Goal: Task Accomplishment & Management: Use online tool/utility

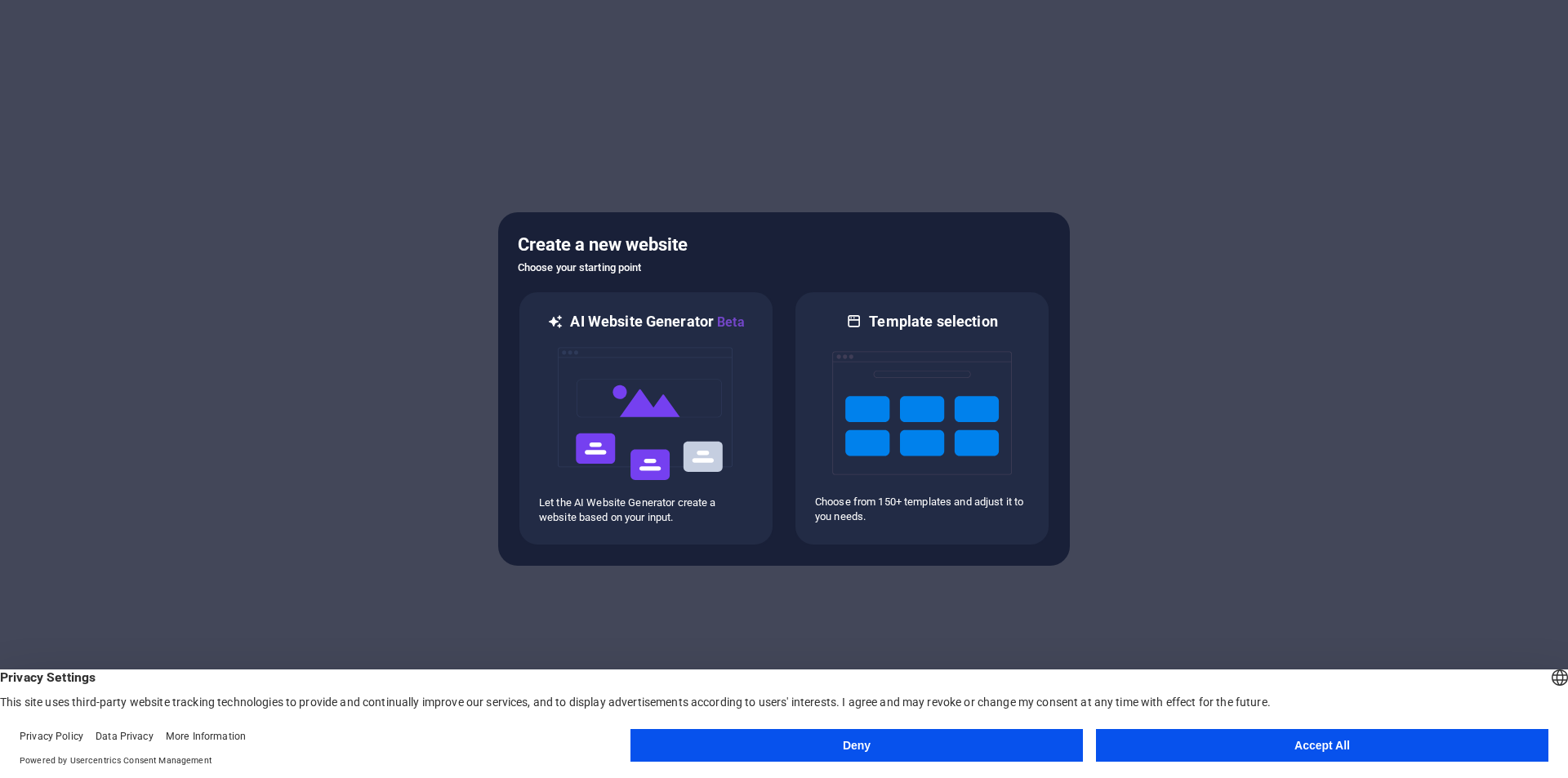
click at [1306, 749] on button "Accept All" at bounding box center [1322, 745] width 453 height 33
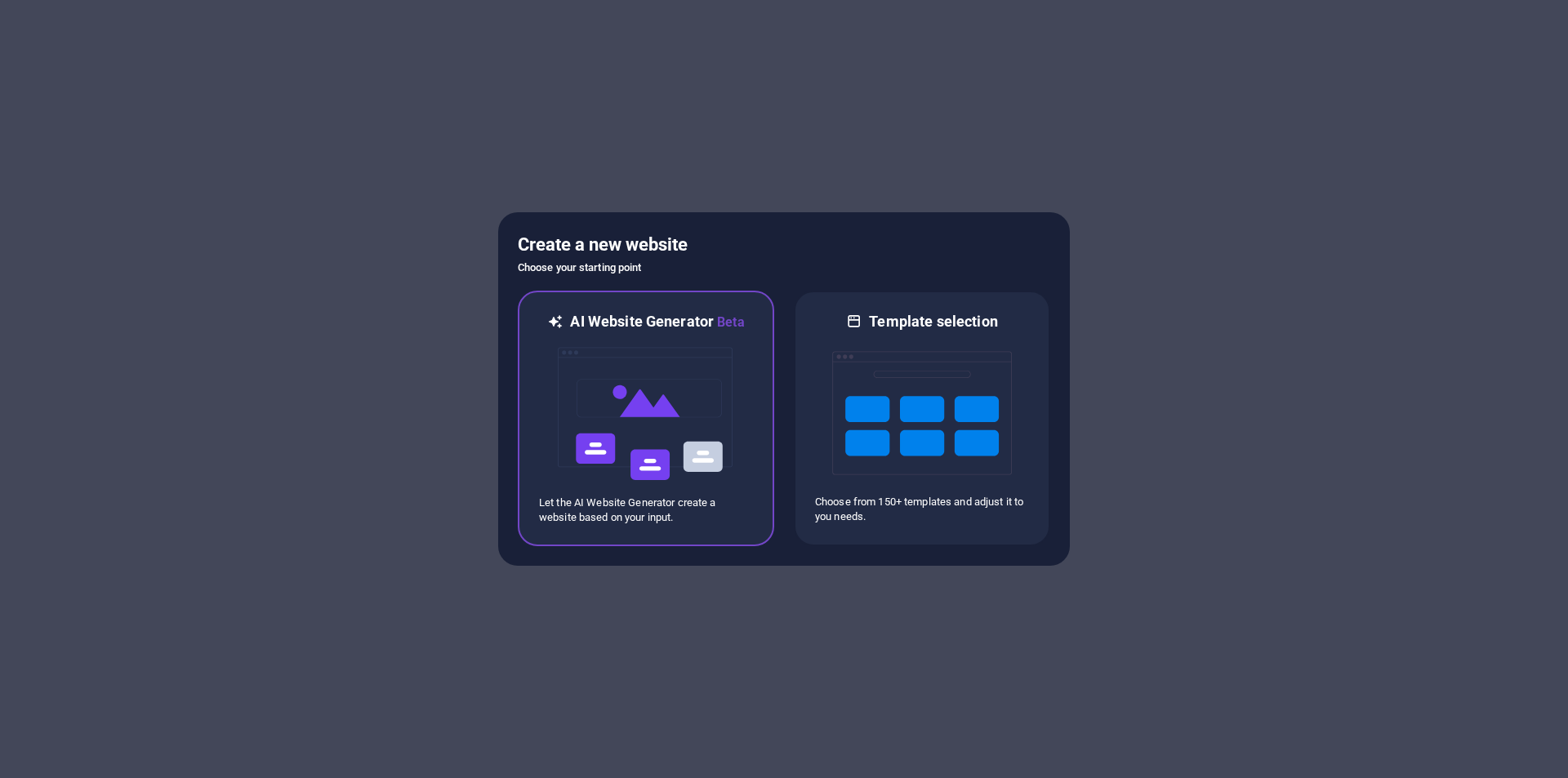
click at [660, 415] on img at bounding box center [646, 414] width 180 height 163
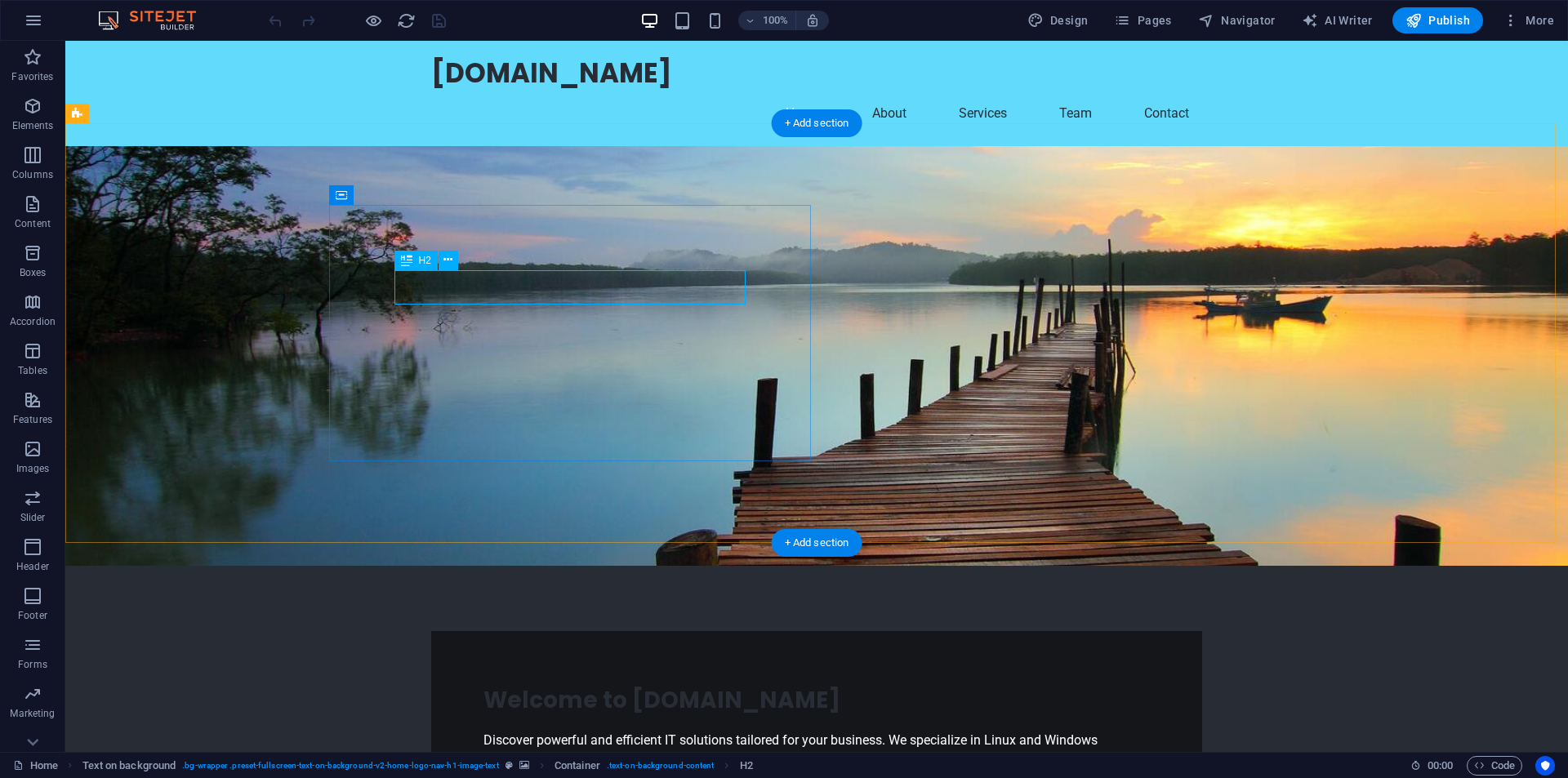
click at [633, 684] on div "Welcome to [DOMAIN_NAME]" at bounding box center [817, 701] width 666 height 34
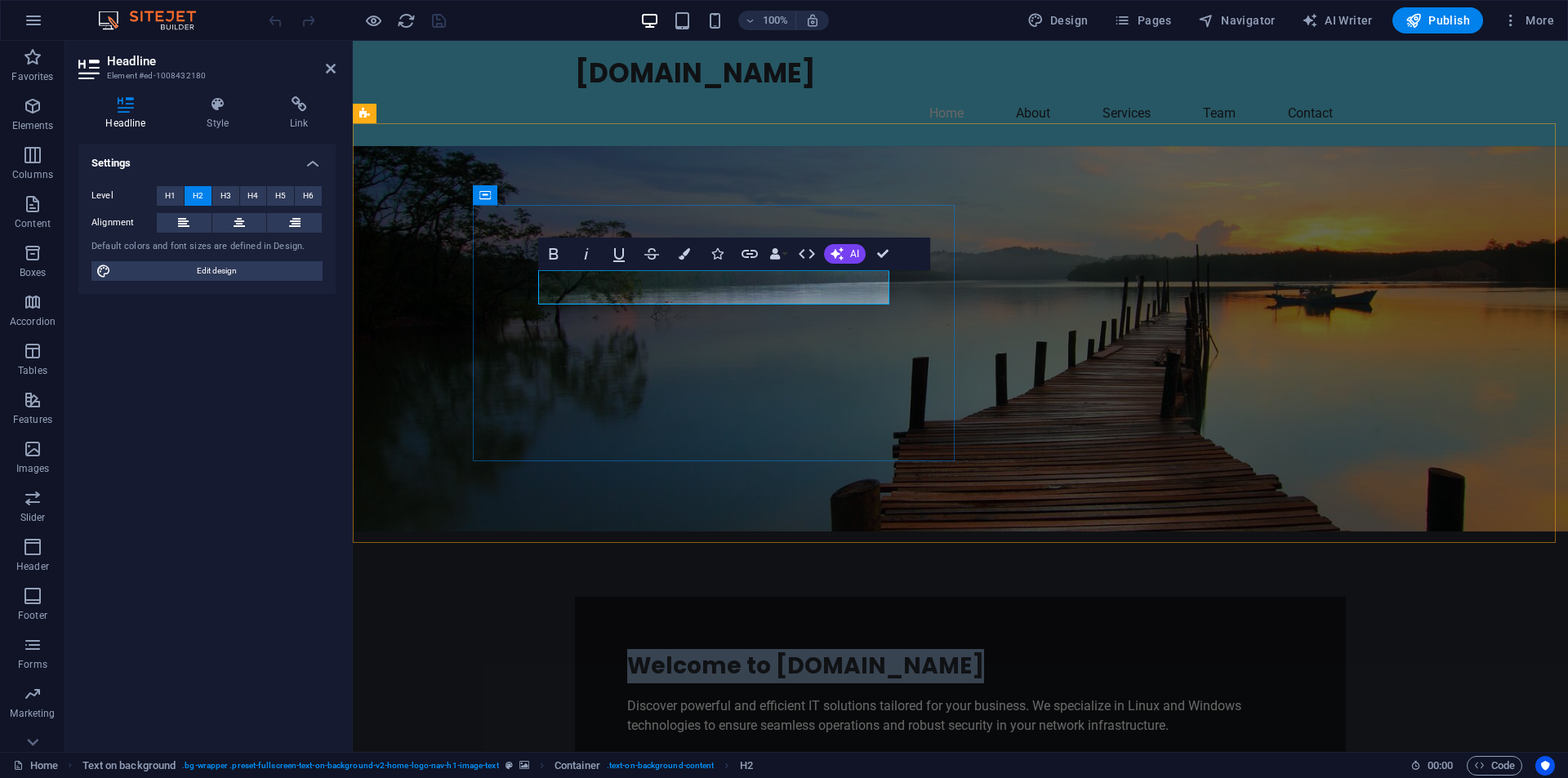
click at [871, 649] on h2 "Welcome to [DOMAIN_NAME]" at bounding box center [961, 666] width 666 height 34
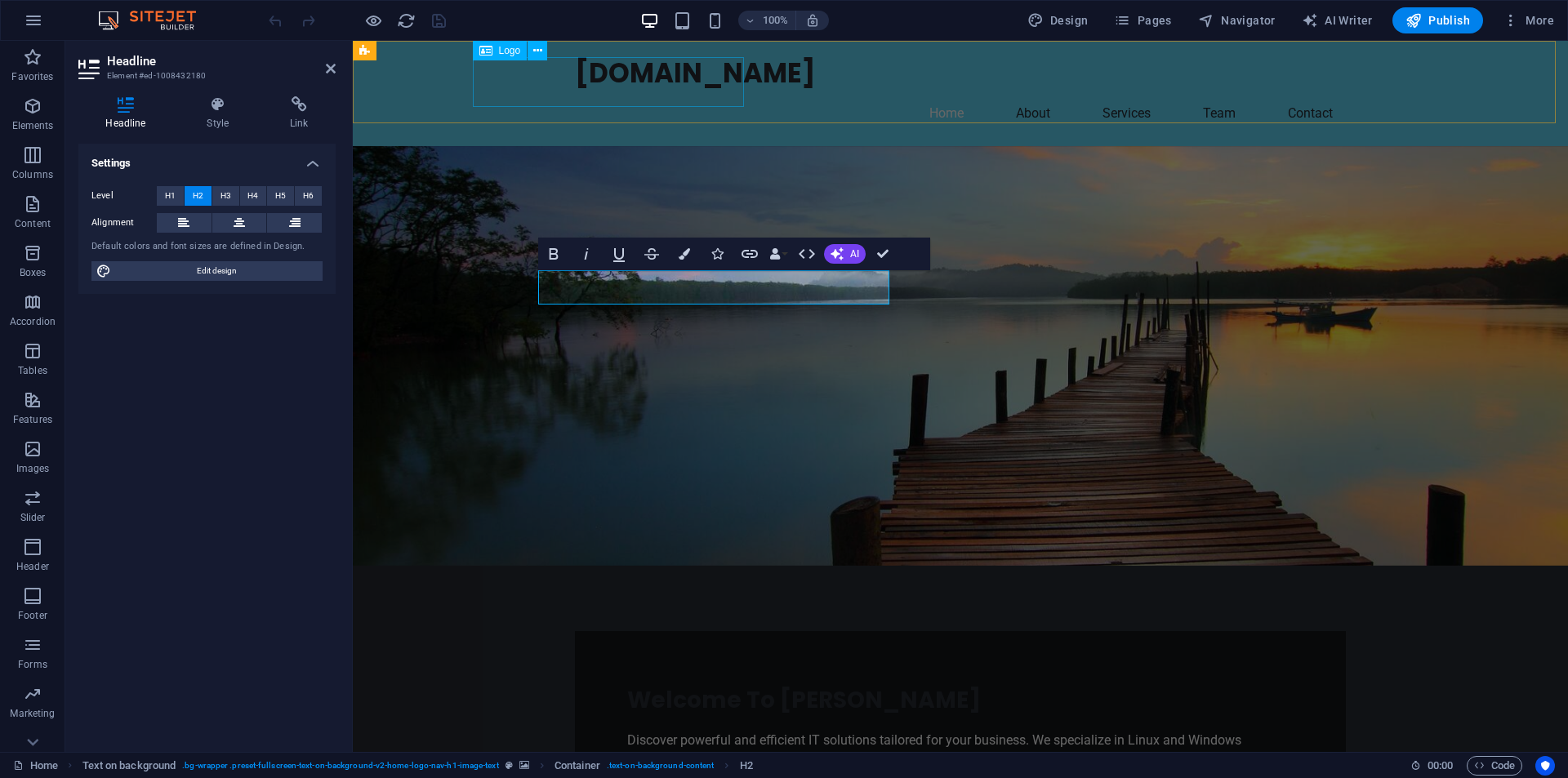
click at [664, 83] on div "[DOMAIN_NAME]" at bounding box center [961, 74] width 771 height 40
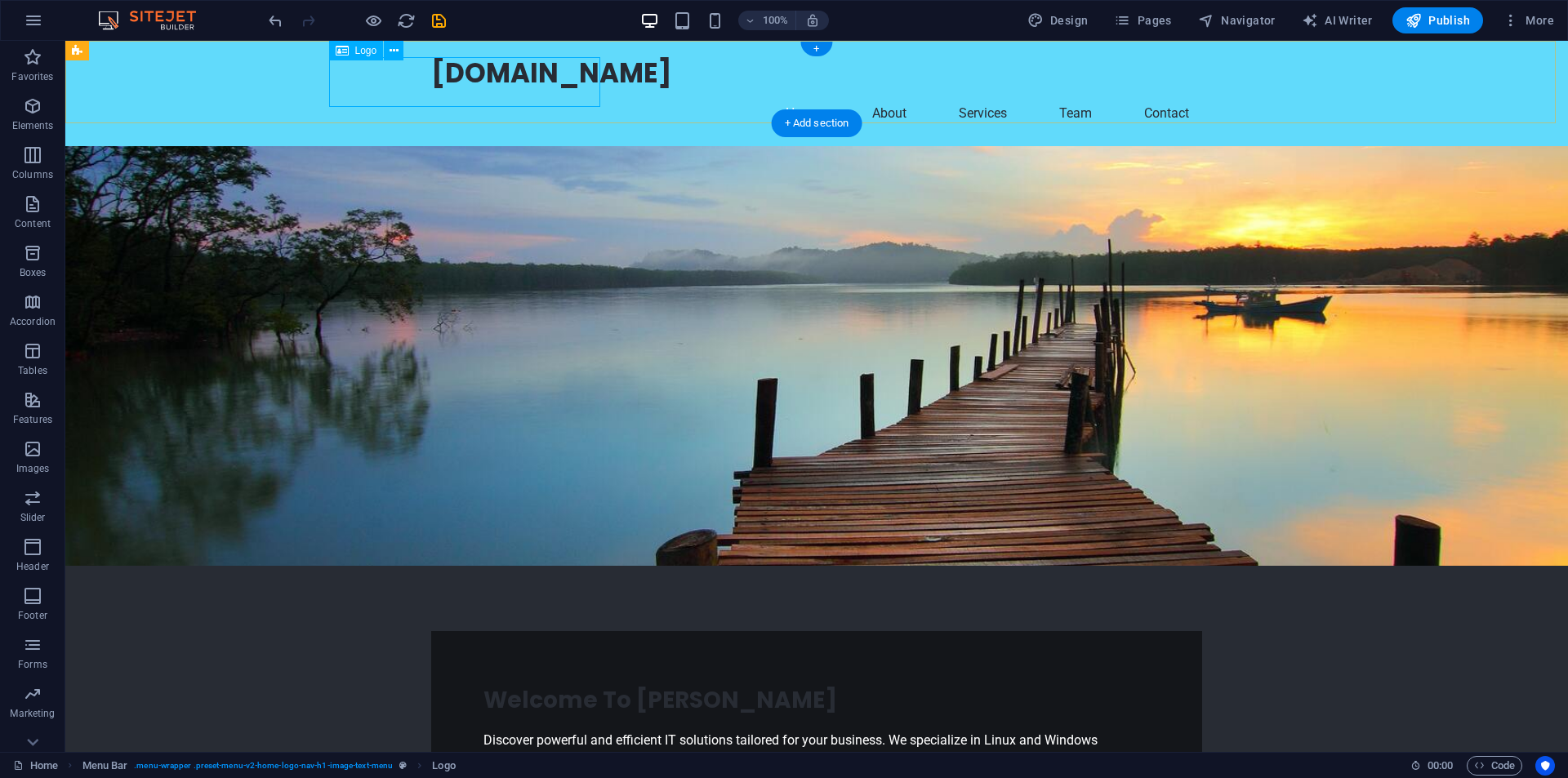
click at [589, 78] on div "[DOMAIN_NAME]" at bounding box center [817, 74] width 771 height 40
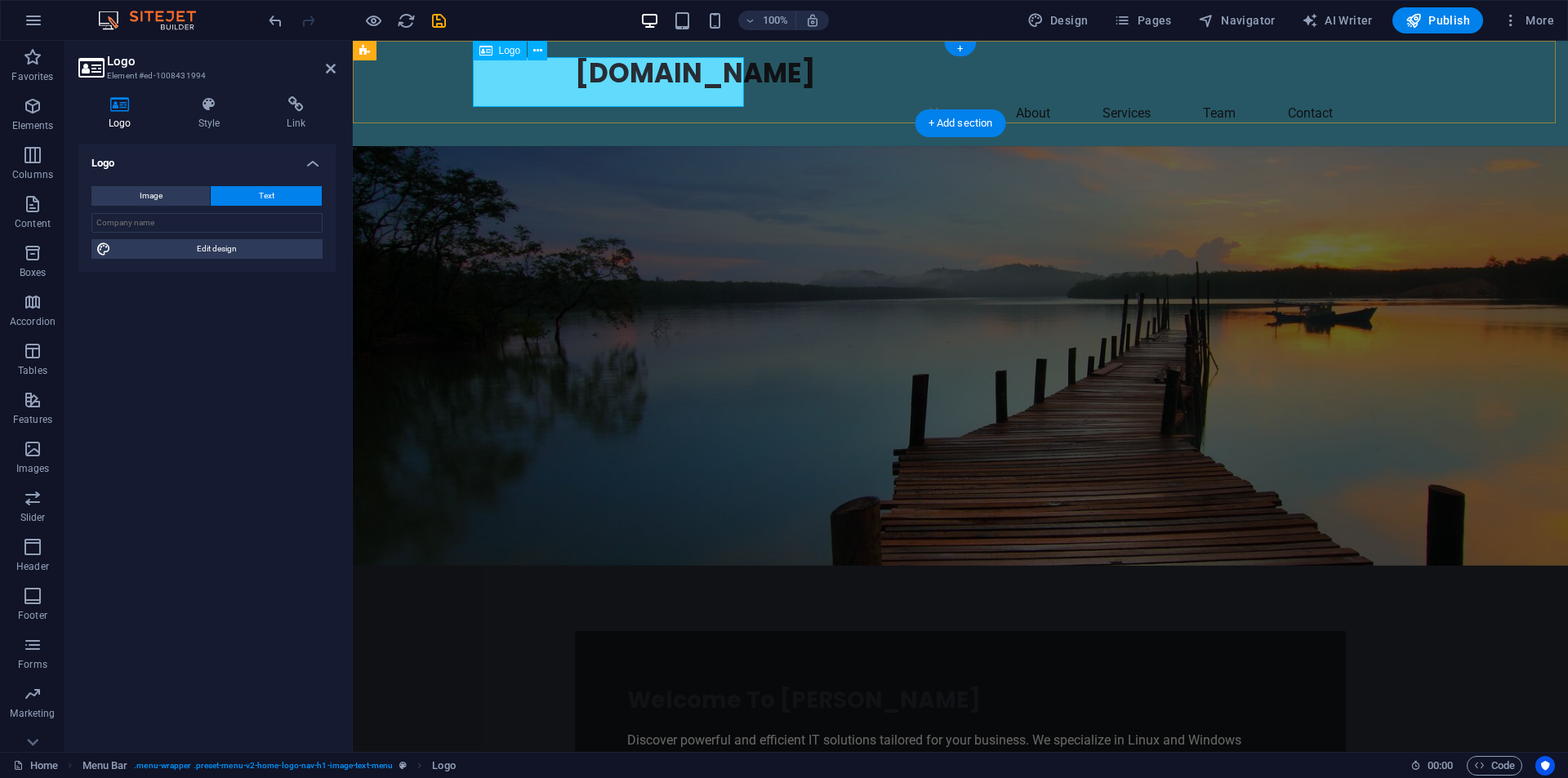
click at [736, 80] on div "[DOMAIN_NAME]" at bounding box center [961, 74] width 771 height 40
drag, startPoint x: 728, startPoint y: 78, endPoint x: 712, endPoint y: 82, distance: 16.5
click at [722, 78] on div "[DOMAIN_NAME]" at bounding box center [961, 74] width 771 height 40
click at [710, 82] on div "[DOMAIN_NAME]" at bounding box center [961, 74] width 771 height 40
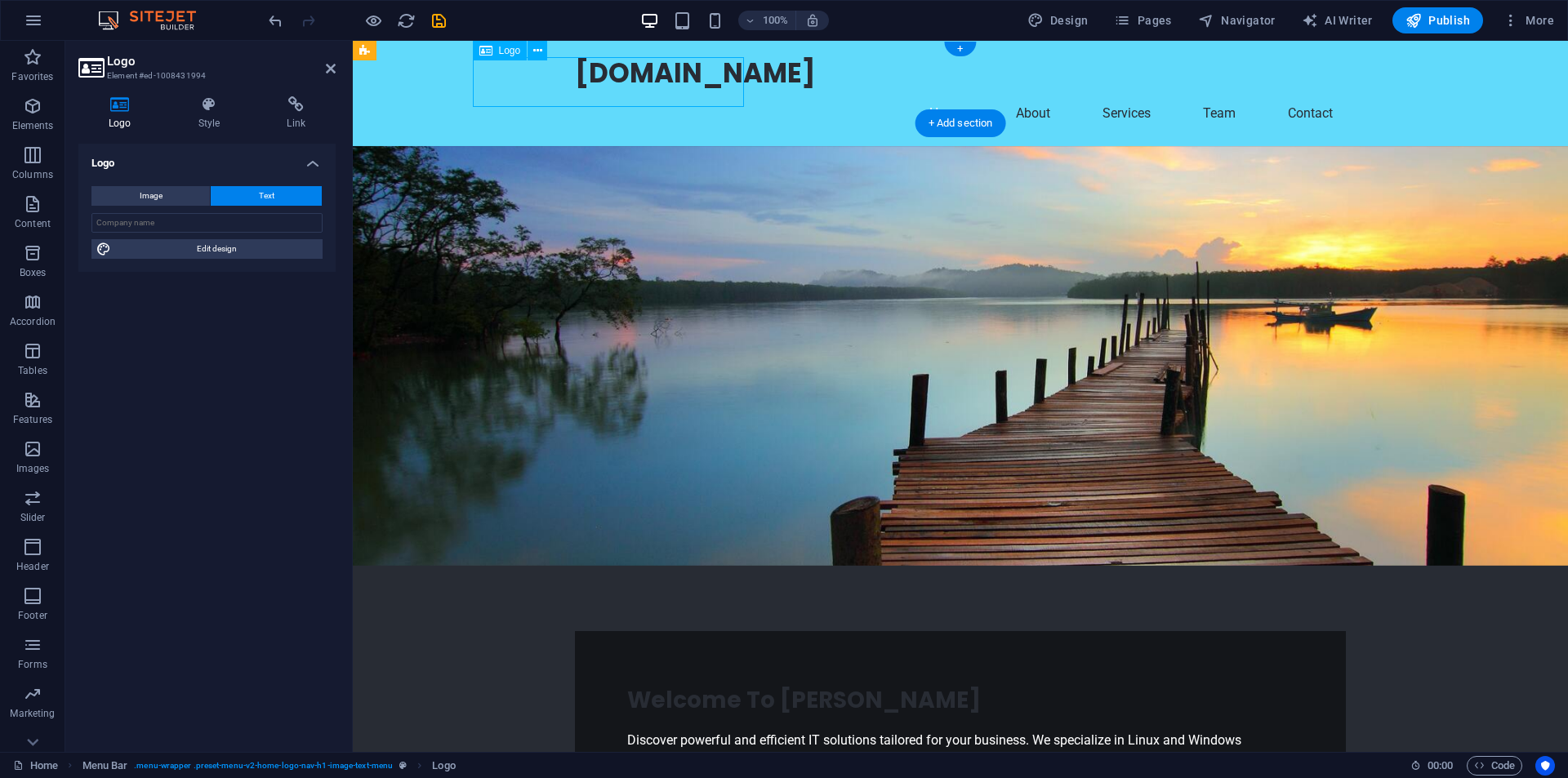
click at [665, 82] on div "[DOMAIN_NAME]" at bounding box center [961, 74] width 771 height 40
click at [681, 81] on div "[DOMAIN_NAME]" at bounding box center [961, 74] width 771 height 40
click at [575, 82] on div "[DOMAIN_NAME]" at bounding box center [961, 74] width 771 height 40
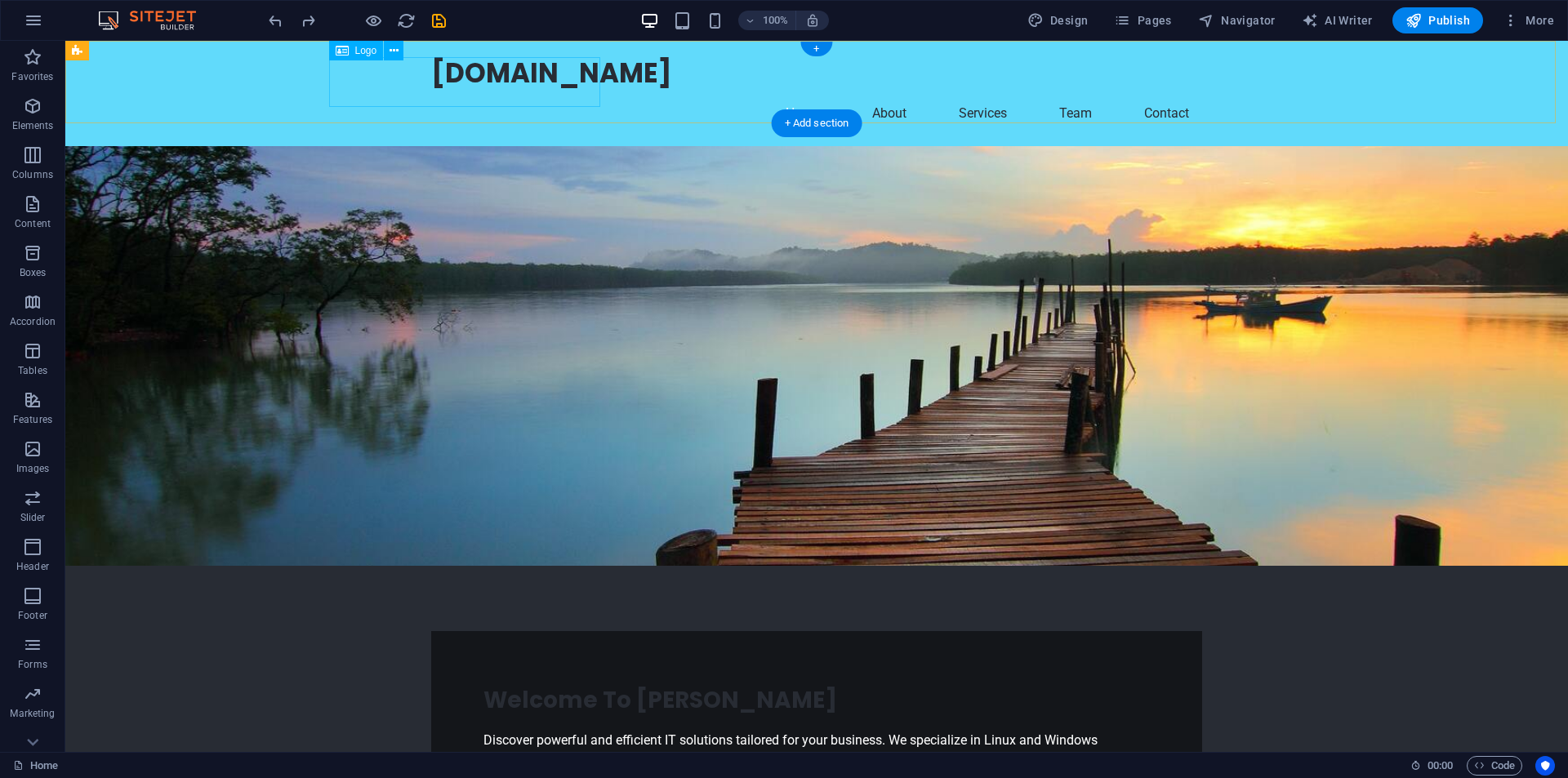
click at [469, 91] on div "[DOMAIN_NAME]" at bounding box center [817, 74] width 771 height 40
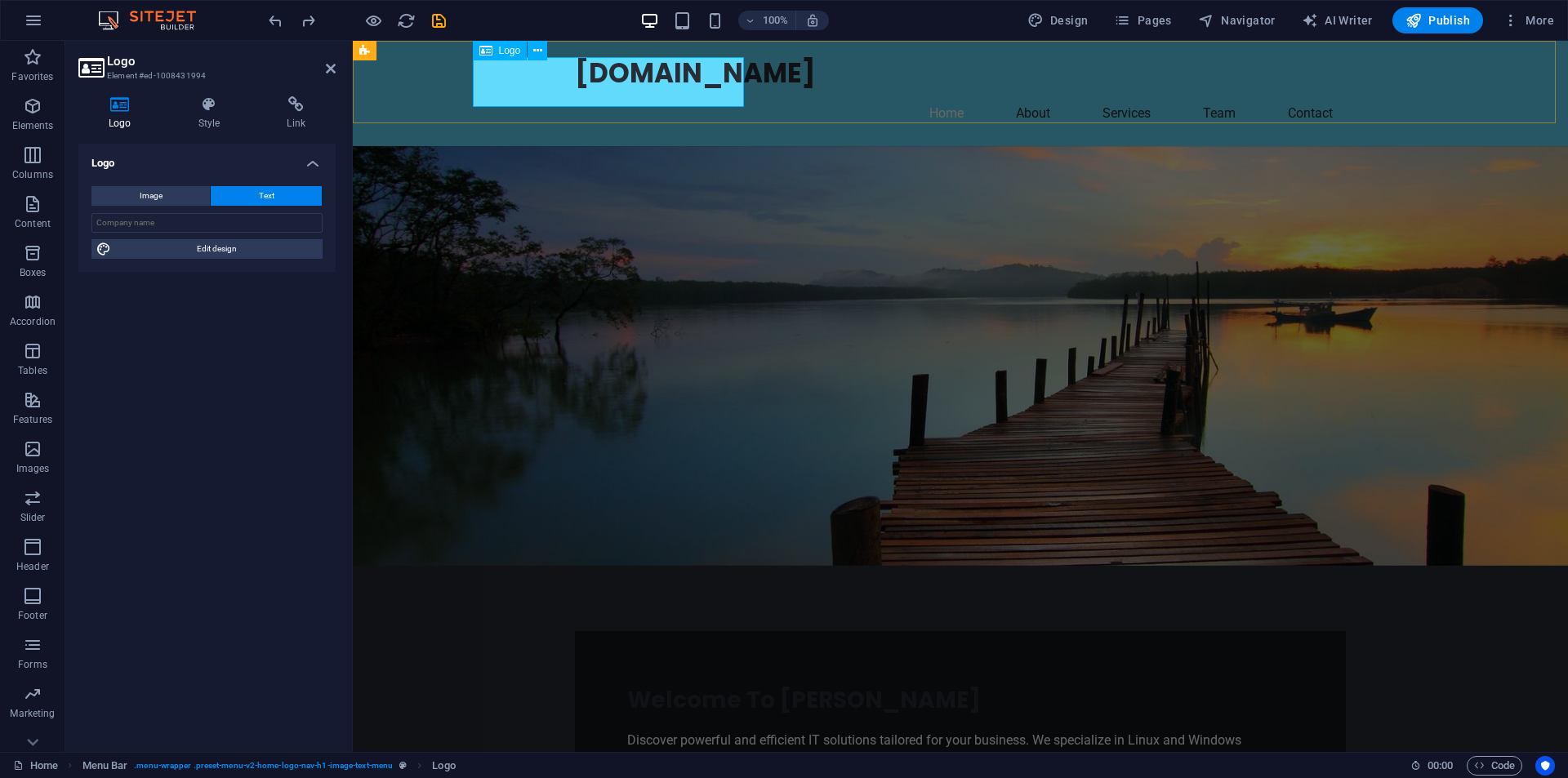
click at [499, 51] on span "Logo" at bounding box center [510, 50] width 22 height 10
click at [536, 50] on icon at bounding box center [538, 50] width 9 height 17
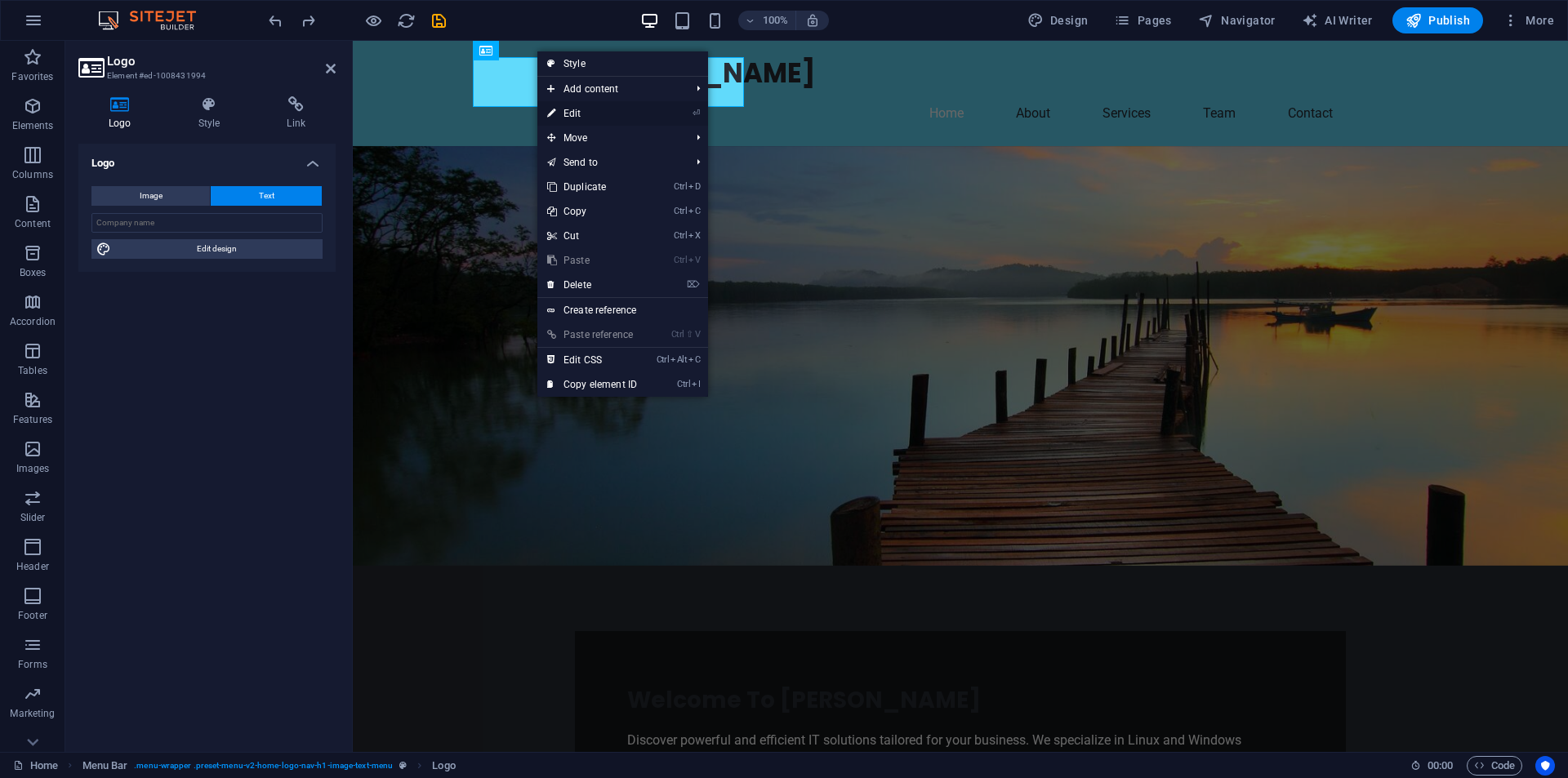
click at [571, 113] on link "⏎ Edit" at bounding box center [592, 113] width 109 height 24
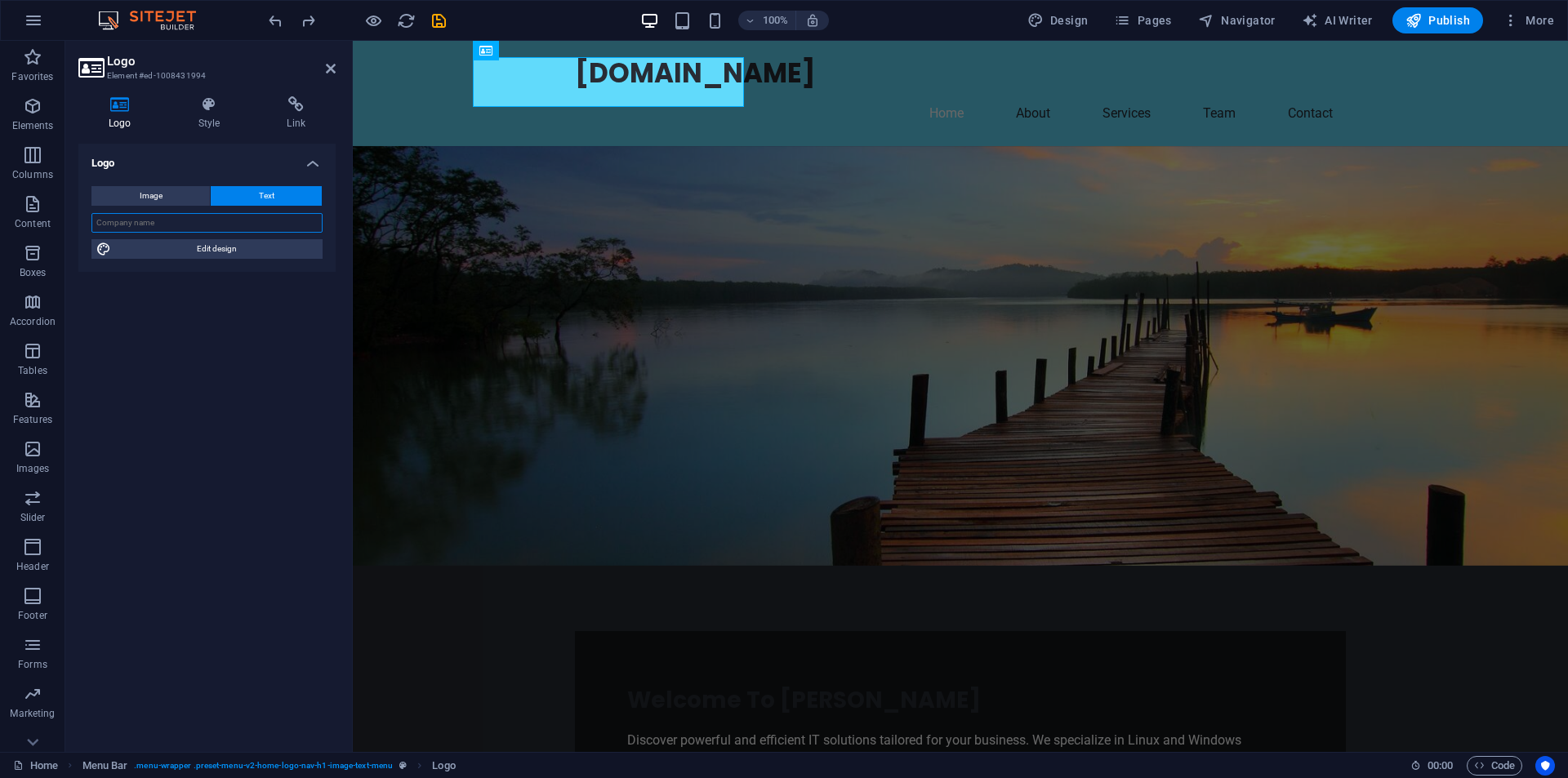
click at [155, 225] on input "text" at bounding box center [207, 222] width 231 height 19
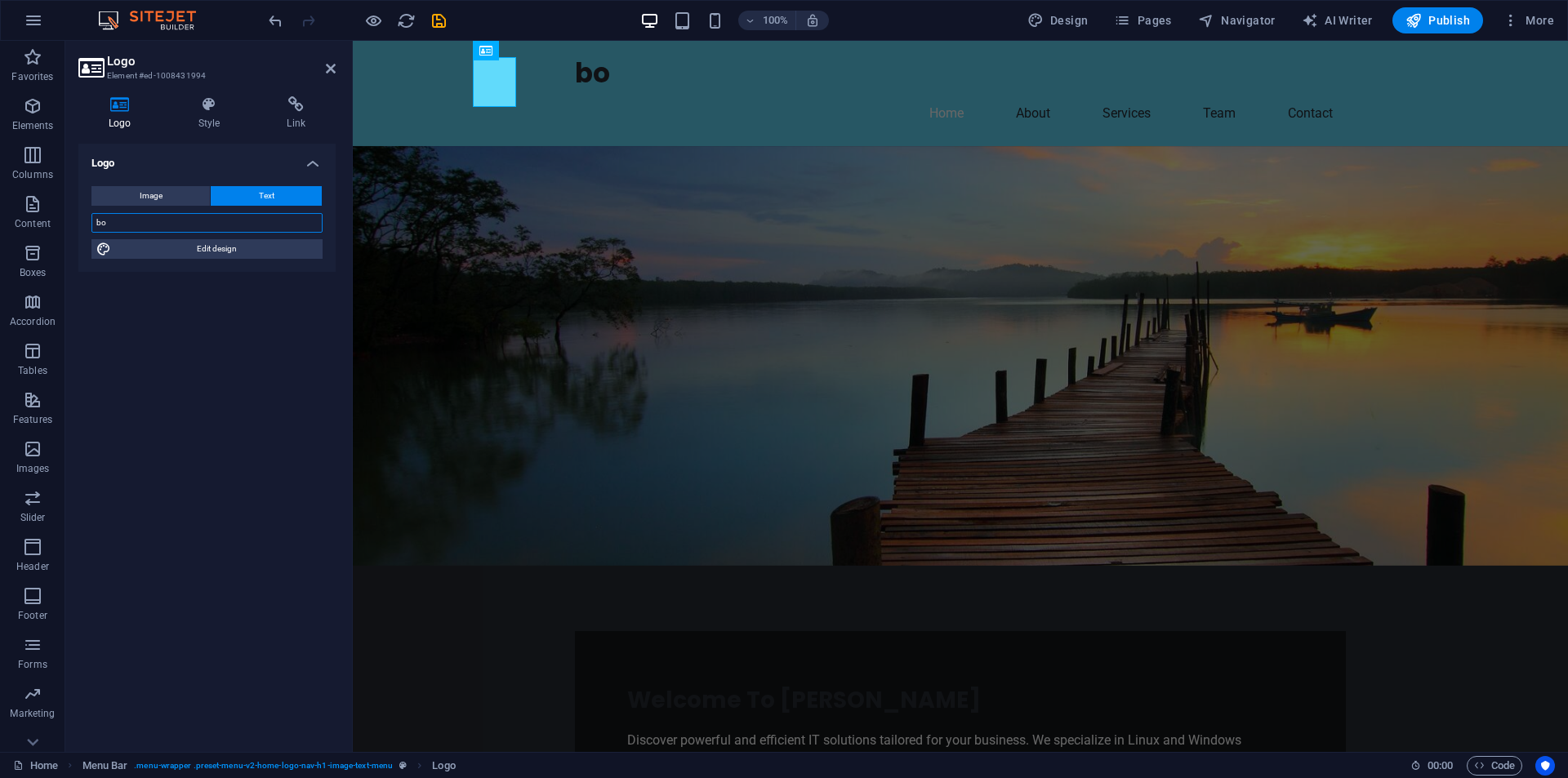
type input "b"
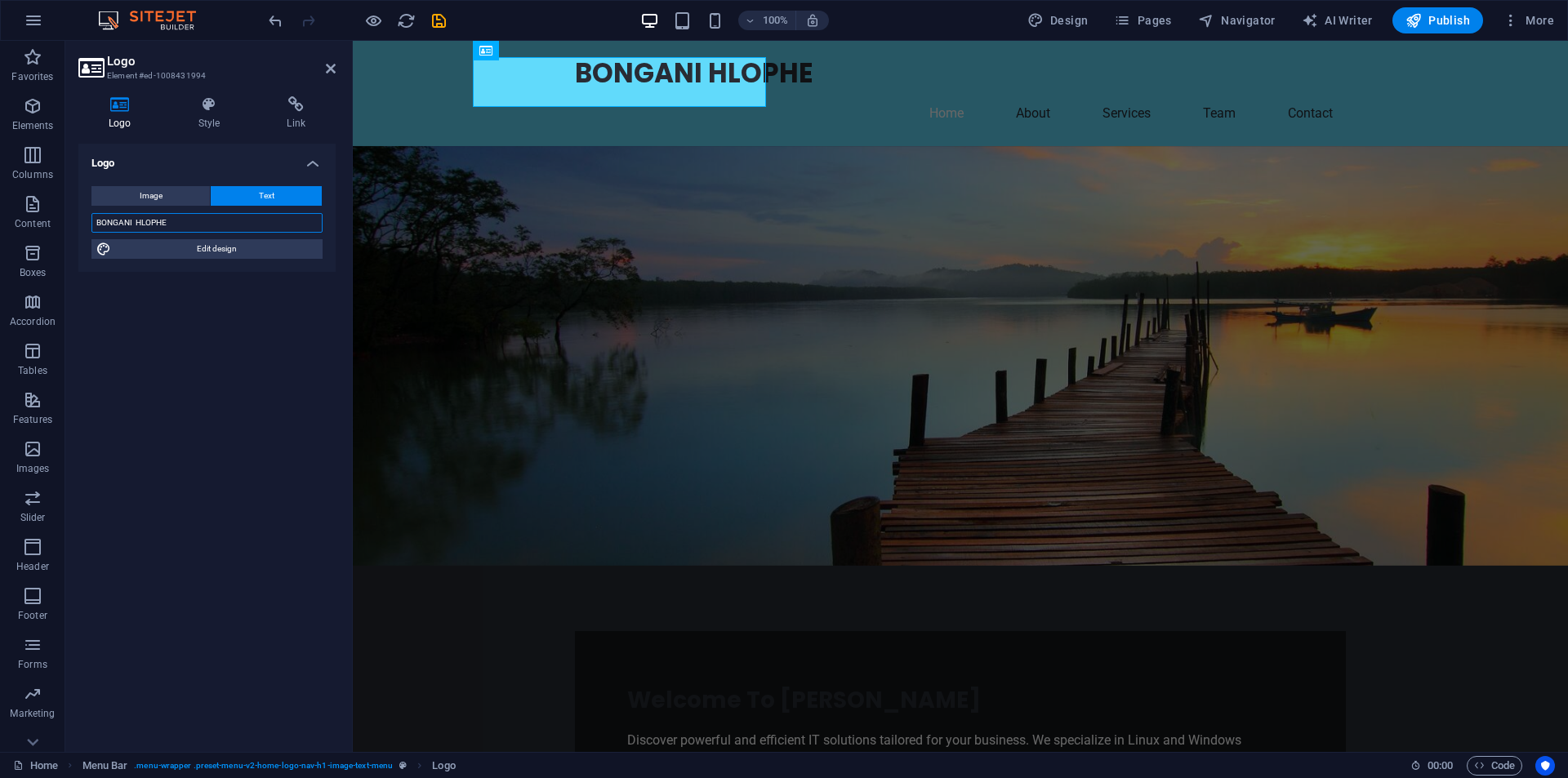
type input "BONGANI HLOPHE"
click at [430, 243] on figure at bounding box center [960, 356] width 1216 height 420
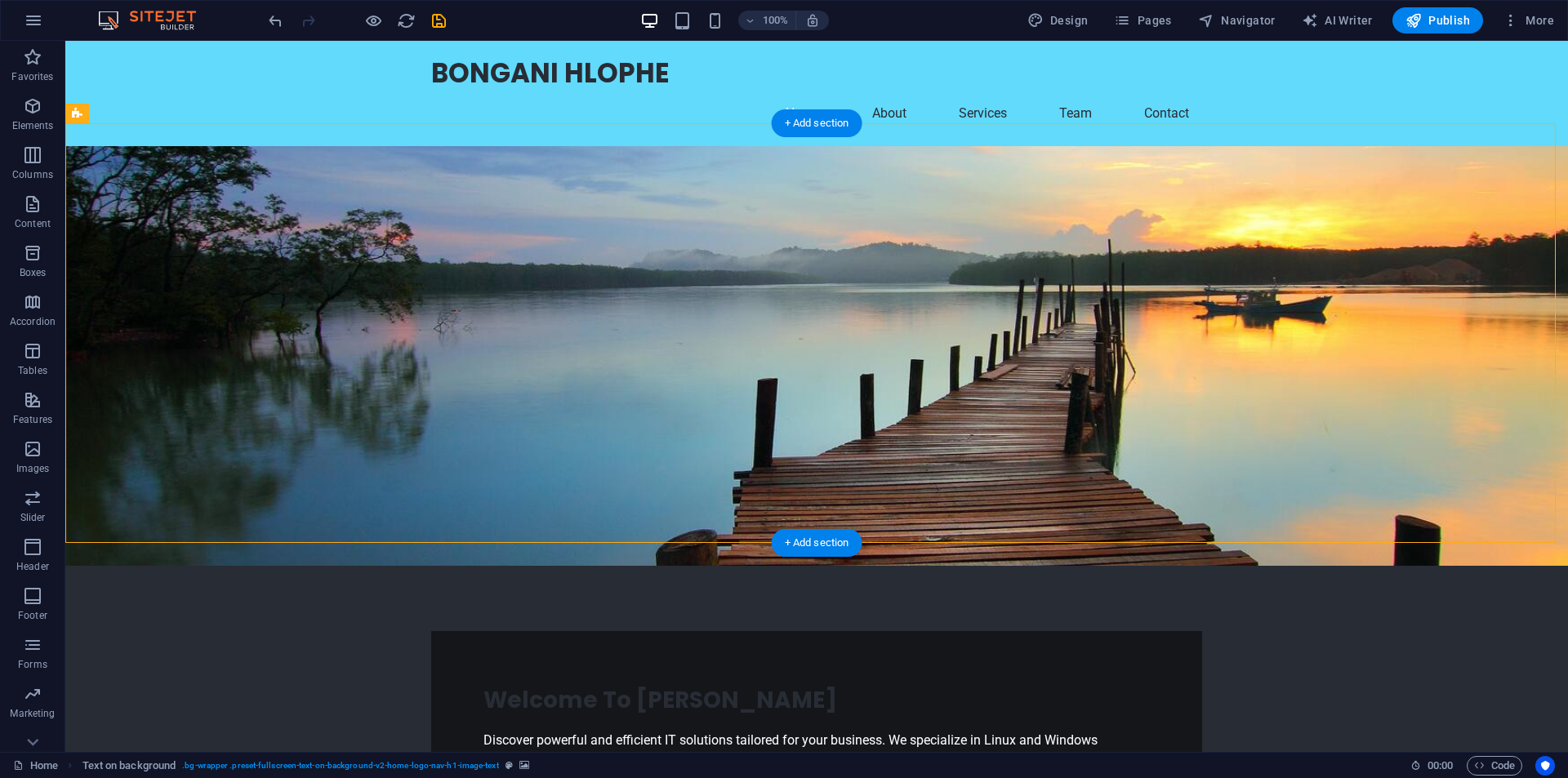
click at [932, 359] on figure at bounding box center [817, 356] width 1503 height 420
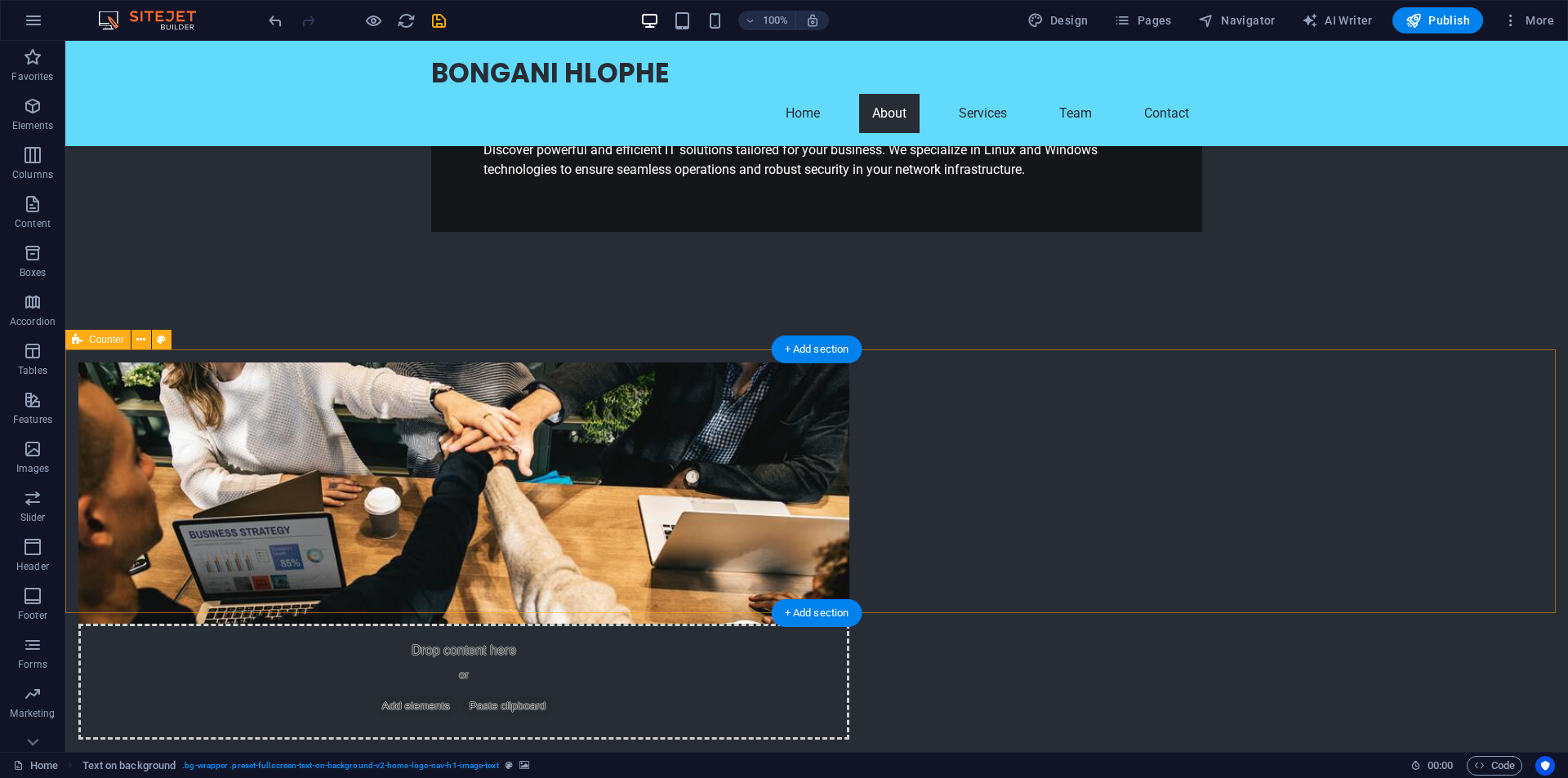
scroll to position [654, 0]
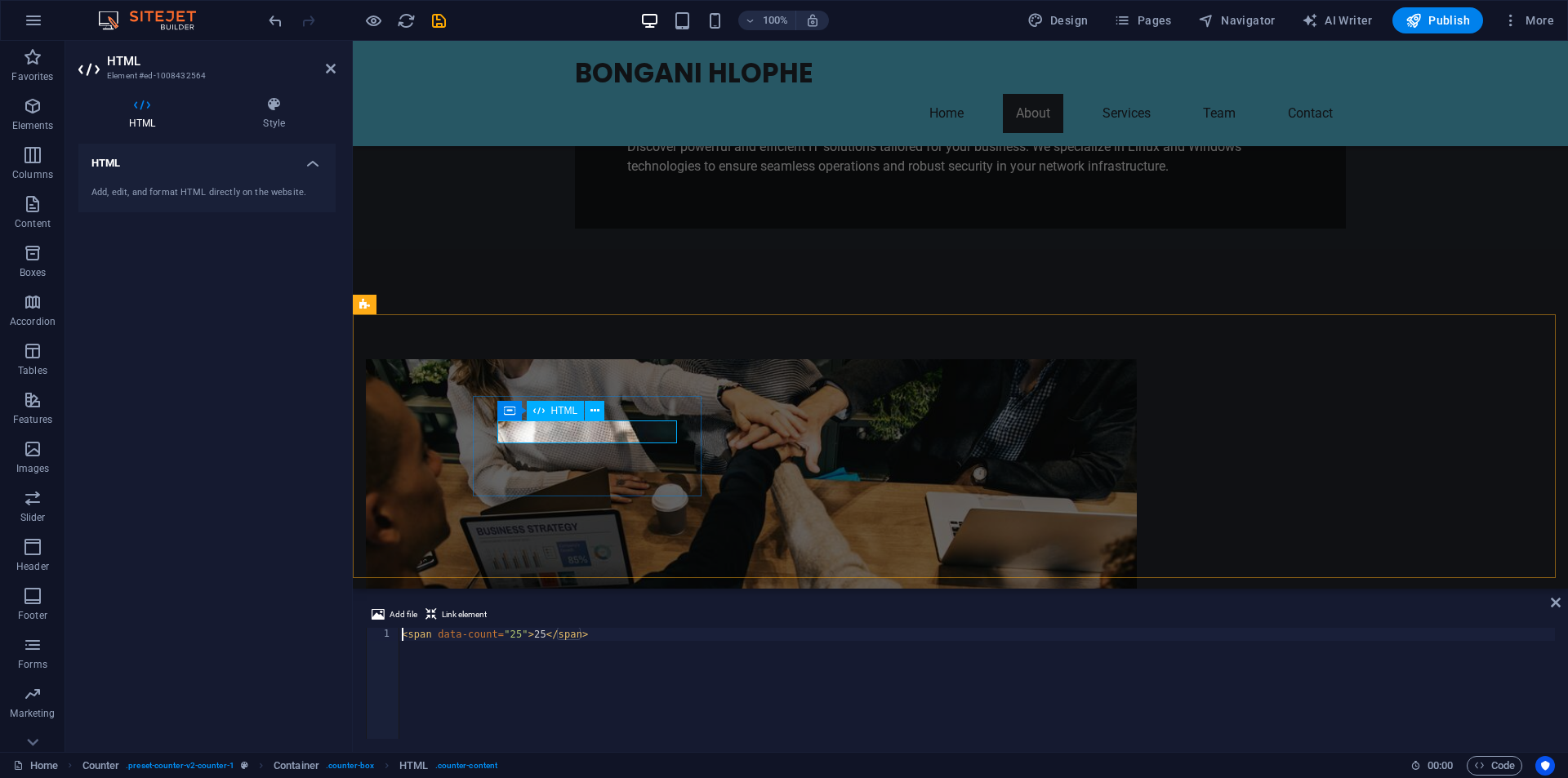
click at [523, 634] on div "< span data-count = "25" > 25 </ span >" at bounding box center [977, 696] width 1157 height 137
type textarea "<span data-count="10">25</span>"
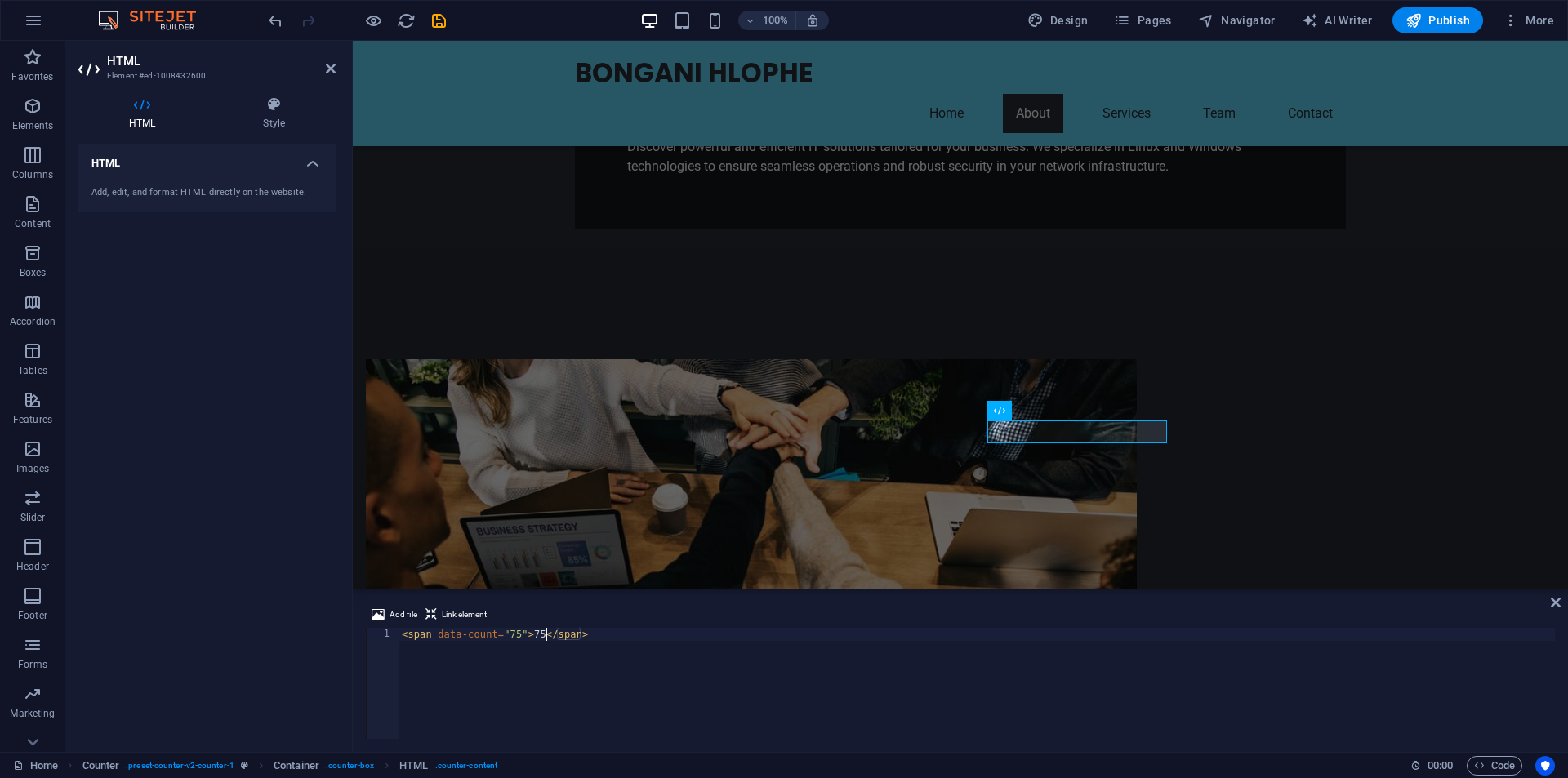
click at [546, 632] on div "< span data-count = "75" > 75 </ span >" at bounding box center [977, 696] width 1157 height 137
click at [522, 636] on div "< span data-count = "75" > 2 </ span >" at bounding box center [977, 696] width 1157 height 137
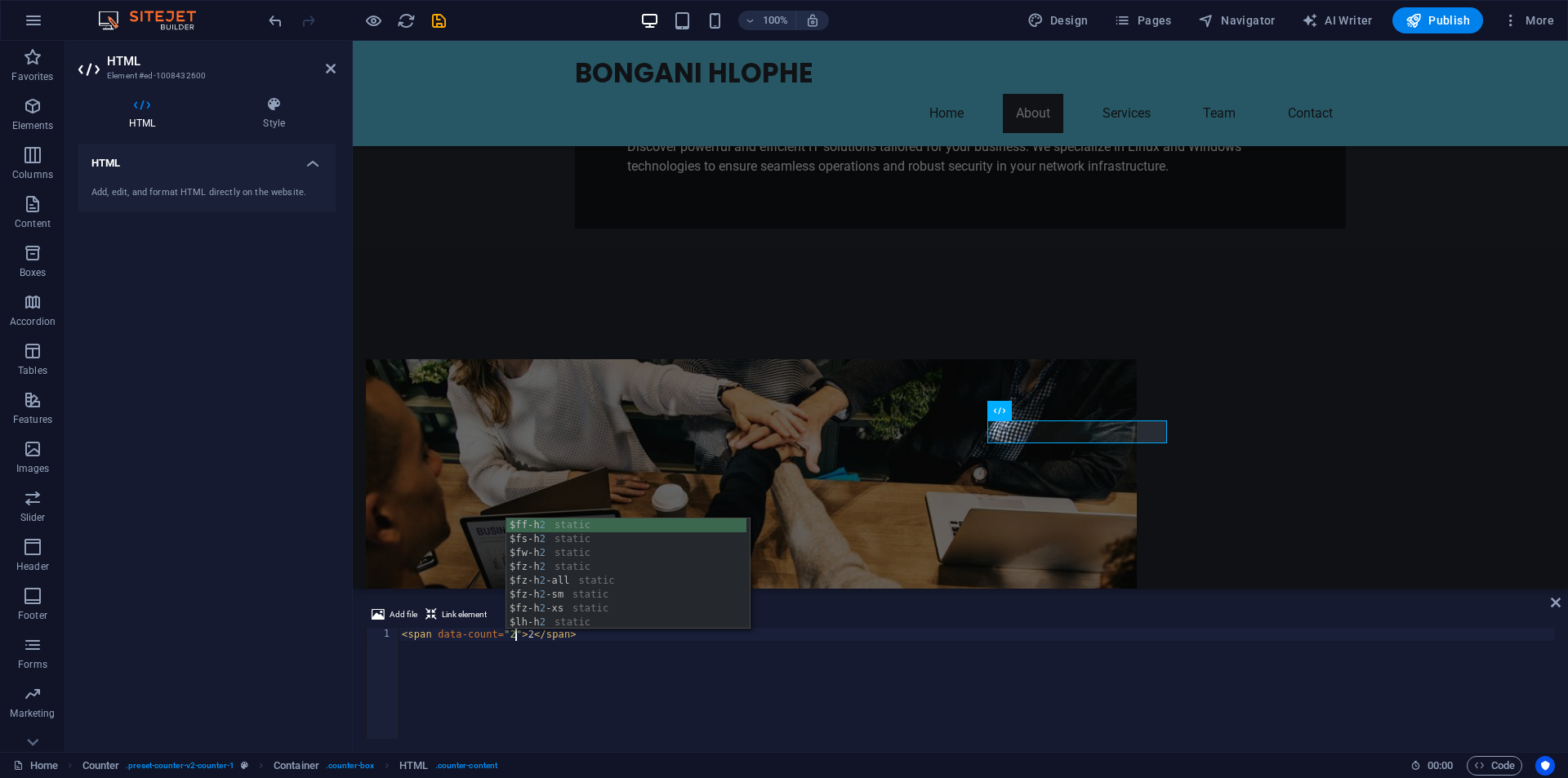
scroll to position [0, 10]
click at [780, 673] on div "< span data-count = "2" > 2 </ span >" at bounding box center [977, 696] width 1157 height 137
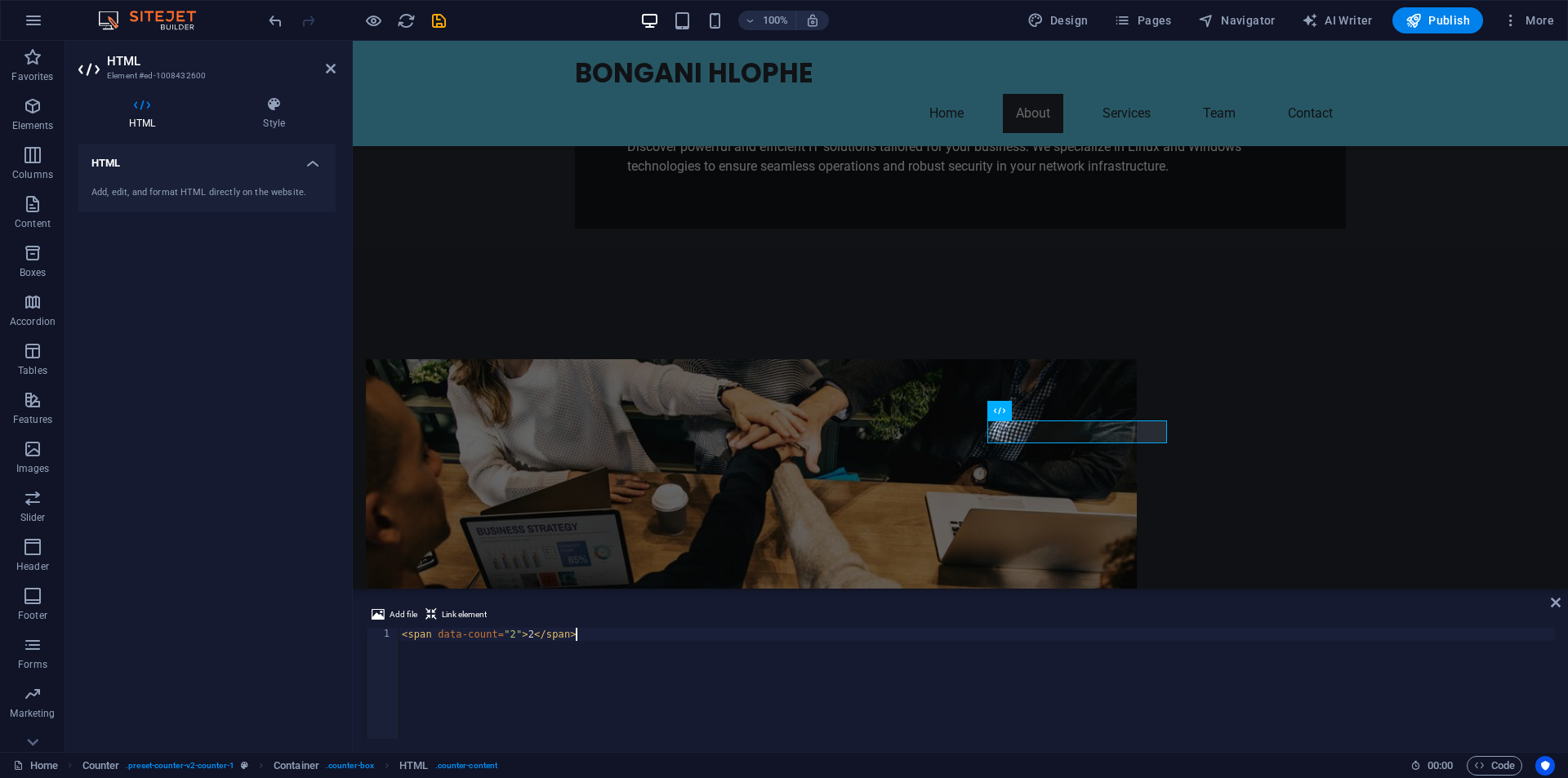
click at [976, 628] on div "< span data-count = "2" > 2 </ span >" at bounding box center [977, 696] width 1157 height 137
click at [1262, 449] on span "Text" at bounding box center [1265, 450] width 18 height 10
type textarea "<span data-count="2">2</span>"
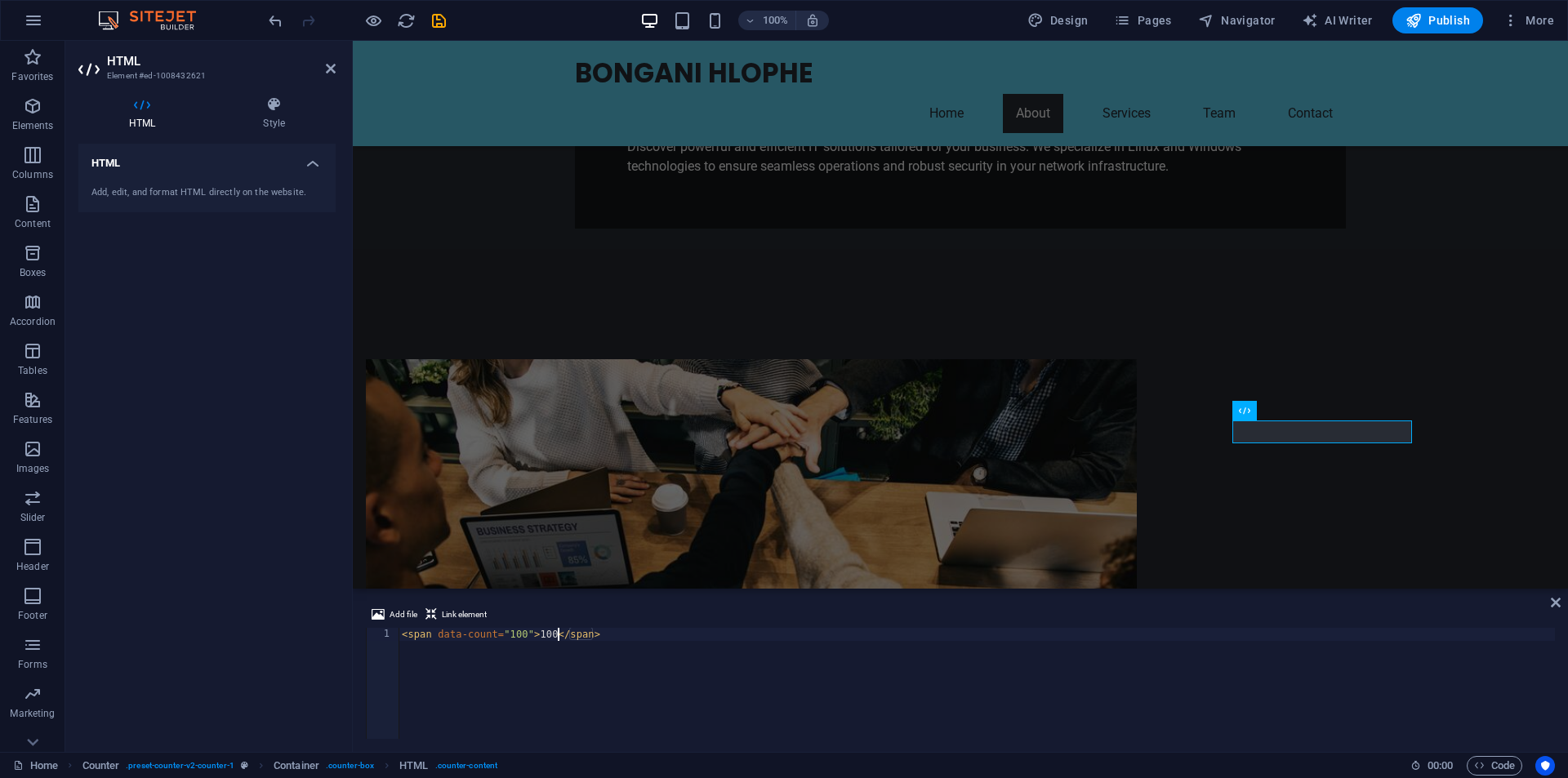
click at [559, 634] on div "< span data-count = "100" > 100 </ span >" at bounding box center [977, 696] width 1157 height 137
click at [997, 632] on div "< span data-count = "100" > 1000+ </ span >" at bounding box center [977, 696] width 1157 height 137
type textarea "<span data-count="100">1000+</span>"
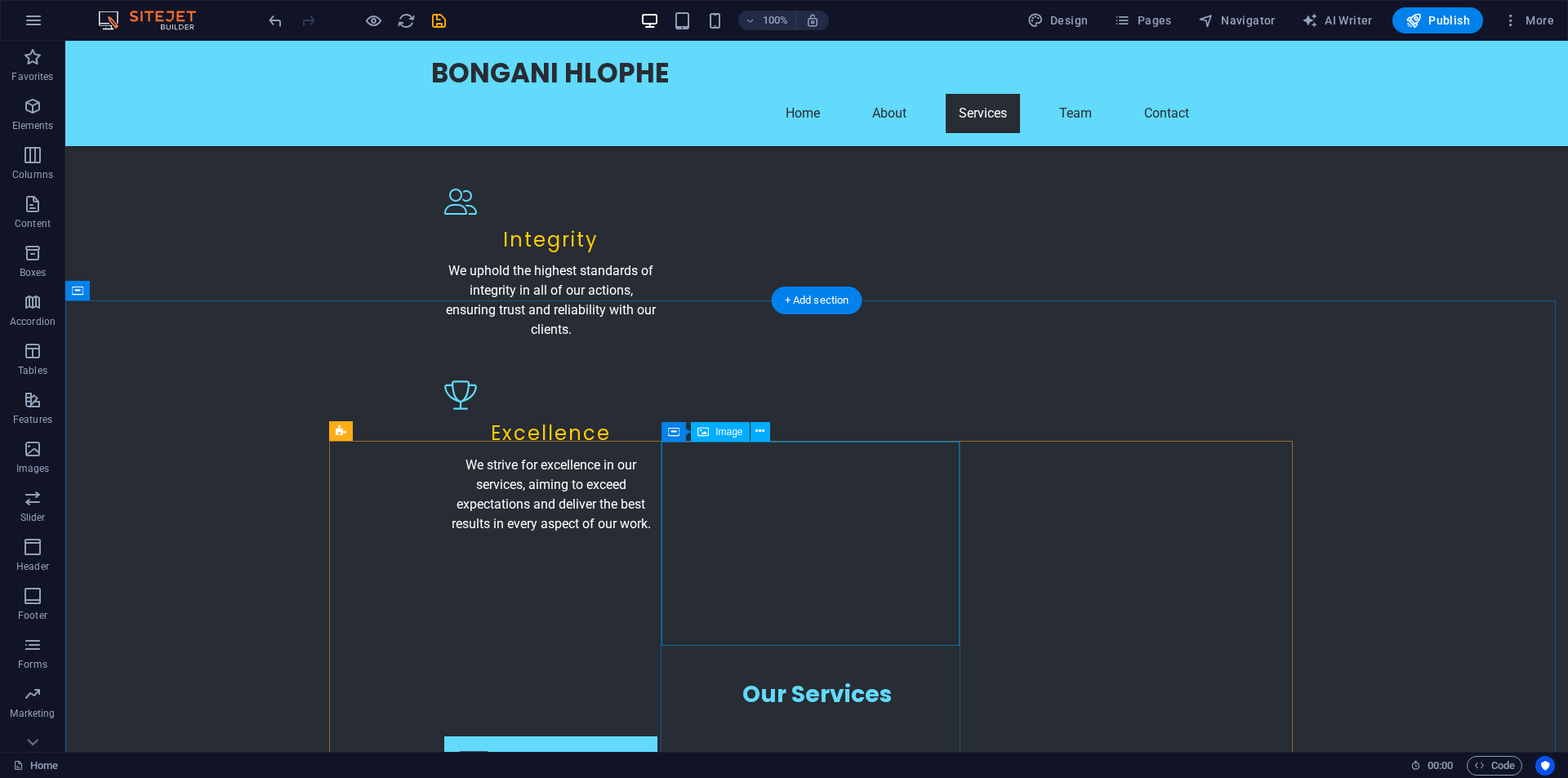
scroll to position [2287, 0]
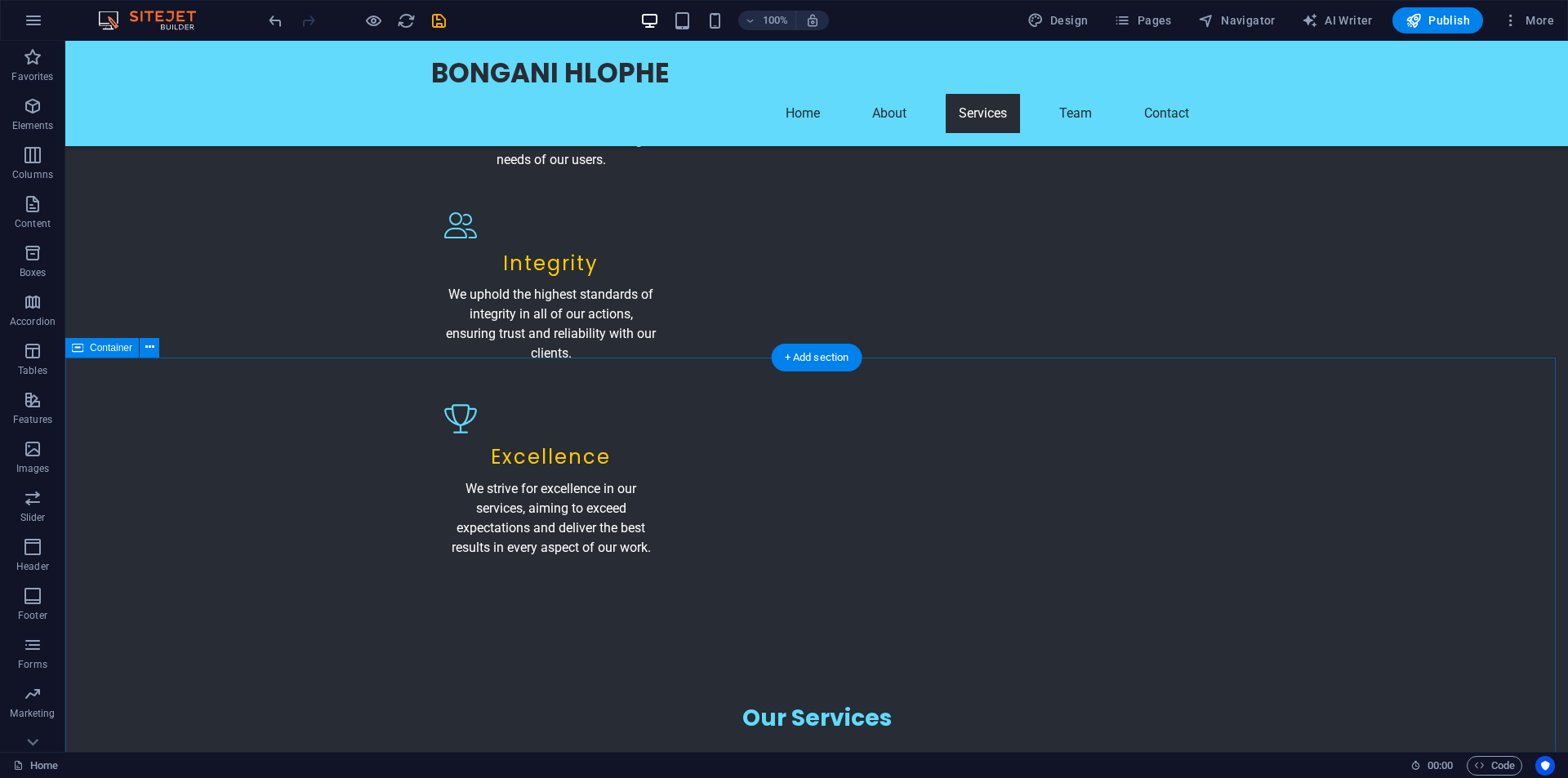
click at [153, 347] on icon at bounding box center [150, 347] width 9 height 17
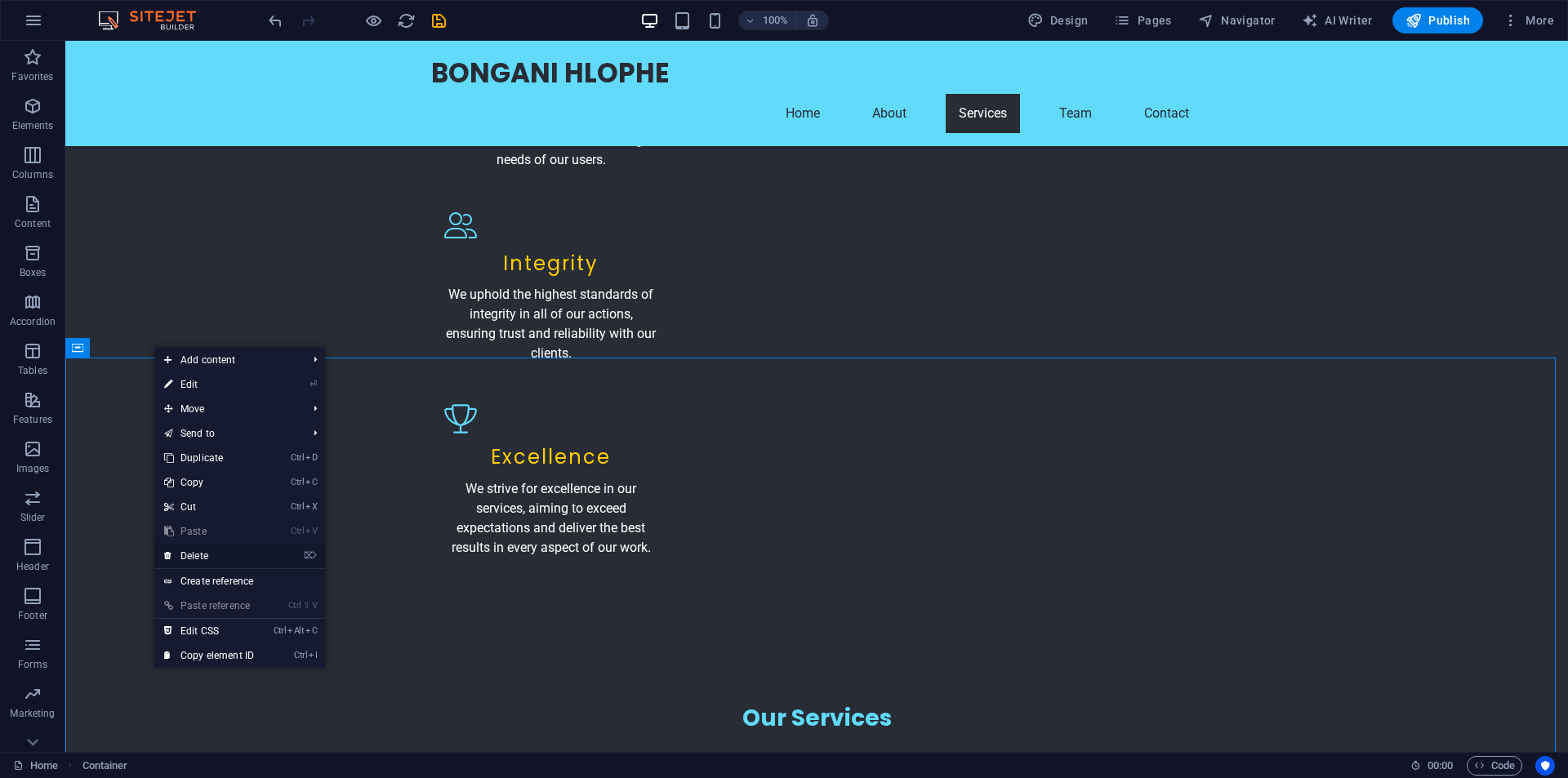
click at [192, 553] on link "⌦ Delete" at bounding box center [209, 556] width 109 height 24
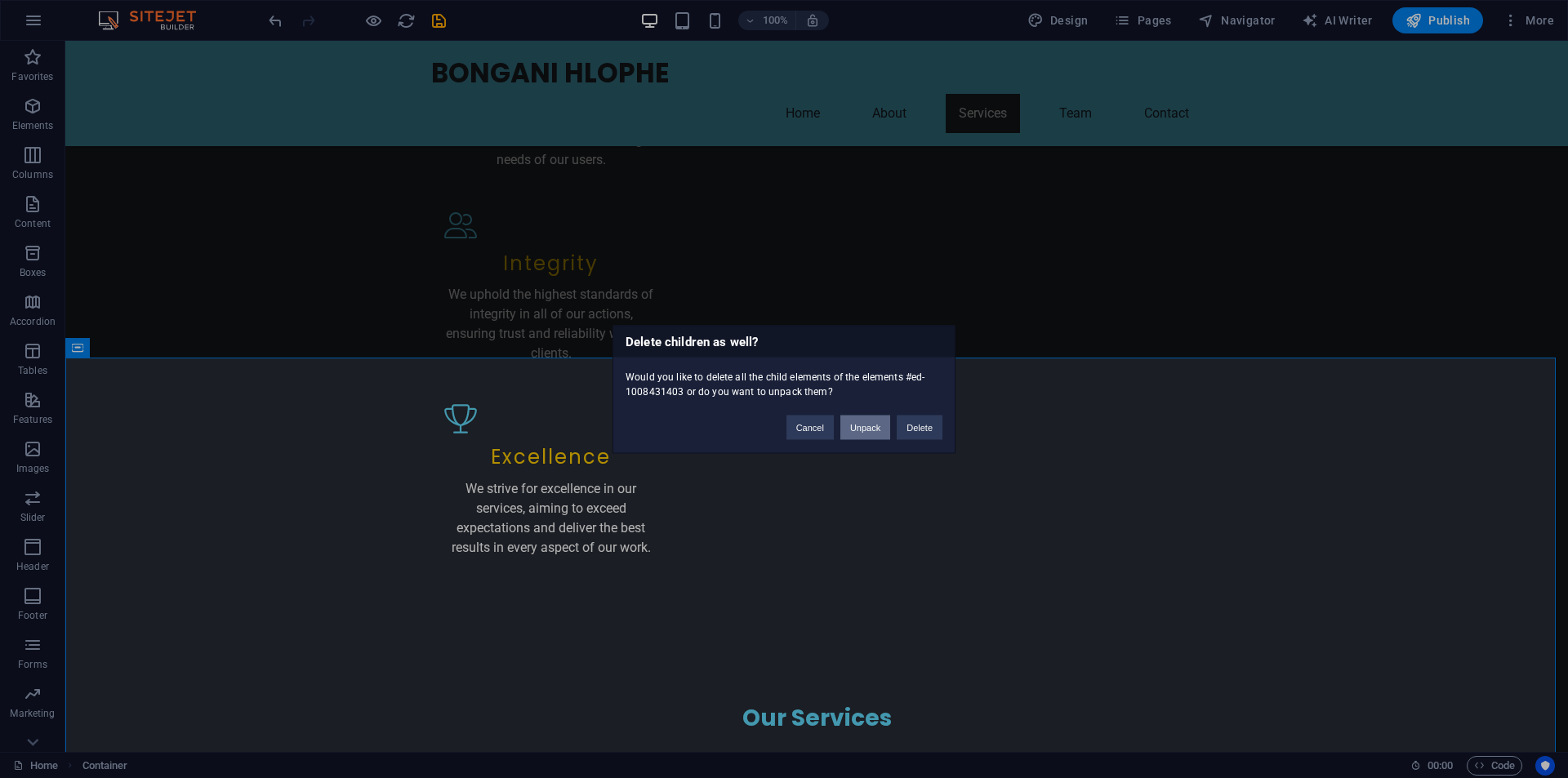
click at [867, 428] on button "Unpack" at bounding box center [865, 426] width 50 height 24
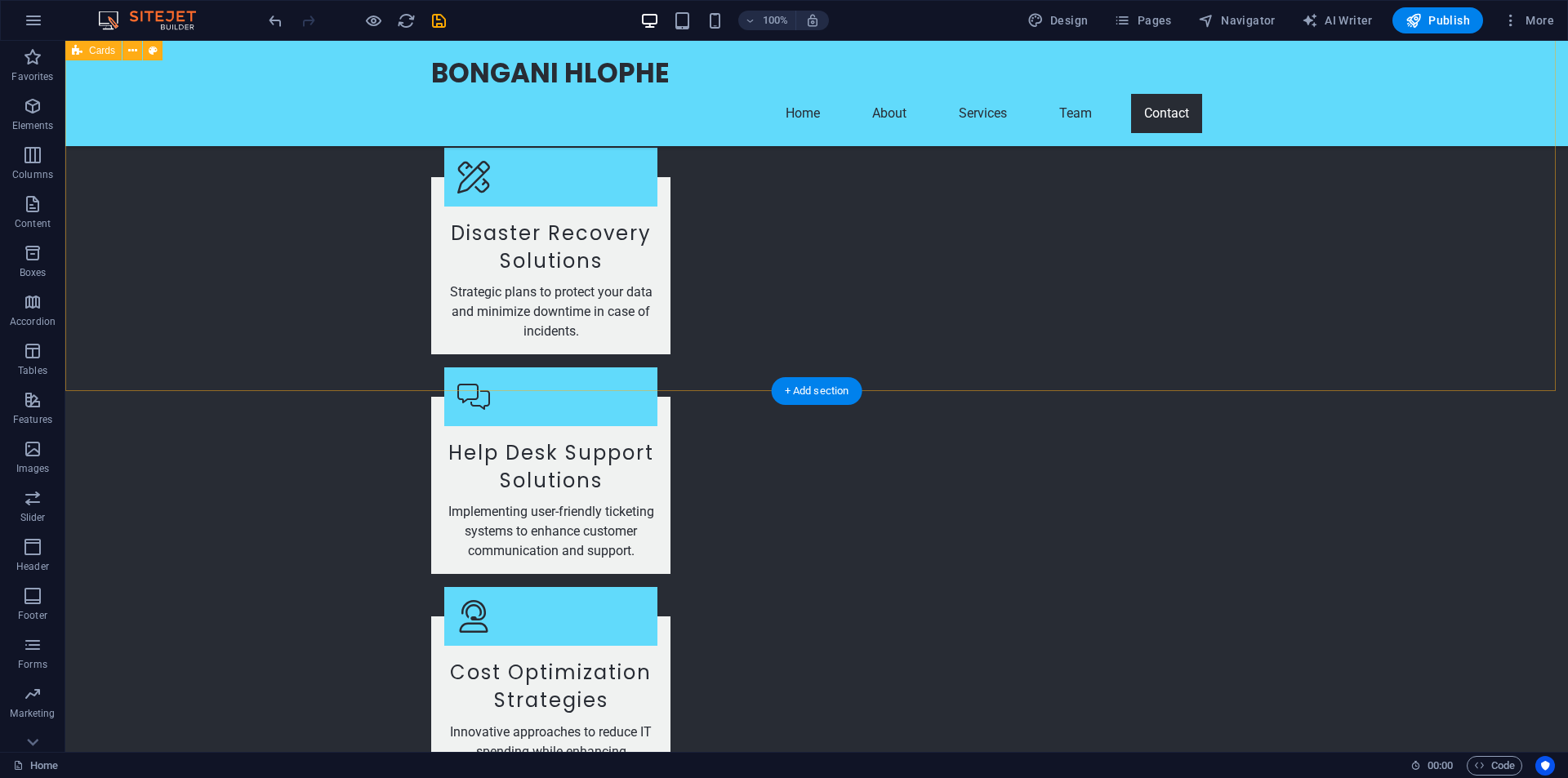
scroll to position [3674, 0]
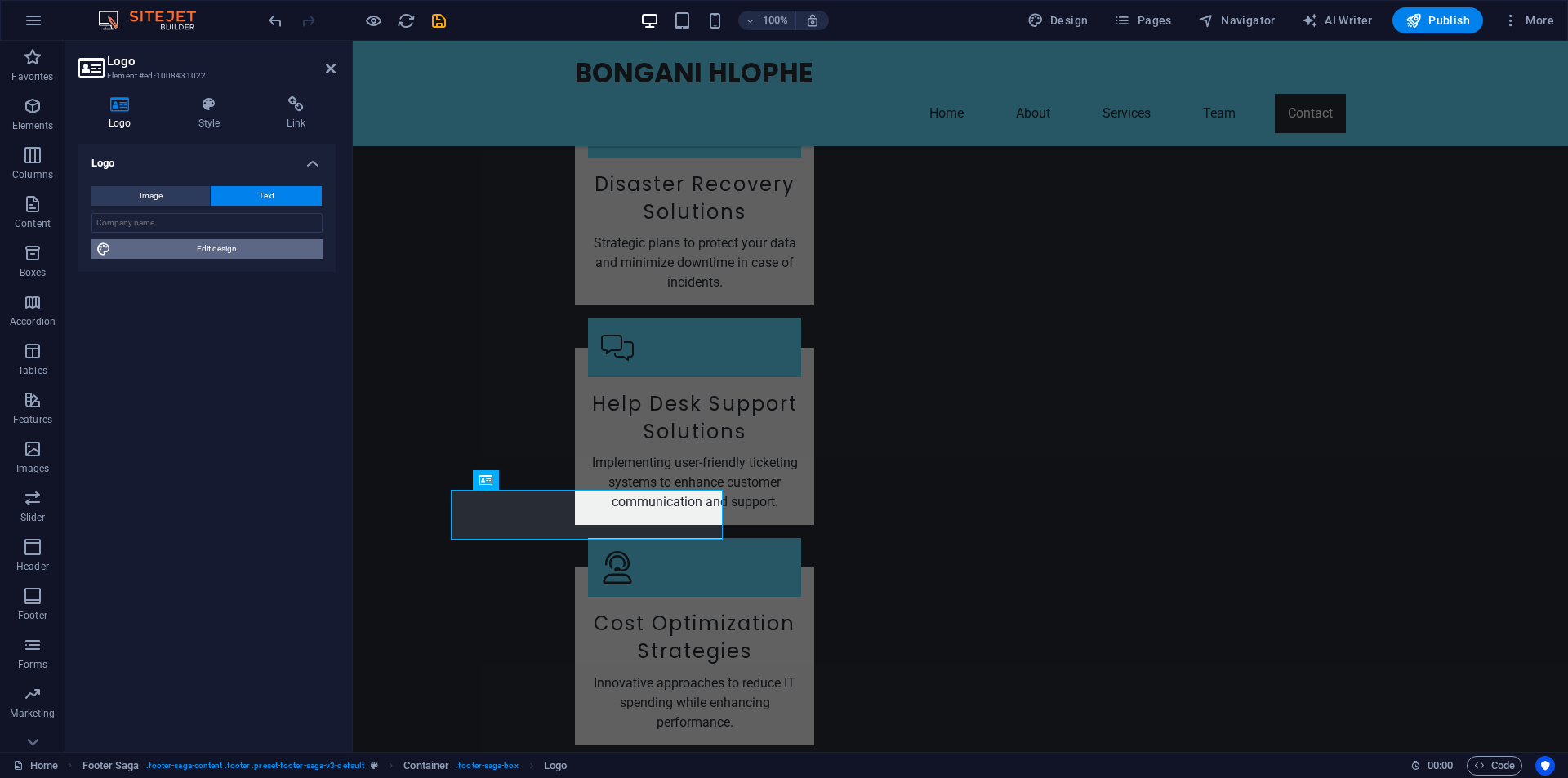
drag, startPoint x: 224, startPoint y: 246, endPoint x: 175, endPoint y: 557, distance: 314.8
click at [224, 246] on span "Edit design" at bounding box center [217, 248] width 202 height 19
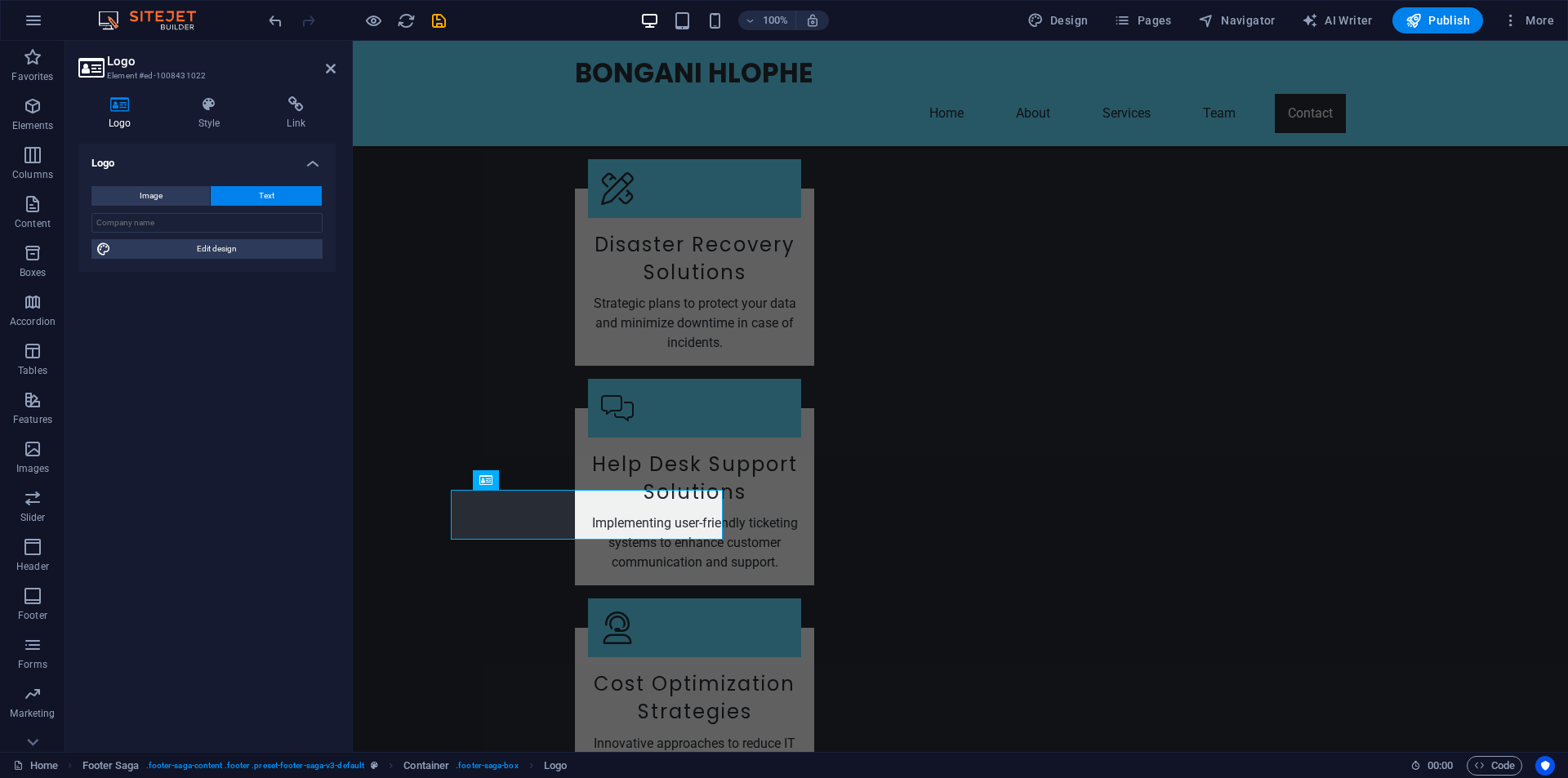
select select "px"
select select "200"
select select "px"
select select "rem"
select select "700"
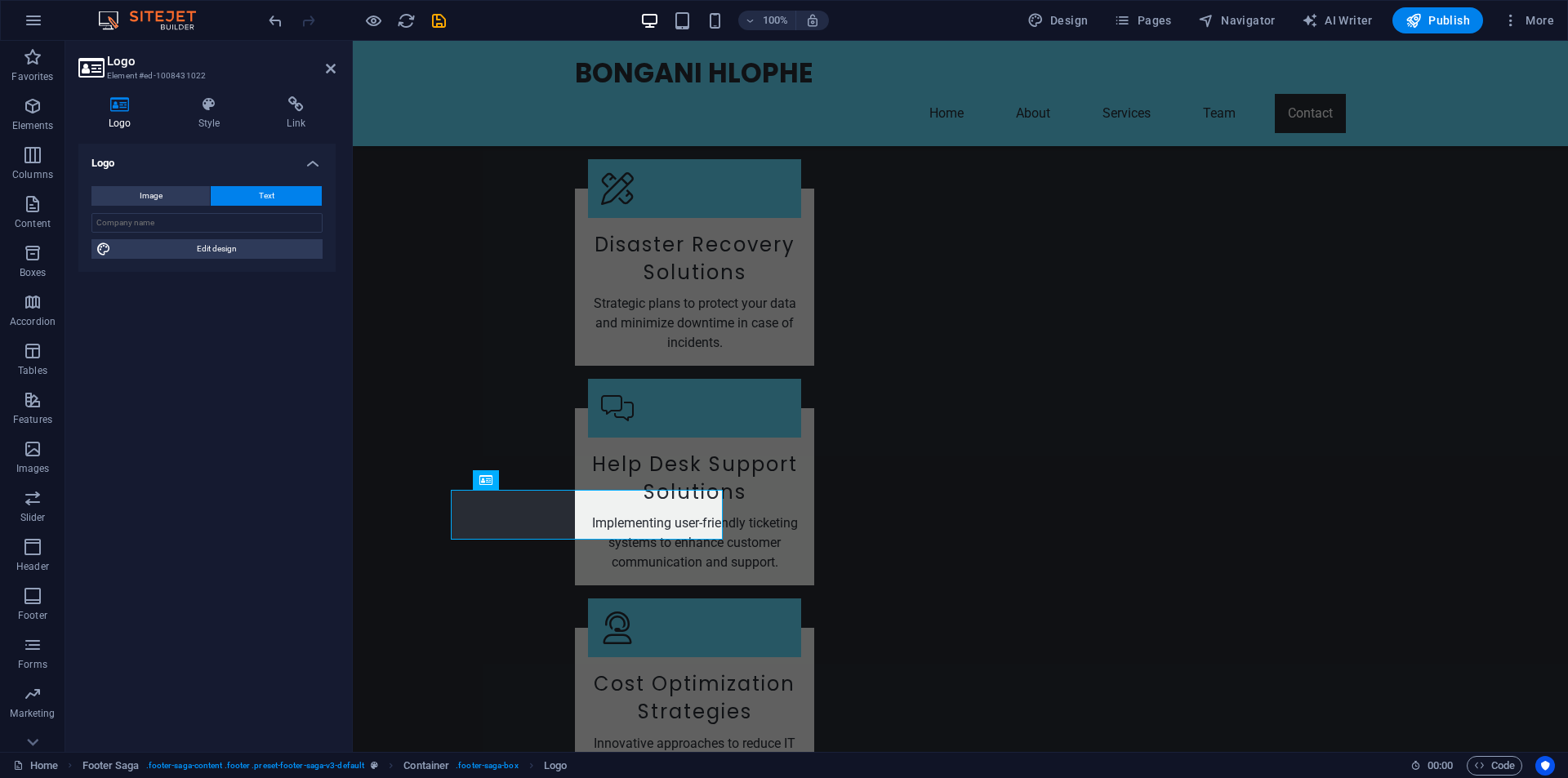
select select "px"
select select "rem"
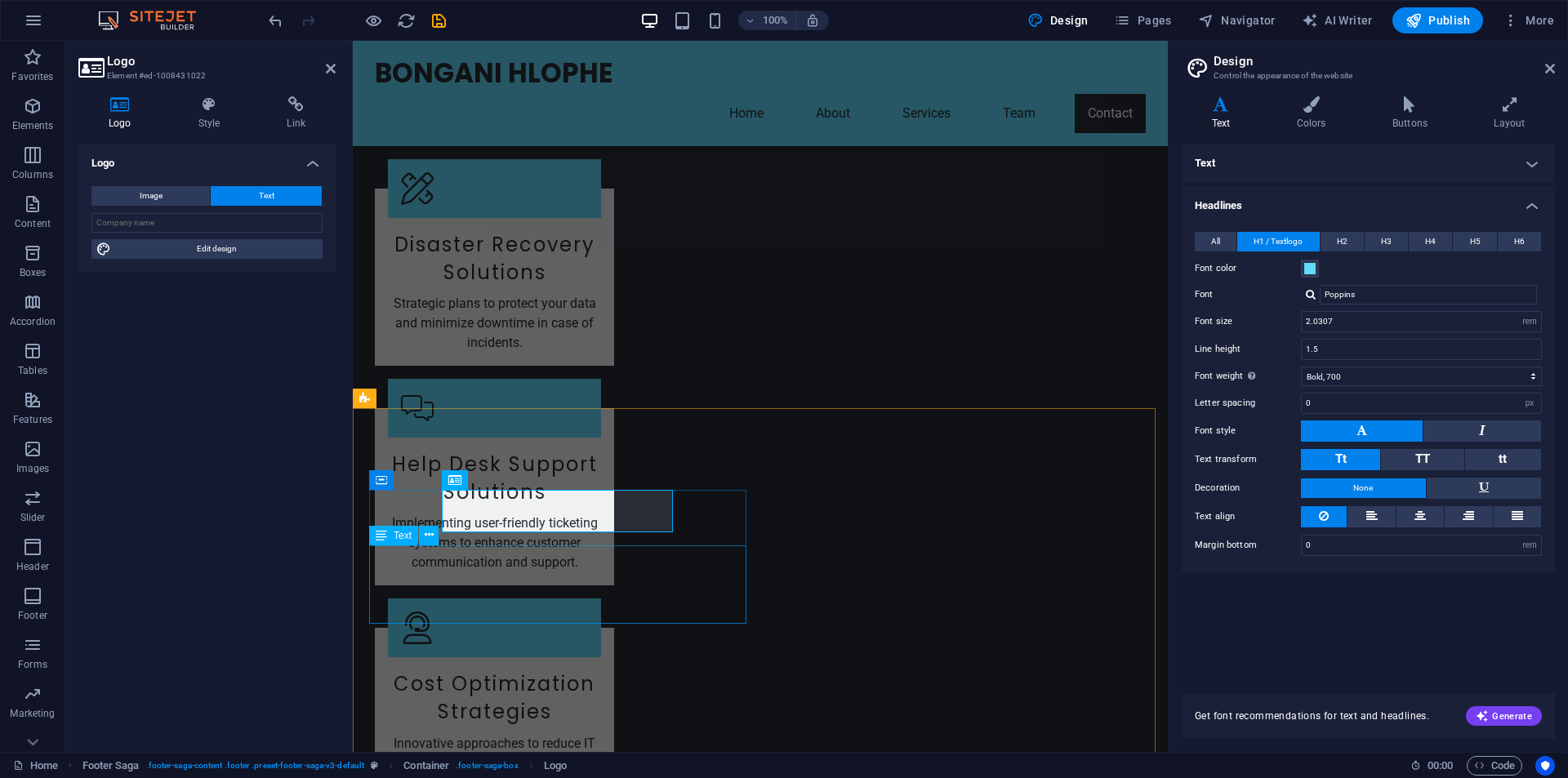
scroll to position [3864, 0]
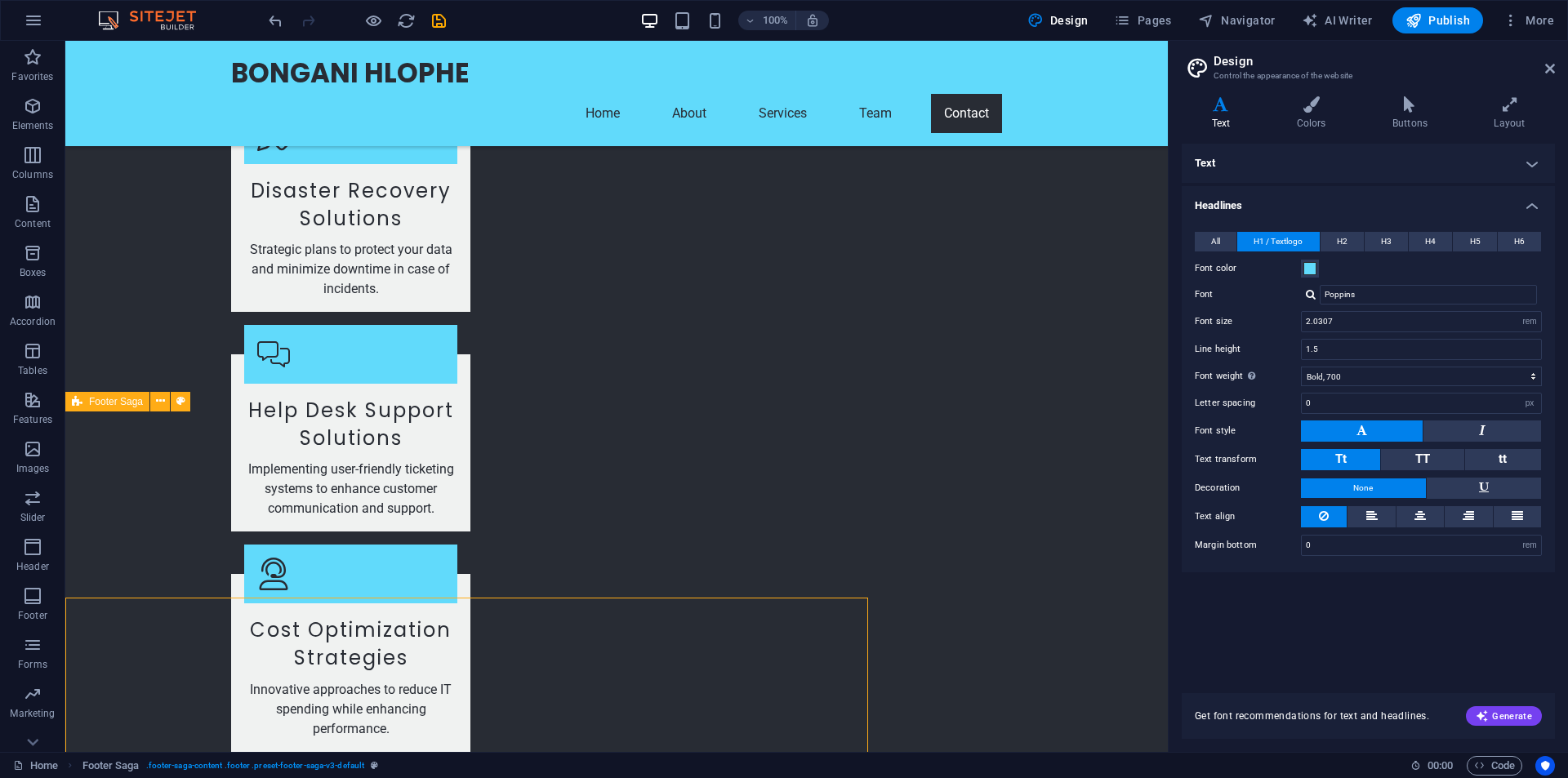
scroll to position [3670, 0]
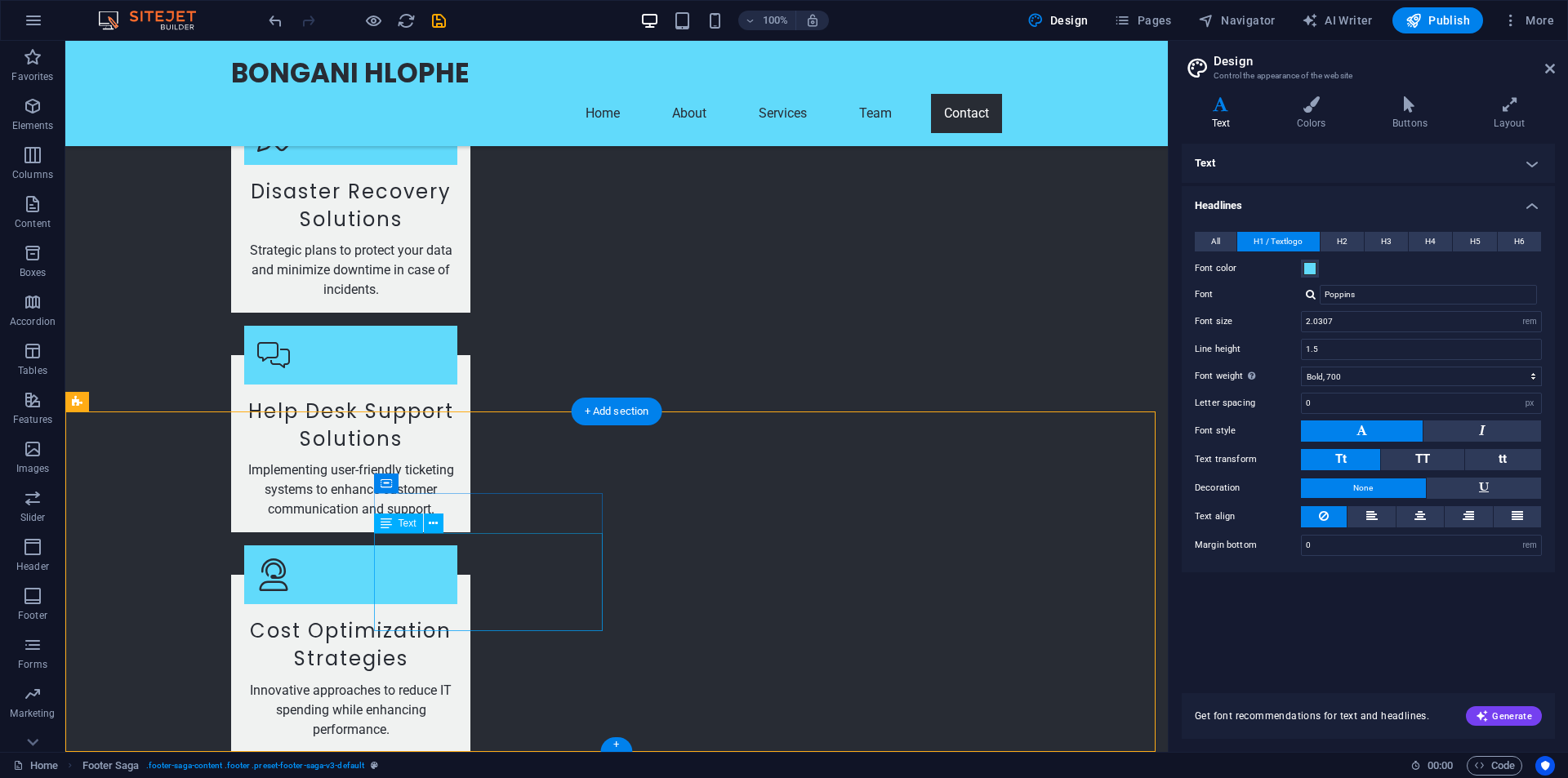
drag, startPoint x: 419, startPoint y: 588, endPoint x: 436, endPoint y: 604, distance: 23.3
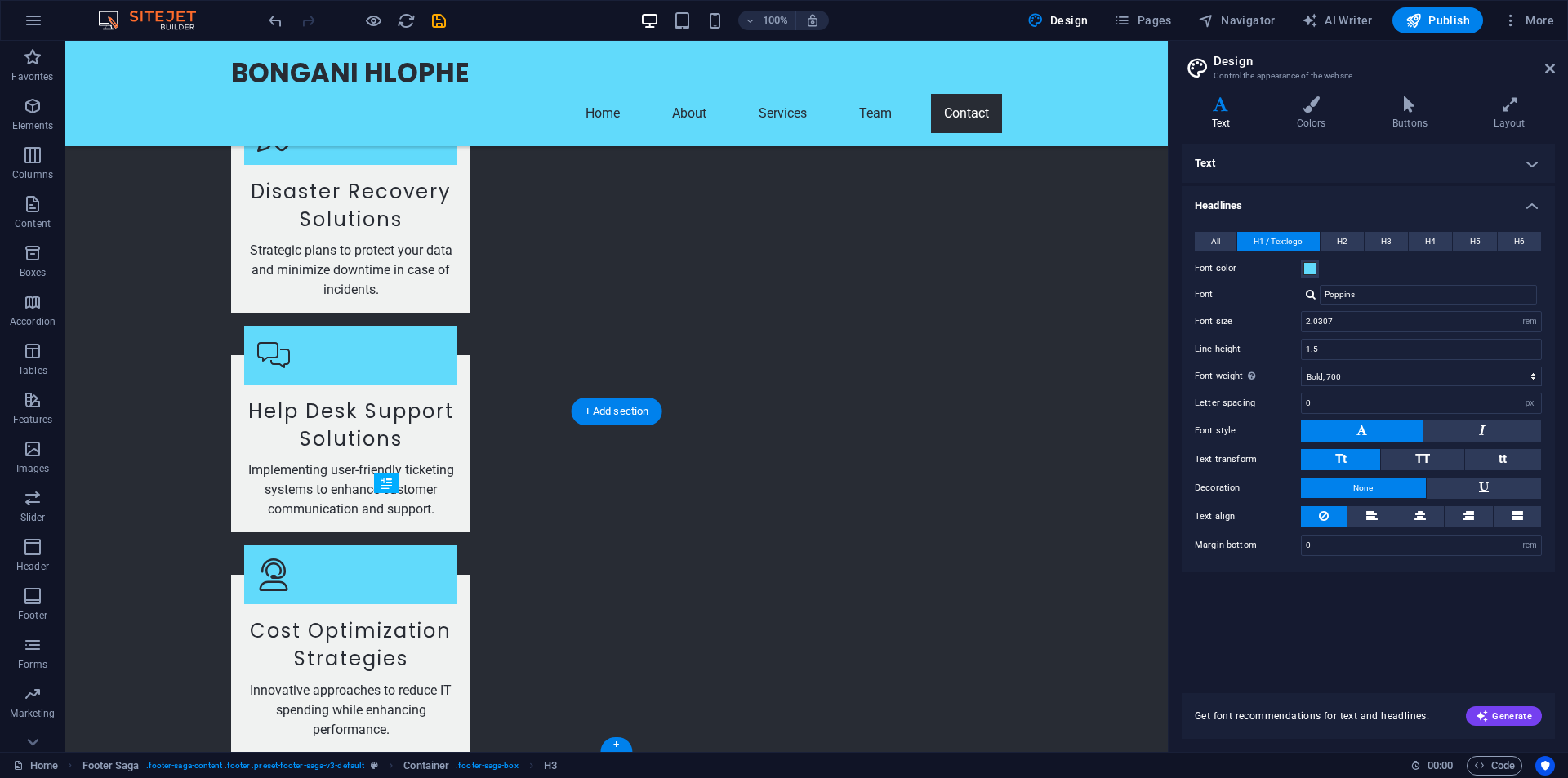
drag, startPoint x: 532, startPoint y: 505, endPoint x: 560, endPoint y: 530, distance: 37.5
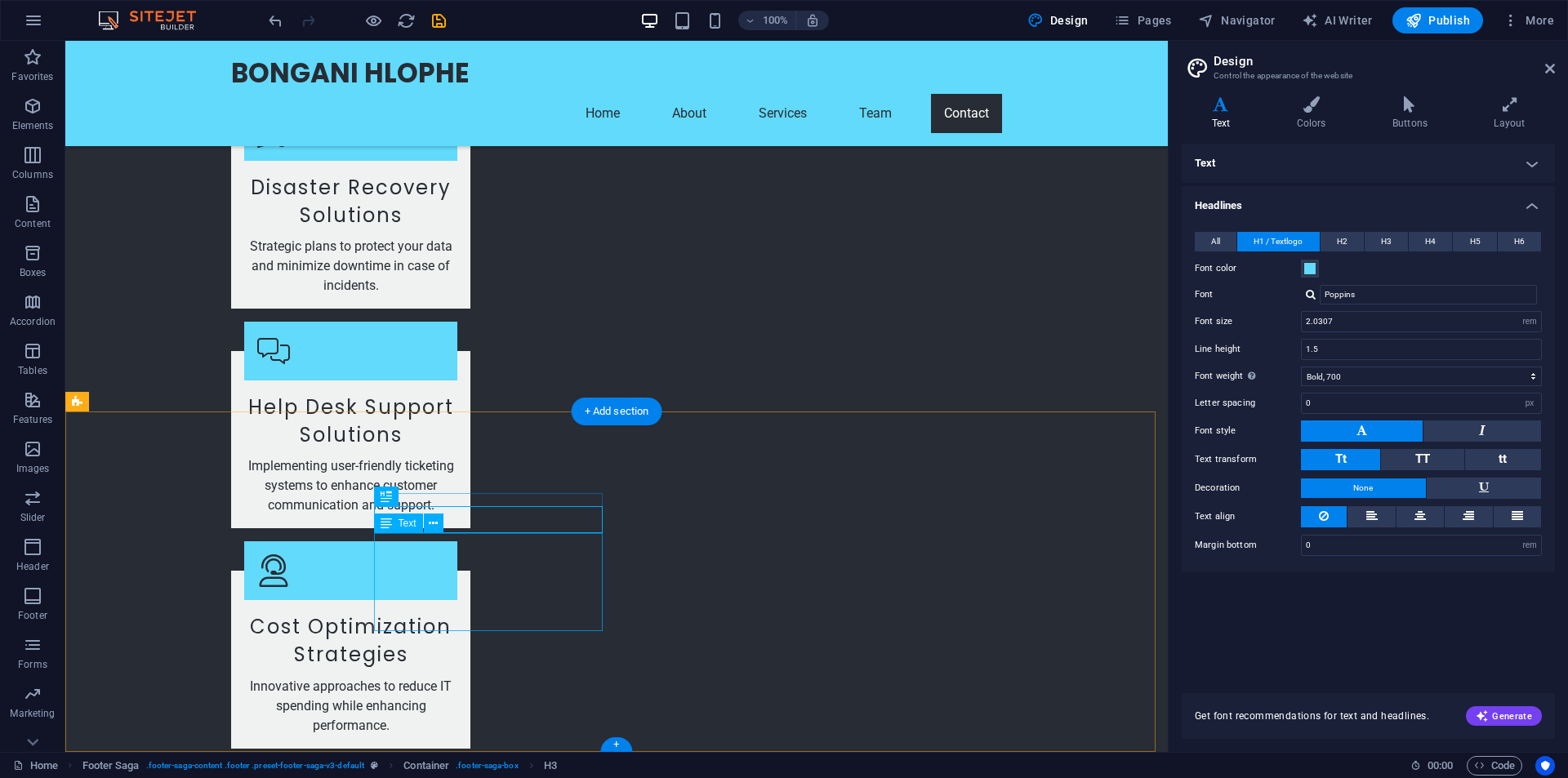
drag, startPoint x: 451, startPoint y: 522, endPoint x: 391, endPoint y: 495, distance: 65.8
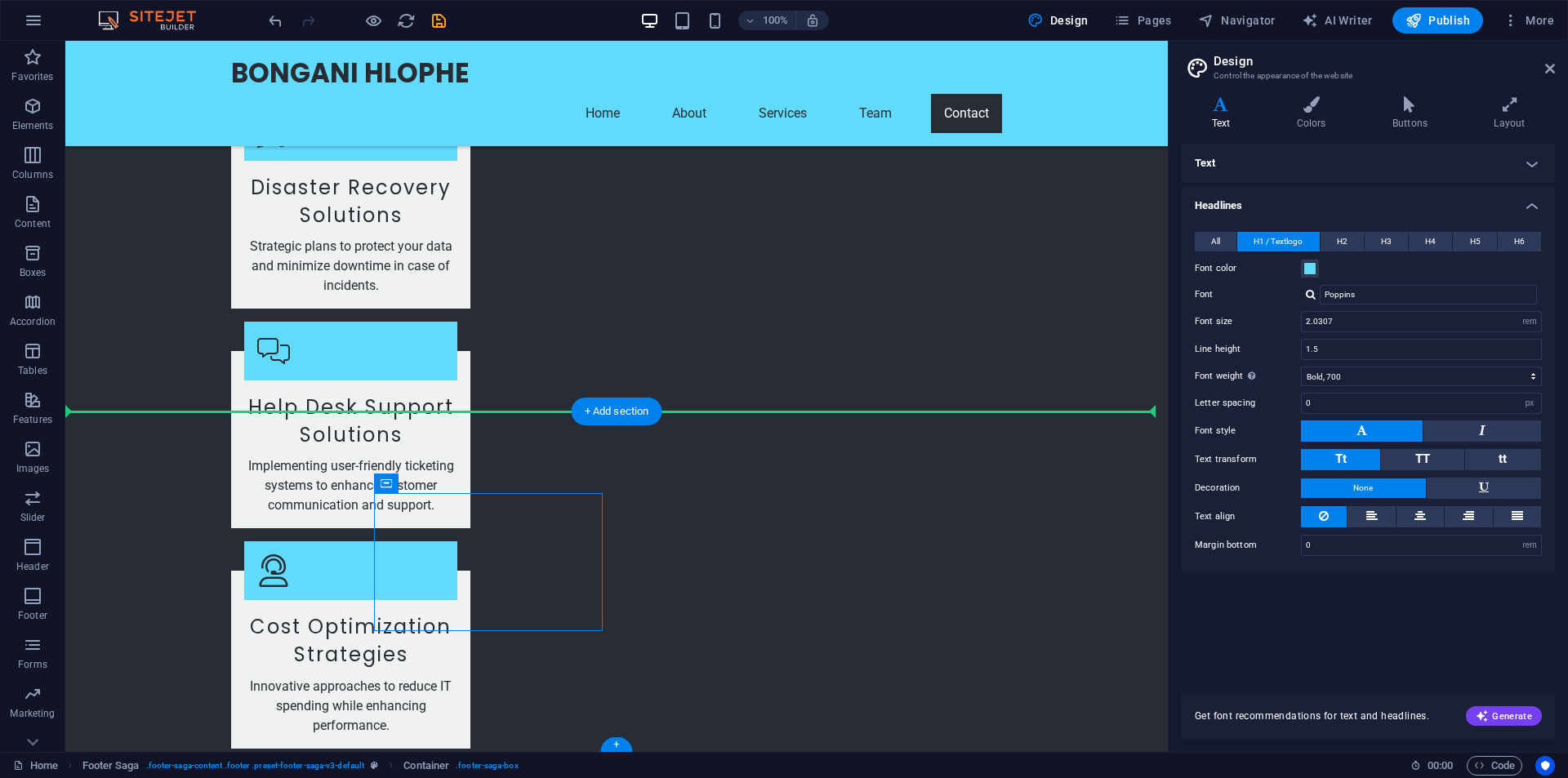
drag, startPoint x: 455, startPoint y: 517, endPoint x: 400, endPoint y: 459, distance: 79.9
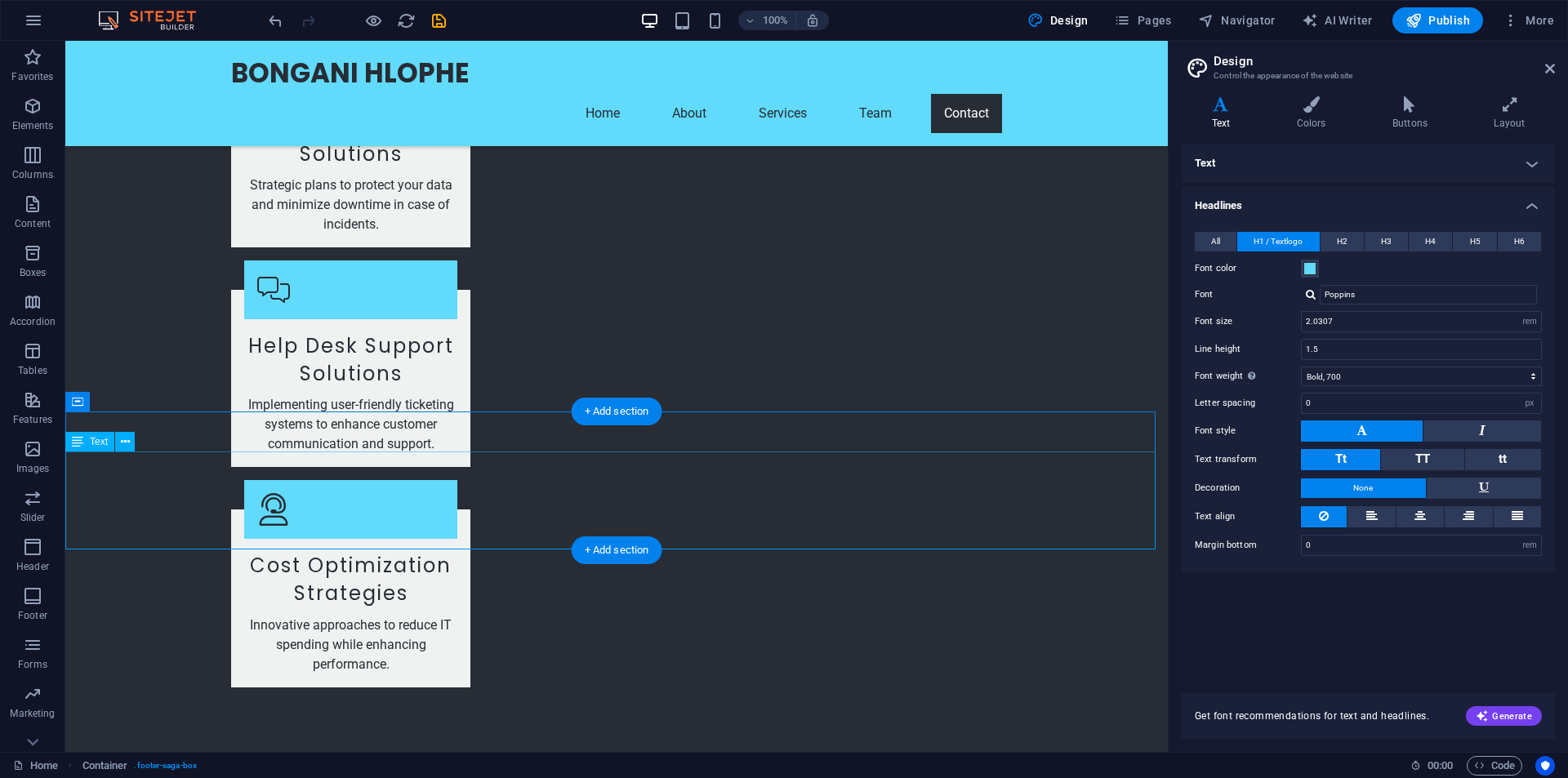
scroll to position [3809, 0]
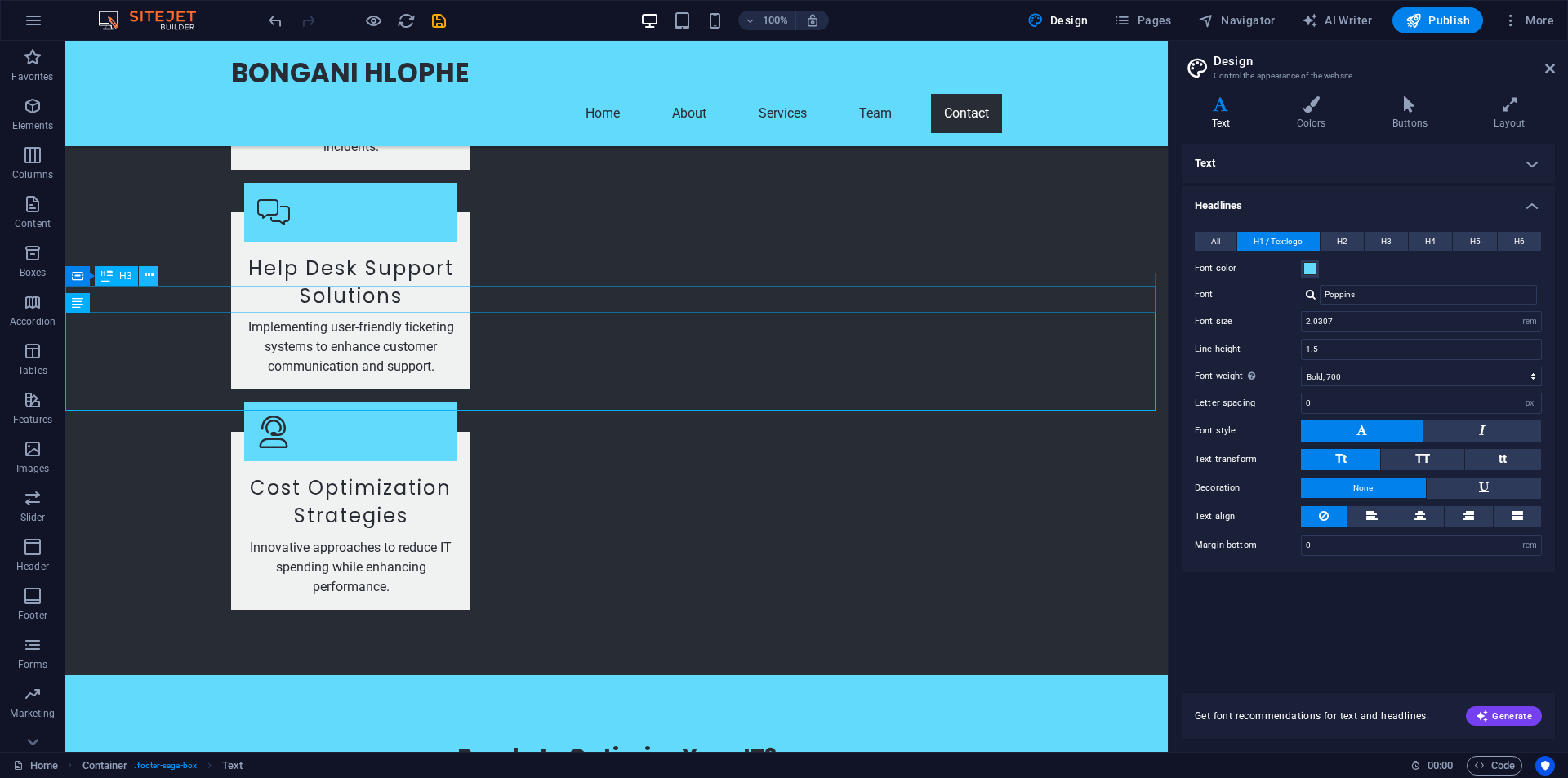
click at [152, 280] on icon at bounding box center [149, 275] width 9 height 17
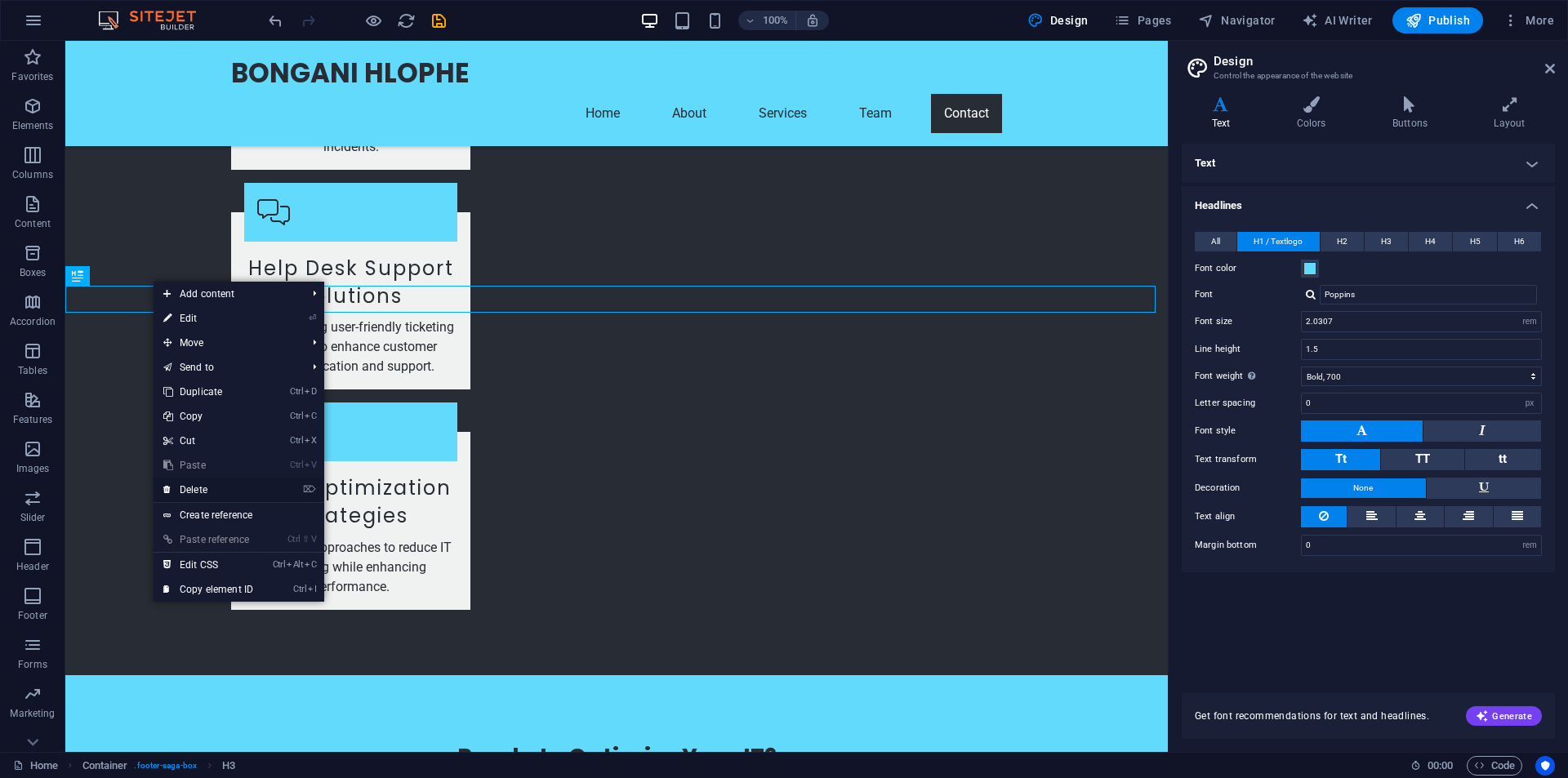
click at [199, 490] on link "⌦ Delete" at bounding box center [209, 490] width 109 height 24
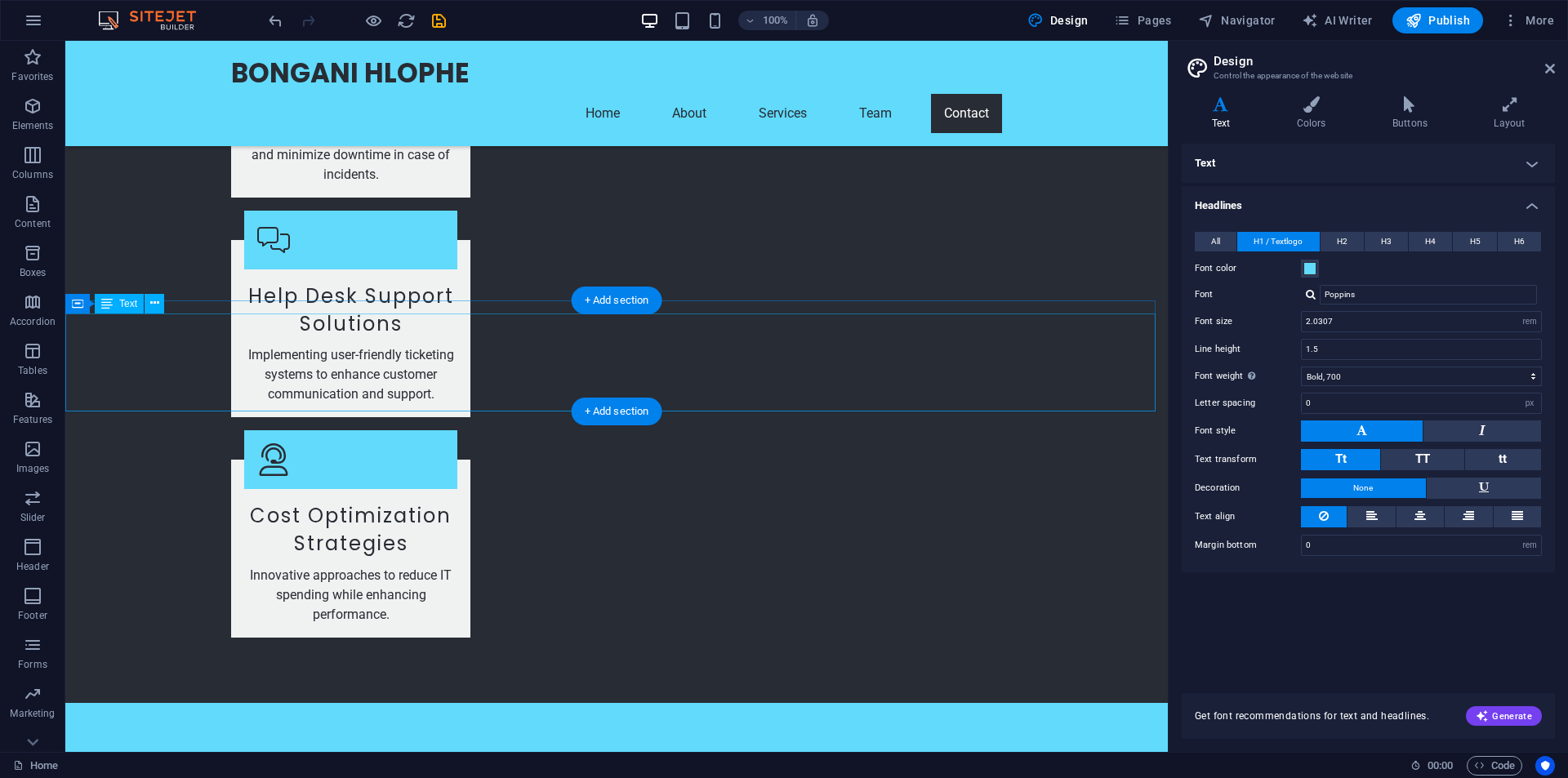
click at [160, 304] on button at bounding box center [154, 304] width 19 height 19
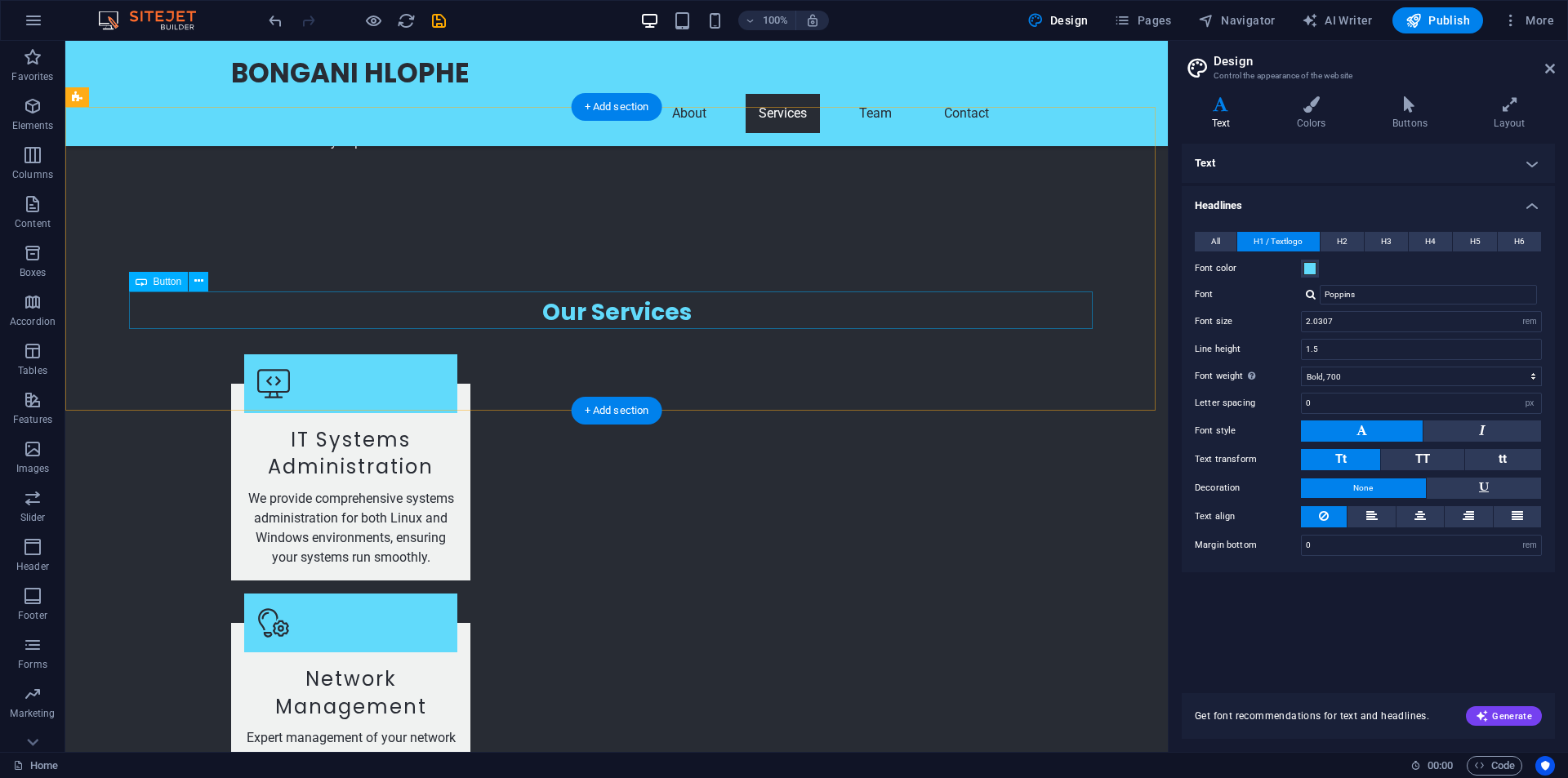
scroll to position [2613, 0]
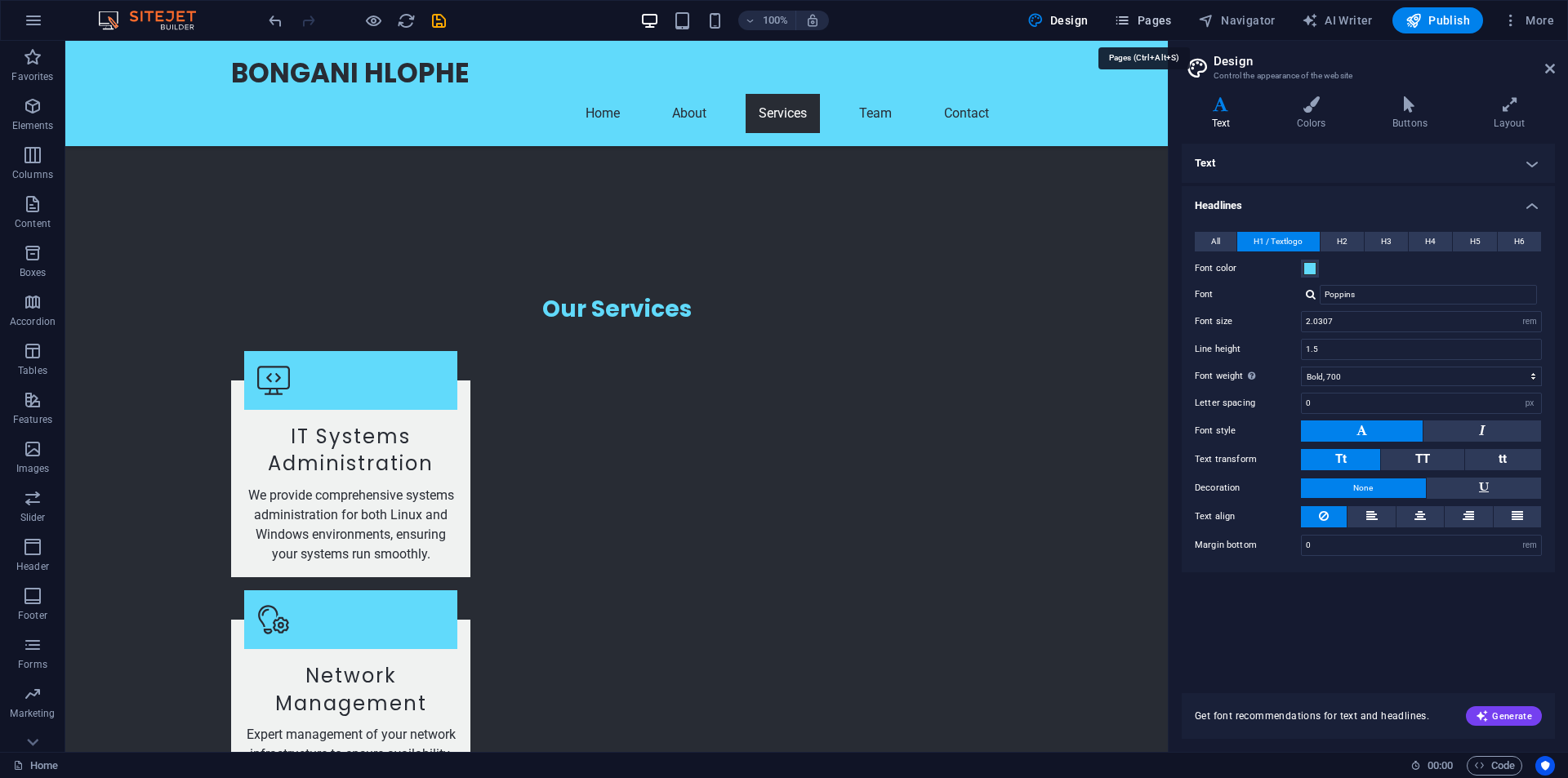
click at [1147, 23] on span "Pages" at bounding box center [1142, 20] width 57 height 16
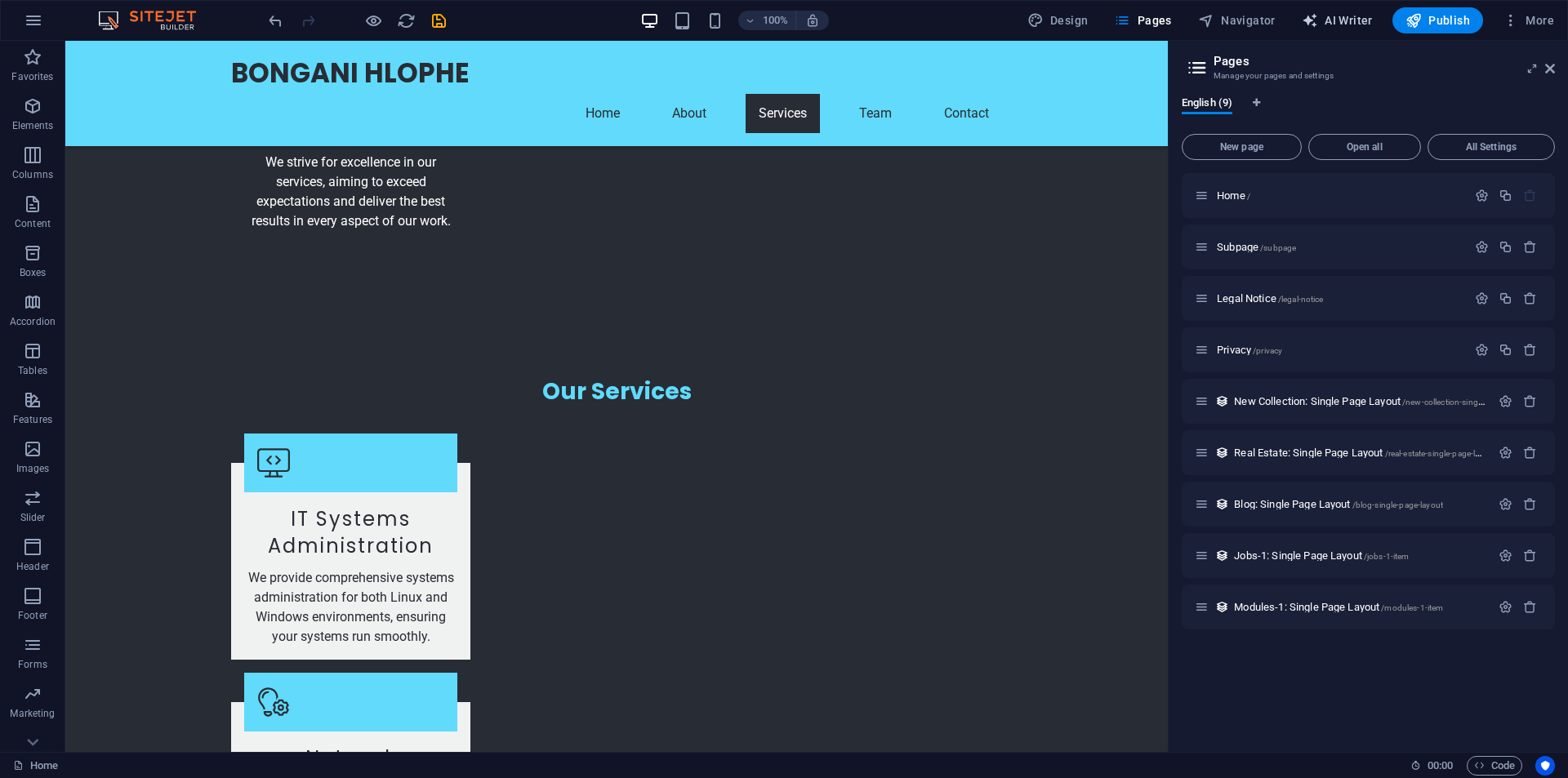
click at [1353, 18] on span "AI Writer" at bounding box center [1338, 20] width 71 height 16
select select "English"
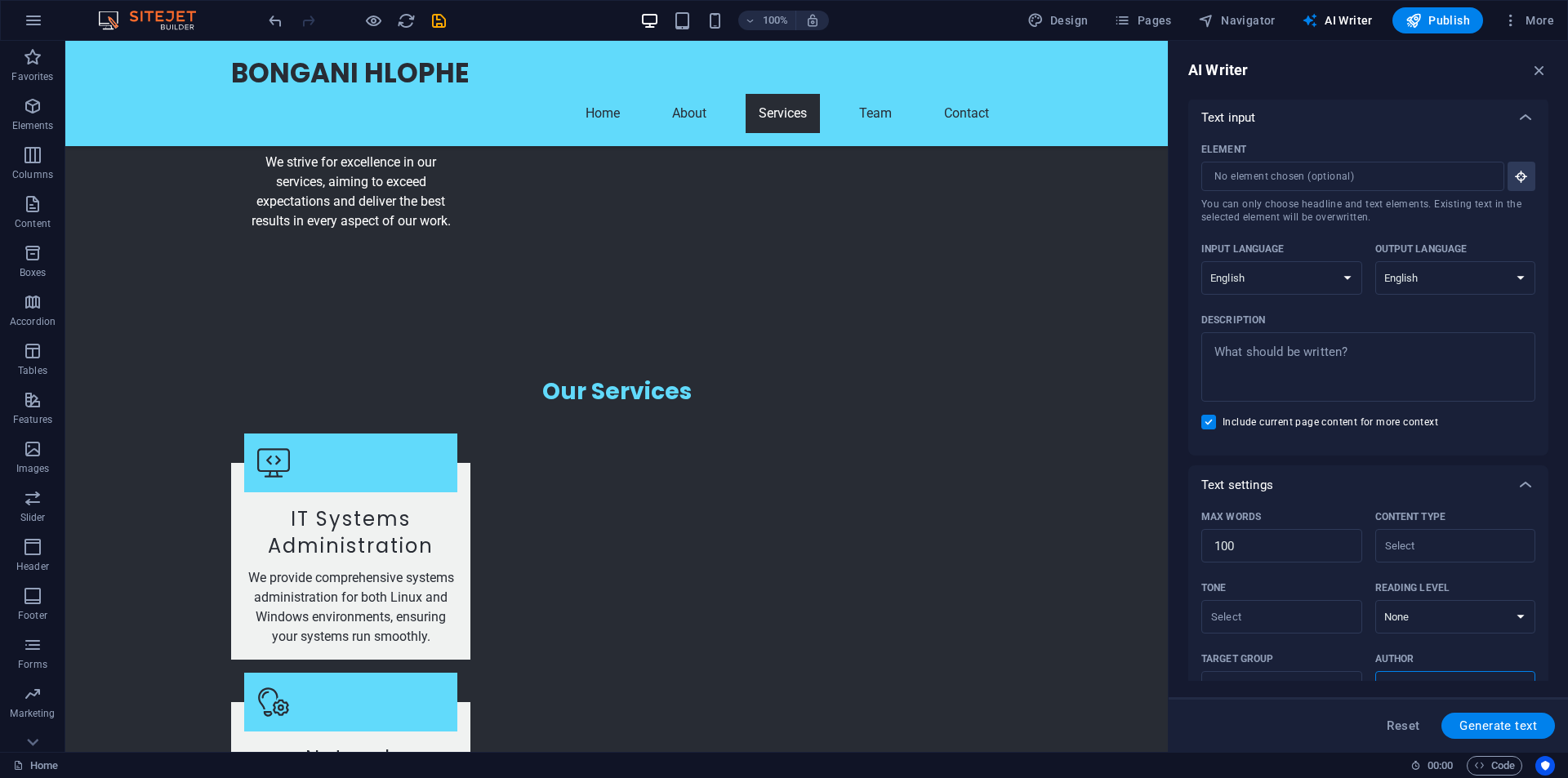
scroll to position [0, 0]
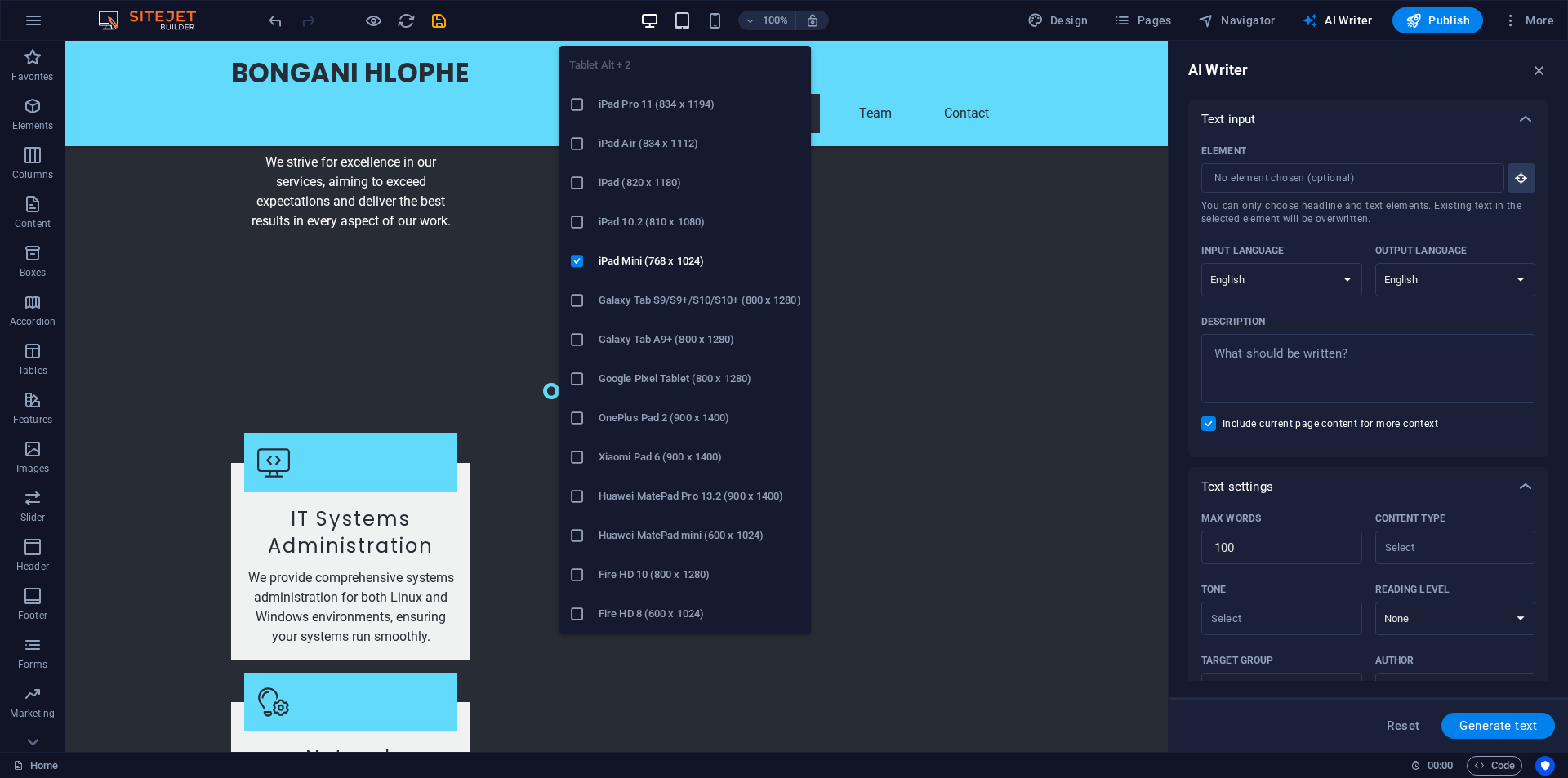
click at [681, 24] on icon "button" at bounding box center [682, 21] width 19 height 19
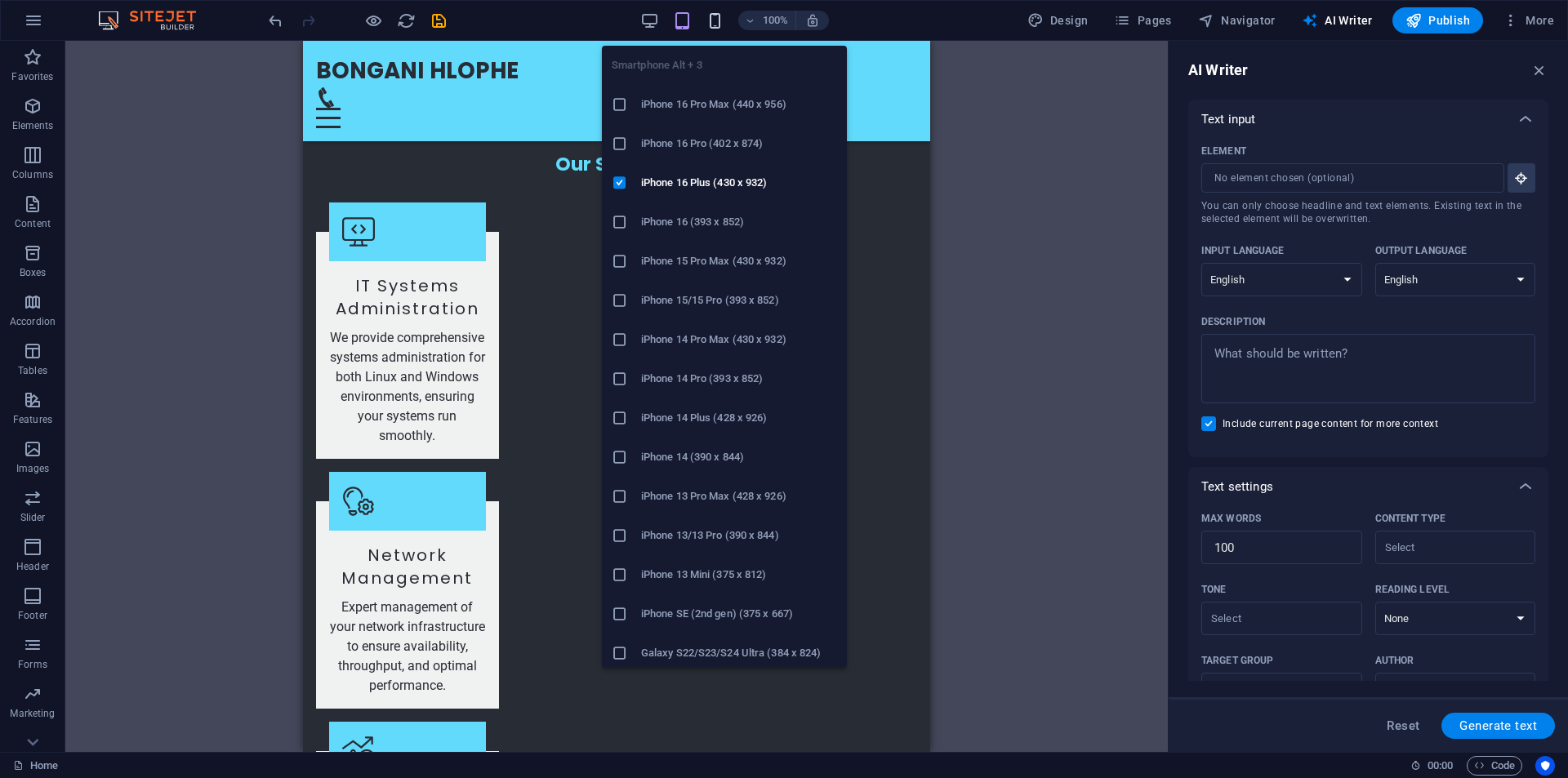
click at [719, 22] on icon "button" at bounding box center [715, 21] width 19 height 19
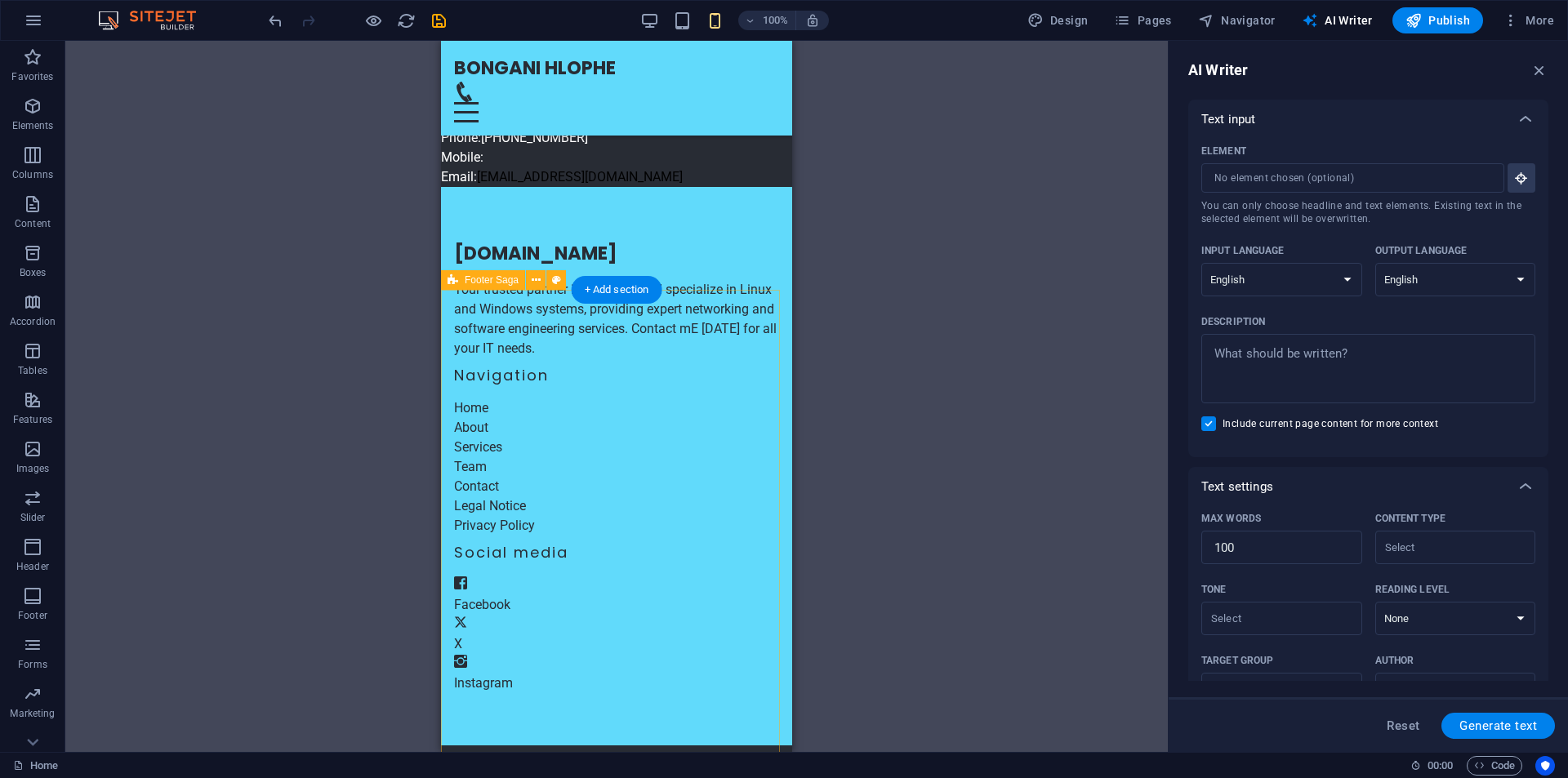
scroll to position [6763, 0]
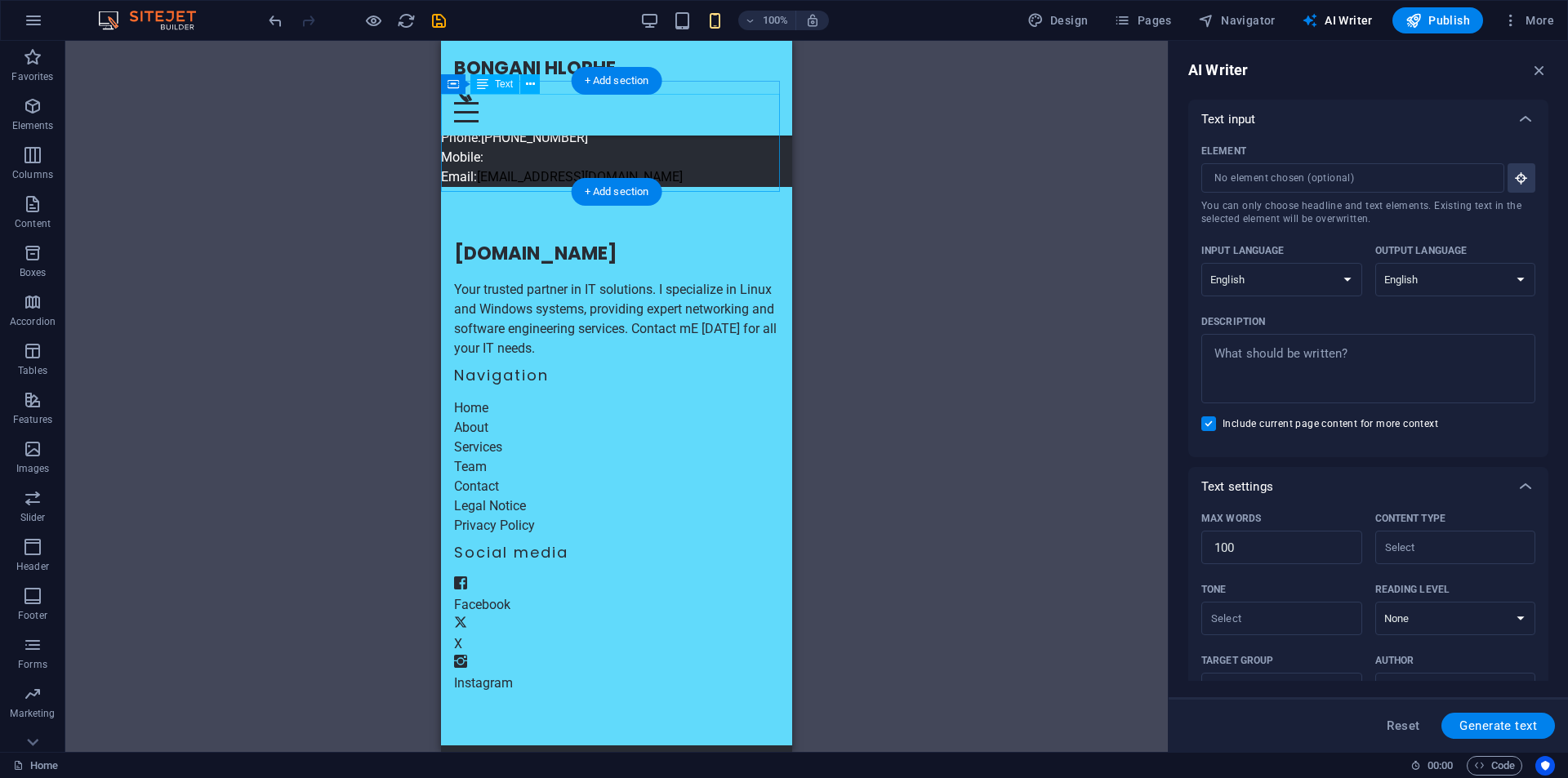
click at [520, 135] on span "[PHONE_NUMBER]" at bounding box center [534, 137] width 107 height 15
click at [31, 557] on span "Header" at bounding box center [33, 557] width 66 height 40
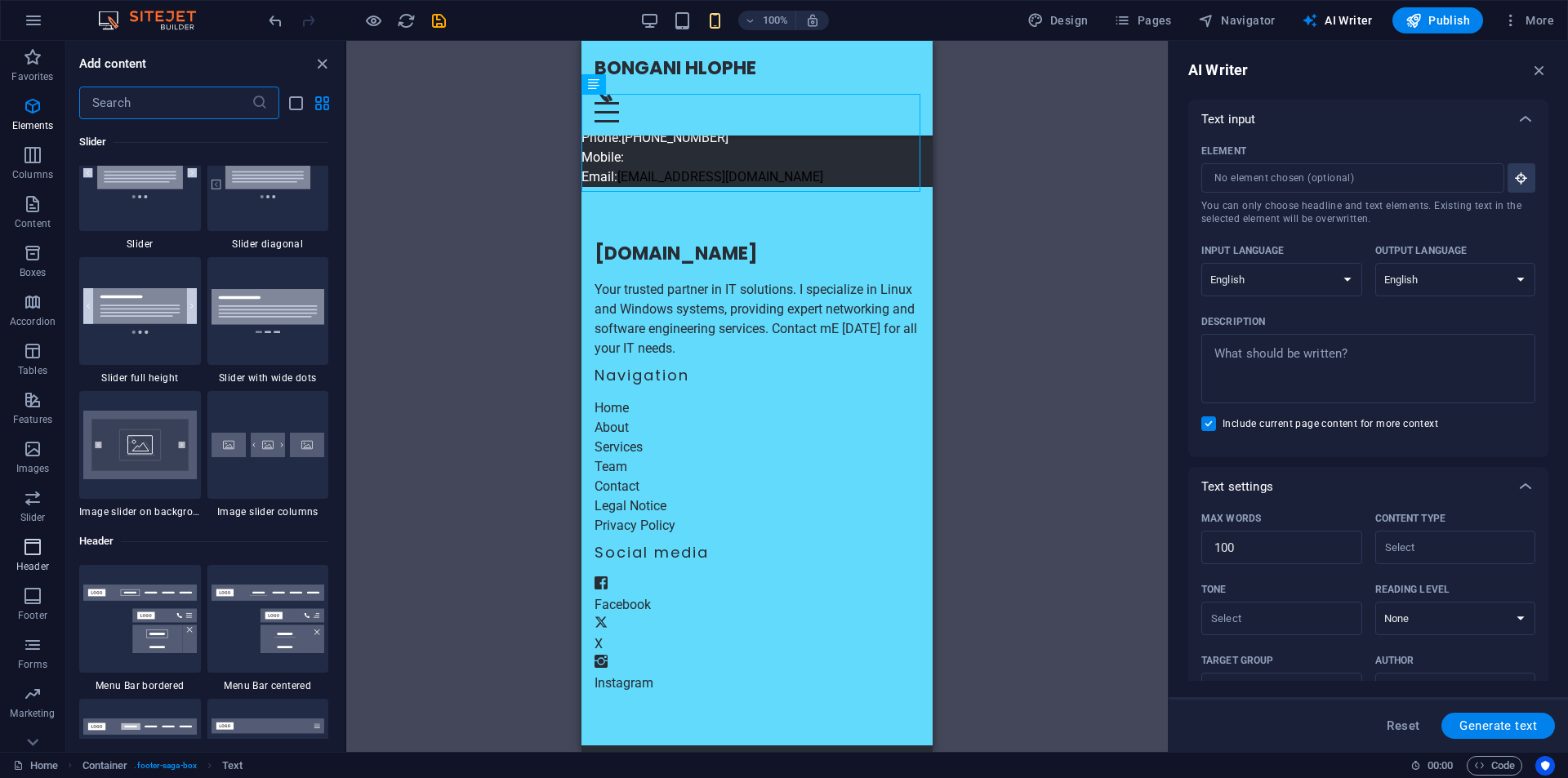
scroll to position [9834, 0]
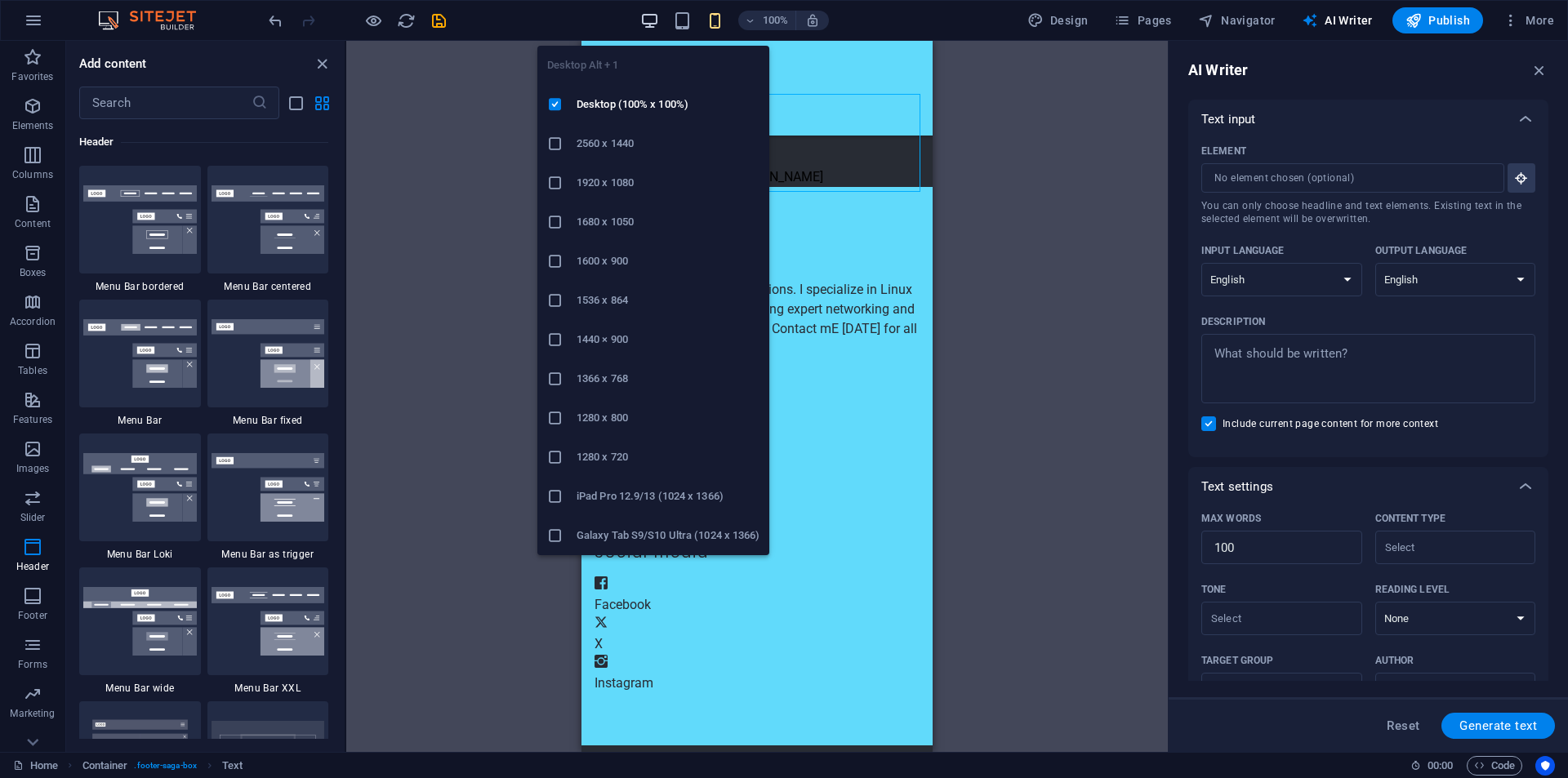
click at [649, 20] on icon "button" at bounding box center [649, 21] width 19 height 19
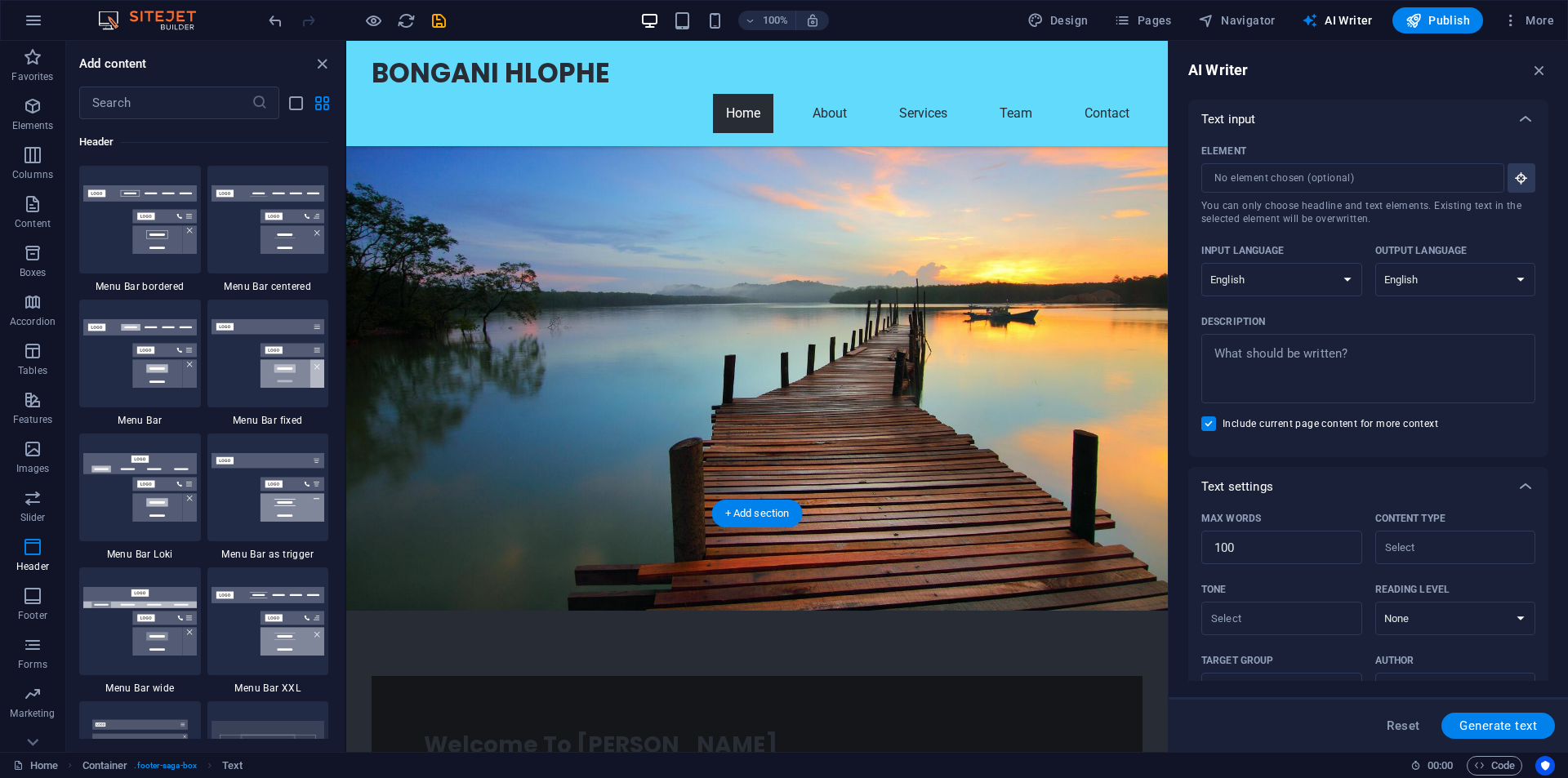
scroll to position [0, 0]
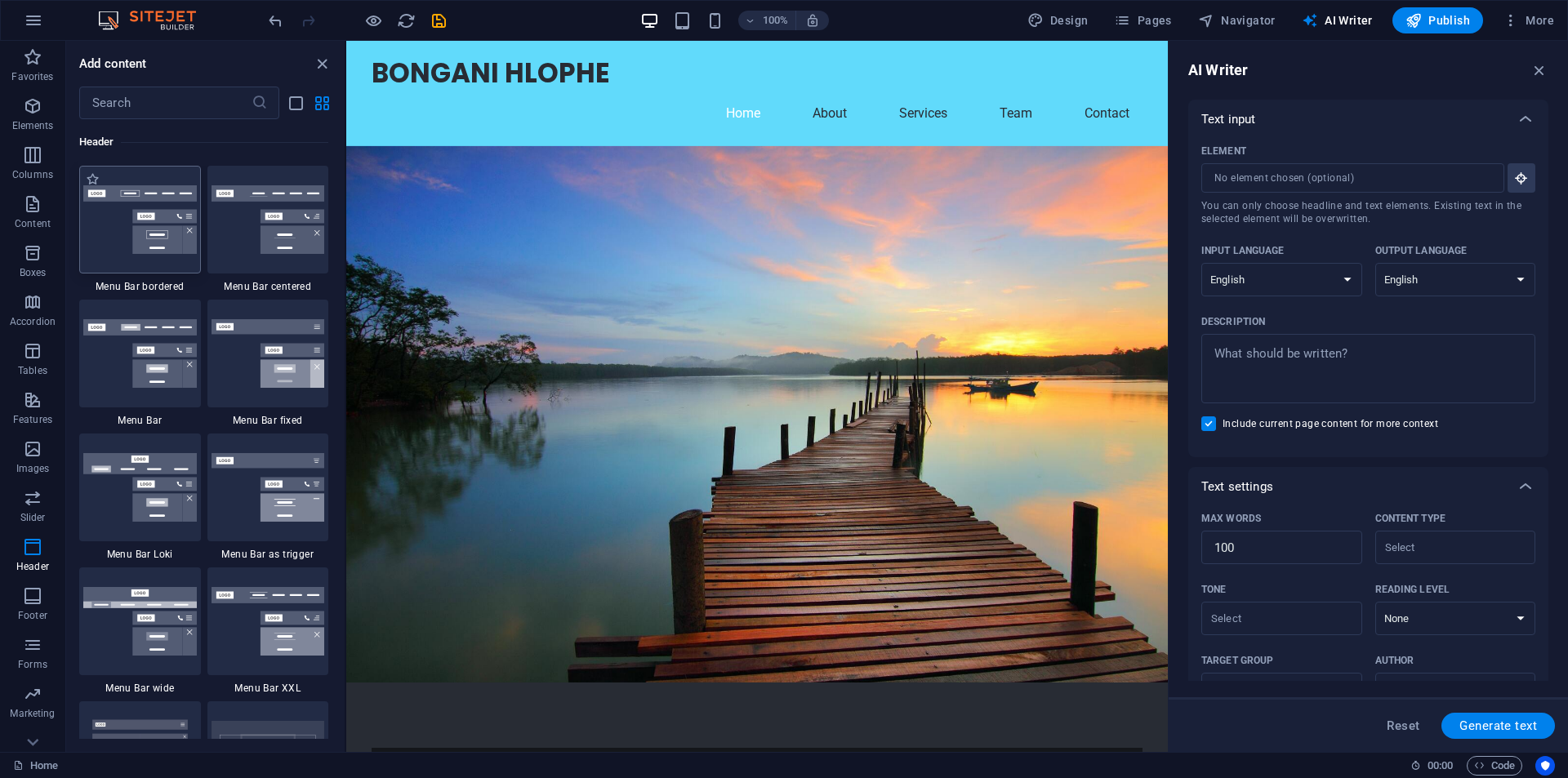
click at [162, 243] on img at bounding box center [140, 220] width 114 height 69
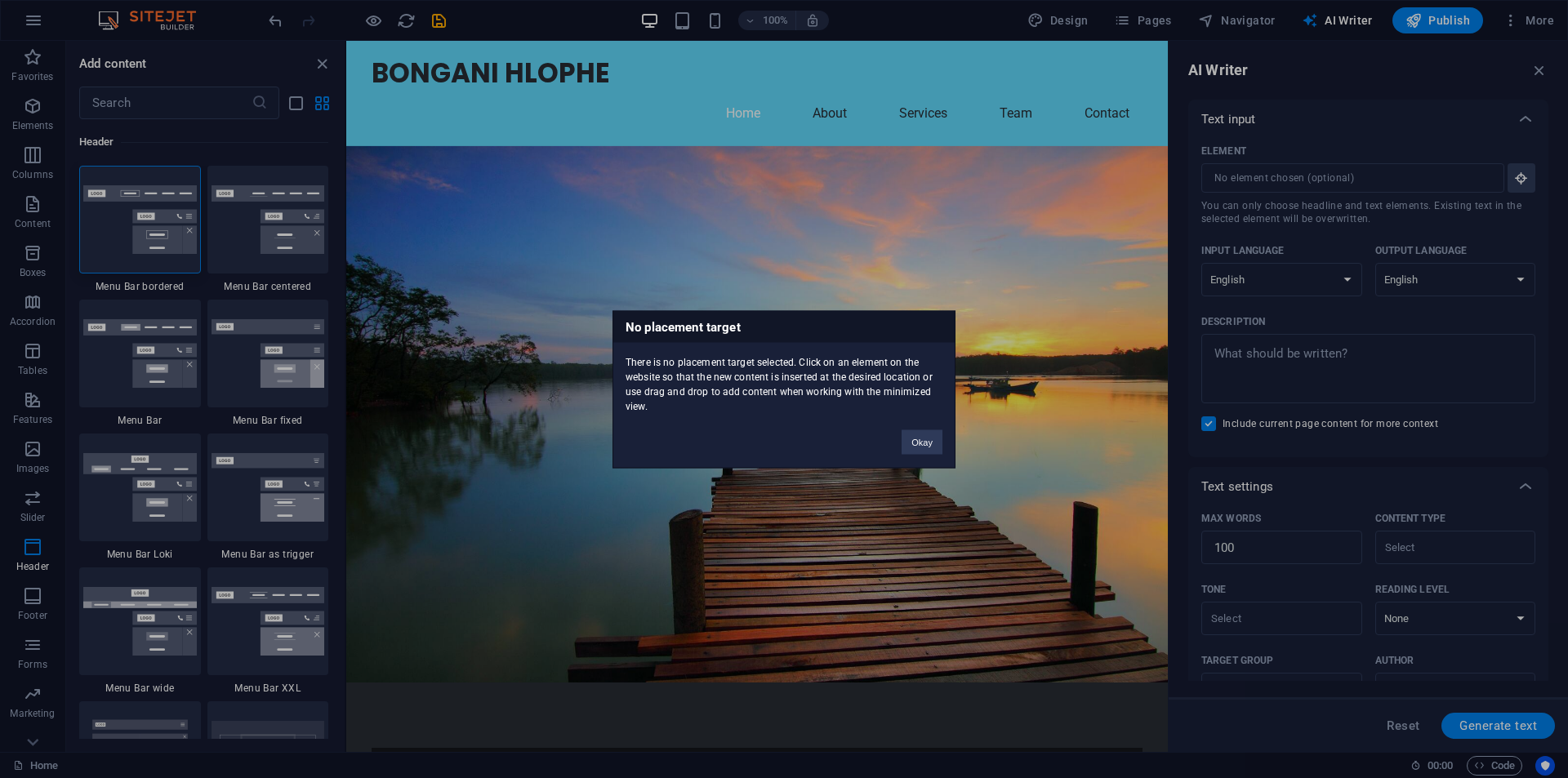
click at [987, 419] on div "No placement target There is no placement target selected. Click on an element …" at bounding box center [784, 389] width 1568 height 778
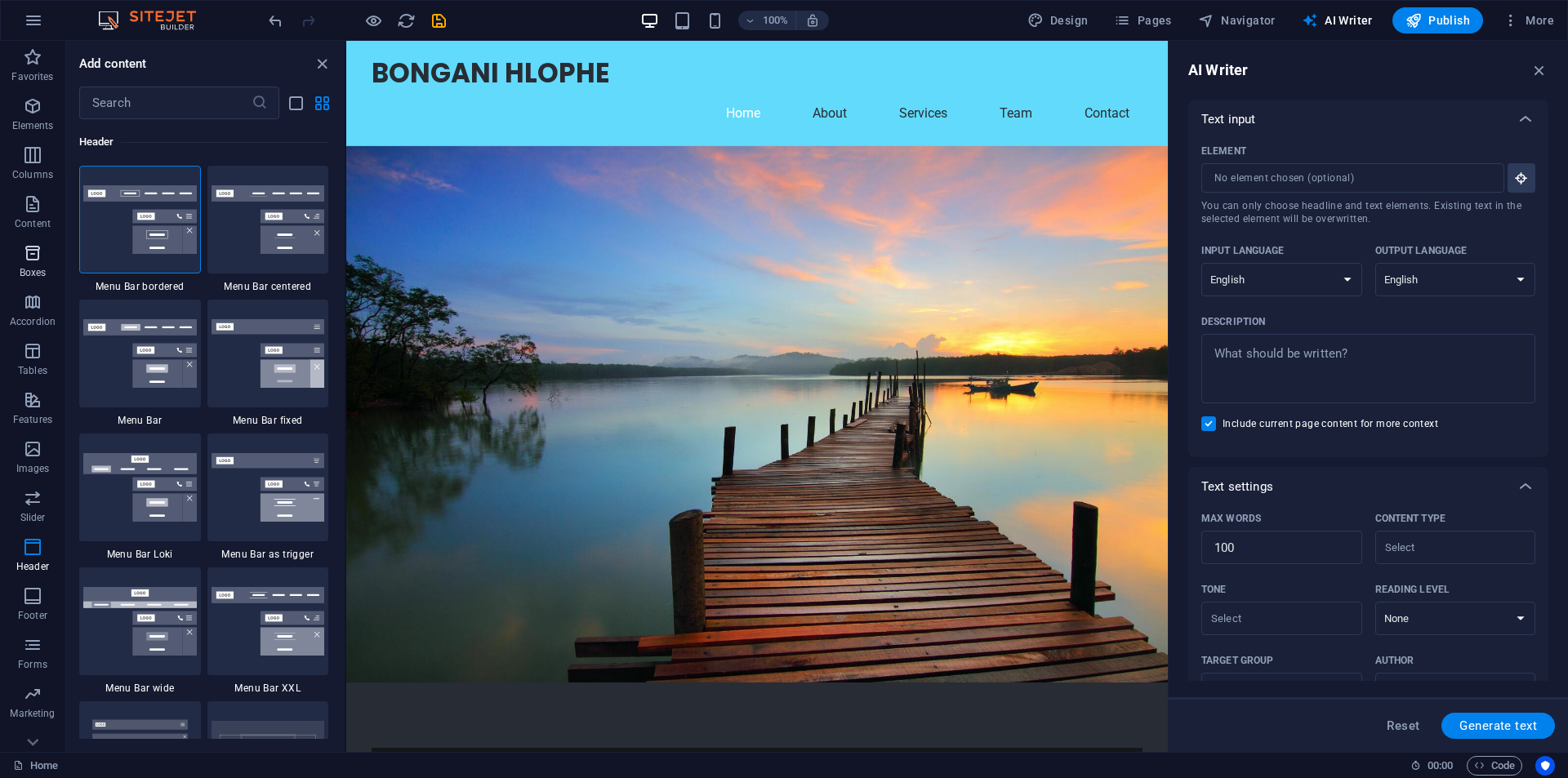
click at [29, 256] on icon "button" at bounding box center [32, 252] width 19 height 19
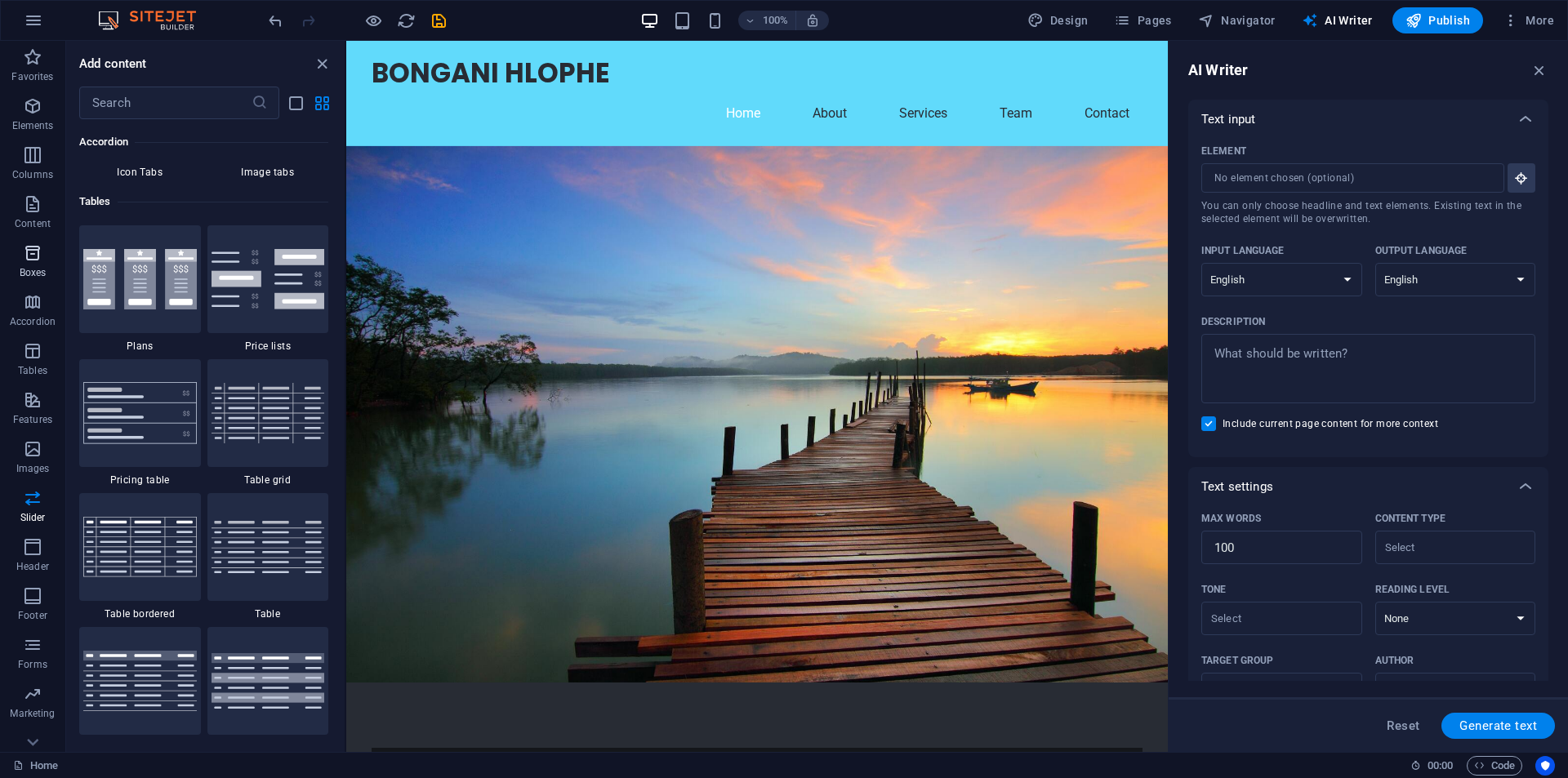
scroll to position [4505, 0]
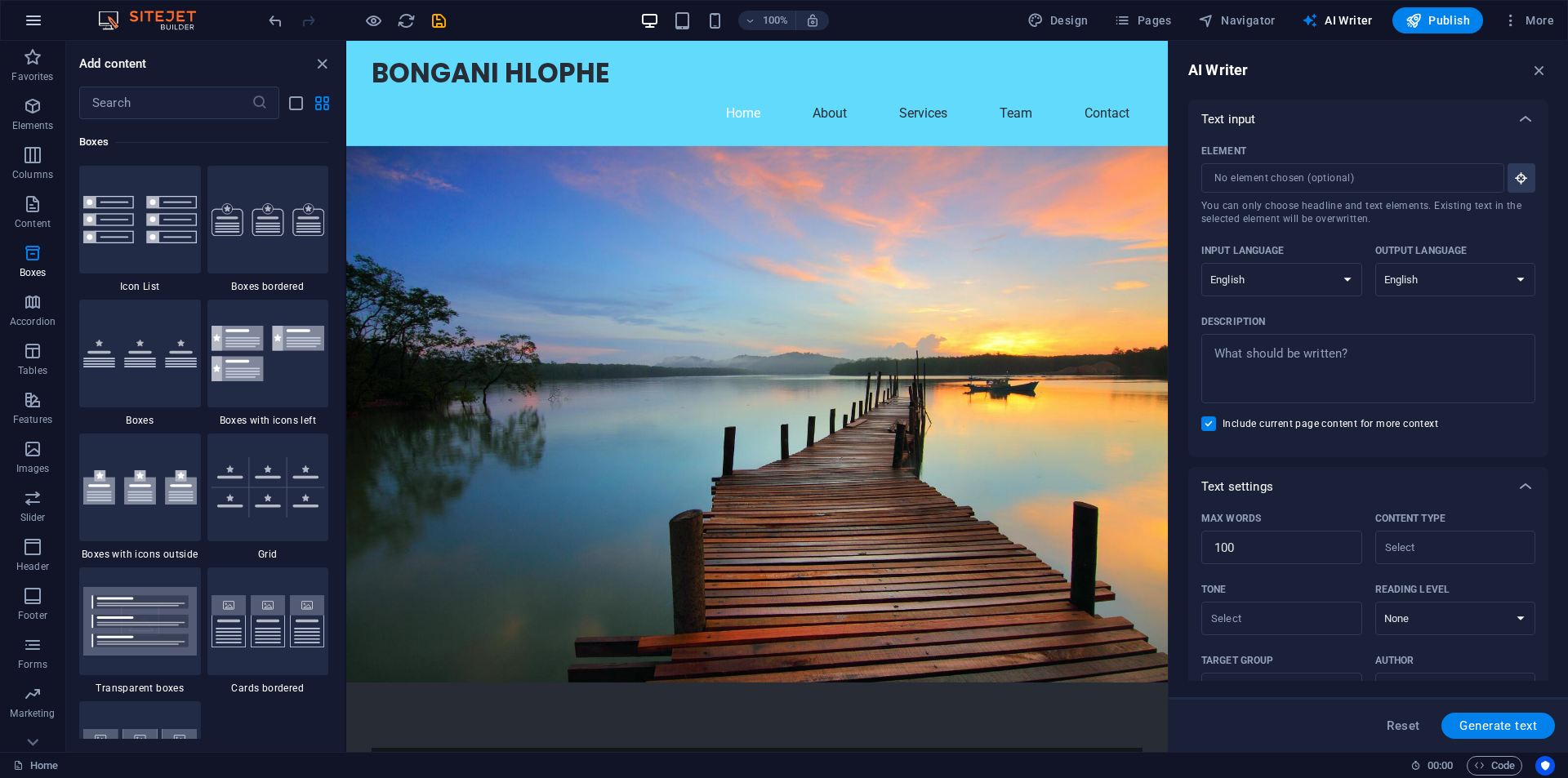
click at [37, 19] on icon "button" at bounding box center [33, 20] width 19 height 19
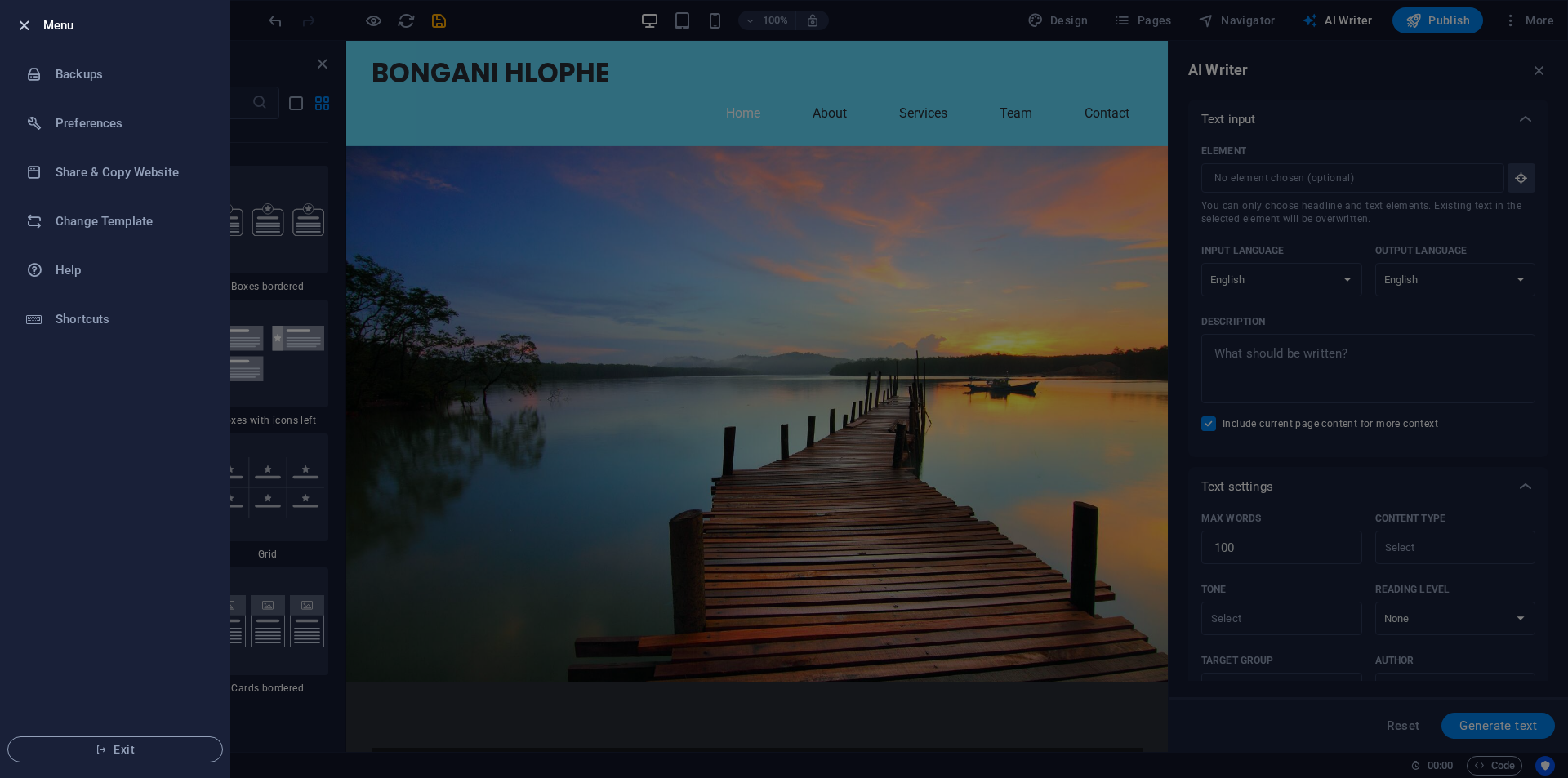
click at [20, 29] on icon "button" at bounding box center [24, 25] width 19 height 19
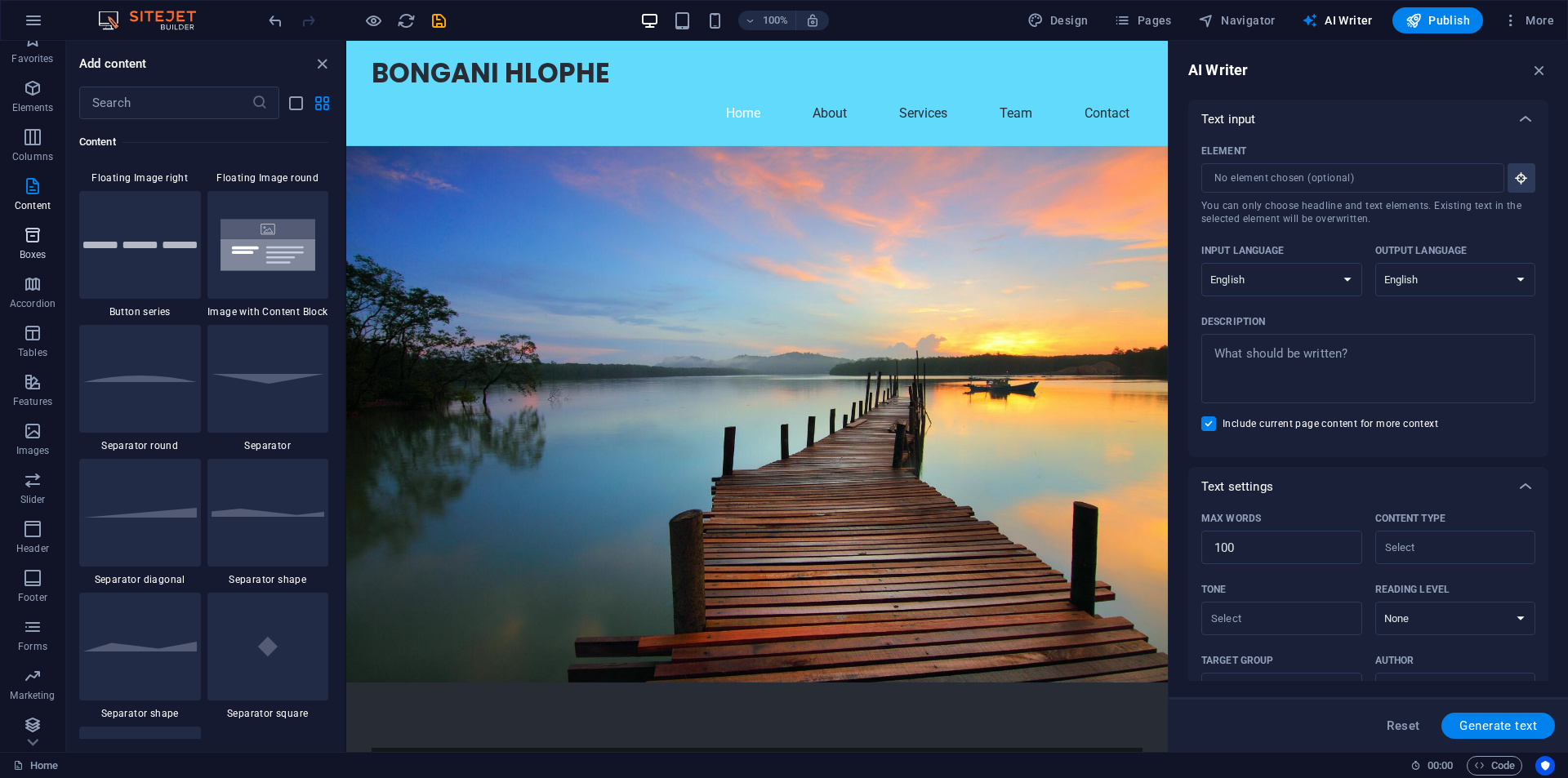
scroll to position [24, 0]
click at [34, 428] on icon "button" at bounding box center [32, 425] width 19 height 19
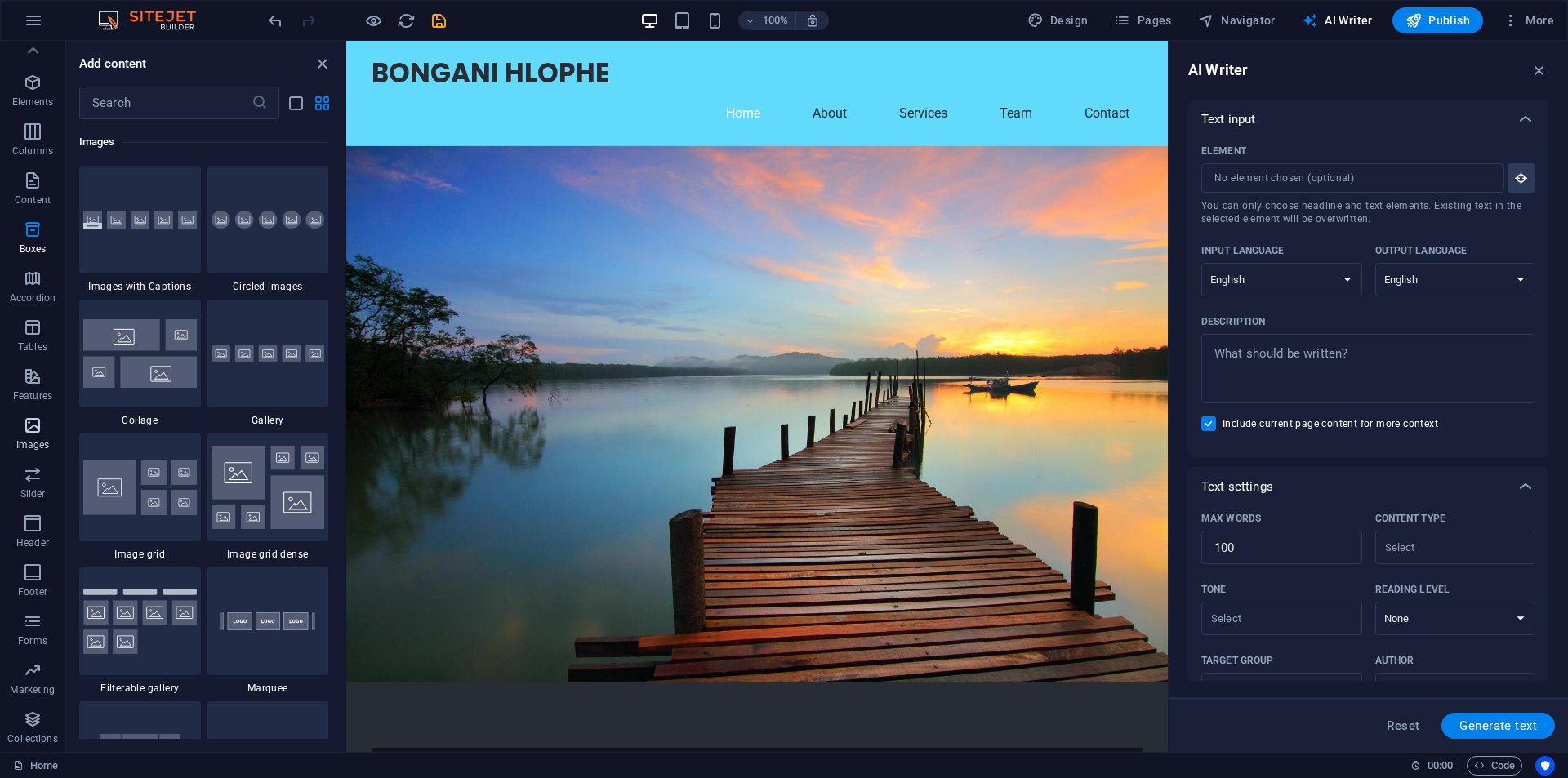
scroll to position [8280, 0]
click at [124, 339] on img at bounding box center [140, 353] width 114 height 68
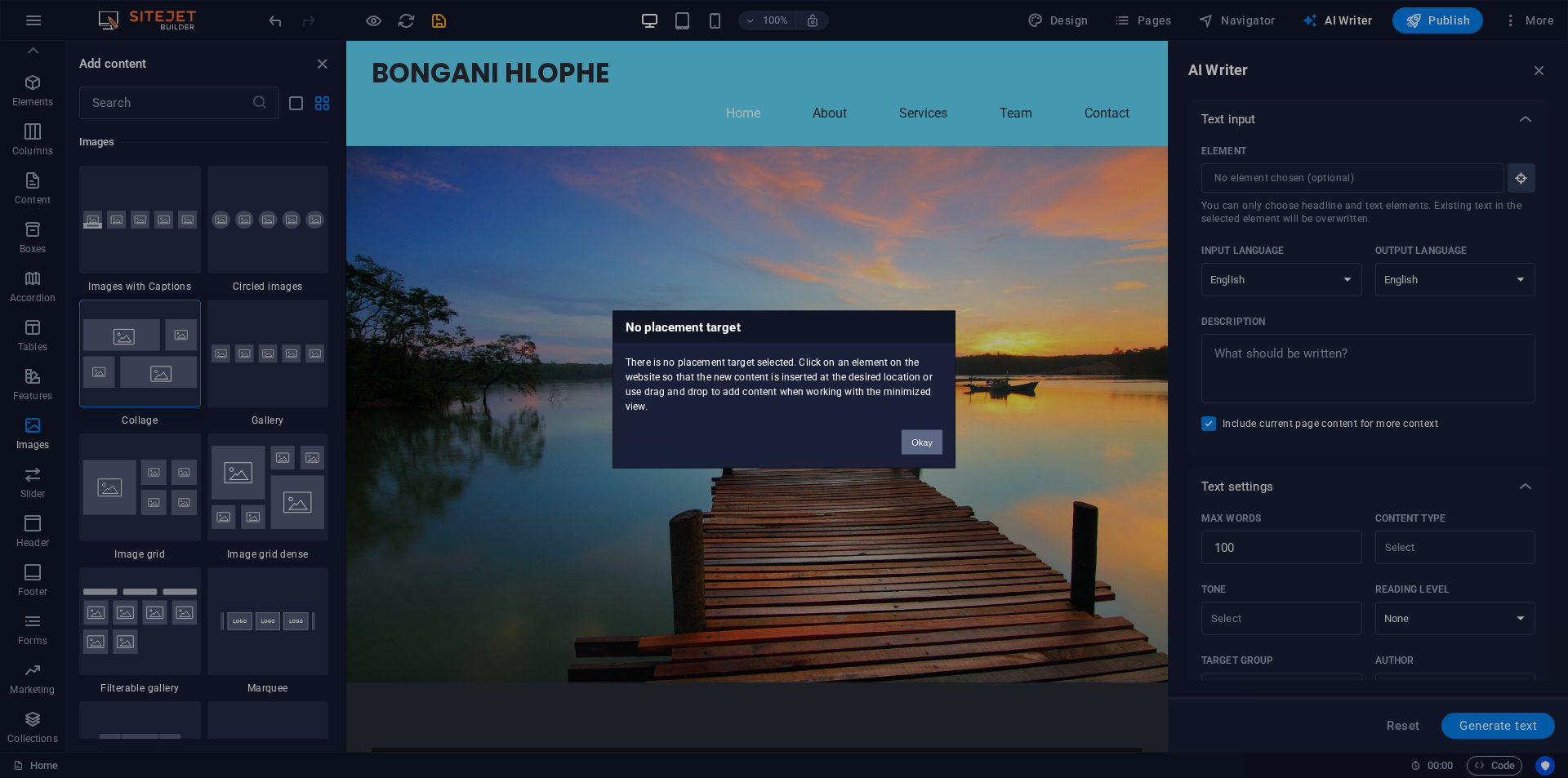
click at [930, 448] on button "Okay" at bounding box center [922, 442] width 41 height 24
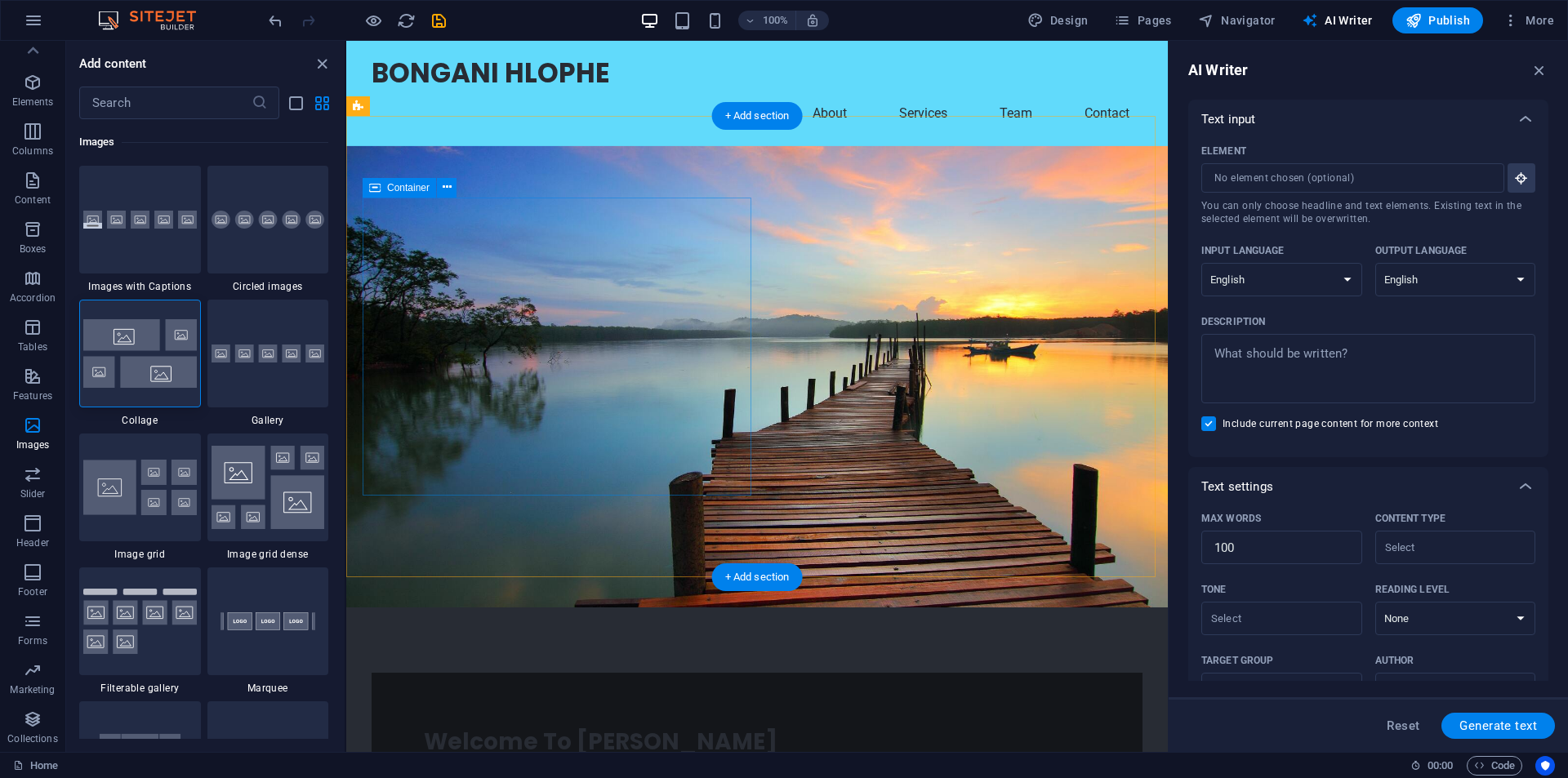
click at [516, 673] on div "Welcome To Bongani Hlophe Discover powerful and efficient IT solutions tailored…" at bounding box center [757, 768] width 771 height 191
click at [641, 673] on div "Welcome To Bongani Hlophe Discover powerful and efficient IT solutions tailored…" at bounding box center [757, 768] width 771 height 191
click at [541, 725] on div "Welcome To Bongani Hlophe" at bounding box center [757, 742] width 666 height 34
click at [735, 575] on div "+ Add section" at bounding box center [758, 577] width 91 height 28
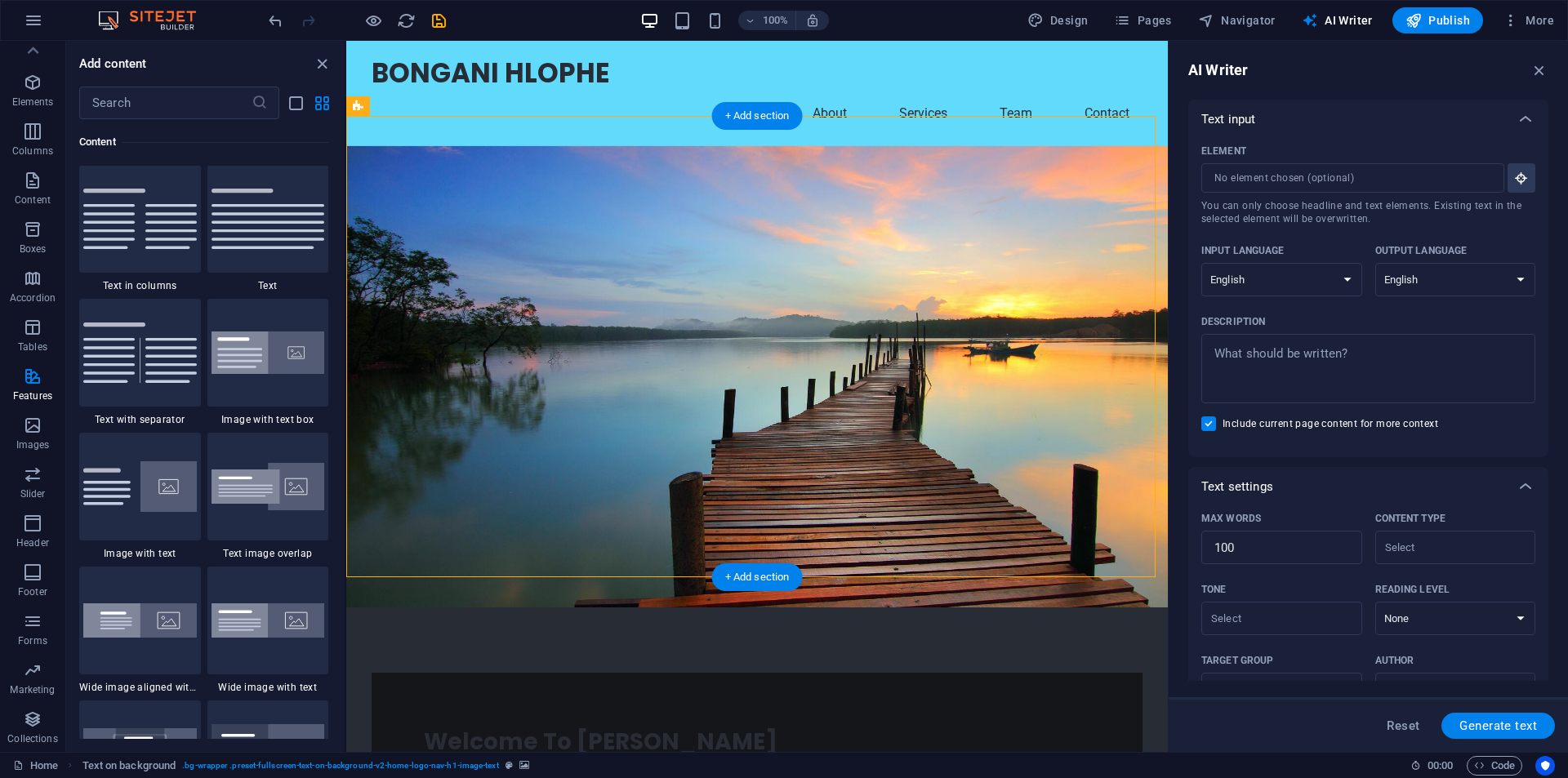
scroll to position [2857, 0]
click at [278, 489] on img at bounding box center [268, 487] width 114 height 48
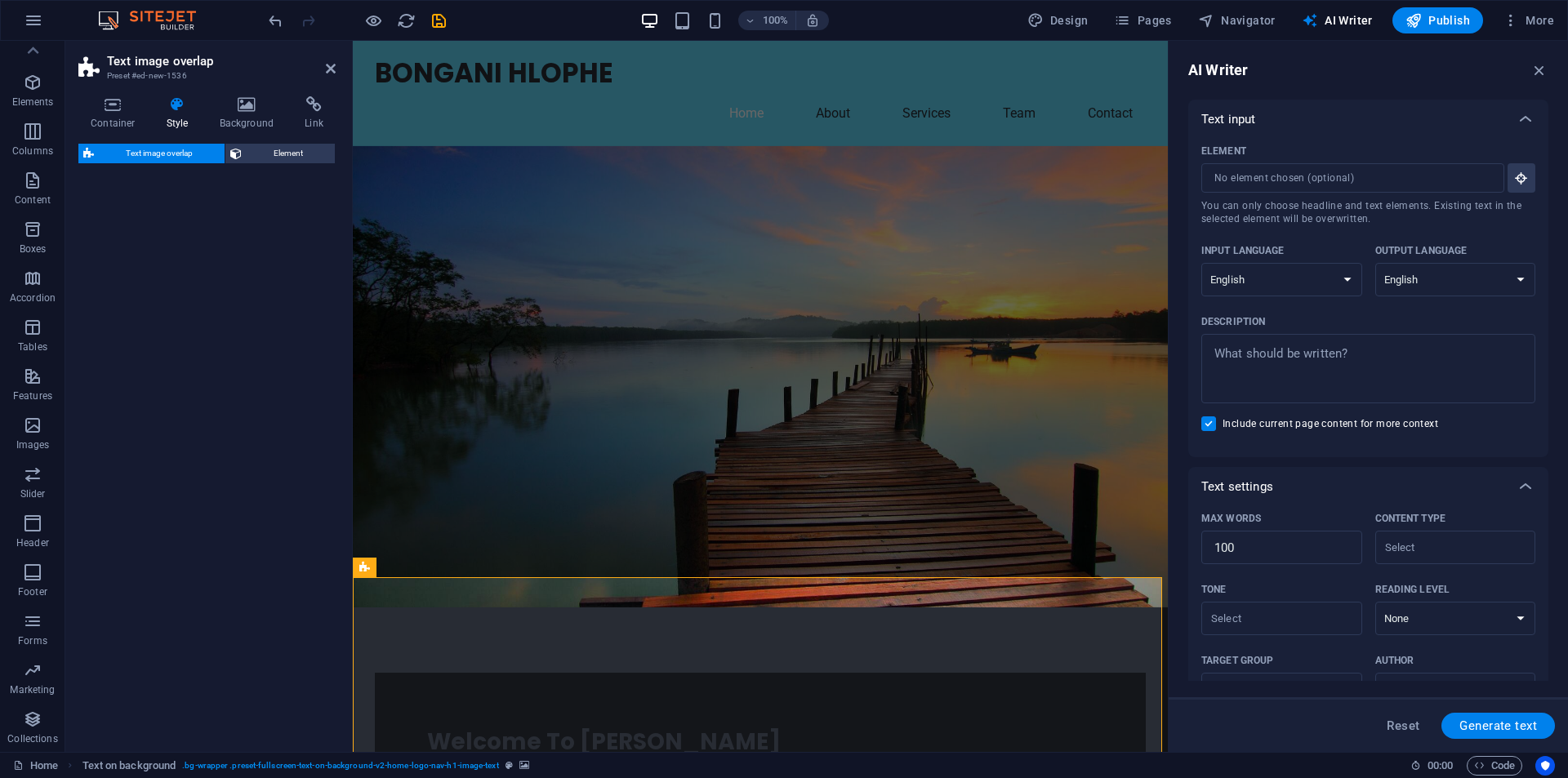
select select "rem"
select select "px"
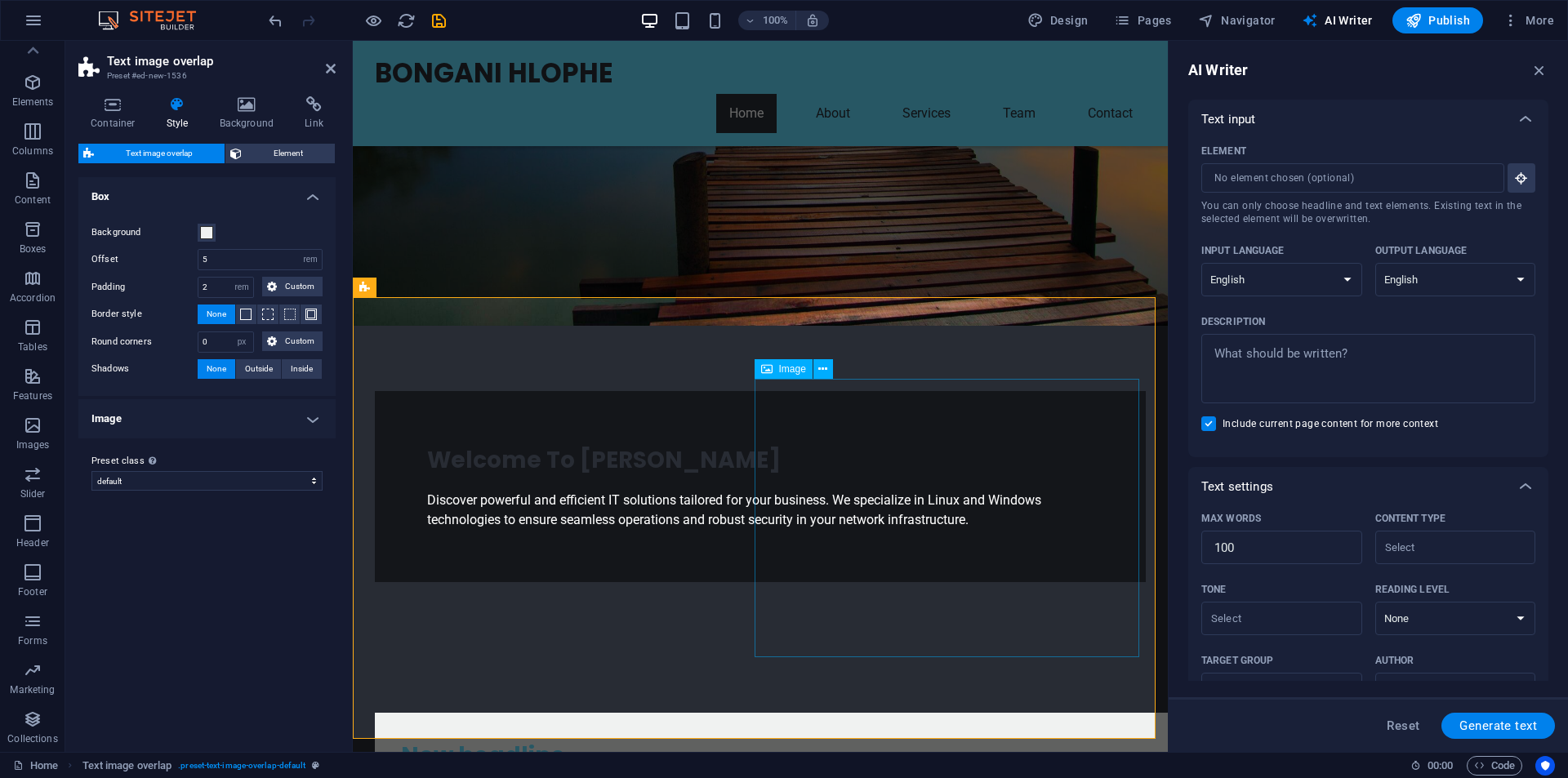
scroll to position [245, 0]
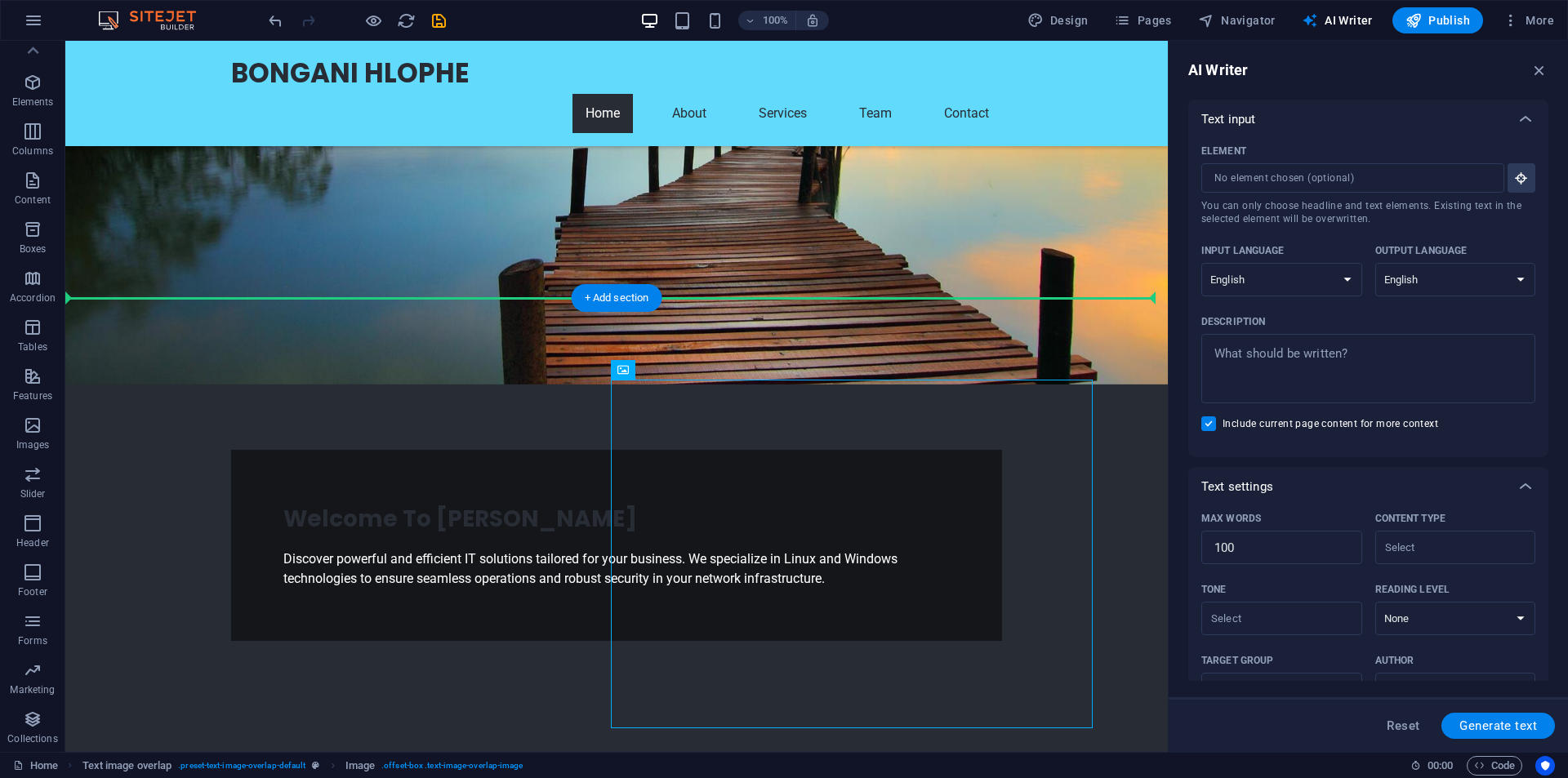
drag, startPoint x: 844, startPoint y: 245, endPoint x: 1004, endPoint y: 344, distance: 188.2
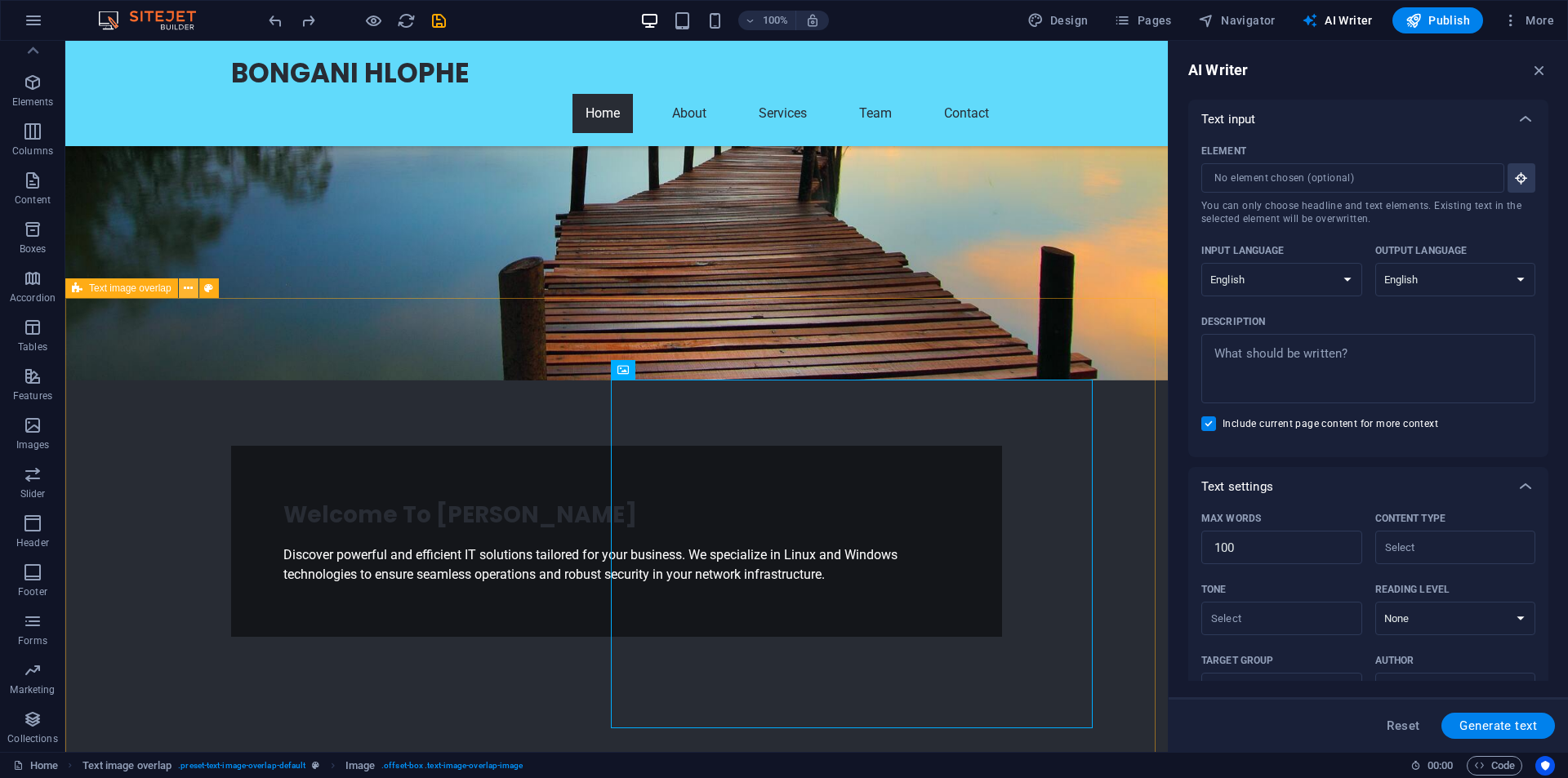
click at [184, 288] on icon at bounding box center [188, 288] width 9 height 17
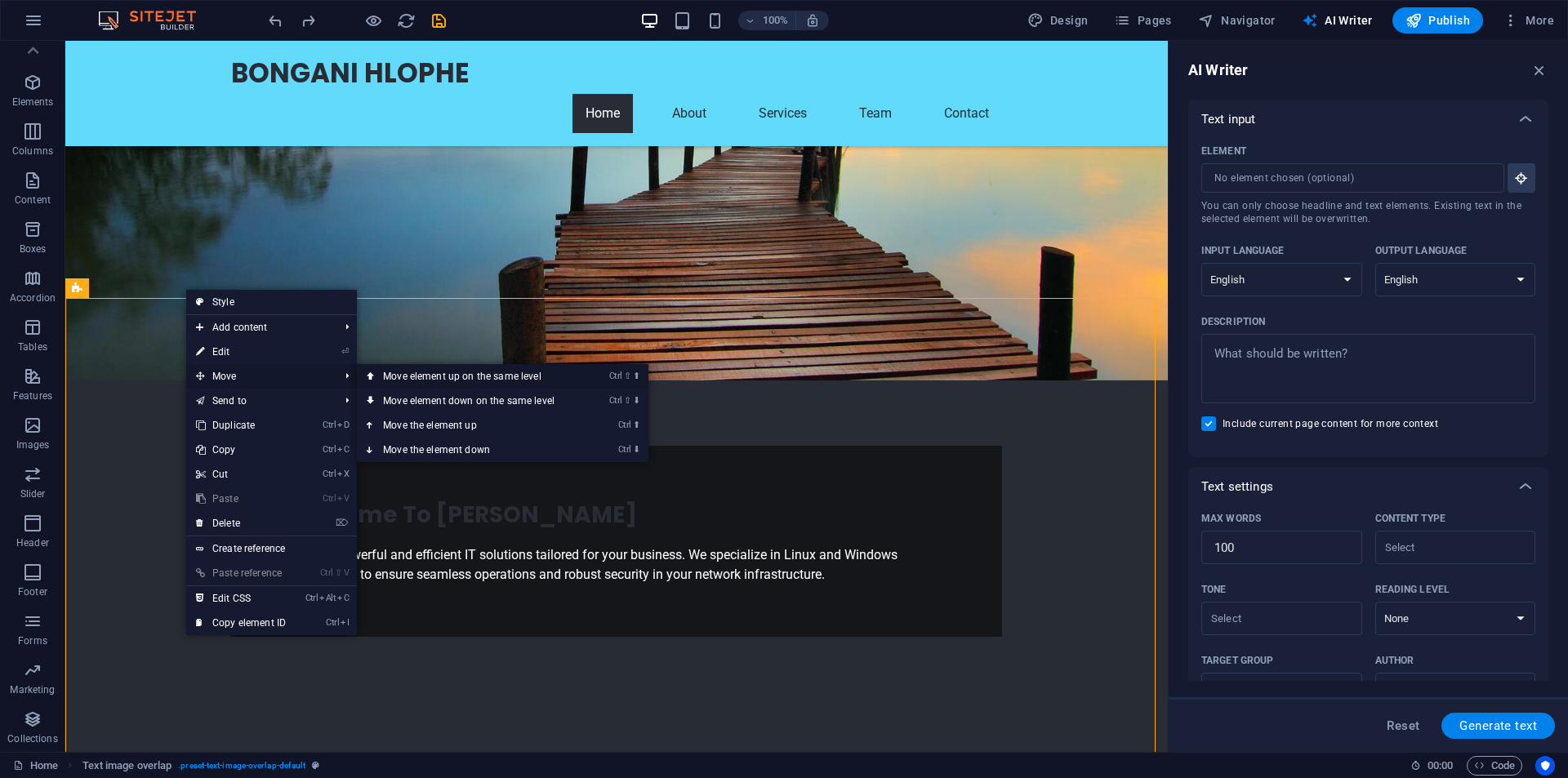
click at [453, 374] on link "Ctrl ⇧ ⬆ Move element up on the same level" at bounding box center [472, 376] width 230 height 24
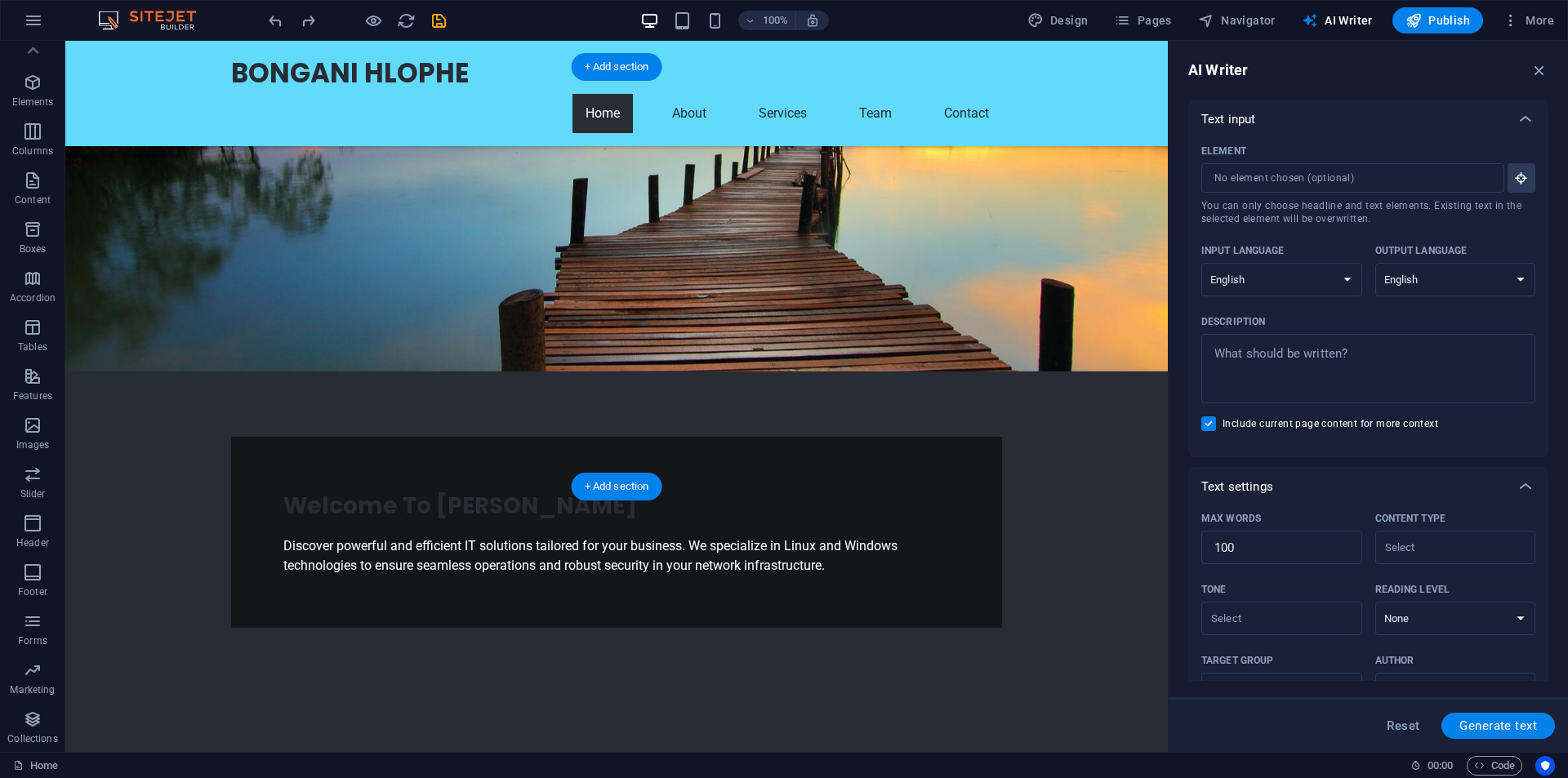
scroll to position [408, 0]
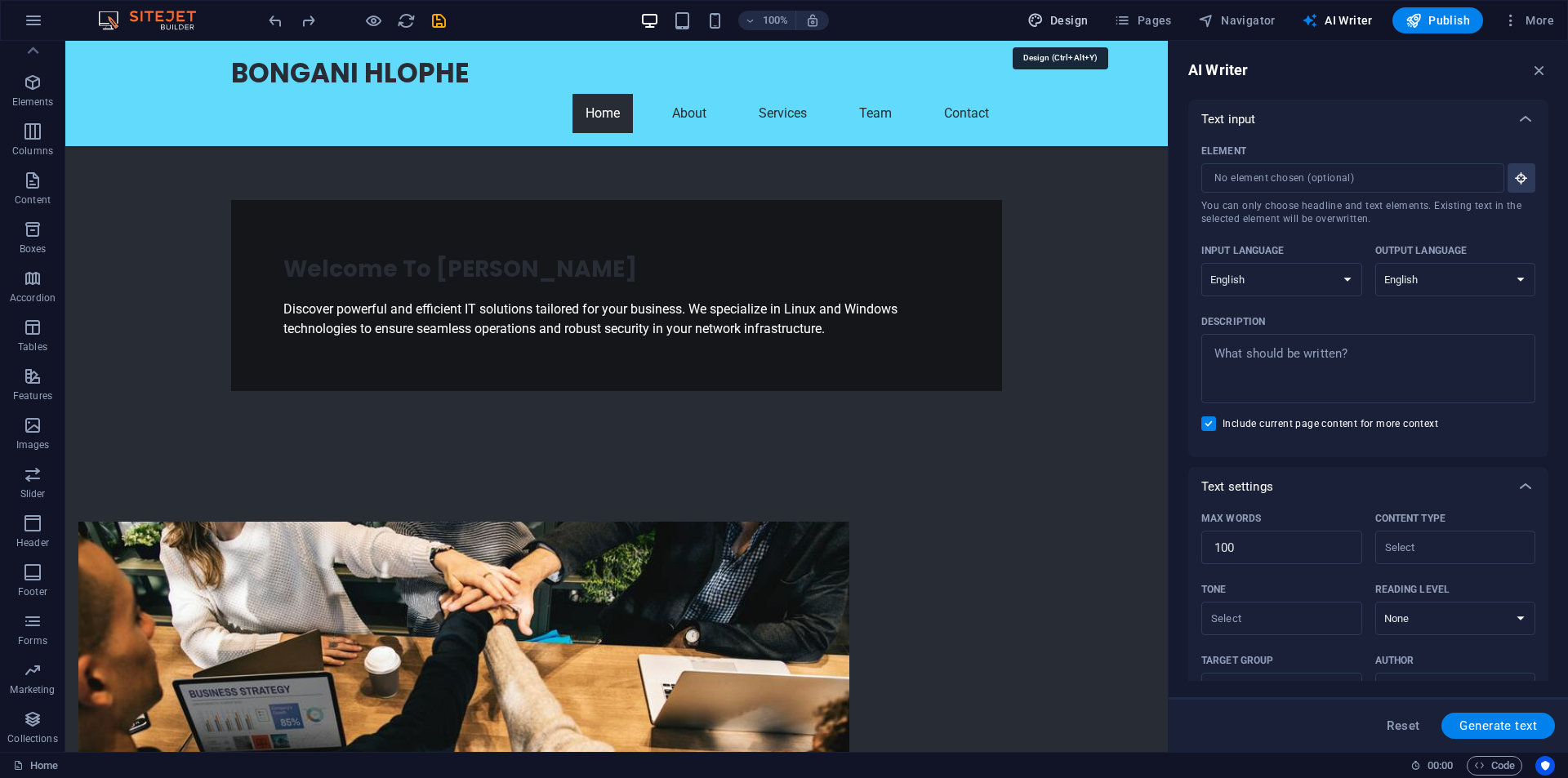
click at [1053, 15] on span "Design" at bounding box center [1057, 20] width 61 height 16
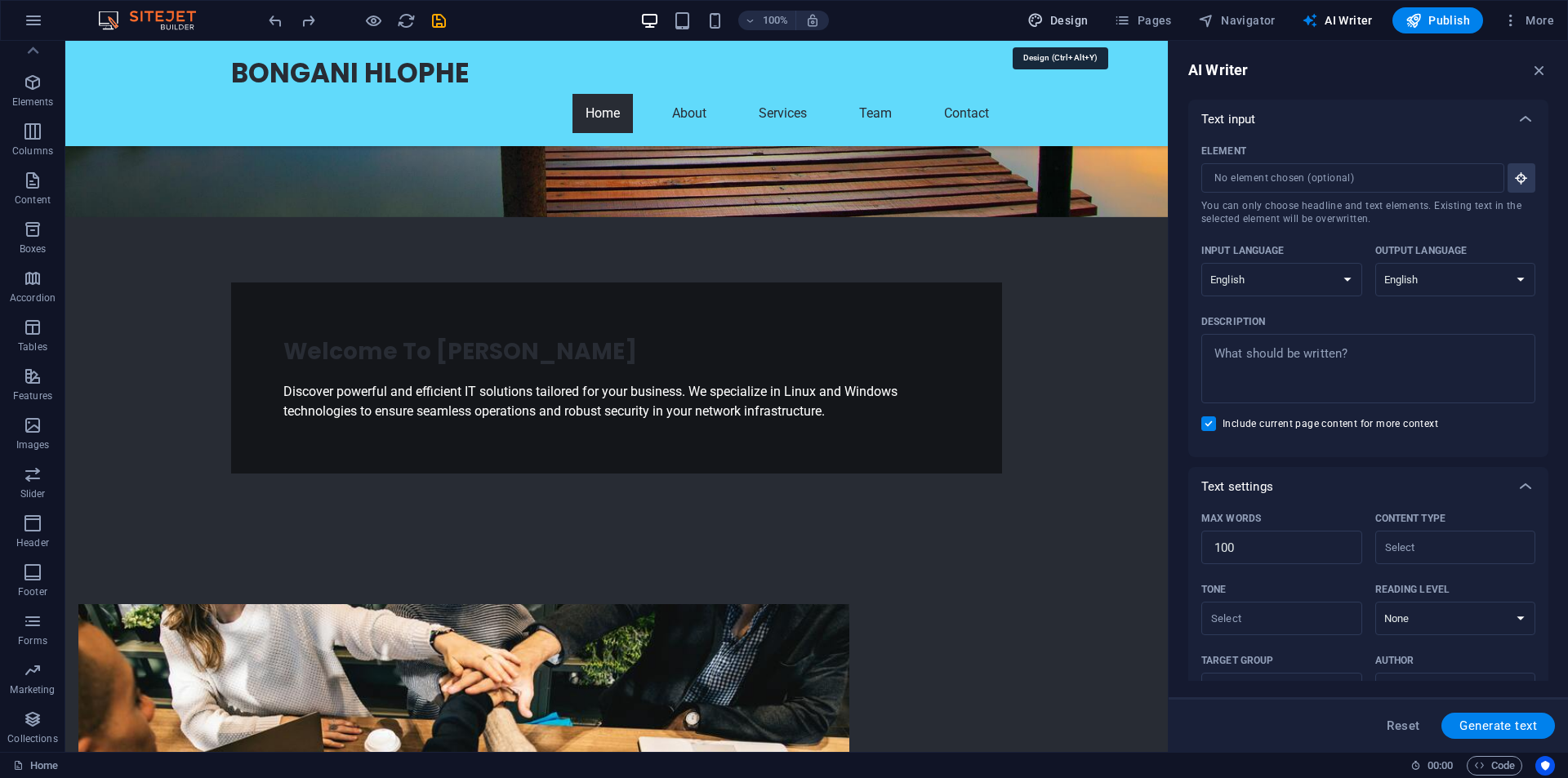
select select "rem"
select select "700"
select select "px"
select select "rem"
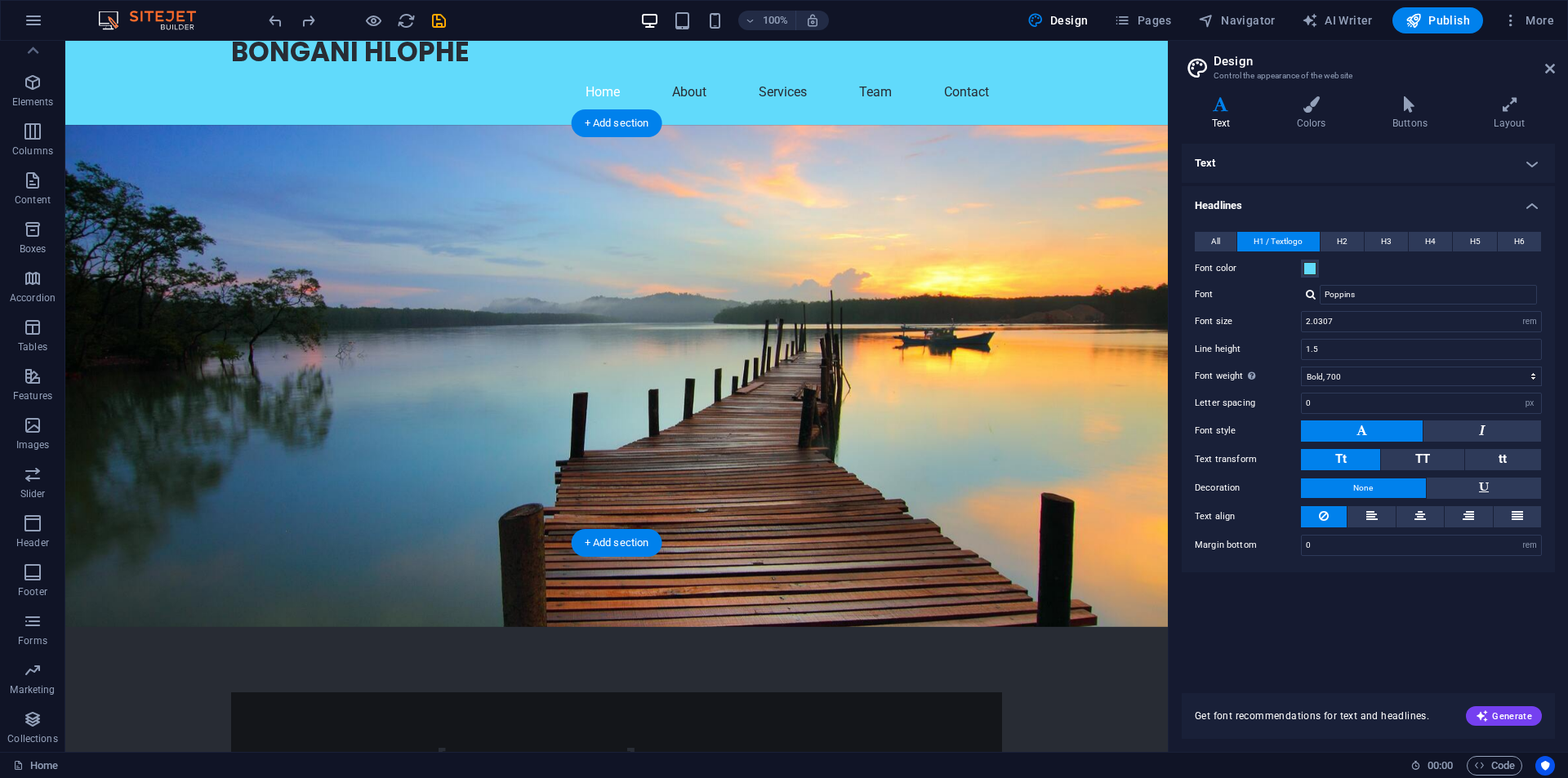
scroll to position [0, 0]
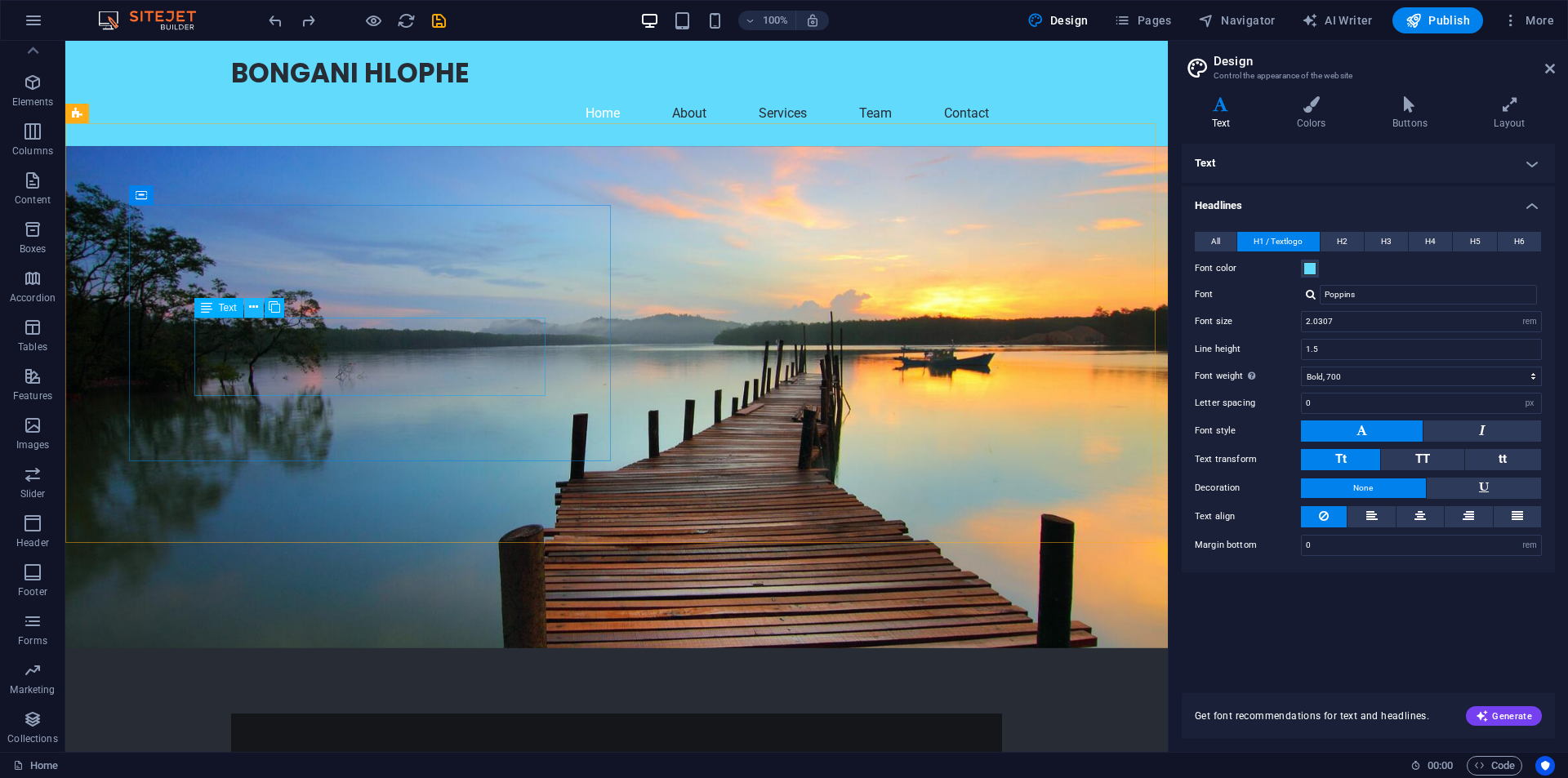
click at [256, 304] on icon at bounding box center [253, 307] width 9 height 17
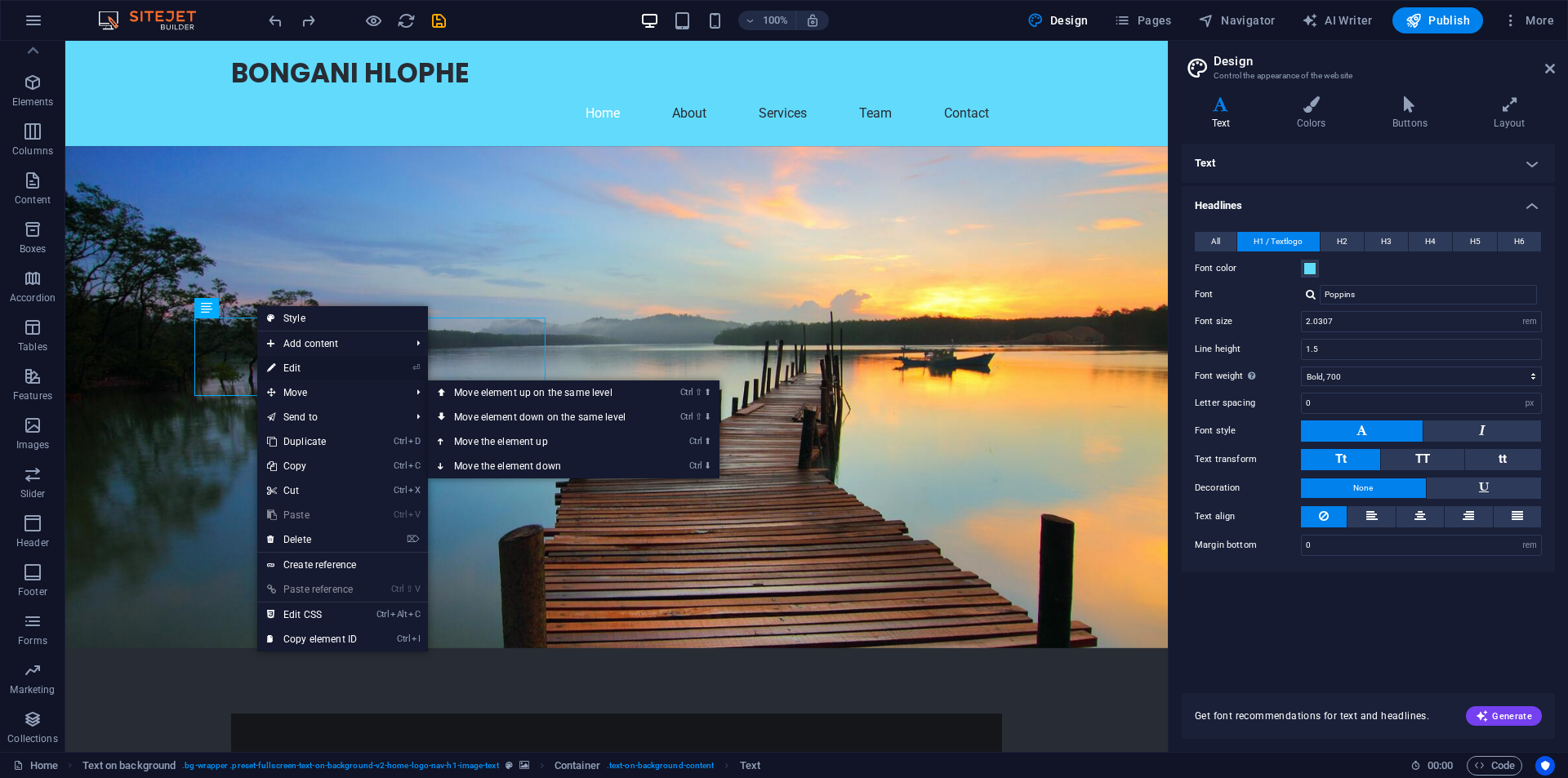
click at [300, 372] on link "⏎ Edit" at bounding box center [312, 368] width 109 height 24
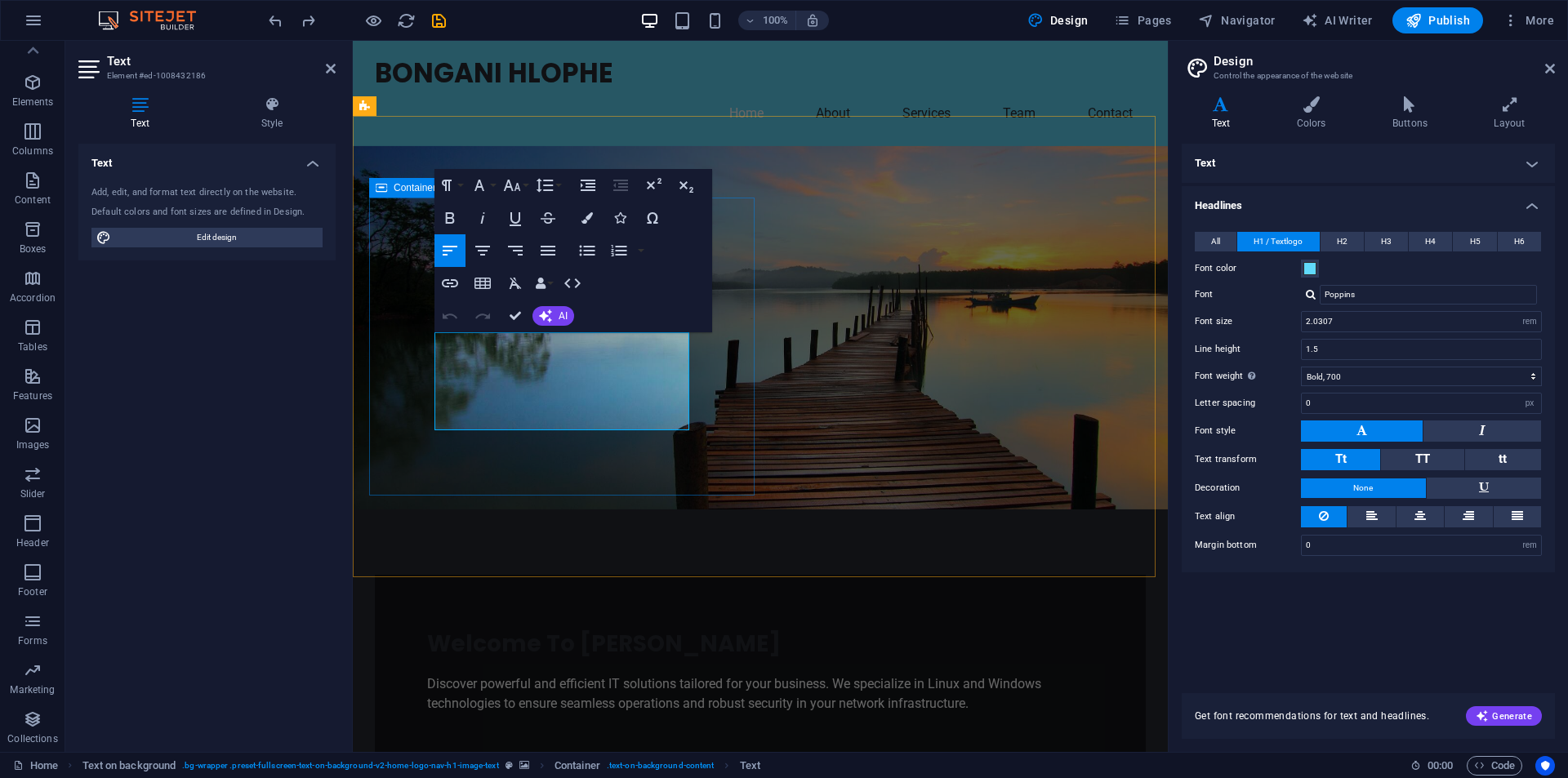
click at [734, 575] on div "Welcome To Bongani Hlophe Discover powerful and efficient IT solutions tailored…" at bounding box center [760, 670] width 771 height 191
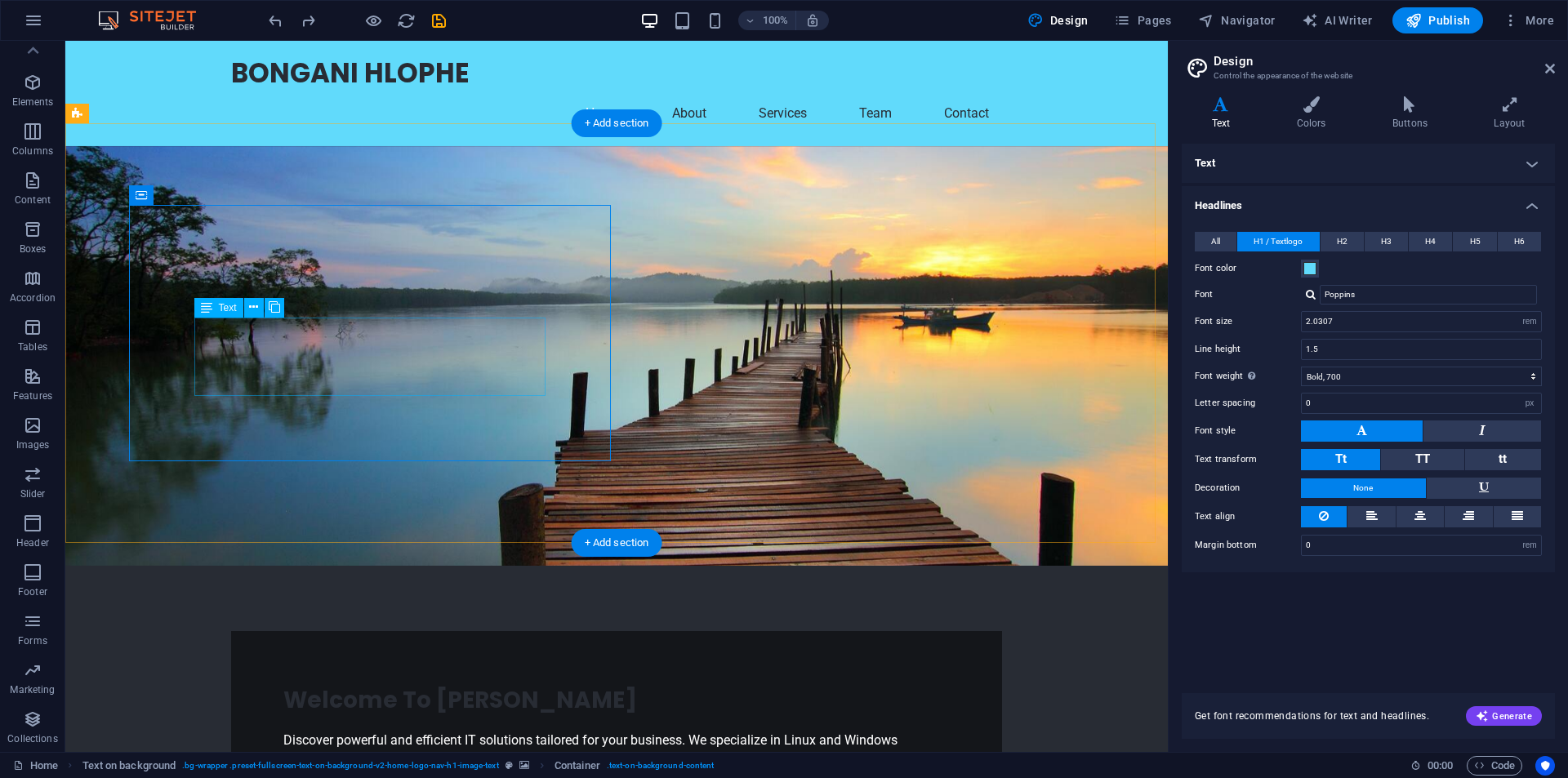
click at [395, 731] on div "Discover powerful and efficient IT solutions tailored for your business. We spe…" at bounding box center [617, 750] width 666 height 40
click at [409, 632] on div "Welcome To Bongani Hlophe Discover powerful and efficient IT solutions tailored…" at bounding box center [617, 727] width 771 height 191
click at [407, 632] on div "Welcome To Bongani Hlophe Discover powerful and efficient IT solutions tailored…" at bounding box center [617, 727] width 771 height 191
click at [208, 196] on button at bounding box center [213, 194] width 19 height 19
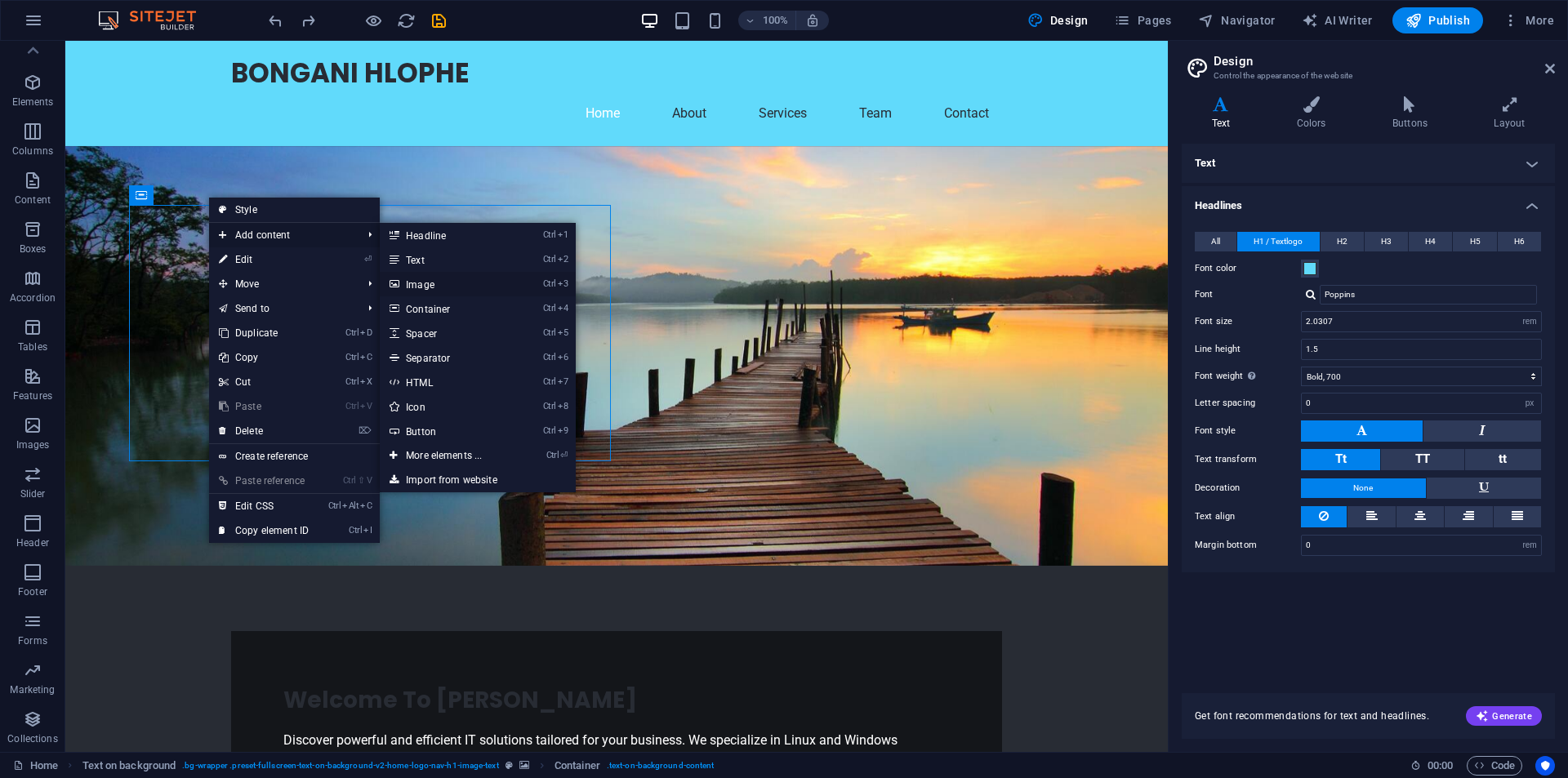
drag, startPoint x: 414, startPoint y: 283, endPoint x: 72, endPoint y: 242, distance: 344.4
click at [414, 283] on link "Ctrl 3 Image" at bounding box center [447, 283] width 135 height 24
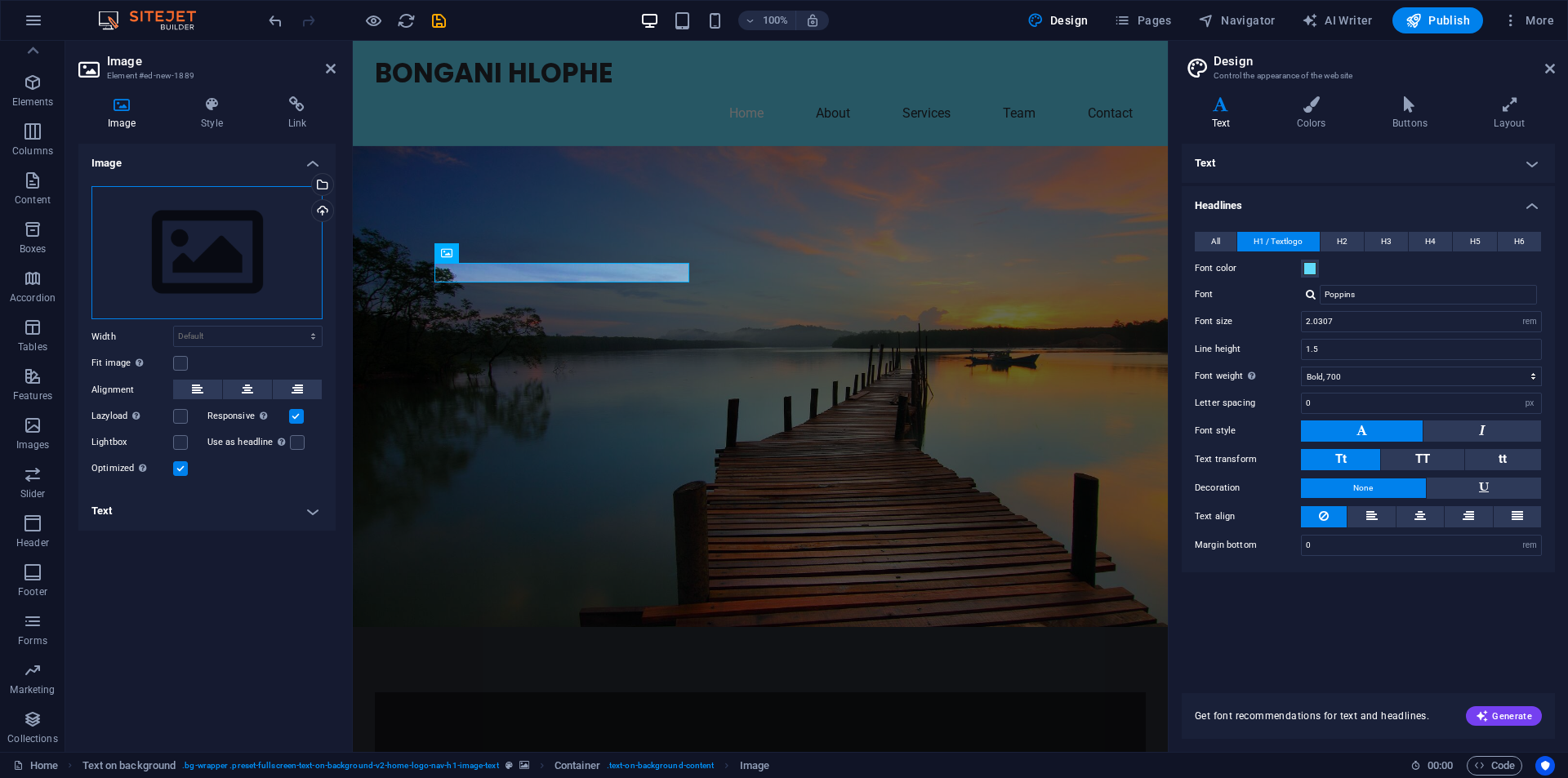
click at [189, 258] on div "Drag files here, click to choose files or select files from Files or our free s…" at bounding box center [207, 252] width 231 height 134
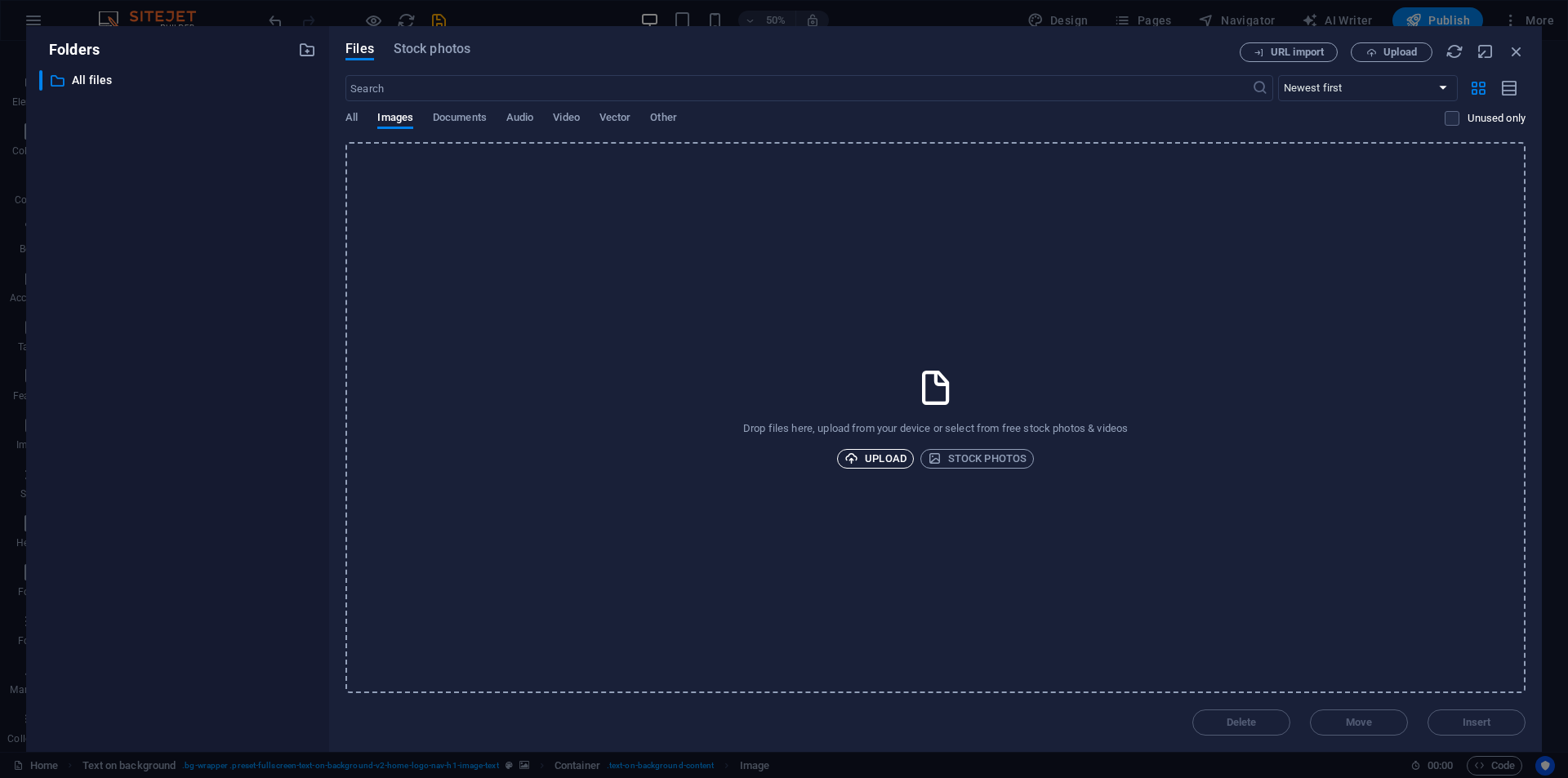
click at [882, 452] on span "Upload" at bounding box center [876, 458] width 62 height 19
click at [887, 459] on span "Upload" at bounding box center [876, 458] width 62 height 19
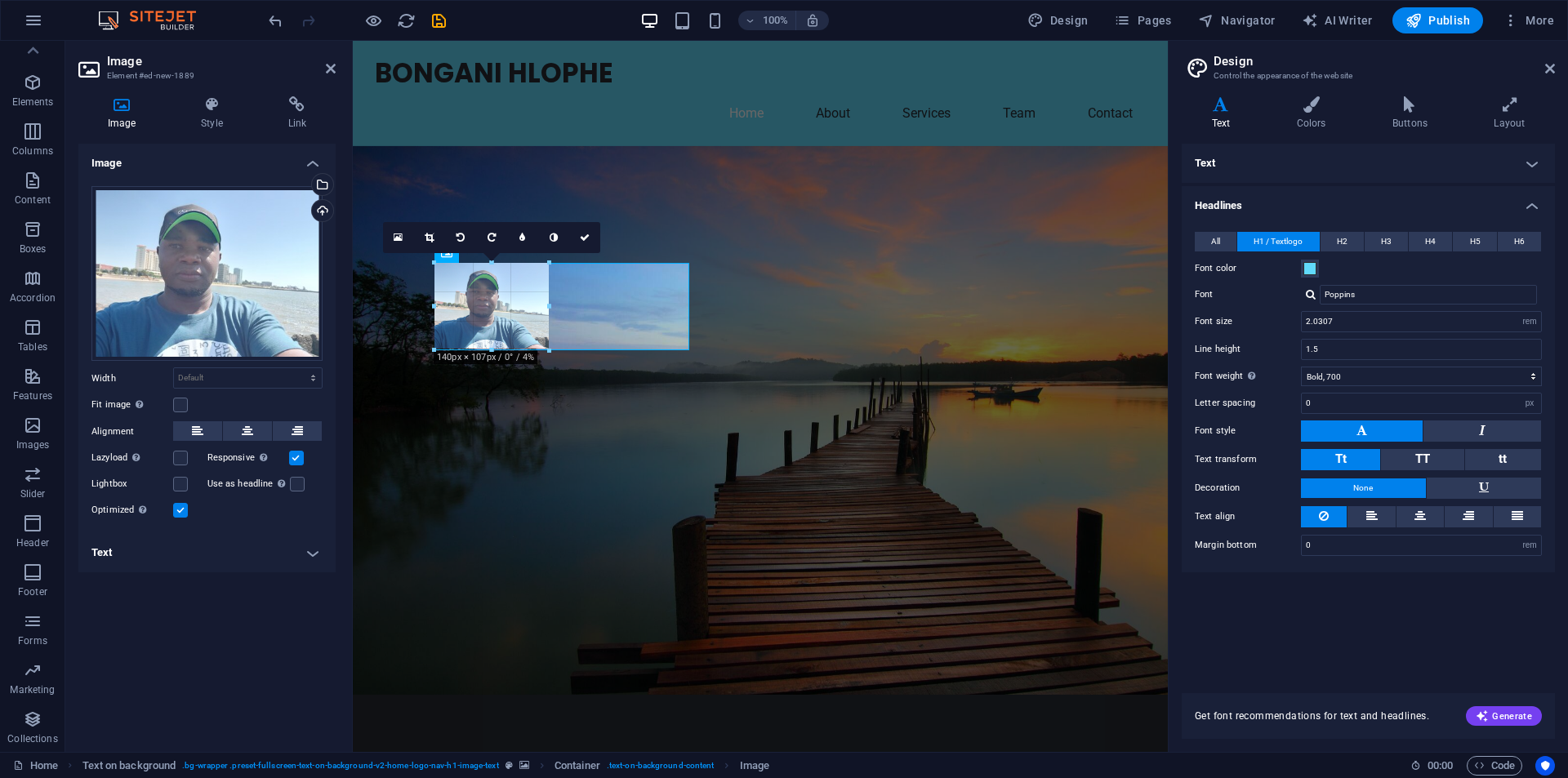
drag, startPoint x: 688, startPoint y: 454, endPoint x: 550, endPoint y: 288, distance: 215.9
type input "140"
select select "px"
click at [921, 368] on figure at bounding box center [760, 421] width 815 height 548
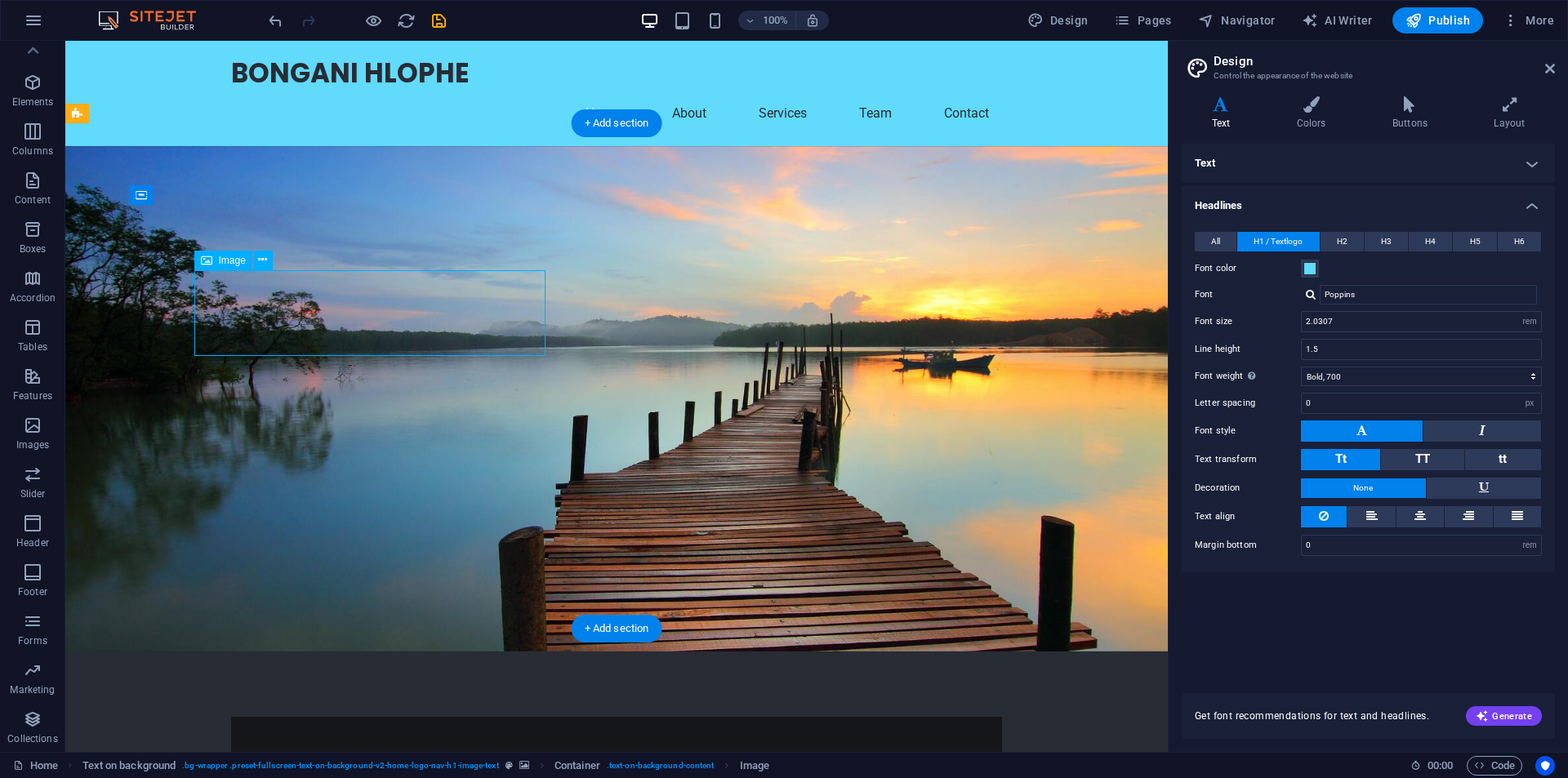
click at [222, 262] on span "Image" at bounding box center [232, 261] width 27 height 10
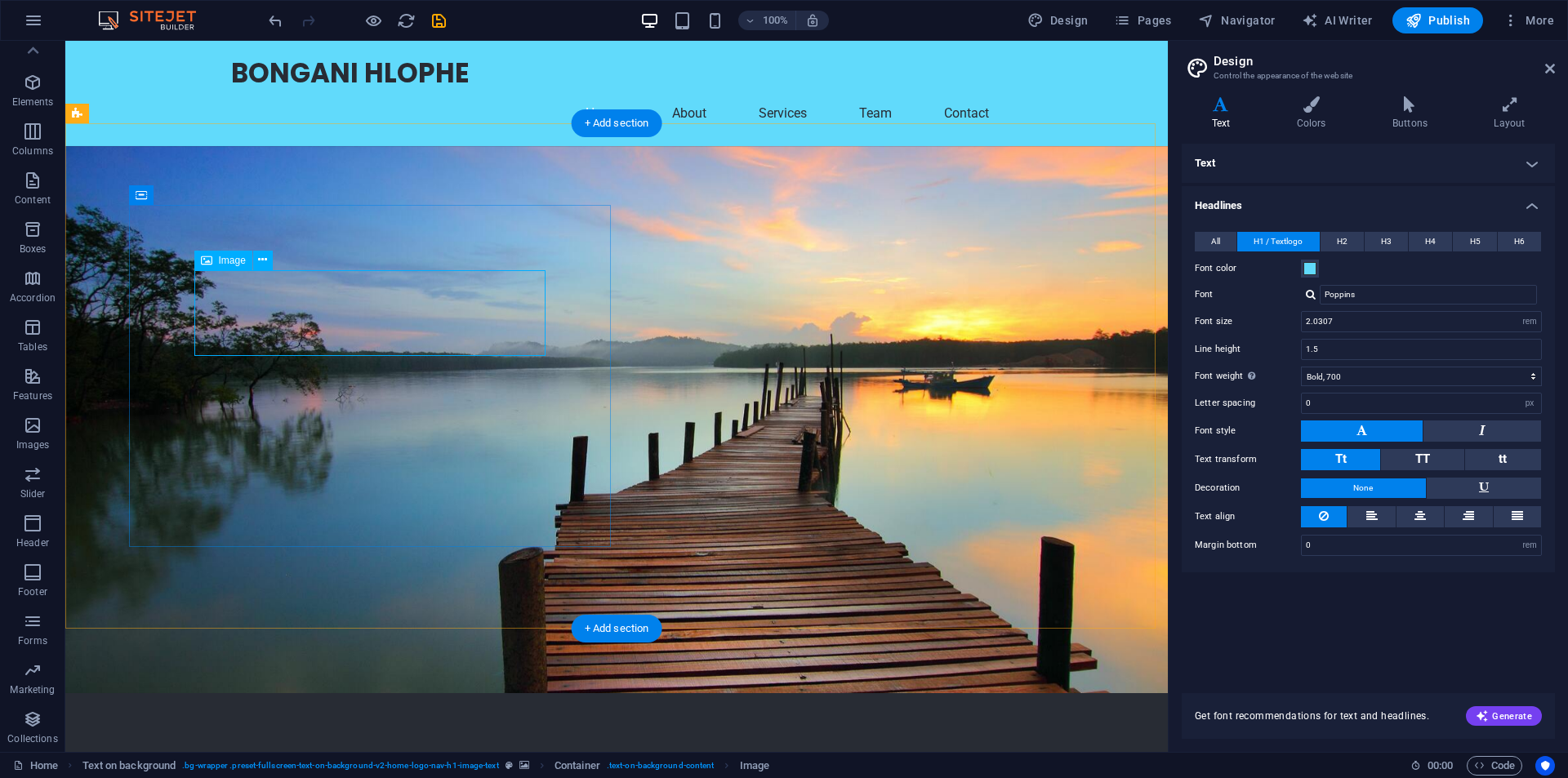
select select "px"
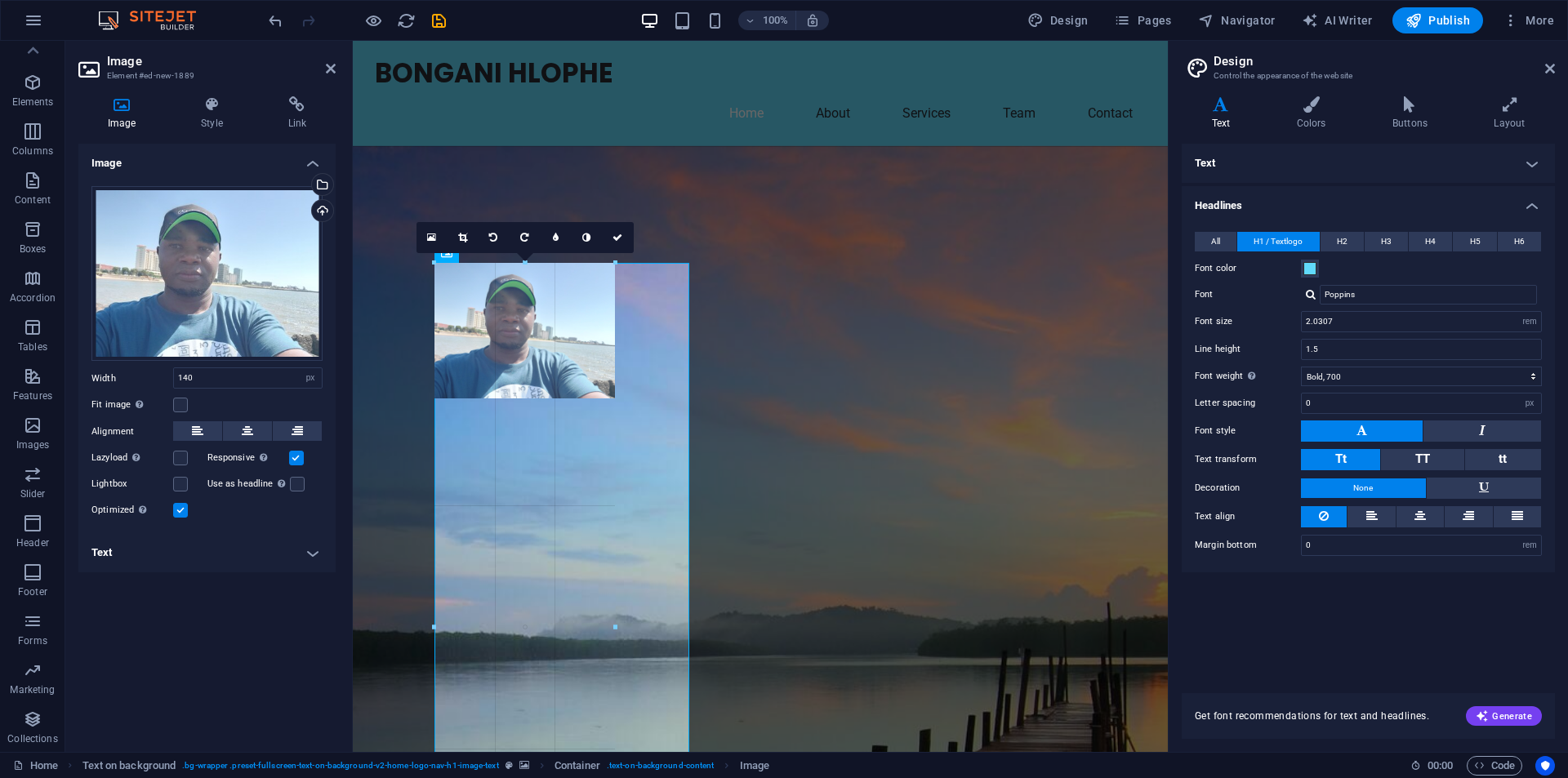
drag, startPoint x: 548, startPoint y: 350, endPoint x: 279, endPoint y: 296, distance: 274.4
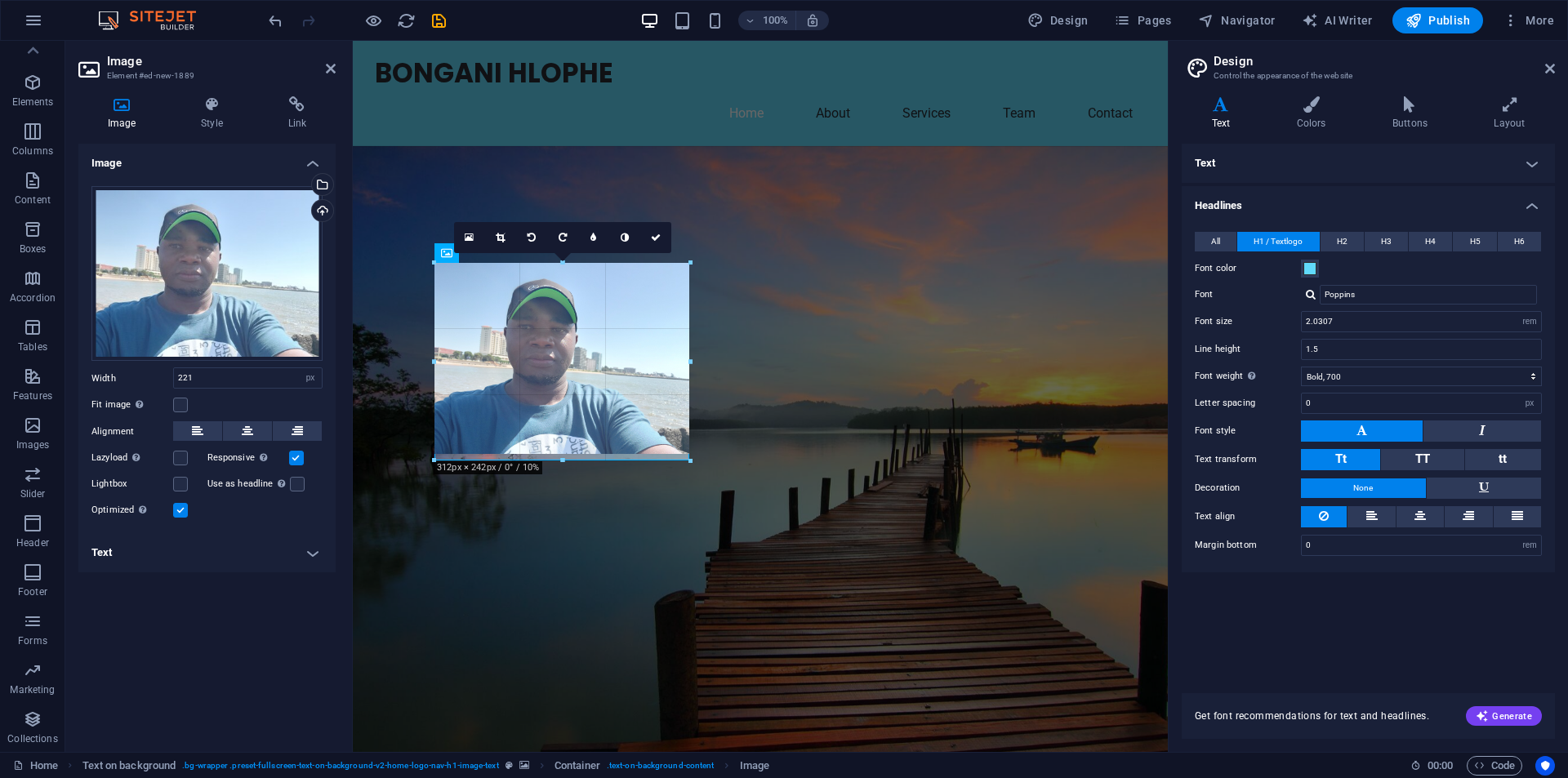
drag, startPoint x: 612, startPoint y: 395, endPoint x: 679, endPoint y: 458, distance: 92.0
type input "312"
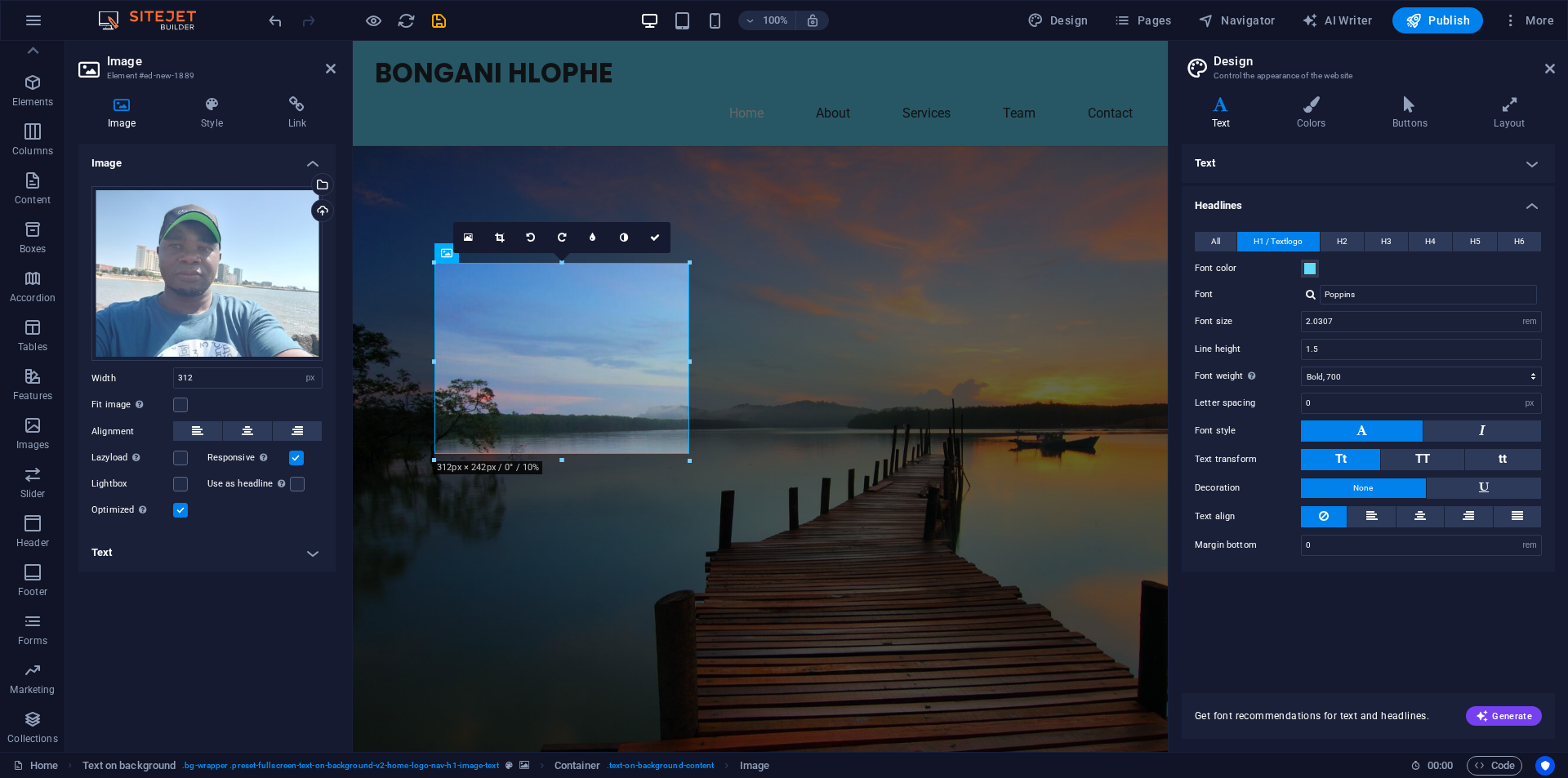
click at [841, 411] on figure at bounding box center [760, 476] width 815 height 659
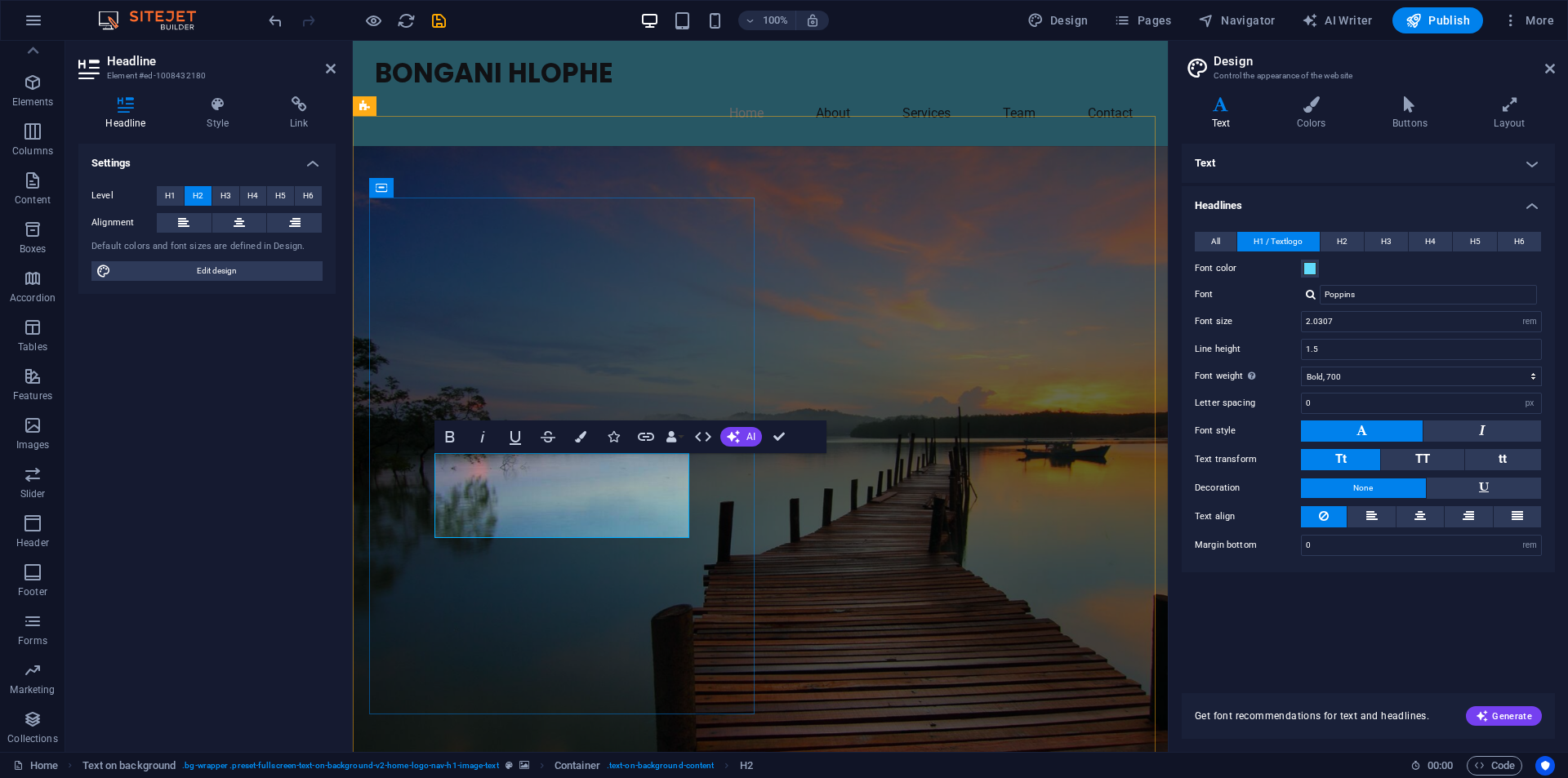
click at [924, 591] on figure at bounding box center [760, 486] width 815 height 680
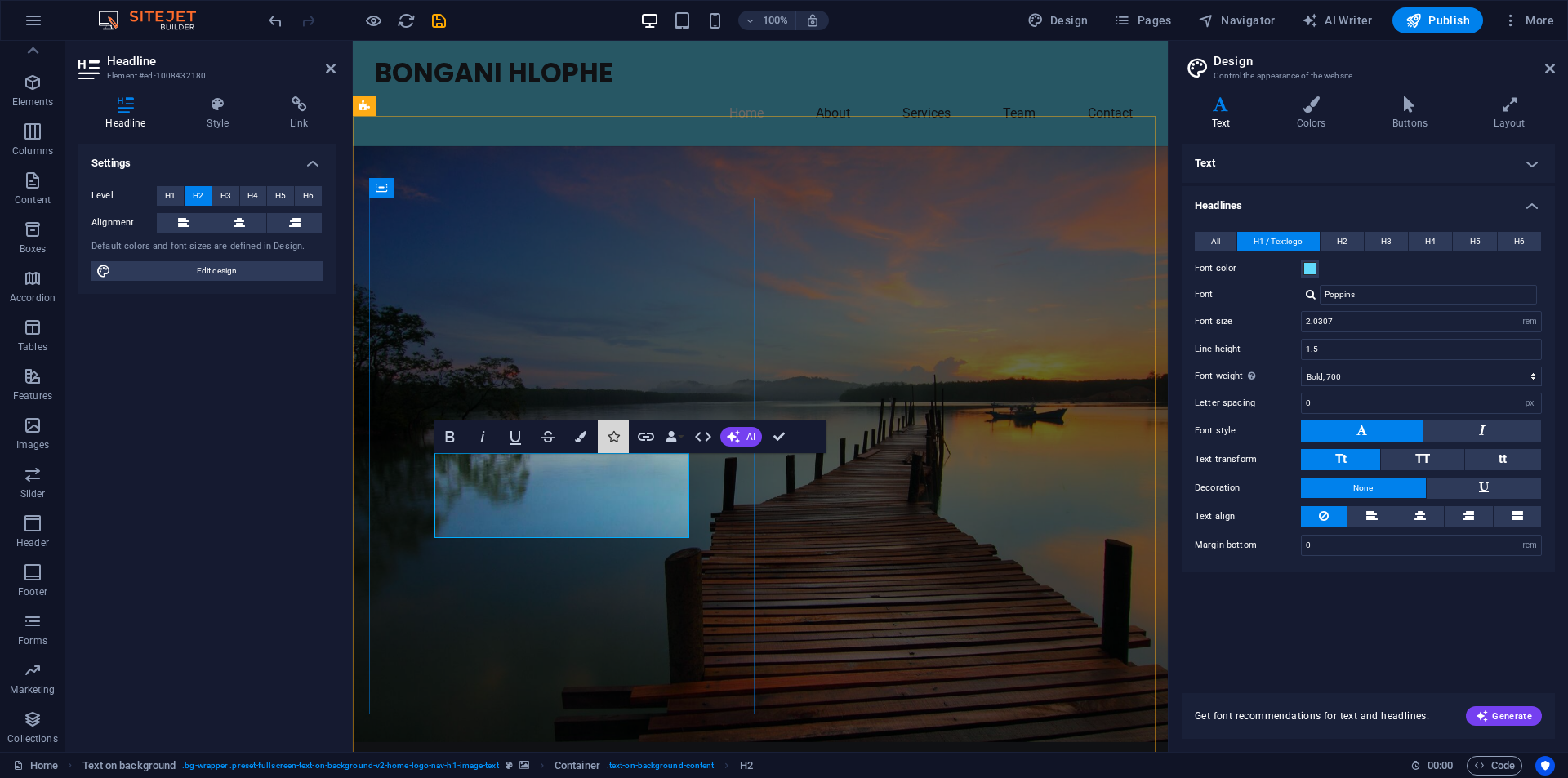
drag, startPoint x: 976, startPoint y: 493, endPoint x: 622, endPoint y: 468, distance: 354.9
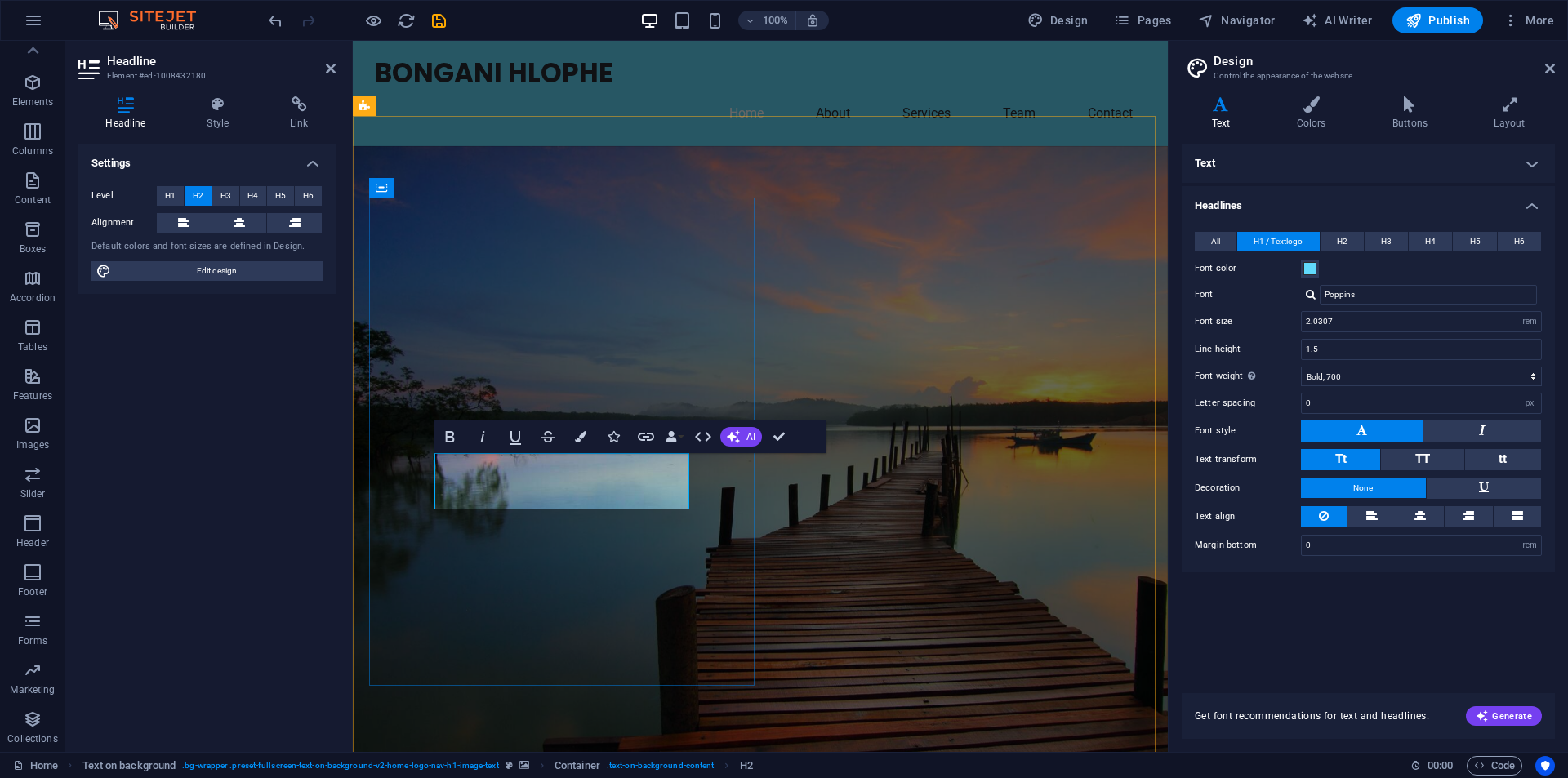
click at [848, 569] on figure at bounding box center [760, 473] width 815 height 653
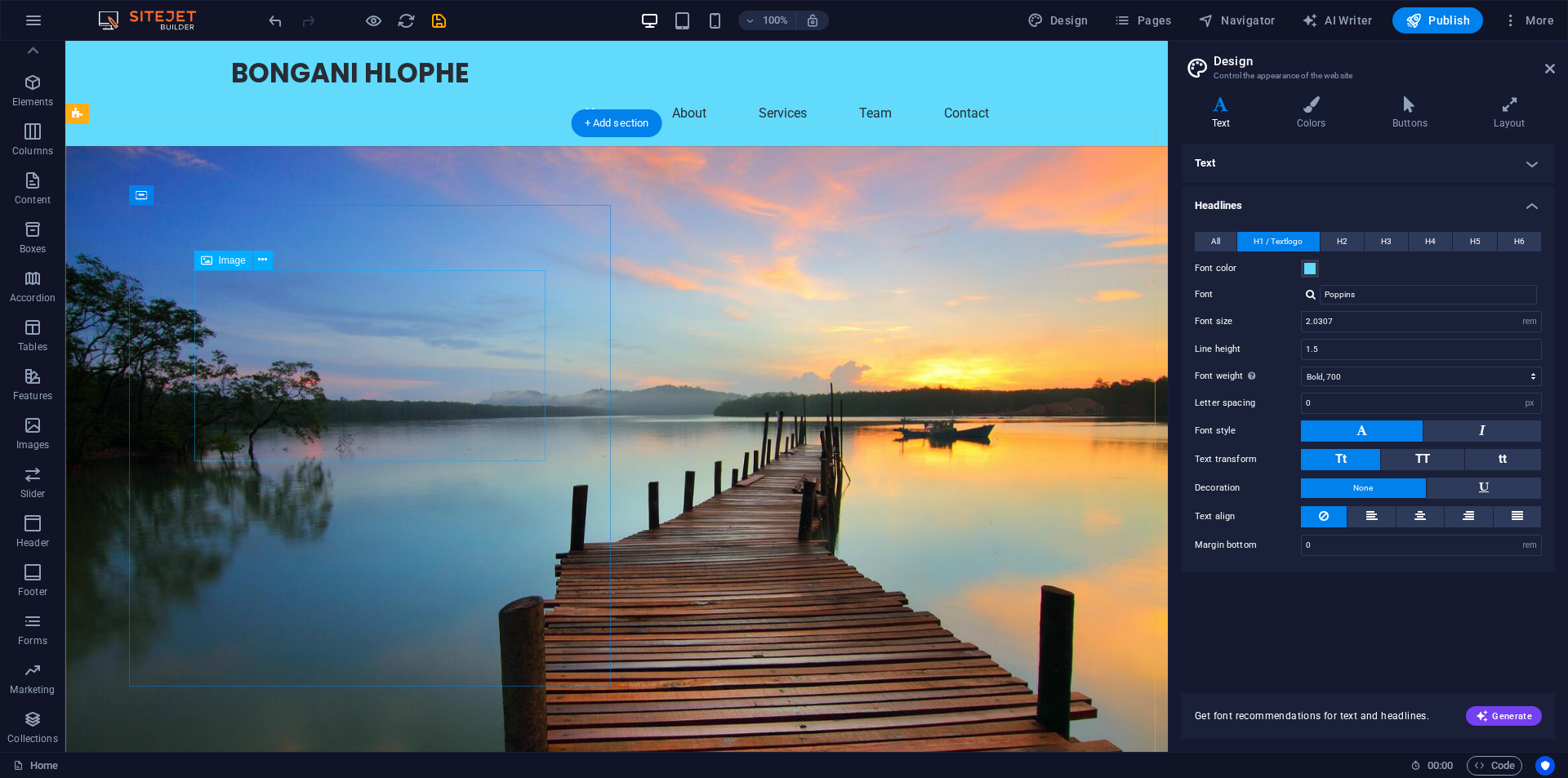
click at [266, 262] on icon at bounding box center [262, 260] width 9 height 17
click at [786, 373] on figure at bounding box center [617, 468] width 1103 height 645
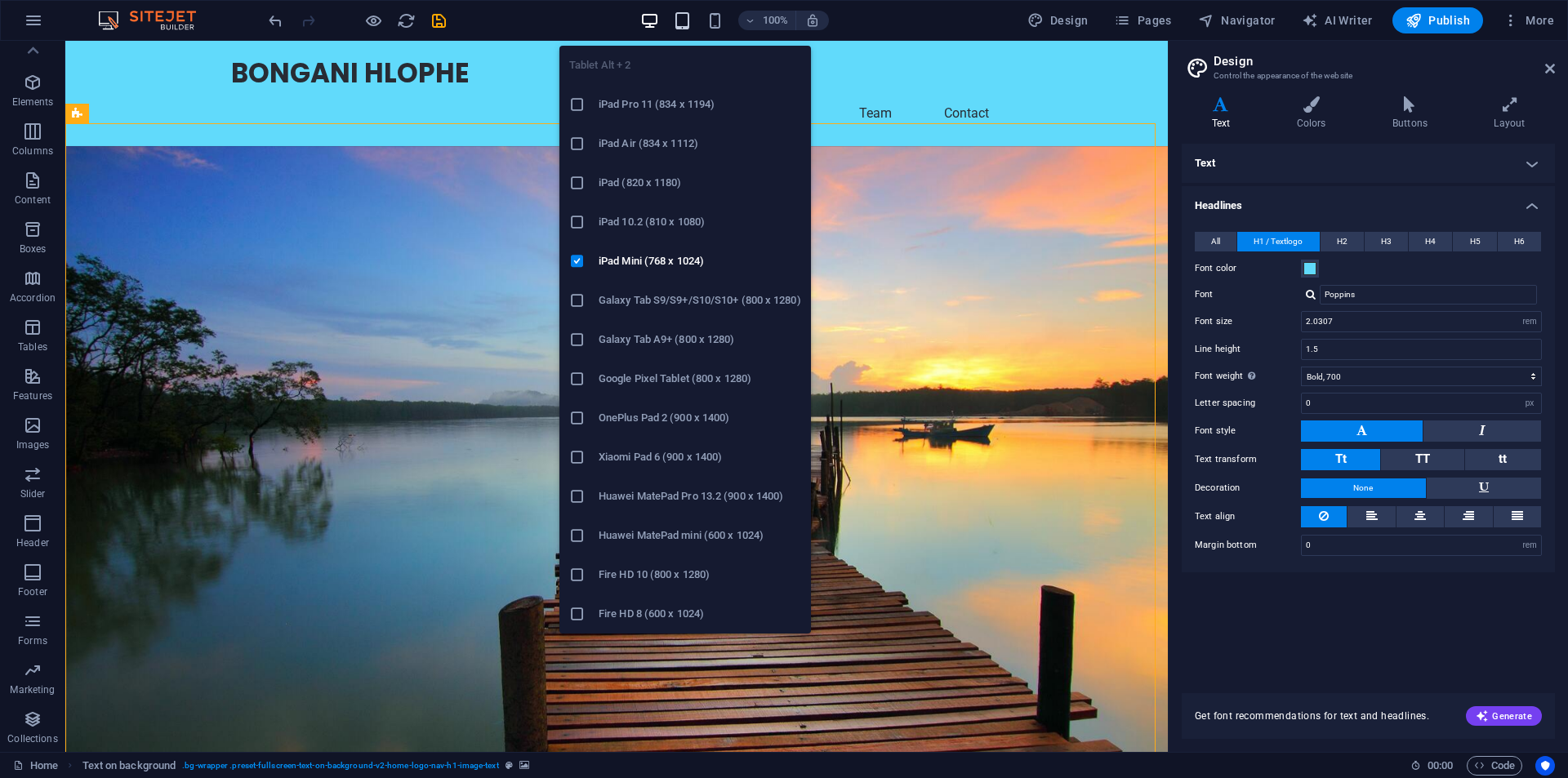
click at [691, 29] on icon "button" at bounding box center [682, 21] width 19 height 19
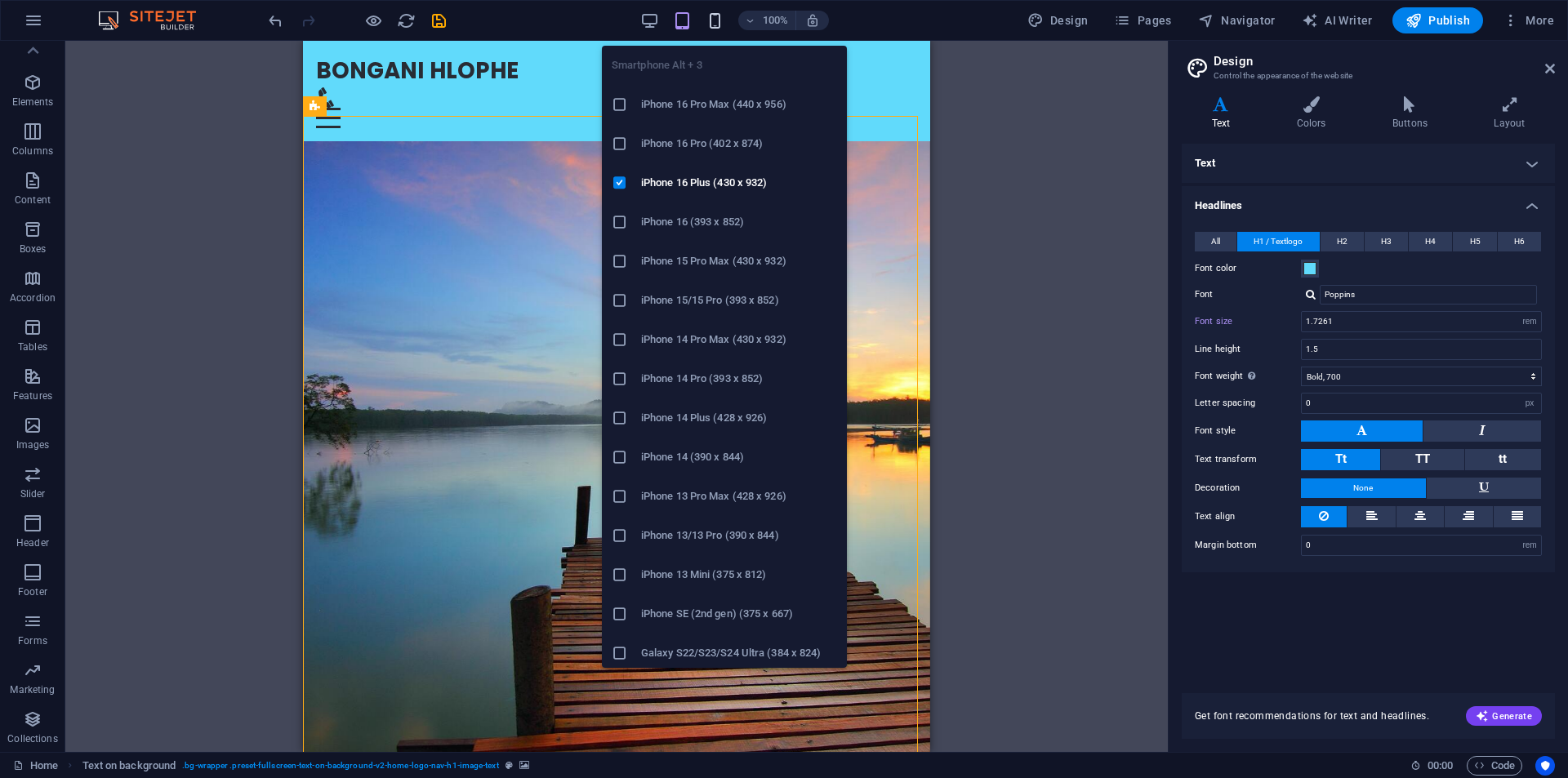
click at [714, 29] on icon "button" at bounding box center [715, 21] width 19 height 19
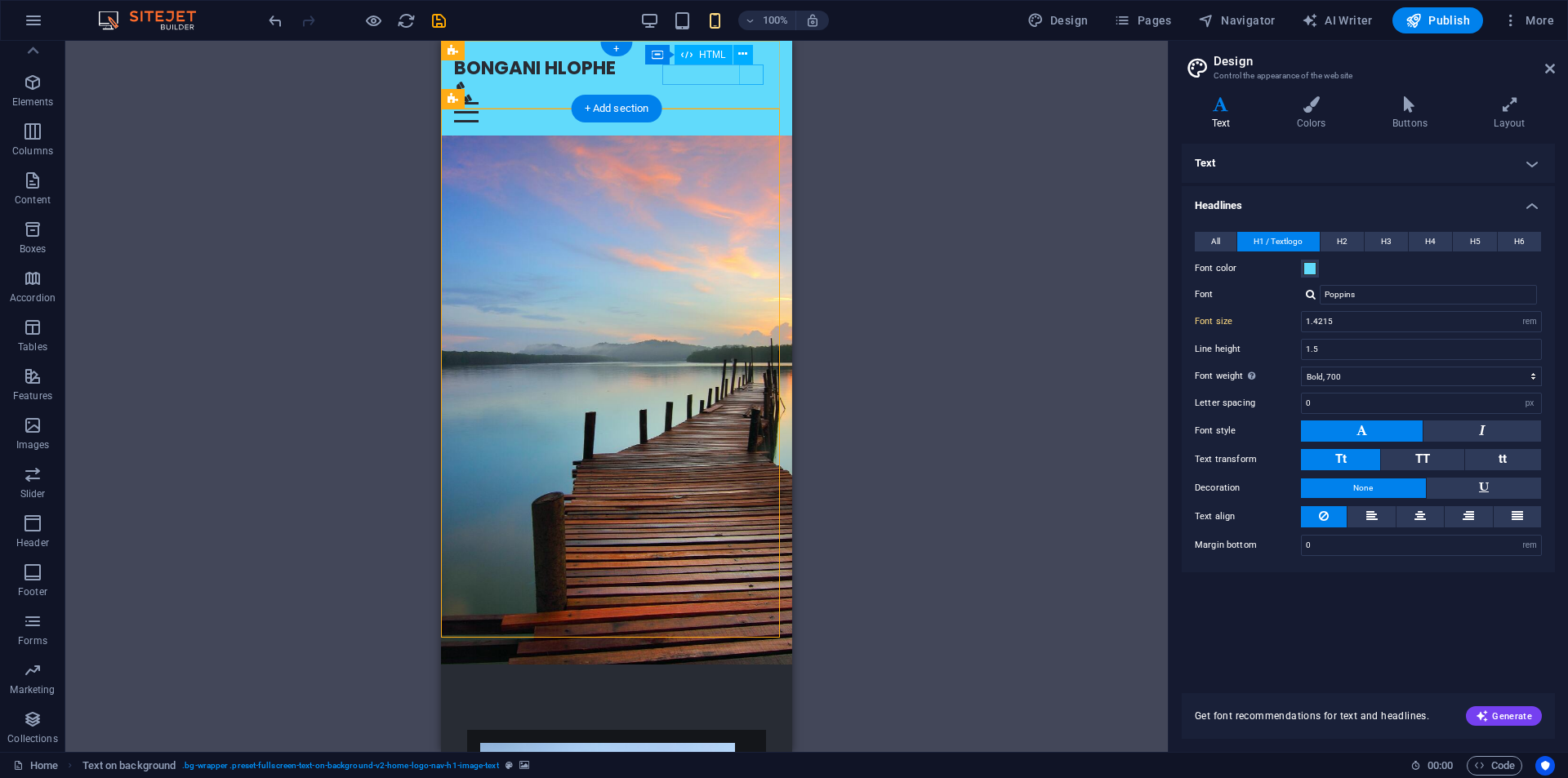
click at [744, 102] on div at bounding box center [617, 112] width 325 height 20
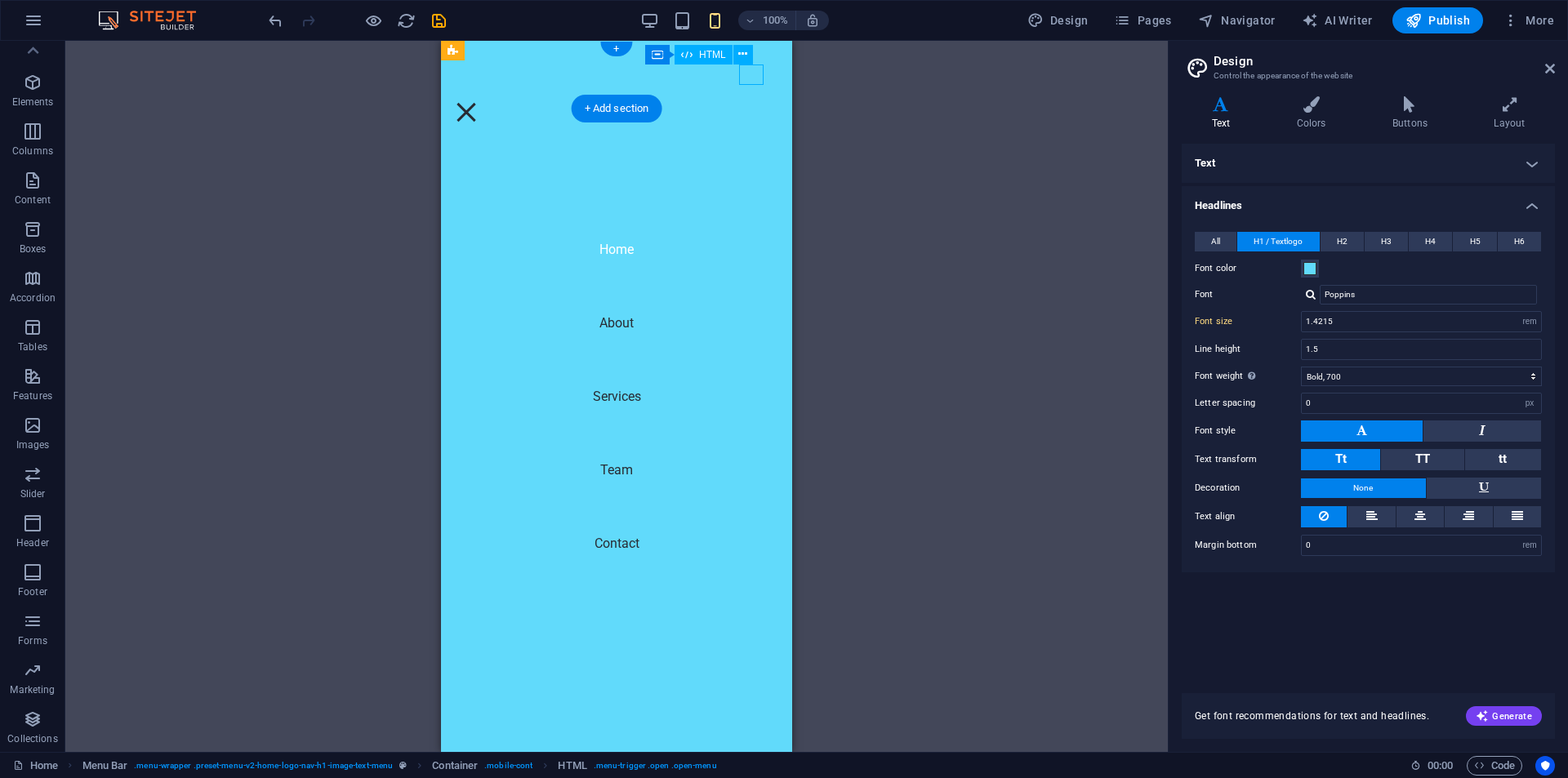
click at [479, 102] on div at bounding box center [466, 112] width 24 height 20
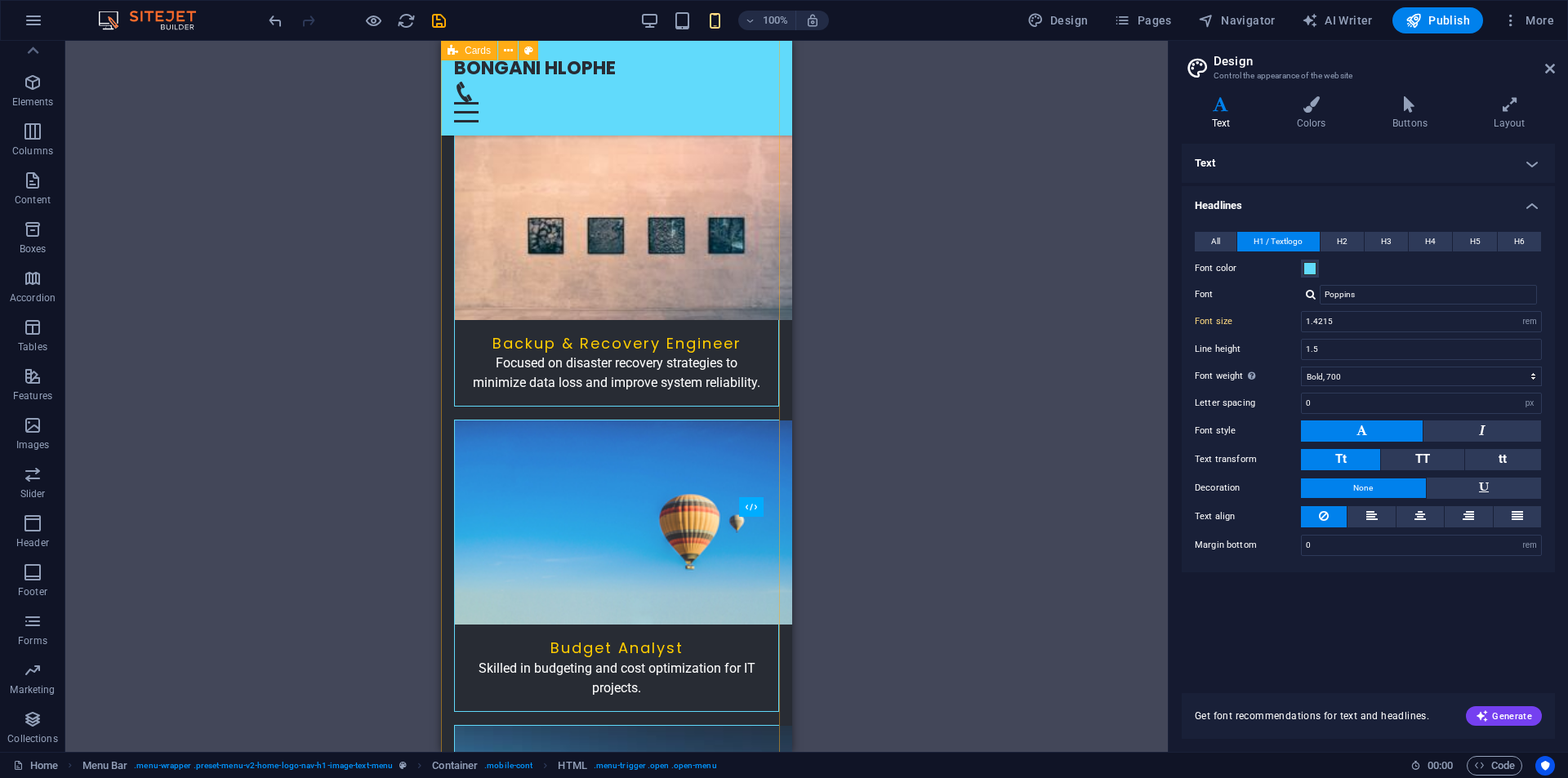
scroll to position [4491, 0]
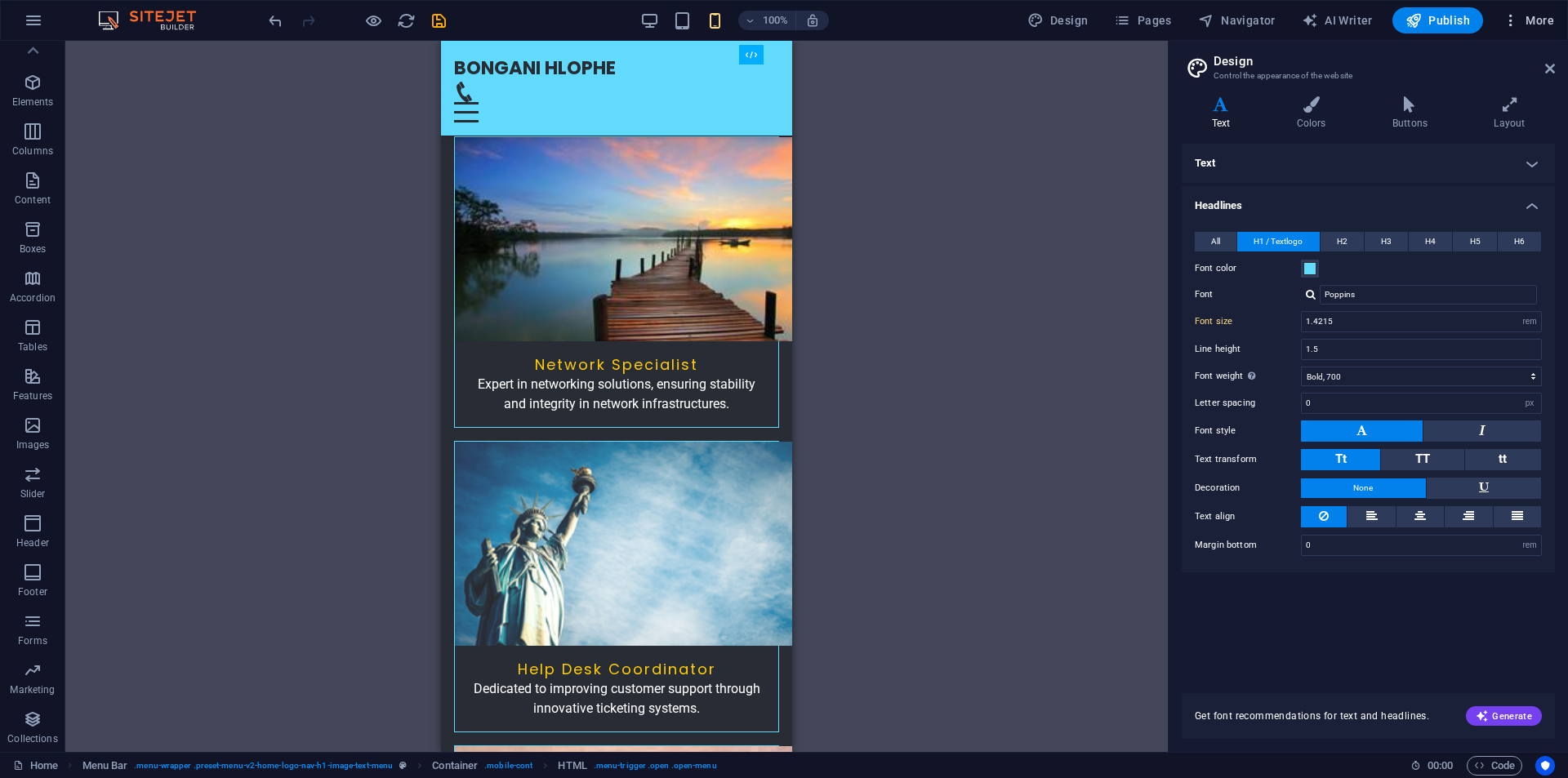
click at [1509, 27] on icon "button" at bounding box center [1511, 20] width 16 height 16
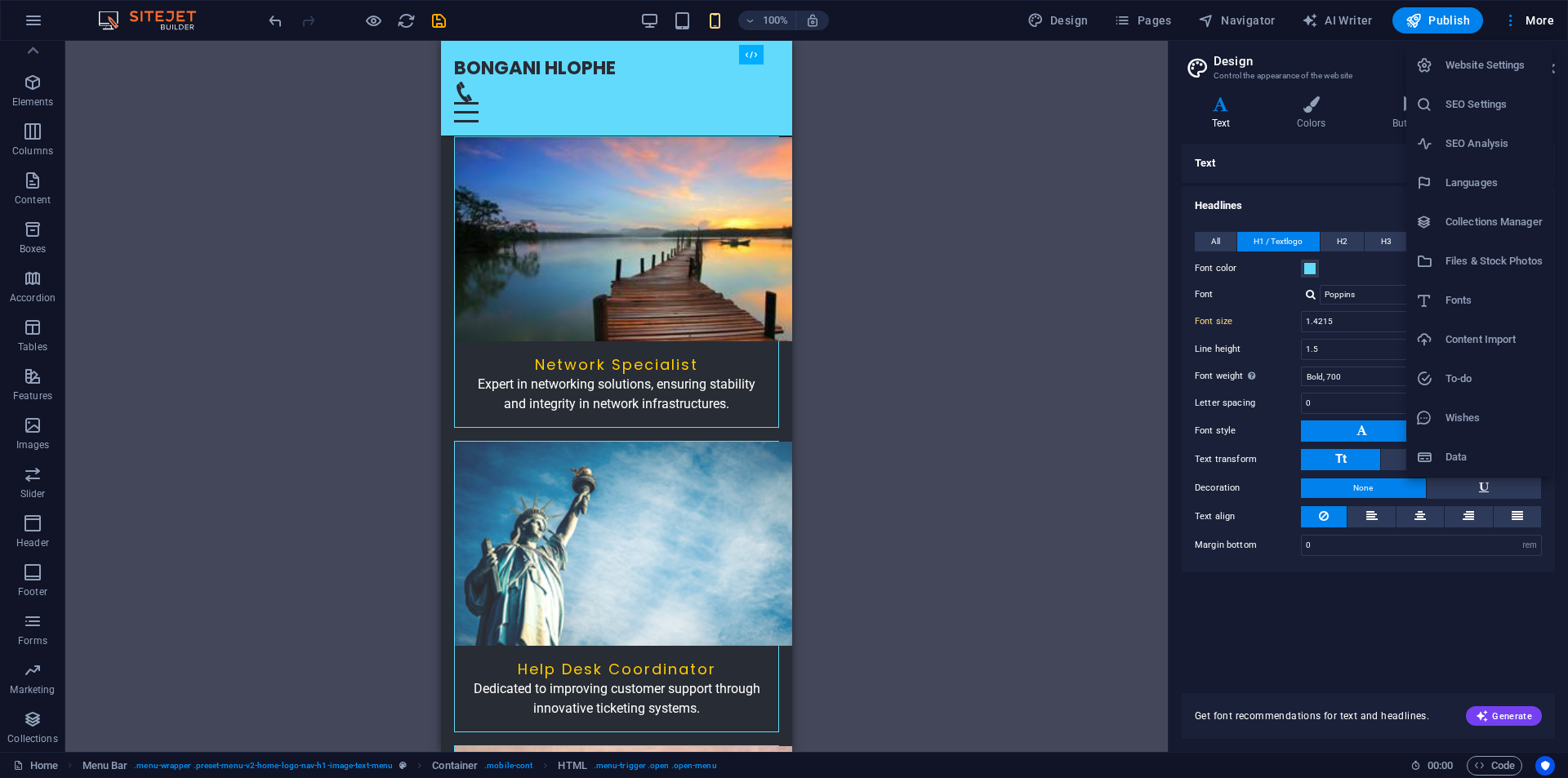
click at [1142, 327] on div at bounding box center [784, 389] width 1568 height 778
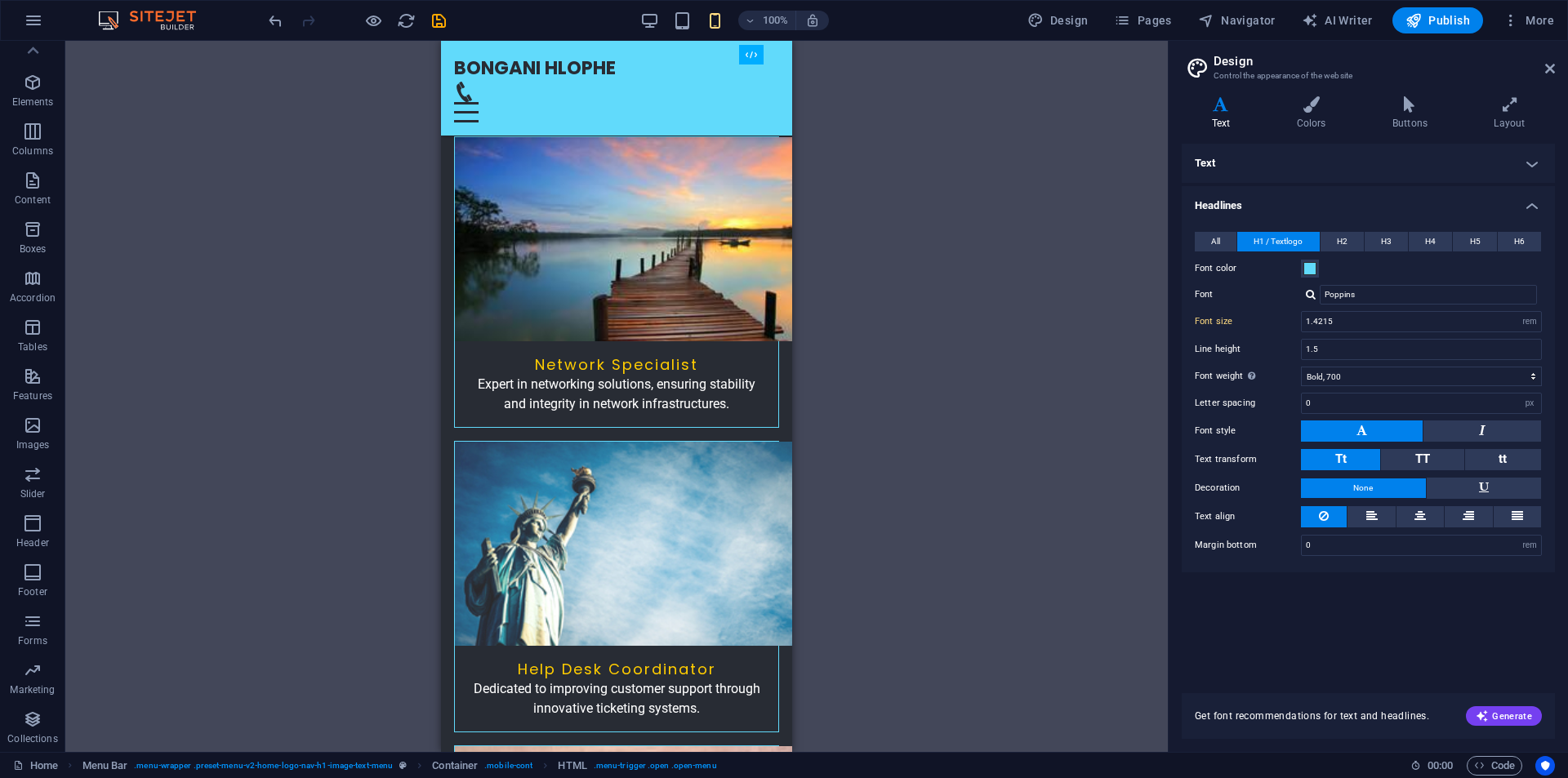
click at [652, 34] on div "100%" at bounding box center [734, 20] width 188 height 26
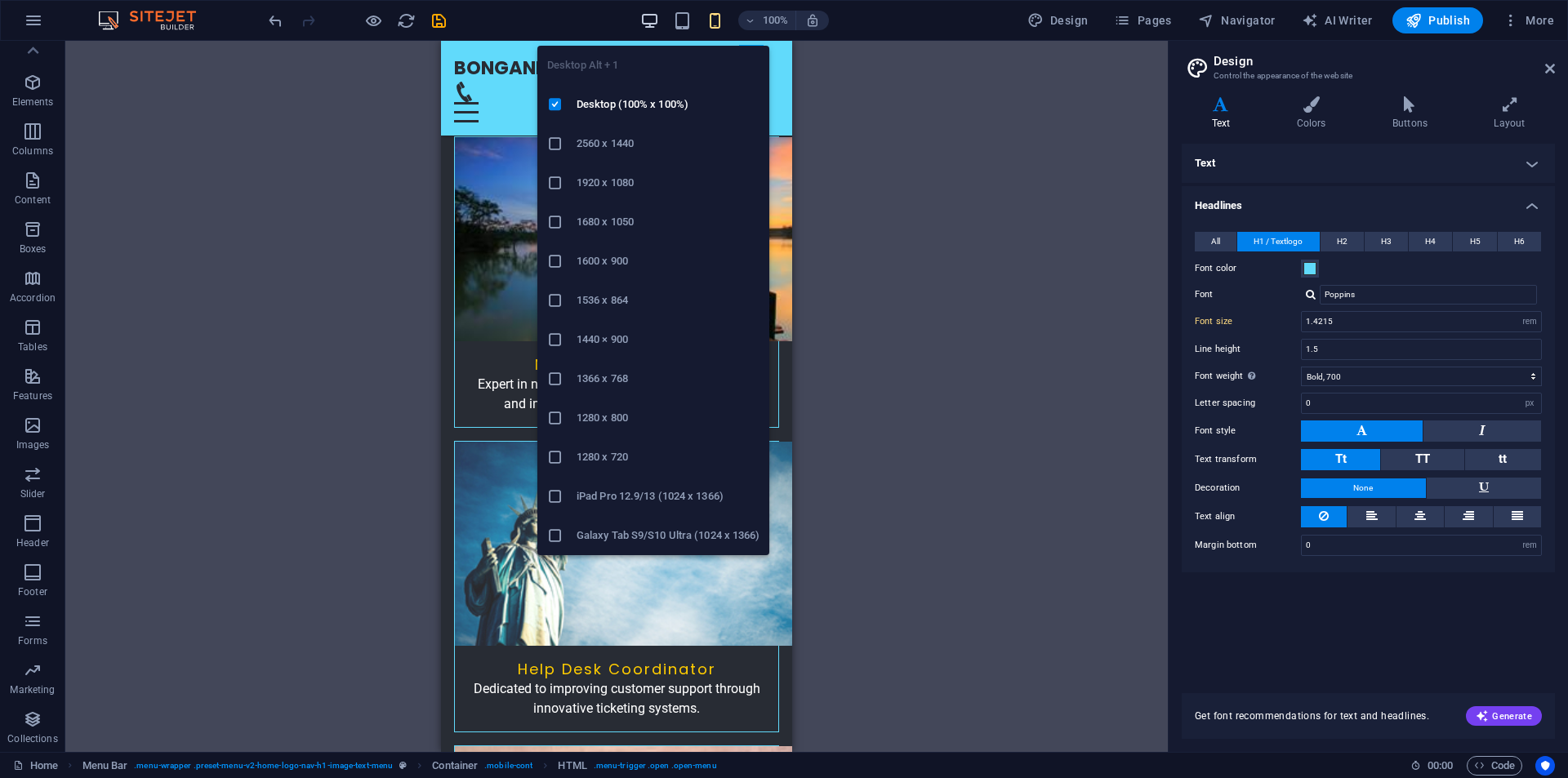
click at [650, 24] on icon "button" at bounding box center [649, 21] width 19 height 19
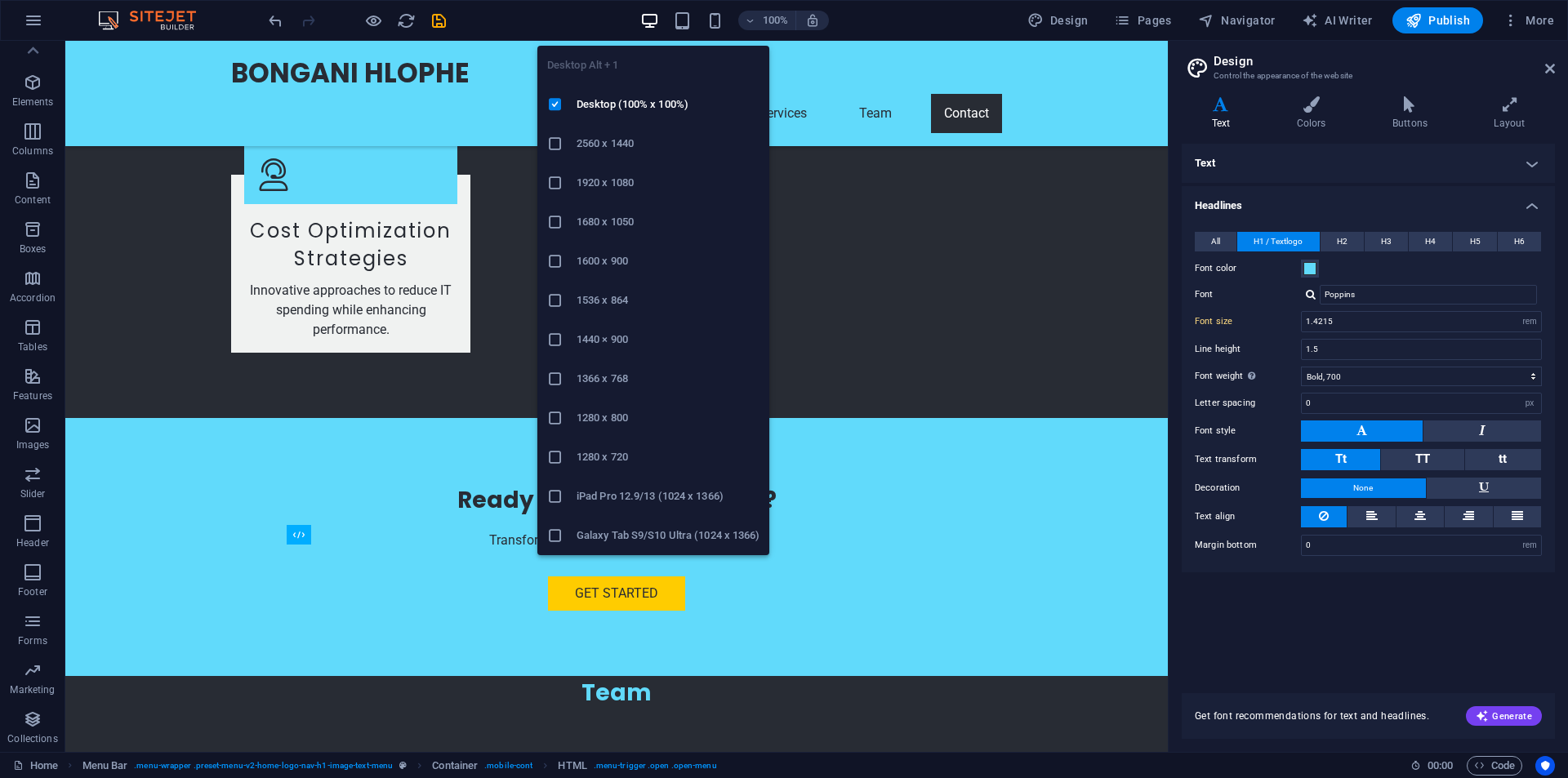
scroll to position [4007, 0]
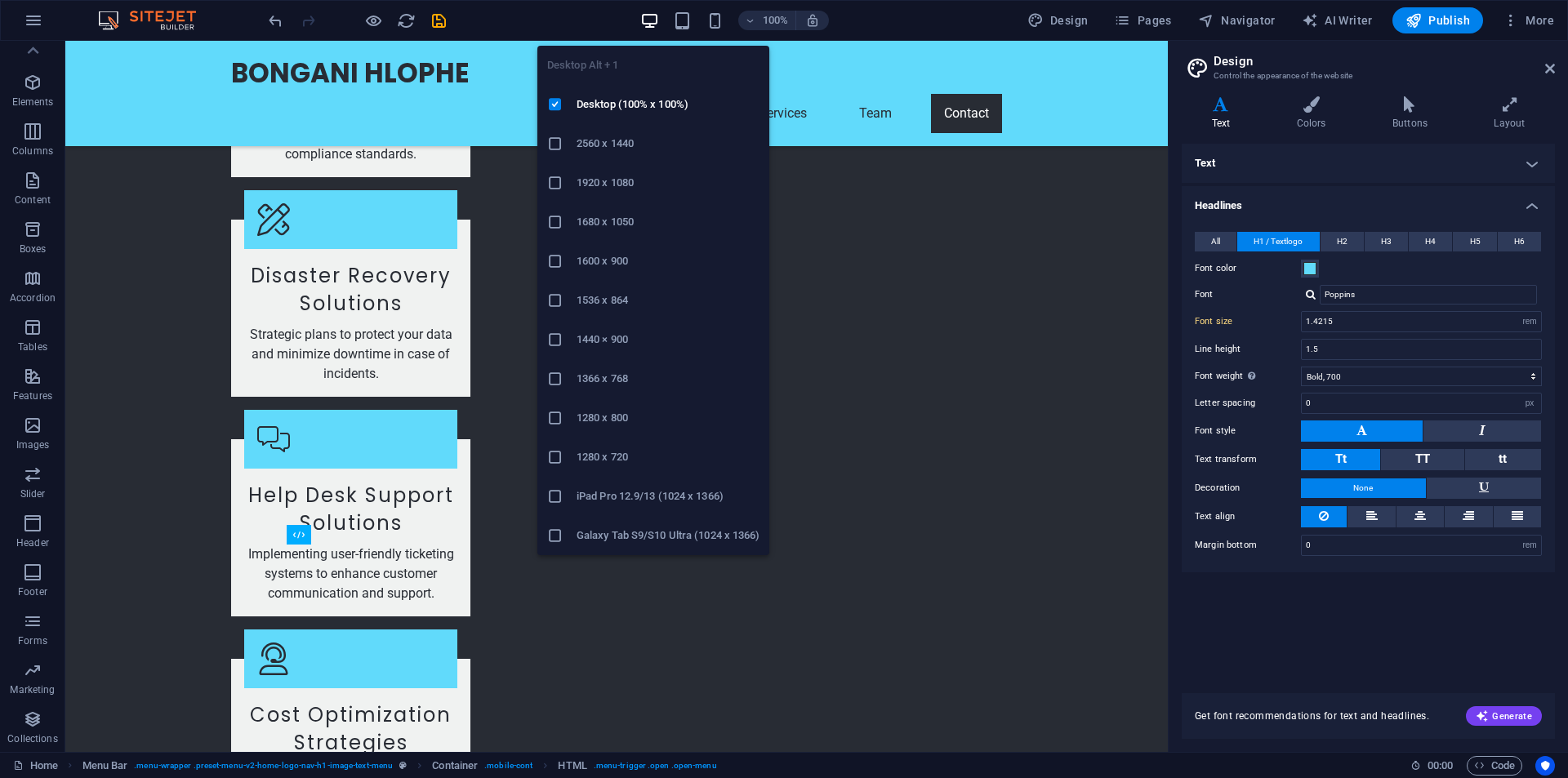
type input "2.0307"
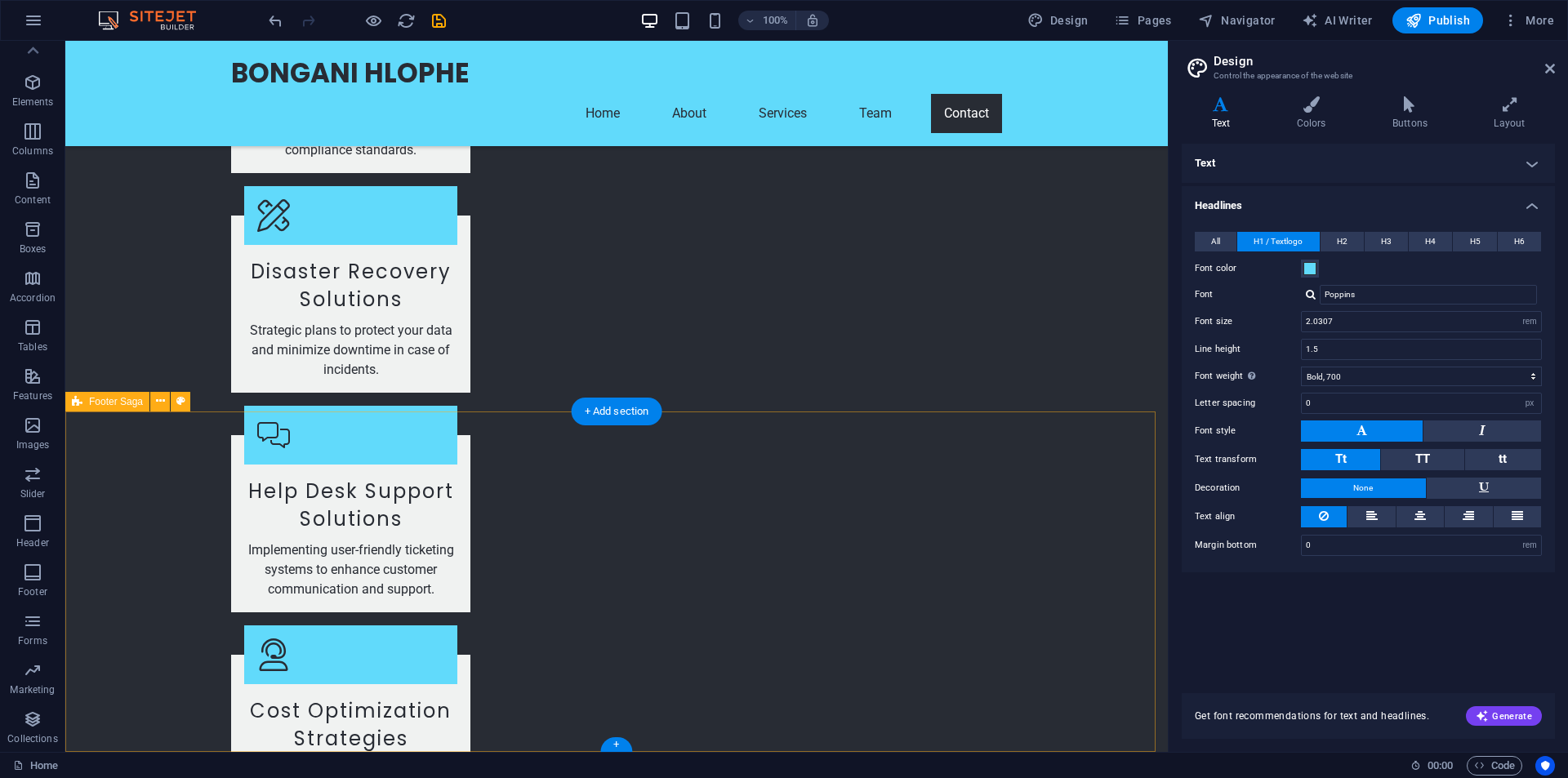
drag, startPoint x: 1132, startPoint y: 413, endPoint x: 1098, endPoint y: 417, distance: 34.2
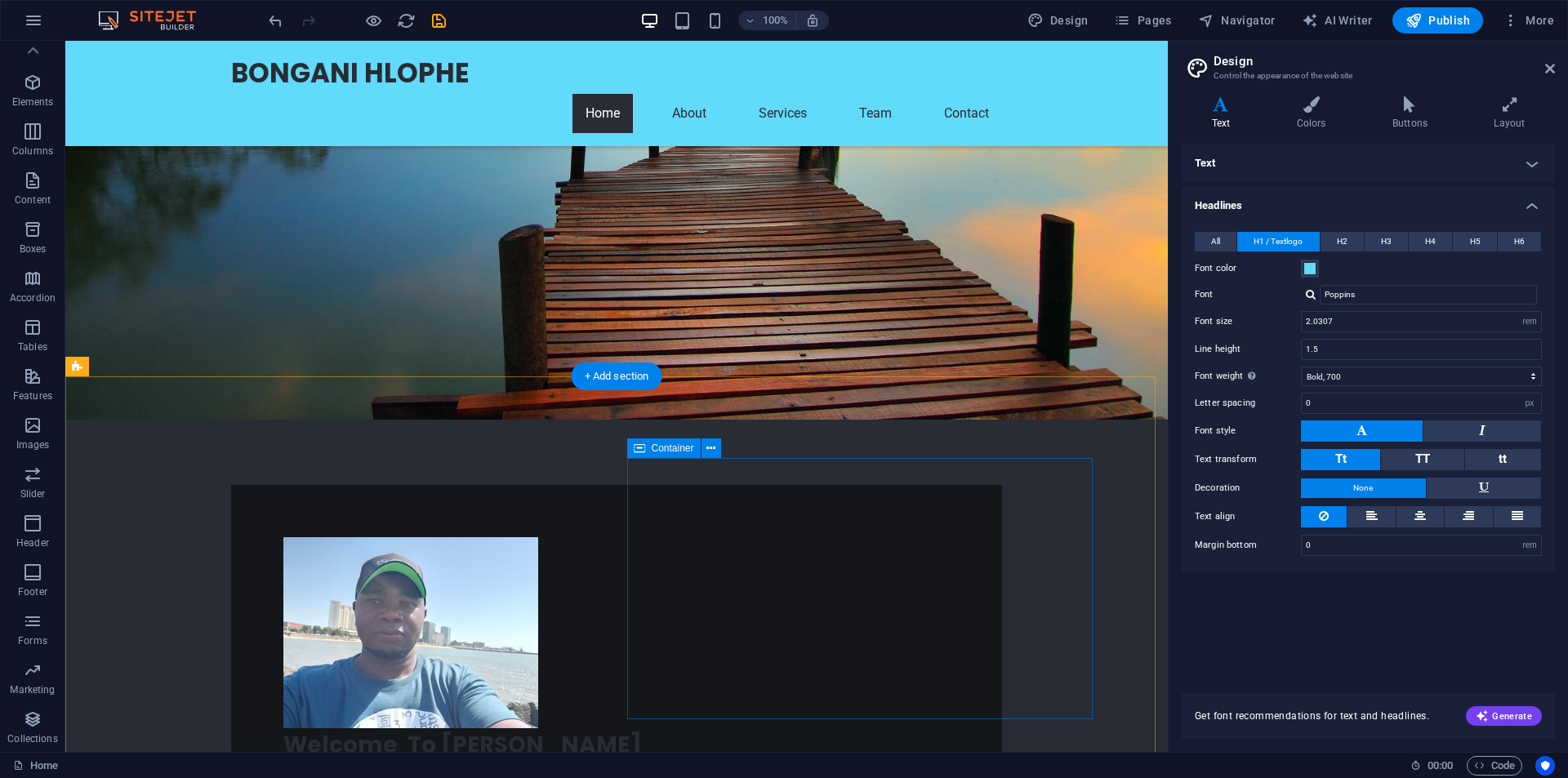
scroll to position [408, 0]
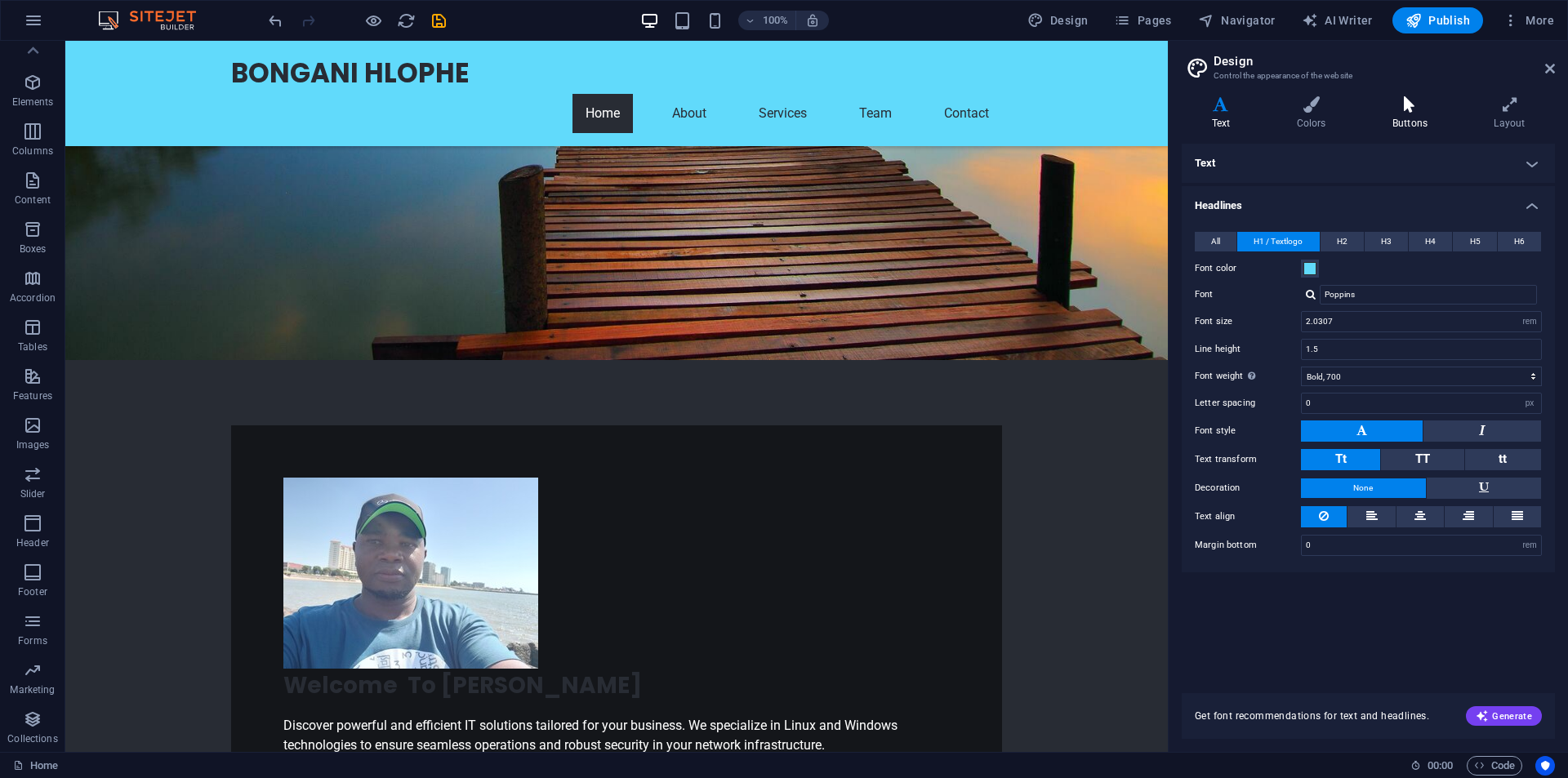
click at [1420, 103] on icon at bounding box center [1410, 104] width 95 height 16
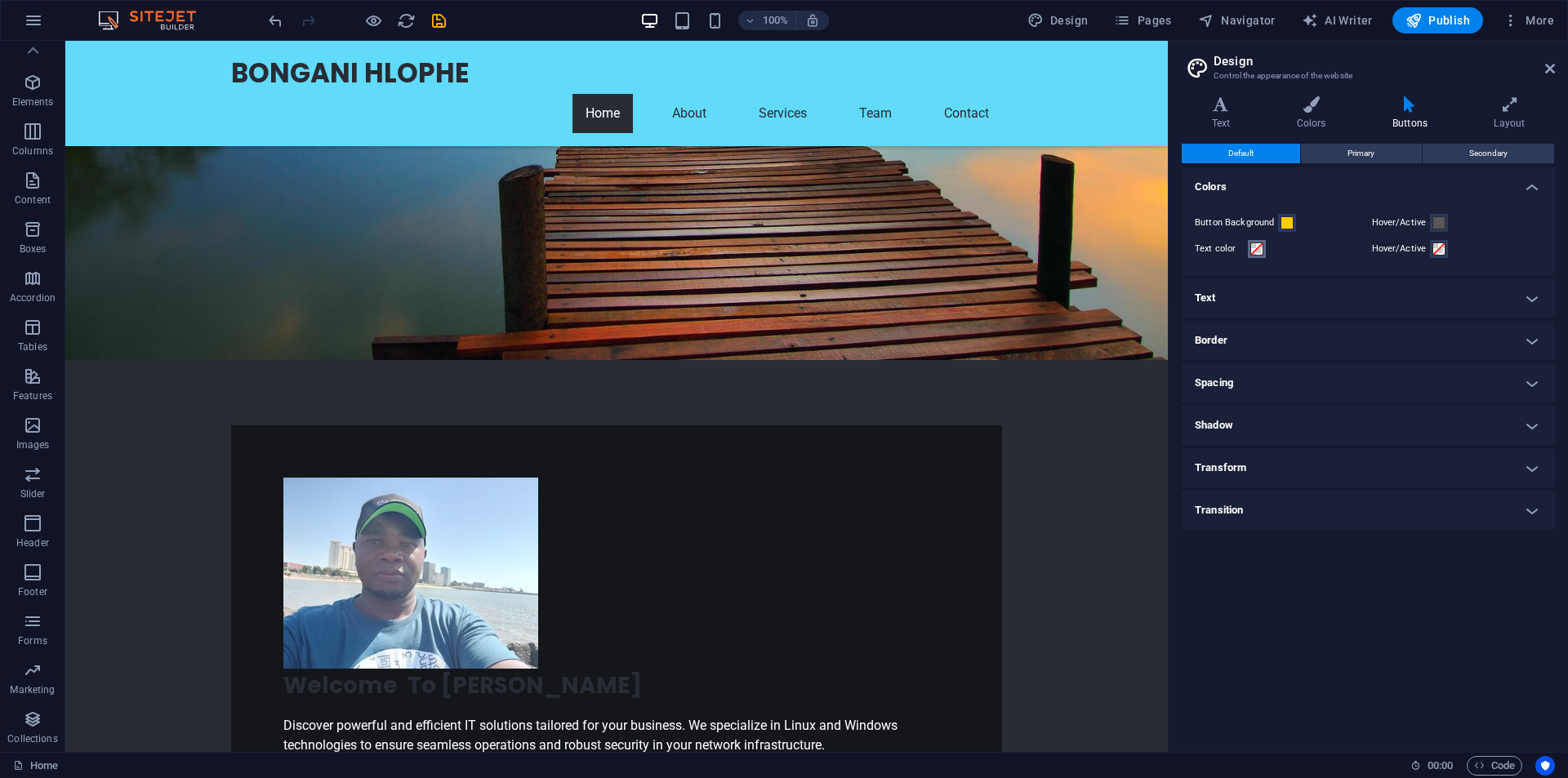
click at [1256, 250] on span at bounding box center [1257, 249] width 13 height 13
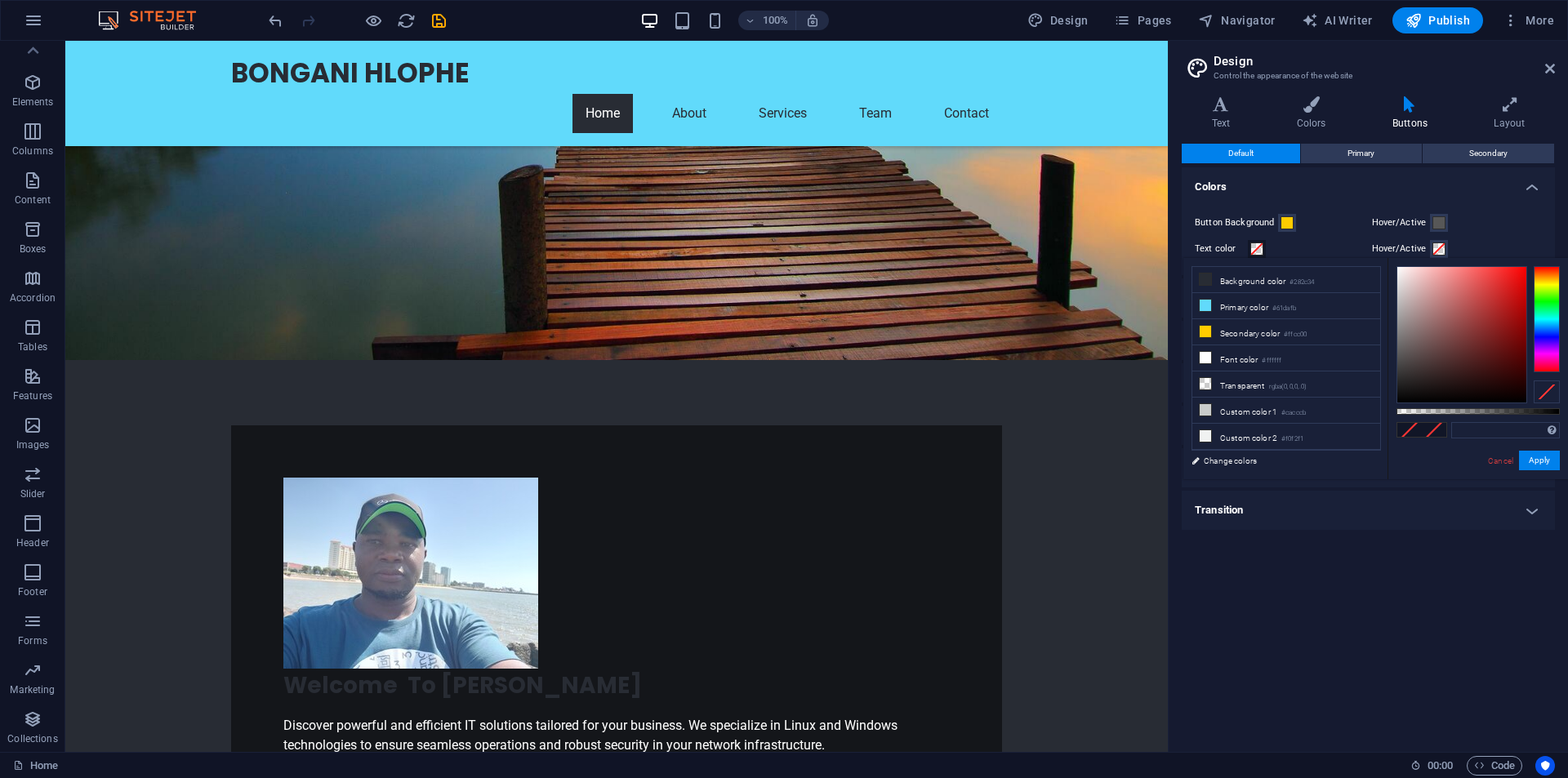
click at [1256, 250] on span at bounding box center [1257, 249] width 13 height 13
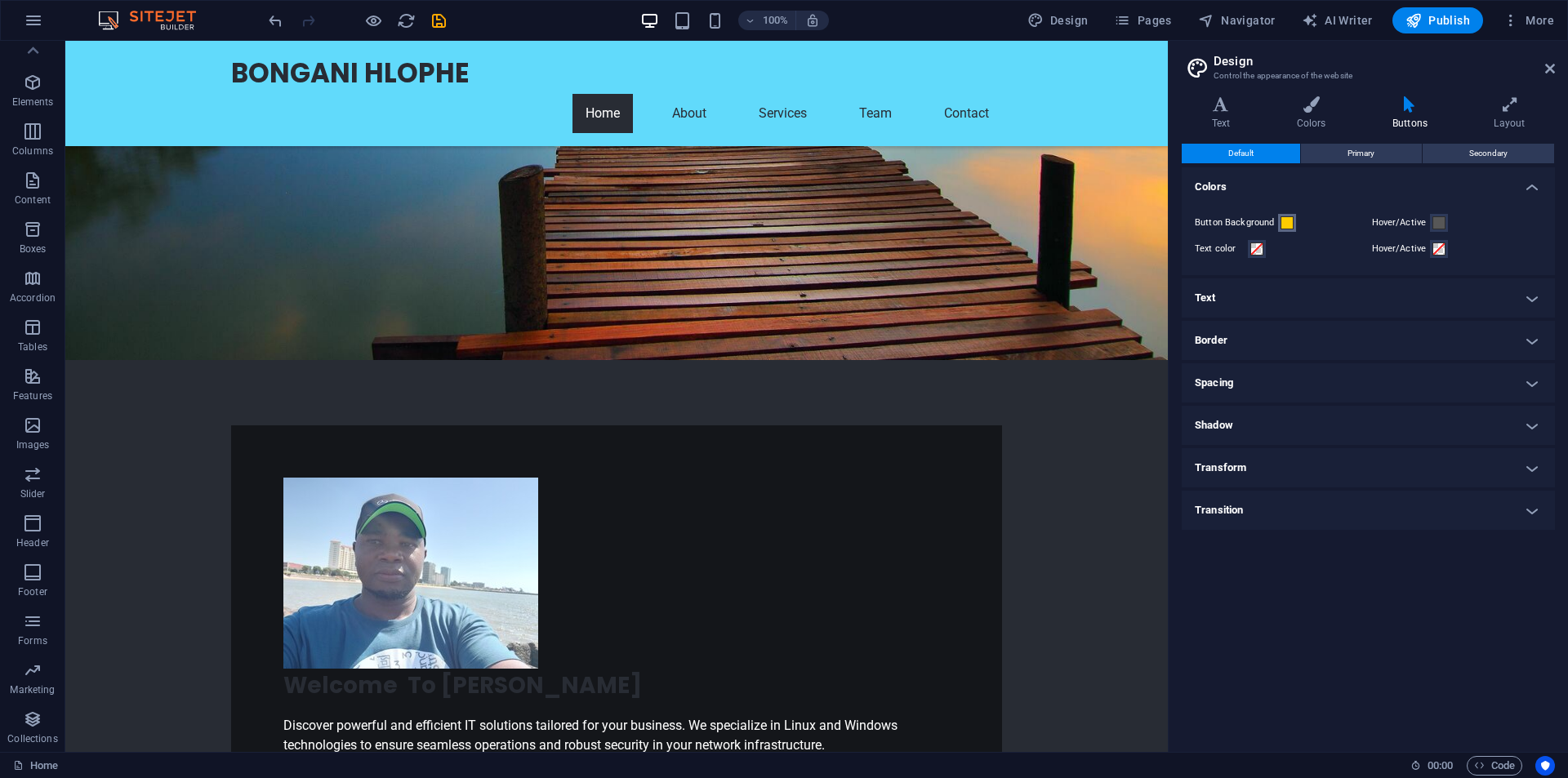
click at [1294, 221] on button "Button Background" at bounding box center [1287, 222] width 18 height 18
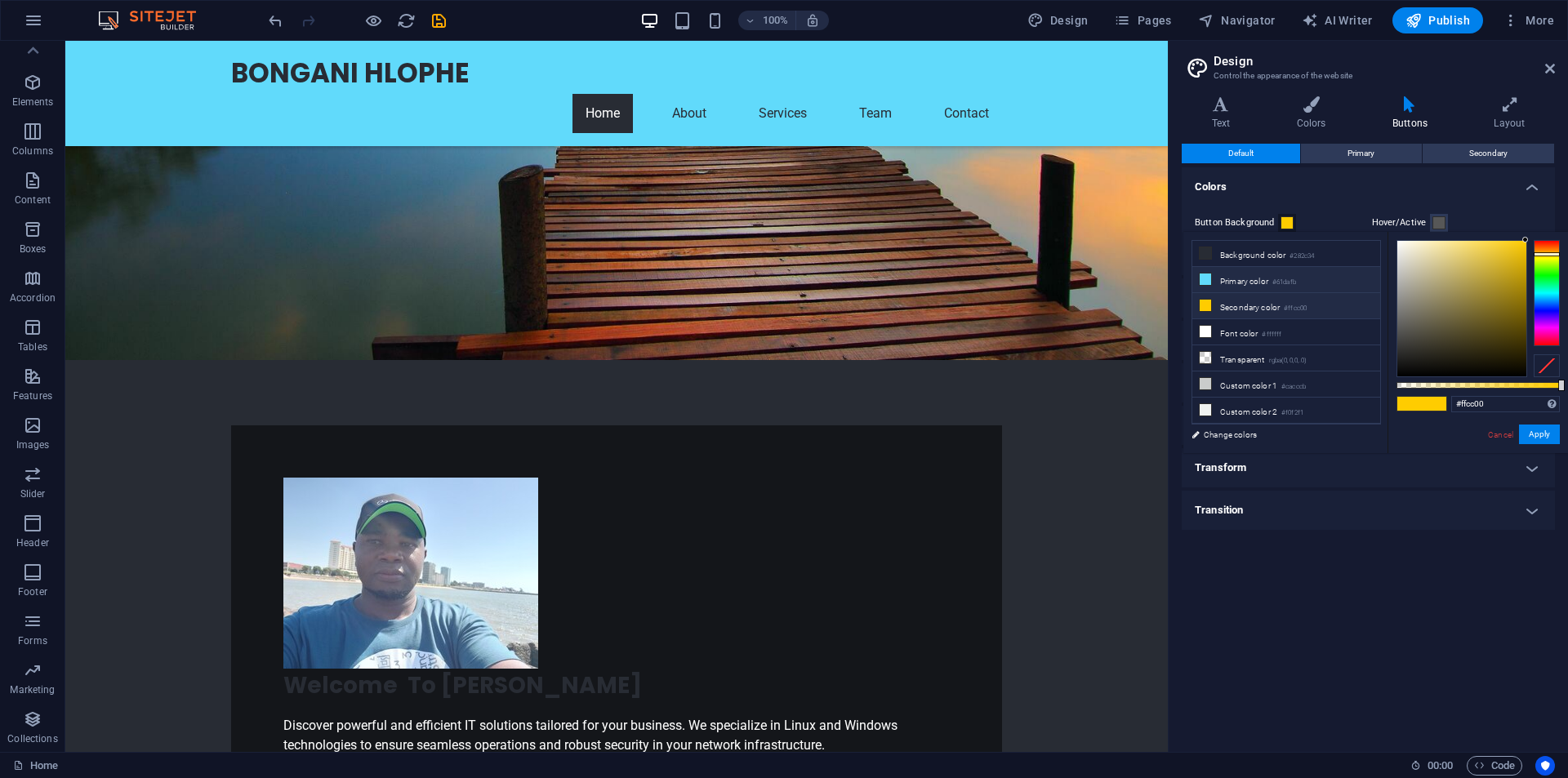
click at [1265, 277] on li "Primary color #61dafb" at bounding box center [1286, 279] width 188 height 26
type input "#61dafb"
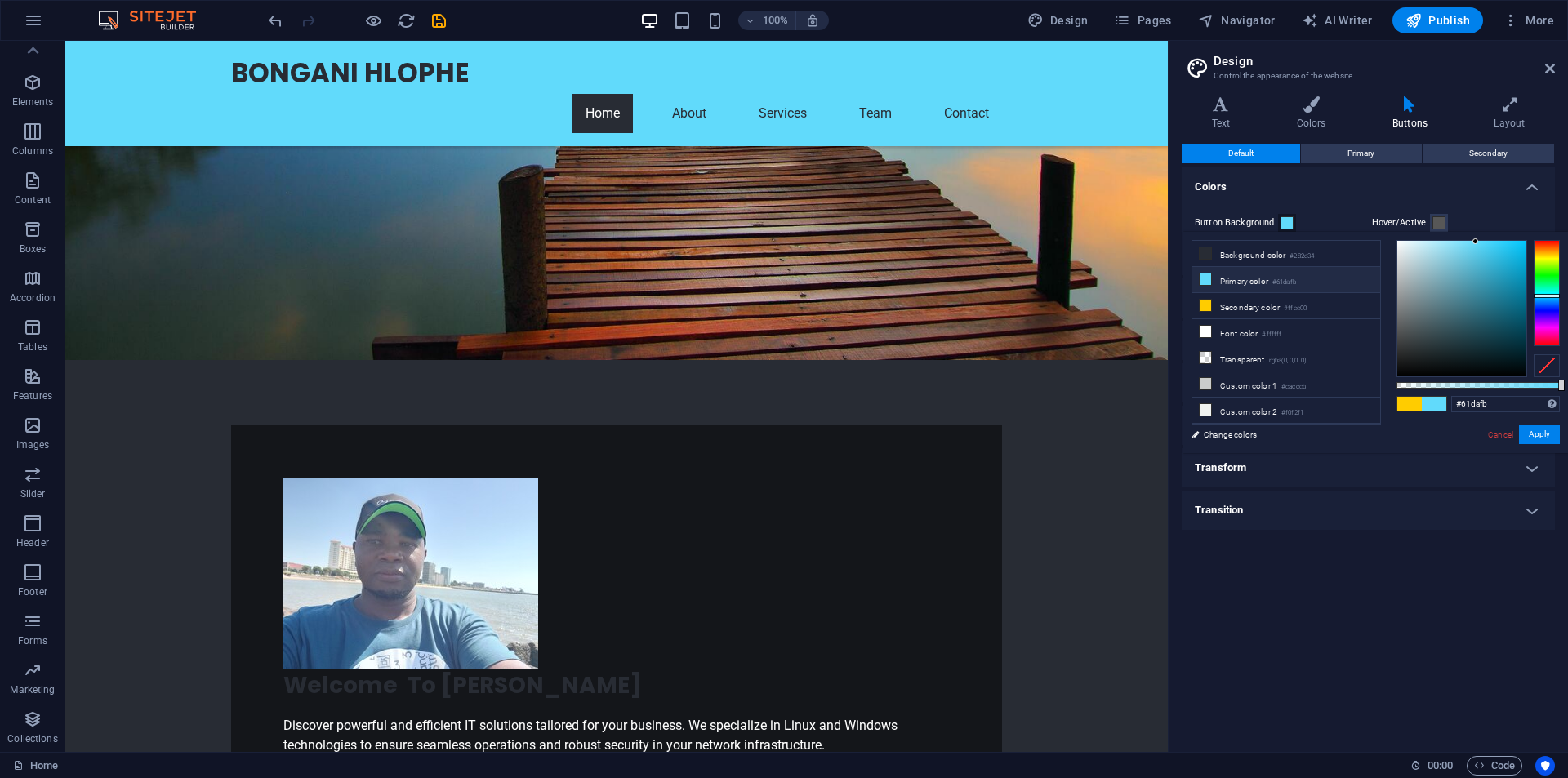
click at [1206, 276] on icon at bounding box center [1205, 279] width 12 height 12
click at [1536, 430] on button "Apply" at bounding box center [1539, 434] width 41 height 19
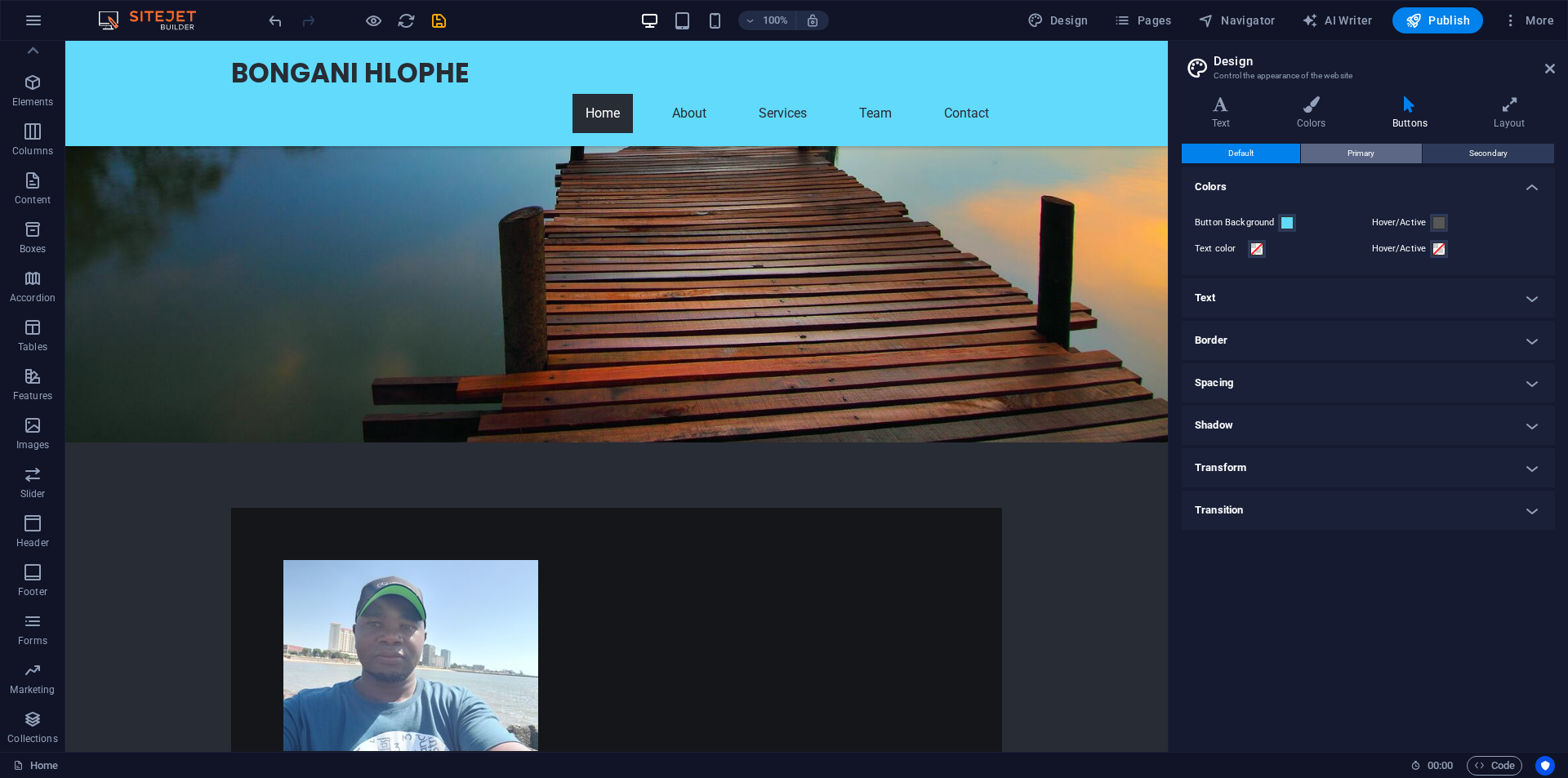
click at [1363, 154] on span "Primary" at bounding box center [1361, 153] width 27 height 19
click at [1496, 155] on span "Secondary" at bounding box center [1489, 153] width 39 height 19
click at [1536, 296] on h4 "Text" at bounding box center [1369, 298] width 373 height 40
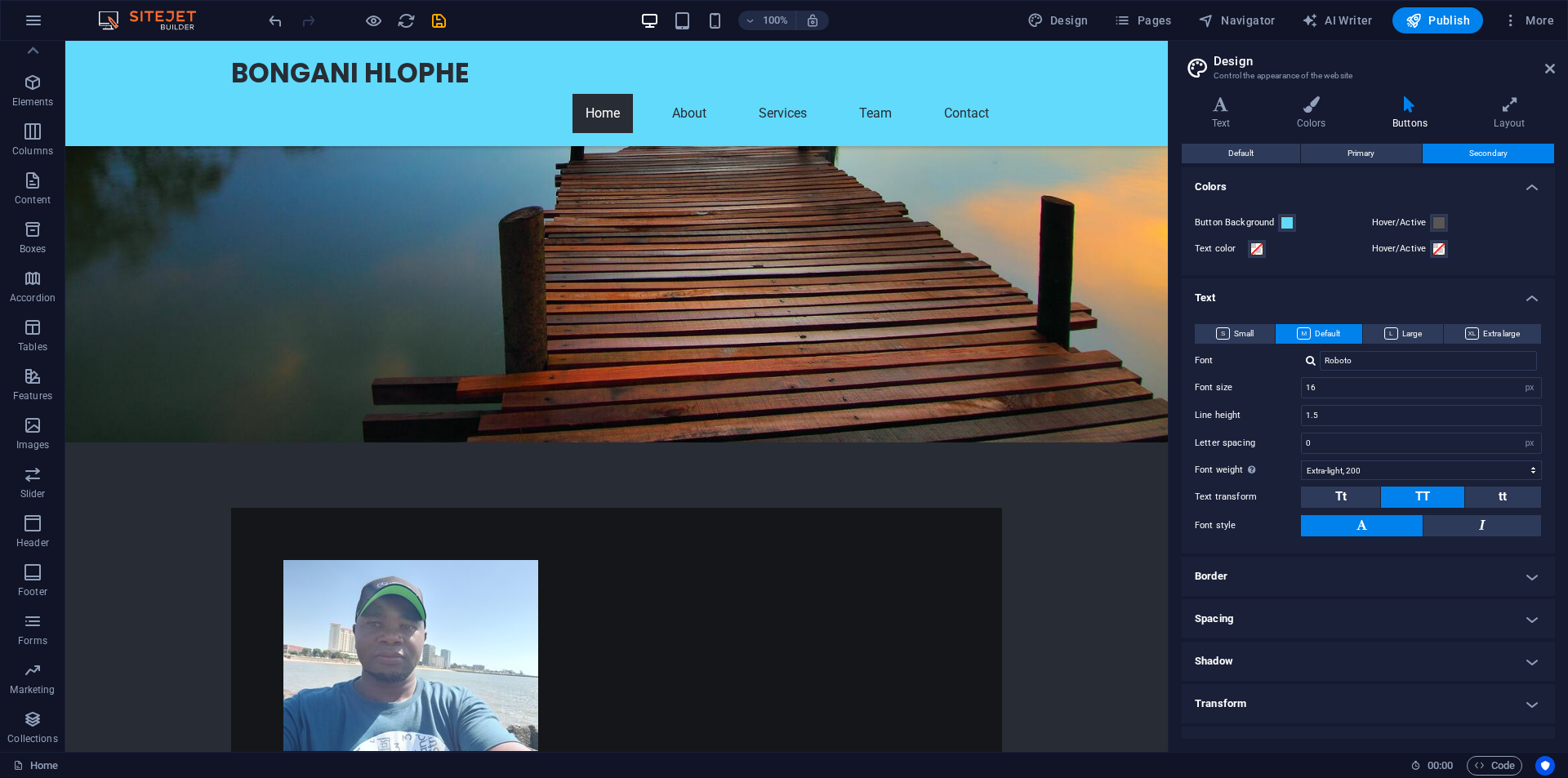
click at [1536, 296] on h4 "Text" at bounding box center [1369, 293] width 373 height 29
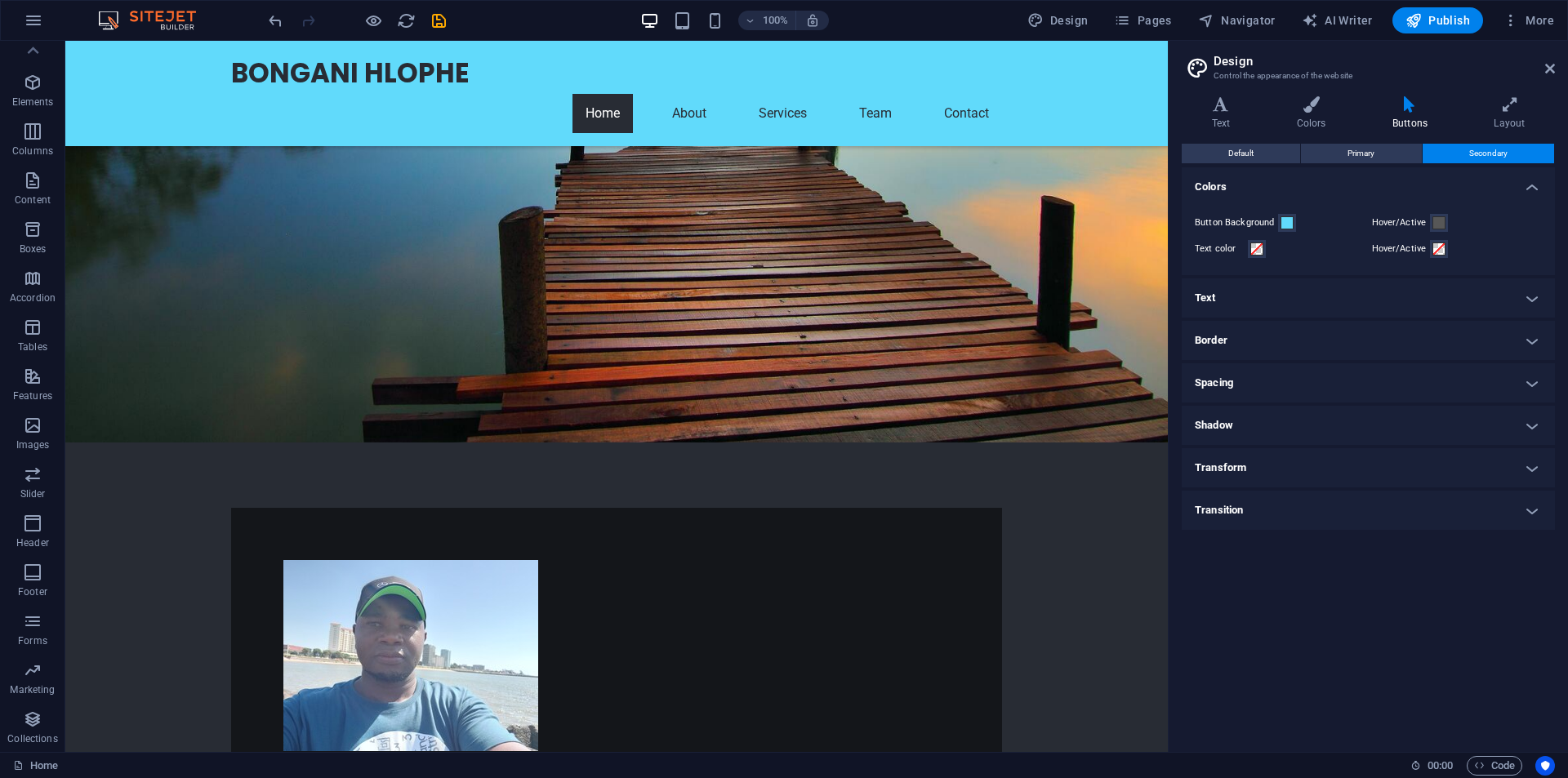
click at [1526, 339] on h4 "Border" at bounding box center [1369, 341] width 373 height 40
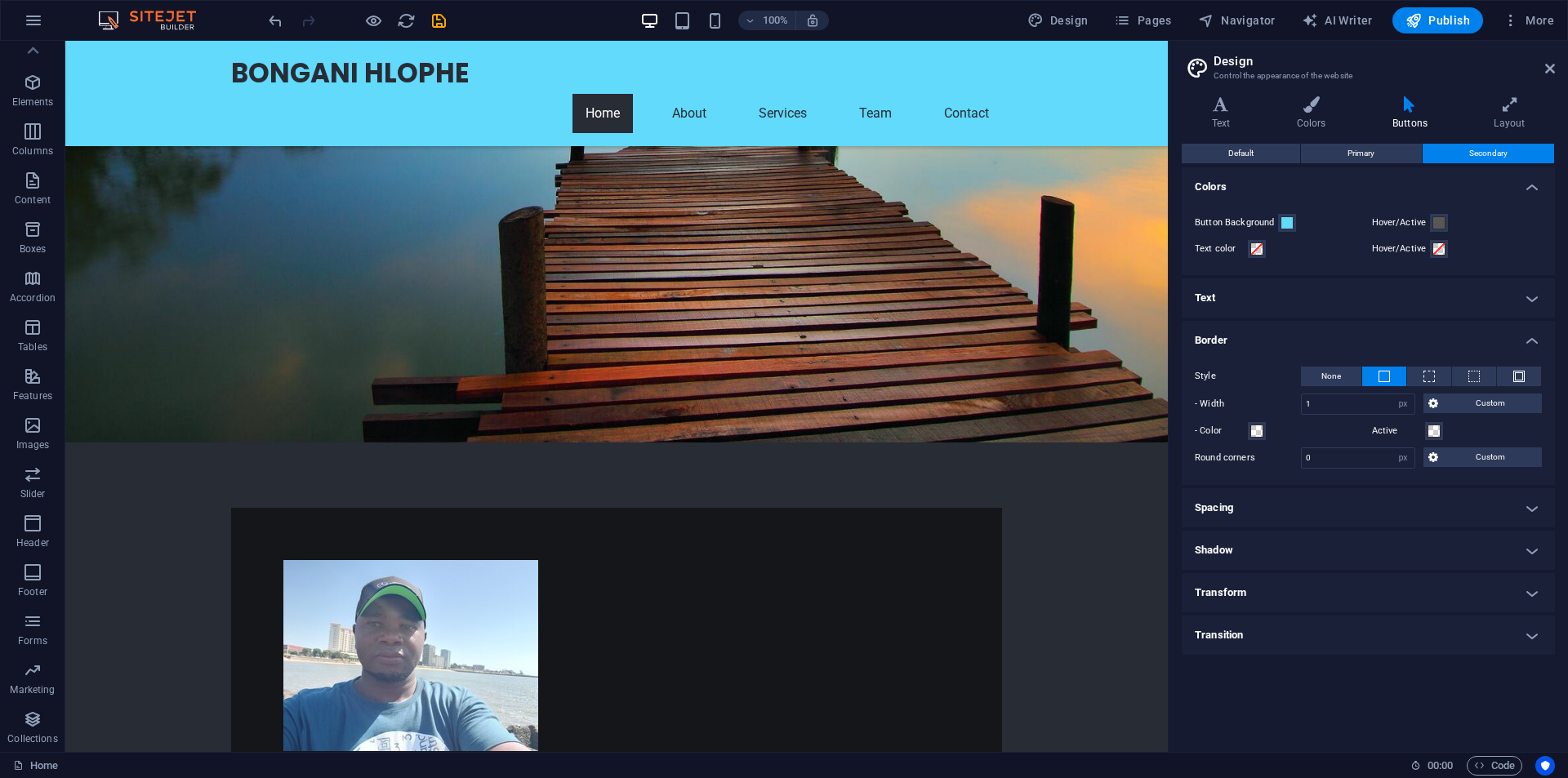
click at [1526, 339] on h4 "Border" at bounding box center [1369, 336] width 373 height 29
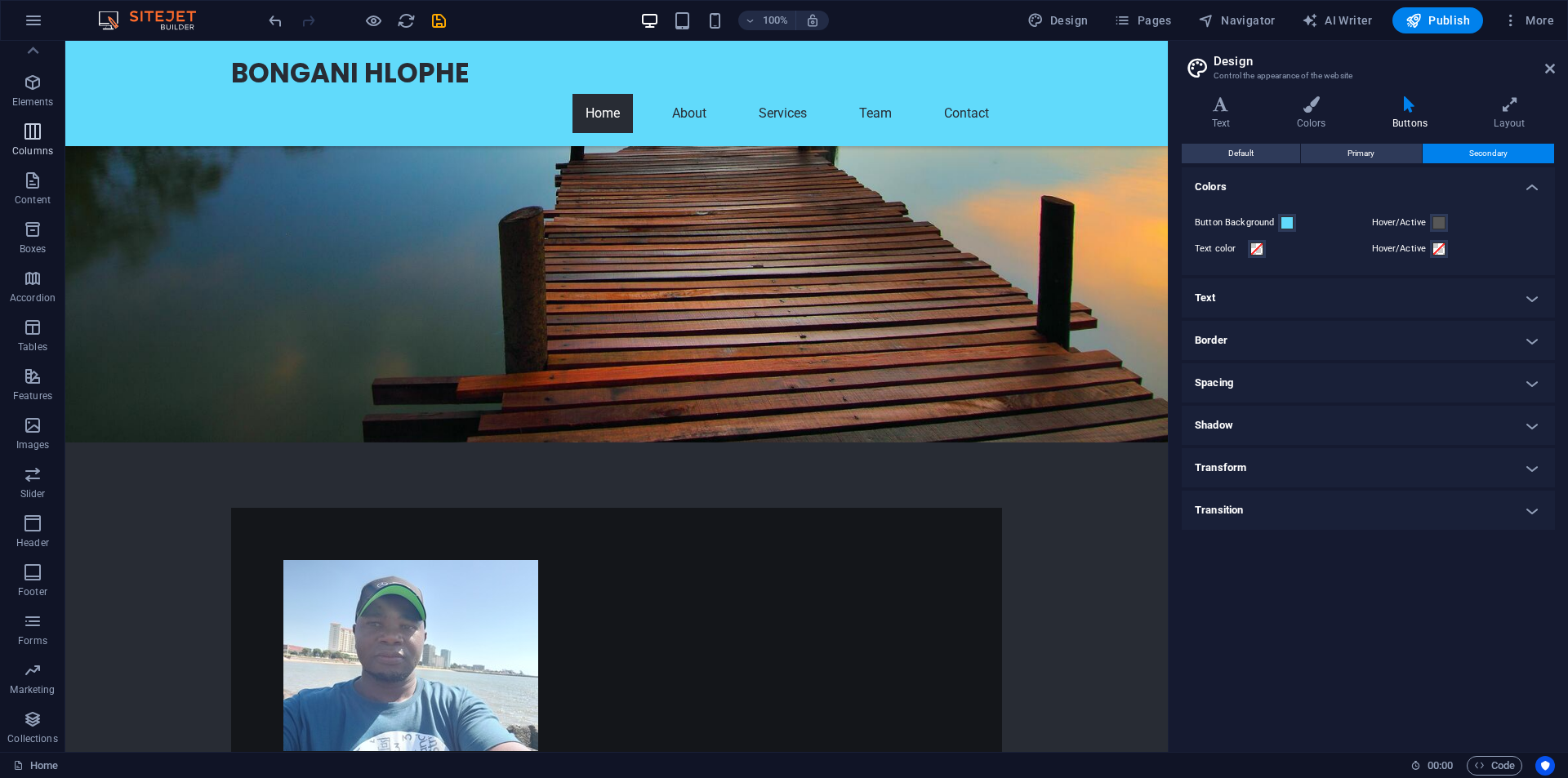
click at [37, 139] on icon "button" at bounding box center [32, 131] width 19 height 19
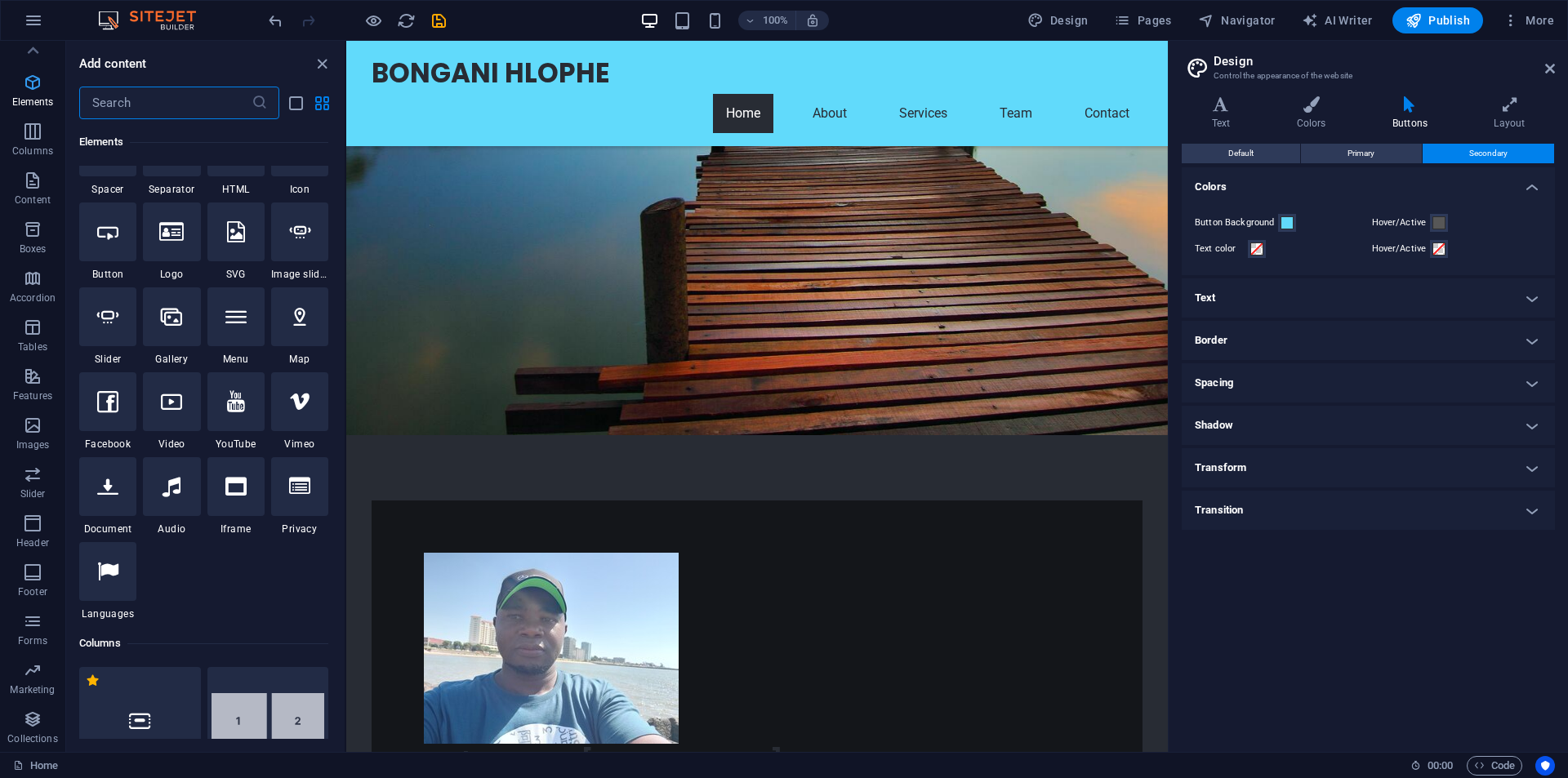
scroll to position [808, 0]
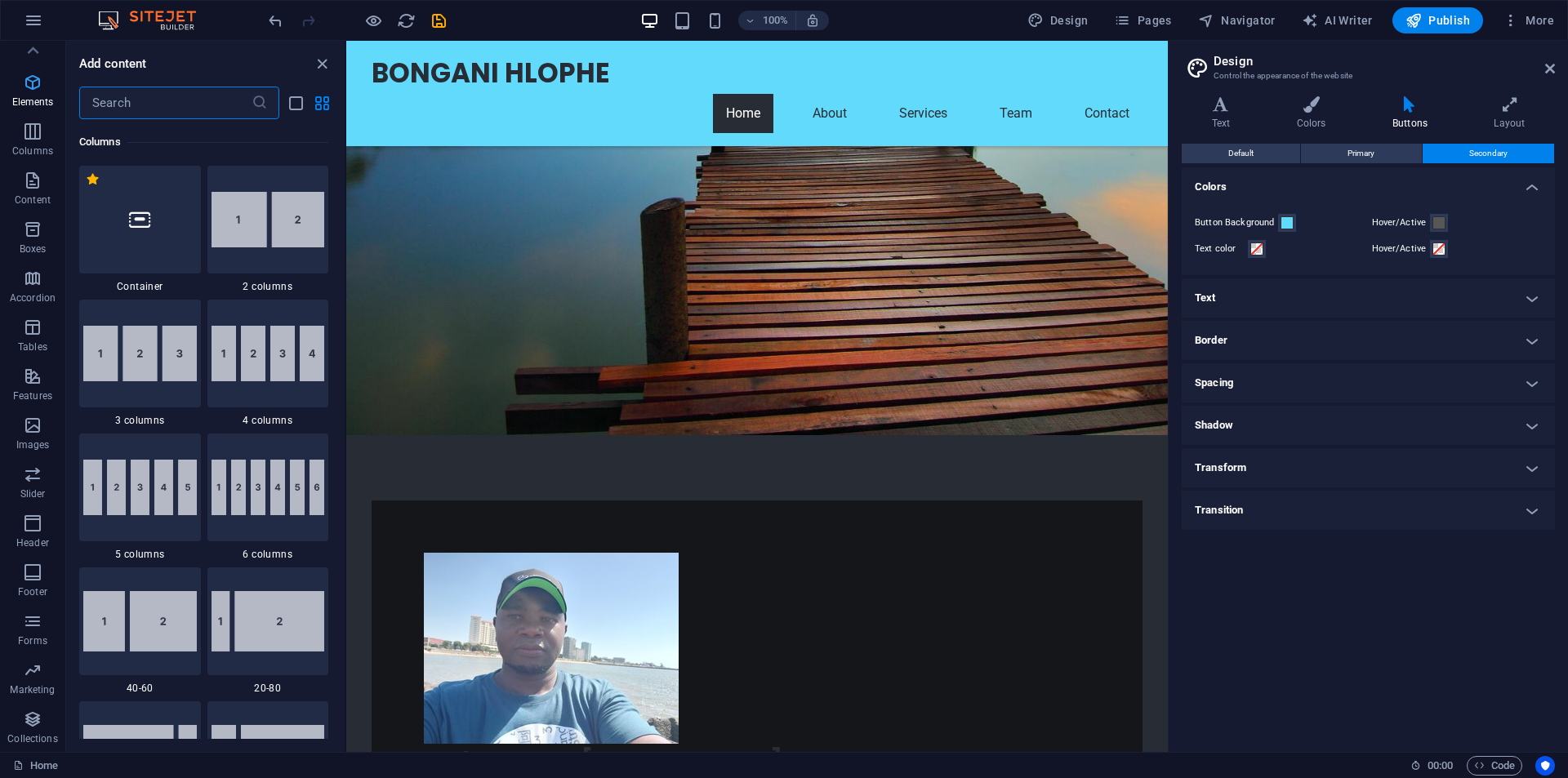
click at [28, 90] on icon "button" at bounding box center [32, 82] width 19 height 19
click at [40, 88] on icon "button" at bounding box center [32, 82] width 19 height 19
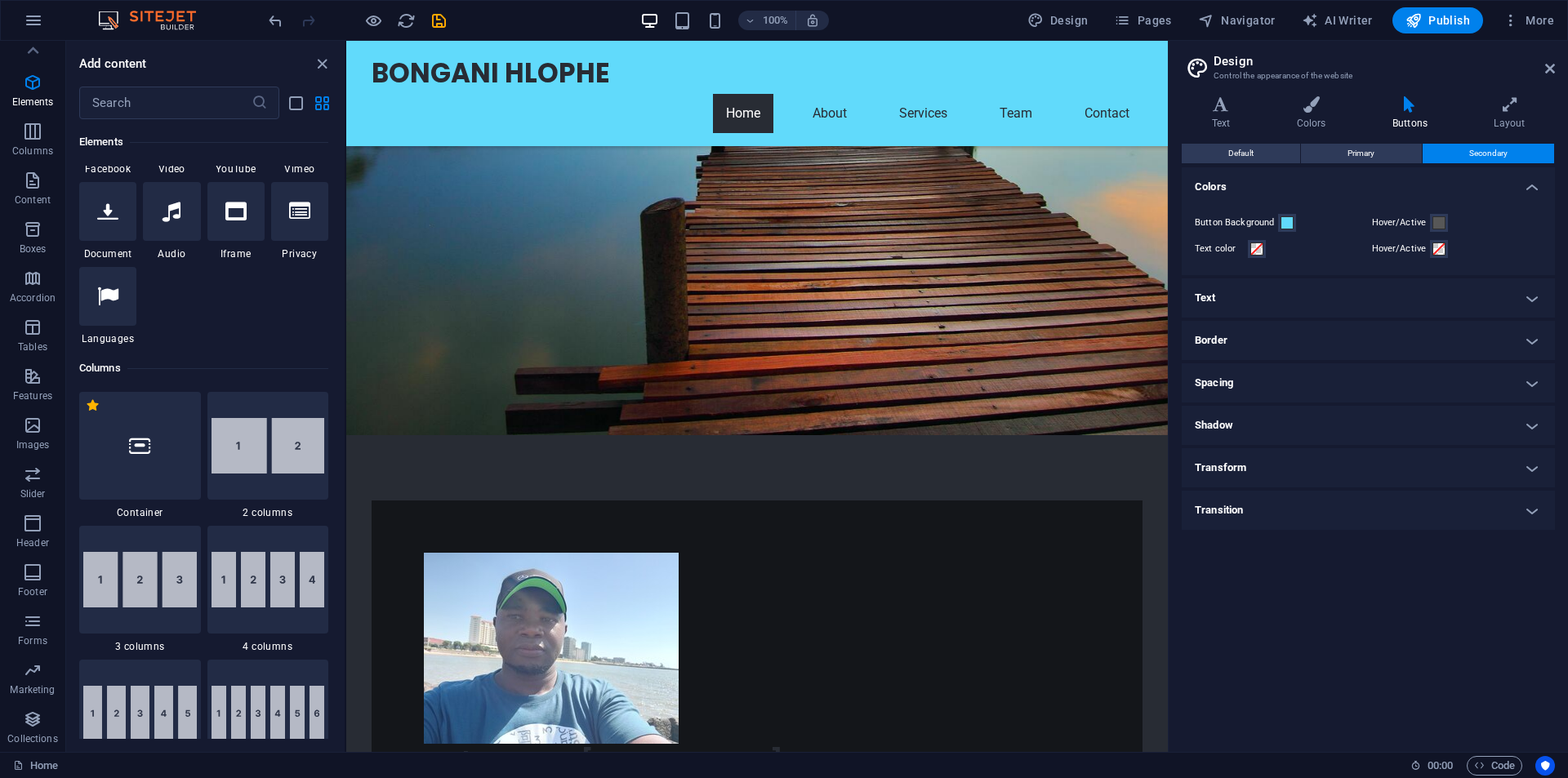
scroll to position [828, 0]
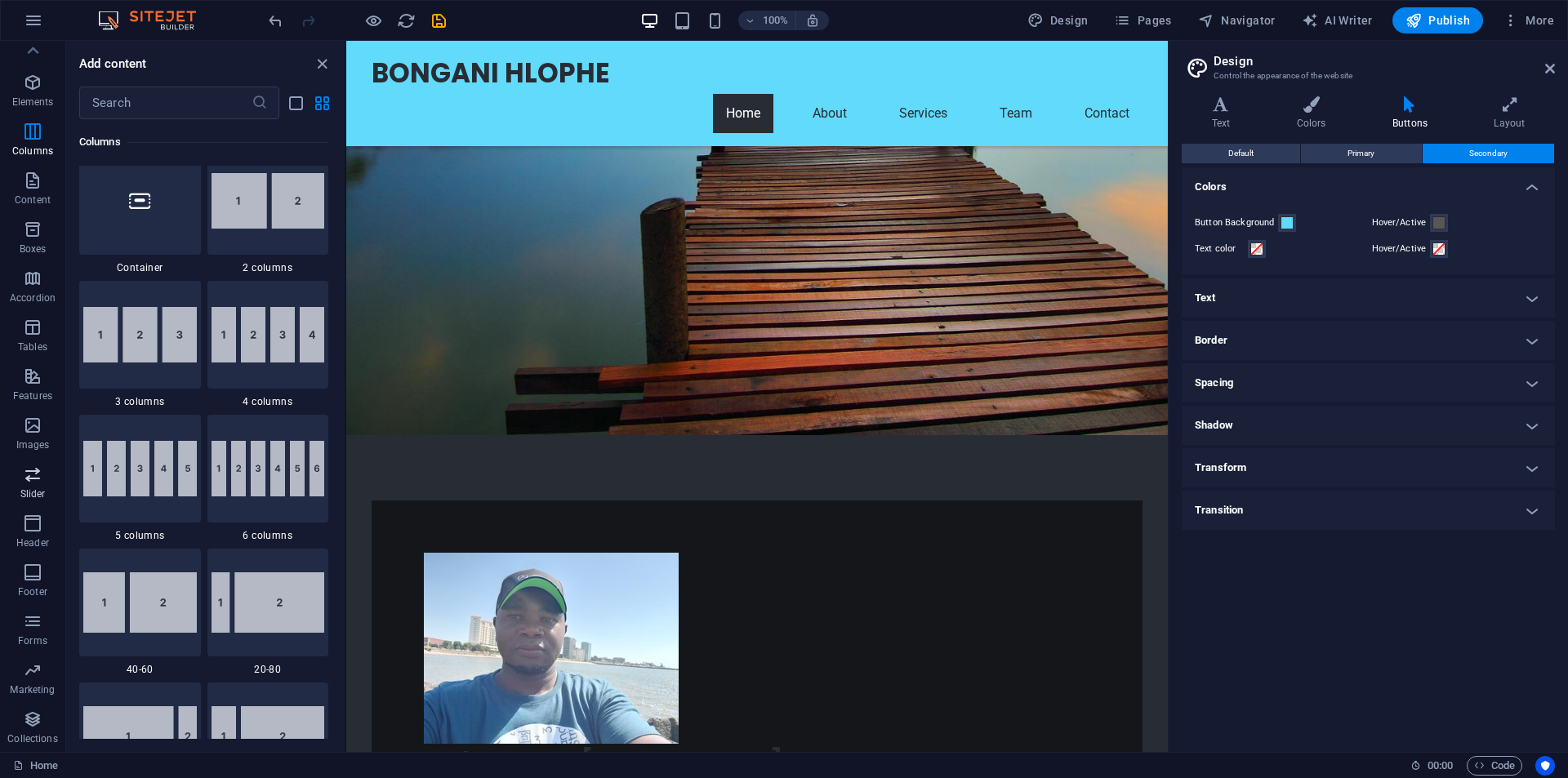
click at [29, 478] on icon "button" at bounding box center [32, 474] width 19 height 19
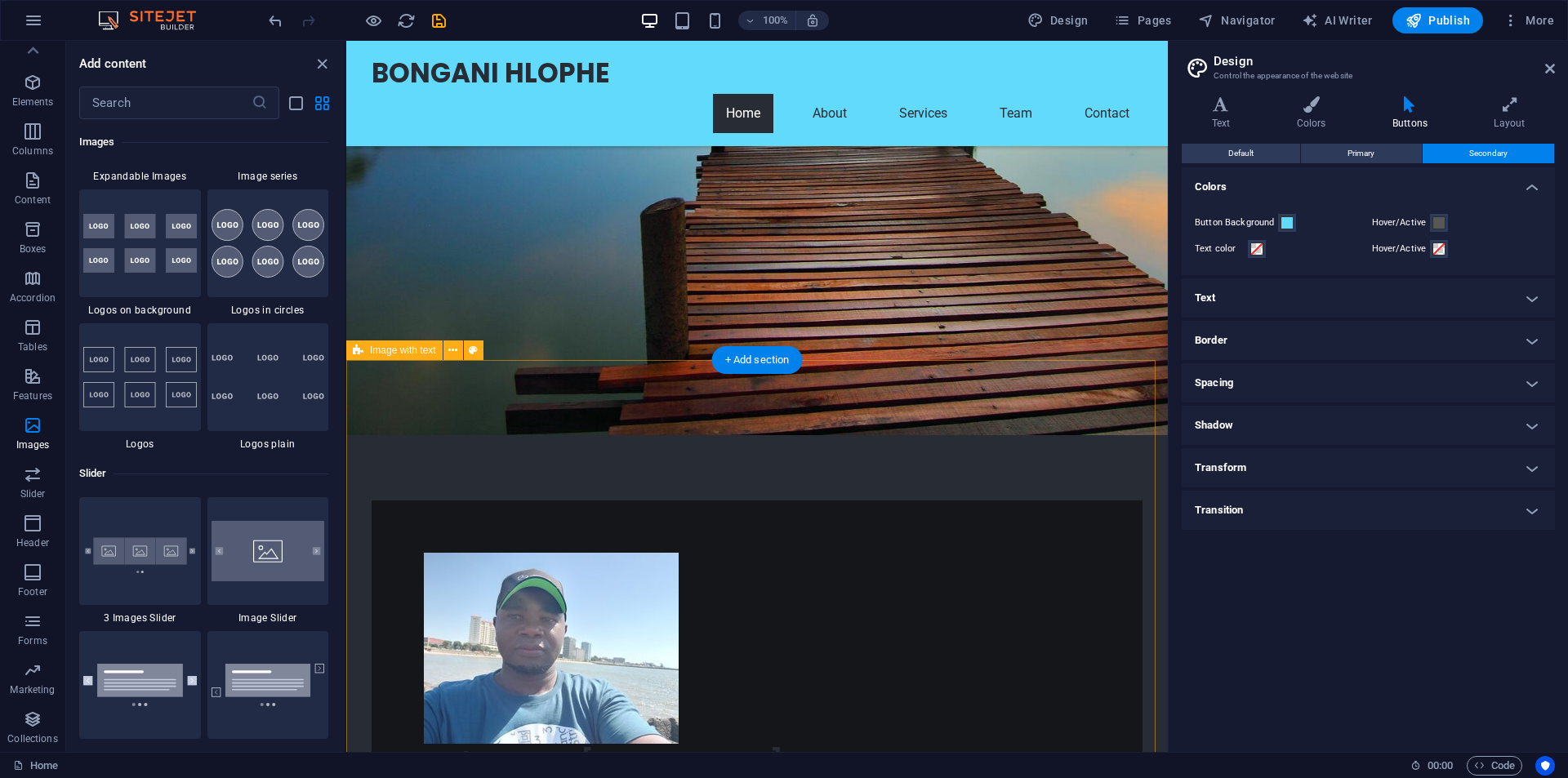
scroll to position [8931, 0]
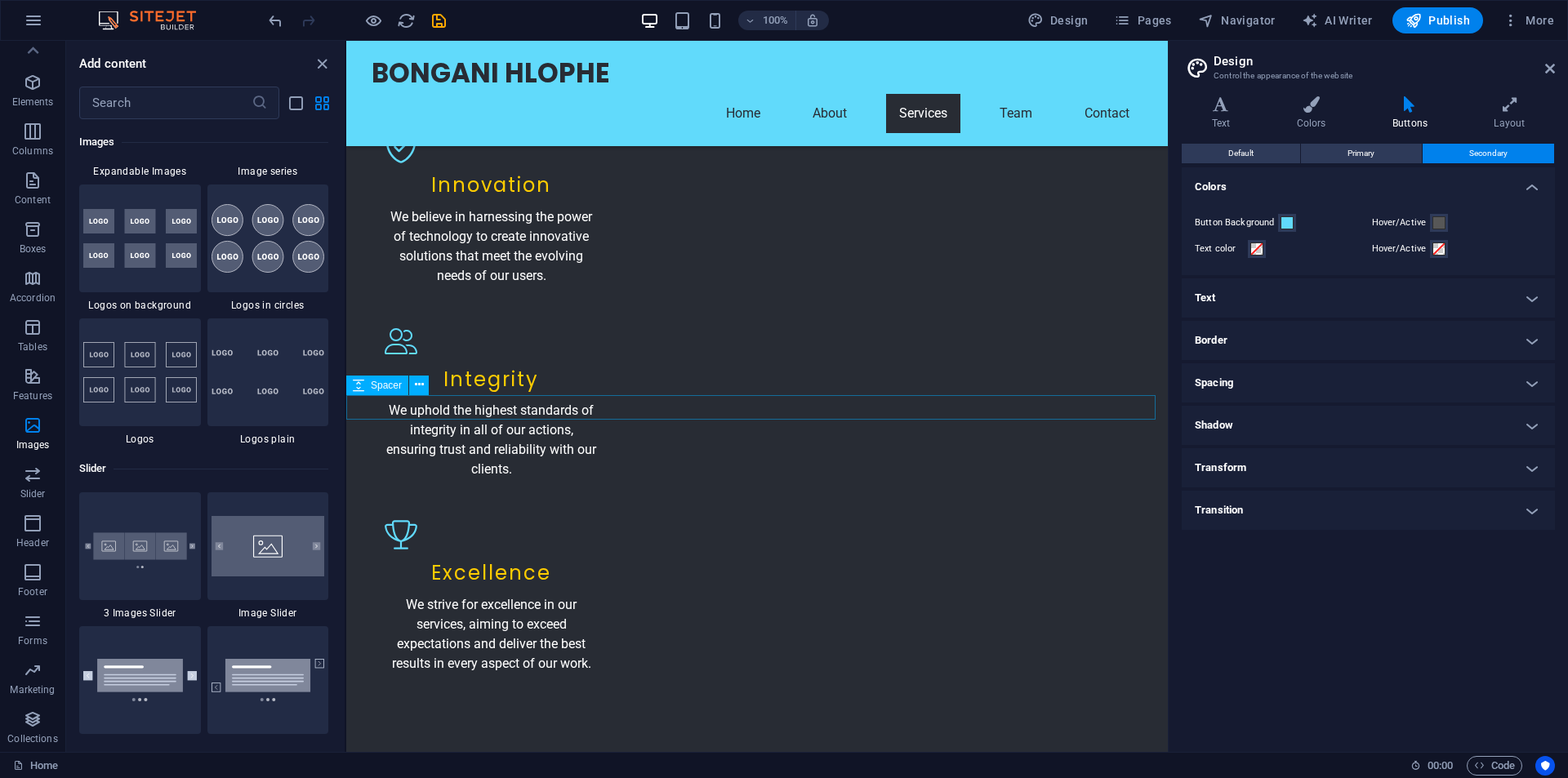
scroll to position [2776, 0]
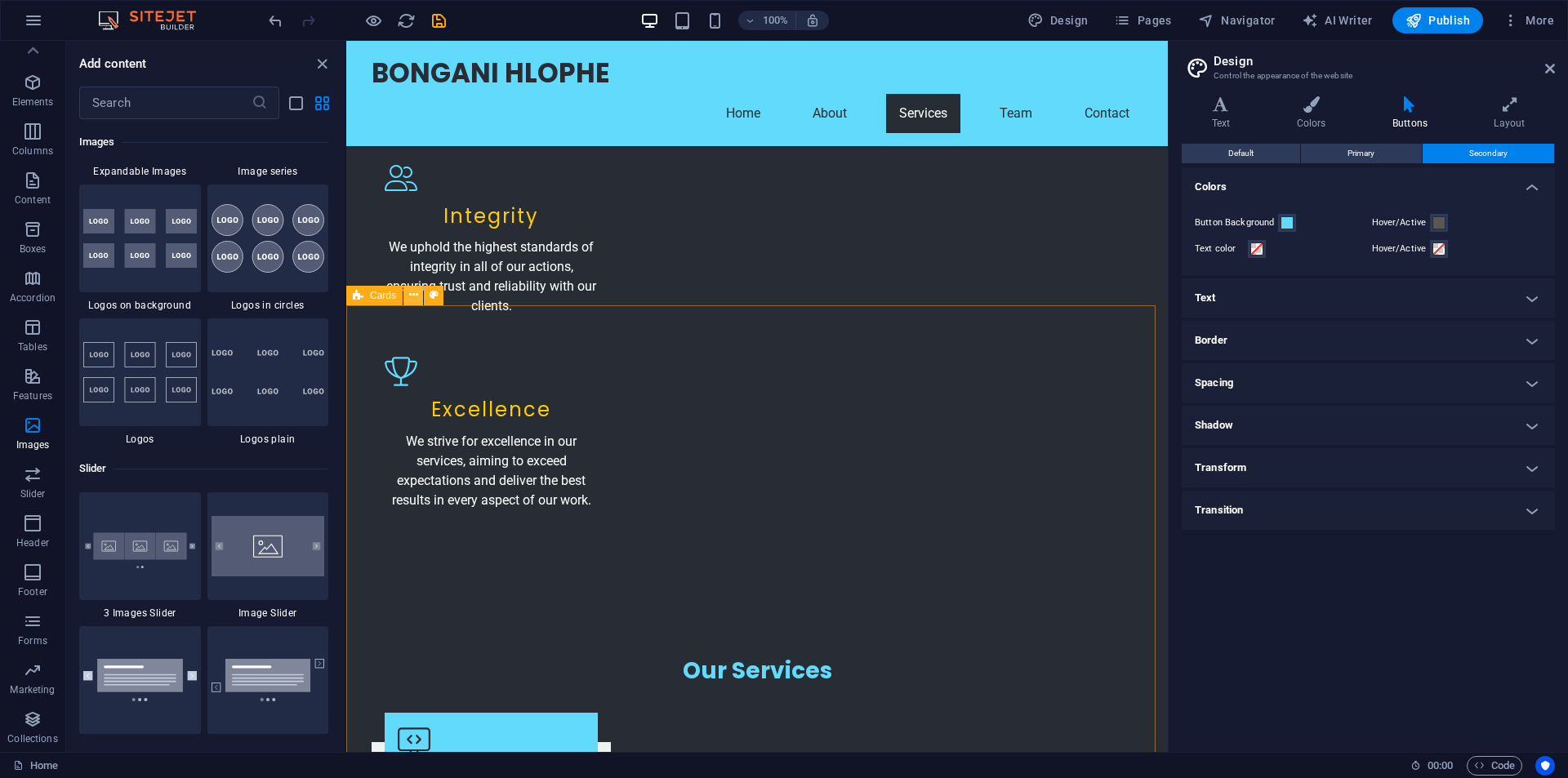
click at [407, 294] on button at bounding box center [413, 295] width 19 height 19
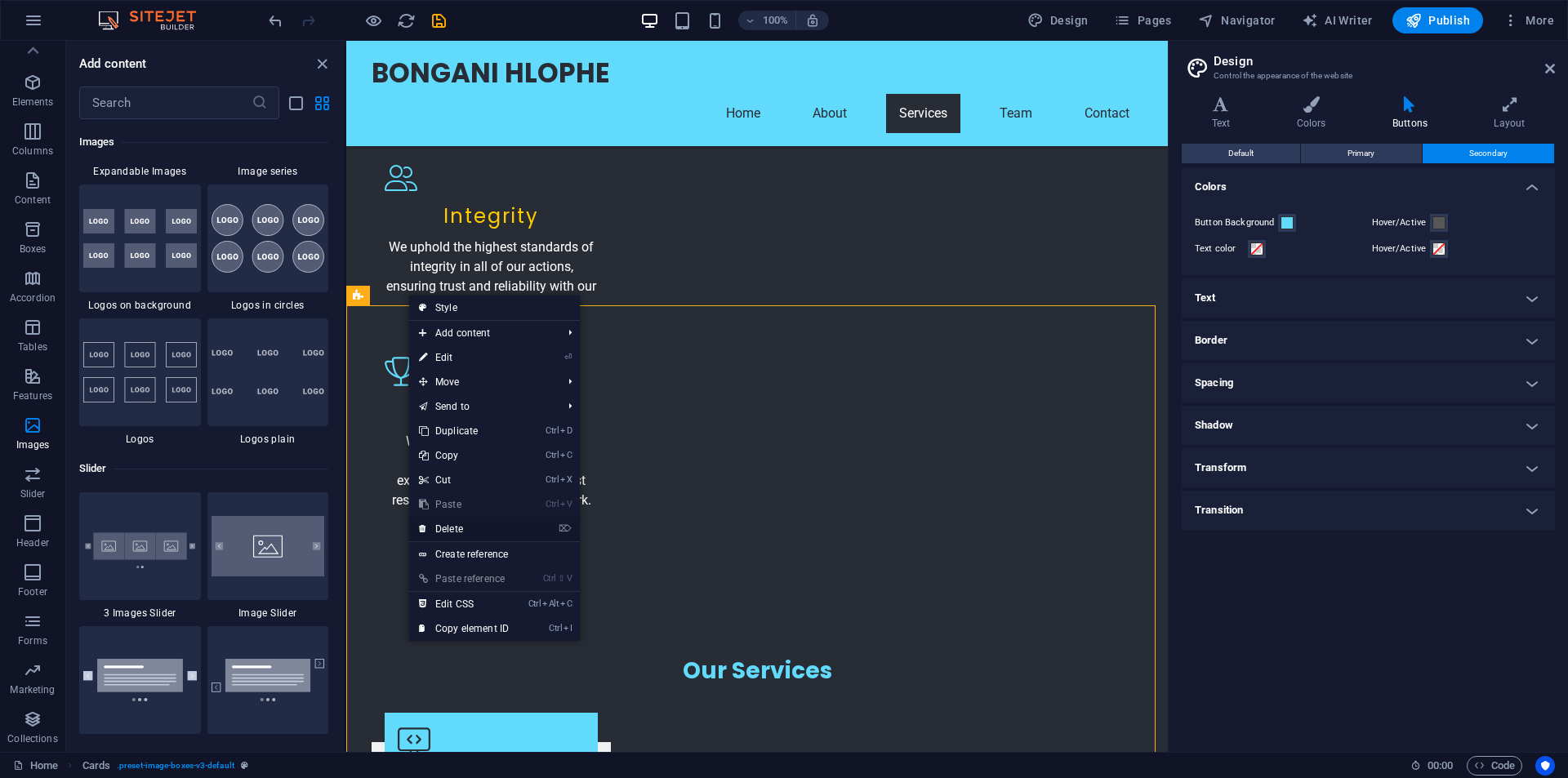
click at [443, 527] on link "⌦ Delete" at bounding box center [464, 529] width 109 height 24
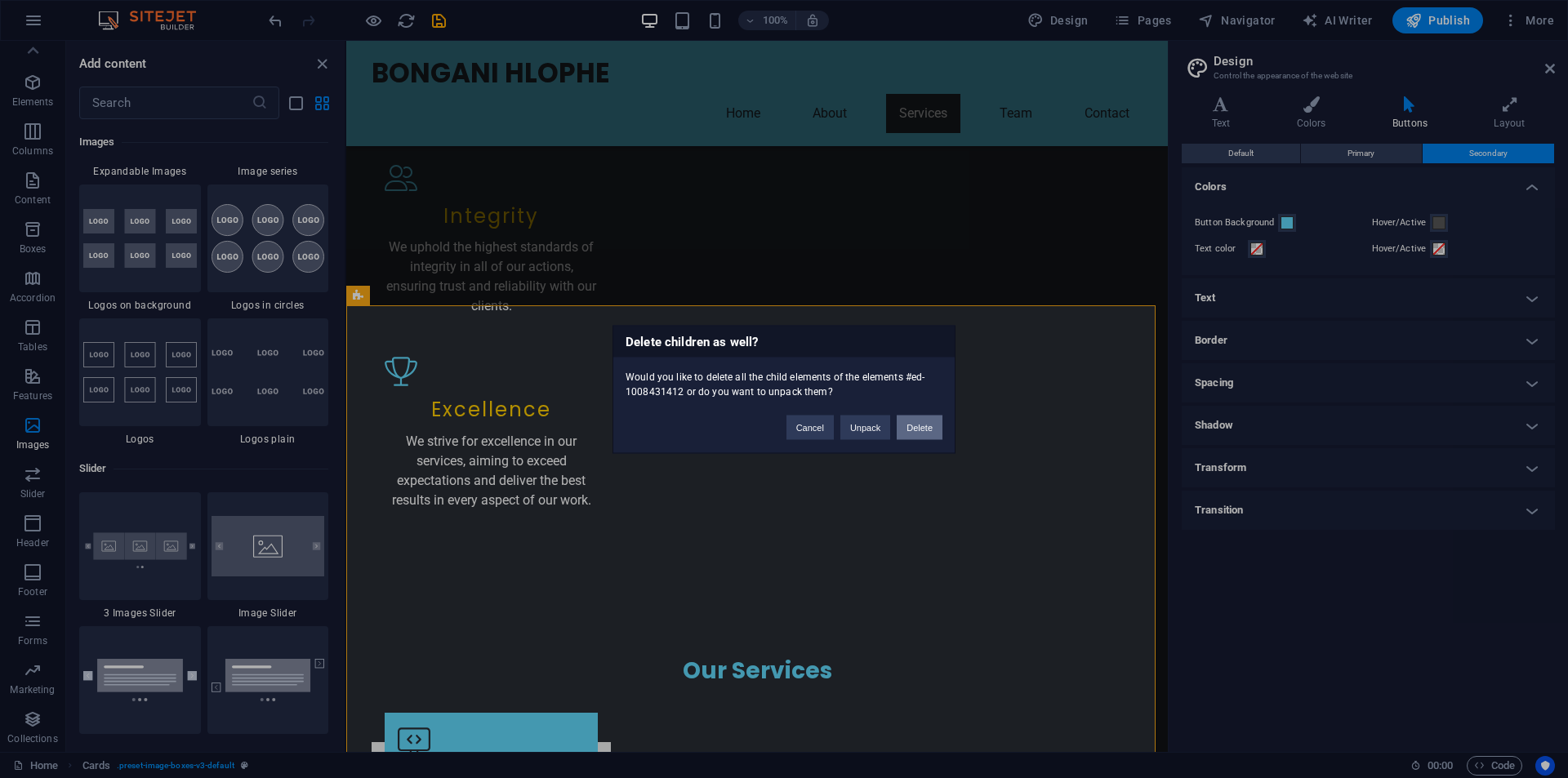
click at [914, 426] on button "Delete" at bounding box center [919, 426] width 45 height 24
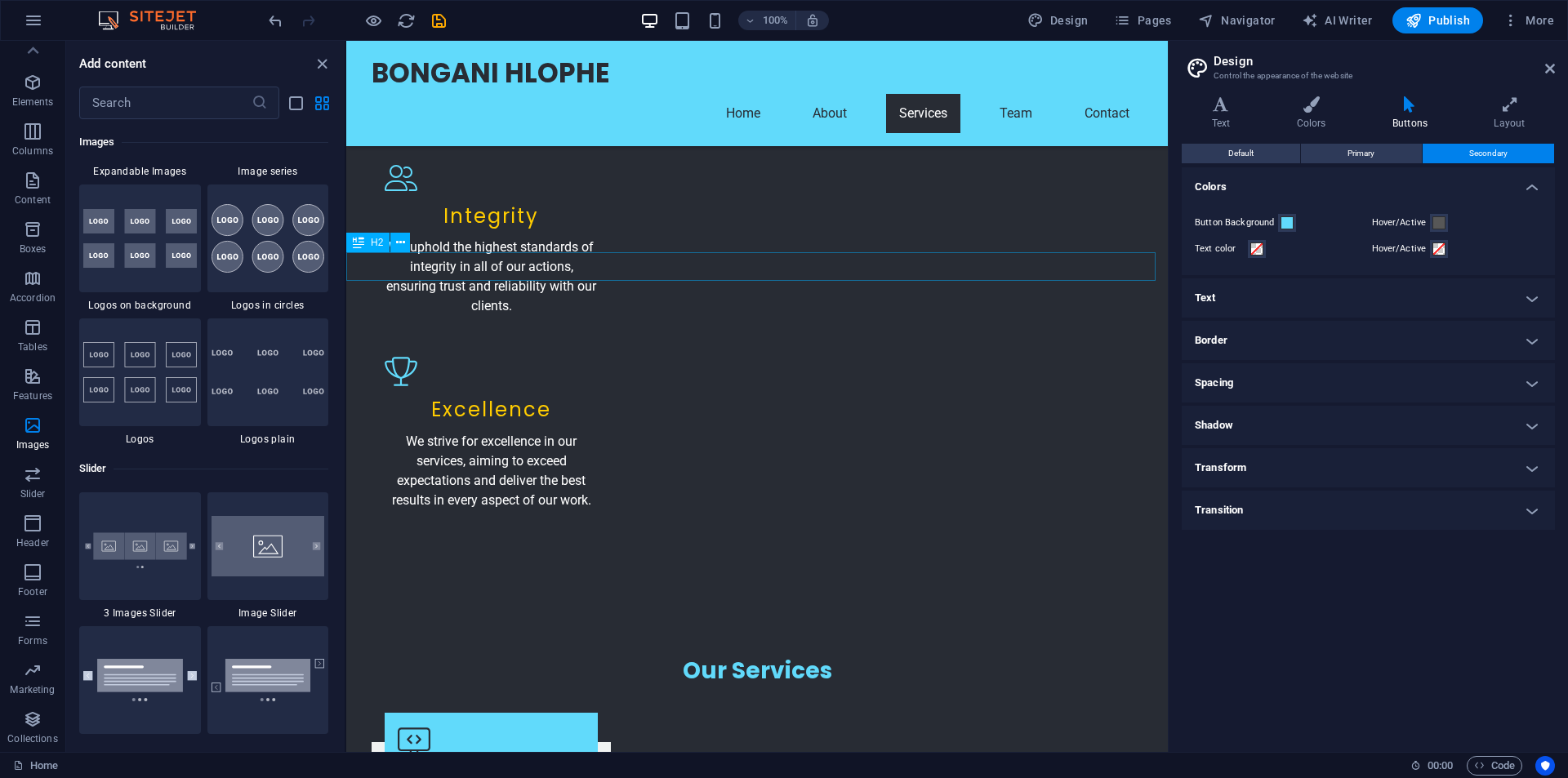
click at [399, 239] on icon at bounding box center [400, 243] width 9 height 17
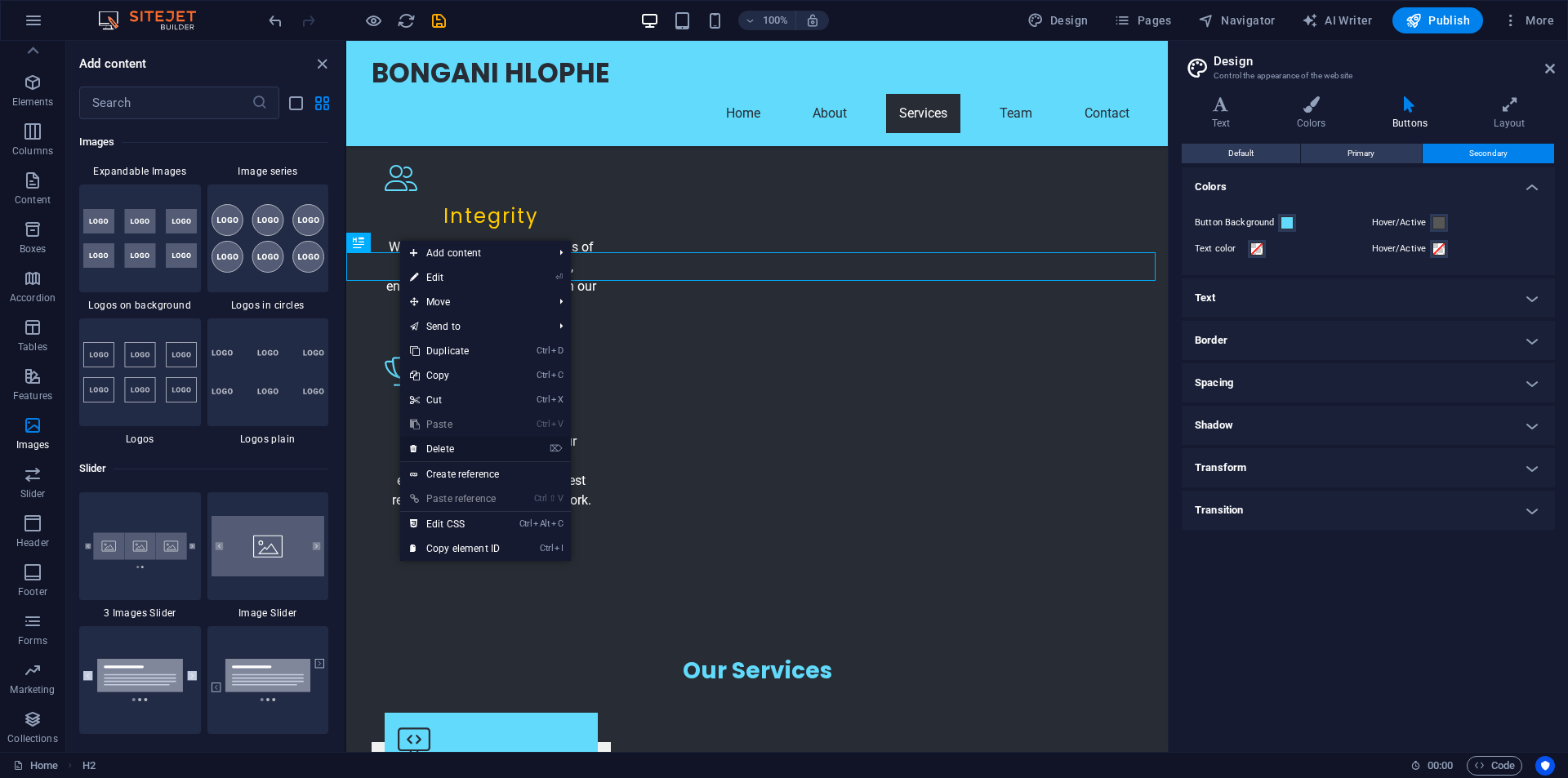
click at [444, 445] on link "⌦ Delete" at bounding box center [455, 448] width 109 height 24
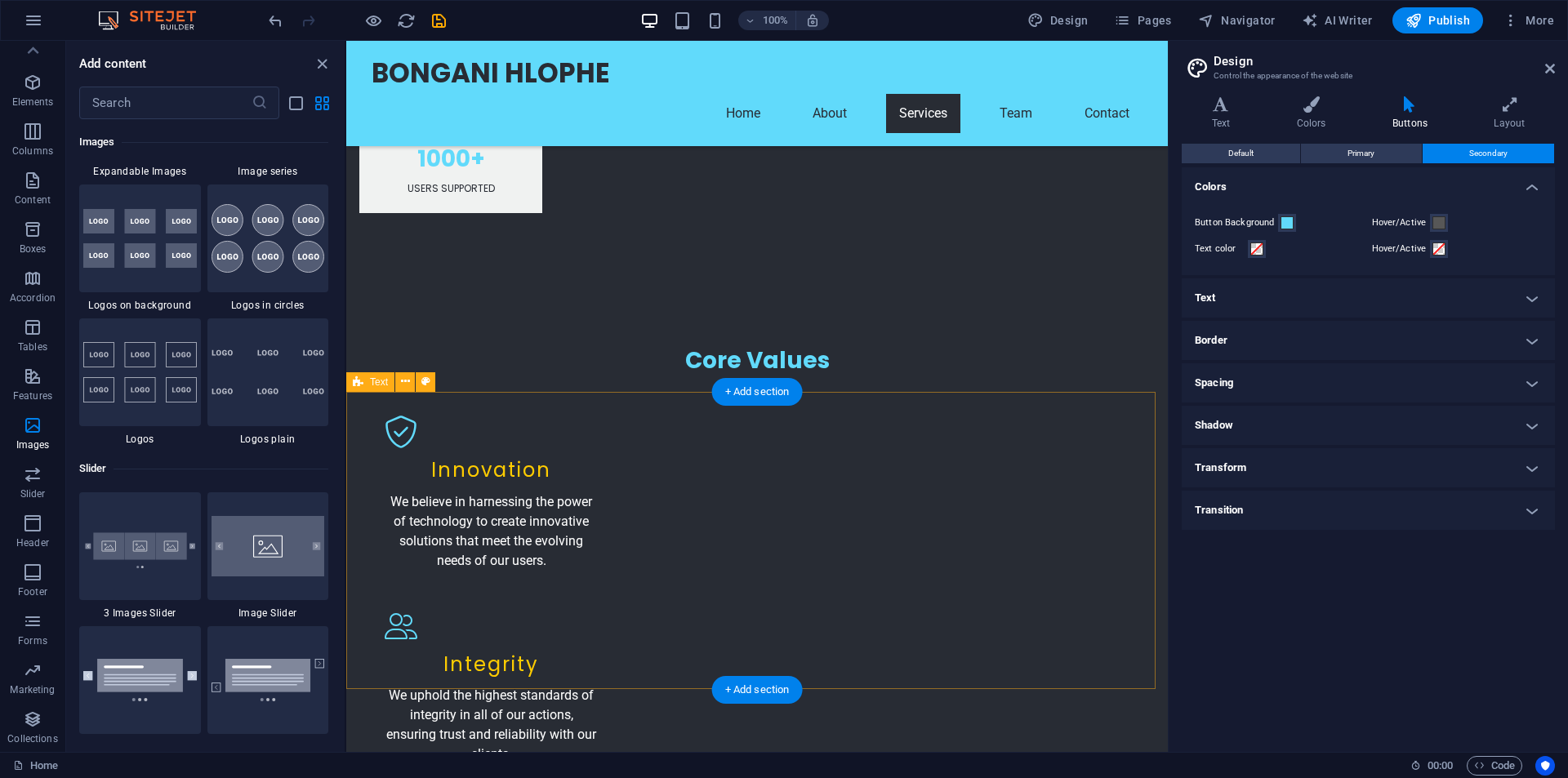
scroll to position [2368, 0]
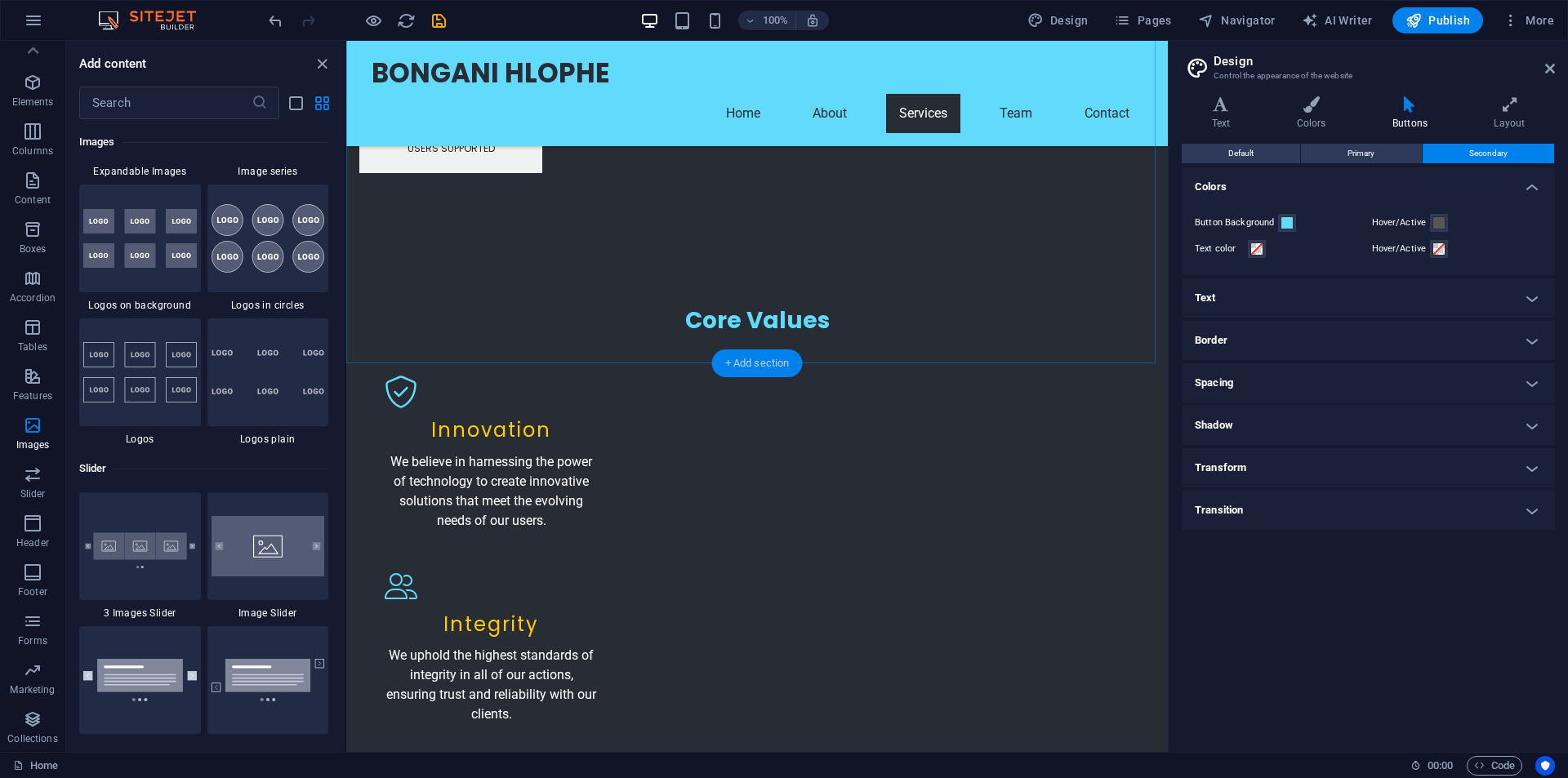
click at [736, 355] on div "+ Add section" at bounding box center [758, 363] width 91 height 28
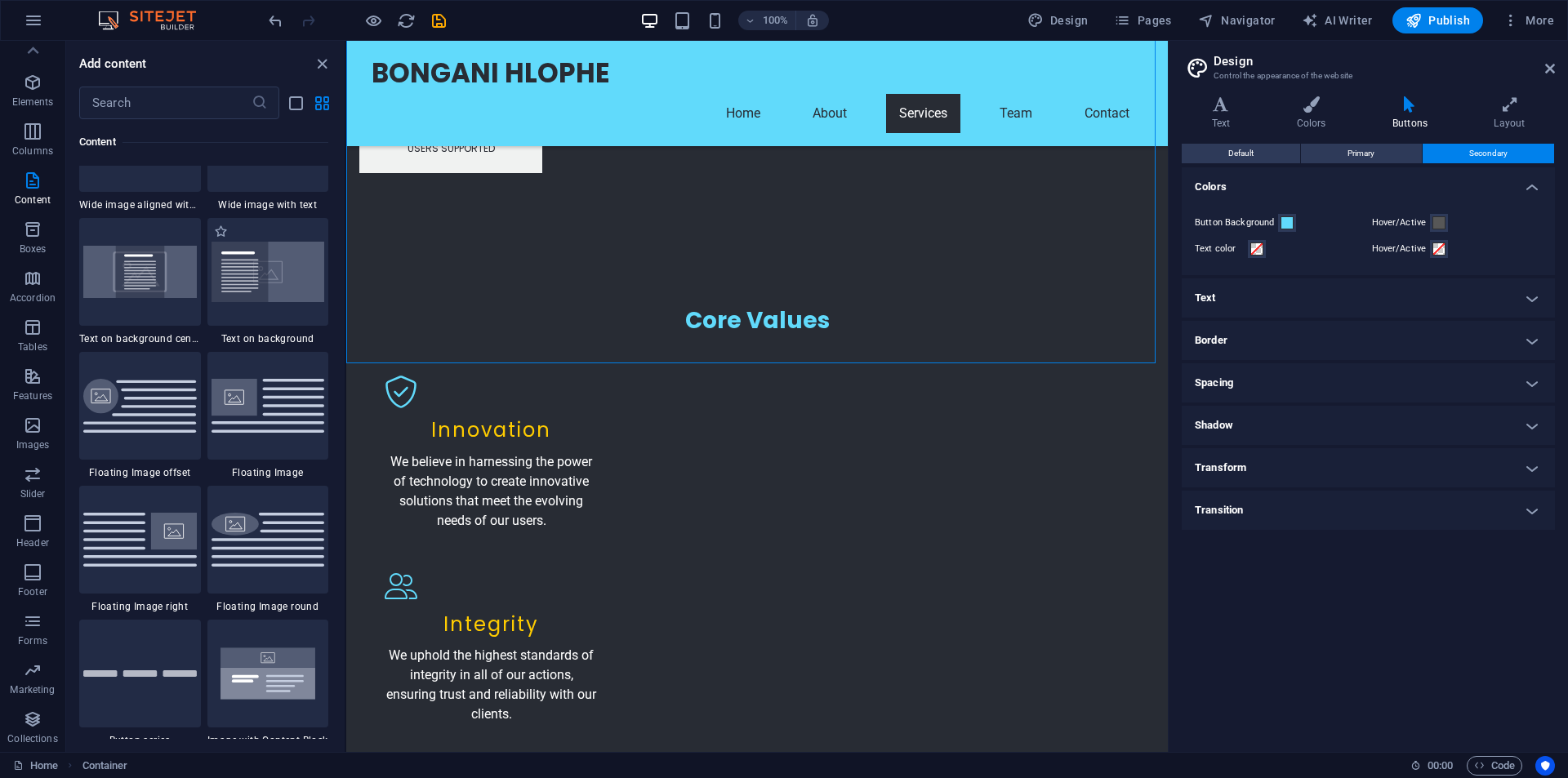
scroll to position [3593, 0]
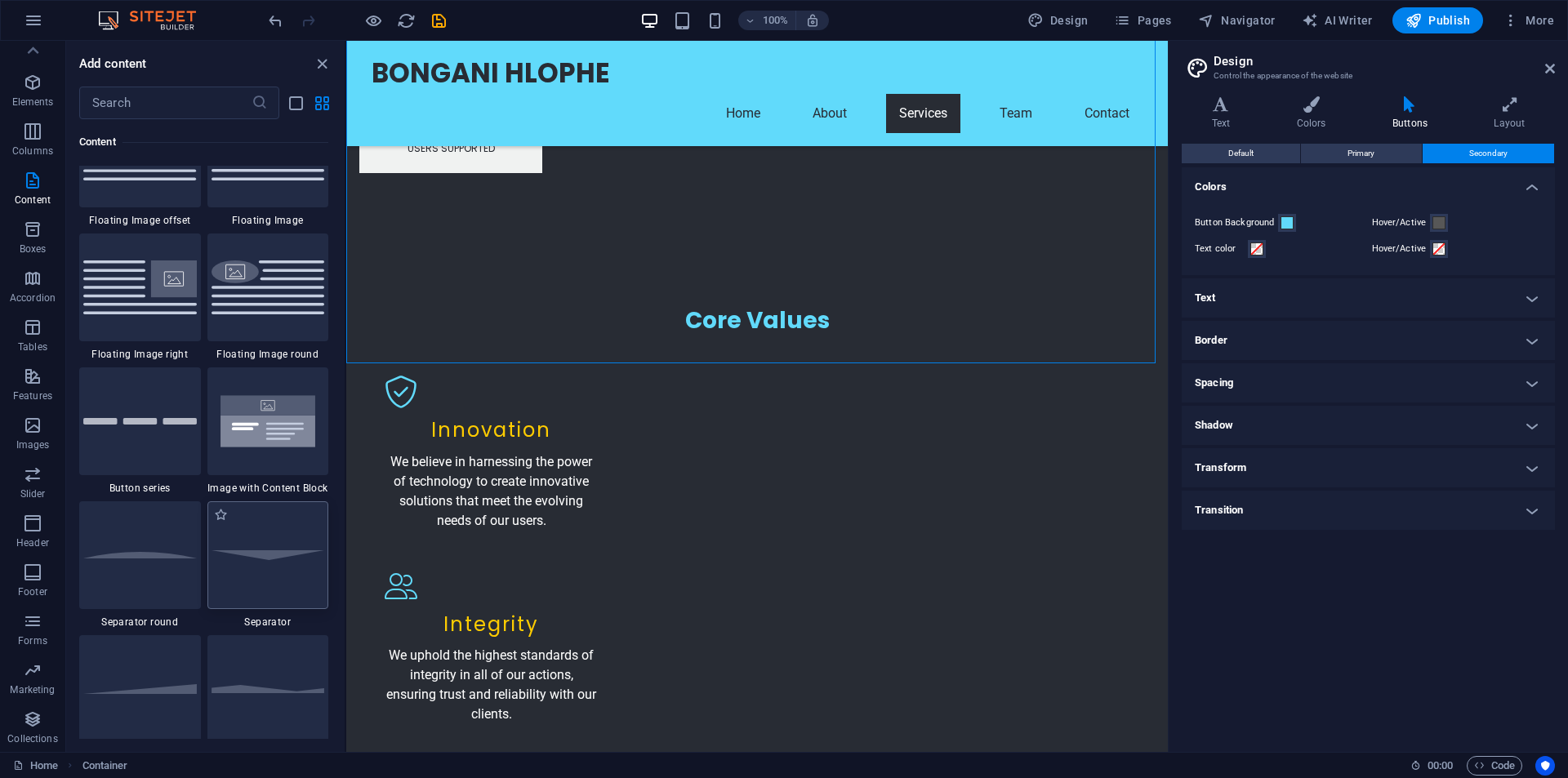
click at [266, 555] on img at bounding box center [268, 554] width 114 height 9
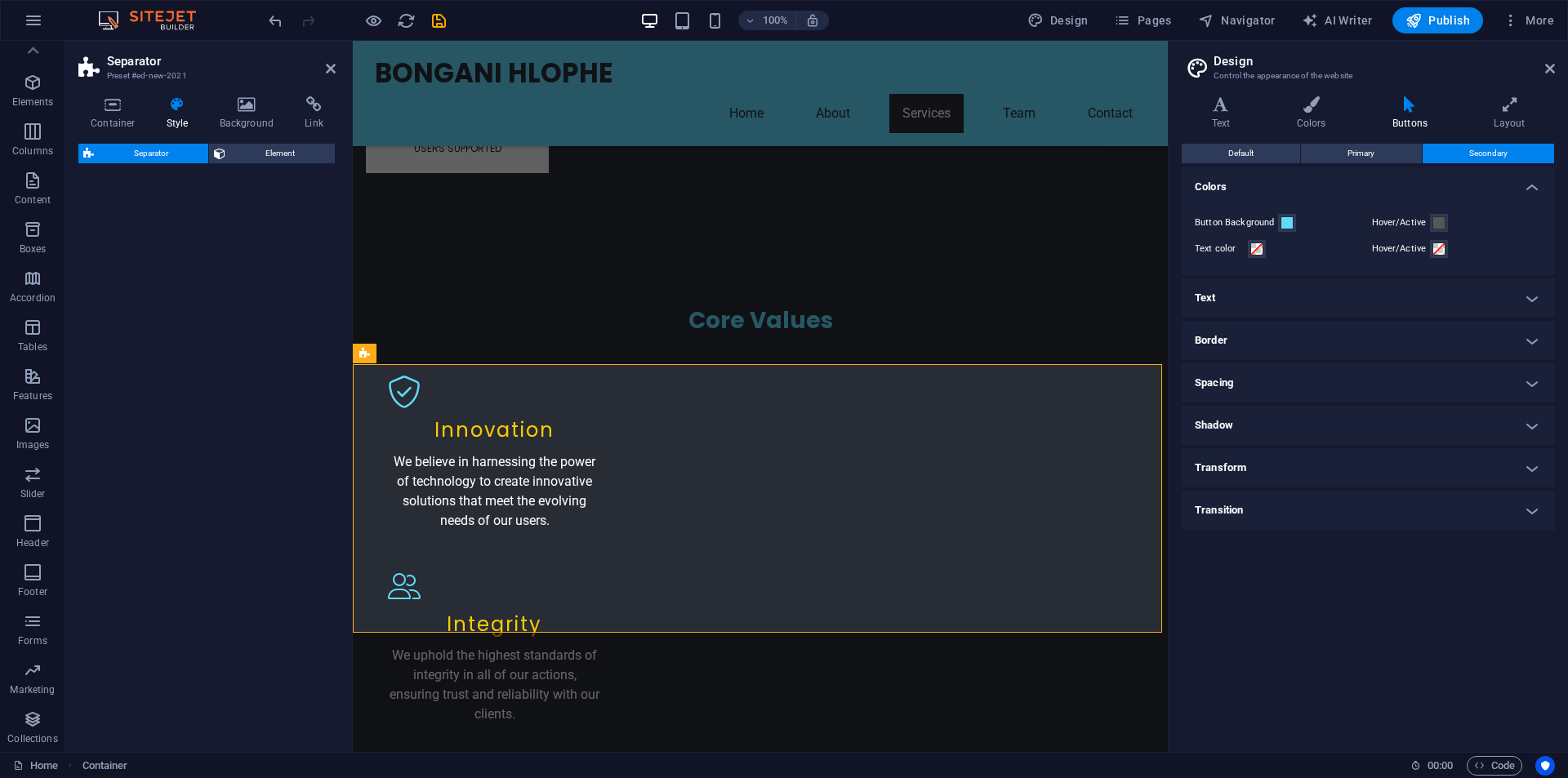
select select "rem"
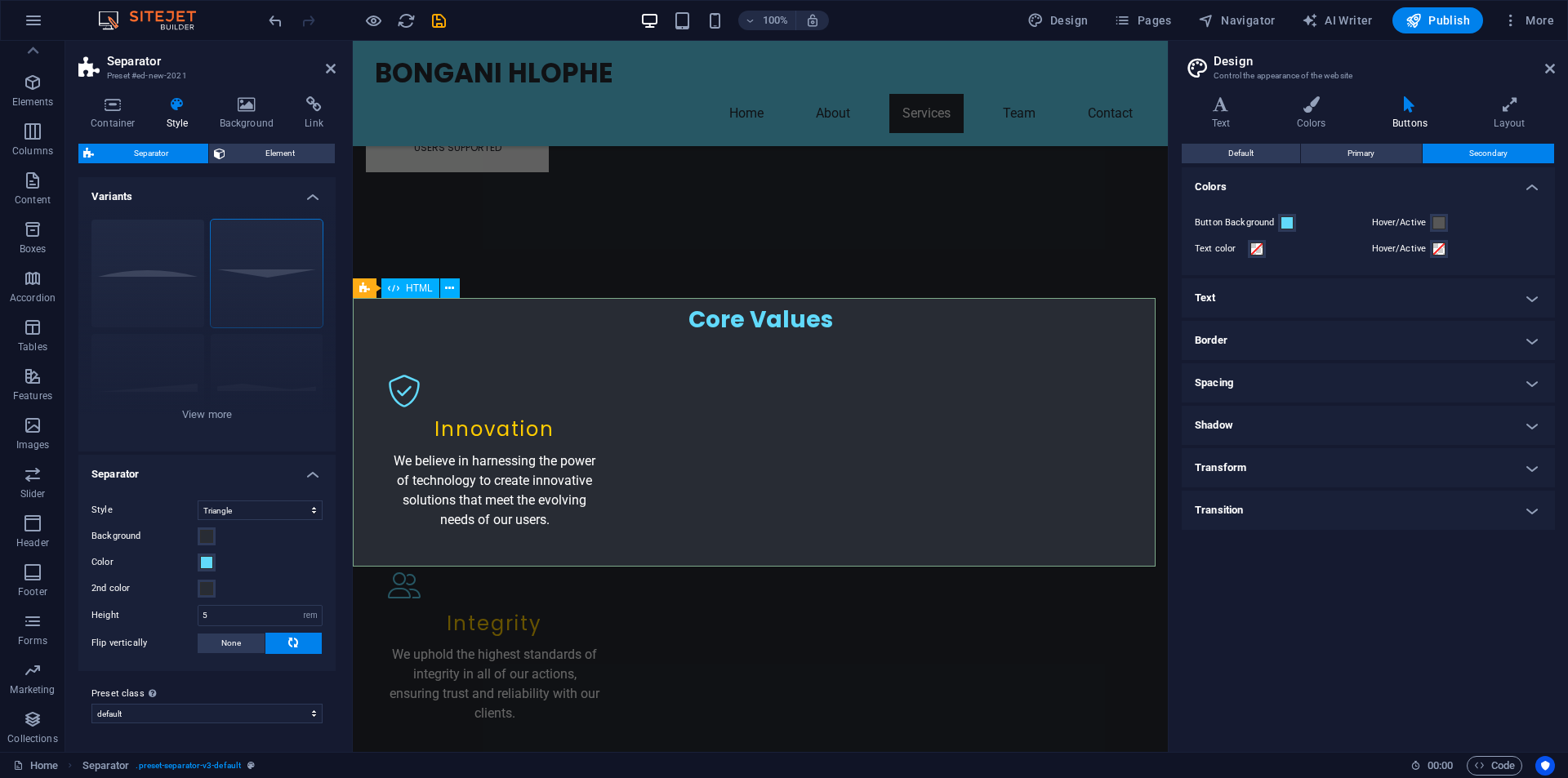
scroll to position [2368, 0]
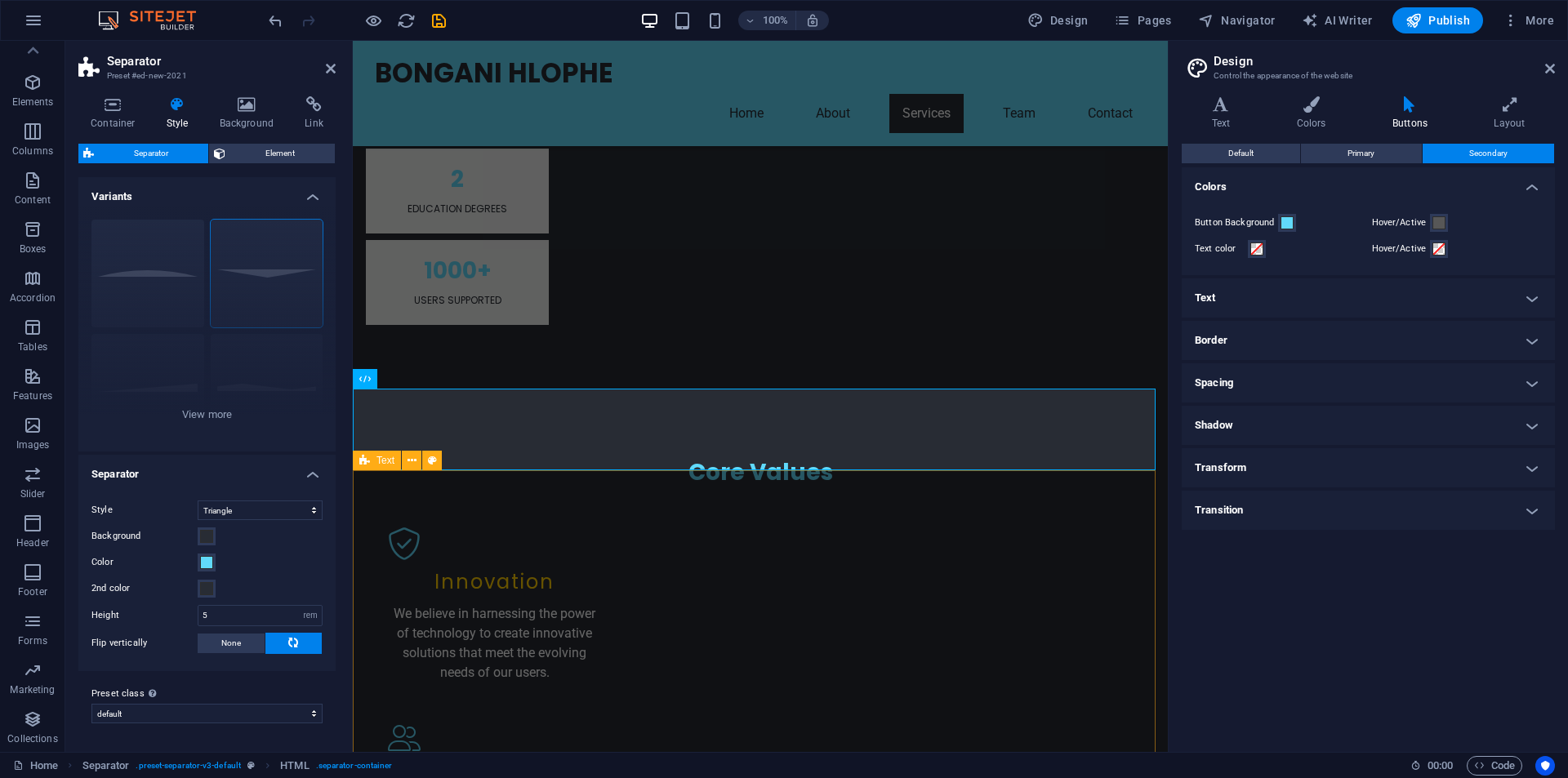
scroll to position [2204, 0]
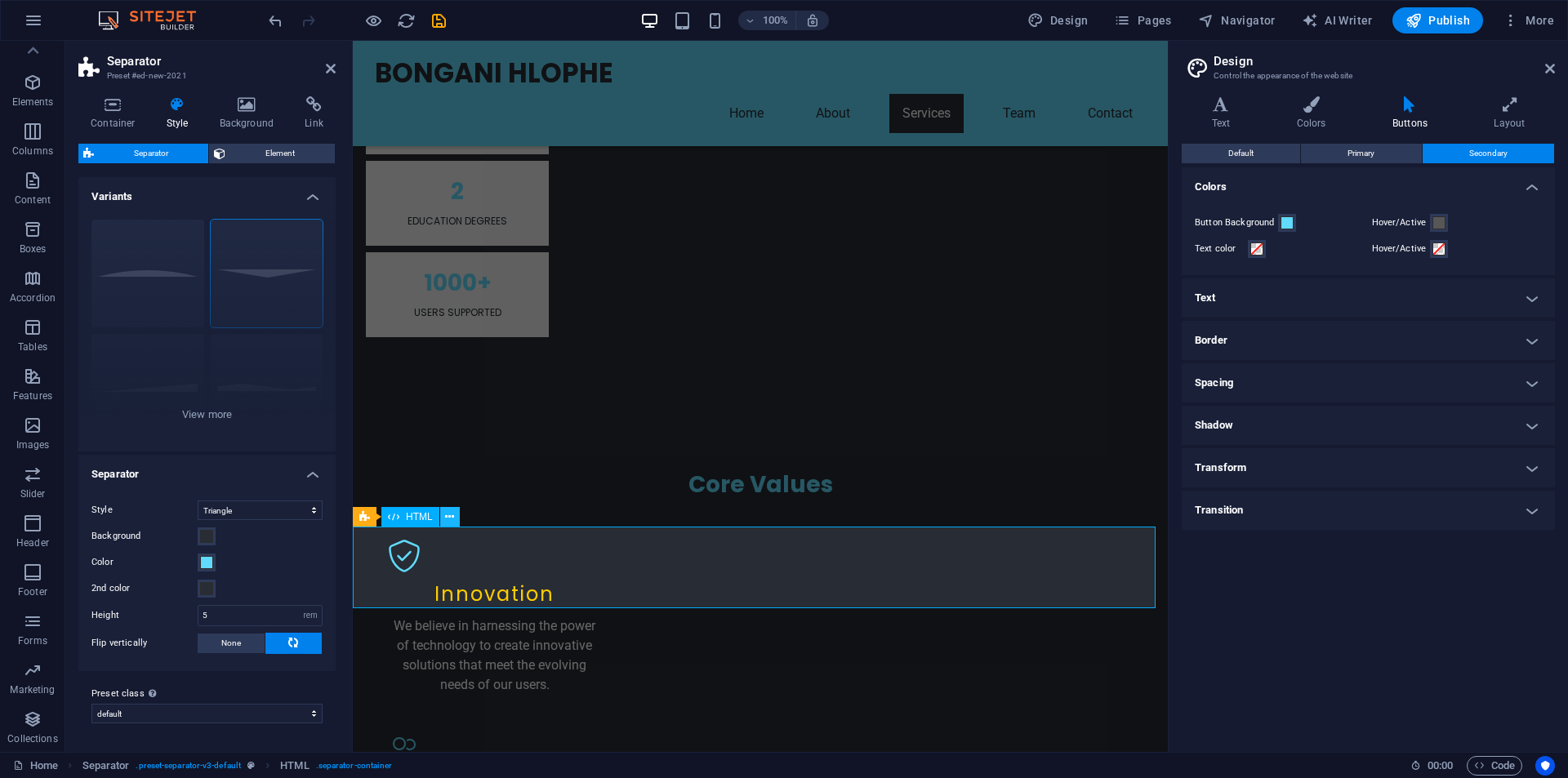
click at [451, 517] on icon at bounding box center [449, 517] width 9 height 17
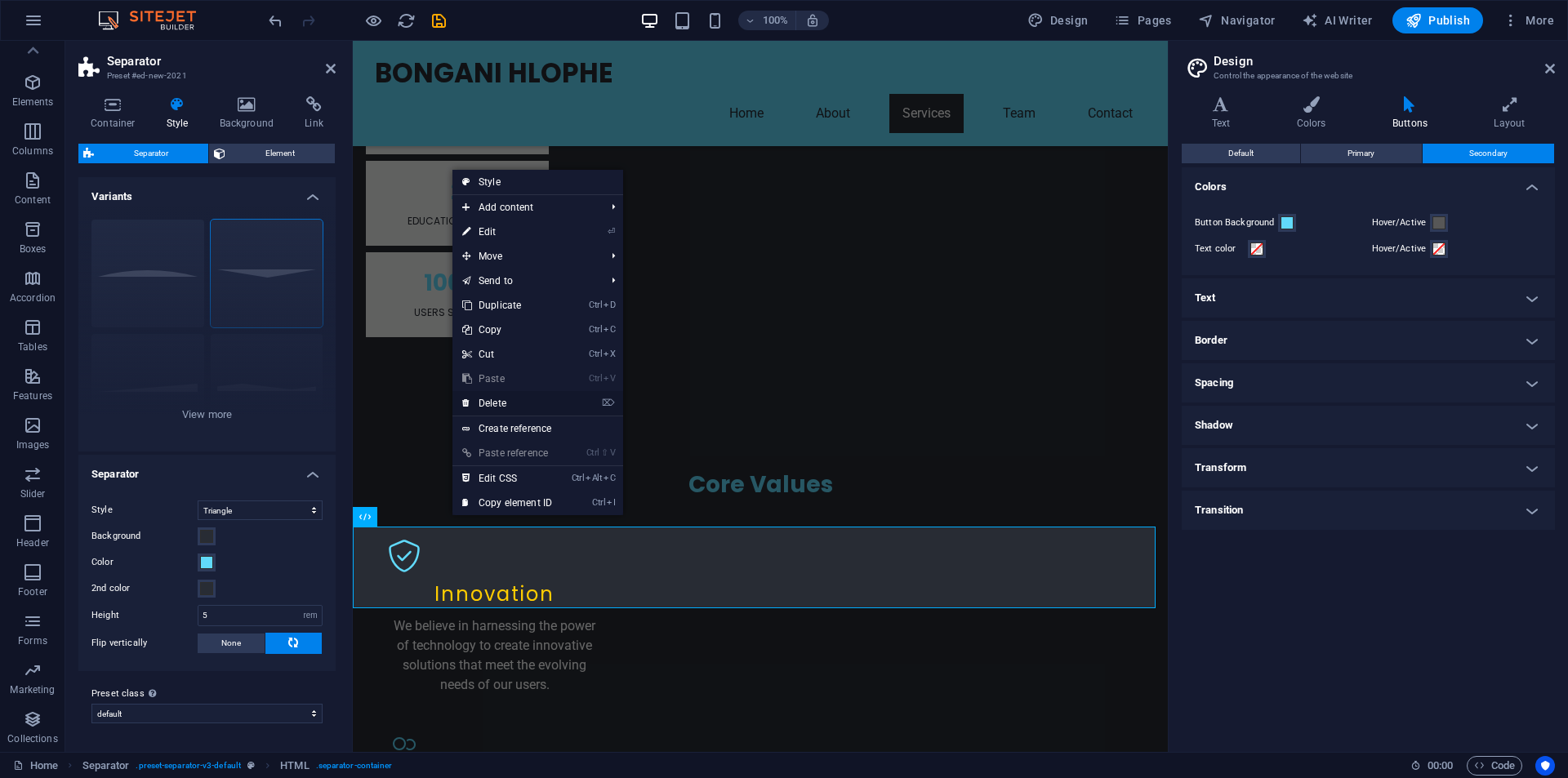
click at [490, 398] on link "⌦ Delete" at bounding box center [507, 403] width 109 height 24
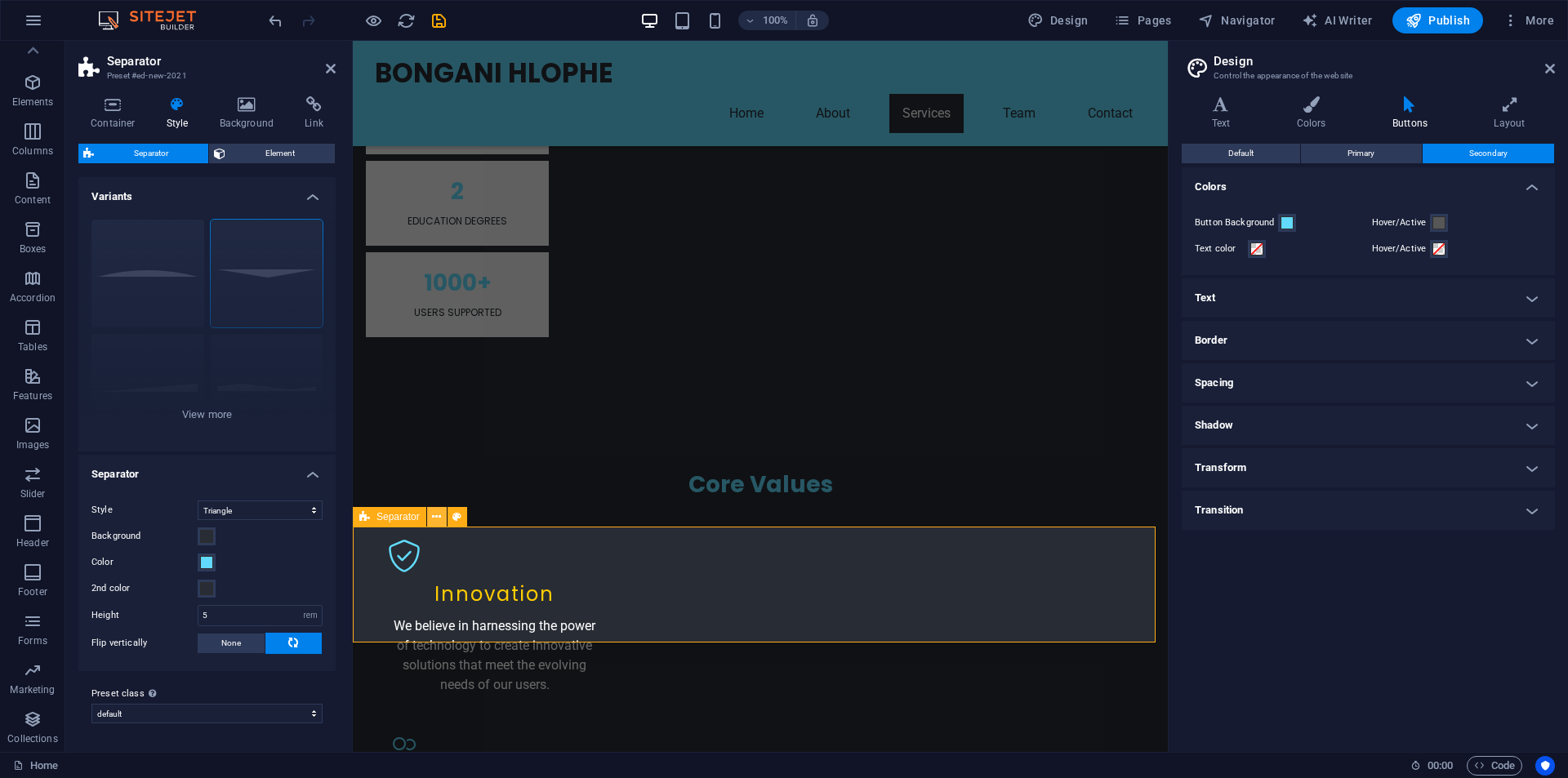
click at [436, 516] on icon at bounding box center [437, 517] width 9 height 17
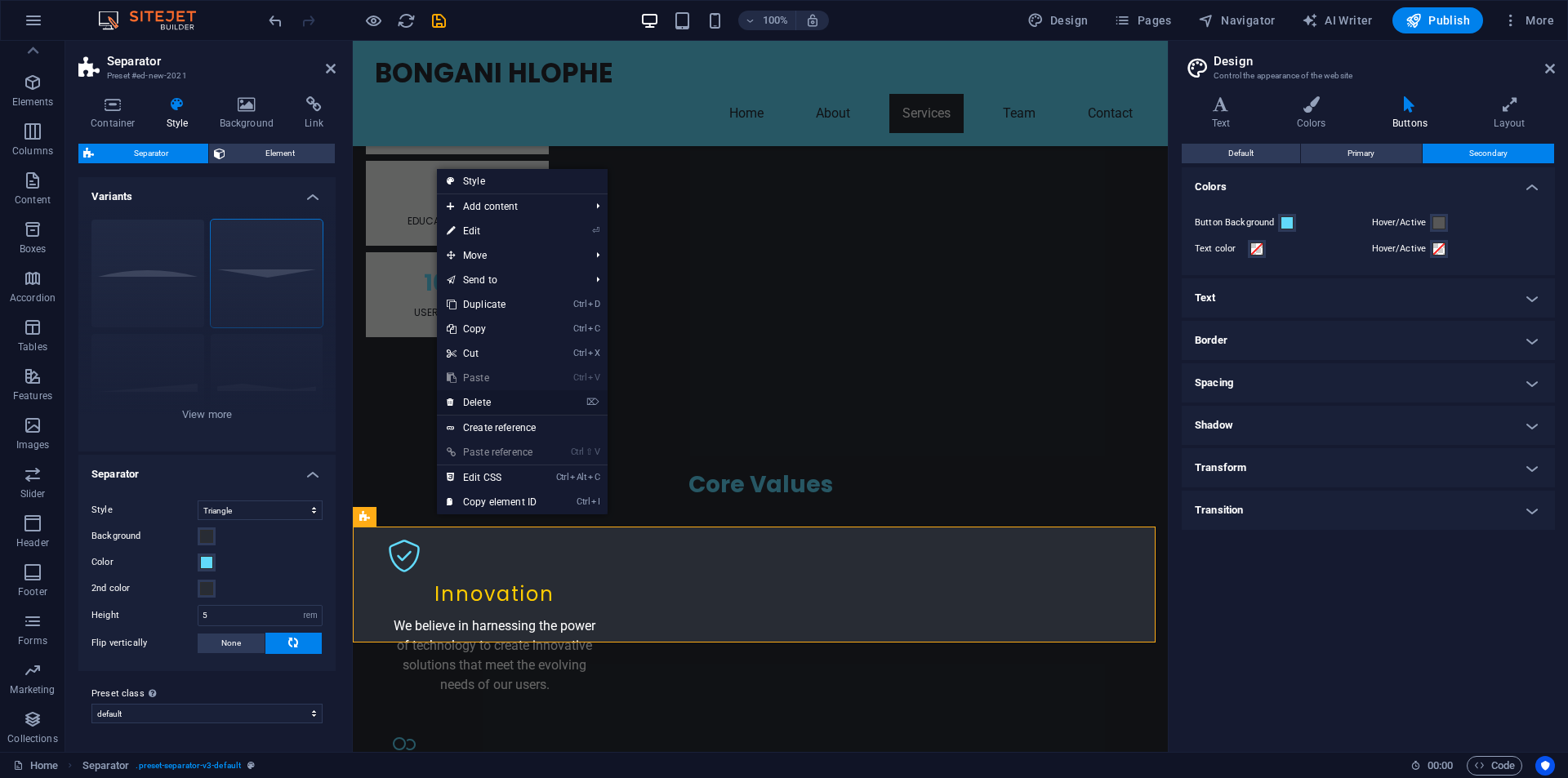
click at [474, 403] on link "⌦ Delete" at bounding box center [491, 402] width 109 height 24
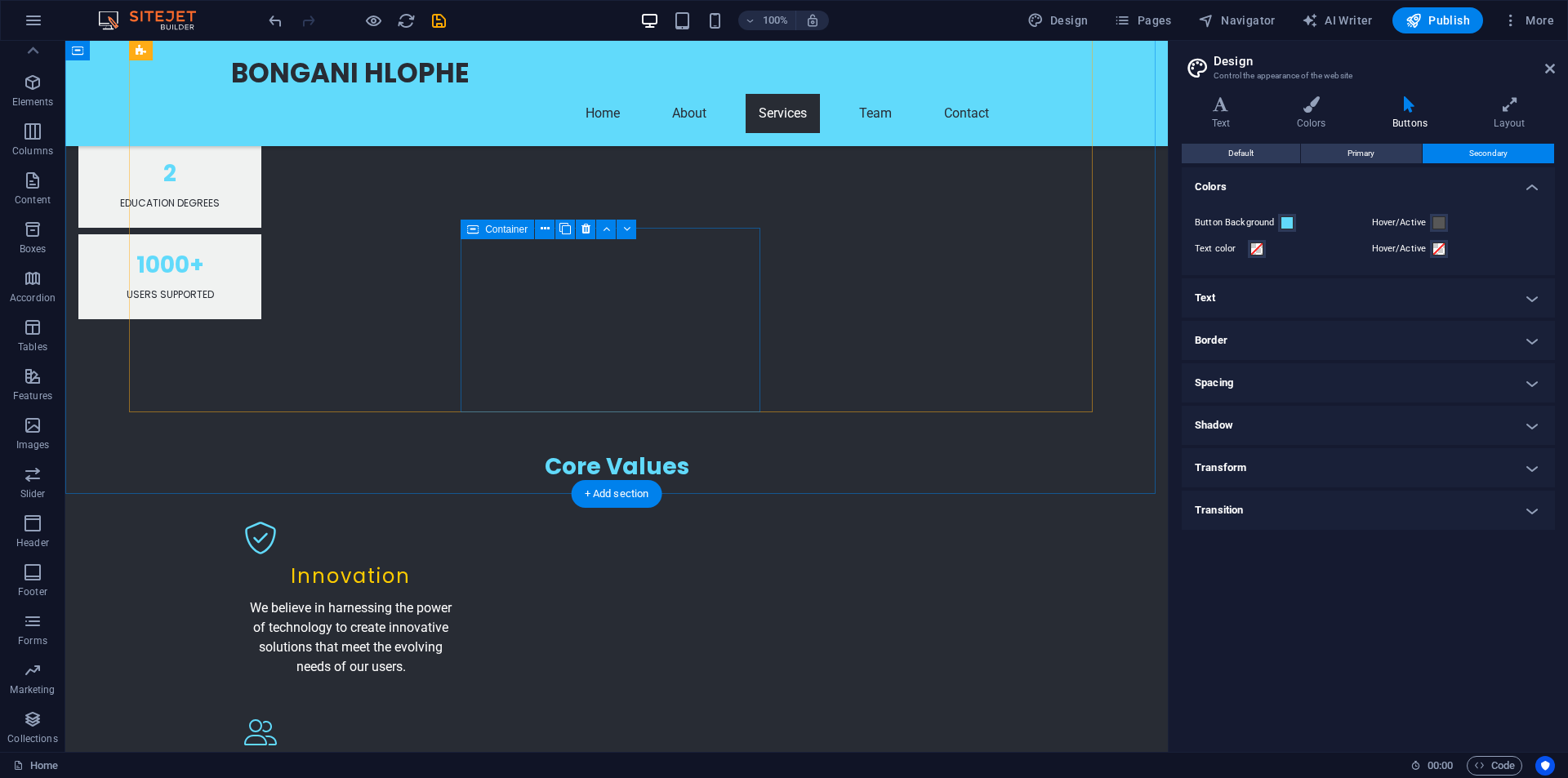
scroll to position [2061, 0]
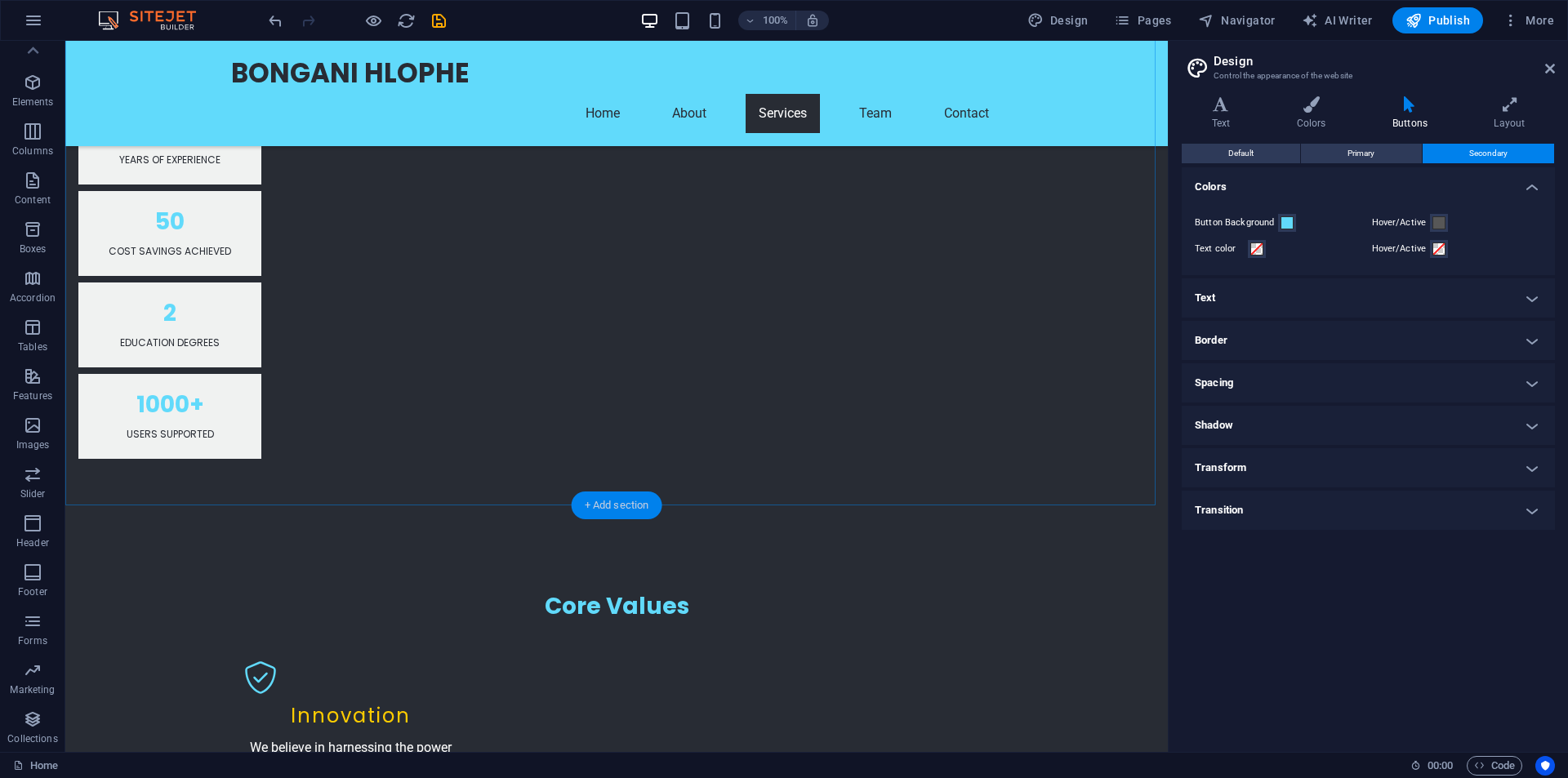
click at [609, 500] on div "+ Add section" at bounding box center [617, 505] width 91 height 28
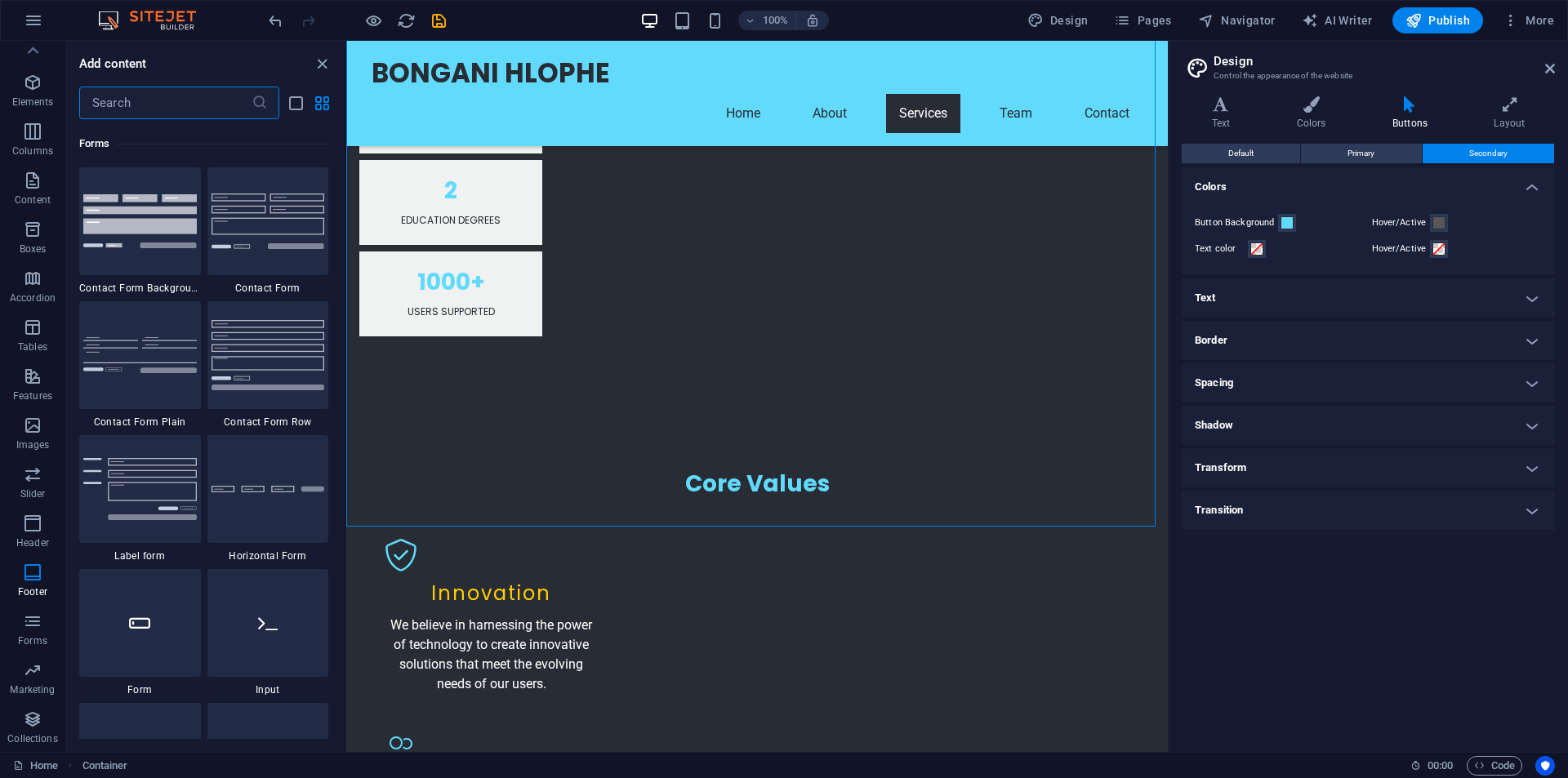
scroll to position [11841, 0]
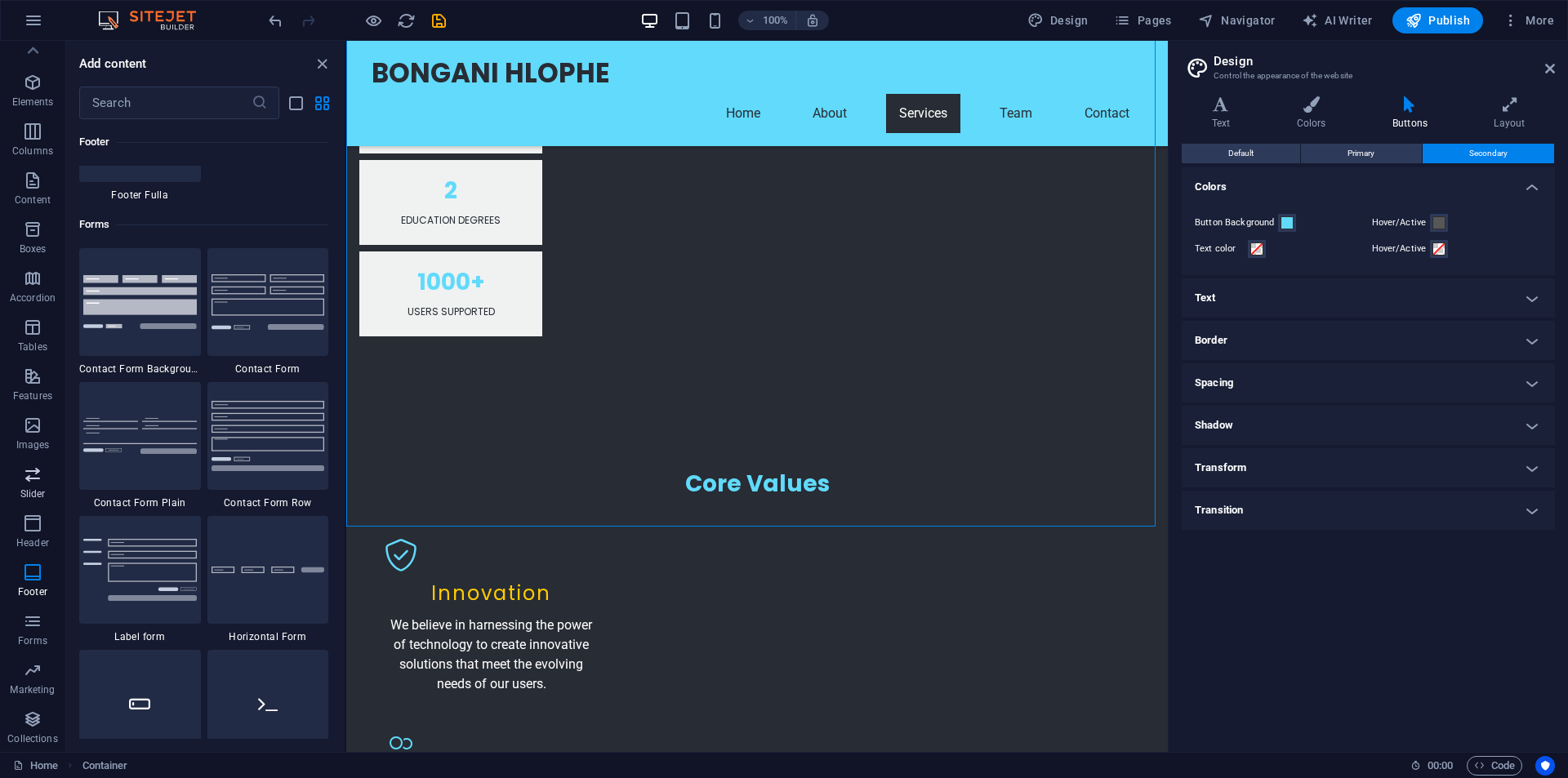
click at [32, 474] on icon "button" at bounding box center [32, 474] width 19 height 19
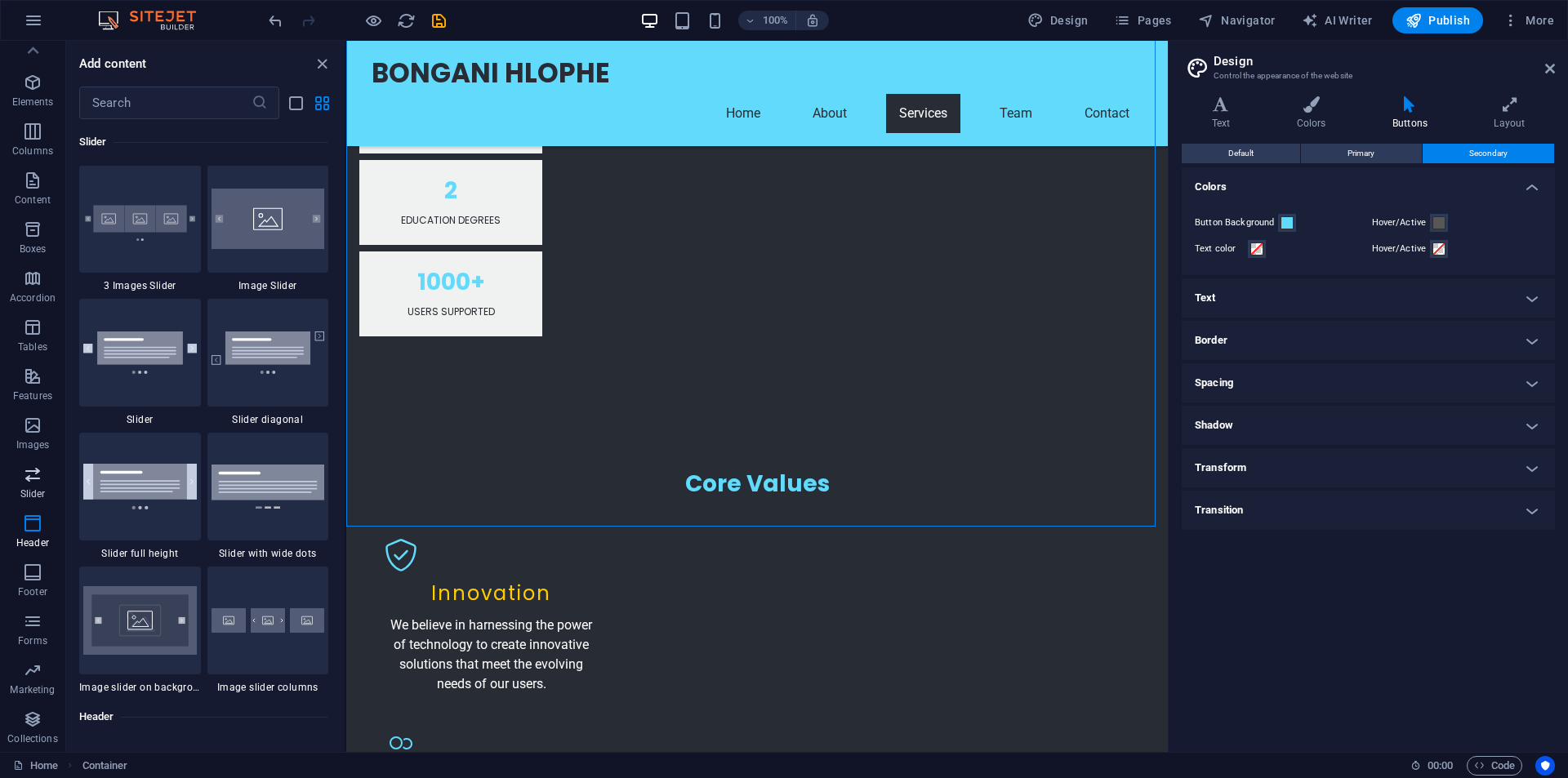
scroll to position [9258, 0]
click at [137, 348] on img at bounding box center [140, 353] width 114 height 42
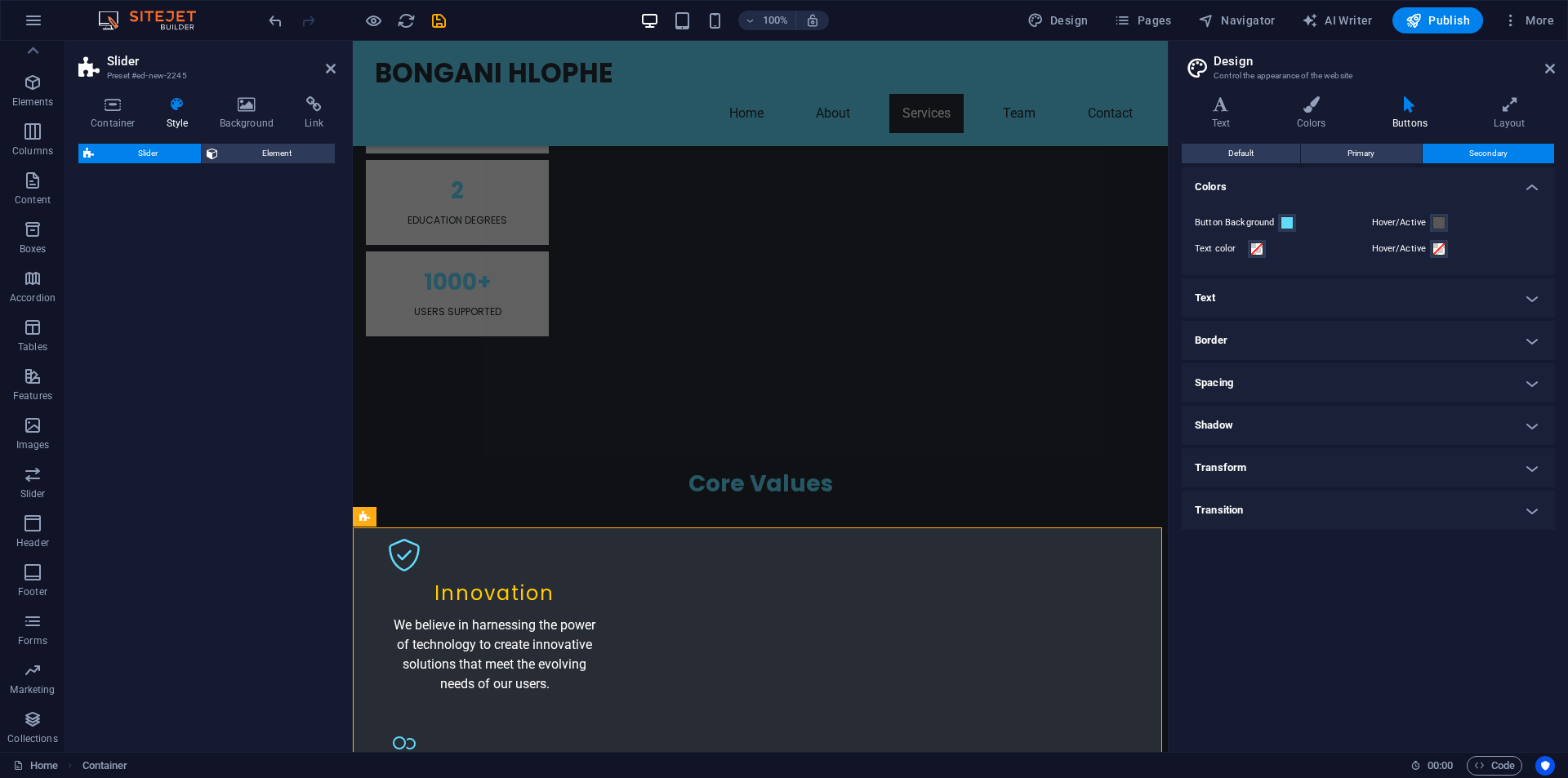
select select "rem"
select select "px"
select select "preset-slider-content-v3-default"
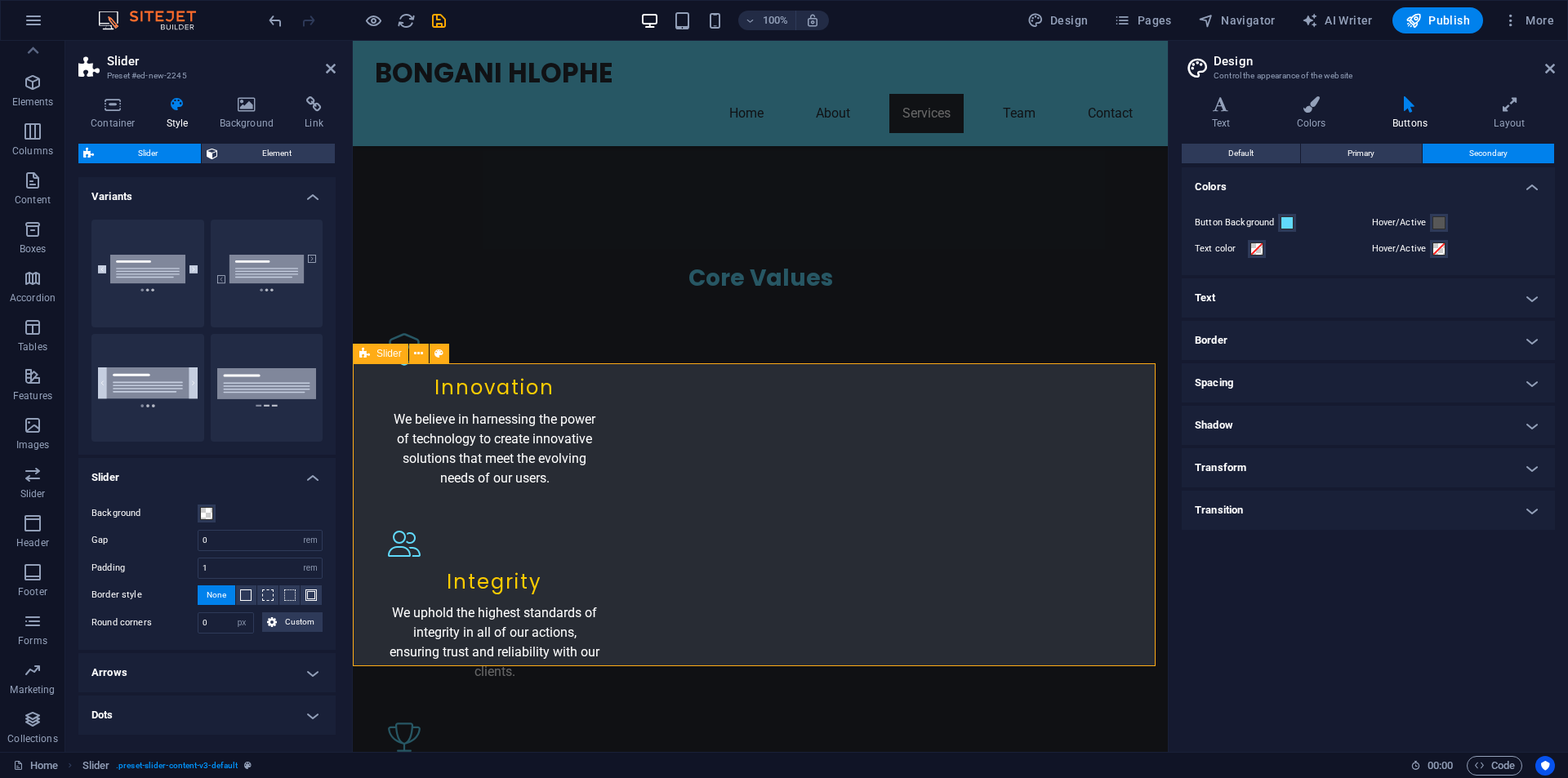
scroll to position [2449, 0]
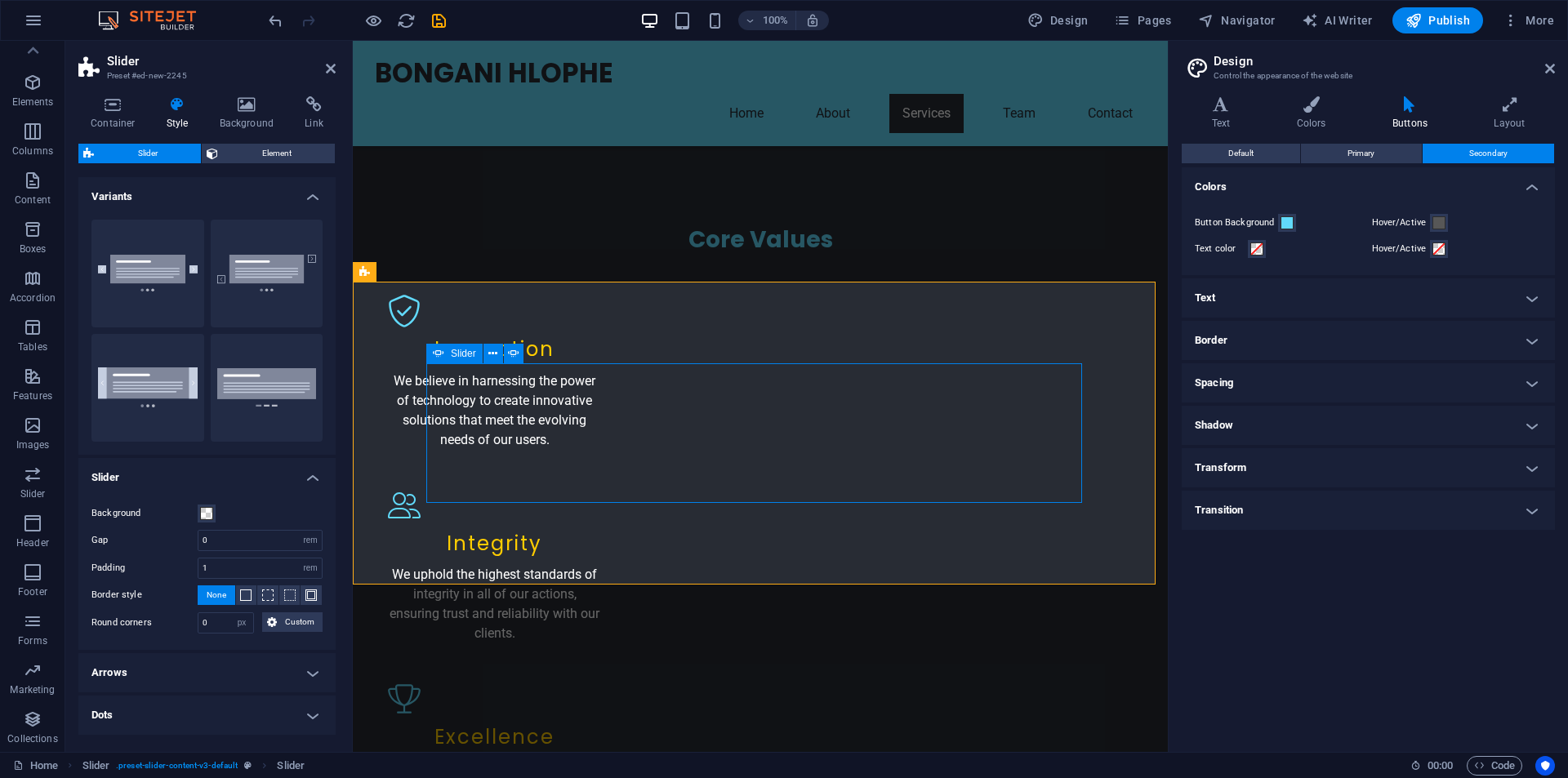
click at [421, 273] on icon at bounding box center [418, 273] width 9 height 17
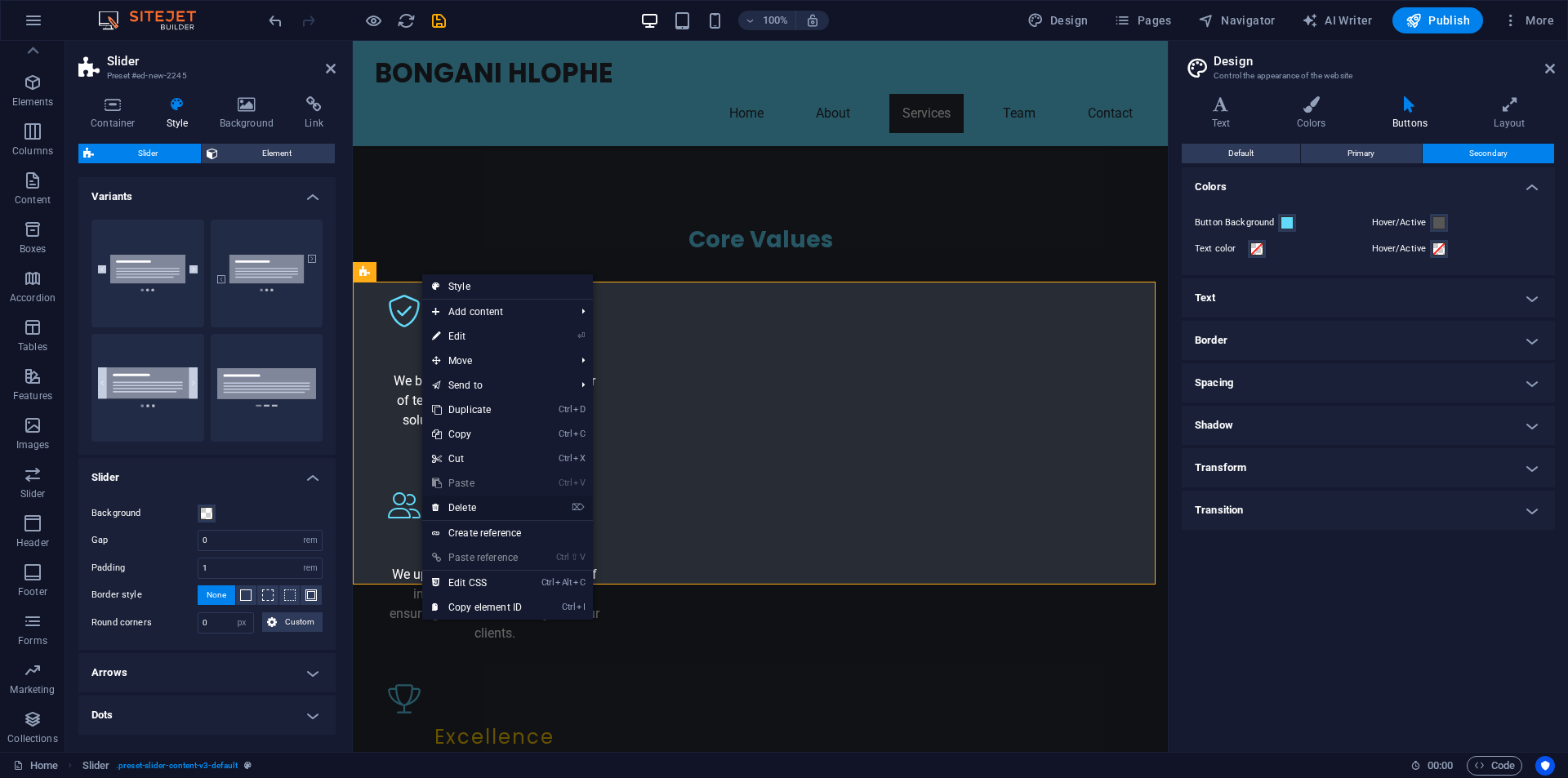
click at [463, 505] on link "⌦ Delete" at bounding box center [477, 507] width 109 height 24
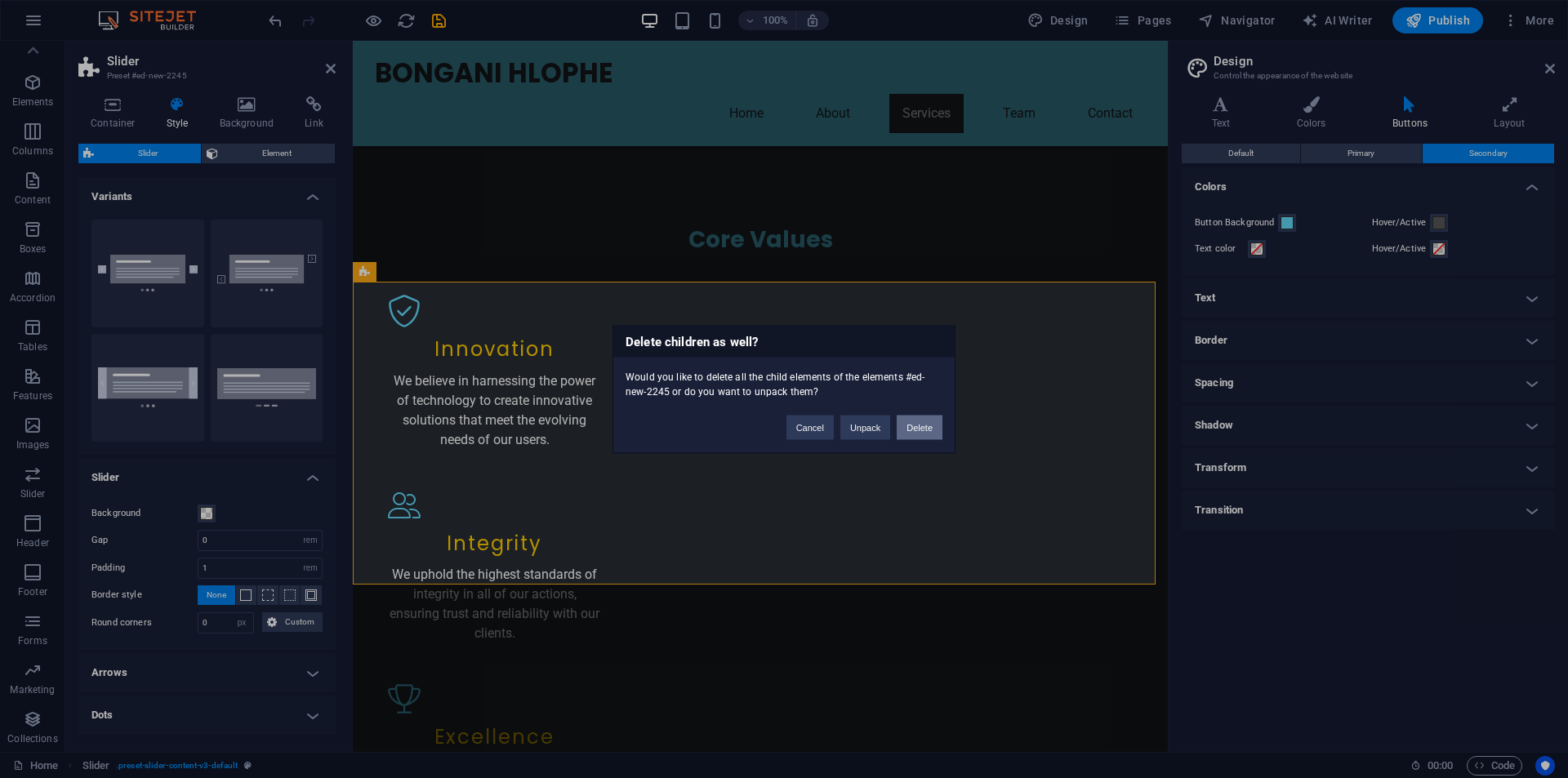
click at [907, 427] on button "Delete" at bounding box center [919, 426] width 45 height 24
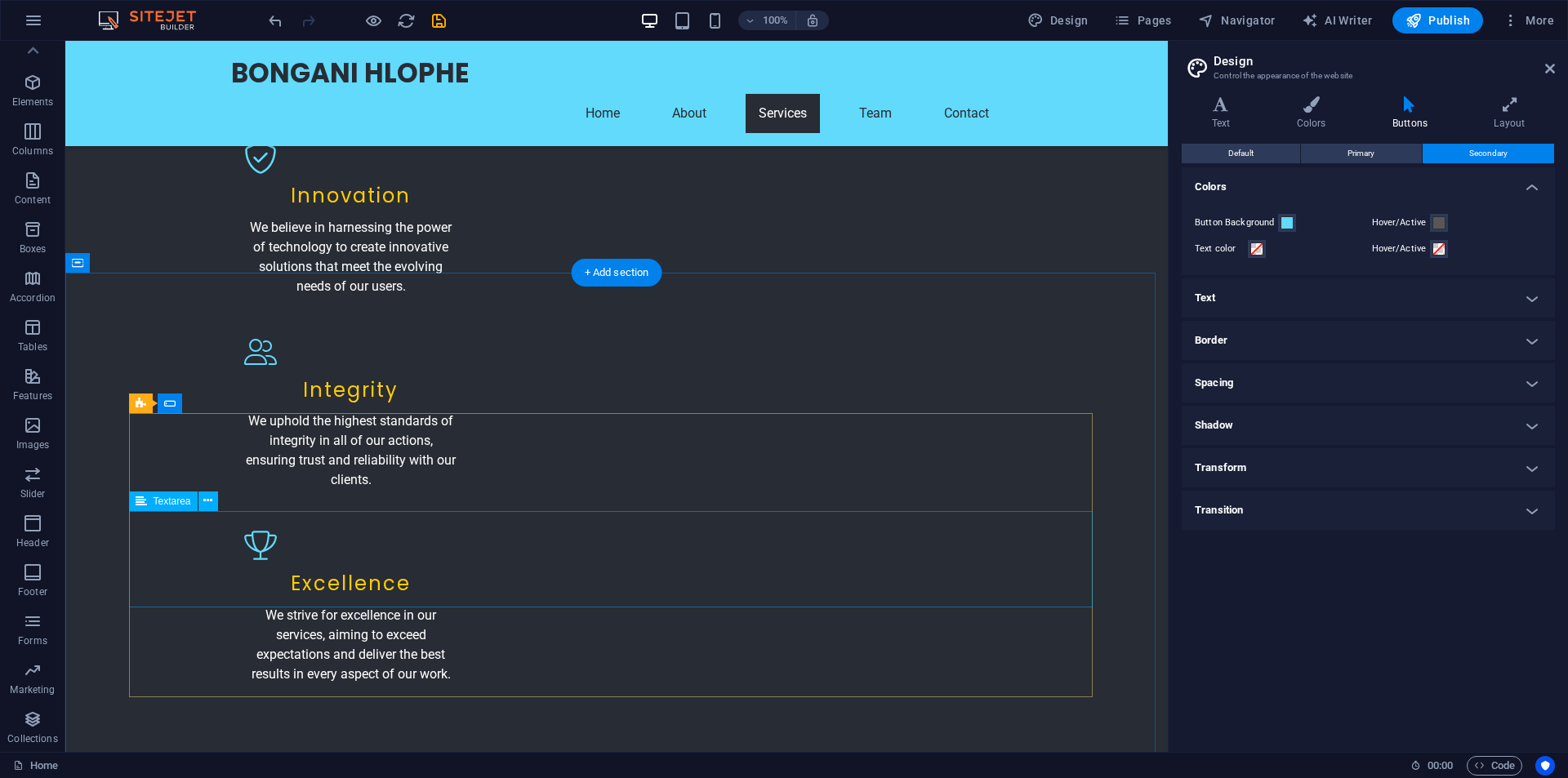
scroll to position [2540, 0]
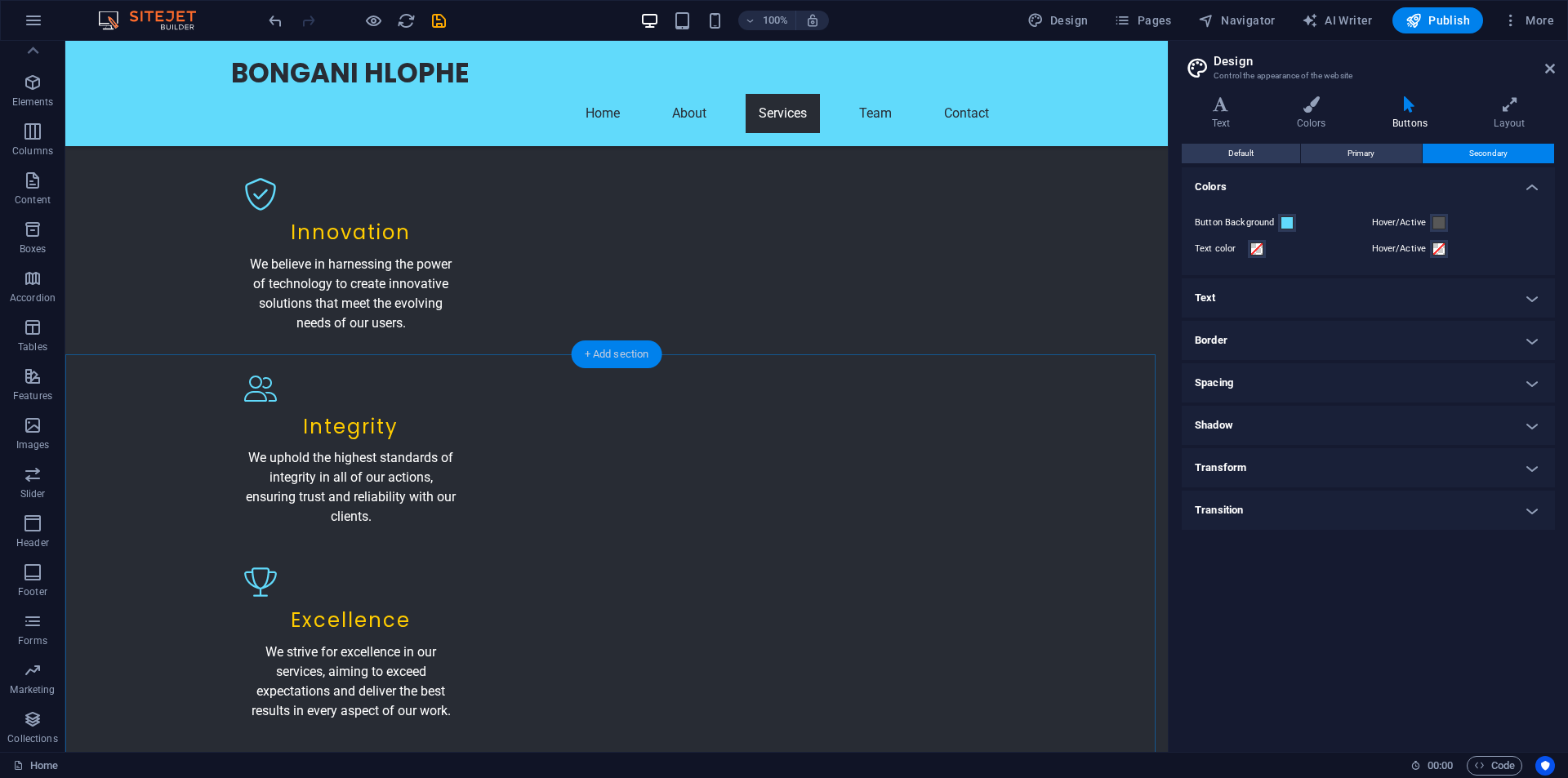
drag, startPoint x: 607, startPoint y: 352, endPoint x: 263, endPoint y: 325, distance: 345.1
click at [607, 352] on div "+ Add section" at bounding box center [617, 354] width 91 height 28
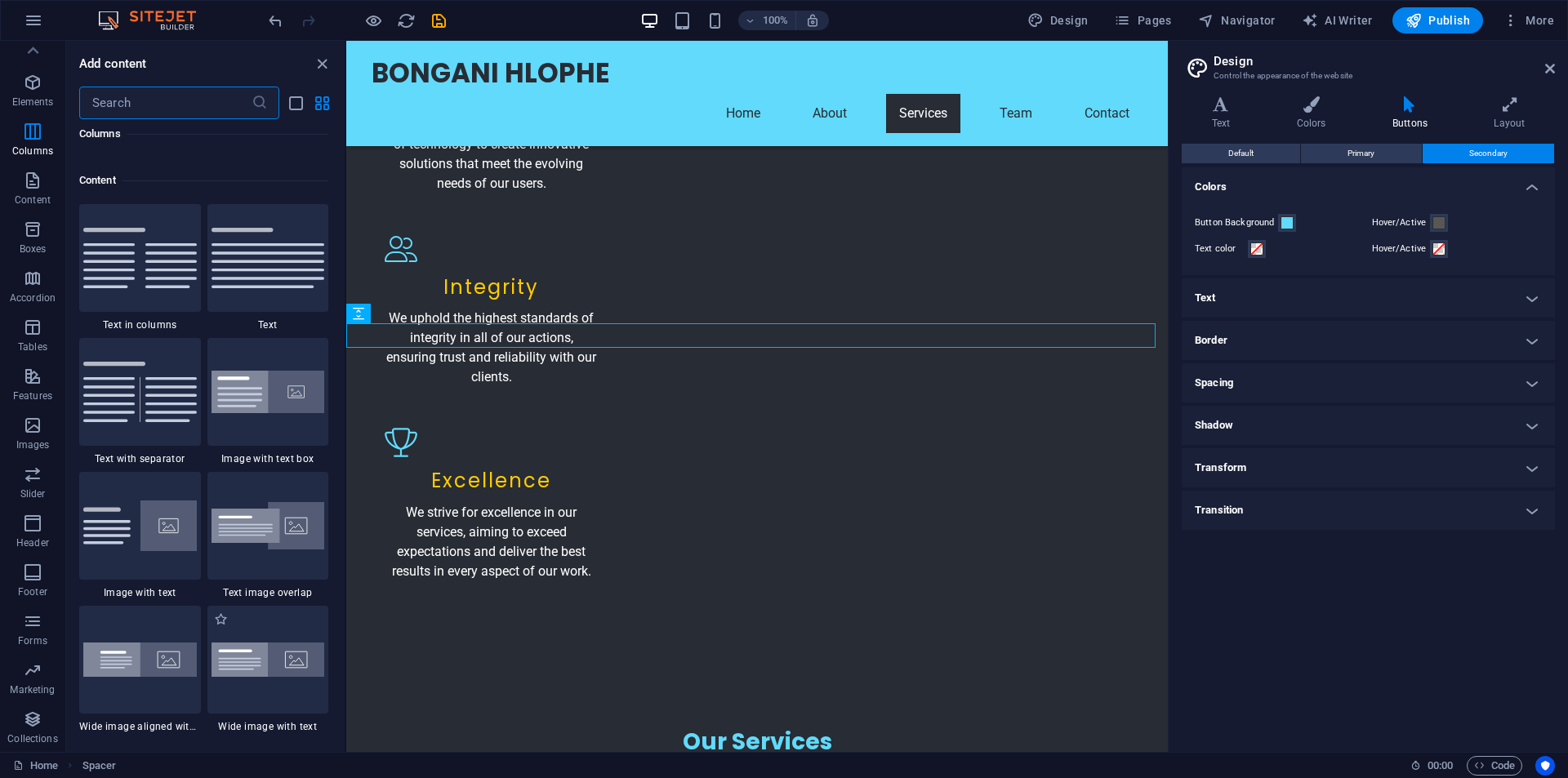
scroll to position [2776, 0]
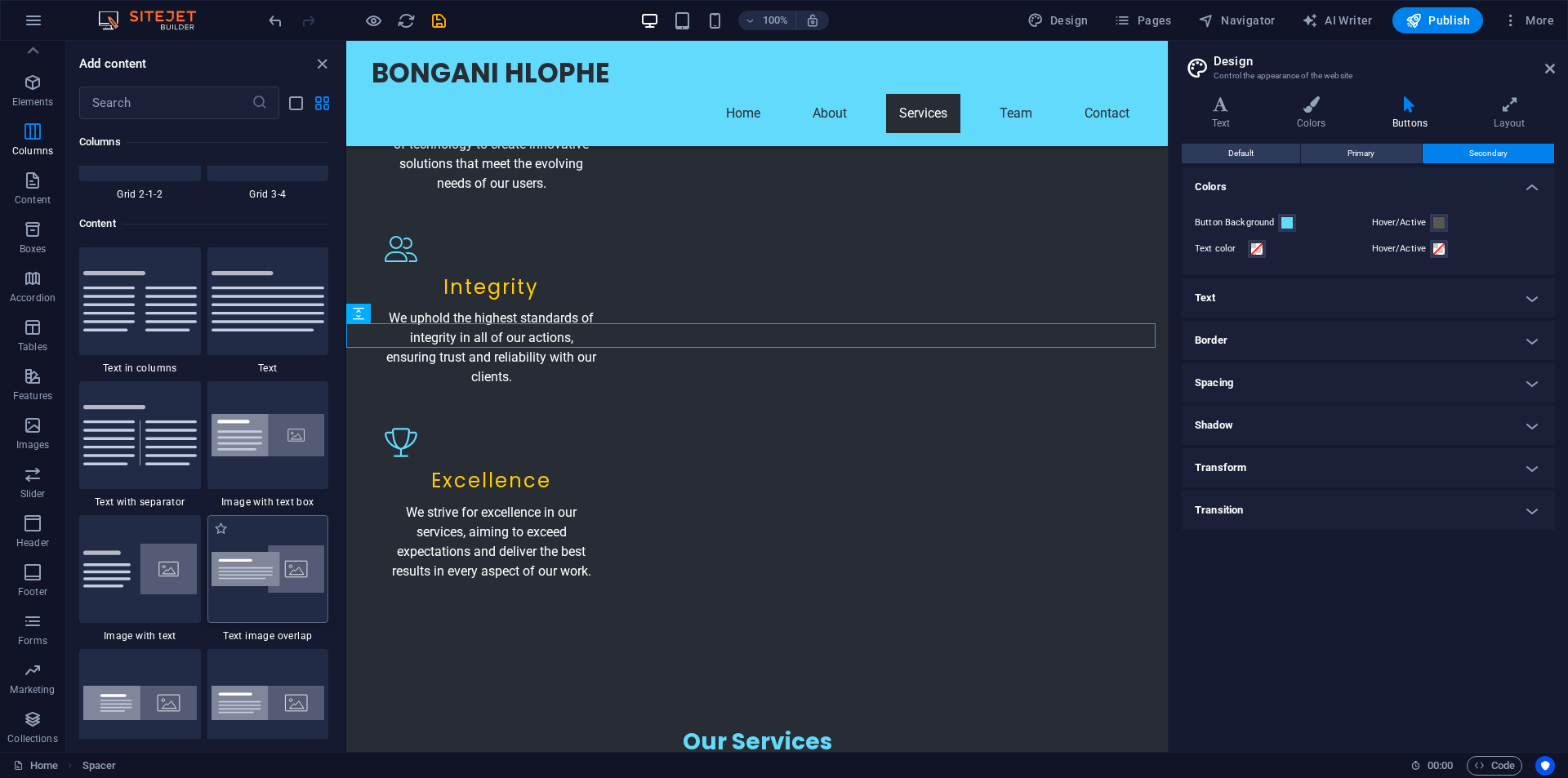
click at [262, 575] on img at bounding box center [268, 569] width 114 height 48
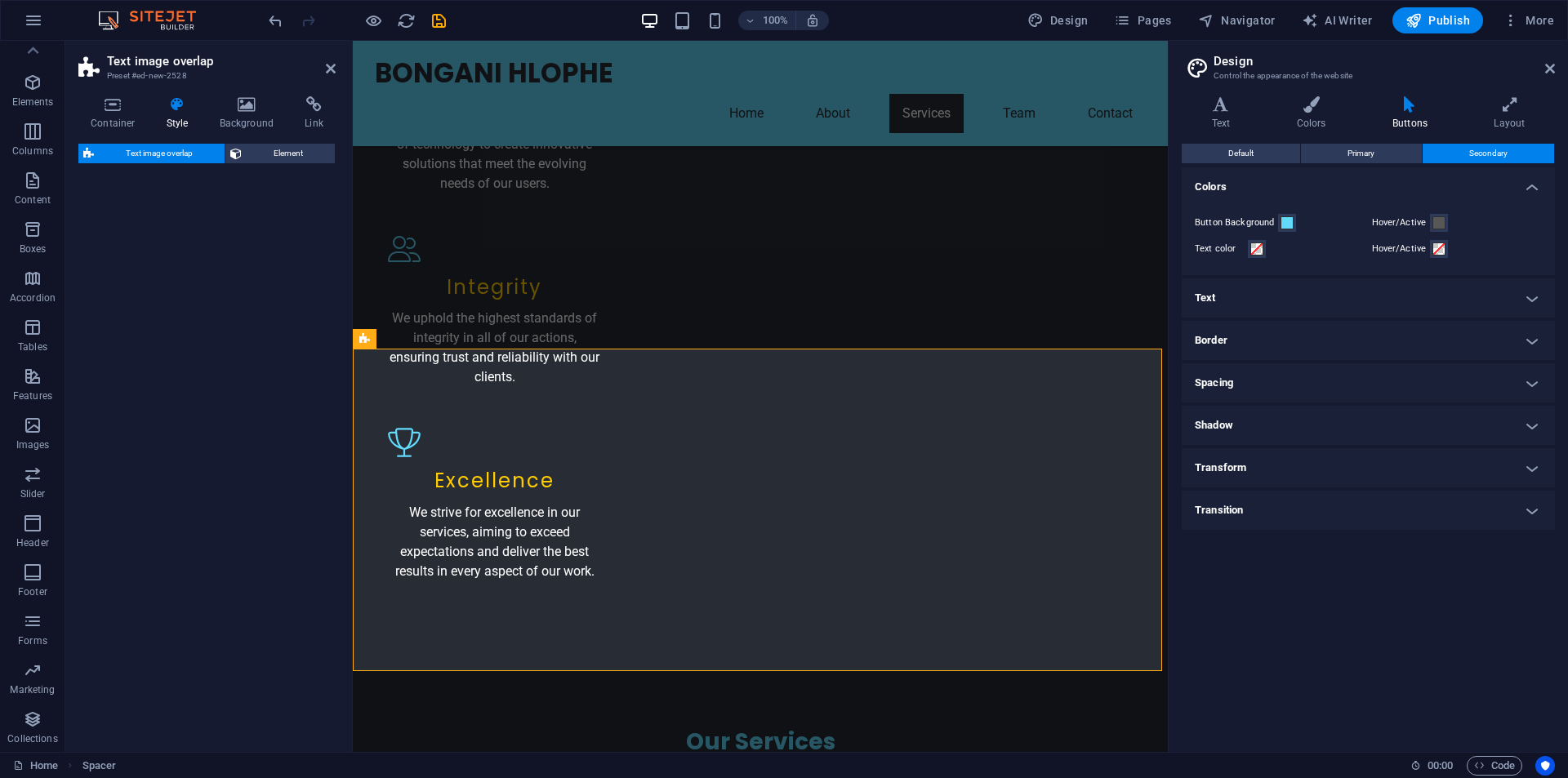
select select "rem"
select select "px"
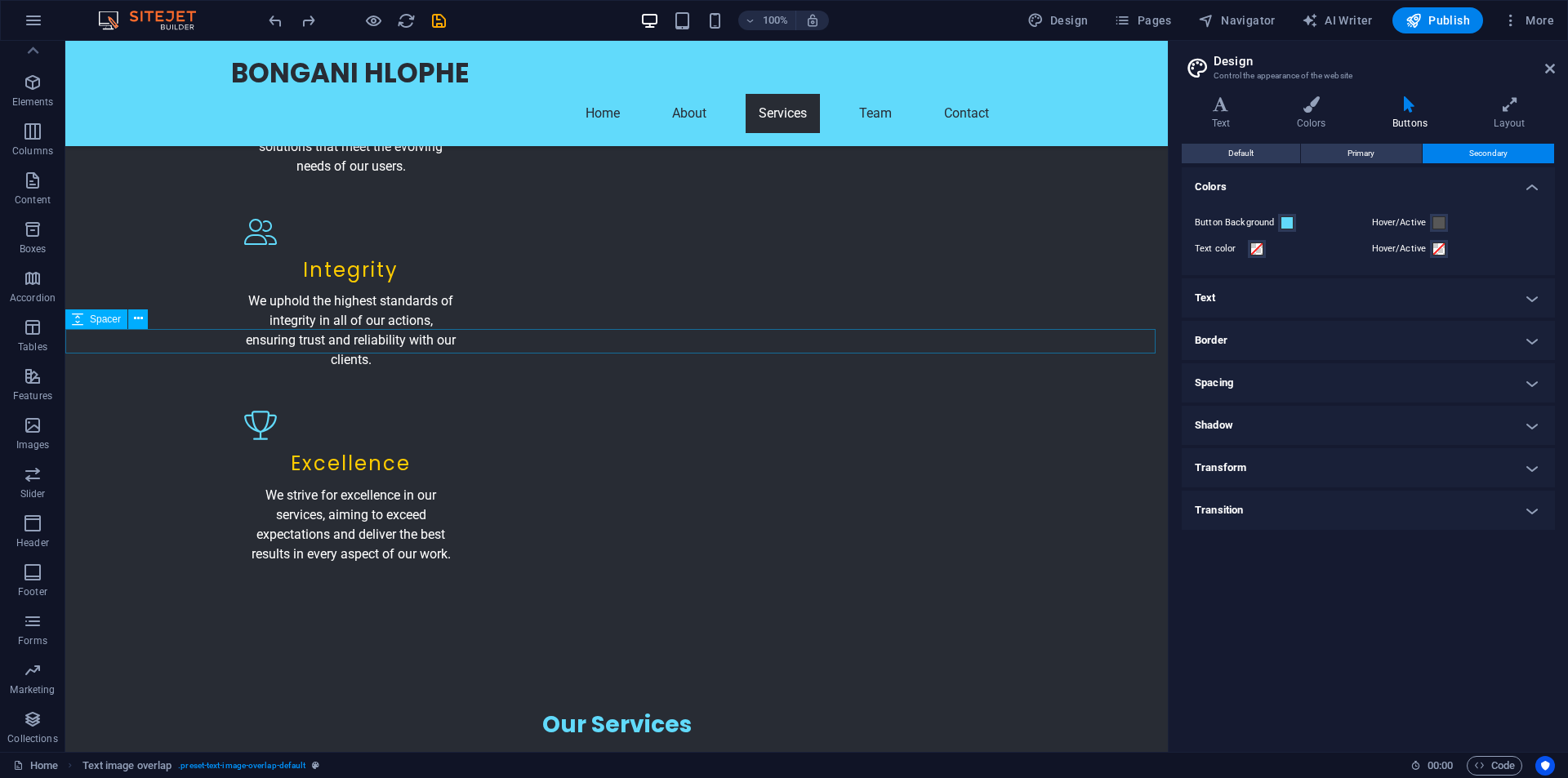
scroll to position [2540, 0]
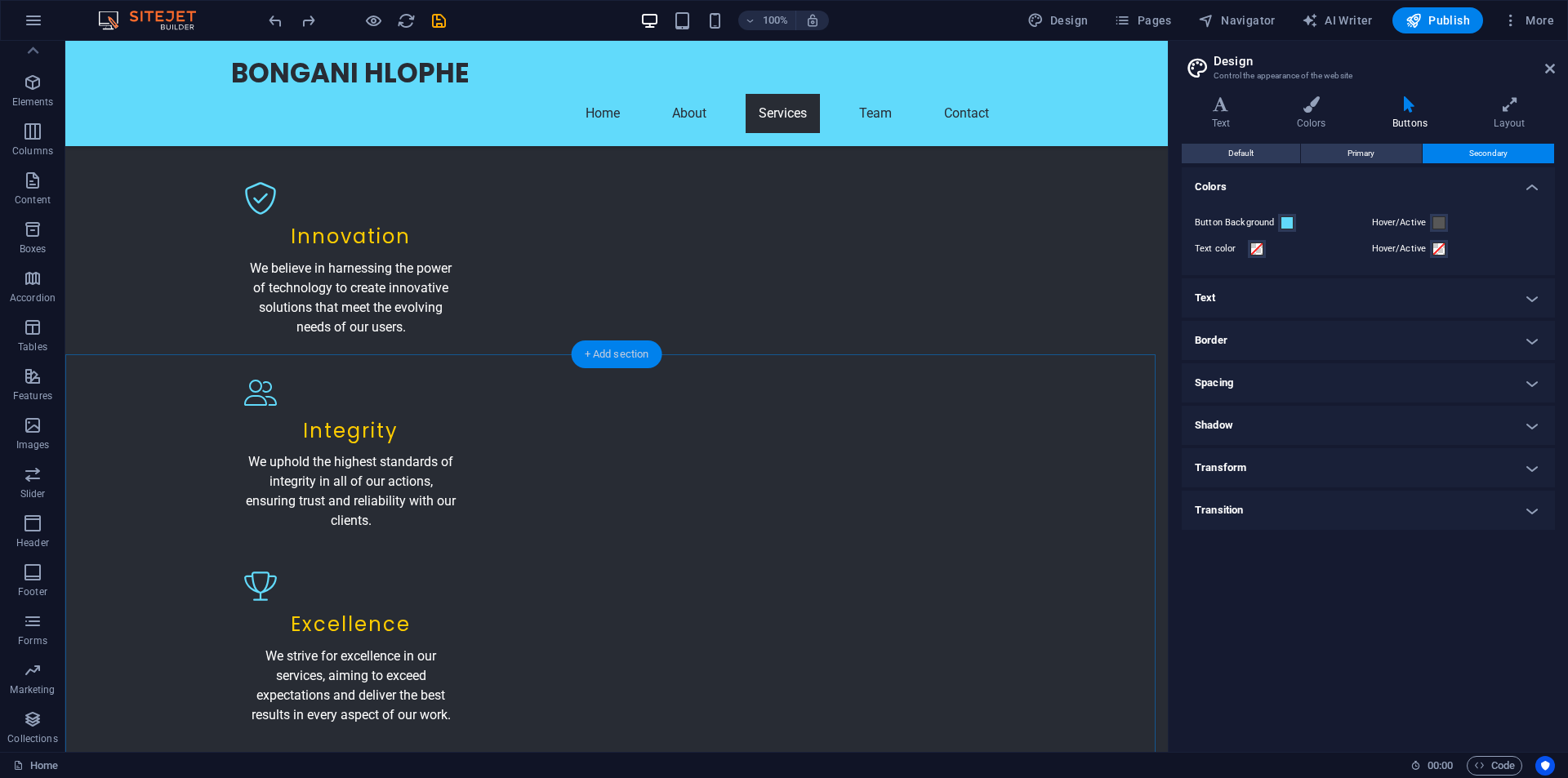
drag, startPoint x: 608, startPoint y: 352, endPoint x: 231, endPoint y: 389, distance: 378.8
click at [608, 352] on div "+ Add section" at bounding box center [617, 354] width 91 height 28
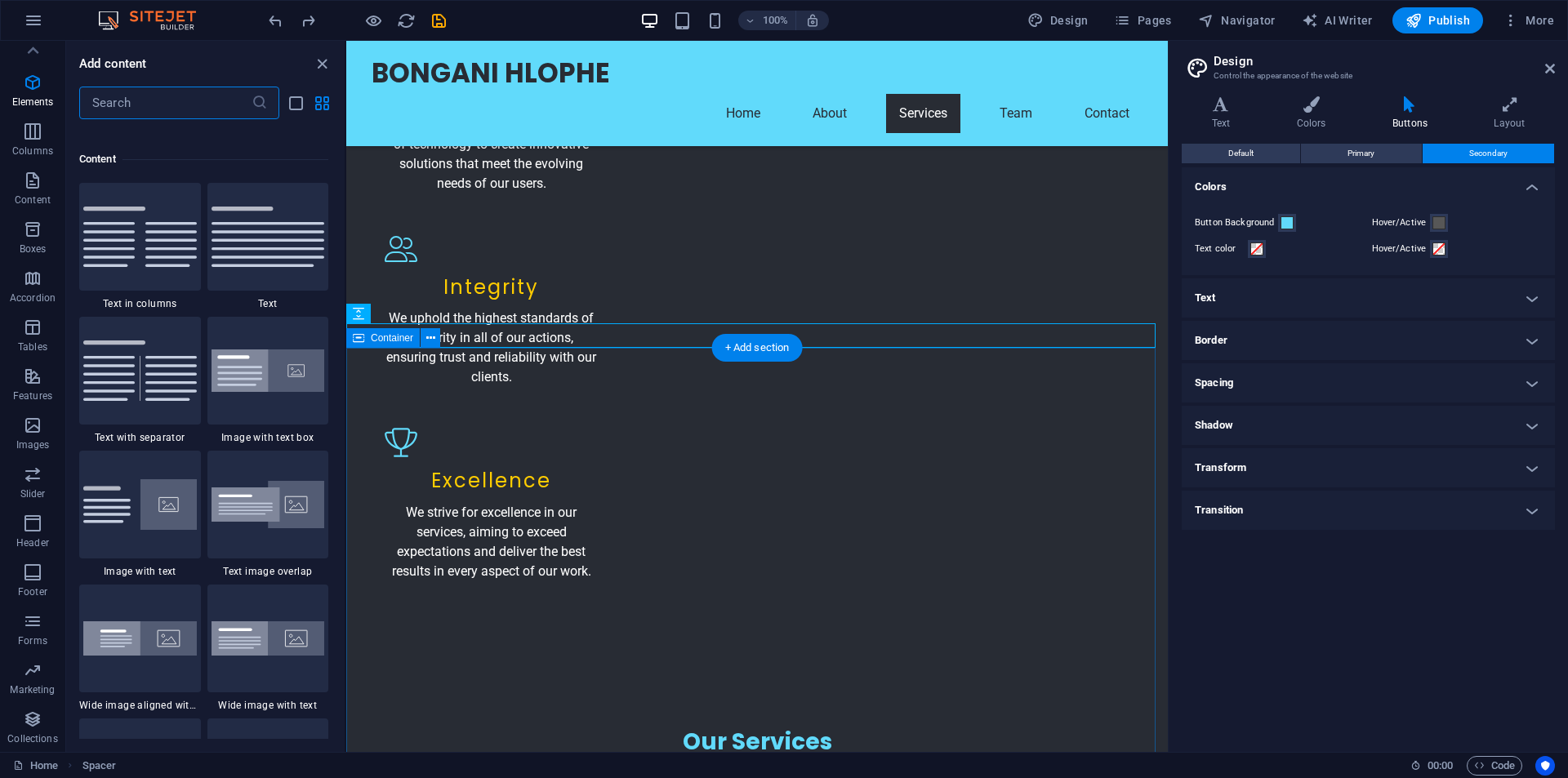
scroll to position [2857, 0]
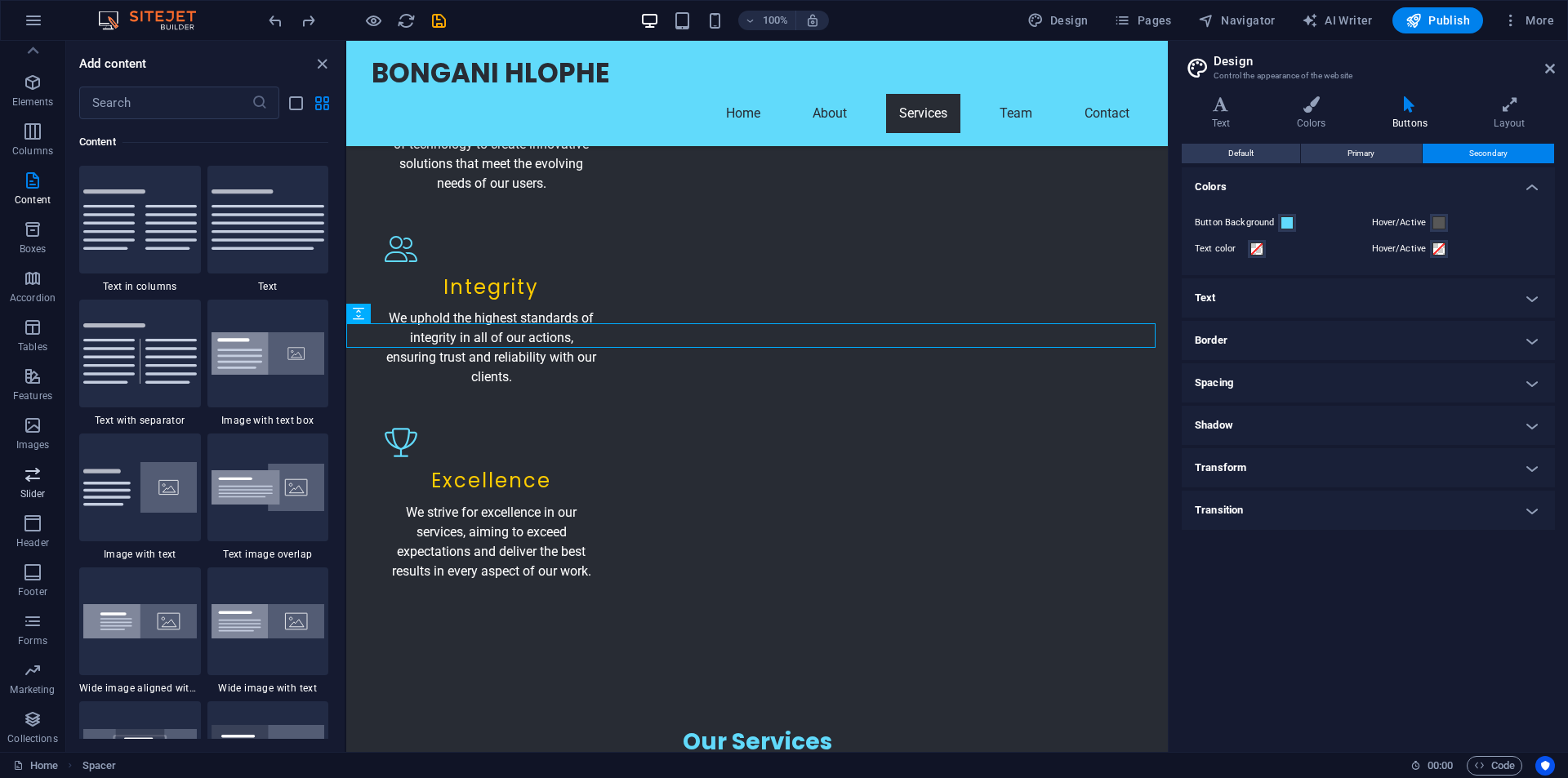
click at [29, 484] on icon "button" at bounding box center [32, 474] width 19 height 19
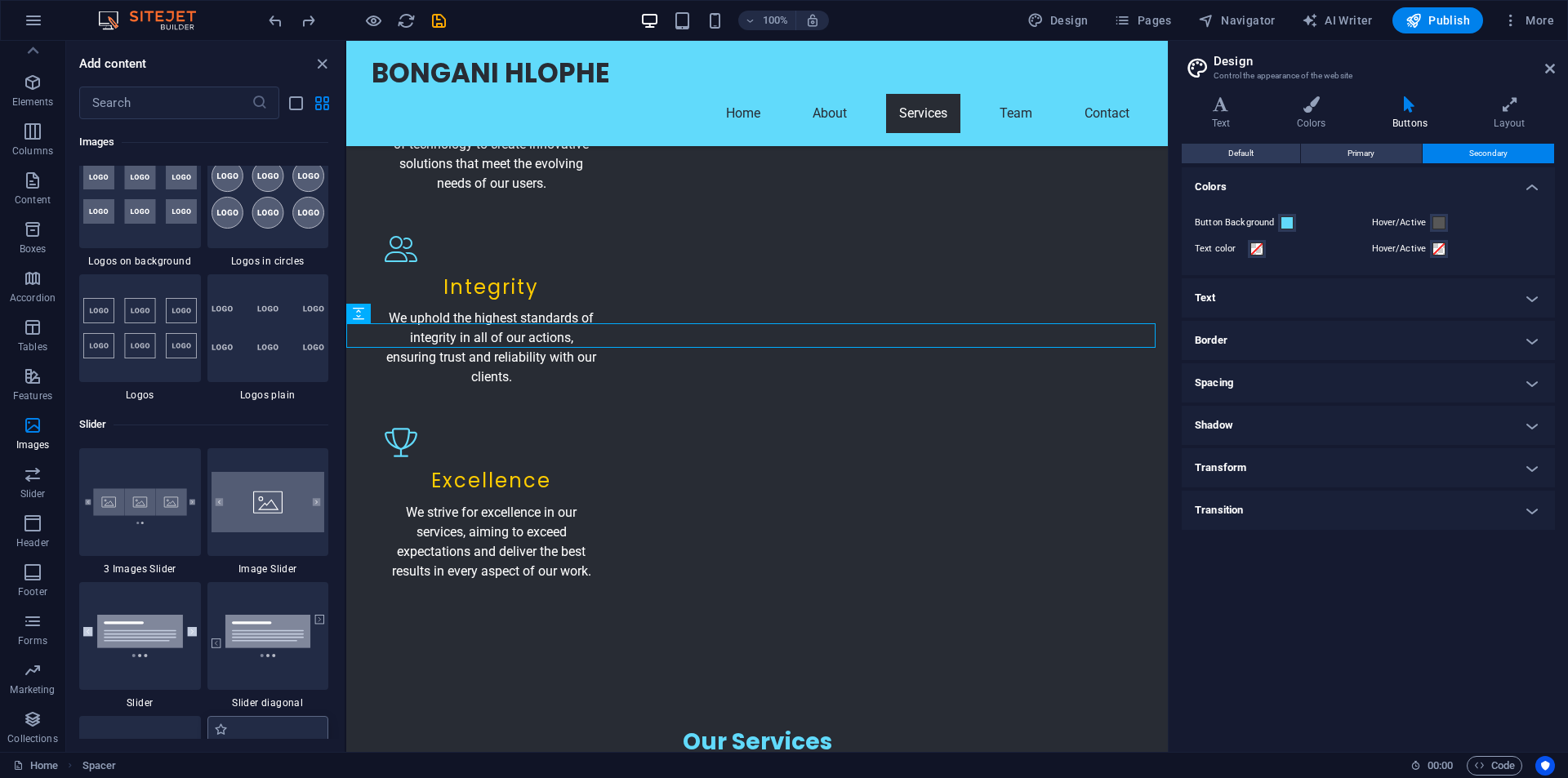
scroll to position [9095, 0]
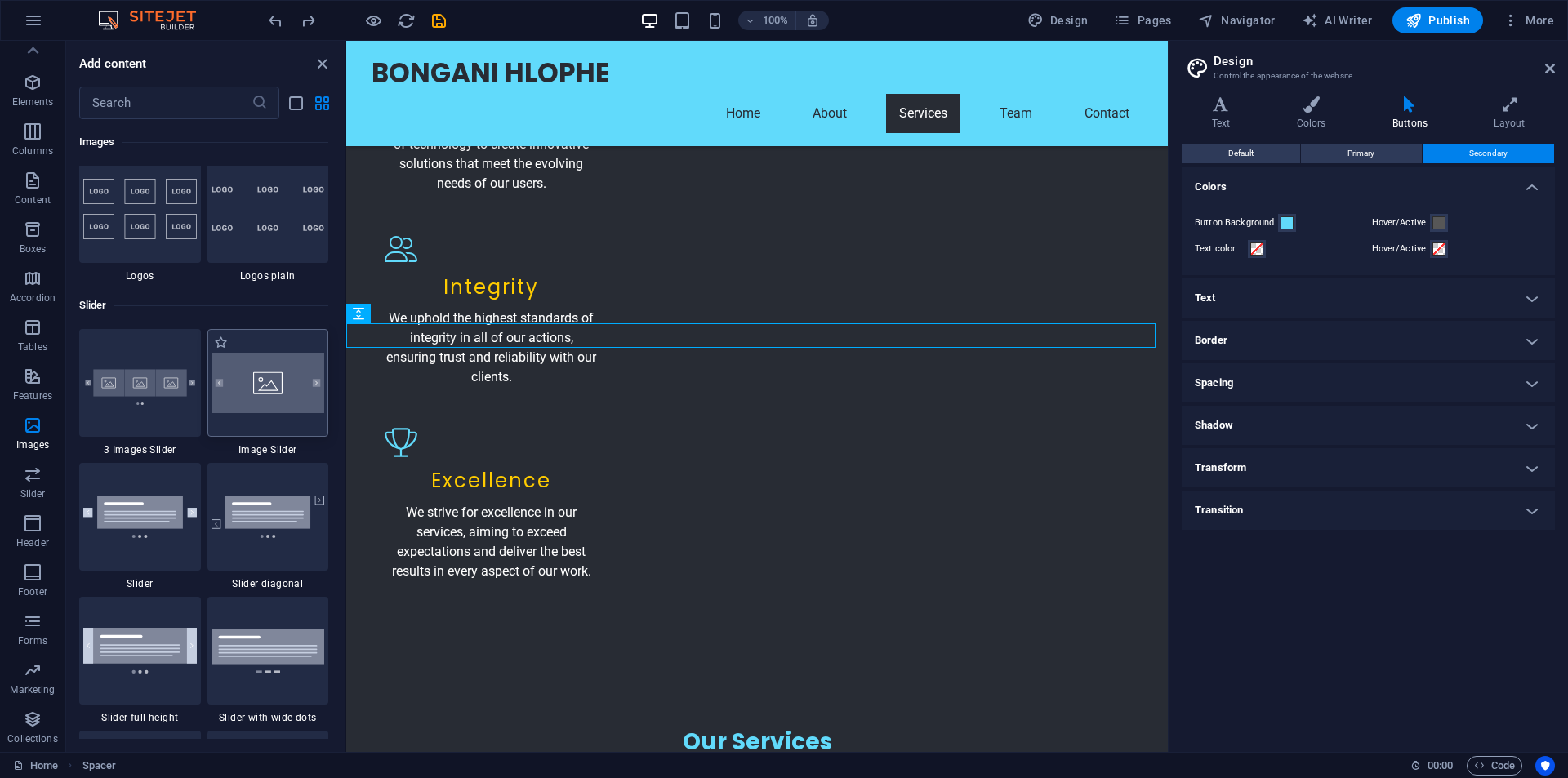
click at [266, 391] on img at bounding box center [268, 383] width 114 height 61
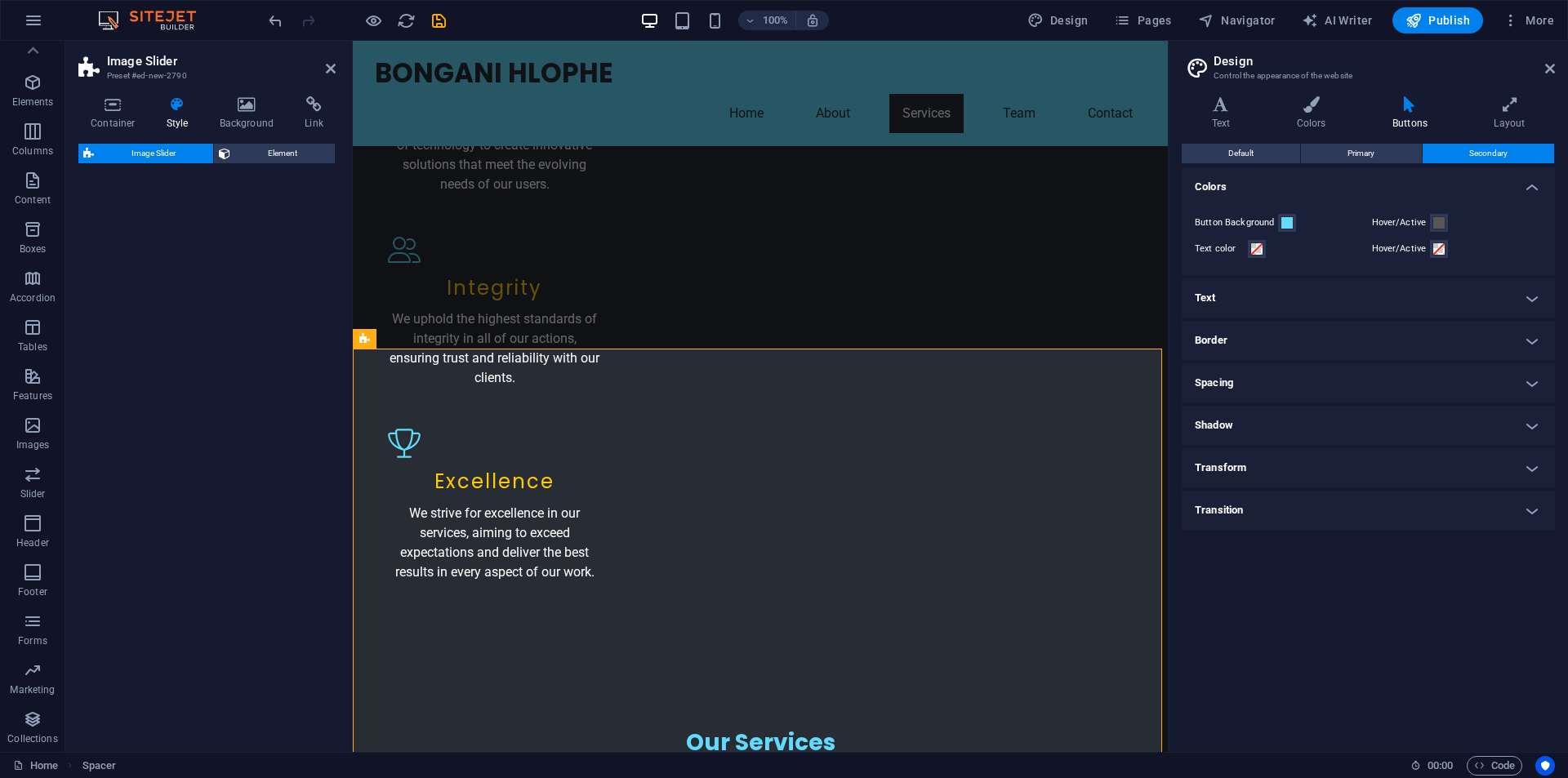
select select "rem"
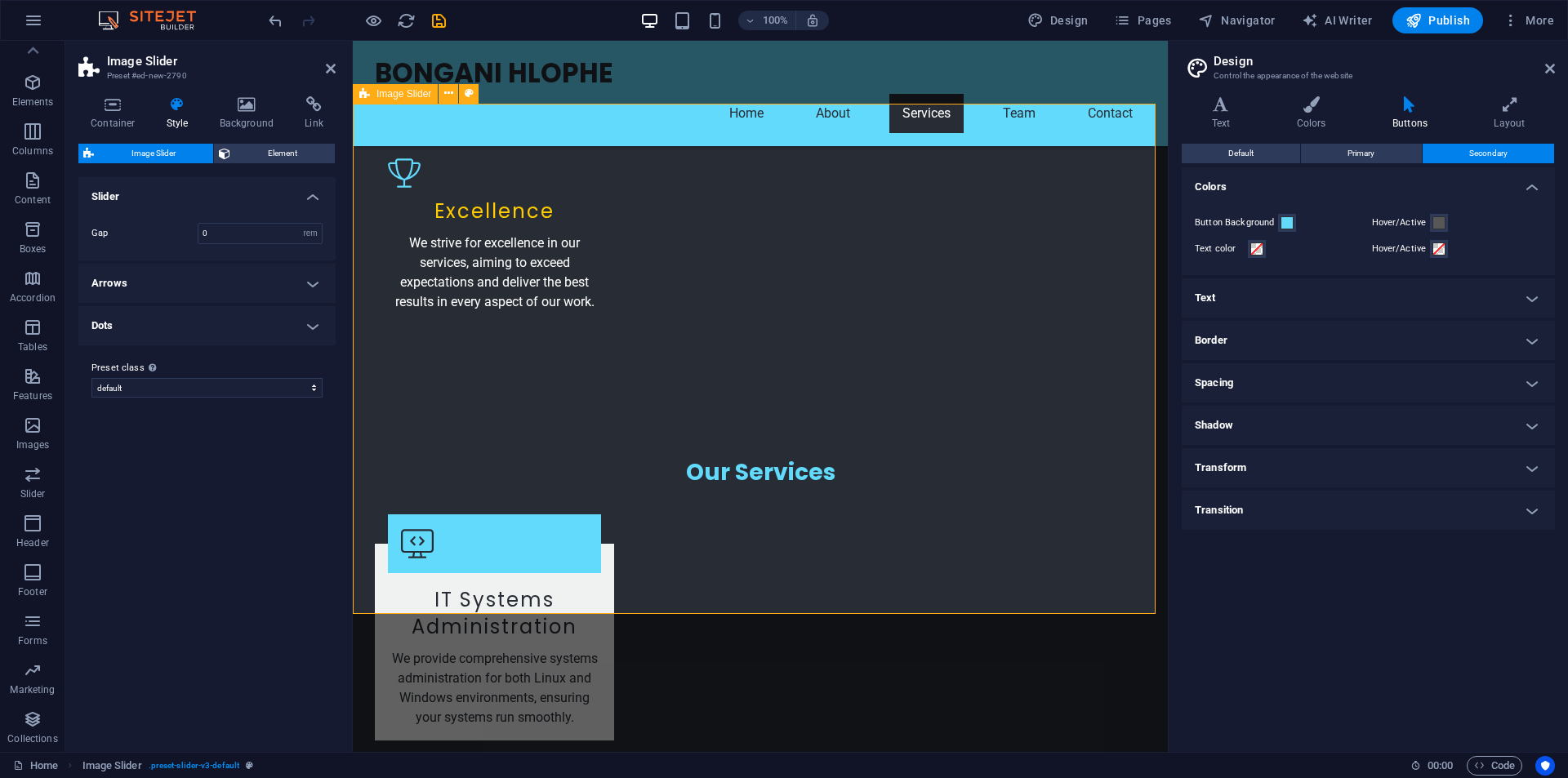
scroll to position [2950, 0]
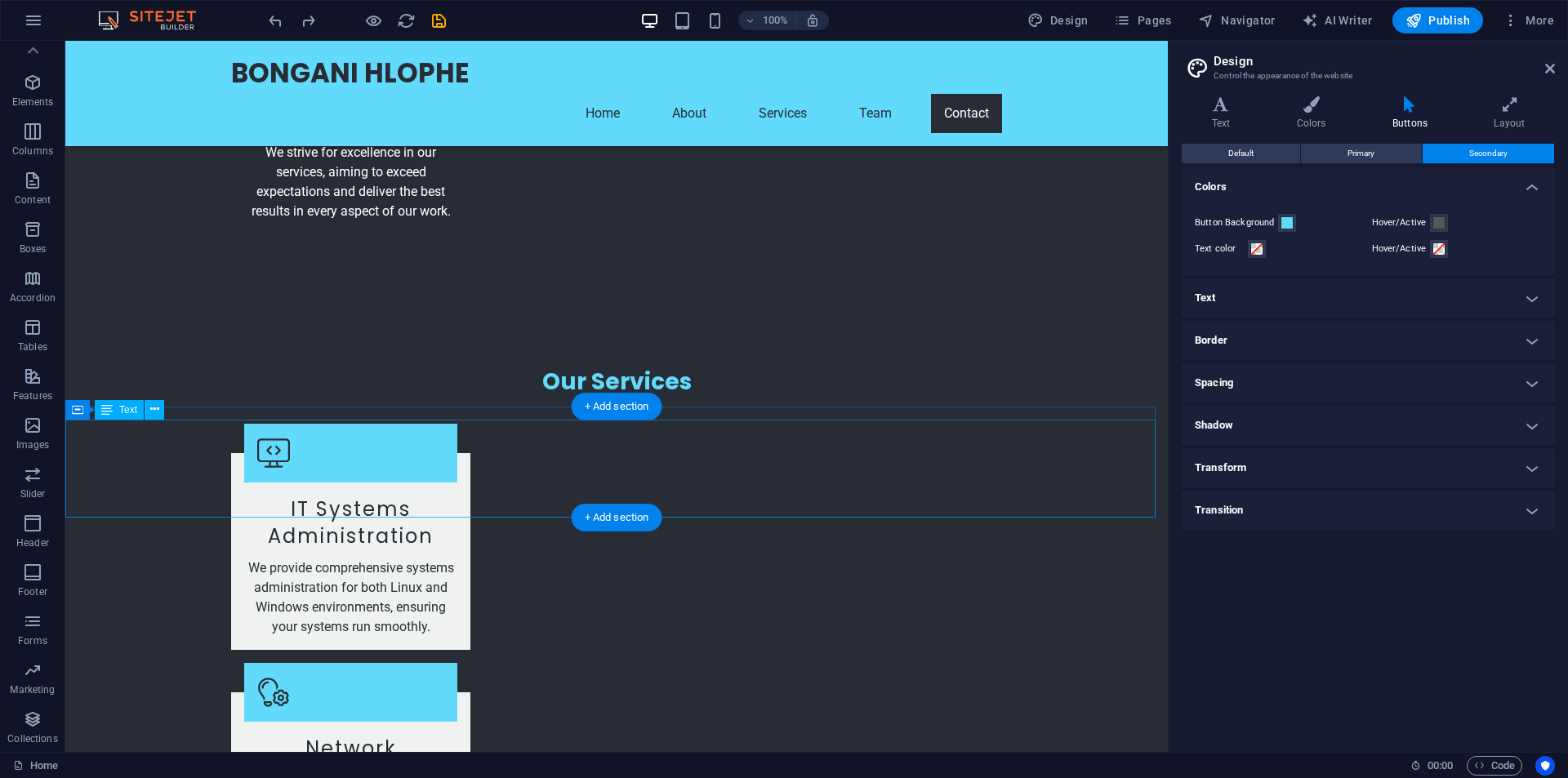
scroll to position [3101, 0]
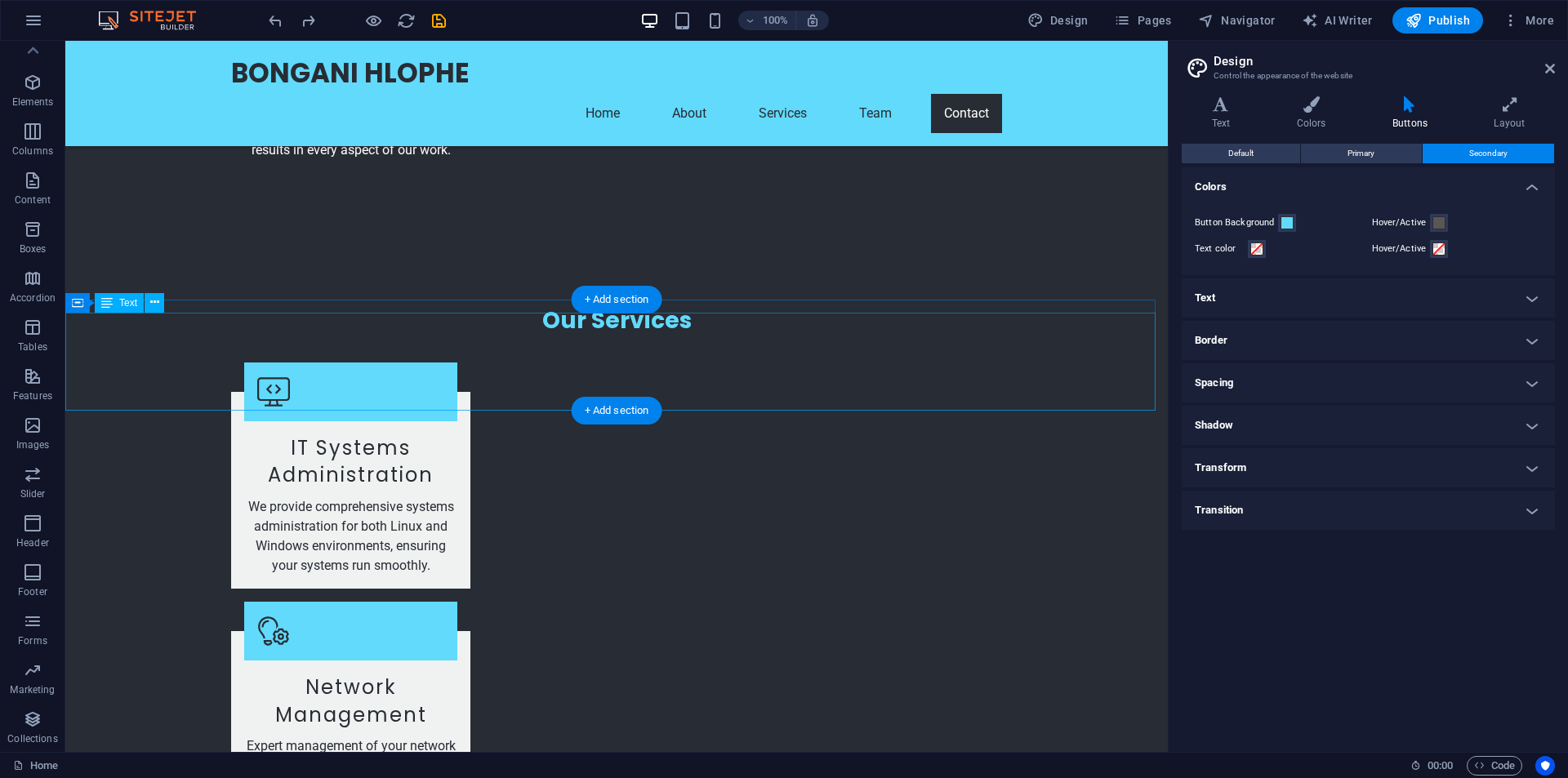
click at [152, 304] on icon at bounding box center [155, 303] width 9 height 17
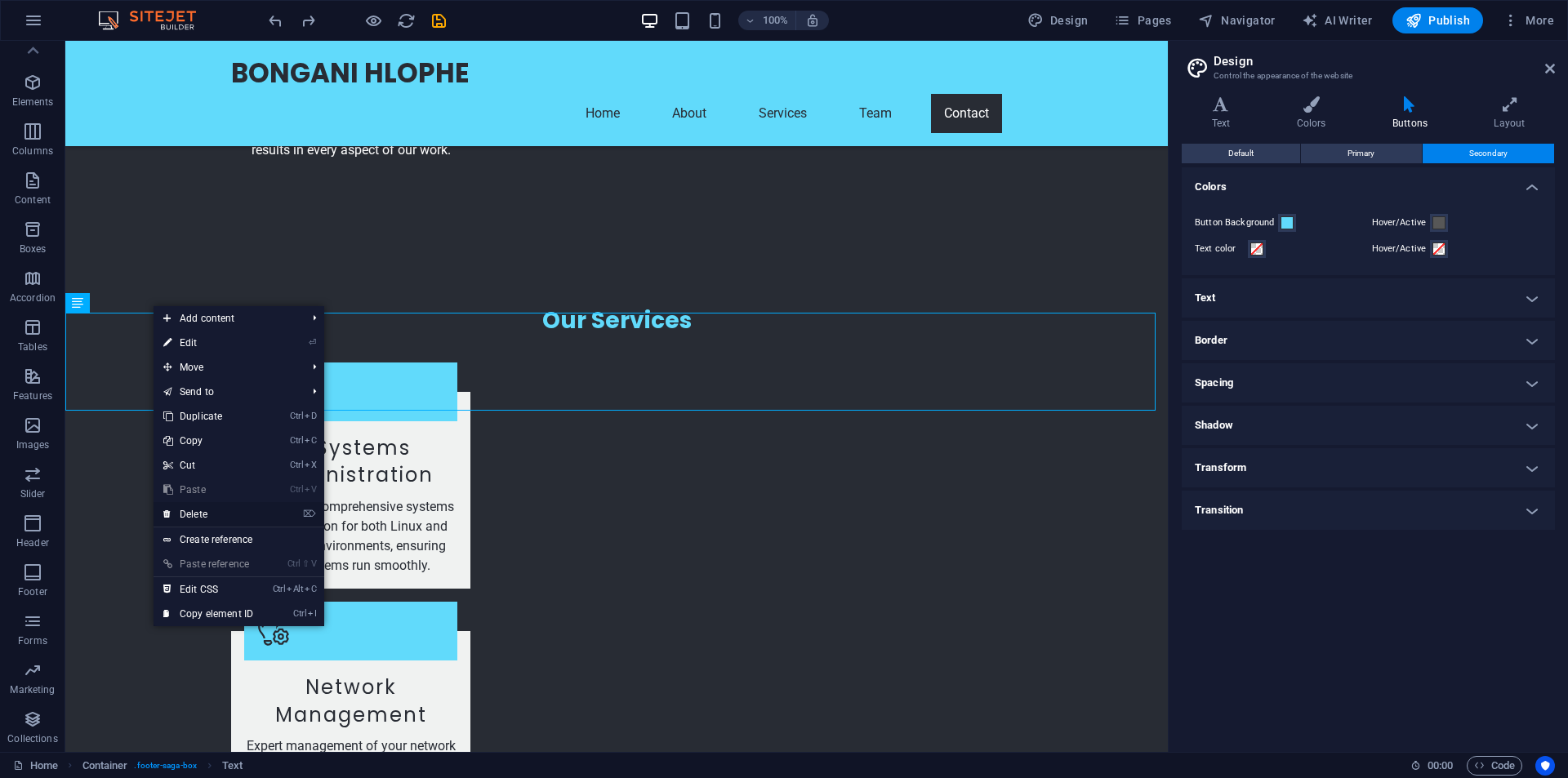
click at [197, 515] on link "⌦ Delete" at bounding box center [209, 514] width 109 height 24
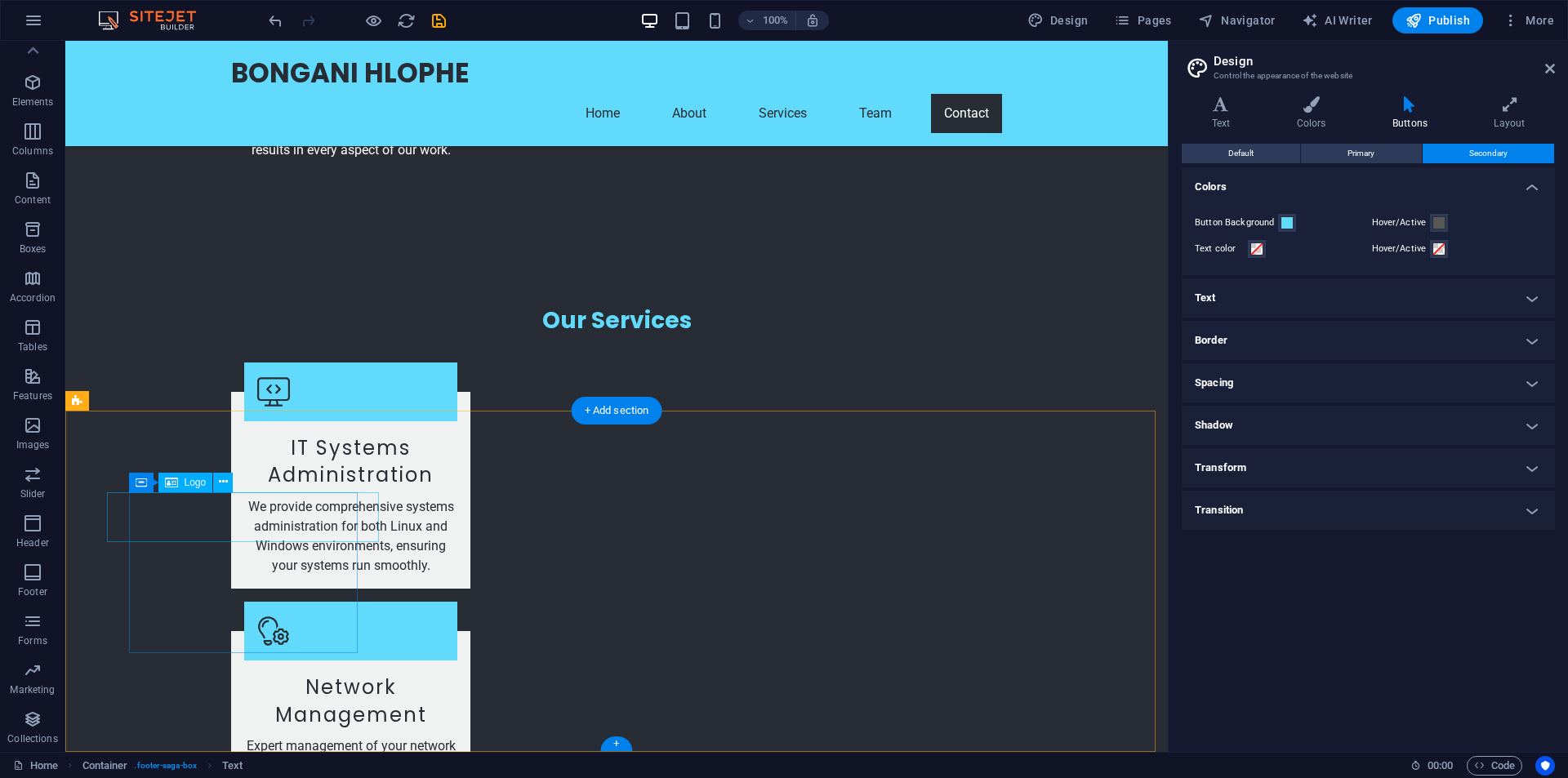
scroll to position [3003, 0]
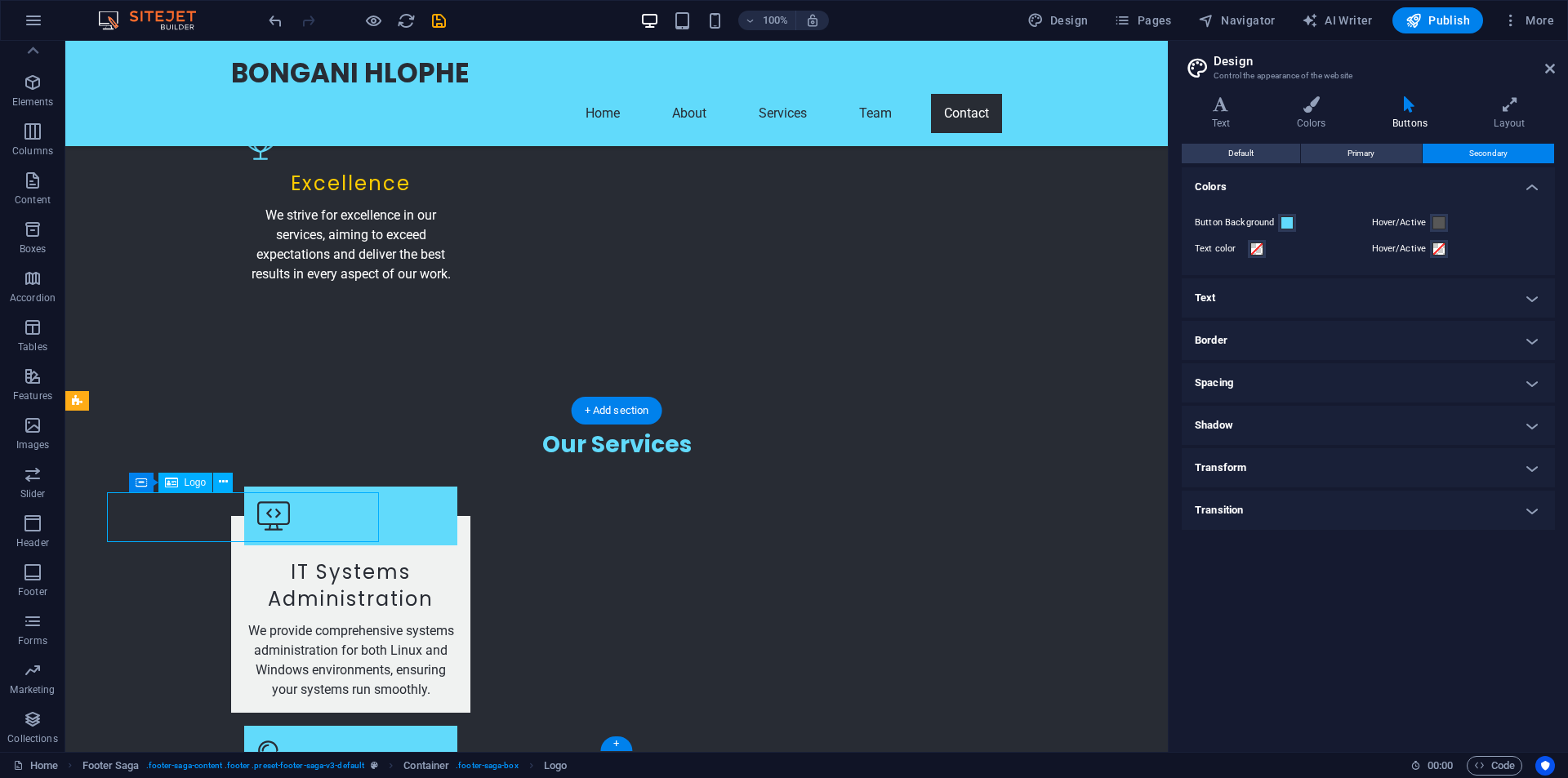
scroll to position [3253, 0]
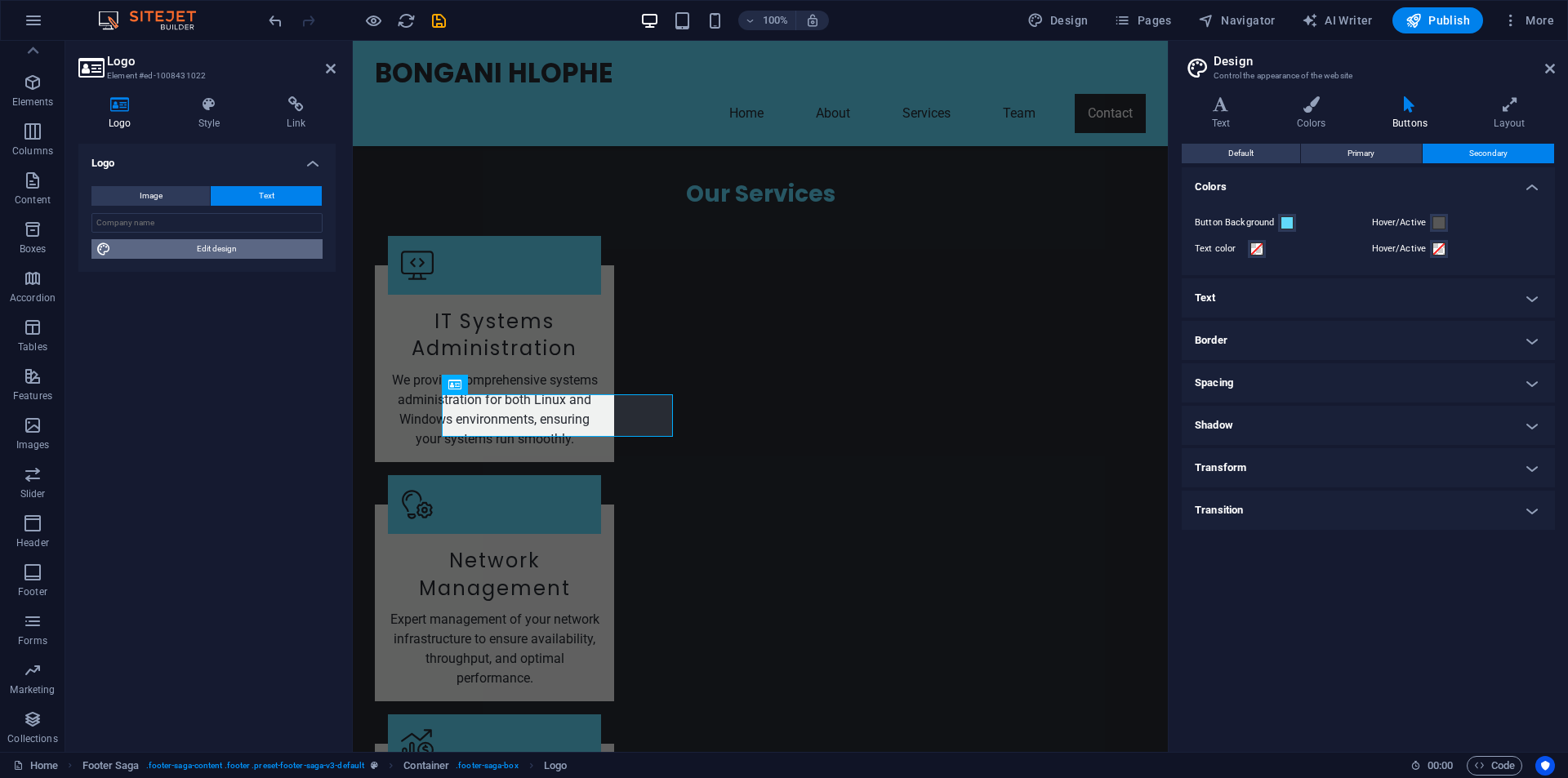
click at [204, 247] on span "Edit design" at bounding box center [217, 248] width 202 height 19
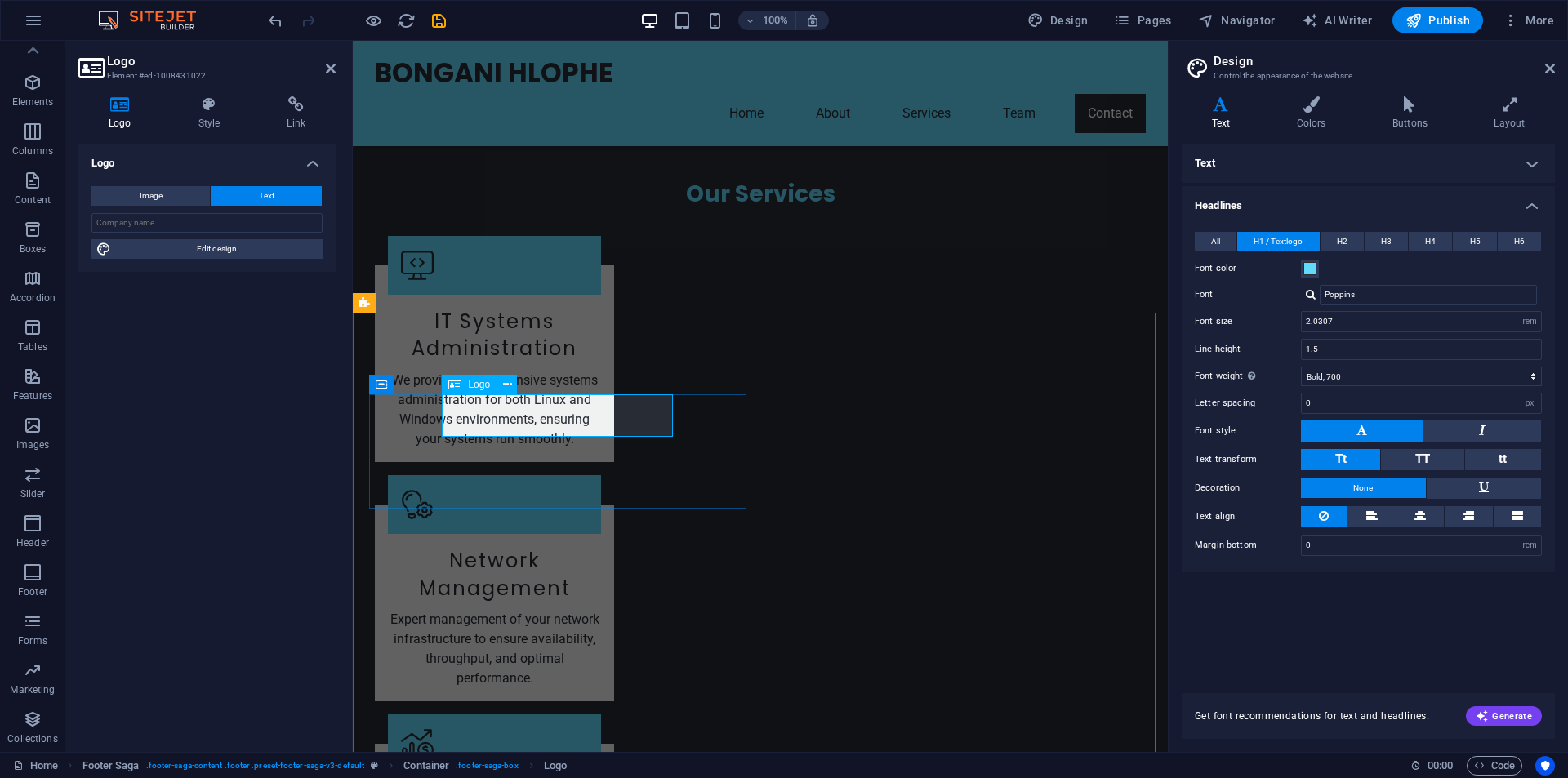
click at [154, 188] on span "Image" at bounding box center [151, 195] width 23 height 19
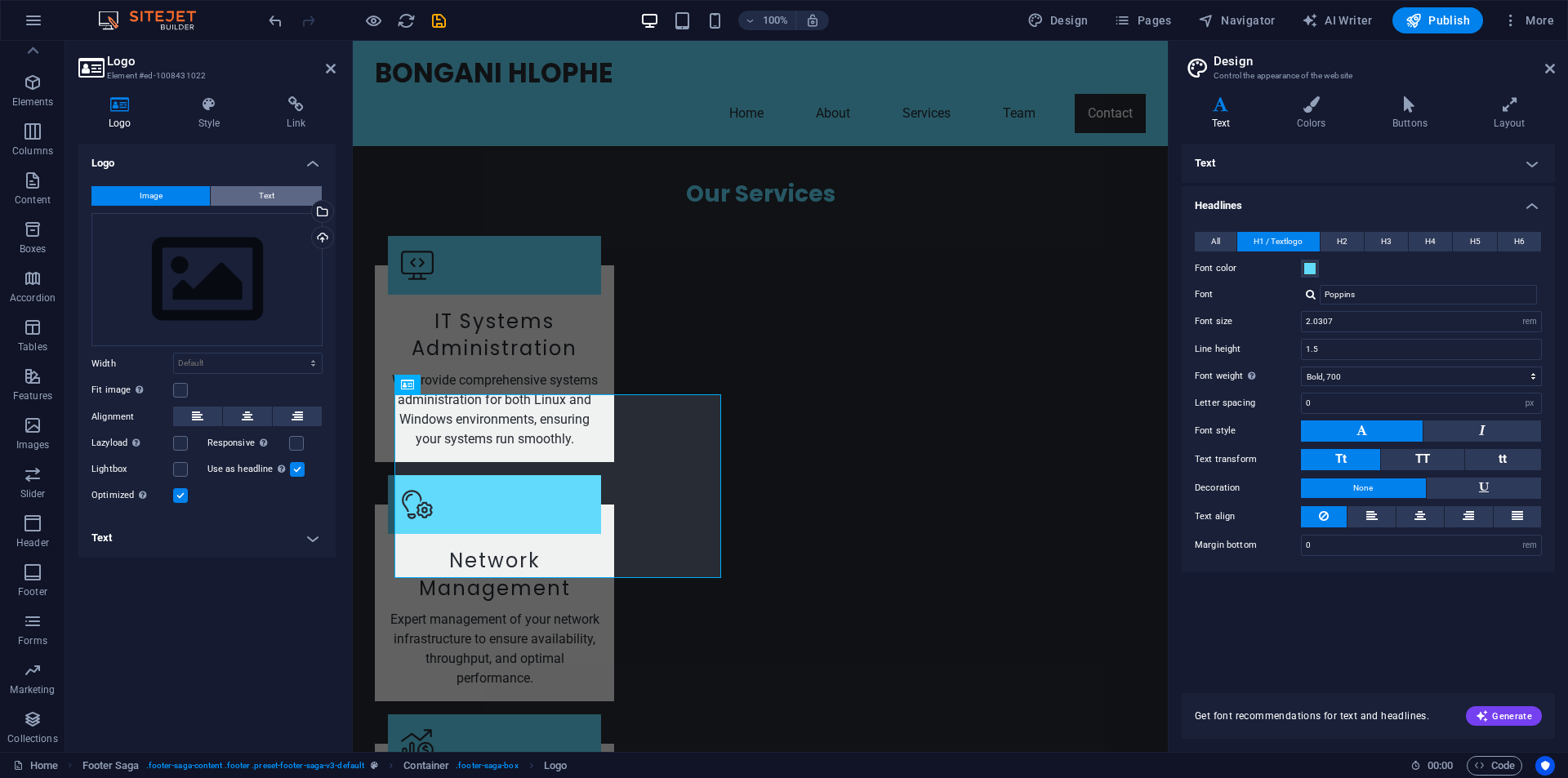
click at [257, 198] on button "Text" at bounding box center [267, 195] width 111 height 19
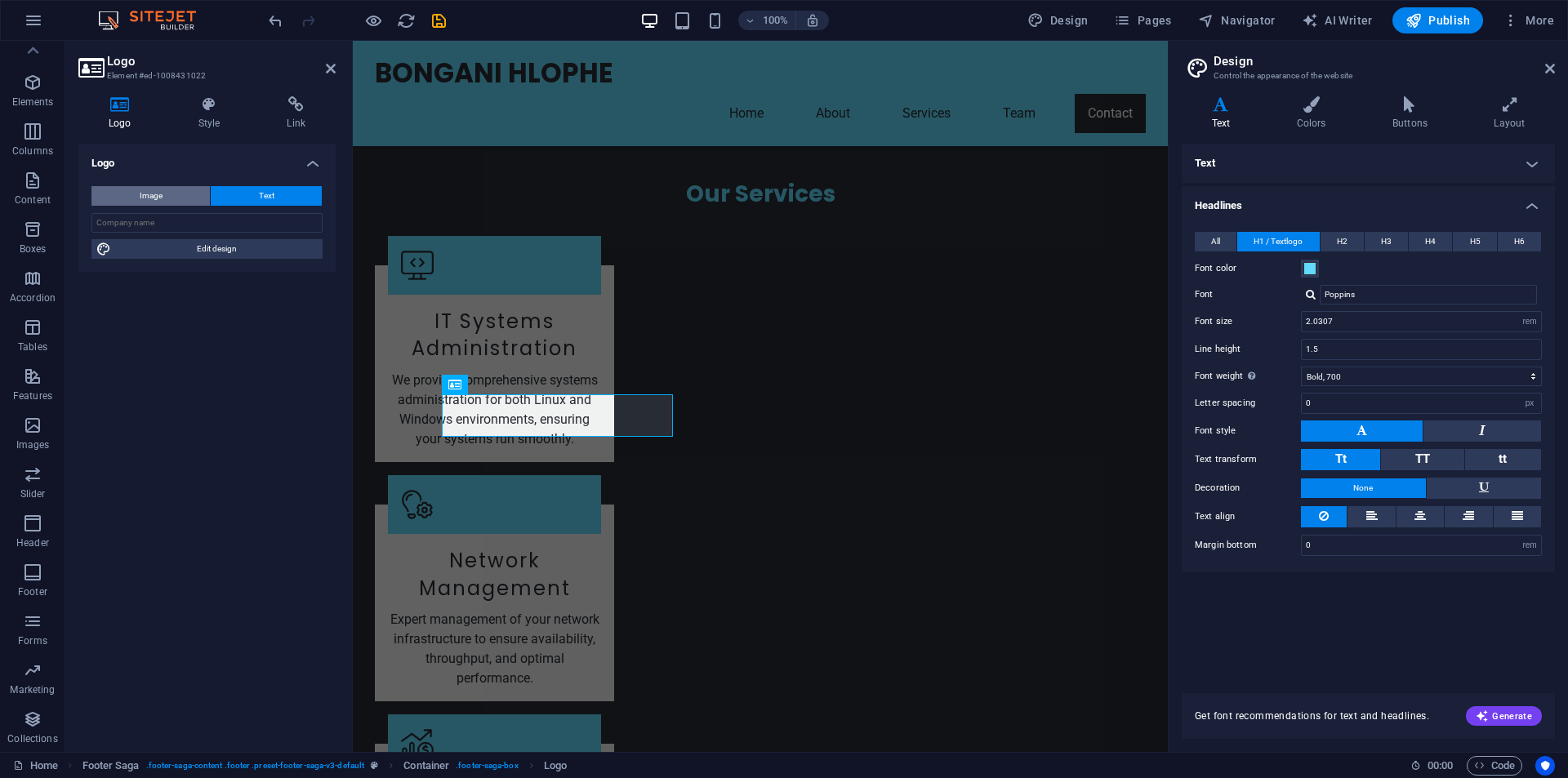
click at [158, 194] on span "Image" at bounding box center [151, 195] width 23 height 19
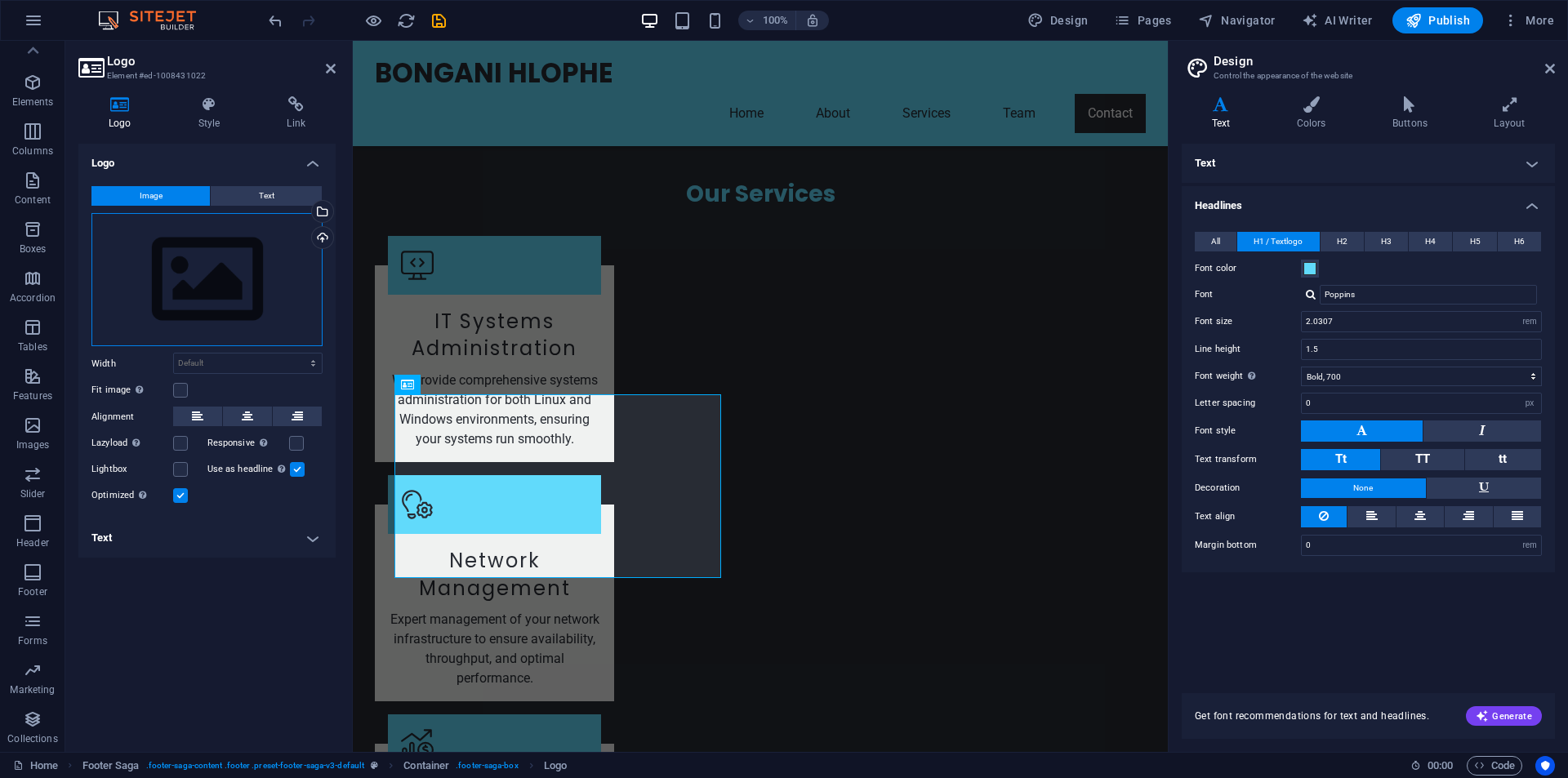
click at [199, 275] on div "Drag files here, click to choose files or select files from Files or our free s…" at bounding box center [207, 279] width 231 height 134
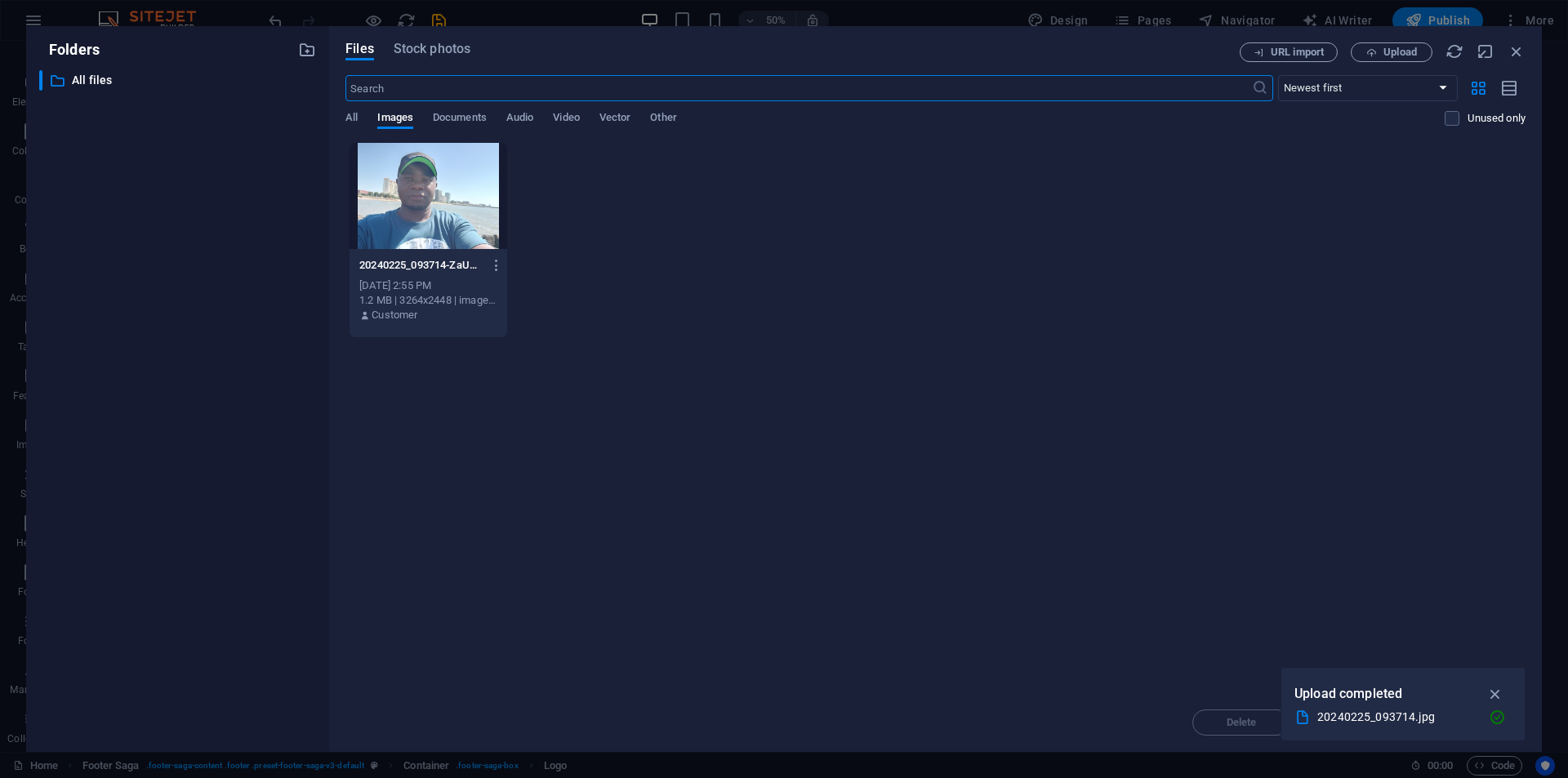
scroll to position [2641, 0]
click at [1495, 690] on icon "button" at bounding box center [1496, 694] width 19 height 18
click at [388, 114] on span "Images" at bounding box center [395, 119] width 36 height 23
click at [354, 119] on span "All" at bounding box center [352, 119] width 13 height 23
click at [1445, 88] on select "Newest first Oldest first Name (A-Z) Name (Z-A) Size (0-9) Size (9-0) Resolutio…" at bounding box center [1369, 87] width 180 height 26
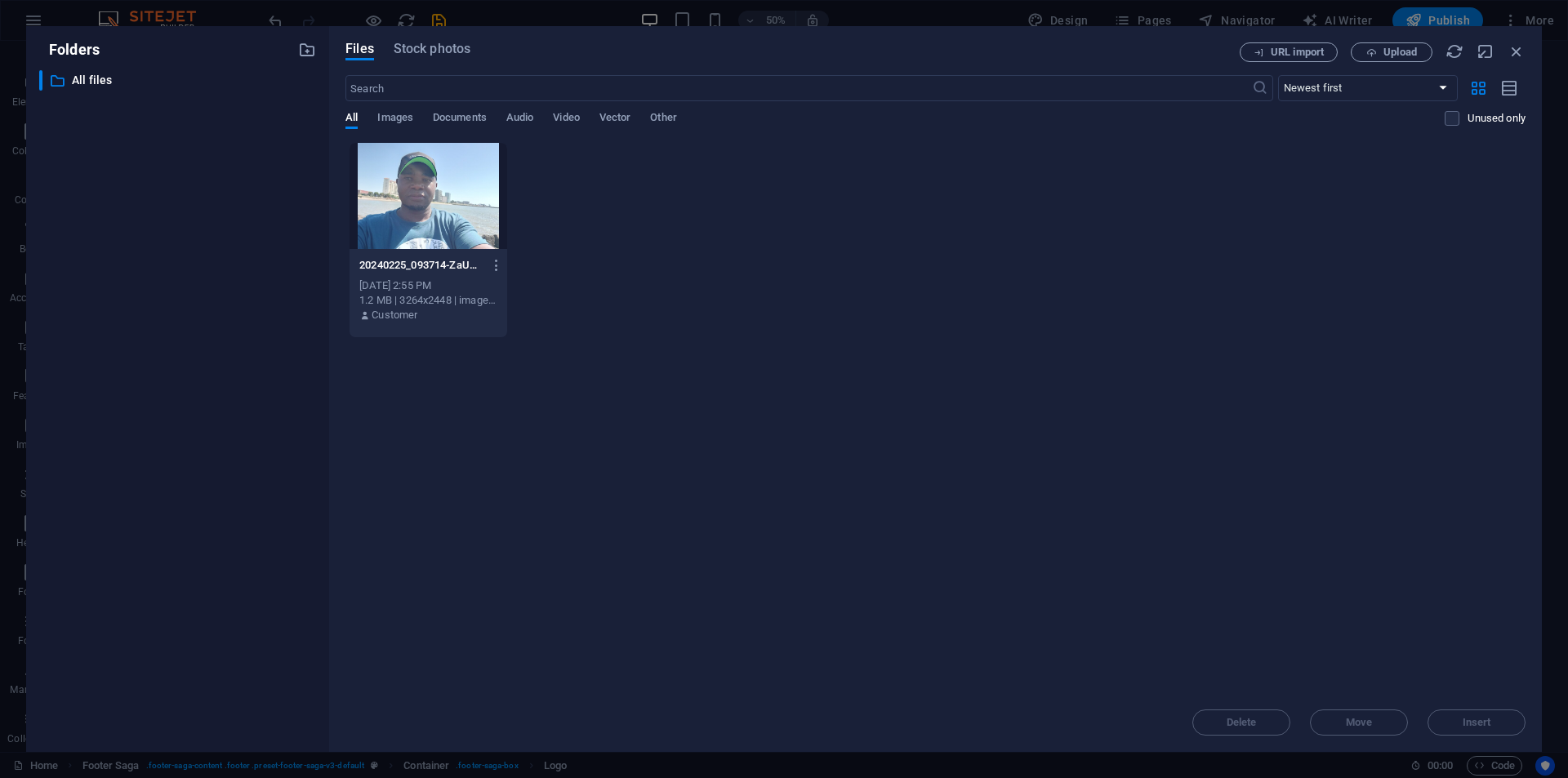
drag, startPoint x: 1509, startPoint y: 219, endPoint x: 1508, endPoint y: 209, distance: 10.0
click at [1508, 217] on div "20240225_093714-ZaUL8jqrO1ANUNAkYraoqQ.jpg 20240225_093714-ZaUL8jqrO1ANUNAkYrao…" at bounding box center [935, 240] width 1180 height 196
click at [1510, 85] on icon "button" at bounding box center [1510, 88] width 18 height 19
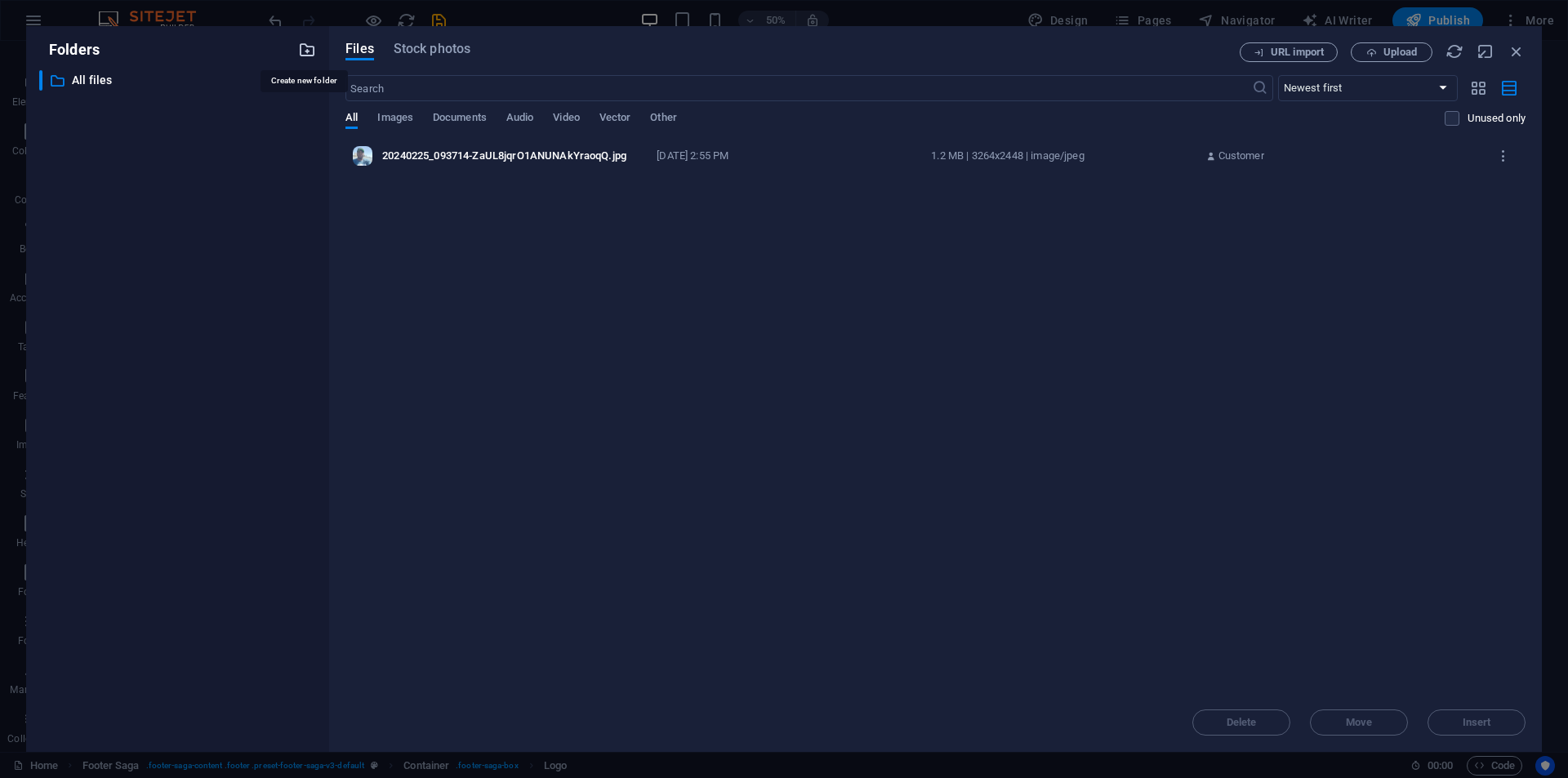
click at [307, 50] on icon "button" at bounding box center [306, 50] width 18 height 18
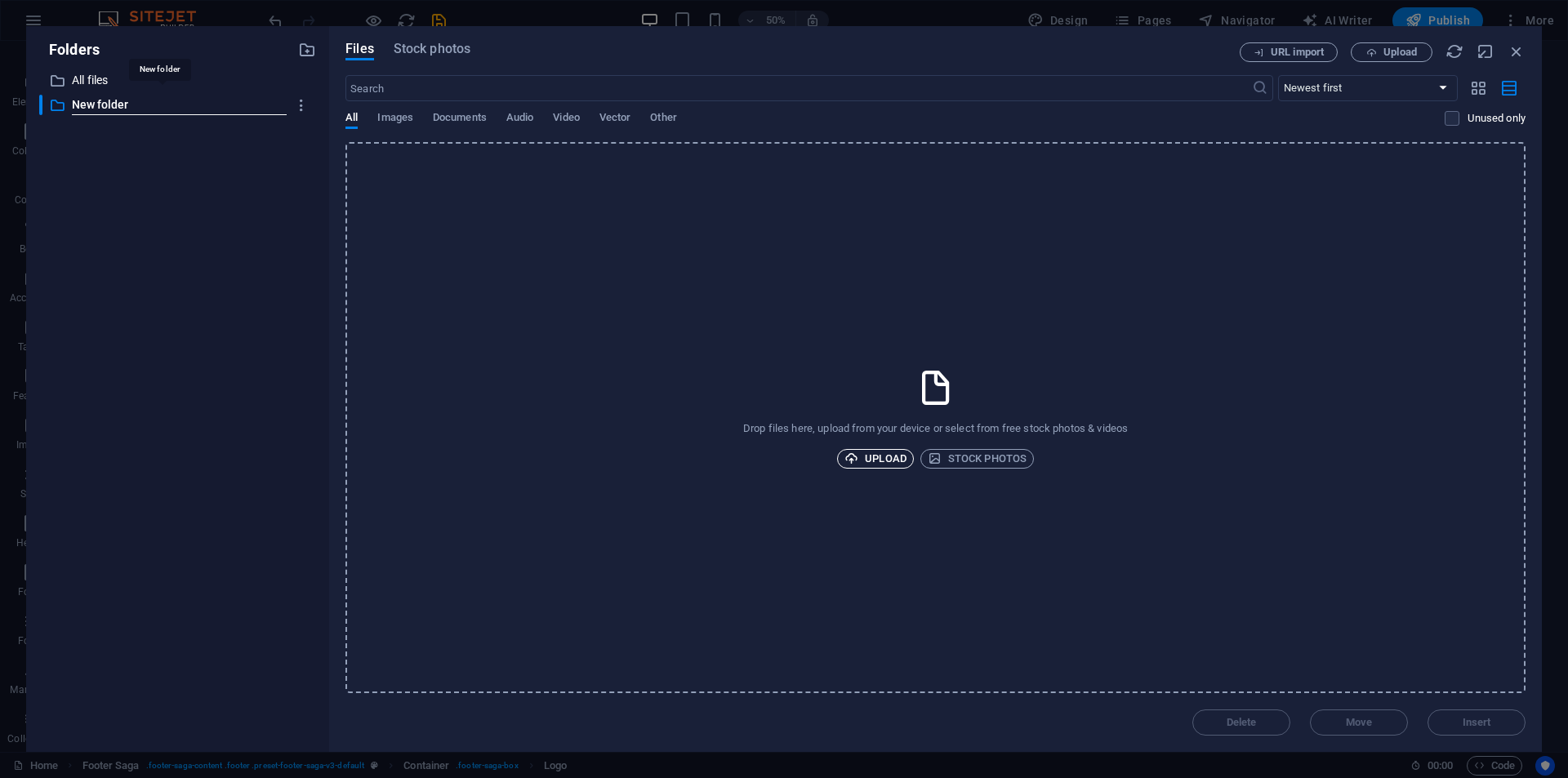
click at [885, 459] on span "Upload" at bounding box center [876, 458] width 62 height 19
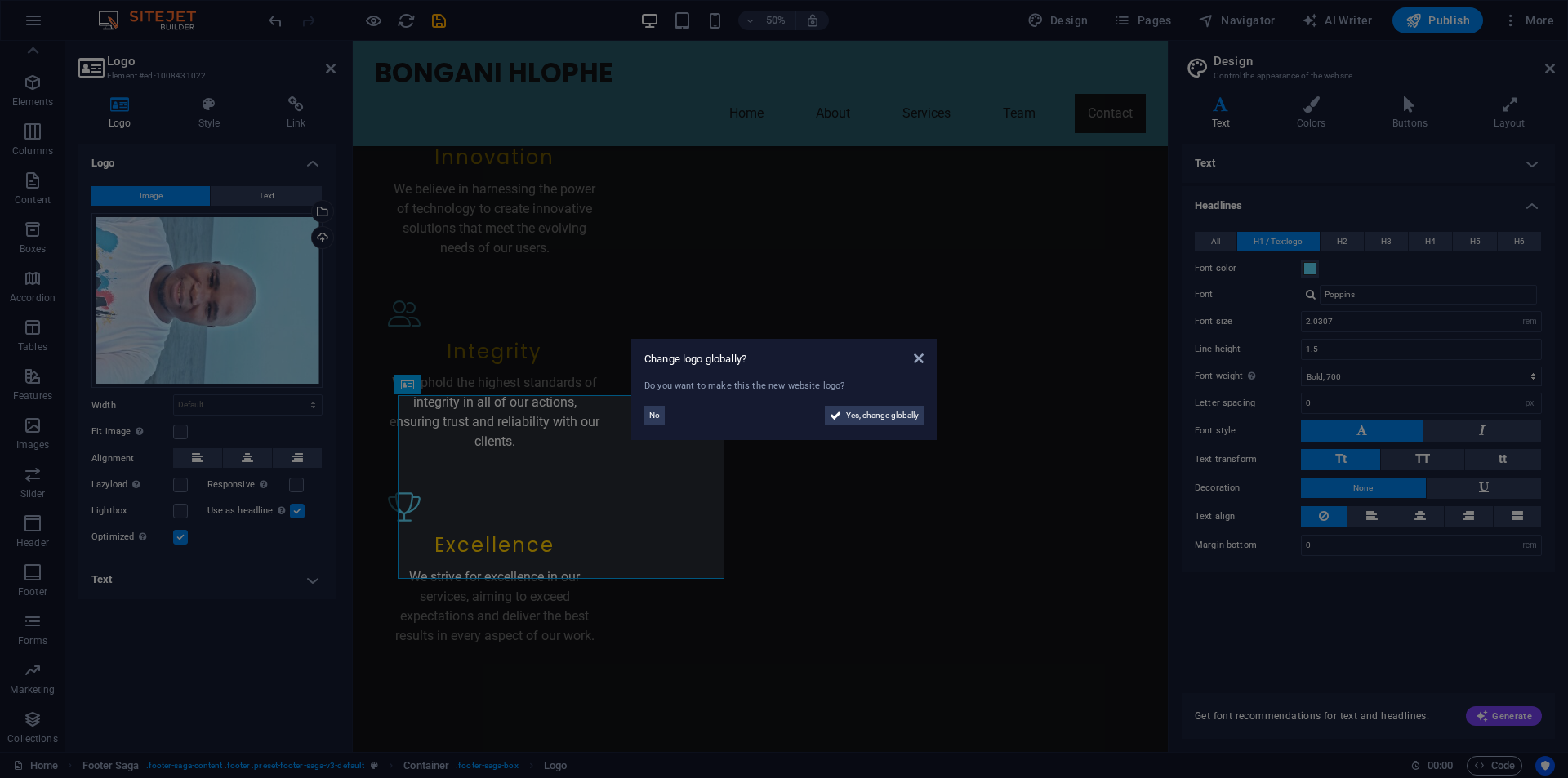
scroll to position [3253, 0]
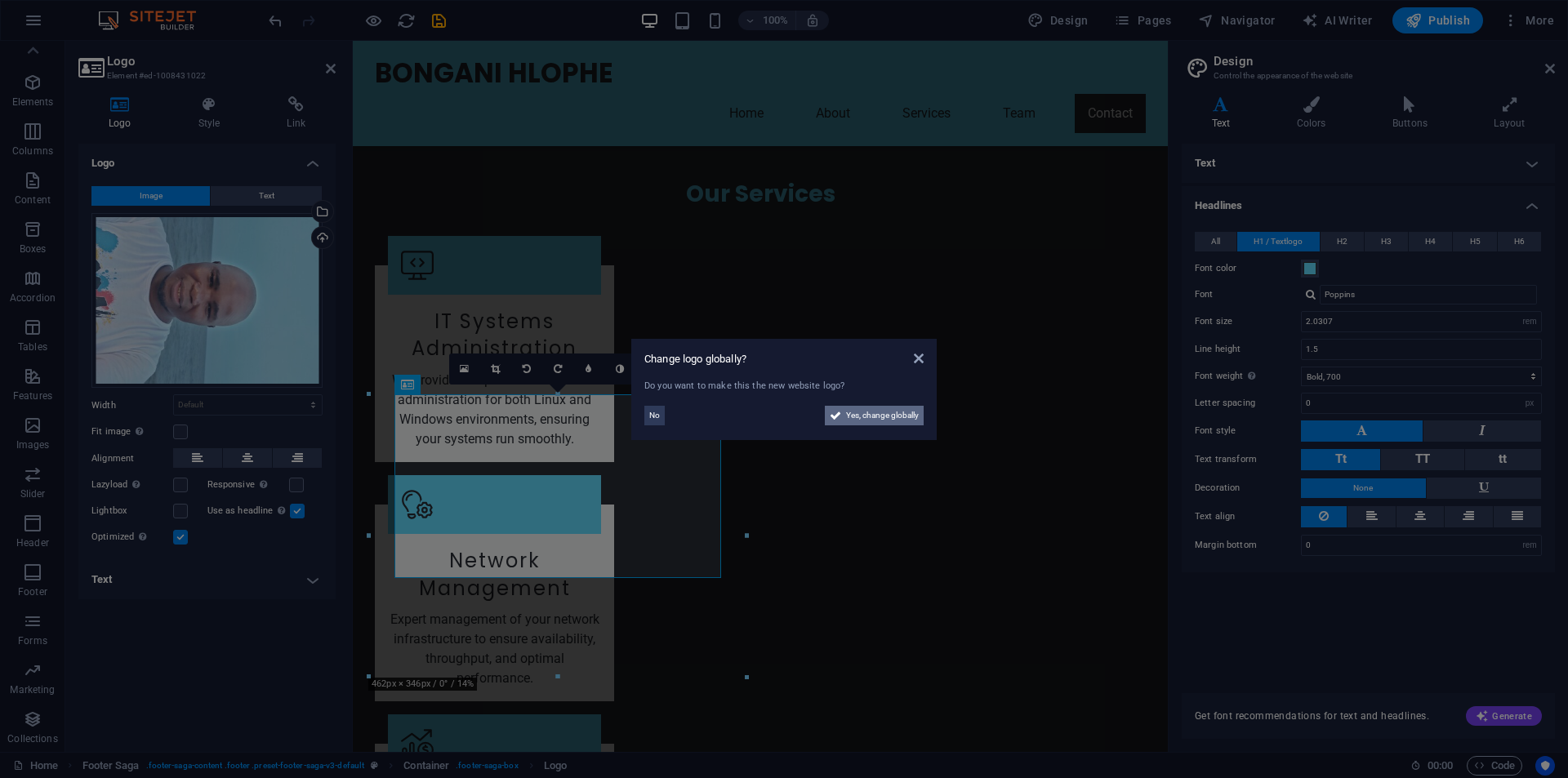
click at [893, 414] on span "Yes, change globally" at bounding box center [882, 415] width 72 height 19
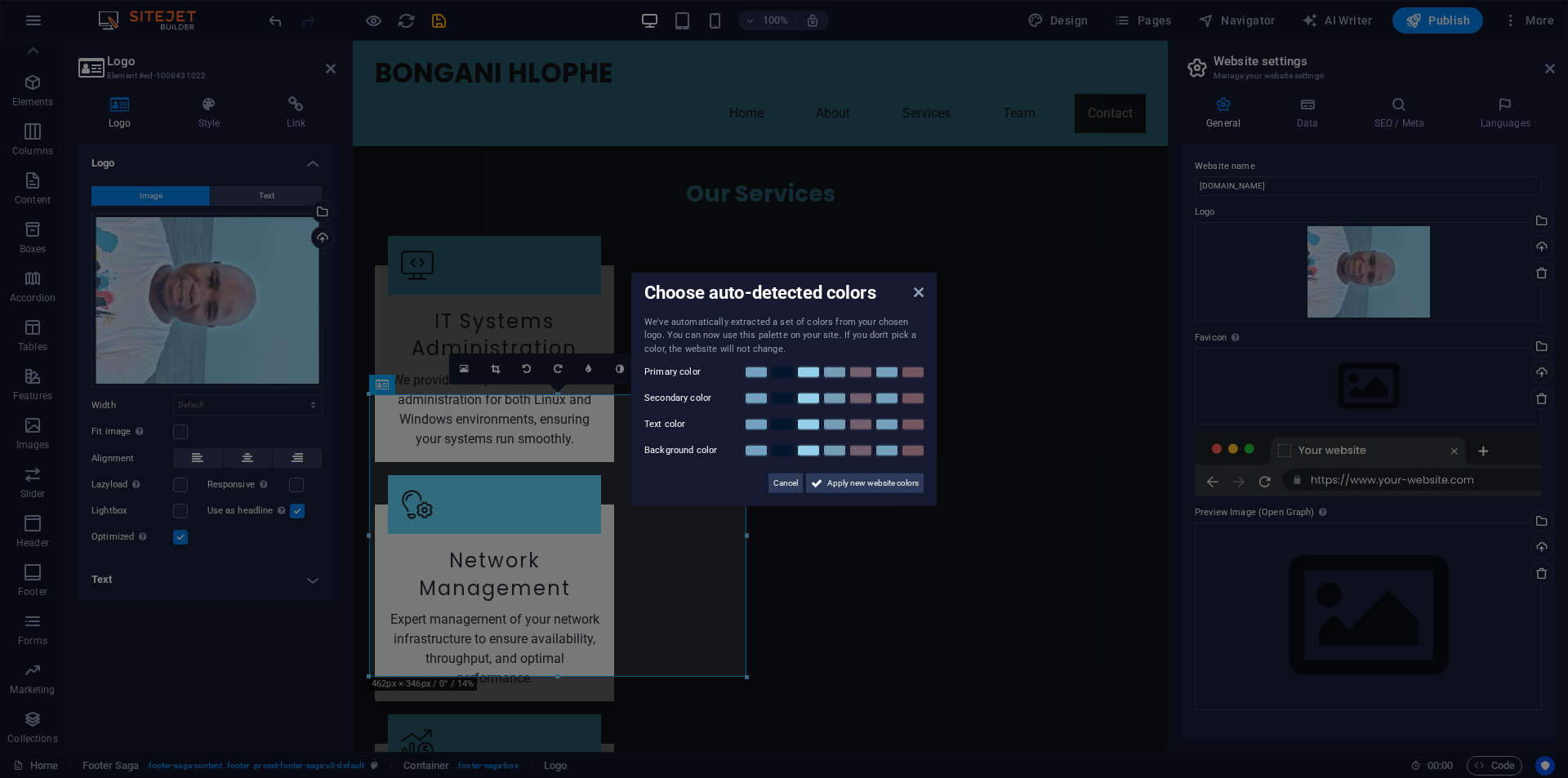
click at [524, 366] on aside "Choose auto-detected colors We've automatically extracted a set of colors from …" at bounding box center [784, 389] width 1568 height 778
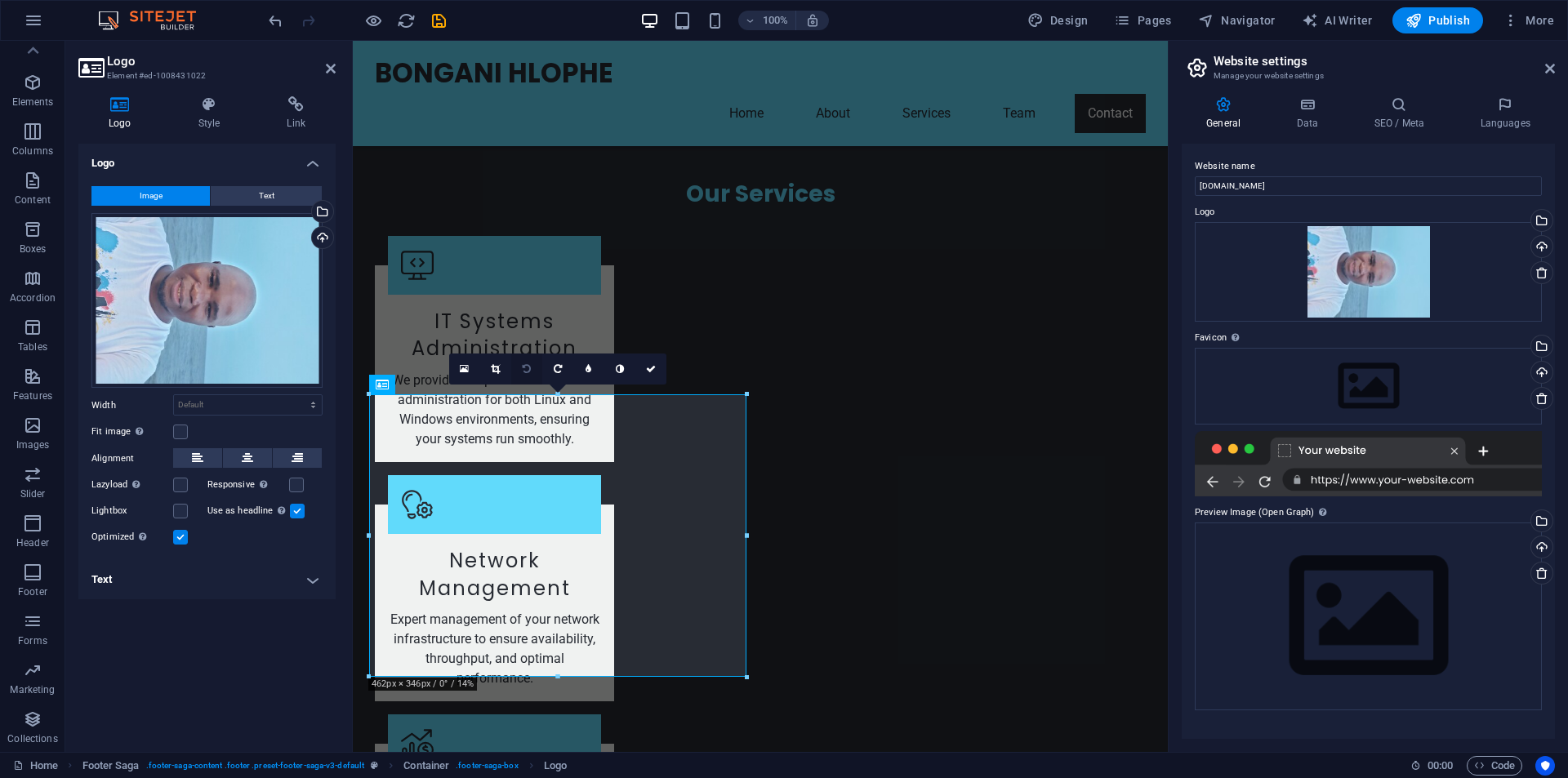
click at [527, 370] on icon at bounding box center [527, 369] width 8 height 10
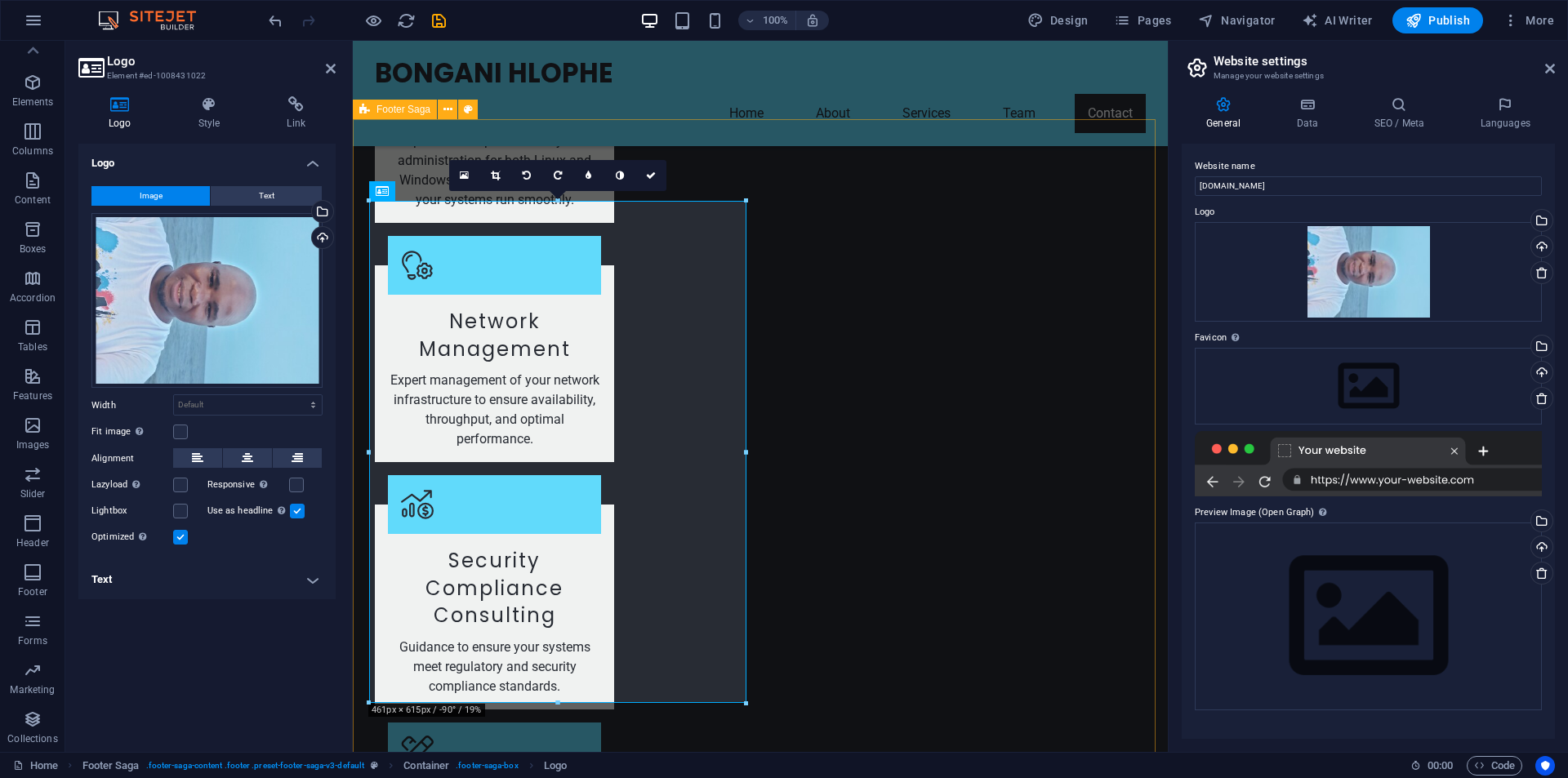
scroll to position [3498, 0]
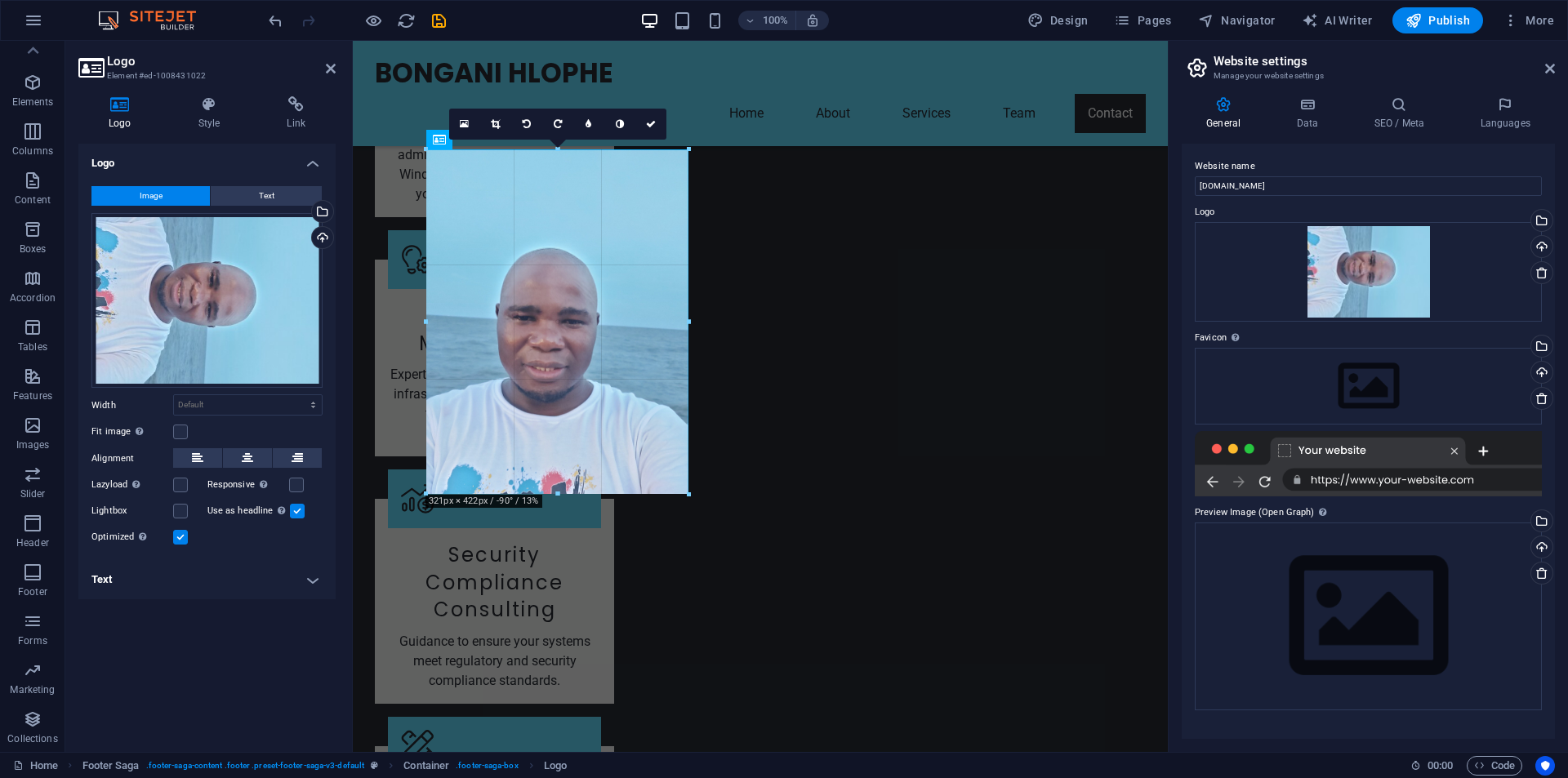
drag, startPoint x: 750, startPoint y: 655, endPoint x: 287, endPoint y: 183, distance: 661.2
type input "326"
select select "px"
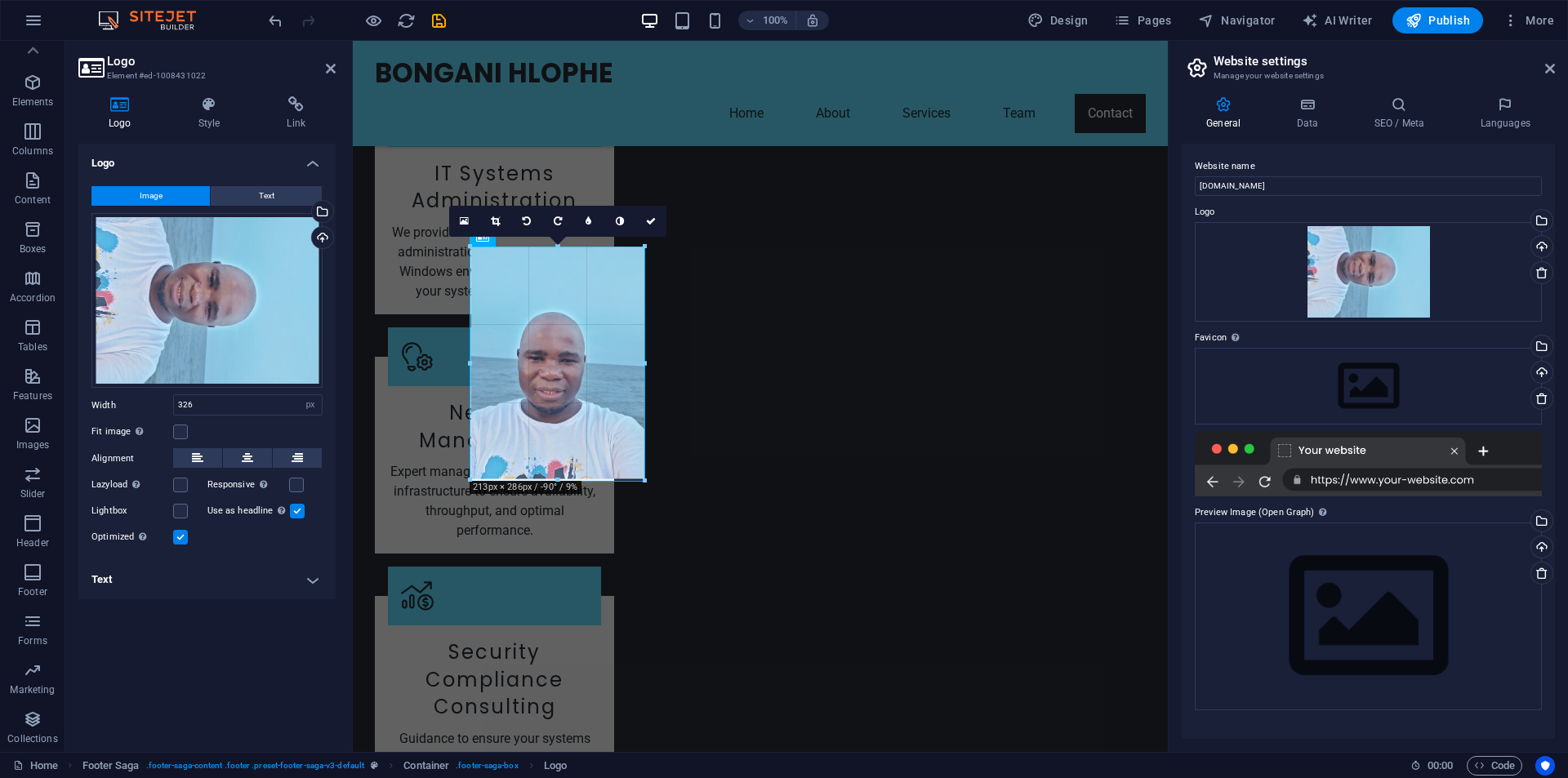
drag, startPoint x: 587, startPoint y: 486, endPoint x: 575, endPoint y: 387, distance: 99.7
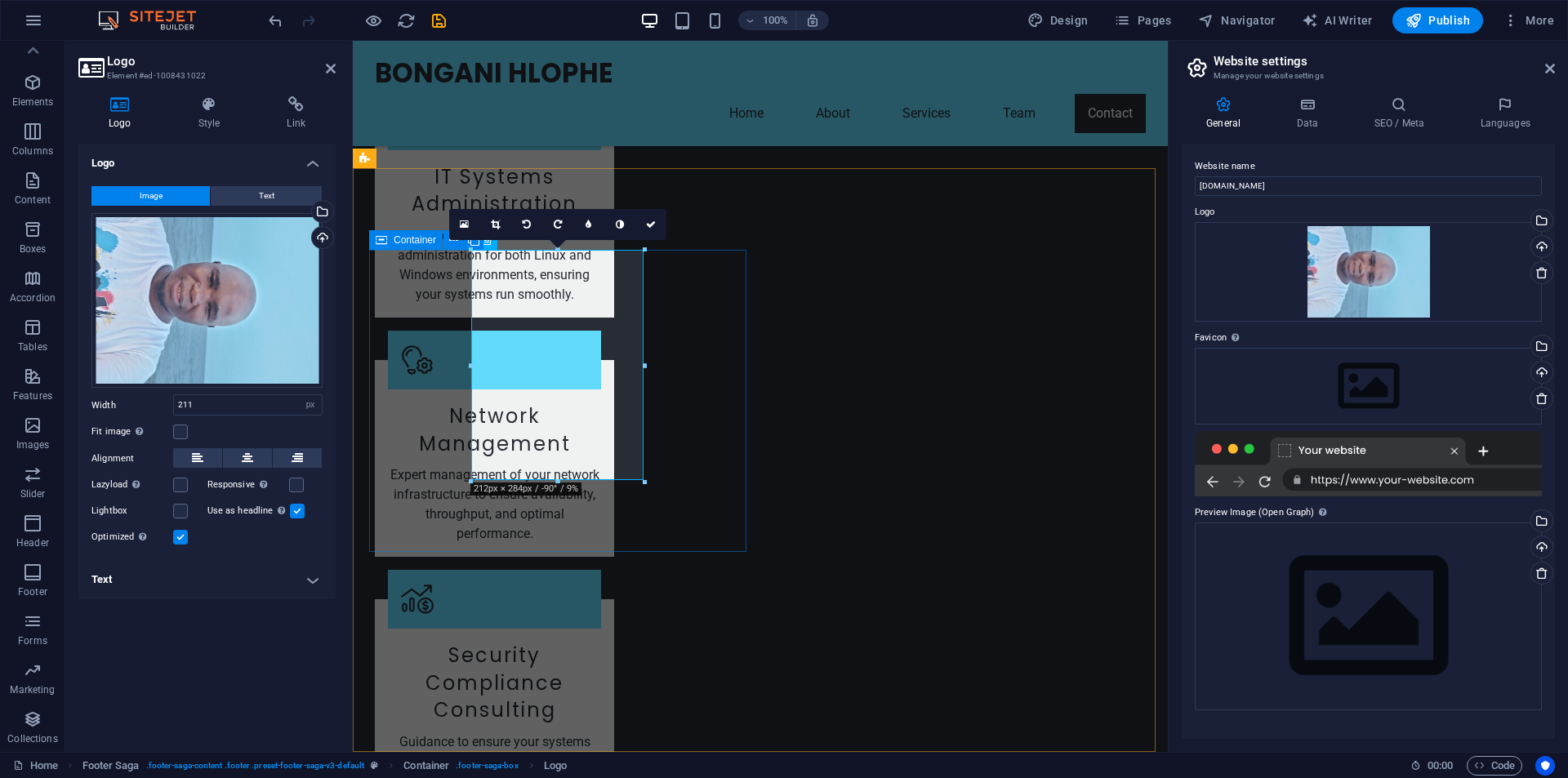
scroll to position [3397, 0]
drag, startPoint x: 453, startPoint y: 367, endPoint x: 398, endPoint y: 354, distance: 56.5
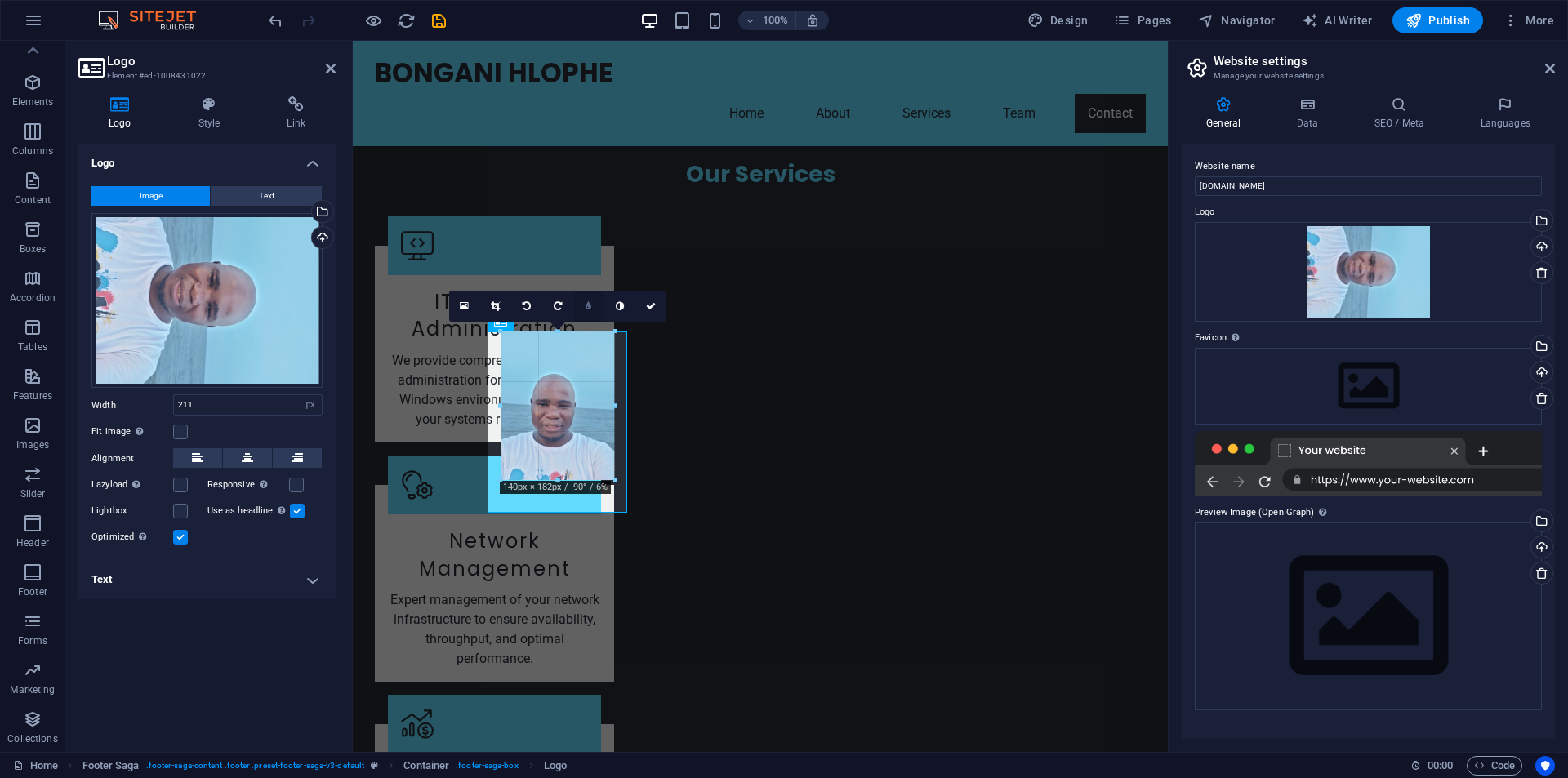
scroll to position [3269, 0]
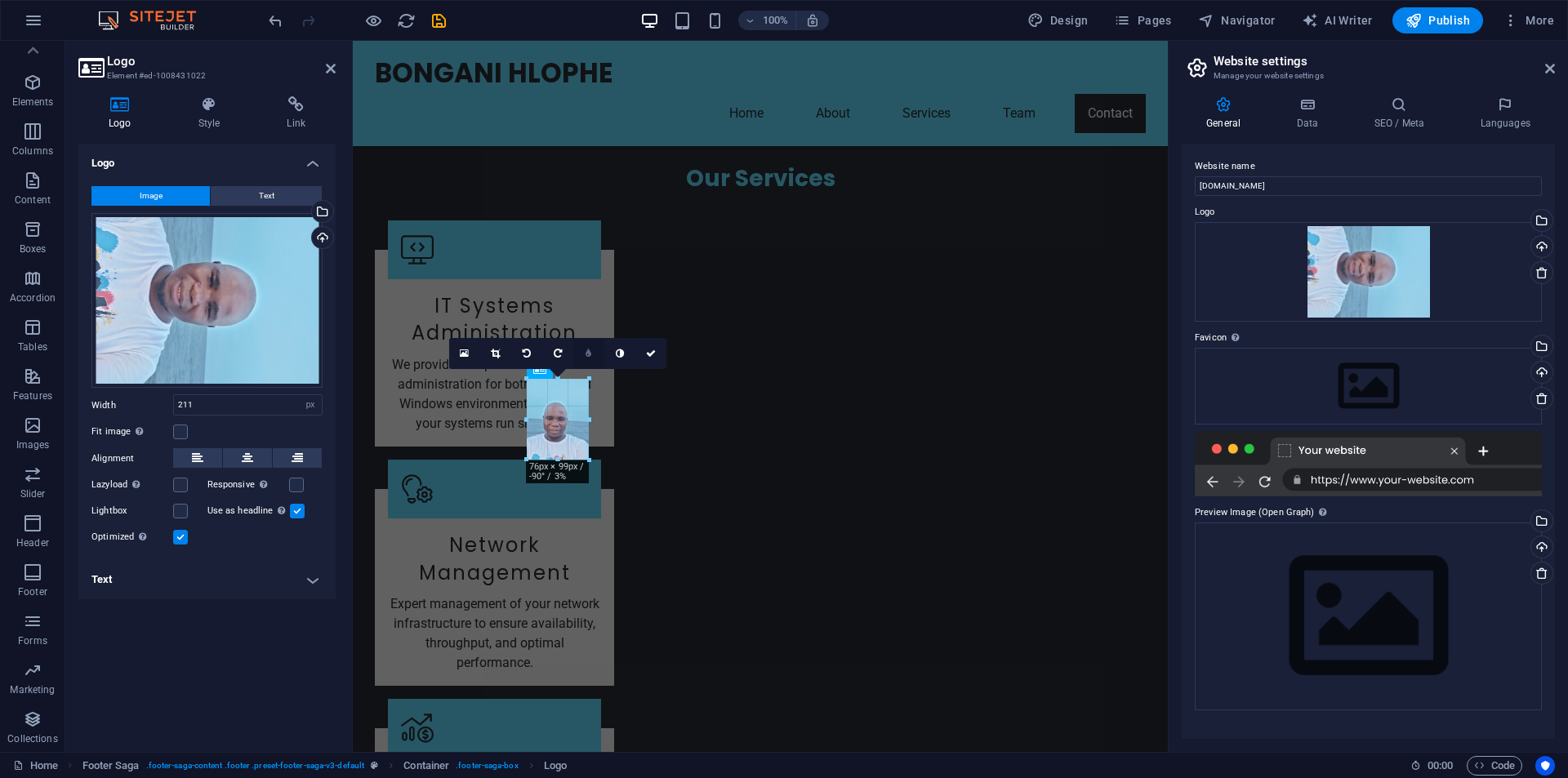
drag, startPoint x: 472, startPoint y: 367, endPoint x: 583, endPoint y: 352, distance: 112.0
type input "76"
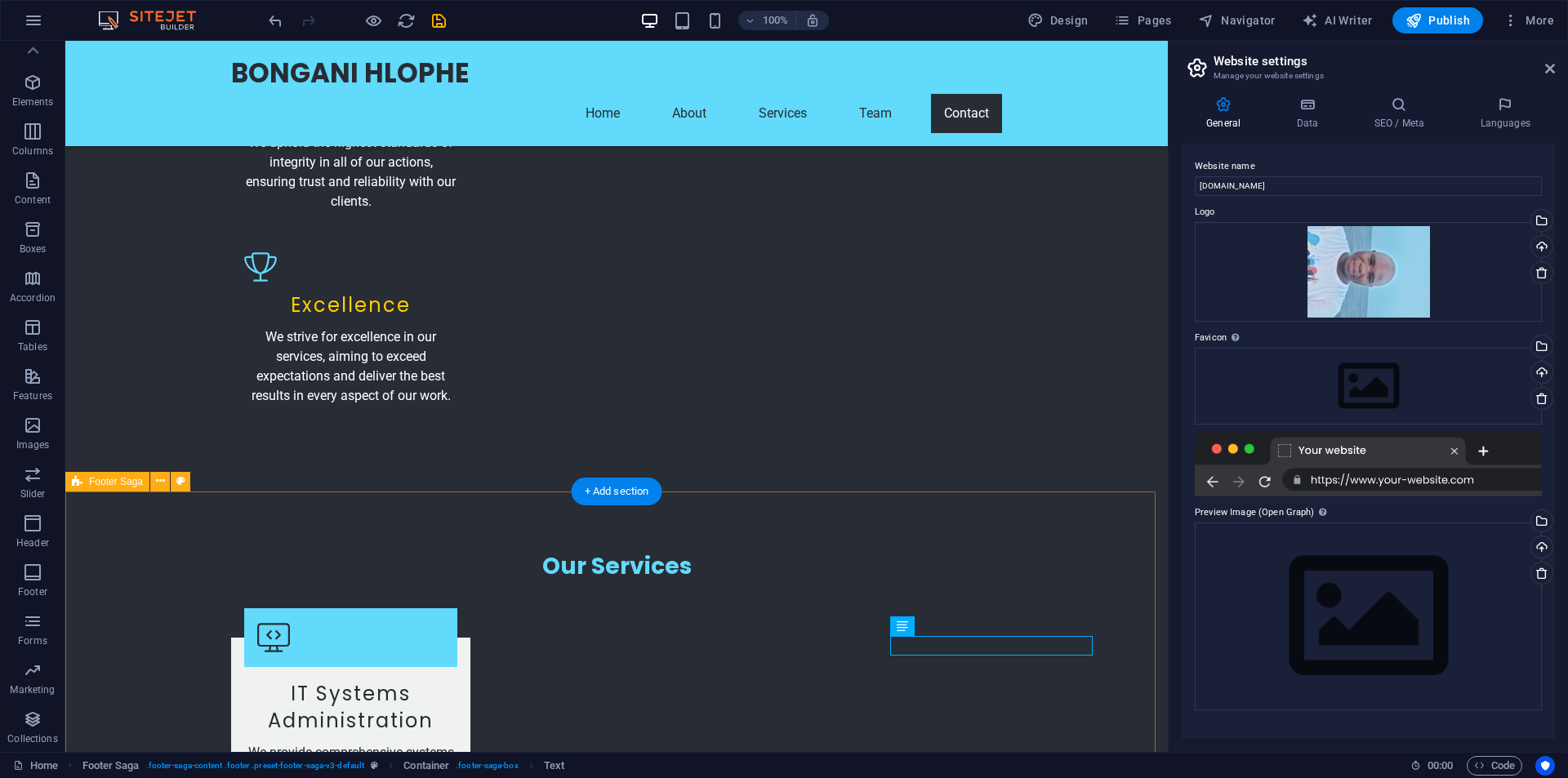
scroll to position [3019, 0]
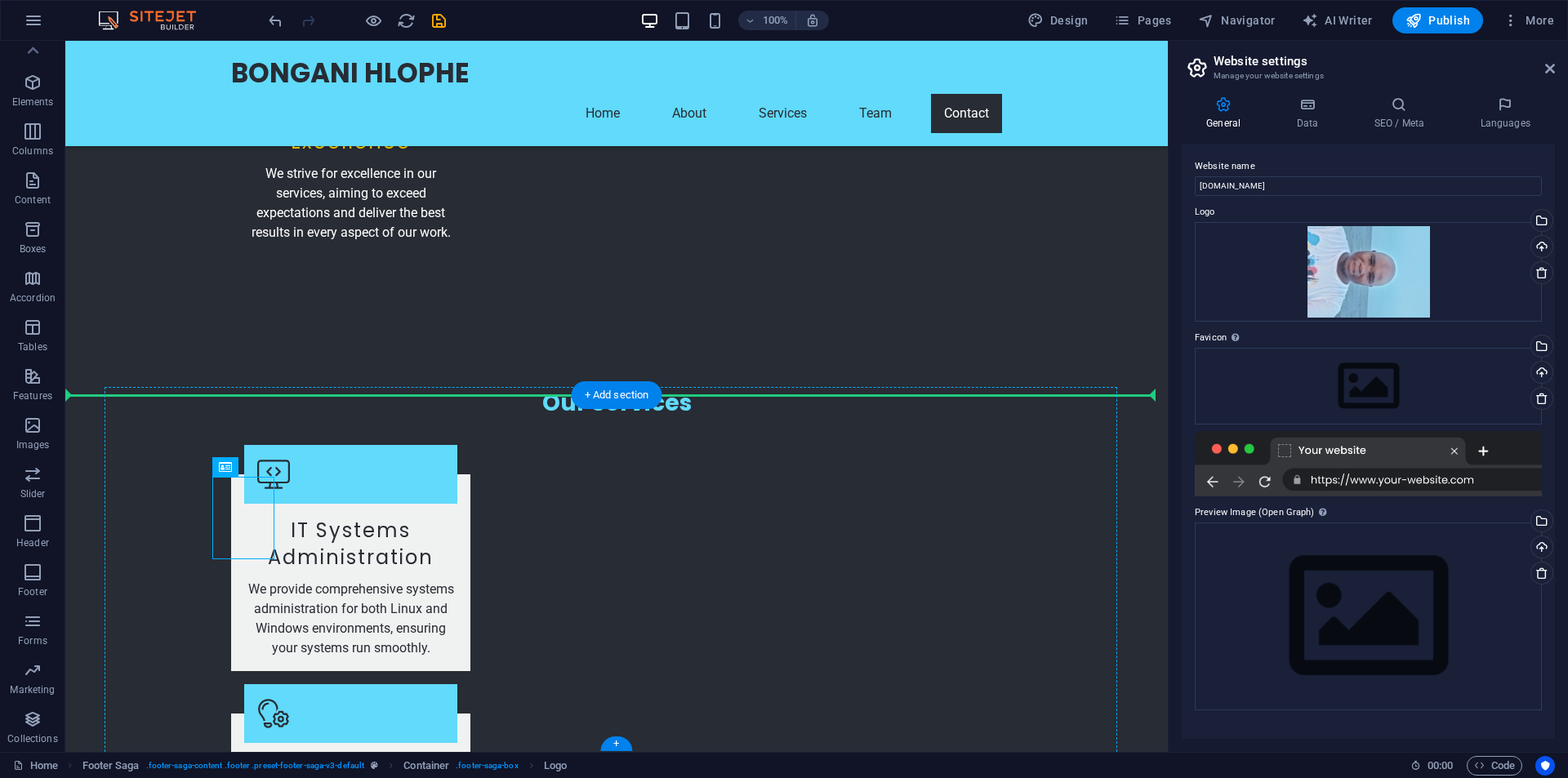
drag, startPoint x: 224, startPoint y: 512, endPoint x: 204, endPoint y: 508, distance: 20.4
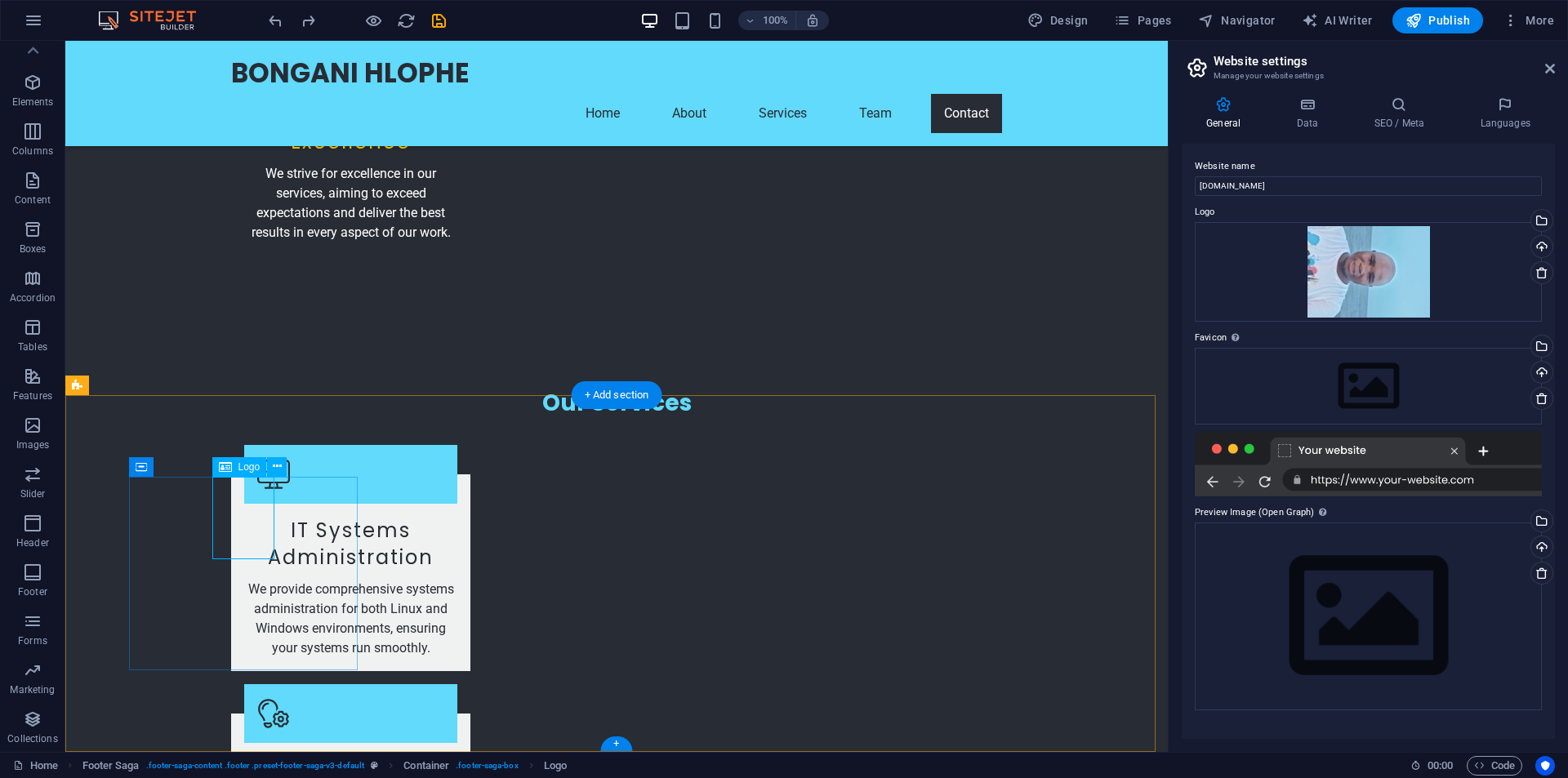
select select "px"
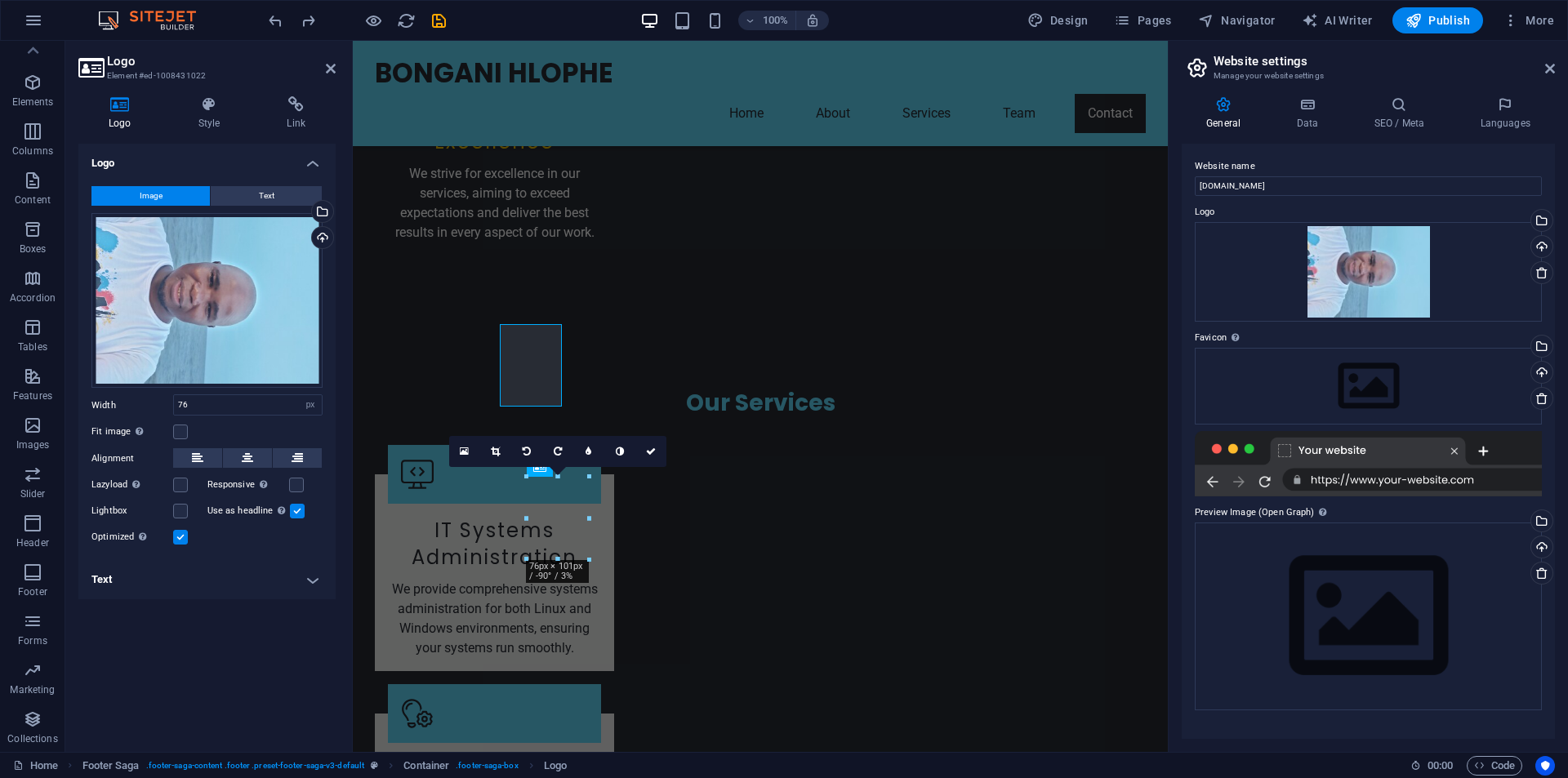
scroll to position [3171, 0]
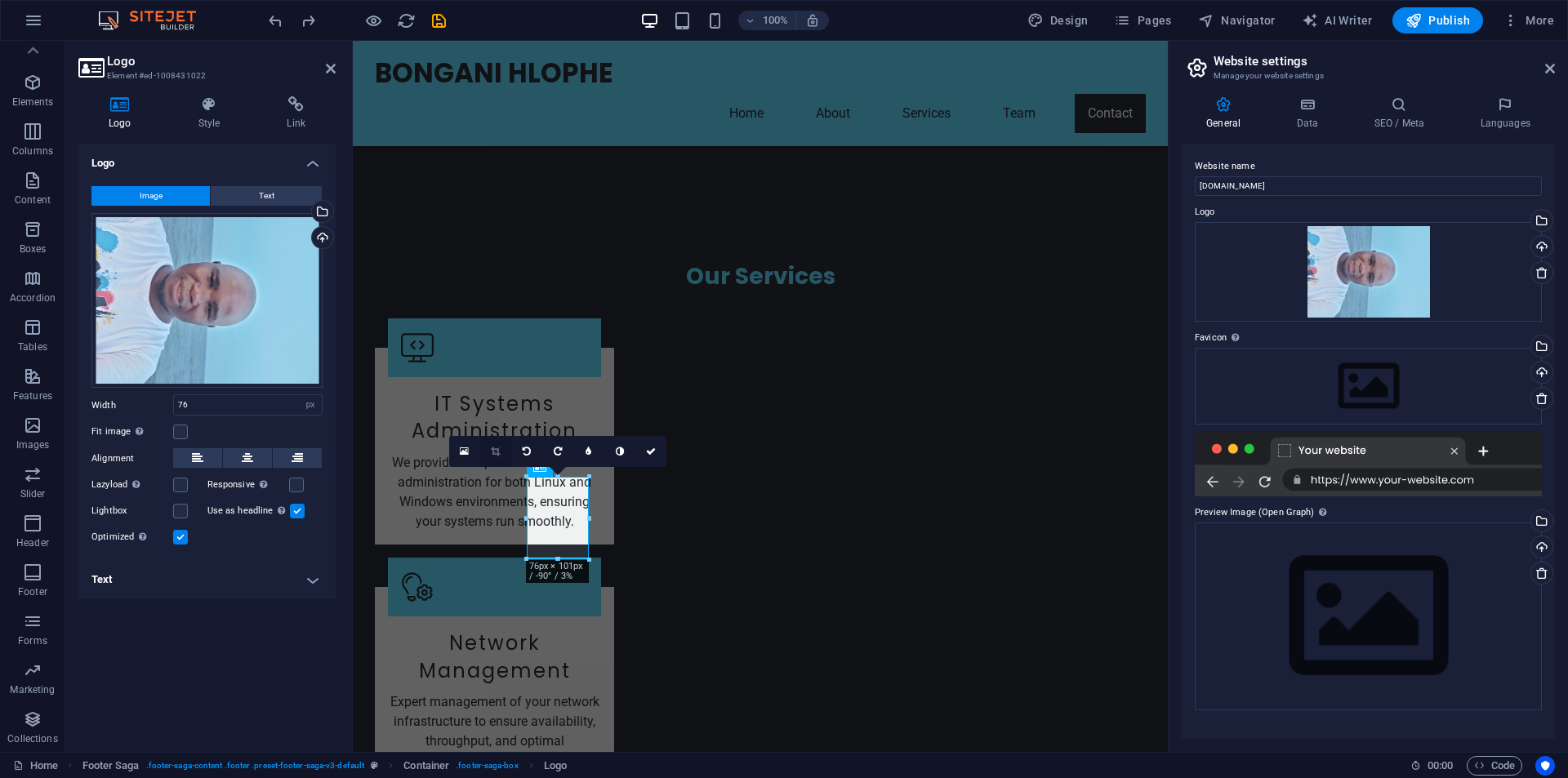
click at [497, 451] on icon at bounding box center [495, 452] width 9 height 10
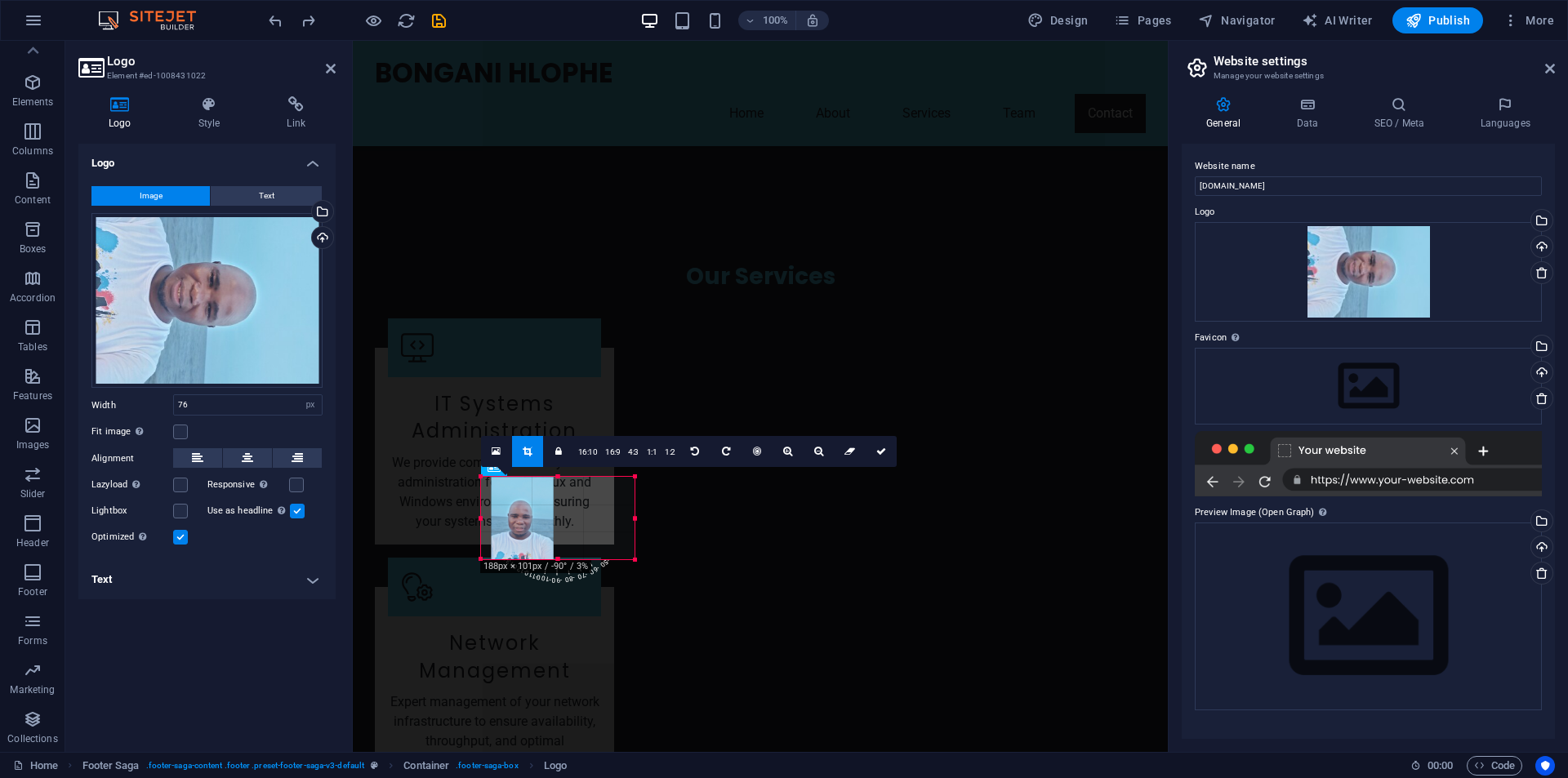
drag, startPoint x: 512, startPoint y: 519, endPoint x: 434, endPoint y: 519, distance: 78.0
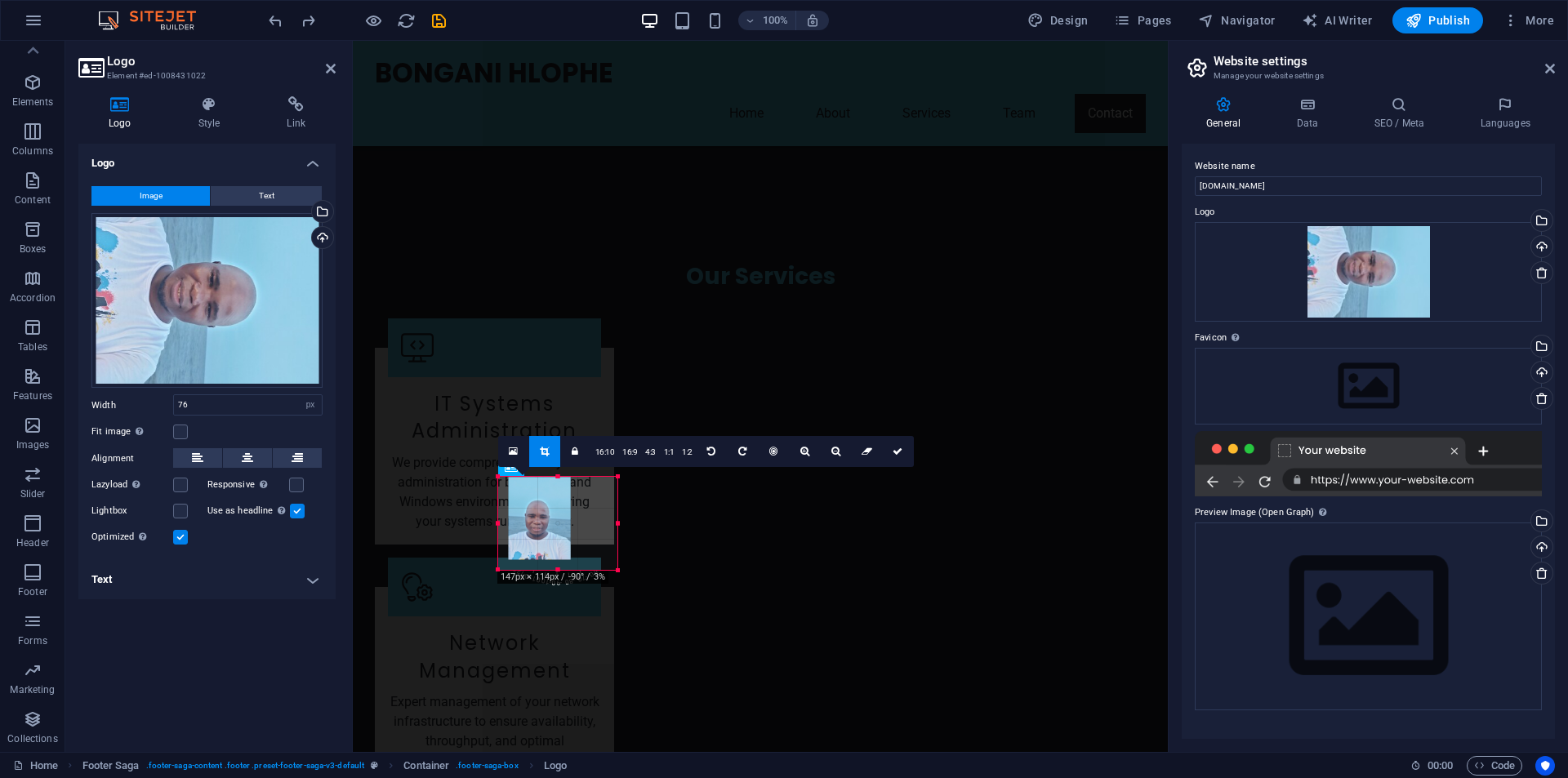
drag, startPoint x: 478, startPoint y: 558, endPoint x: 93, endPoint y: 524, distance: 386.5
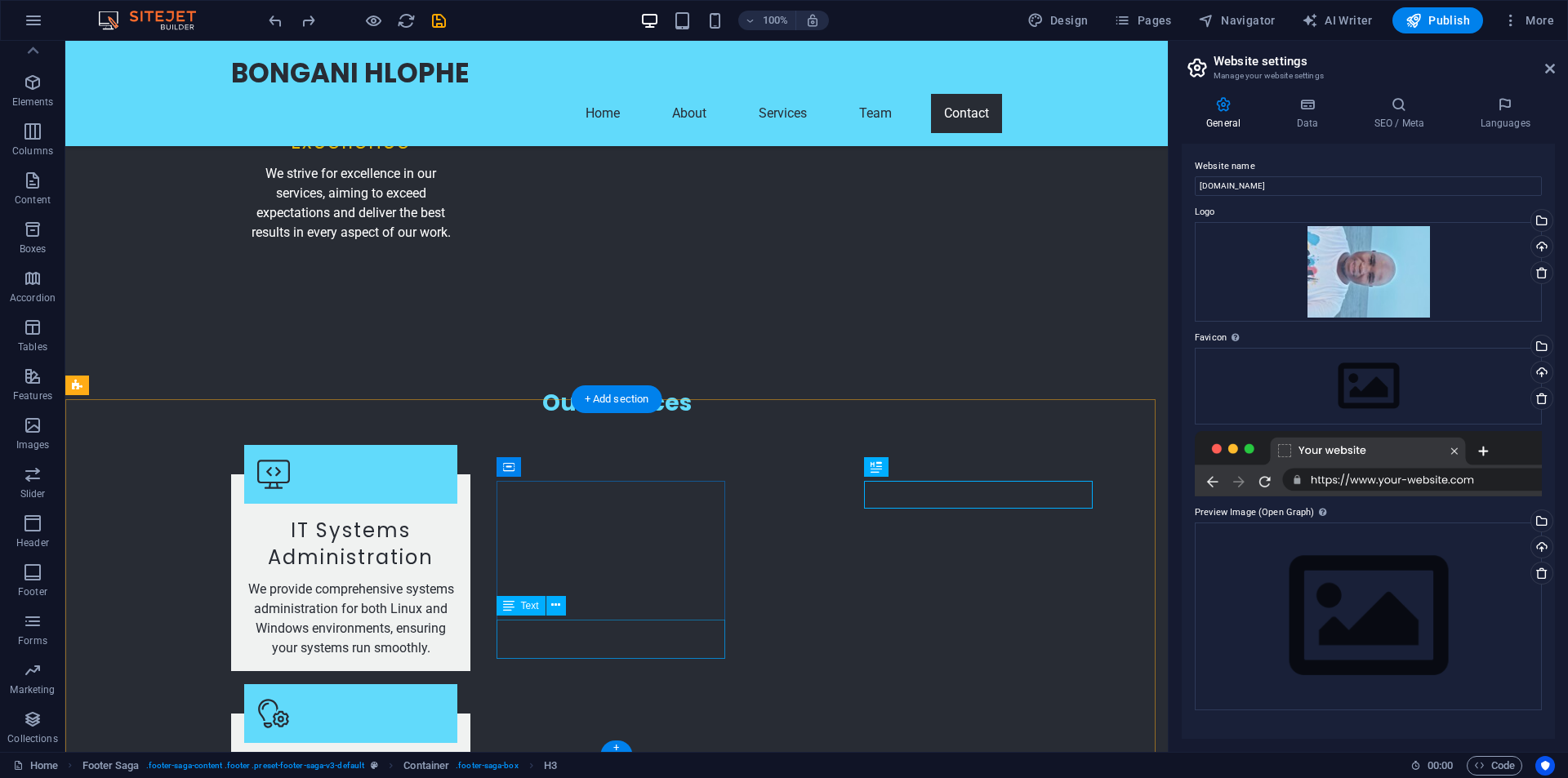
scroll to position [3019, 0]
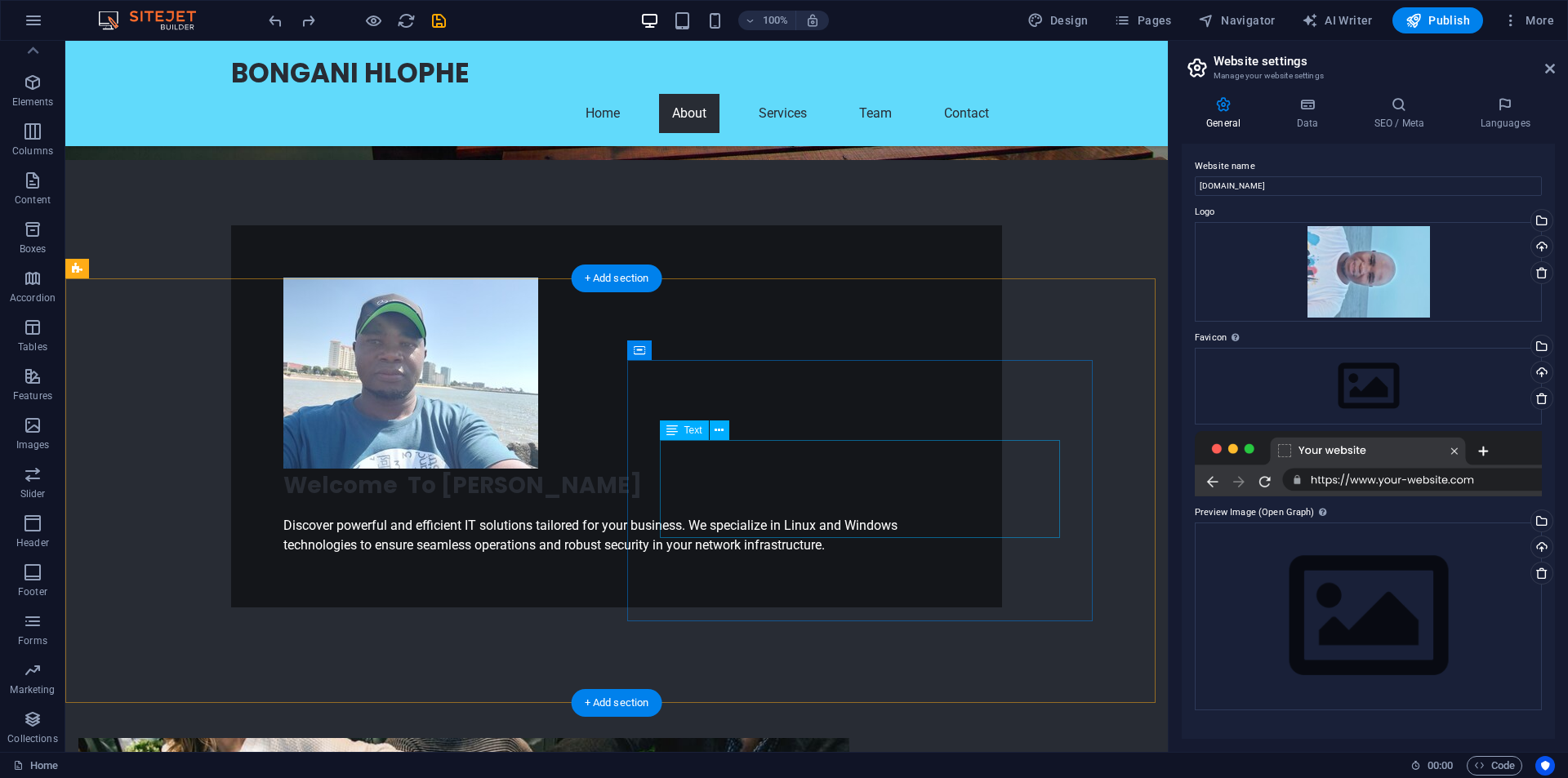
scroll to position [654, 0]
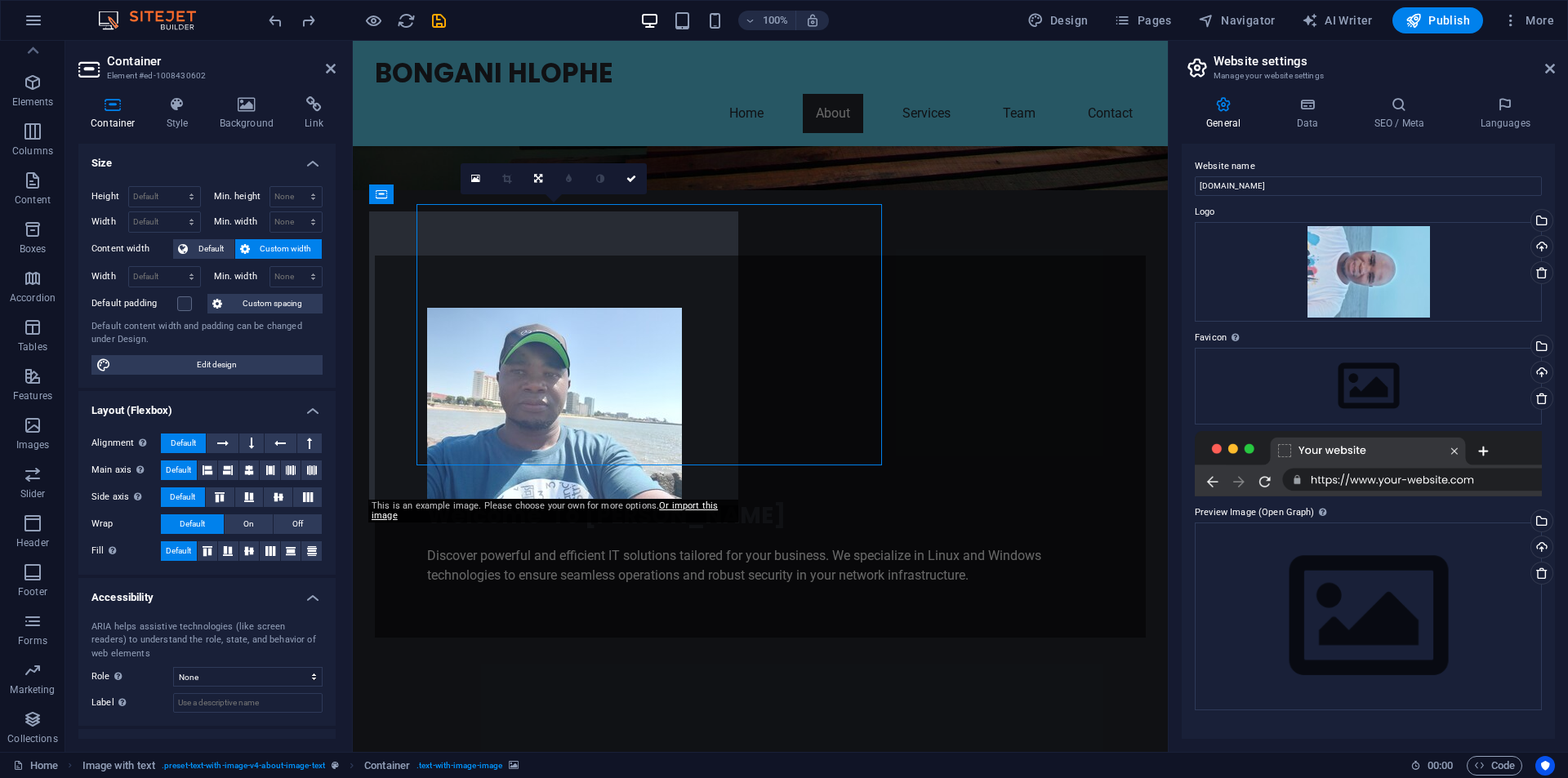
scroll to position [646, 0]
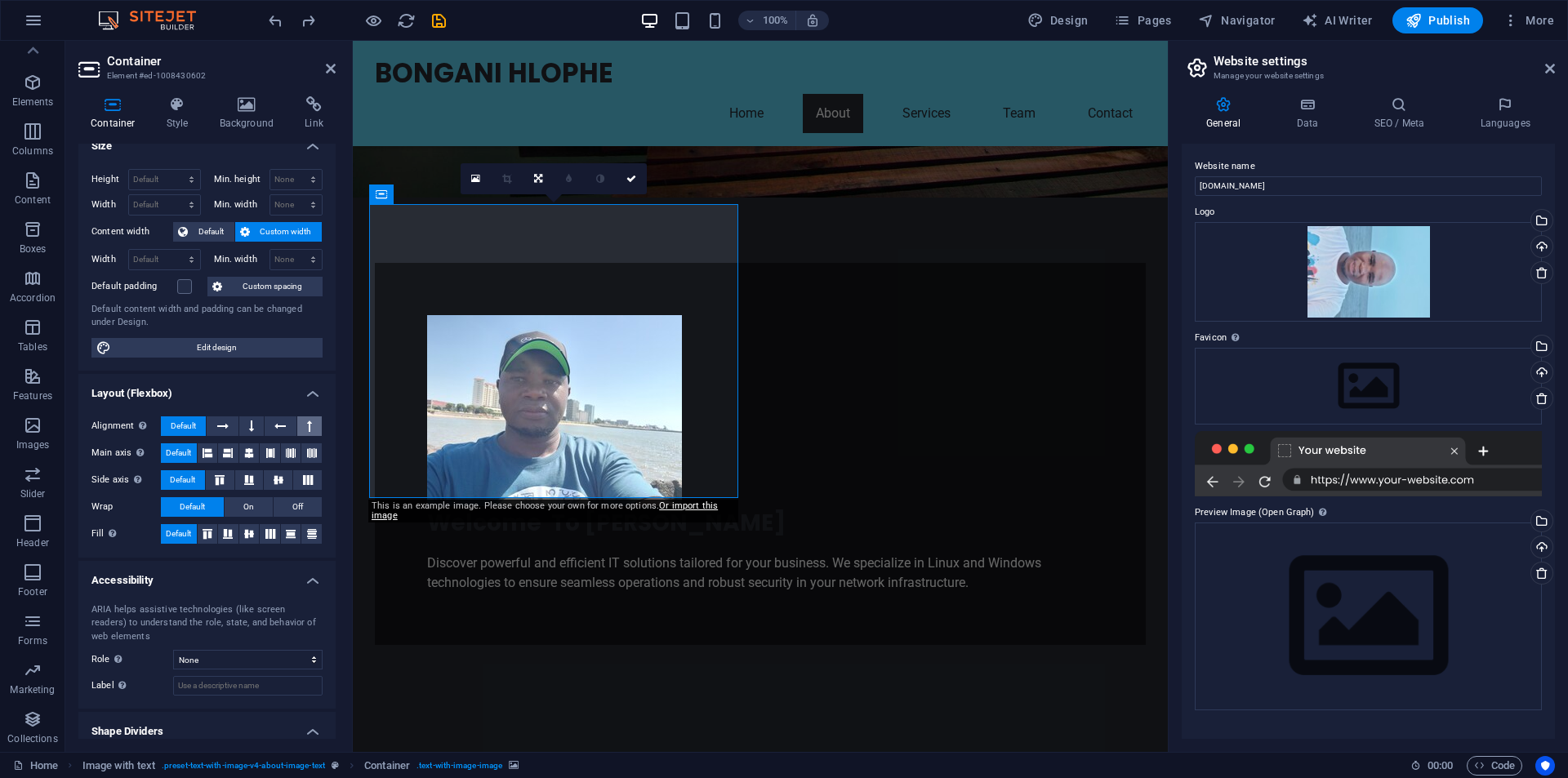
scroll to position [0, 0]
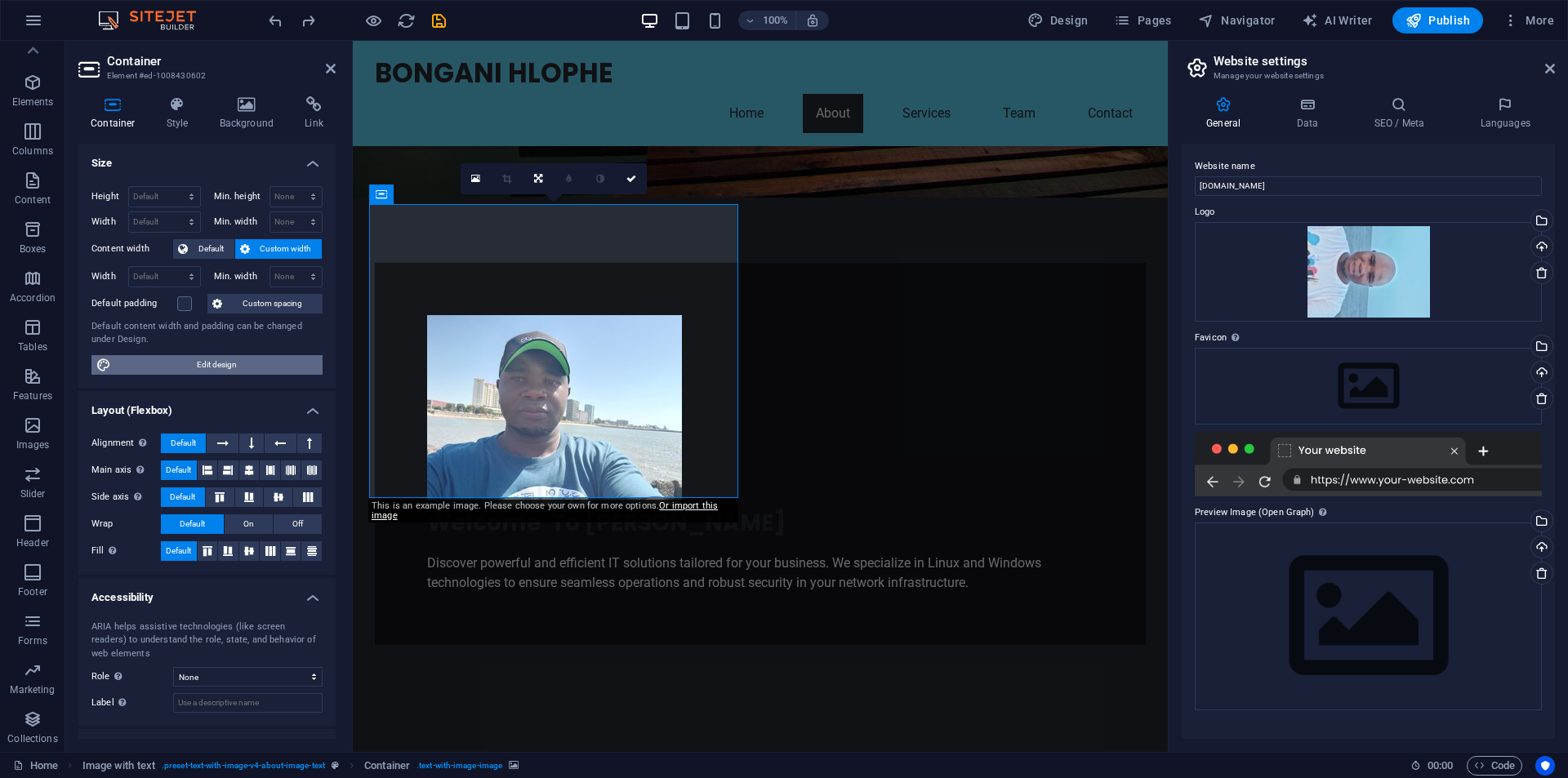
click at [193, 363] on span "Edit design" at bounding box center [217, 364] width 202 height 19
select select "rem"
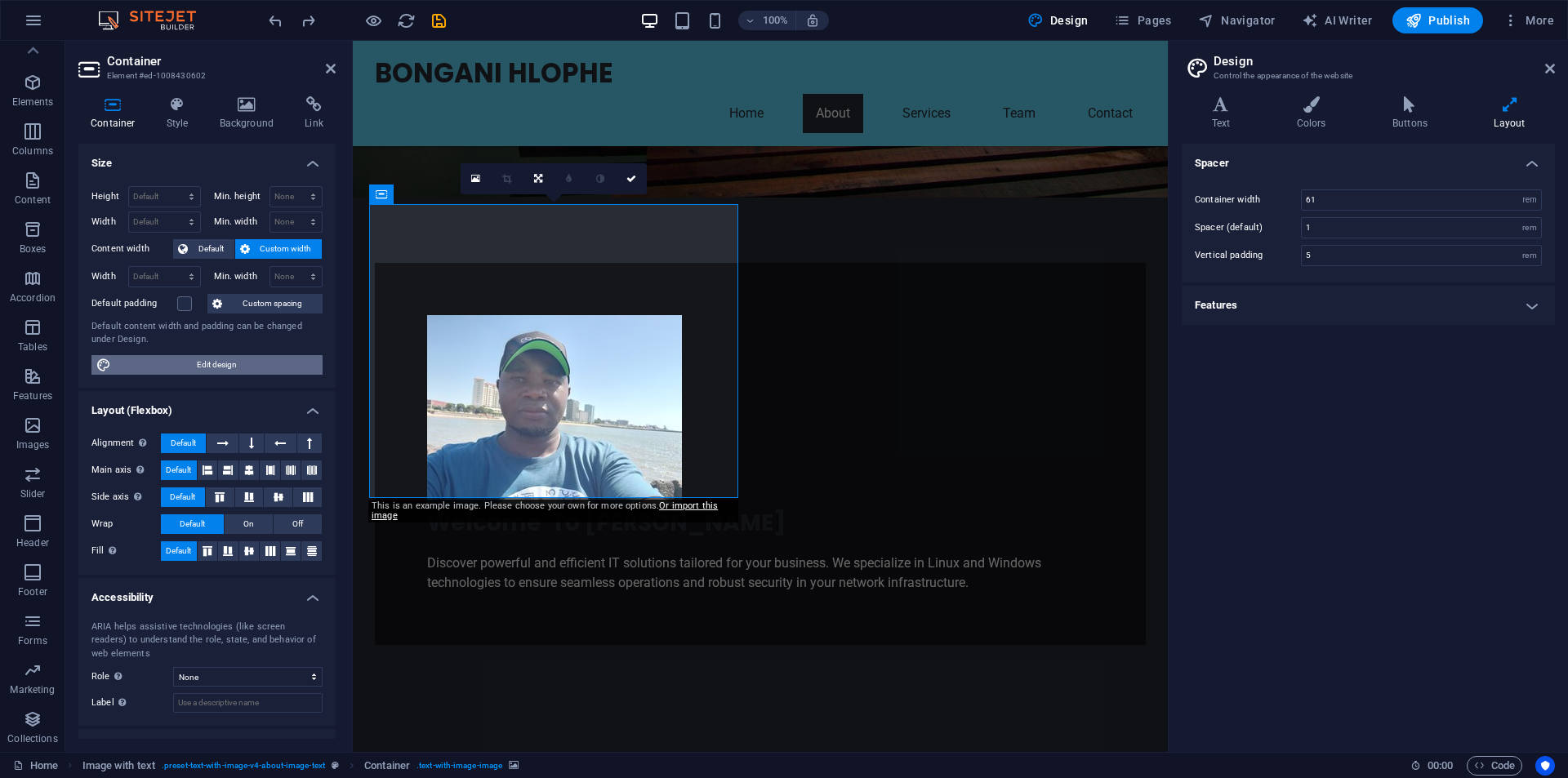
click at [215, 367] on span "Edit design" at bounding box center [217, 364] width 202 height 19
click at [248, 108] on icon at bounding box center [247, 104] width 79 height 16
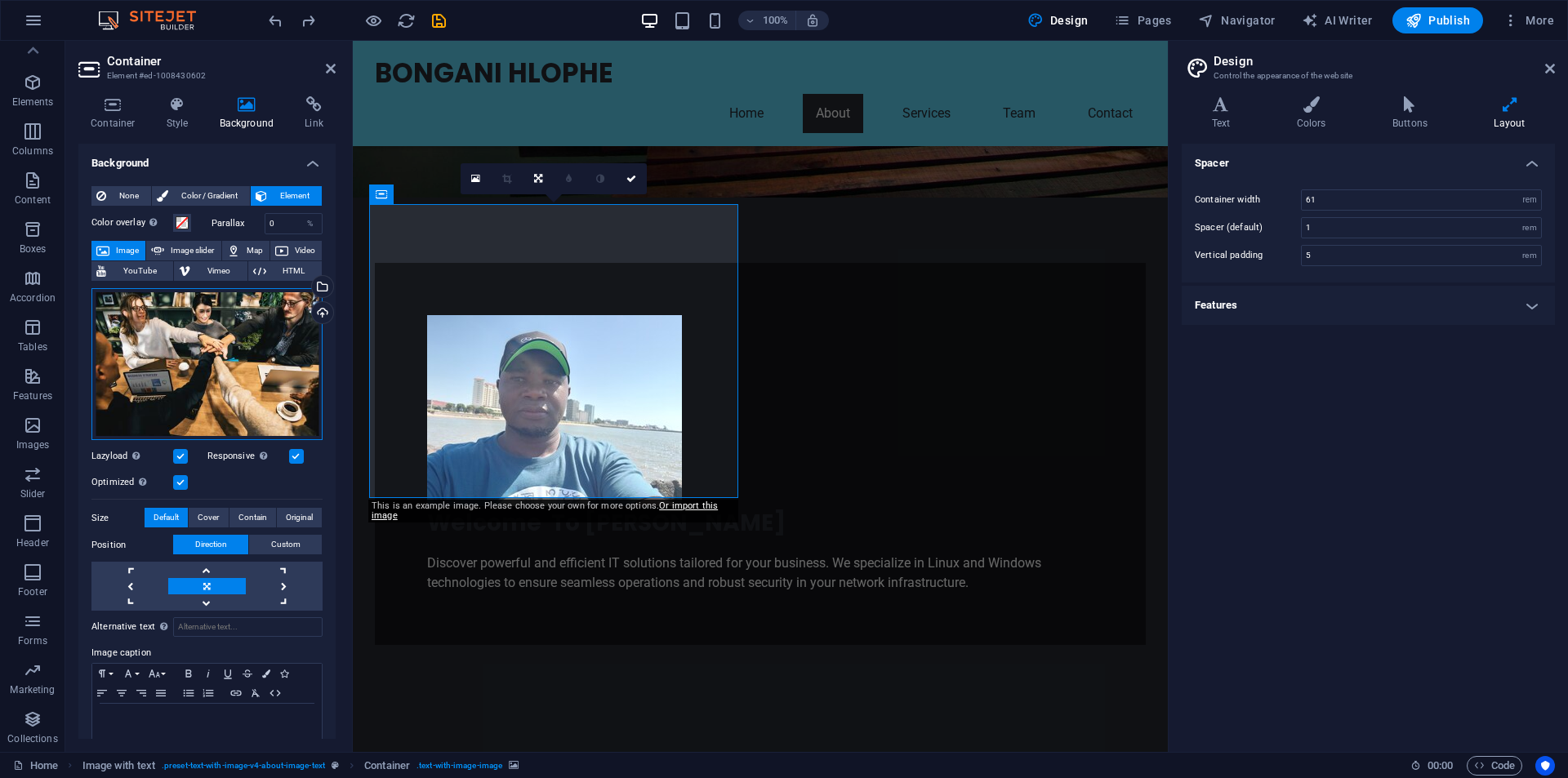
click at [220, 373] on div "Drag files here, click to choose files or select files from Files or our free s…" at bounding box center [207, 365] width 231 height 153
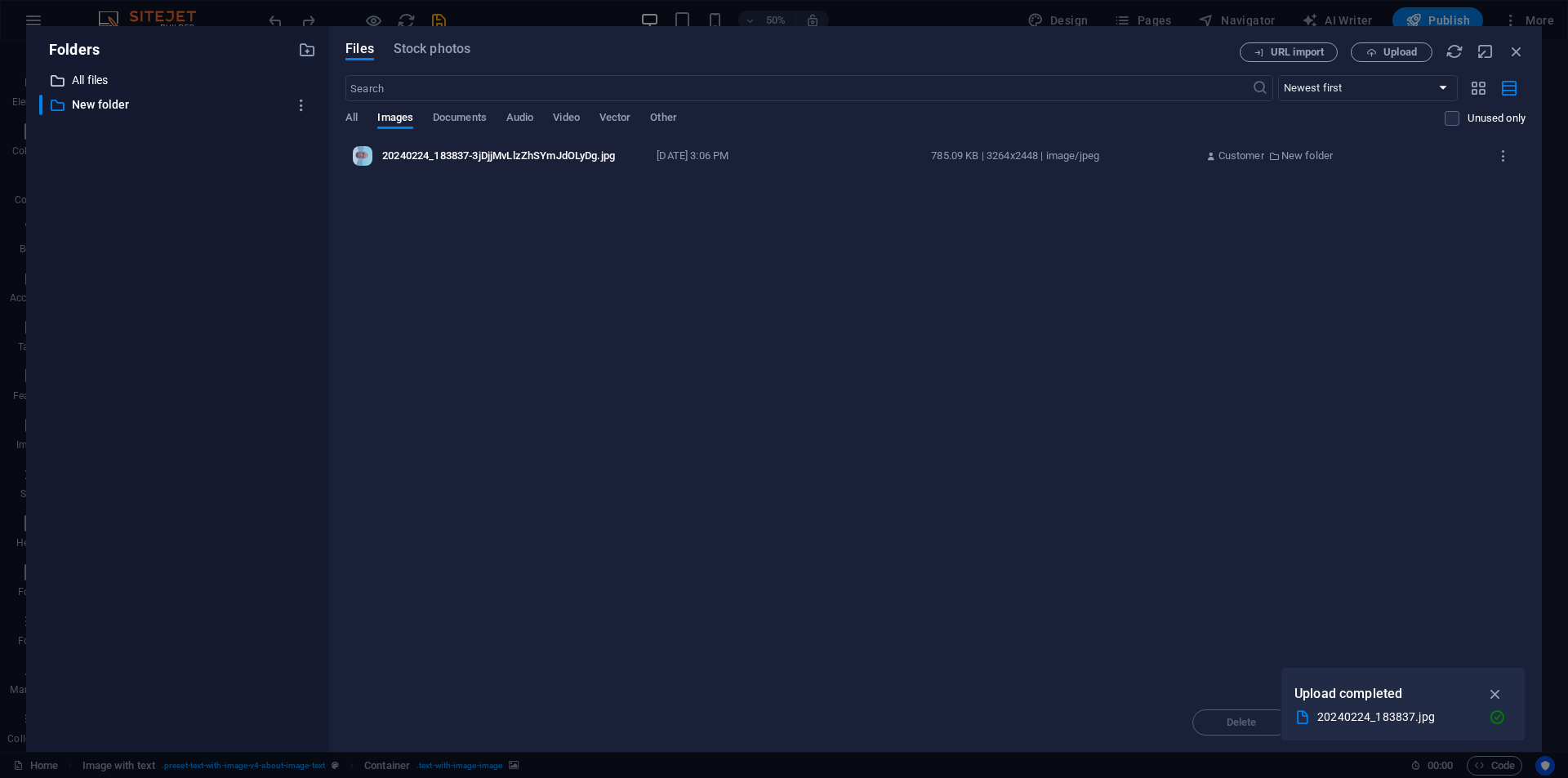
click at [98, 79] on p "All files" at bounding box center [178, 80] width 214 height 19
click at [310, 51] on icon "button" at bounding box center [306, 50] width 18 height 18
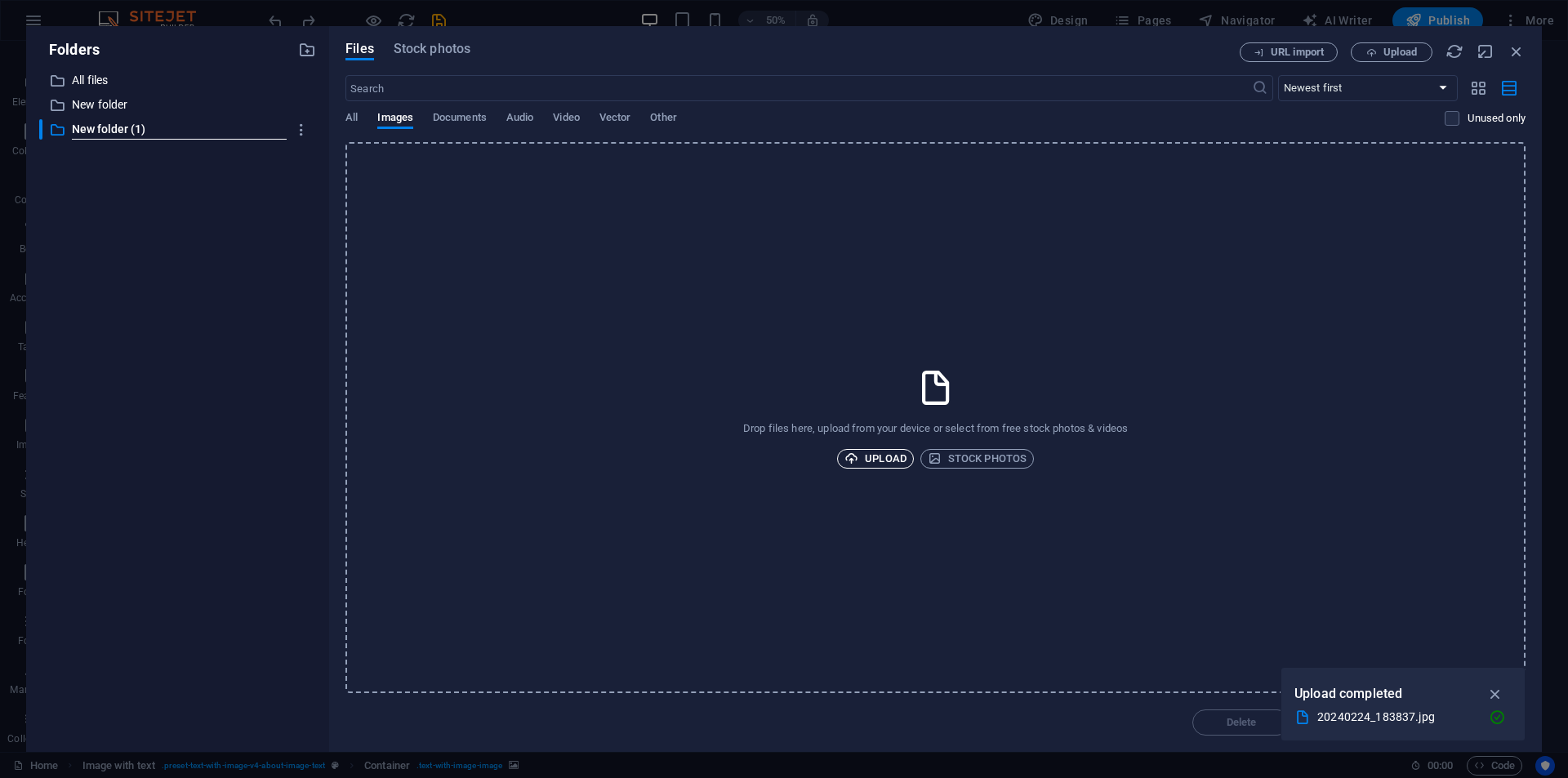
click at [885, 455] on span "Upload" at bounding box center [876, 458] width 62 height 19
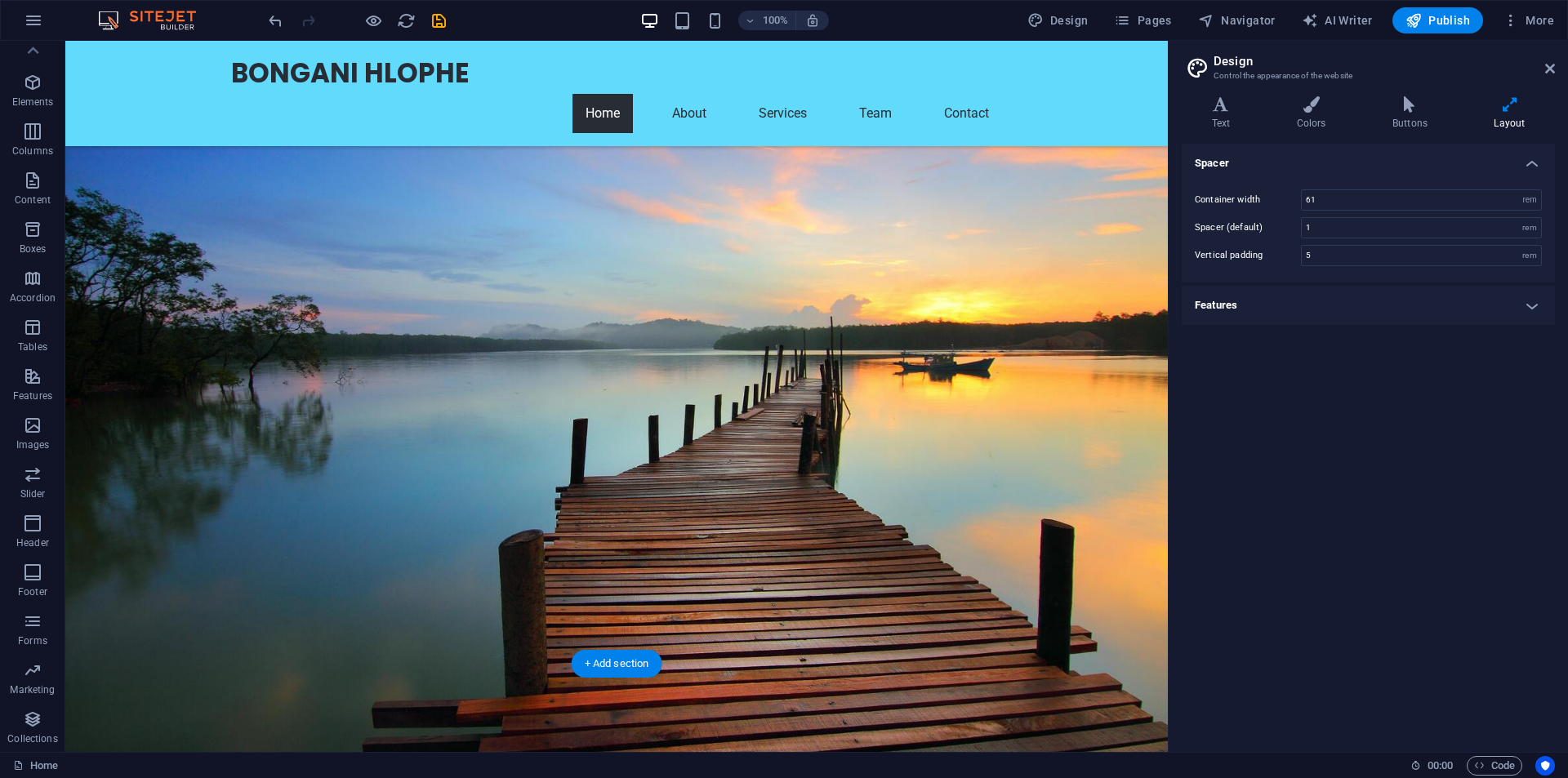
scroll to position [82, 0]
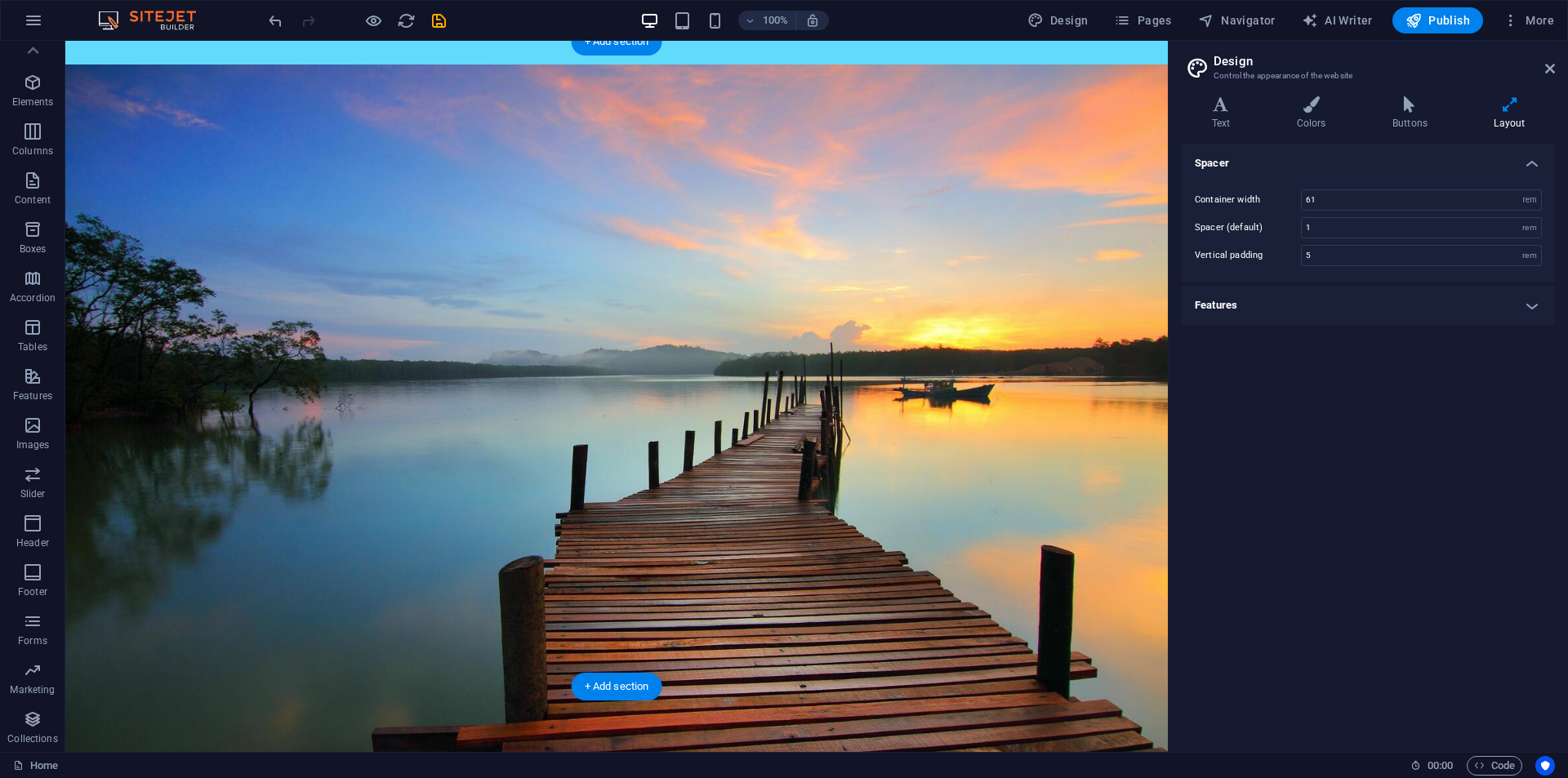
click at [968, 292] on figure at bounding box center [617, 428] width 1103 height 728
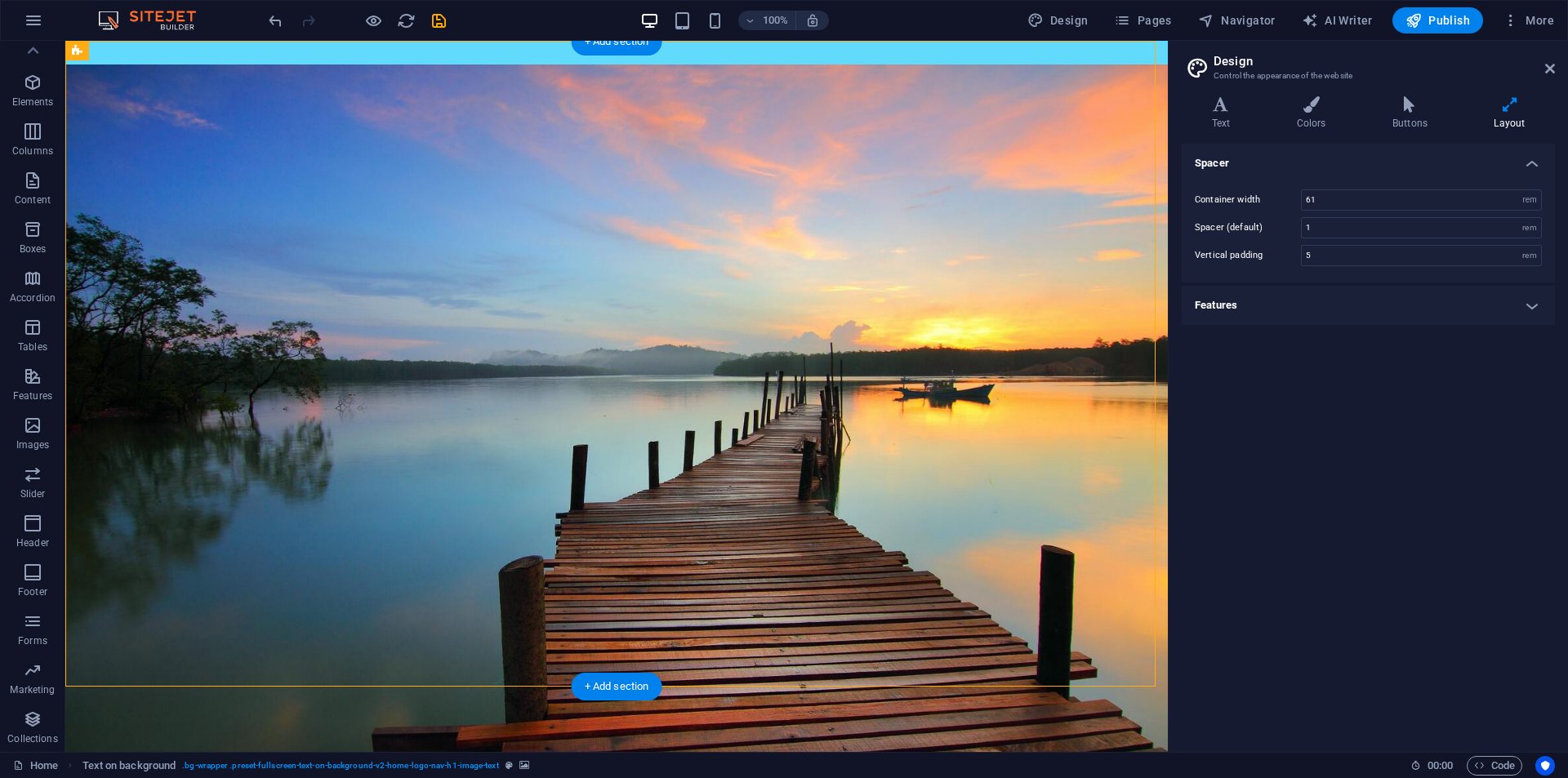
click at [968, 292] on figure at bounding box center [617, 428] width 1103 height 728
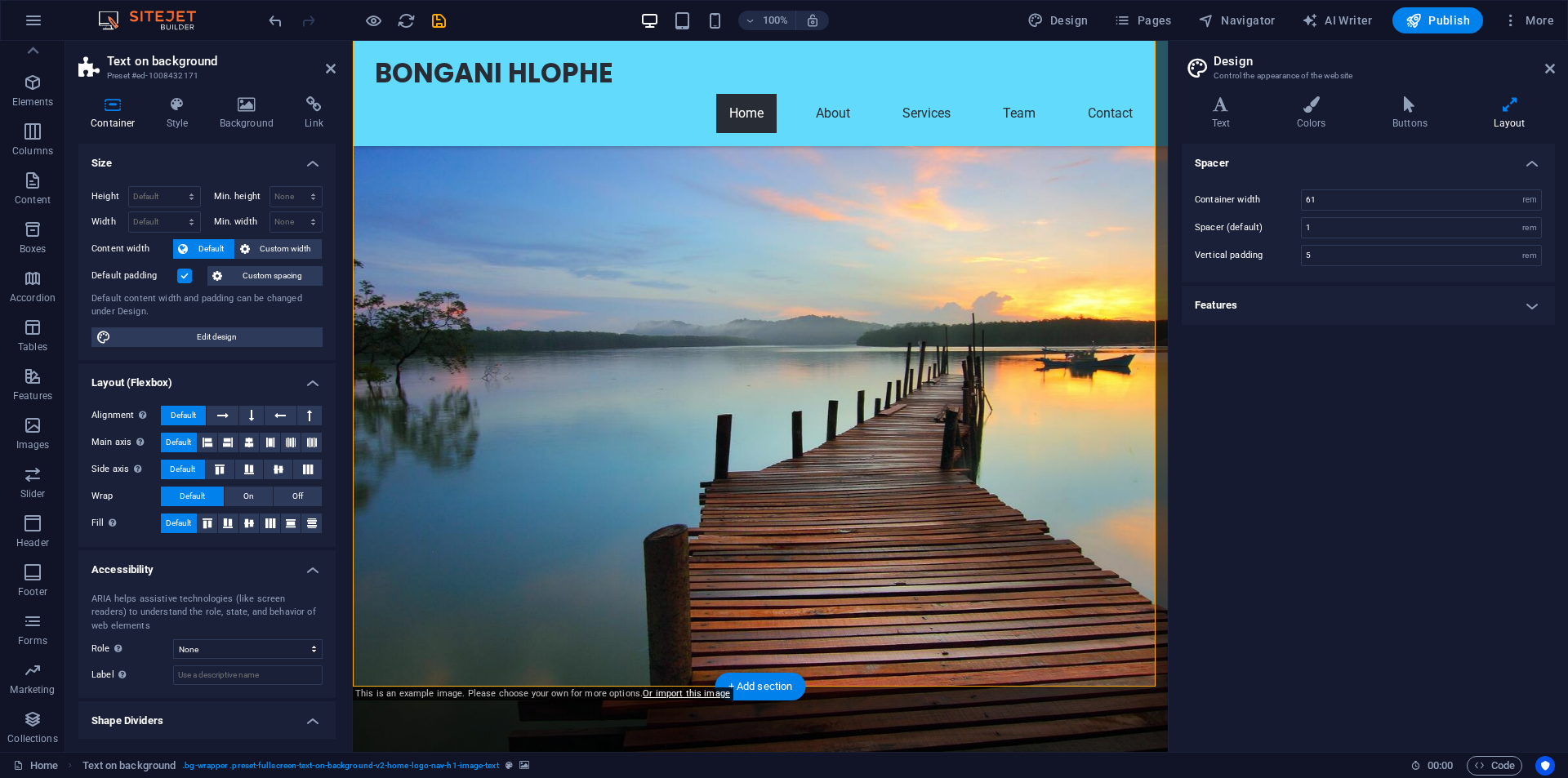
click at [997, 271] on figure at bounding box center [760, 398] width 815 height 728
click at [238, 109] on icon at bounding box center [247, 104] width 79 height 16
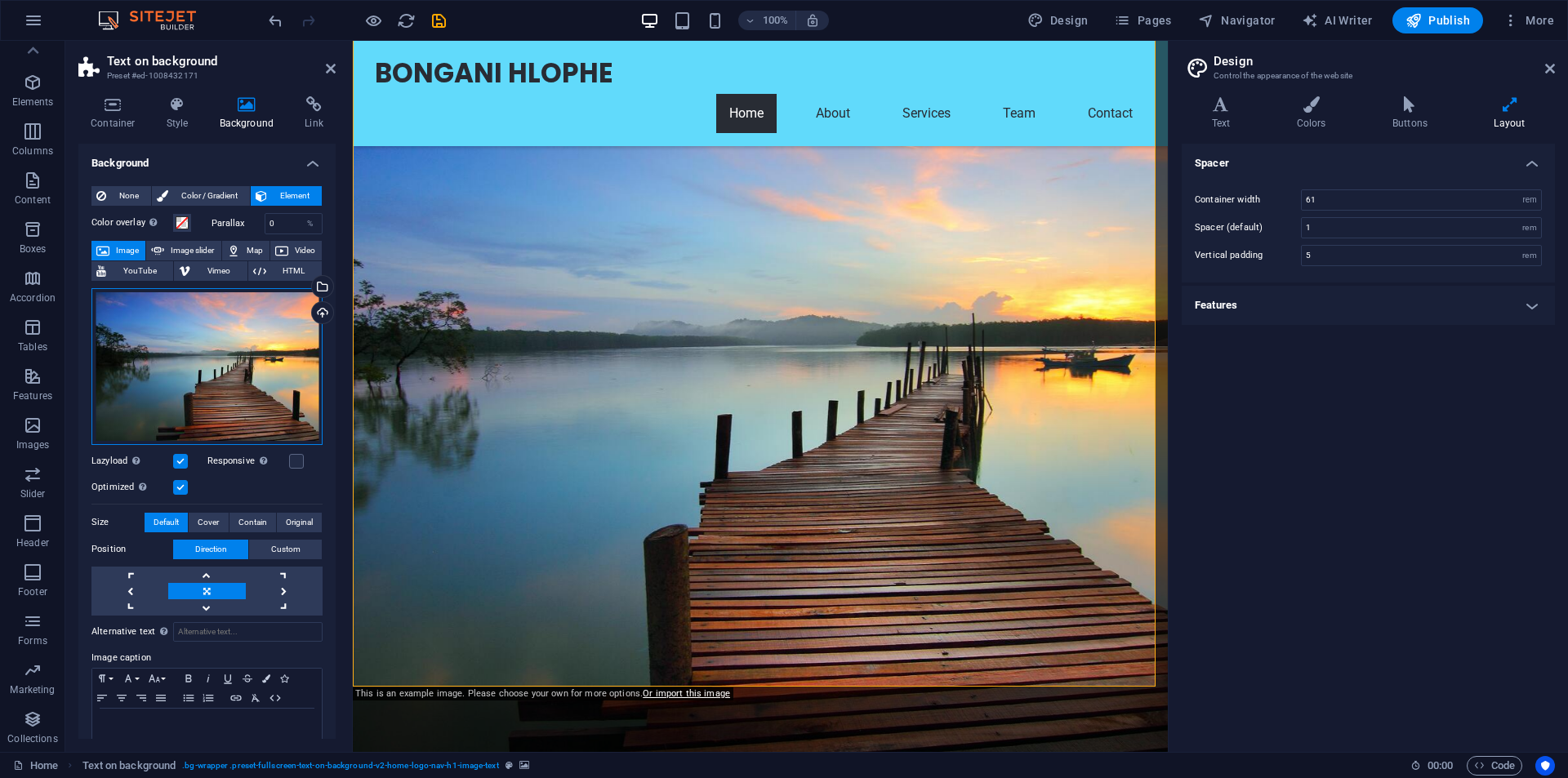
click at [236, 320] on div "Drag files here, click to choose files or select files from Files or our free s…" at bounding box center [207, 367] width 231 height 156
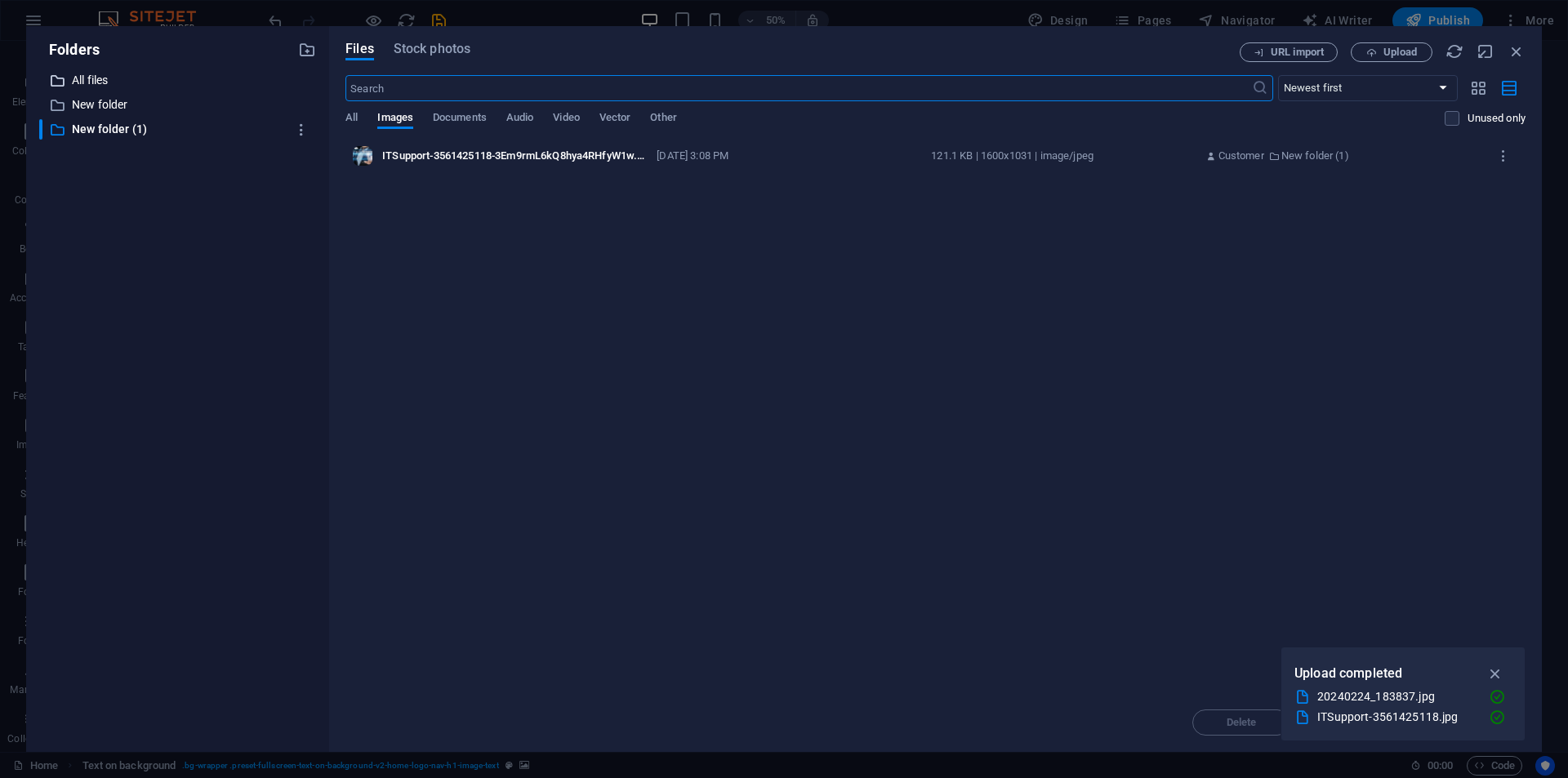
click at [90, 76] on p "All files" at bounding box center [178, 80] width 214 height 19
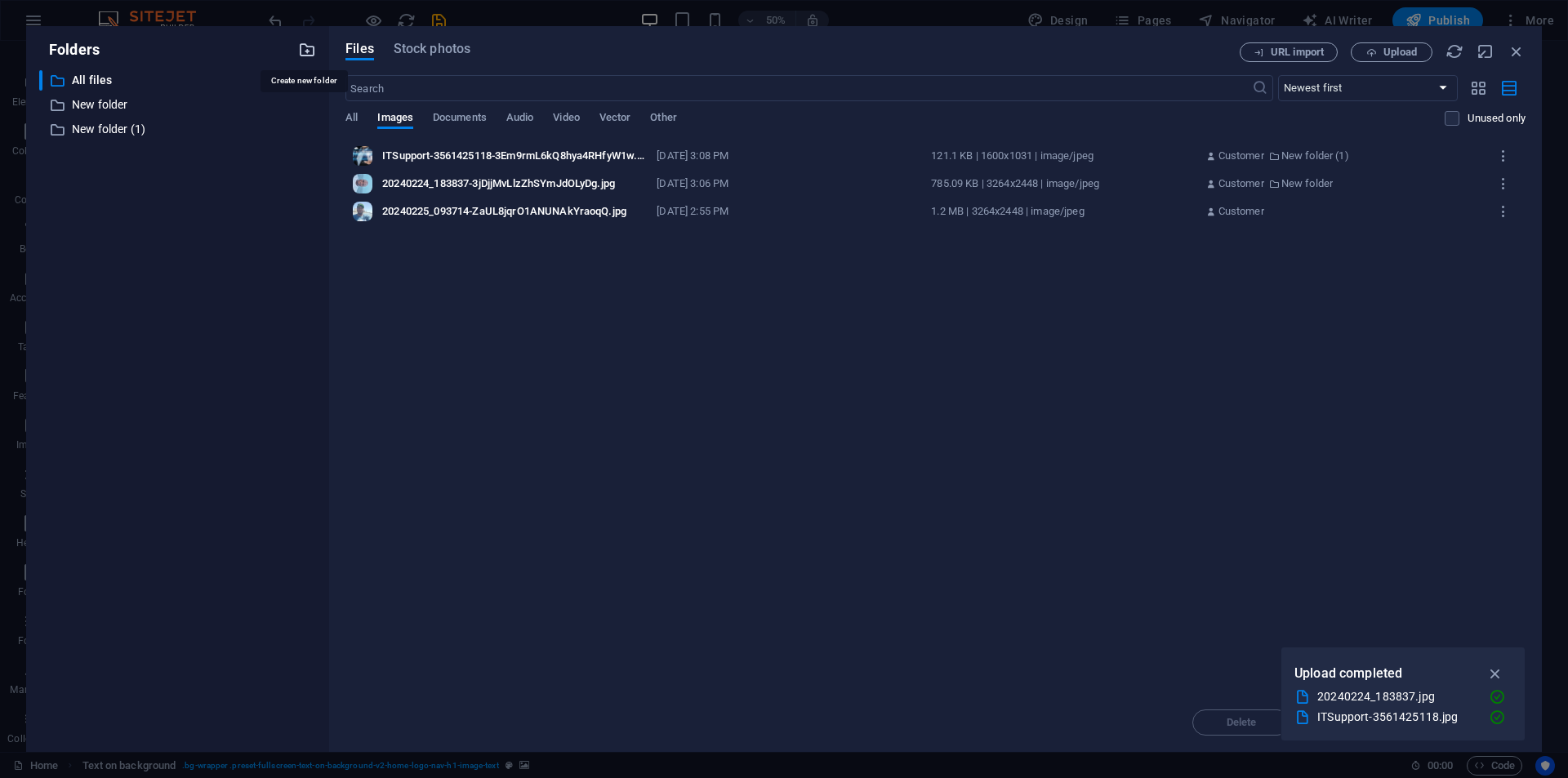
click at [311, 50] on icon "button" at bounding box center [306, 50] width 18 height 18
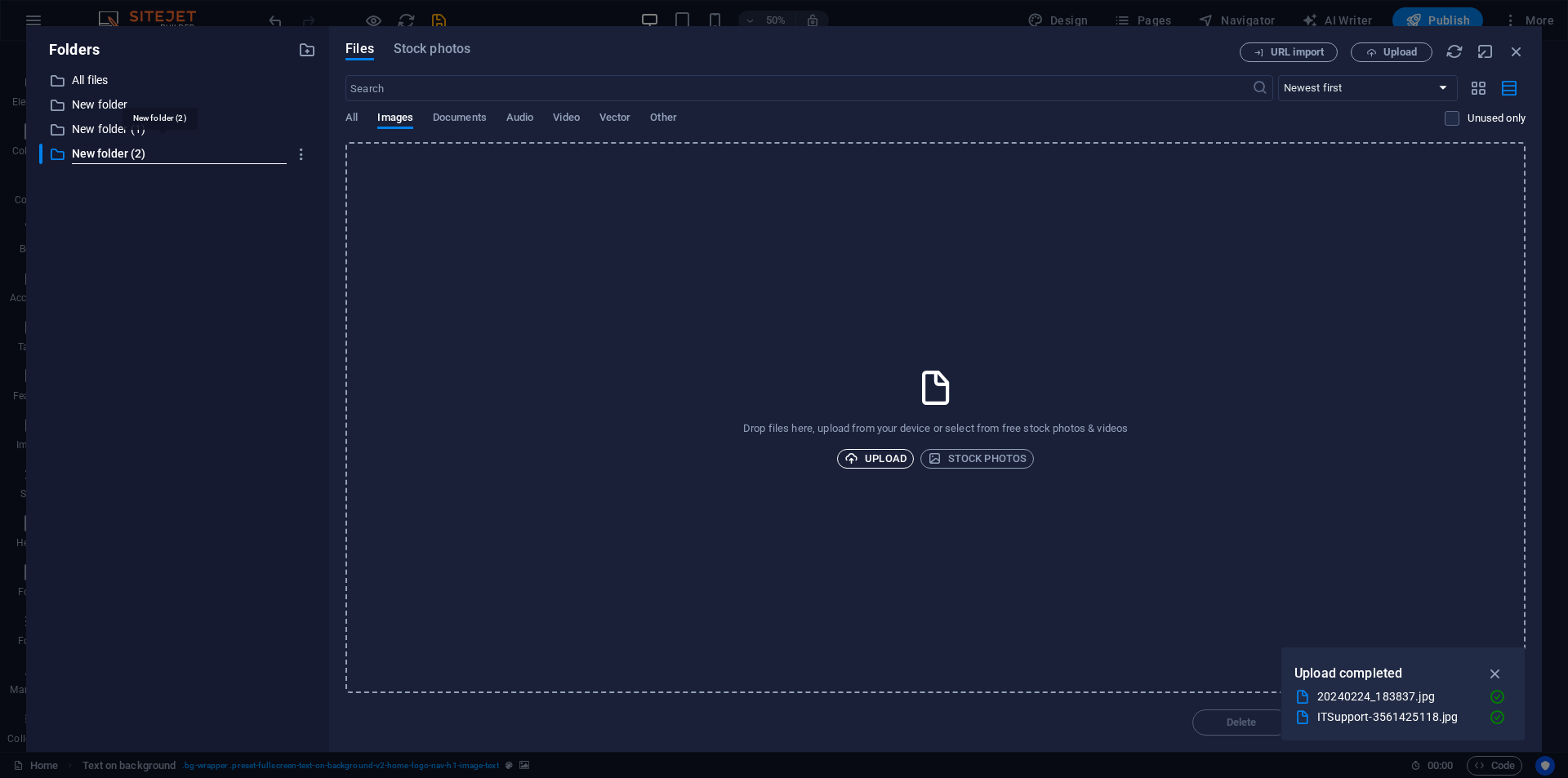
click at [885, 458] on span "Upload" at bounding box center [876, 458] width 62 height 19
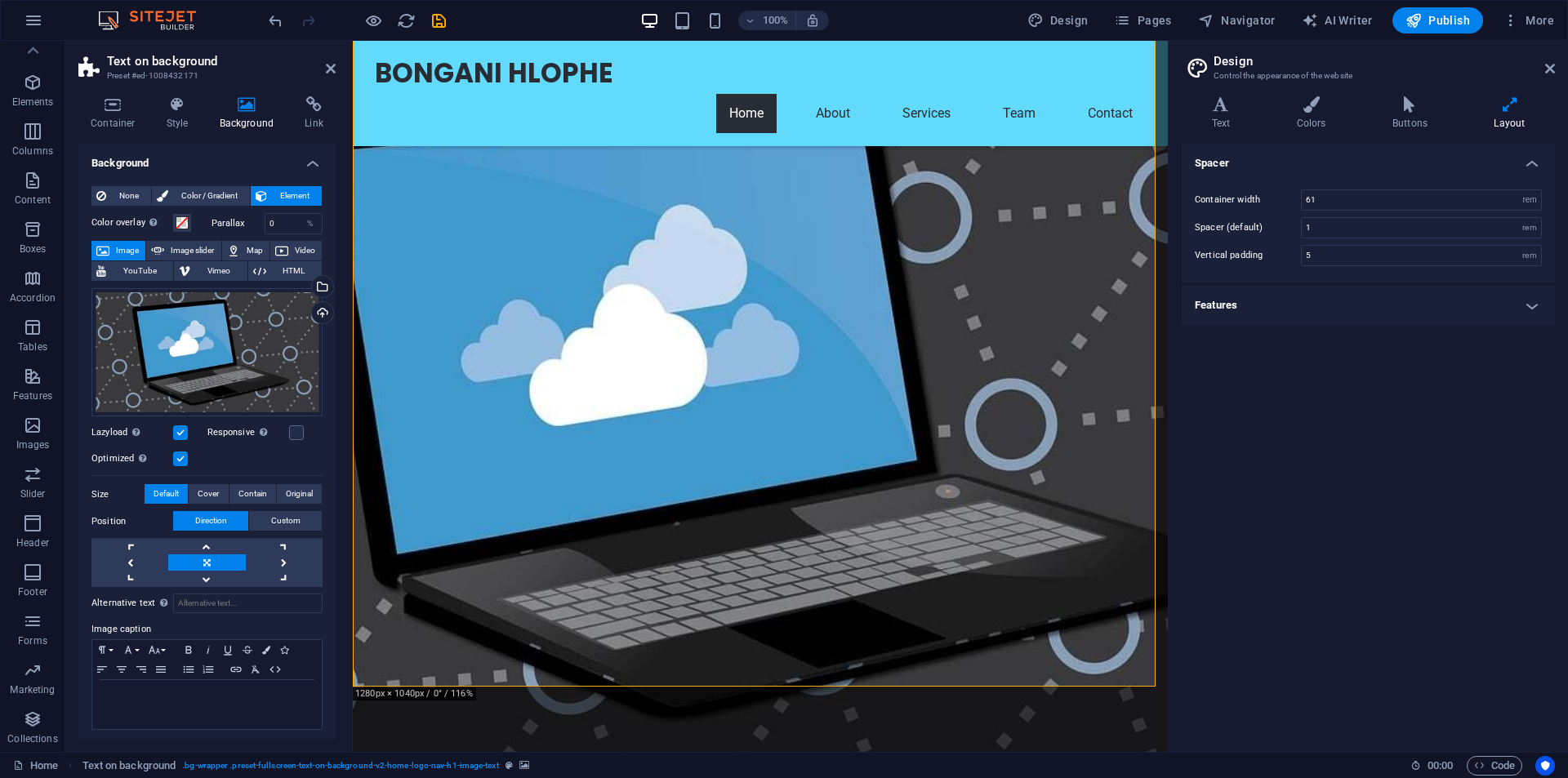
click at [966, 398] on figure at bounding box center [760, 398] width 815 height 728
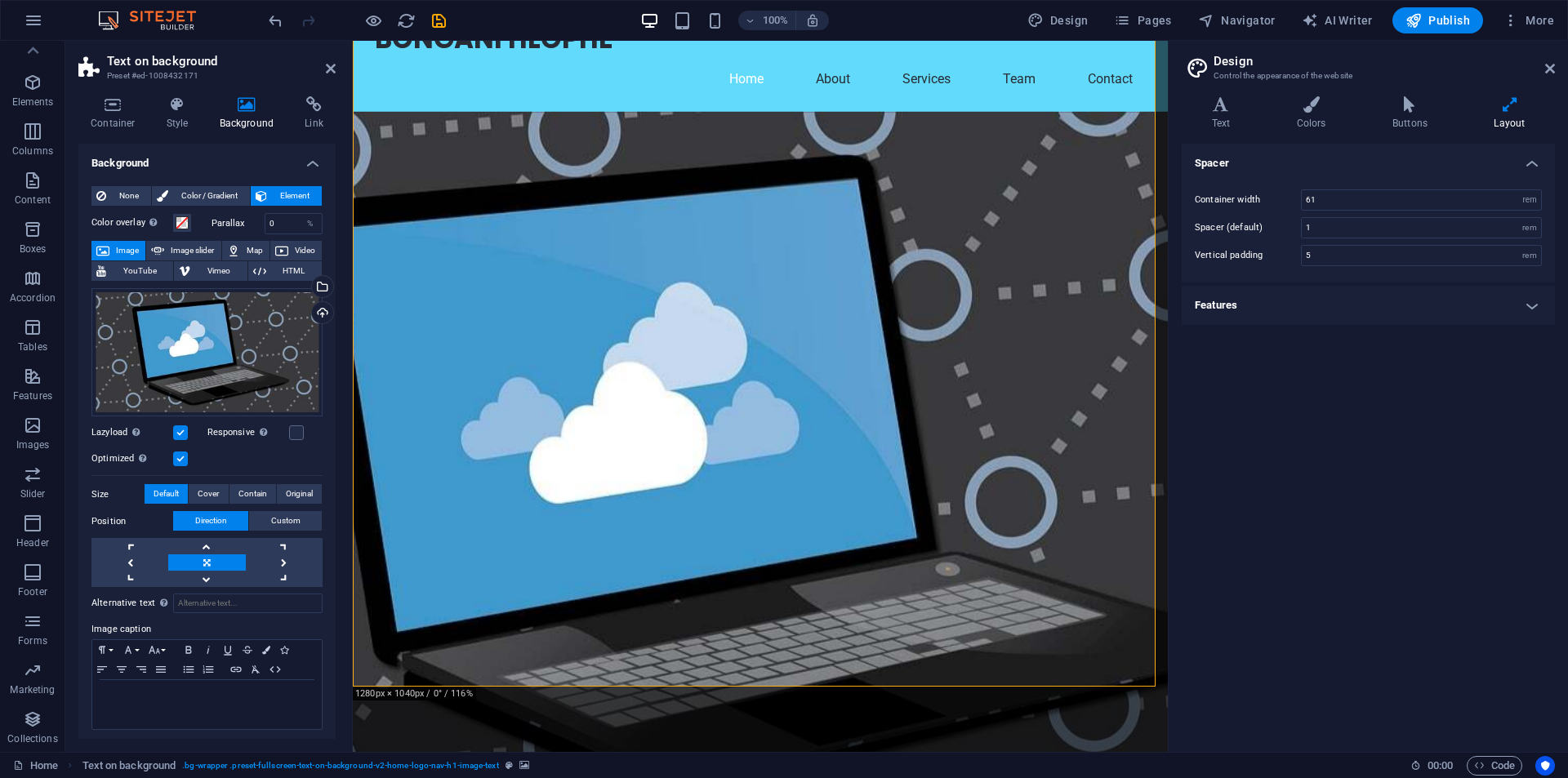
scroll to position [0, 0]
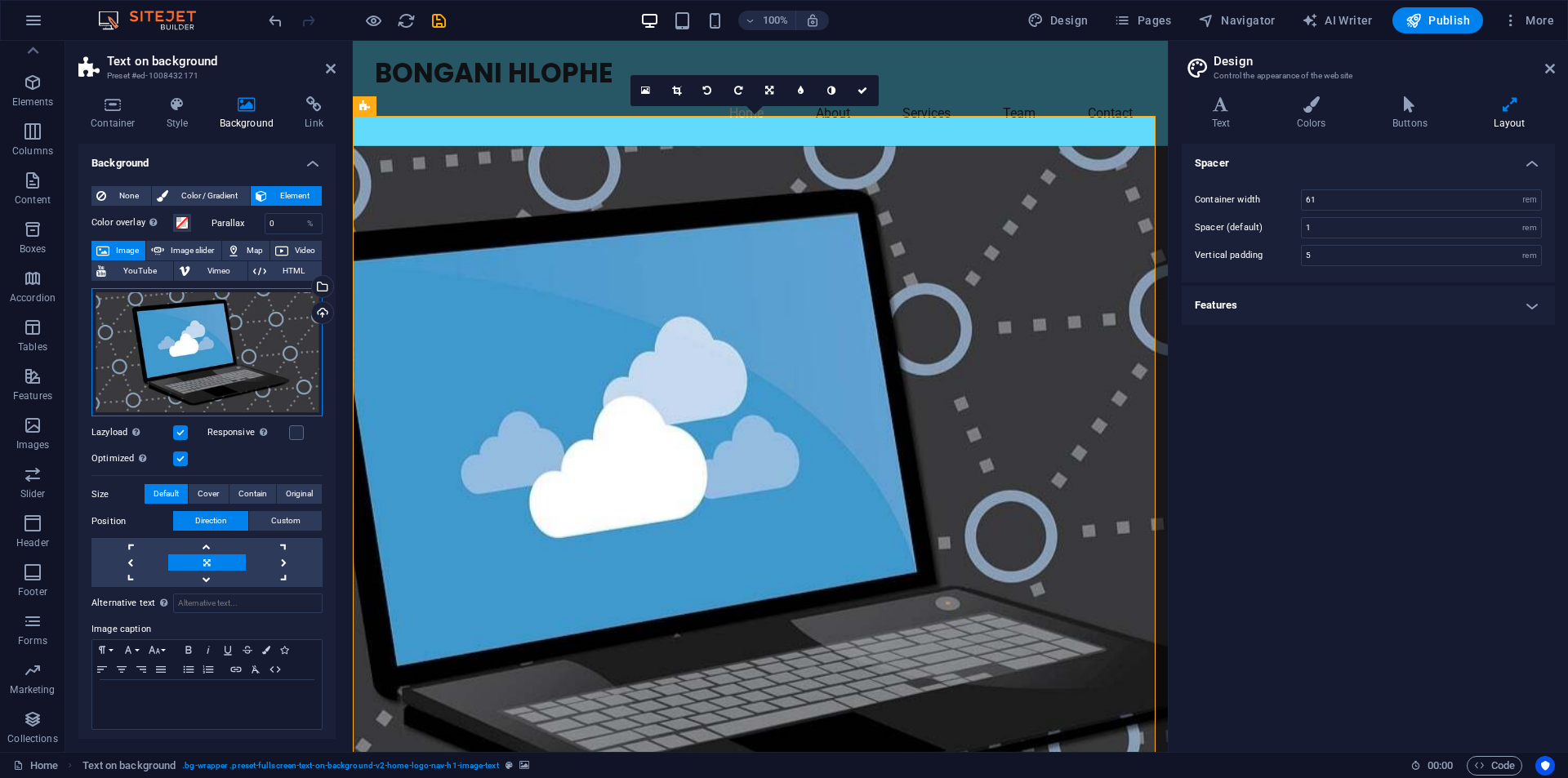
click at [213, 351] on div "Drag files here, click to choose files or select files from Files or our free s…" at bounding box center [207, 352] width 231 height 128
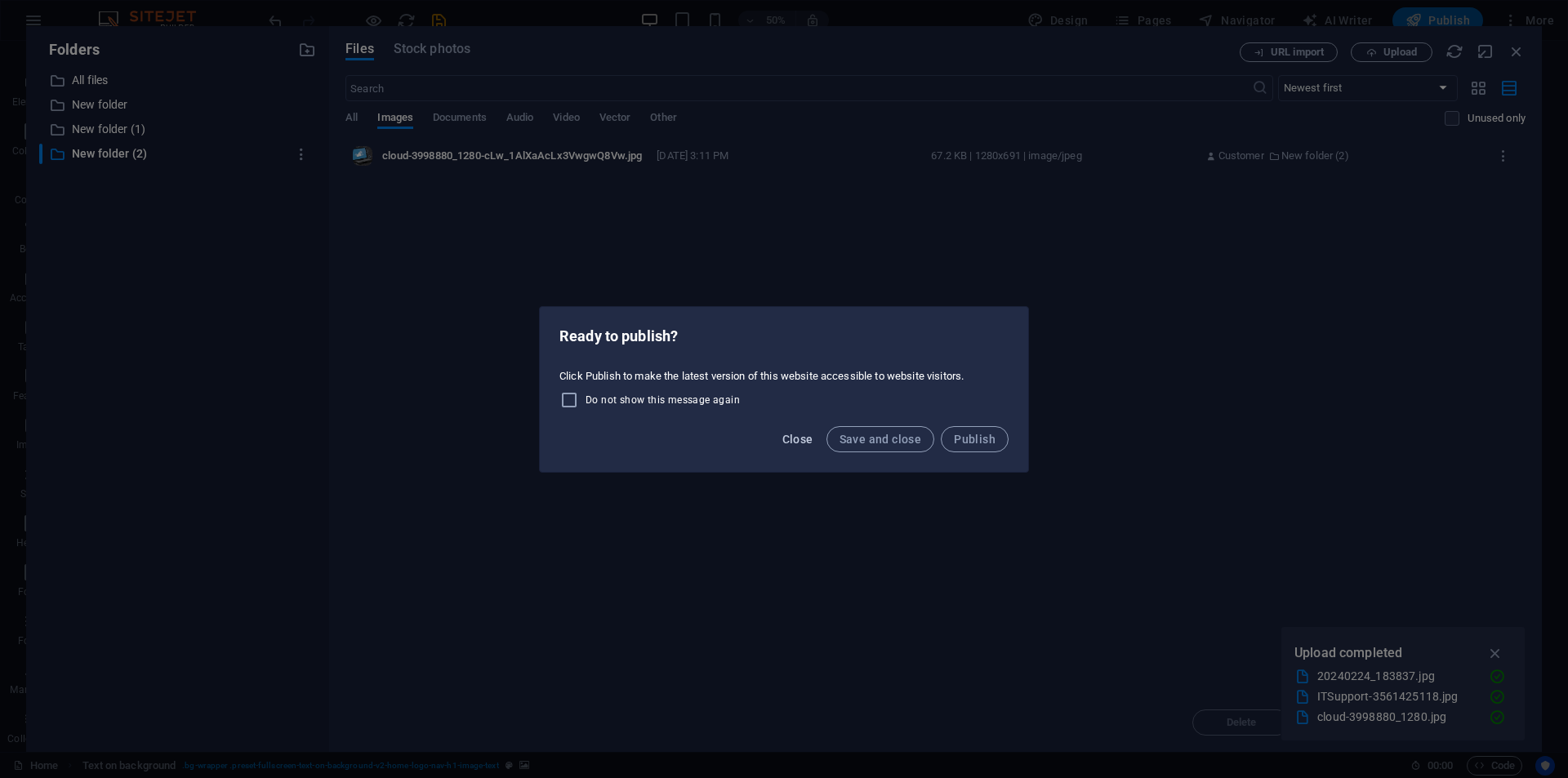
click at [787, 441] on span "Close" at bounding box center [797, 440] width 31 height 13
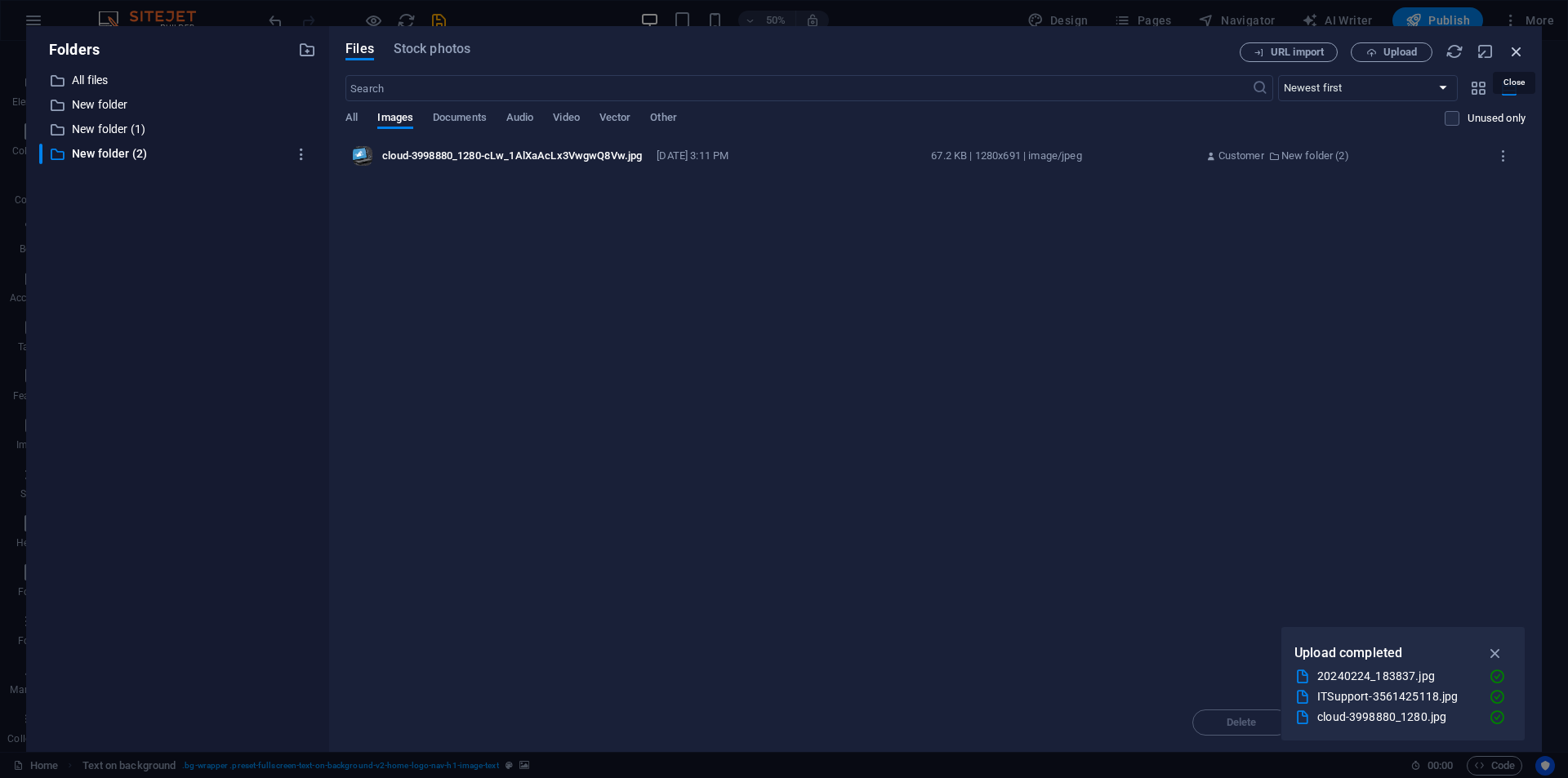
click at [1520, 50] on icon "button" at bounding box center [1516, 50] width 18 height 18
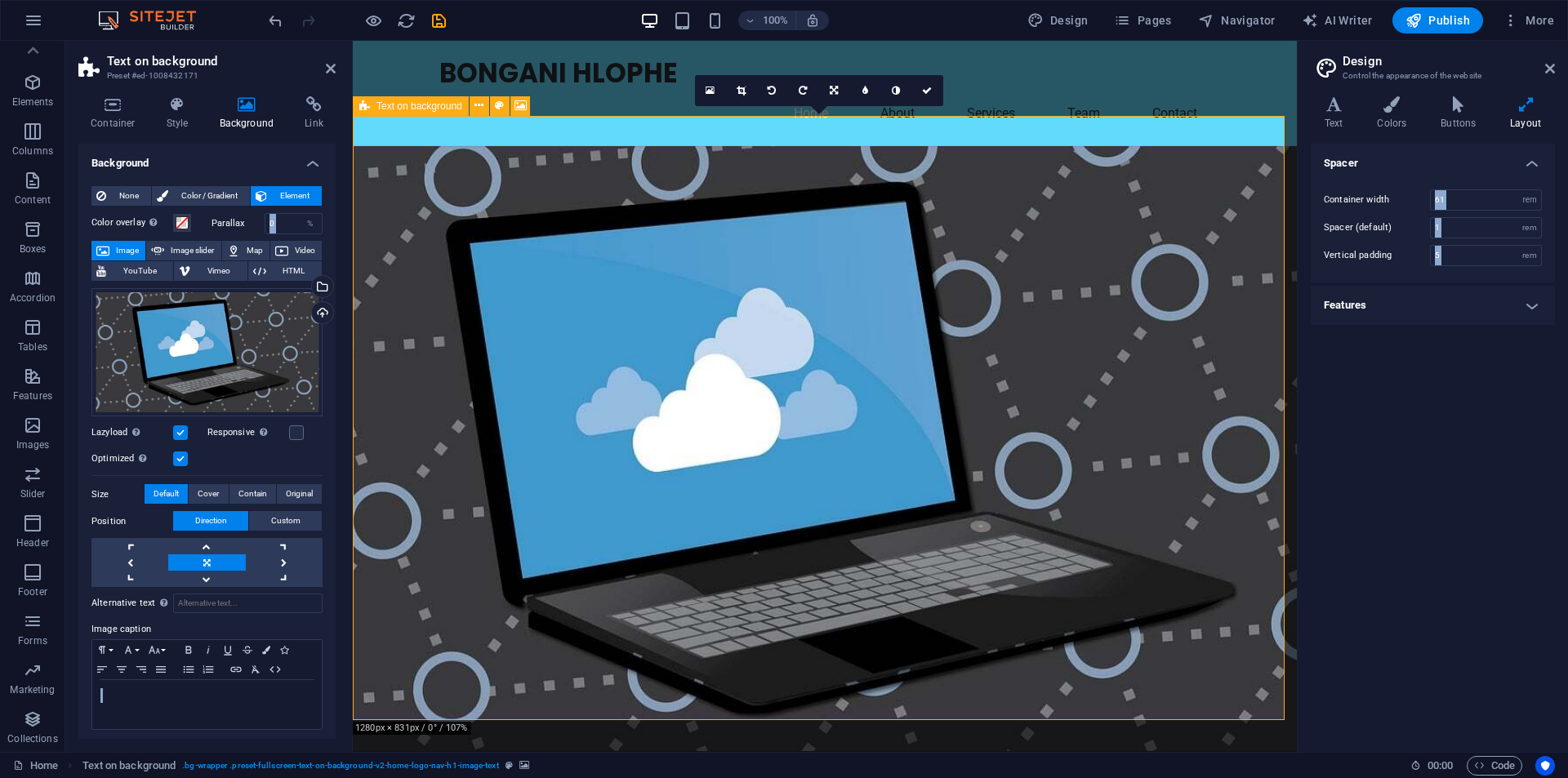
drag, startPoint x: 1171, startPoint y: 446, endPoint x: 1853, endPoint y: 427, distance: 682.3
click at [1567, 427] on html "bnghlophe.com Home Favorites Elements Columns Content Boxes Accordion Tables Fe…" at bounding box center [784, 389] width 1568 height 778
click at [240, 351] on div "Drag files here, click to choose files or select files from Files or our free s…" at bounding box center [207, 352] width 231 height 128
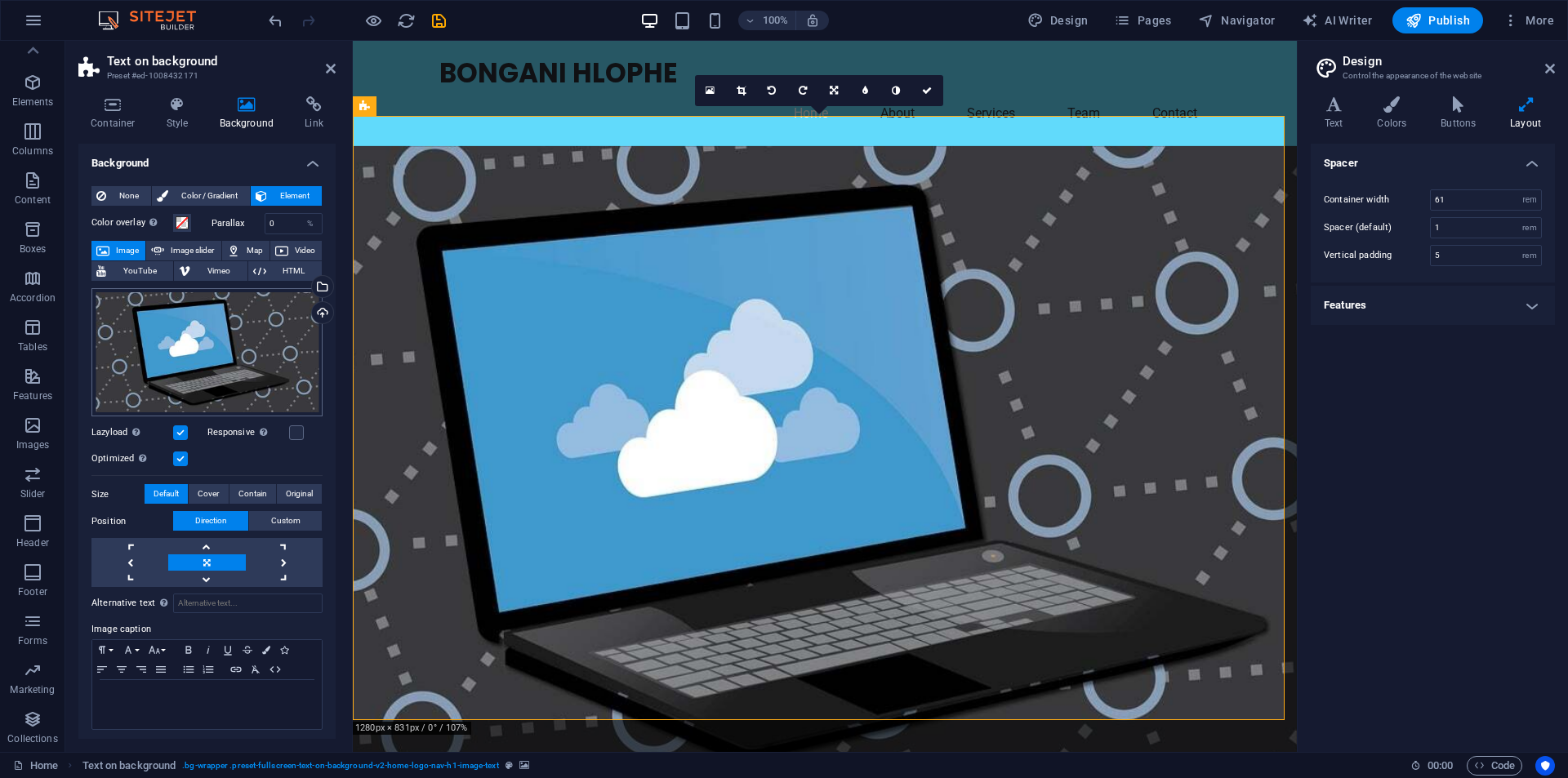
click at [240, 351] on body "bnghlophe.com Home Favorites Elements Columns Content Boxes Accordion Tables Fe…" at bounding box center [784, 389] width 1568 height 778
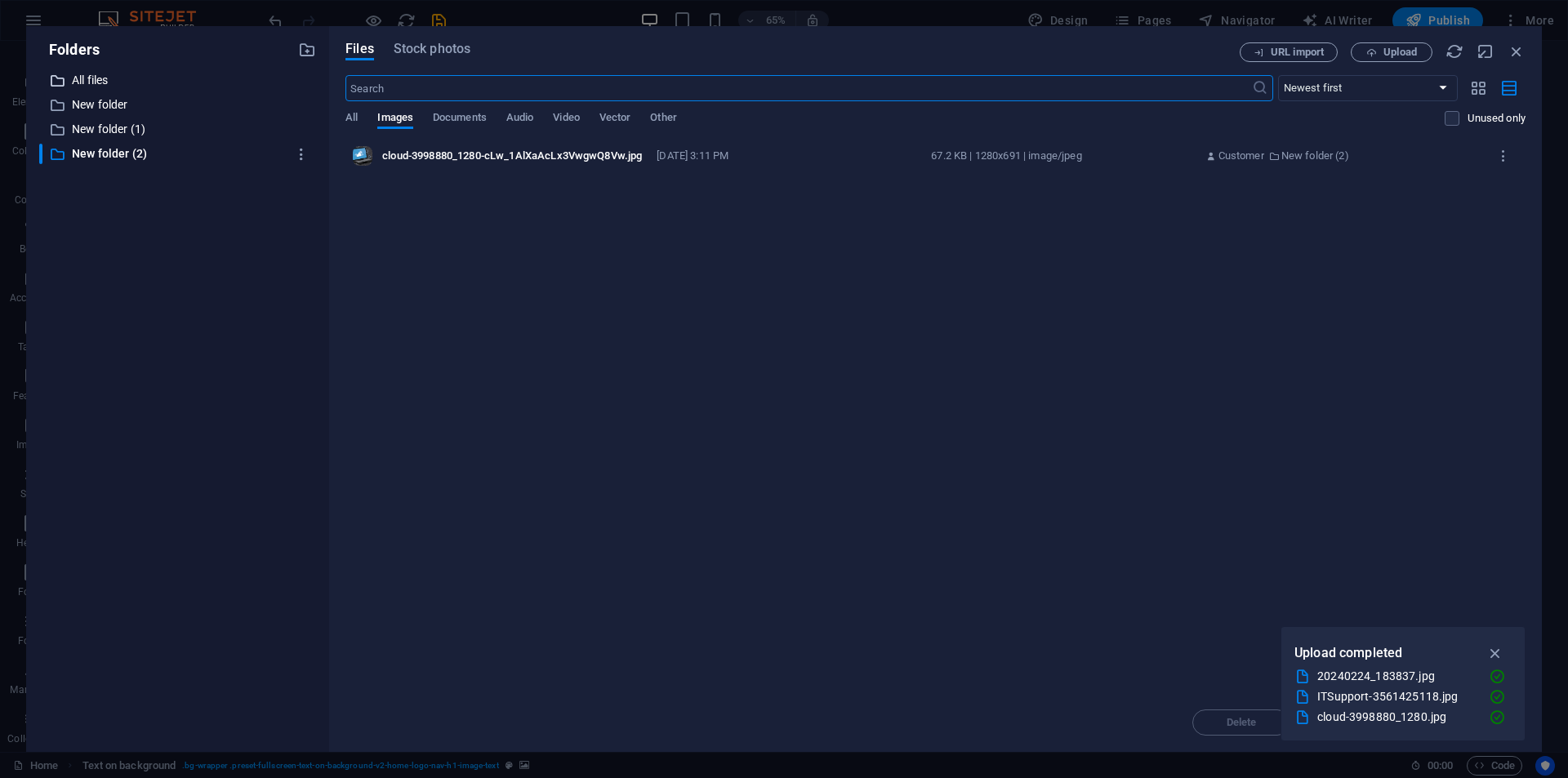
click at [86, 82] on p "All files" at bounding box center [178, 80] width 214 height 19
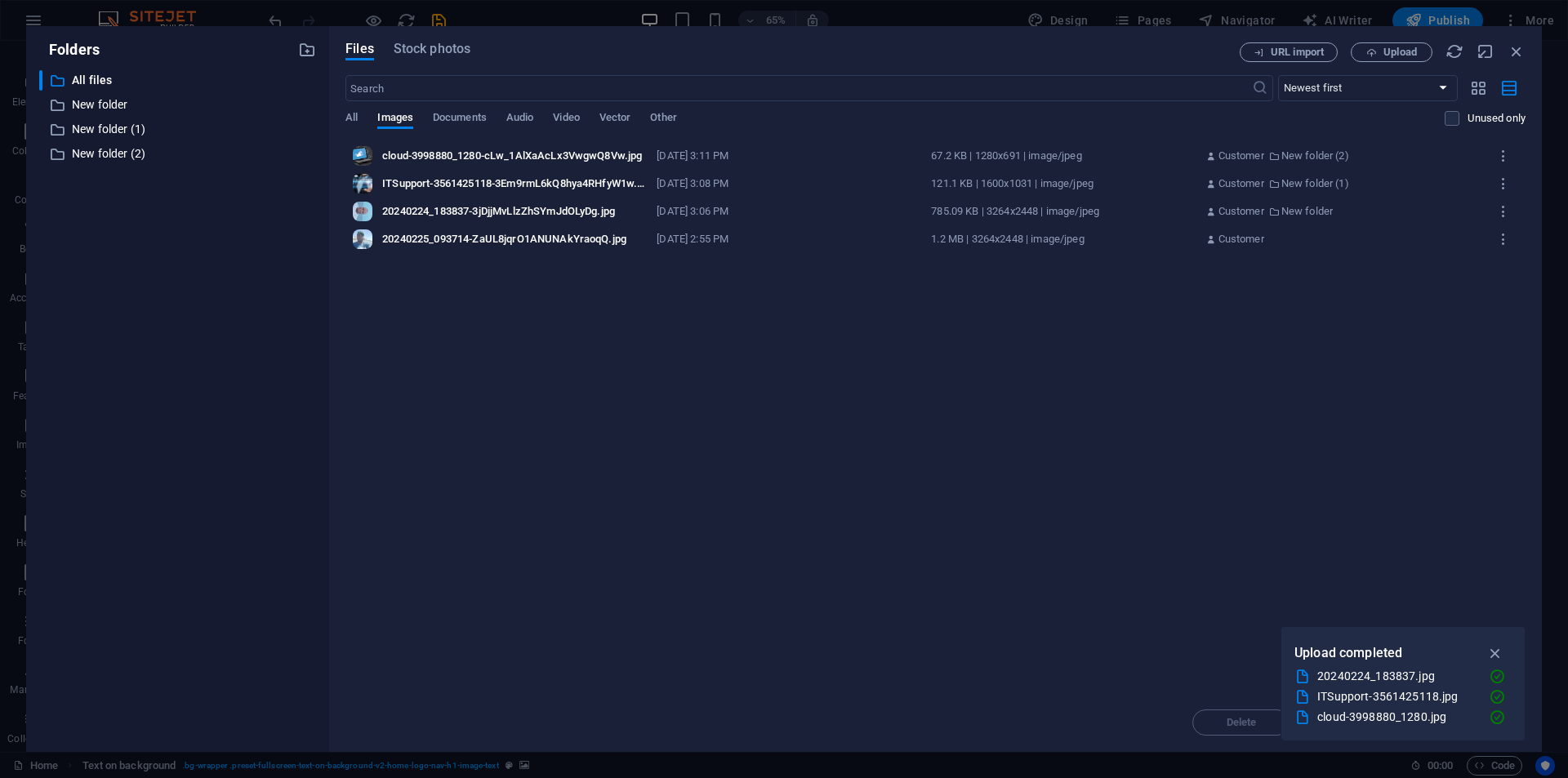
click at [409, 241] on div "20240225_093714-ZaUL8jqrO1ANUNAkYraoqQ.jpg" at bounding box center [514, 239] width 265 height 14
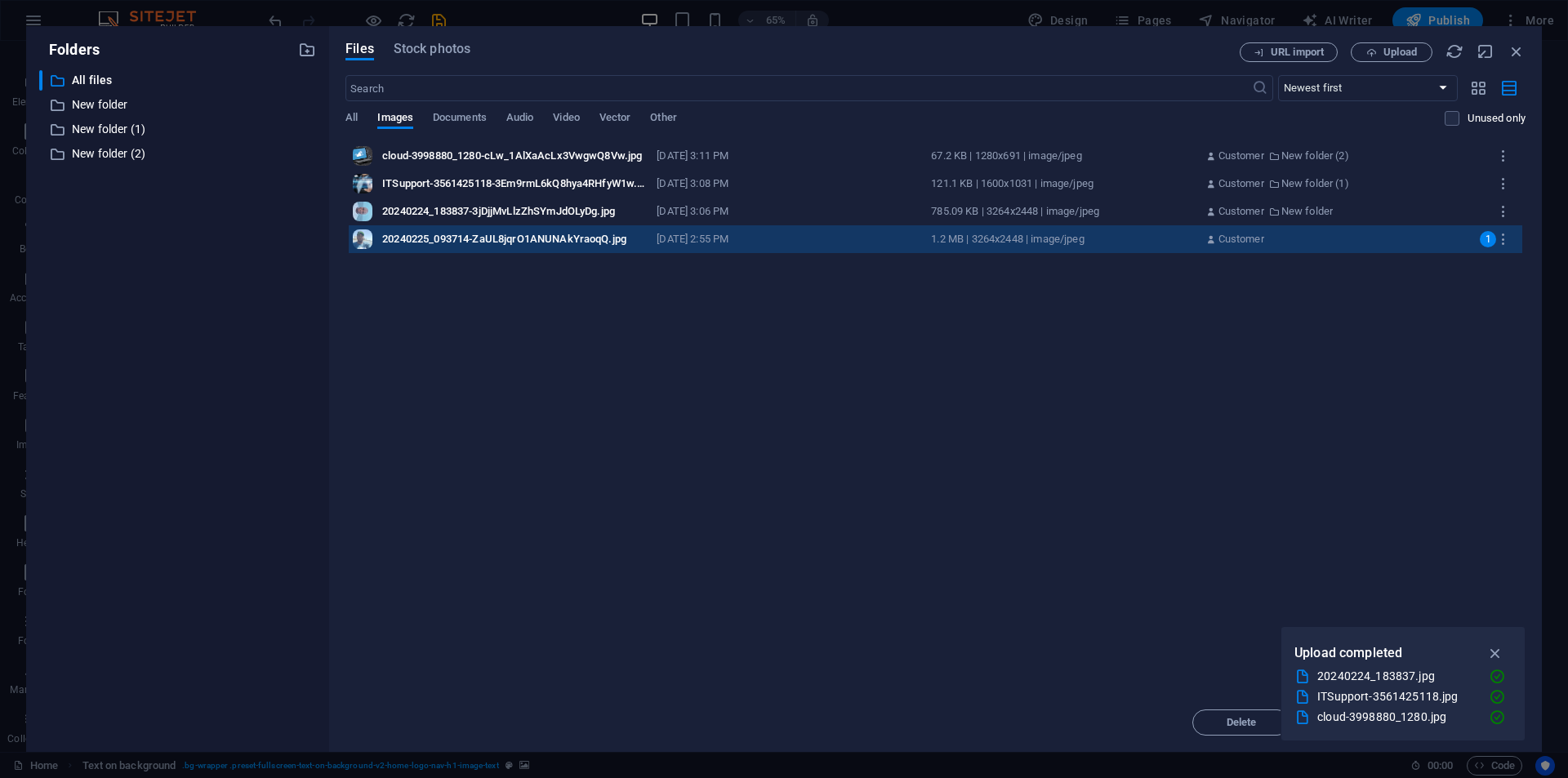
click at [523, 238] on div "20240225_093714-ZaUL8jqrO1ANUNAkYraoqQ.jpg" at bounding box center [514, 239] width 265 height 14
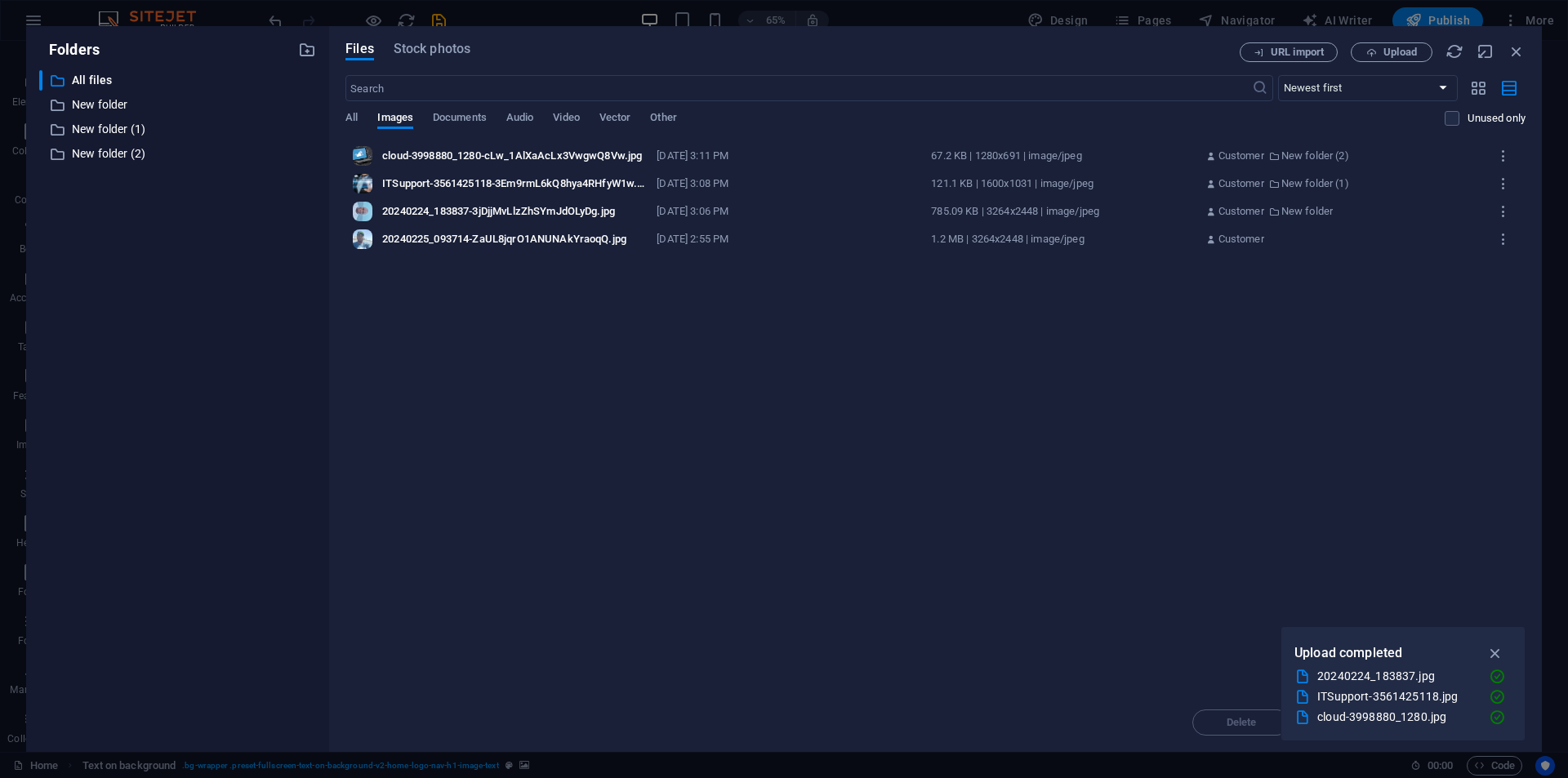
click at [523, 238] on div "20240225_093714-ZaUL8jqrO1ANUNAkYraoqQ.jpg" at bounding box center [514, 239] width 265 height 14
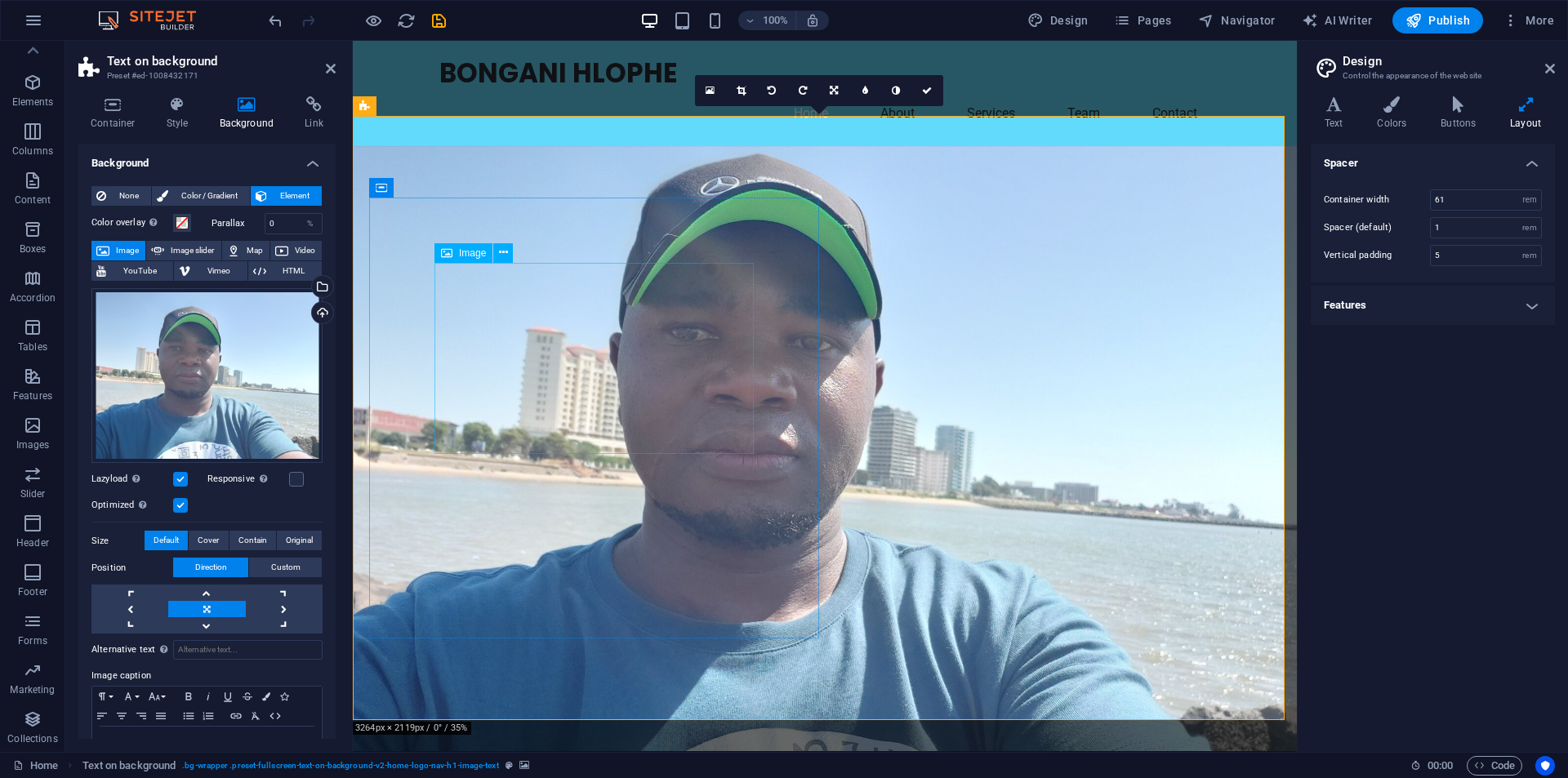
click at [505, 248] on icon at bounding box center [503, 252] width 9 height 17
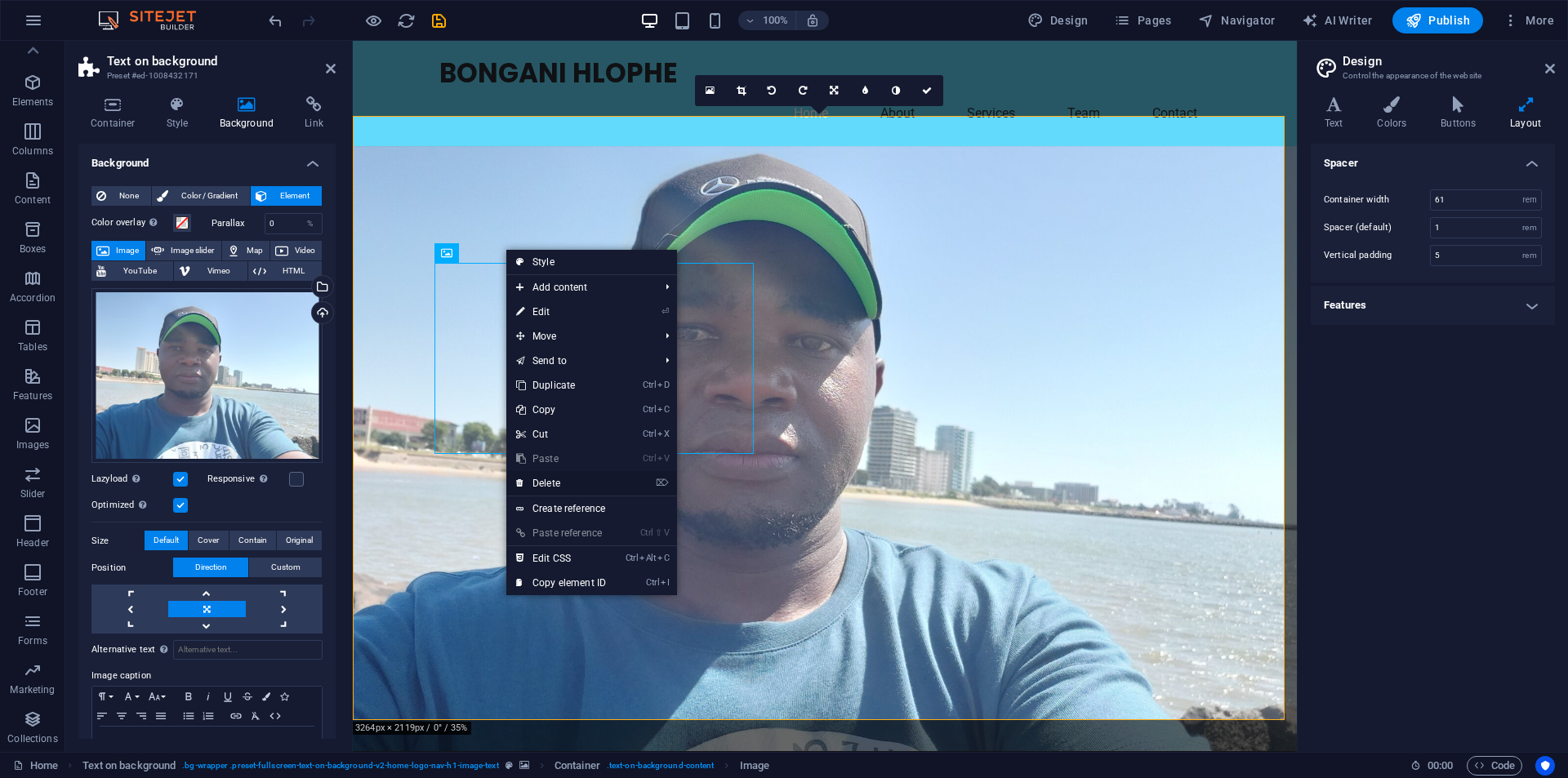
click at [541, 477] on link "⌦ Delete" at bounding box center [561, 483] width 109 height 24
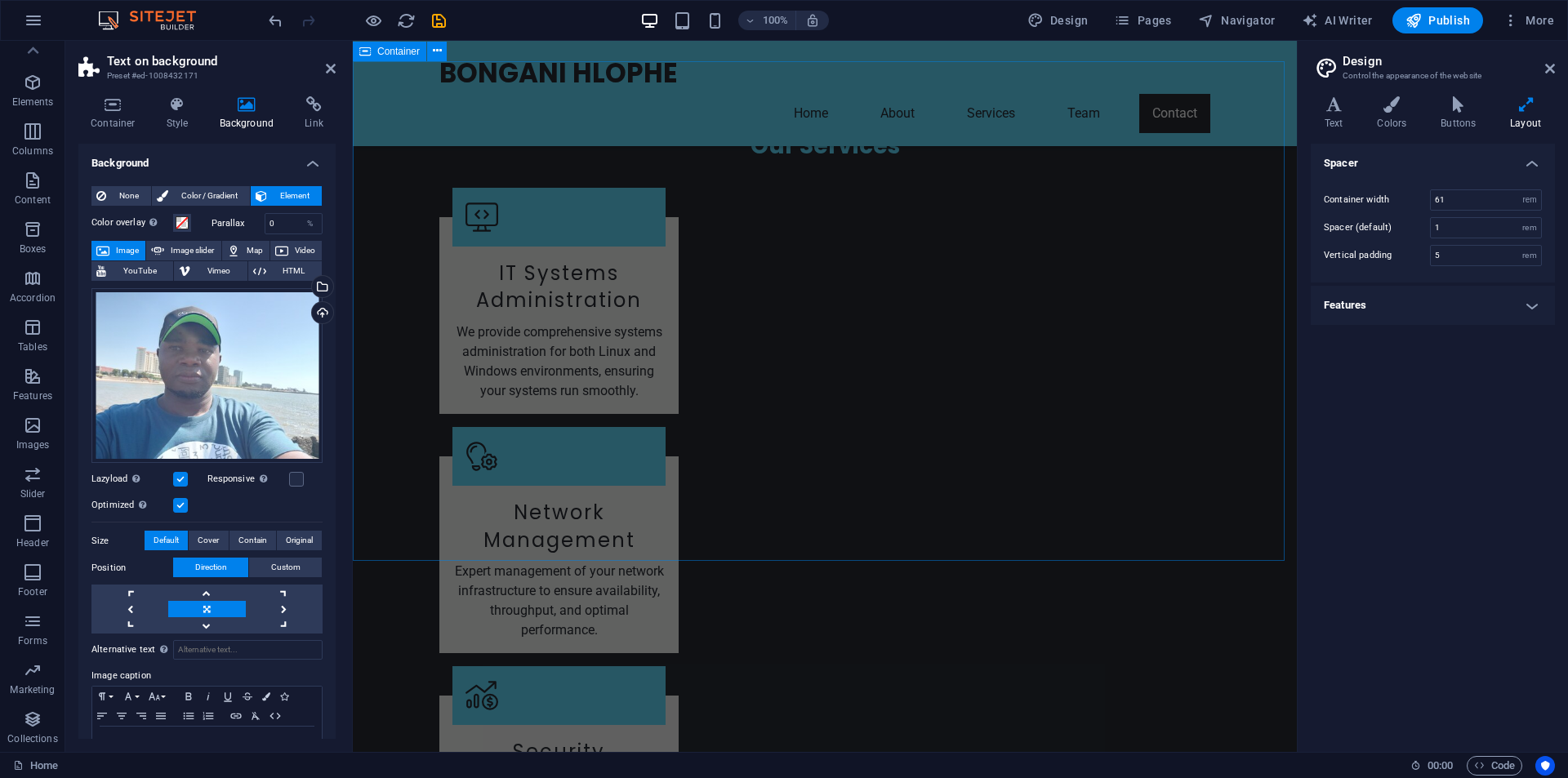
scroll to position [2972, 0]
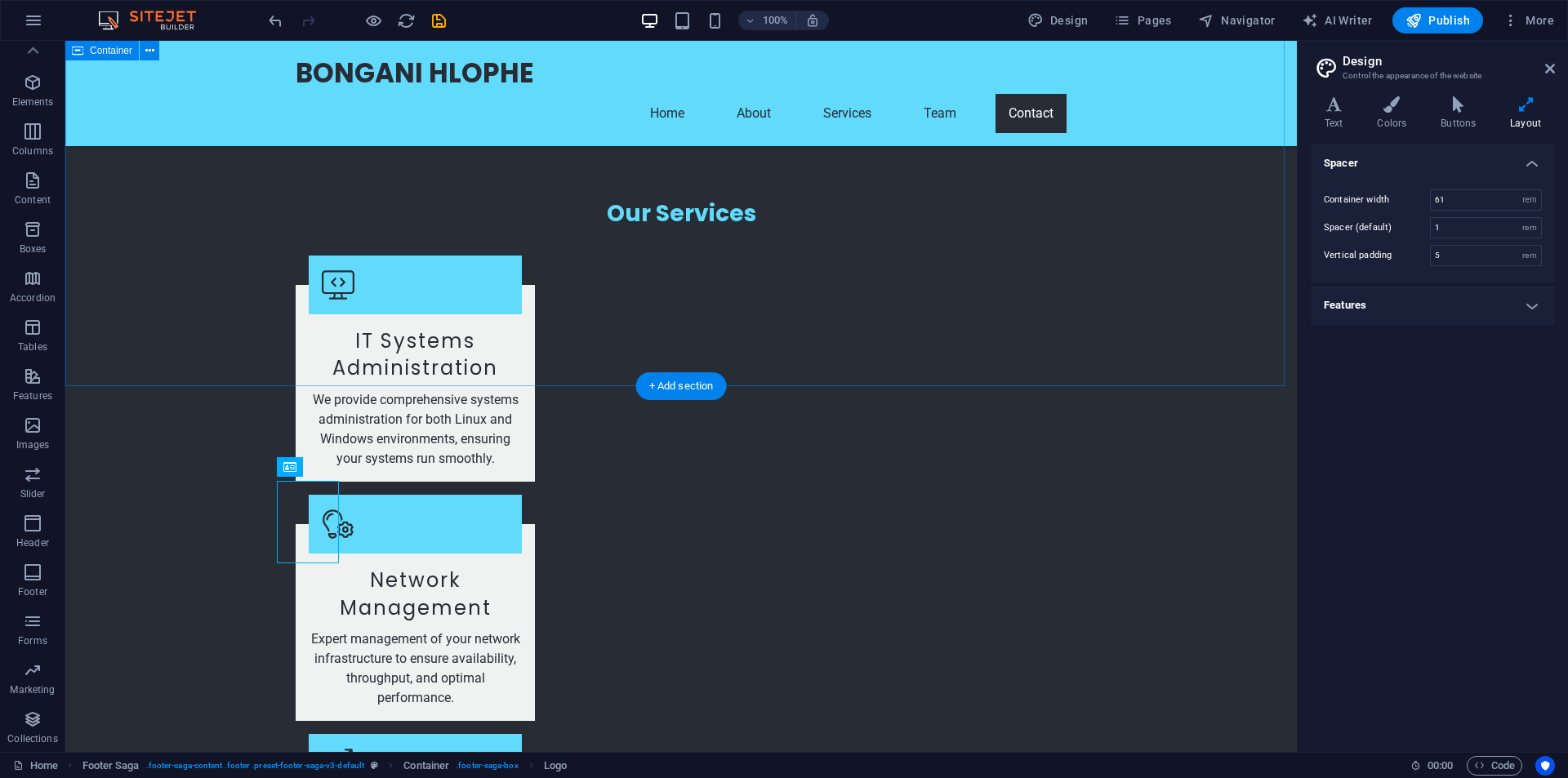
scroll to position [2827, 0]
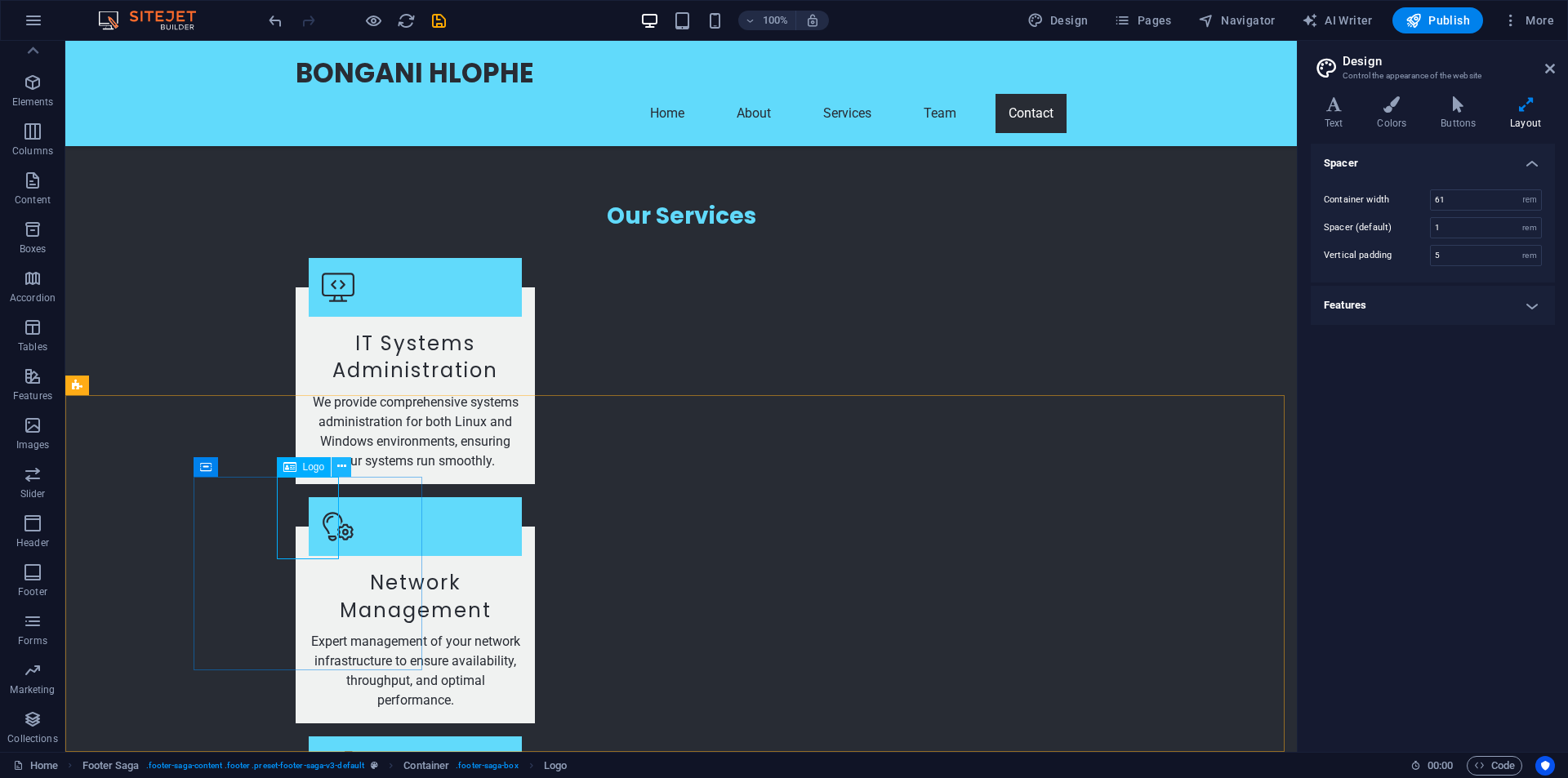
click at [343, 468] on icon at bounding box center [342, 467] width 9 height 17
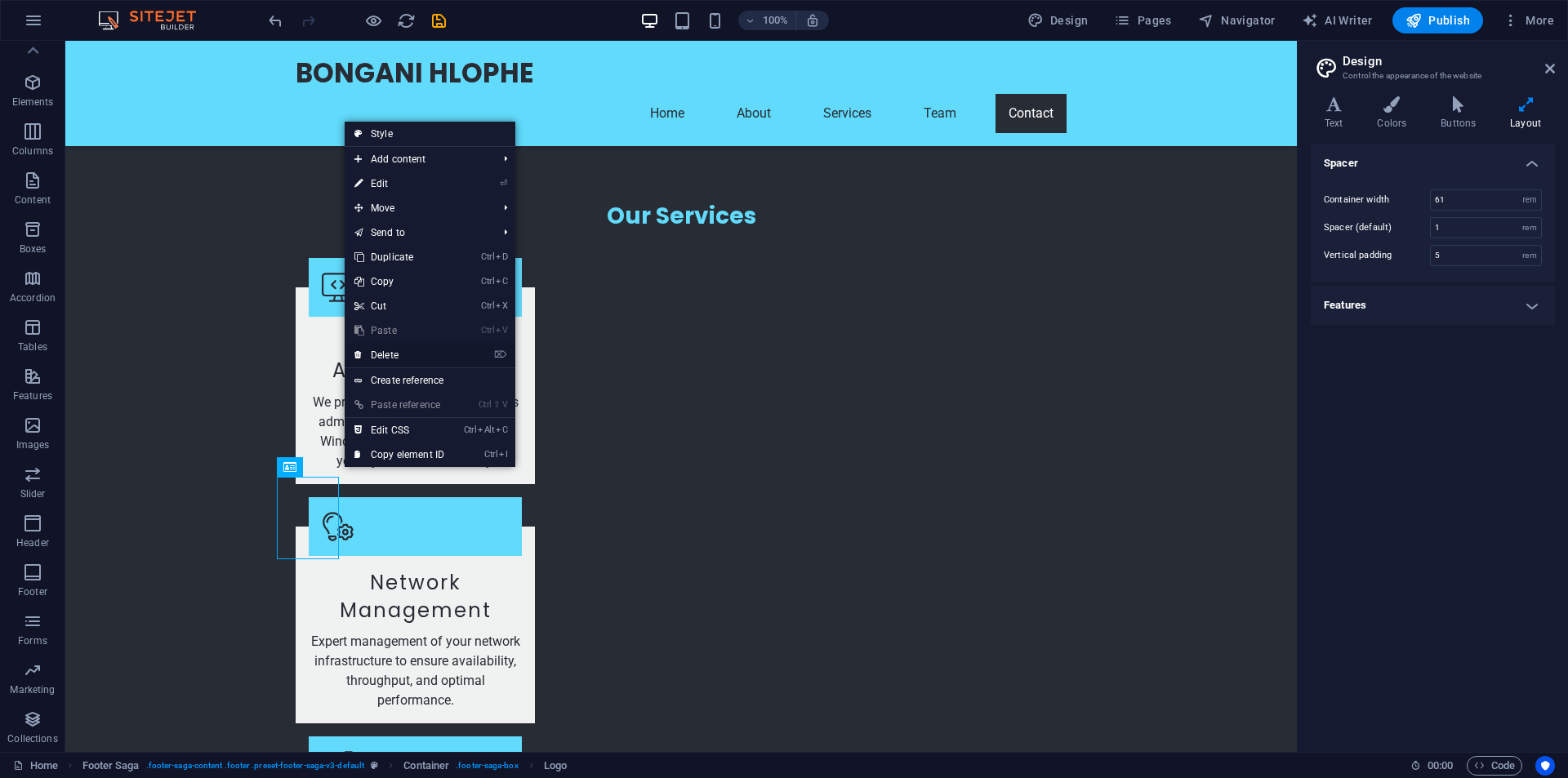
click at [395, 352] on link "⌦ Delete" at bounding box center [400, 355] width 109 height 24
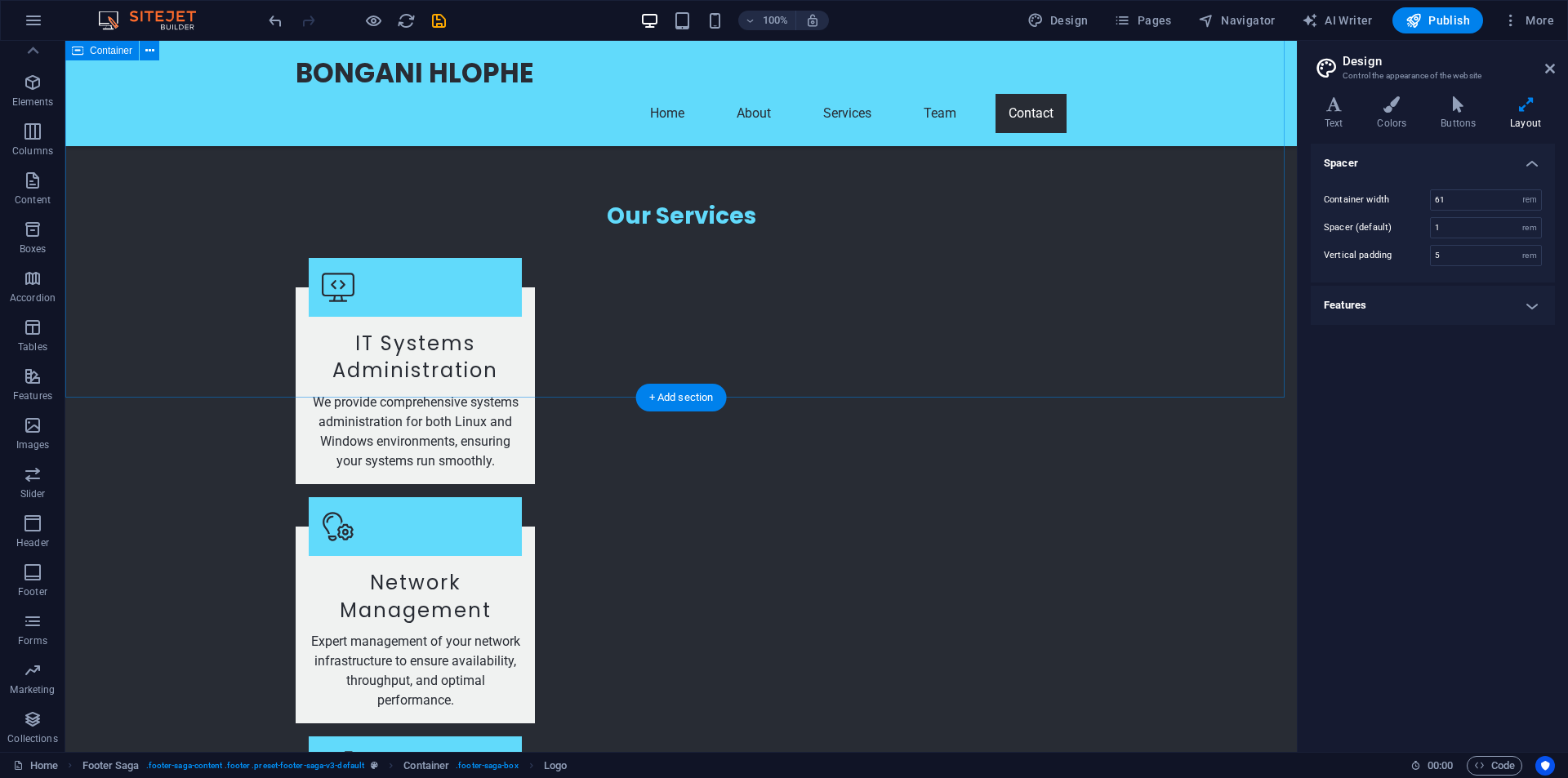
scroll to position [2812, 0]
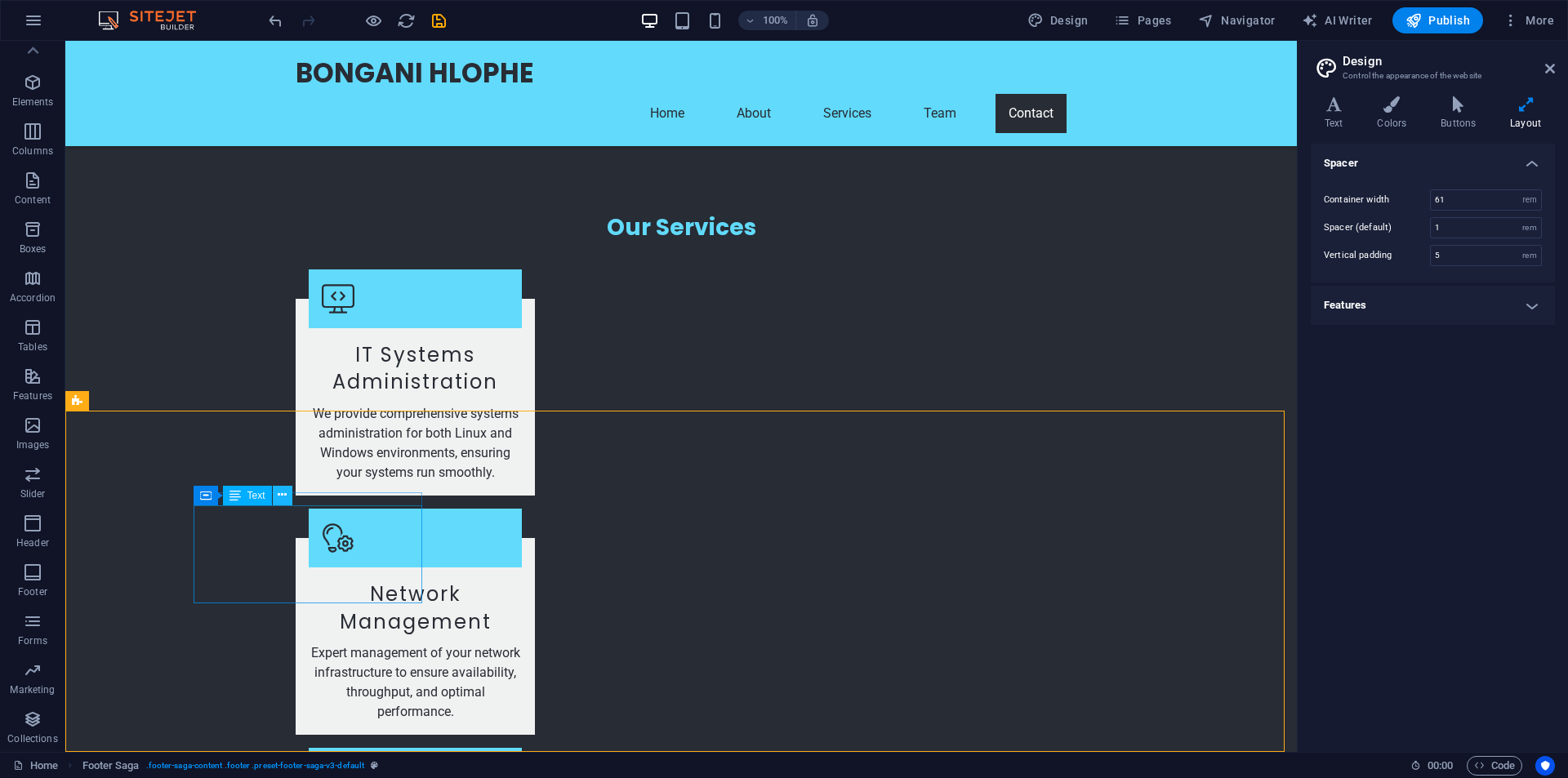
click at [281, 490] on icon at bounding box center [282, 495] width 9 height 17
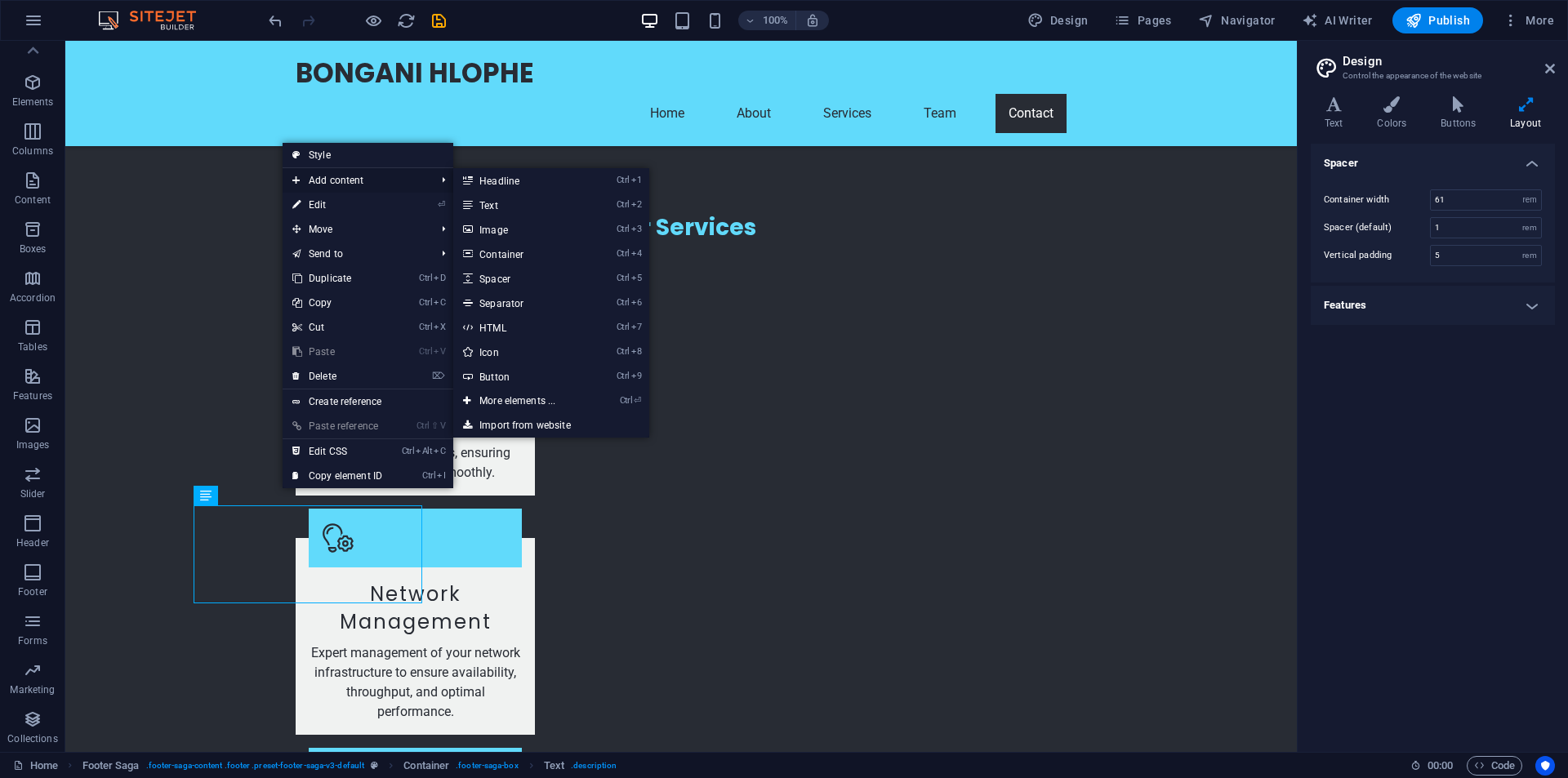
click at [334, 179] on span "Add content" at bounding box center [356, 180] width 146 height 24
click at [515, 181] on link "Ctrl 1 Headline" at bounding box center [521, 180] width 135 height 24
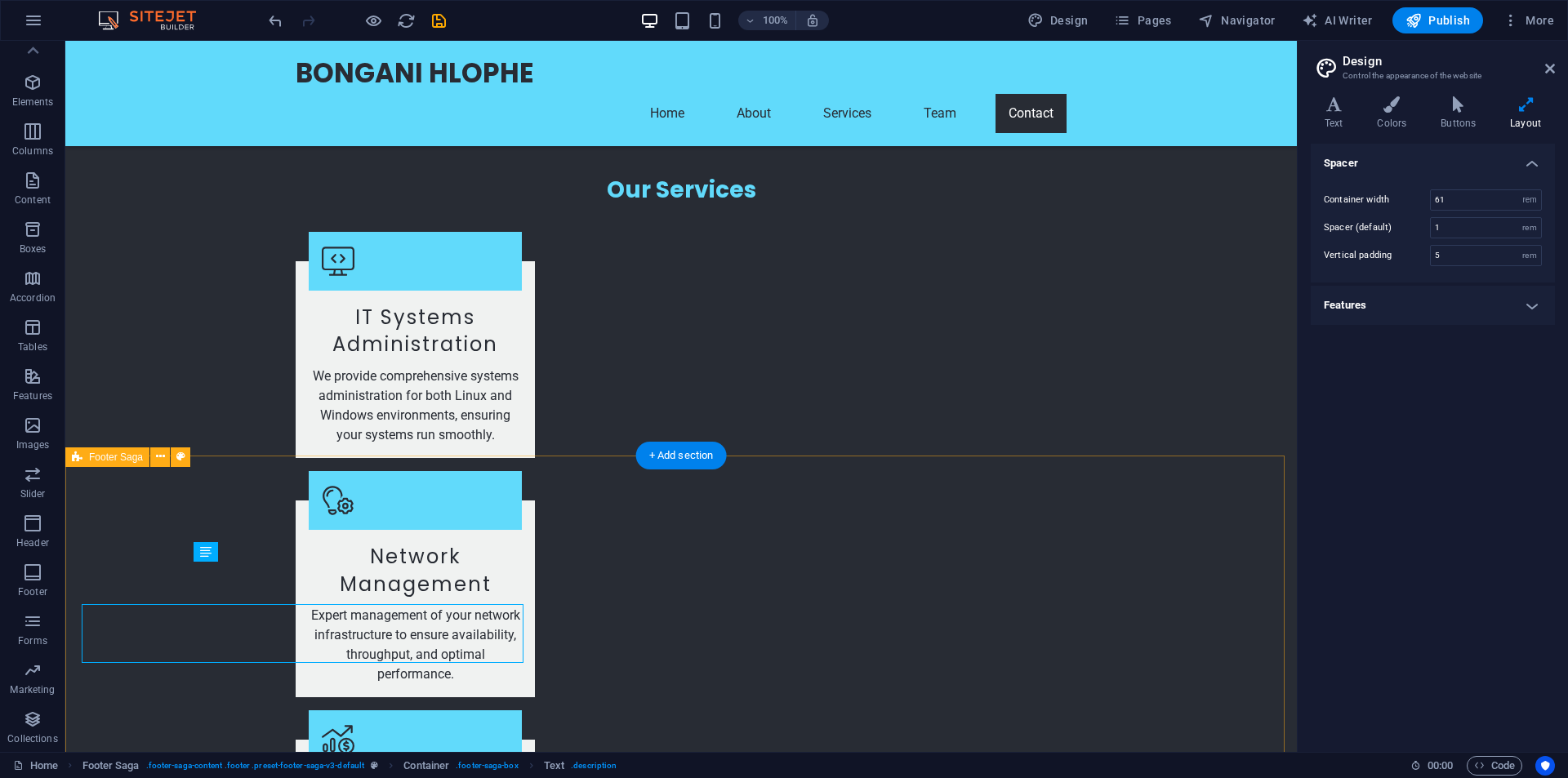
scroll to position [2755, 0]
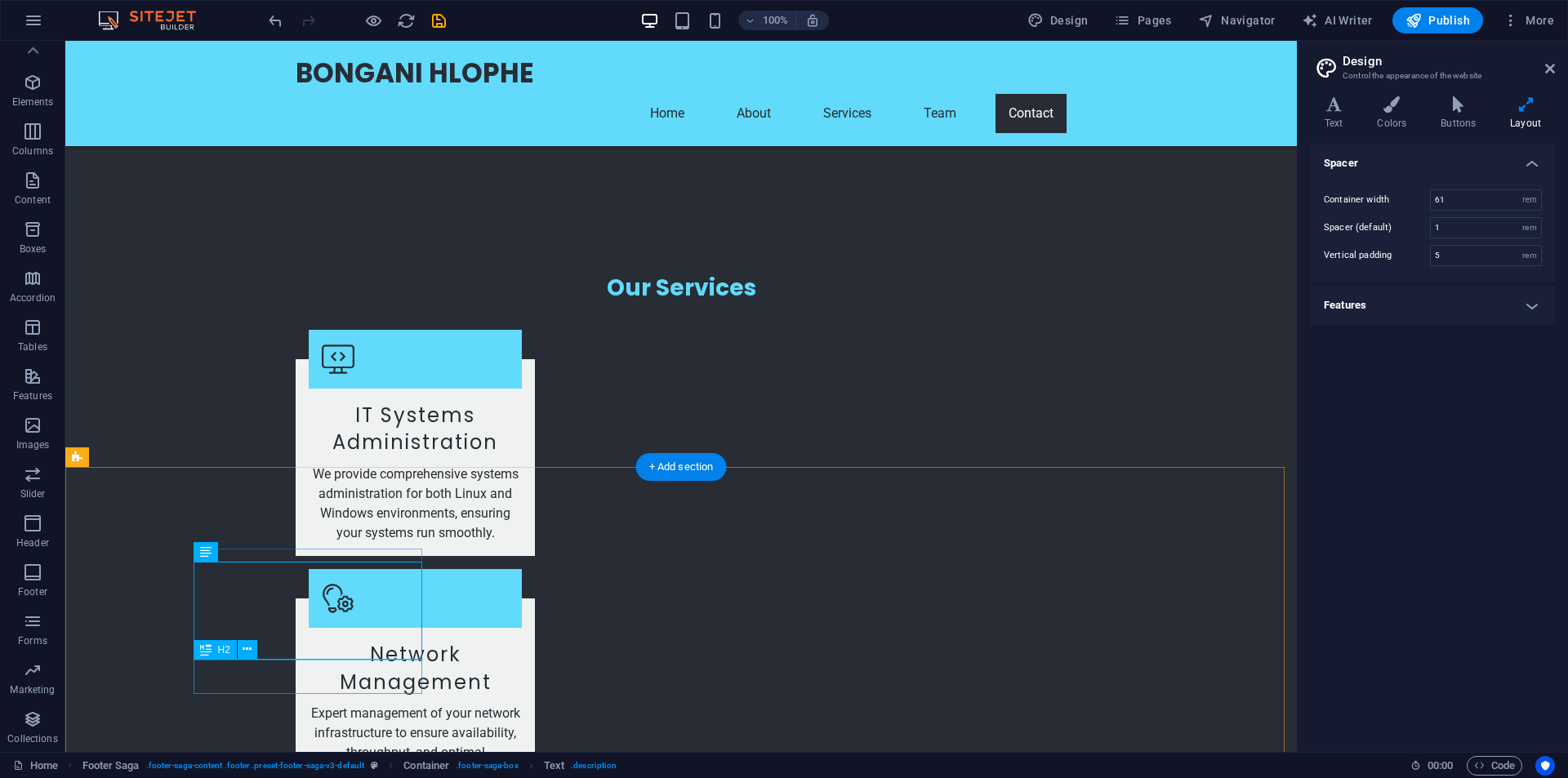
drag, startPoint x: 243, startPoint y: 680, endPoint x: 234, endPoint y: 679, distance: 9.1
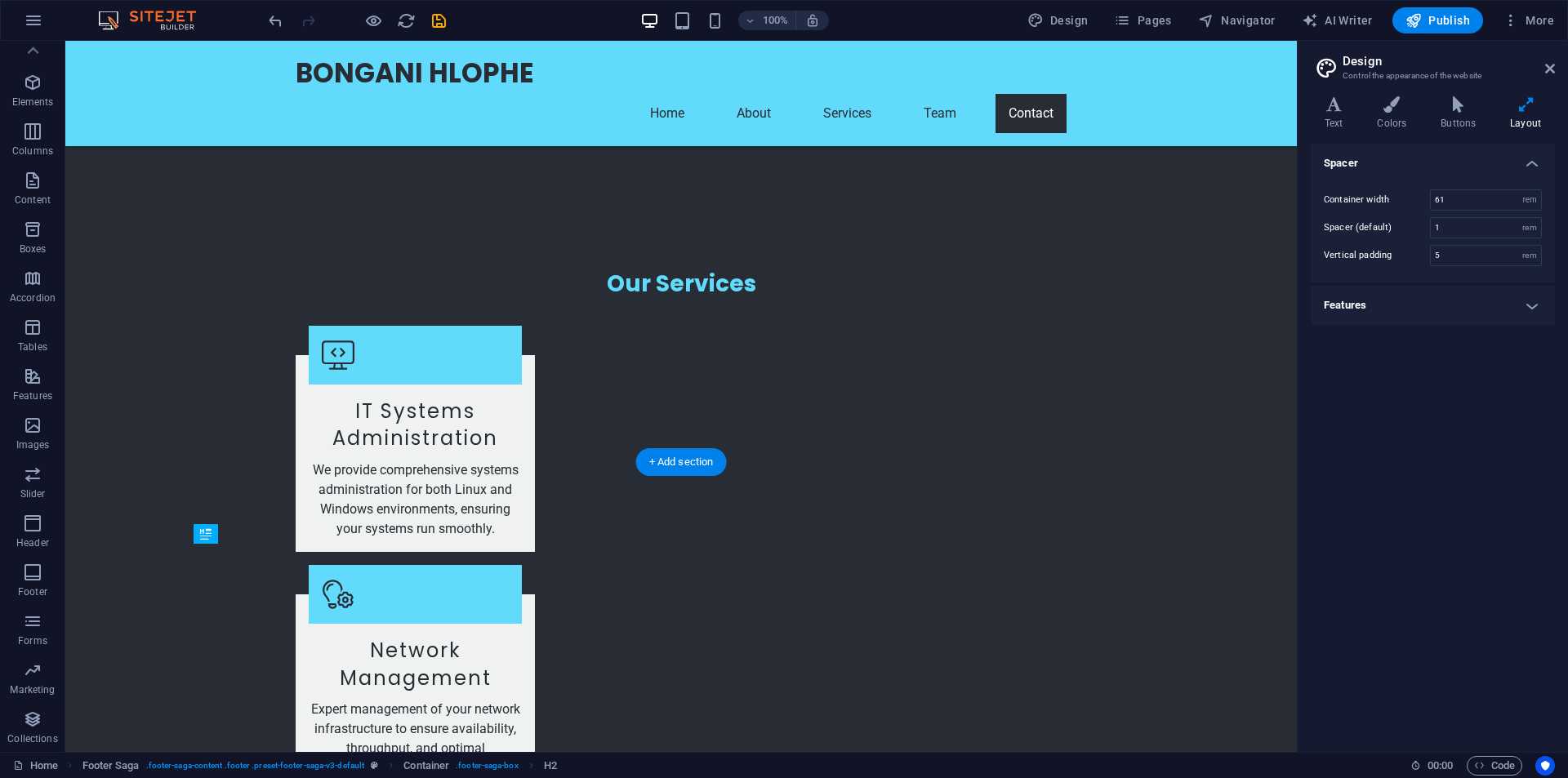
scroll to position [2760, 0]
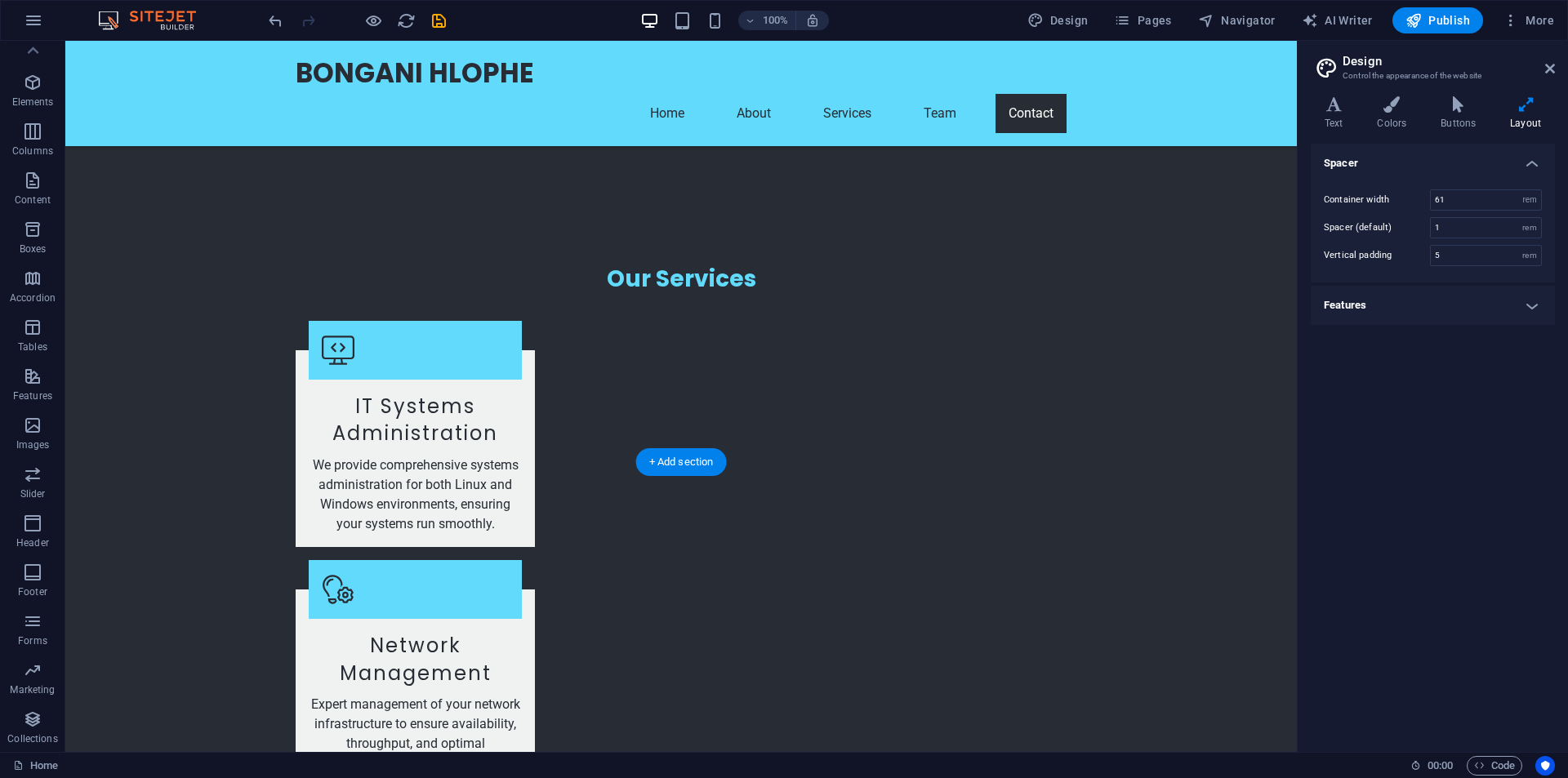
drag, startPoint x: 249, startPoint y: 677, endPoint x: 267, endPoint y: 589, distance: 89.8
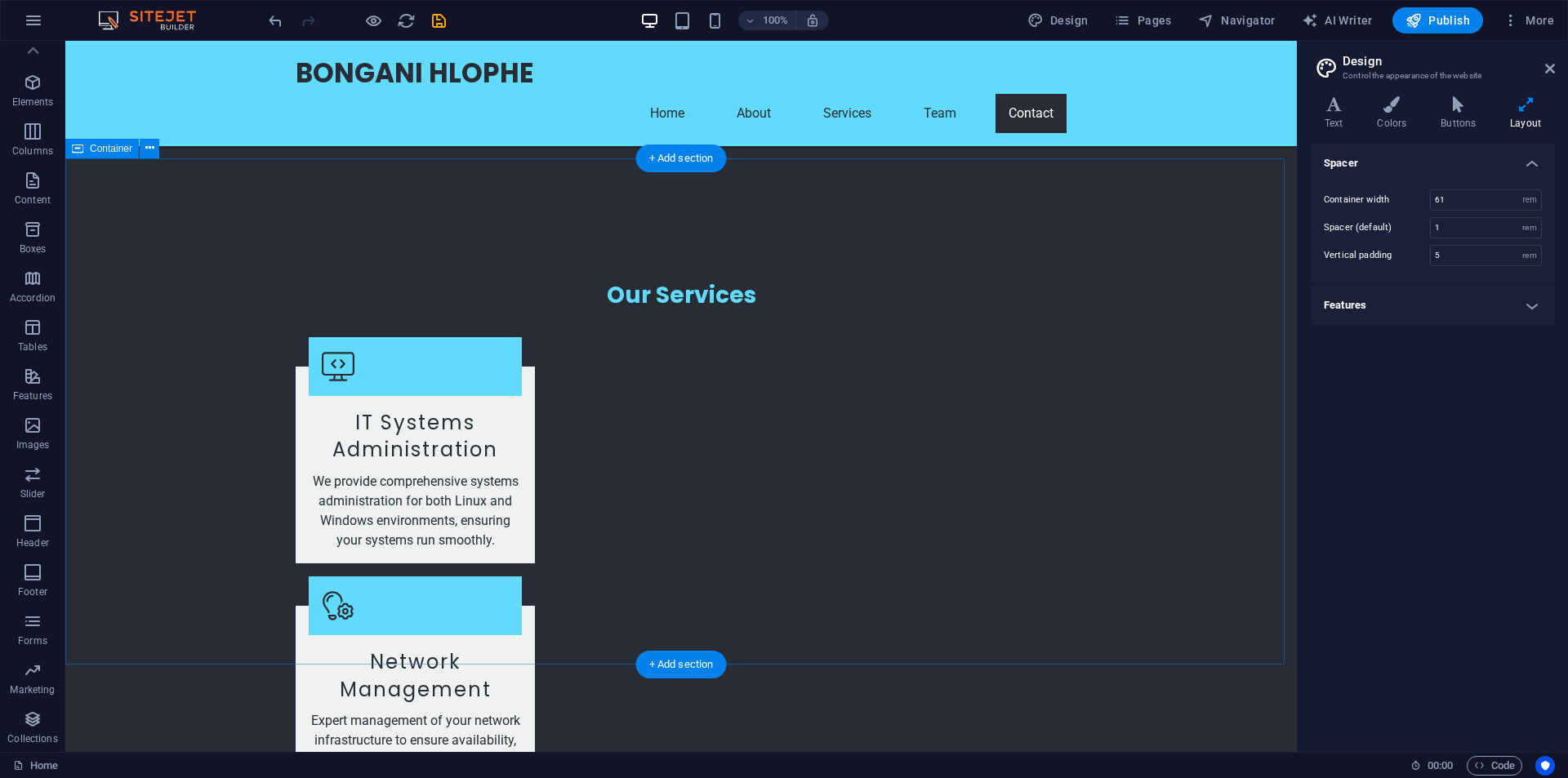
scroll to position [2812, 0]
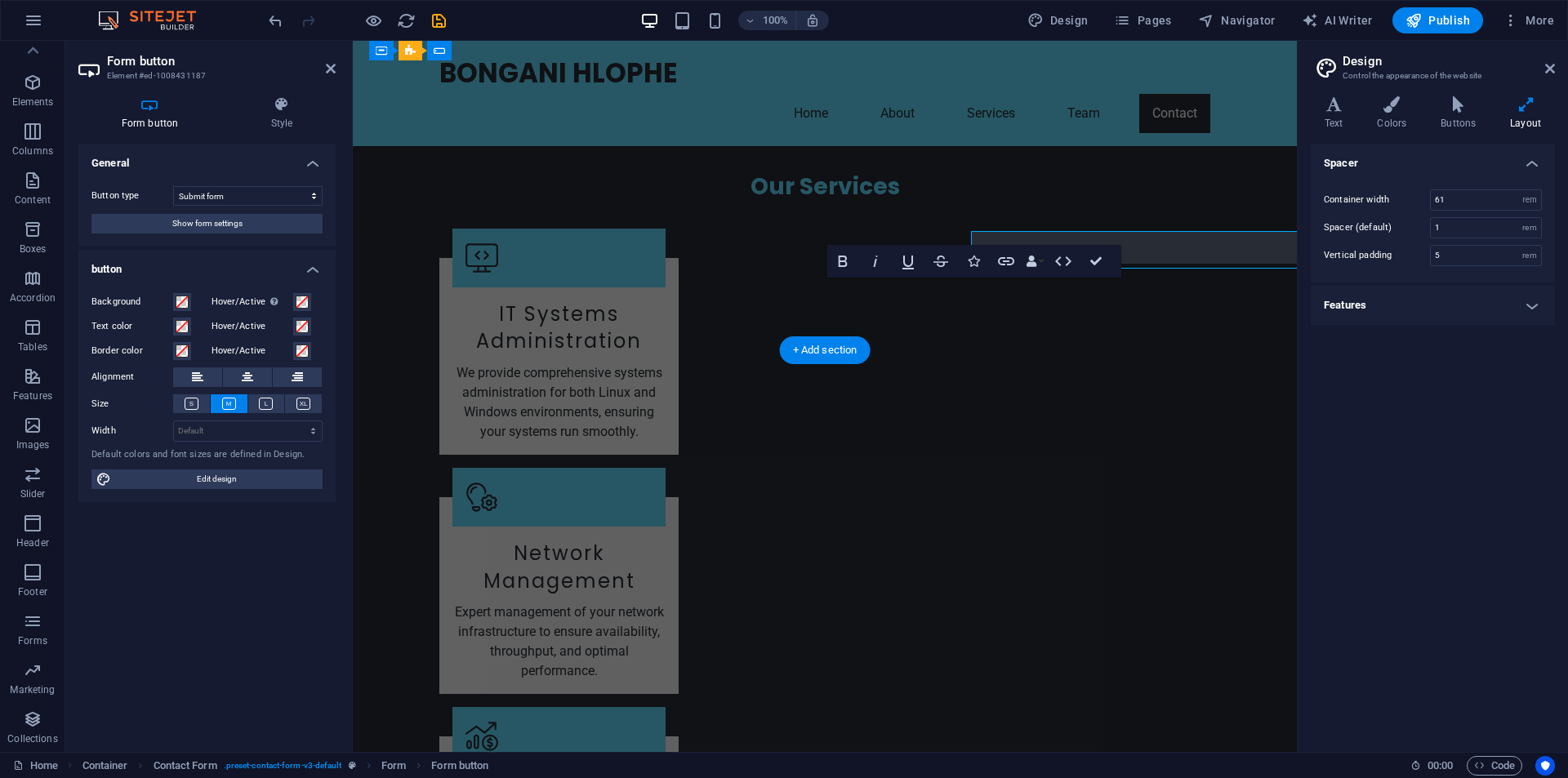
scroll to position [2859, 0]
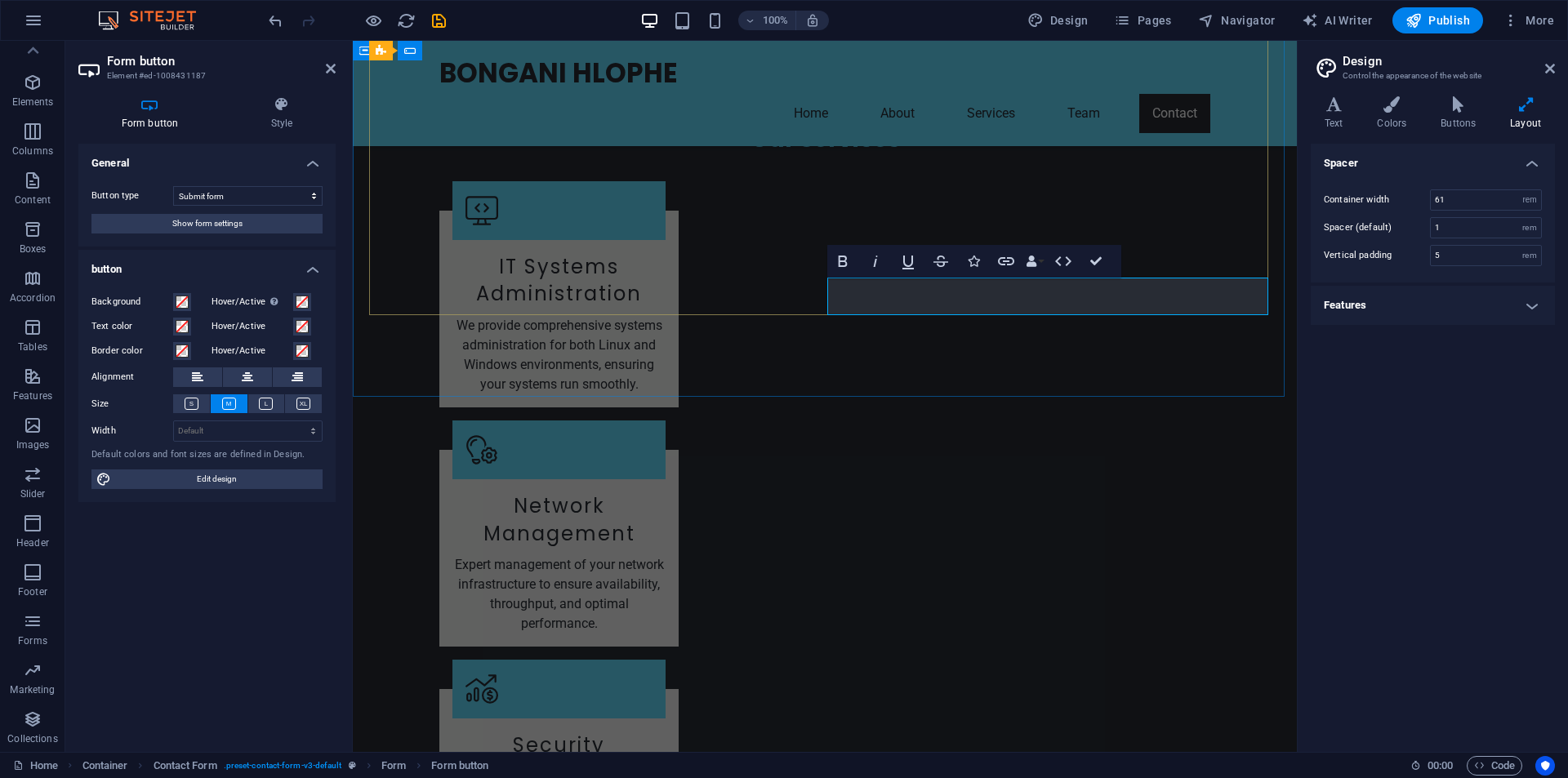
type button "Submit"
click at [209, 225] on span "Show form settings" at bounding box center [208, 223] width 71 height 19
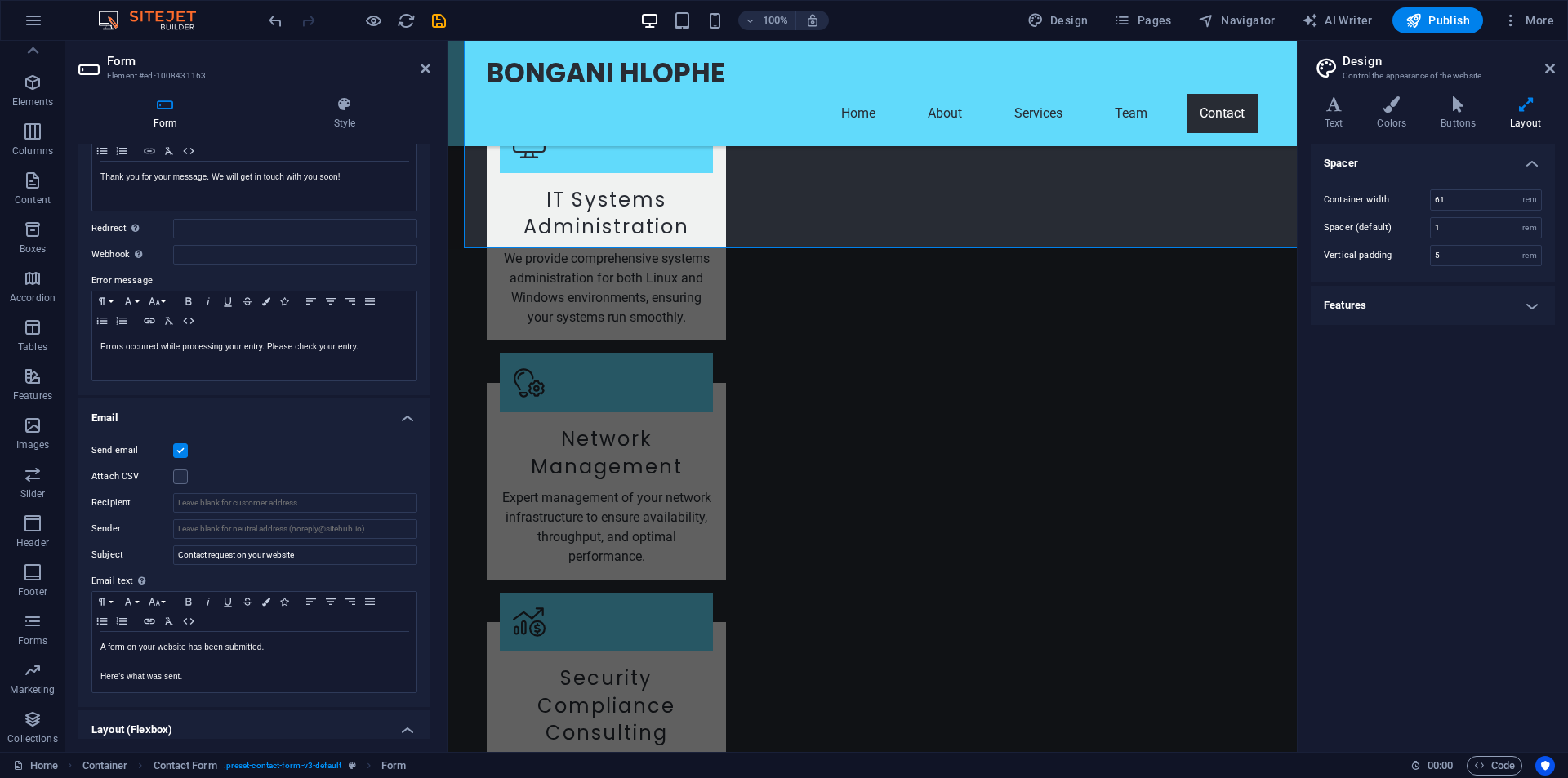
scroll to position [144, 0]
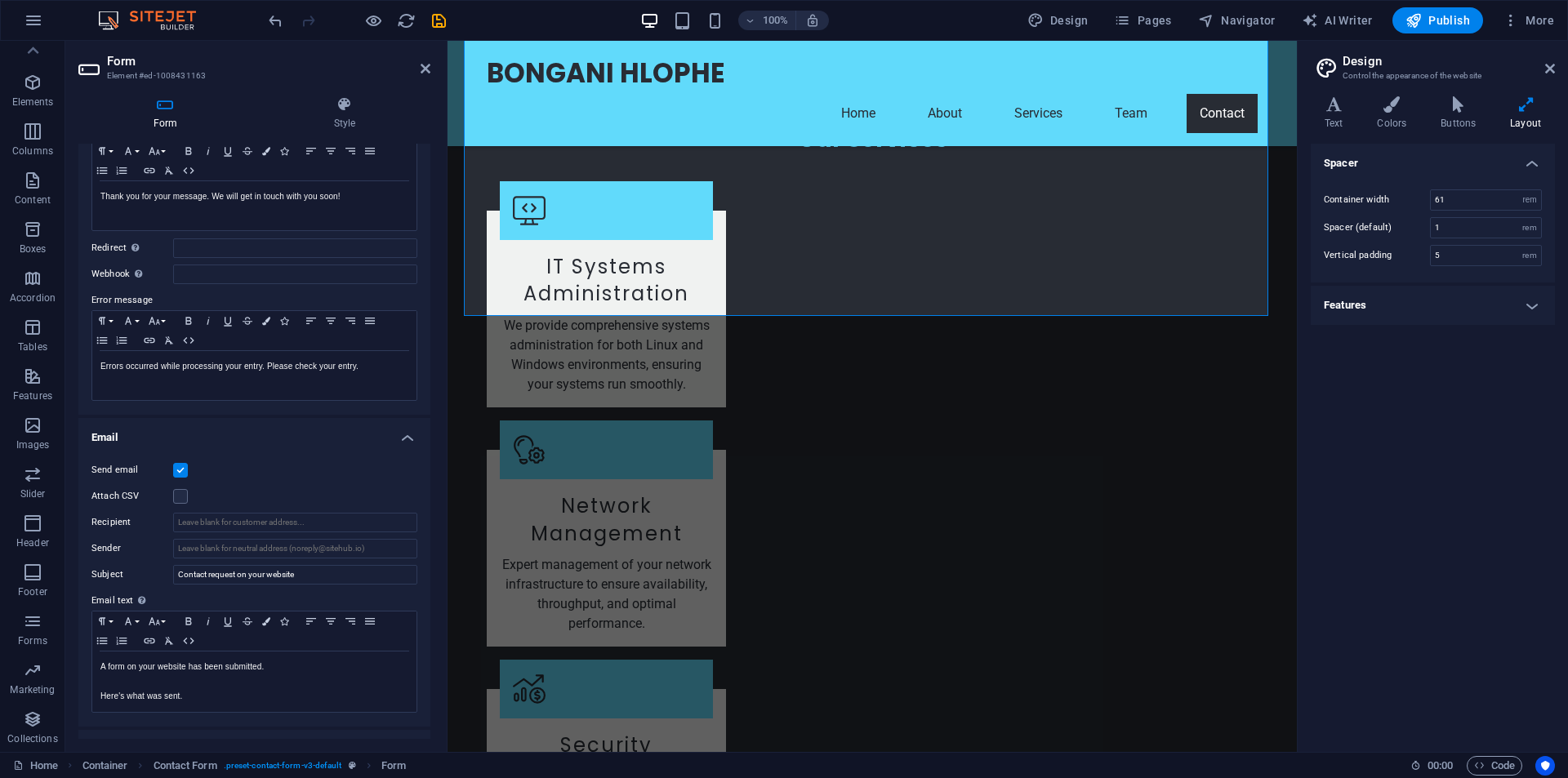
drag, startPoint x: 39, startPoint y: 464, endPoint x: 318, endPoint y: 508, distance: 282.4
click at [445, 495] on div "Form Element #ed-1008431163 Form Style General Title Define a name for the form…" at bounding box center [681, 397] width 1232 height 712
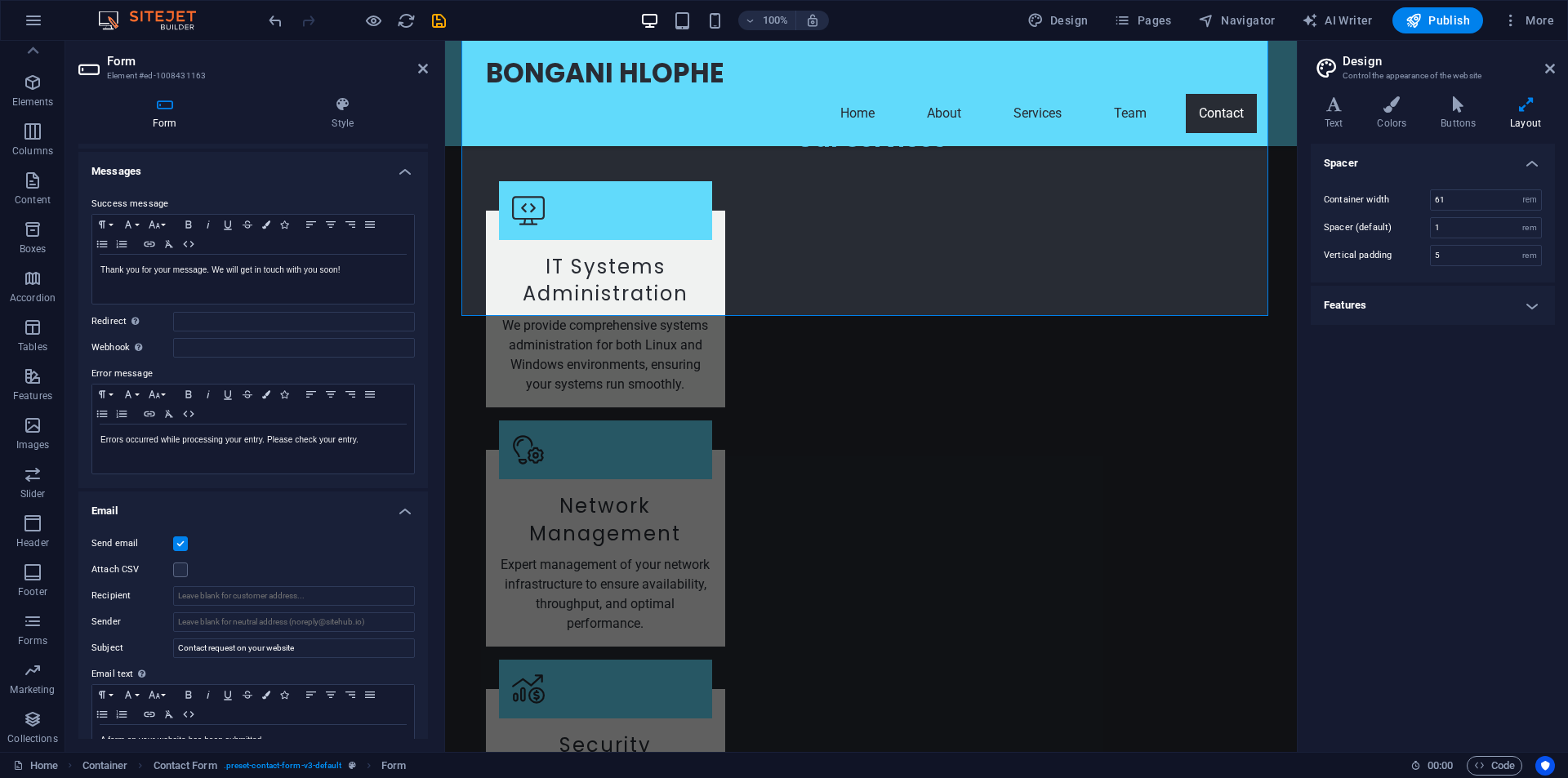
scroll to position [0, 0]
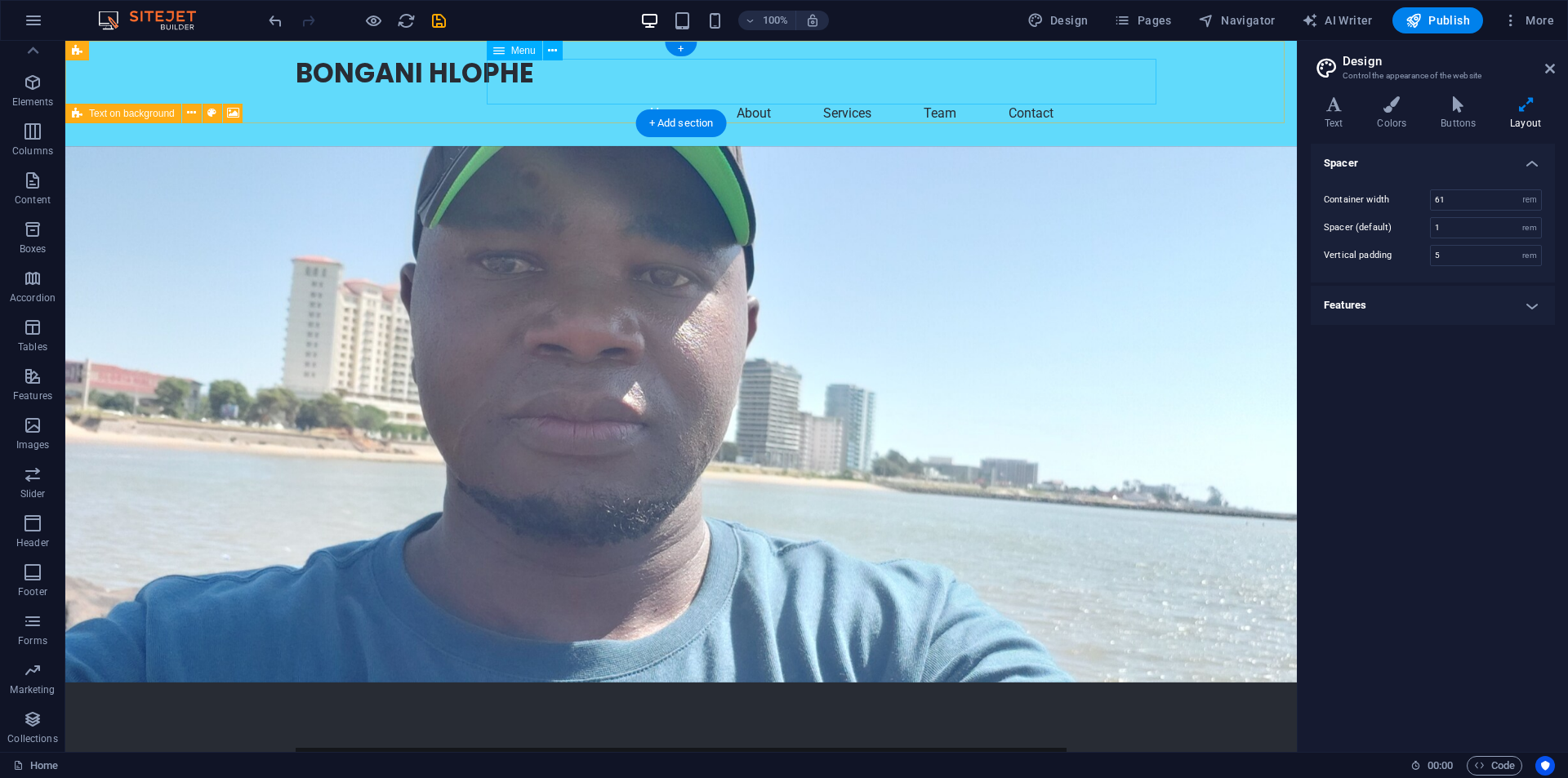
click at [1067, 94] on nav "Home About Services Team Contact" at bounding box center [681, 114] width 771 height 40
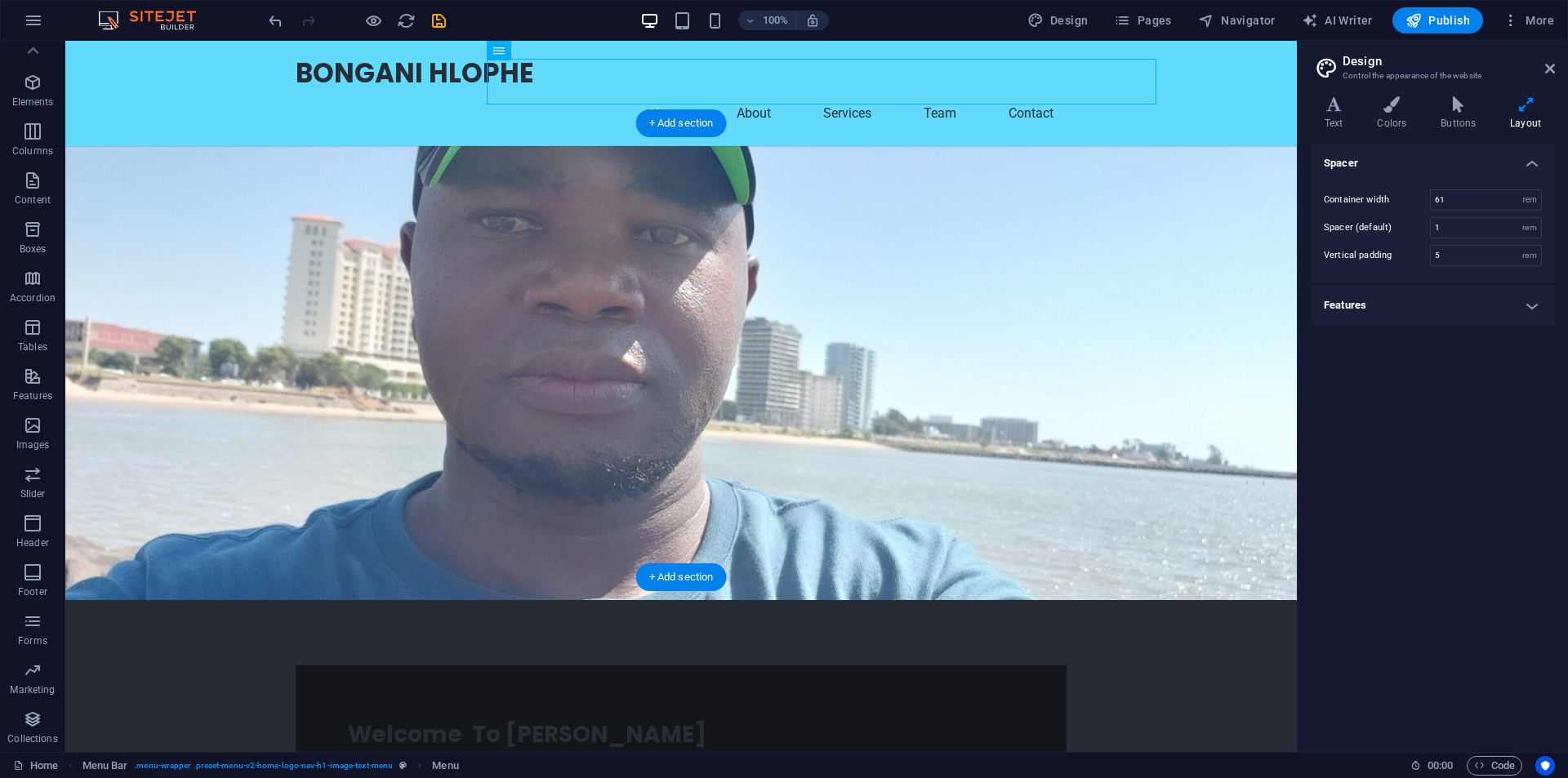
click at [1119, 319] on figure at bounding box center [681, 373] width 1232 height 454
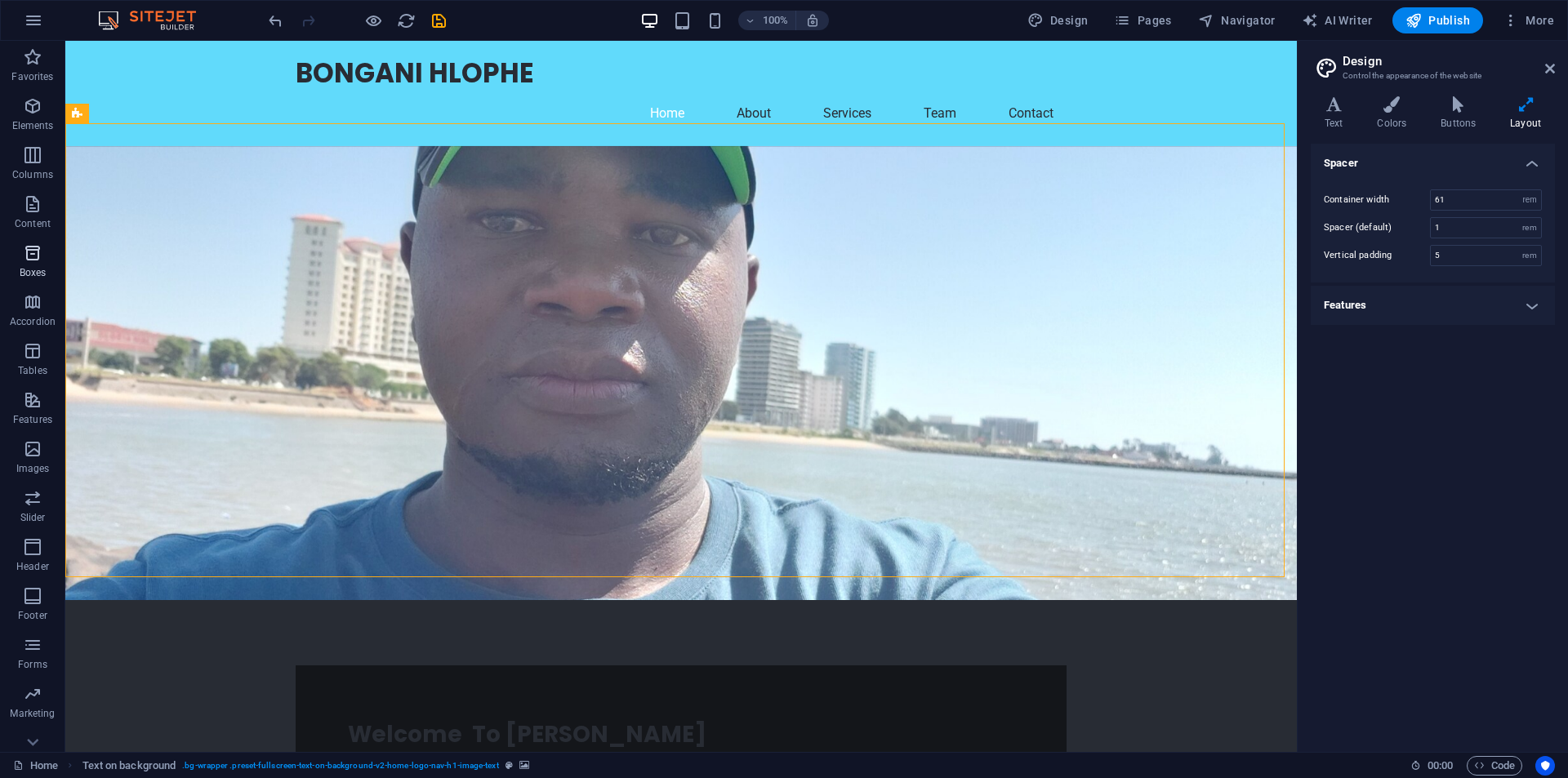
click at [35, 255] on icon "button" at bounding box center [32, 252] width 19 height 19
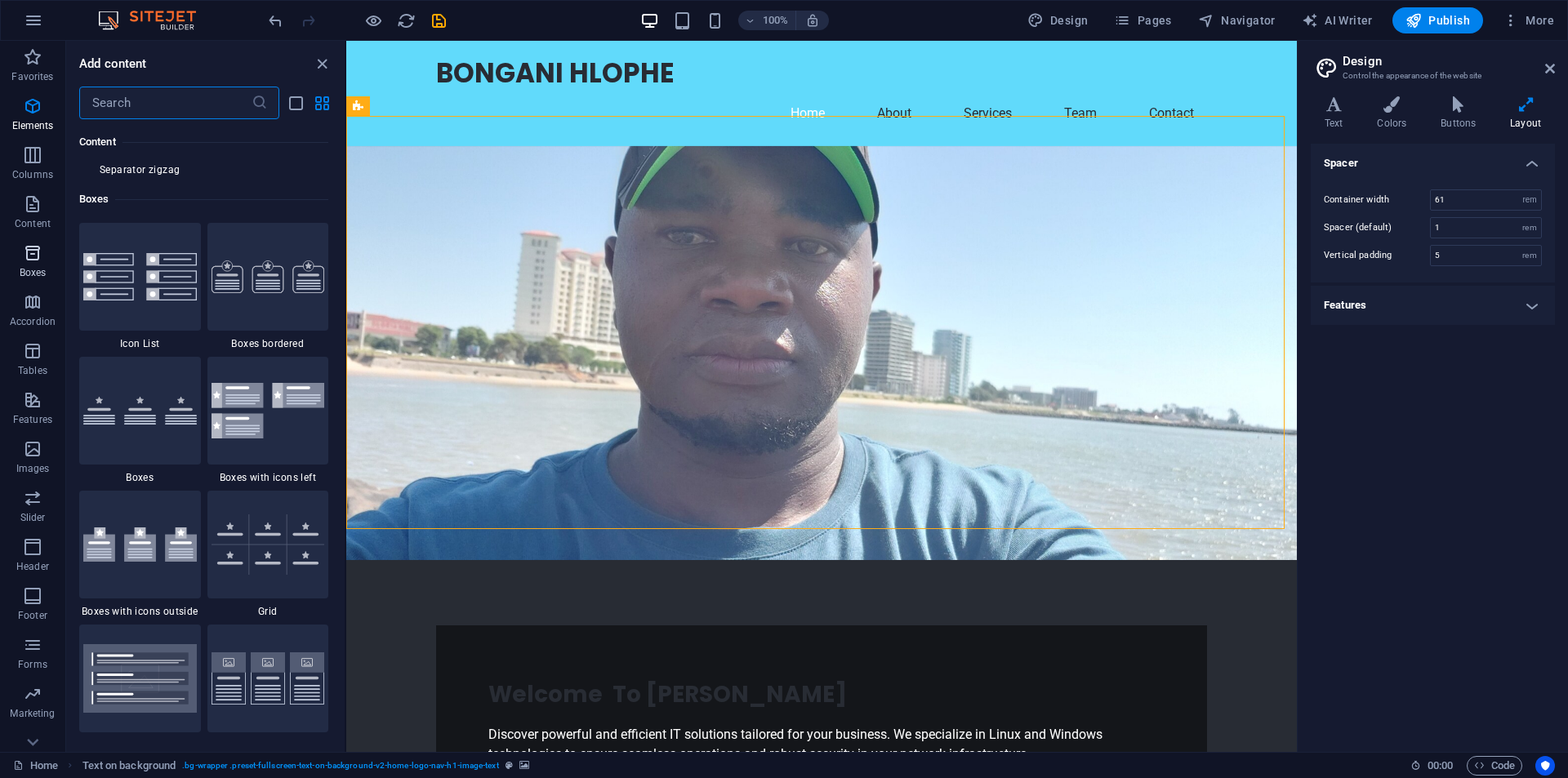
scroll to position [4505, 0]
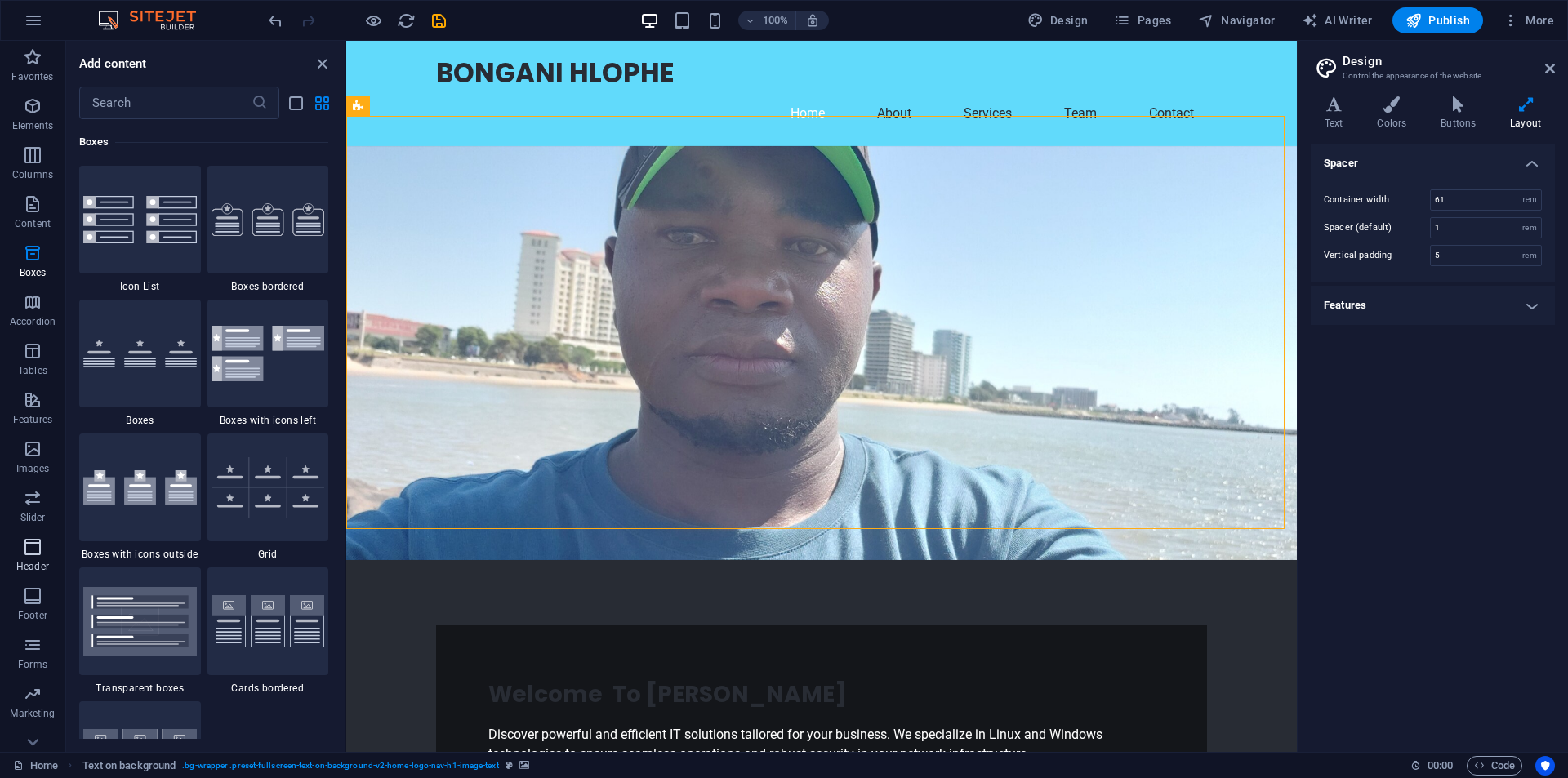
click at [39, 551] on icon "button" at bounding box center [32, 547] width 19 height 19
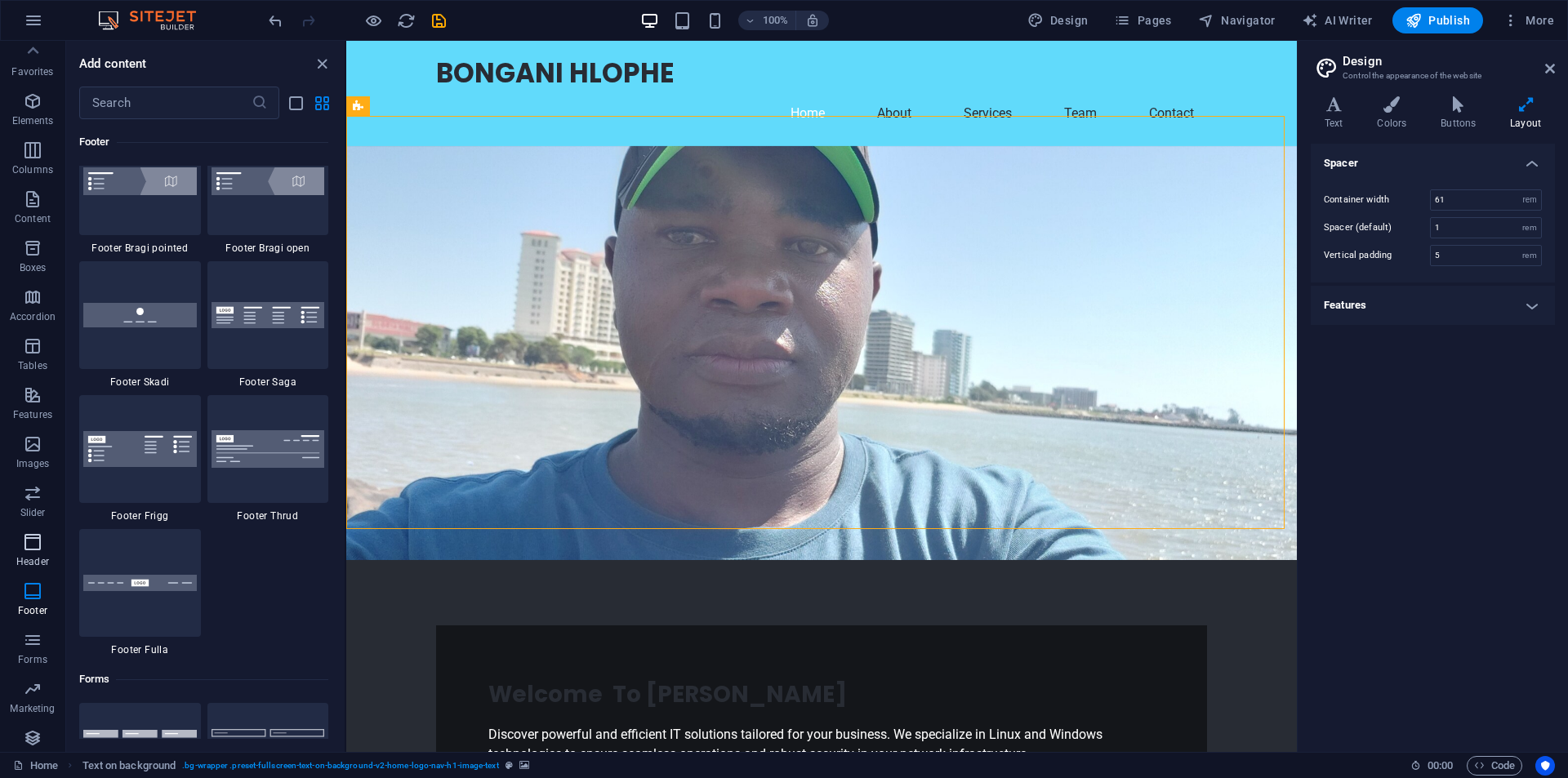
scroll to position [0, 0]
click at [35, 68] on span "Favorites" at bounding box center [33, 66] width 66 height 40
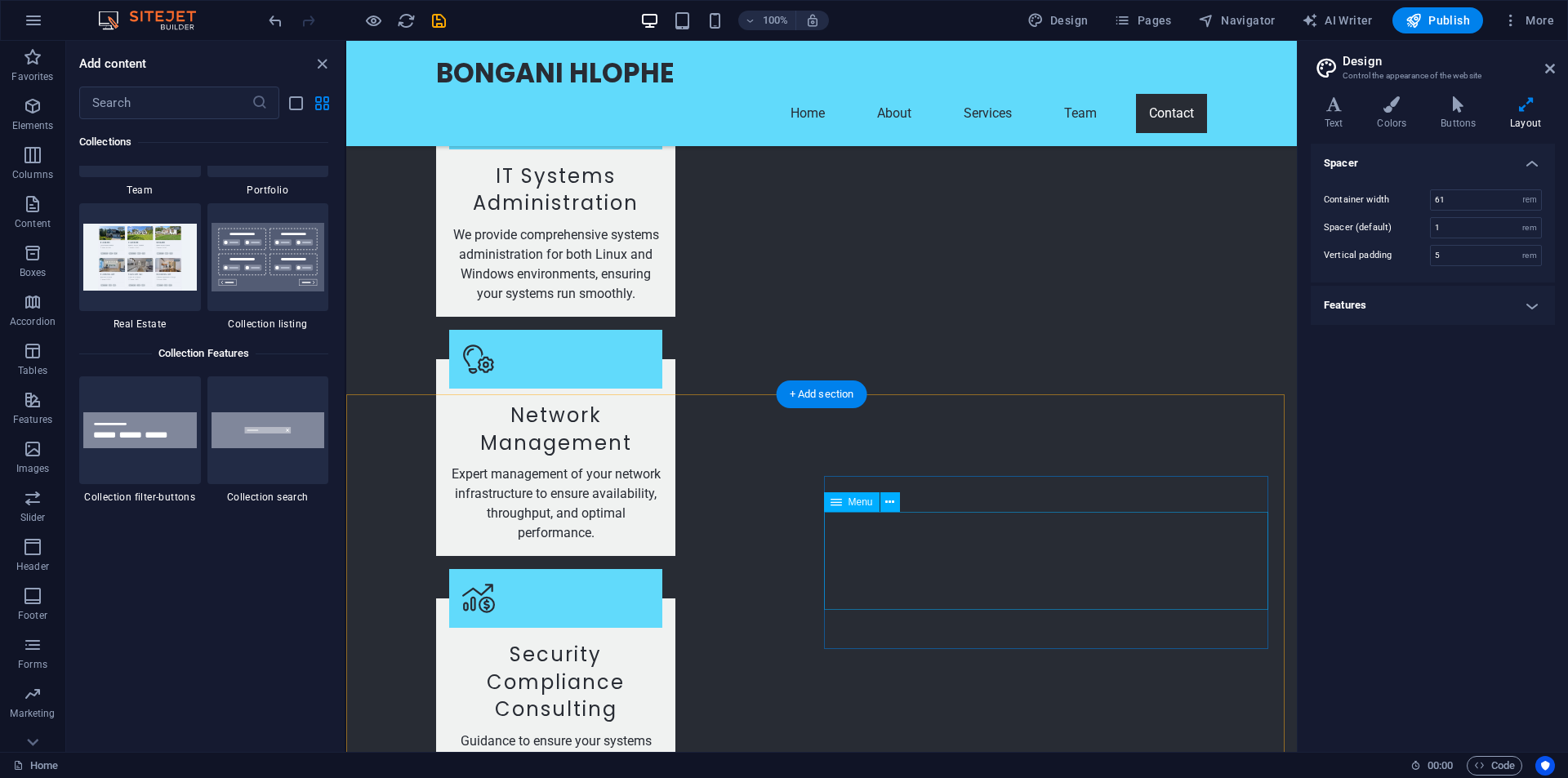
scroll to position [2858, 0]
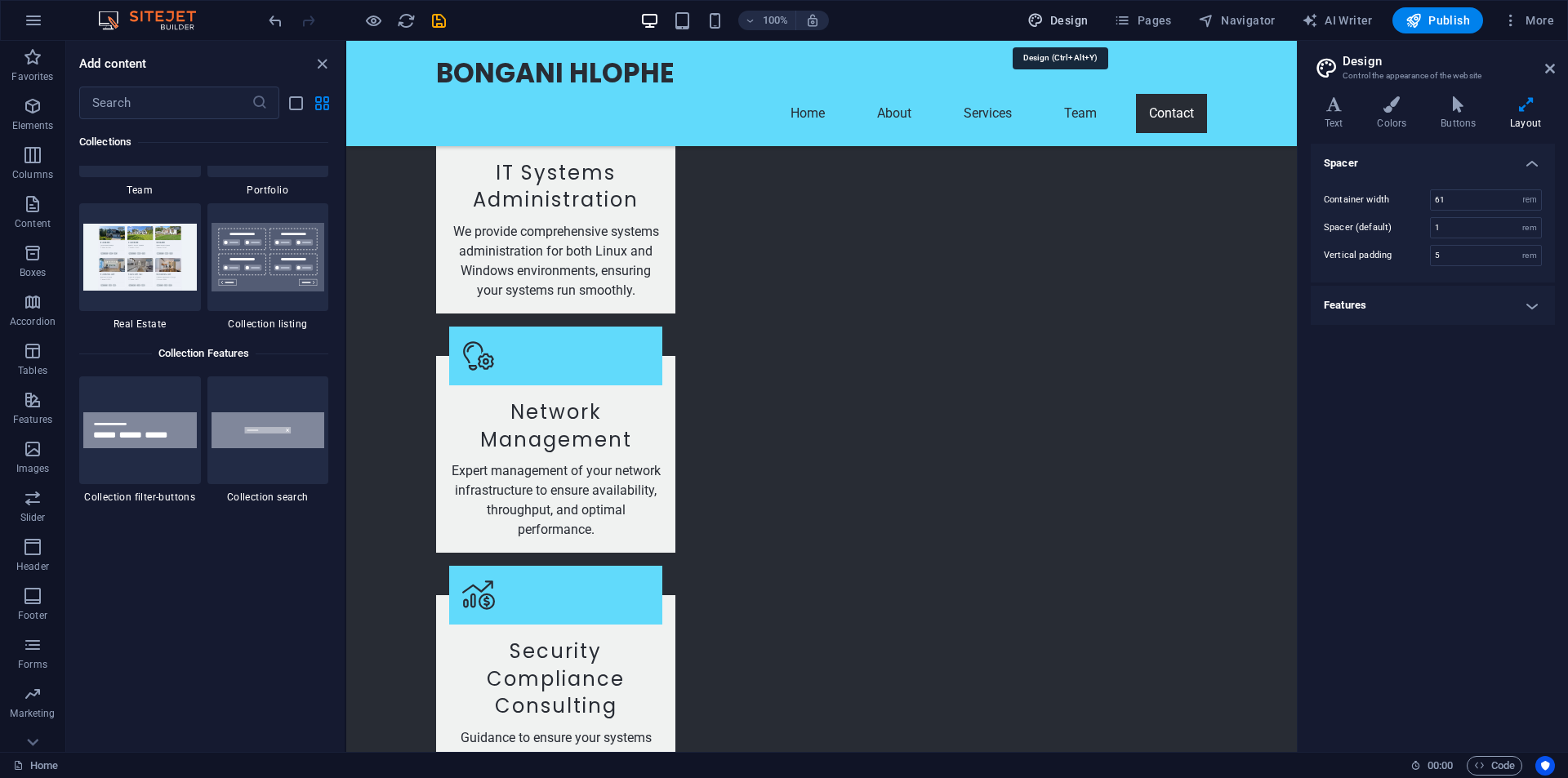
click at [1072, 20] on span "Design" at bounding box center [1057, 20] width 61 height 16
click at [1456, 103] on icon at bounding box center [1458, 104] width 63 height 16
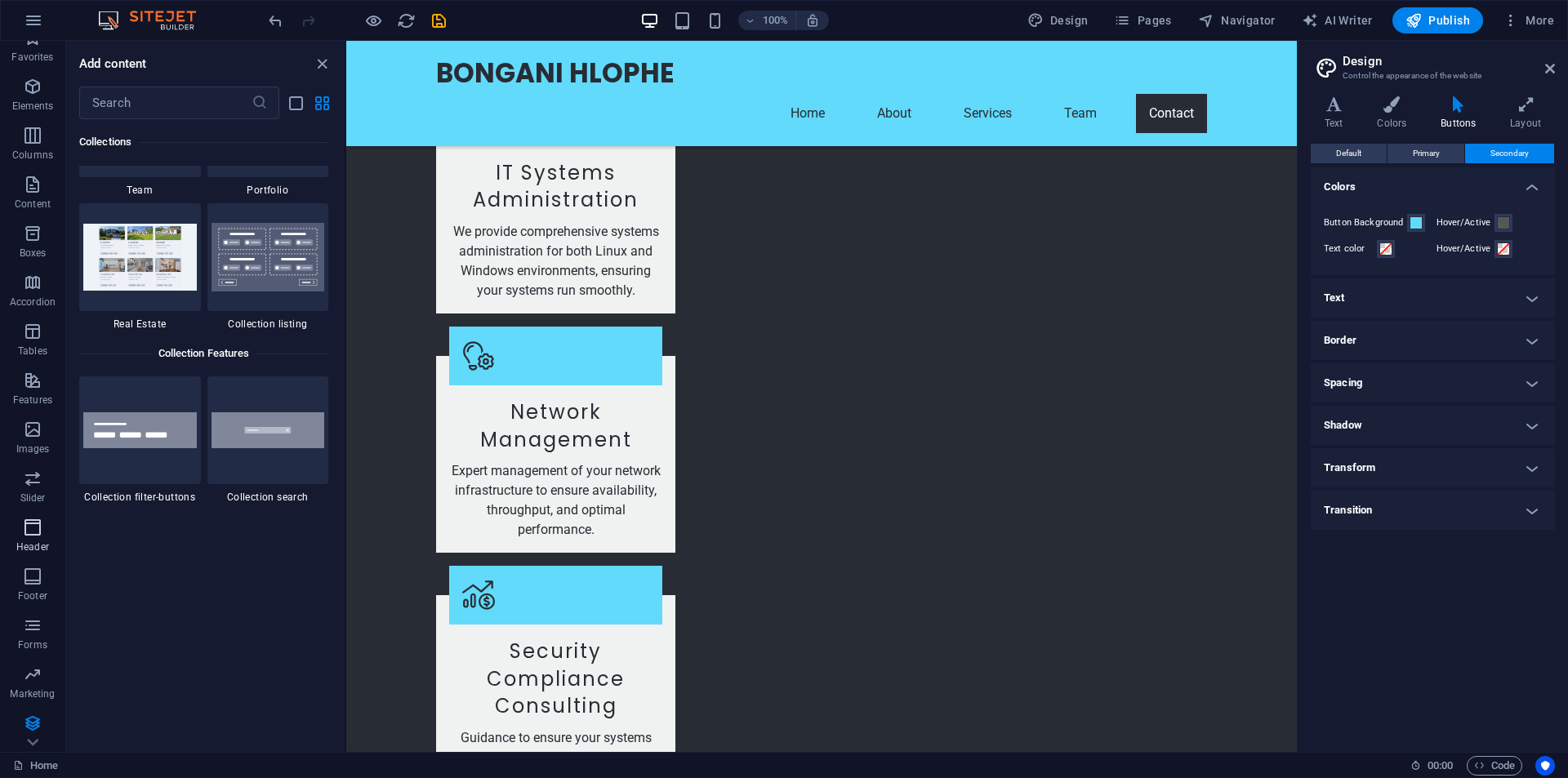
scroll to position [24, 0]
click at [34, 673] on icon "button" at bounding box center [32, 670] width 19 height 19
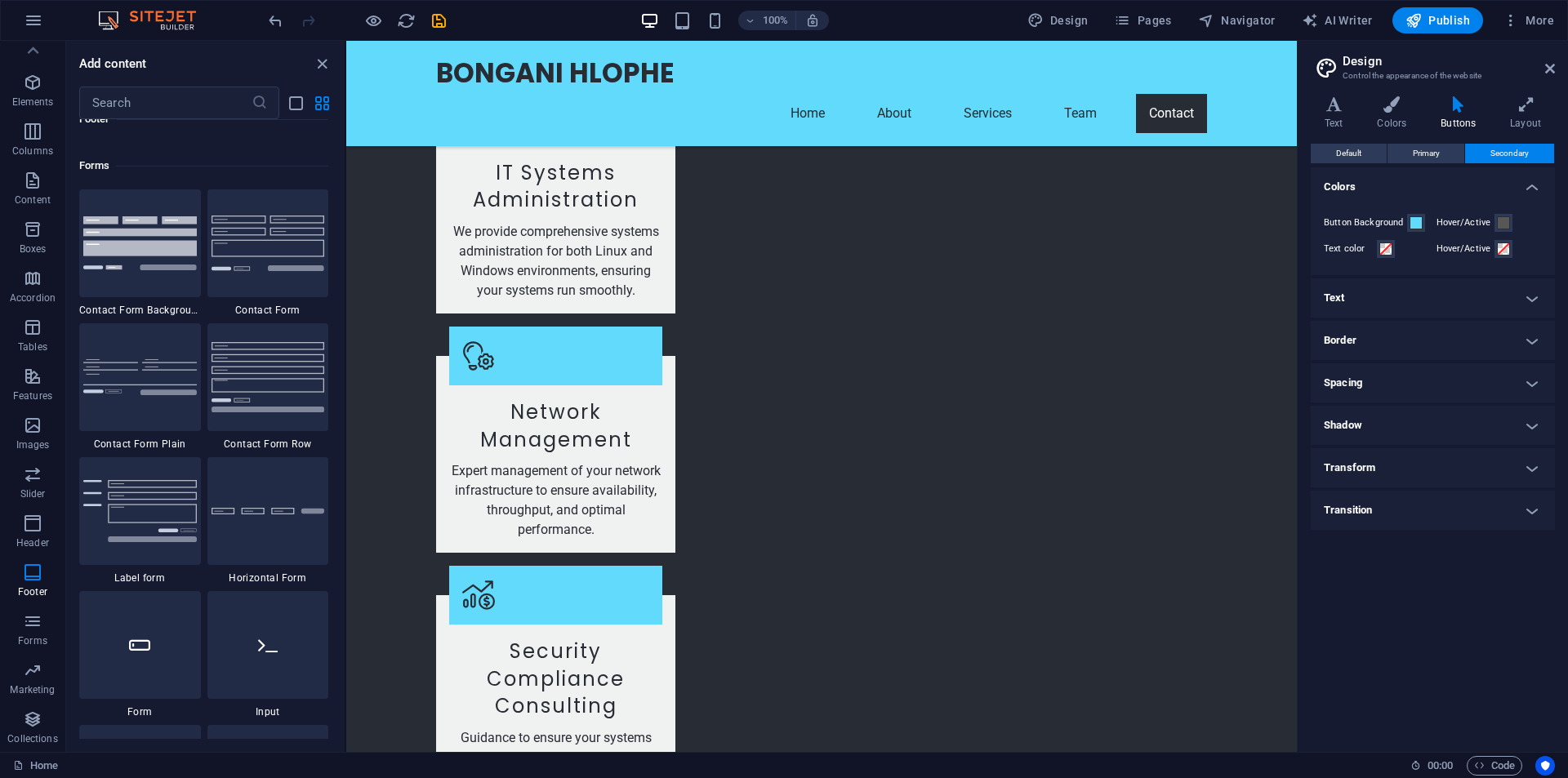
scroll to position [11588, 0]
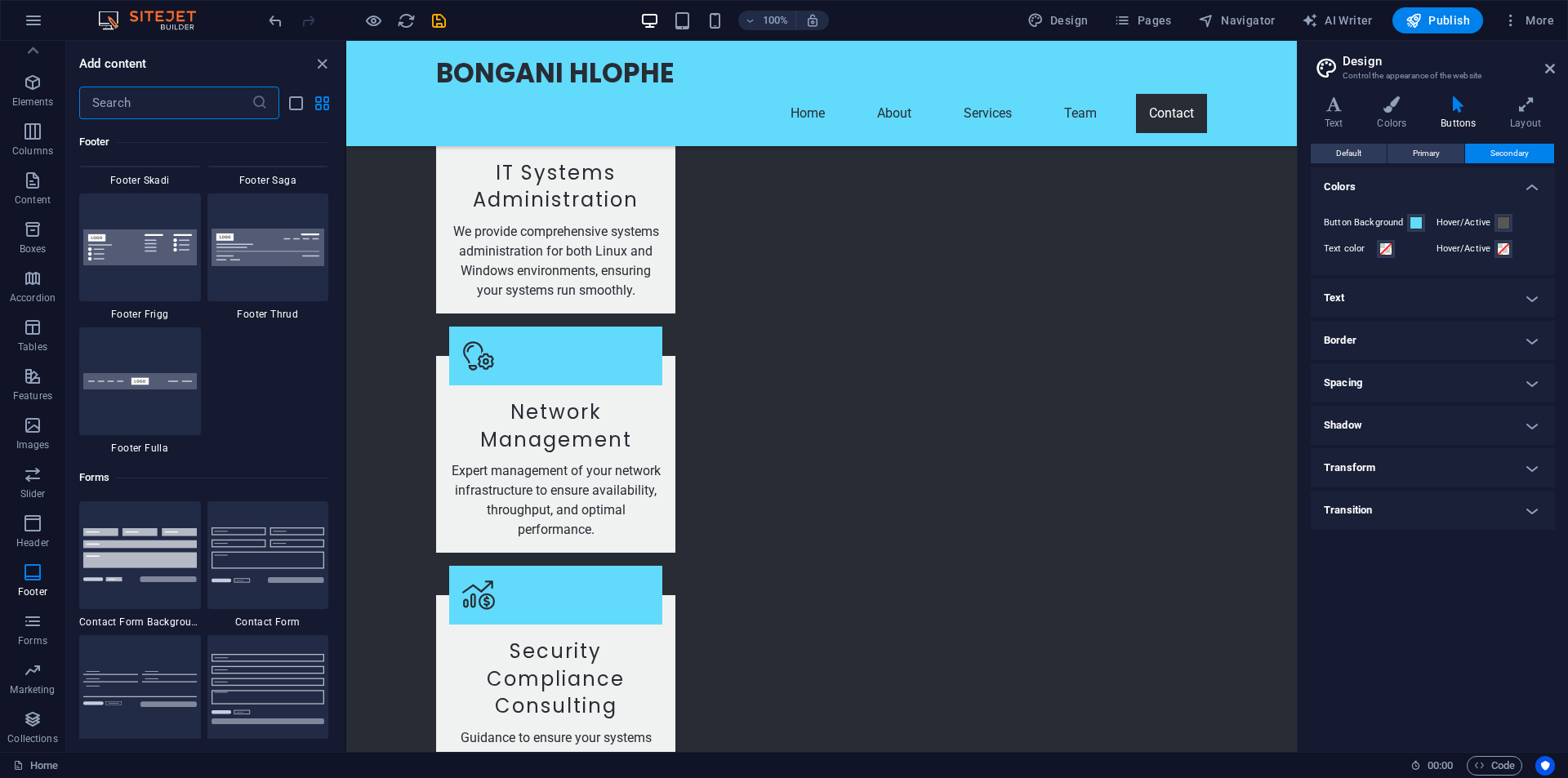
click at [139, 93] on input "text" at bounding box center [165, 103] width 172 height 33
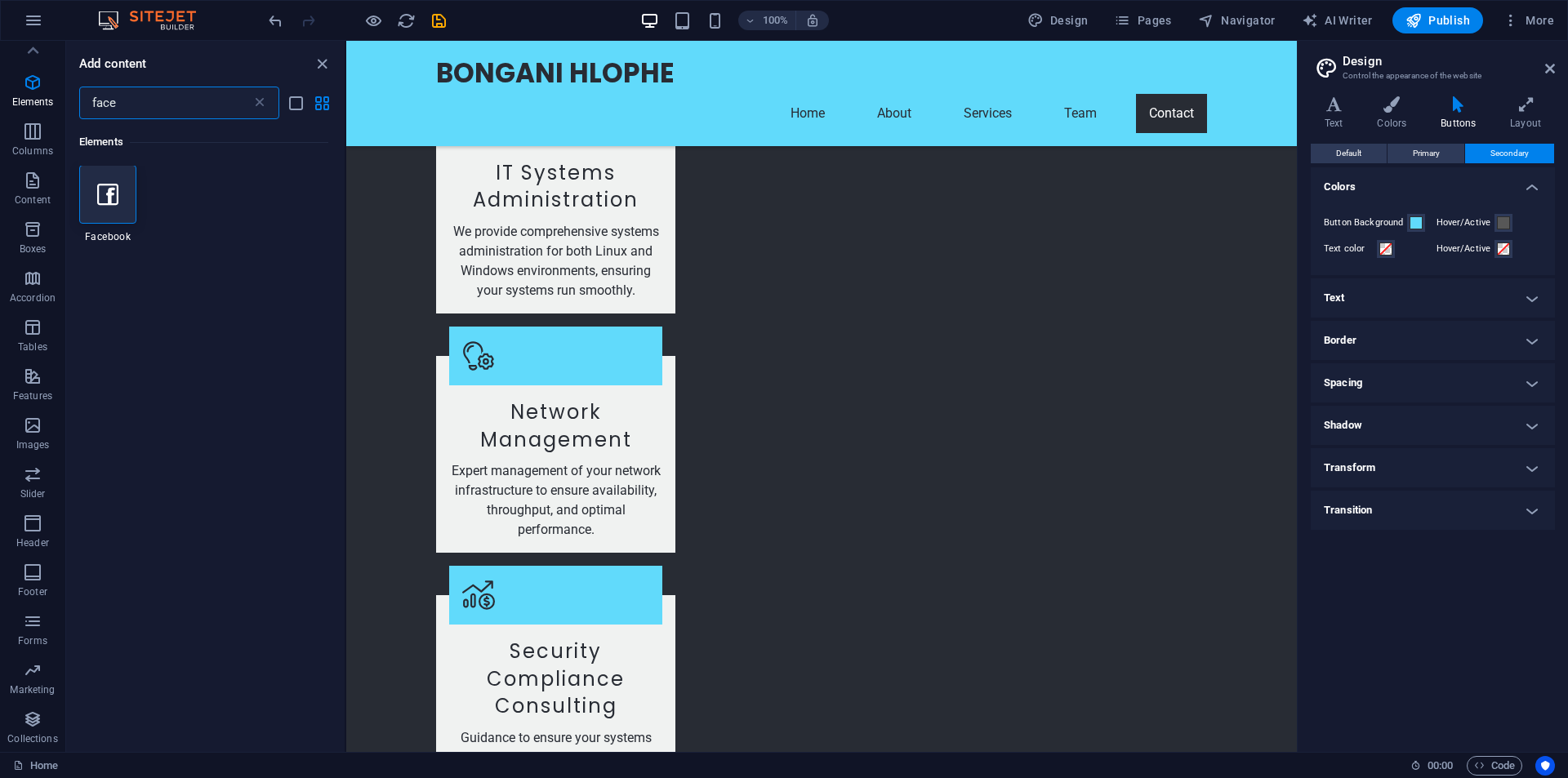
scroll to position [0, 0]
type input "face"
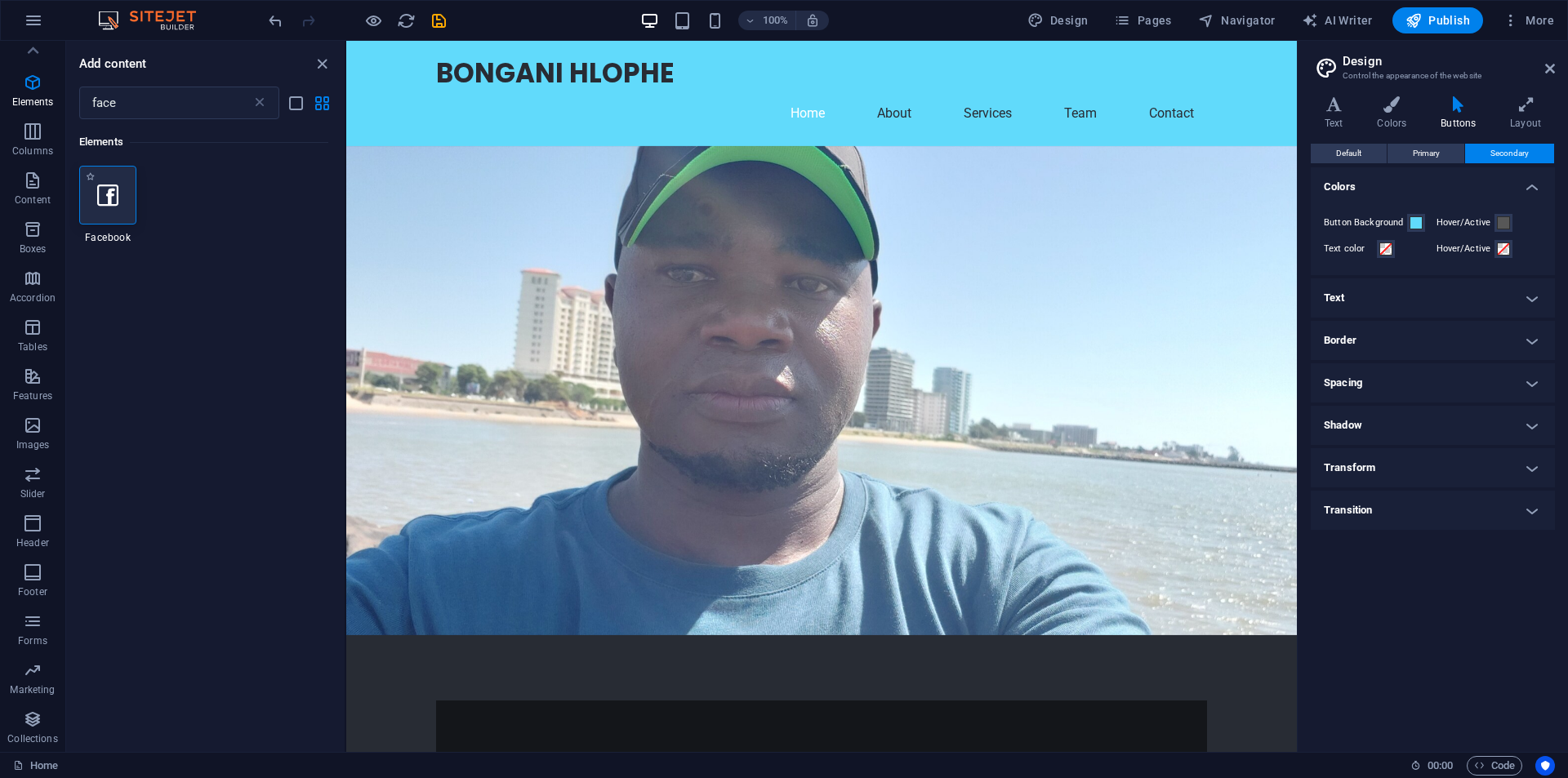
click at [98, 191] on icon at bounding box center [108, 194] width 21 height 21
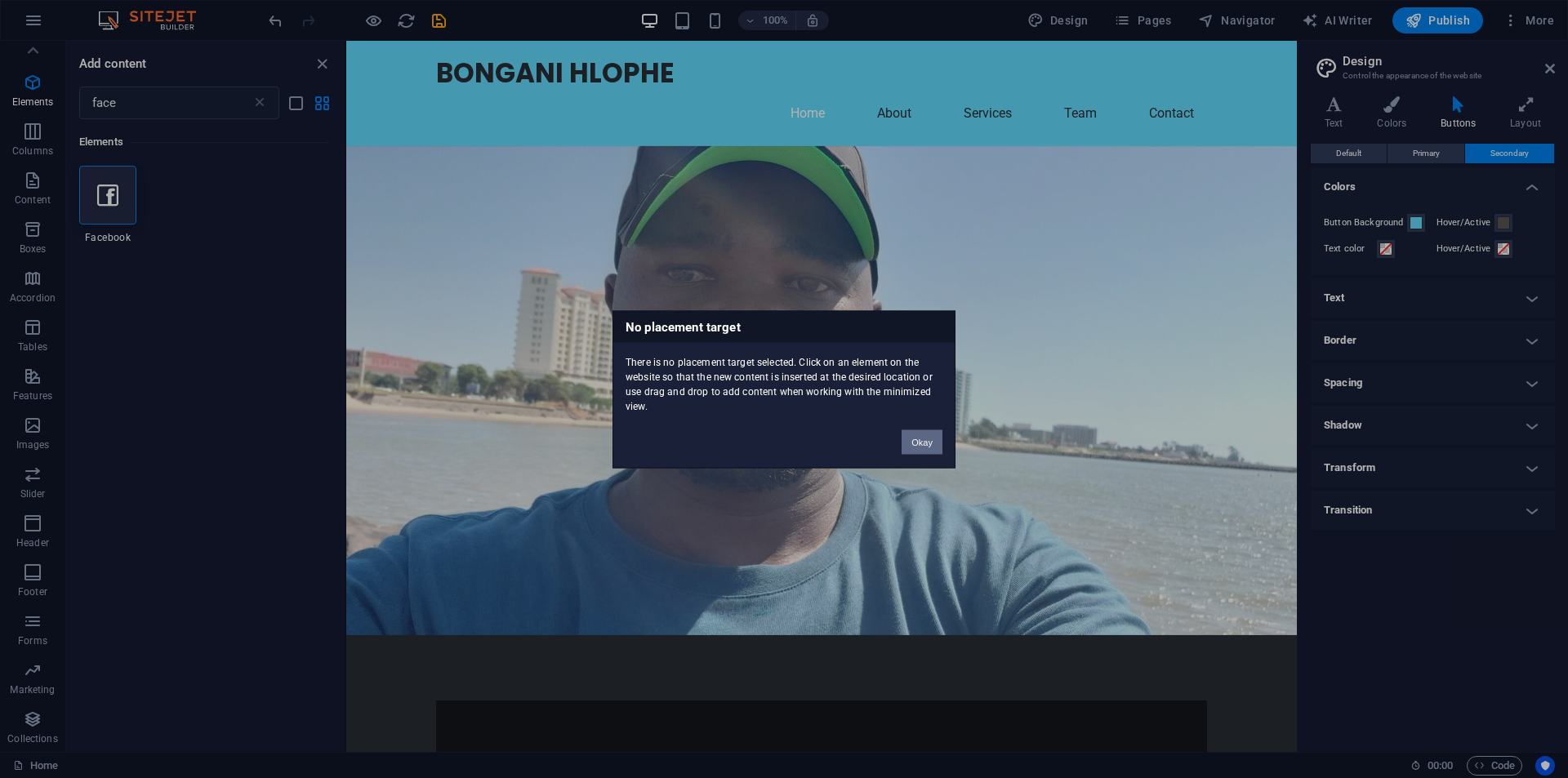
click at [926, 446] on button "Okay" at bounding box center [922, 442] width 41 height 24
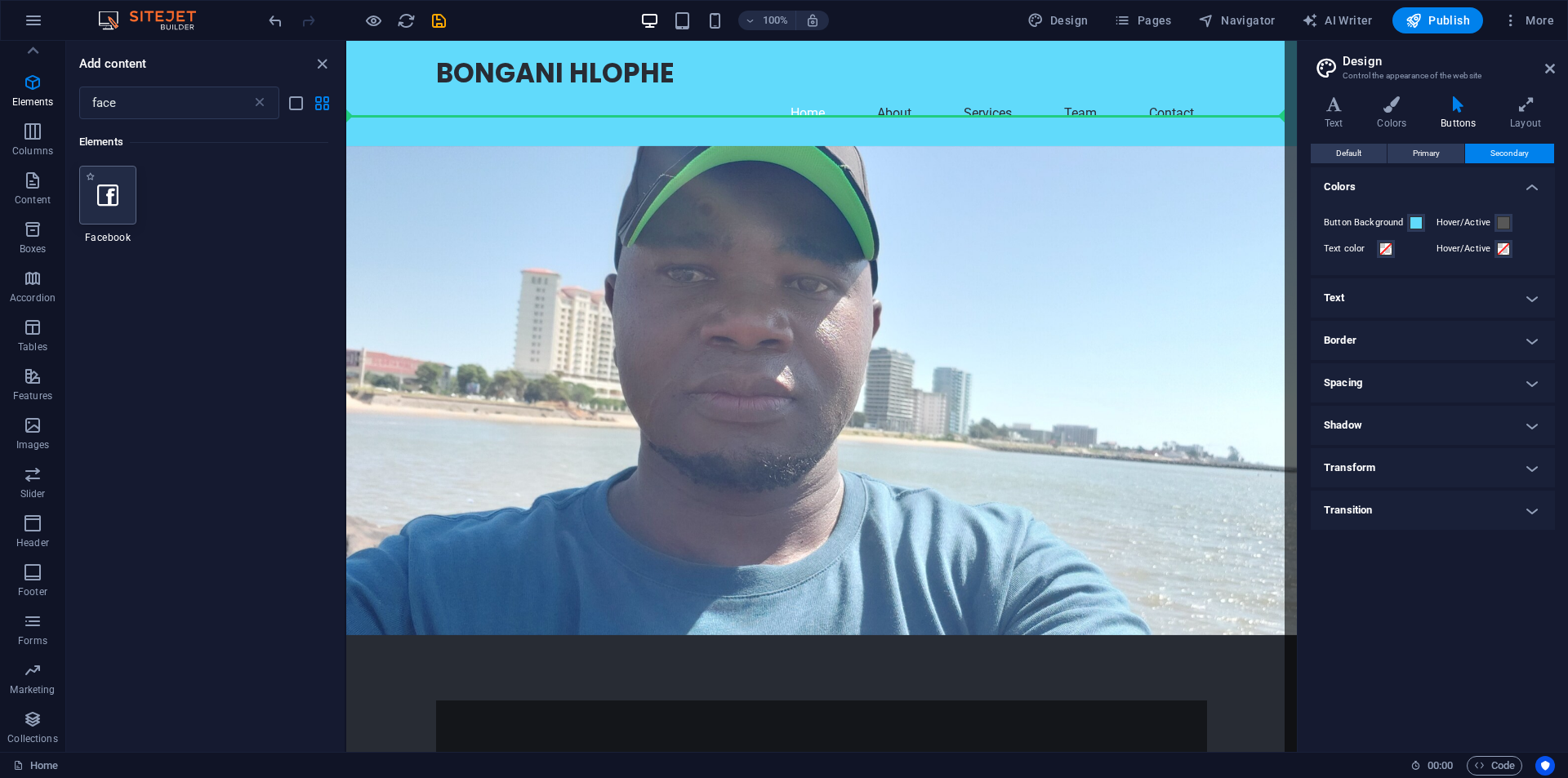
select select "%"
select select "px"
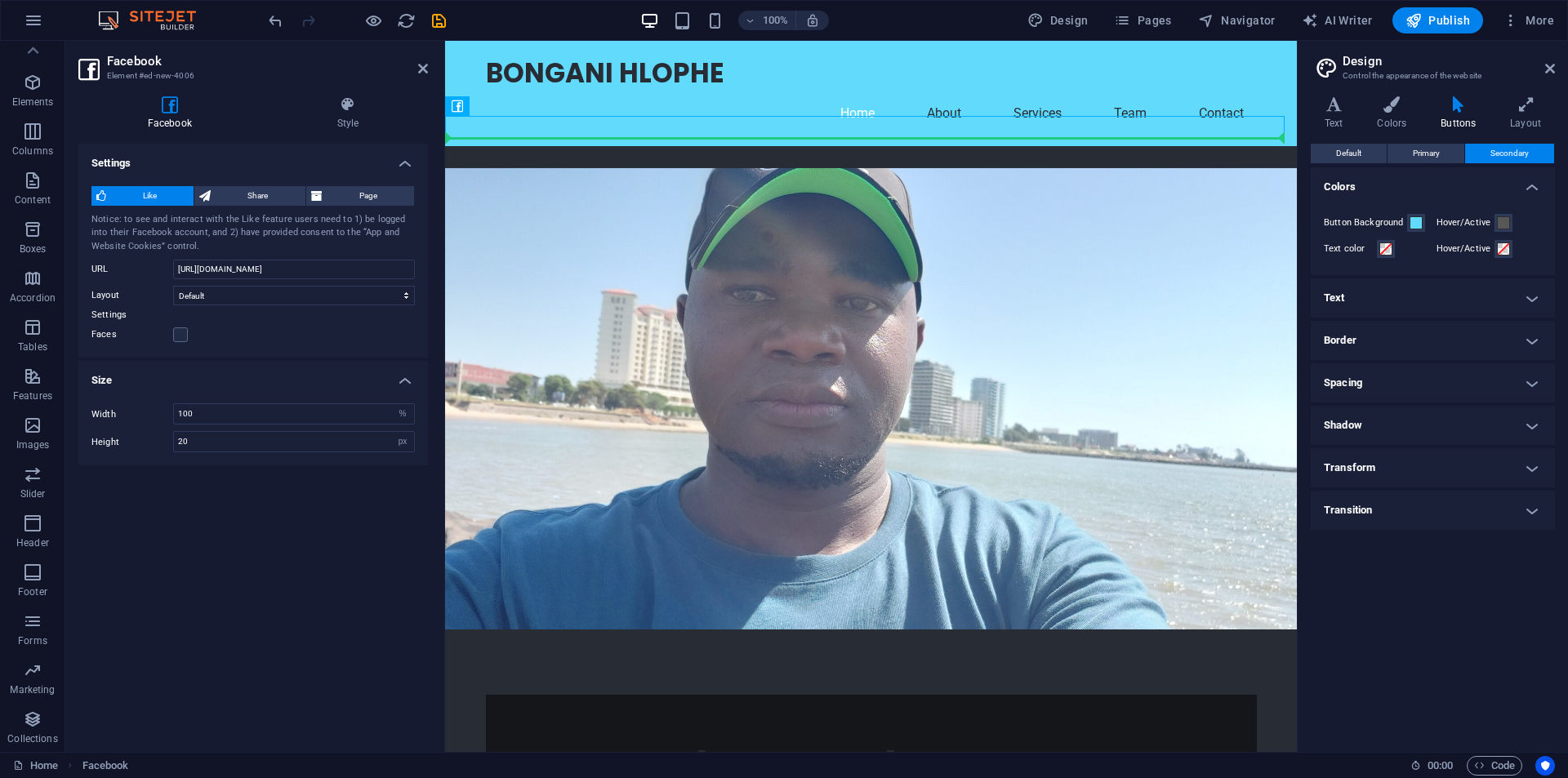
drag, startPoint x: 905, startPoint y: 148, endPoint x: 1184, endPoint y: 297, distance: 316.3
click at [530, 106] on icon at bounding box center [529, 106] width 9 height 17
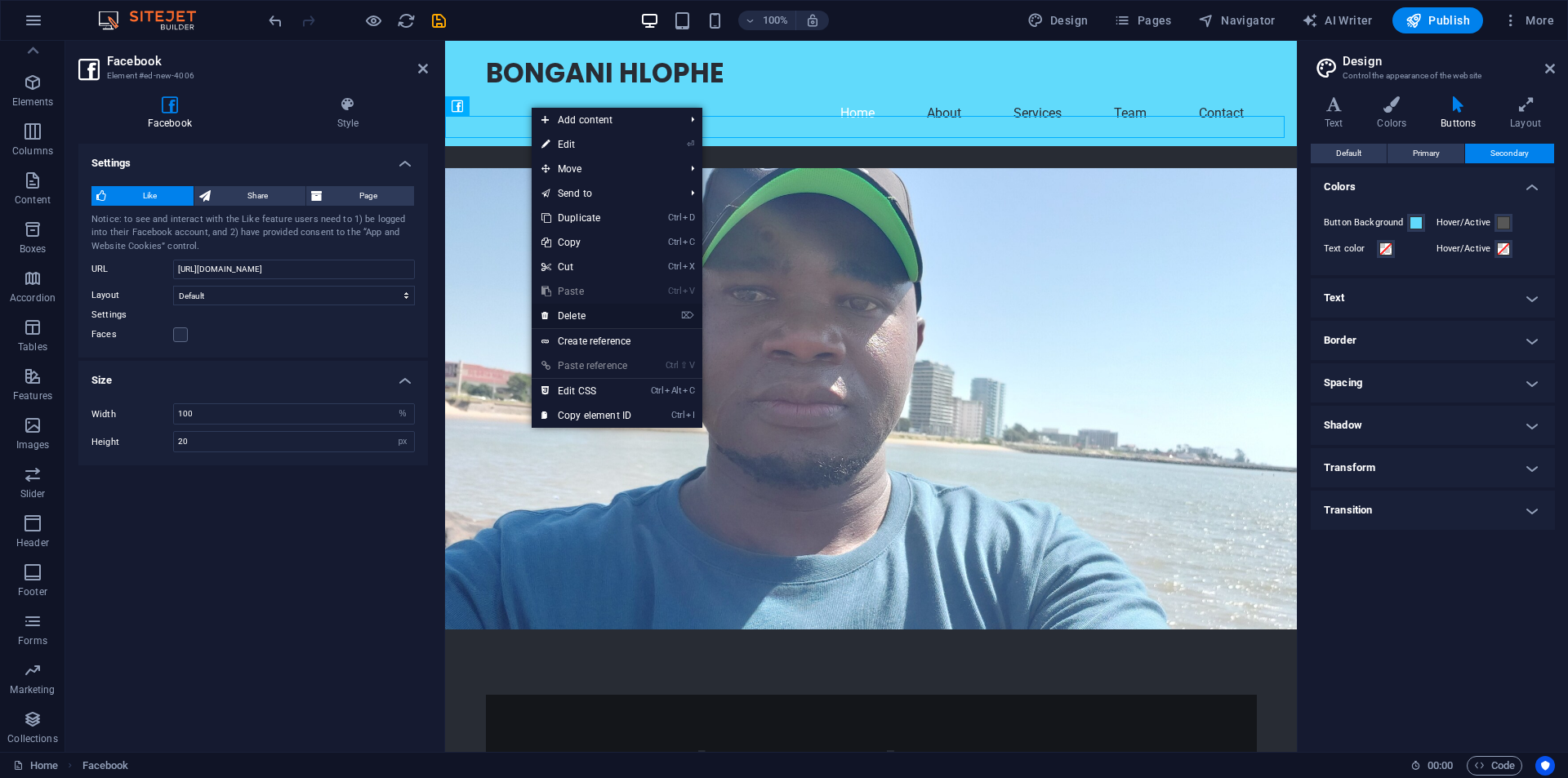
click at [577, 315] on link "⌦ Delete" at bounding box center [586, 315] width 109 height 24
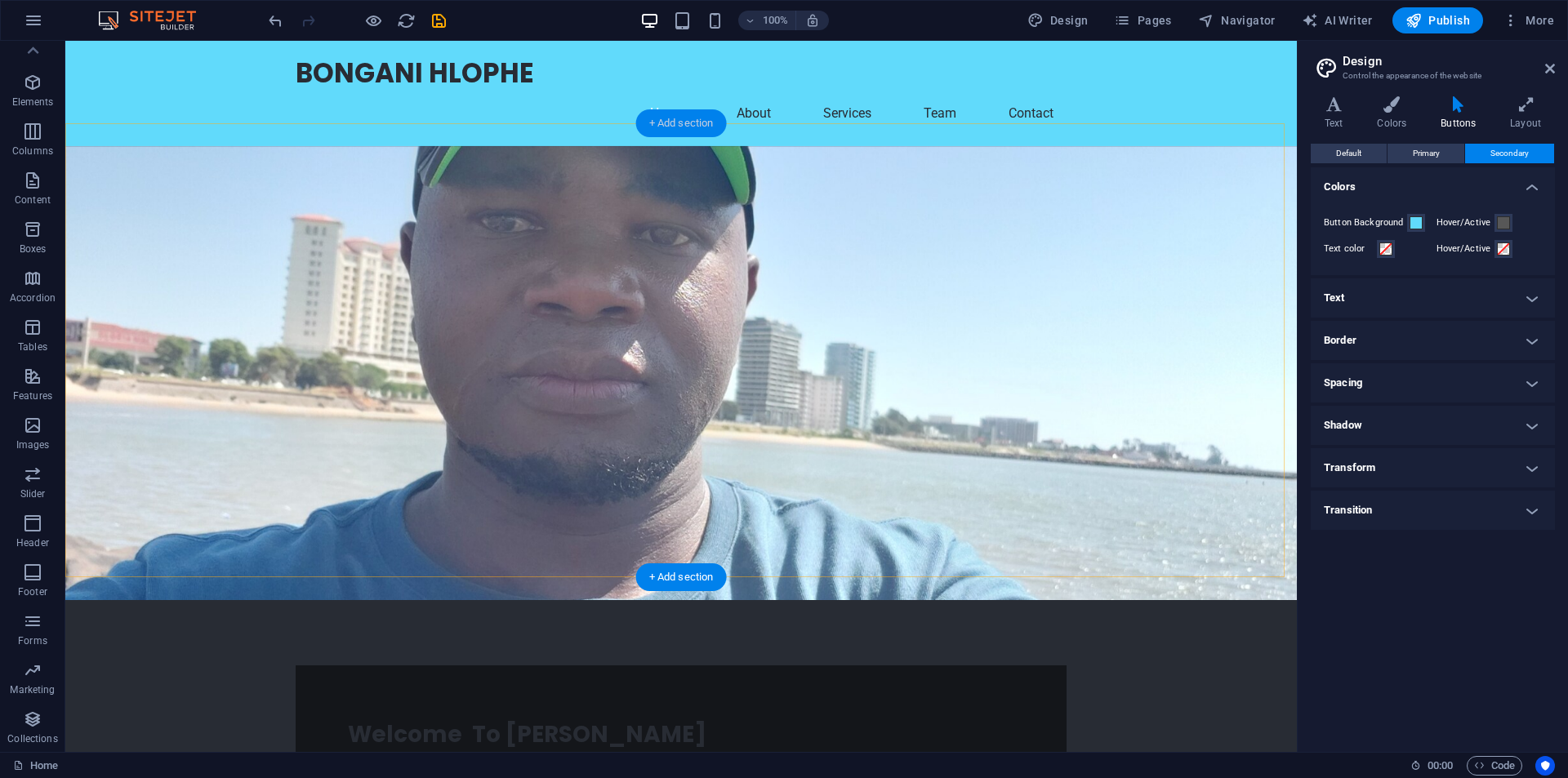
click at [649, 121] on div "+ Add section" at bounding box center [681, 123] width 91 height 28
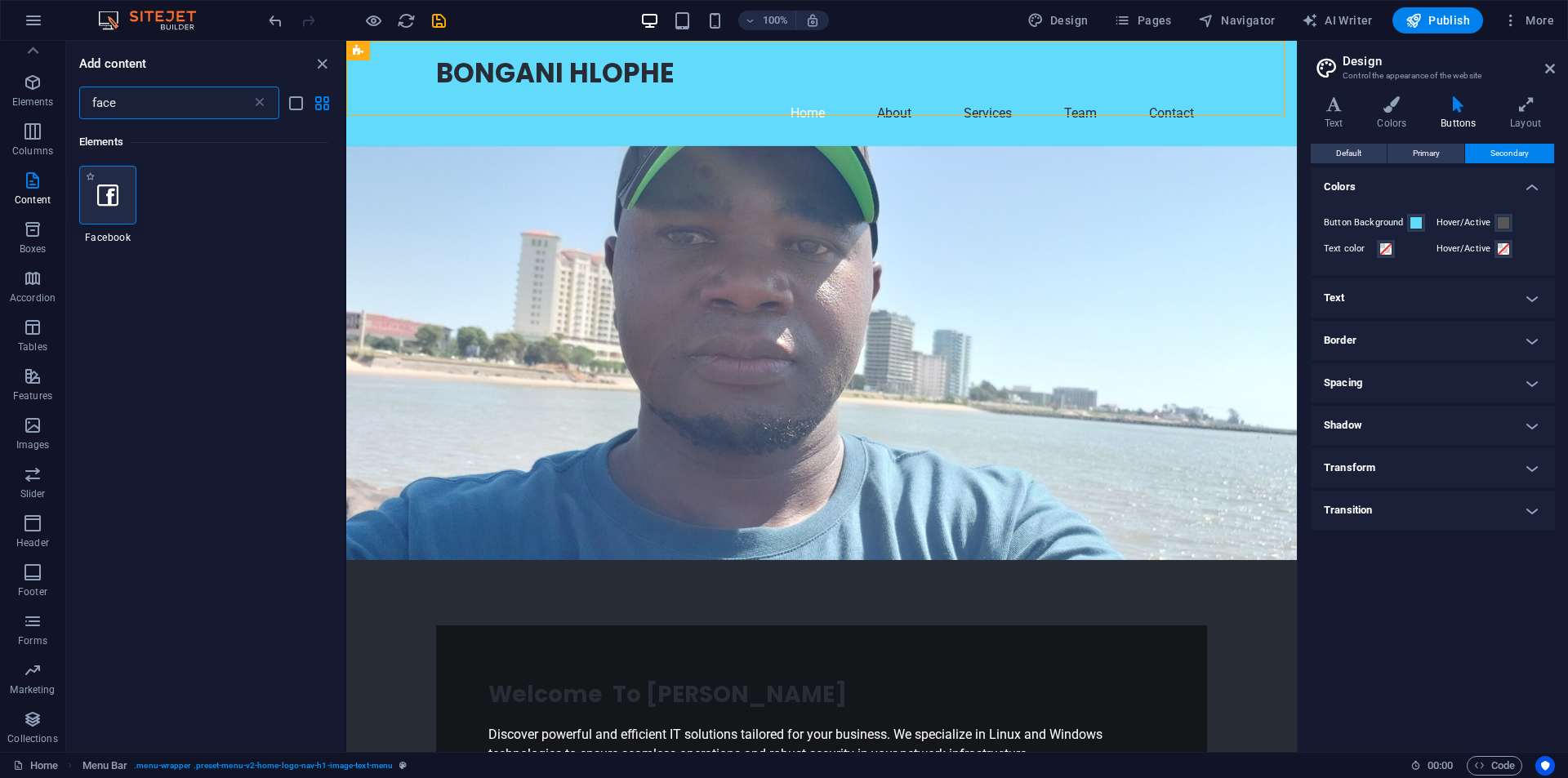
click at [115, 196] on icon at bounding box center [108, 194] width 21 height 21
select select "%"
select select "px"
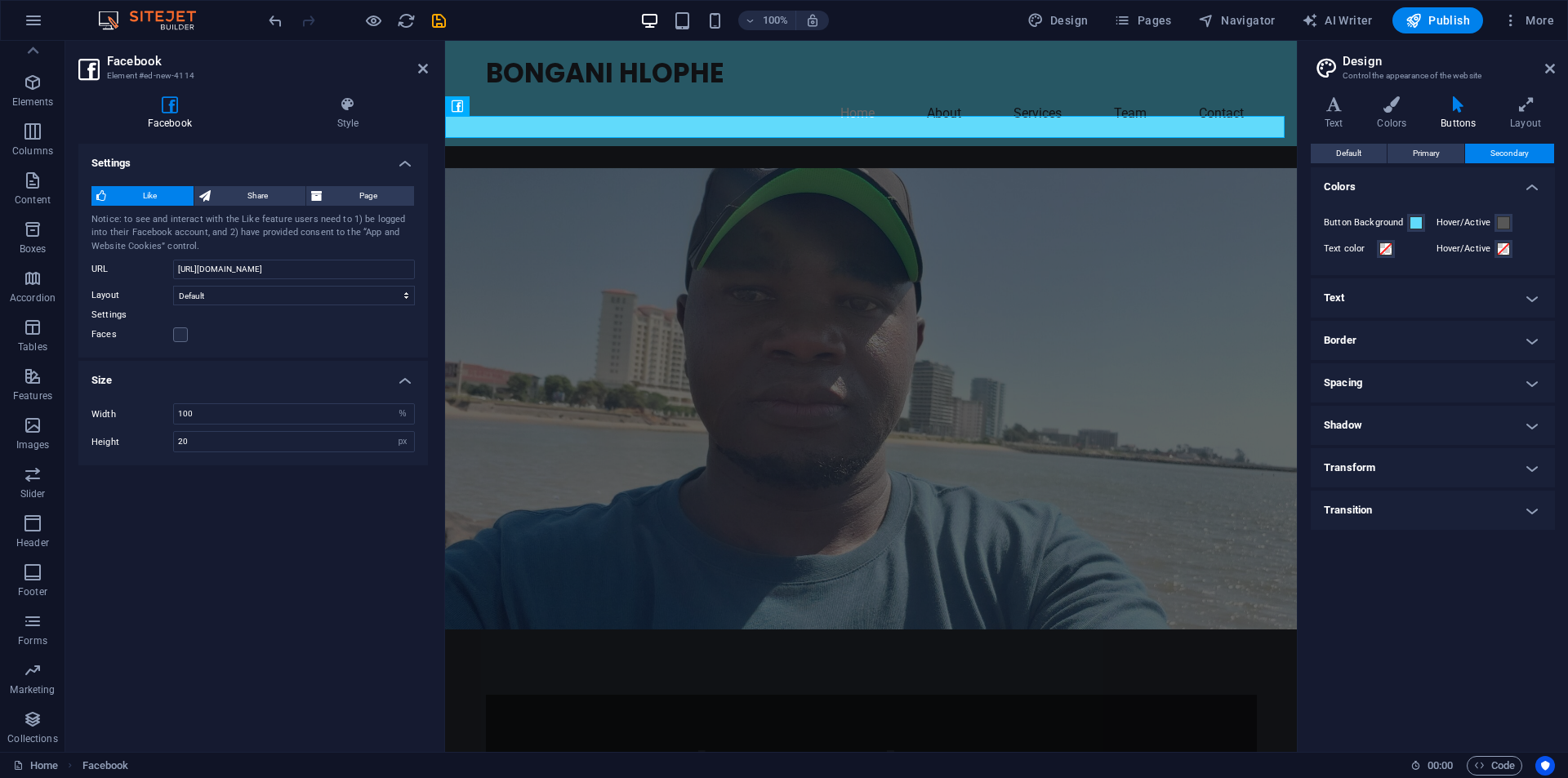
click at [530, 168] on figure at bounding box center [871, 399] width 852 height 462
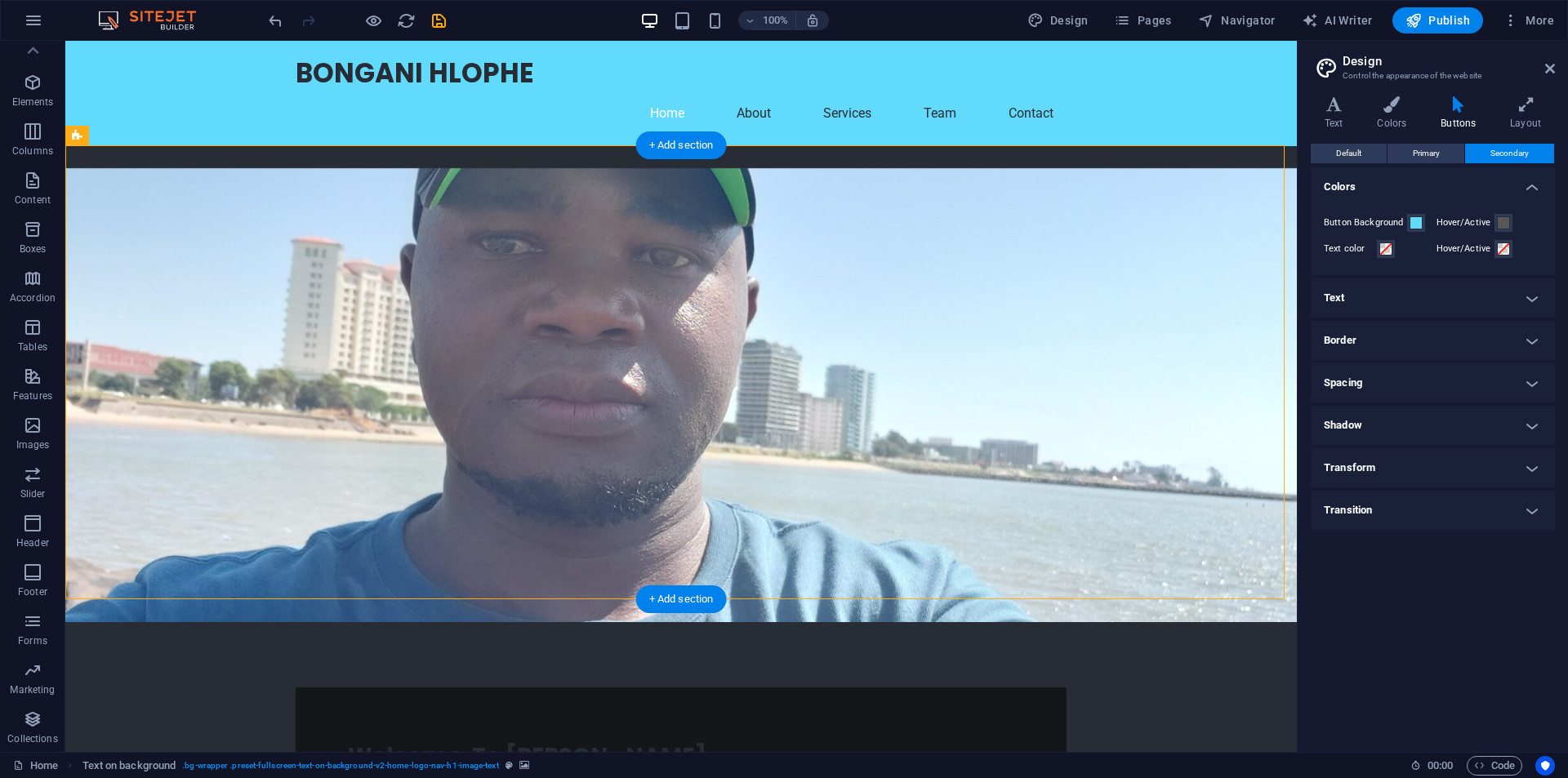
click at [951, 332] on figure at bounding box center [681, 395] width 1232 height 454
click at [924, 295] on figure at bounding box center [681, 395] width 1232 height 454
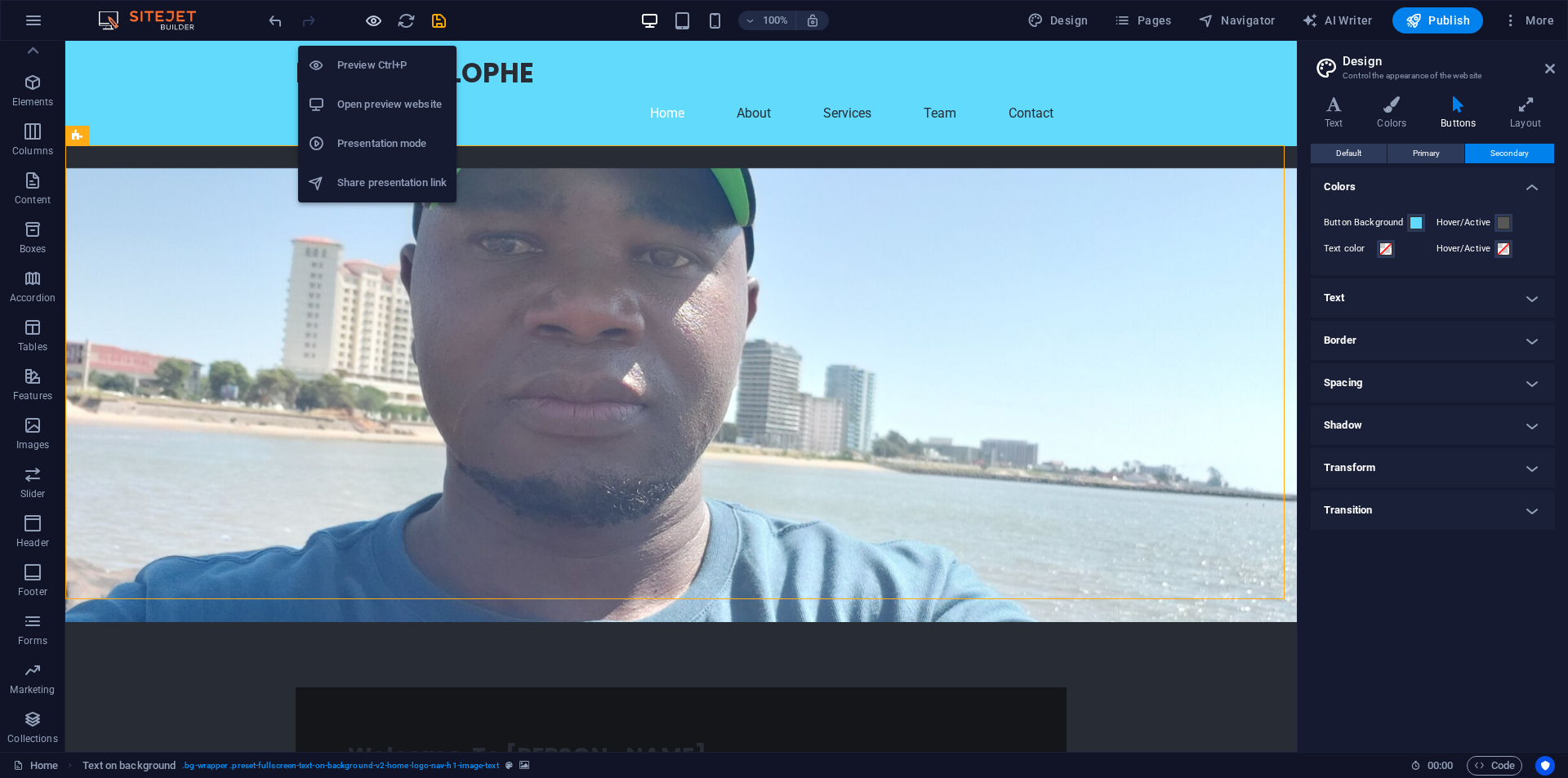
click at [381, 20] on icon "button" at bounding box center [373, 21] width 19 height 19
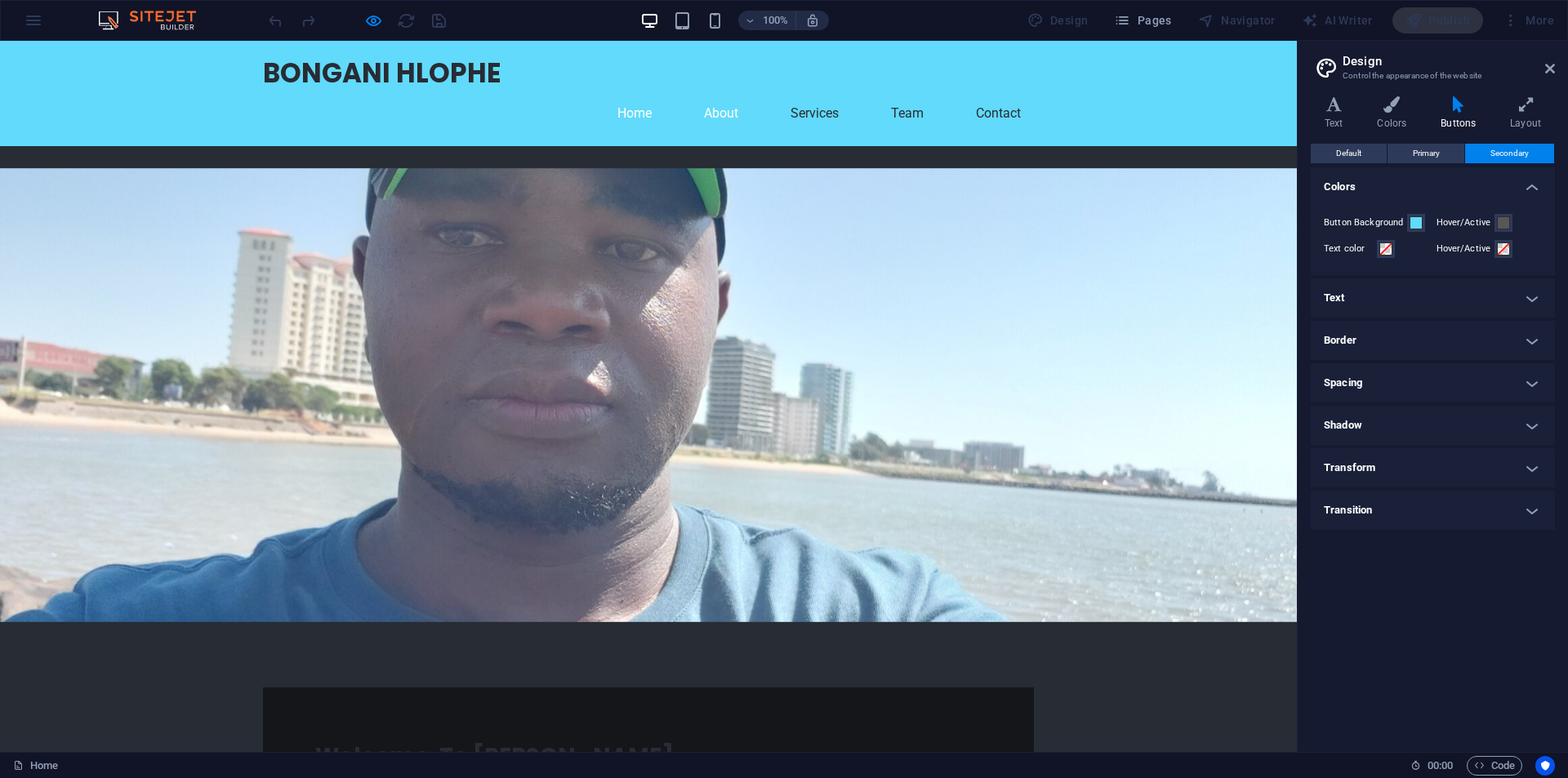
click at [751, 94] on link "About" at bounding box center [721, 114] width 61 height 40
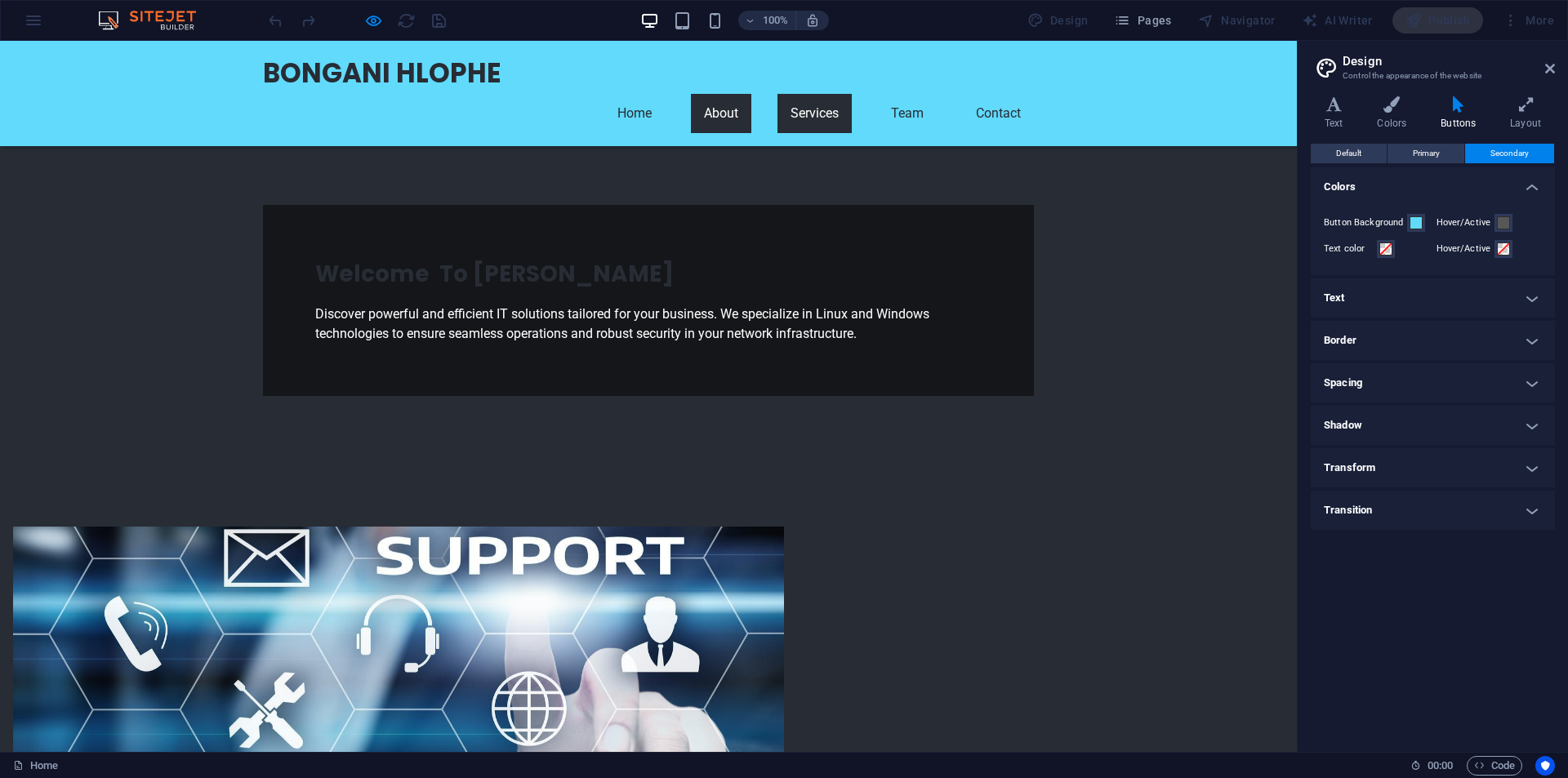
click at [852, 94] on link "Services" at bounding box center [814, 114] width 74 height 40
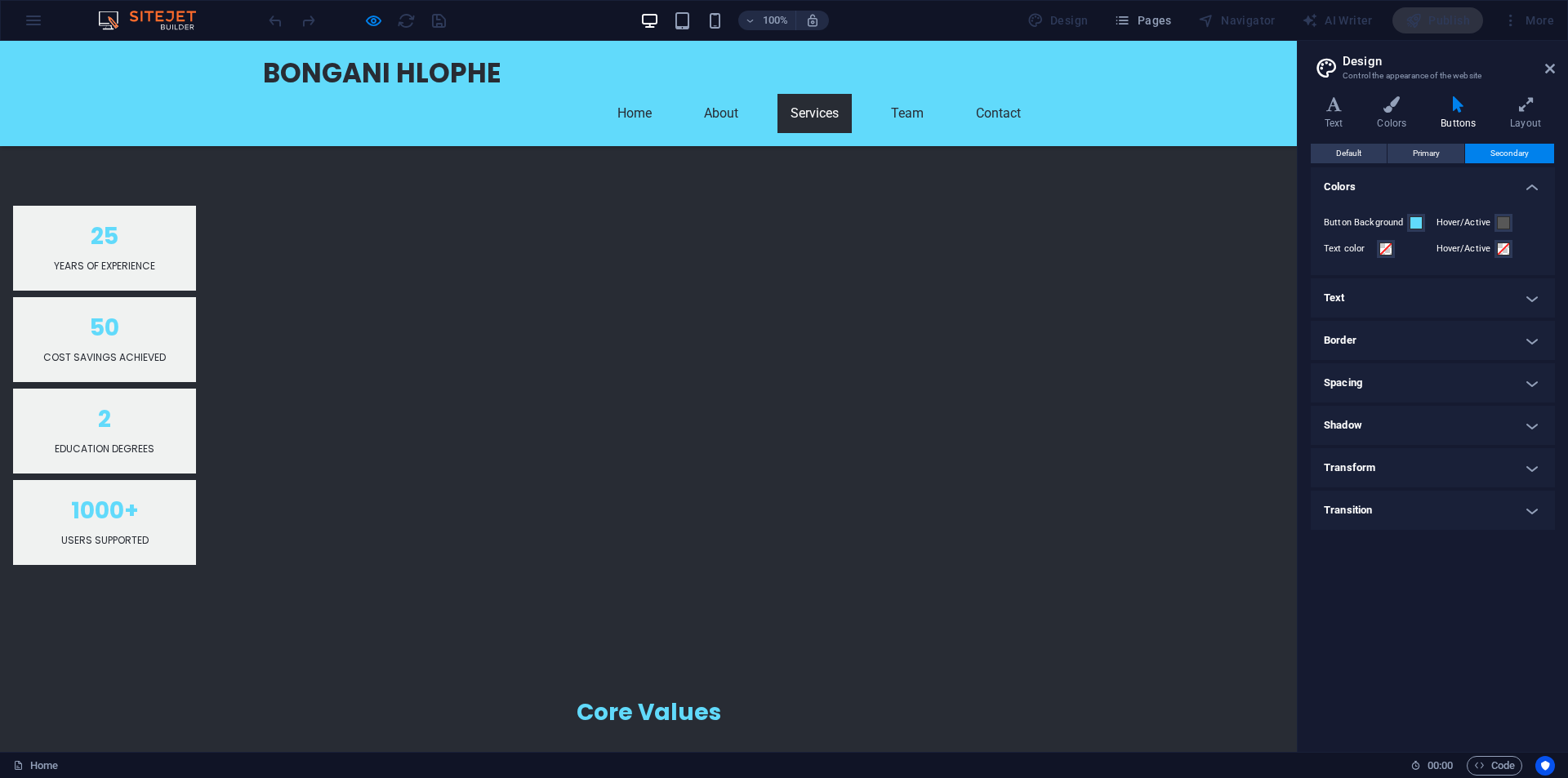
scroll to position [1563, 0]
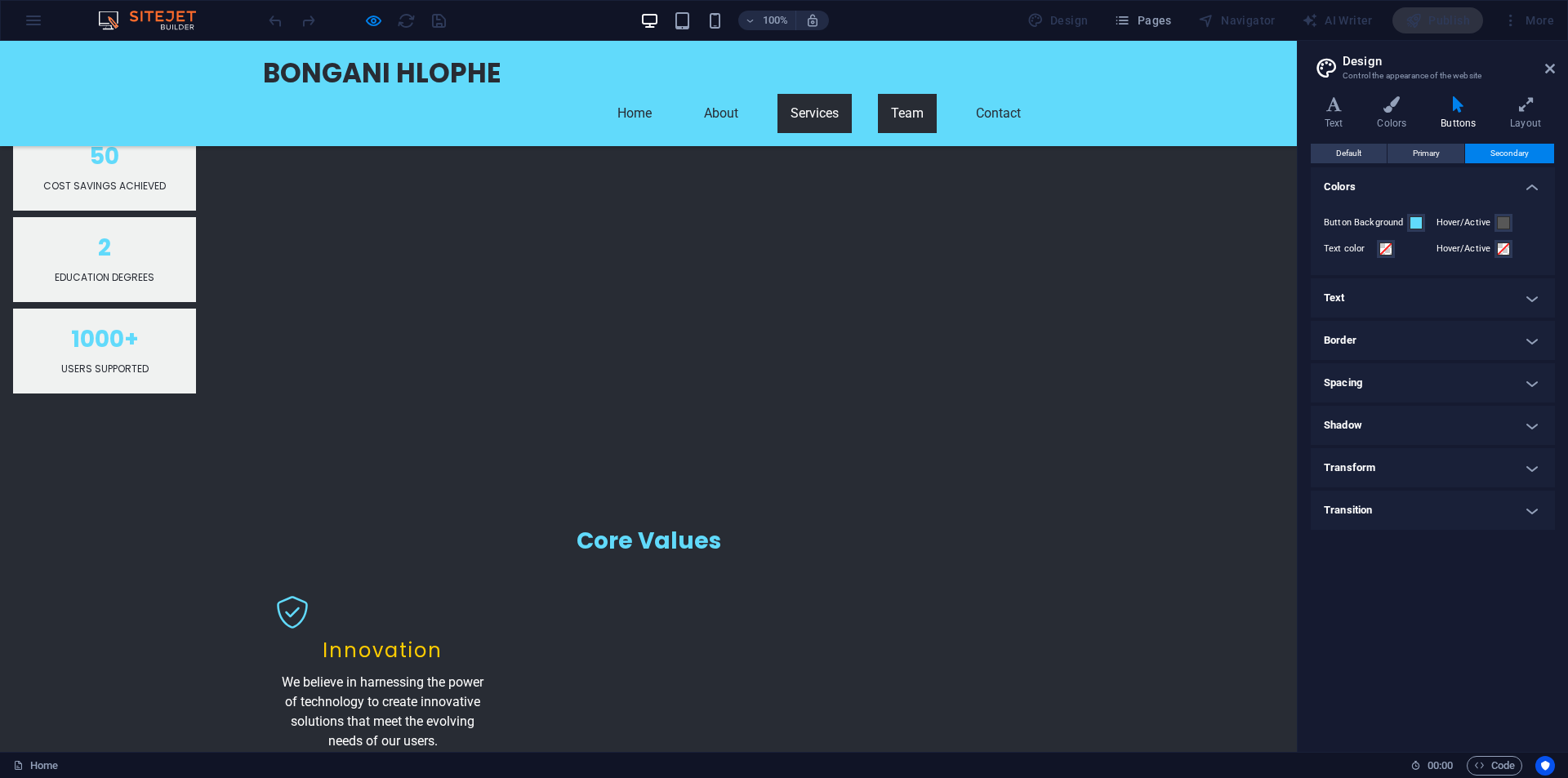
click at [937, 94] on link "Team" at bounding box center [908, 114] width 59 height 40
click at [1034, 94] on link "Contact" at bounding box center [999, 114] width 71 height 40
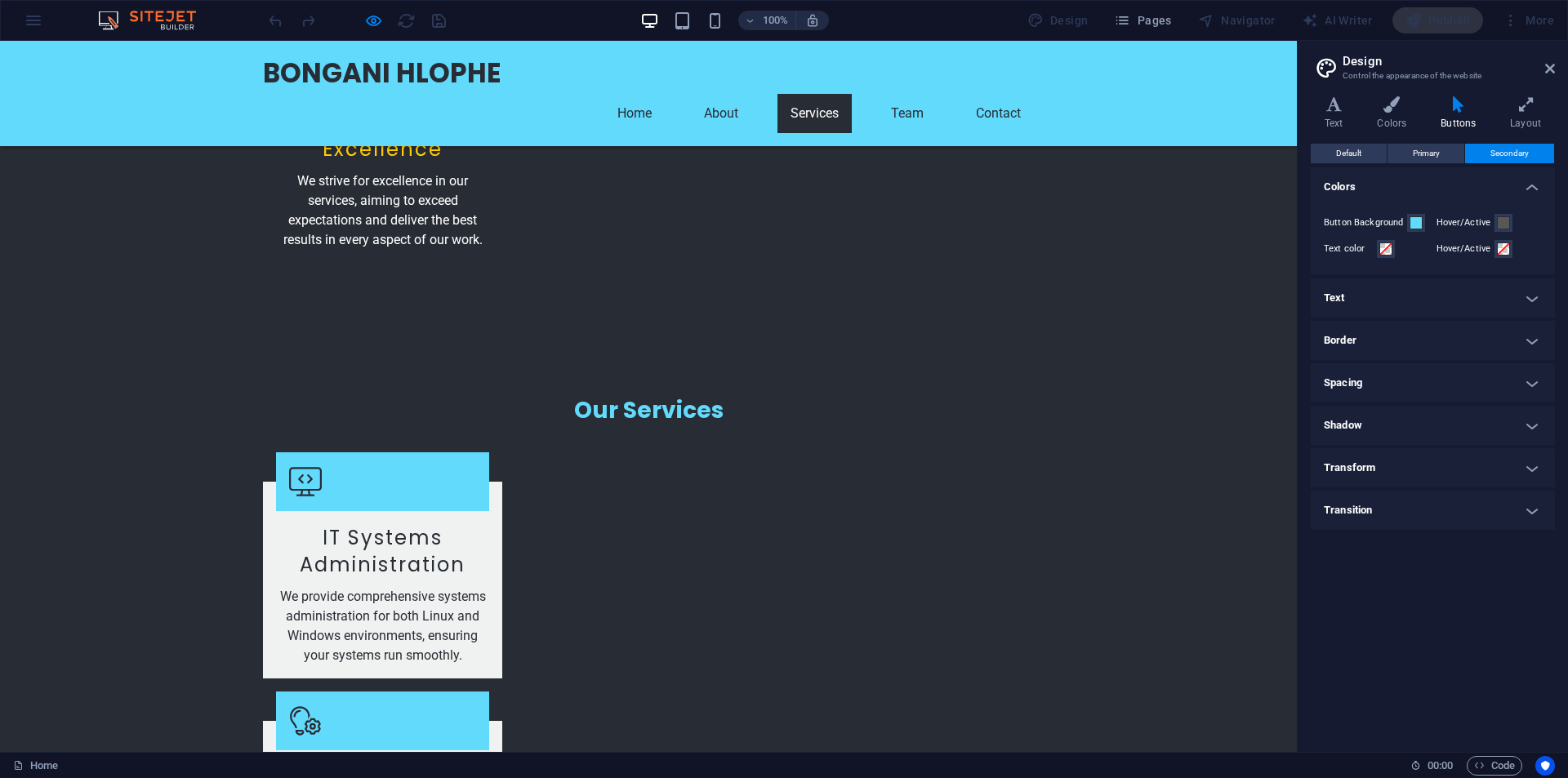
scroll to position [2601, 0]
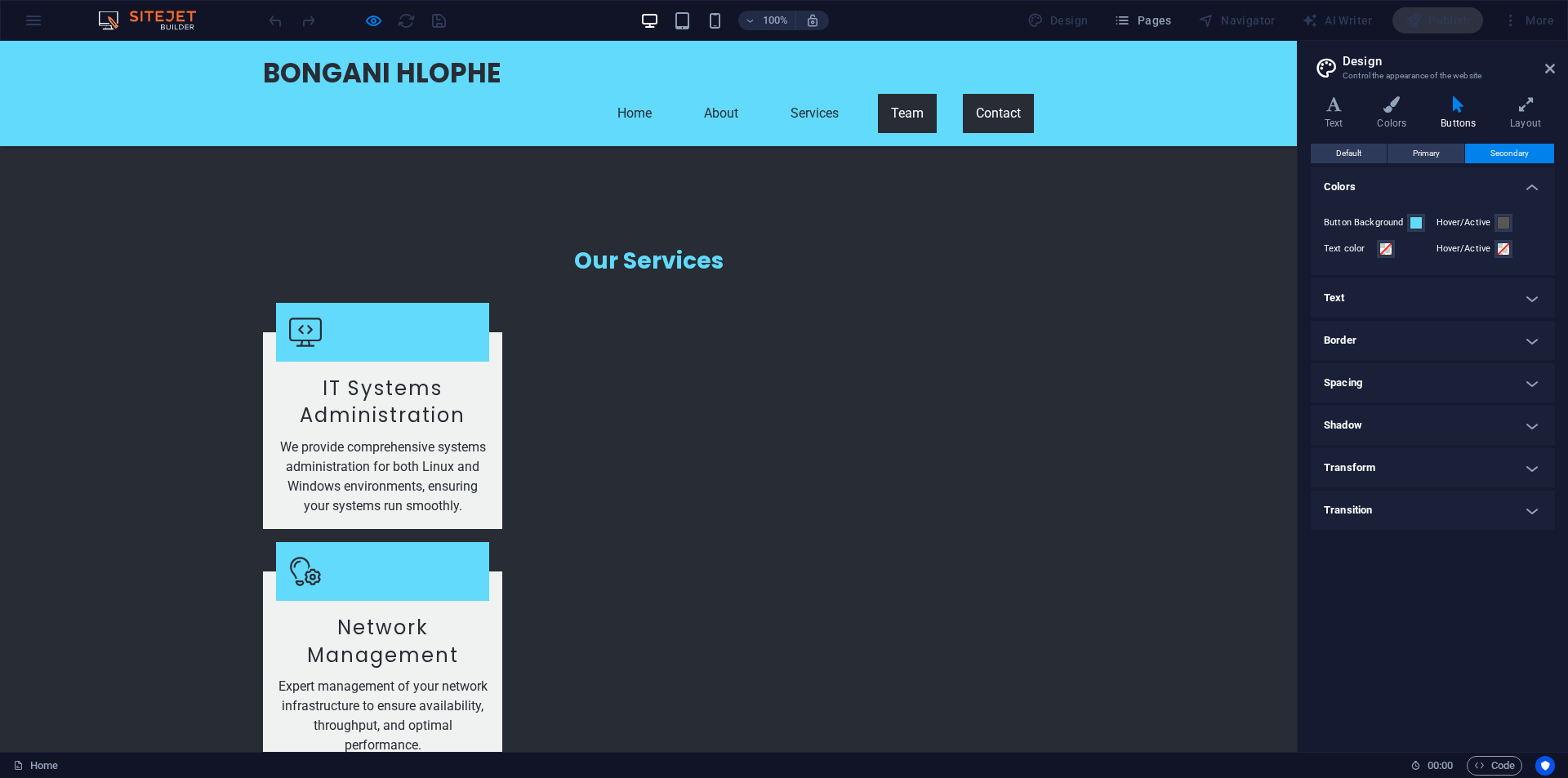
click at [937, 94] on link "Team" at bounding box center [908, 114] width 59 height 40
click at [852, 94] on link "Services" at bounding box center [814, 114] width 74 height 40
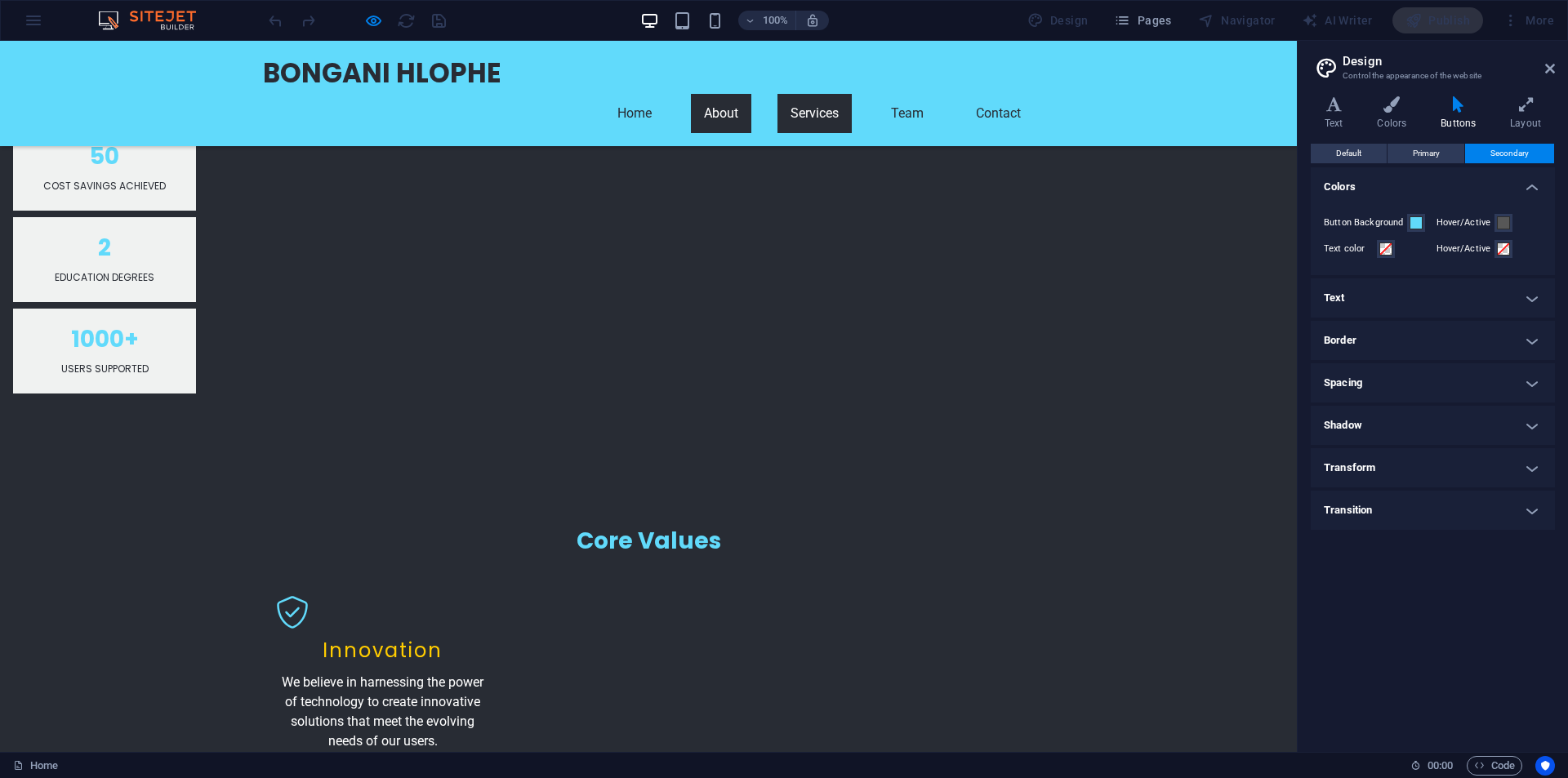
click at [751, 94] on link "About" at bounding box center [721, 114] width 61 height 40
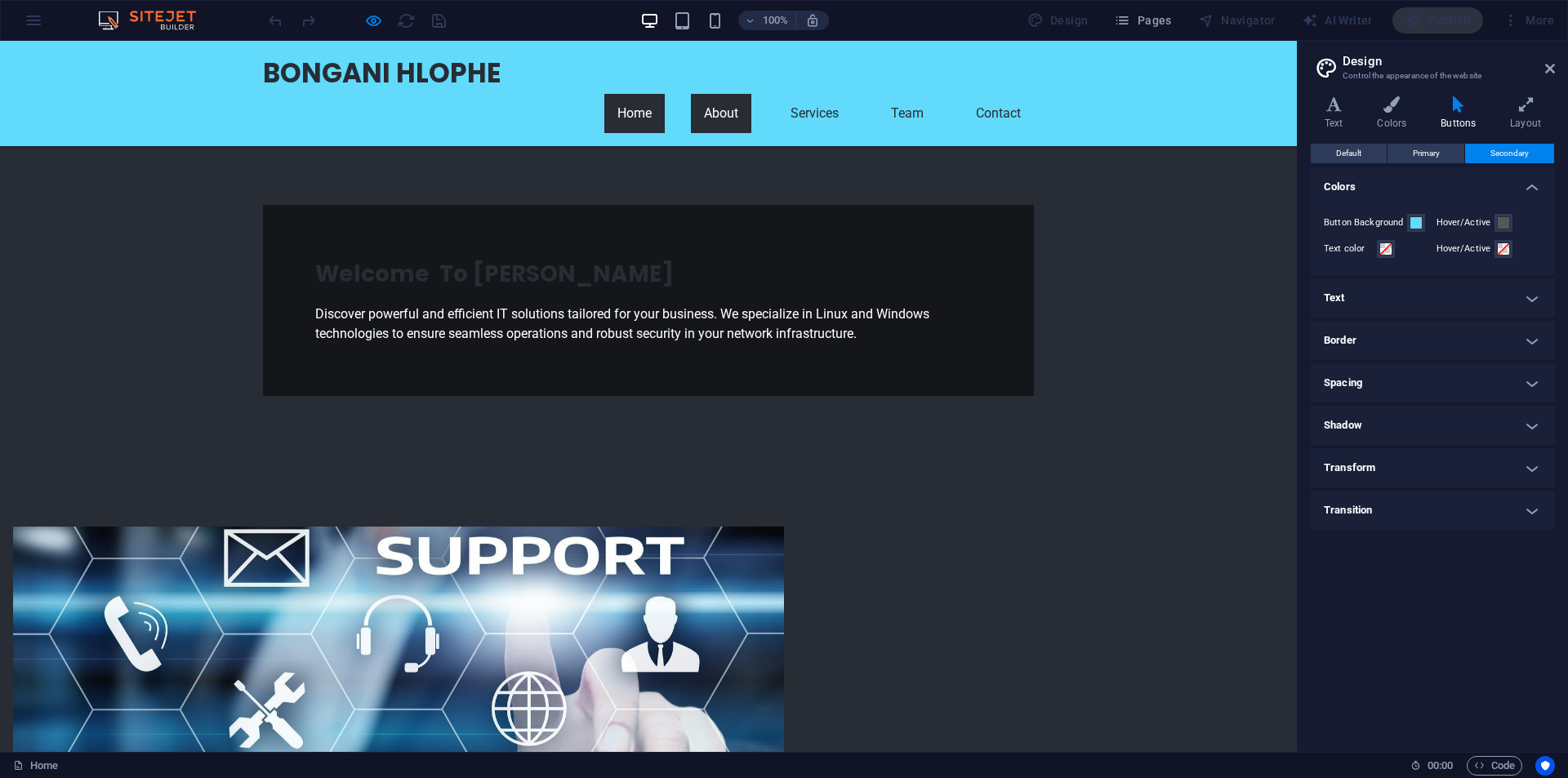
click at [665, 94] on link "Home" at bounding box center [634, 114] width 61 height 40
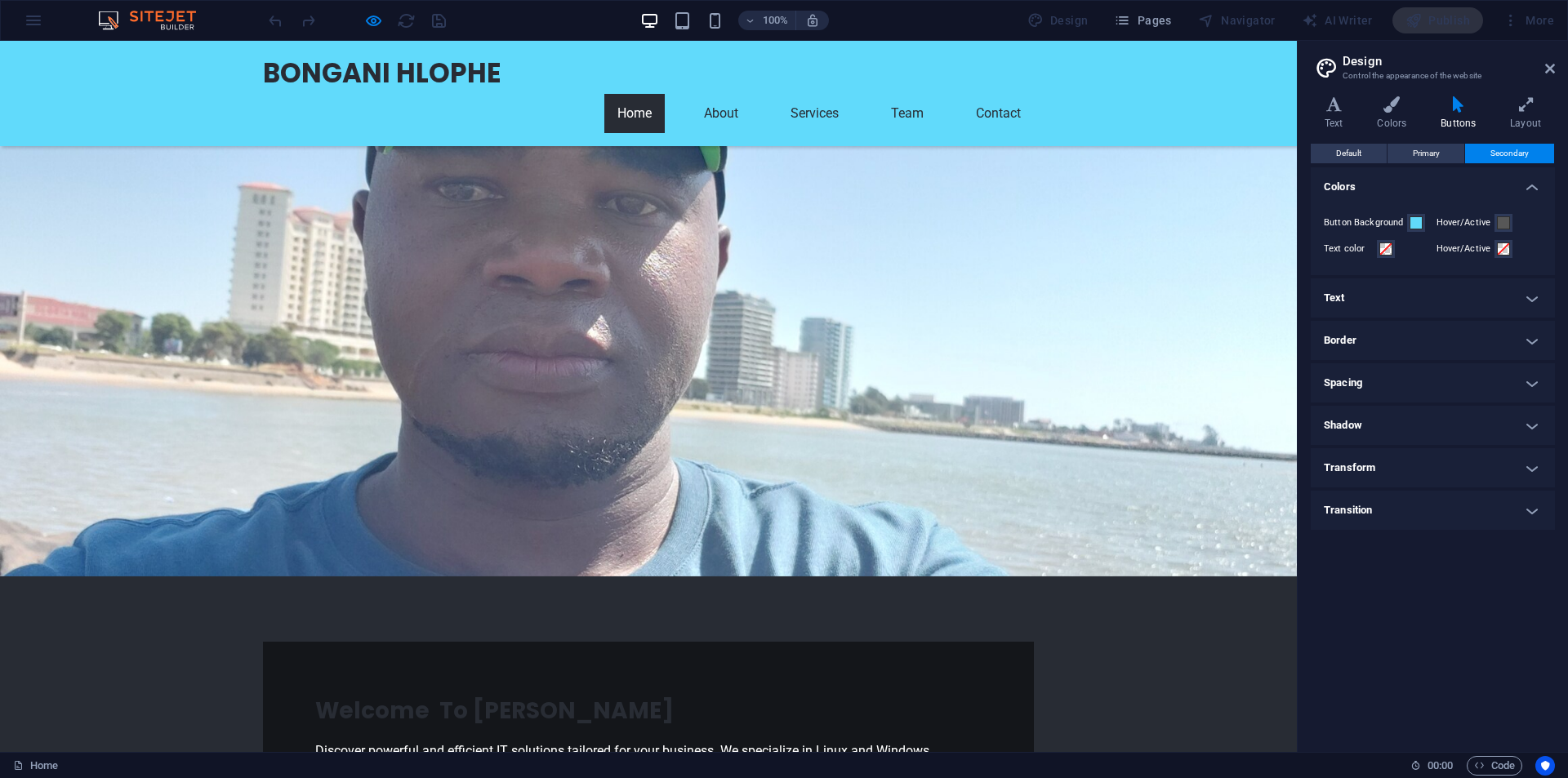
scroll to position [104, 0]
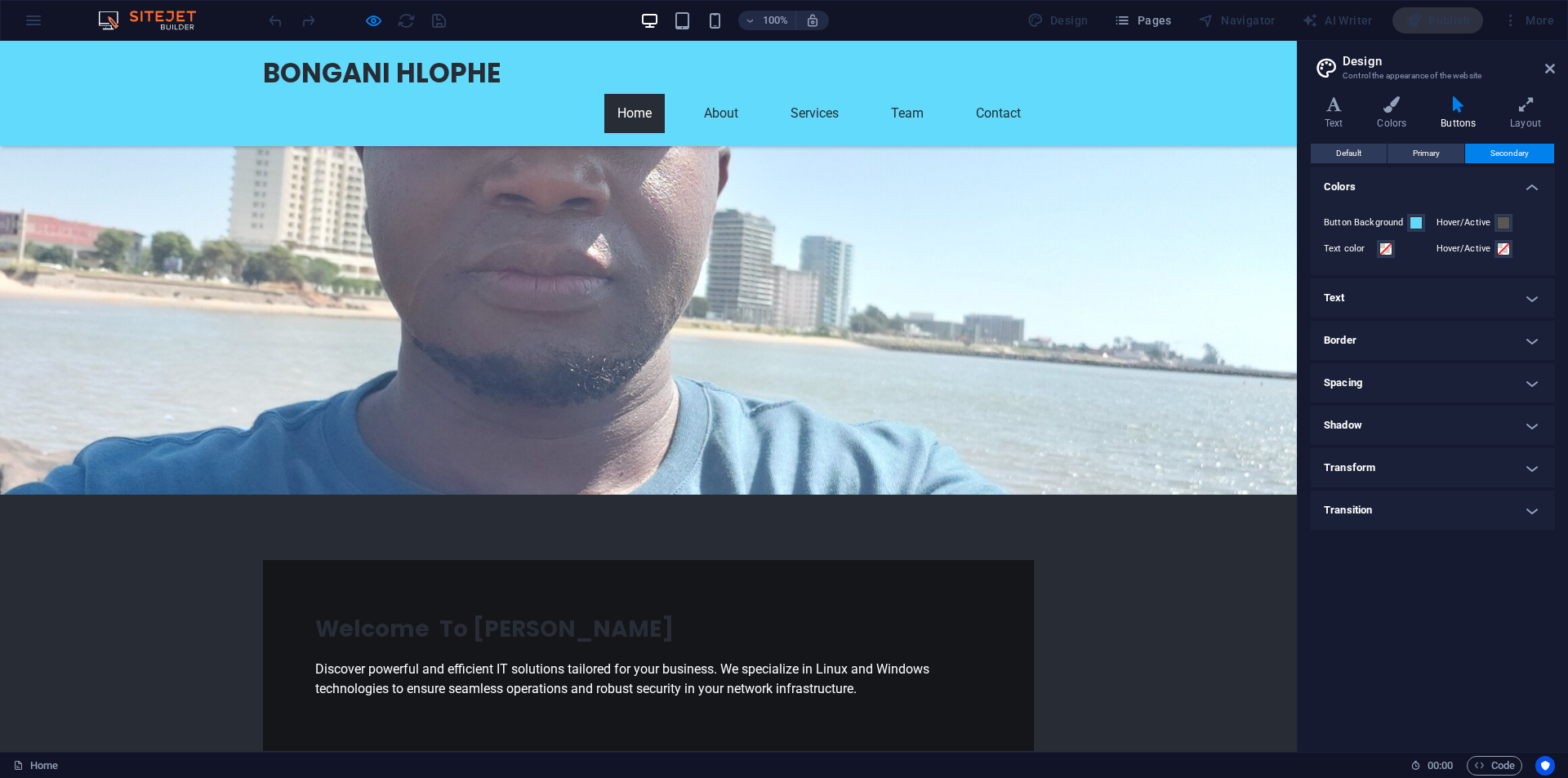
click at [660, 94] on link "Home" at bounding box center [634, 114] width 61 height 40
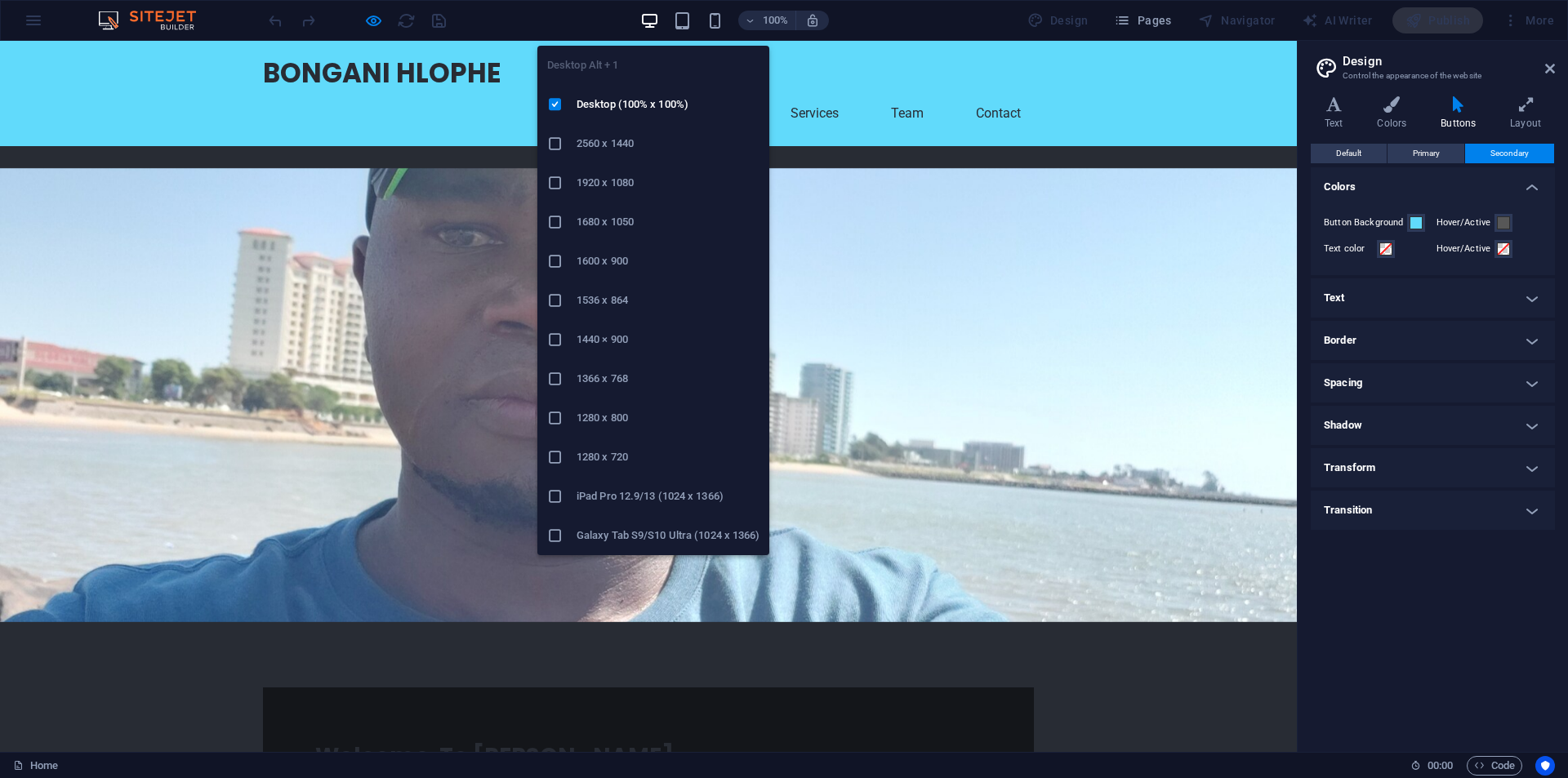
click at [651, 25] on icon "button" at bounding box center [649, 21] width 19 height 19
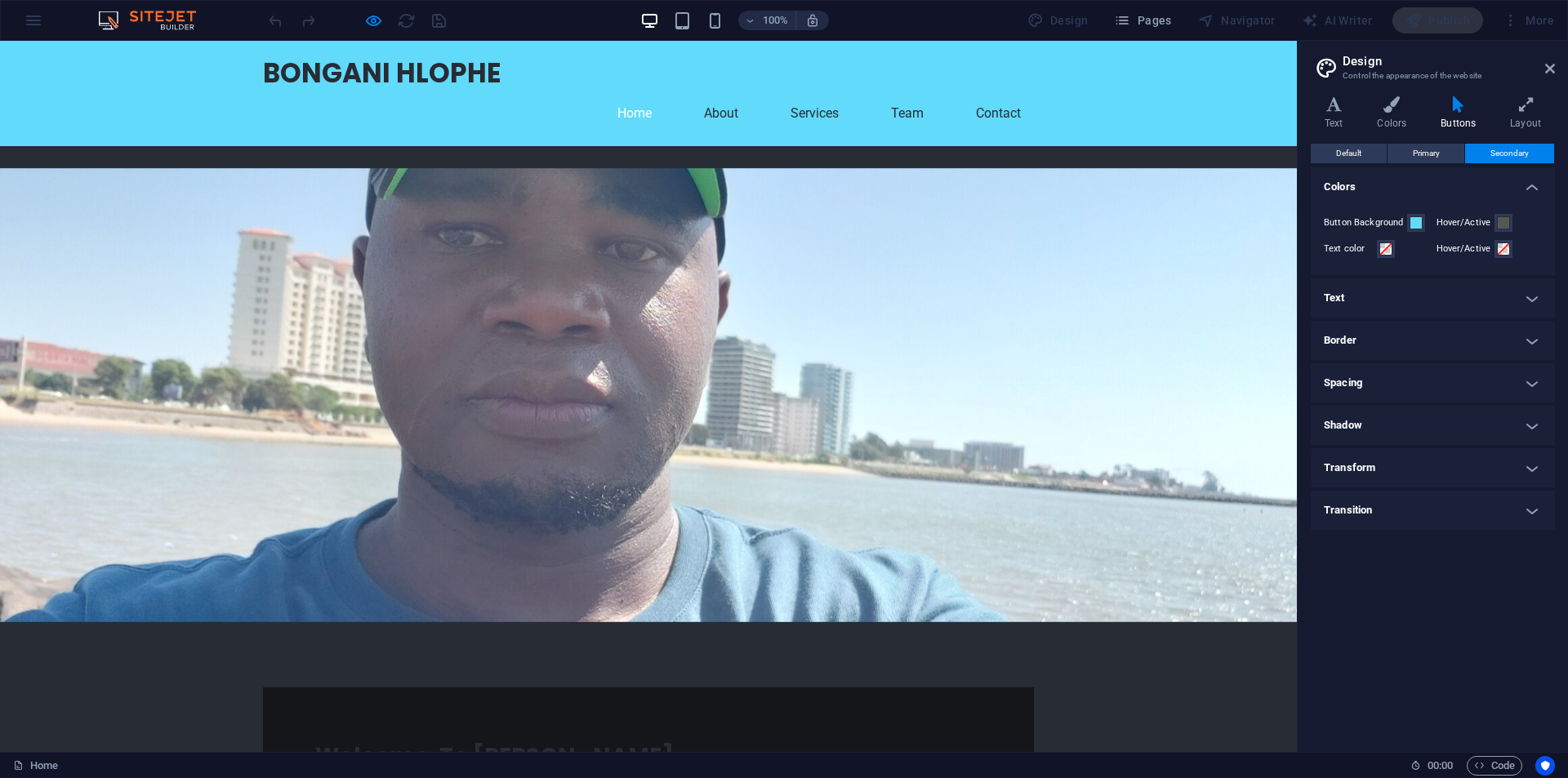
drag, startPoint x: 410, startPoint y: 160, endPoint x: 396, endPoint y: 111, distance: 51.0
click at [410, 168] on div at bounding box center [649, 395] width 1297 height 454
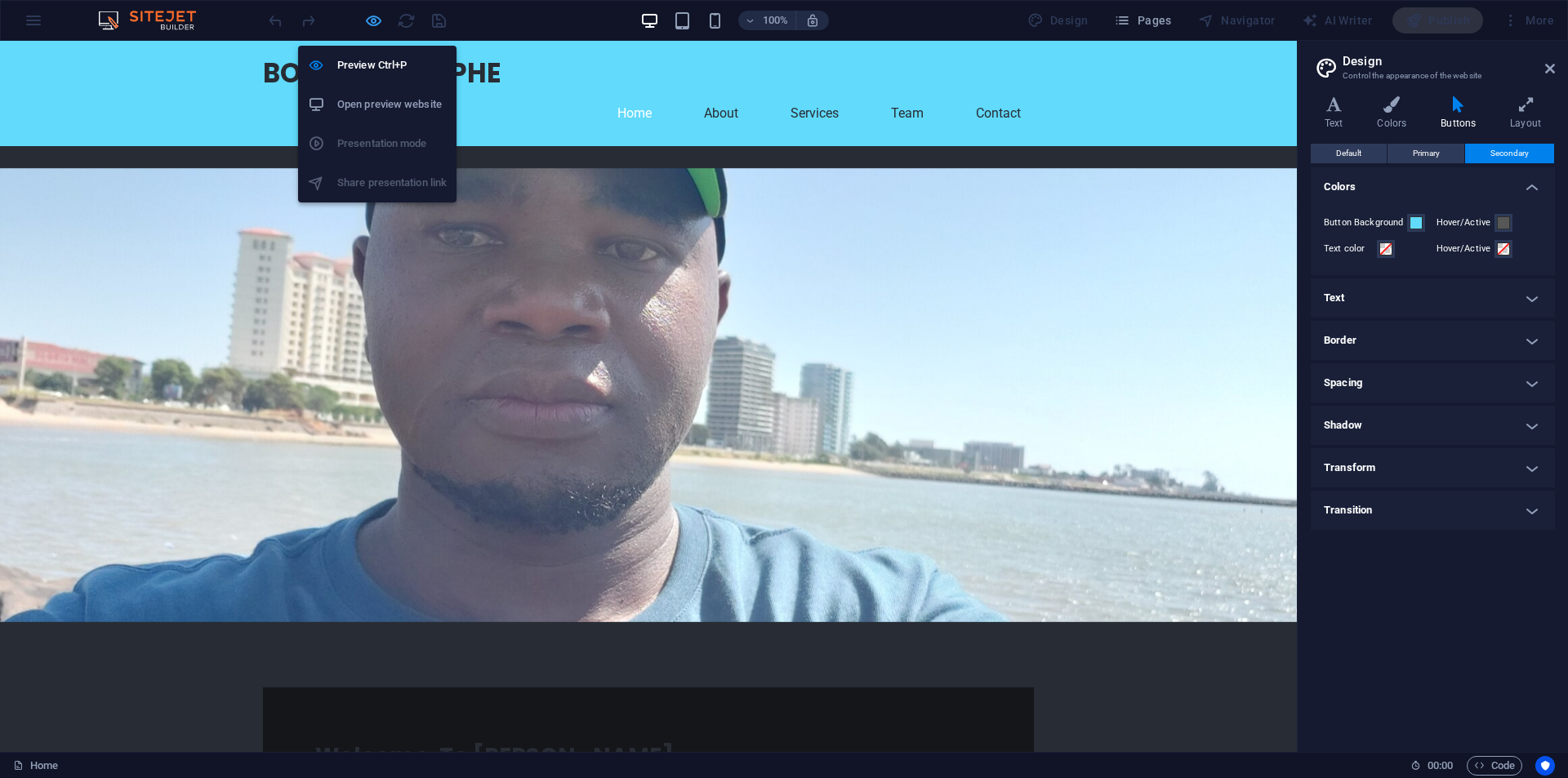
click at [379, 21] on icon "button" at bounding box center [373, 21] width 19 height 19
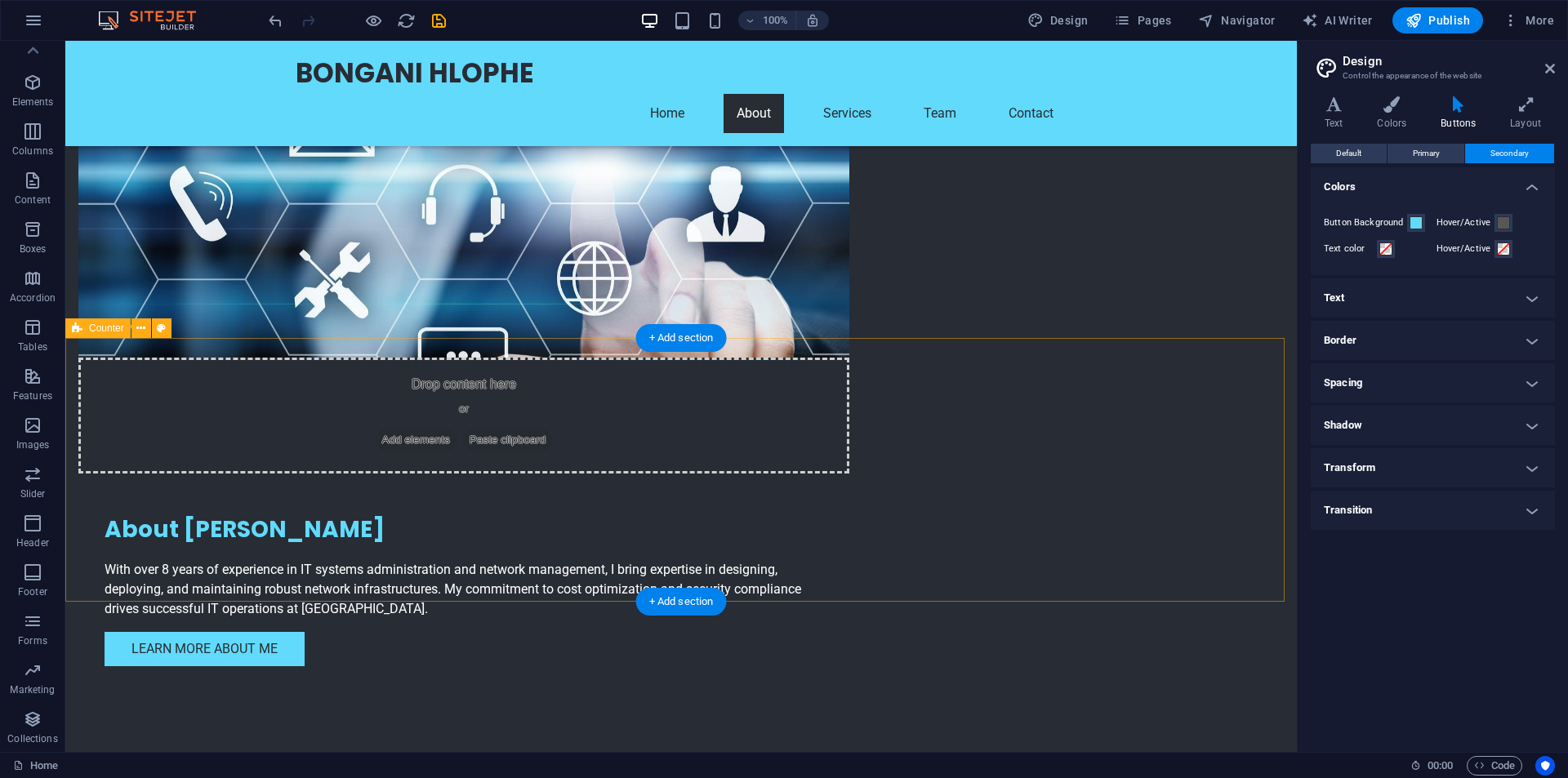
scroll to position [898, 0]
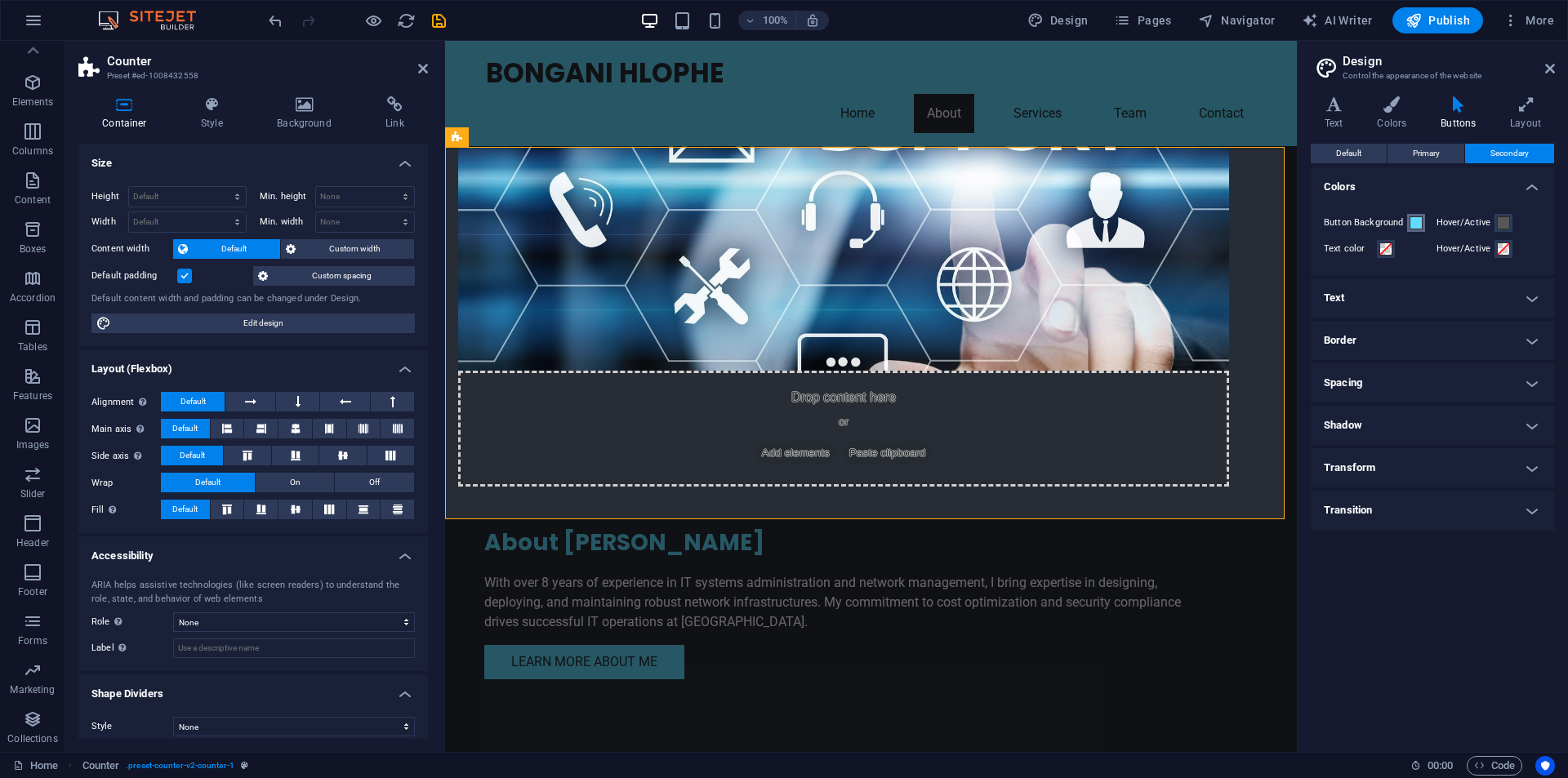
click at [1415, 223] on span at bounding box center [1417, 223] width 13 height 13
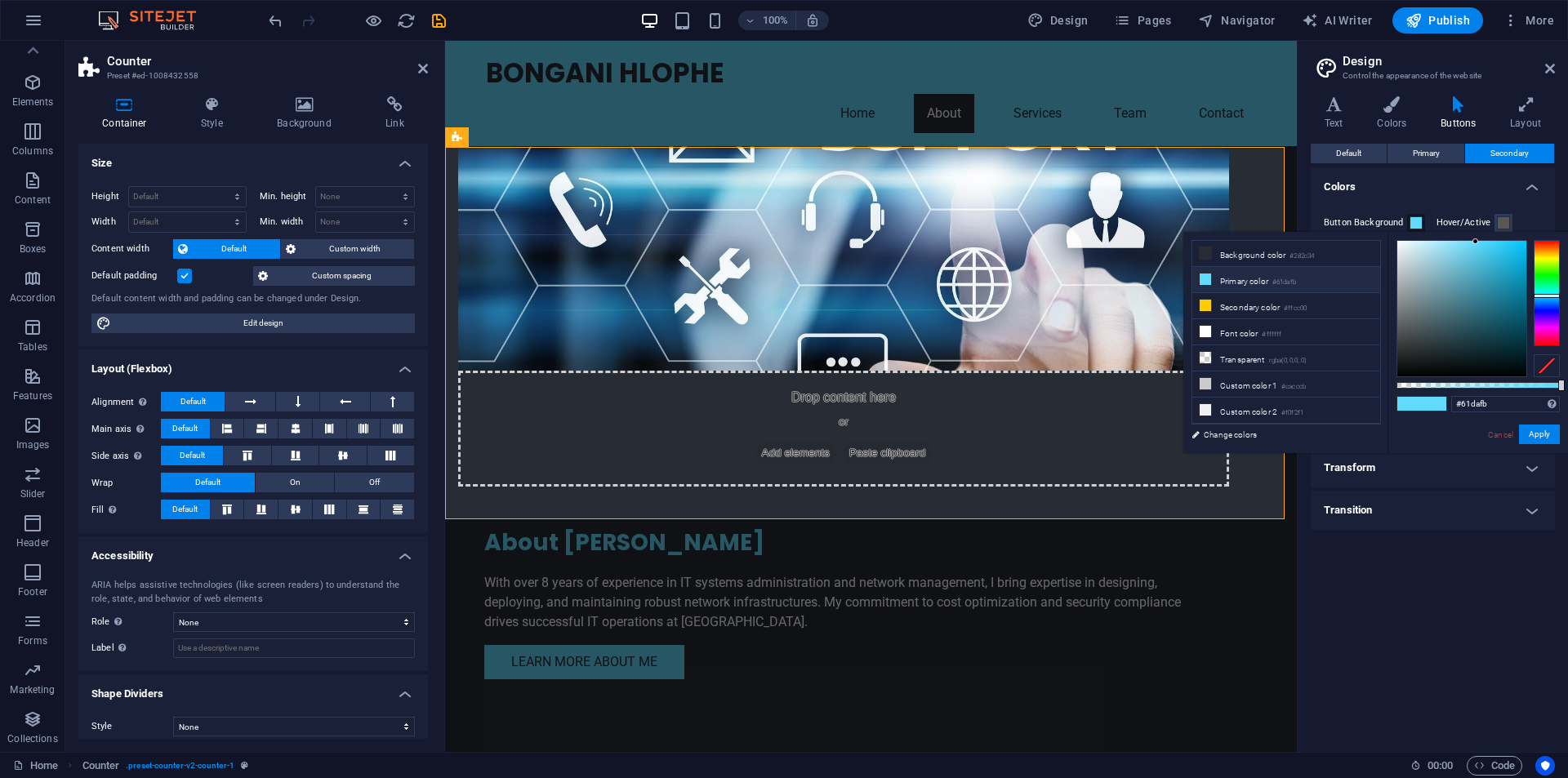
click at [1241, 284] on li "Primary color #61dafb" at bounding box center [1286, 279] width 188 height 26
click at [1422, 188] on h4 "Colors" at bounding box center [1433, 182] width 244 height 29
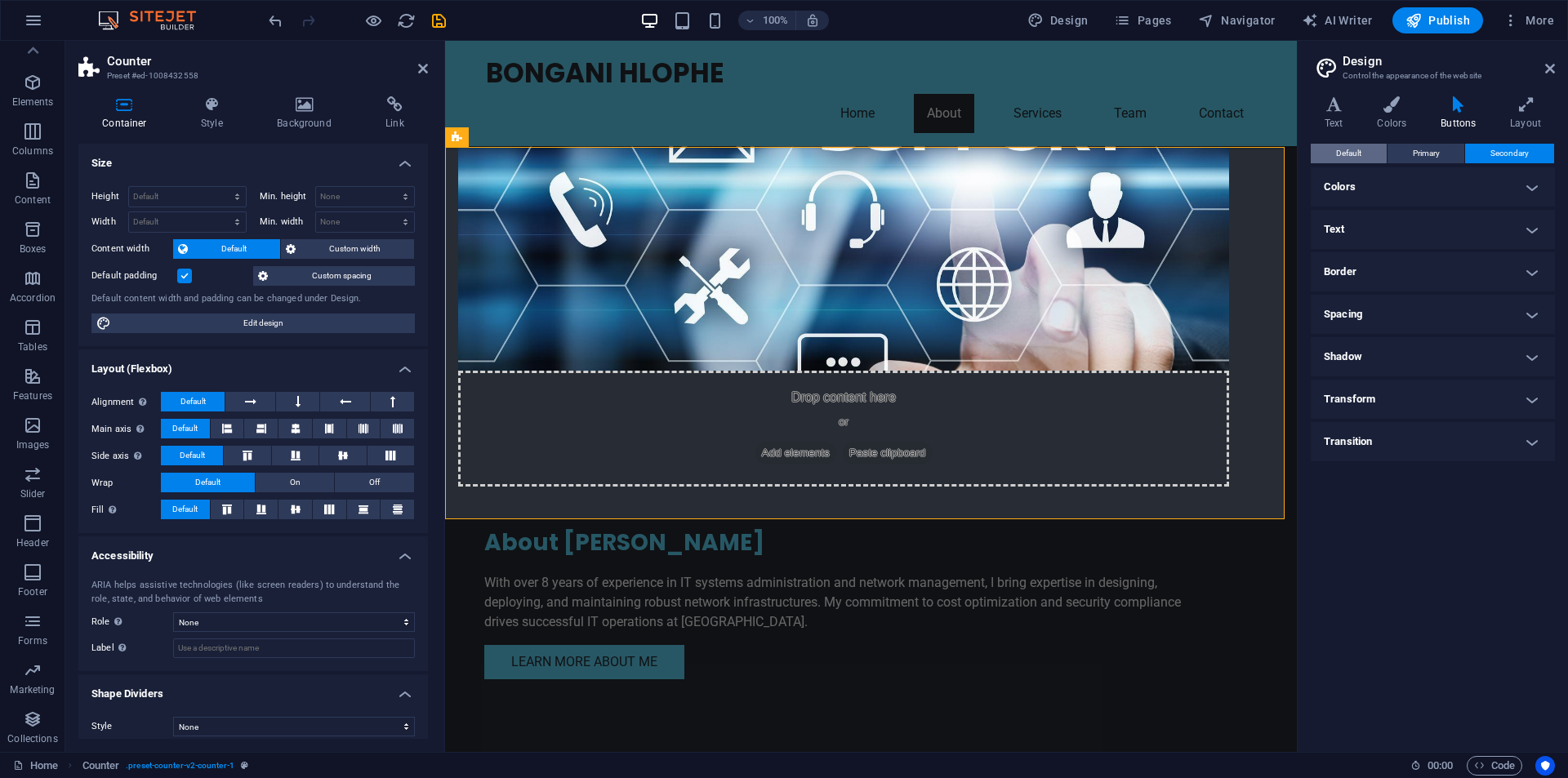
click at [1353, 151] on span "Default" at bounding box center [1348, 153] width 25 height 19
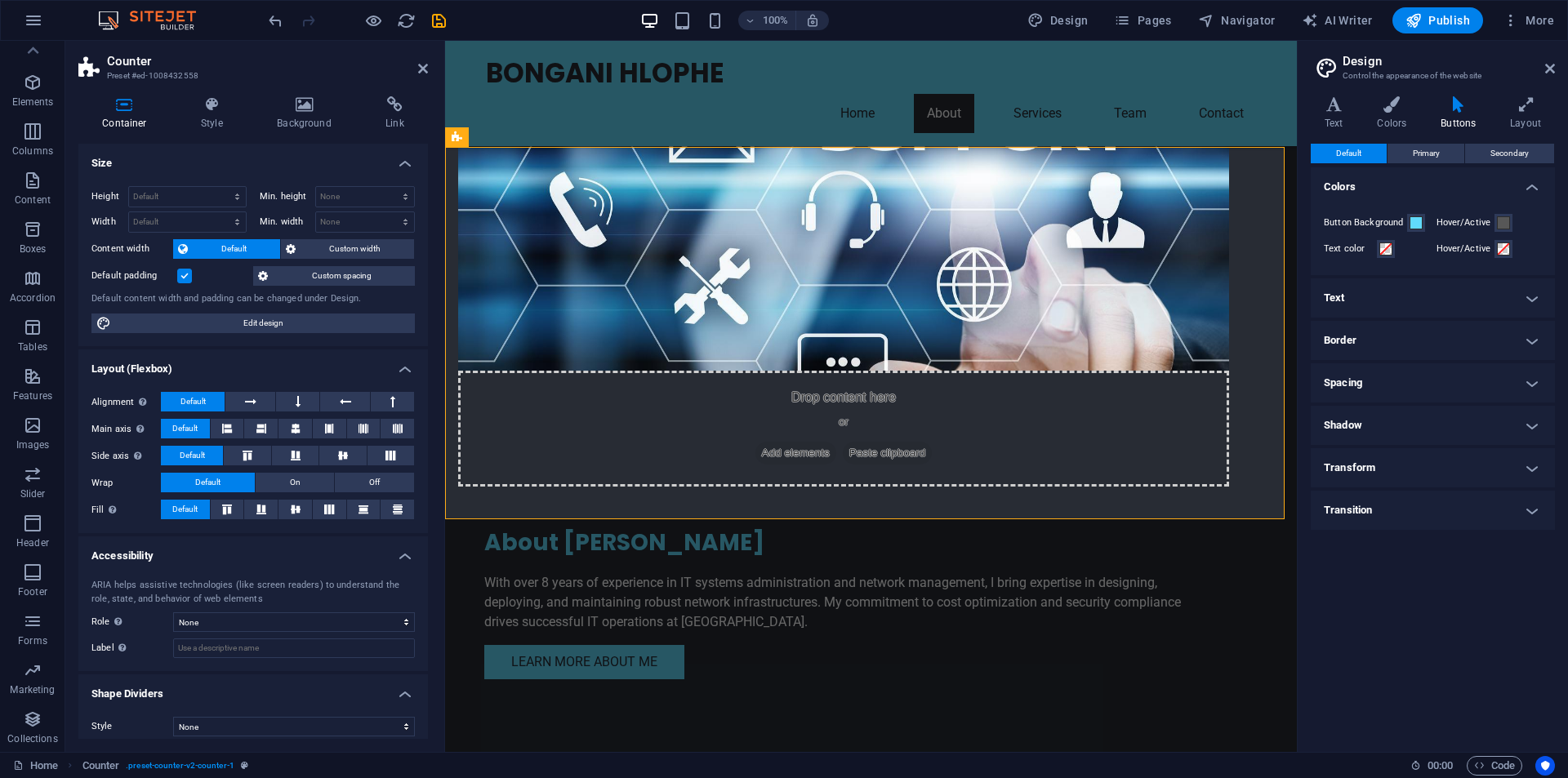
click at [1353, 151] on span "Default" at bounding box center [1348, 153] width 25 height 19
click at [211, 111] on icon at bounding box center [212, 104] width 70 height 16
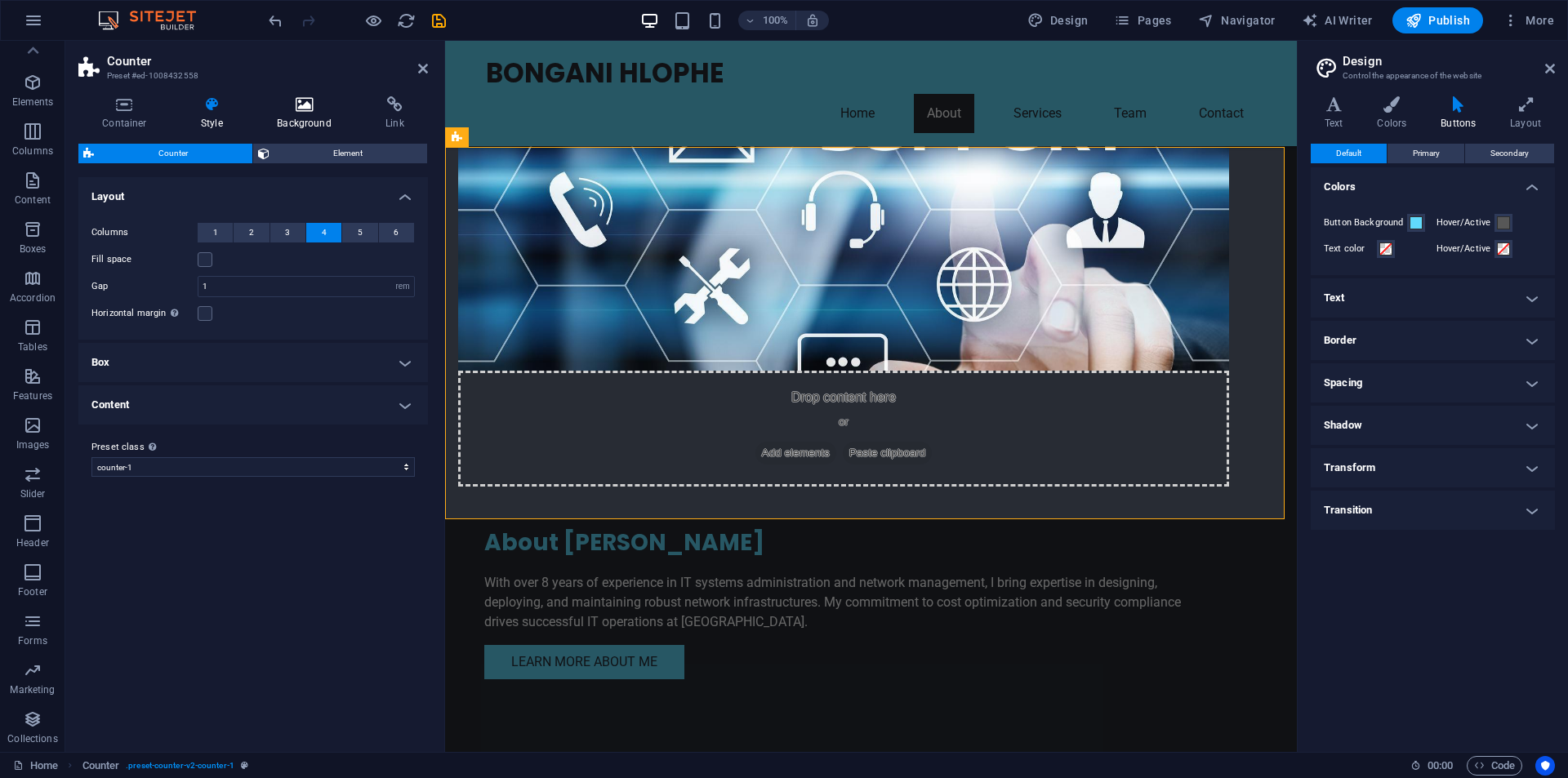
click at [311, 115] on h4 "Background" at bounding box center [307, 114] width 109 height 34
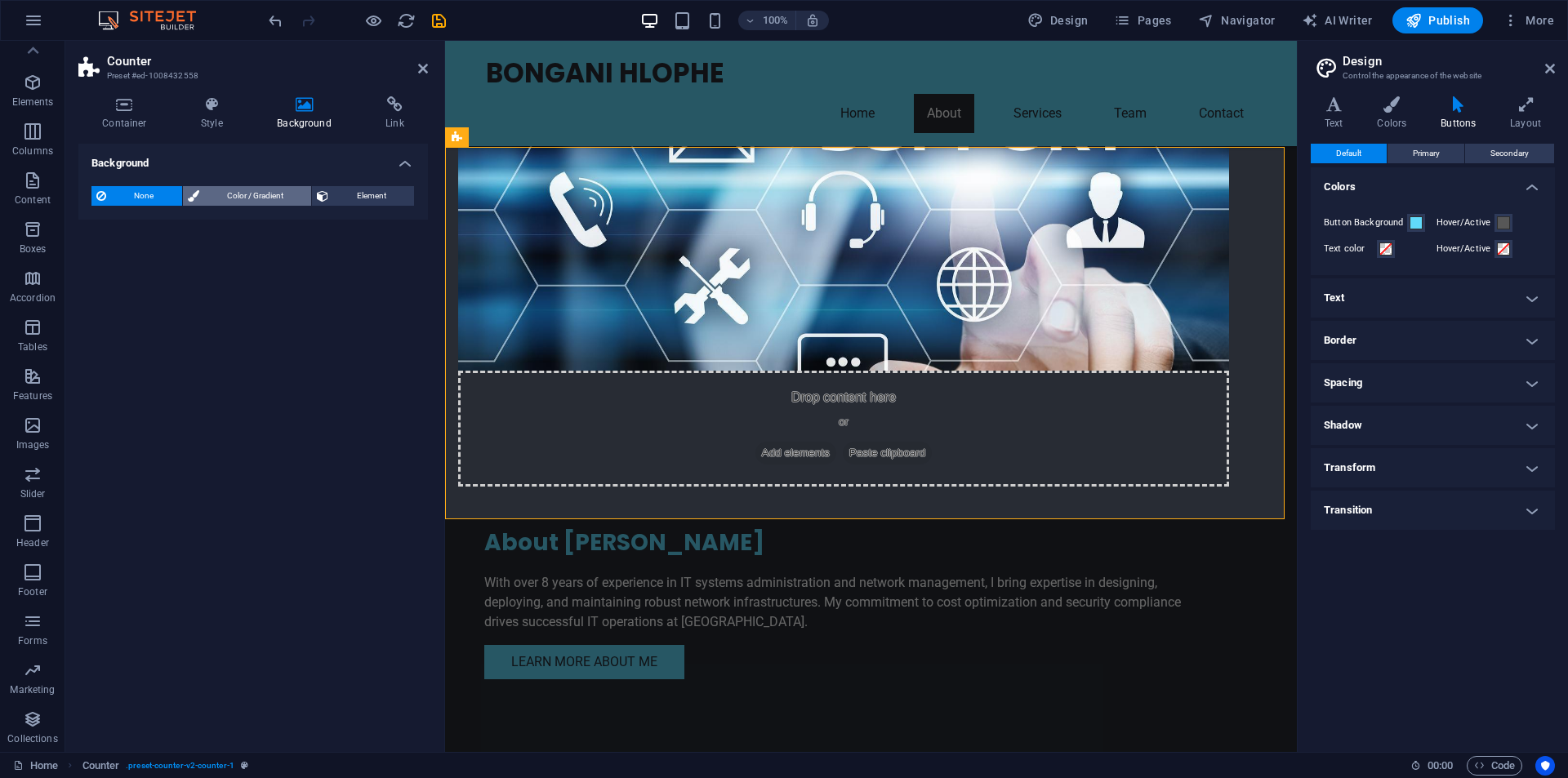
click at [257, 192] on span "Color / Gradient" at bounding box center [256, 195] width 103 height 19
click at [157, 225] on span "Gradient" at bounding box center [156, 226] width 41 height 23
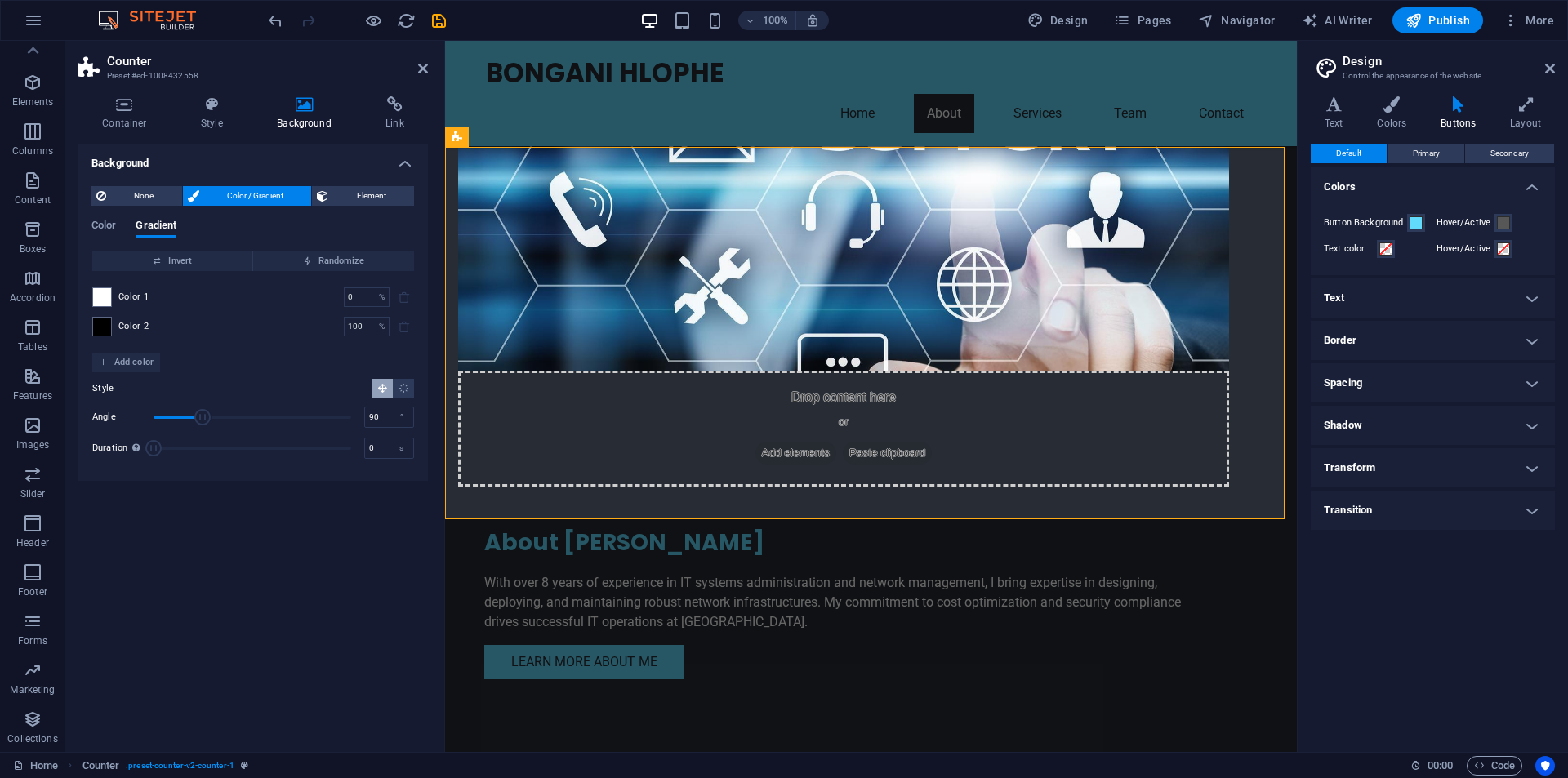
click at [124, 300] on span "Color 1" at bounding box center [134, 298] width 31 height 13
drag, startPoint x: 208, startPoint y: 419, endPoint x: 301, endPoint y: 419, distance: 93.0
click at [301, 419] on span "Angle" at bounding box center [301, 416] width 16 height 16
drag, startPoint x: 301, startPoint y: 419, endPoint x: 337, endPoint y: 416, distance: 36.1
click at [337, 416] on span "Angle" at bounding box center [336, 416] width 16 height 16
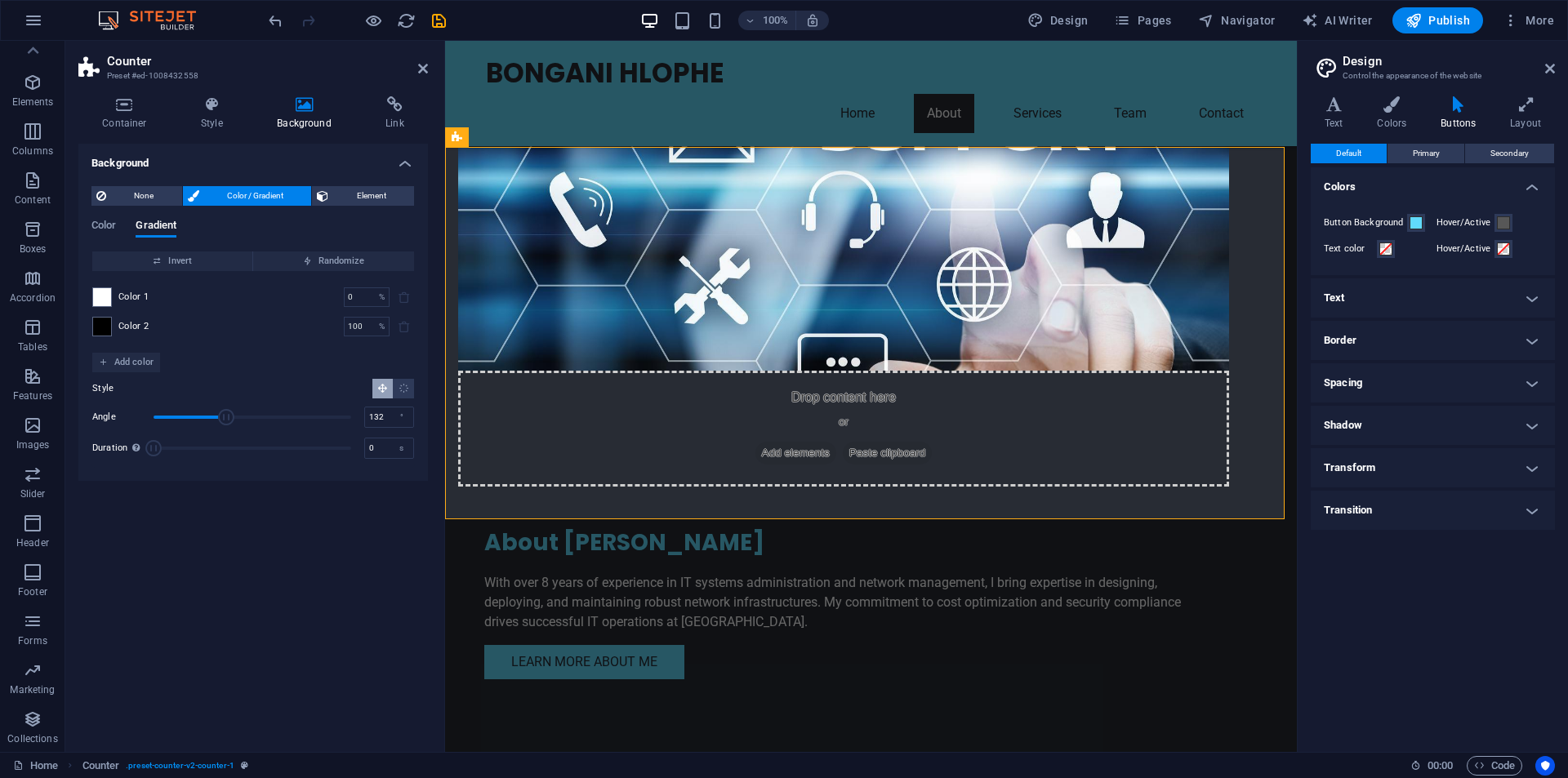
type input "131"
drag, startPoint x: 337, startPoint y: 416, endPoint x: 225, endPoint y: 419, distance: 112.0
click at [225, 419] on span "Angle" at bounding box center [225, 416] width 16 height 16
drag, startPoint x: 154, startPoint y: 444, endPoint x: 201, endPoint y: 443, distance: 47.0
click at [201, 443] on span "Duration" at bounding box center [199, 447] width 16 height 16
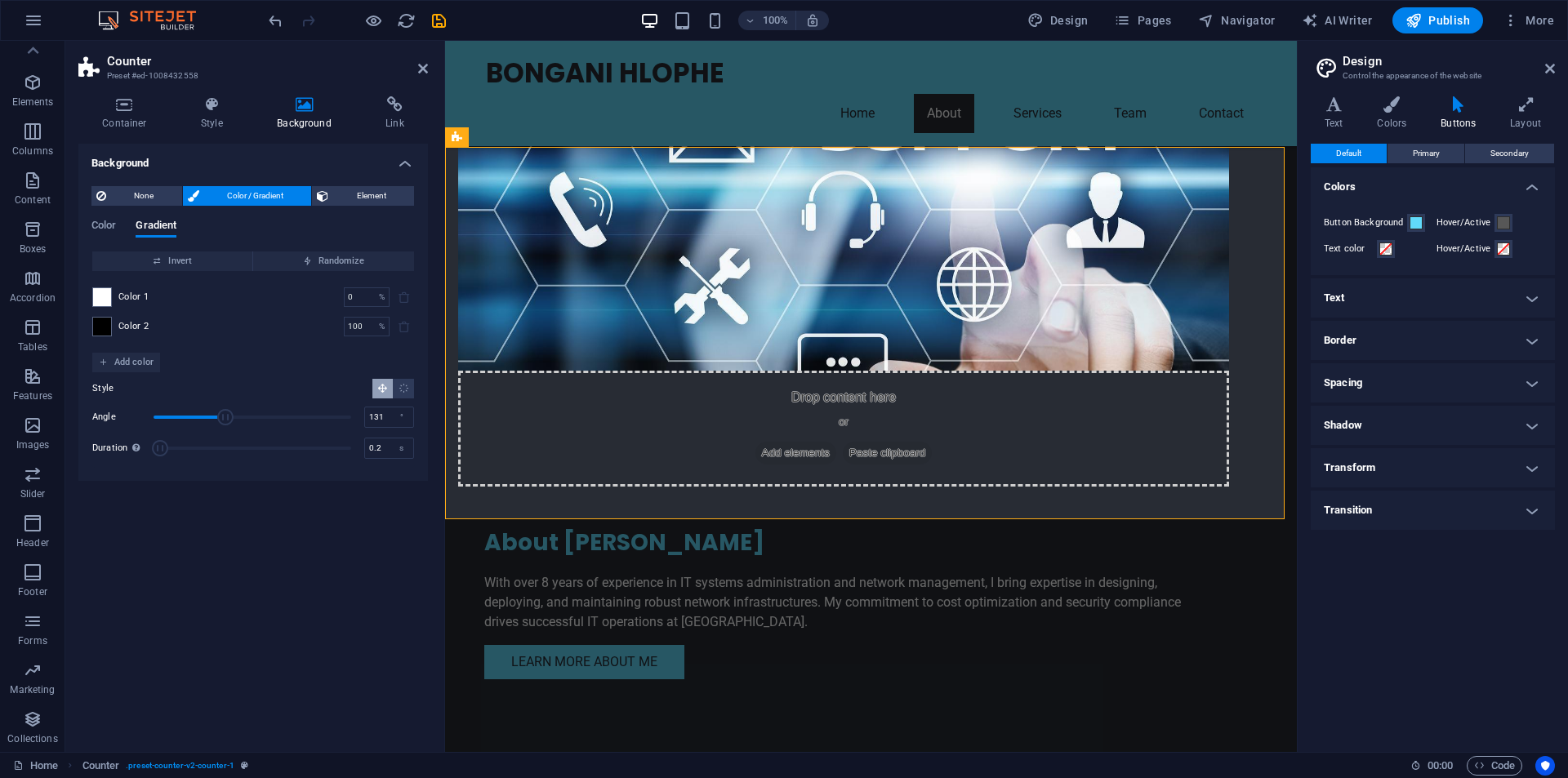
type input "0"
drag, startPoint x: 201, startPoint y: 443, endPoint x: 151, endPoint y: 442, distance: 50.0
click at [151, 442] on span "Duration" at bounding box center [153, 447] width 16 height 16
drag, startPoint x: 230, startPoint y: 417, endPoint x: 279, endPoint y: 417, distance: 49.0
click at [279, 417] on span "Angle" at bounding box center [278, 416] width 16 height 16
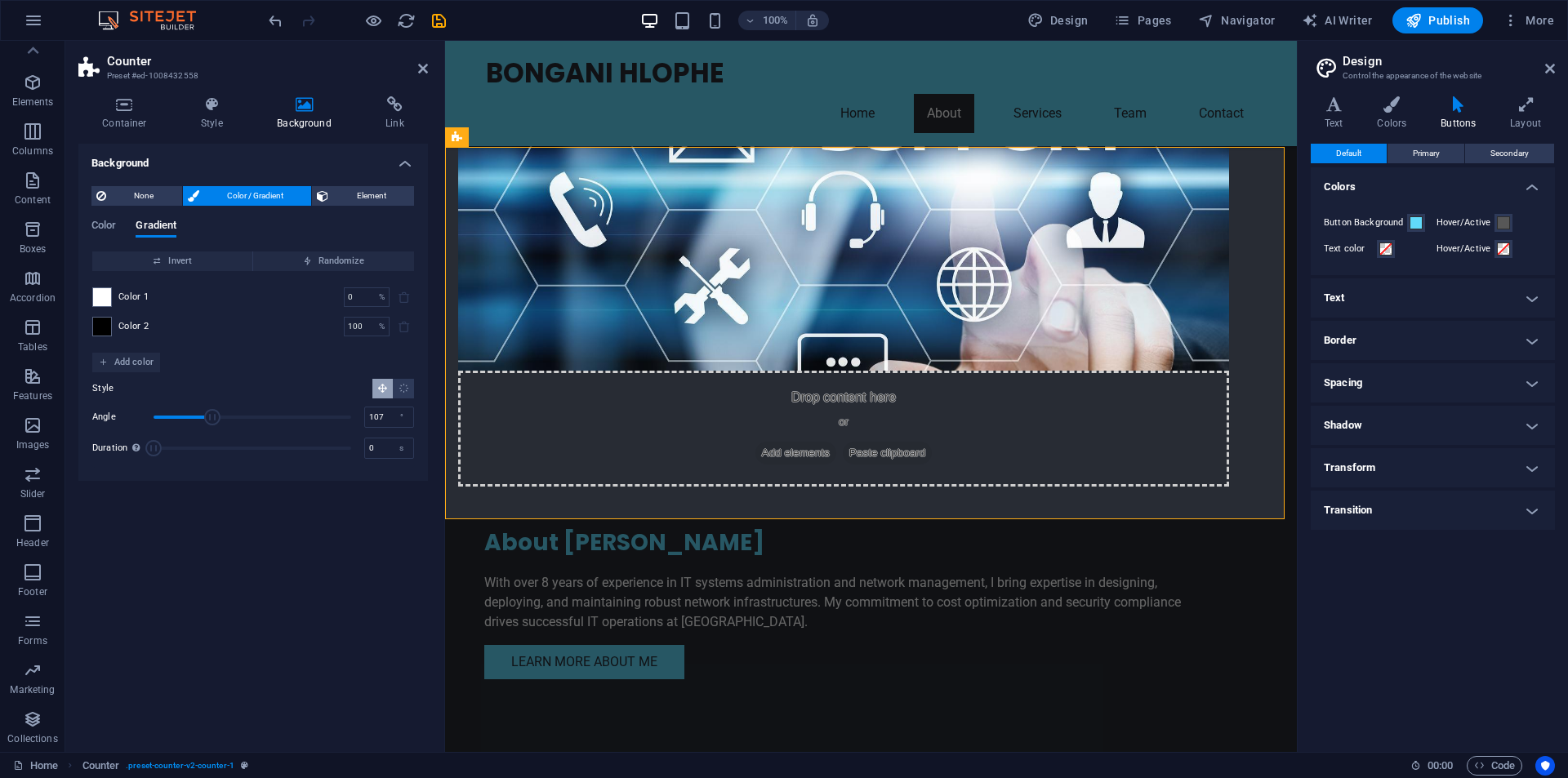
drag, startPoint x: 283, startPoint y: 415, endPoint x: 212, endPoint y: 418, distance: 71.1
click at [212, 418] on span "Angle" at bounding box center [212, 416] width 16 height 16
type input "146"
drag, startPoint x: 213, startPoint y: 417, endPoint x: 234, endPoint y: 418, distance: 21.0
click at [234, 418] on span "Angle" at bounding box center [233, 416] width 16 height 16
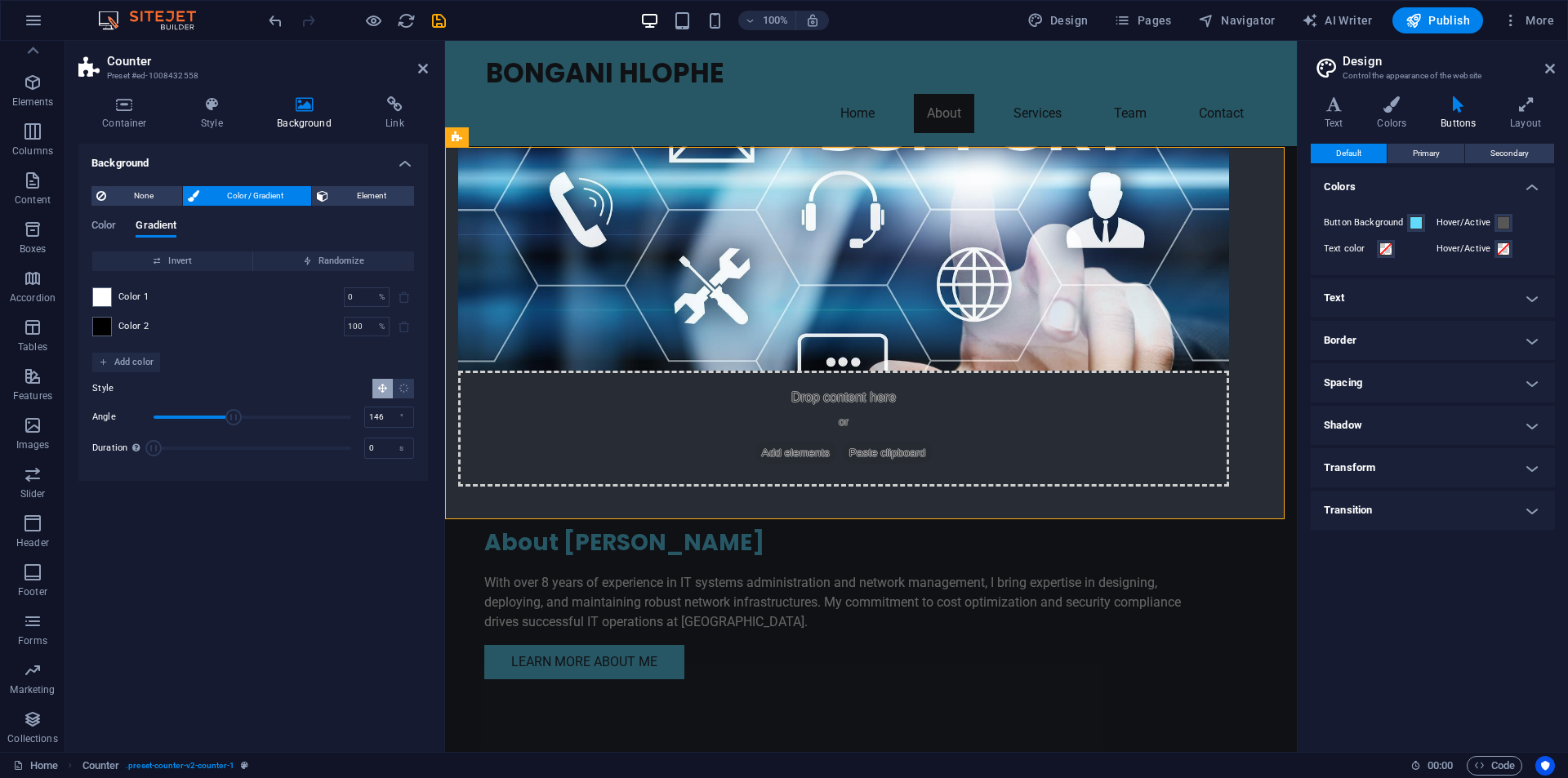
click at [282, 548] on div "Background None Color / Gradient Element Stretch background to full-width Color…" at bounding box center [253, 442] width 350 height 595
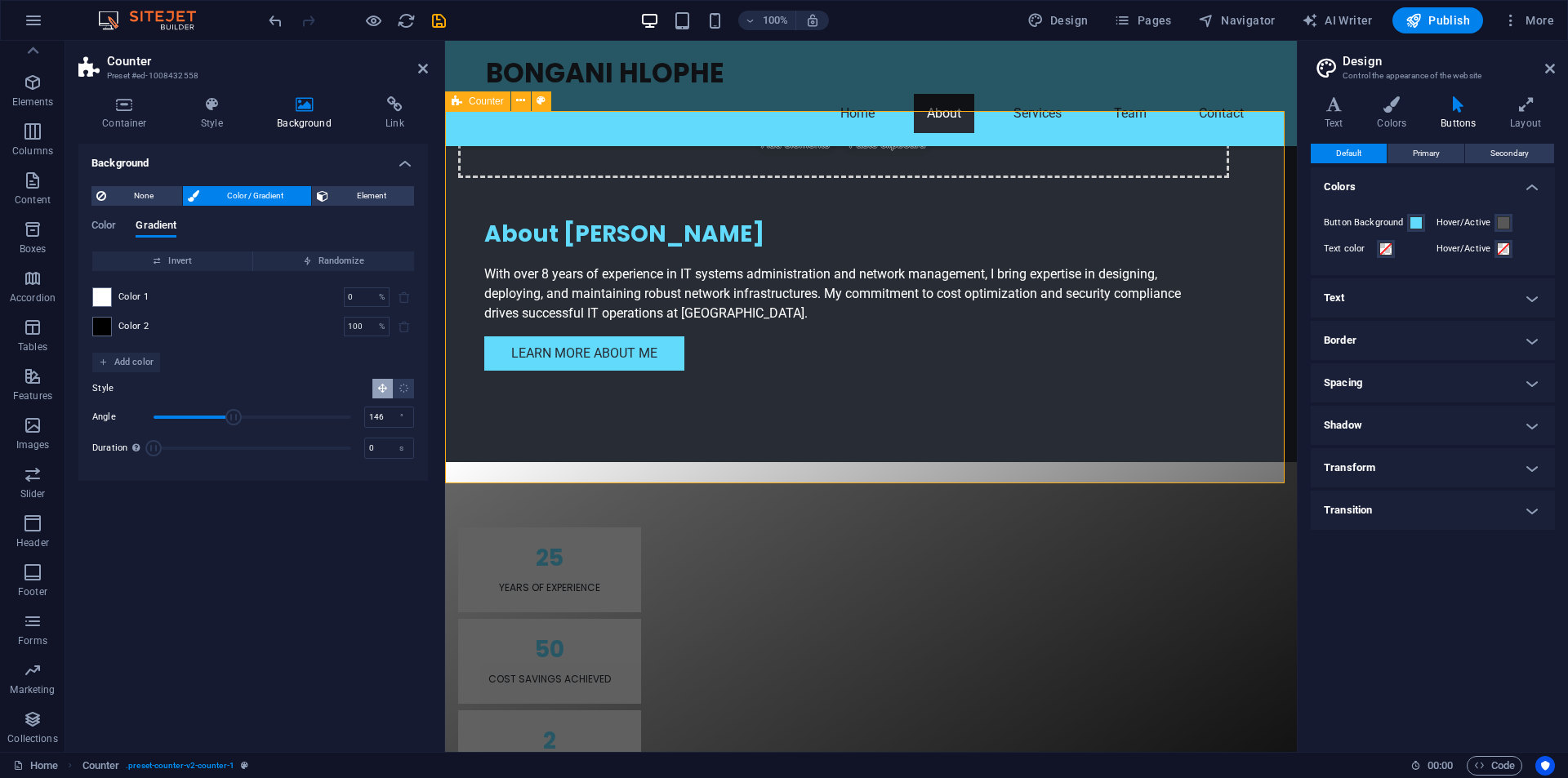
scroll to position [1299, 0]
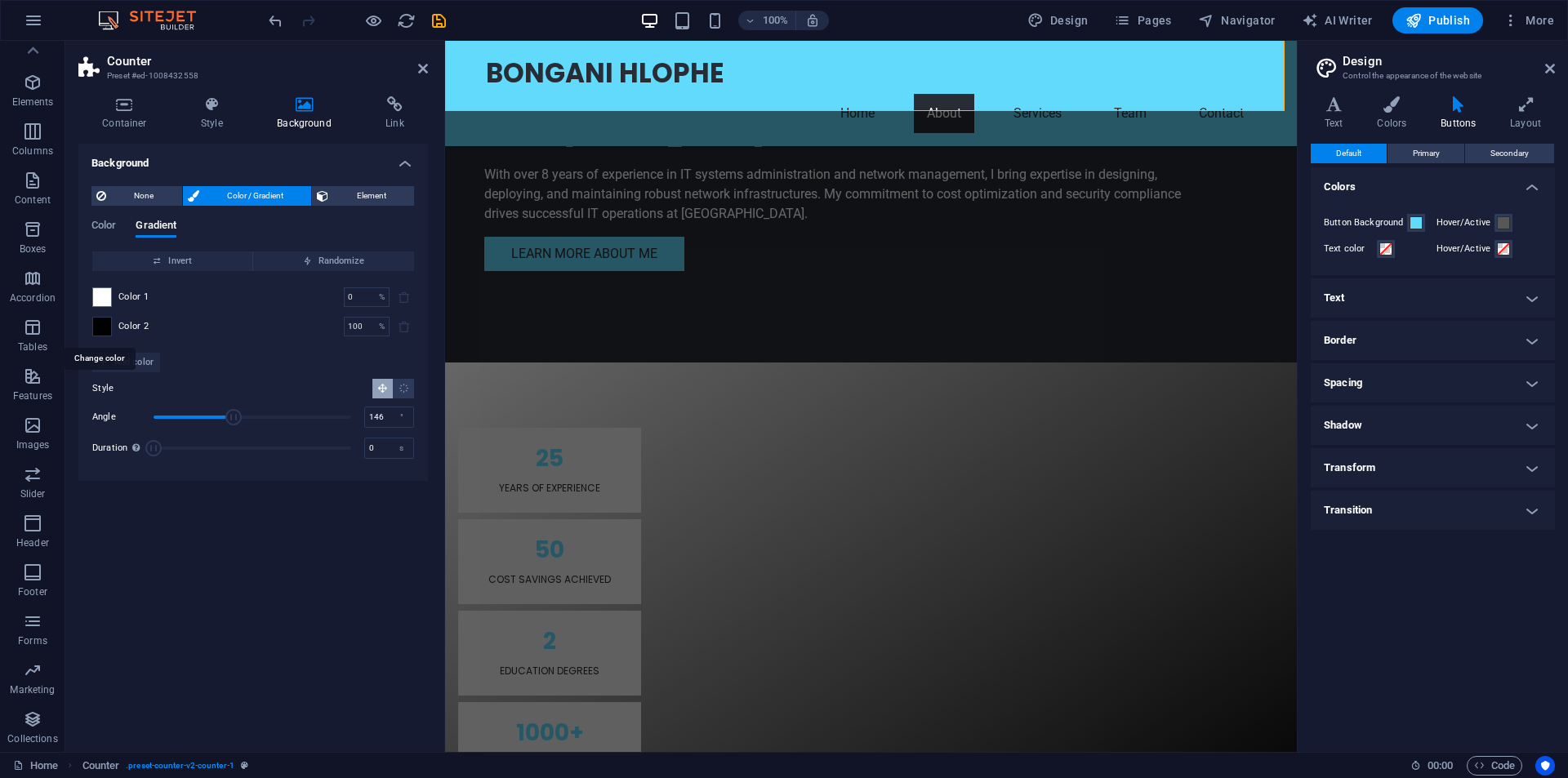
click at [101, 328] on span at bounding box center [102, 326] width 18 height 18
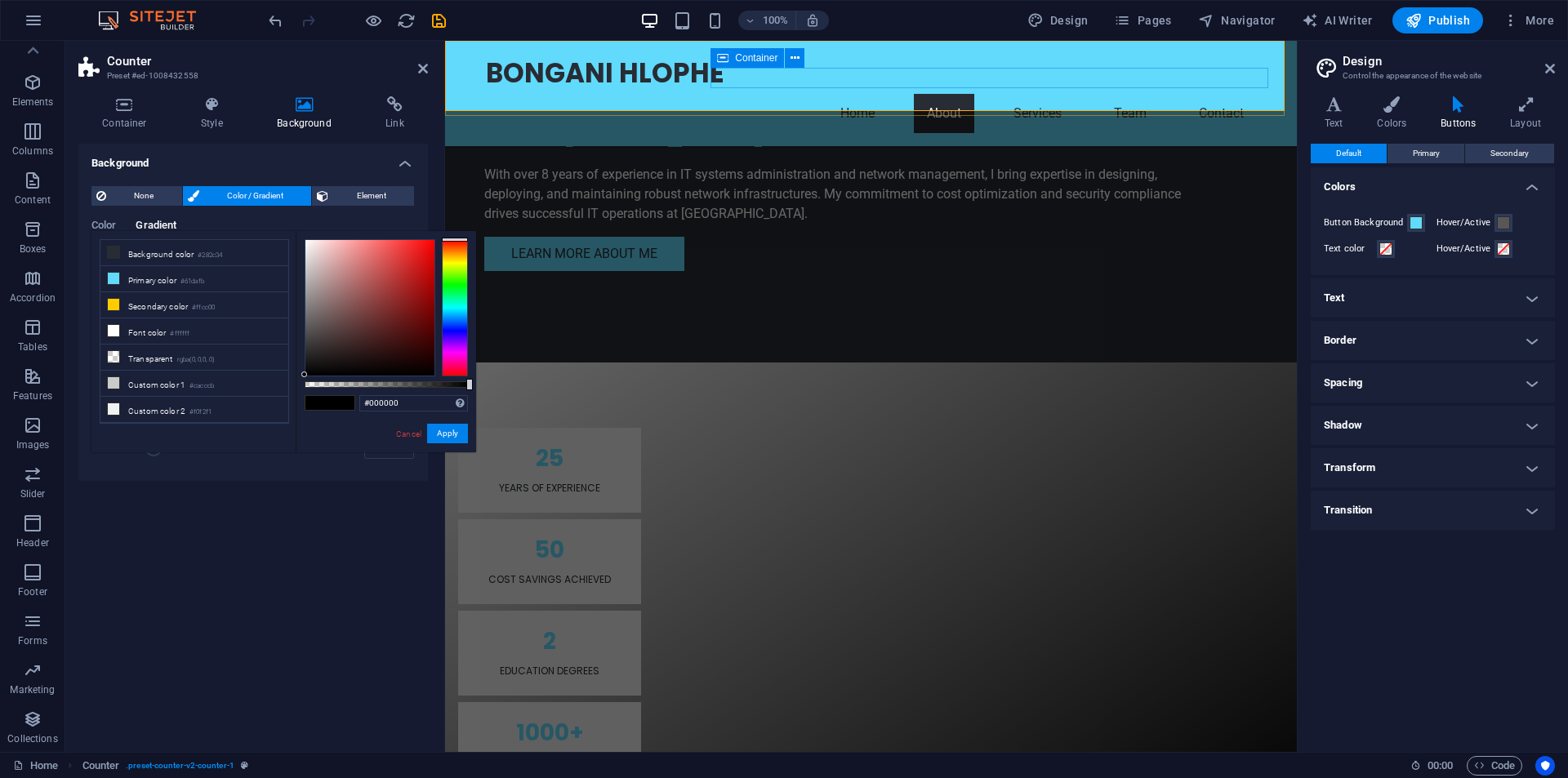
click at [445, 41] on div at bounding box center [445, 41] width 0 height 0
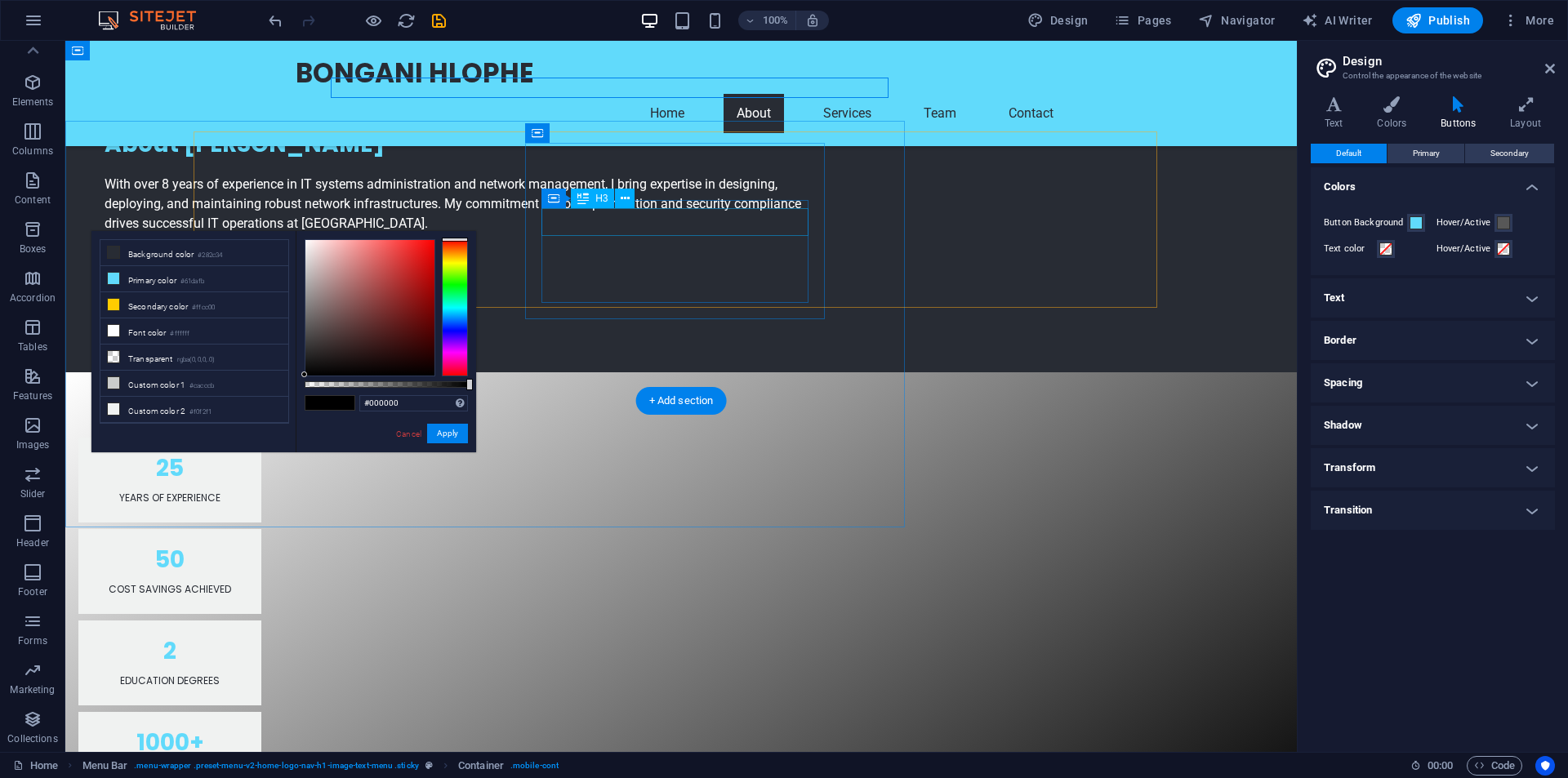
scroll to position [1285, 0]
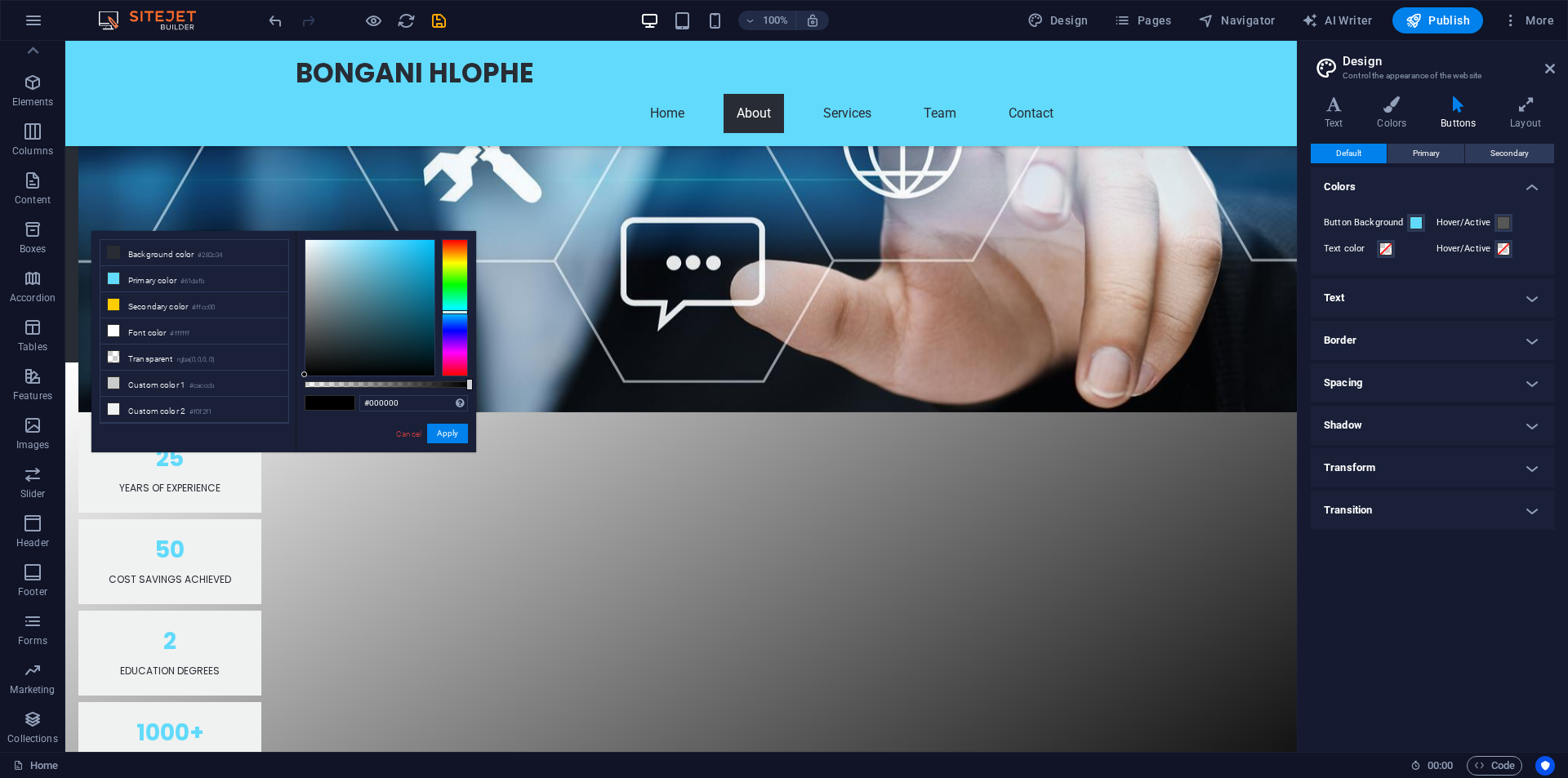
click at [453, 312] on div at bounding box center [454, 307] width 26 height 137
click at [443, 432] on button "Apply" at bounding box center [448, 433] width 41 height 19
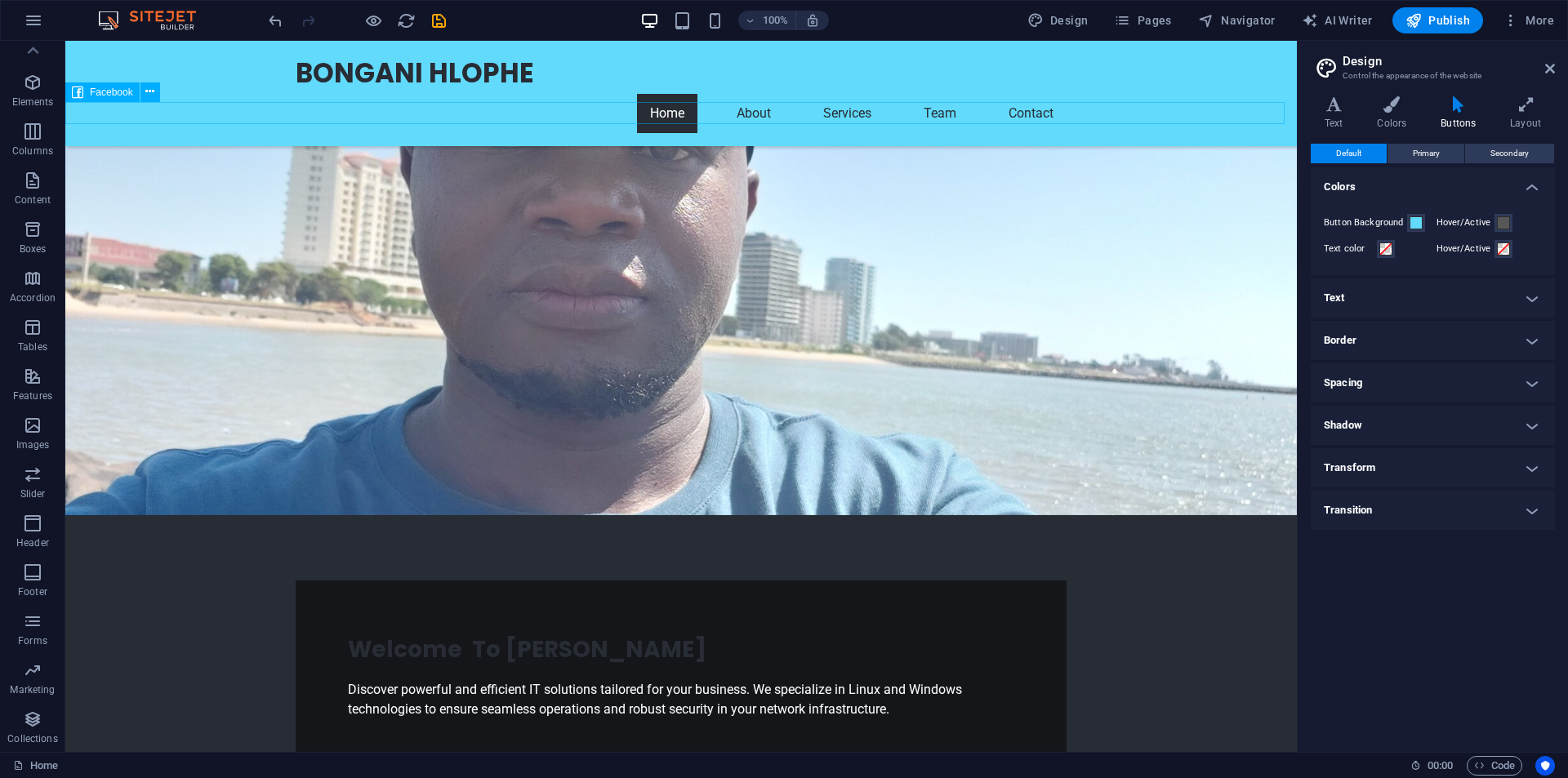
scroll to position [0, 0]
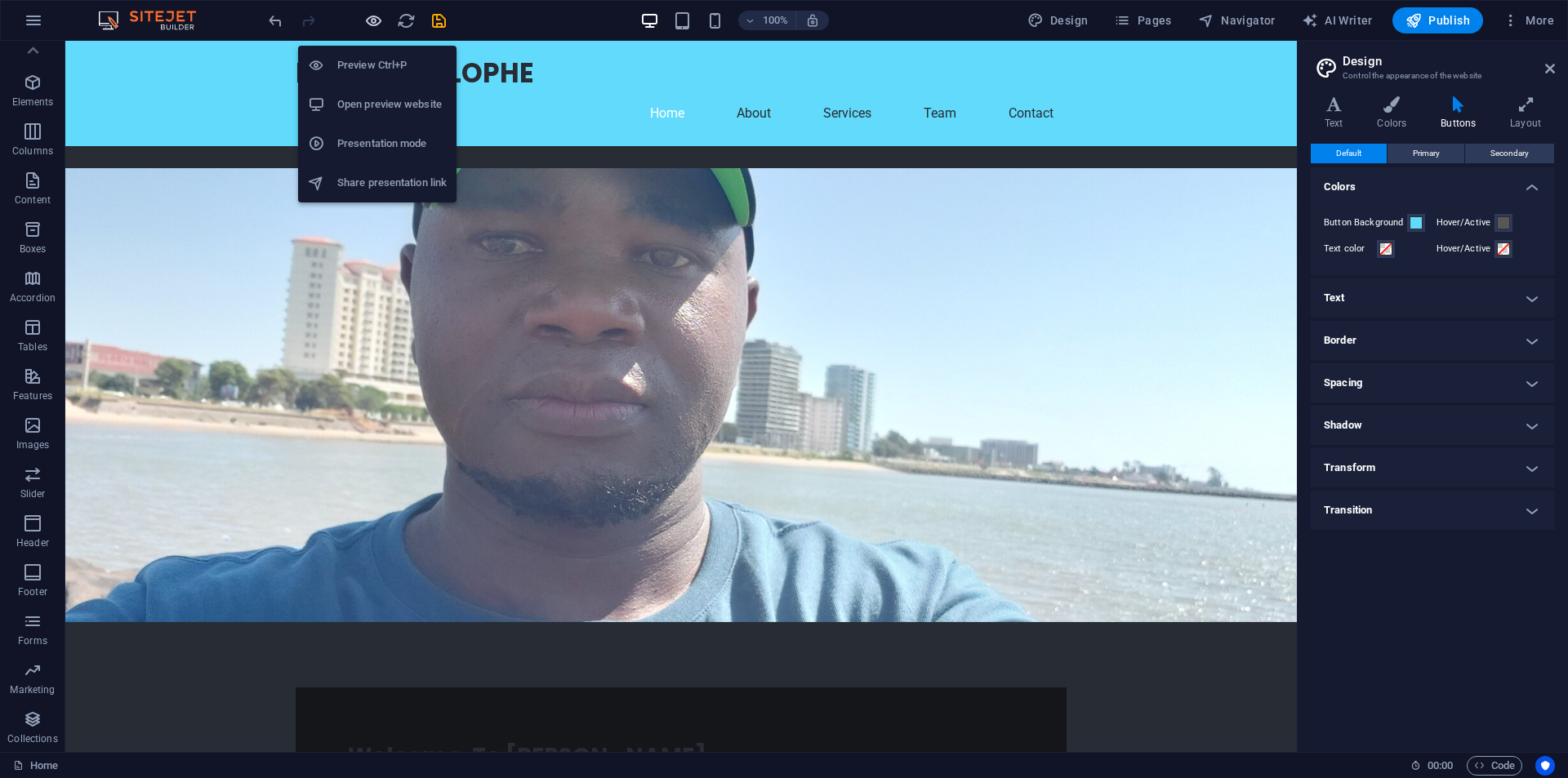
click at [375, 21] on icon "button" at bounding box center [373, 21] width 19 height 19
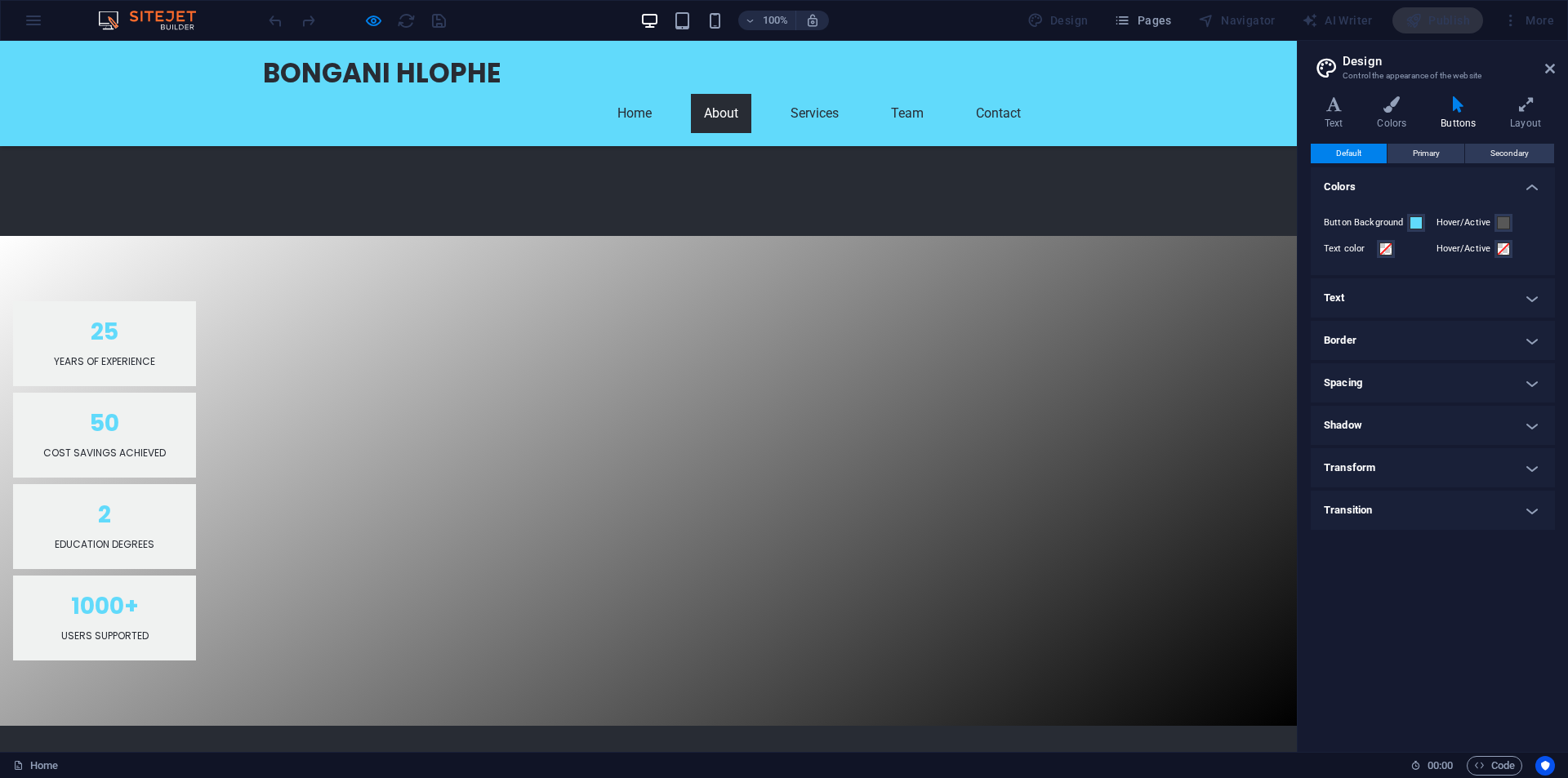
scroll to position [1306, 0]
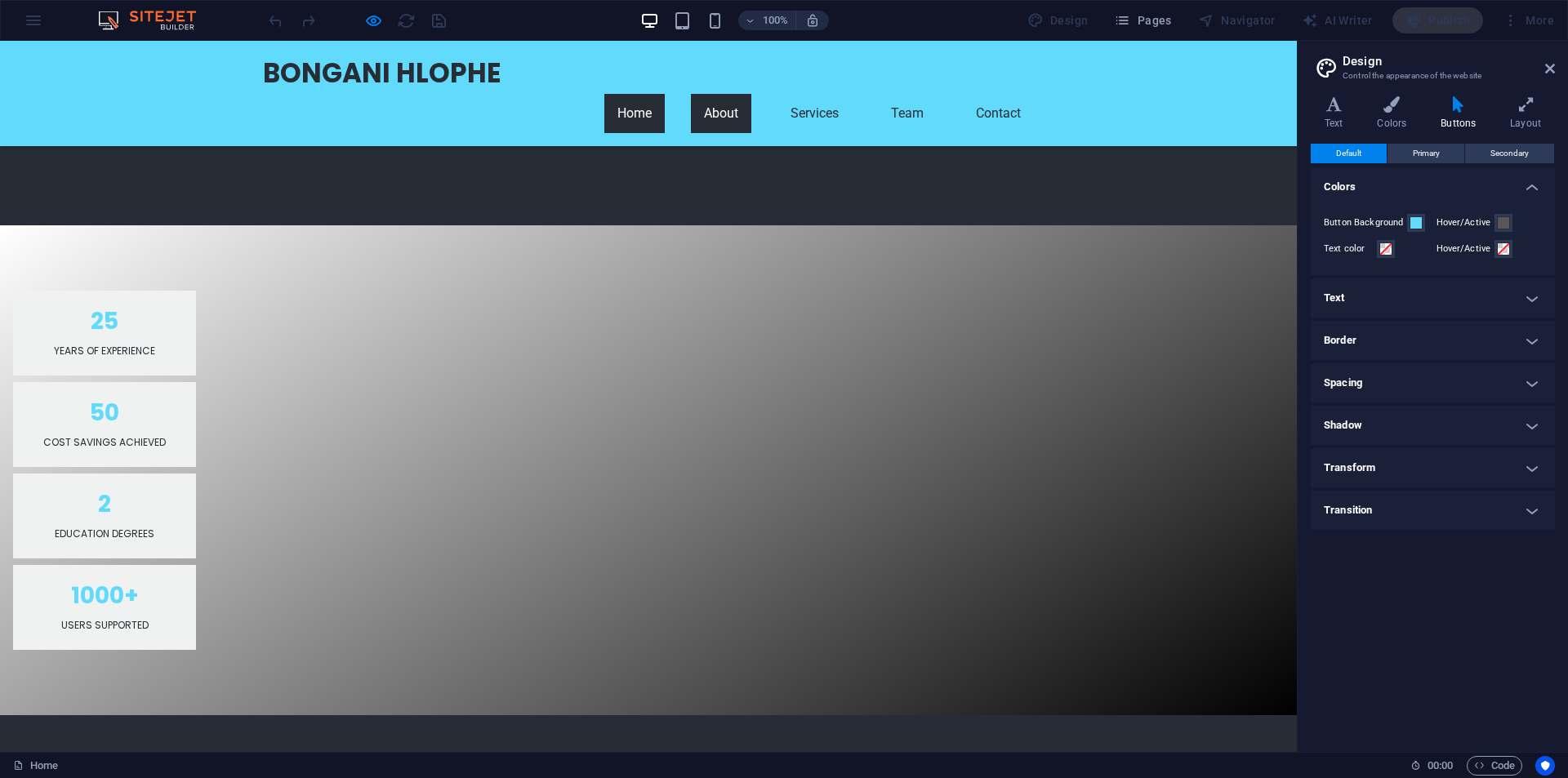
click at [665, 94] on link "Home" at bounding box center [634, 114] width 61 height 40
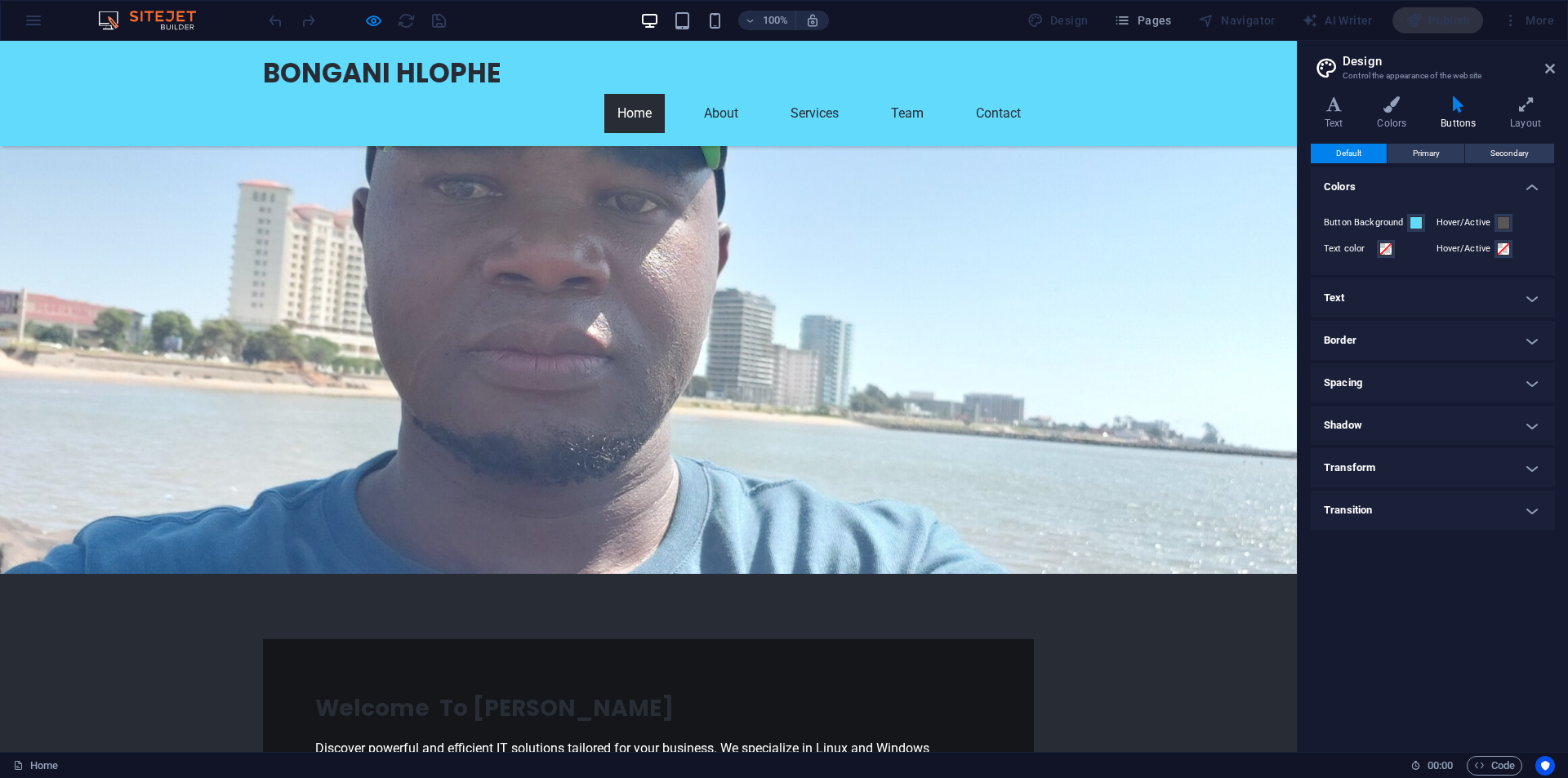
scroll to position [104, 0]
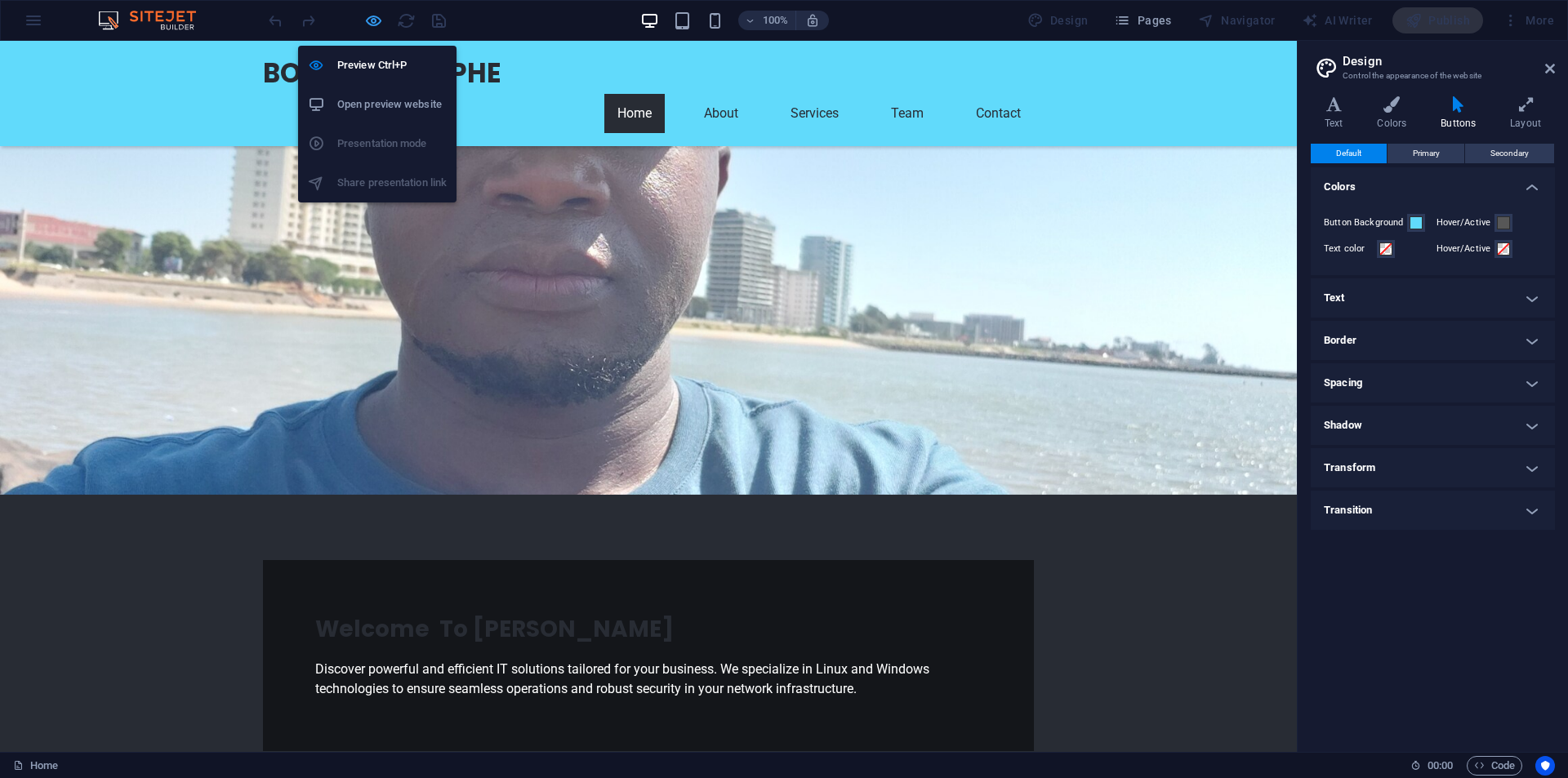
click at [377, 26] on icon "button" at bounding box center [373, 21] width 19 height 19
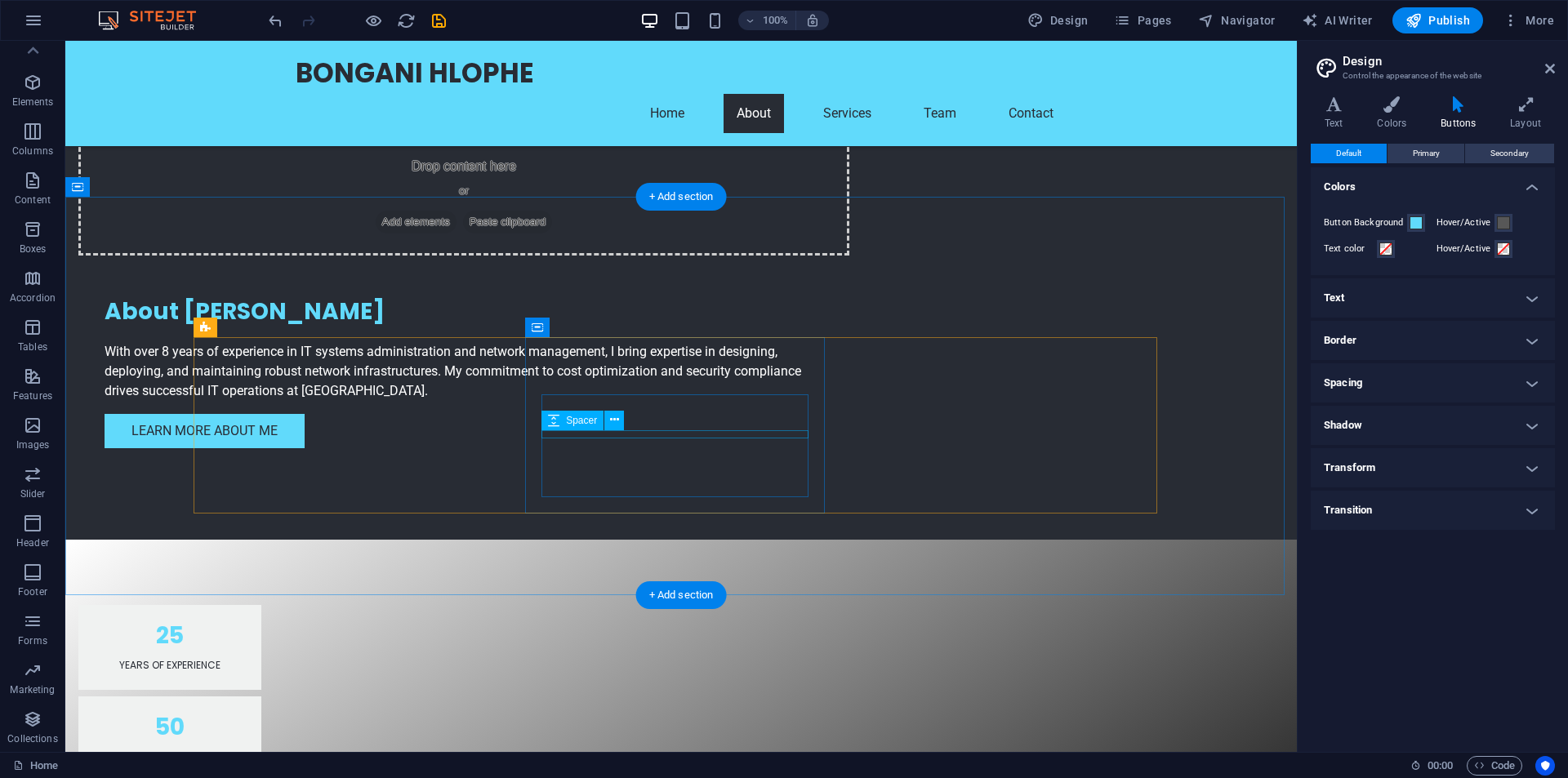
scroll to position [1084, 0]
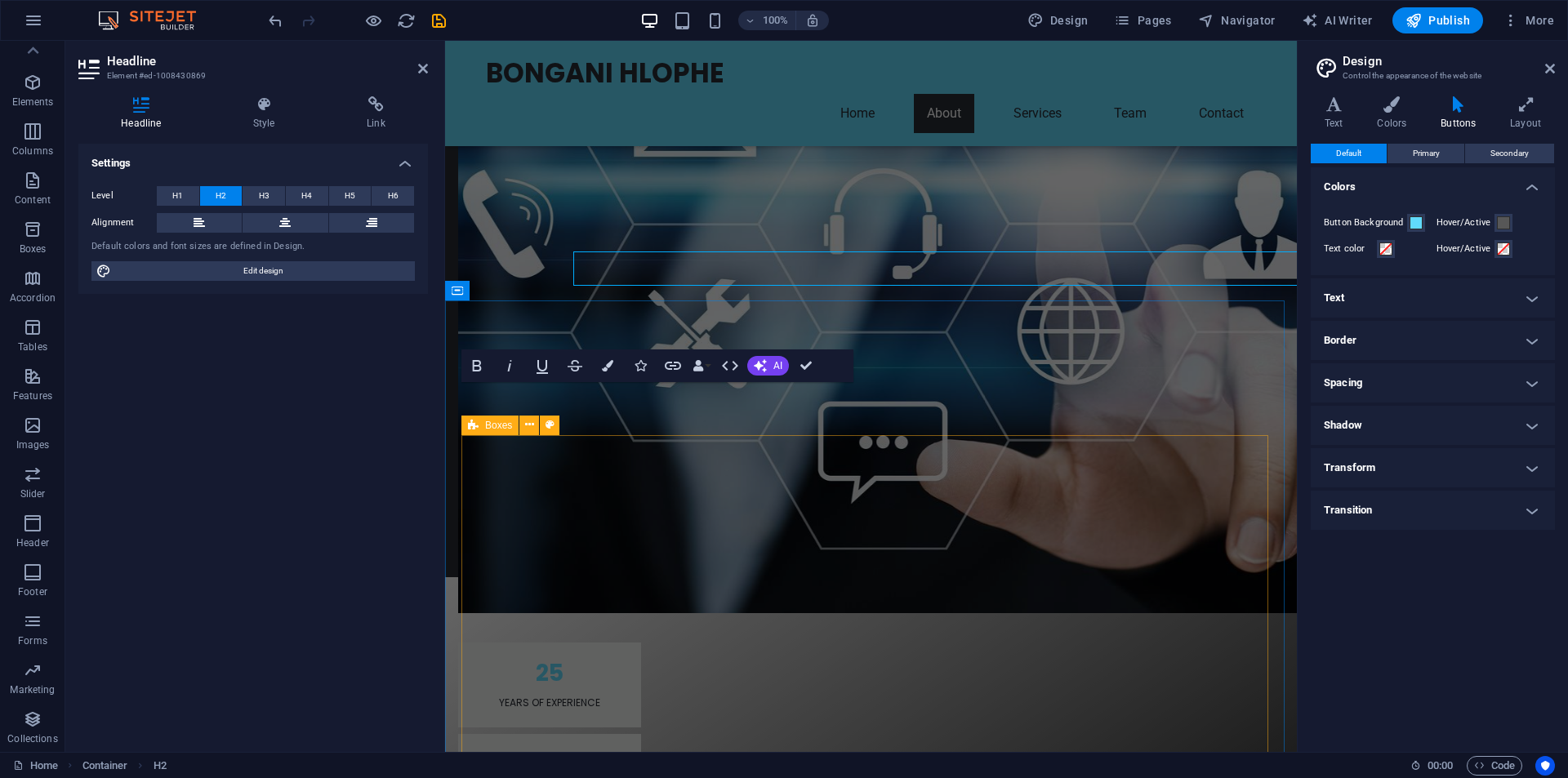
scroll to position [1516, 0]
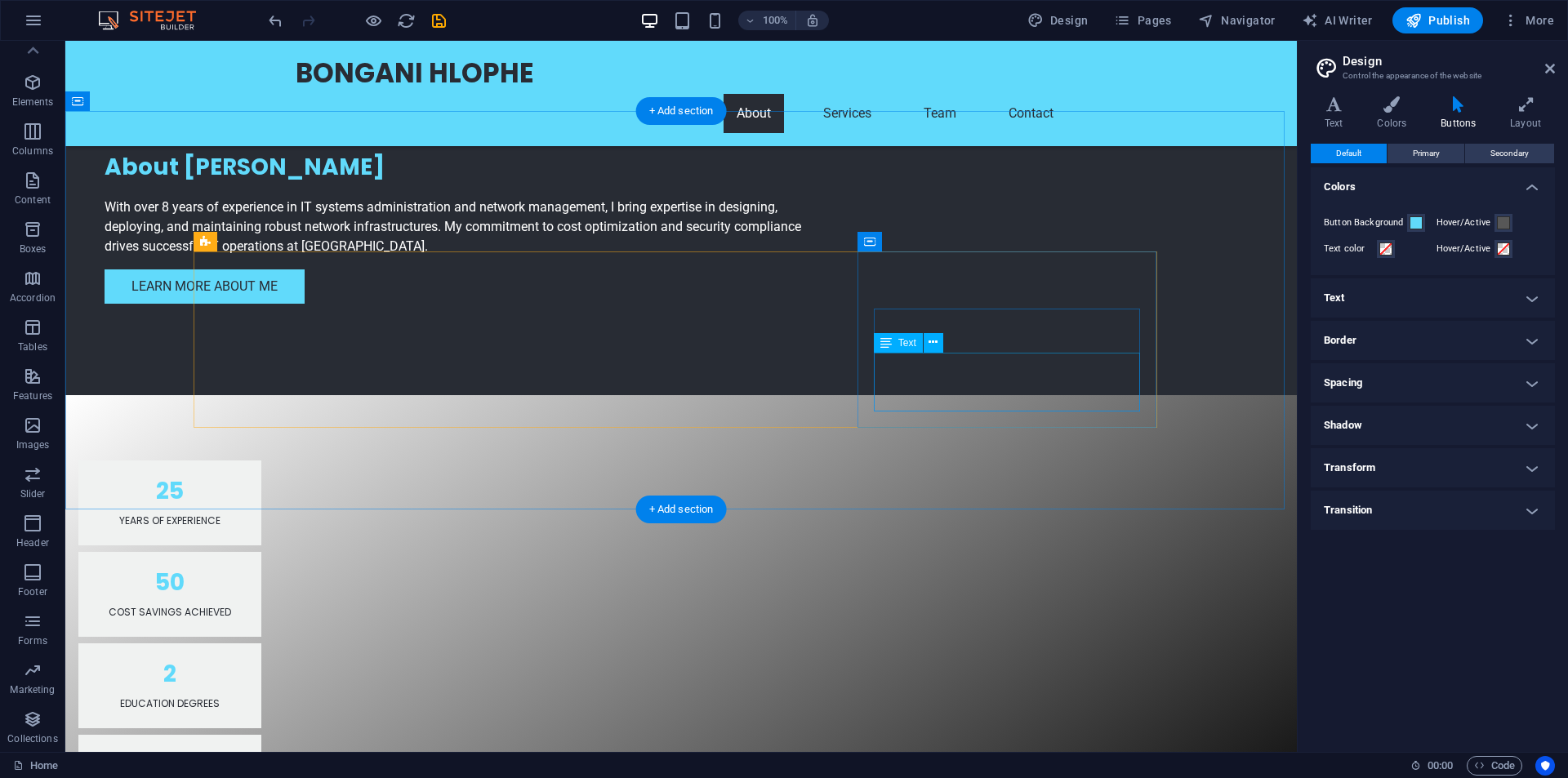
scroll to position [1305, 0]
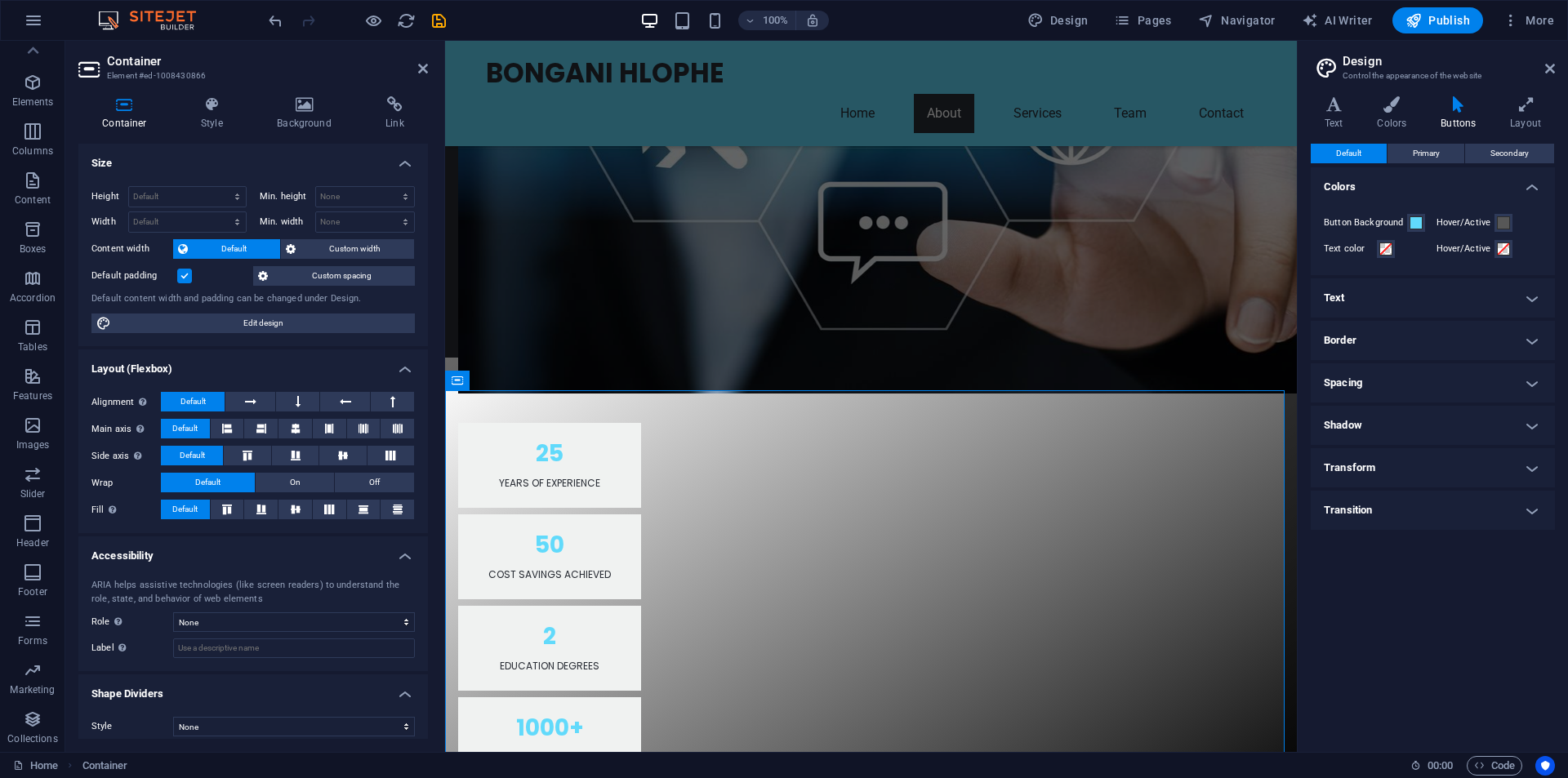
scroll to position [1426, 0]
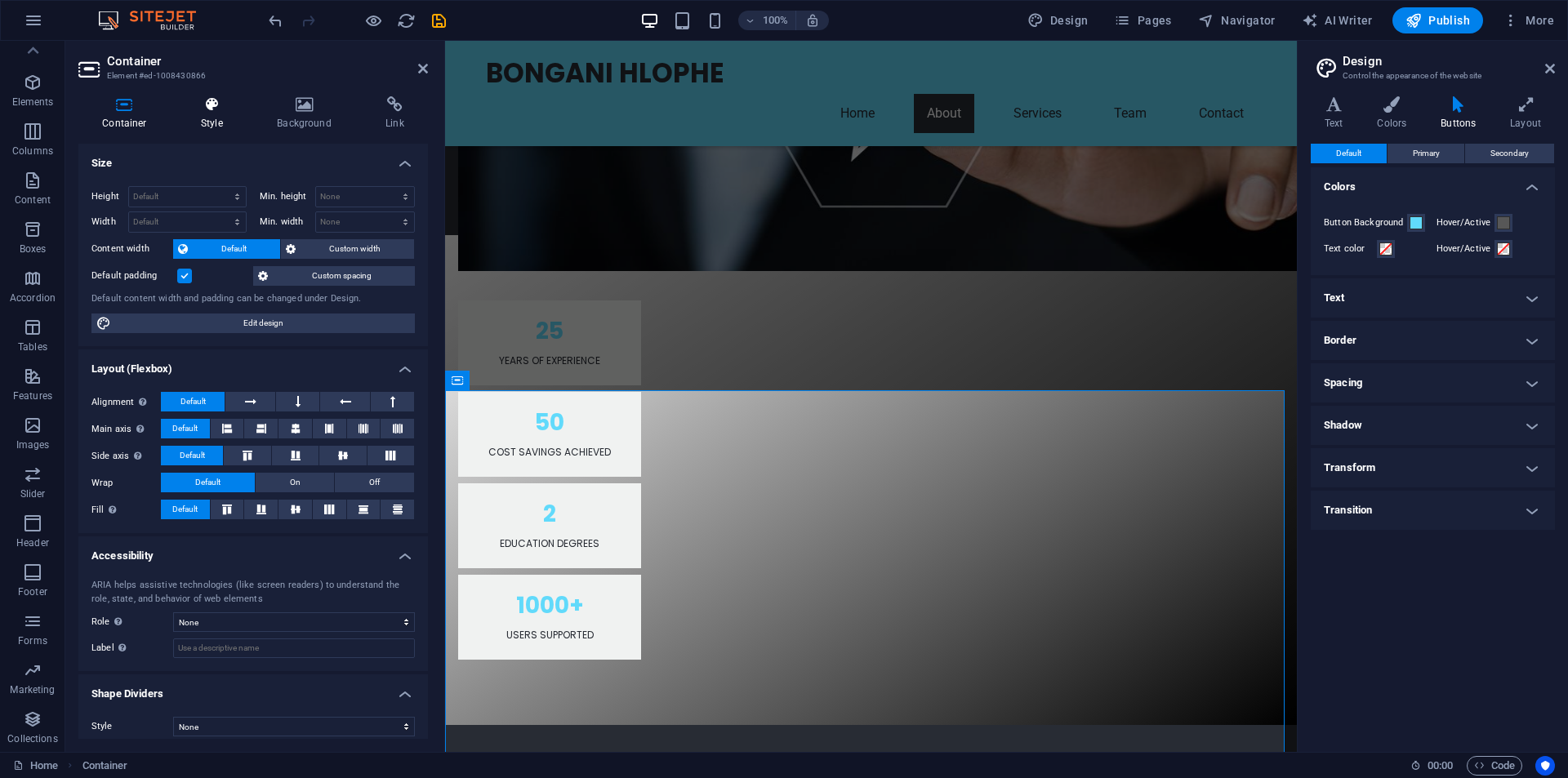
click at [211, 114] on h4 "Style" at bounding box center [215, 114] width 76 height 34
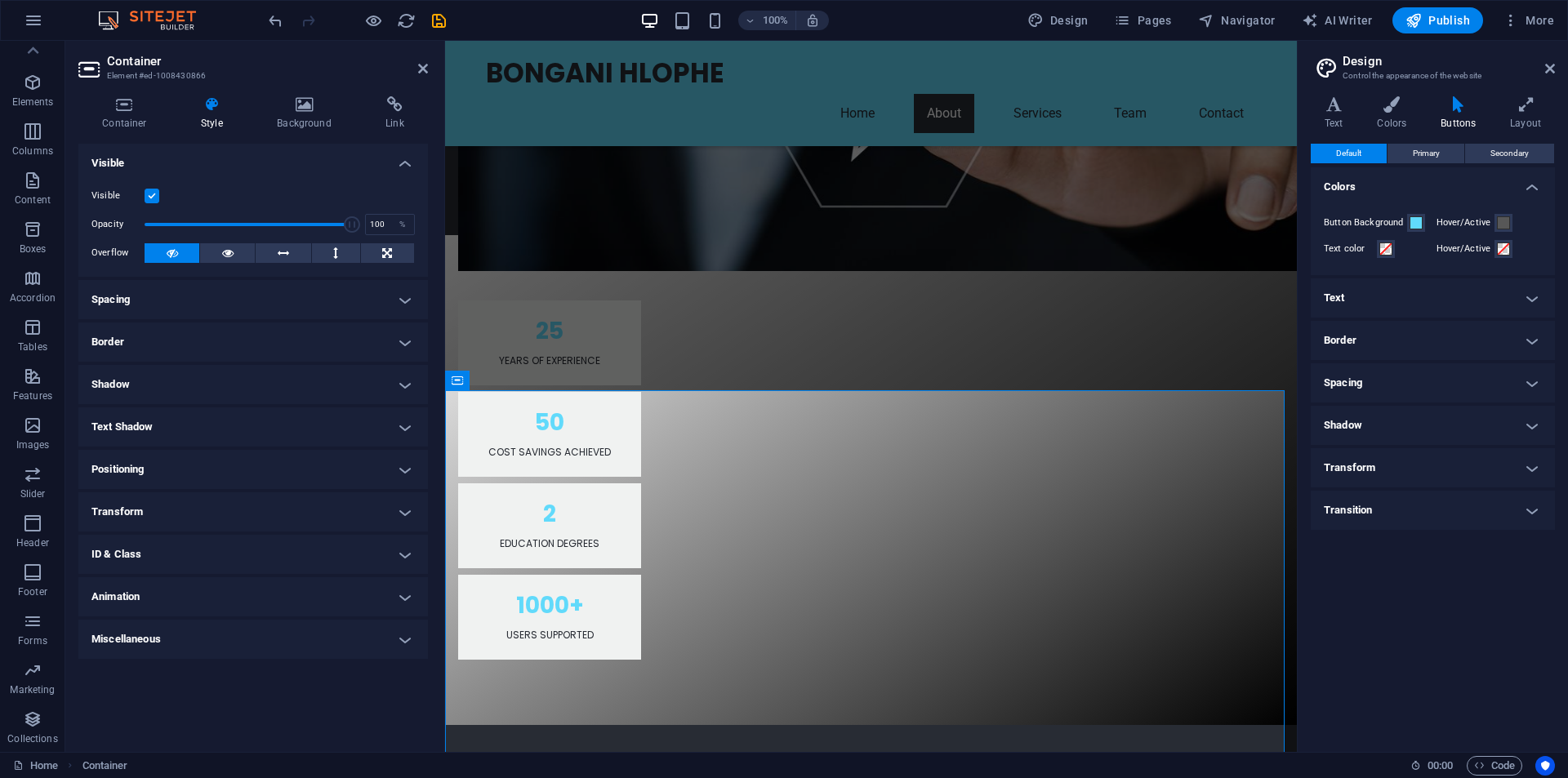
click at [156, 194] on label at bounding box center [151, 195] width 14 height 14
click at [0, 0] on input "Visible" at bounding box center [0, 0] width 0 height 0
click at [156, 194] on label at bounding box center [151, 195] width 14 height 14
click at [0, 0] on input "Visible" at bounding box center [0, 0] width 0 height 0
click at [156, 194] on label at bounding box center [151, 195] width 14 height 14
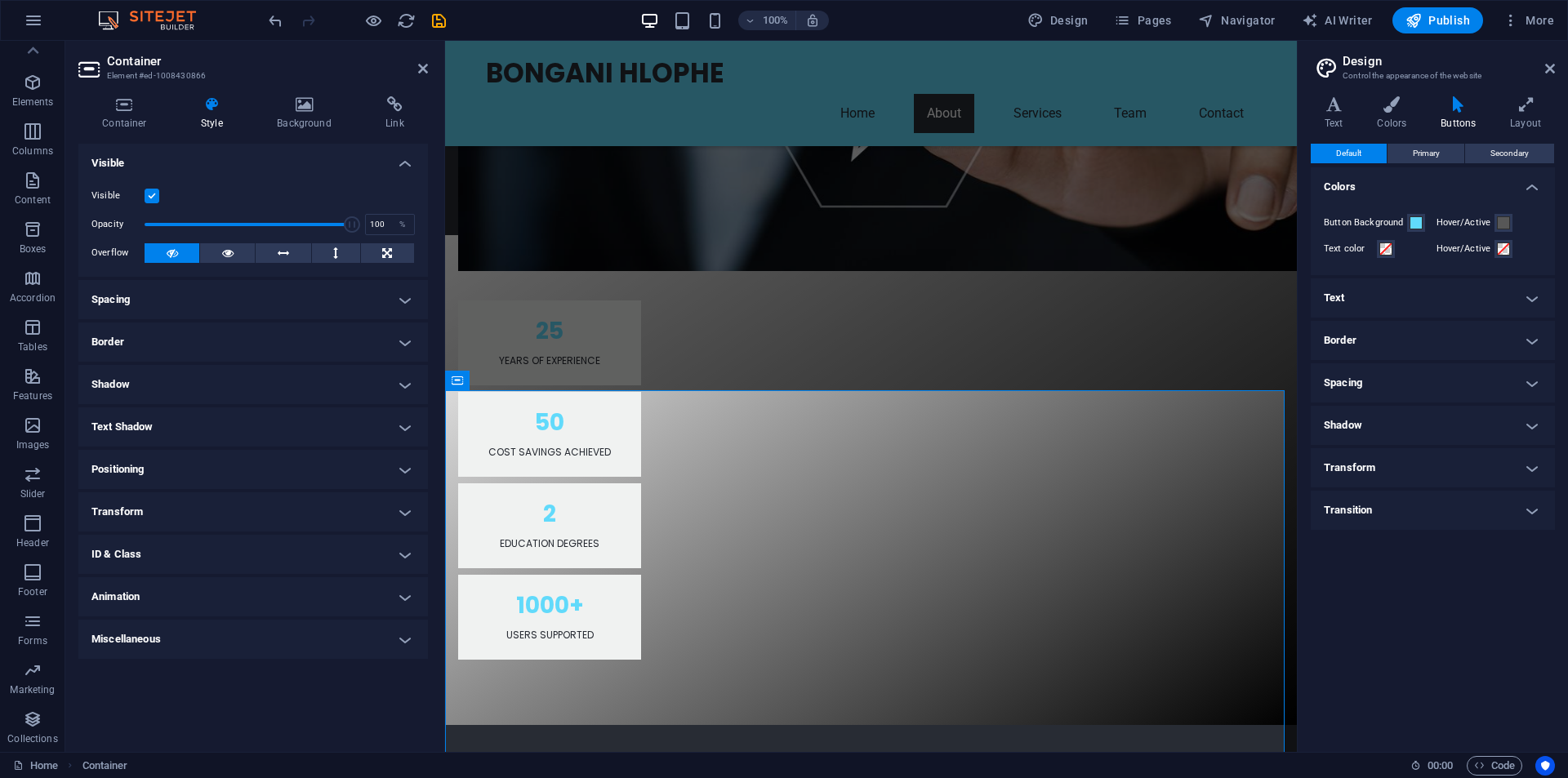
click at [0, 0] on input "Visible" at bounding box center [0, 0] width 0 height 0
click at [156, 194] on label at bounding box center [151, 195] width 14 height 14
click at [0, 0] on input "Visible" at bounding box center [0, 0] width 0 height 0
click at [156, 194] on label at bounding box center [151, 195] width 14 height 14
click at [0, 0] on input "Visible" at bounding box center [0, 0] width 0 height 0
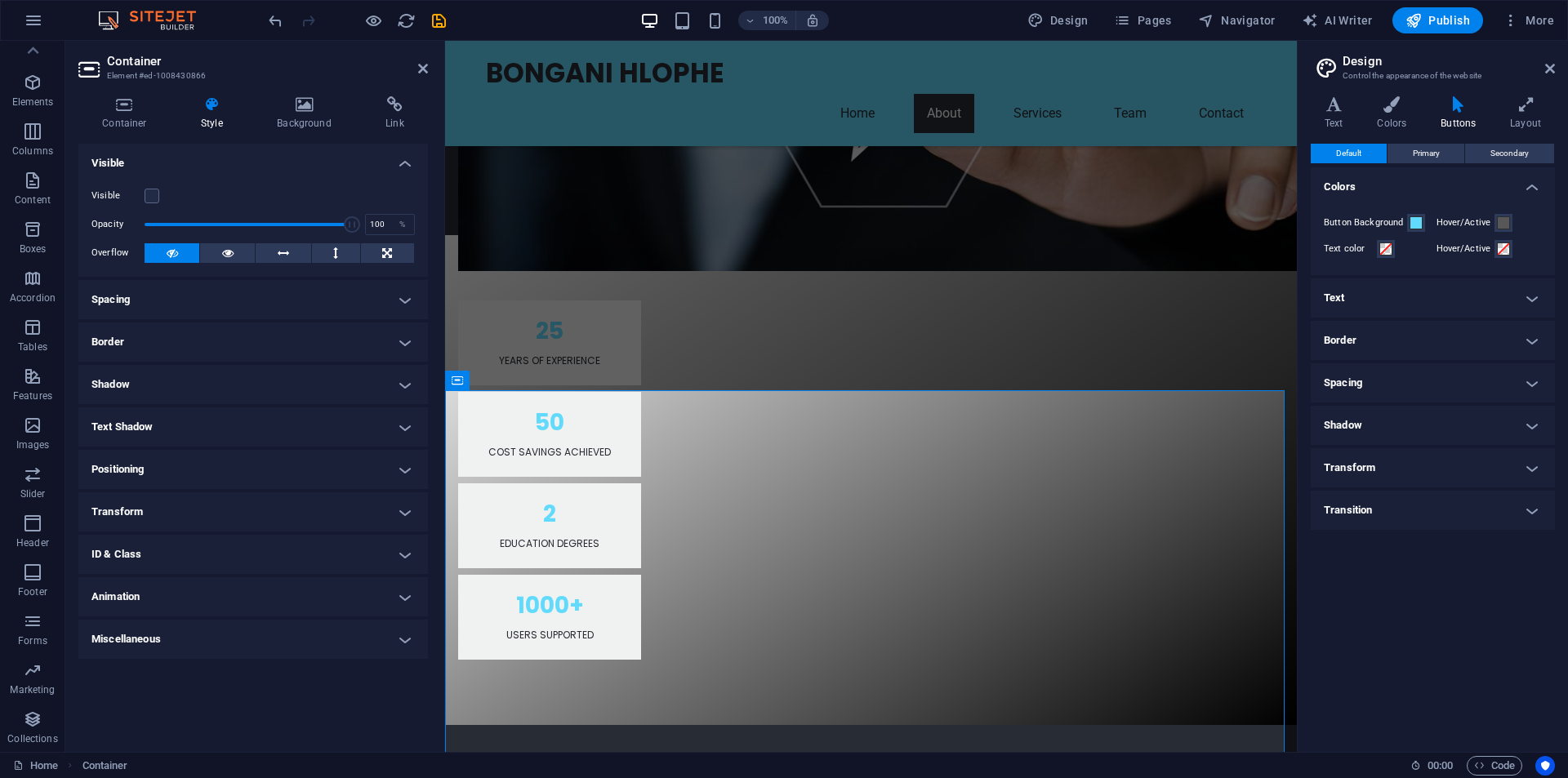
click at [407, 294] on h4 "Spacing" at bounding box center [253, 299] width 350 height 40
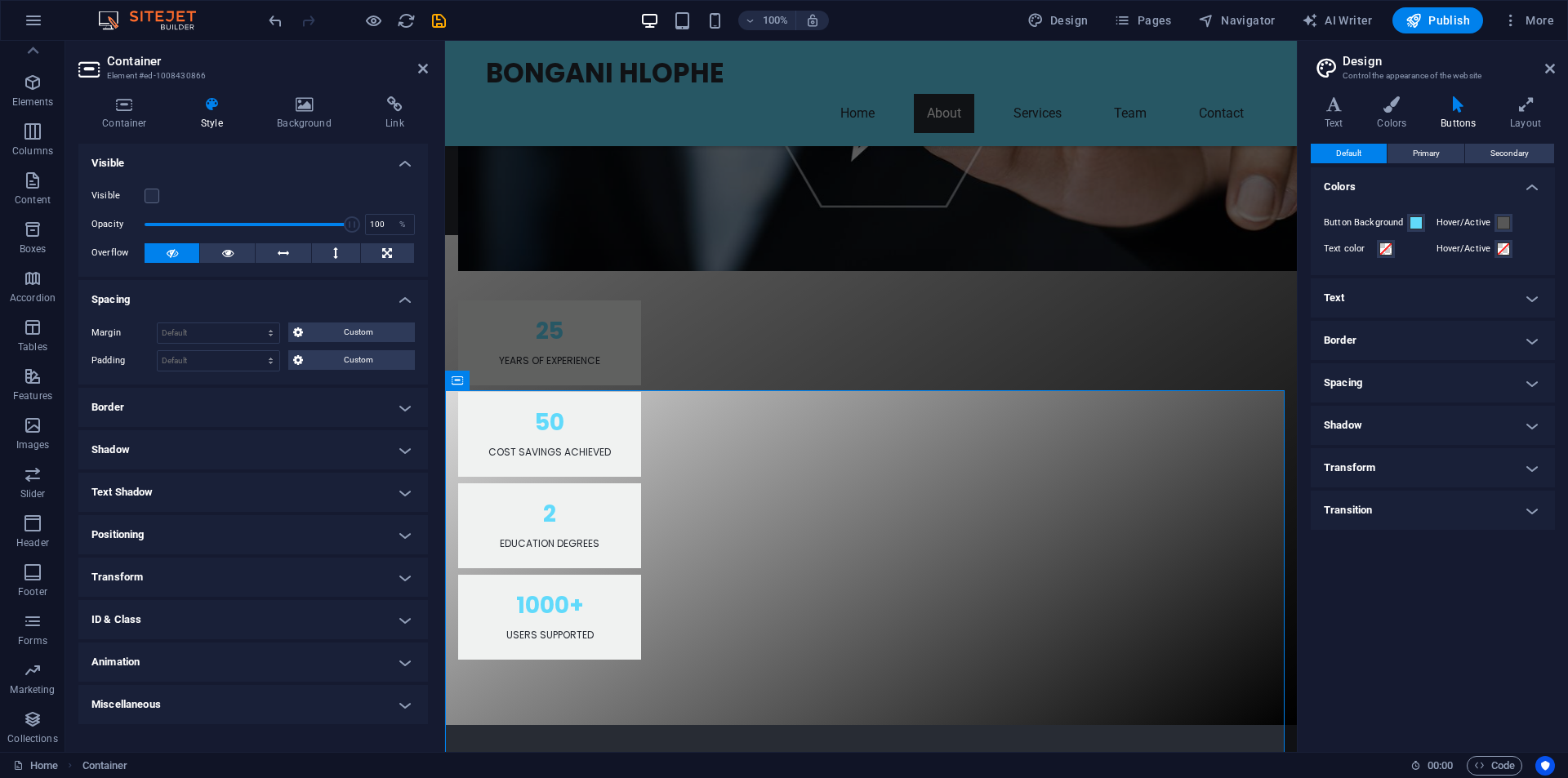
click at [407, 294] on h4 "Spacing" at bounding box center [253, 294] width 350 height 29
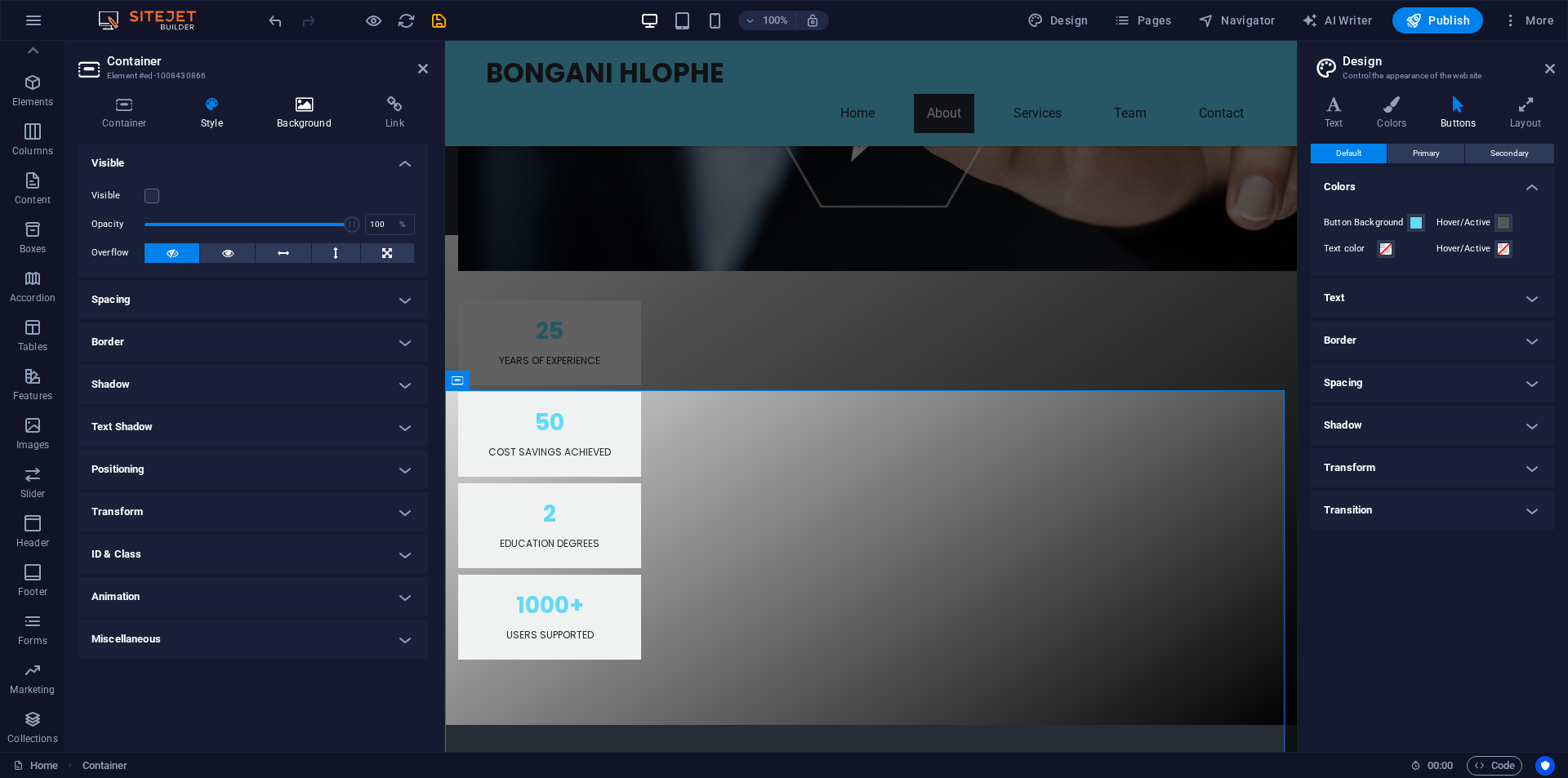
click at [302, 107] on icon at bounding box center [304, 104] width 102 height 16
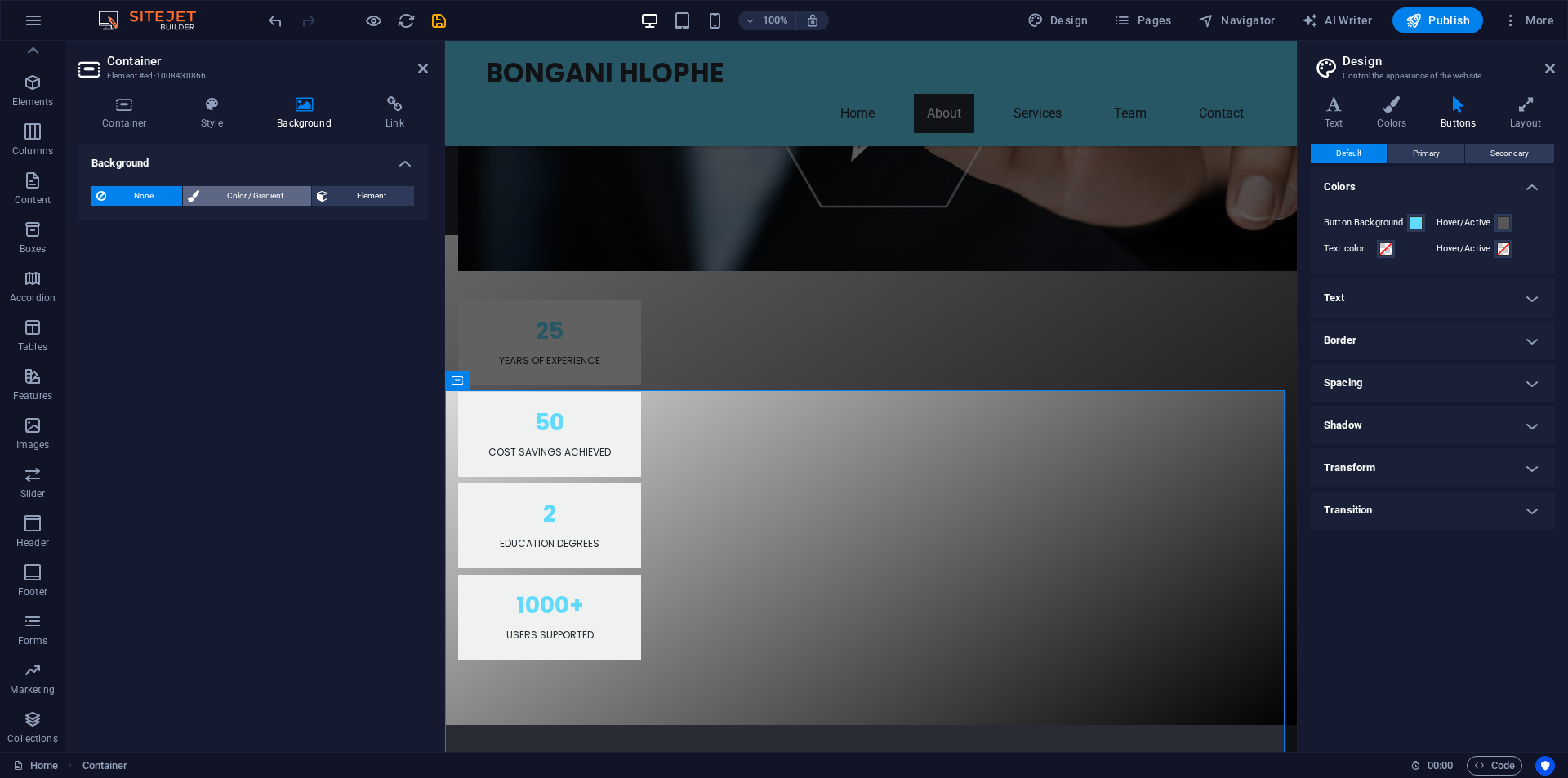
click at [233, 198] on span "Color / Gradient" at bounding box center [256, 195] width 103 height 19
drag, startPoint x: 149, startPoint y: 262, endPoint x: 140, endPoint y: 264, distance: 9.2
click at [141, 264] on div "Color" at bounding box center [253, 261] width 322 height 19
click at [155, 220] on span "Gradient" at bounding box center [156, 226] width 41 height 23
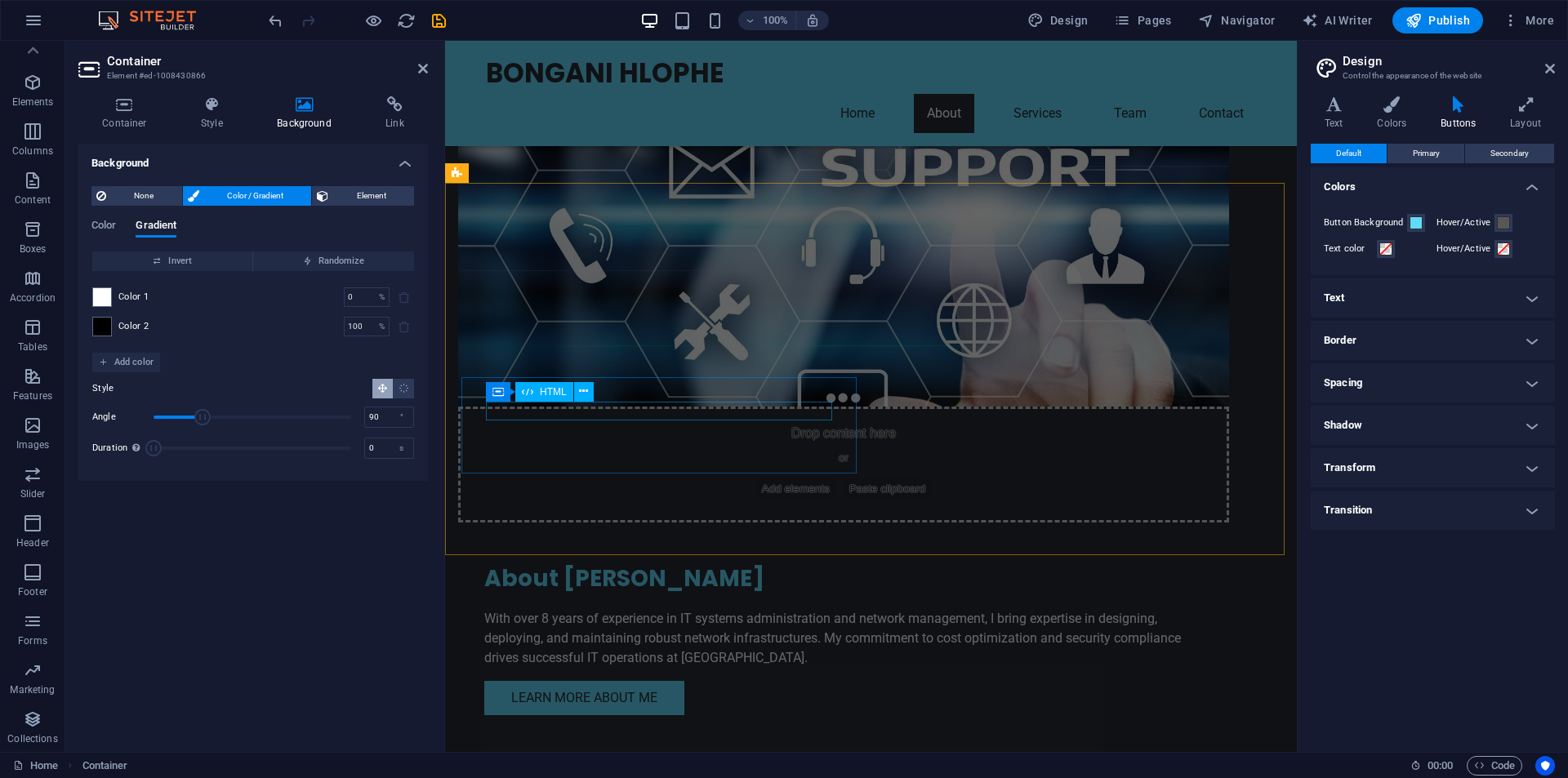
scroll to position [1345, 0]
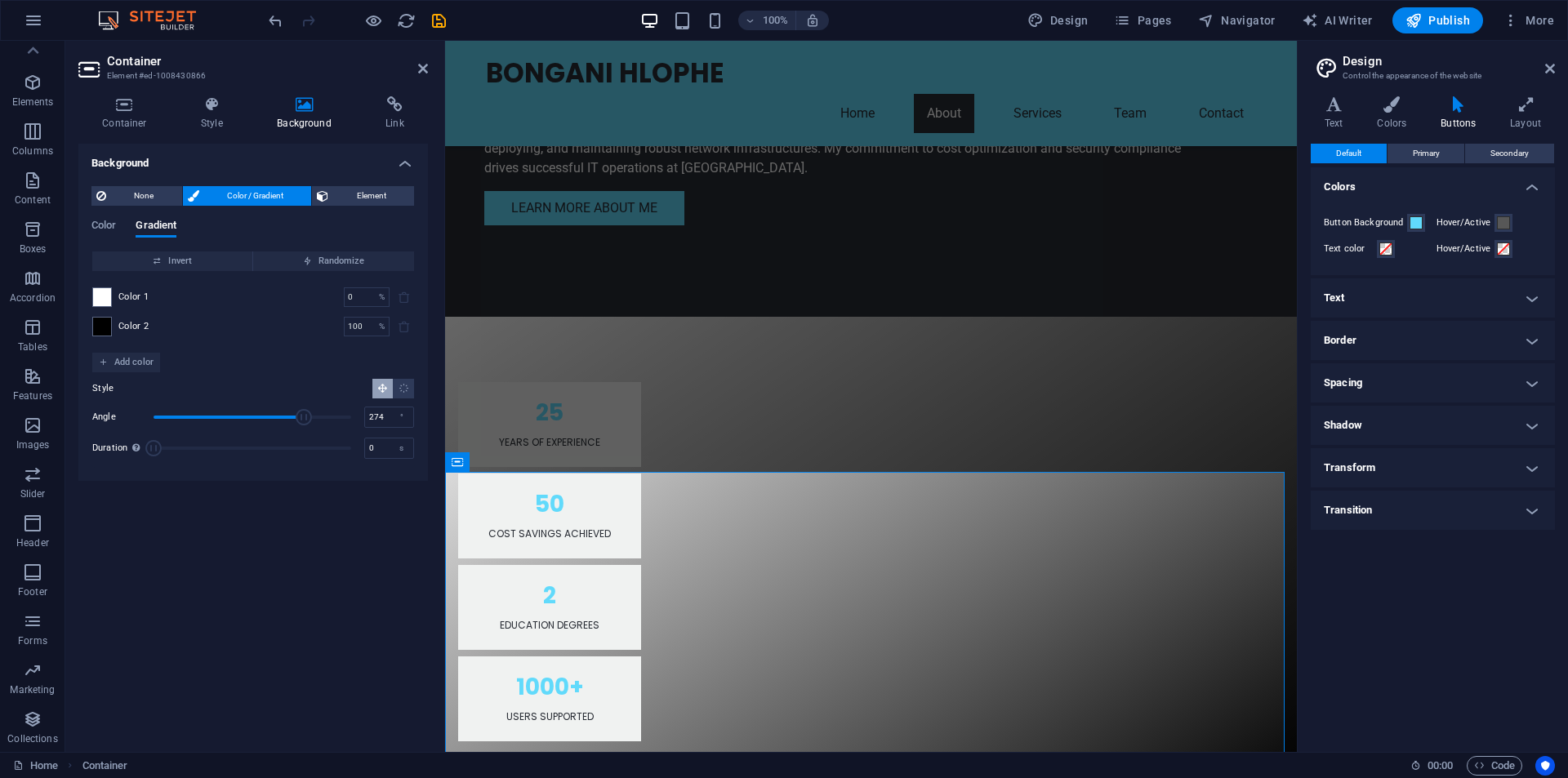
drag, startPoint x: 204, startPoint y: 417, endPoint x: 304, endPoint y: 419, distance: 100.0
click at [304, 419] on span "Angle" at bounding box center [303, 416] width 16 height 16
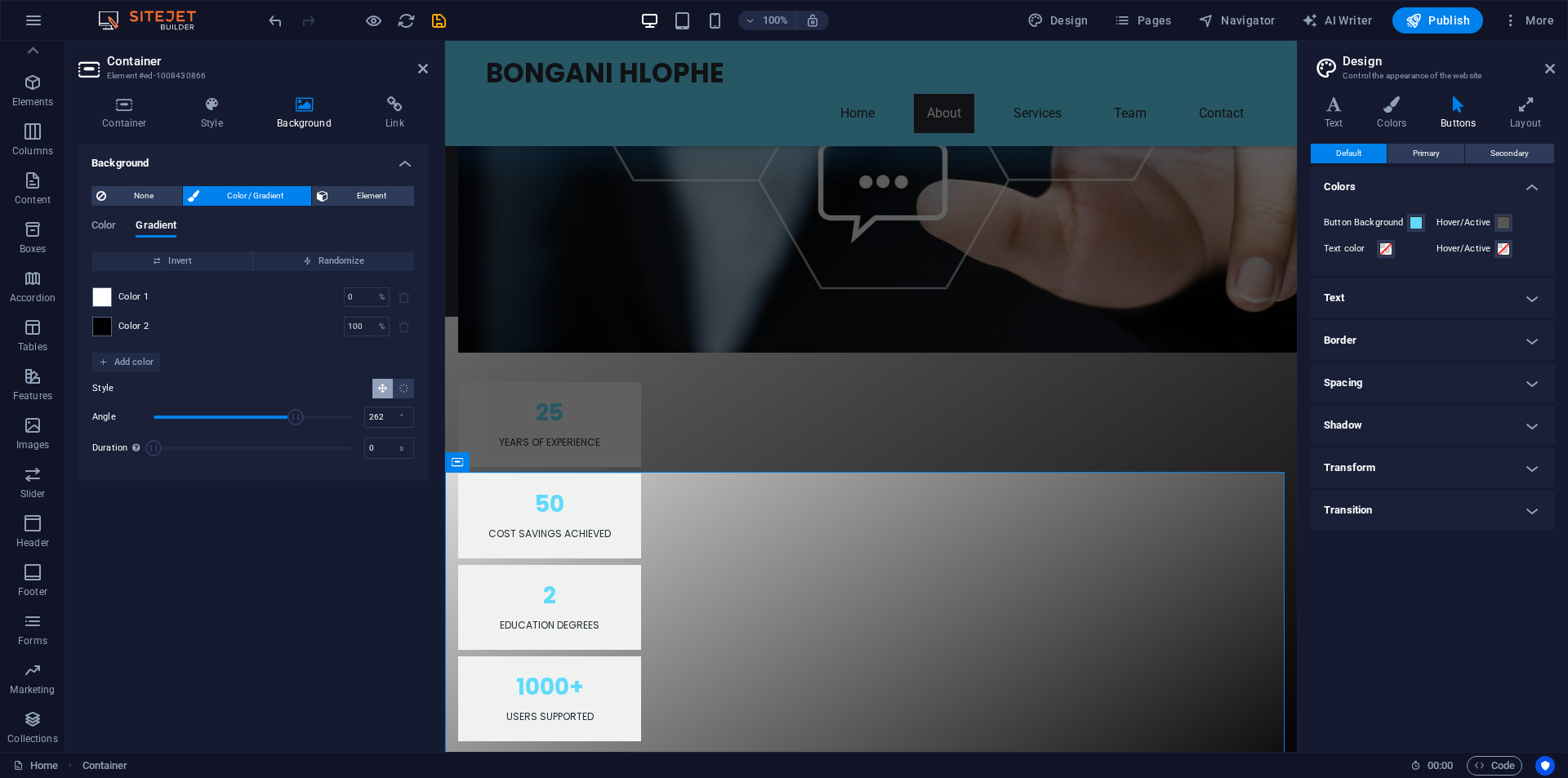
type input "266"
click at [299, 419] on span "Angle" at bounding box center [299, 416] width 16 height 16
click at [382, 22] on icon "button" at bounding box center [373, 21] width 19 height 19
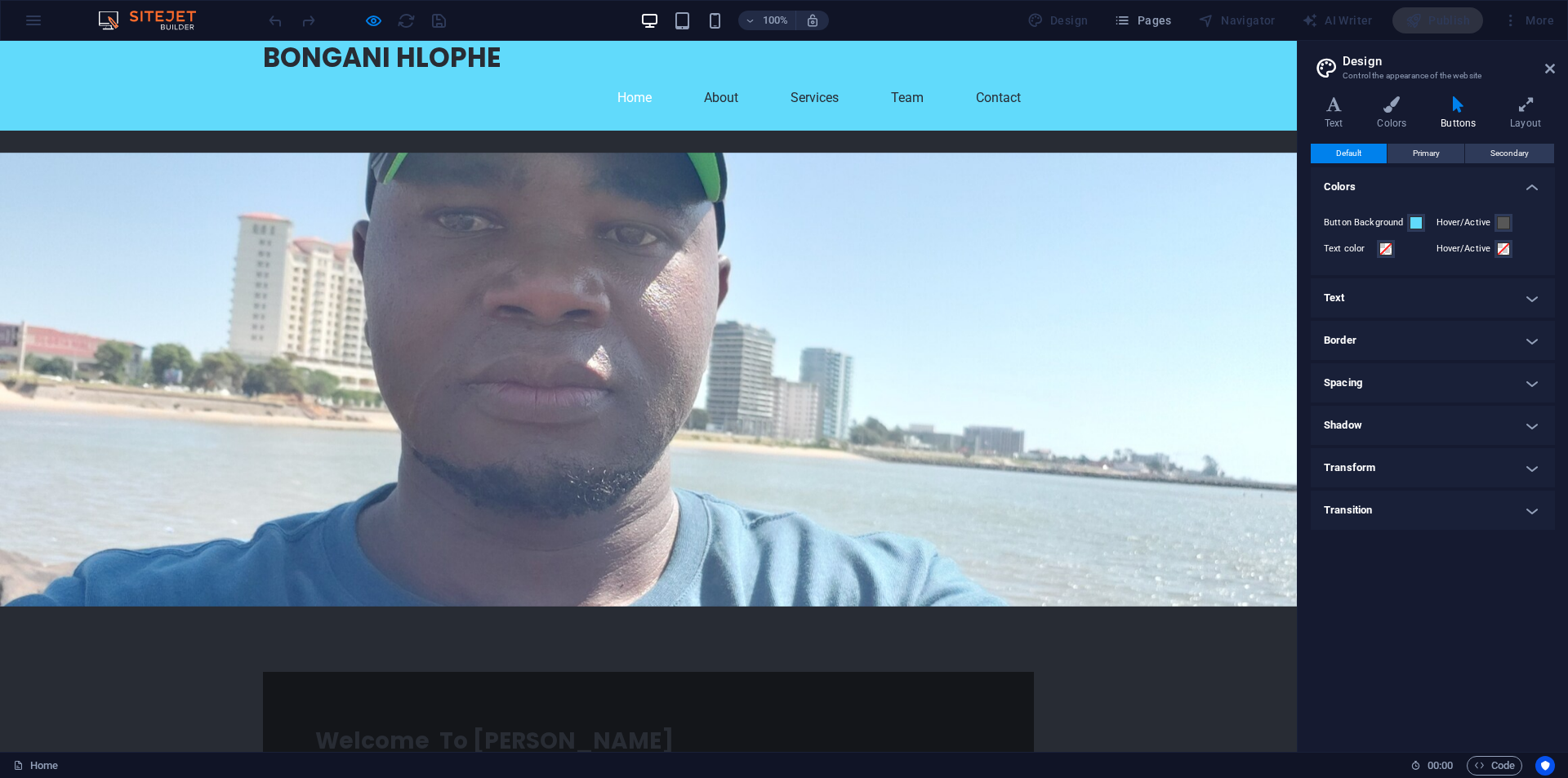
scroll to position [0, 0]
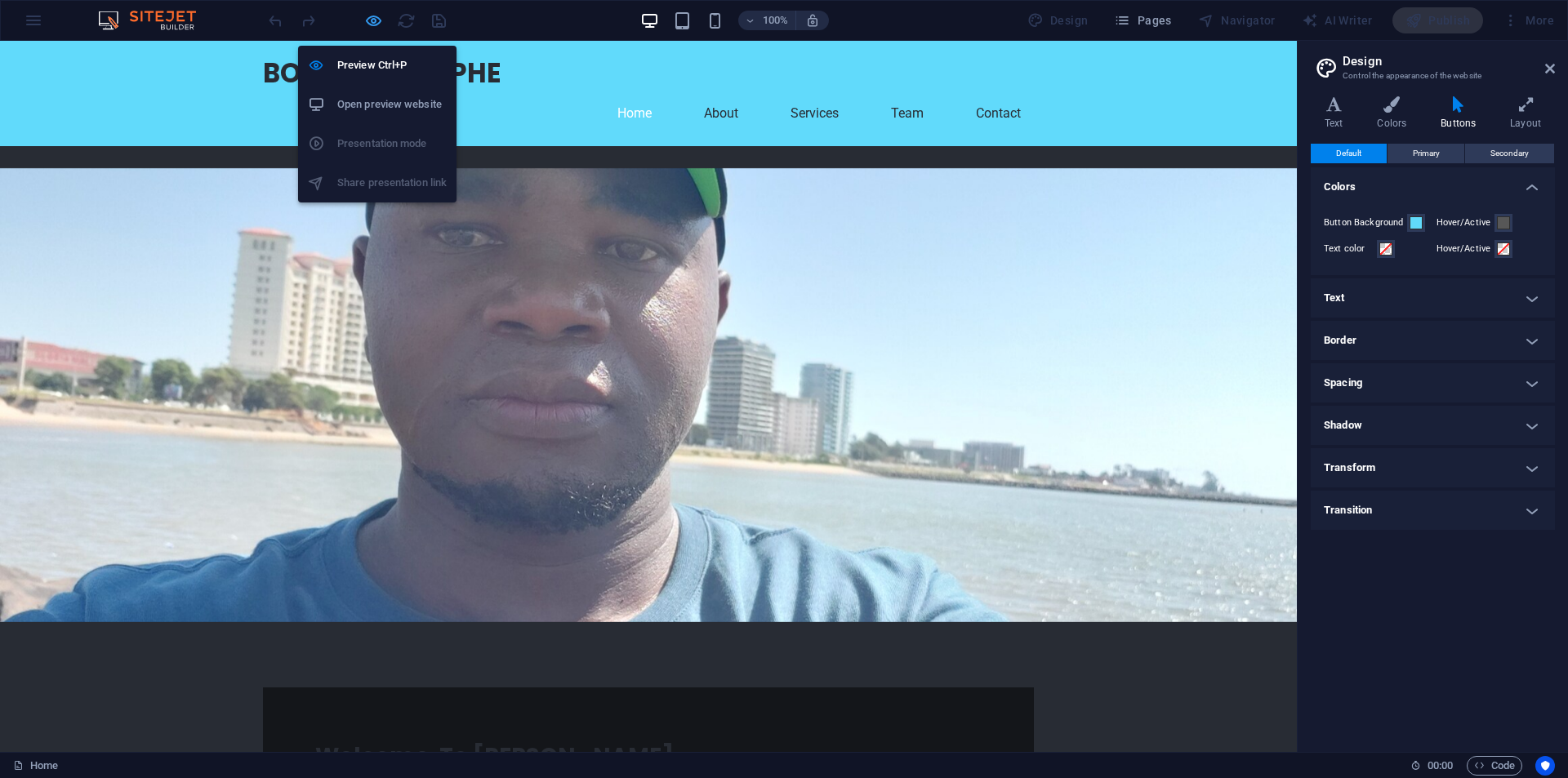
click at [381, 24] on icon "button" at bounding box center [373, 21] width 19 height 19
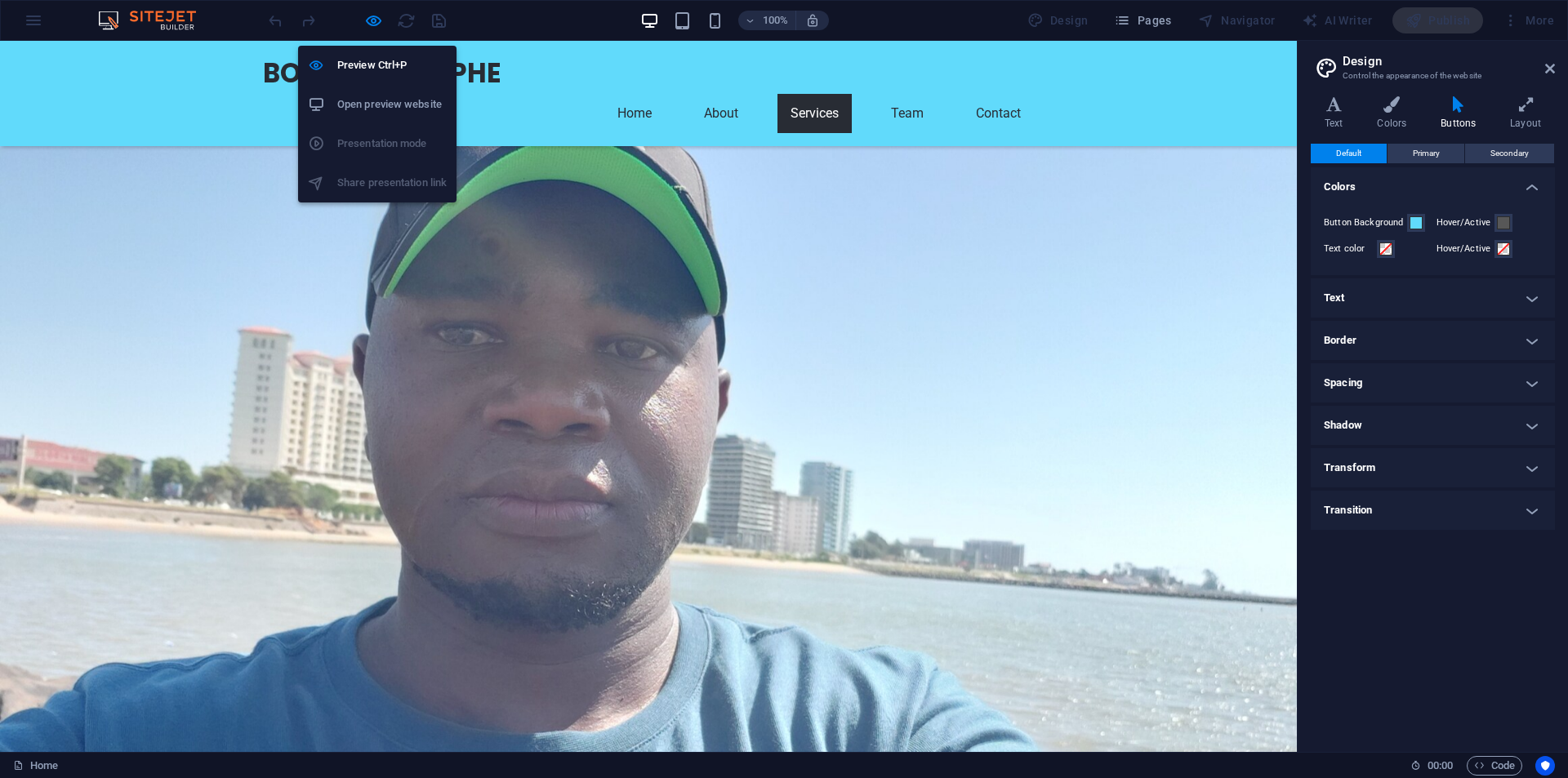
scroll to position [1764, 0]
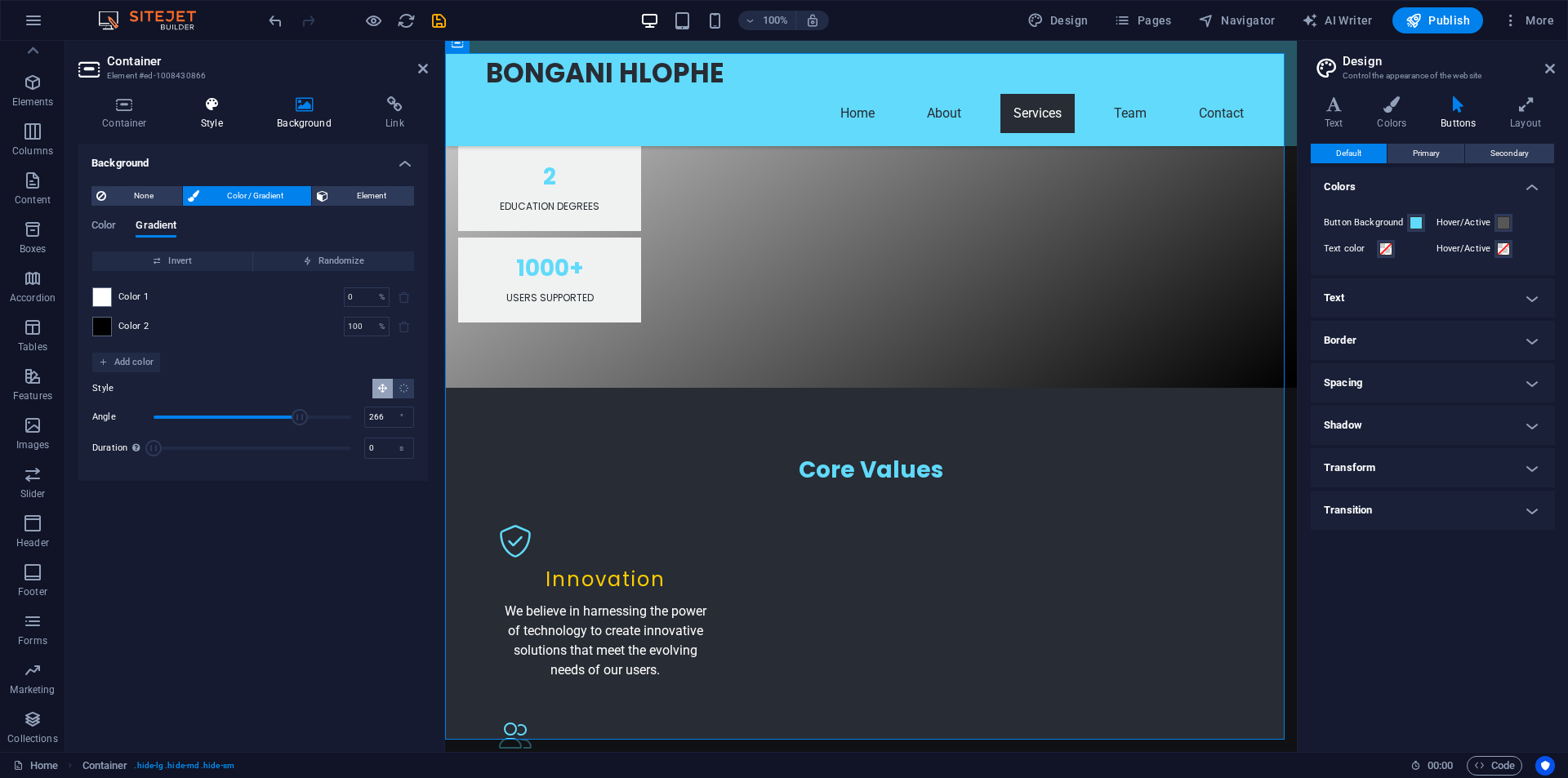
click at [211, 108] on icon at bounding box center [212, 104] width 70 height 16
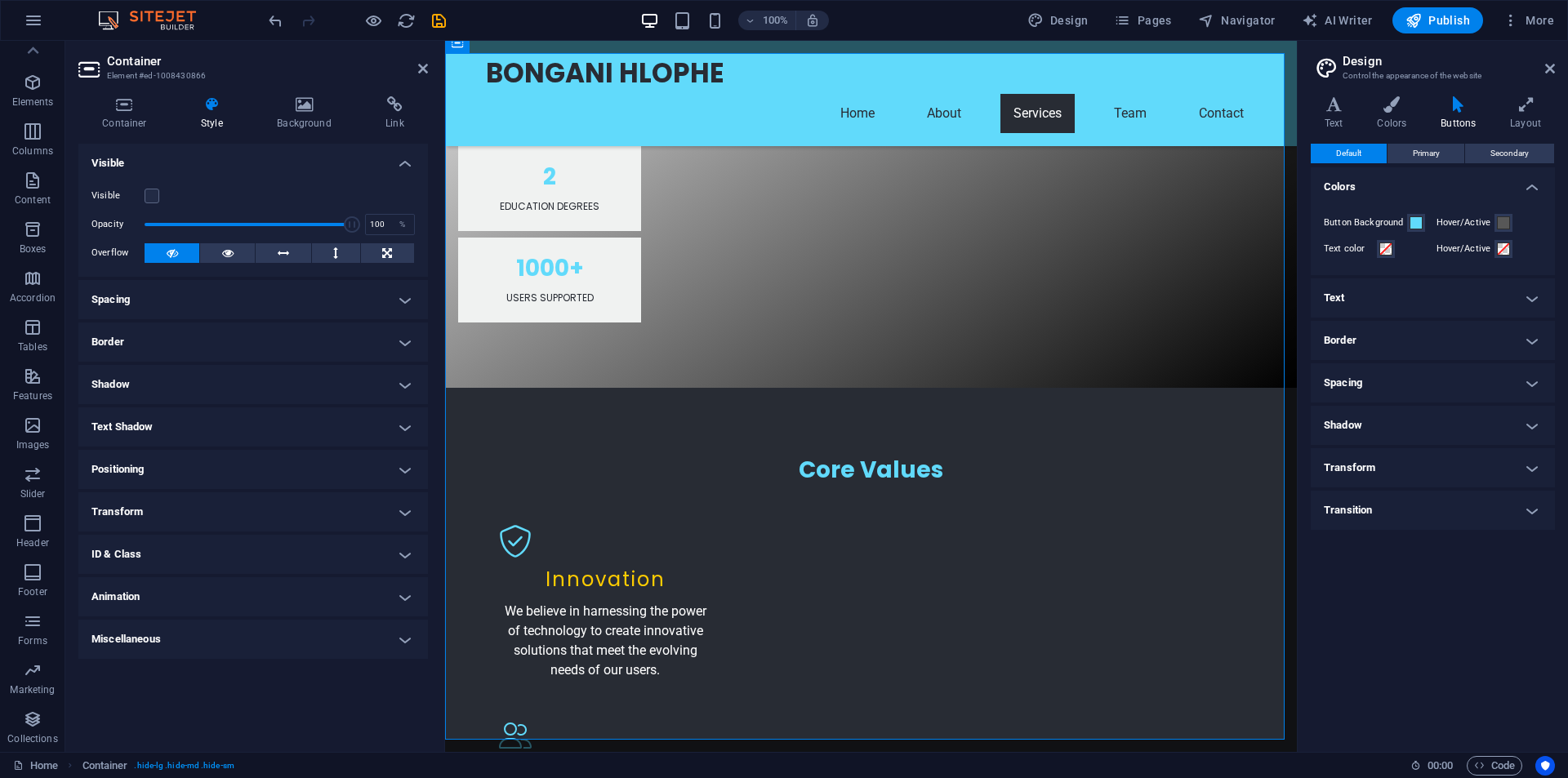
click at [176, 252] on icon at bounding box center [172, 252] width 12 height 19
click at [172, 257] on icon at bounding box center [172, 252] width 12 height 19
click at [225, 254] on icon at bounding box center [228, 252] width 12 height 19
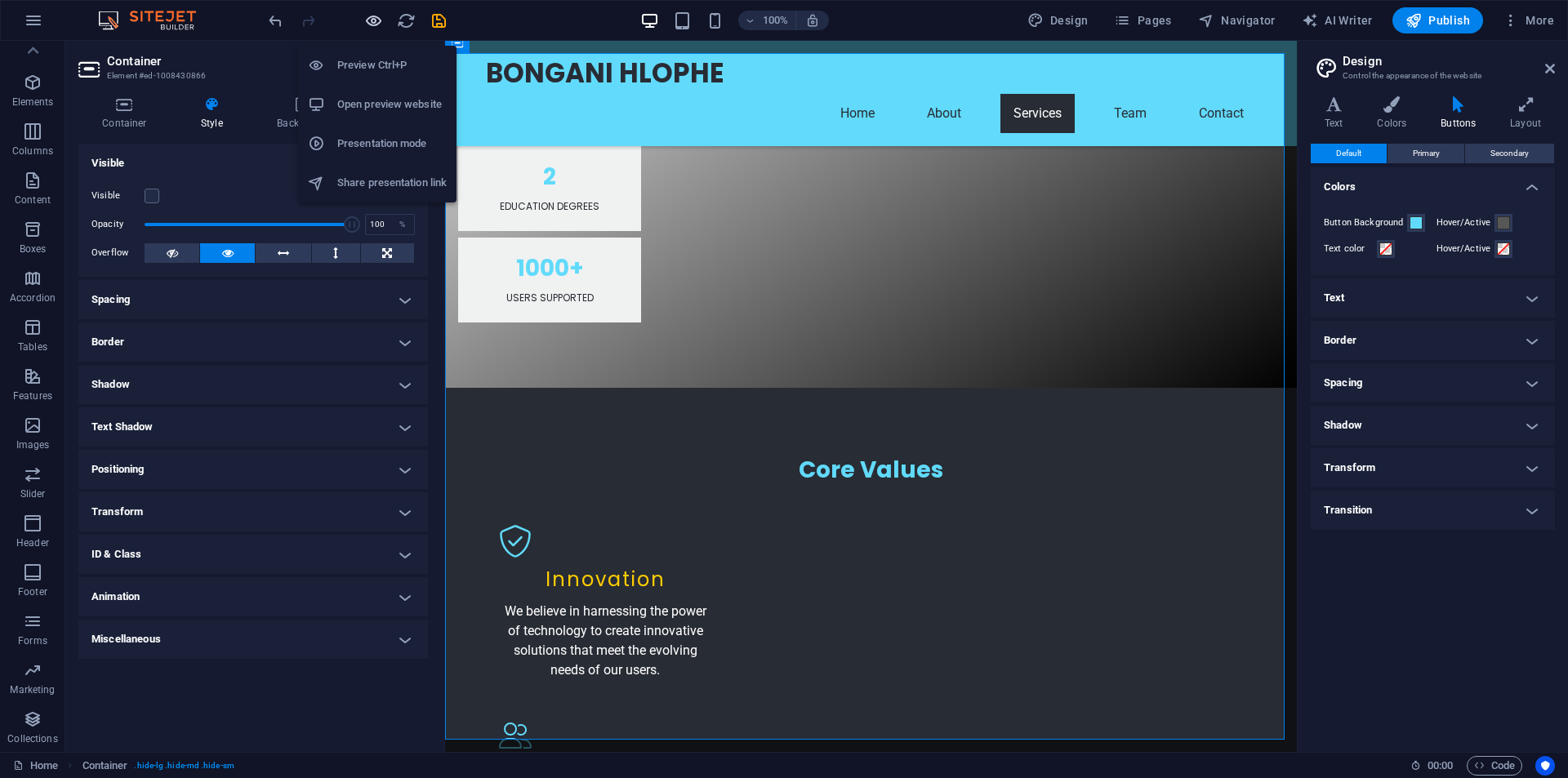
click at [379, 26] on icon "button" at bounding box center [373, 21] width 19 height 19
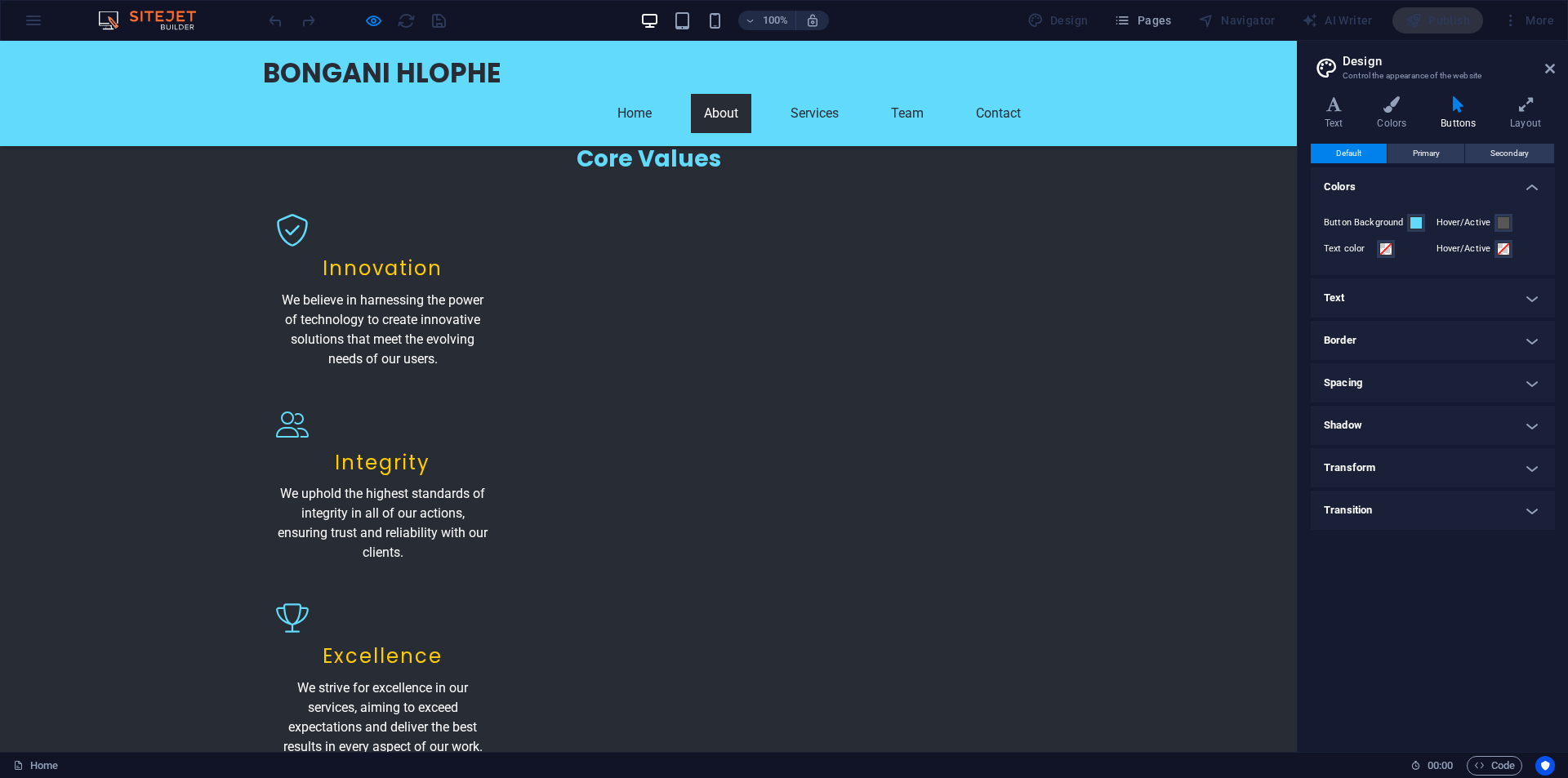
scroll to position [2122, 0]
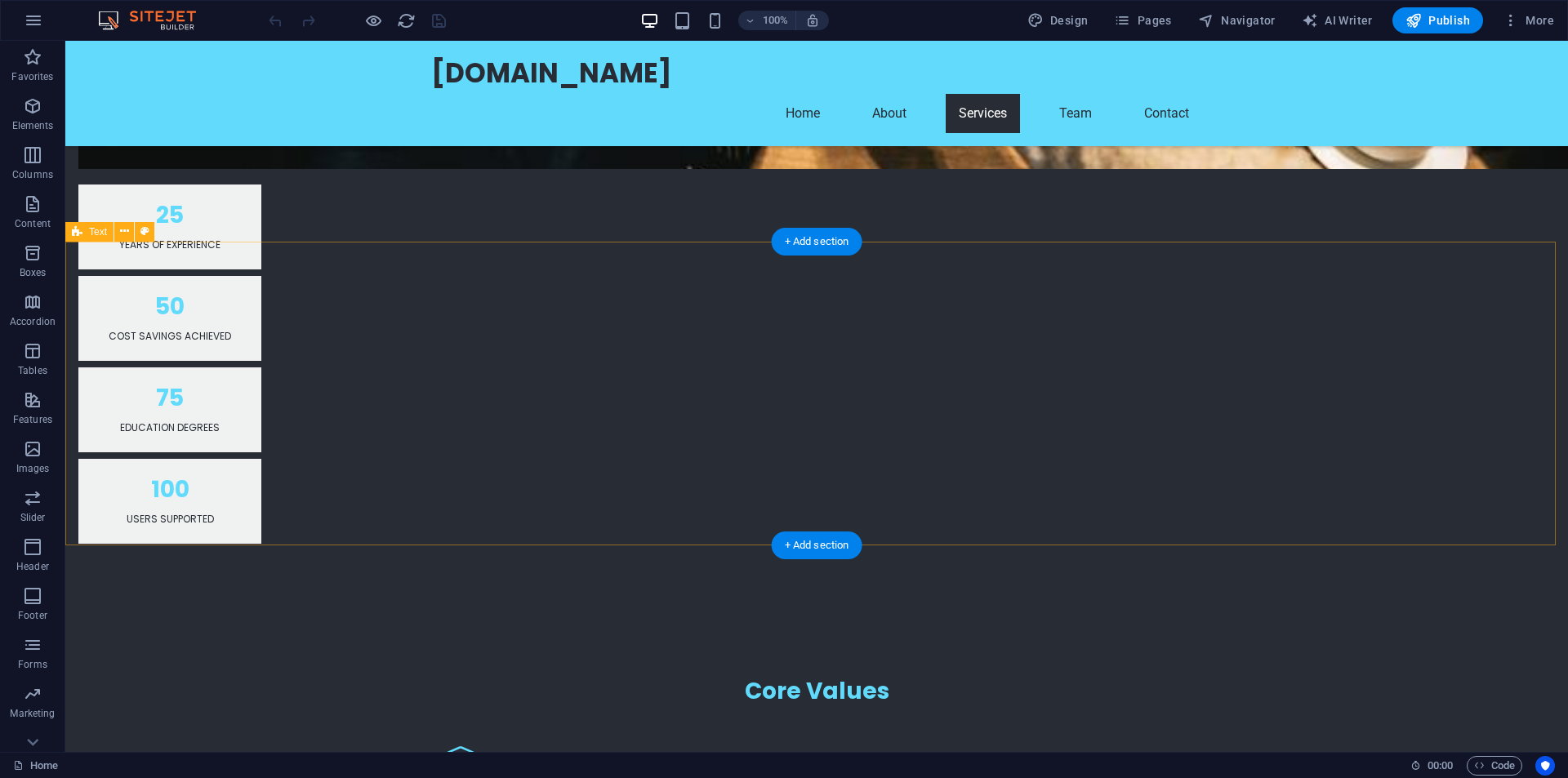
scroll to position [1552, 0]
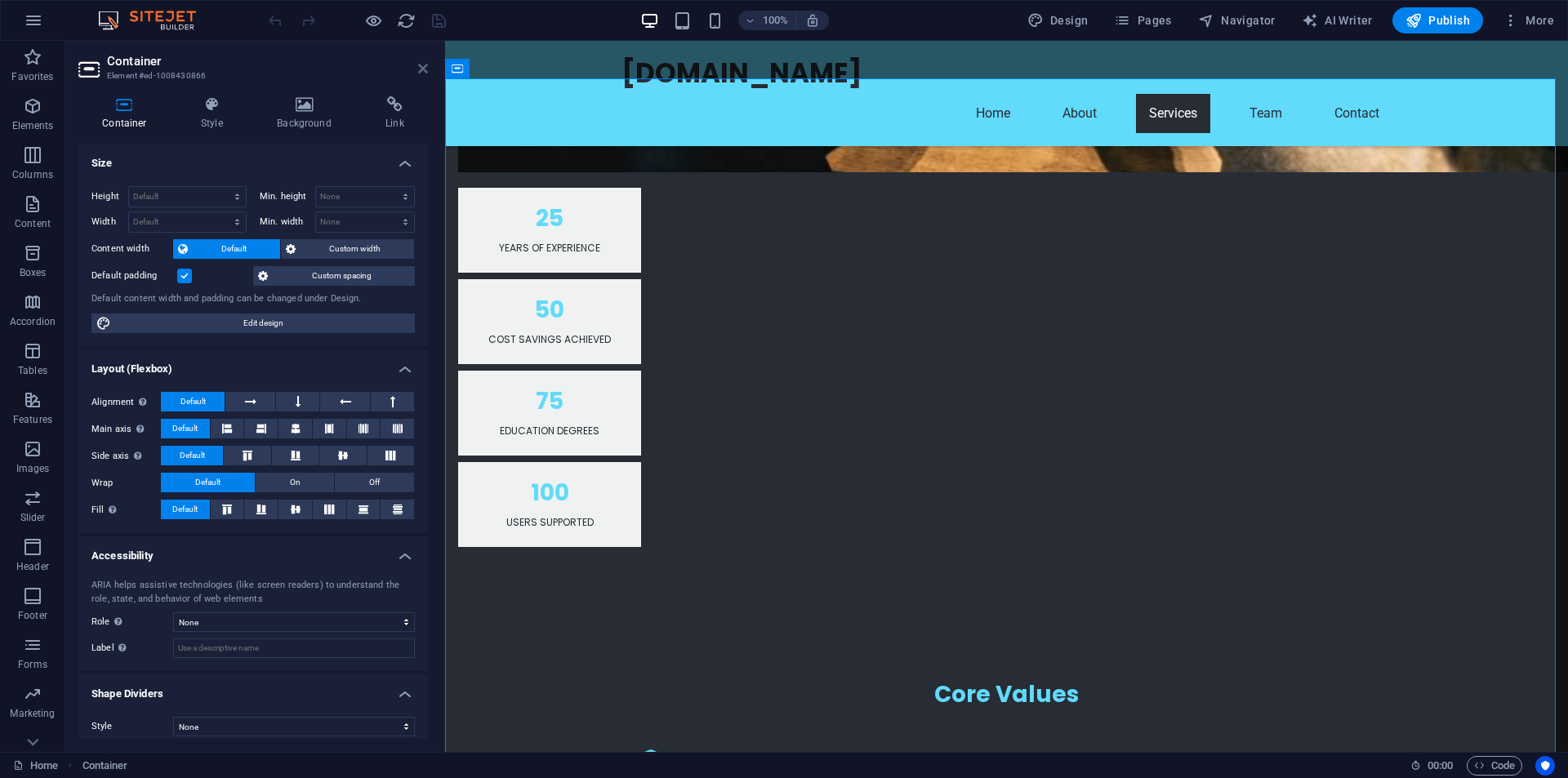
click at [419, 68] on icon at bounding box center [423, 69] width 10 height 13
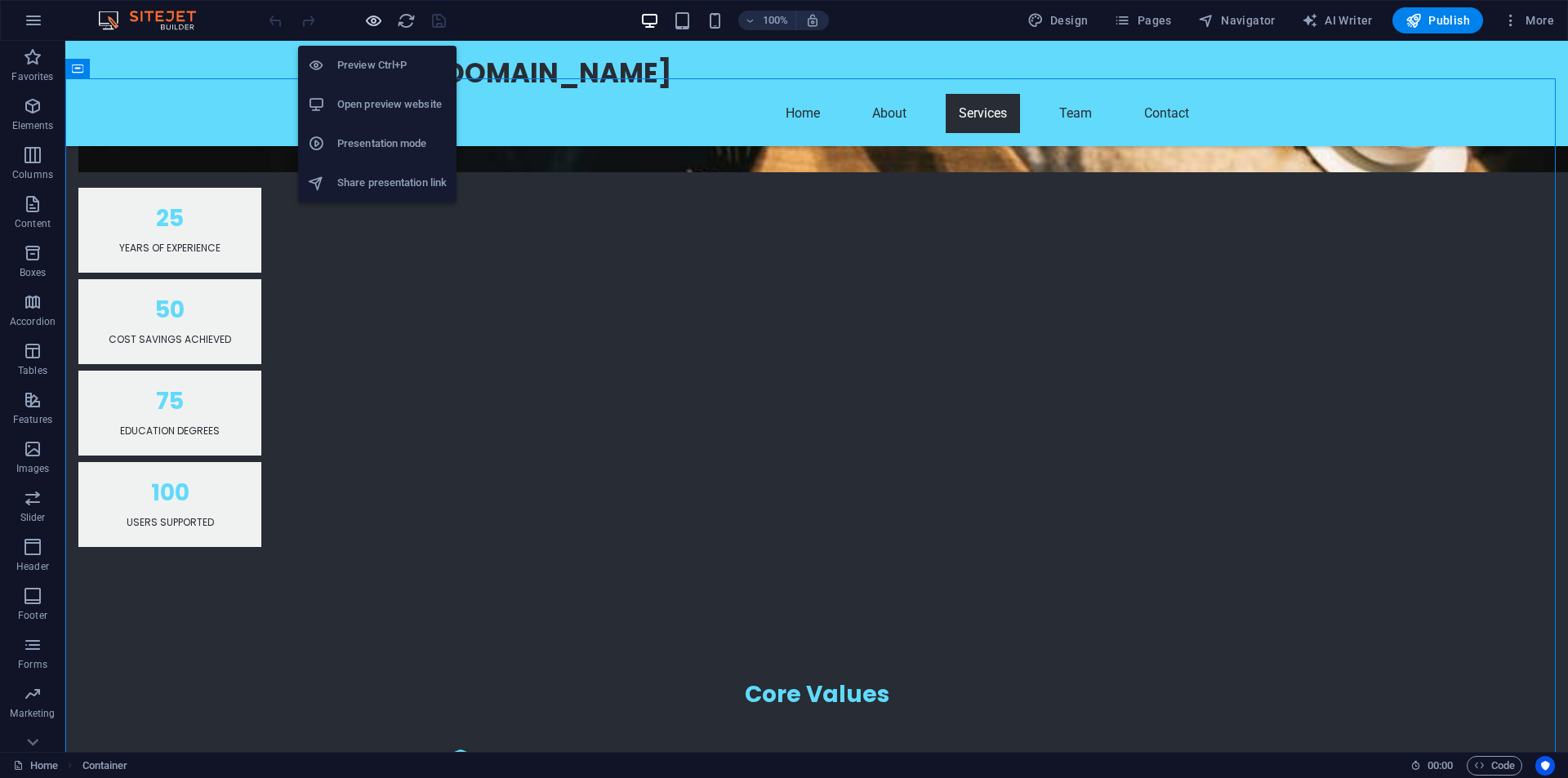
click at [378, 21] on icon "button" at bounding box center [373, 21] width 19 height 19
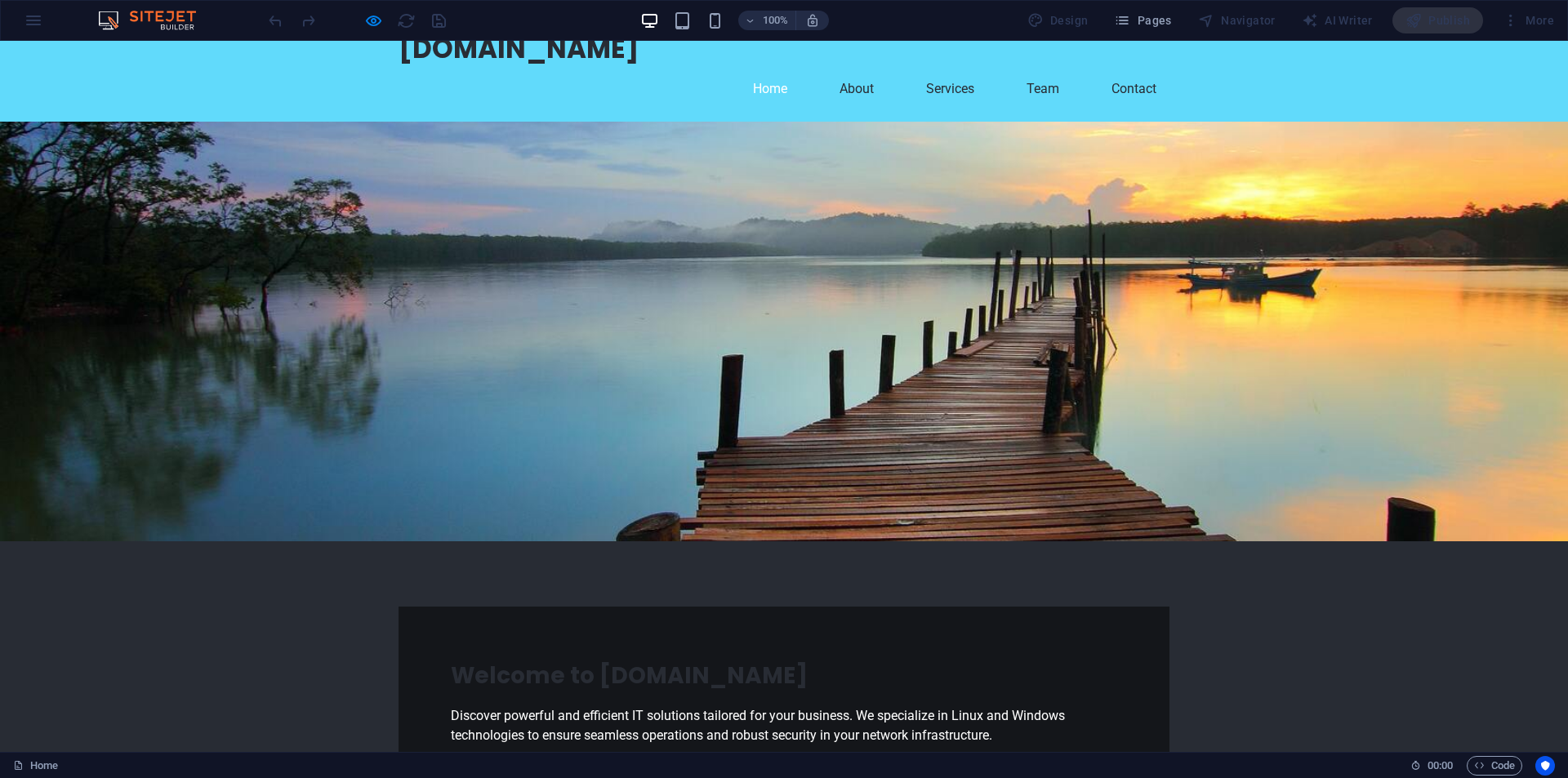
scroll to position [0, 0]
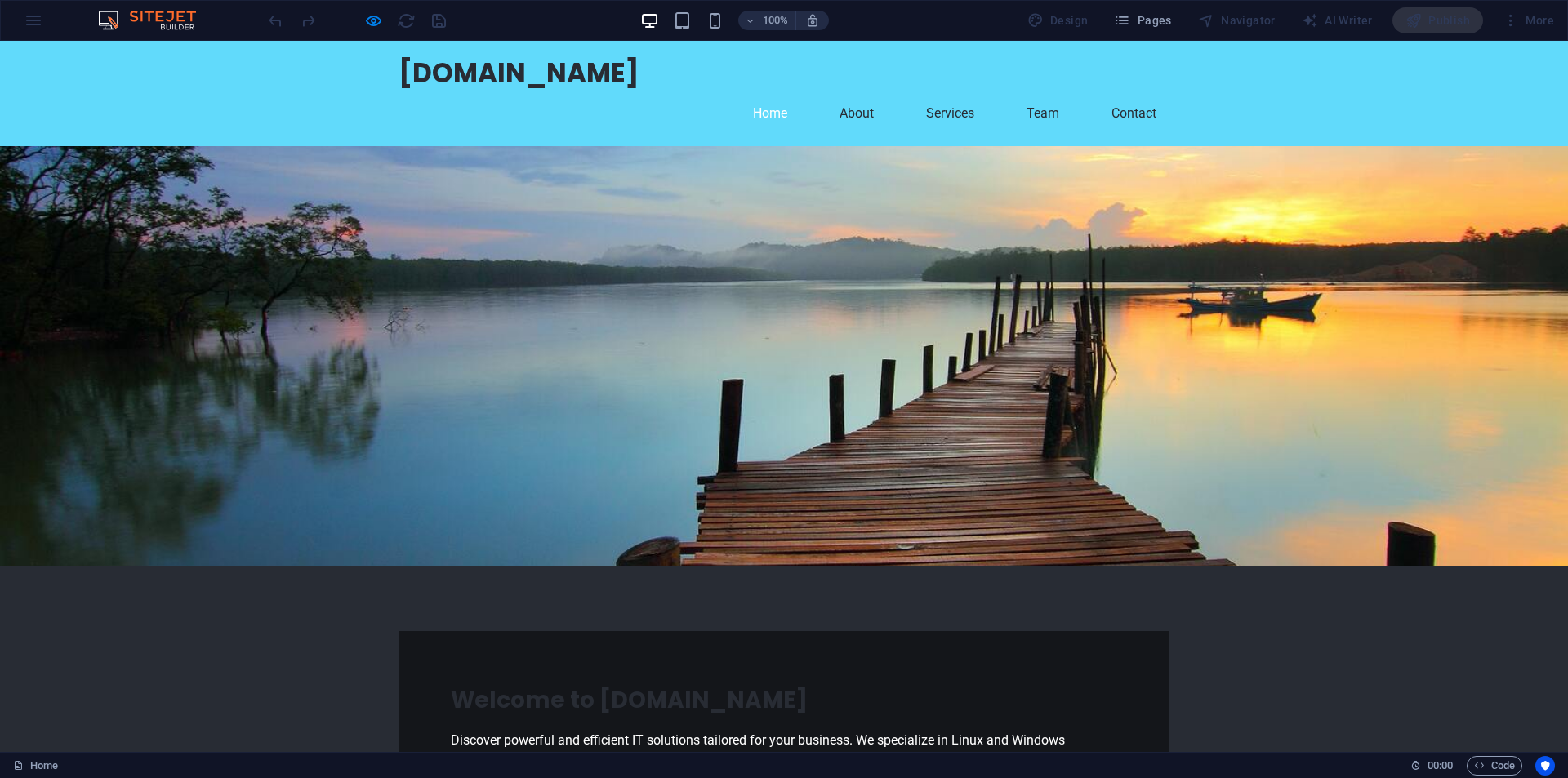
click at [794, 94] on link "Home" at bounding box center [771, 114] width 61 height 40
click at [887, 94] on link "About" at bounding box center [857, 114] width 61 height 40
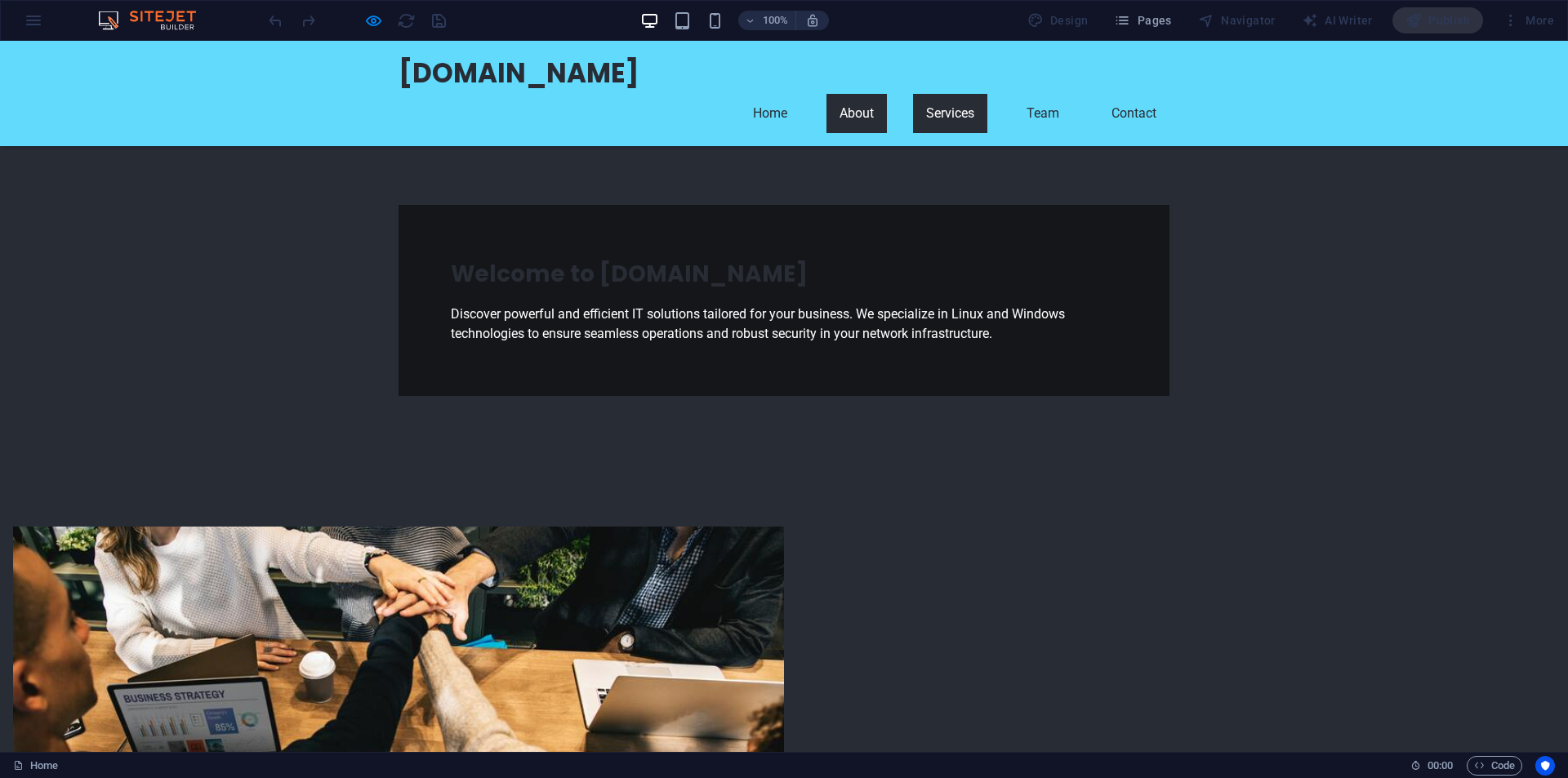
click at [988, 94] on link "Services" at bounding box center [951, 114] width 74 height 40
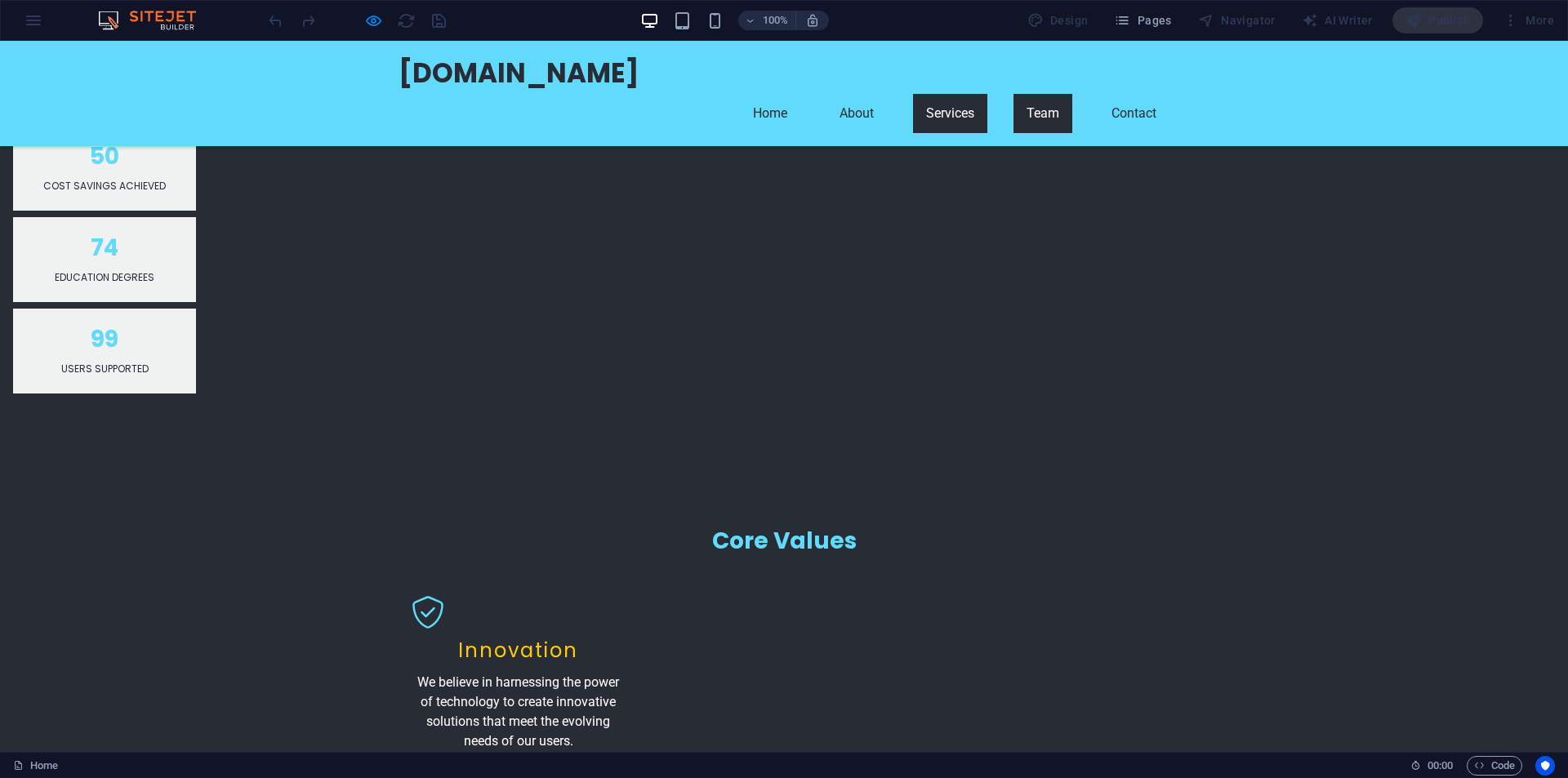
click at [1073, 94] on link "Team" at bounding box center [1043, 114] width 59 height 40
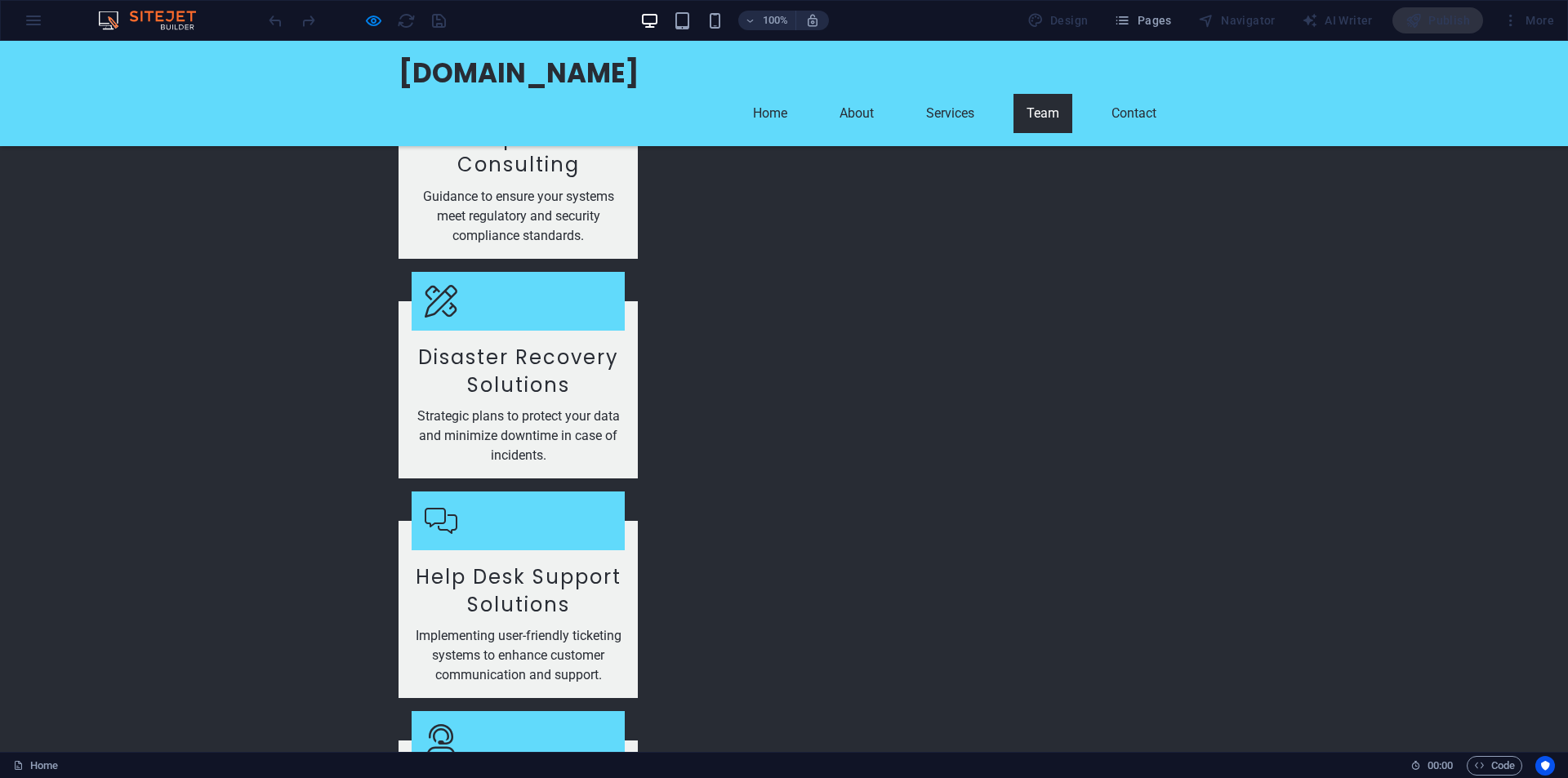
scroll to position [3184, 0]
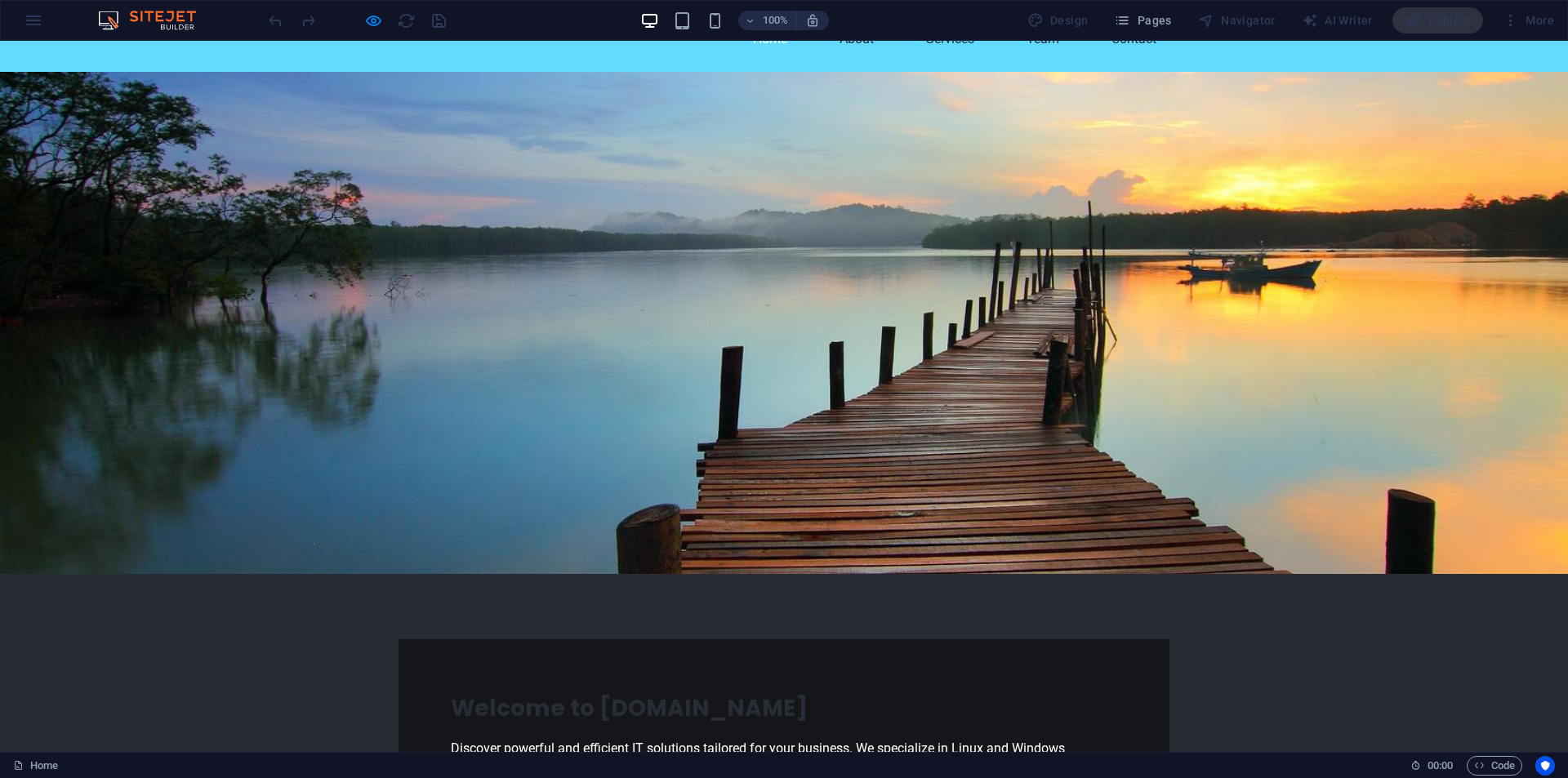
scroll to position [0, 0]
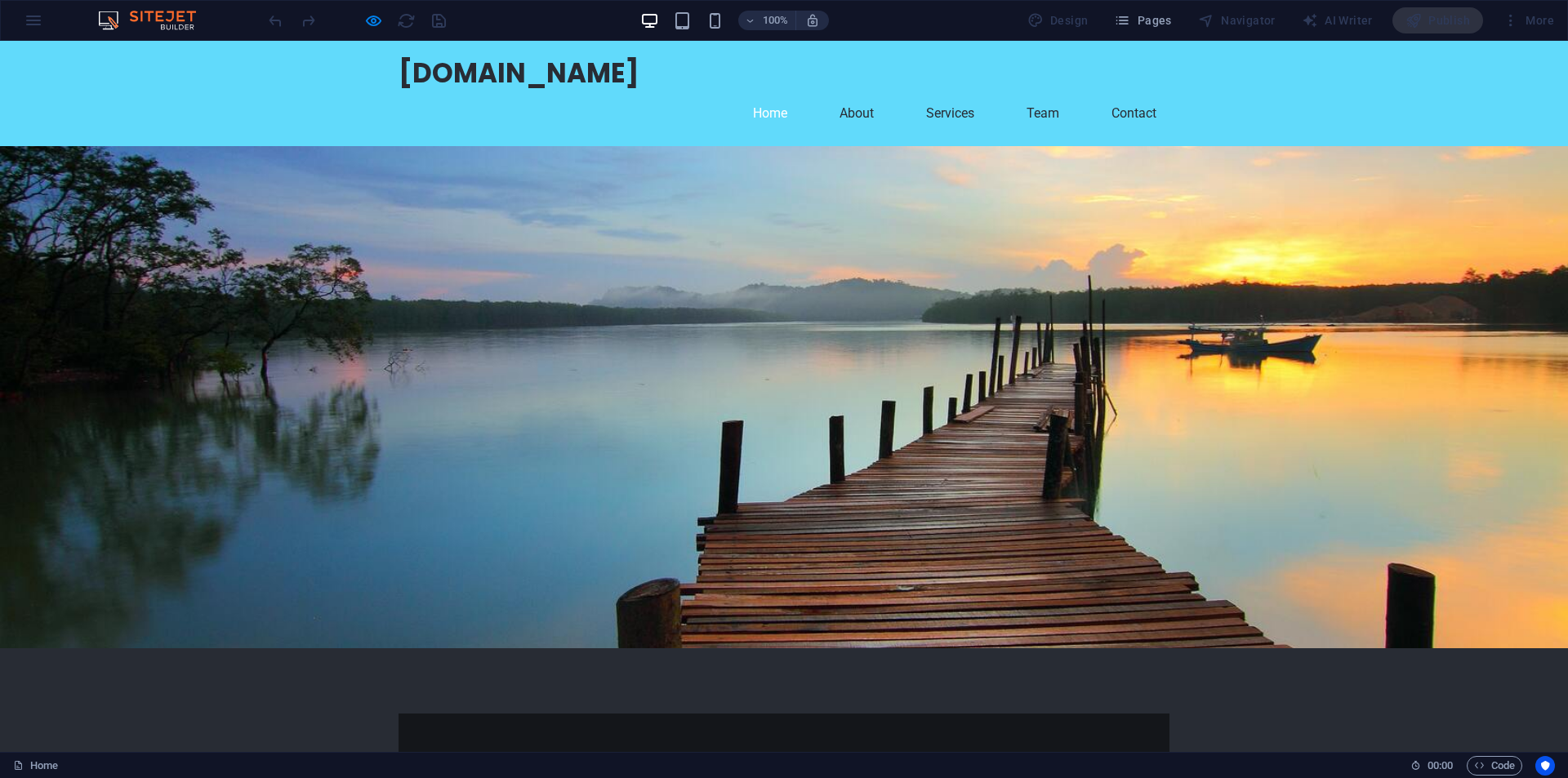
click at [629, 166] on div at bounding box center [784, 397] width 1568 height 502
click at [846, 183] on div at bounding box center [784, 397] width 1568 height 502
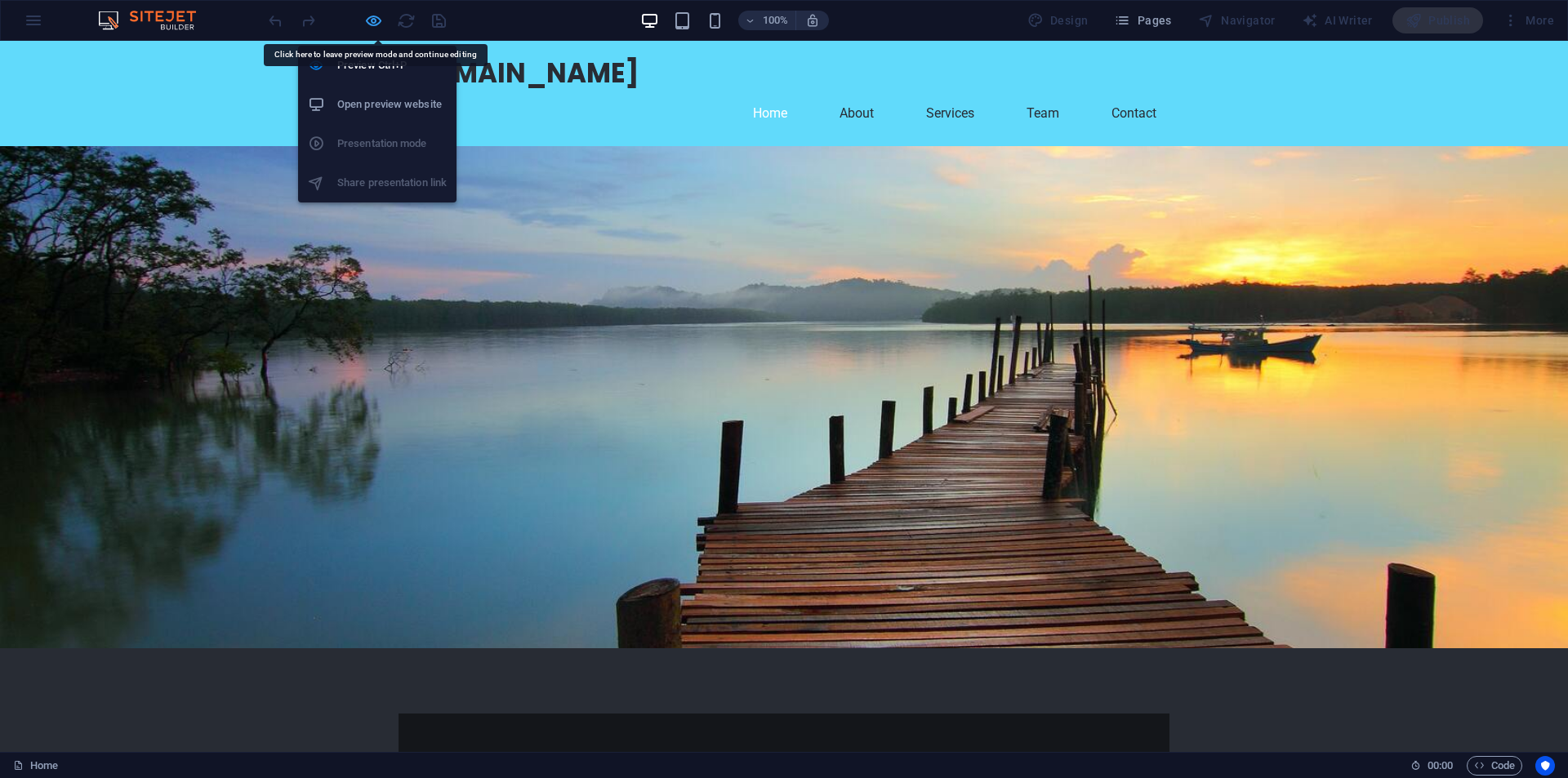
click at [375, 21] on icon "button" at bounding box center [373, 21] width 19 height 19
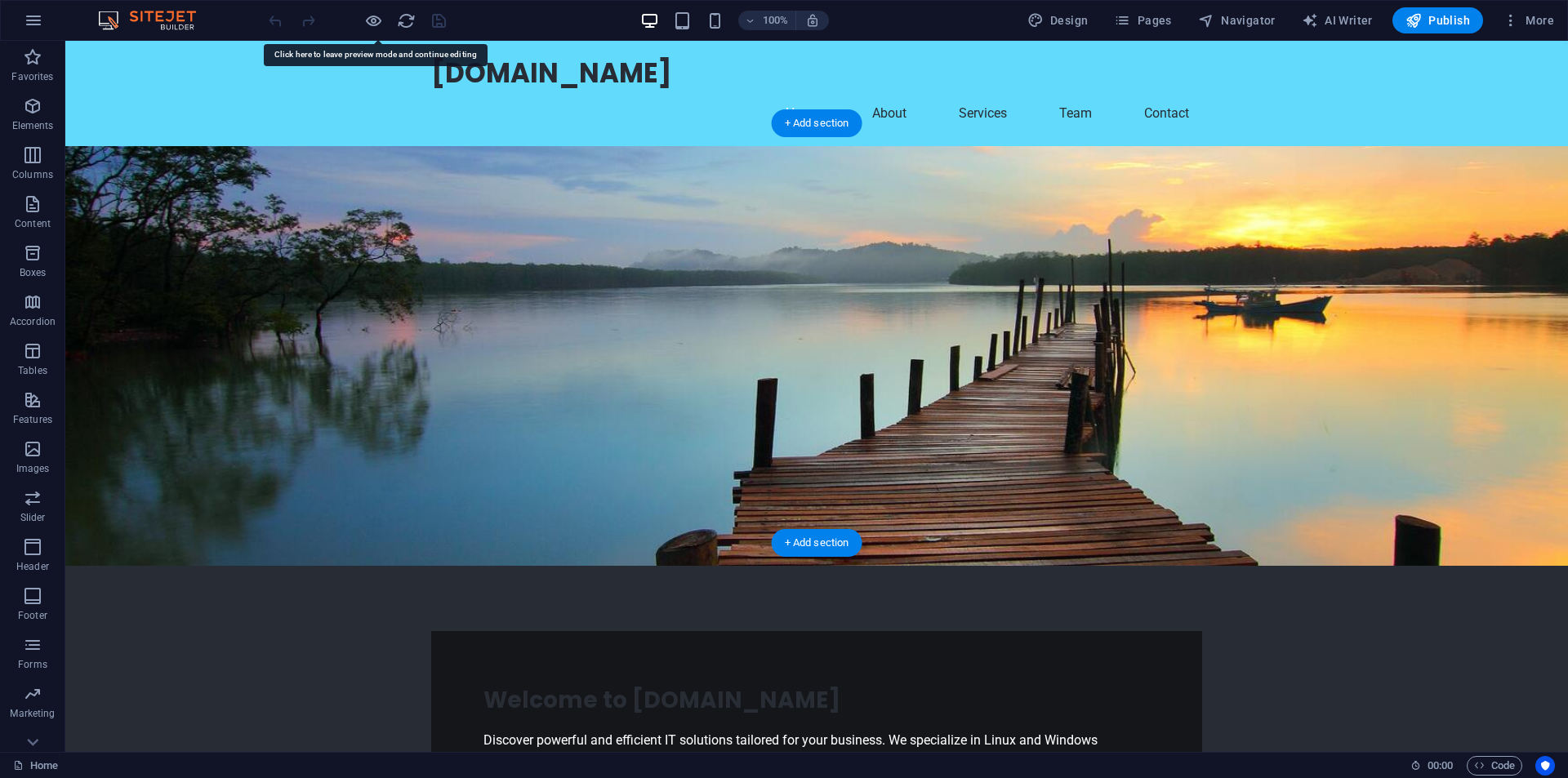
click at [900, 212] on figure at bounding box center [817, 356] width 1503 height 420
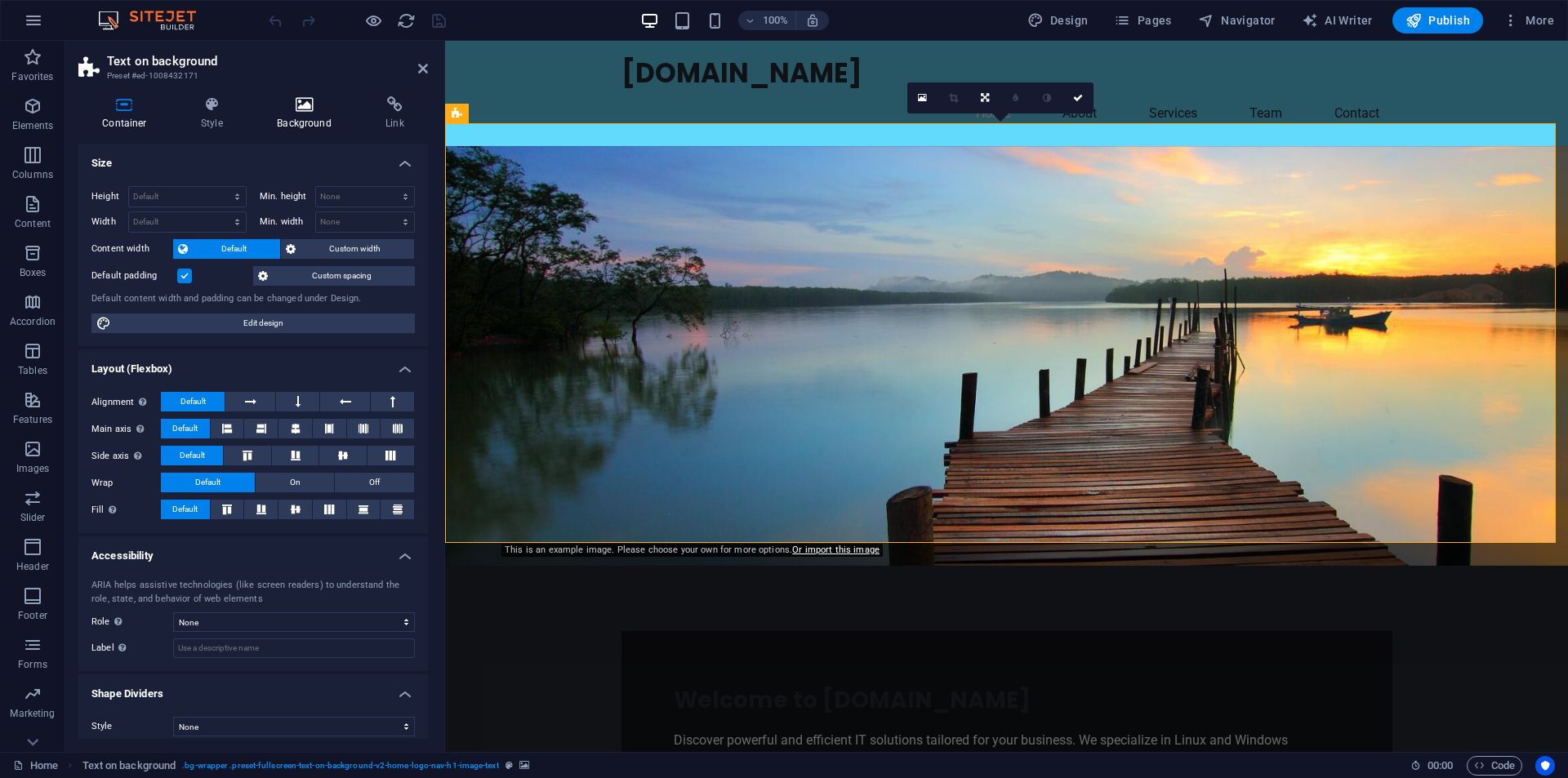
click at [303, 117] on h4 "Background" at bounding box center [307, 114] width 109 height 34
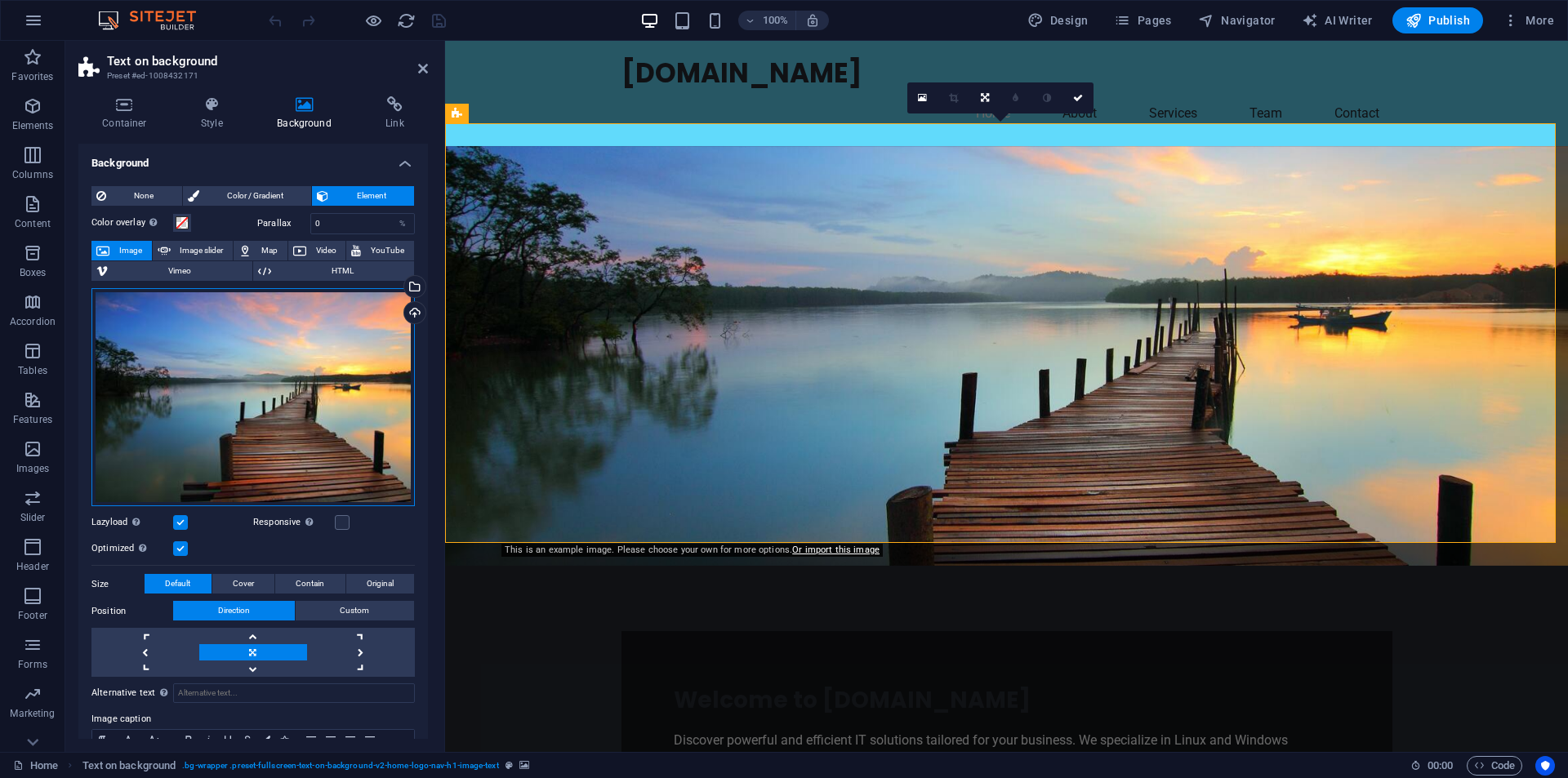
click at [253, 378] on div "Drag files here, click to choose files or select files from Files or our free s…" at bounding box center [253, 398] width 323 height 219
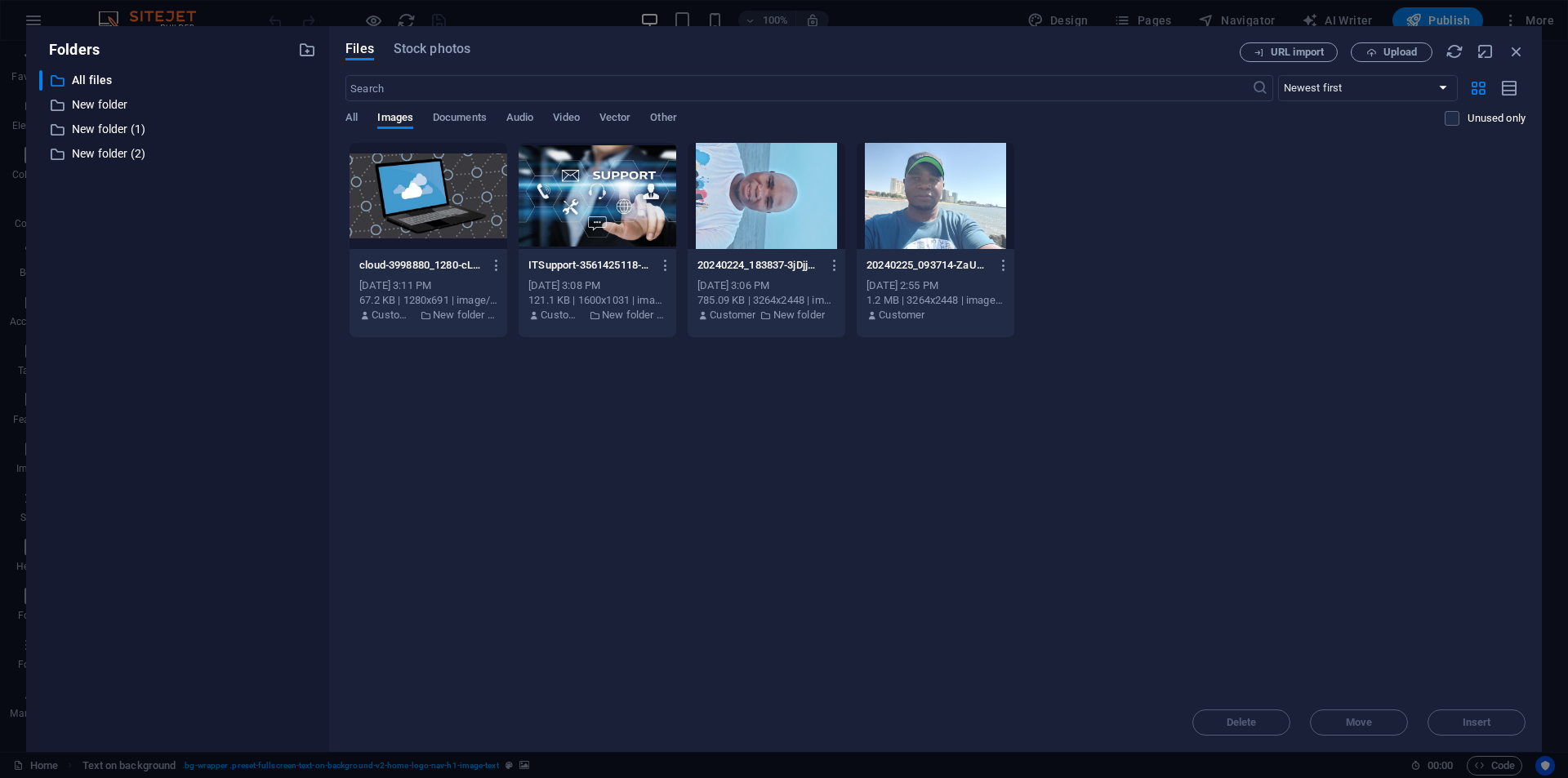
click at [253, 378] on div "​ All files All files ​ New folder New folder ​ New folder (1) New folder (1) ​…" at bounding box center [177, 405] width 277 height 669
click at [926, 205] on div at bounding box center [935, 196] width 157 height 106
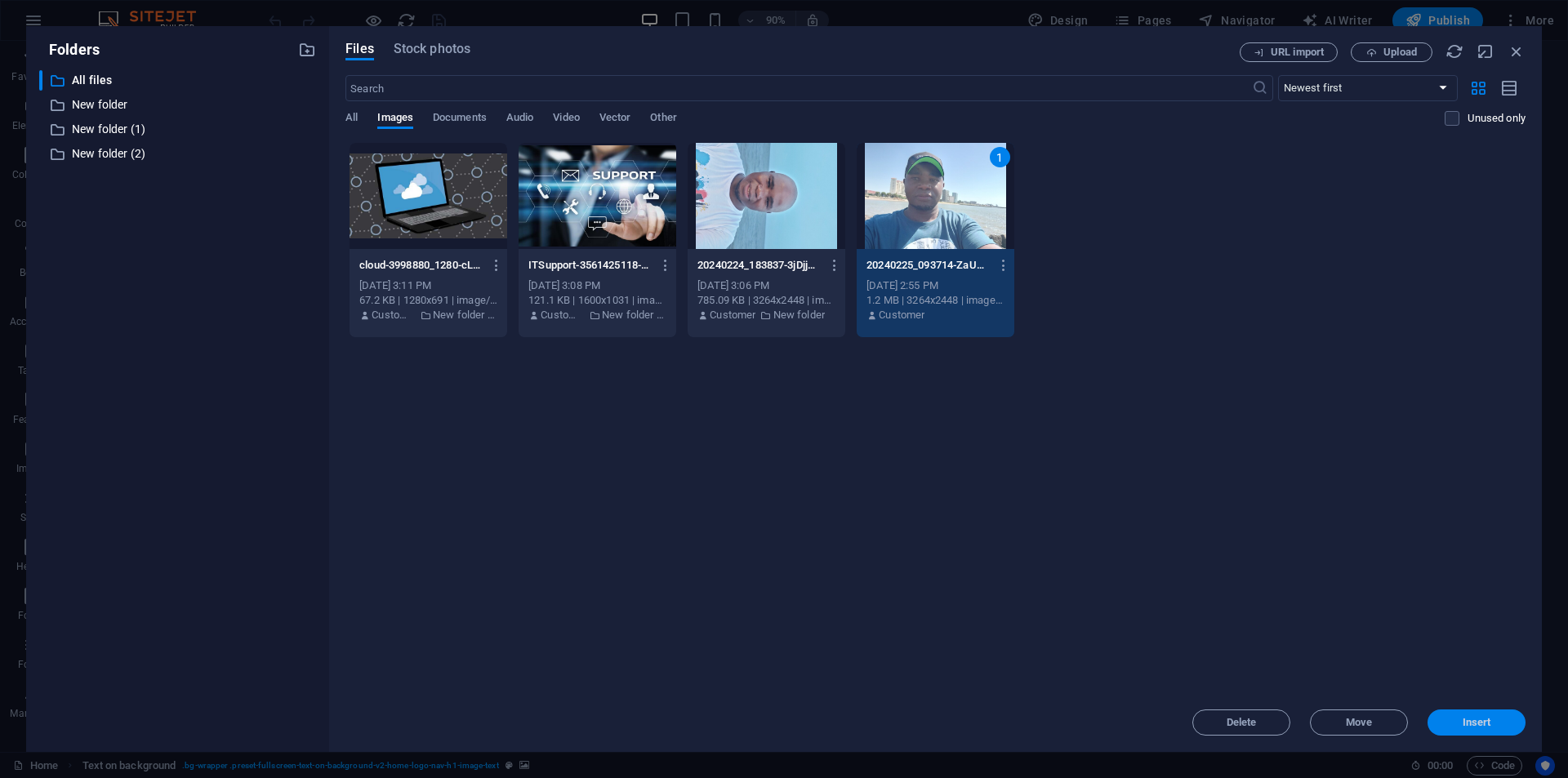
click at [1486, 725] on span "Insert" at bounding box center [1477, 722] width 29 height 10
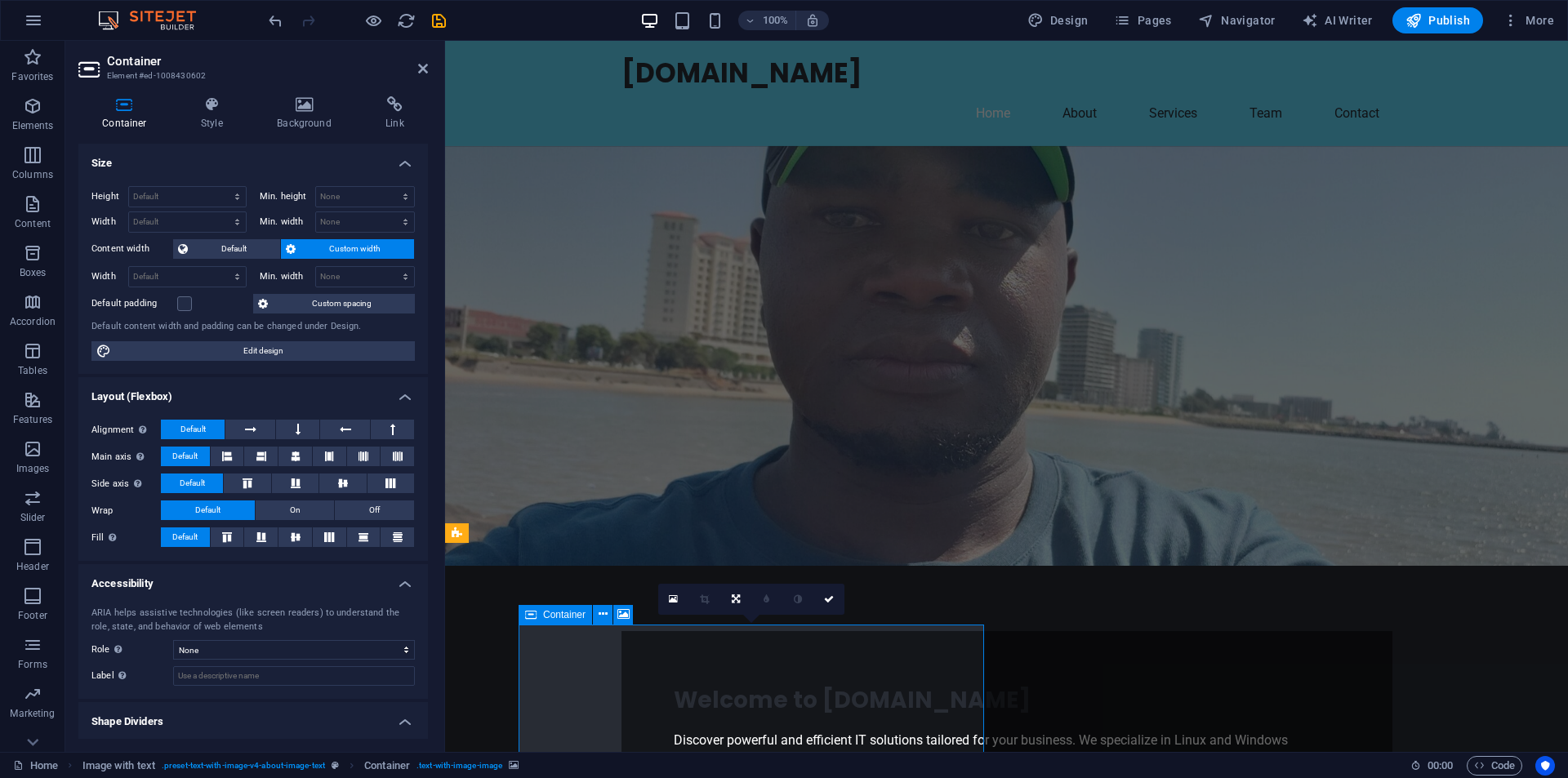
click at [308, 112] on icon at bounding box center [304, 104] width 102 height 16
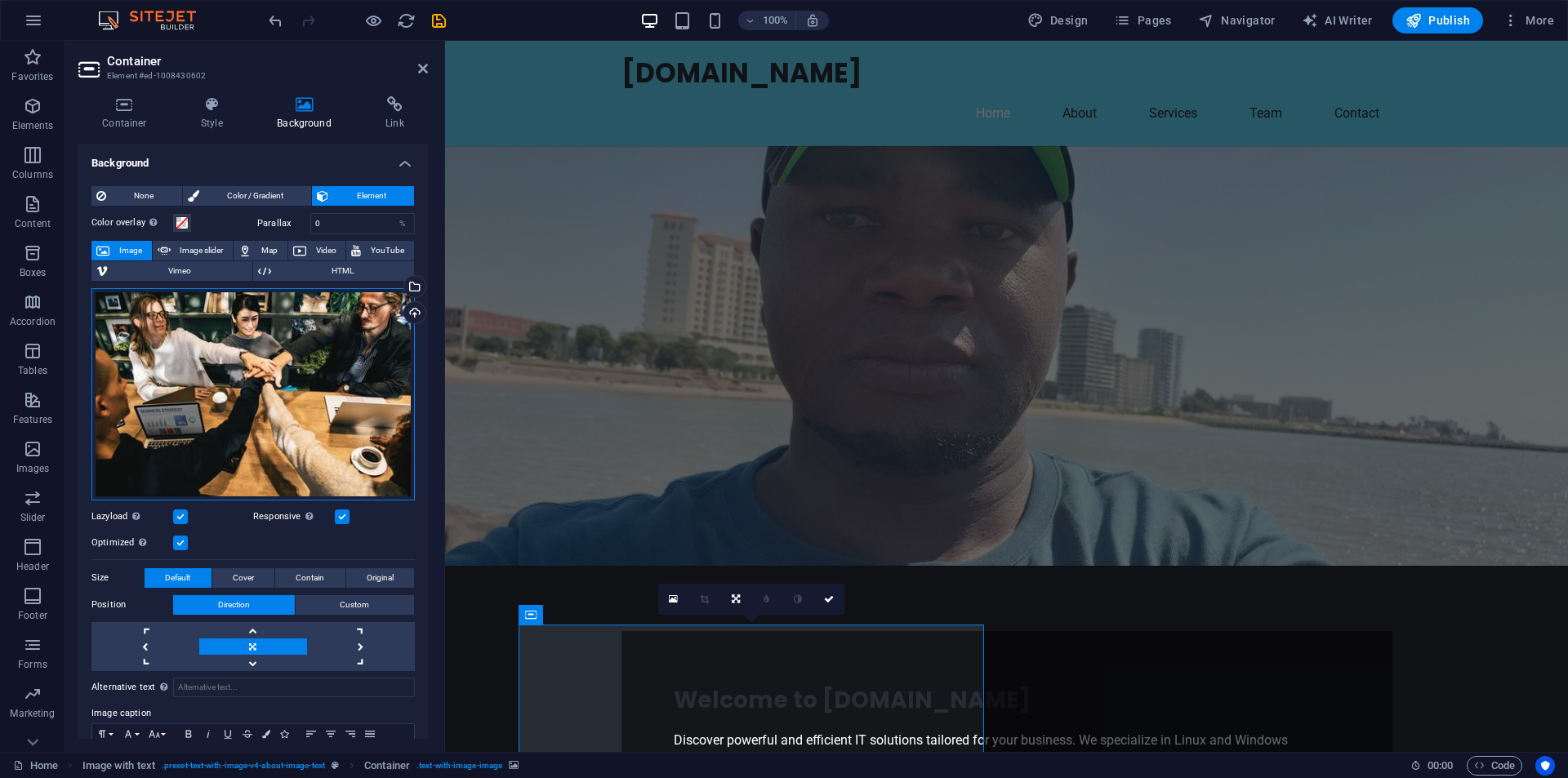
click at [299, 331] on div "Drag files here, click to choose files or select files from Files or our free s…" at bounding box center [253, 394] width 323 height 212
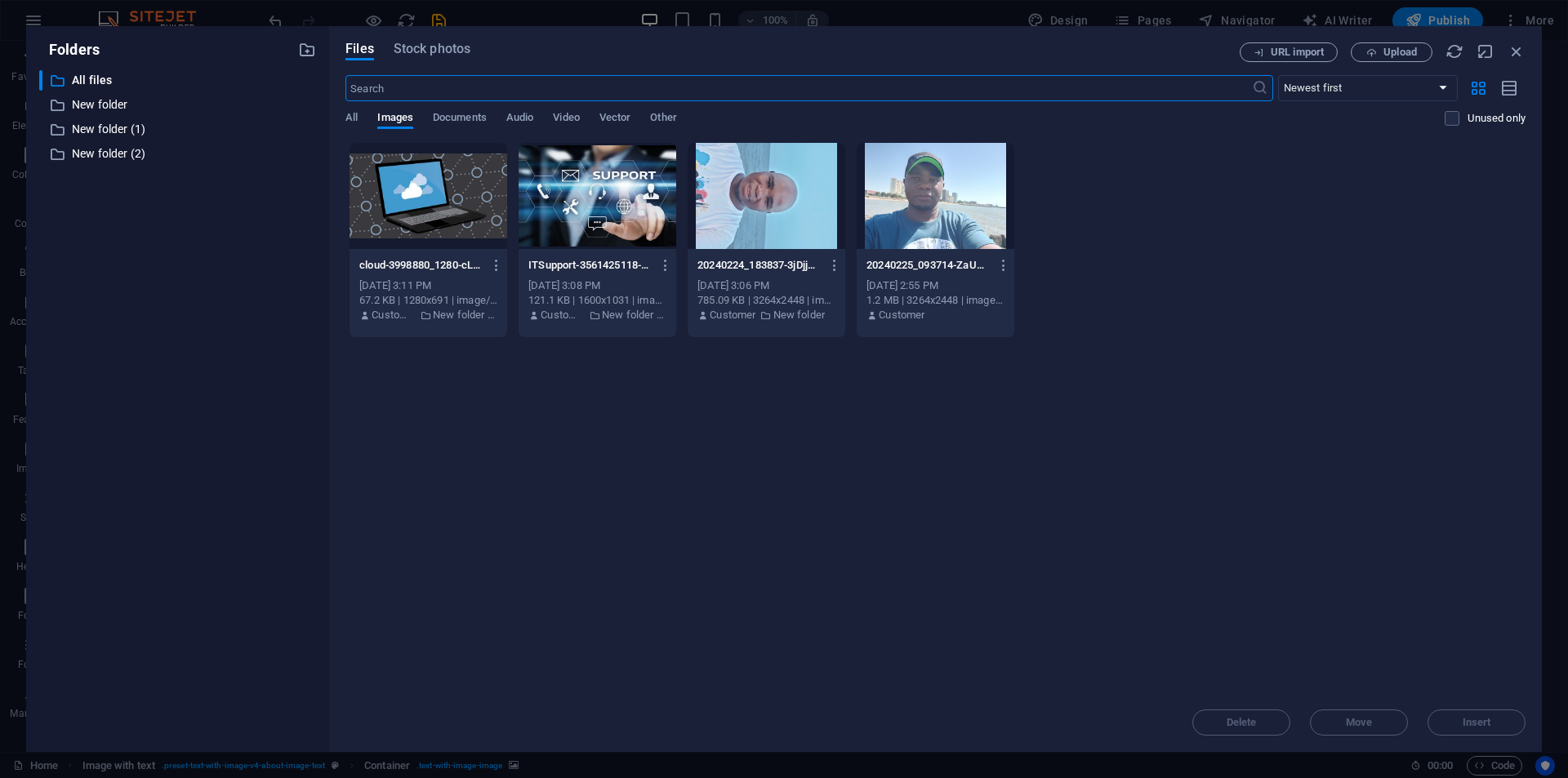
click at [299, 331] on body "bnghlophe.com Home Favorites Elements Columns Content Boxes Accordion Tables Fe…" at bounding box center [784, 389] width 1568 height 778
click at [575, 205] on div at bounding box center [597, 196] width 157 height 106
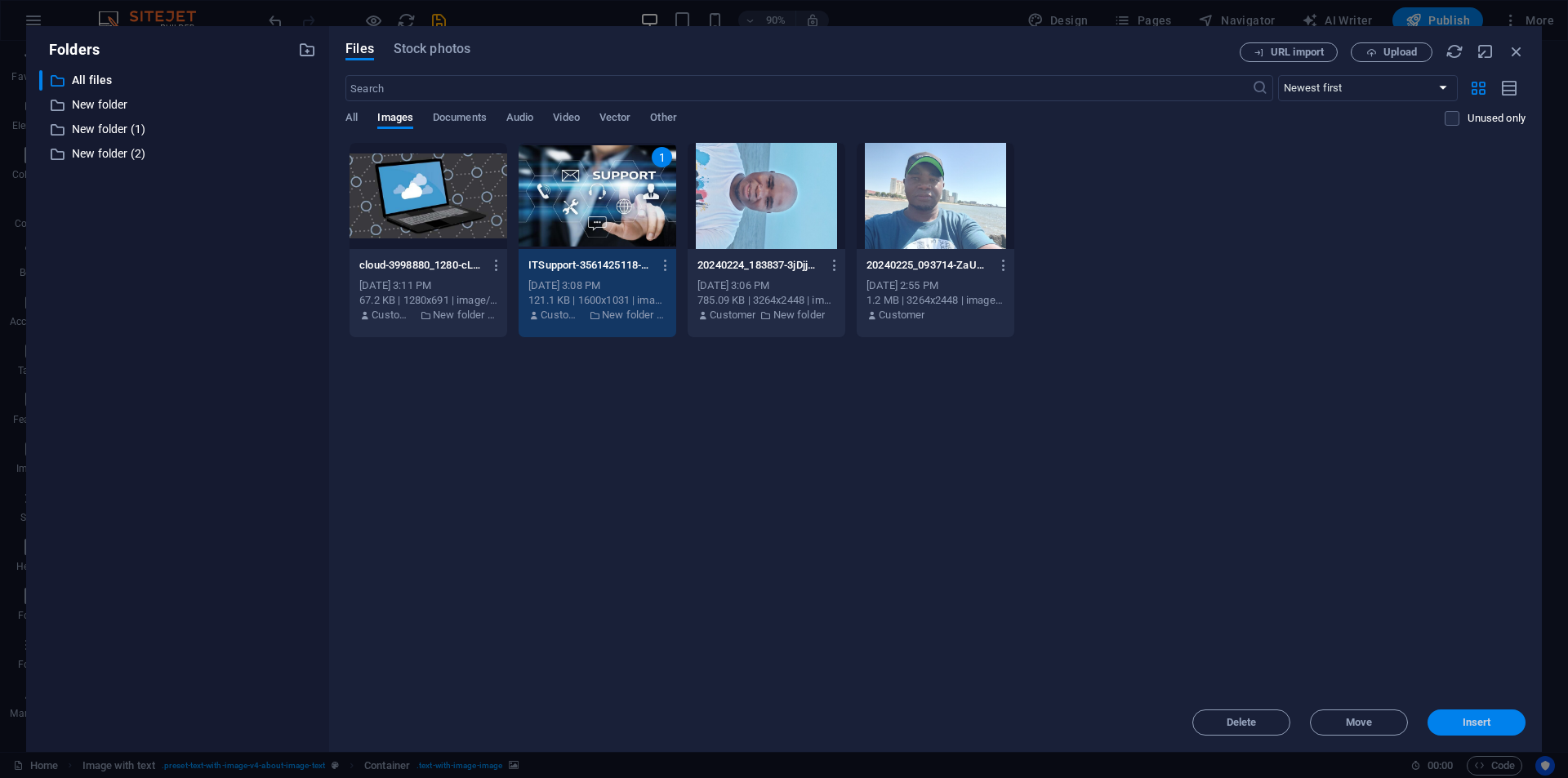
click at [1469, 722] on span "Insert" at bounding box center [1477, 722] width 29 height 10
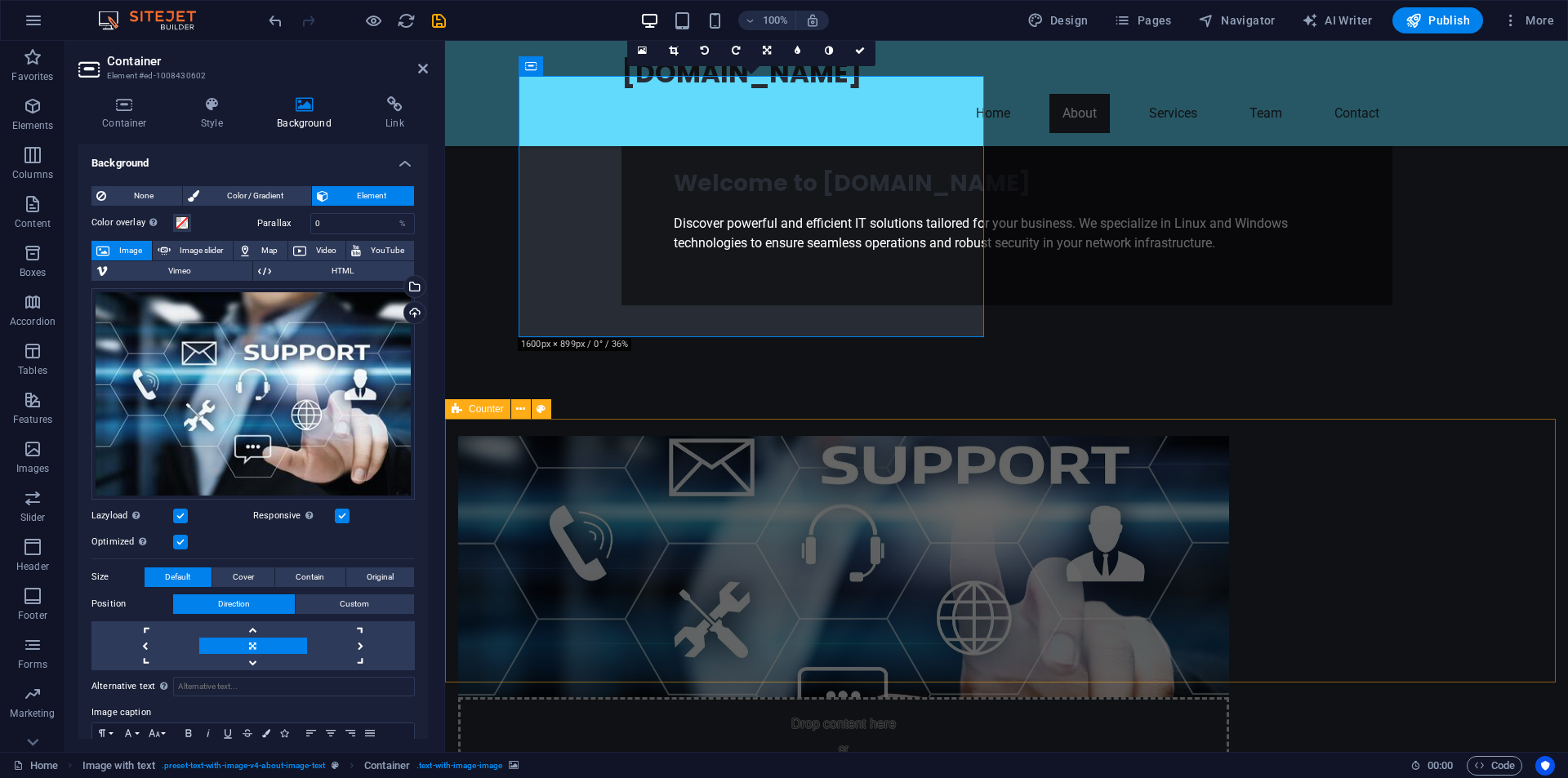
scroll to position [490, 0]
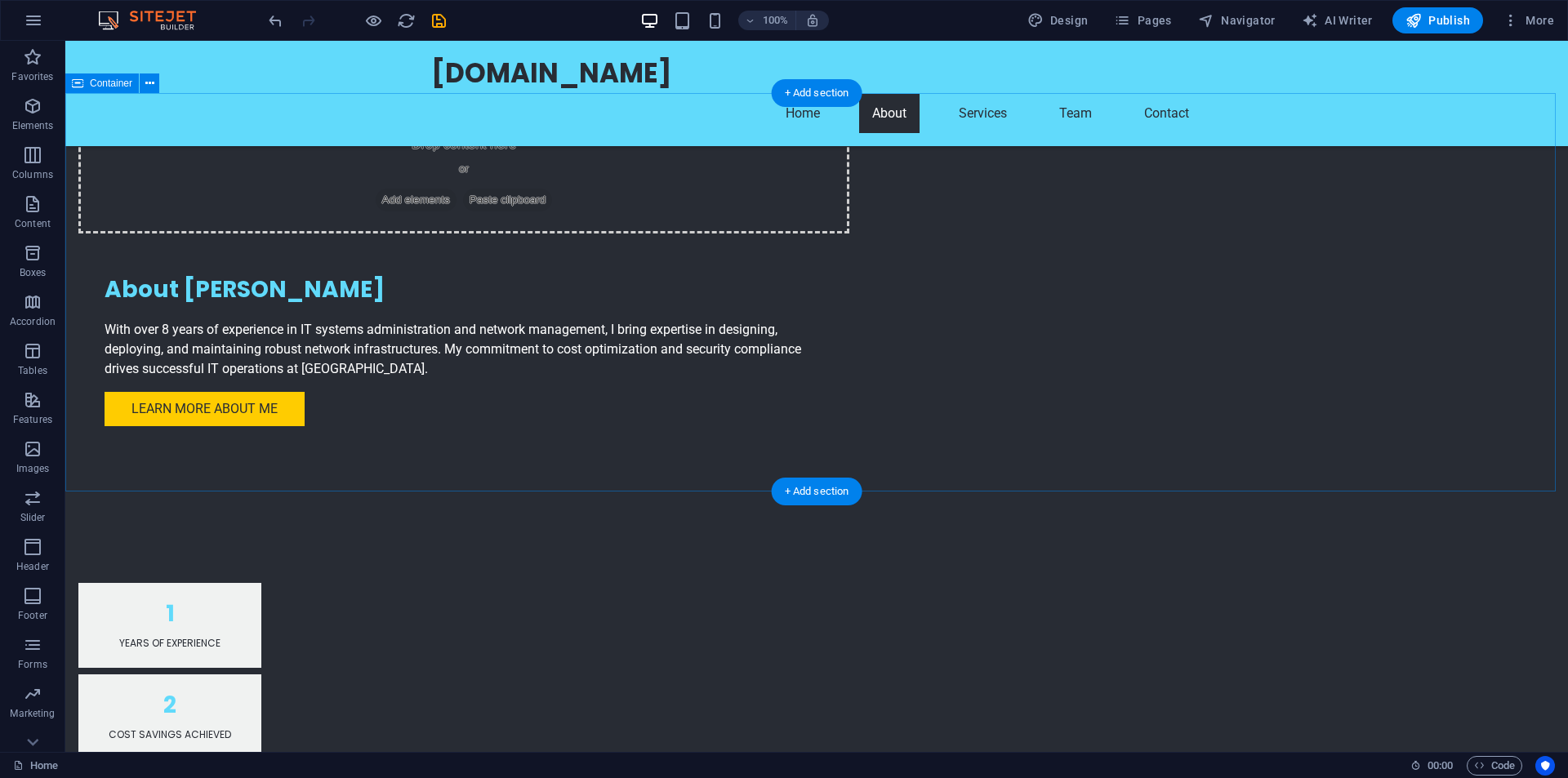
scroll to position [980, 0]
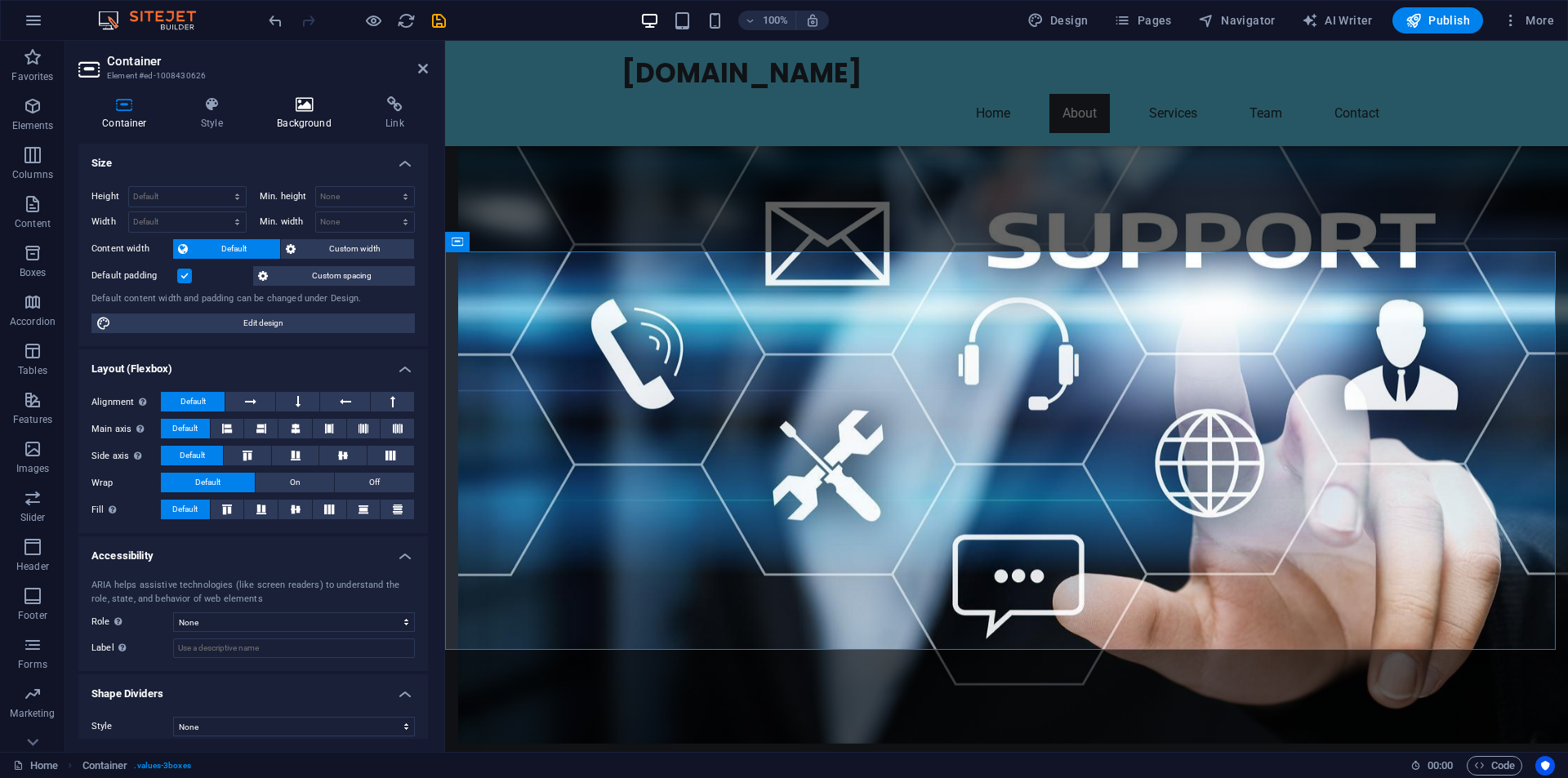
click at [315, 113] on h4 "Background" at bounding box center [307, 114] width 109 height 34
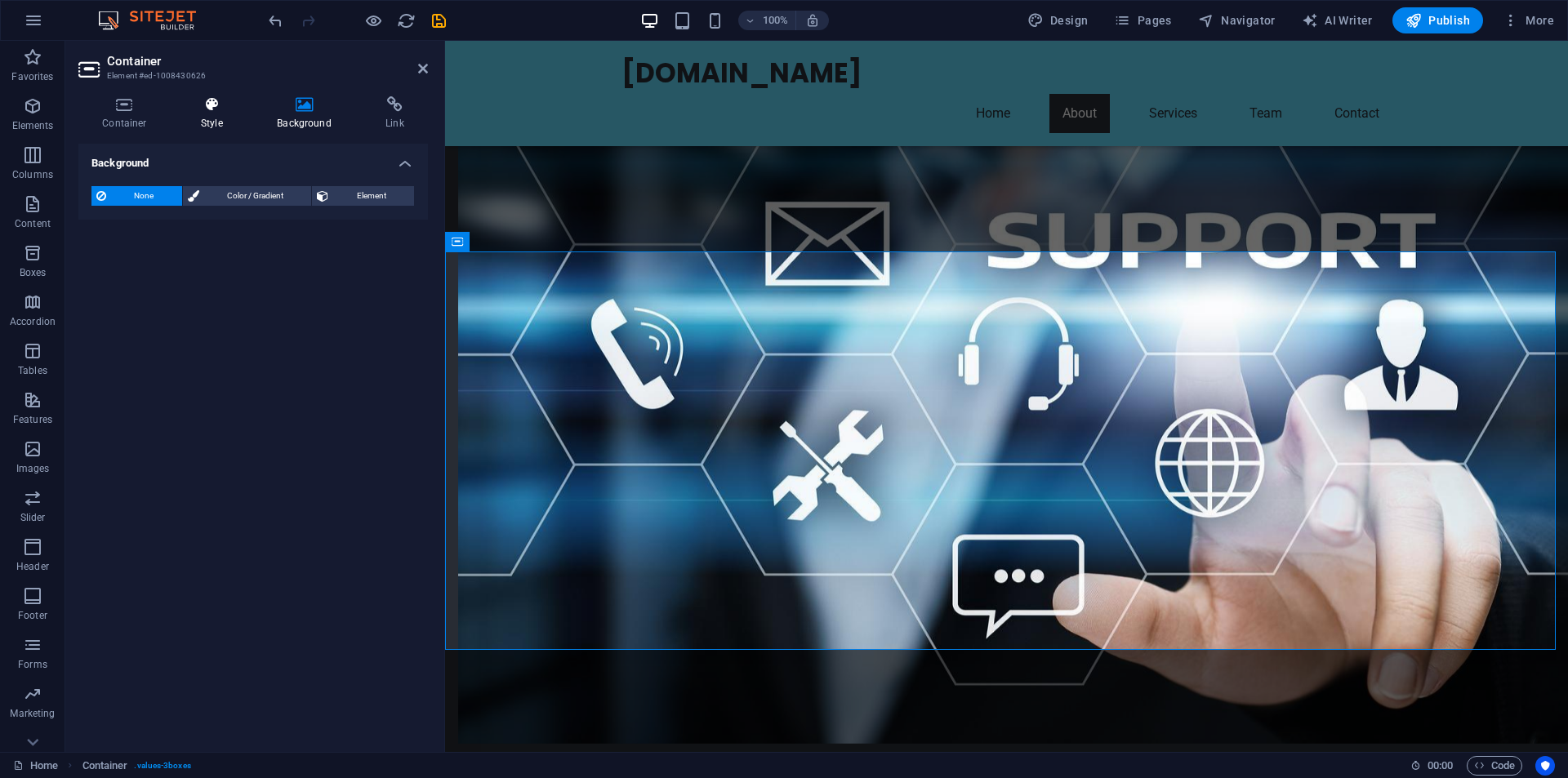
click at [207, 111] on icon at bounding box center [212, 104] width 70 height 16
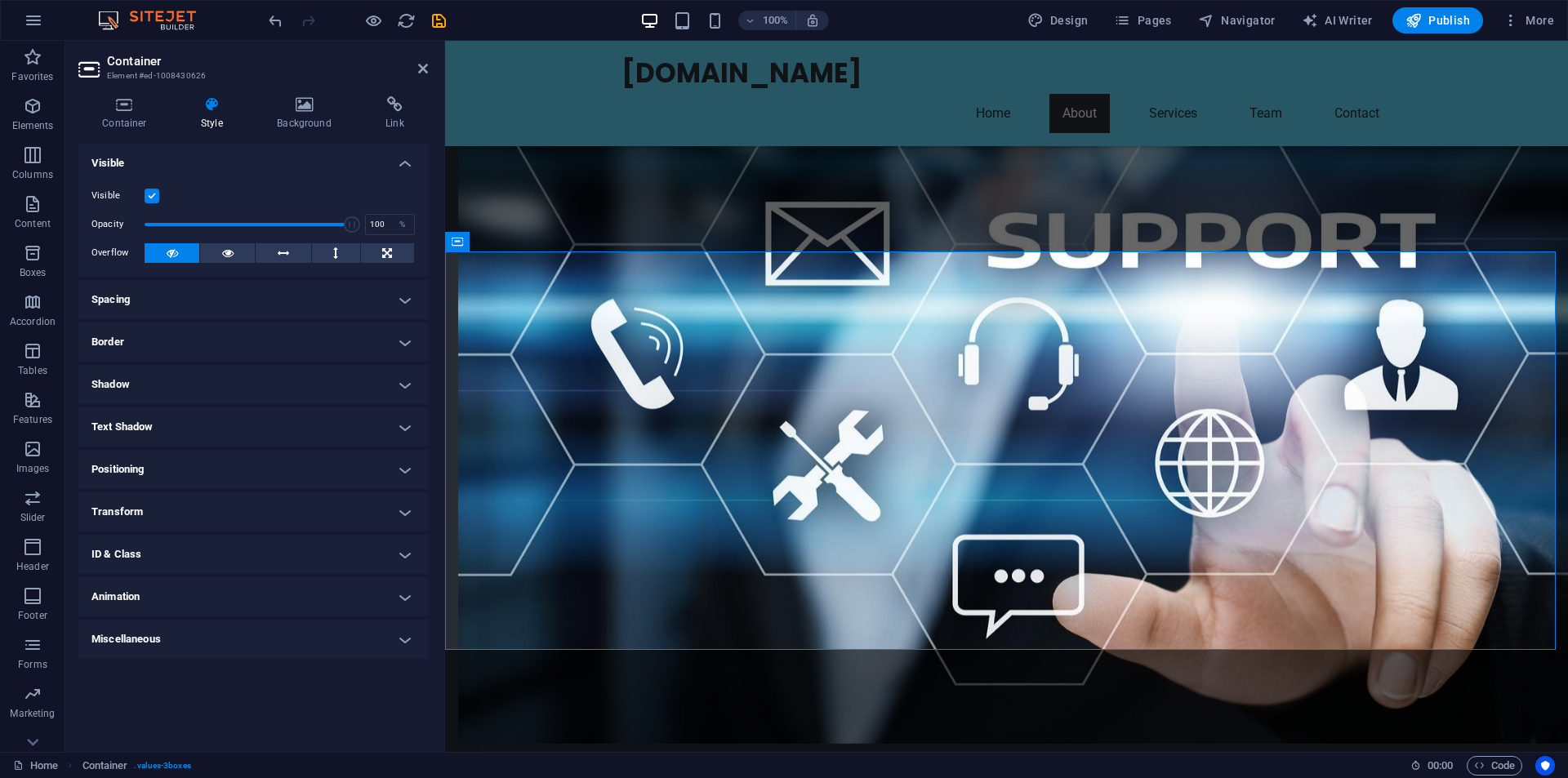
click at [212, 115] on h4 "Style" at bounding box center [215, 114] width 76 height 34
click at [311, 117] on h4 "Background" at bounding box center [307, 114] width 109 height 34
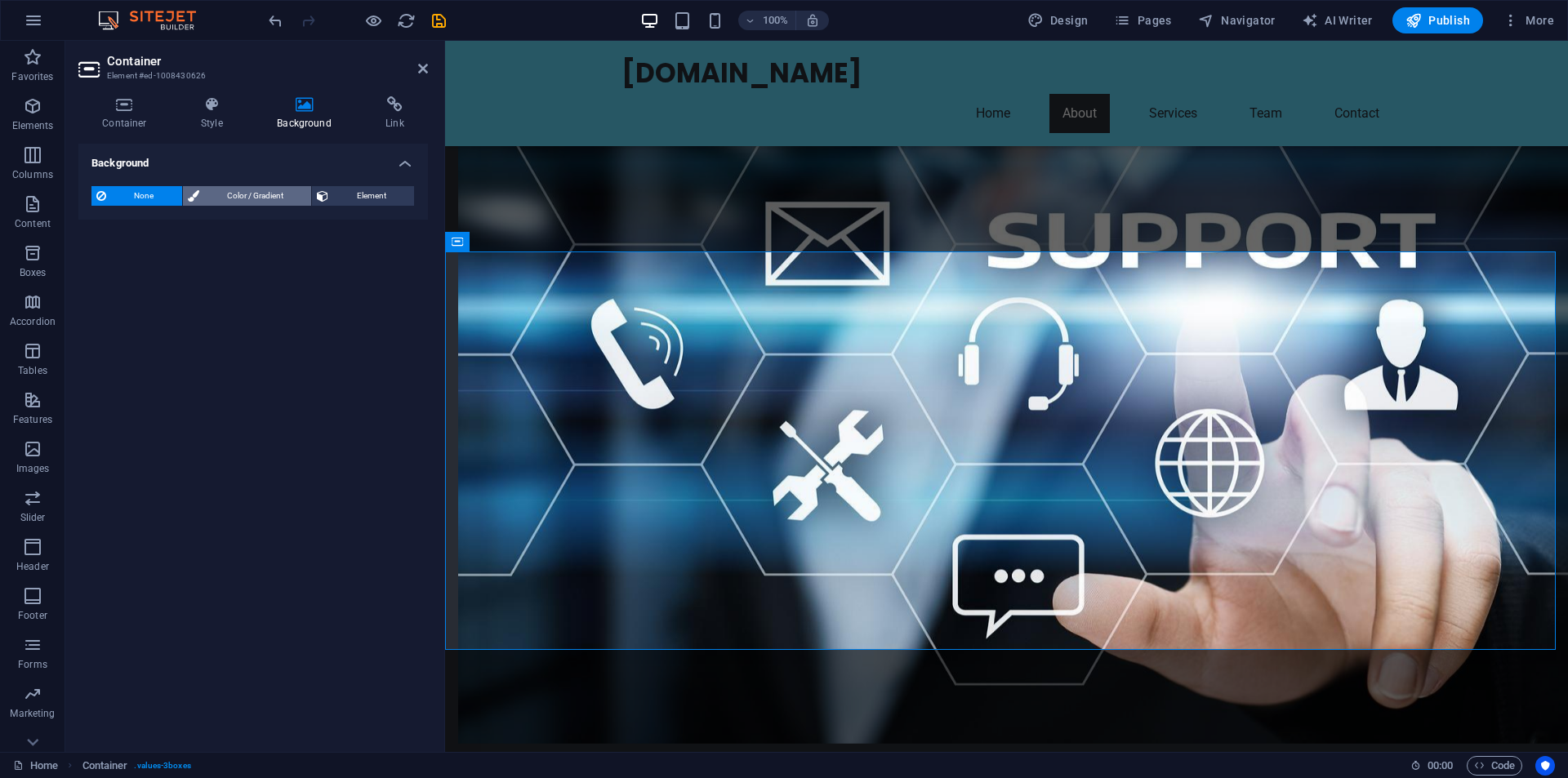
click at [270, 194] on span "Color / Gradient" at bounding box center [256, 195] width 103 height 19
click at [226, 266] on div "Color" at bounding box center [253, 261] width 322 height 19
click at [388, 191] on span "Element" at bounding box center [371, 195] width 76 height 19
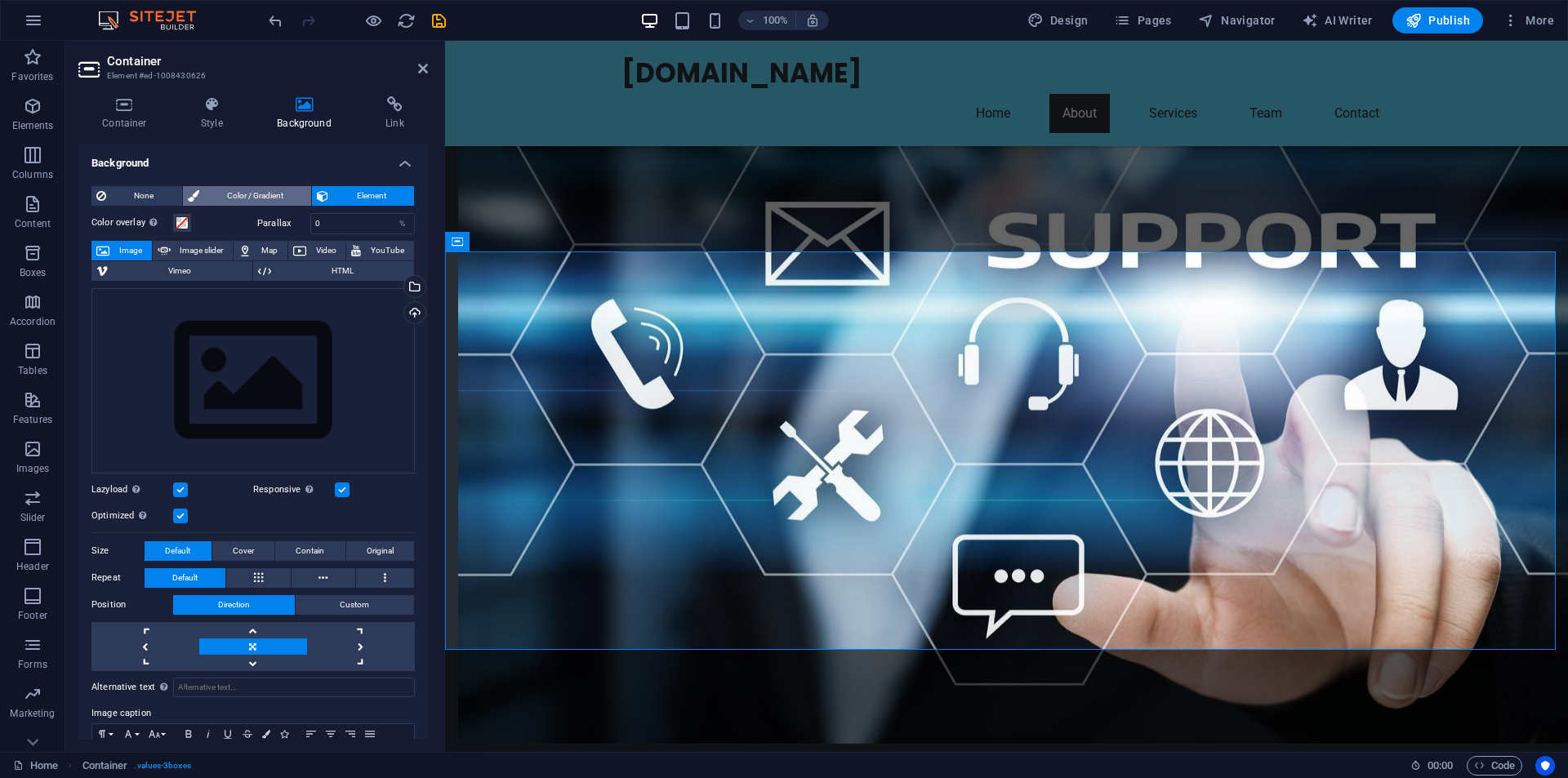
click at [272, 193] on span "Color / Gradient" at bounding box center [256, 195] width 103 height 19
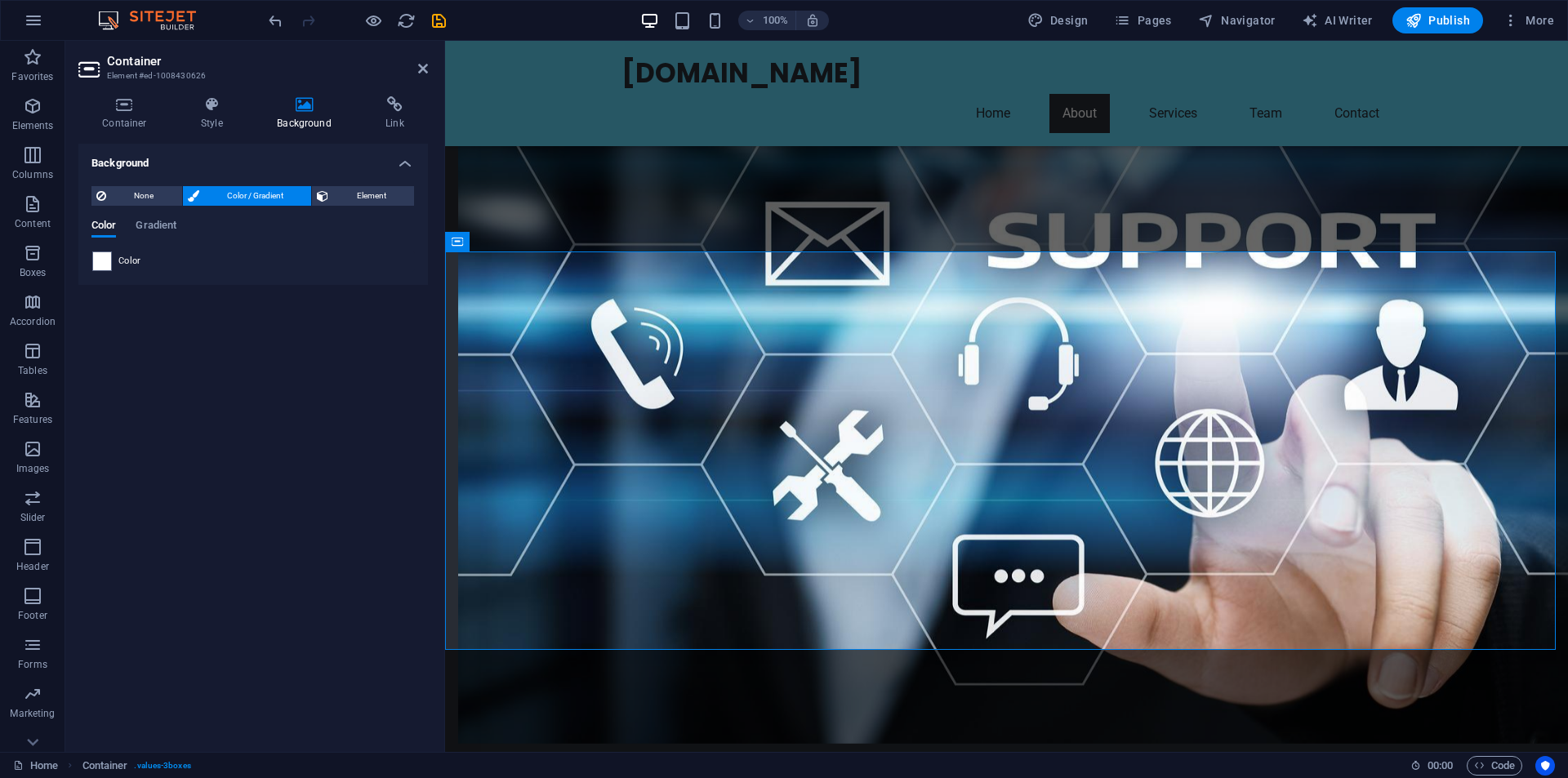
click at [130, 261] on span "Color" at bounding box center [130, 262] width 23 height 13
drag, startPoint x: 130, startPoint y: 261, endPoint x: 148, endPoint y: 226, distance: 39.4
click at [131, 259] on span "Color" at bounding box center [130, 262] width 23 height 13
click at [151, 224] on span "Gradient" at bounding box center [156, 226] width 41 height 23
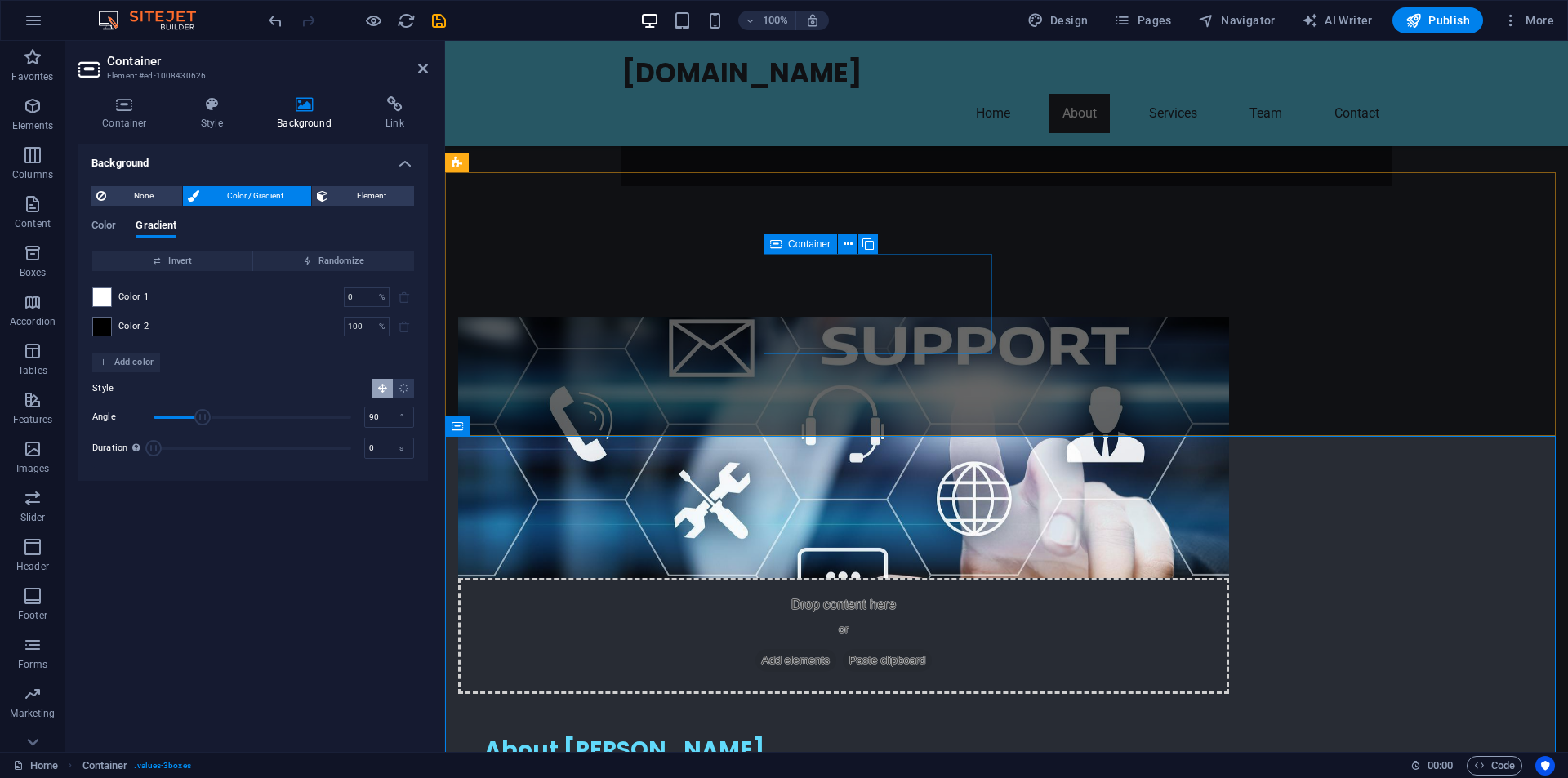
scroll to position [654, 0]
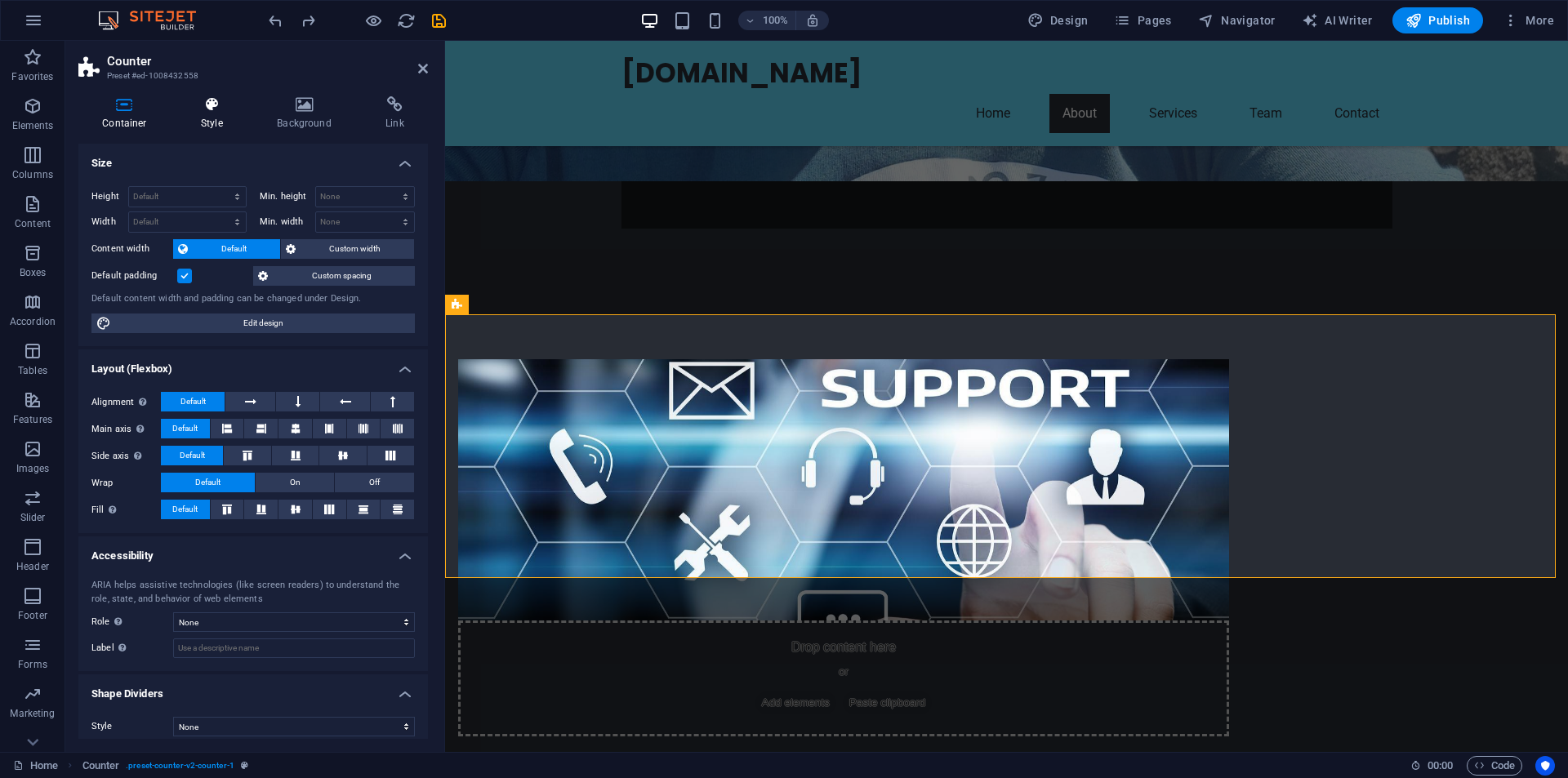
click at [199, 115] on h4 "Style" at bounding box center [215, 114] width 76 height 34
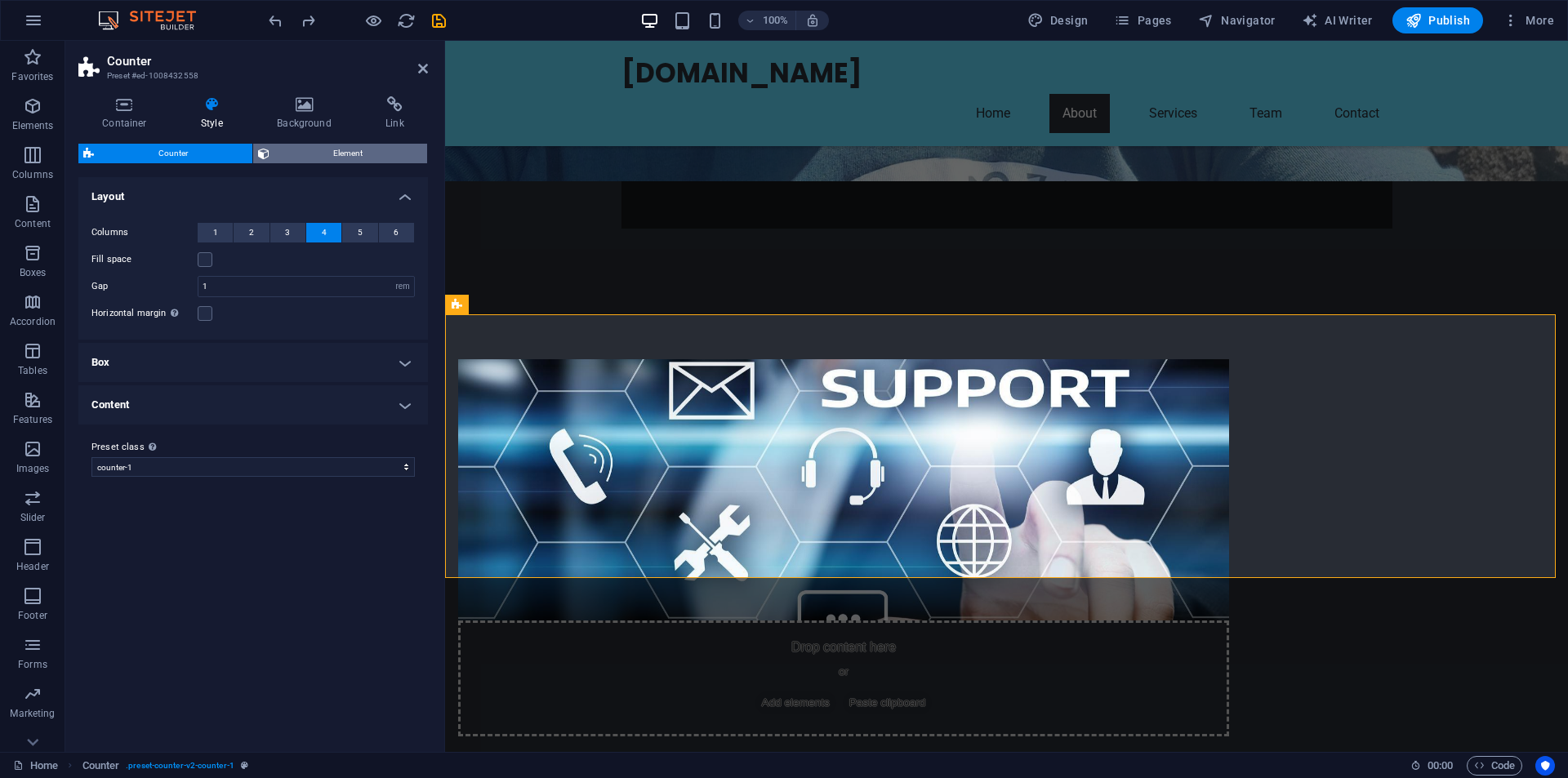
click at [346, 154] on span "Element" at bounding box center [348, 153] width 149 height 19
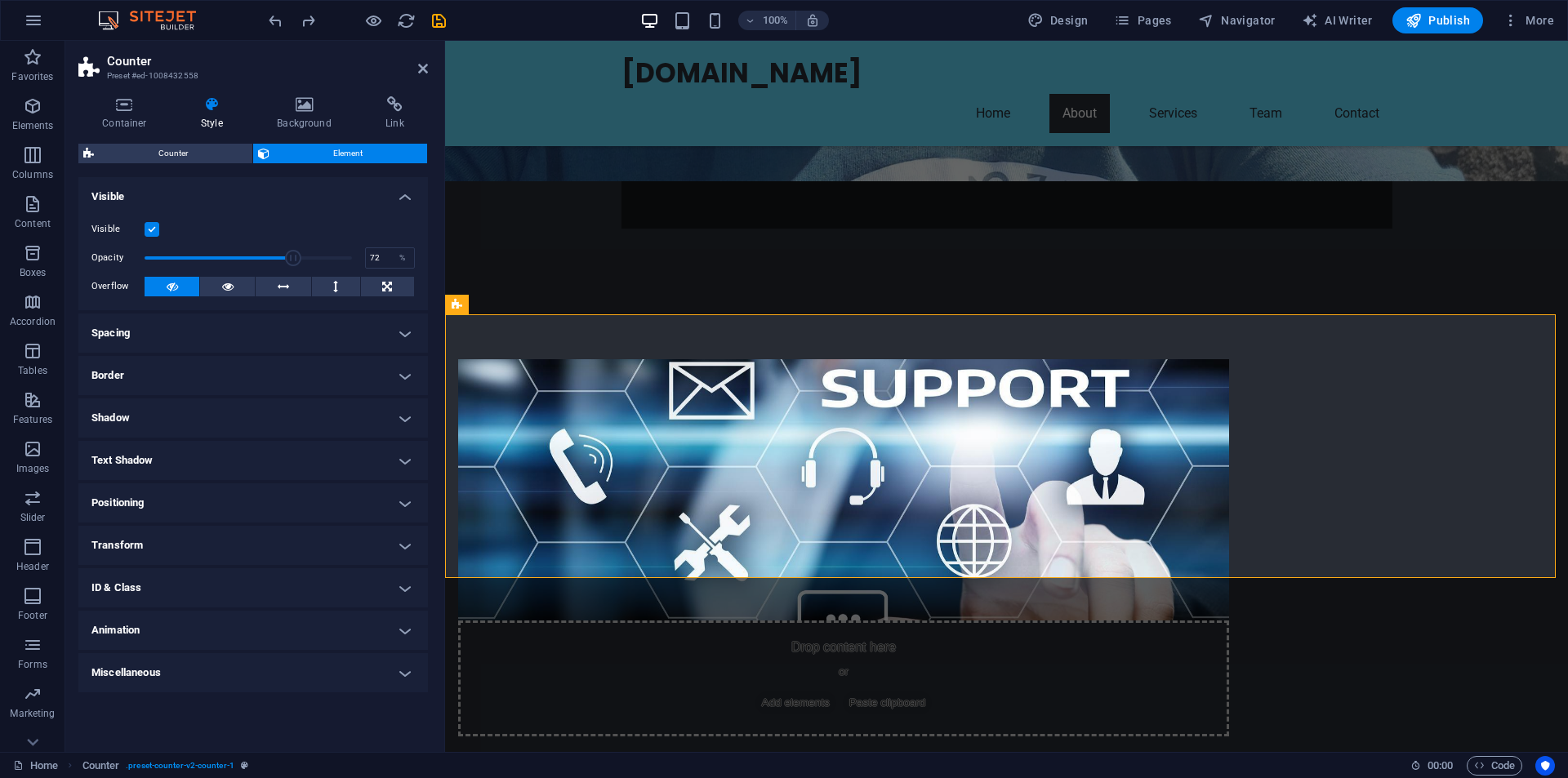
drag, startPoint x: 347, startPoint y: 259, endPoint x: 294, endPoint y: 259, distance: 53.0
click at [294, 259] on span at bounding box center [293, 257] width 16 height 16
drag, startPoint x: 294, startPoint y: 259, endPoint x: 378, endPoint y: 255, distance: 84.1
click at [379, 256] on div "Opacity 100 %" at bounding box center [253, 257] width 323 height 24
click at [183, 148] on span "Counter" at bounding box center [172, 153] width 149 height 19
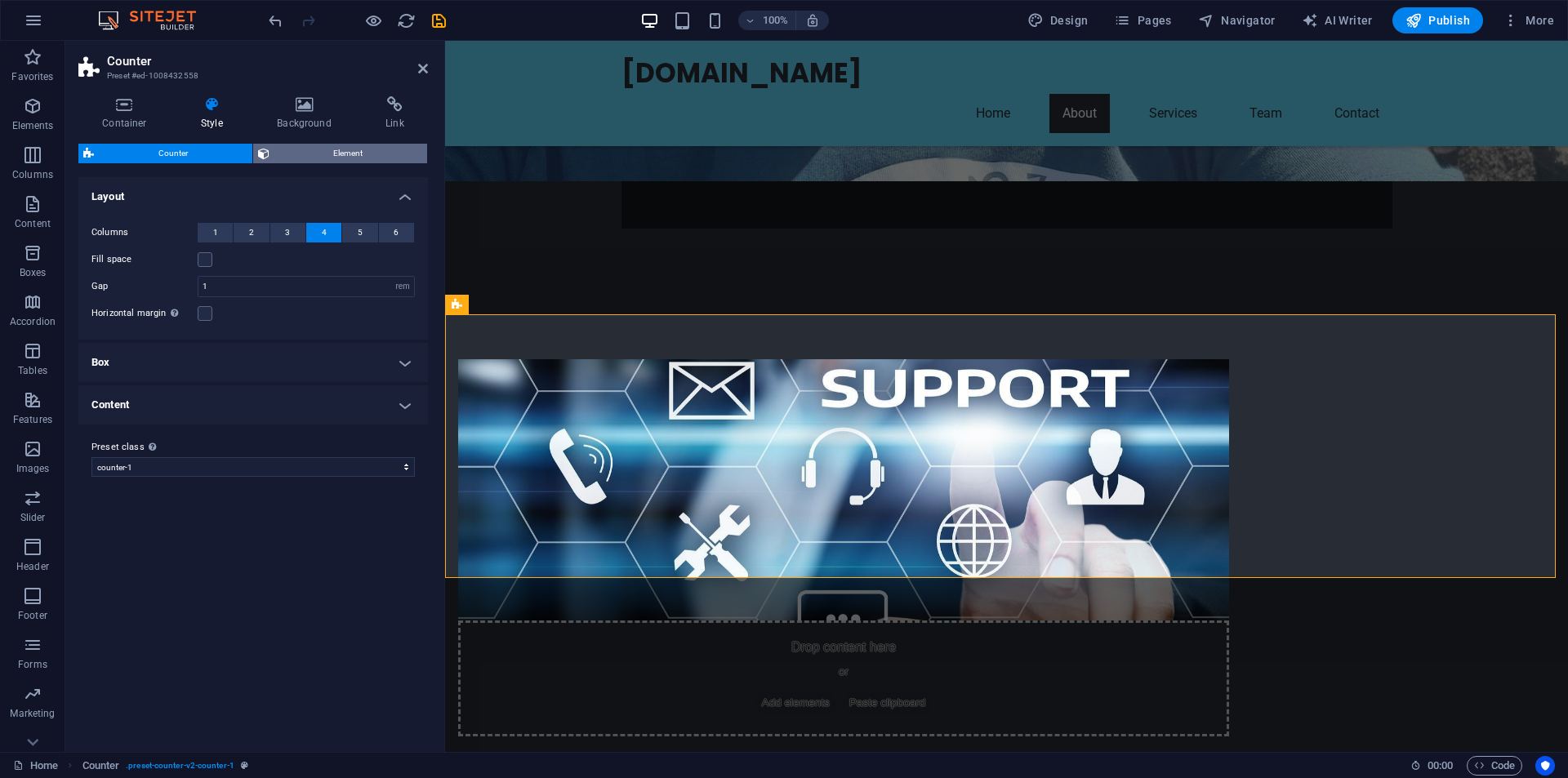
click at [275, 156] on span "Element" at bounding box center [348, 153] width 149 height 19
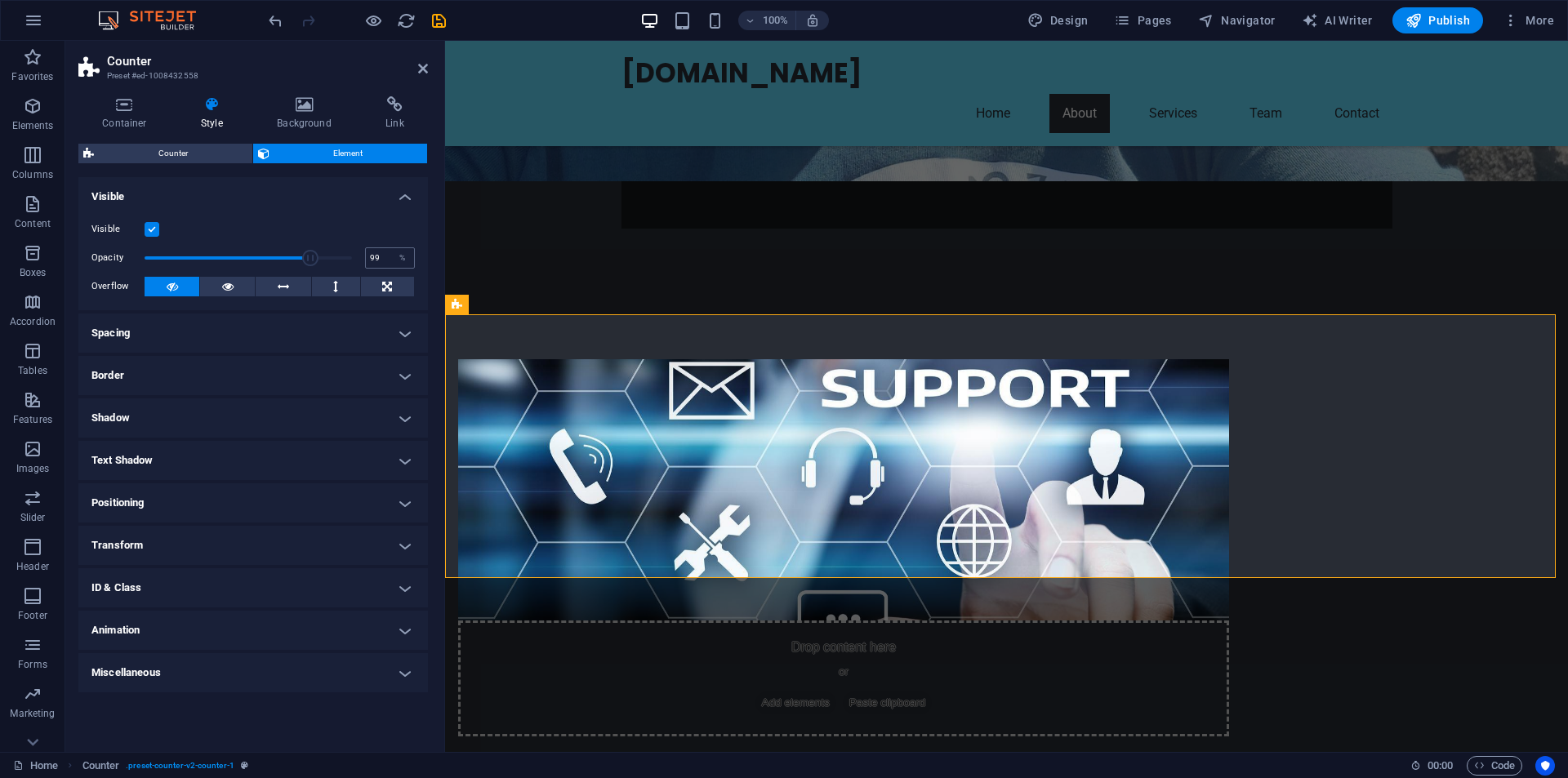
type input "100"
drag, startPoint x: 328, startPoint y: 259, endPoint x: 367, endPoint y: 263, distance: 39.2
click at [367, 263] on div "Opacity 100 %" at bounding box center [253, 257] width 323 height 24
click at [172, 156] on span "Counter" at bounding box center [172, 153] width 149 height 19
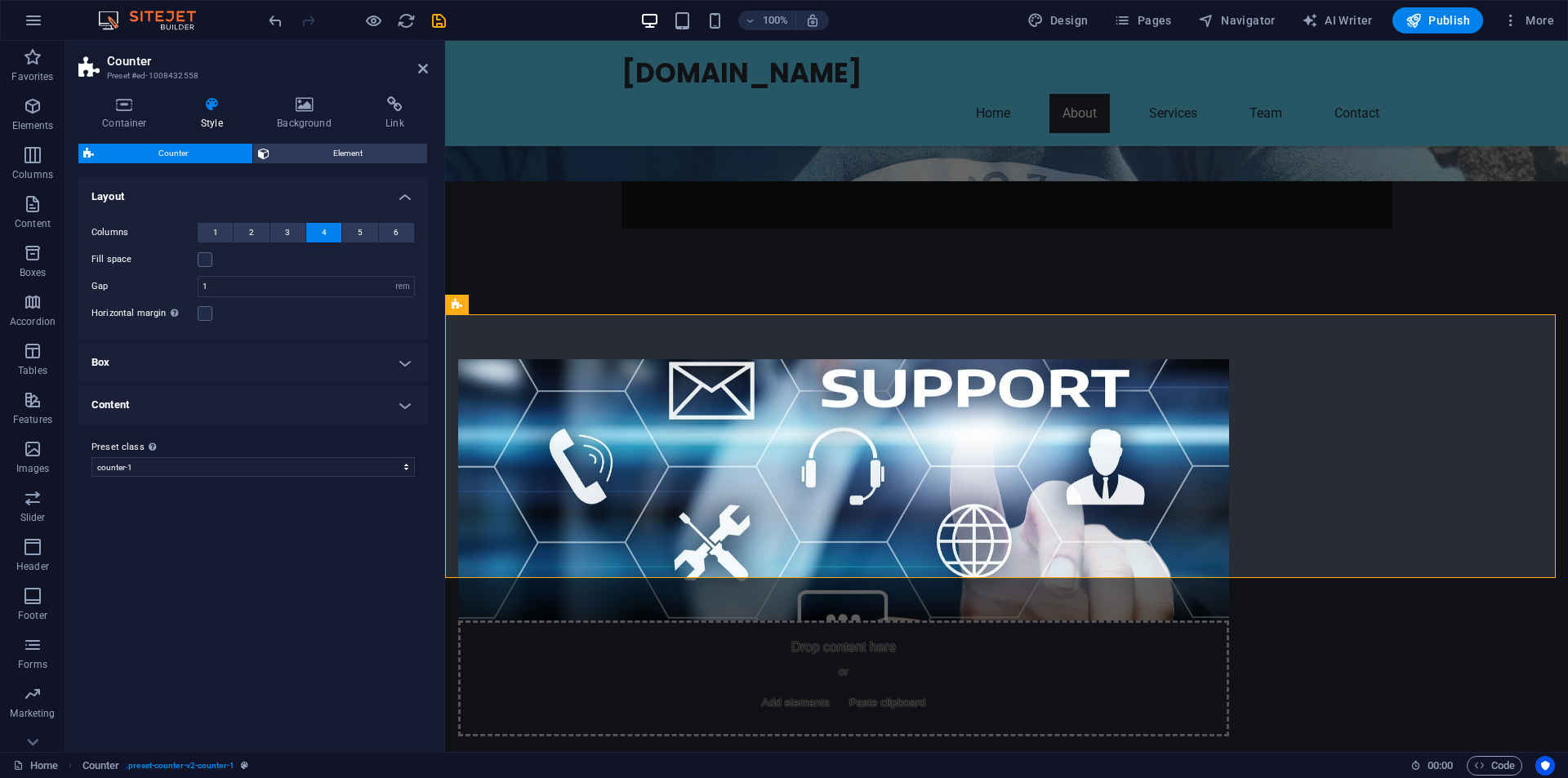
click at [220, 114] on h4 "Style" at bounding box center [215, 114] width 76 height 34
click at [214, 111] on icon at bounding box center [212, 104] width 70 height 16
click at [283, 151] on span "Element" at bounding box center [348, 153] width 149 height 19
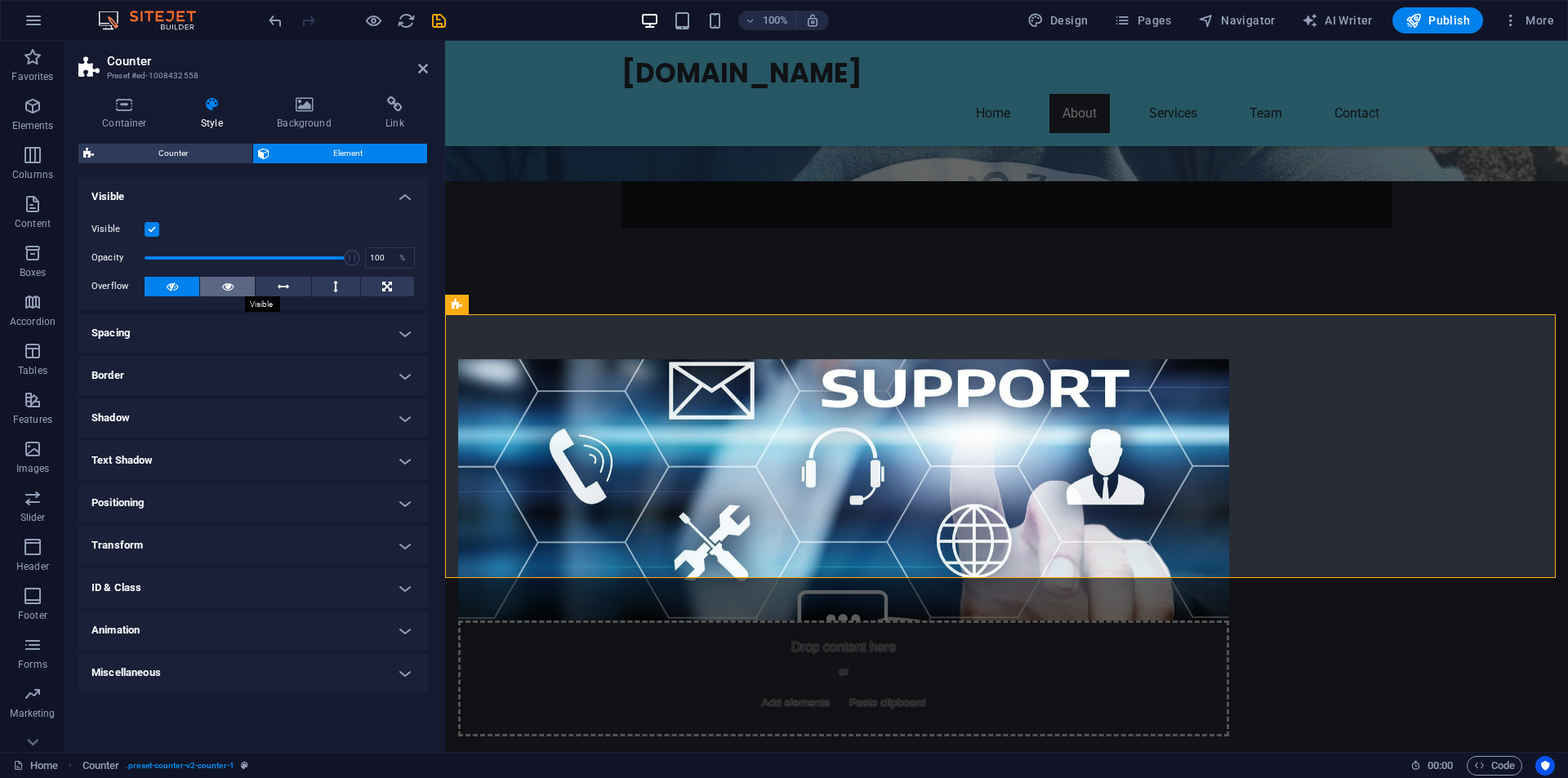
click at [234, 288] on button at bounding box center [227, 286] width 55 height 19
click at [295, 288] on button at bounding box center [283, 286] width 55 height 19
click at [345, 285] on button at bounding box center [336, 286] width 48 height 19
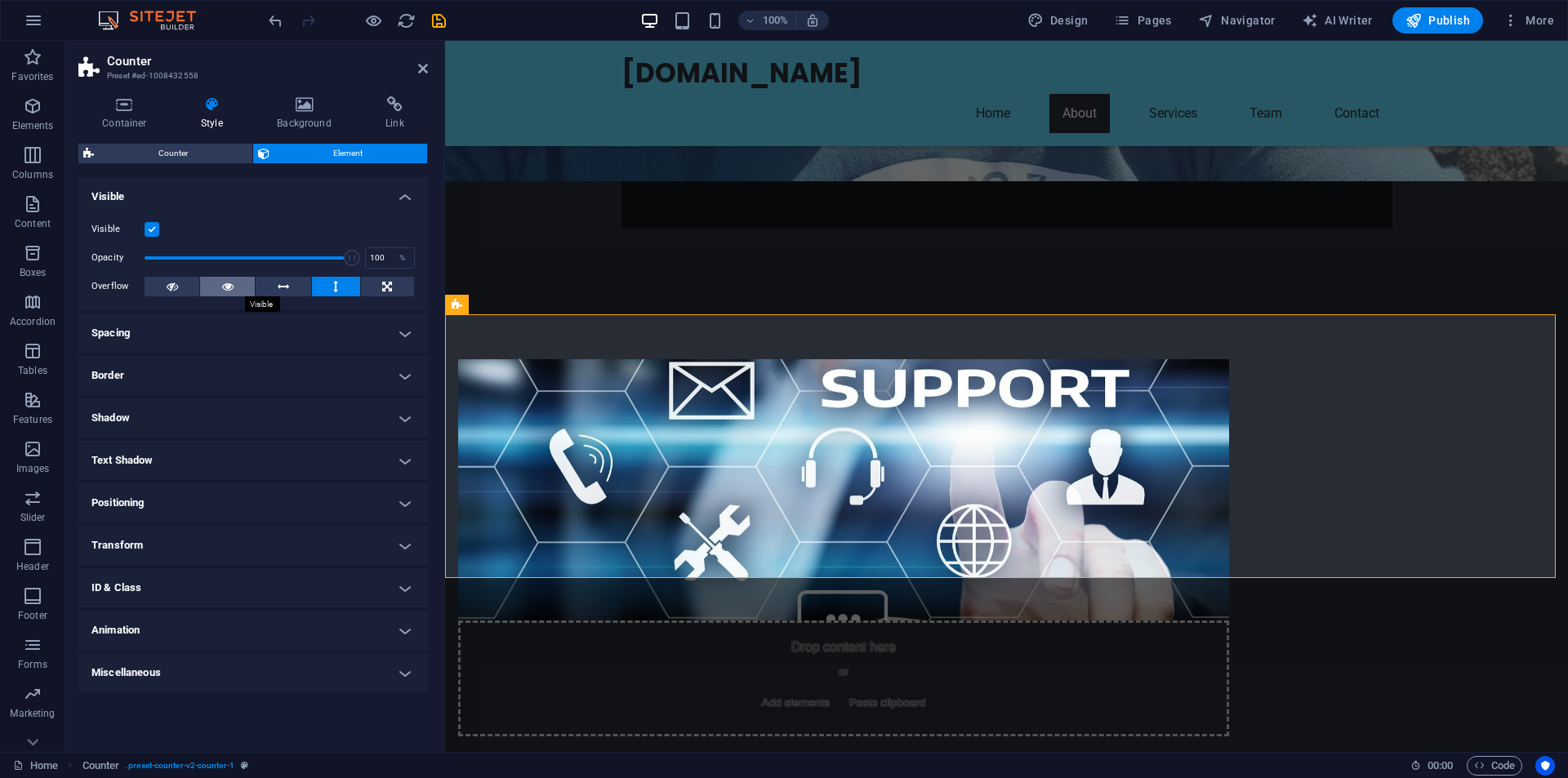
click at [226, 287] on icon at bounding box center [228, 286] width 12 height 19
click at [211, 115] on h4 "Style" at bounding box center [215, 114] width 76 height 34
click at [308, 107] on icon at bounding box center [304, 104] width 102 height 16
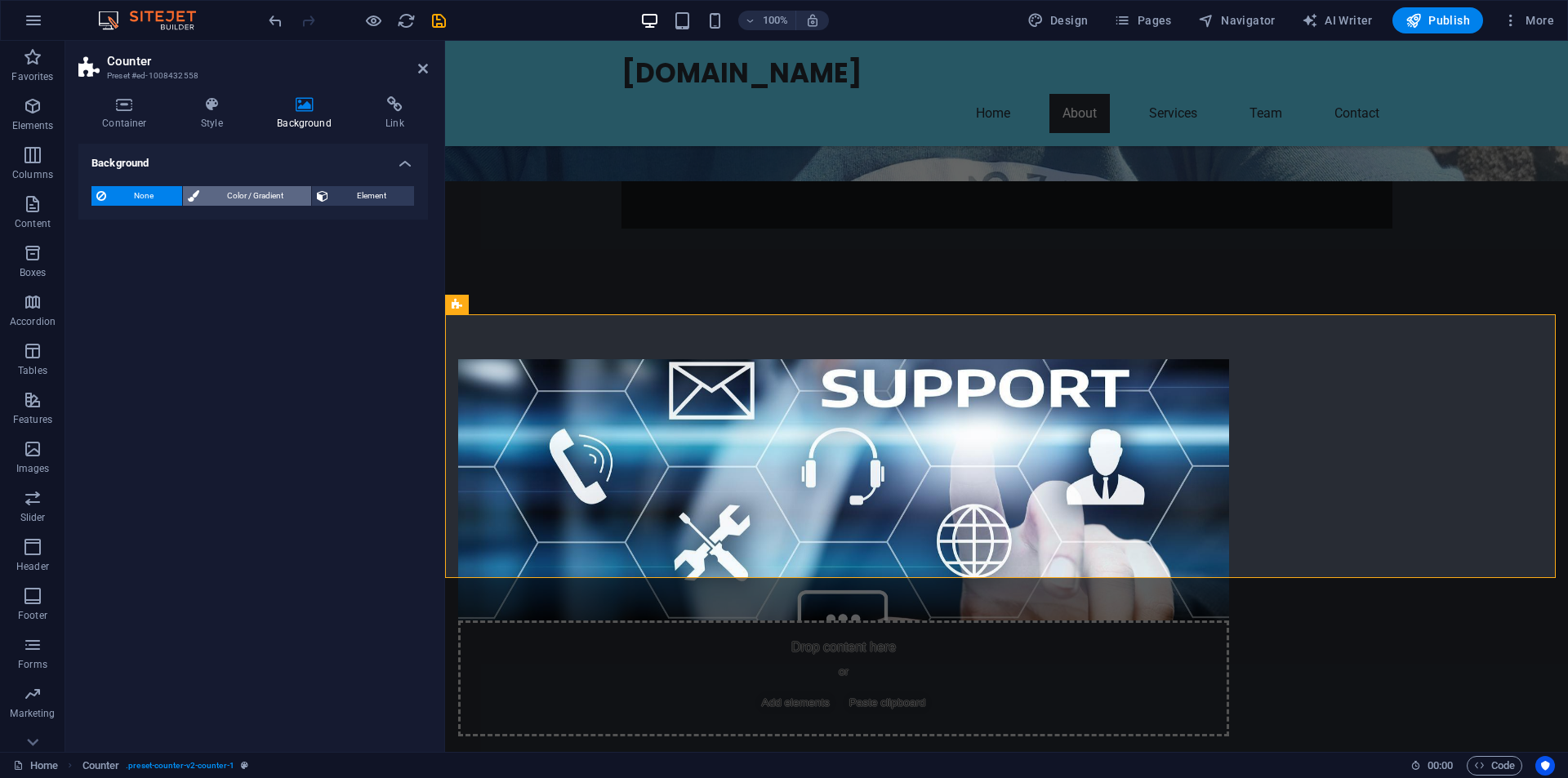
click at [237, 195] on span "Color / Gradient" at bounding box center [256, 195] width 103 height 19
click at [133, 261] on span "Color" at bounding box center [130, 262] width 23 height 13
click at [104, 260] on span at bounding box center [102, 261] width 18 height 18
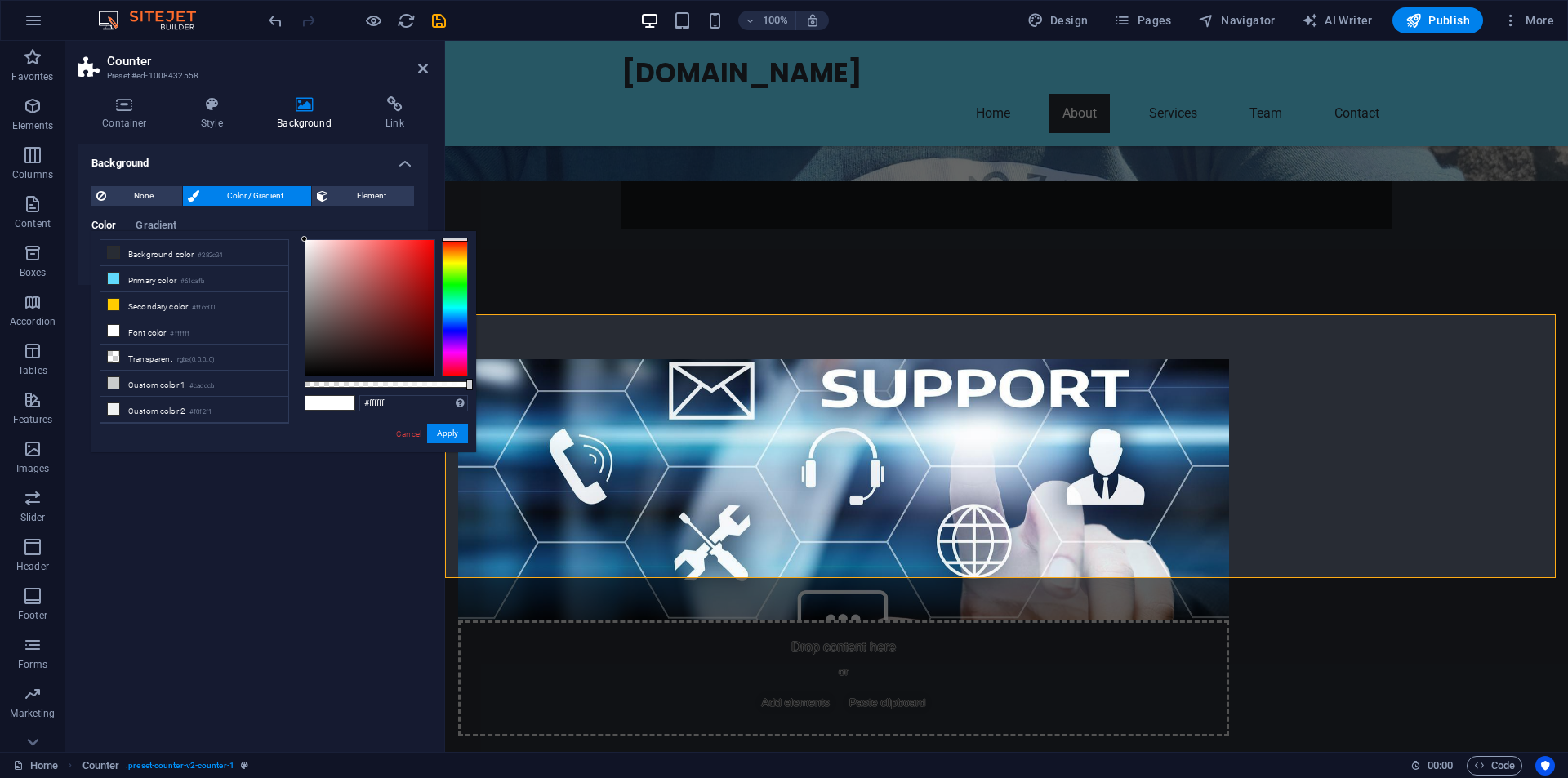
click at [104, 260] on li "Background color #282c34" at bounding box center [193, 252] width 188 height 26
type input "#282c34"
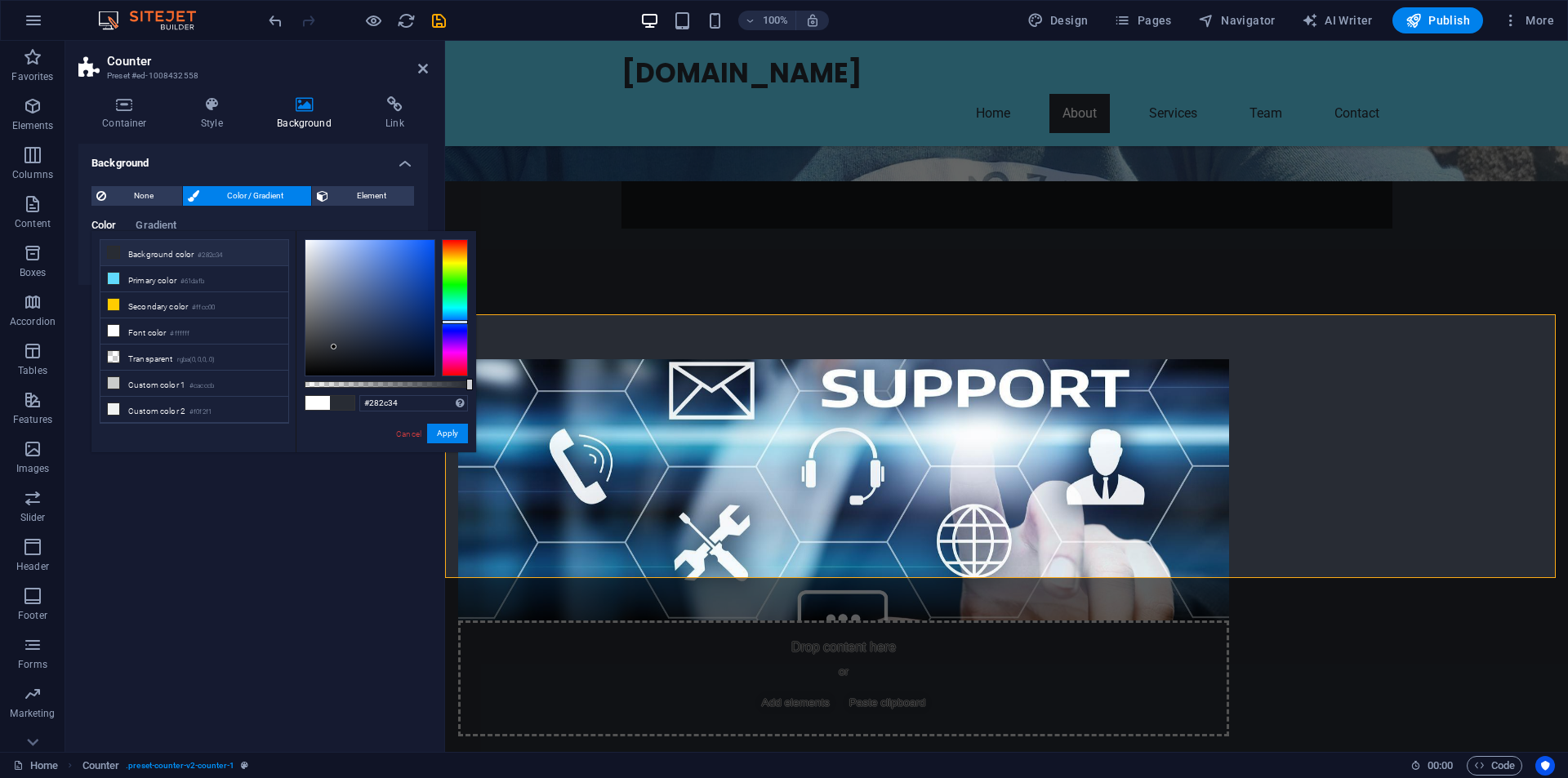
click at [268, 191] on span "Color / Gradient" at bounding box center [256, 195] width 103 height 19
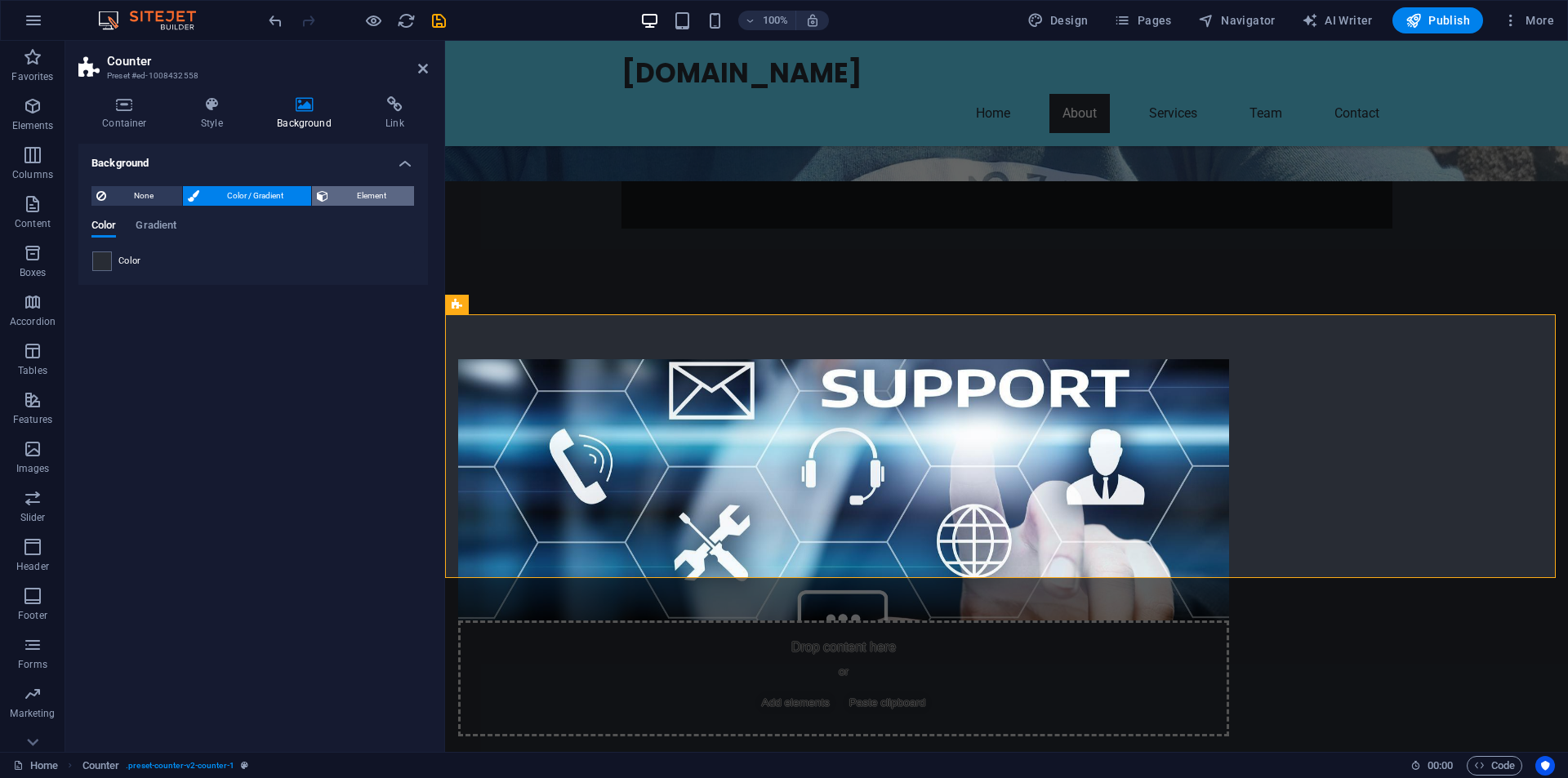
click at [371, 192] on span "Element" at bounding box center [371, 195] width 76 height 19
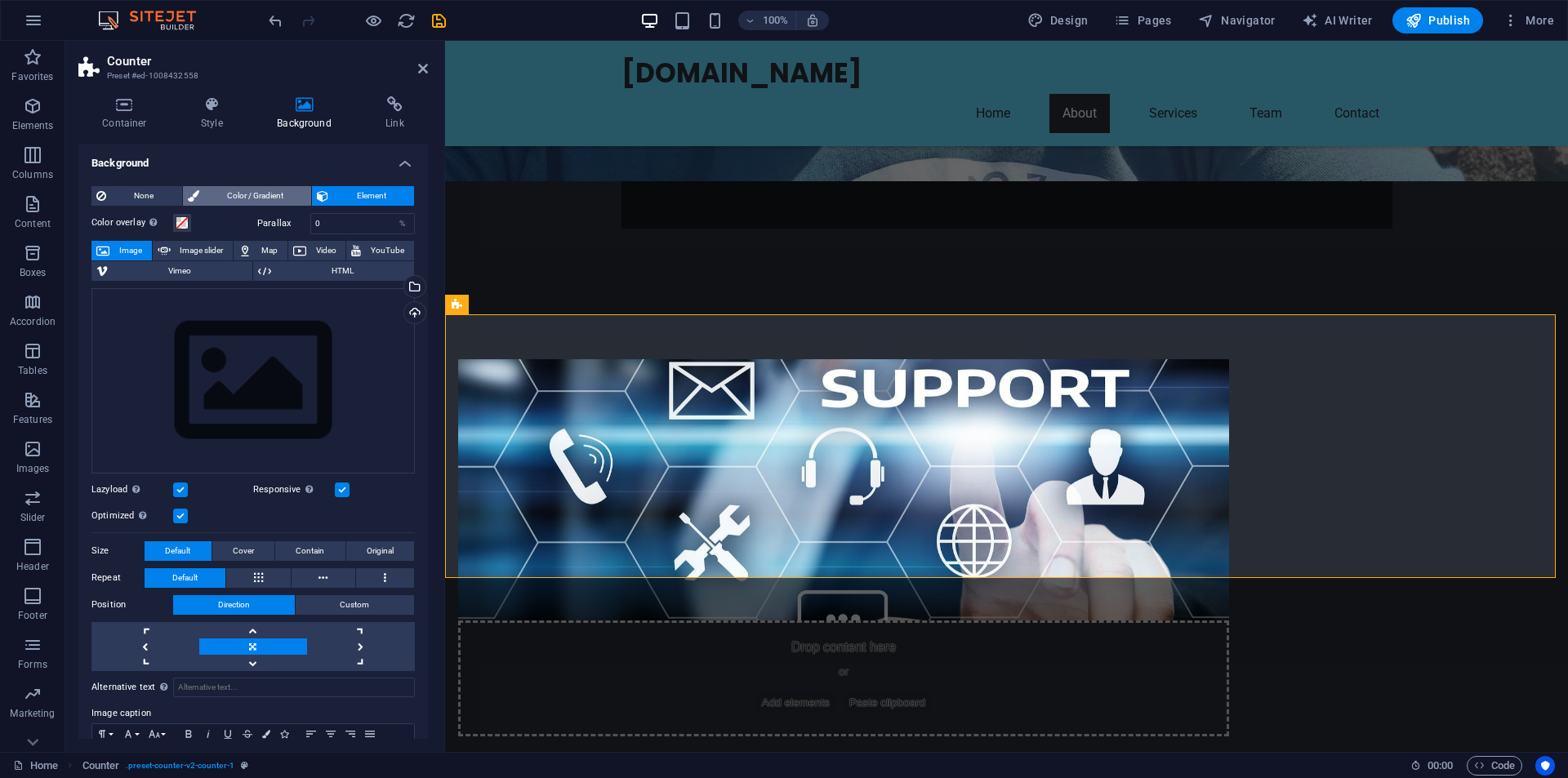
click at [252, 197] on span "Color / Gradient" at bounding box center [256, 195] width 103 height 19
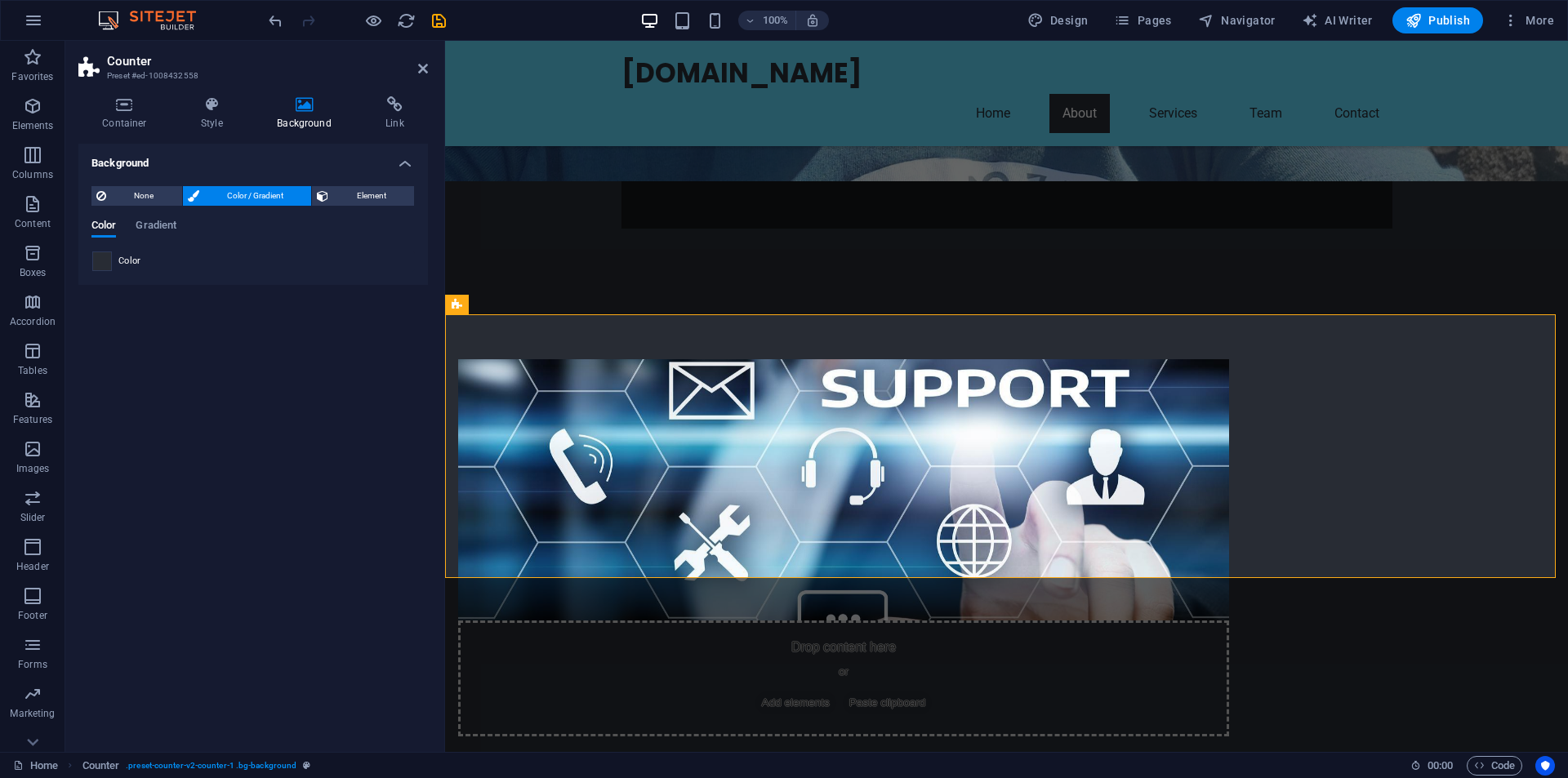
click at [99, 264] on span at bounding box center [102, 261] width 18 height 18
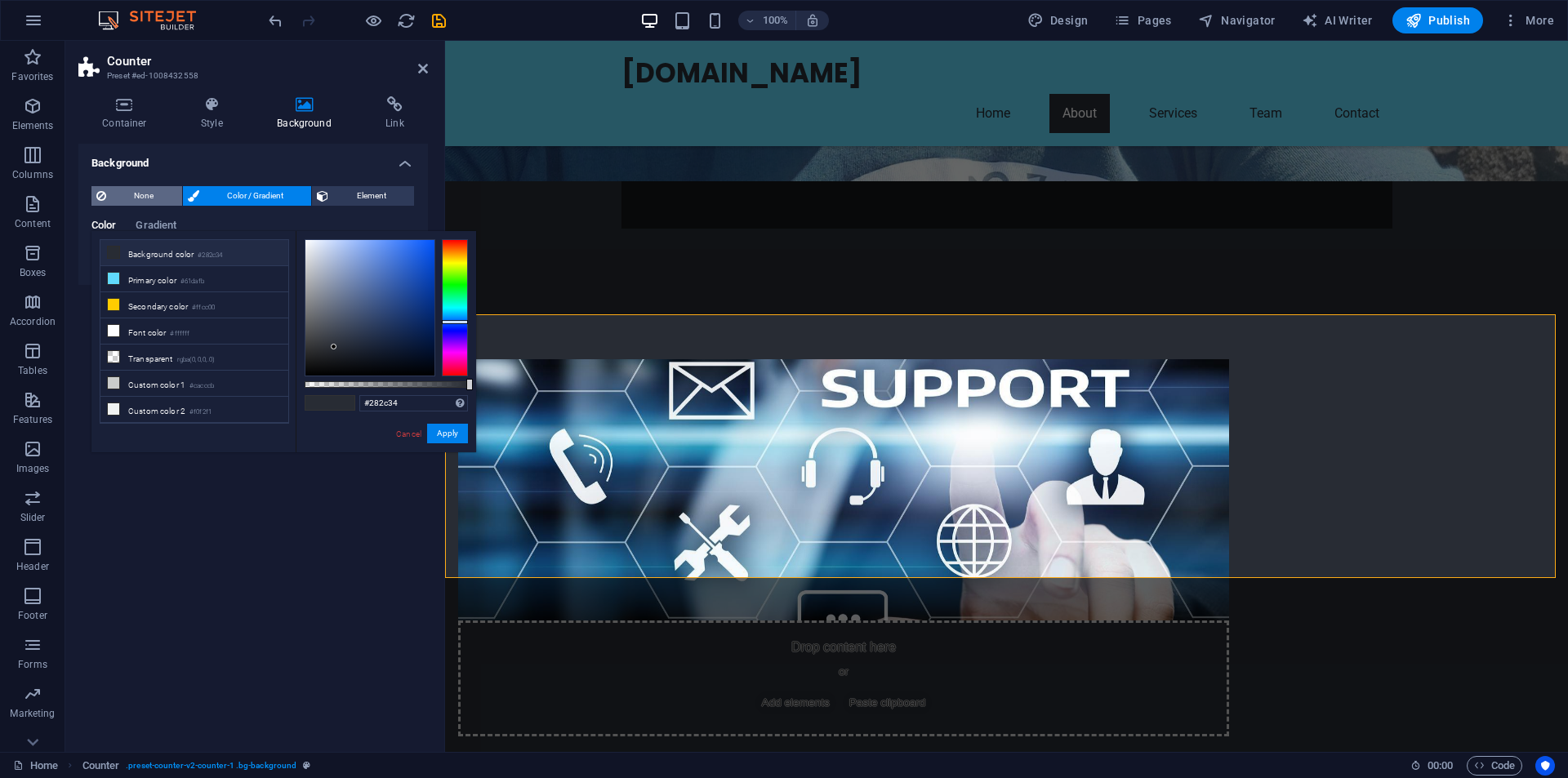
click at [133, 193] on span "None" at bounding box center [144, 195] width 66 height 19
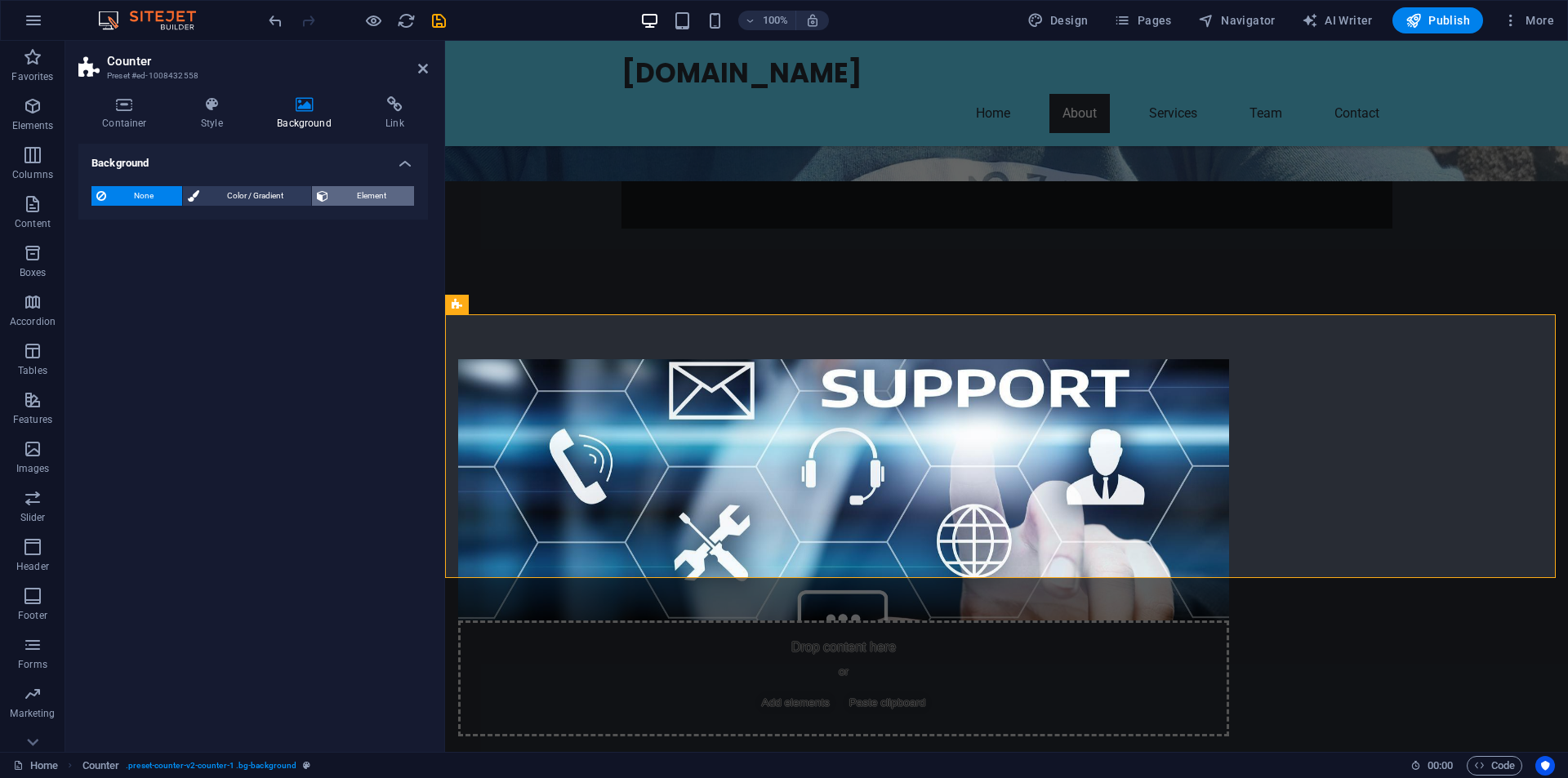
click at [374, 196] on span "Element" at bounding box center [371, 195] width 76 height 19
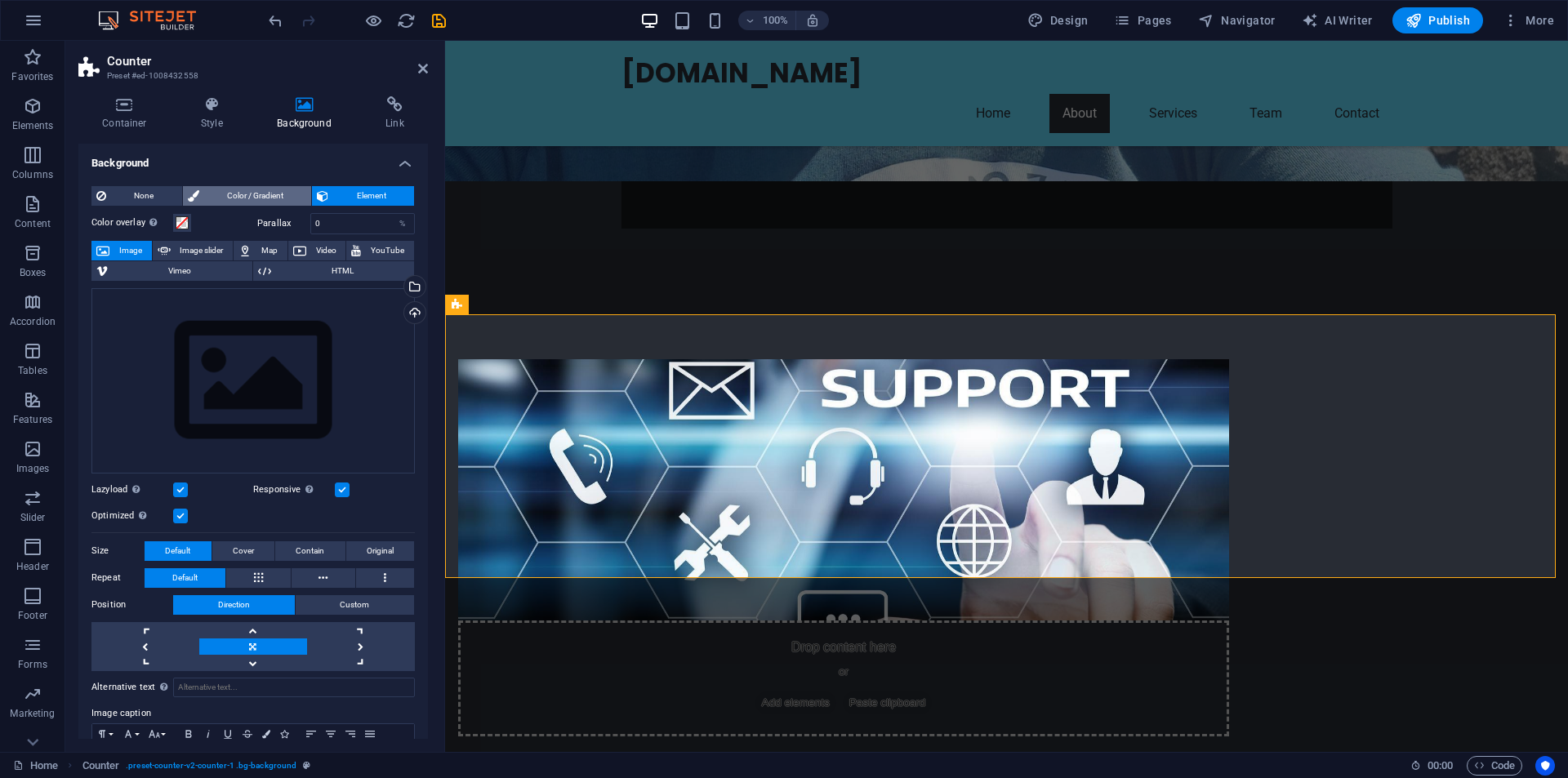
click at [247, 197] on span "Color / Gradient" at bounding box center [256, 195] width 103 height 19
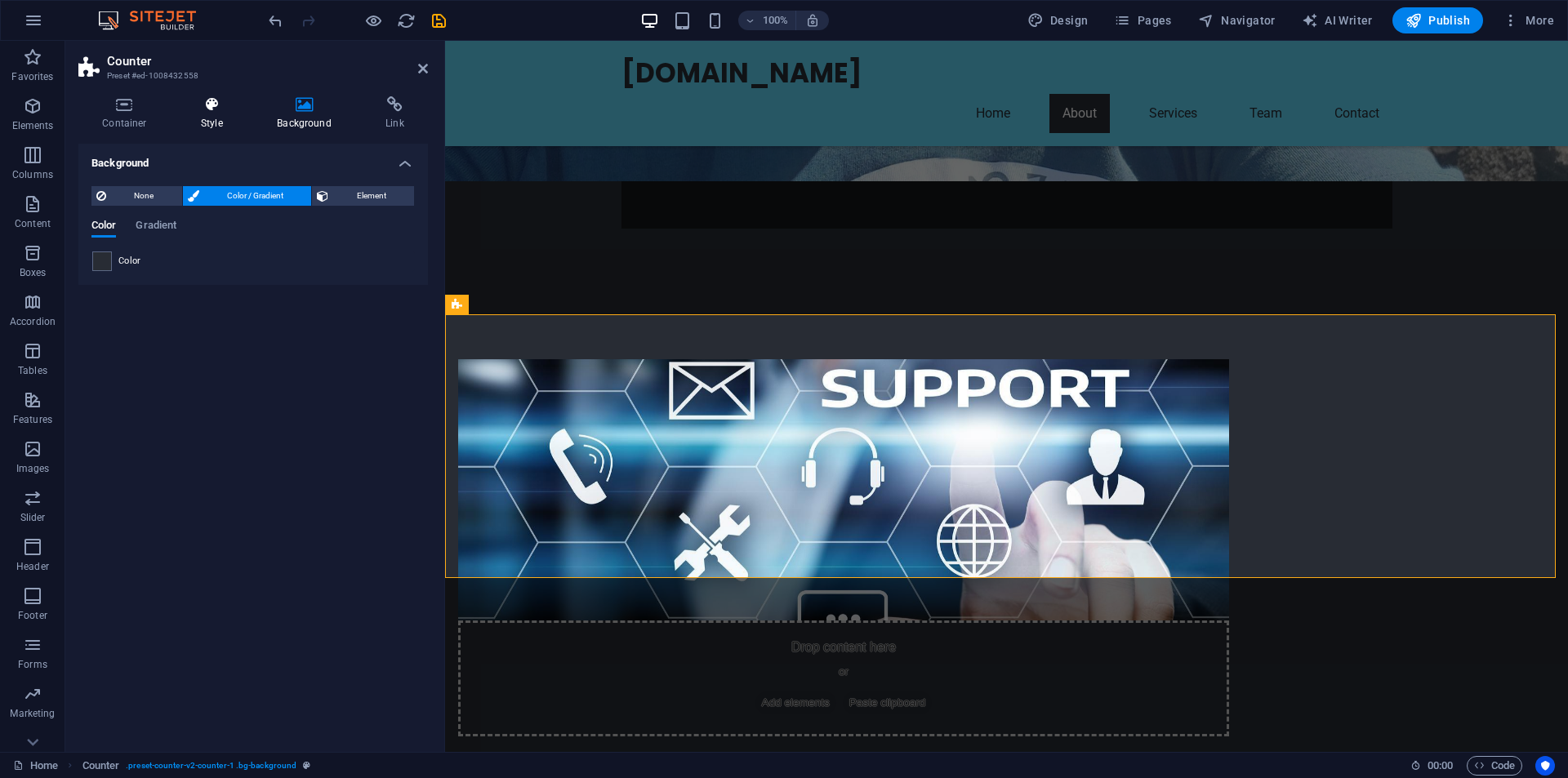
click at [205, 114] on h4 "Style" at bounding box center [215, 114] width 76 height 34
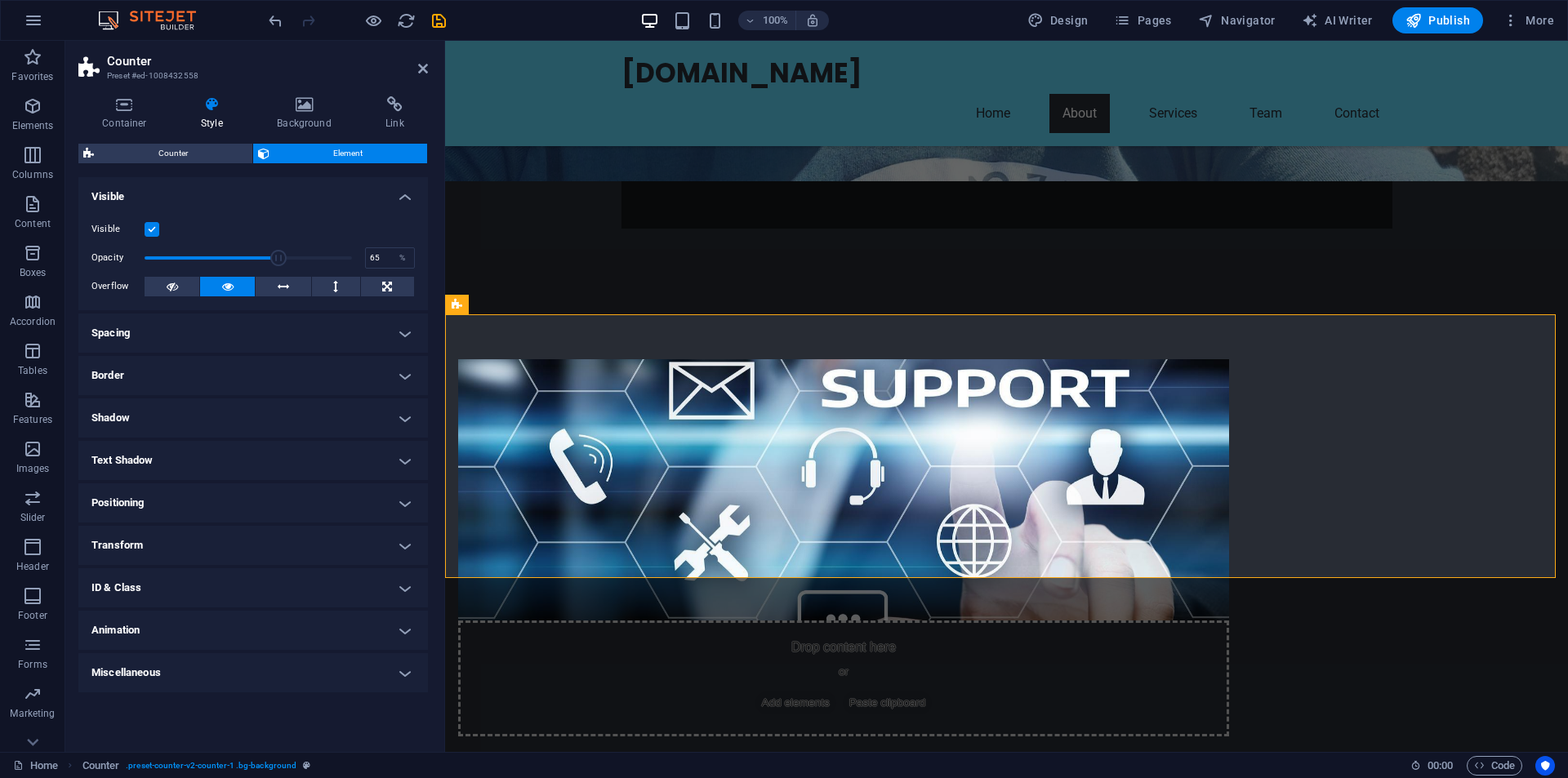
drag, startPoint x: 346, startPoint y: 260, endPoint x: 278, endPoint y: 264, distance: 68.1
click at [278, 264] on span at bounding box center [278, 257] width 16 height 16
drag, startPoint x: 270, startPoint y: 264, endPoint x: 363, endPoint y: 253, distance: 93.6
click at [363, 253] on div "Opacity 100 %" at bounding box center [253, 257] width 323 height 24
click at [291, 287] on button at bounding box center [283, 286] width 55 height 19
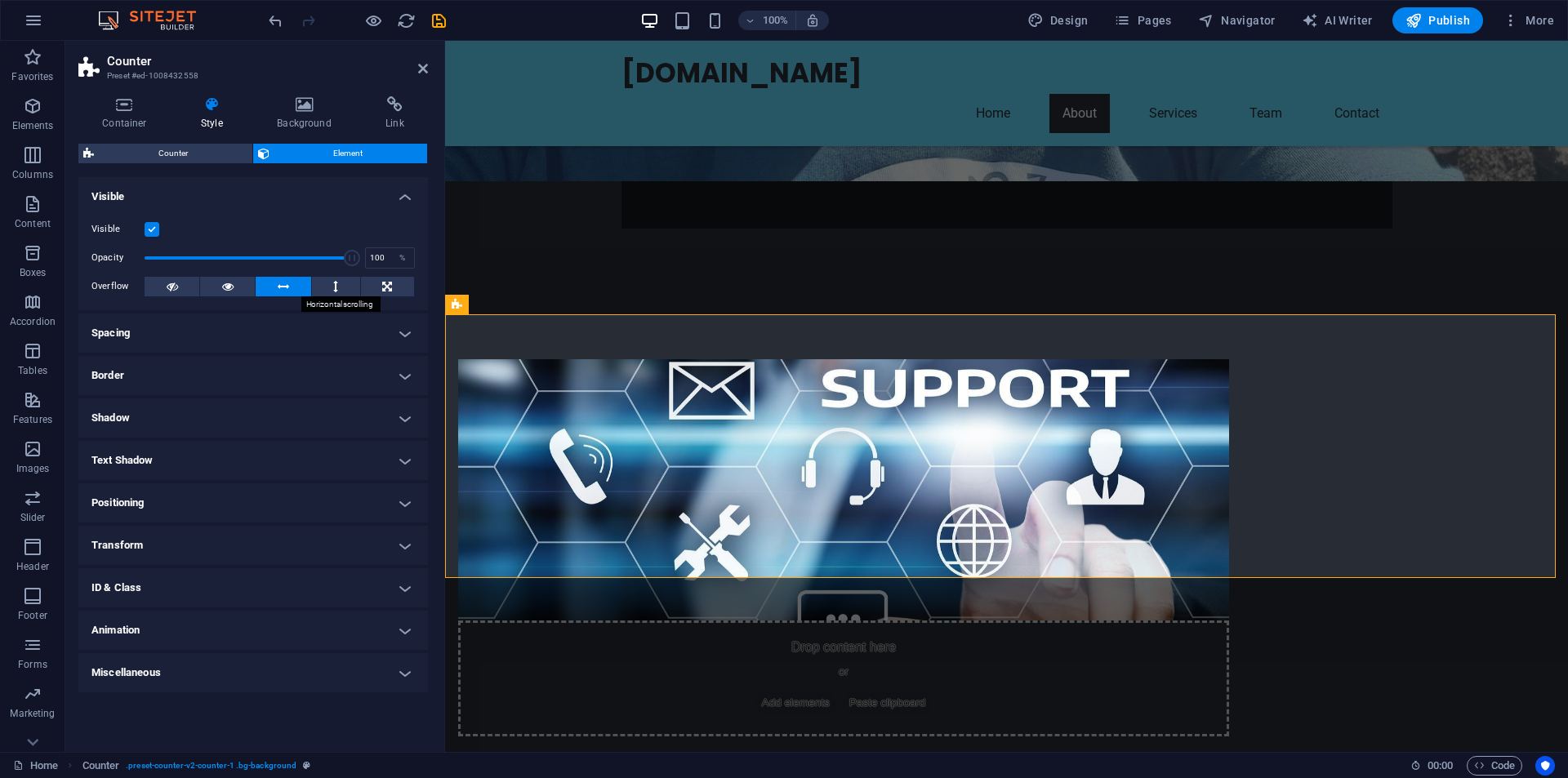
click at [300, 286] on button at bounding box center [283, 286] width 55 height 19
click at [400, 338] on h4 "Spacing" at bounding box center [253, 333] width 350 height 40
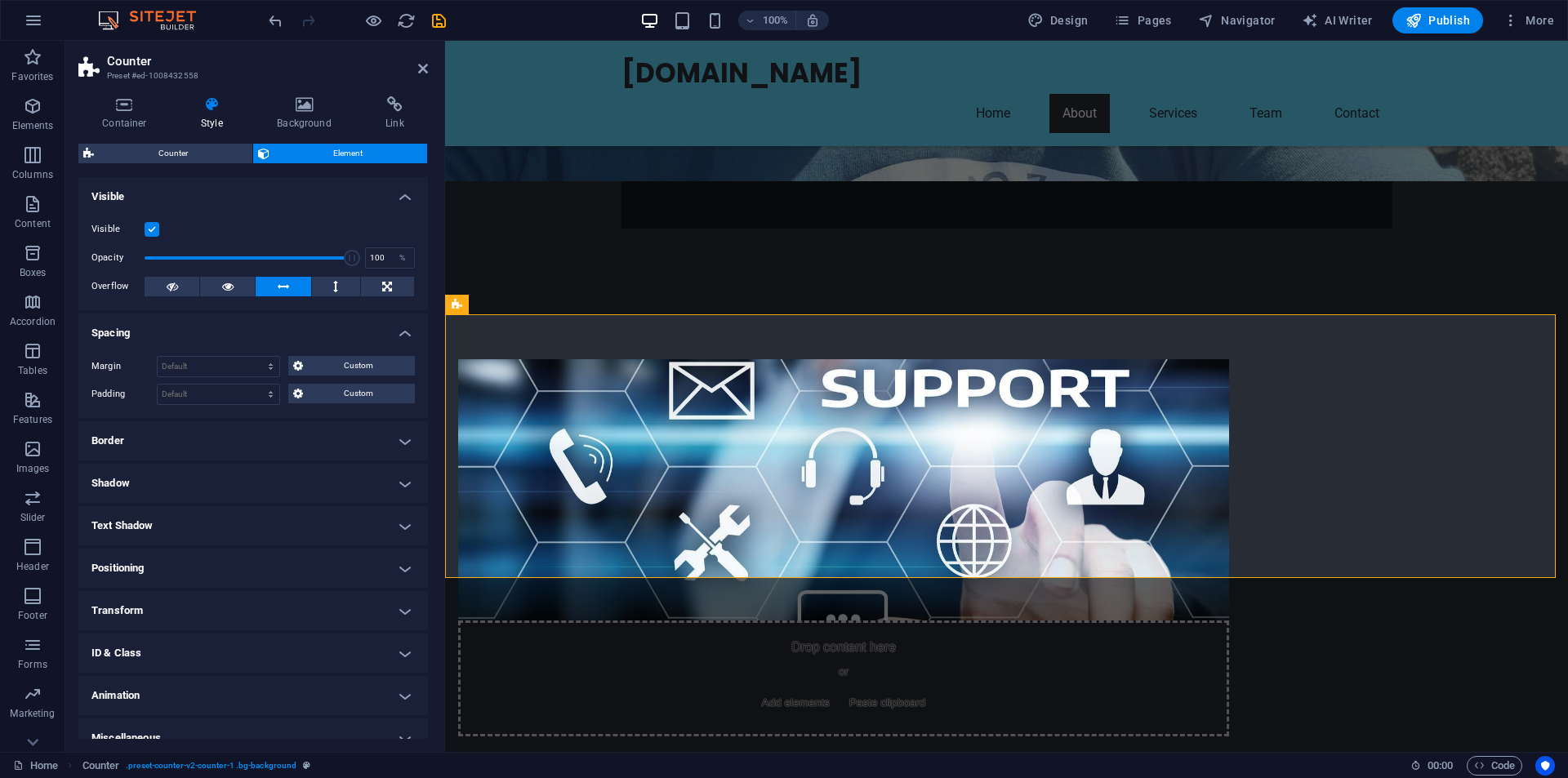
click at [400, 338] on h4 "Spacing" at bounding box center [253, 328] width 350 height 29
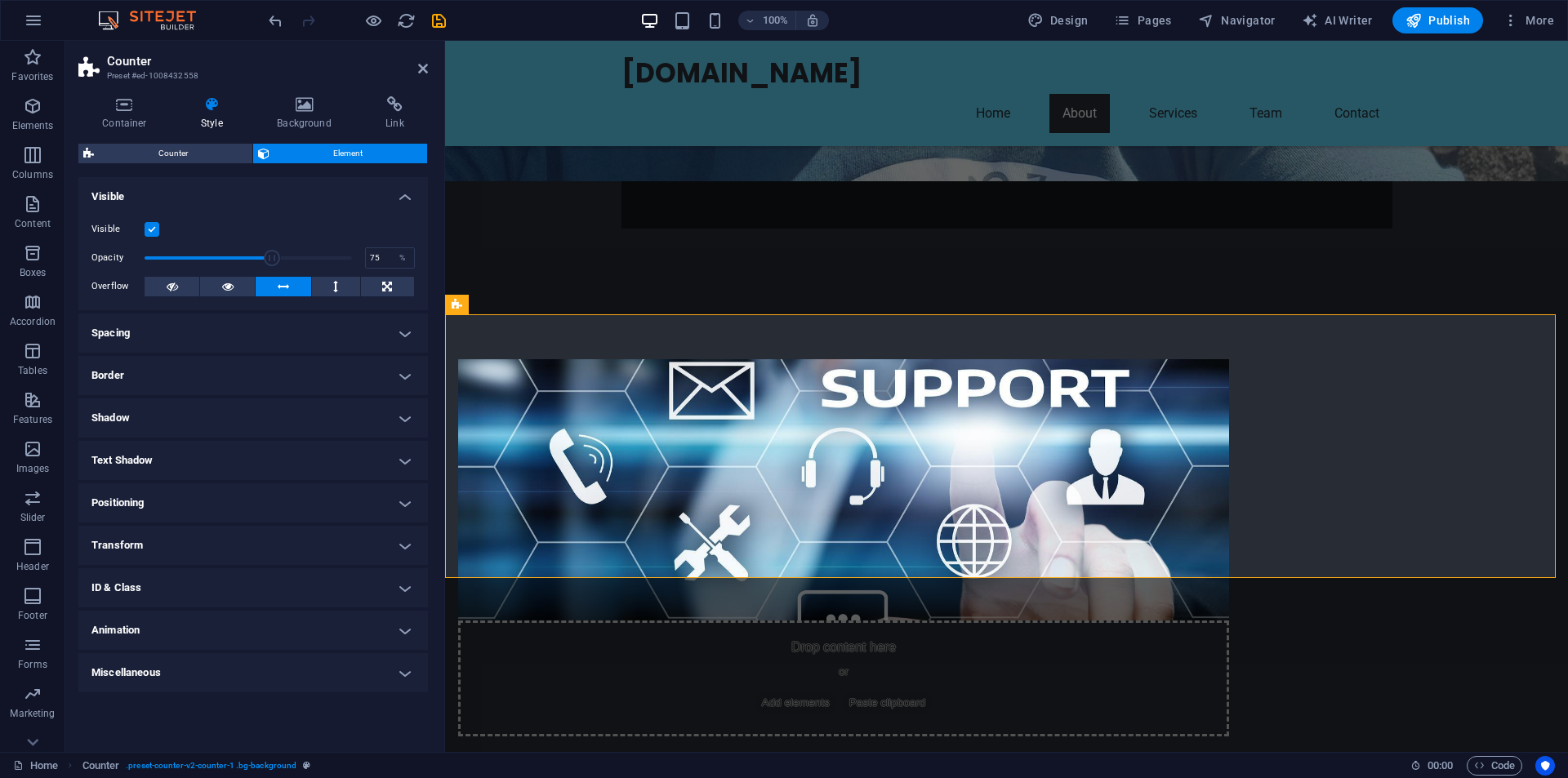
type input "76"
drag, startPoint x: 352, startPoint y: 249, endPoint x: 302, endPoint y: 253, distance: 50.2
click at [302, 253] on span at bounding box center [301, 257] width 16 height 16
click at [189, 154] on span "Counter" at bounding box center [172, 153] width 149 height 19
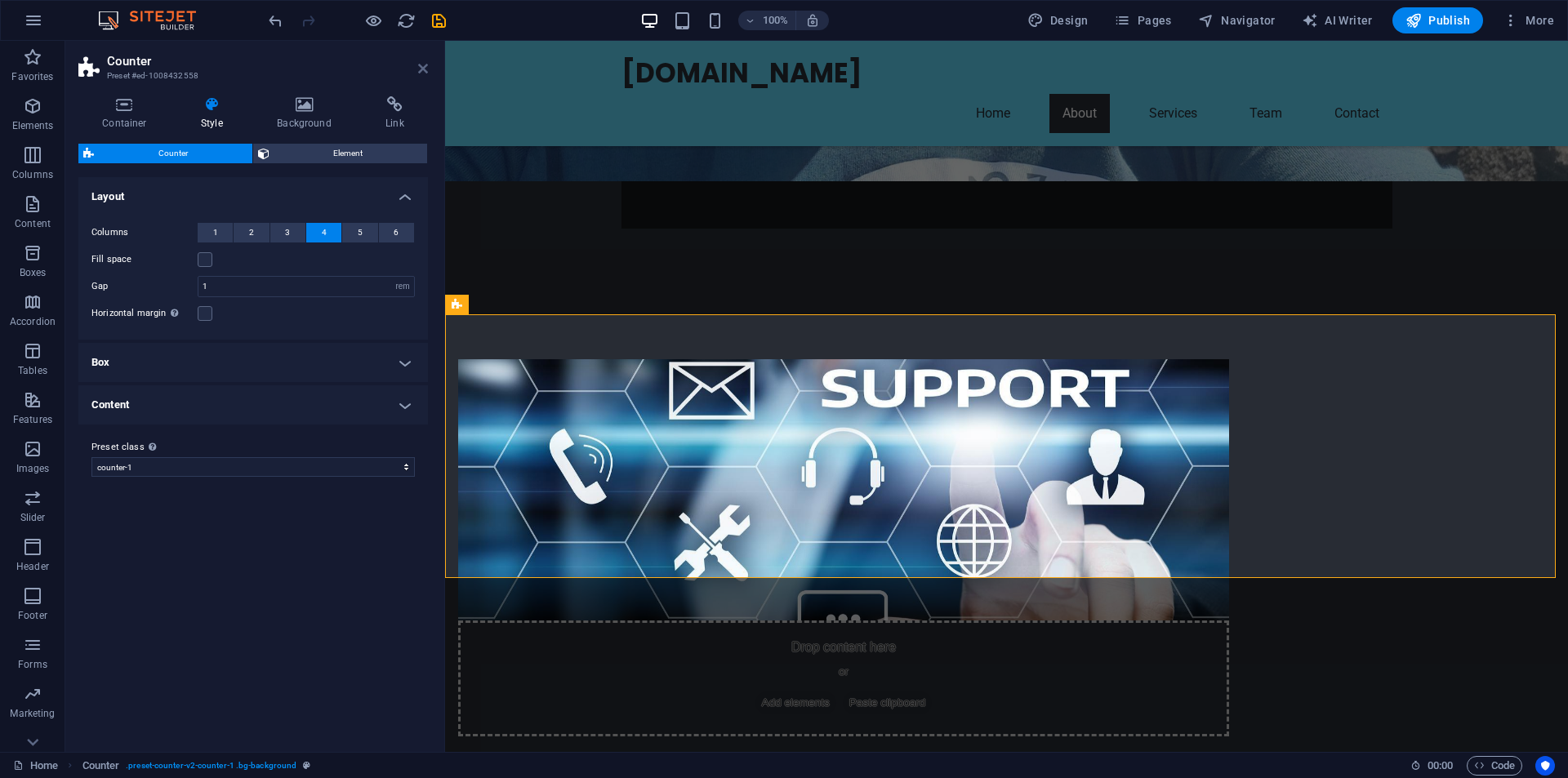
click at [426, 66] on icon at bounding box center [423, 69] width 10 height 13
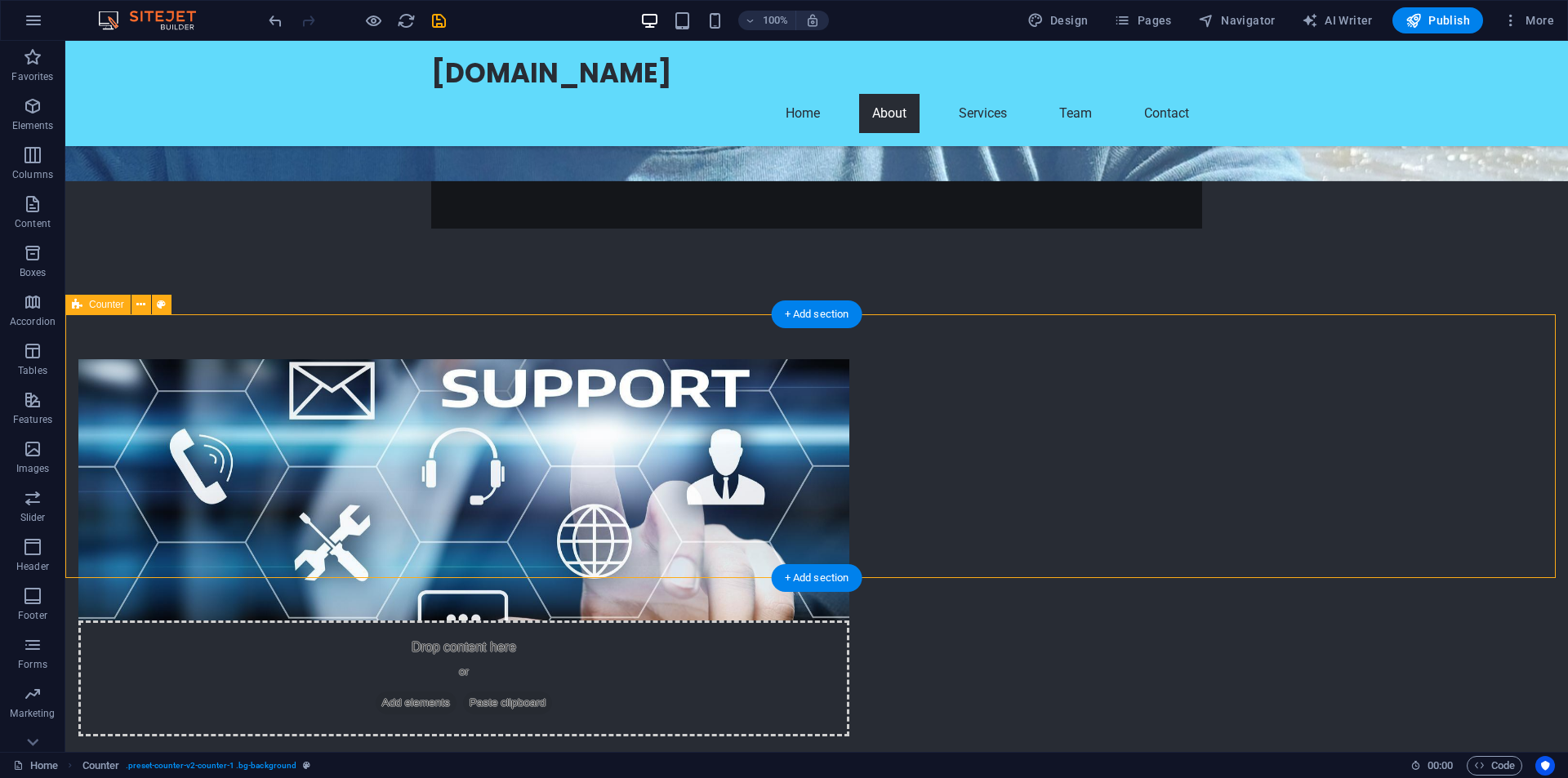
select select "rem"
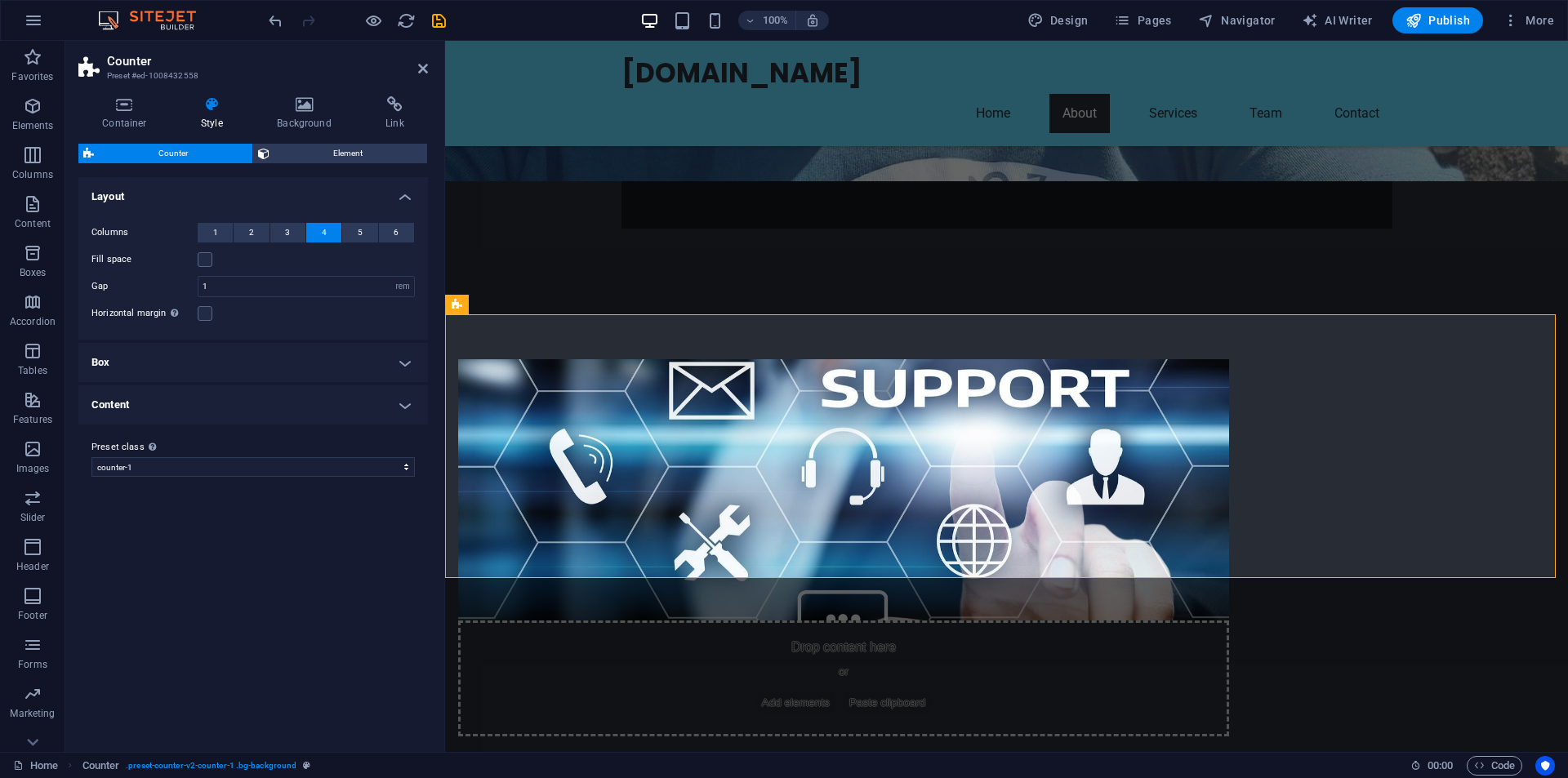
click at [265, 549] on div "Variants Default Layout Columns 1 2 3 4 5 6 Fill space Gap 1 px rem % vh vw Hor…" at bounding box center [253, 458] width 350 height 562
click at [400, 404] on h4 "Content" at bounding box center [253, 405] width 350 height 40
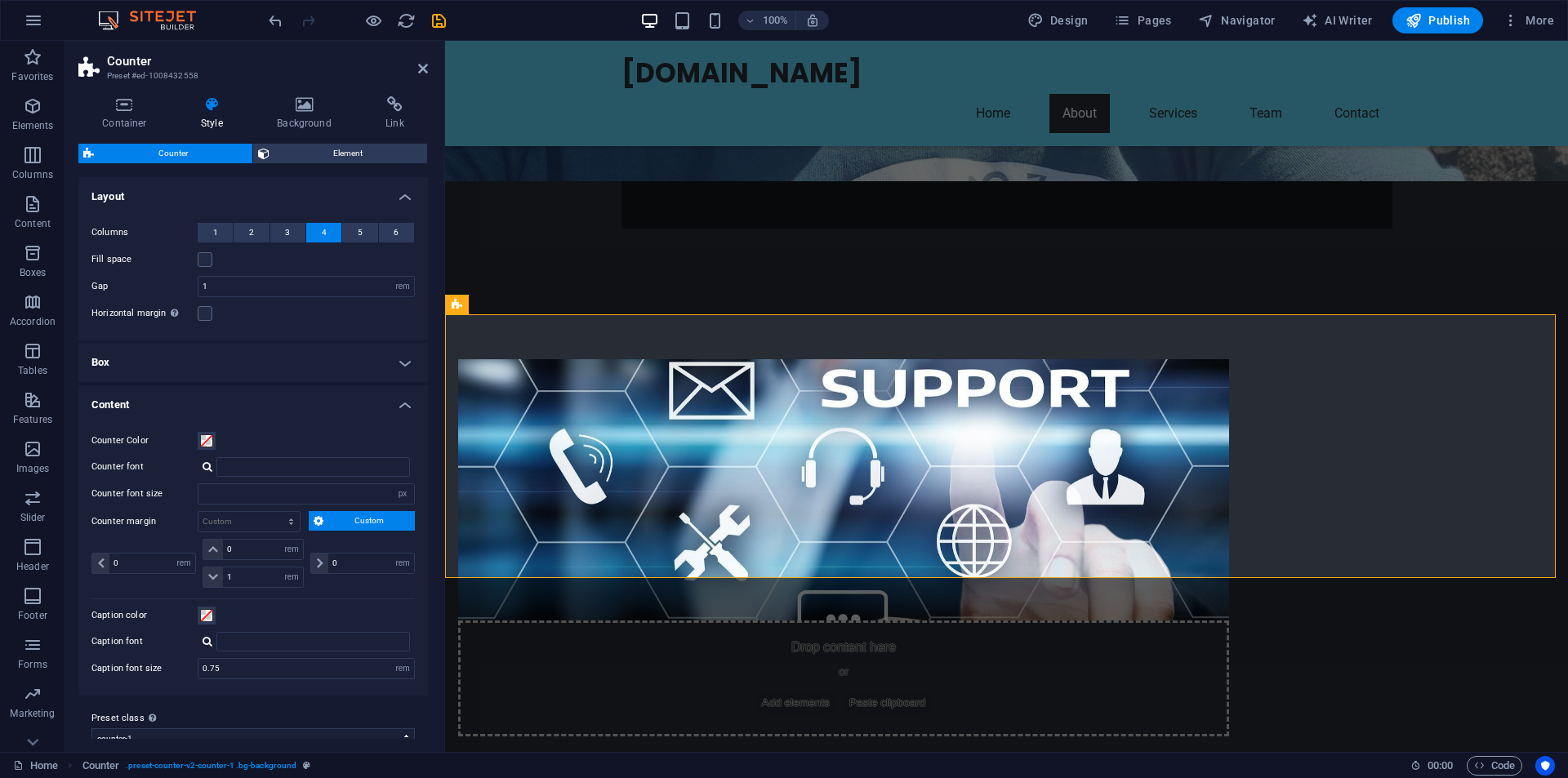
click at [400, 404] on h4 "Content" at bounding box center [253, 400] width 350 height 29
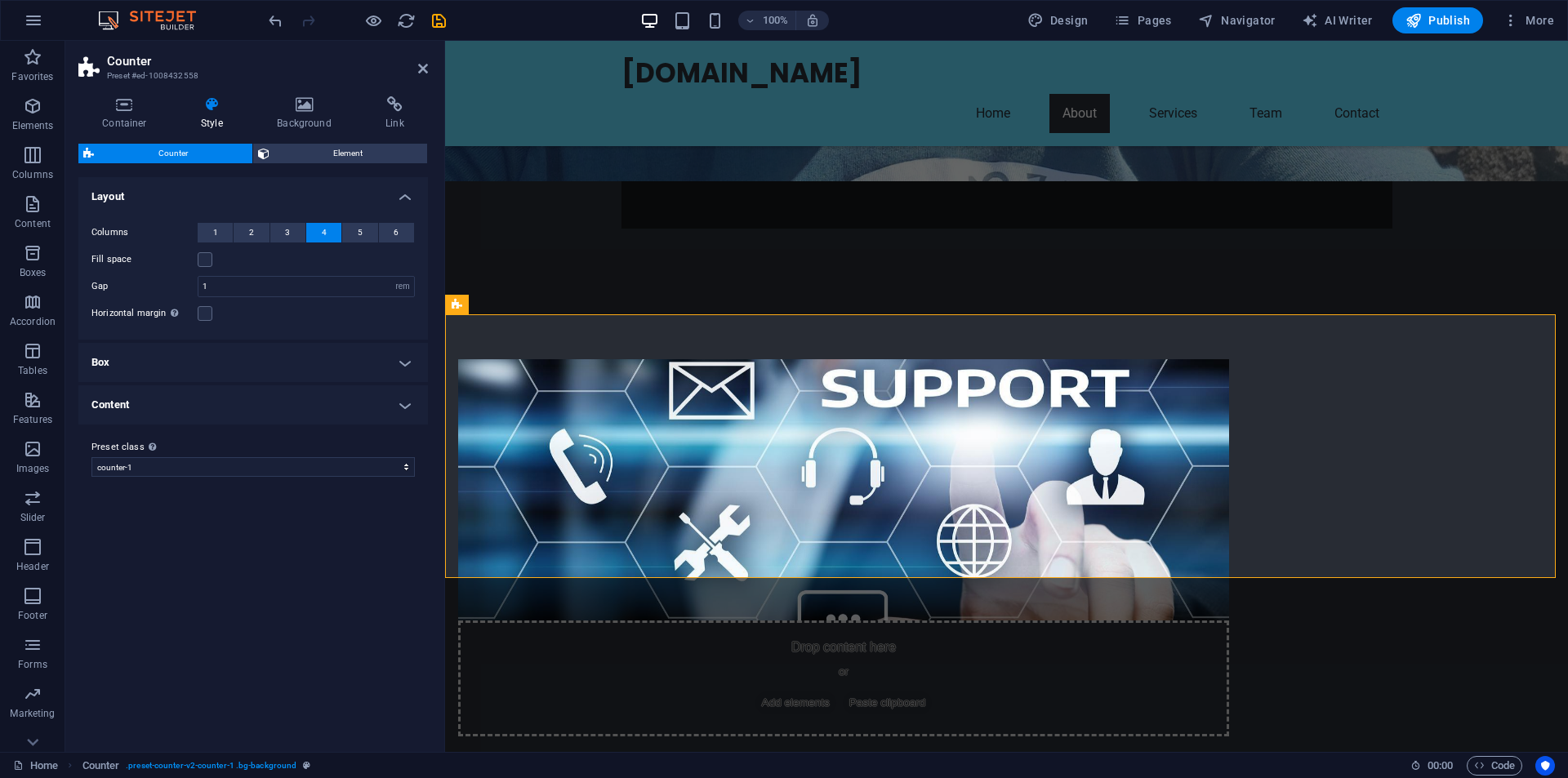
click at [402, 362] on h4 "Box" at bounding box center [253, 363] width 350 height 40
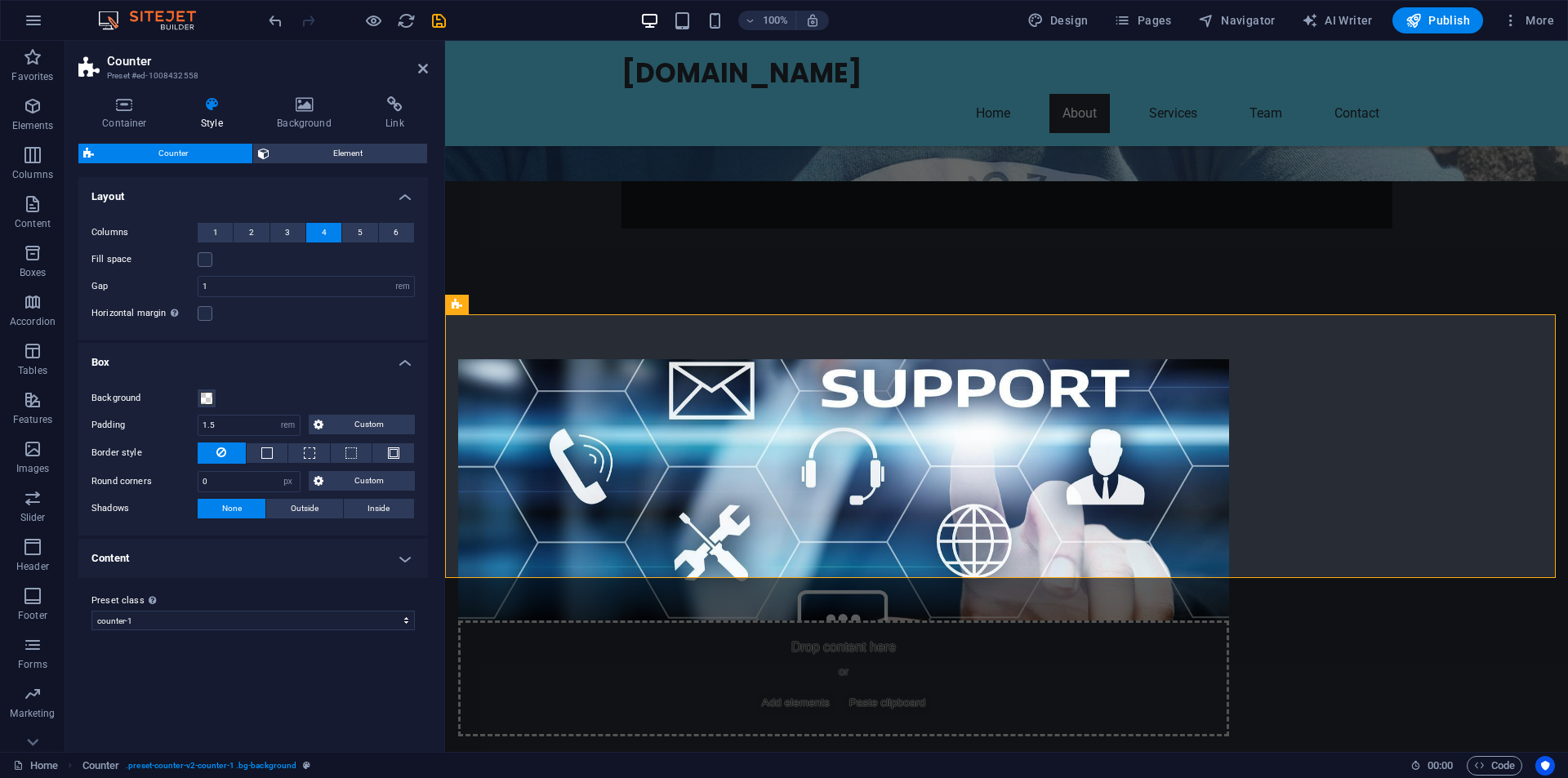
click at [402, 362] on h4 "Box" at bounding box center [253, 357] width 350 height 29
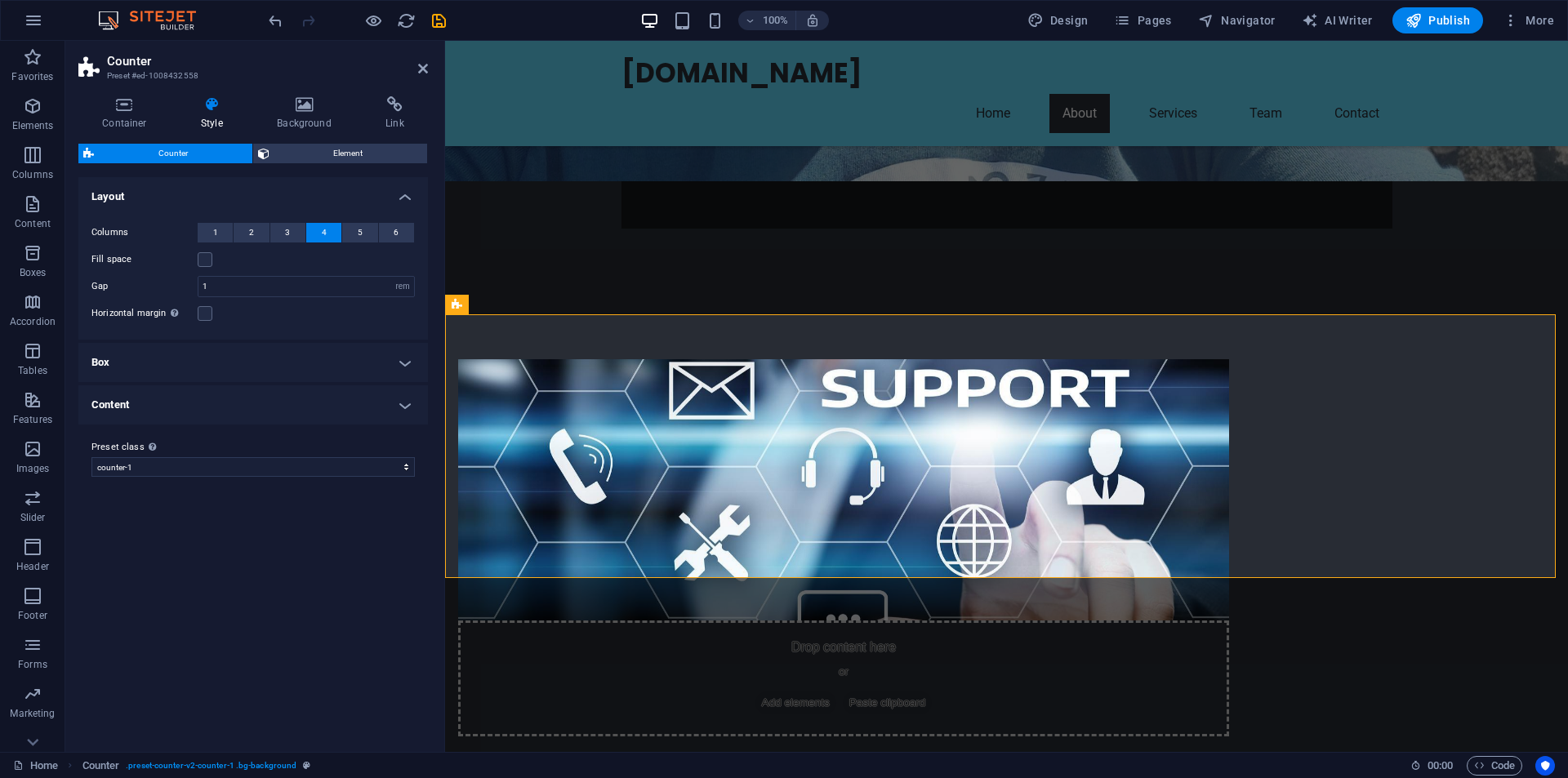
click at [123, 95] on div "Container Style Background Link Size Height Default px rem % vh vw Min. height …" at bounding box center [253, 417] width 376 height 669
click at [125, 105] on icon at bounding box center [124, 104] width 93 height 16
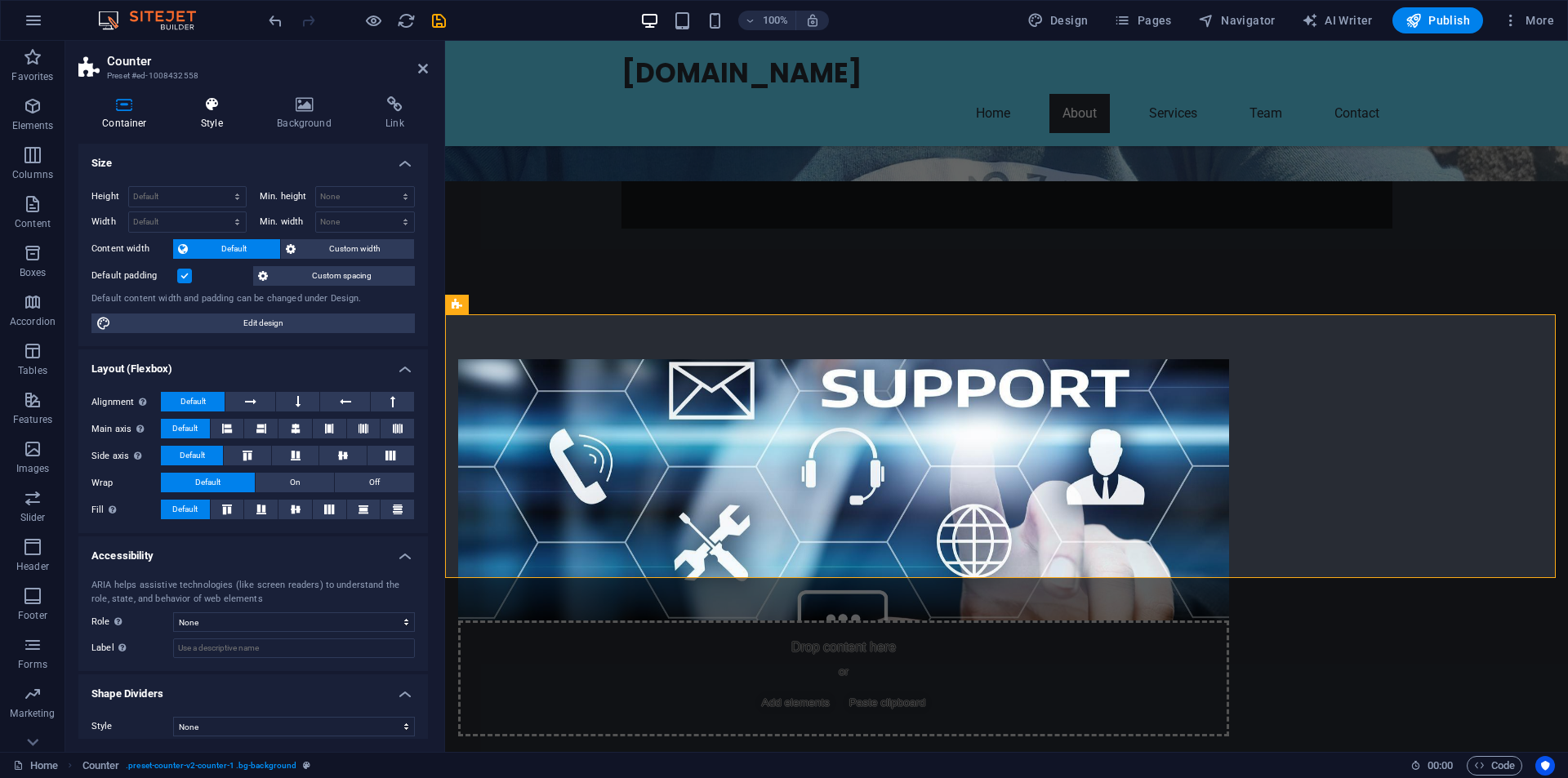
click at [225, 117] on h4 "Style" at bounding box center [215, 114] width 76 height 34
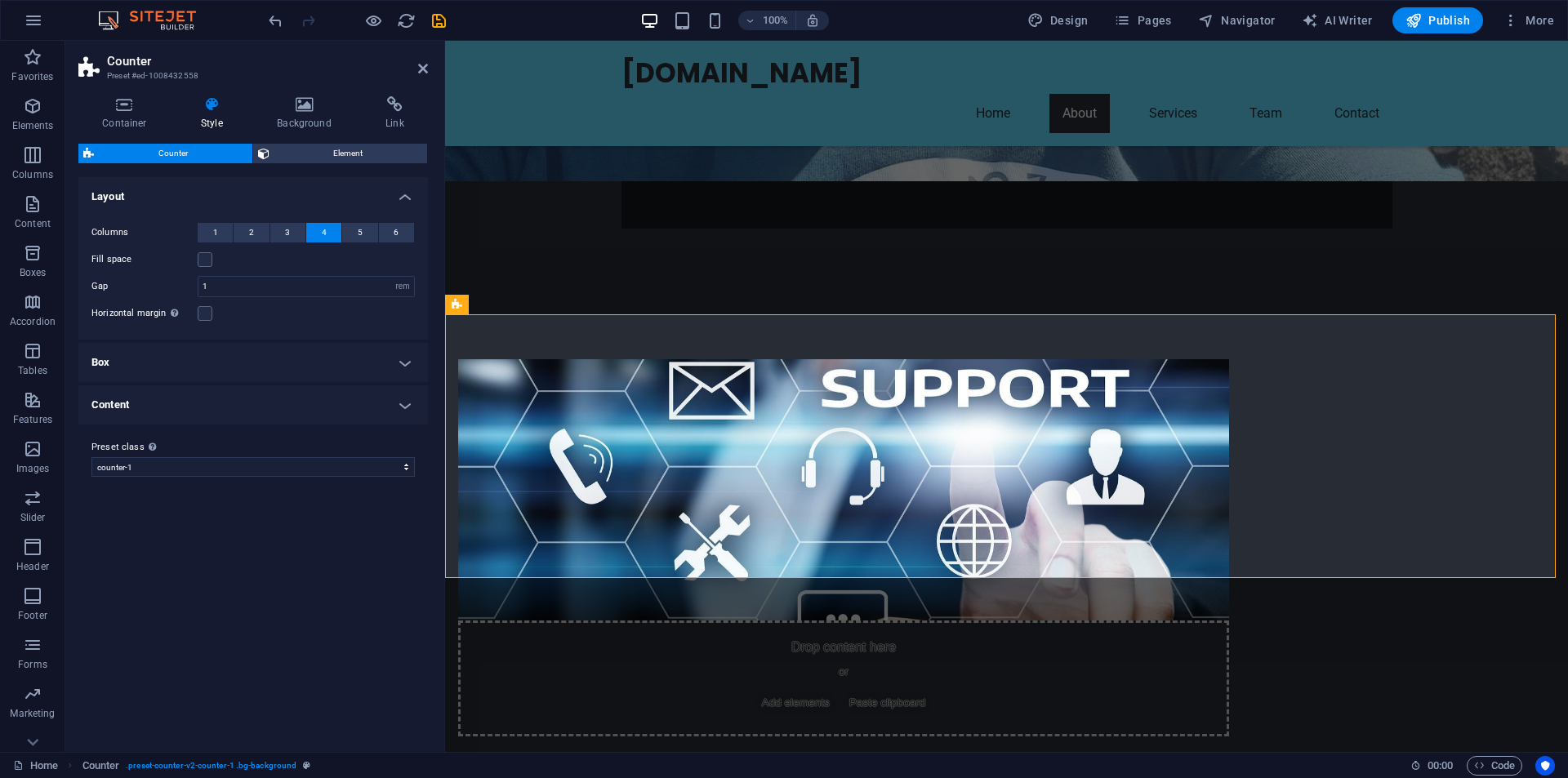
click at [214, 111] on icon at bounding box center [212, 104] width 70 height 16
click at [416, 62] on h2 "Counter" at bounding box center [268, 61] width 321 height 14
click at [422, 64] on icon at bounding box center [423, 69] width 10 height 13
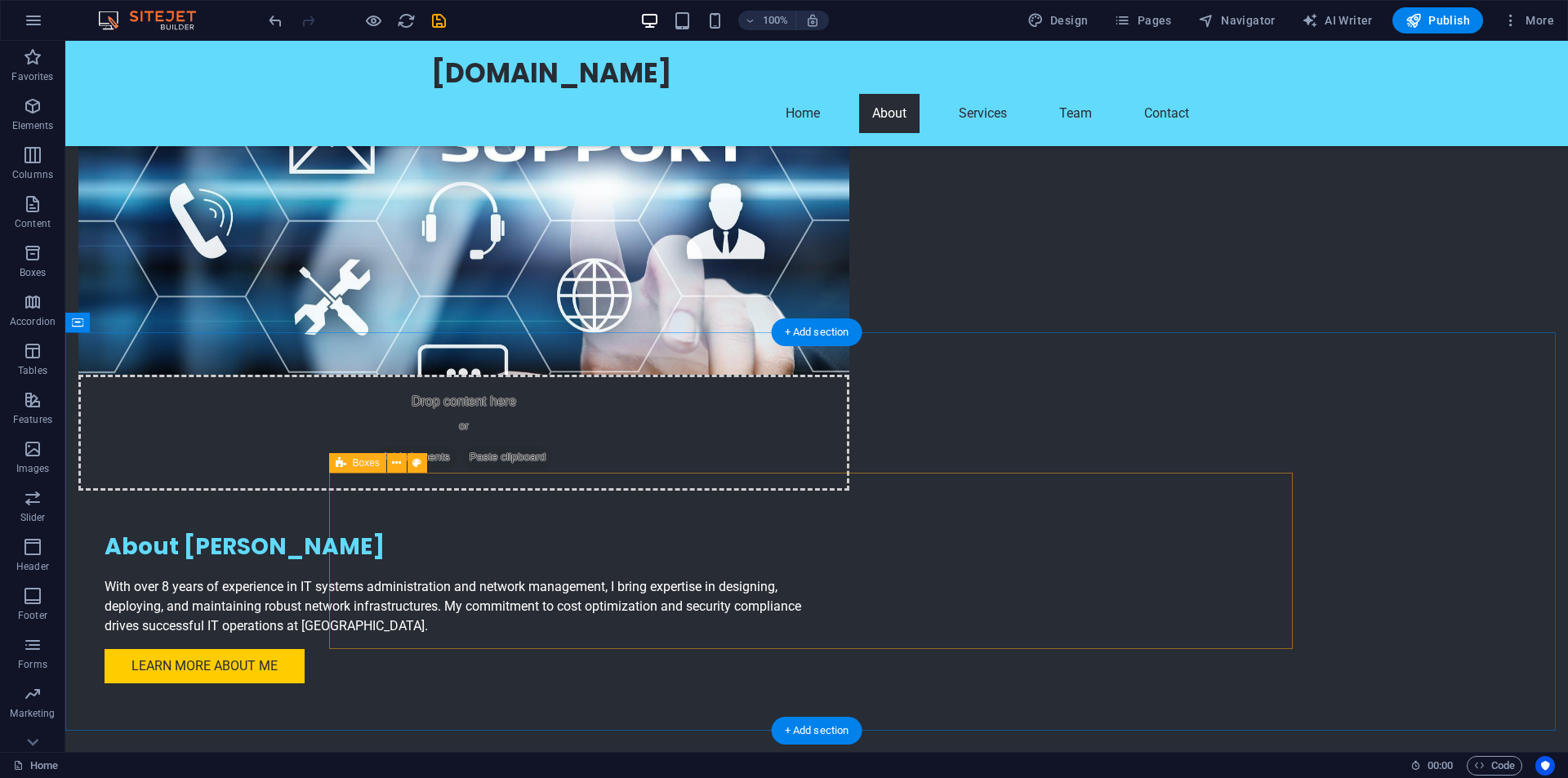
scroll to position [898, 0]
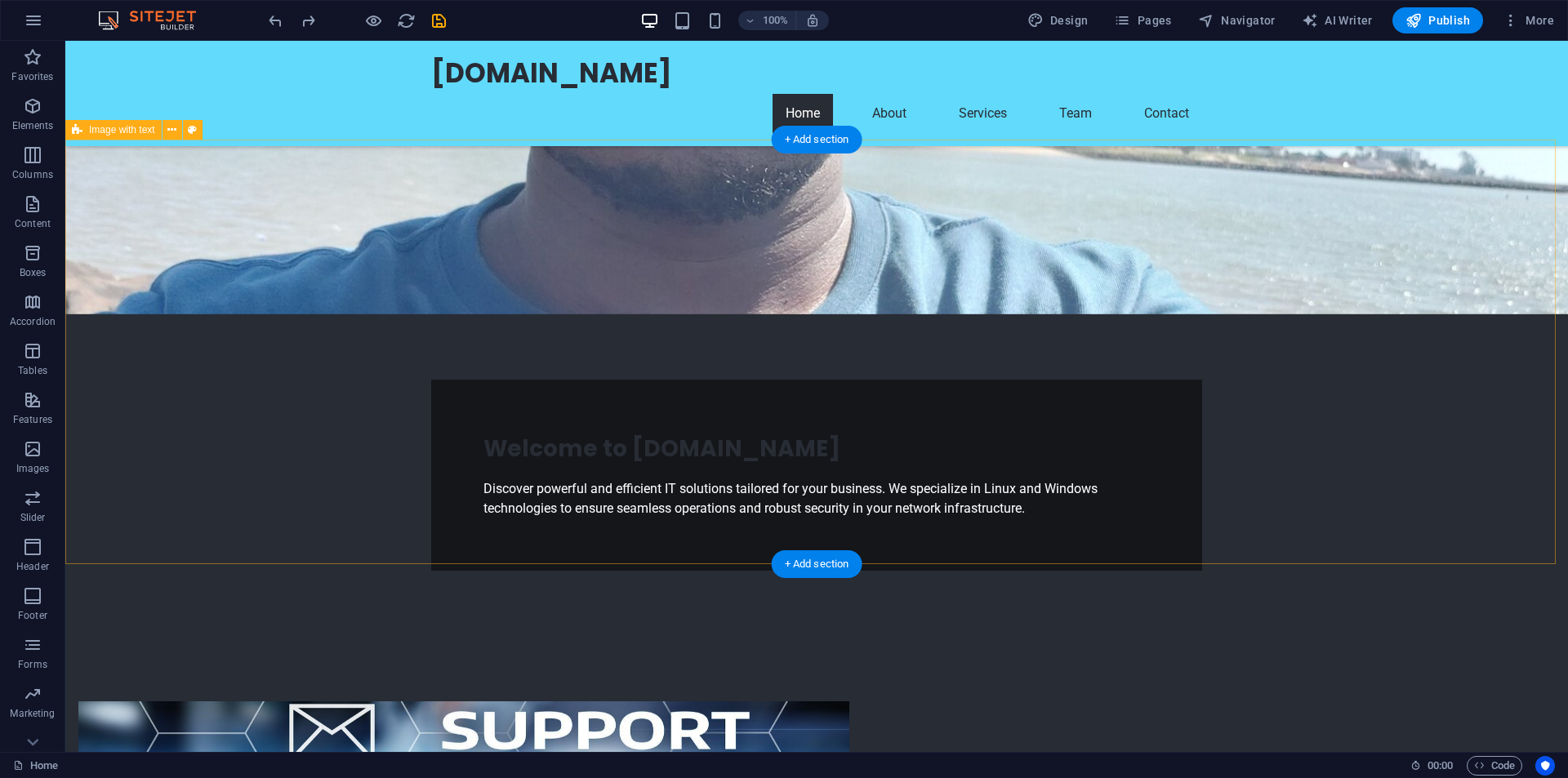
scroll to position [0, 0]
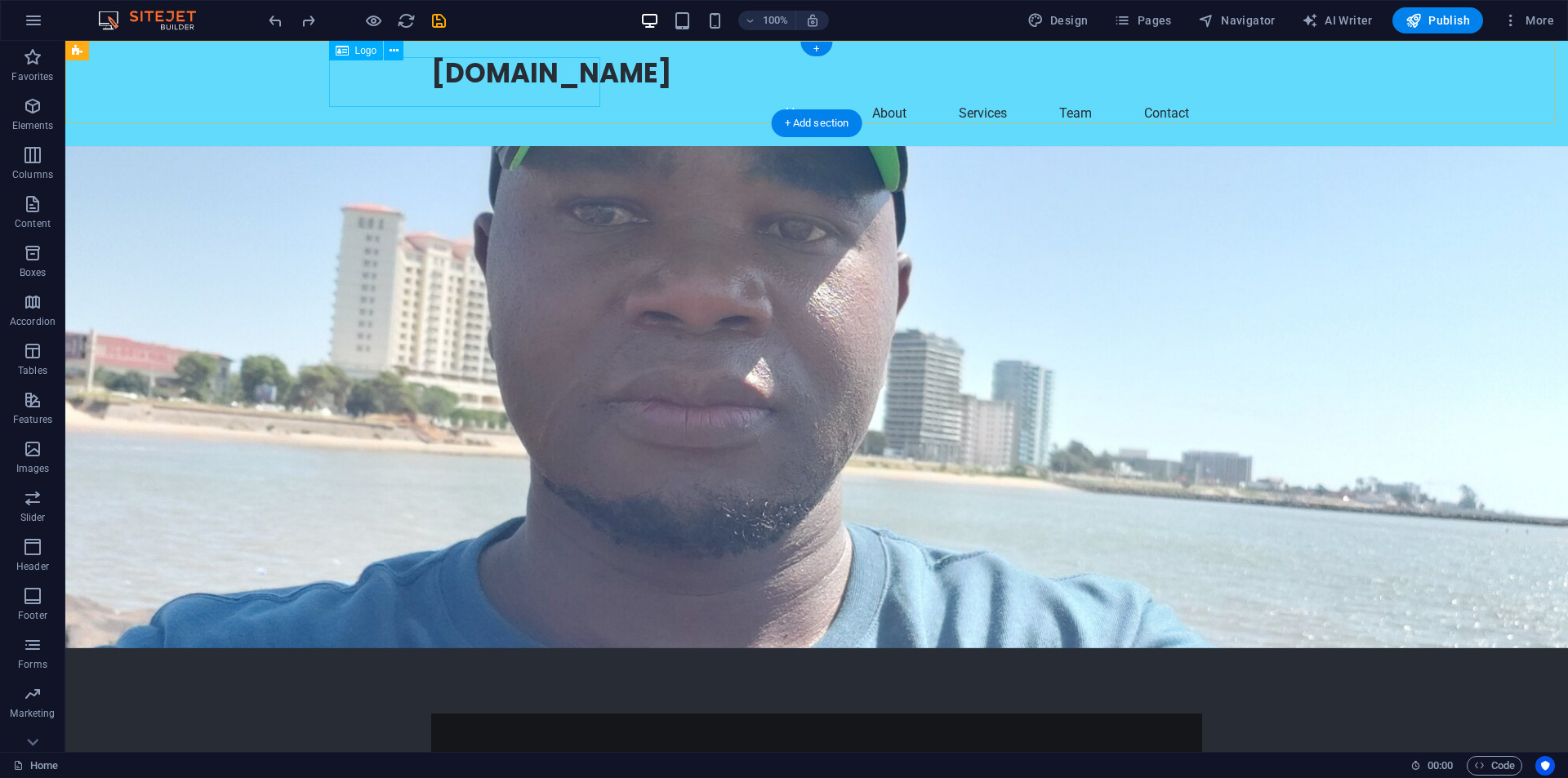
click at [432, 74] on div "[DOMAIN_NAME]" at bounding box center [817, 74] width 771 height 40
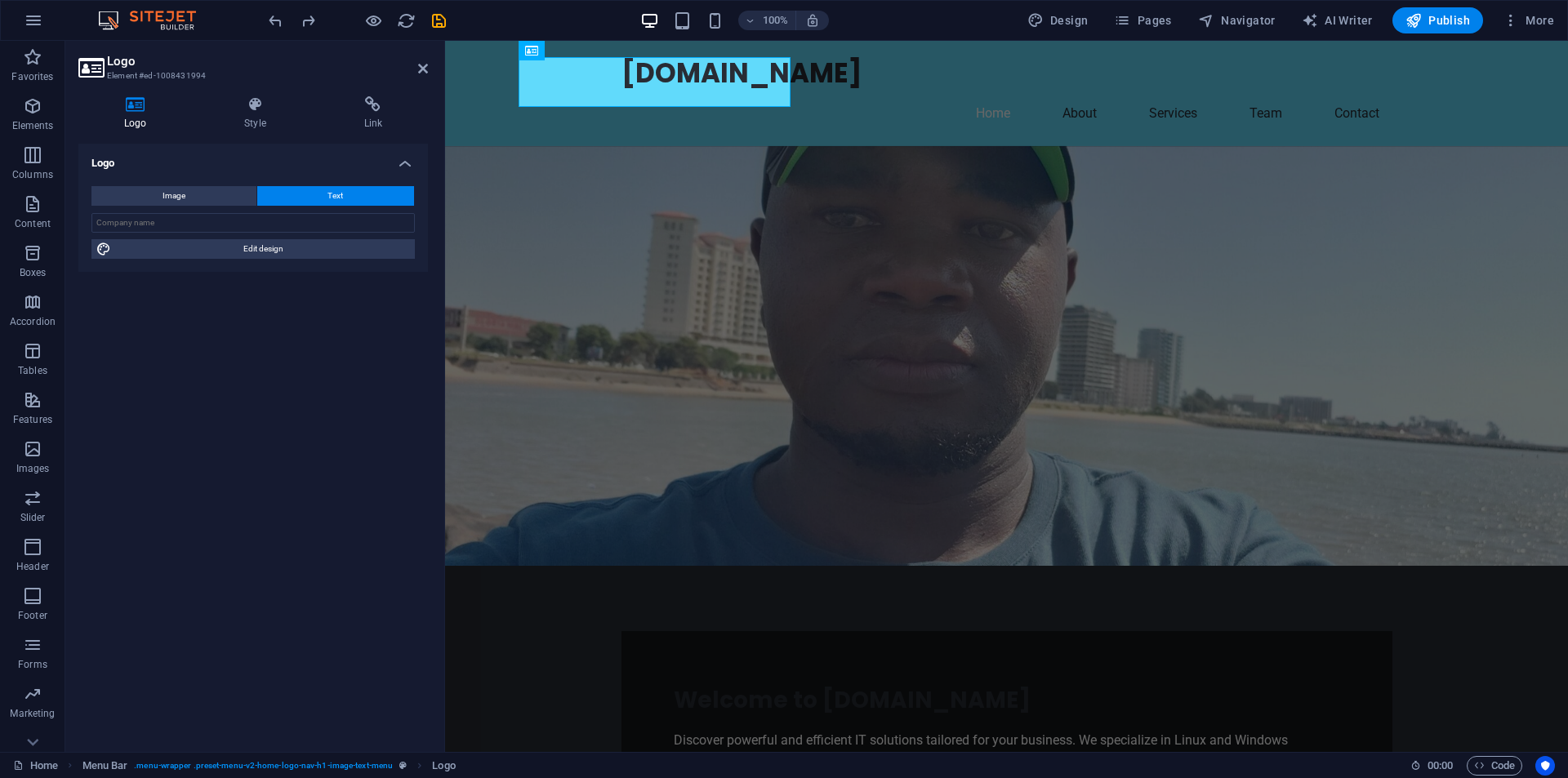
click at [135, 109] on icon at bounding box center [135, 104] width 114 height 16
click at [137, 222] on input "text" at bounding box center [253, 222] width 323 height 19
type input "BNG HlOPHE"
click at [242, 445] on div "Logo Image Text Drag files here, click to choose files or select files from Fil…" at bounding box center [253, 442] width 350 height 595
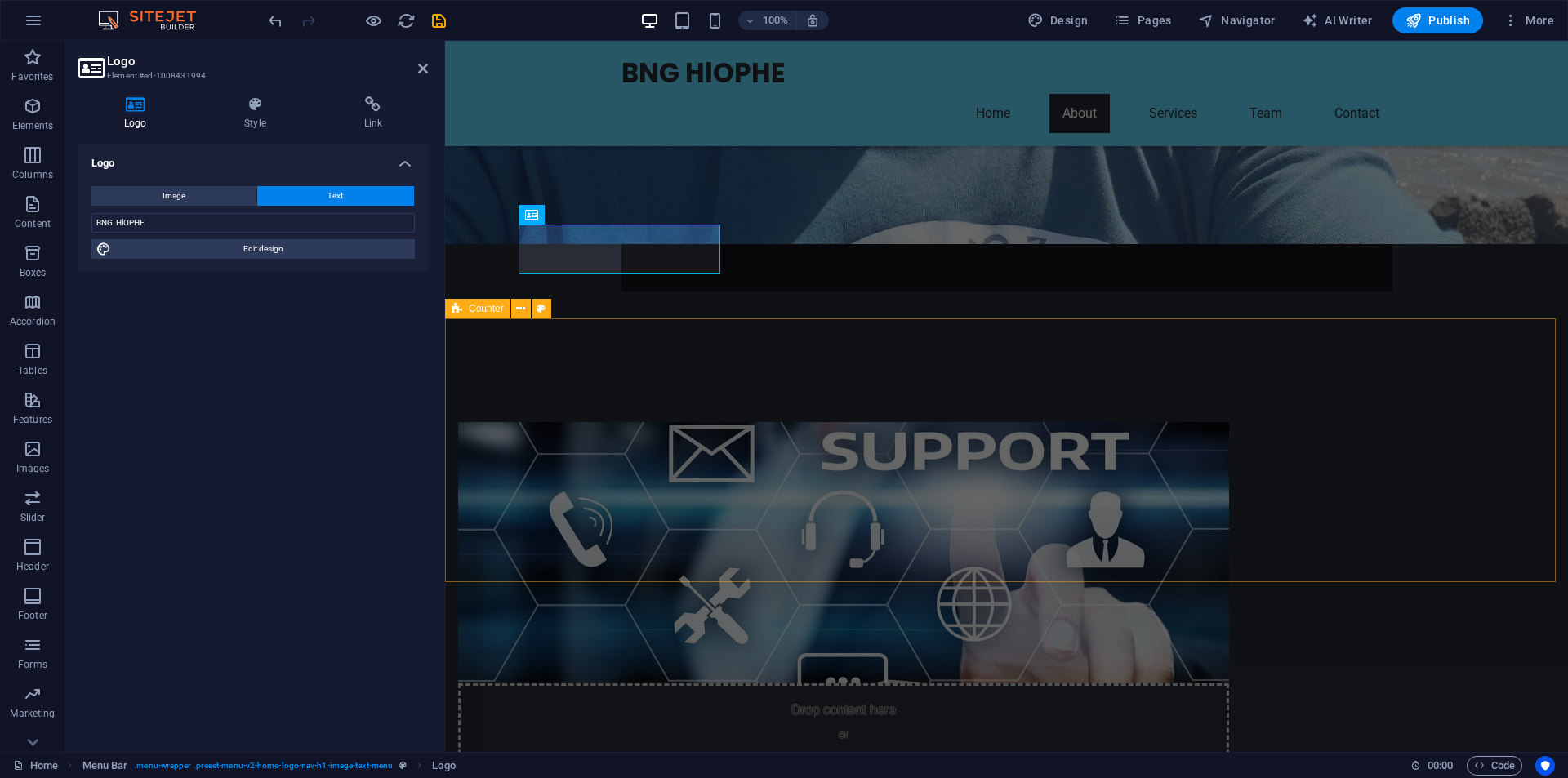
scroll to position [572, 0]
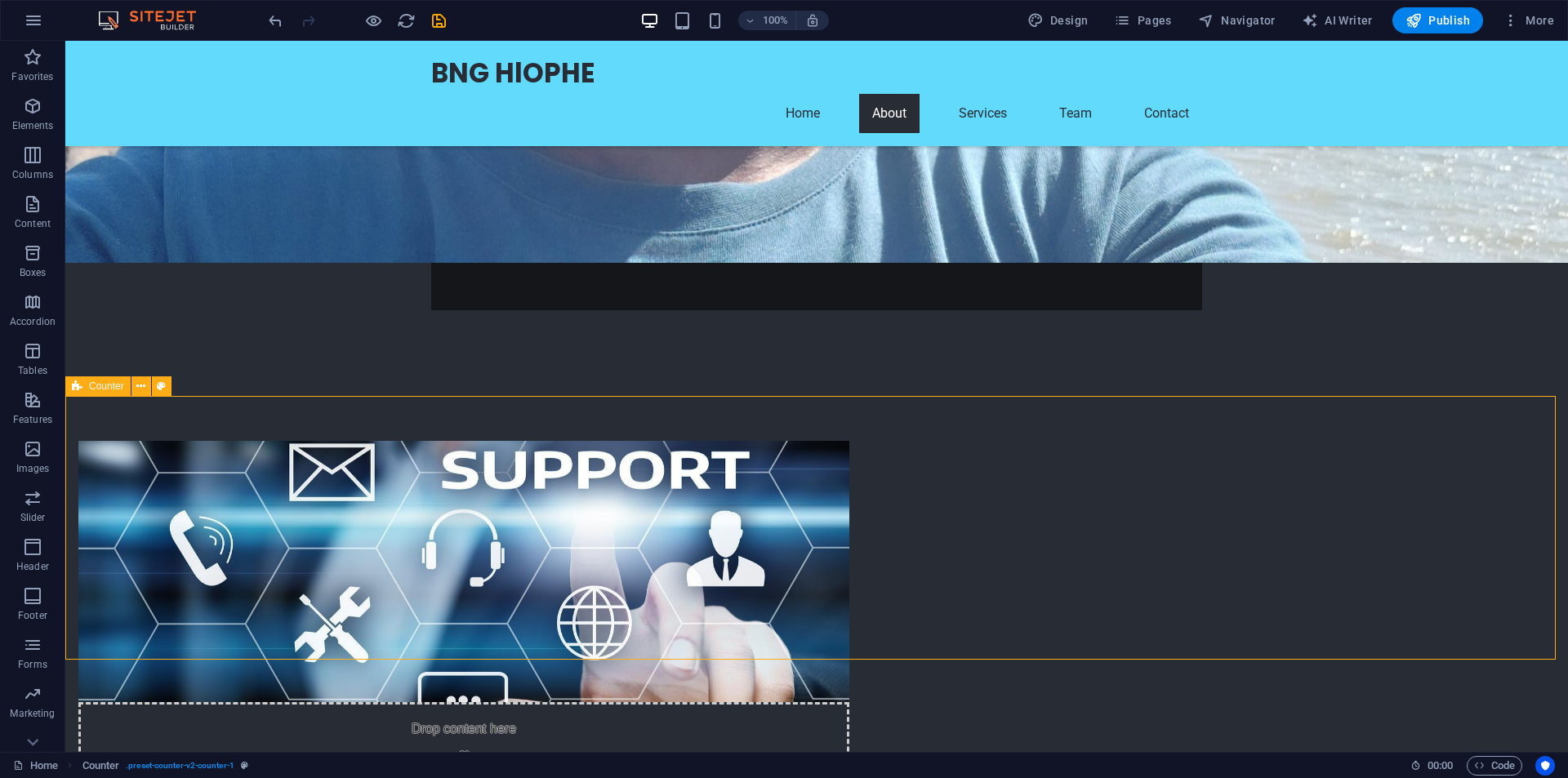
select select "rem"
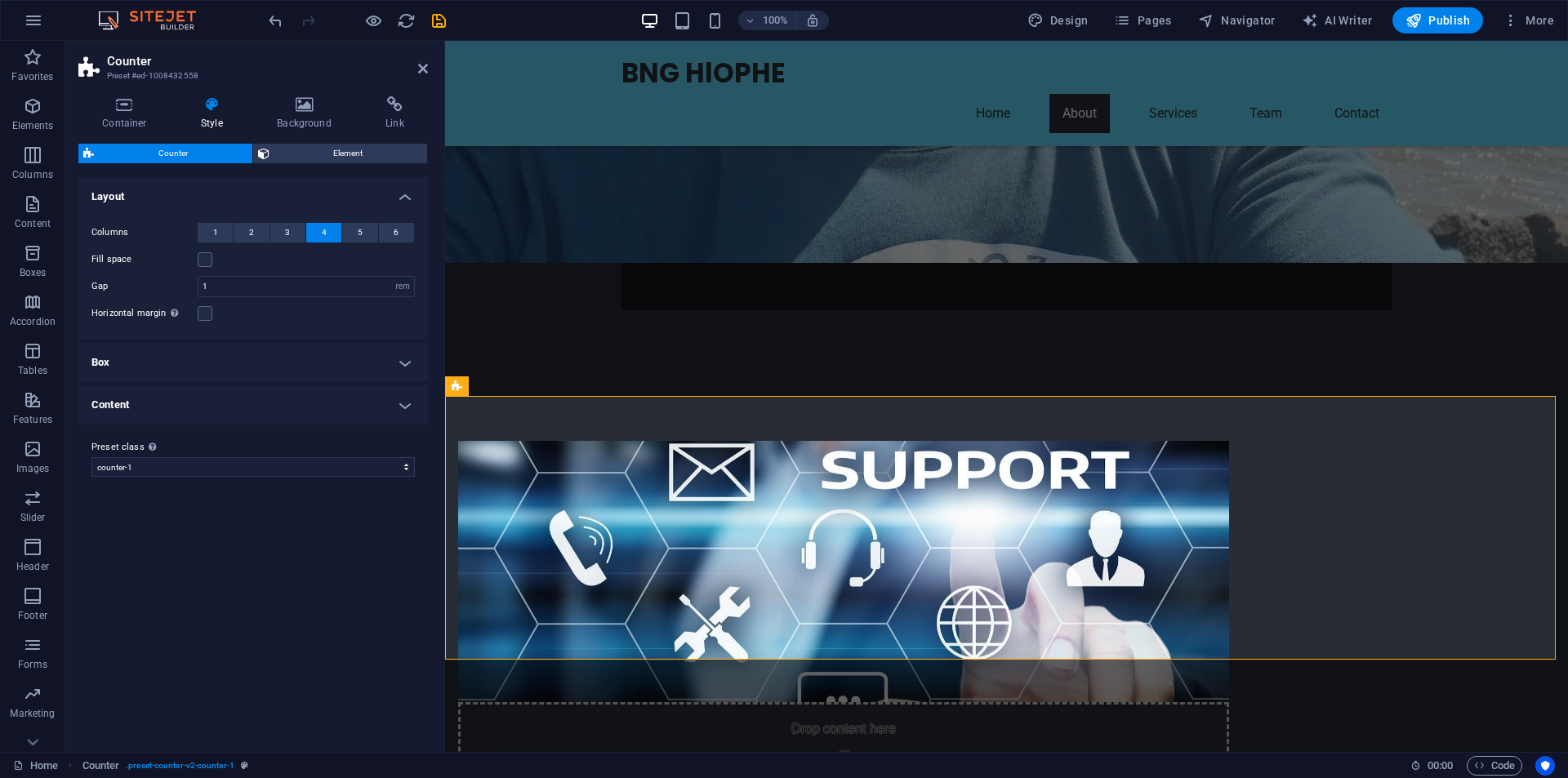
click at [182, 152] on span "Counter" at bounding box center [172, 153] width 149 height 19
click at [207, 234] on button "1" at bounding box center [215, 232] width 35 height 19
click at [251, 233] on span "2" at bounding box center [252, 232] width 5 height 19
click at [283, 233] on button "3" at bounding box center [288, 232] width 35 height 19
click at [318, 235] on button "4" at bounding box center [324, 232] width 35 height 19
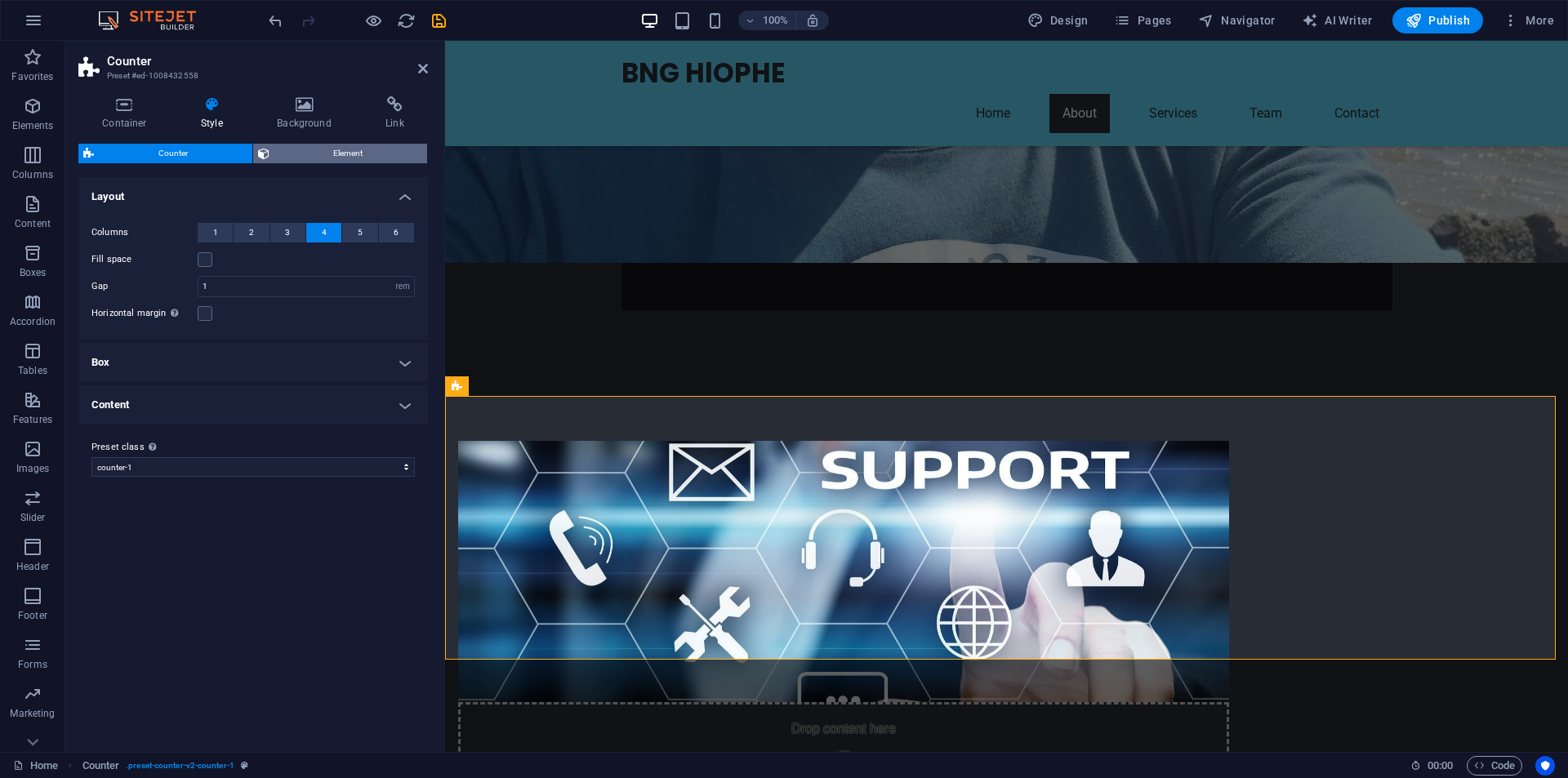
click at [352, 151] on span "Element" at bounding box center [348, 153] width 149 height 19
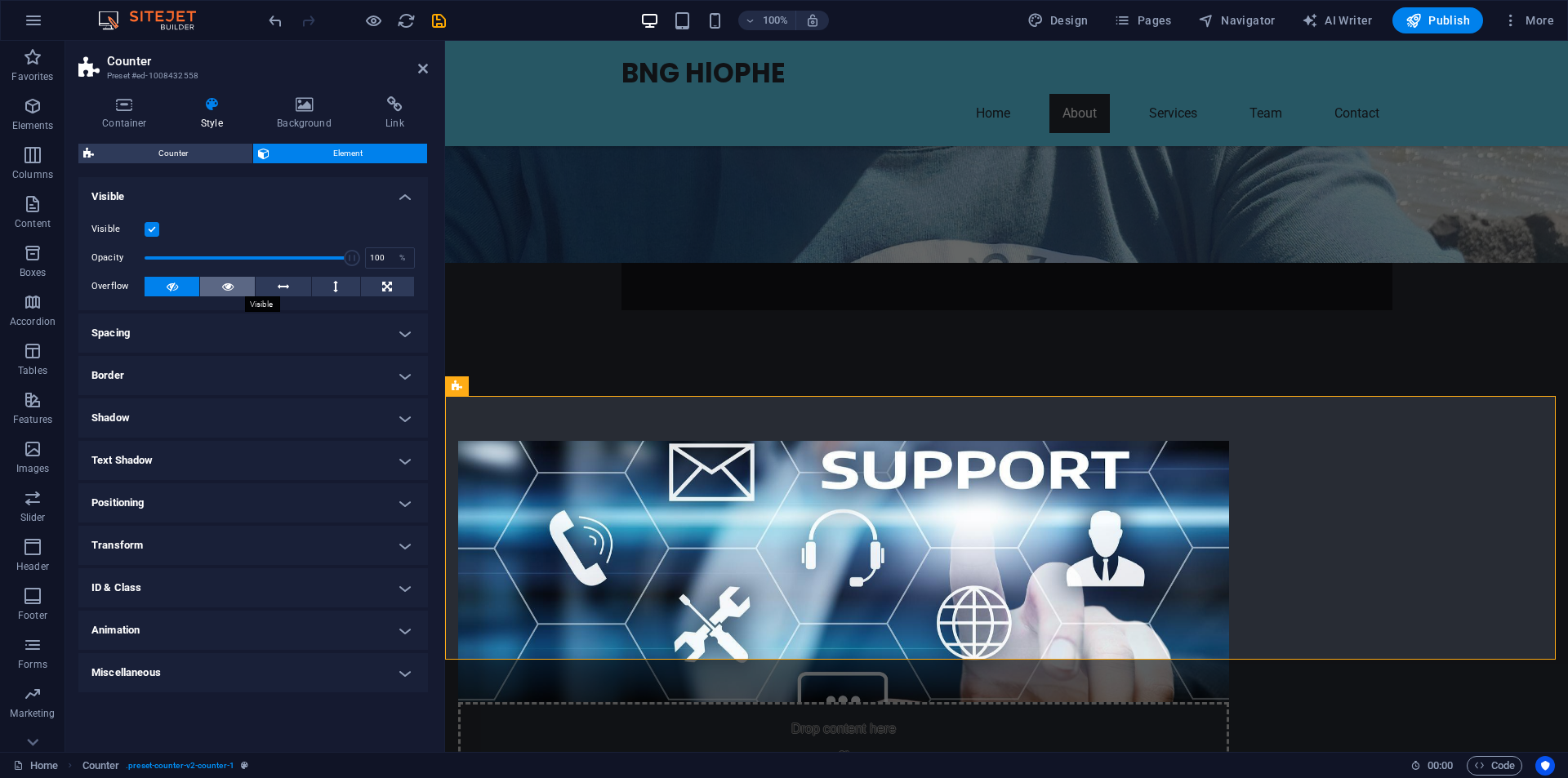
click at [230, 288] on icon at bounding box center [228, 286] width 12 height 19
click at [327, 146] on span "Element" at bounding box center [348, 153] width 149 height 19
click at [188, 152] on span "Counter" at bounding box center [172, 153] width 149 height 19
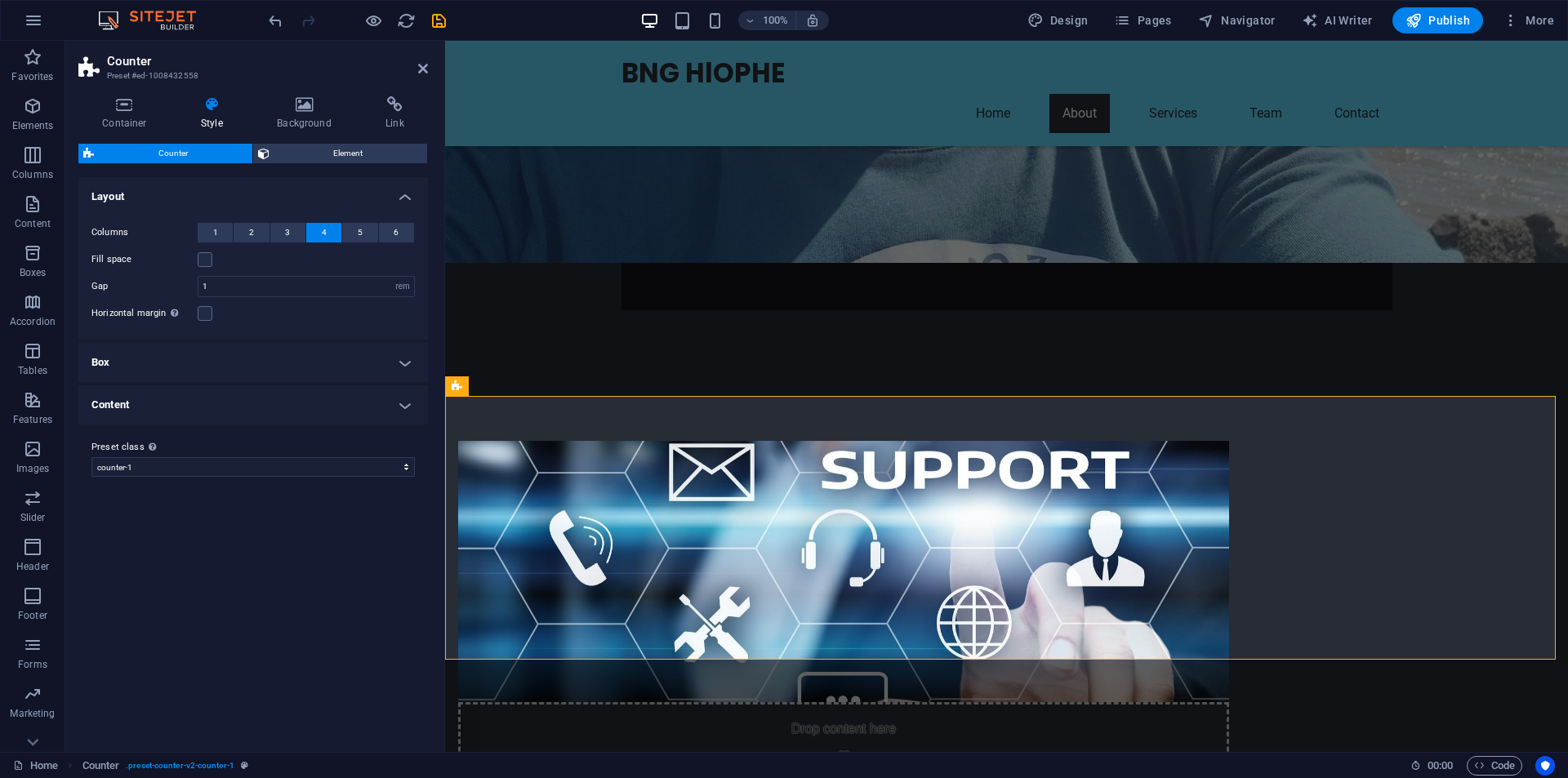
click at [196, 598] on div "Variants Default Layout Columns 1 2 3 4 5 6 Fill space Gap 1 px rem % vh vw Hor…" at bounding box center [253, 458] width 350 height 562
click at [315, 114] on h4 "Background" at bounding box center [307, 114] width 109 height 34
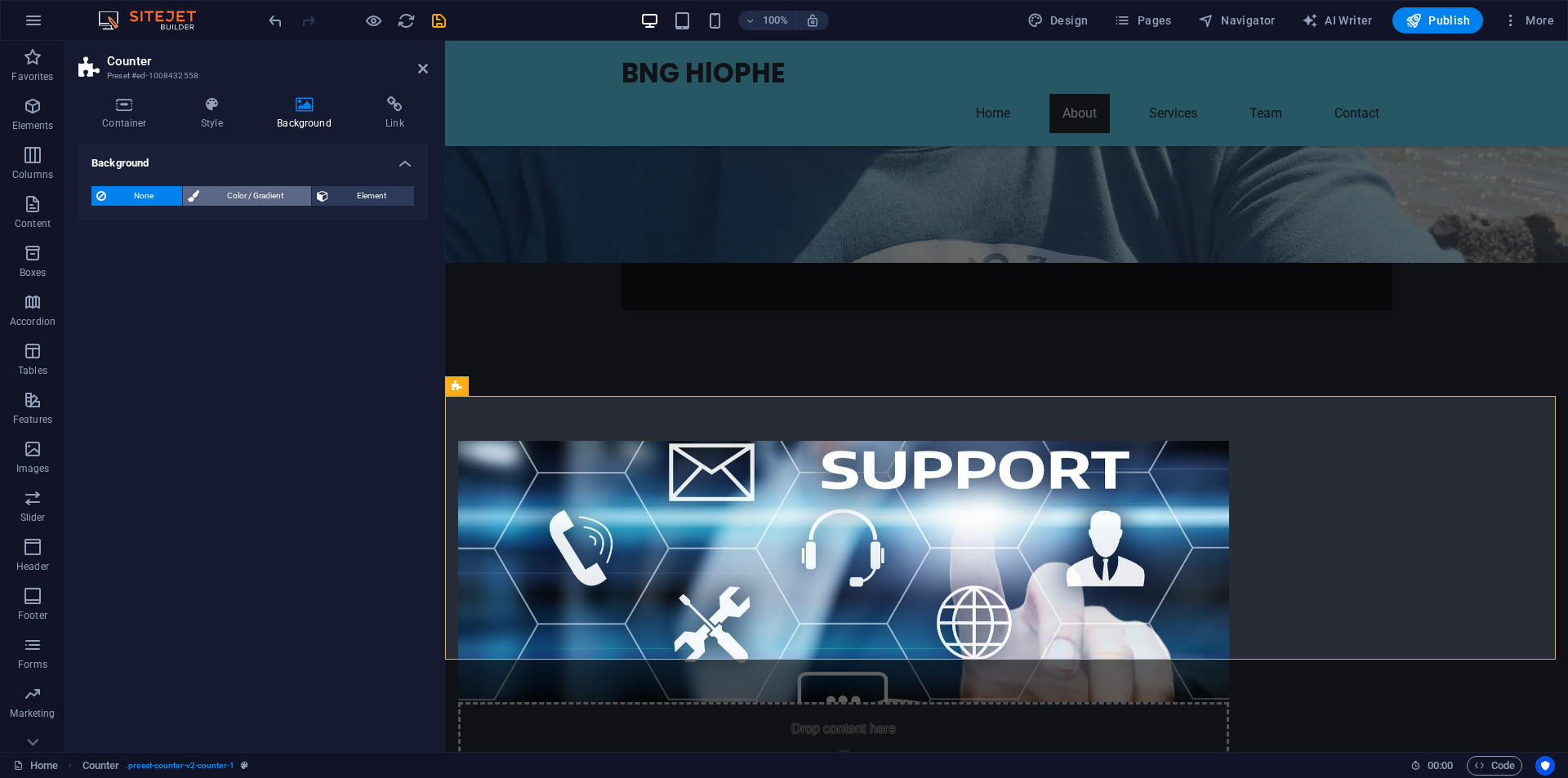
click at [266, 196] on span "Color / Gradient" at bounding box center [256, 195] width 103 height 19
click at [139, 262] on span "Color" at bounding box center [130, 262] width 23 height 13
click at [156, 229] on span "Gradient" at bounding box center [156, 226] width 41 height 23
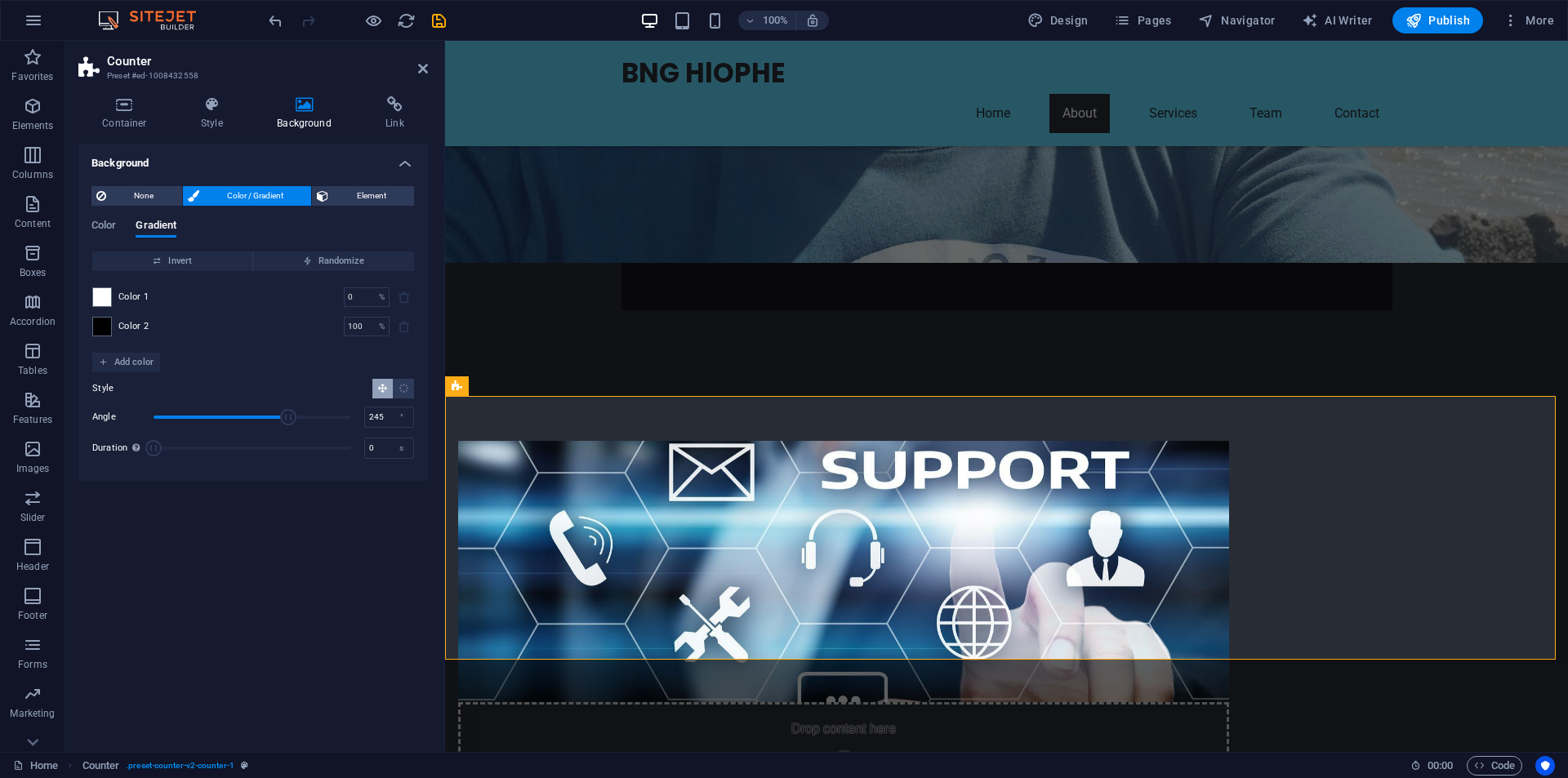
drag, startPoint x: 202, startPoint y: 419, endPoint x: 289, endPoint y: 423, distance: 87.1
click at [289, 423] on span "Angle" at bounding box center [288, 416] width 16 height 16
drag, startPoint x: 286, startPoint y: 420, endPoint x: 183, endPoint y: 423, distance: 103.0
click at [183, 423] on span "Angle" at bounding box center [183, 416] width 16 height 16
type input "86"
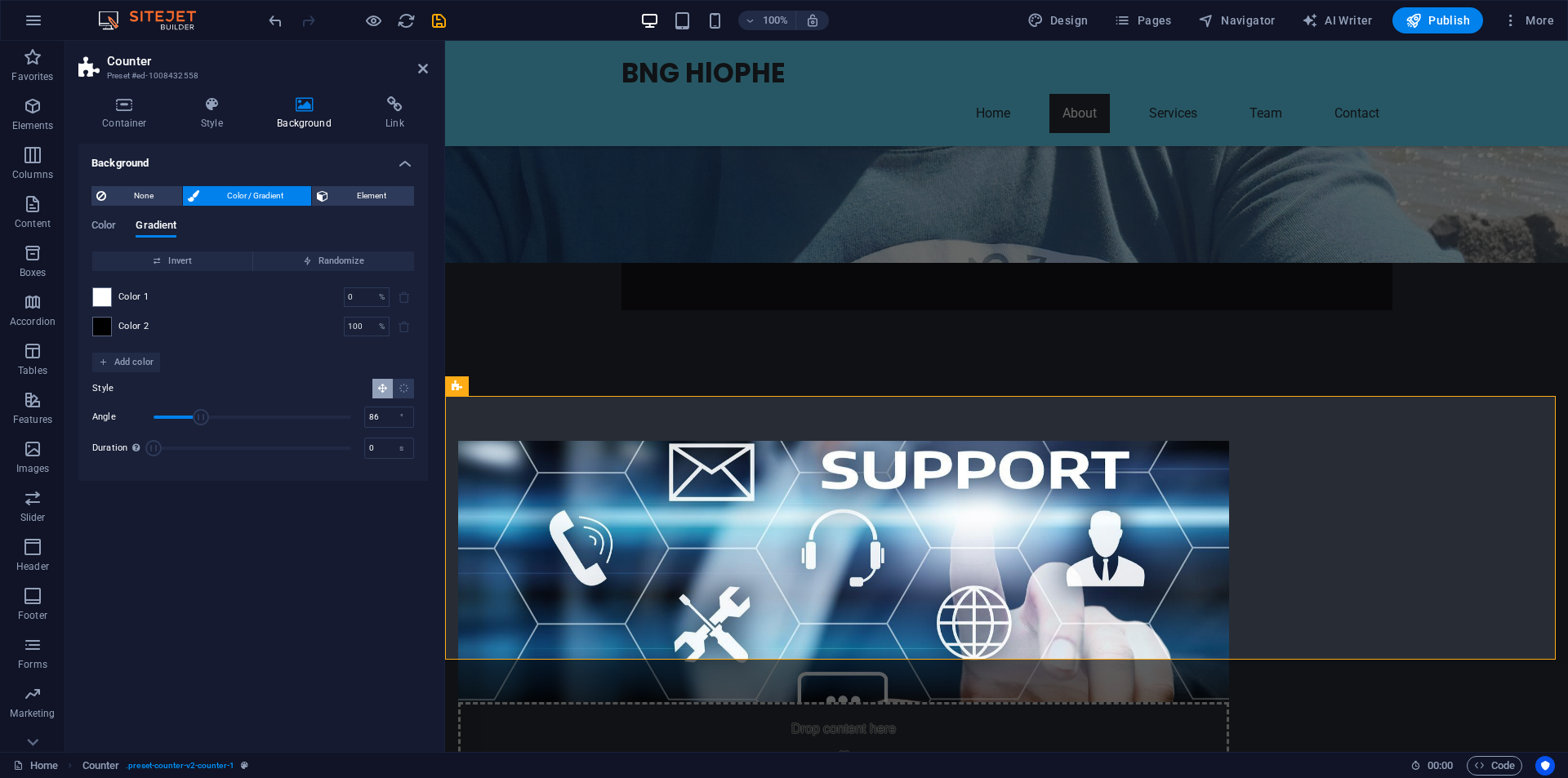
drag, startPoint x: 188, startPoint y: 417, endPoint x: 201, endPoint y: 417, distance: 13.0
click at [201, 417] on span "Angle" at bounding box center [200, 416] width 16 height 16
drag, startPoint x: 154, startPoint y: 452, endPoint x: 280, endPoint y: 452, distance: 126.0
click at [280, 452] on span "Duration" at bounding box center [278, 447] width 16 height 16
type input "2.5"
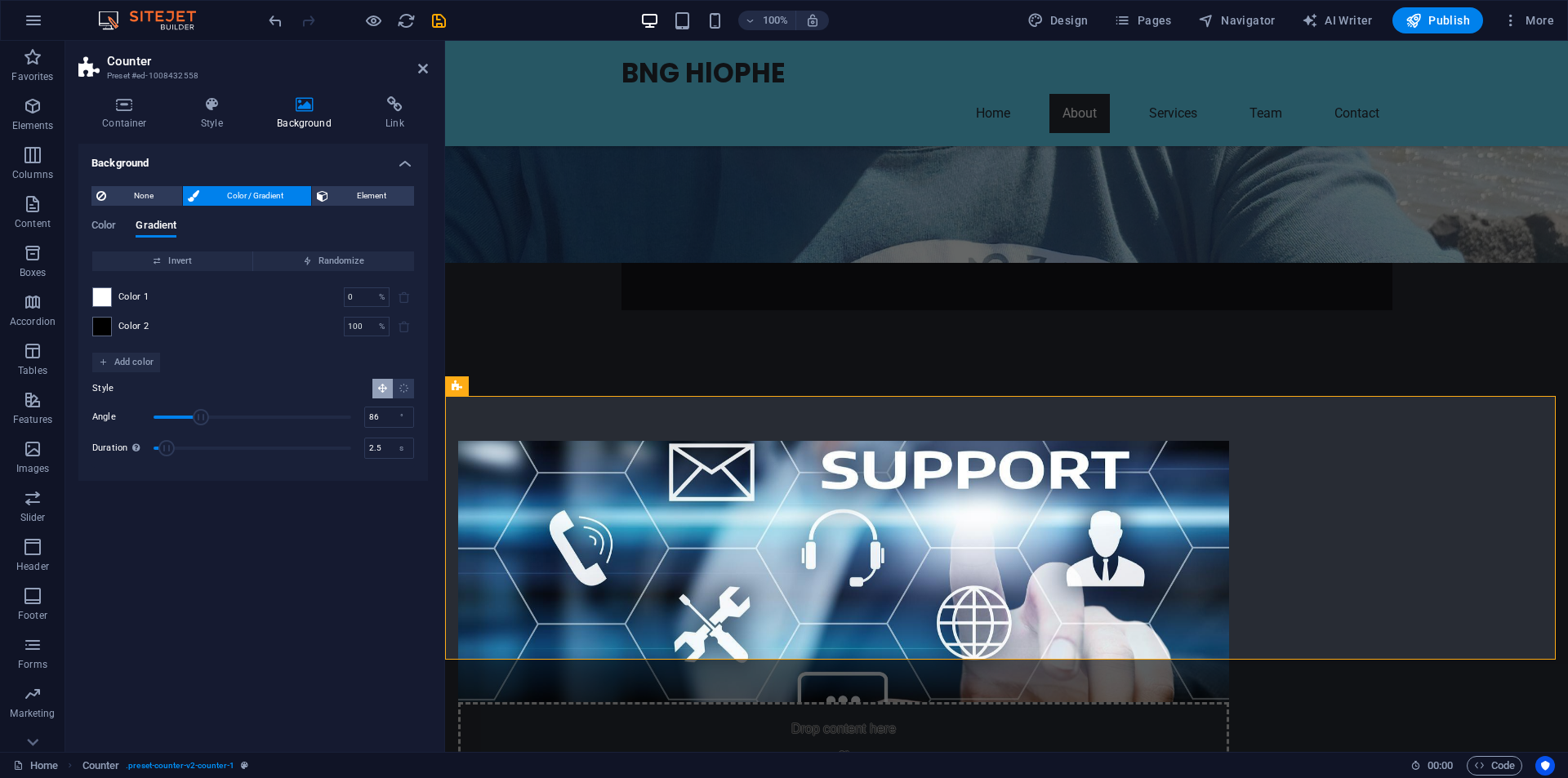
drag, startPoint x: 282, startPoint y: 446, endPoint x: 170, endPoint y: 448, distance: 112.0
click at [170, 448] on span "Duration" at bounding box center [166, 447] width 16 height 16
drag, startPoint x: 204, startPoint y: 419, endPoint x: 216, endPoint y: 420, distance: 12.0
click at [216, 420] on span "Angle" at bounding box center [216, 416] width 16 height 16
type input "131"
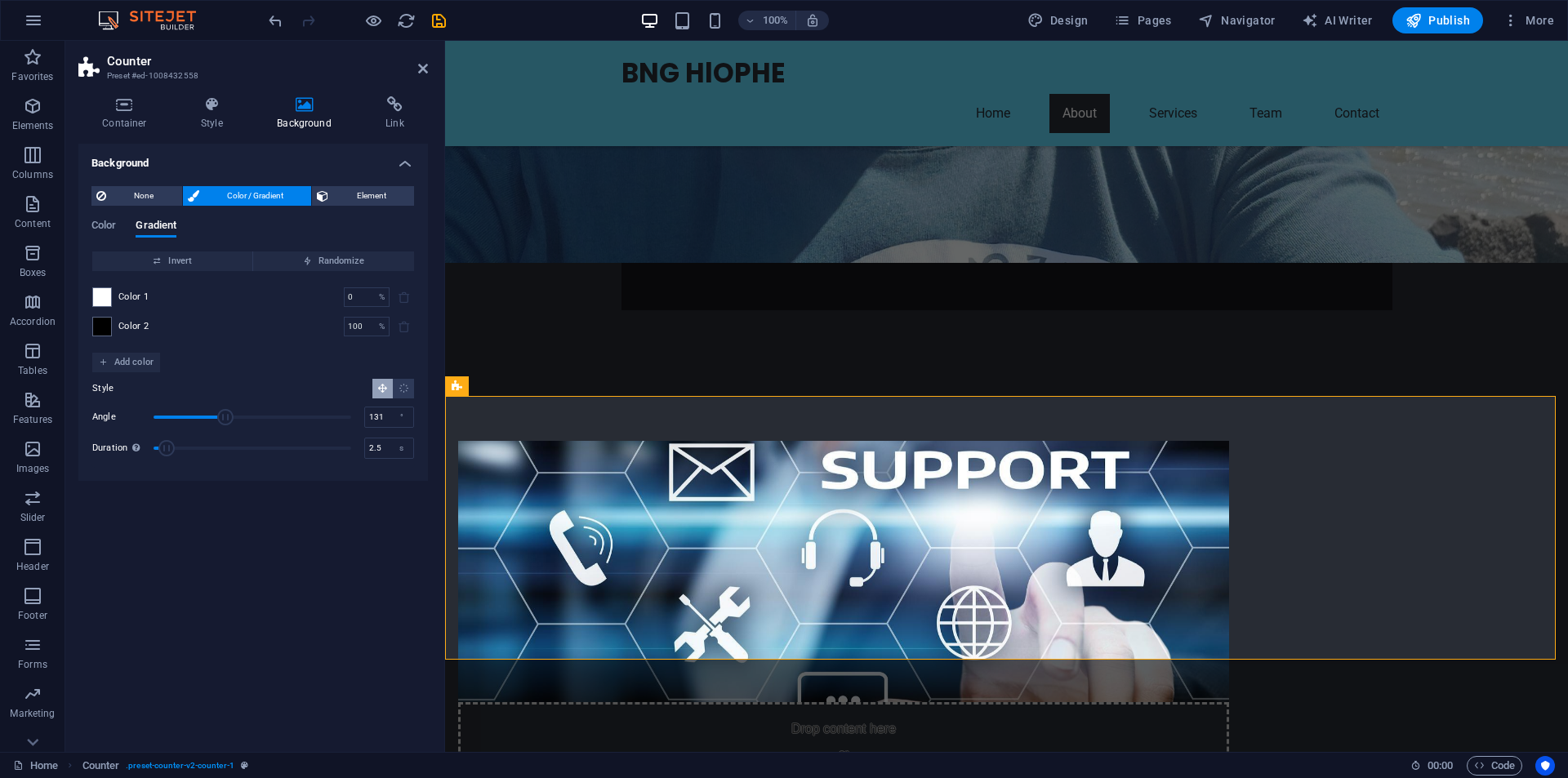
click at [225, 418] on span "Angle" at bounding box center [225, 416] width 16 height 16
type input "0.1"
drag, startPoint x: 172, startPoint y: 451, endPoint x: 152, endPoint y: 462, distance: 22.8
click at [155, 451] on span "Duration" at bounding box center [153, 447] width 16 height 16
click at [236, 558] on div "Background None Color / Gradient Element Stretch background to full-width Color…" at bounding box center [253, 442] width 350 height 595
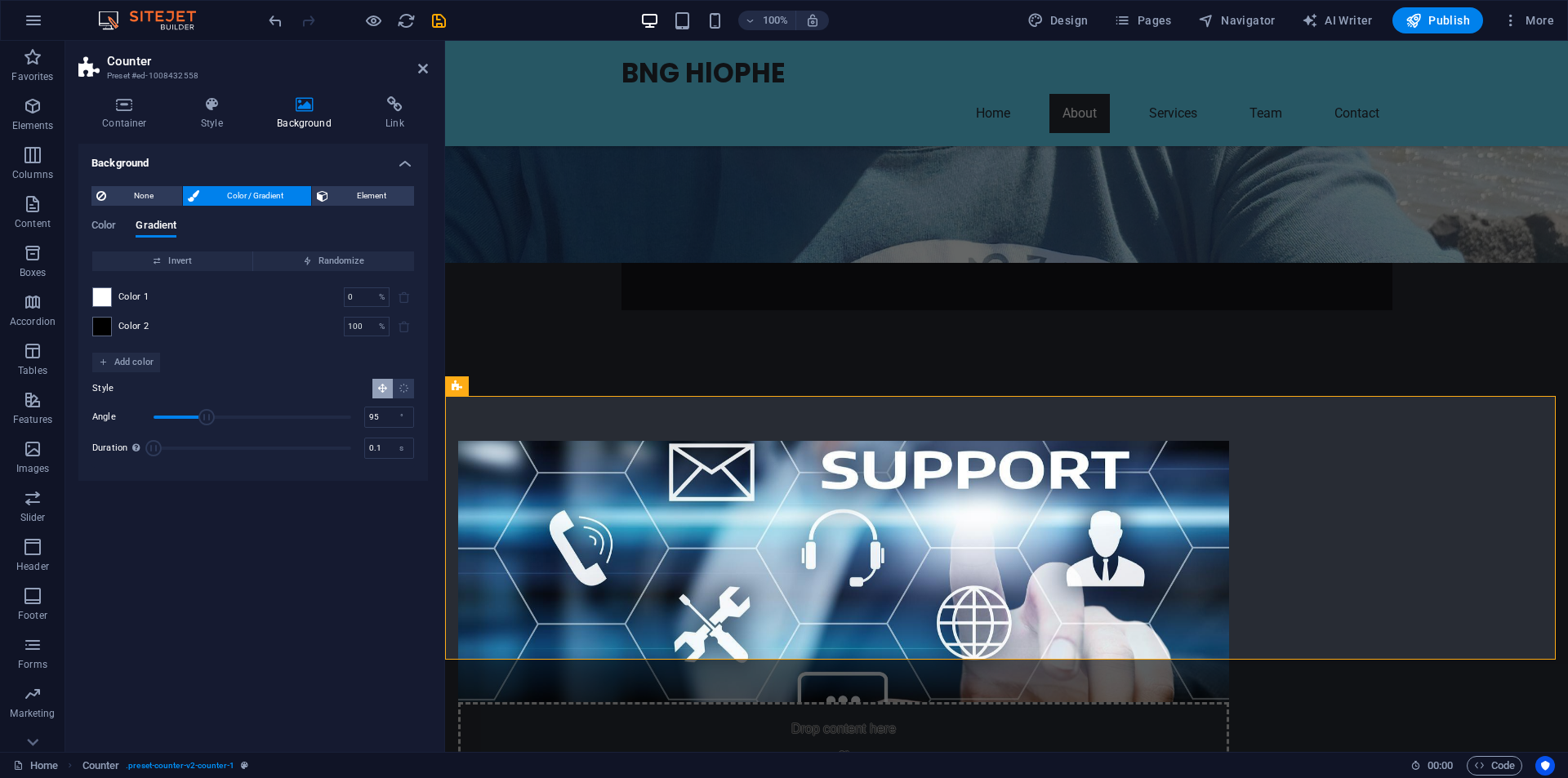
drag, startPoint x: 229, startPoint y: 415, endPoint x: 205, endPoint y: 415, distance: 24.0
click at [205, 415] on span "Angle" at bounding box center [206, 416] width 16 height 16
type input "4"
drag, startPoint x: 205, startPoint y: 415, endPoint x: 156, endPoint y: 418, distance: 49.1
click at [156, 418] on span "Angle" at bounding box center [156, 416] width 16 height 16
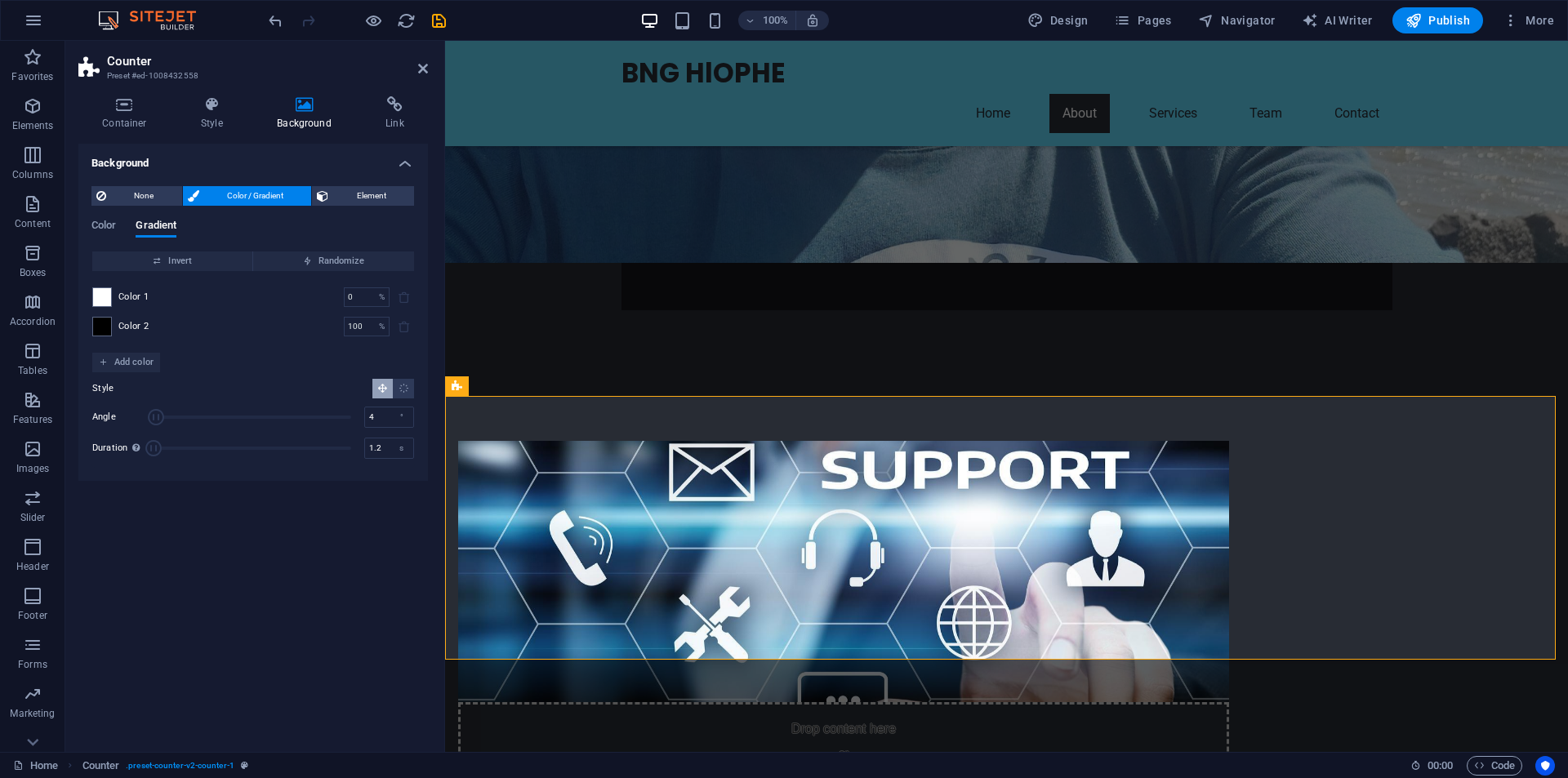
type input "1.4"
click at [162, 447] on span "Duration" at bounding box center [160, 447] width 16 height 16
drag, startPoint x: 158, startPoint y: 415, endPoint x: 218, endPoint y: 421, distance: 60.3
click at [218, 421] on span "Angle" at bounding box center [219, 416] width 16 height 16
type input "118"
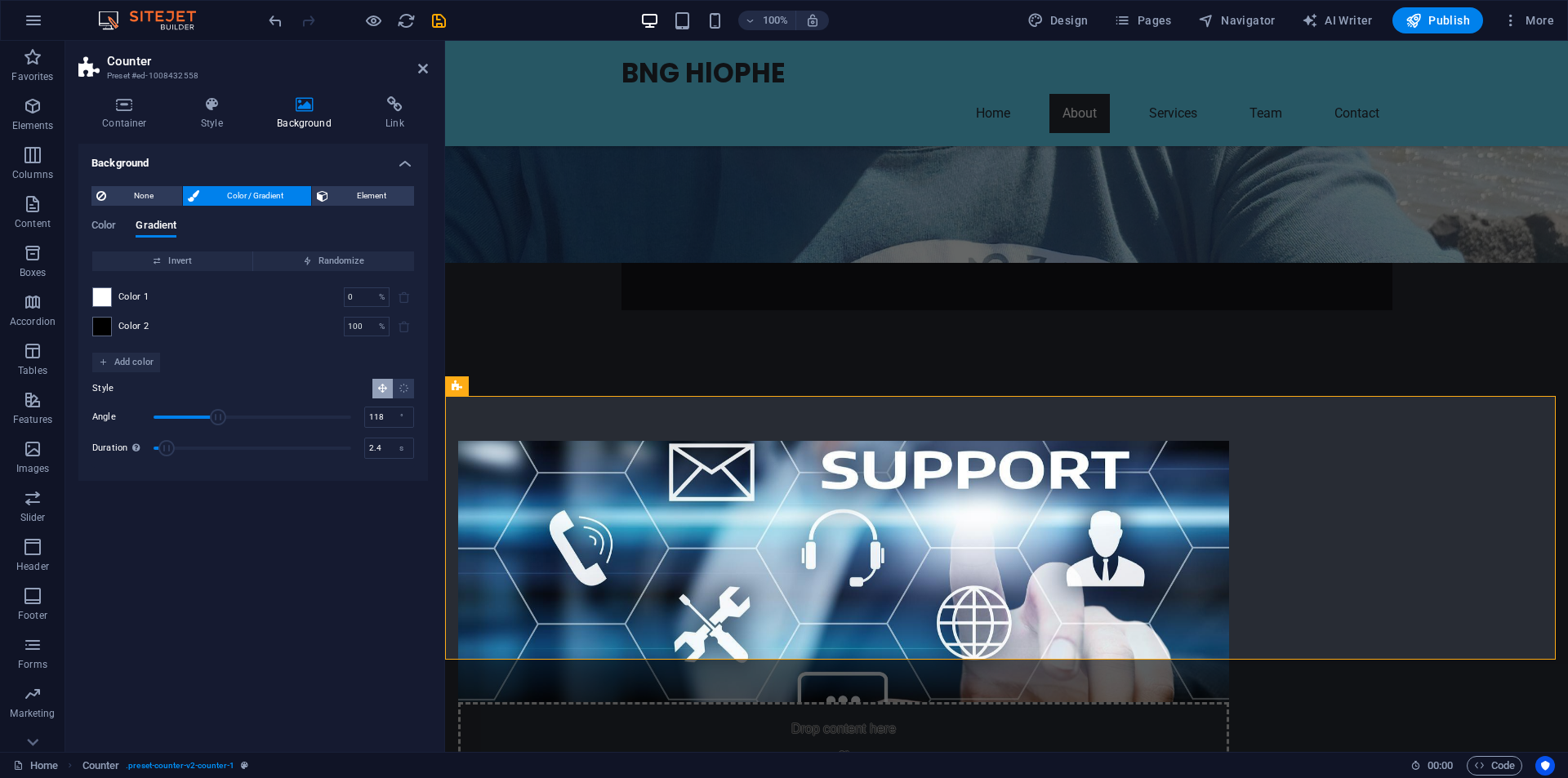
type input "2.6"
click at [171, 447] on span "Duration" at bounding box center [166, 447] width 16 height 16
click at [401, 389] on icon "Radial gradient" at bounding box center [404, 388] width 11 height 11
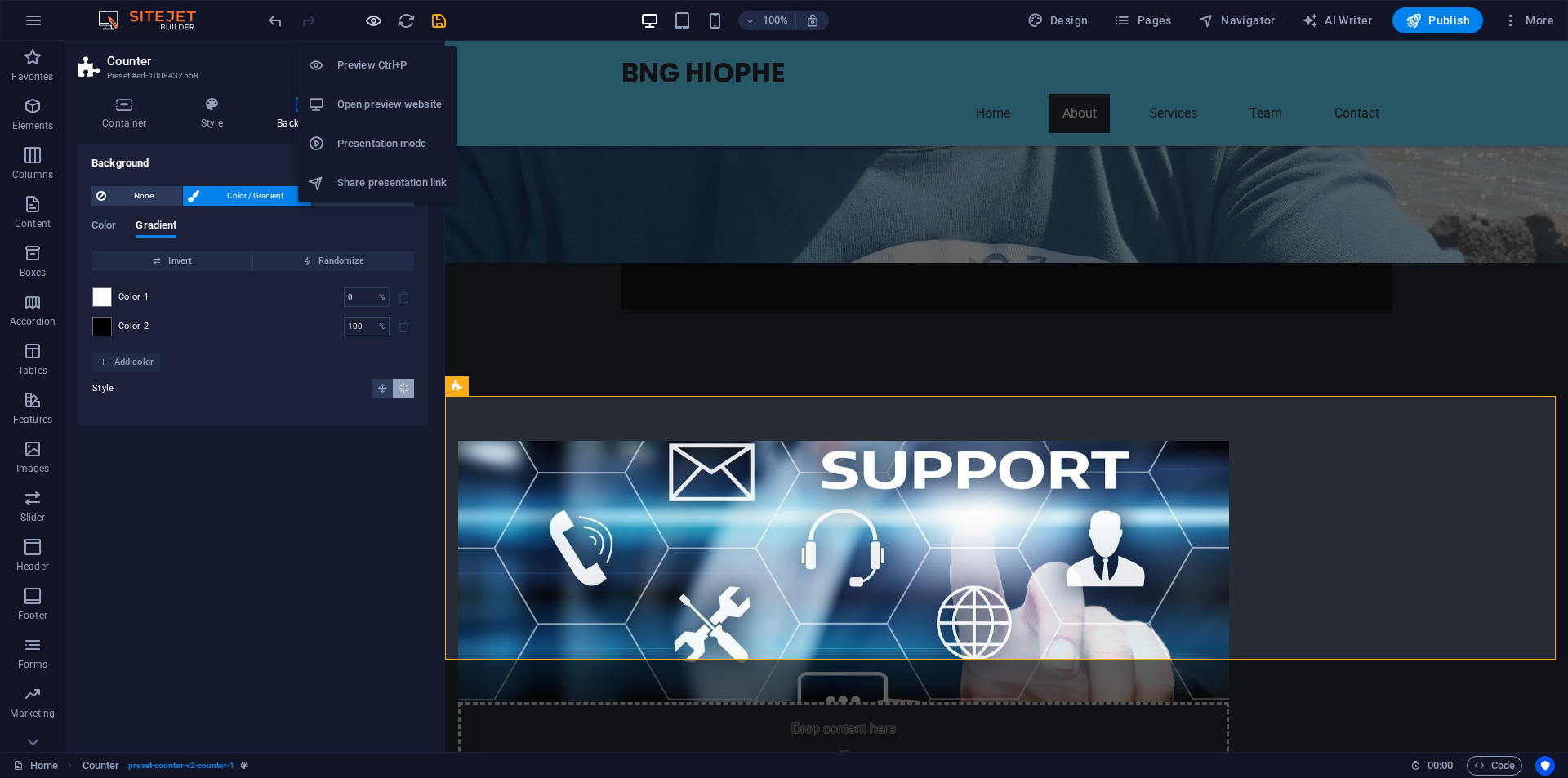
click at [377, 24] on icon "button" at bounding box center [373, 21] width 19 height 19
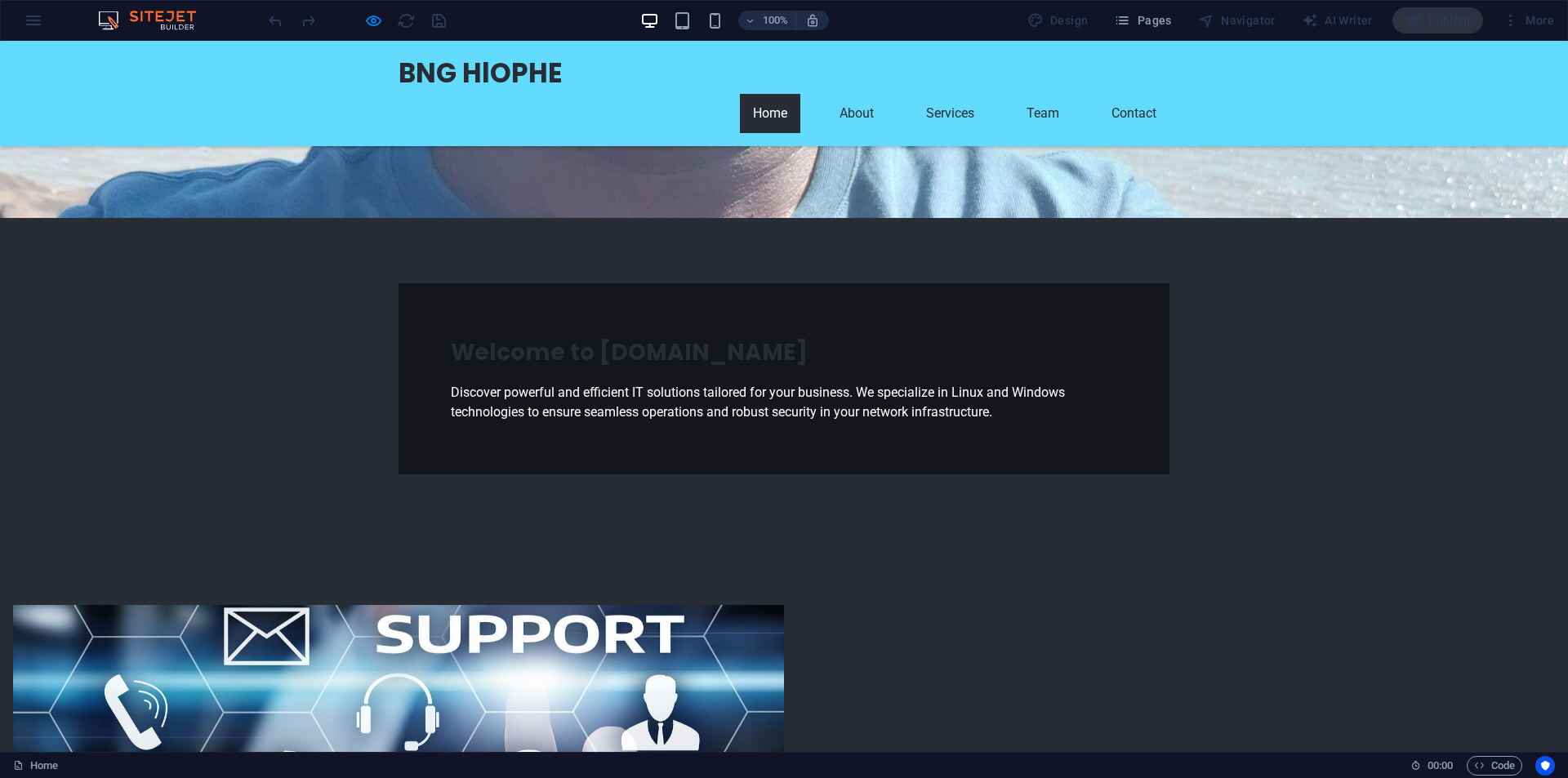
scroll to position [0, 0]
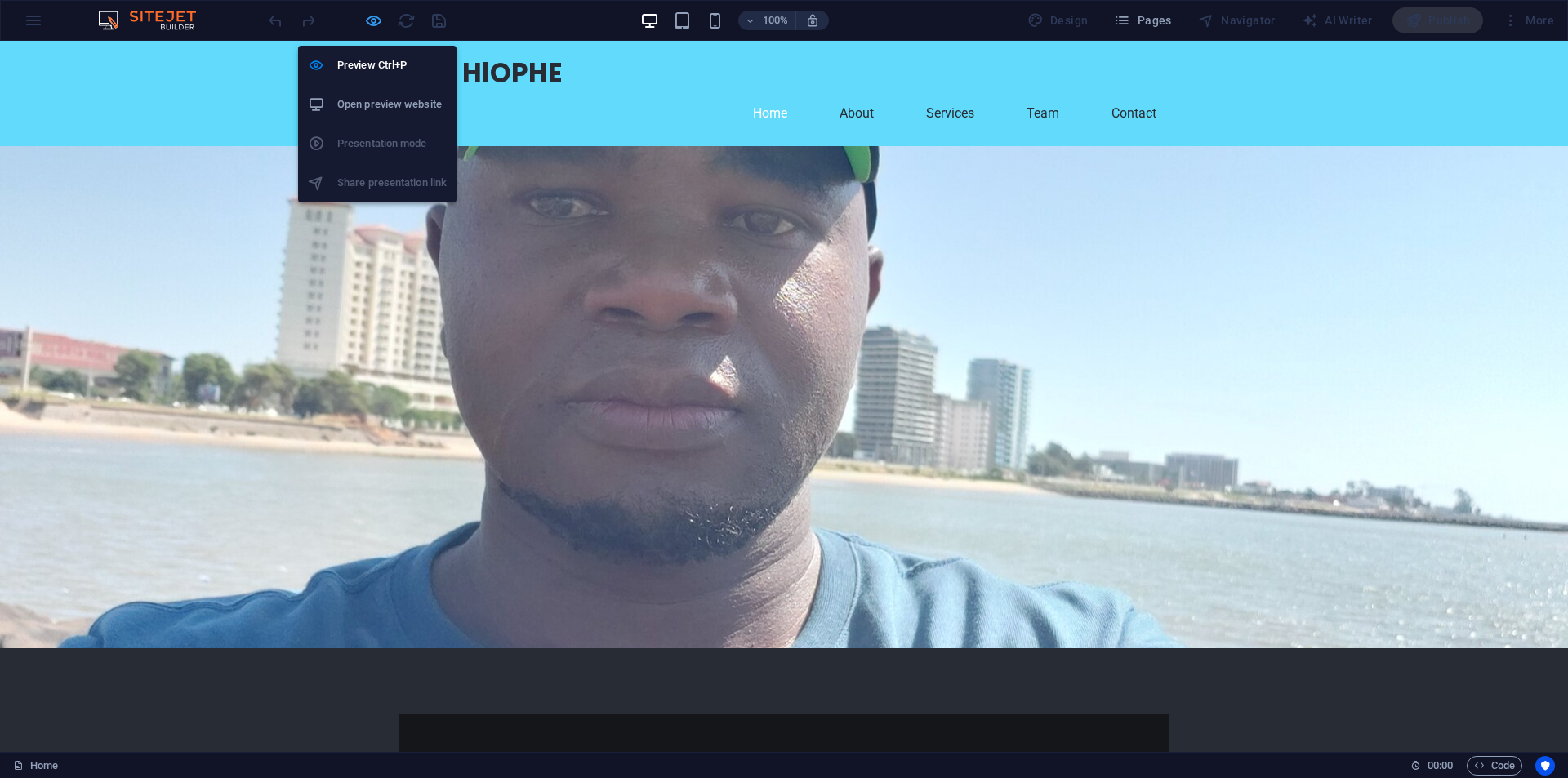
click at [380, 21] on icon "button" at bounding box center [373, 21] width 19 height 19
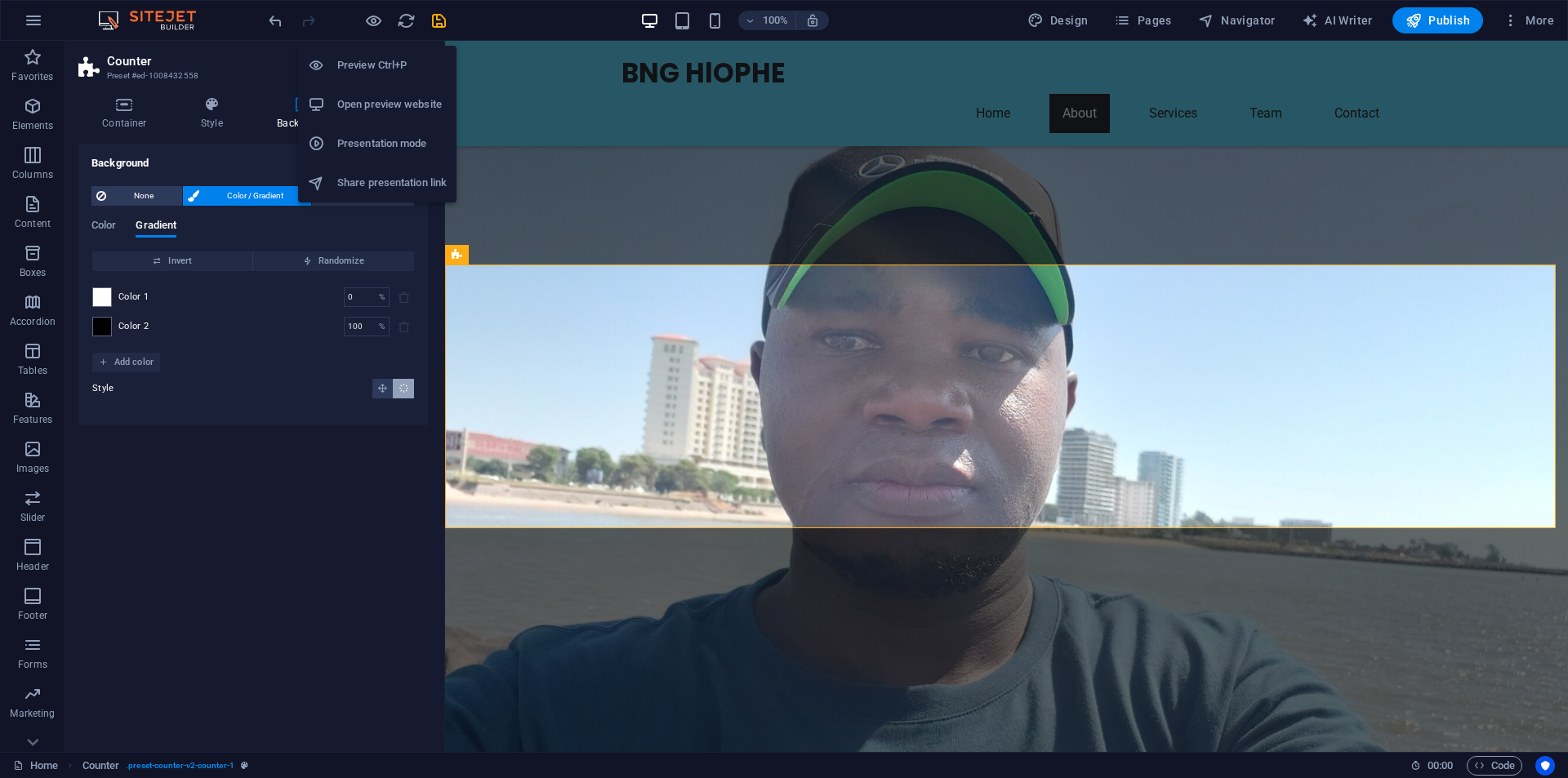
scroll to position [703, 0]
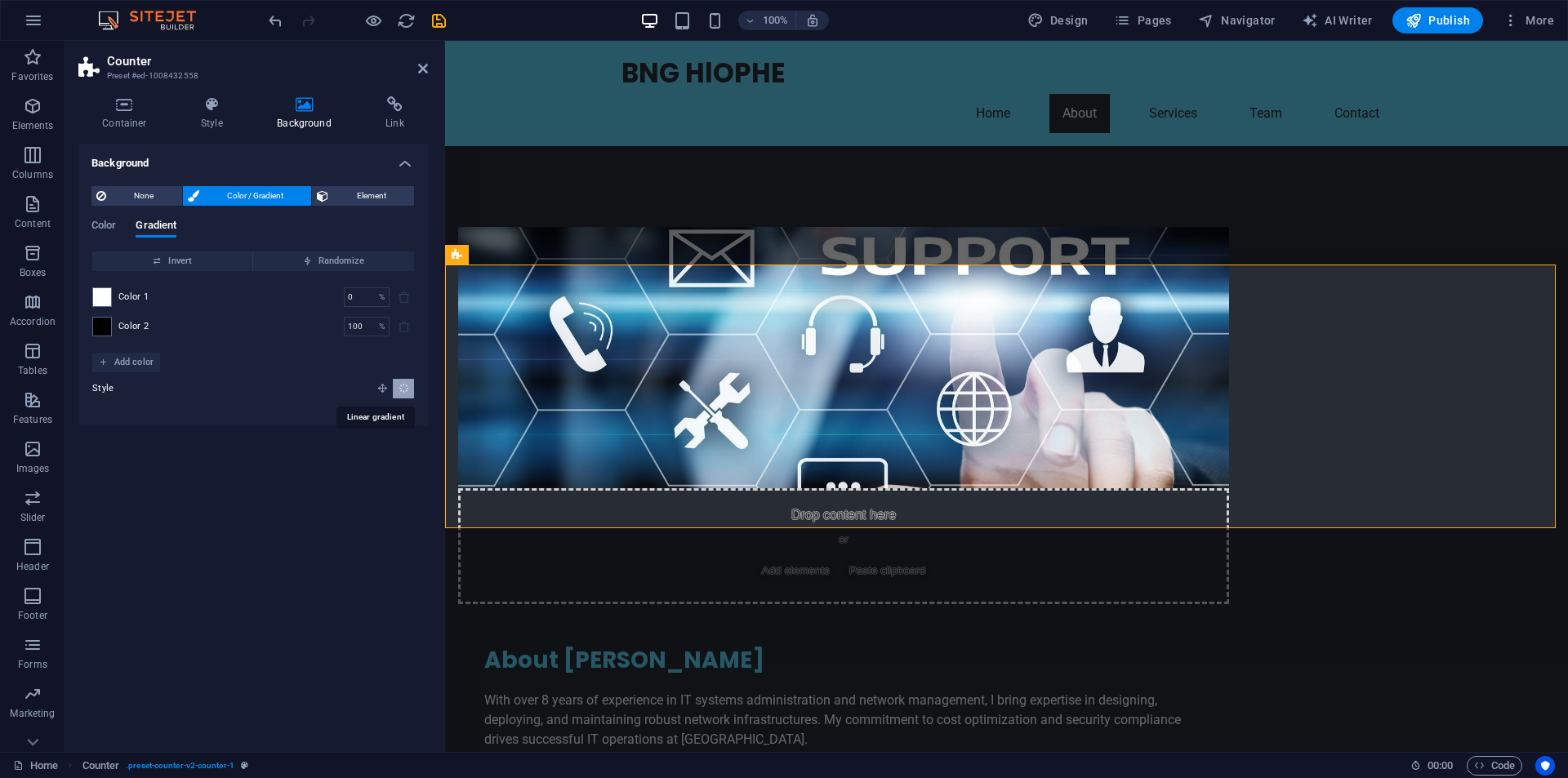
click at [378, 392] on icon "Linear gradient" at bounding box center [383, 388] width 11 height 11
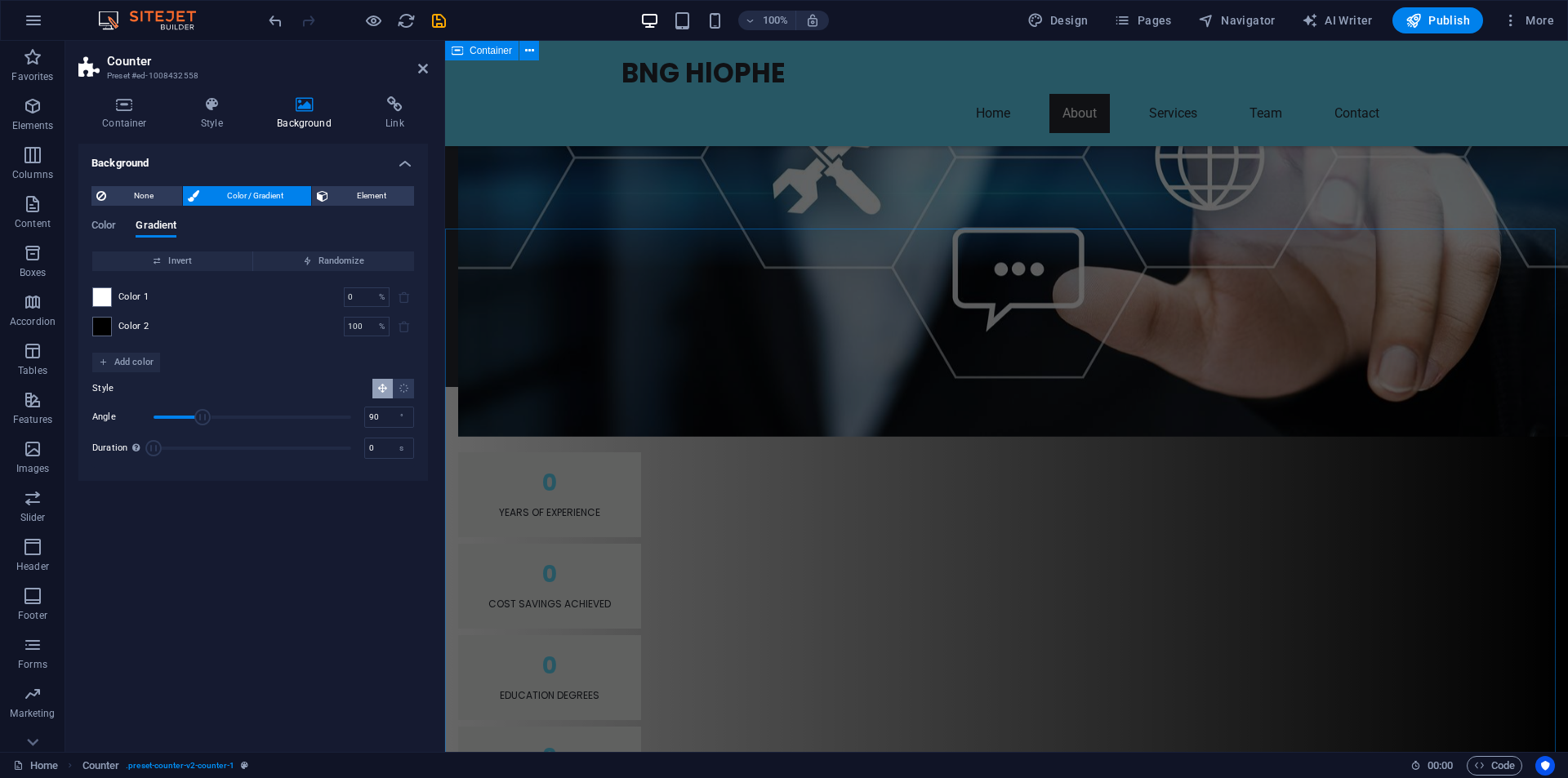
scroll to position [1275, 0]
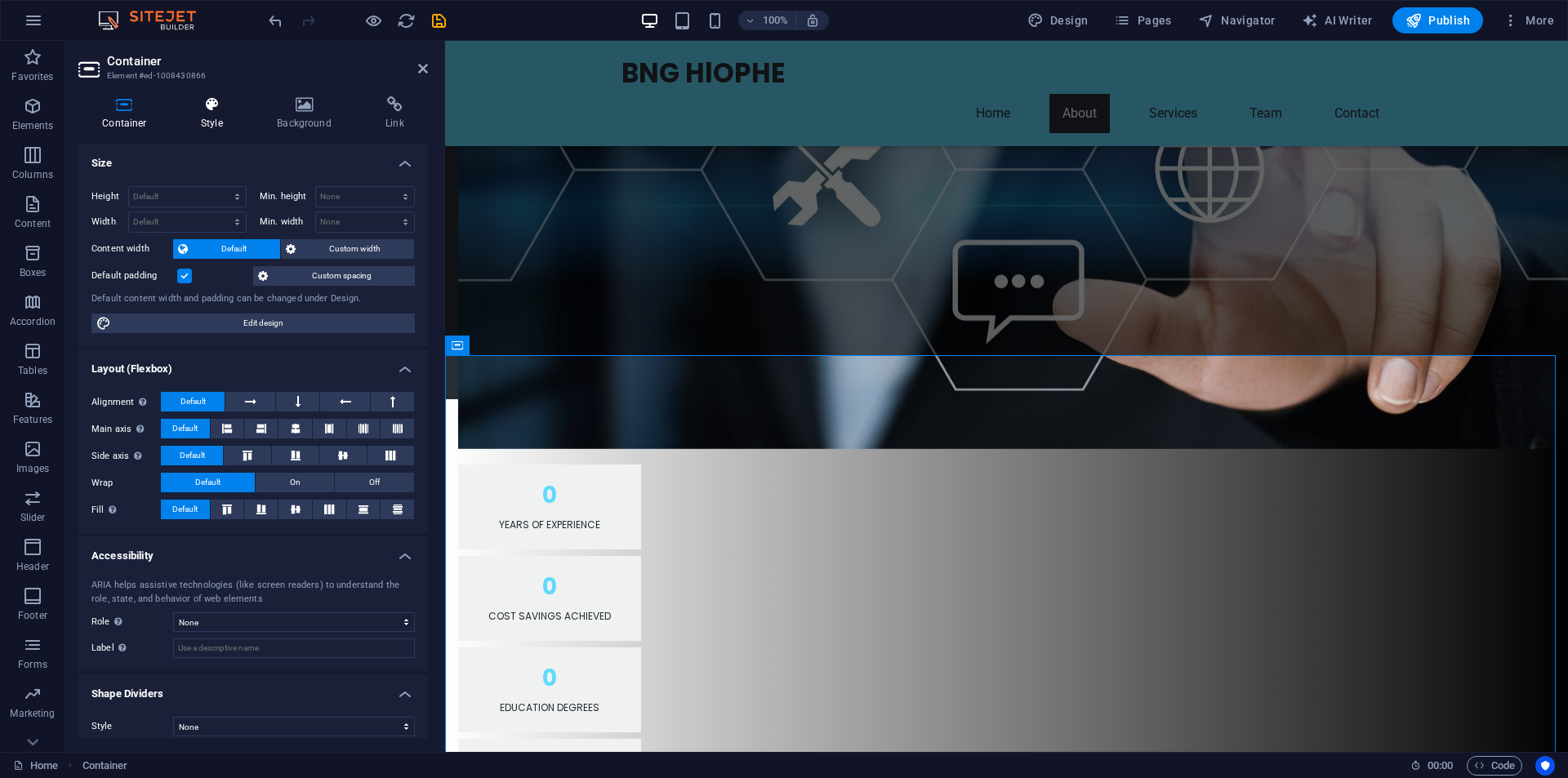
click at [220, 109] on icon at bounding box center [212, 104] width 70 height 16
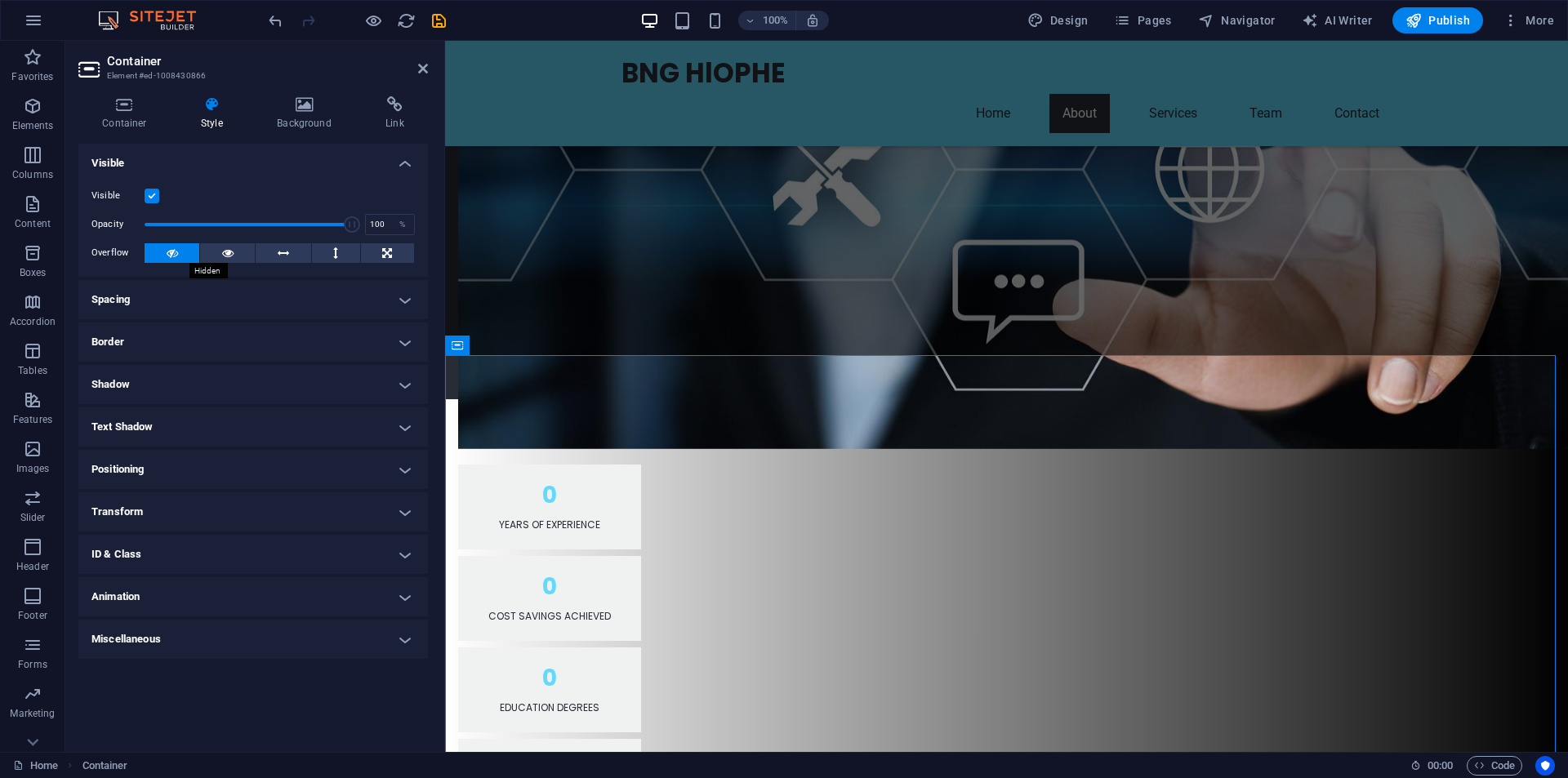
click at [179, 254] on button at bounding box center [172, 252] width 55 height 19
click at [246, 254] on button at bounding box center [227, 252] width 55 height 19
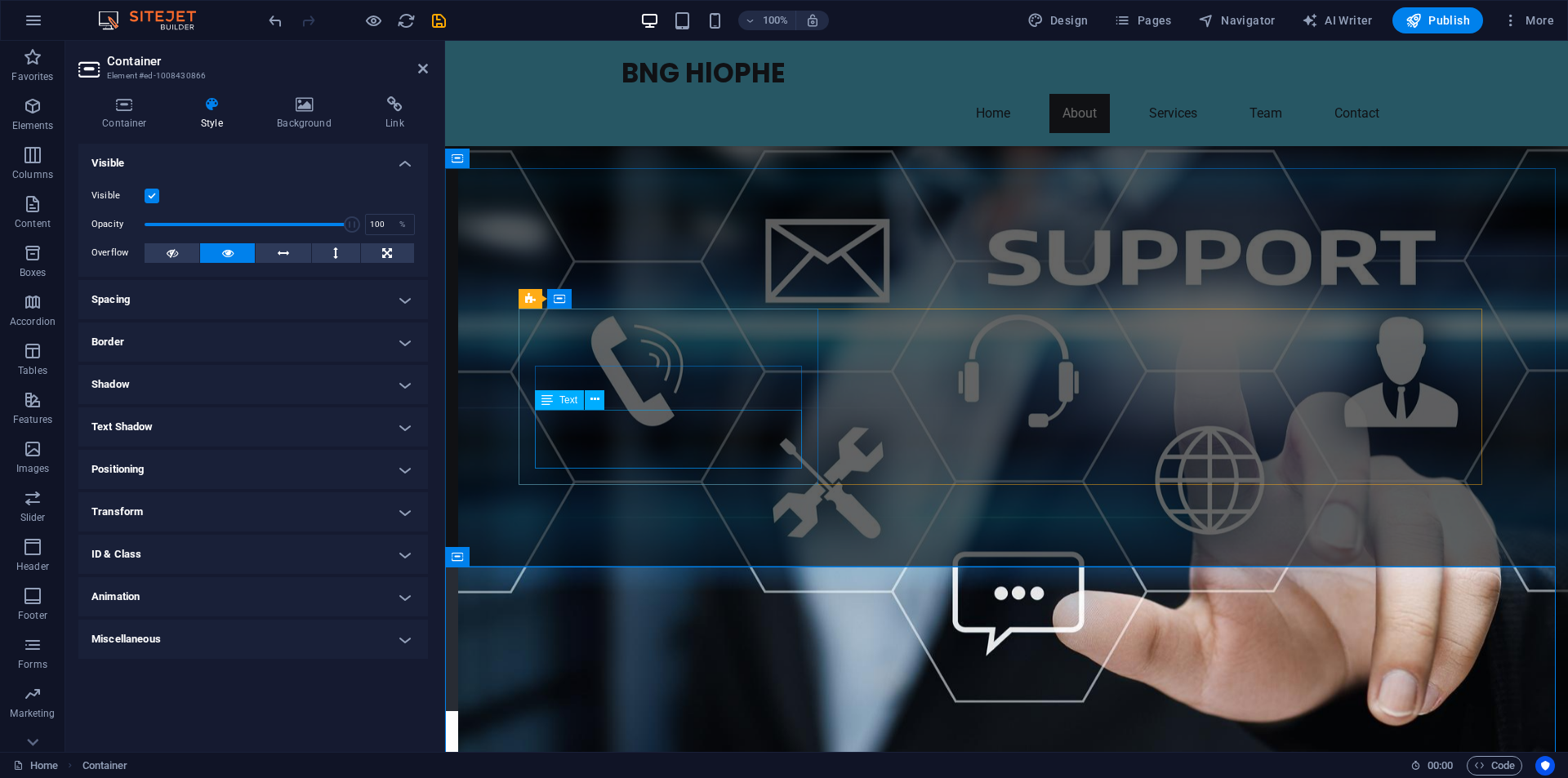
scroll to position [1111, 0]
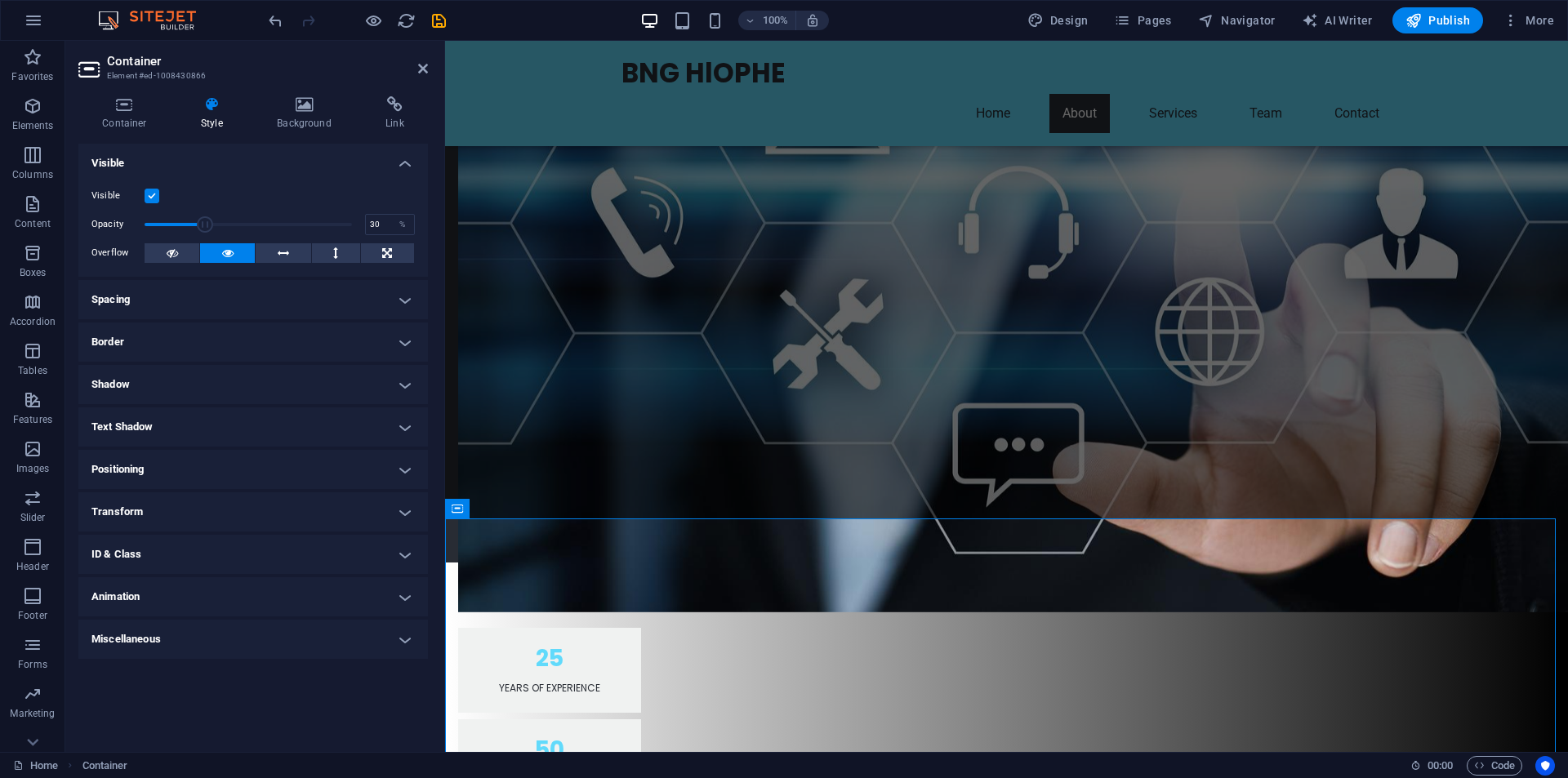
drag, startPoint x: 352, startPoint y: 225, endPoint x: 205, endPoint y: 222, distance: 147.0
click at [205, 222] on span at bounding box center [204, 224] width 16 height 16
drag, startPoint x: 205, startPoint y: 222, endPoint x: 276, endPoint y: 231, distance: 71.6
click at [262, 225] on span at bounding box center [259, 224] width 16 height 16
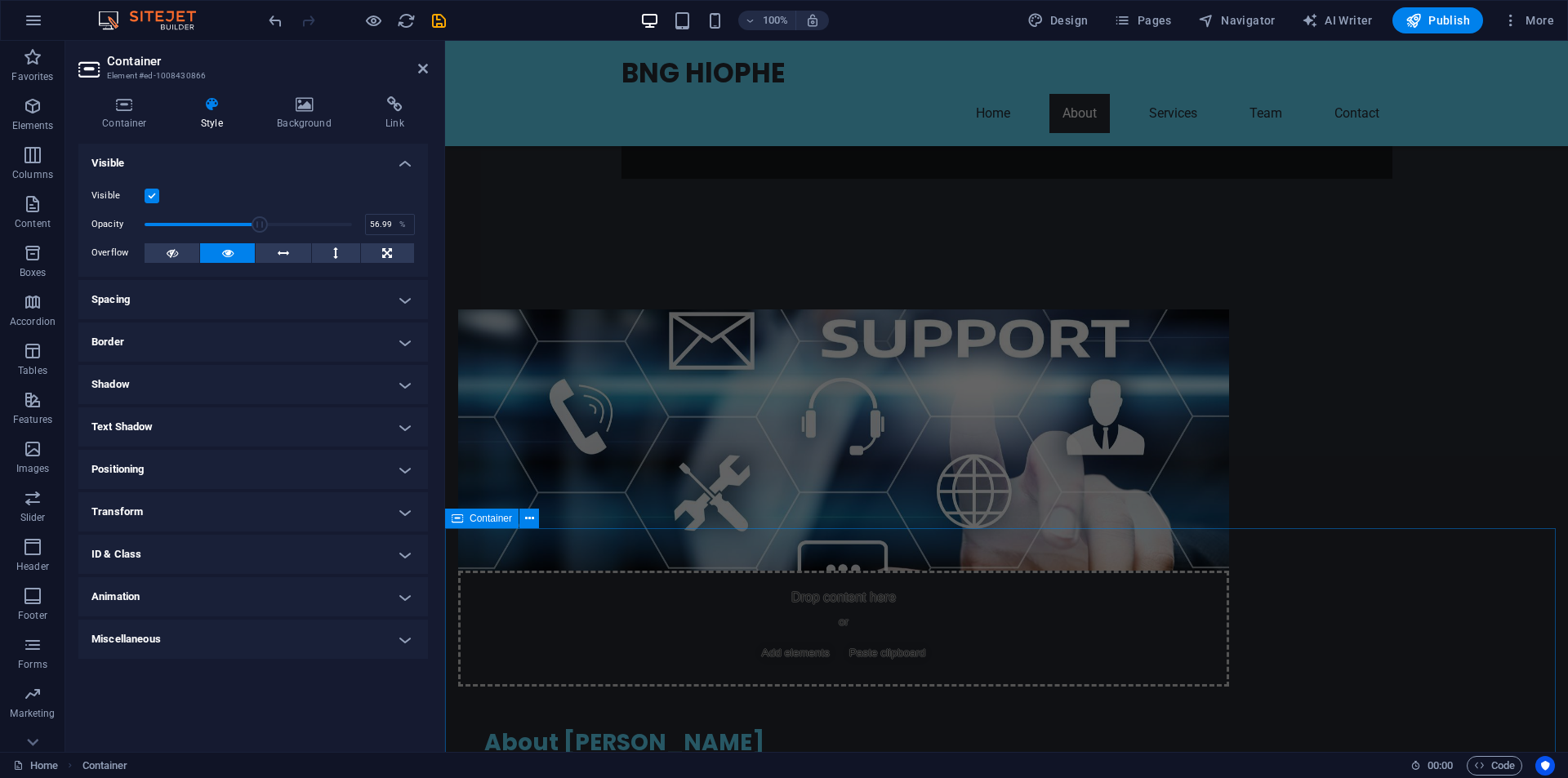
scroll to position [622, 0]
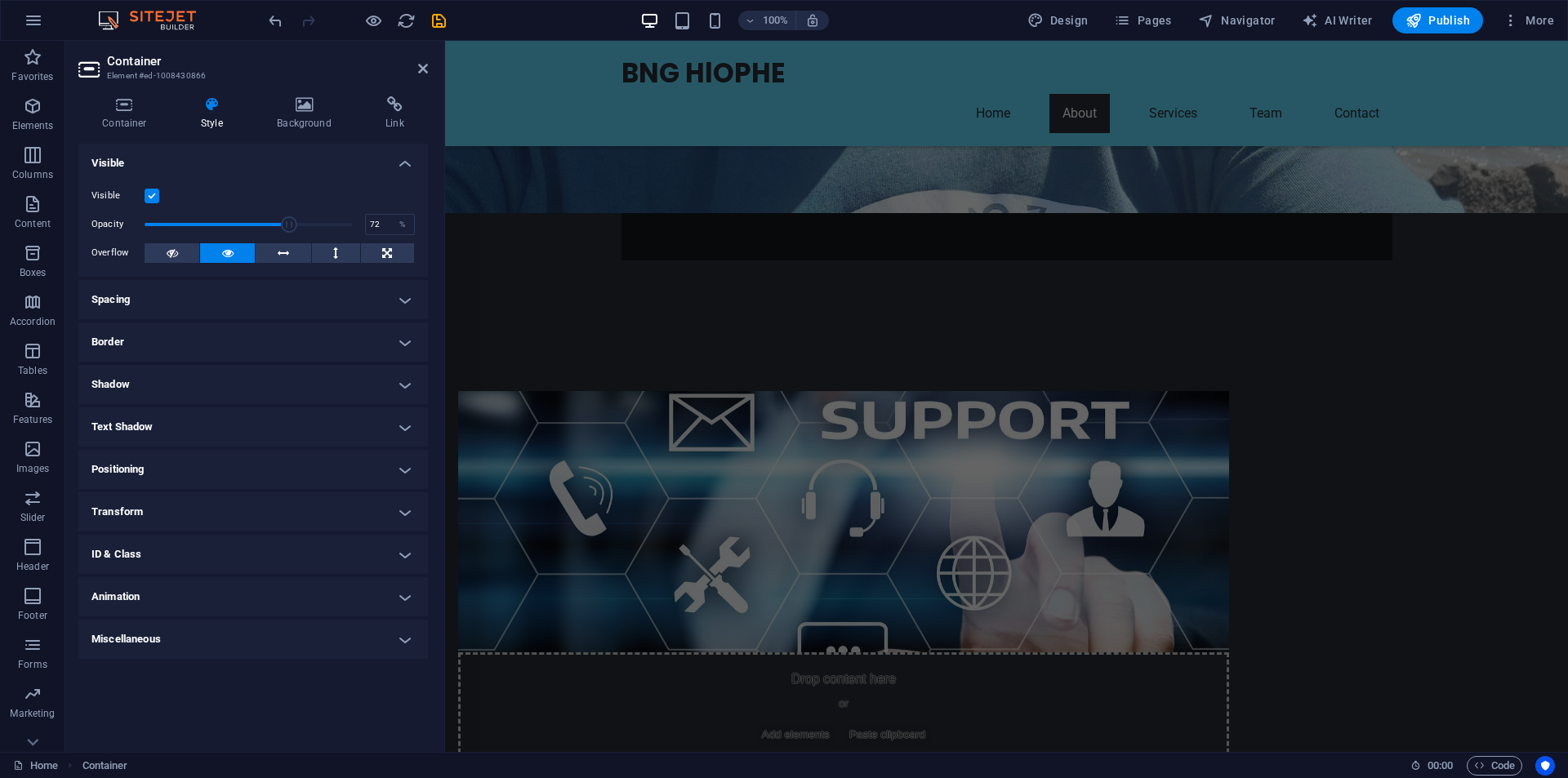
type input "73"
drag, startPoint x: 262, startPoint y: 225, endPoint x: 295, endPoint y: 226, distance: 33.0
click at [295, 226] on span at bounding box center [295, 224] width 16 height 16
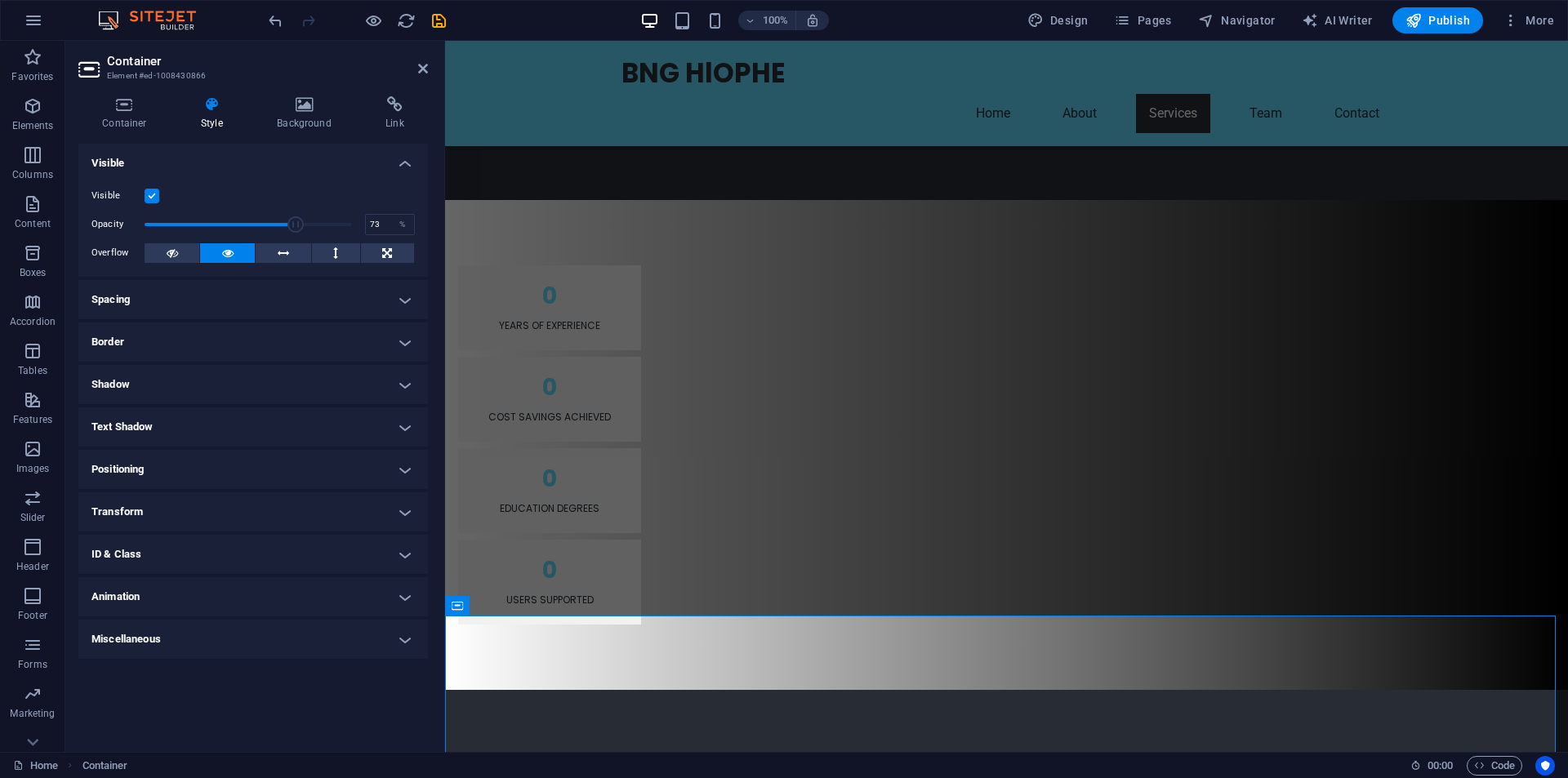
scroll to position [1588, 0]
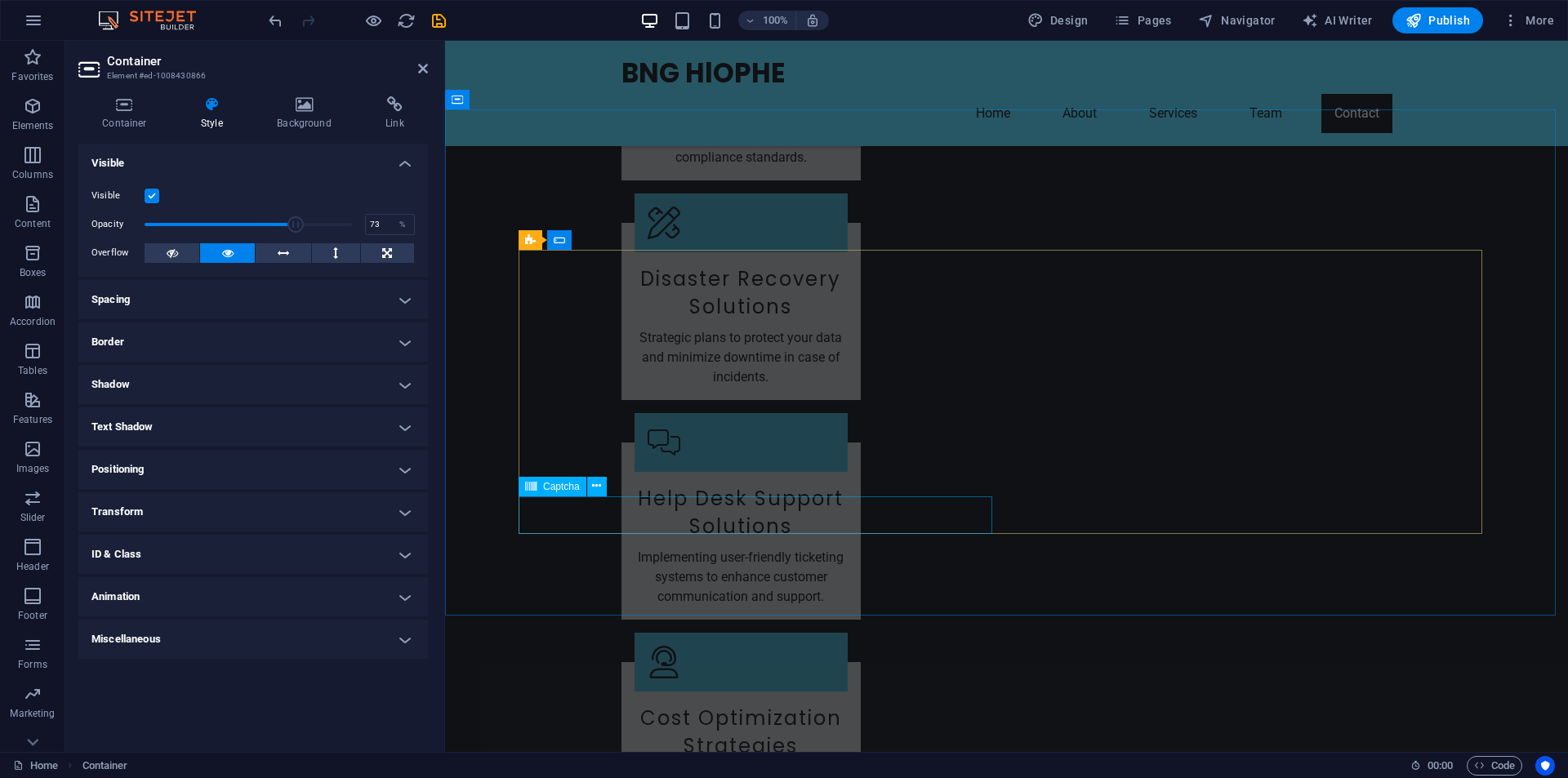
scroll to position [3674, 0]
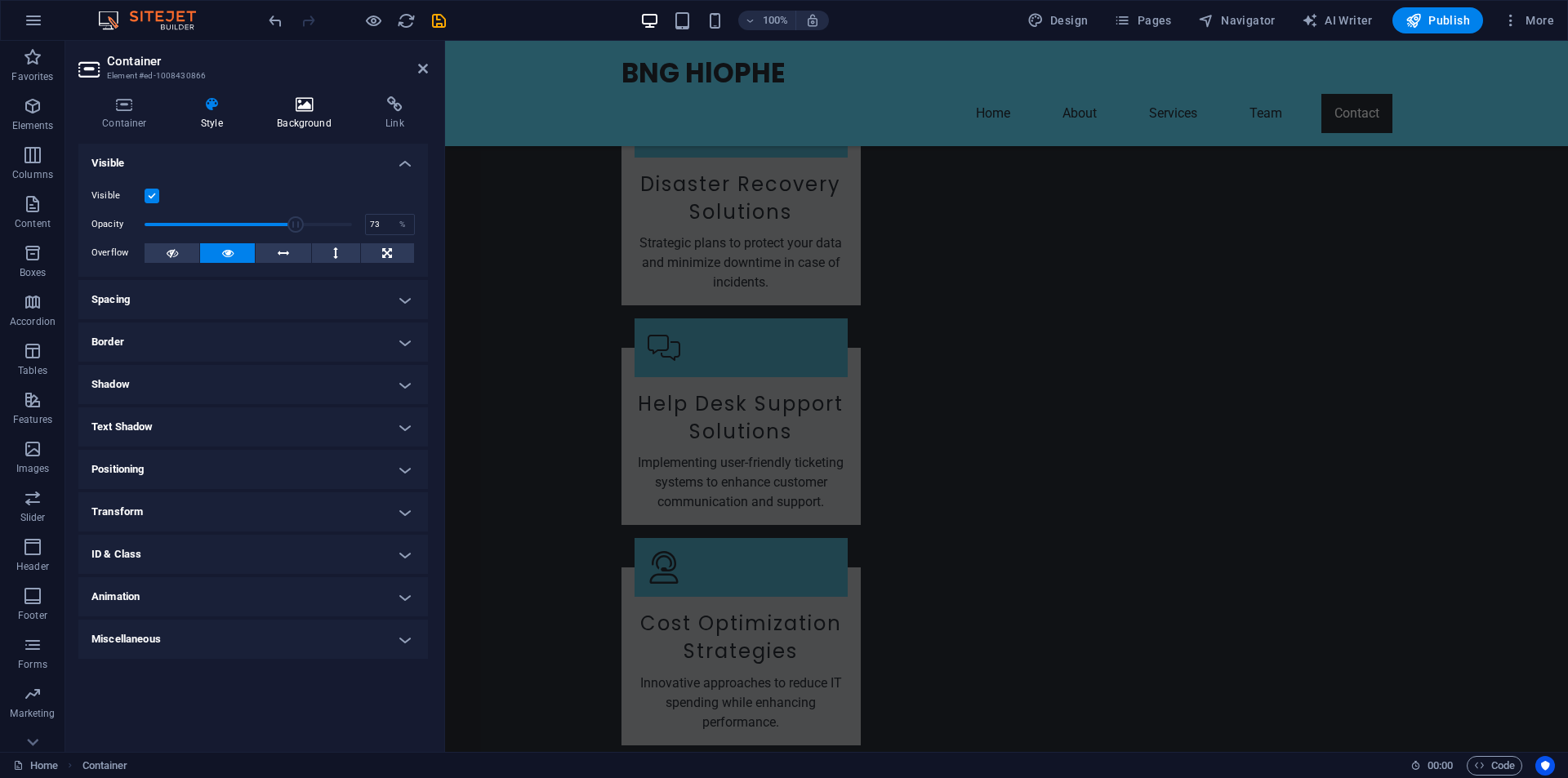
click at [296, 105] on icon at bounding box center [304, 104] width 102 height 16
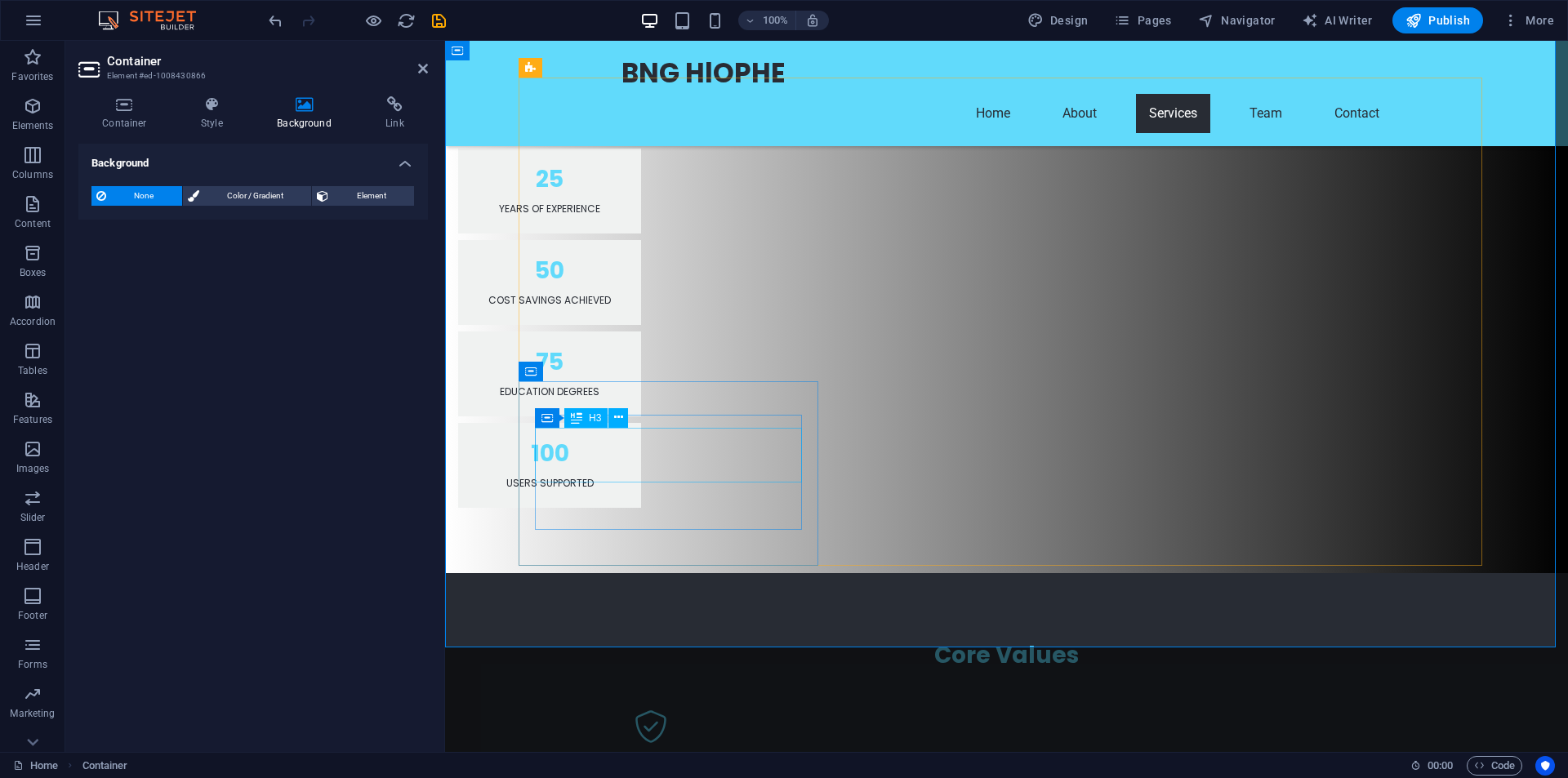
scroll to position [1224, 0]
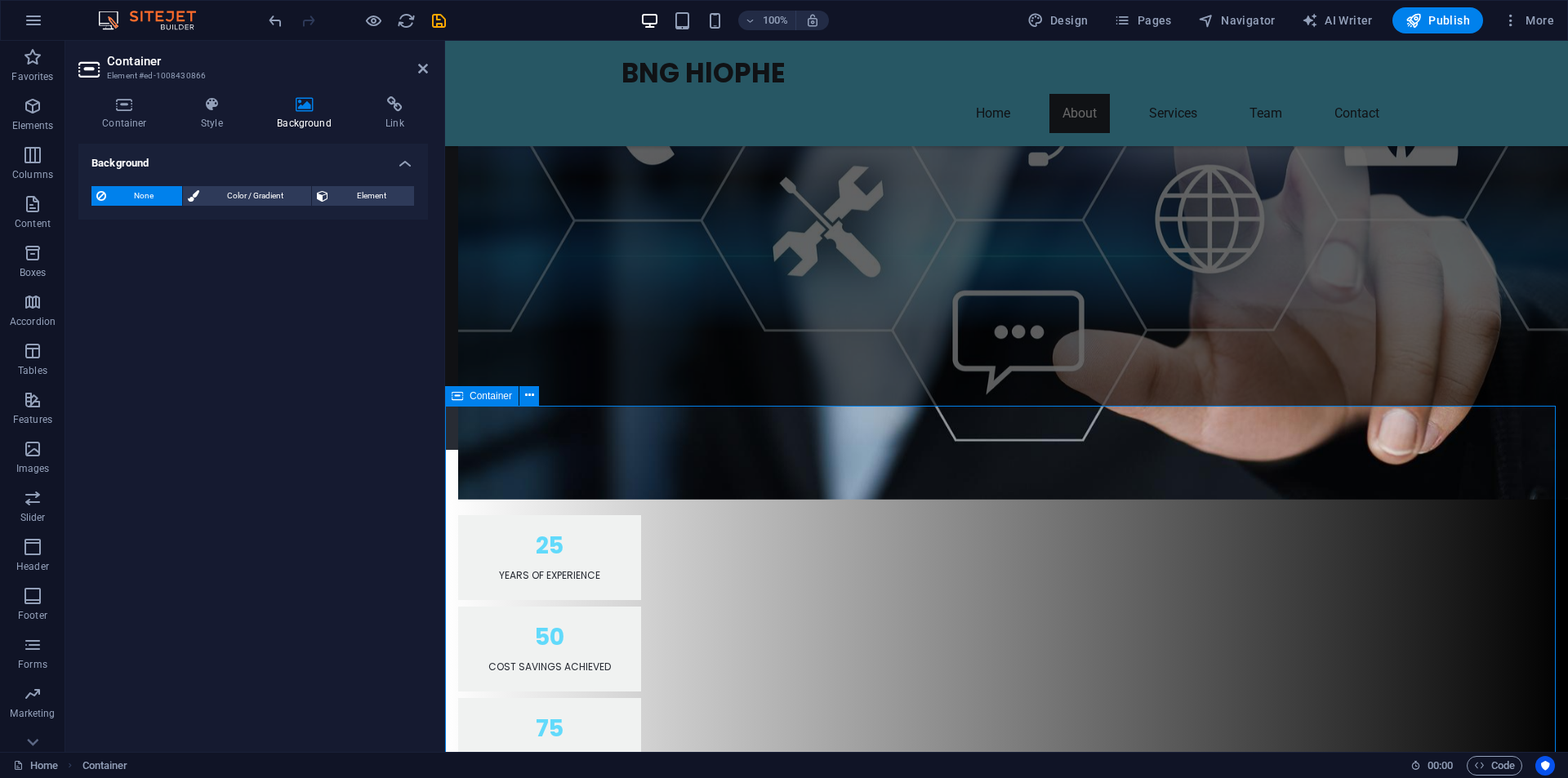
click at [245, 193] on span "Color / Gradient" at bounding box center [256, 195] width 103 height 19
click at [135, 262] on span "Color" at bounding box center [130, 262] width 23 height 13
click at [152, 261] on div "Color" at bounding box center [253, 261] width 322 height 19
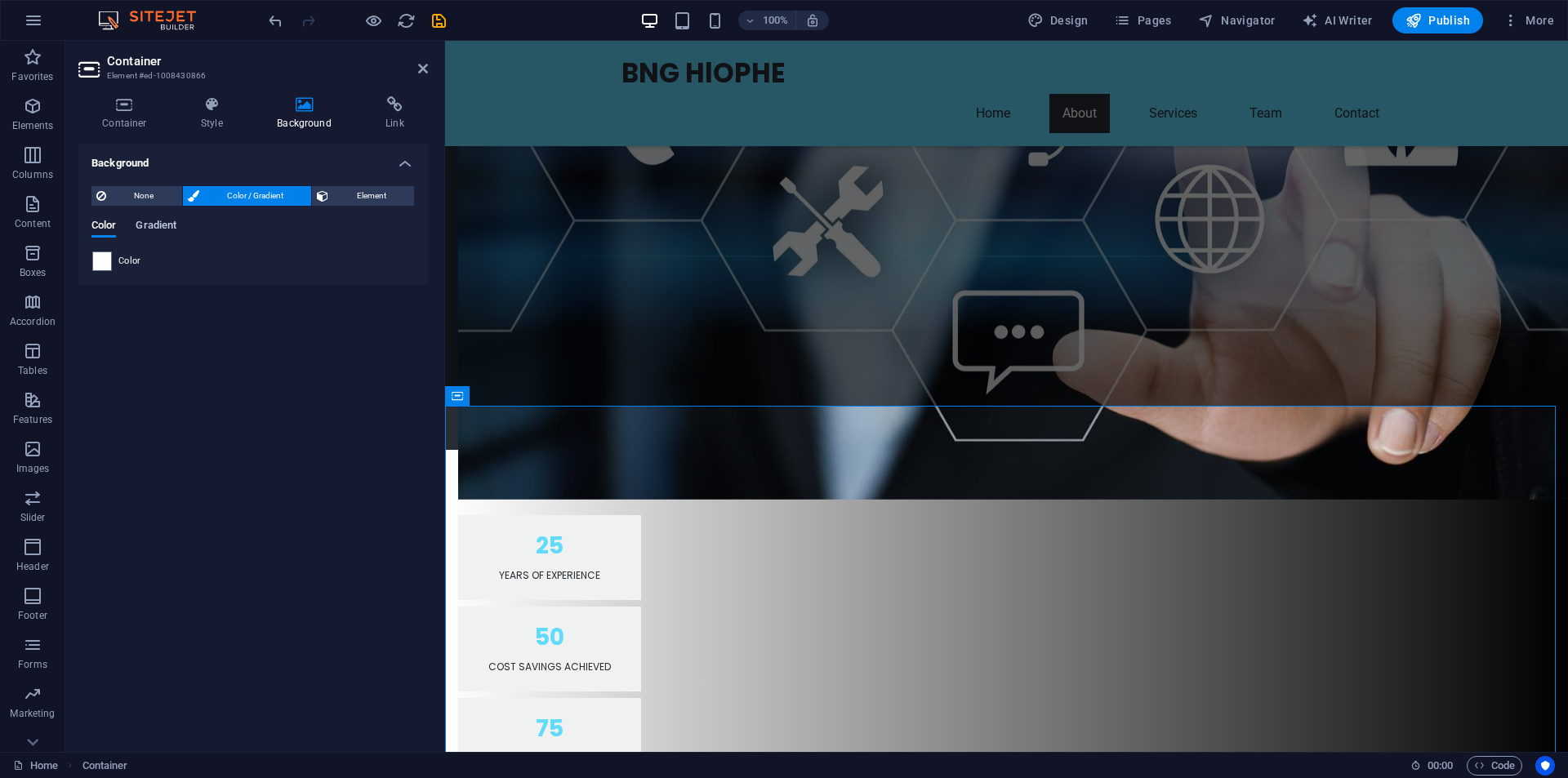
click at [162, 220] on span "Gradient" at bounding box center [156, 226] width 41 height 23
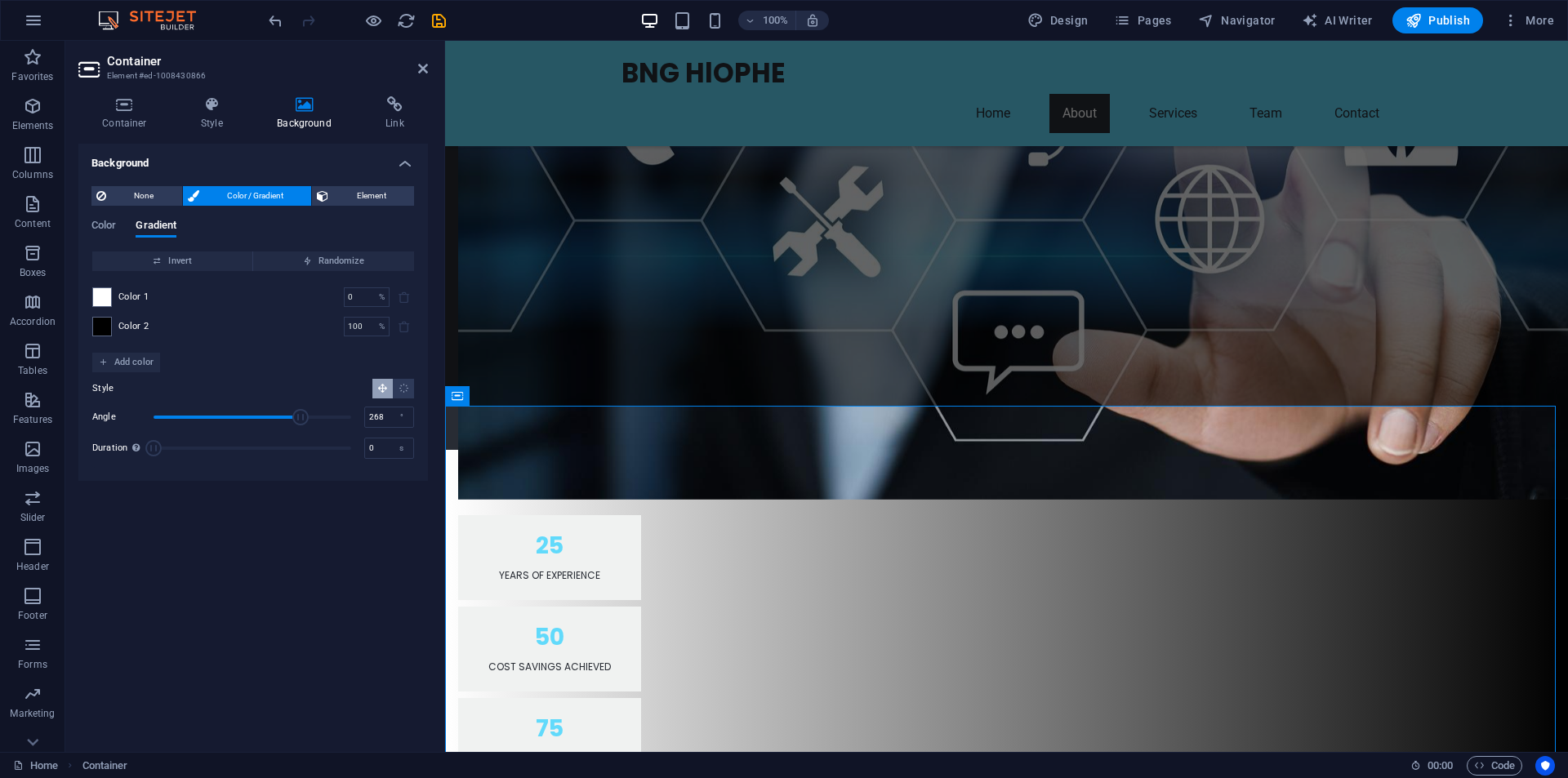
drag, startPoint x: 204, startPoint y: 412, endPoint x: 300, endPoint y: 412, distance: 96.0
click at [300, 412] on span "Angle" at bounding box center [300, 416] width 16 height 16
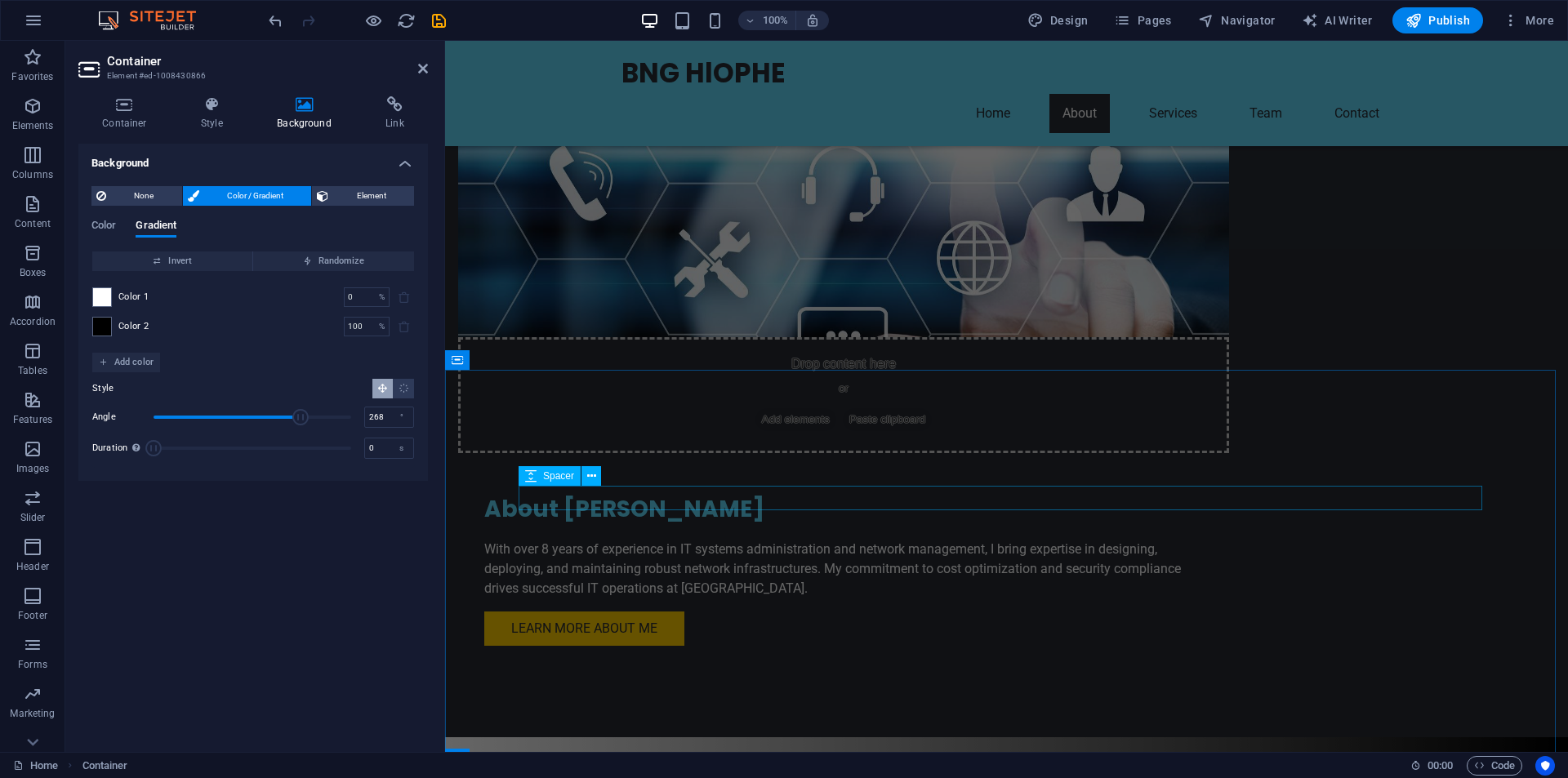
scroll to position [1061, 0]
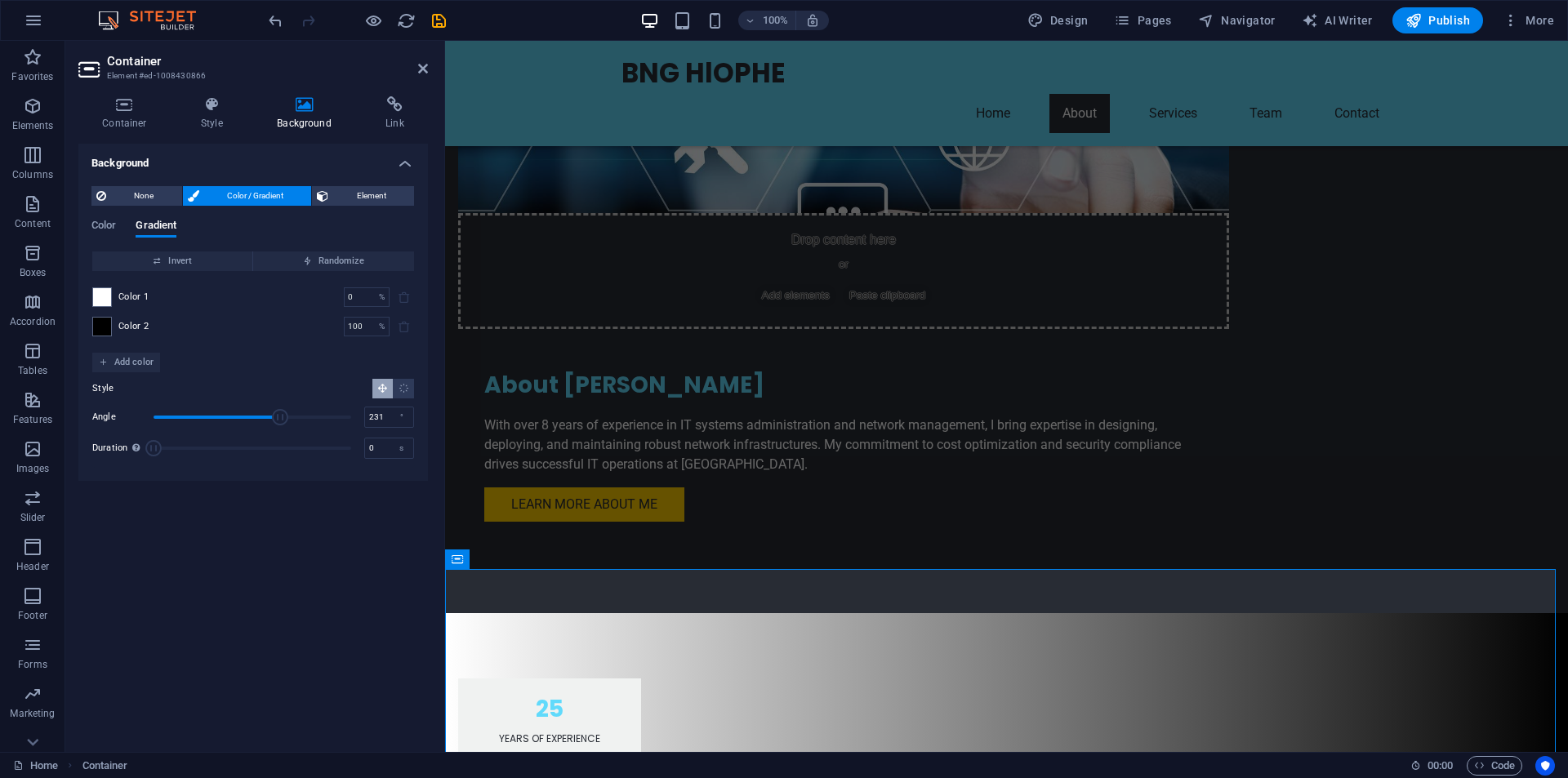
drag, startPoint x: 302, startPoint y: 414, endPoint x: 280, endPoint y: 414, distance: 22.0
click at [280, 414] on span "Angle" at bounding box center [279, 416] width 16 height 16
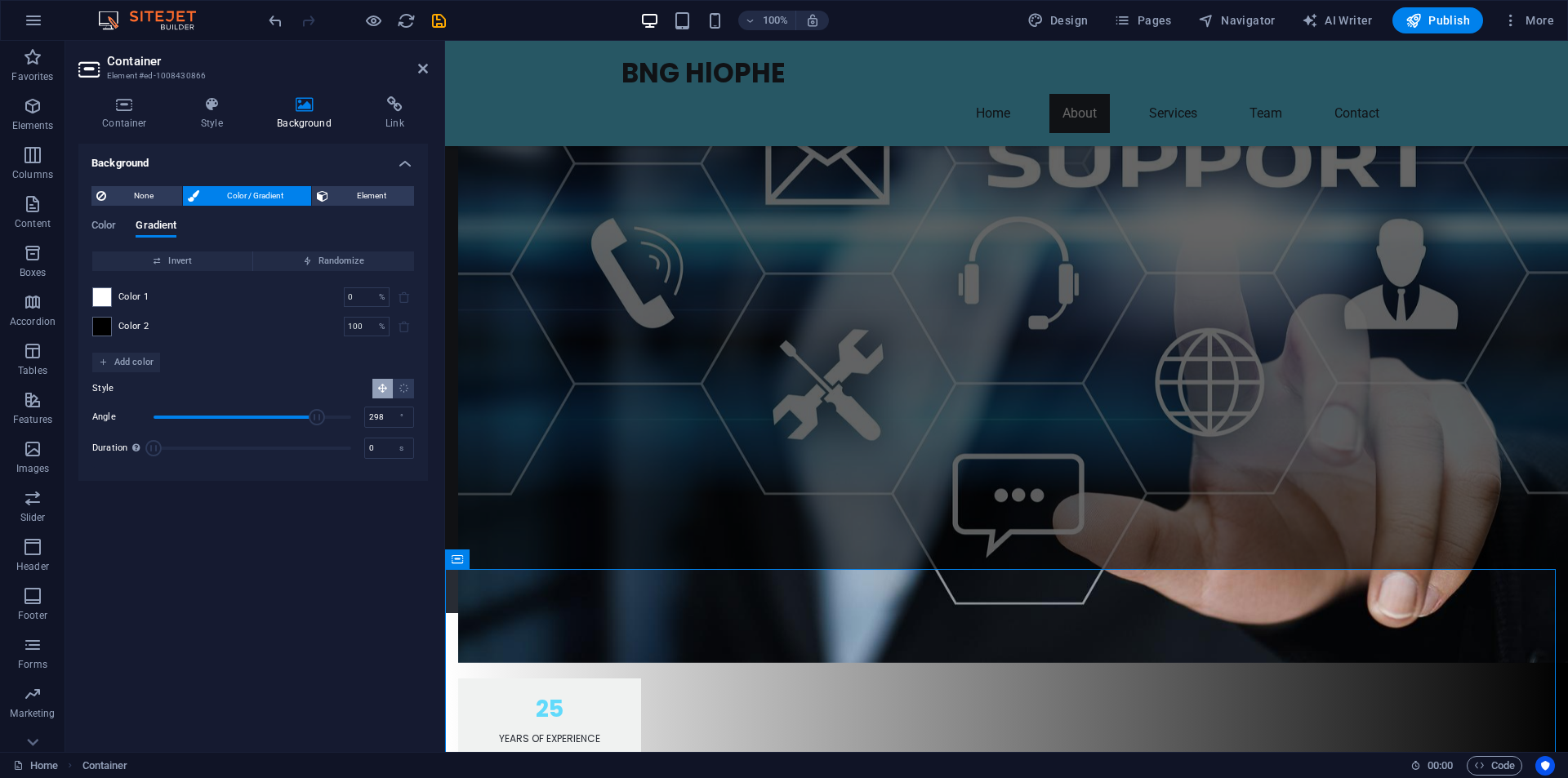
drag, startPoint x: 288, startPoint y: 416, endPoint x: 317, endPoint y: 417, distance: 29.0
click at [317, 417] on span "Angle" at bounding box center [316, 416] width 16 height 16
type input "317"
drag, startPoint x: 319, startPoint y: 417, endPoint x: 327, endPoint y: 417, distance: 8.0
click at [327, 417] on span "Angle" at bounding box center [327, 416] width 16 height 16
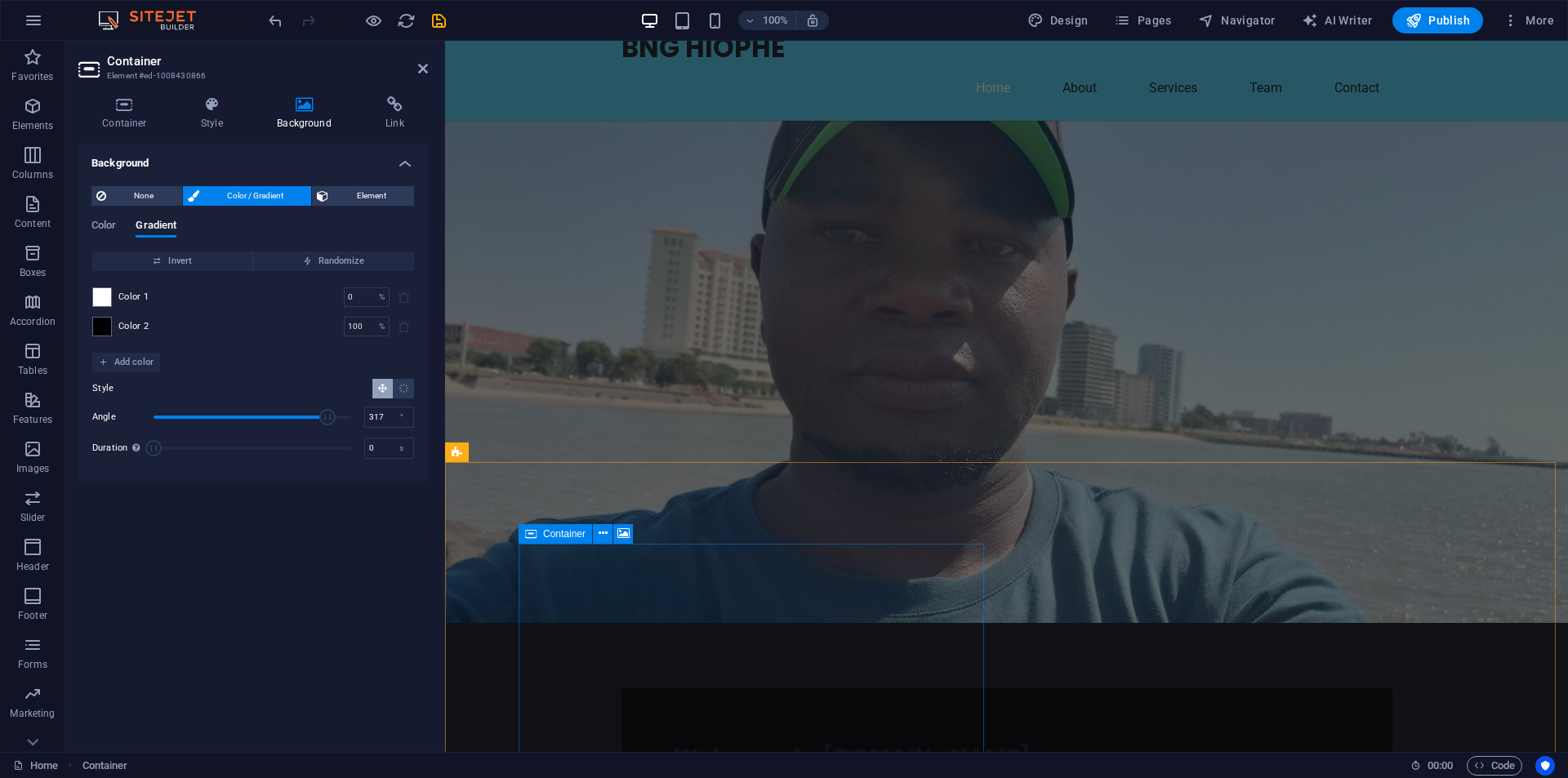
scroll to position [0, 0]
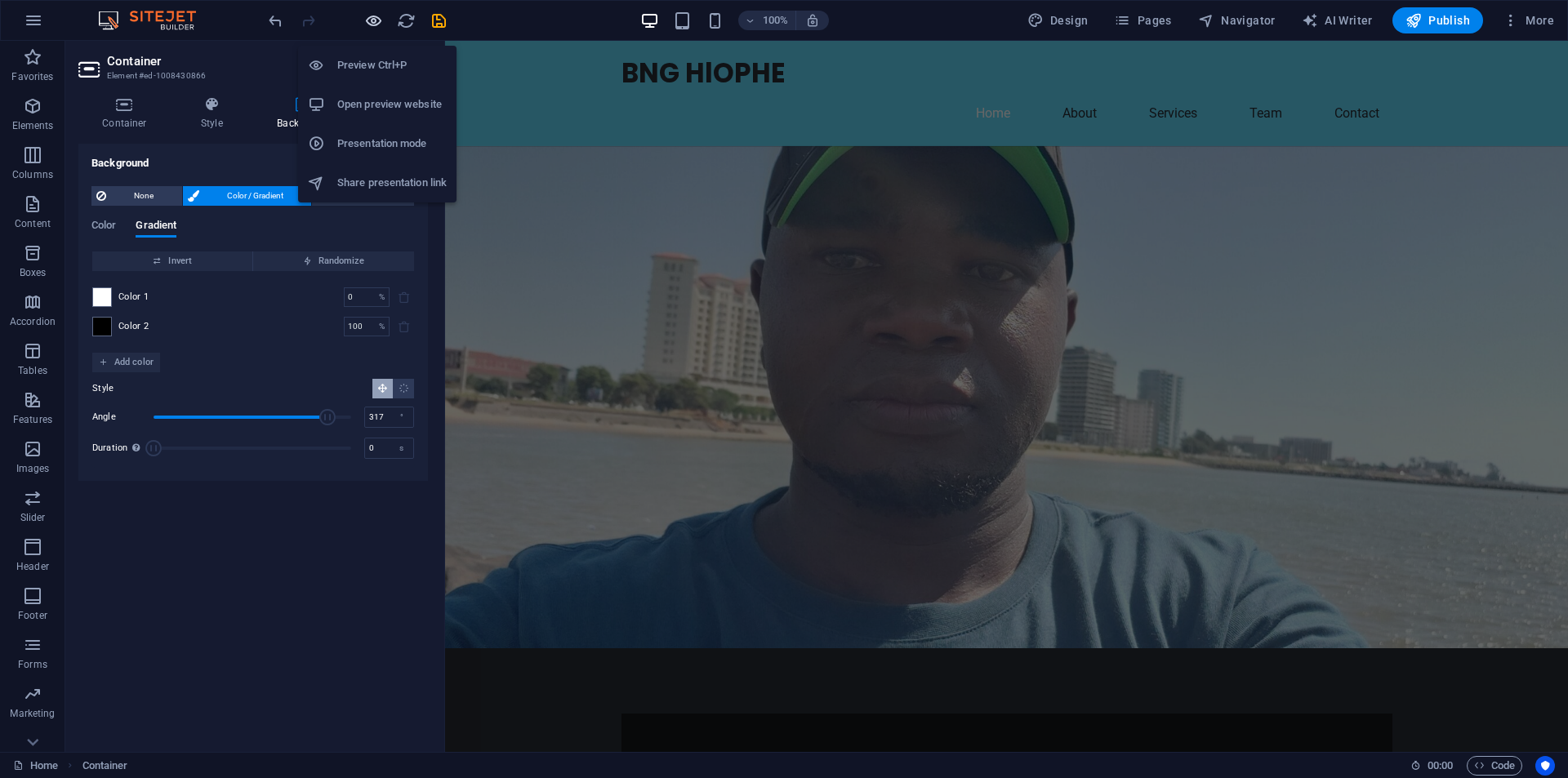
click at [380, 22] on icon "button" at bounding box center [373, 21] width 19 height 19
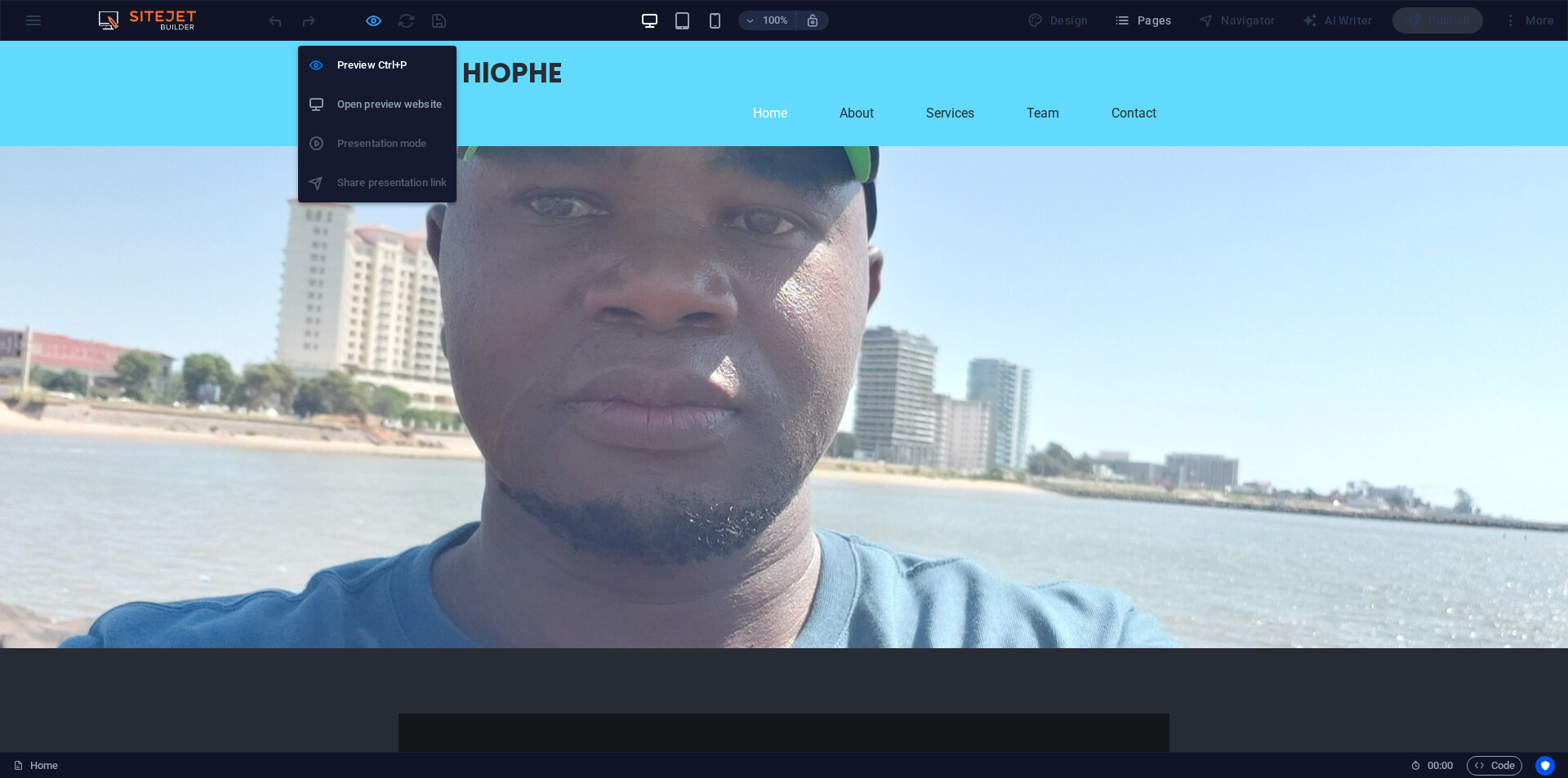
click at [380, 24] on icon "button" at bounding box center [373, 21] width 19 height 19
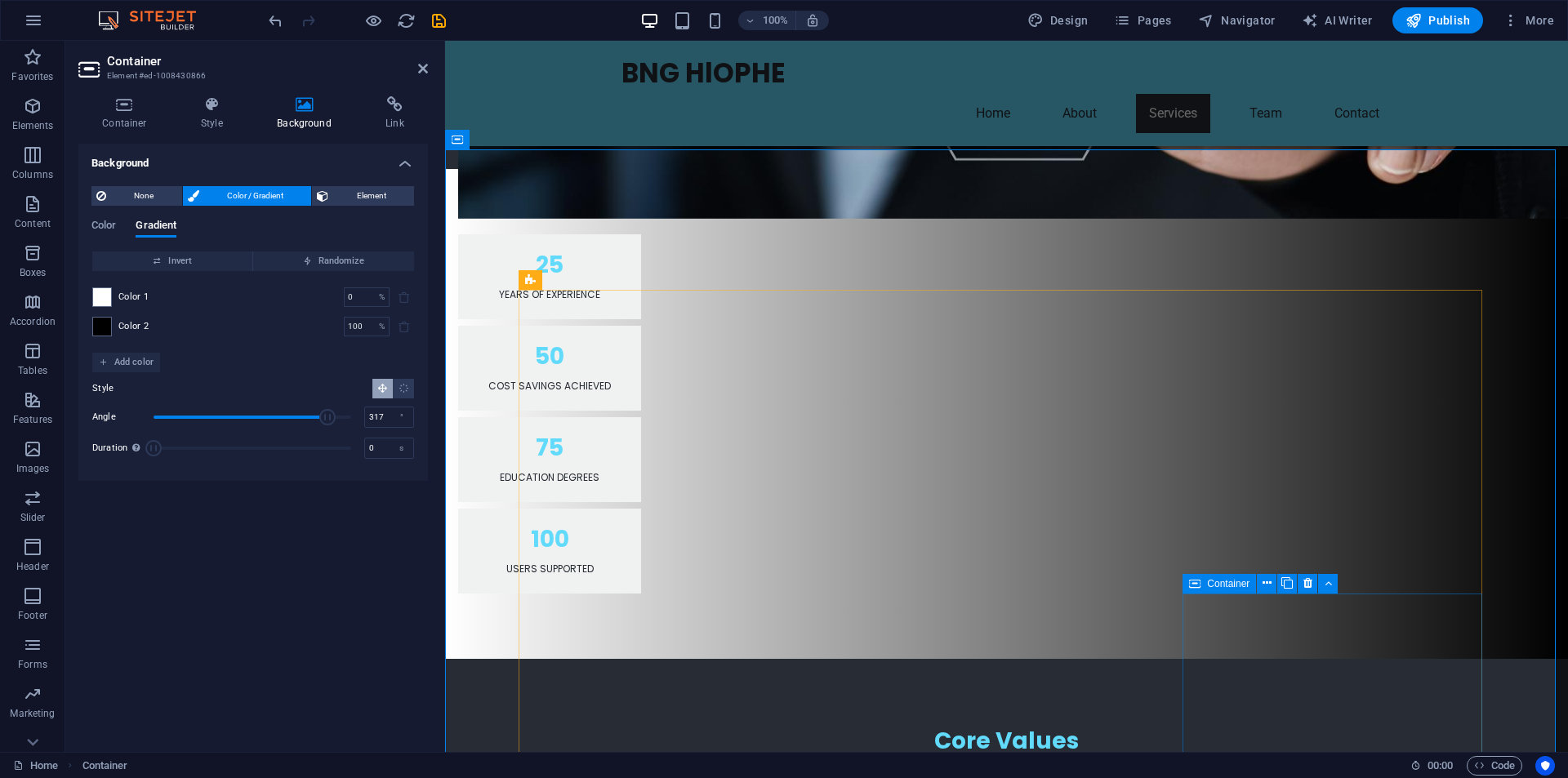
scroll to position [1469, 0]
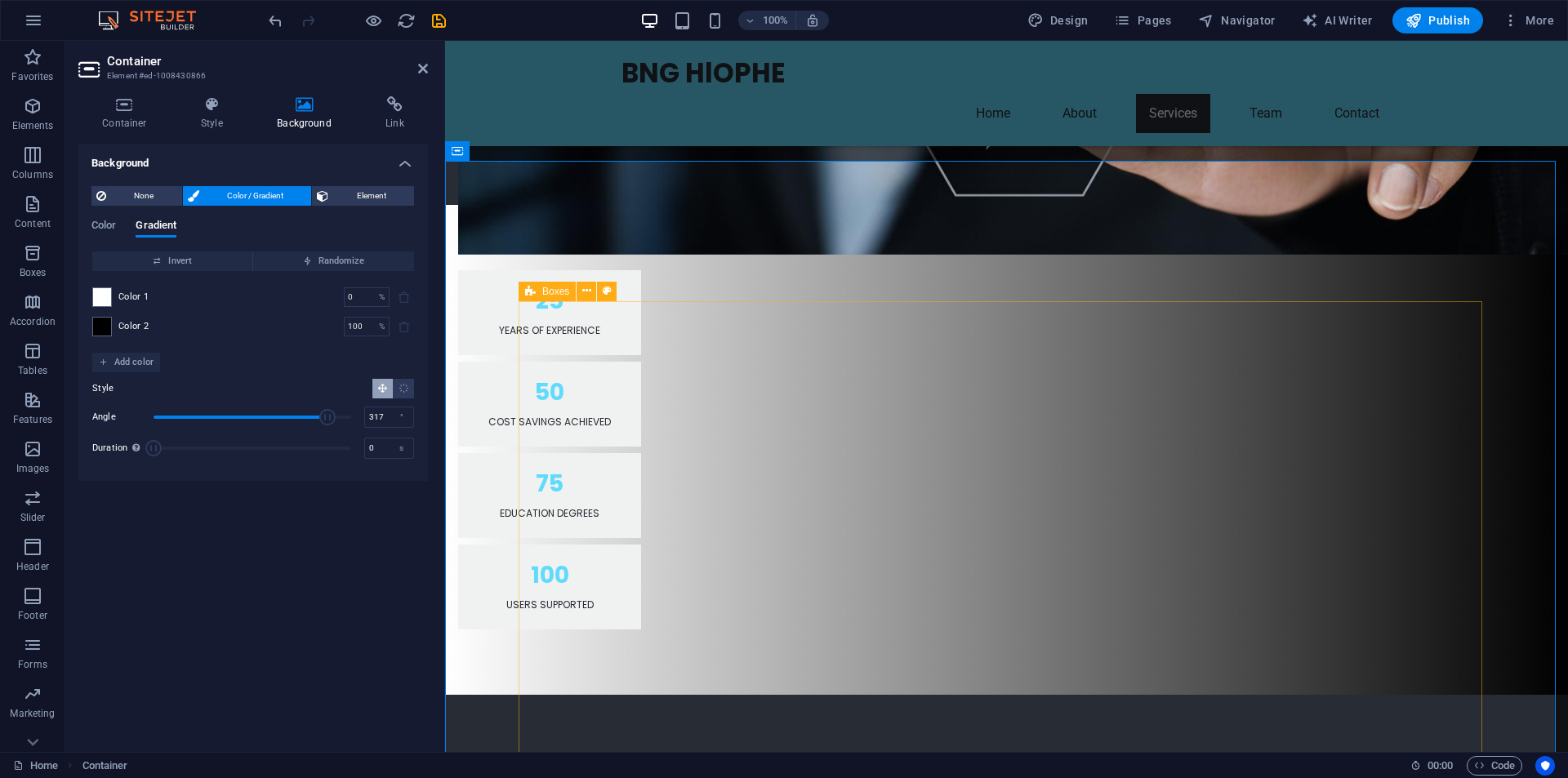
click at [23, 398] on icon "button" at bounding box center [32, 400] width 19 height 19
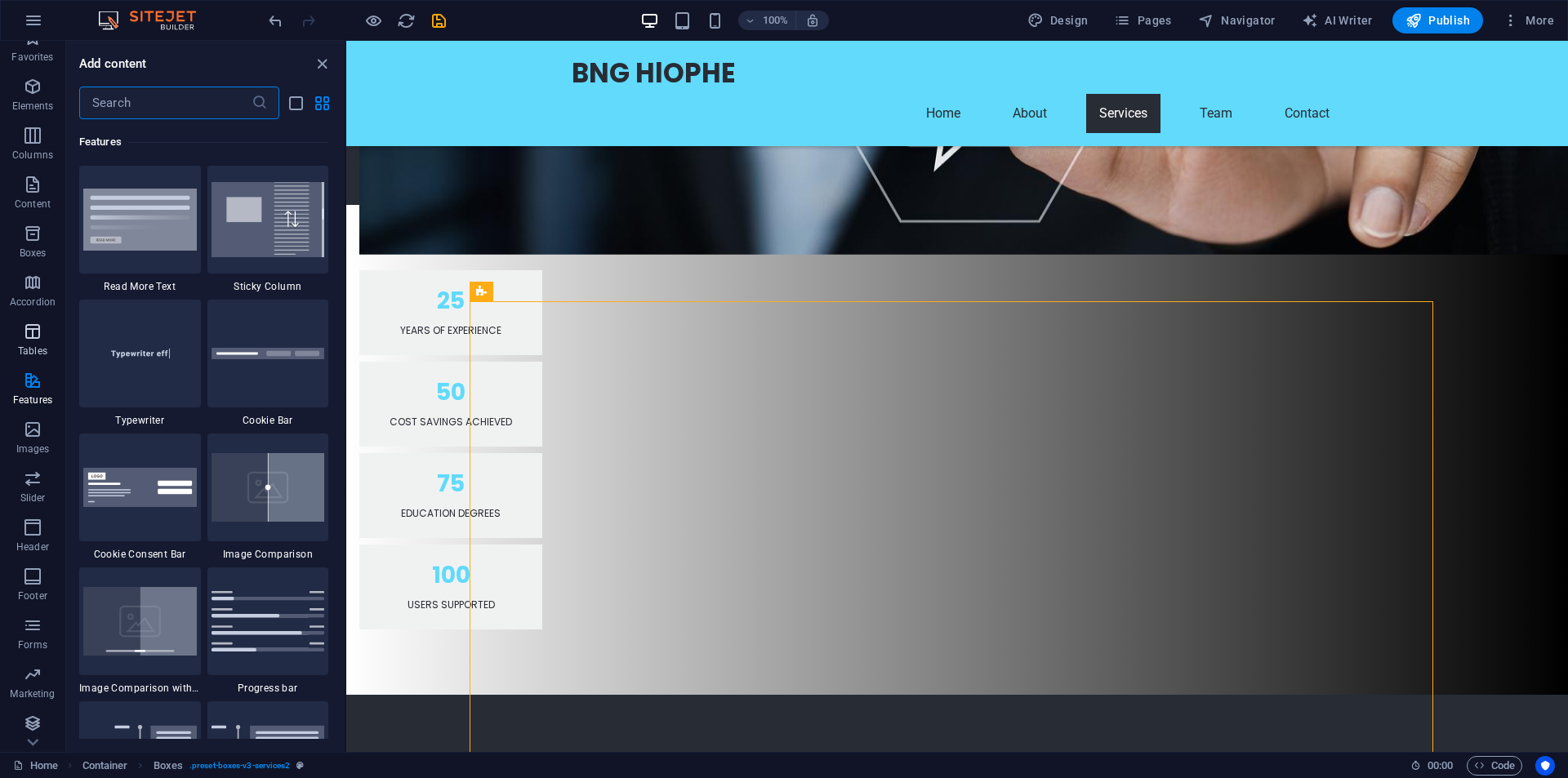
scroll to position [24, 0]
click at [41, 730] on span "Collections" at bounding box center [33, 729] width 66 height 40
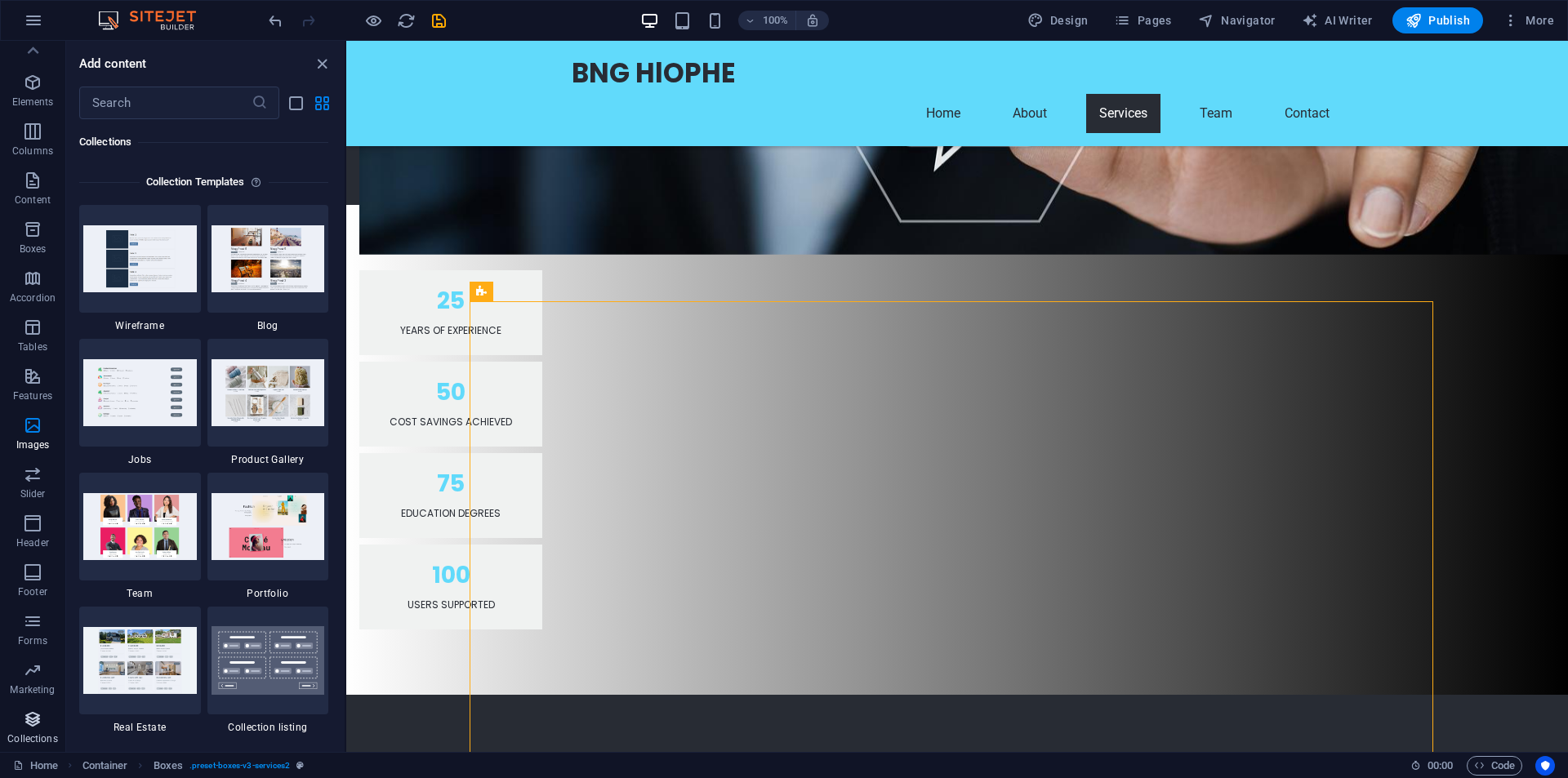
scroll to position [14949, 0]
click at [30, 481] on icon "button" at bounding box center [32, 474] width 19 height 19
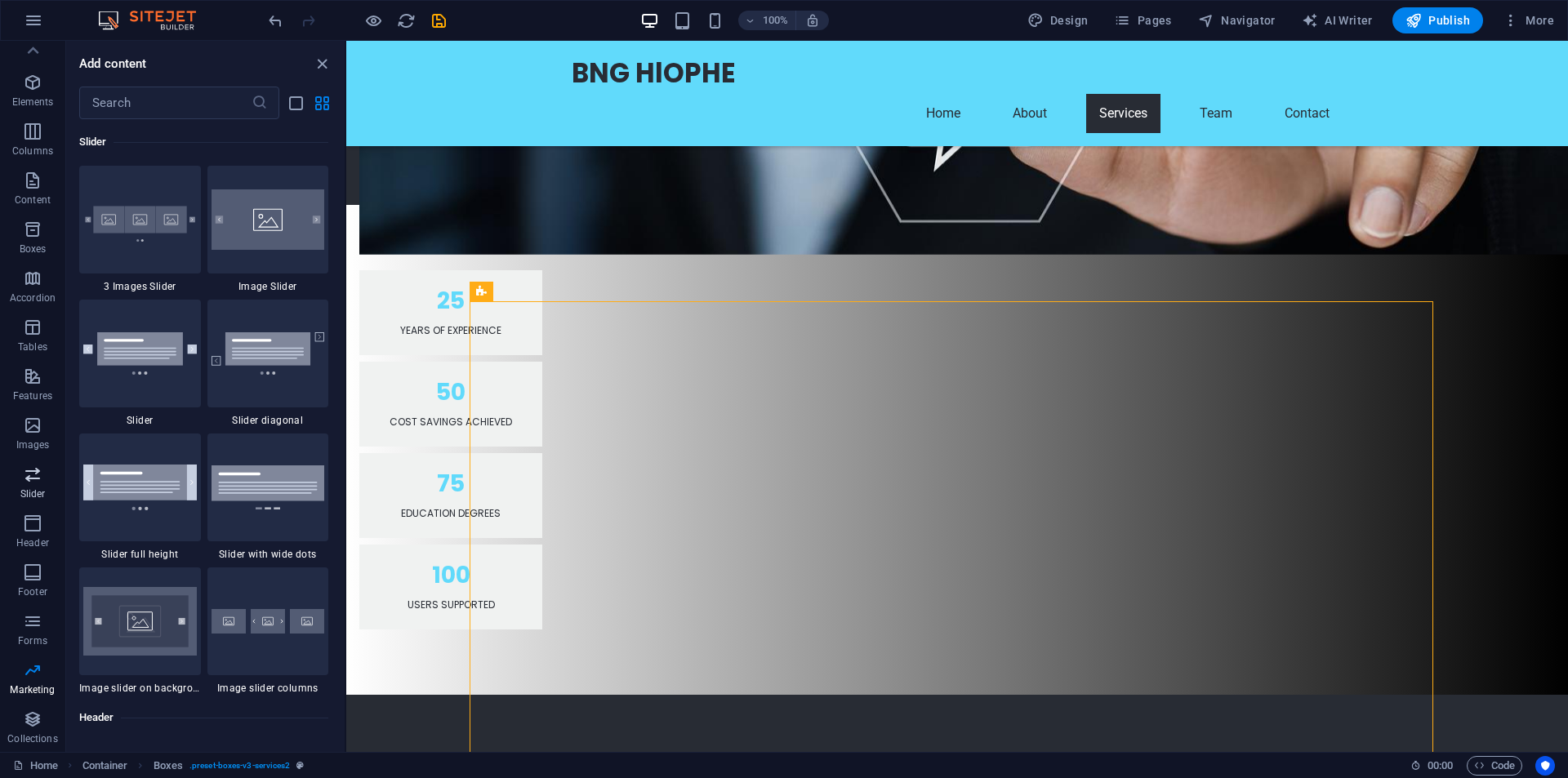
scroll to position [9258, 0]
click at [126, 251] on img at bounding box center [140, 220] width 114 height 75
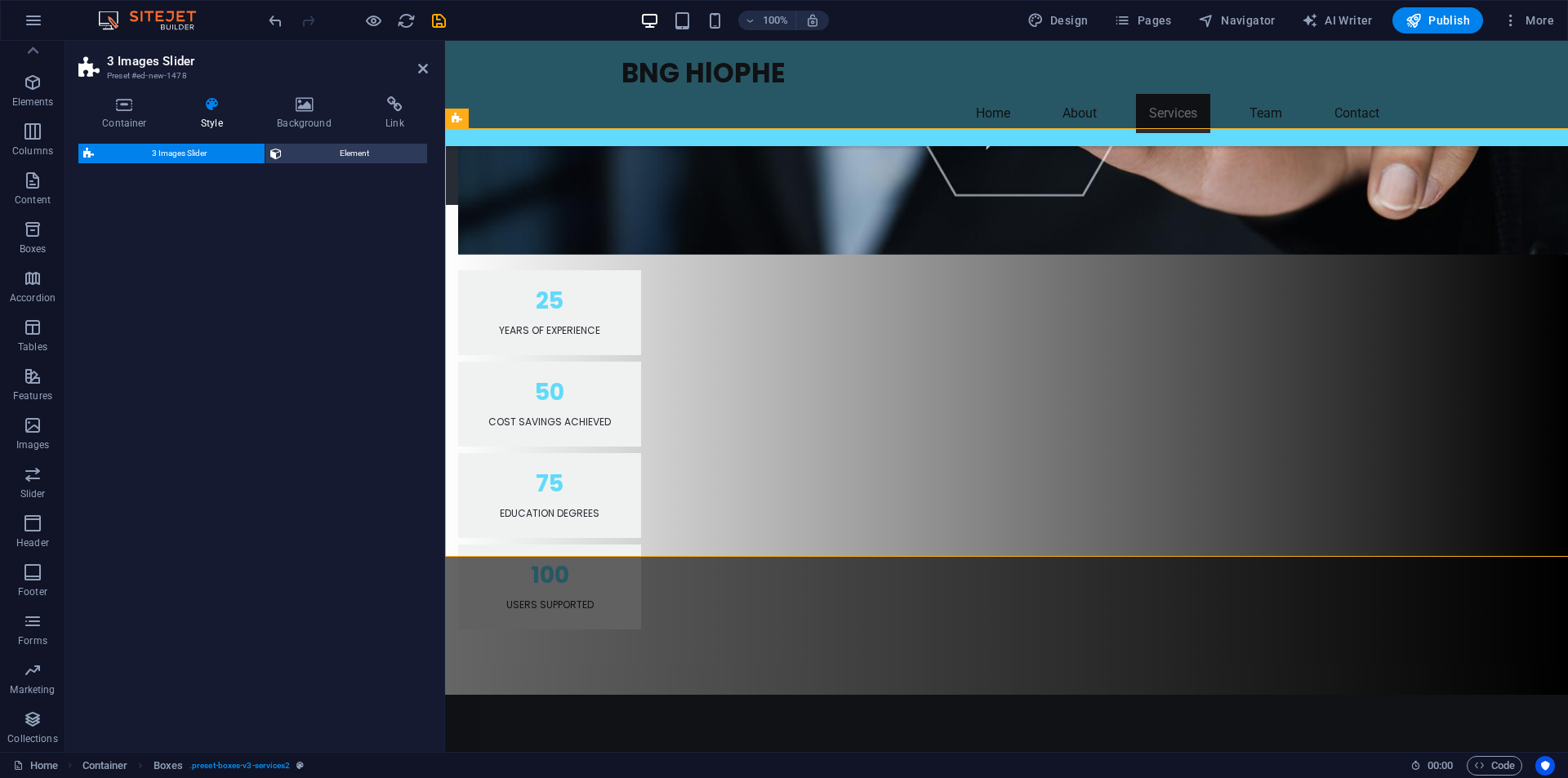
select select "rem"
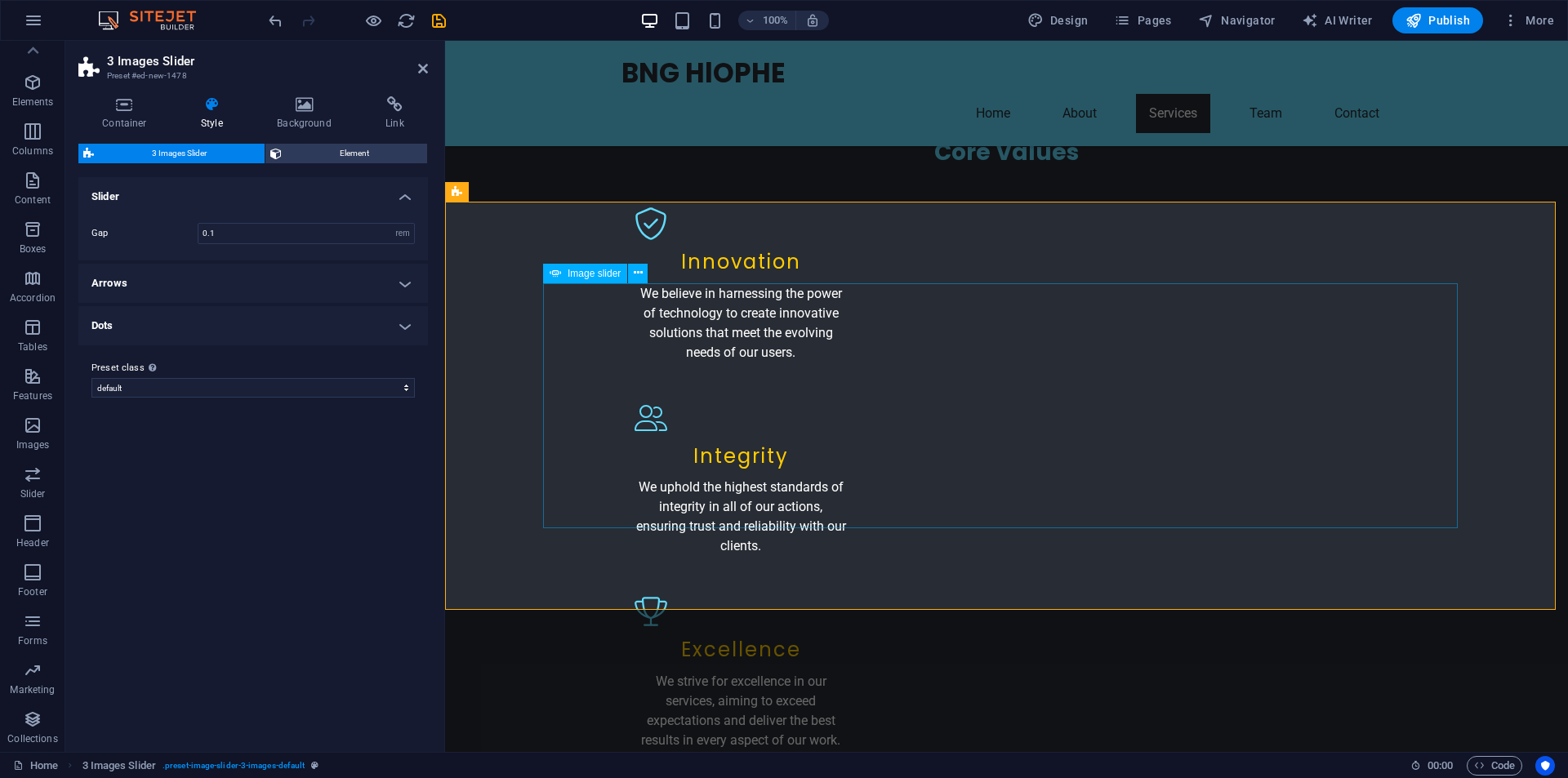
scroll to position [2077, 0]
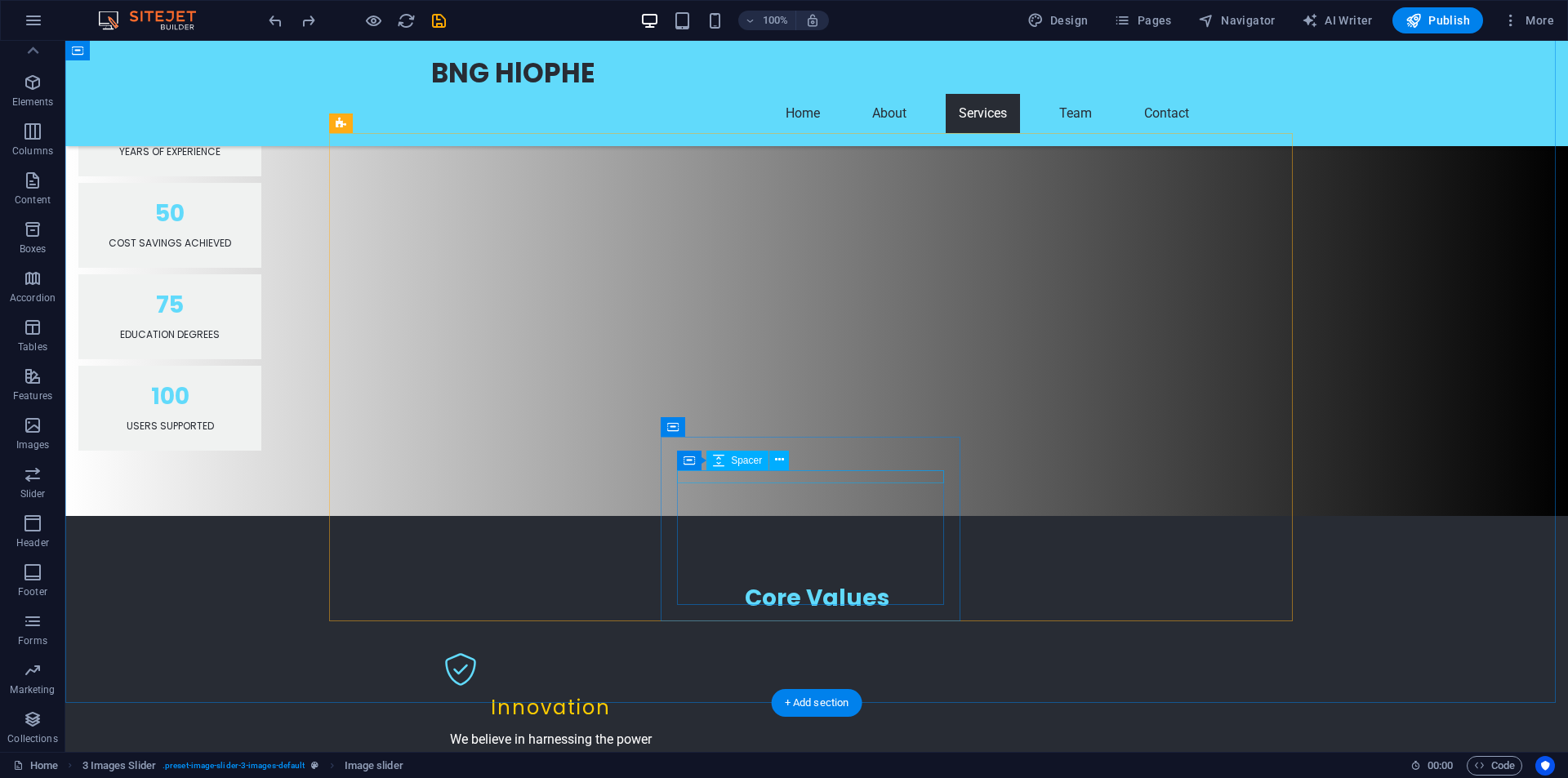
scroll to position [1587, 0]
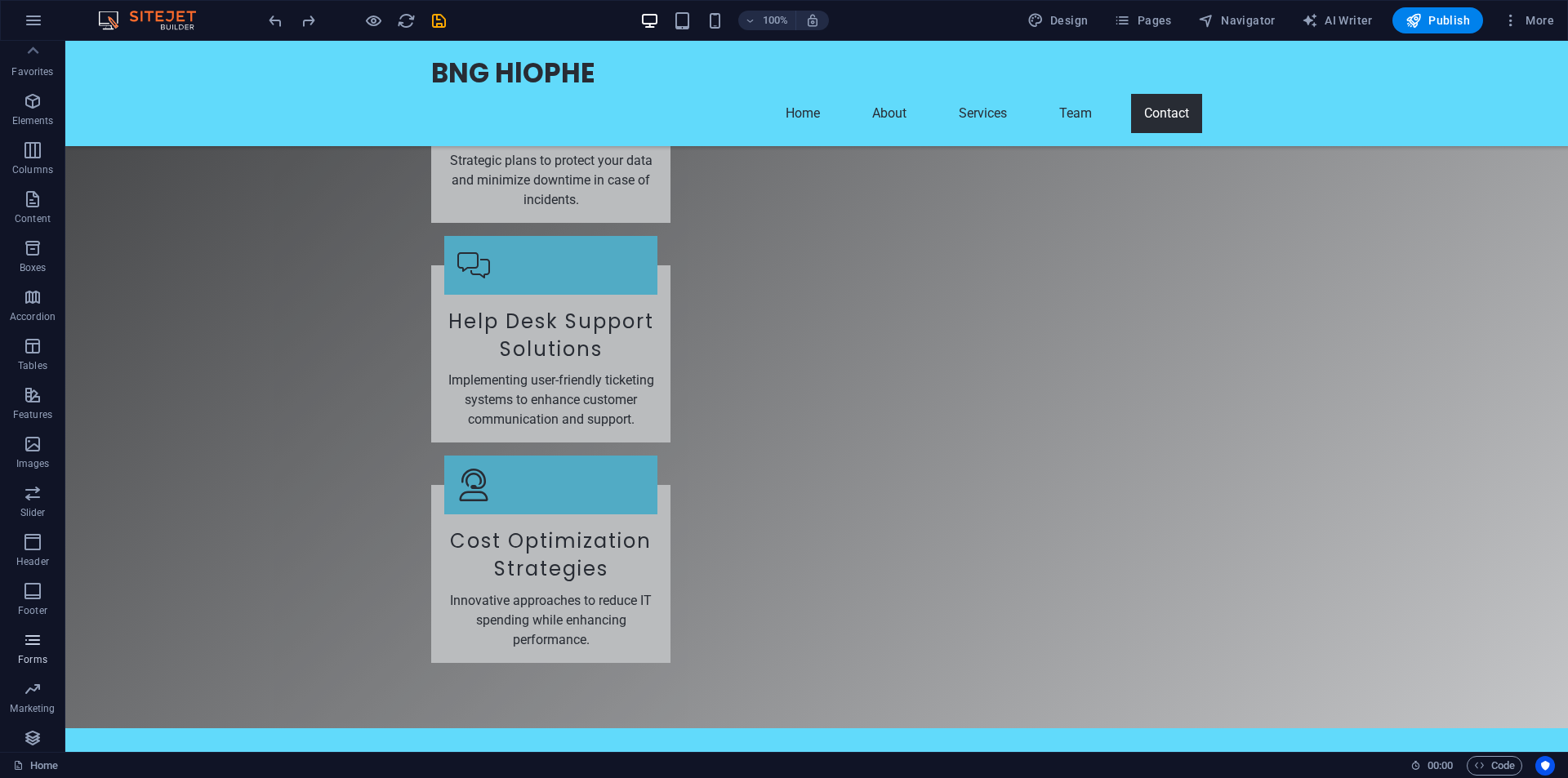
scroll to position [0, 0]
click at [34, 25] on icon "button" at bounding box center [33, 20] width 19 height 19
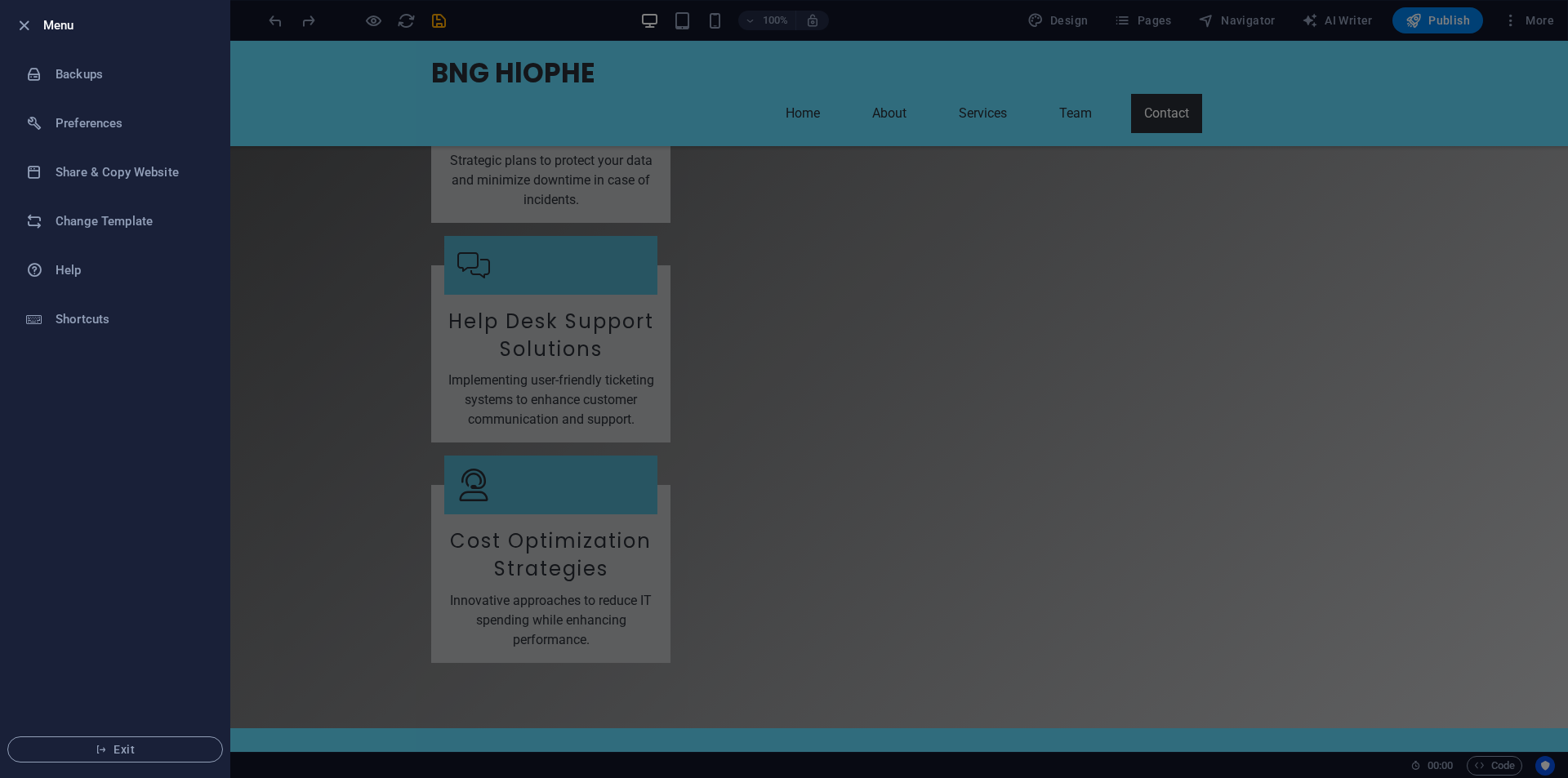
click at [246, 219] on div at bounding box center [784, 389] width 1568 height 778
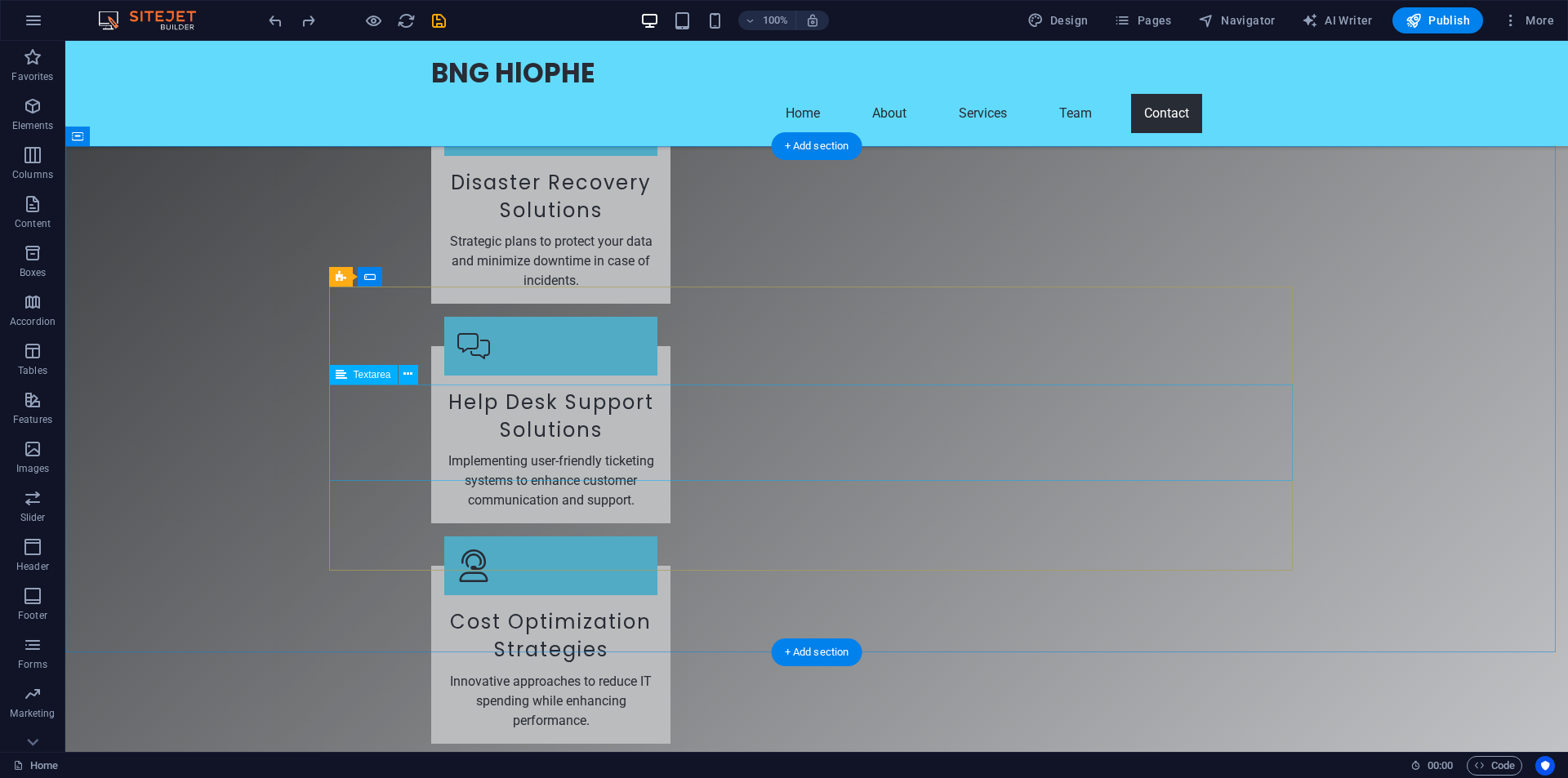
scroll to position [3674, 0]
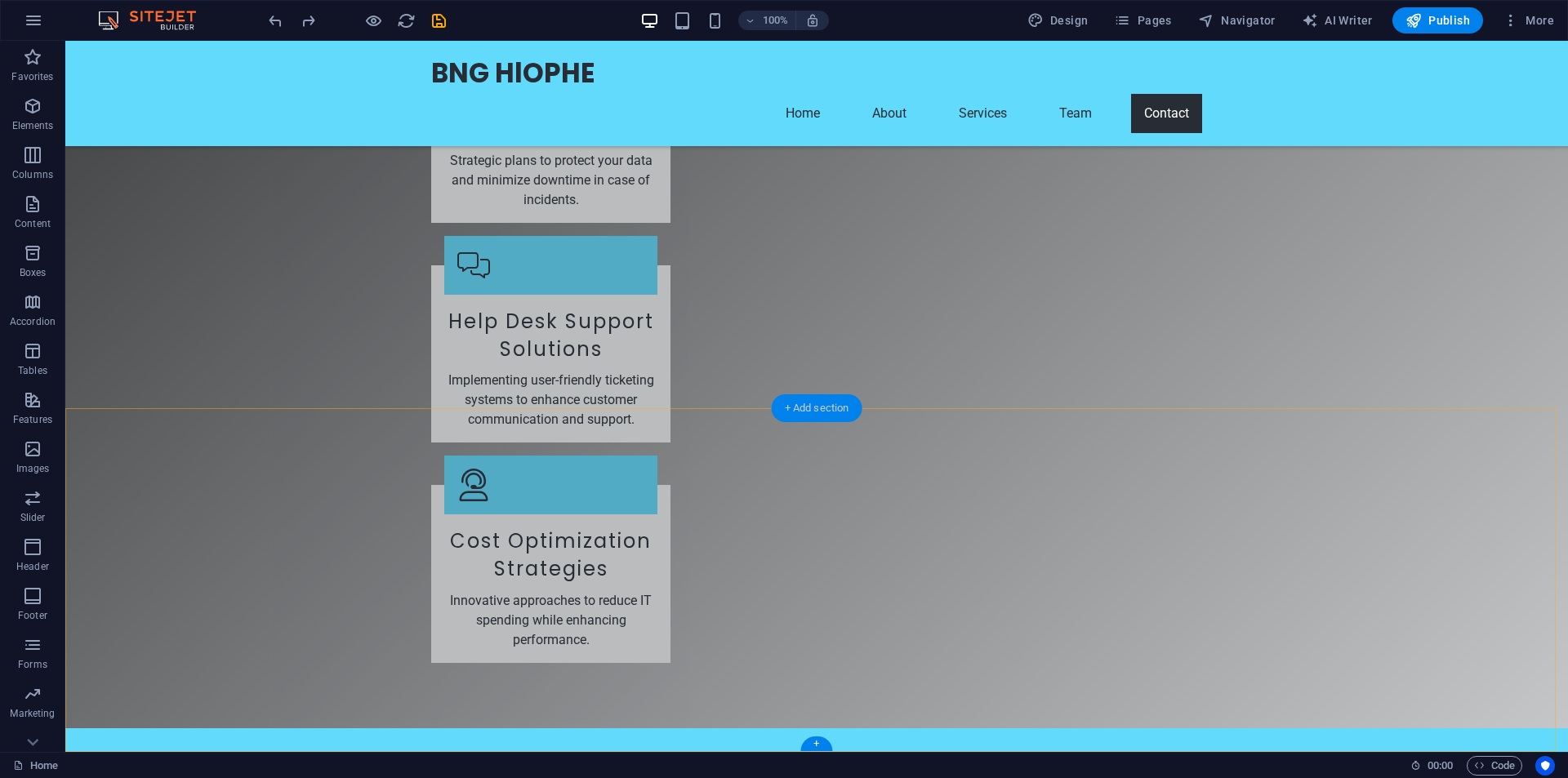
drag, startPoint x: 793, startPoint y: 410, endPoint x: 425, endPoint y: 464, distance: 371.9
click at [793, 410] on div "+ Add section" at bounding box center [818, 408] width 91 height 28
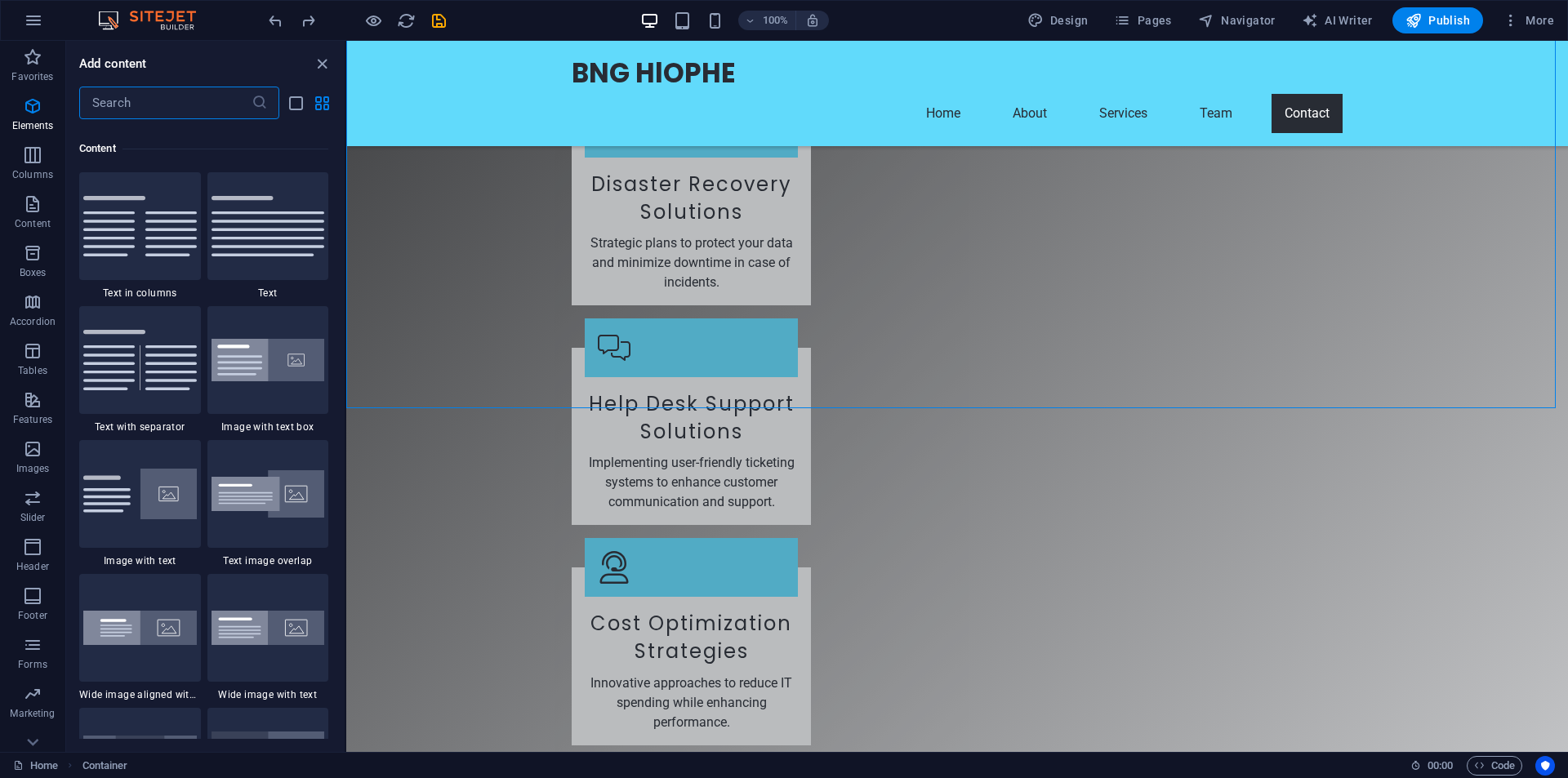
scroll to position [2857, 0]
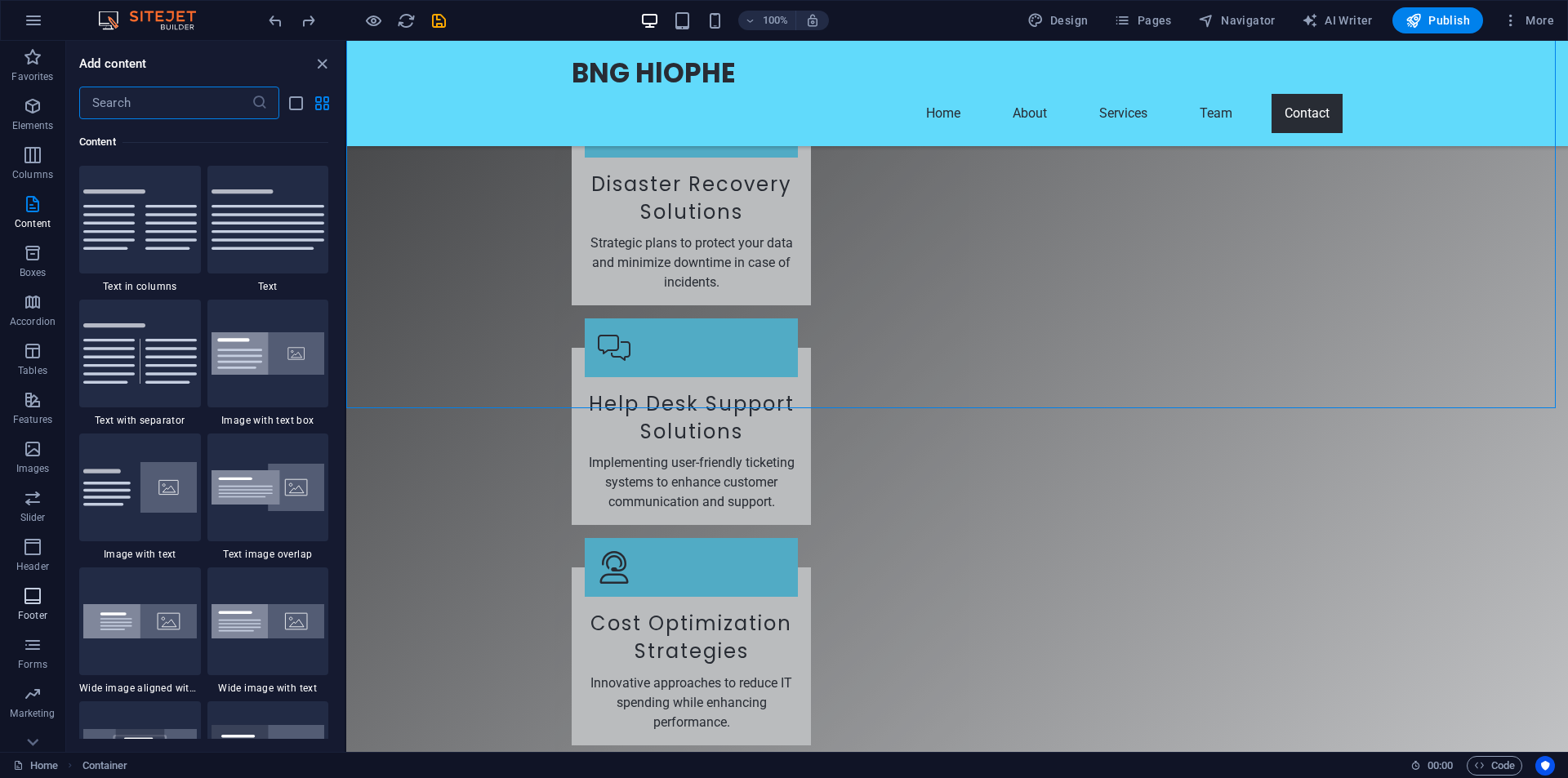
click at [31, 606] on span "Footer" at bounding box center [33, 606] width 66 height 40
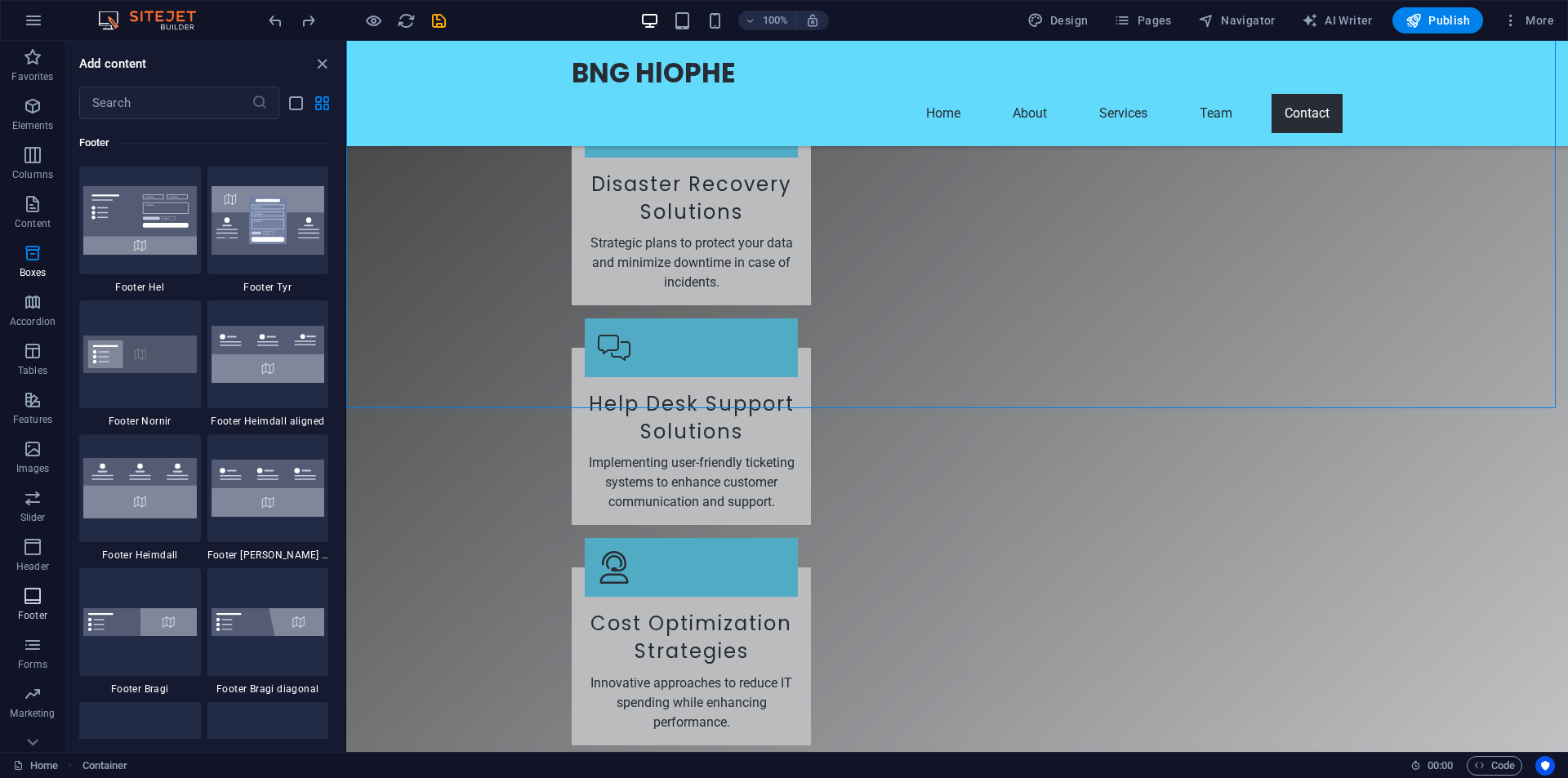
scroll to position [10811, 0]
click at [159, 220] on img at bounding box center [140, 220] width 114 height 69
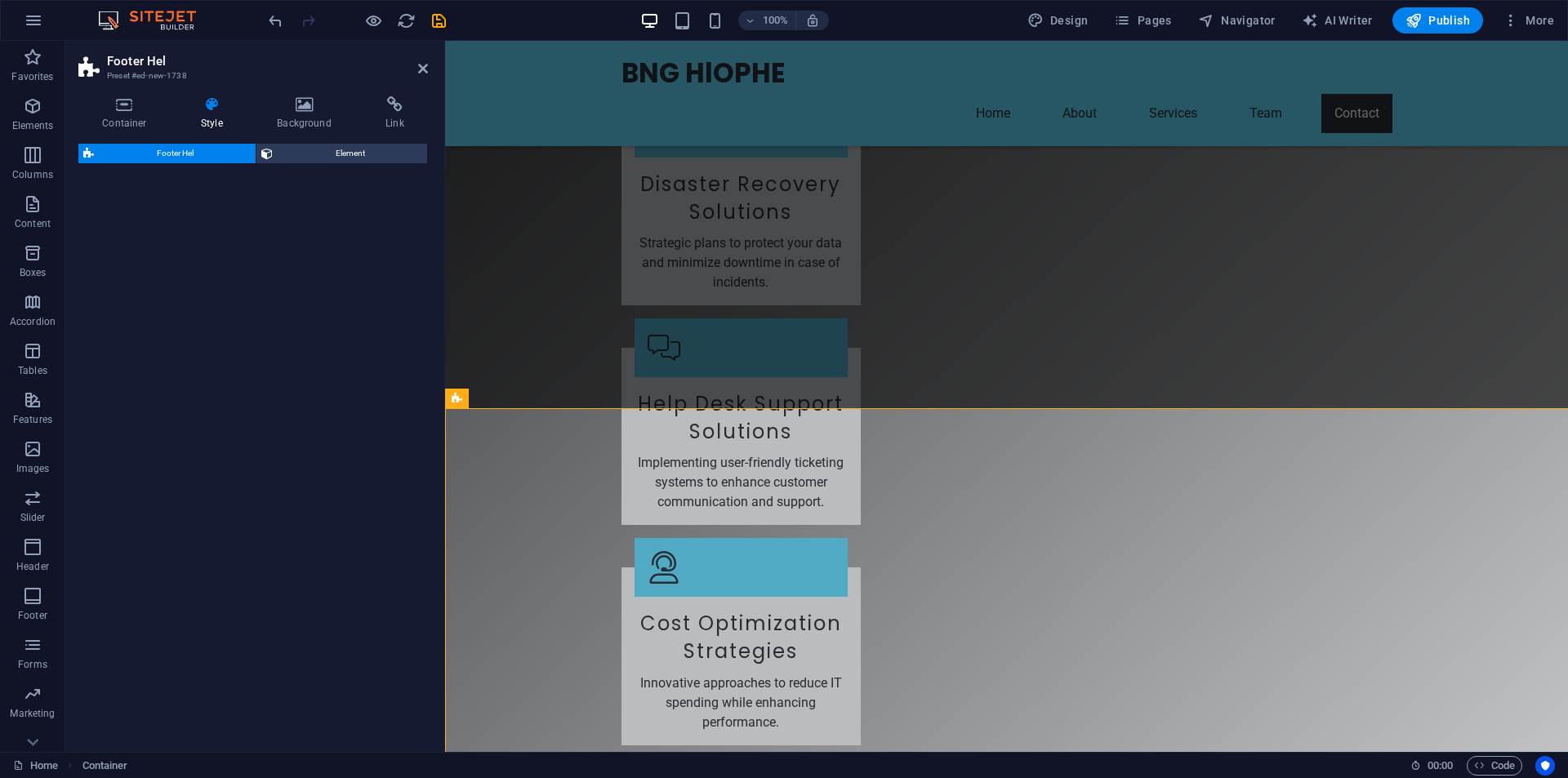
select select "%"
select select "rem"
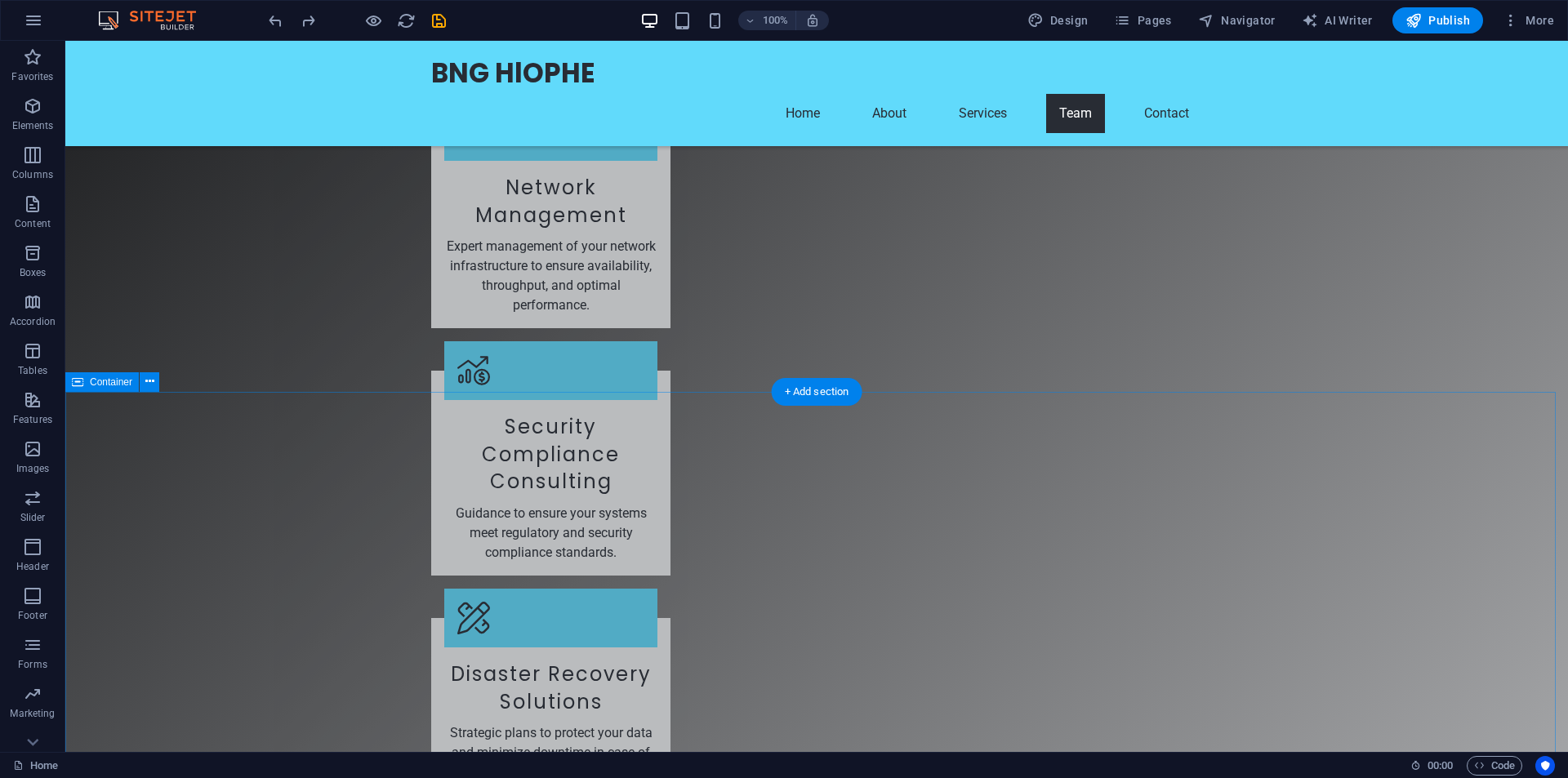
scroll to position [3592, 0]
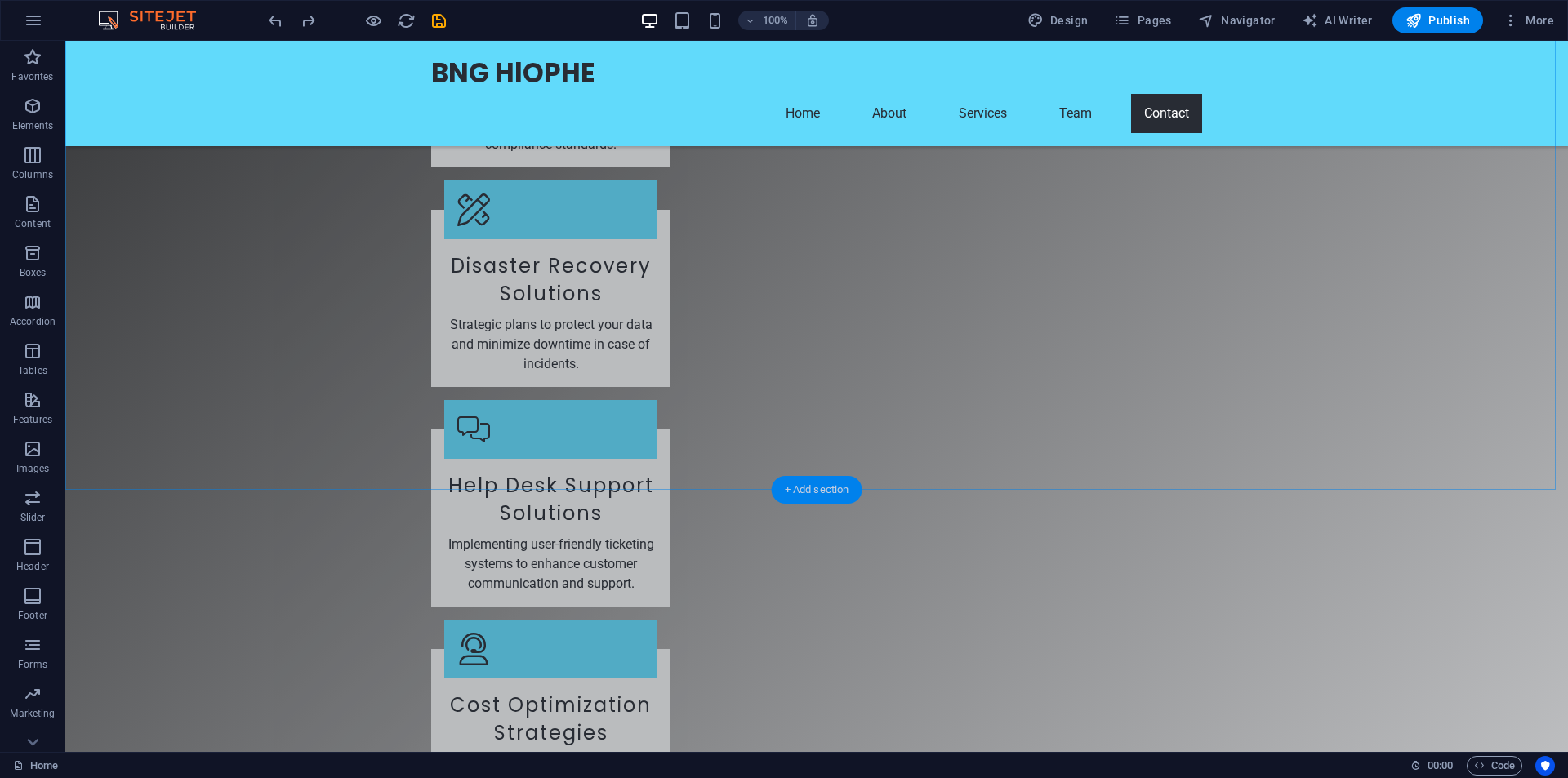
drag, startPoint x: 794, startPoint y: 484, endPoint x: 225, endPoint y: 447, distance: 570.2
click at [794, 484] on div "+ Add section" at bounding box center [818, 490] width 91 height 28
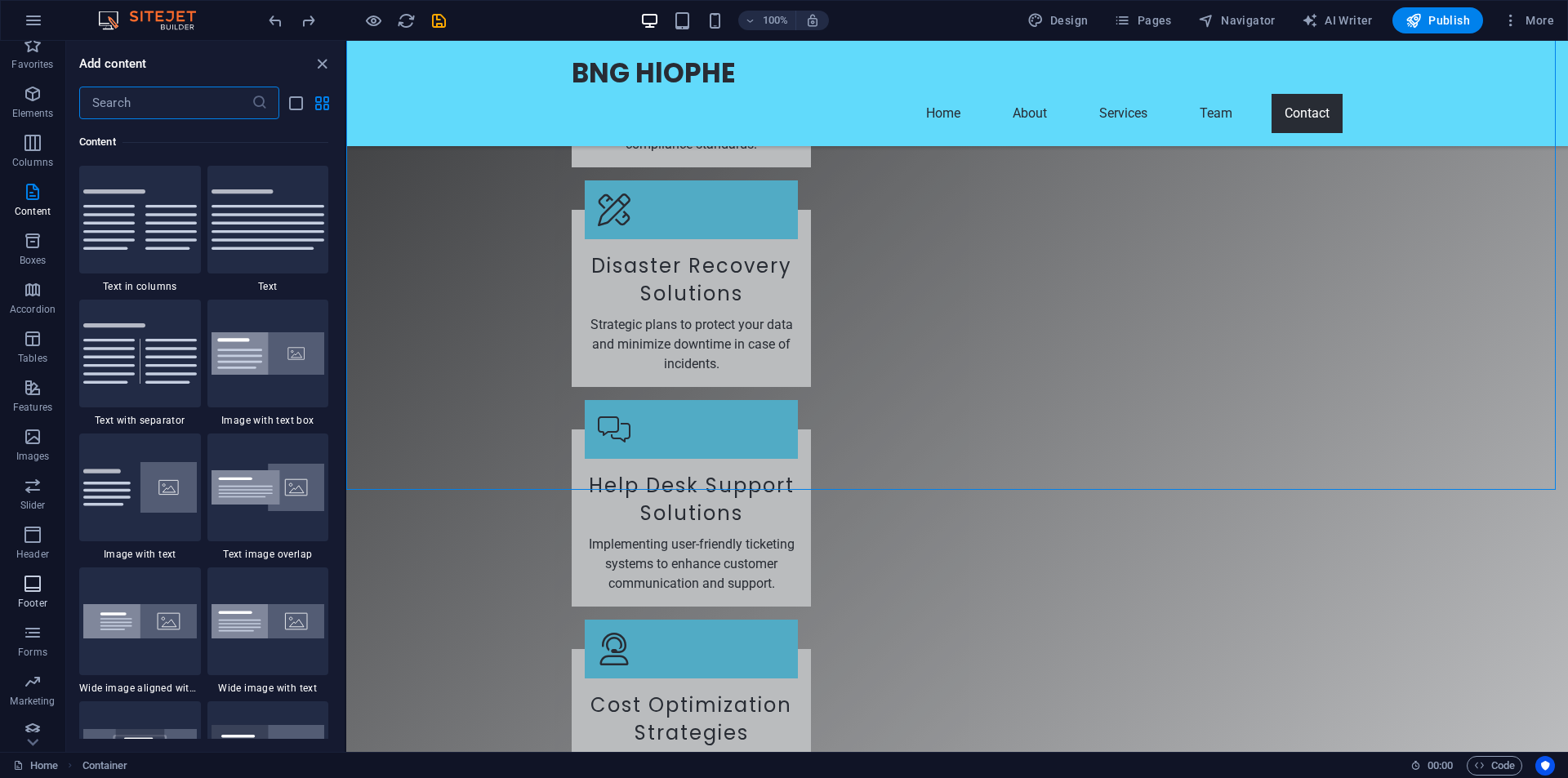
scroll to position [24, 0]
click at [41, 585] on p "Footer" at bounding box center [32, 592] width 29 height 13
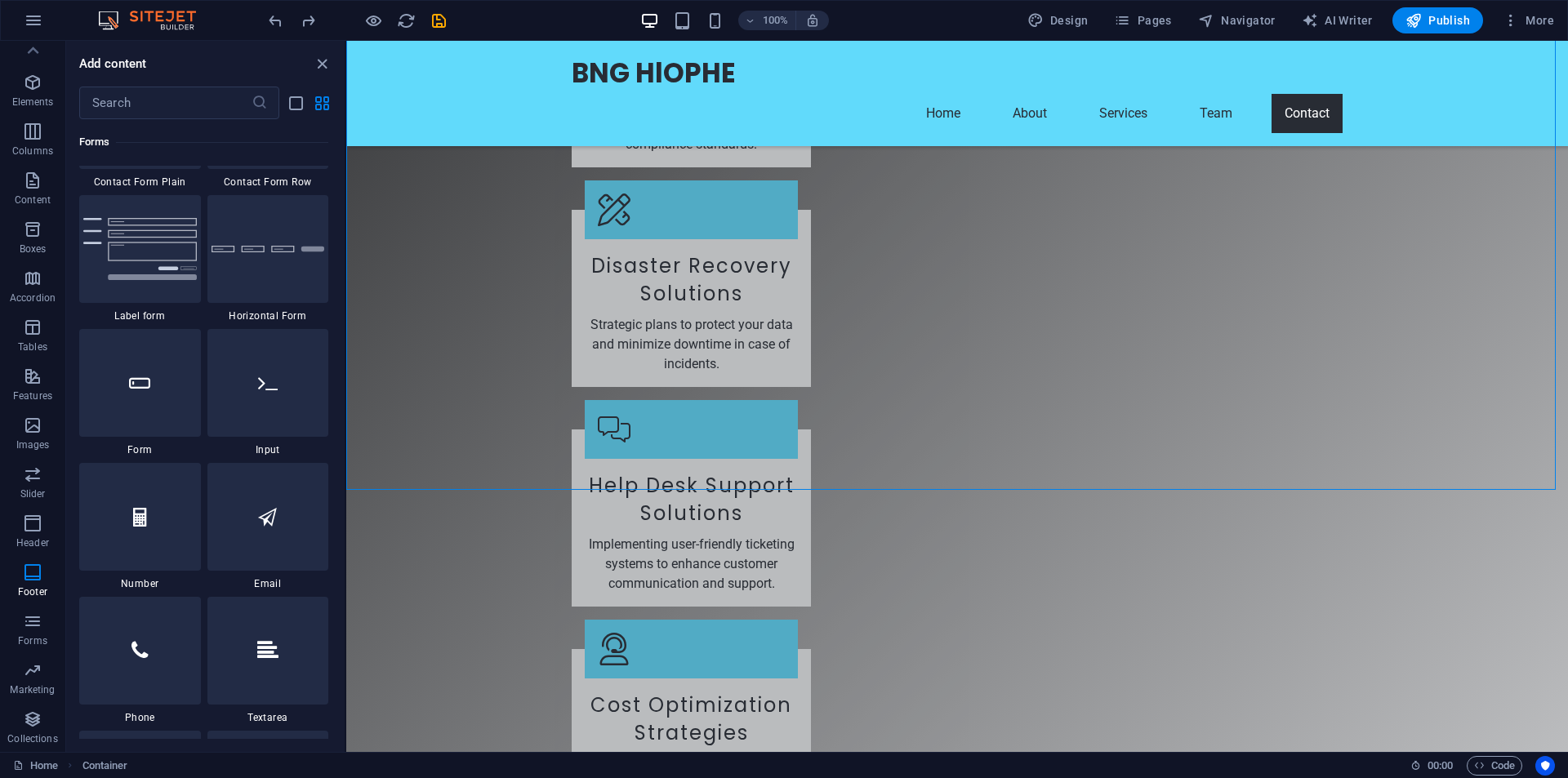
scroll to position [11546, 0]
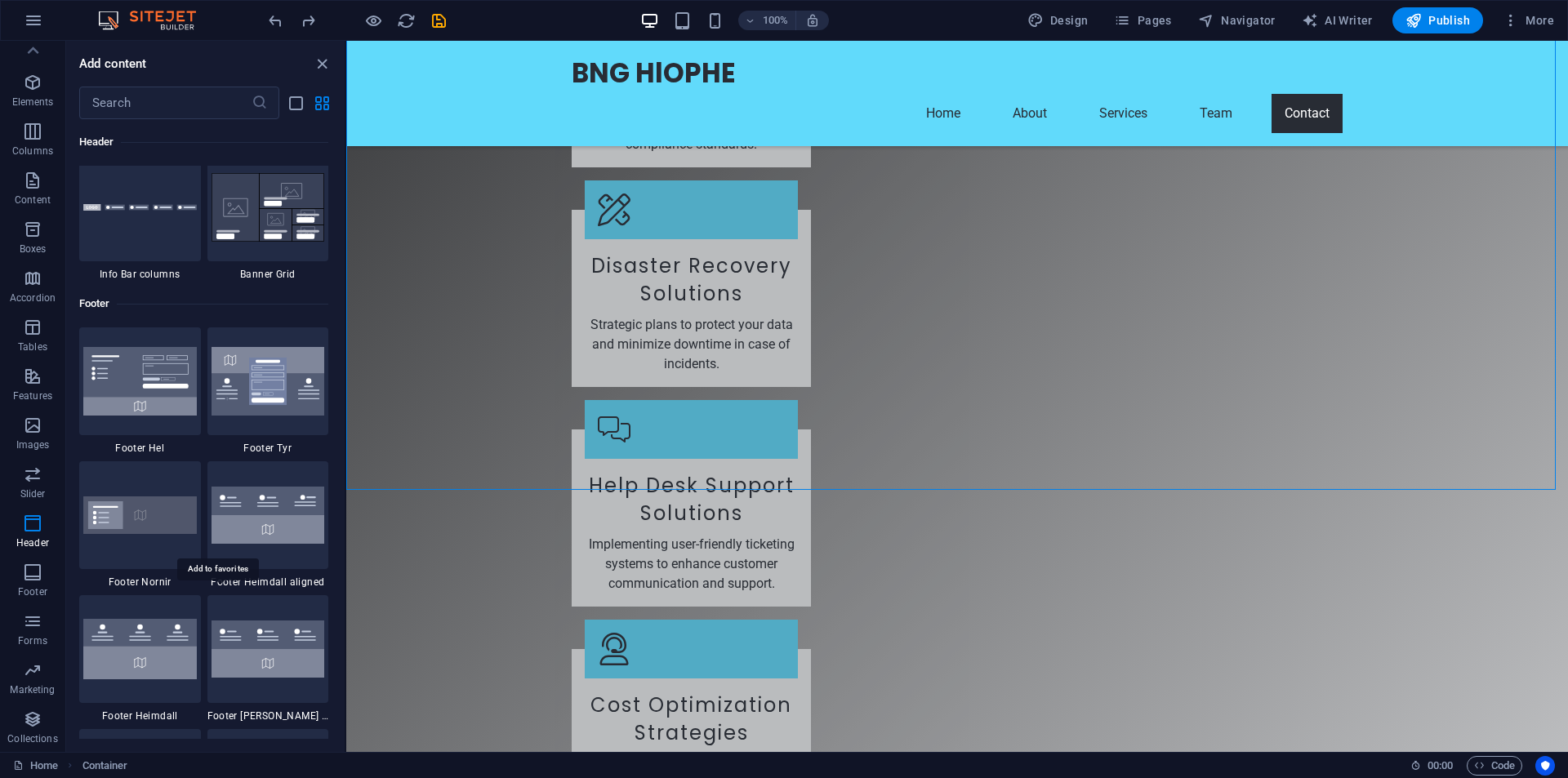
scroll to position [10648, 0]
click at [275, 394] on img at bounding box center [268, 384] width 114 height 69
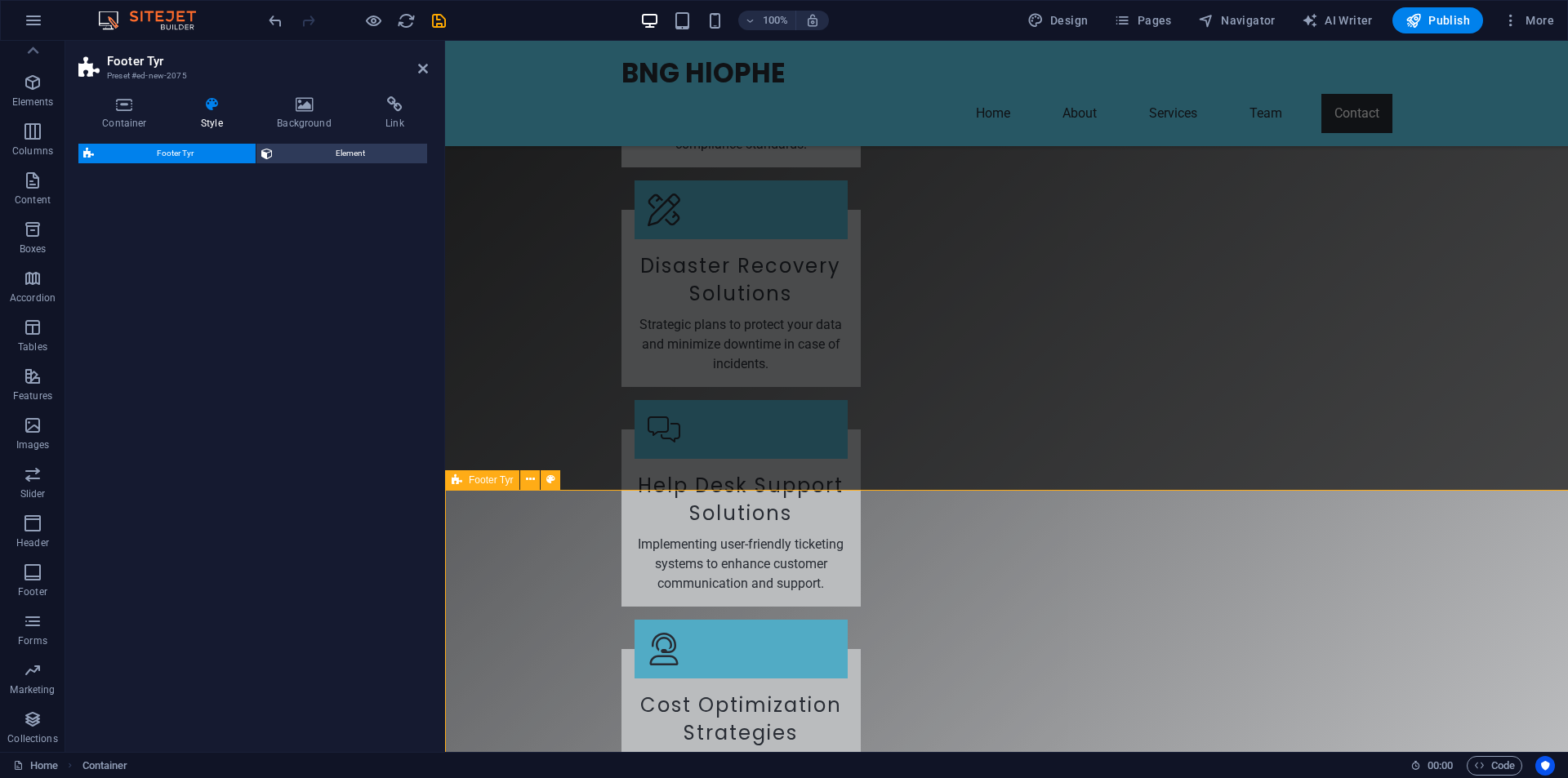
select select "rem"
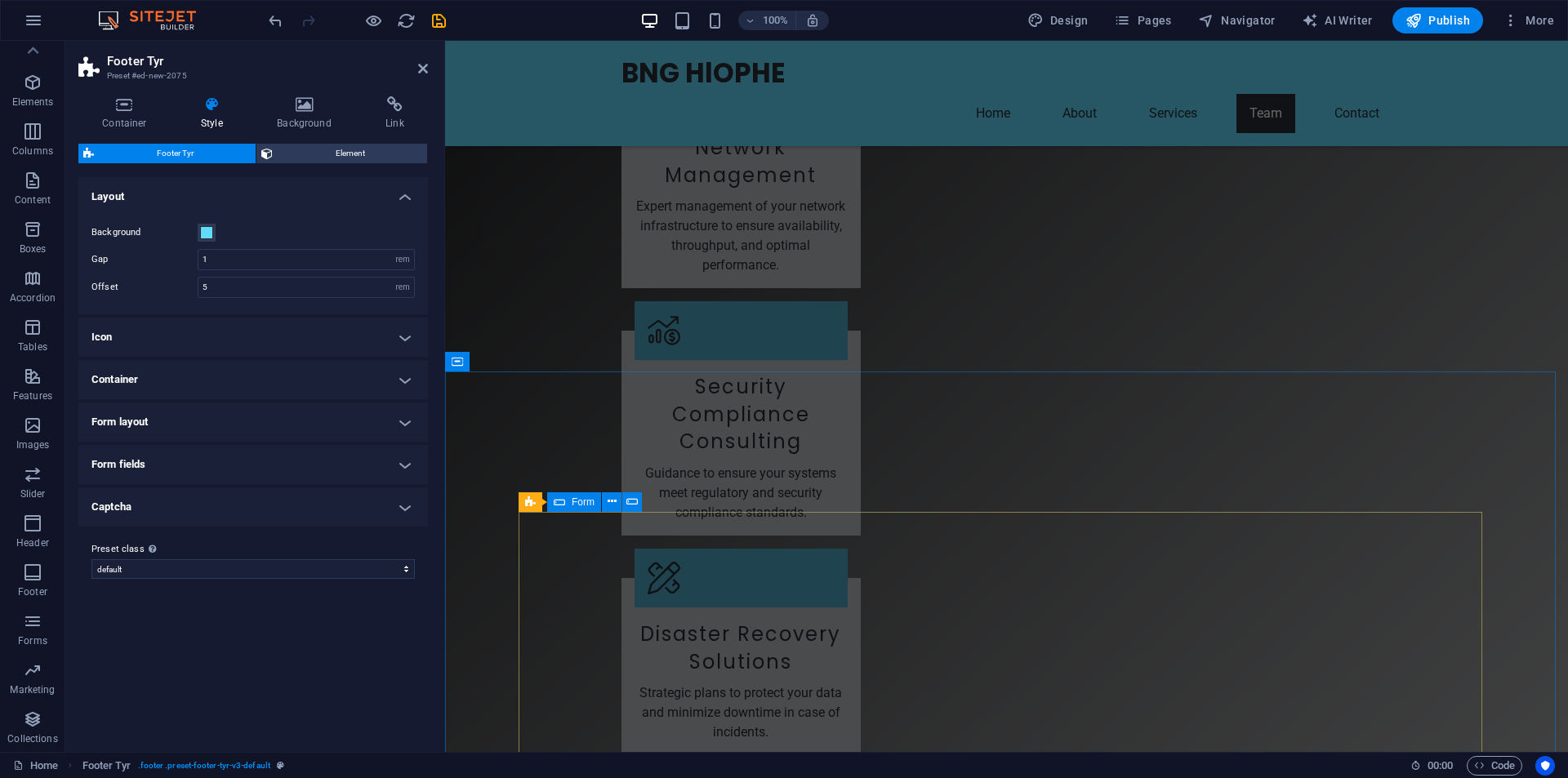
scroll to position [3184, 0]
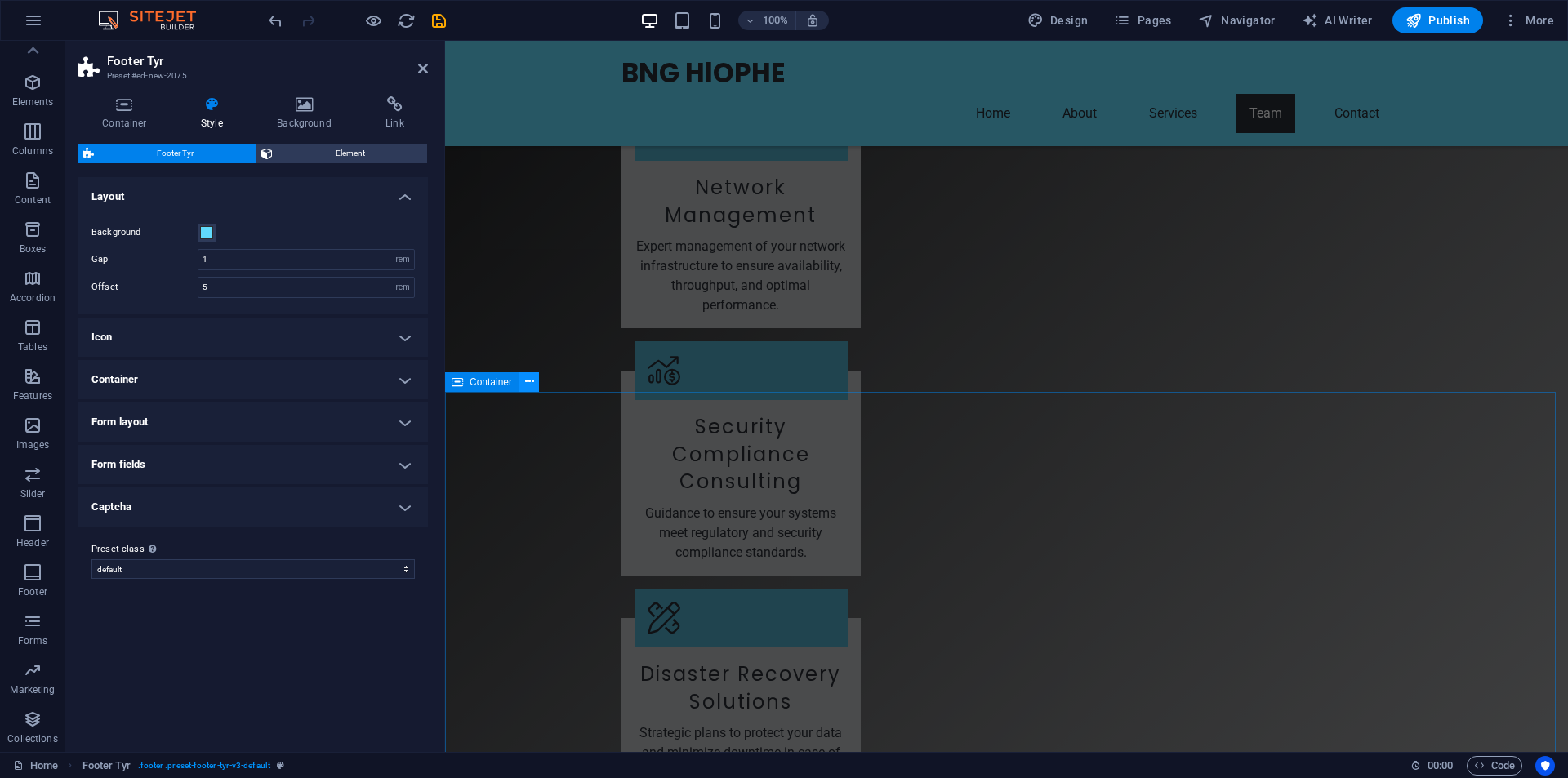
click at [529, 380] on icon at bounding box center [529, 382] width 9 height 17
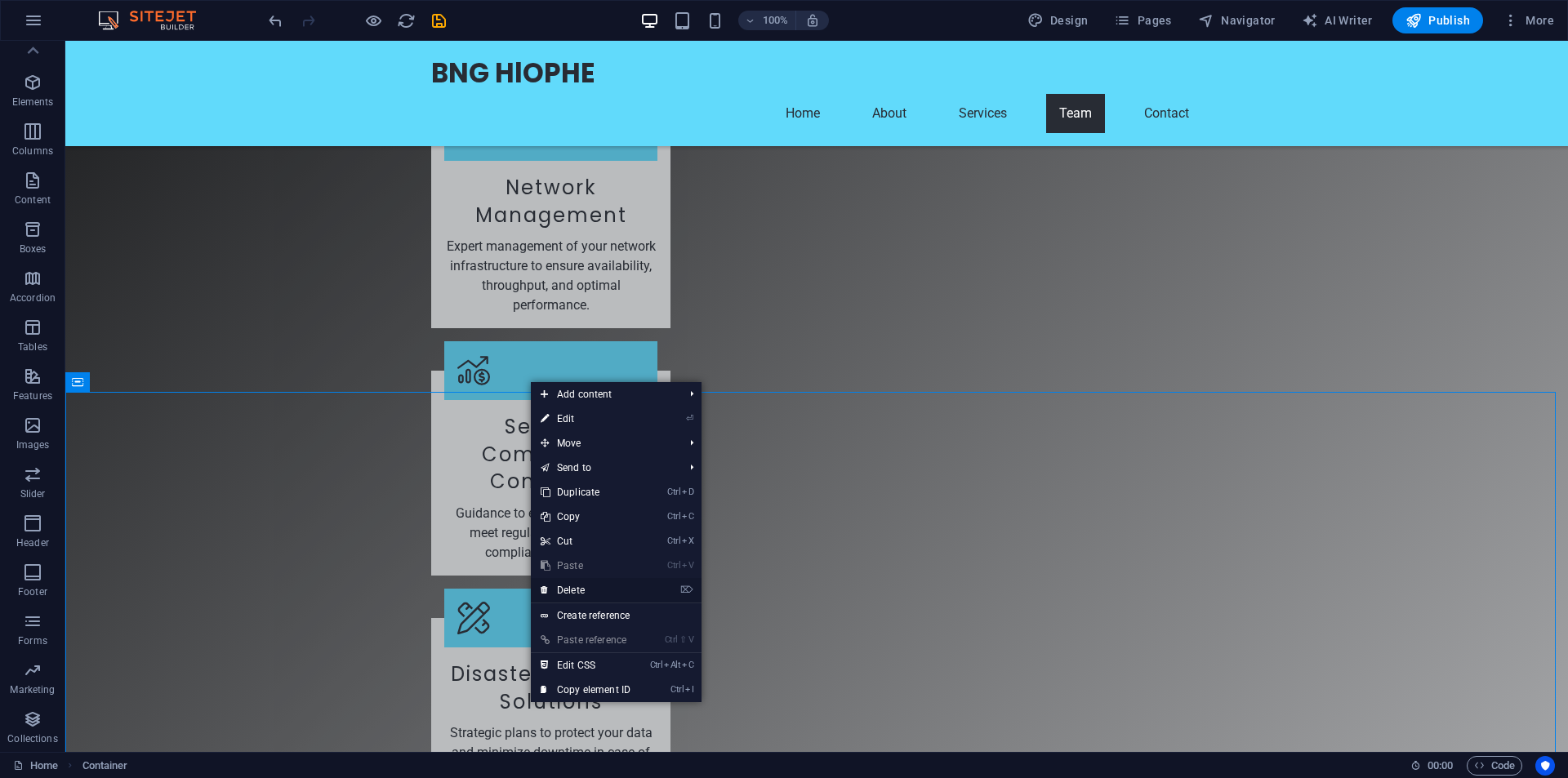
click at [576, 590] on link "⌦ Delete" at bounding box center [585, 590] width 109 height 24
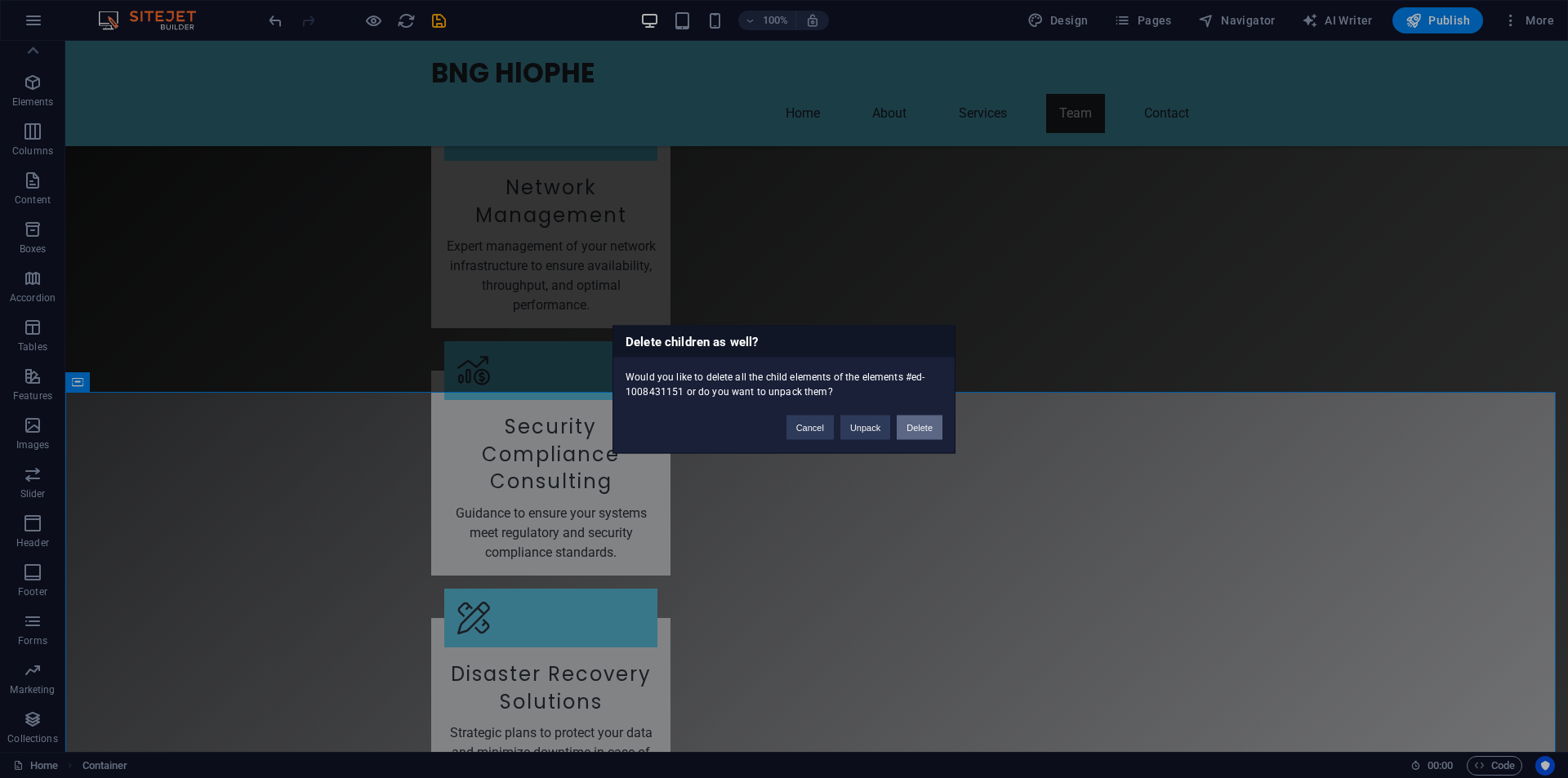
click at [921, 424] on button "Delete" at bounding box center [919, 426] width 45 height 24
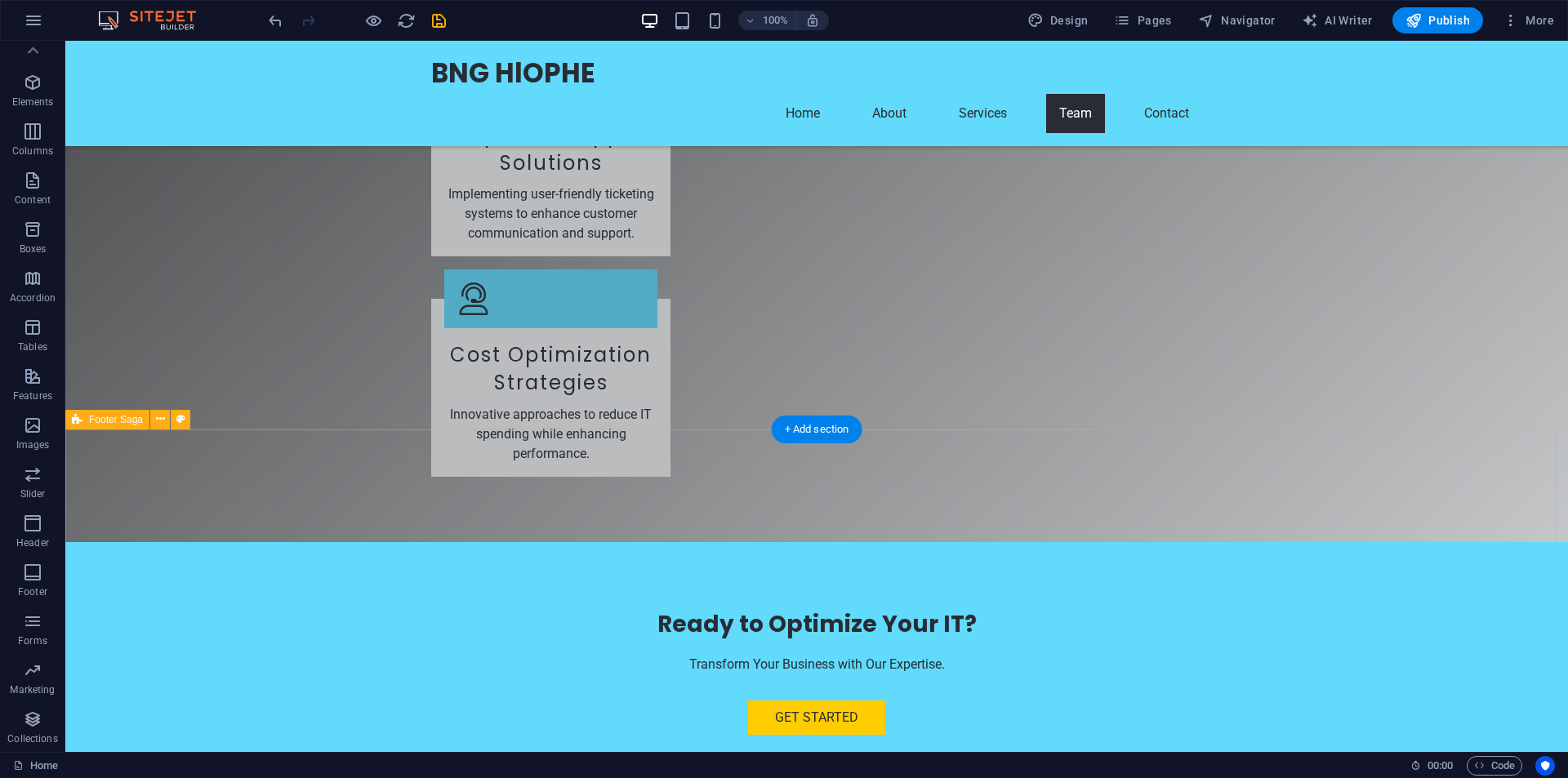
scroll to position [3972, 0]
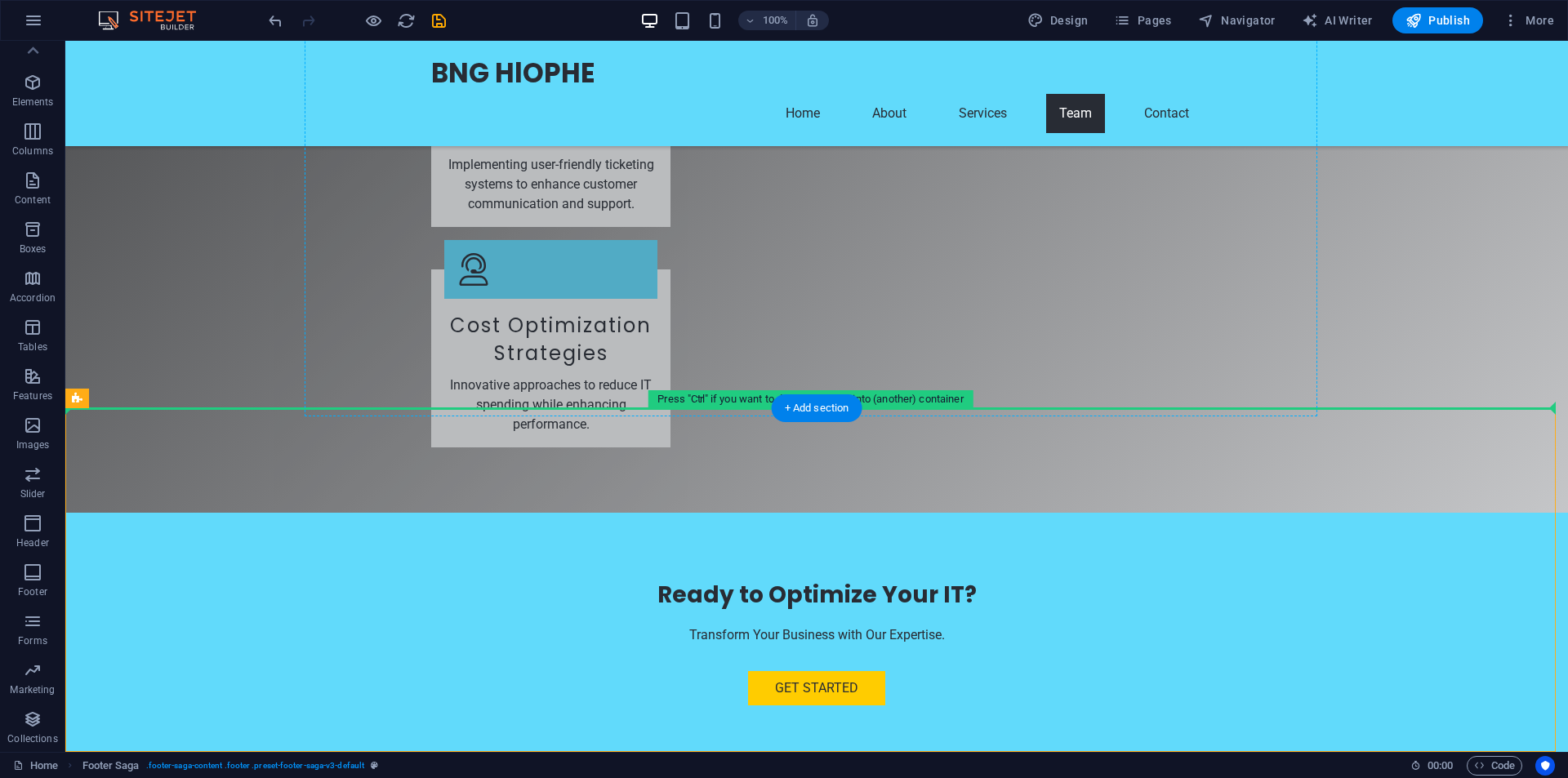
drag, startPoint x: 411, startPoint y: 588, endPoint x: 393, endPoint y: 248, distance: 340.5
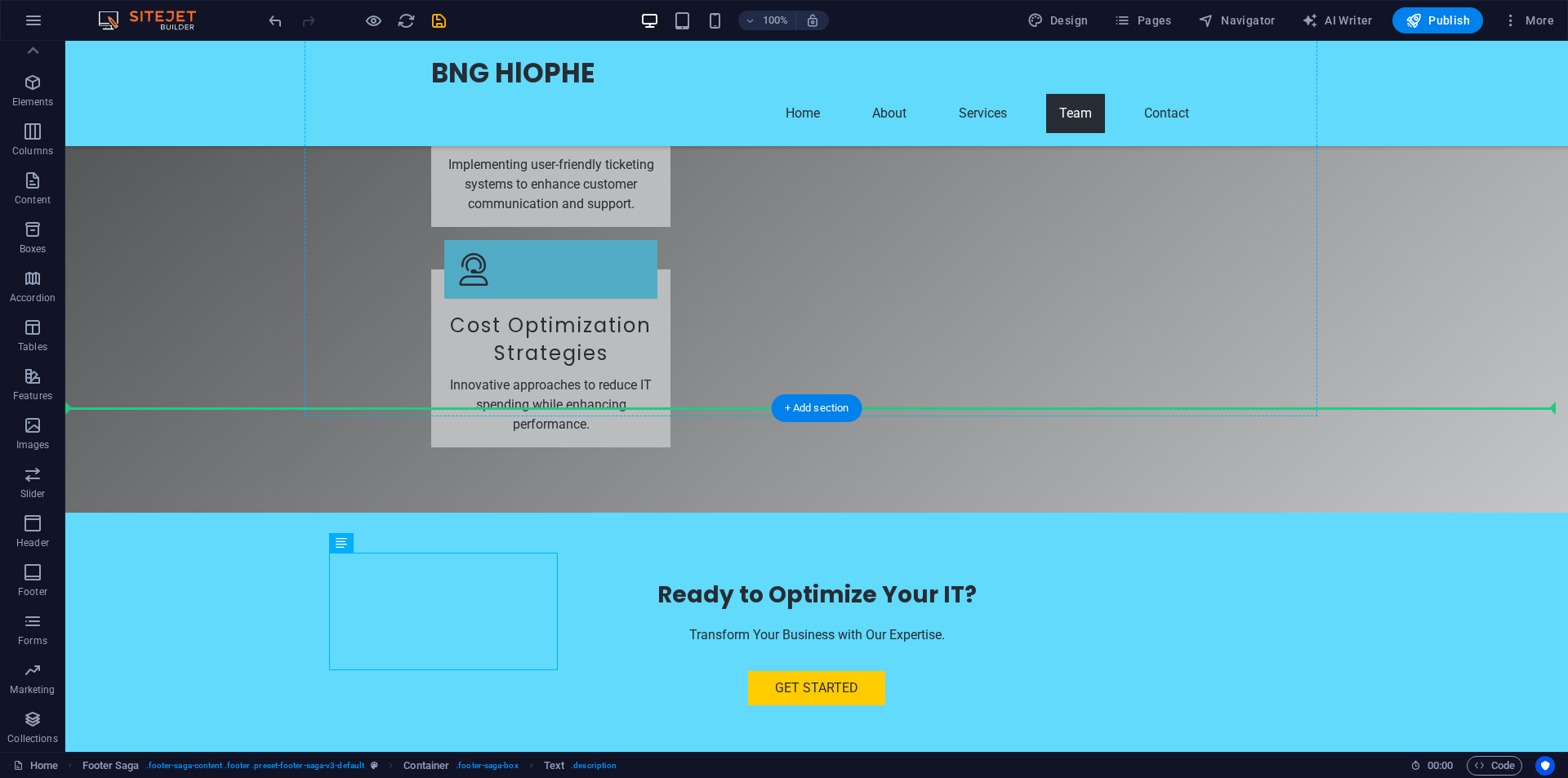
drag, startPoint x: 405, startPoint y: 590, endPoint x: 376, endPoint y: 252, distance: 339.2
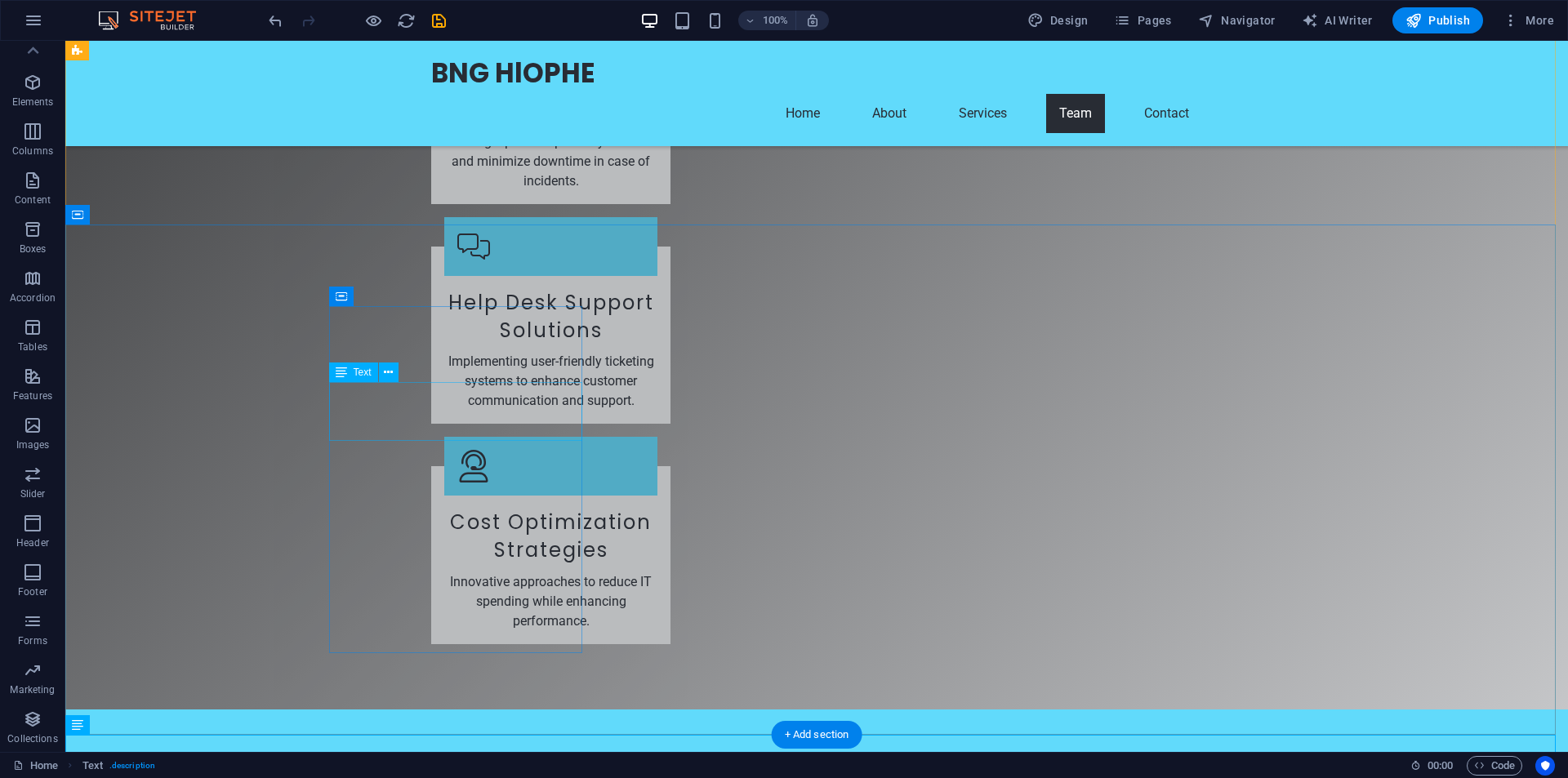
scroll to position [3891, 0]
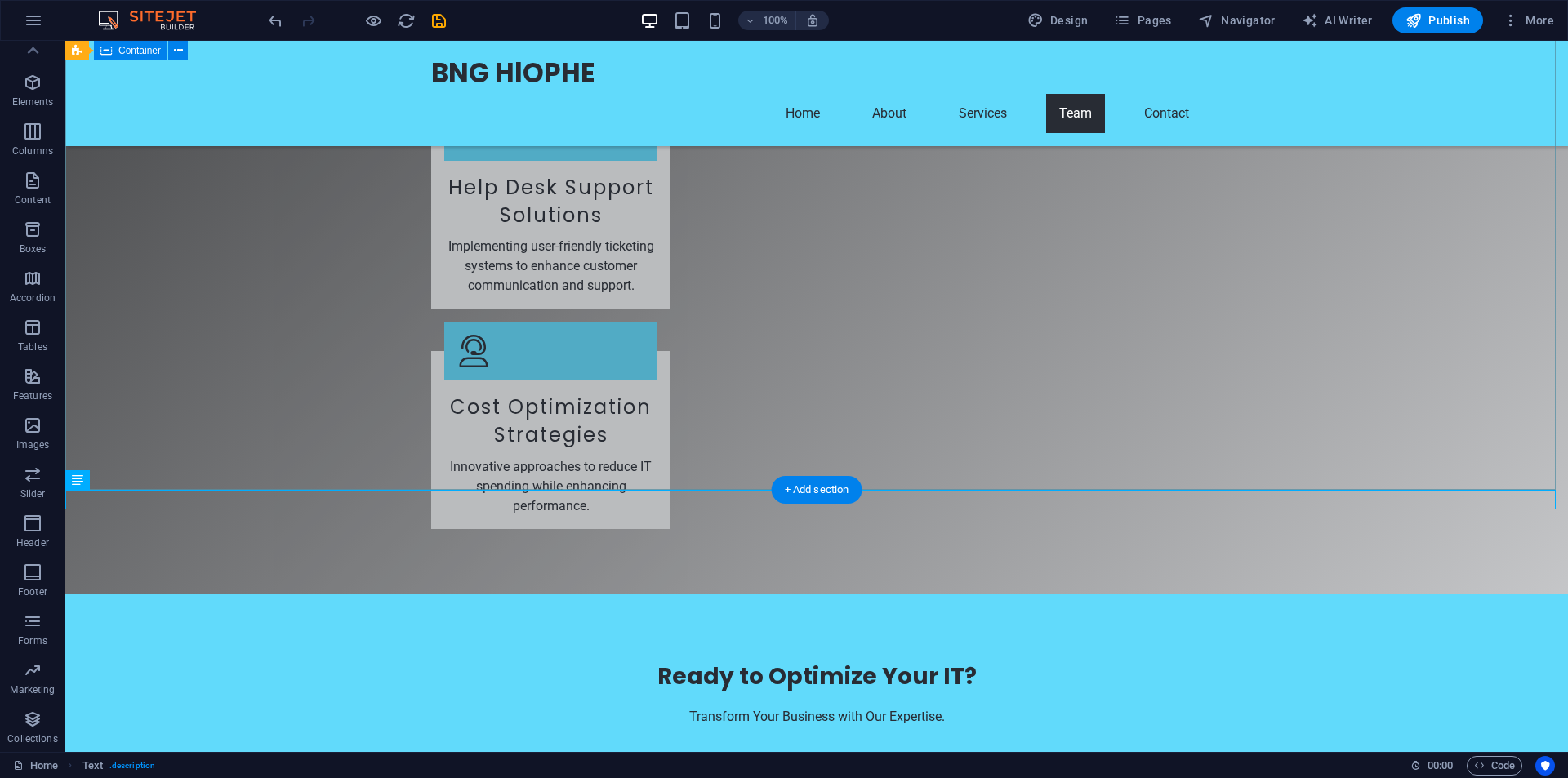
drag, startPoint x: 180, startPoint y: 520, endPoint x: 152, endPoint y: 353, distance: 169.3
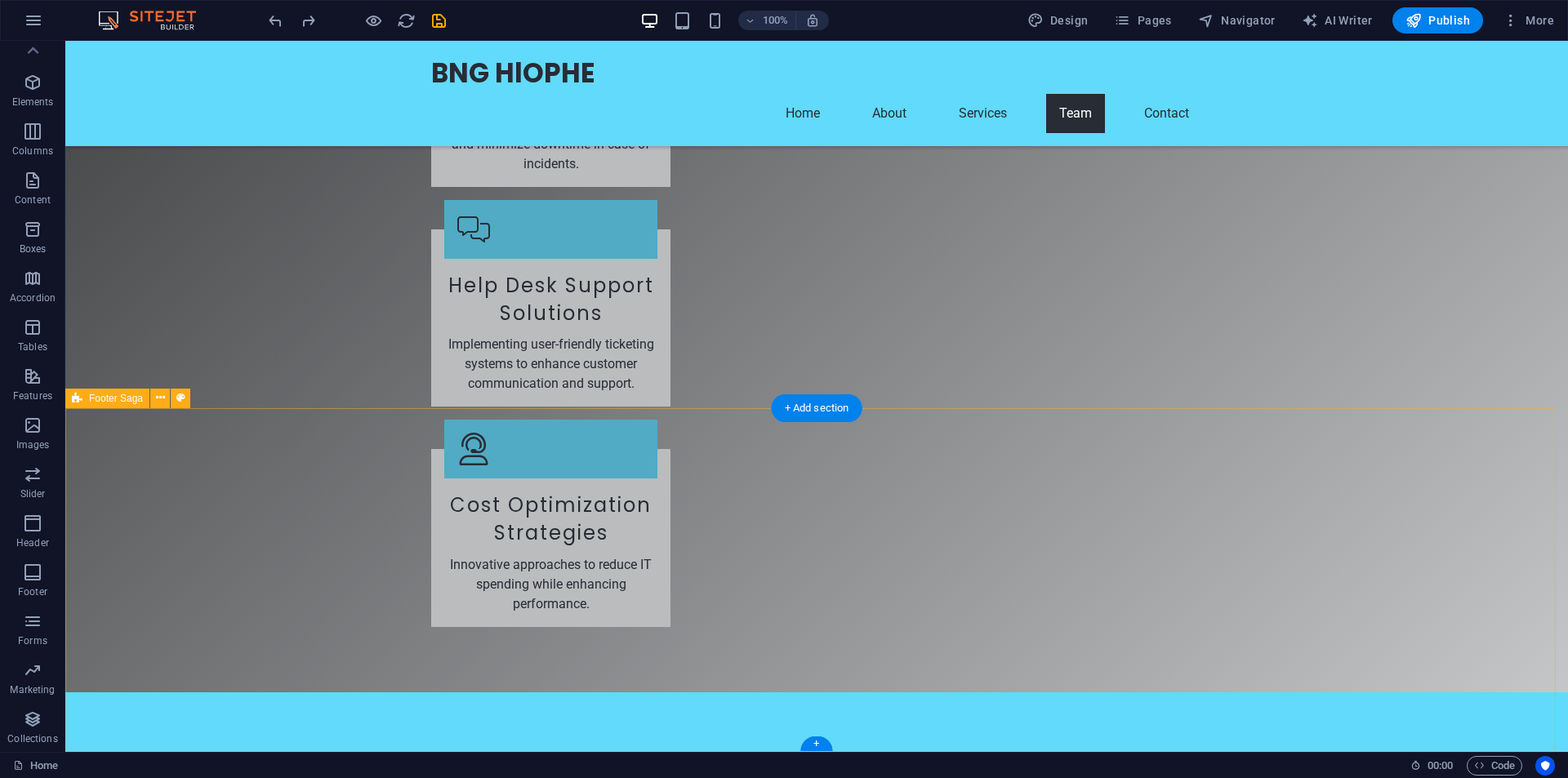
scroll to position [3972, 0]
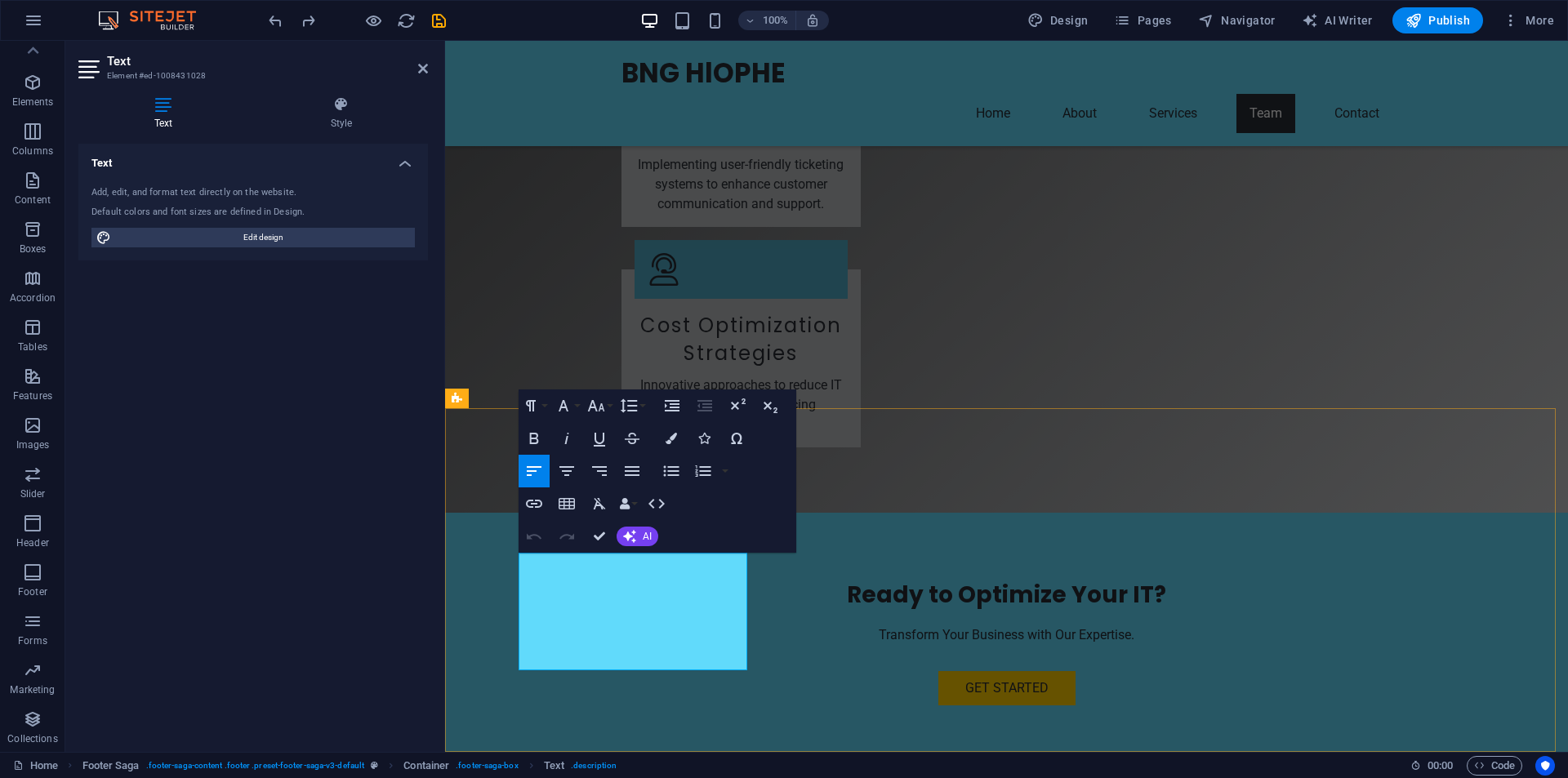
drag, startPoint x: 630, startPoint y: 657, endPoint x: 643, endPoint y: 656, distance: 13.0
drag, startPoint x: 642, startPoint y: 657, endPoint x: 622, endPoint y: 565, distance: 94.1
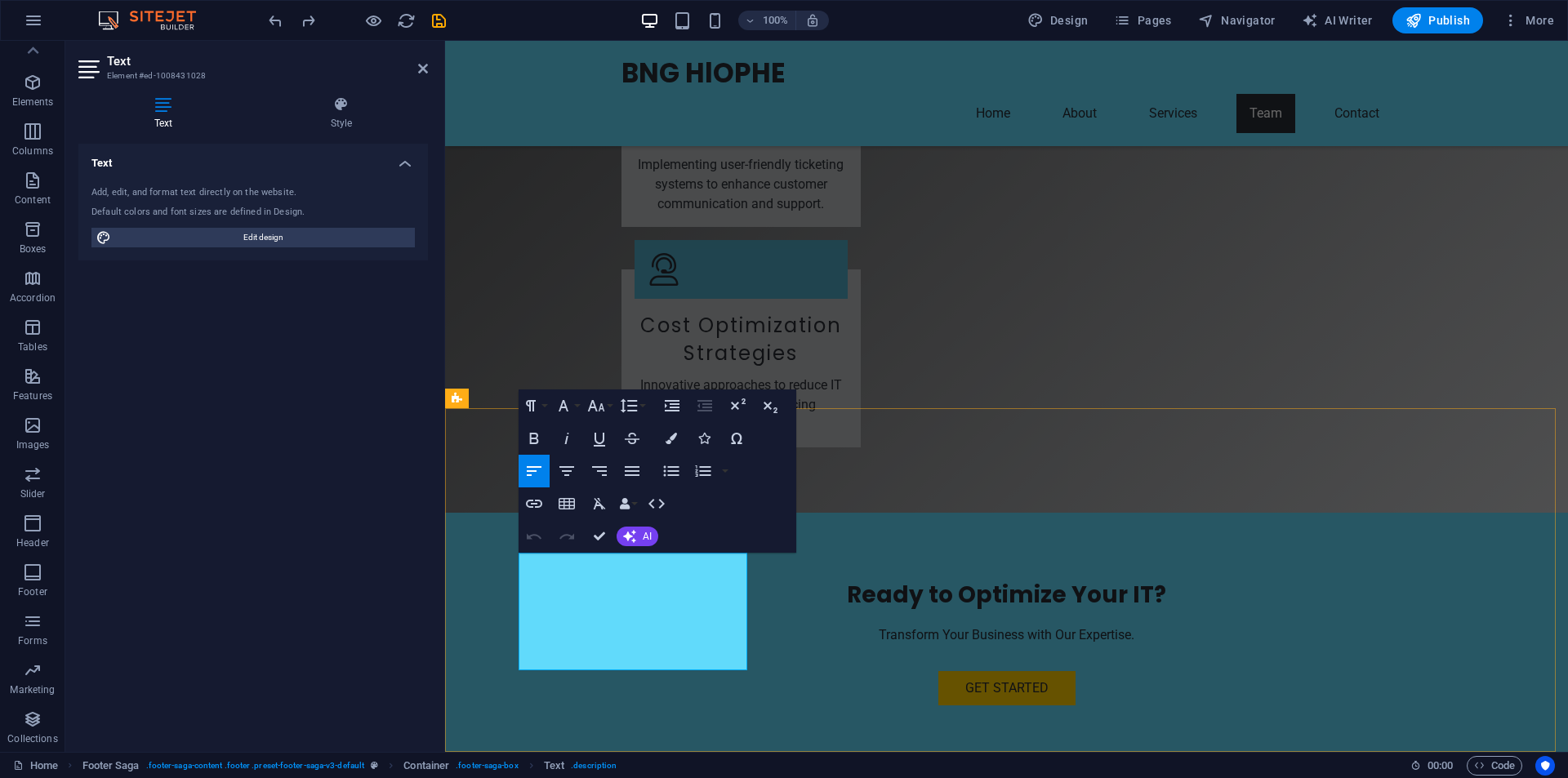
copy p "Your trusted partner in IT solutions. We specialize in Linux and Windows system…"
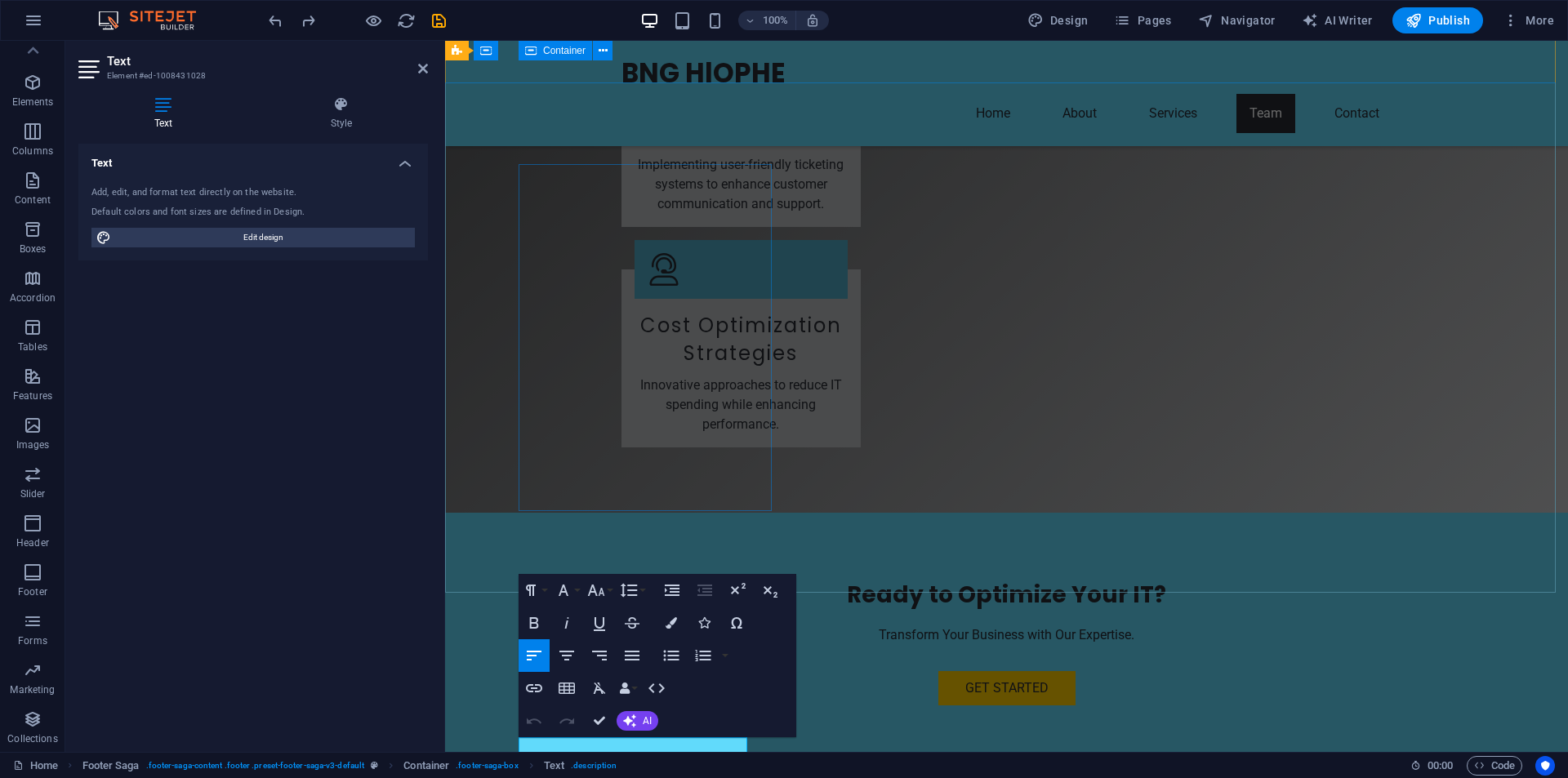
scroll to position [3727, 0]
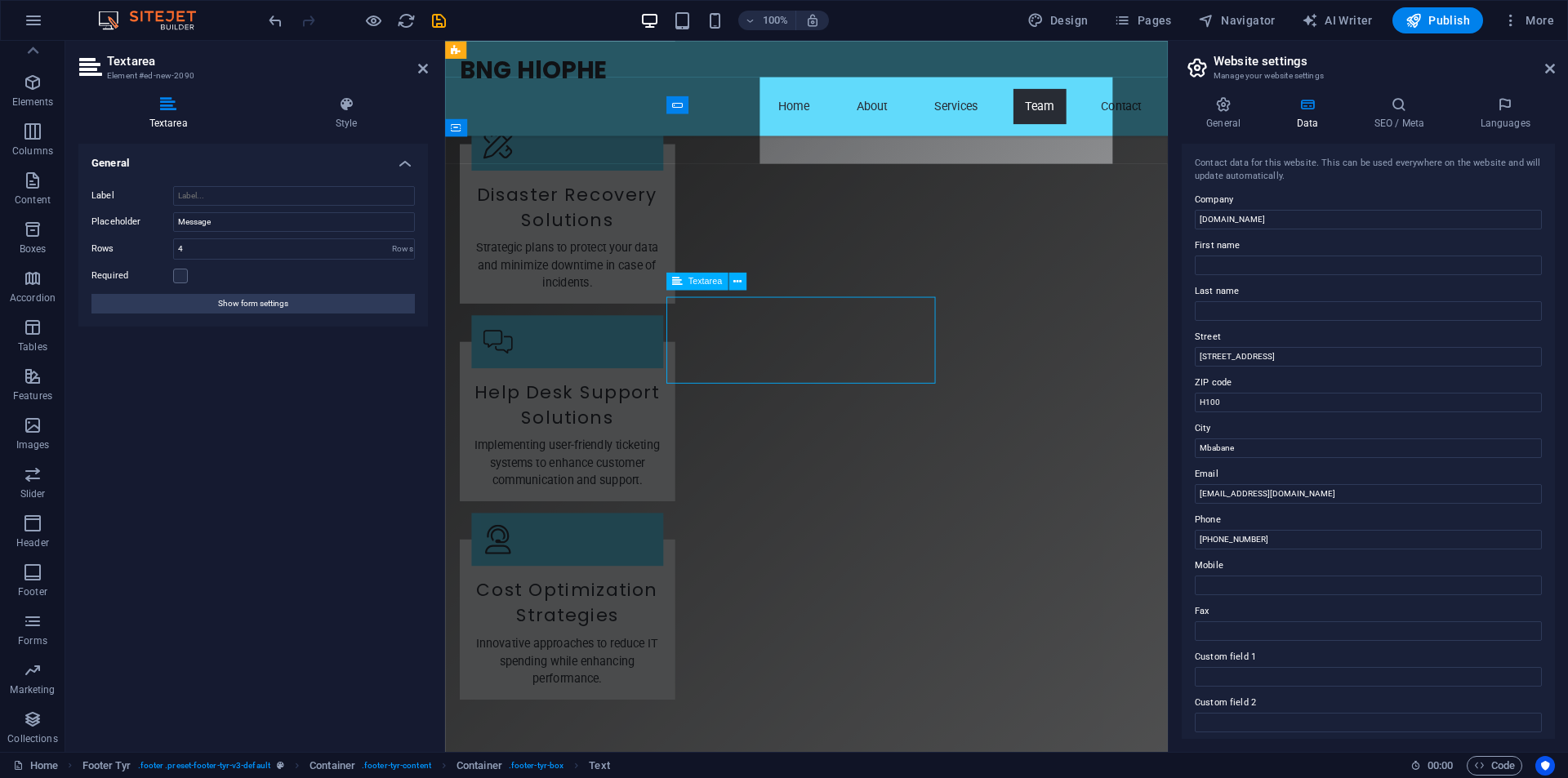
scroll to position [3959, 0]
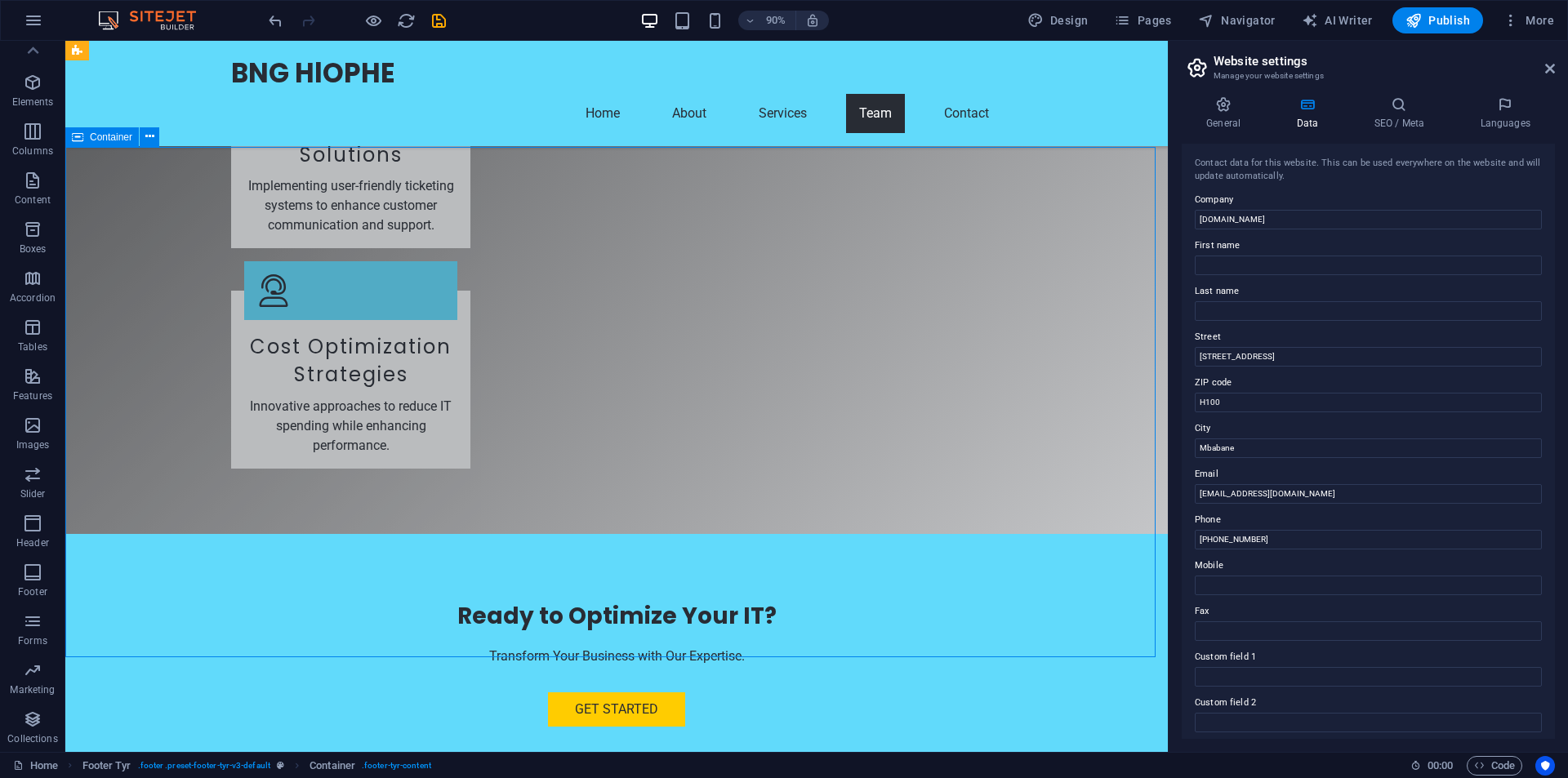
scroll to position [3723, 0]
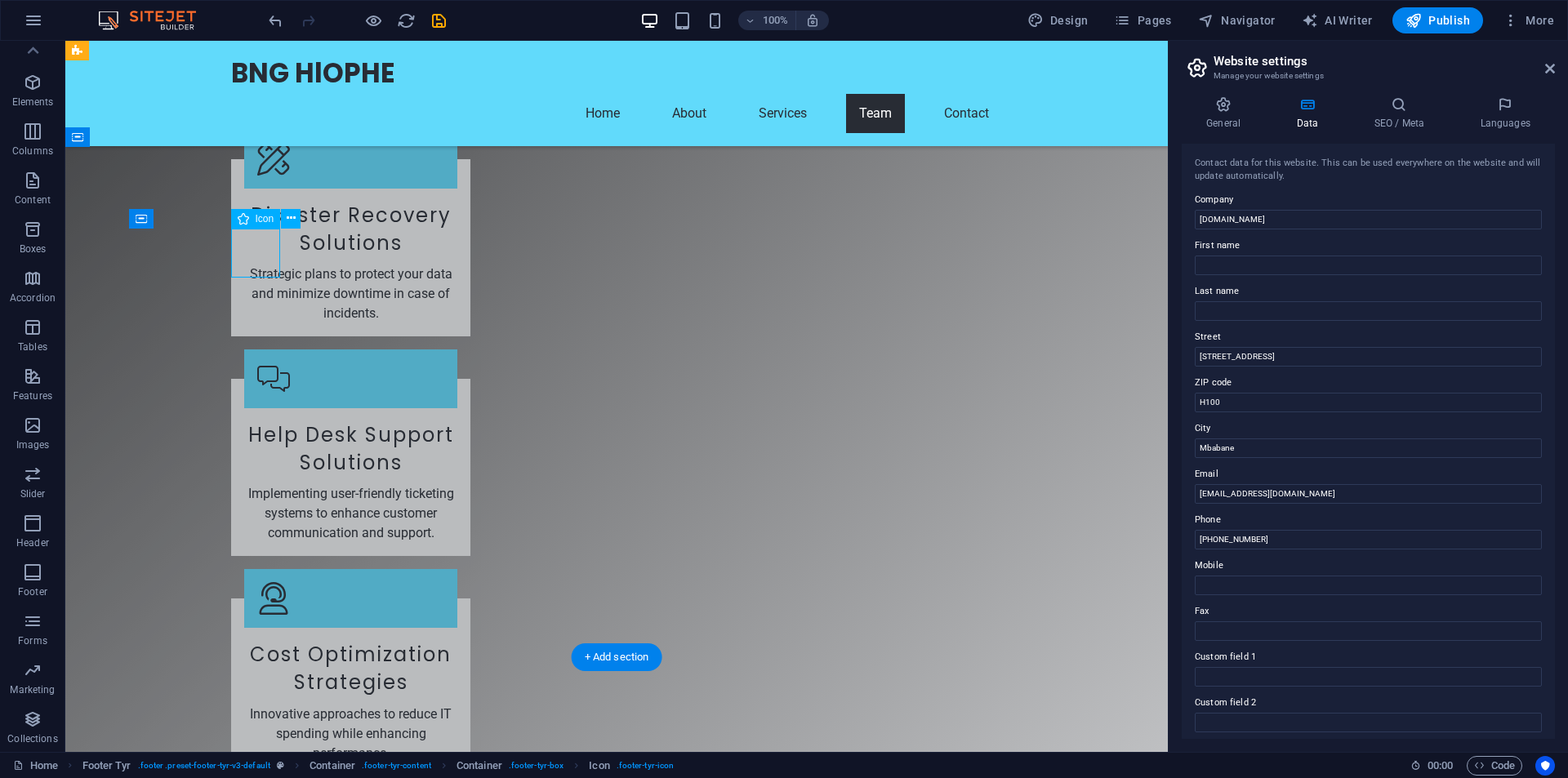
scroll to position [3959, 0]
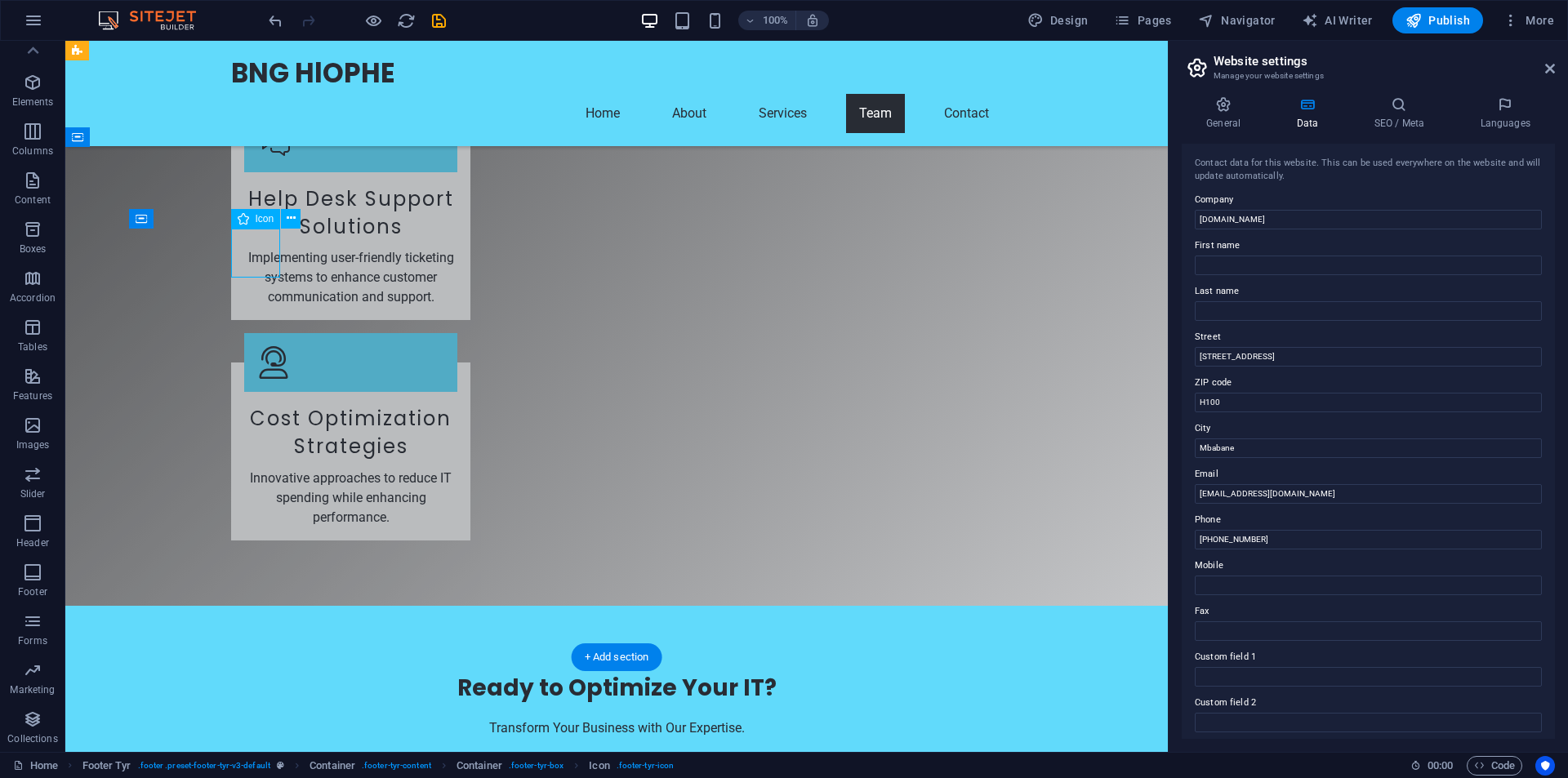
select select "xMidYMid"
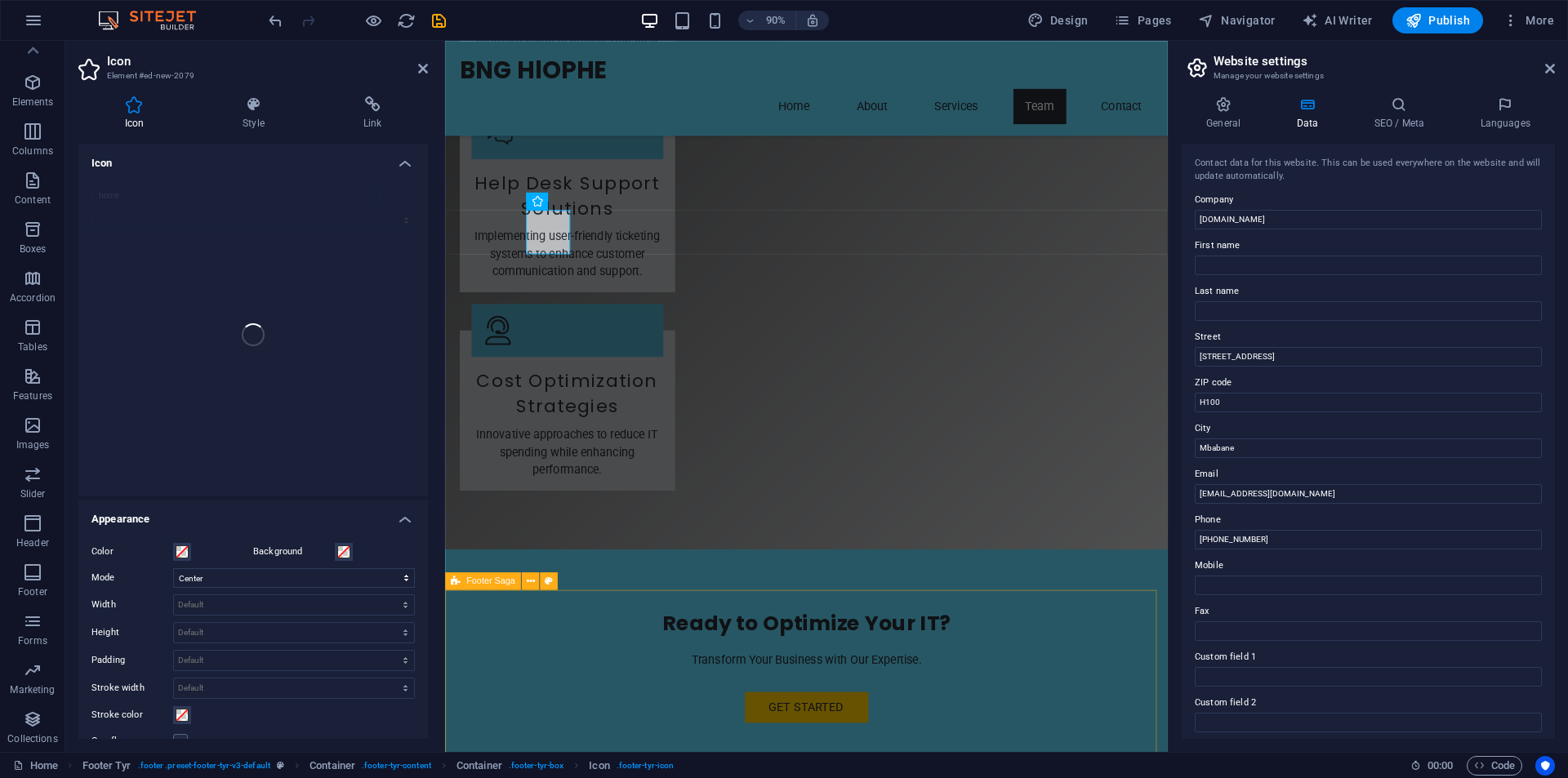
select select "footer"
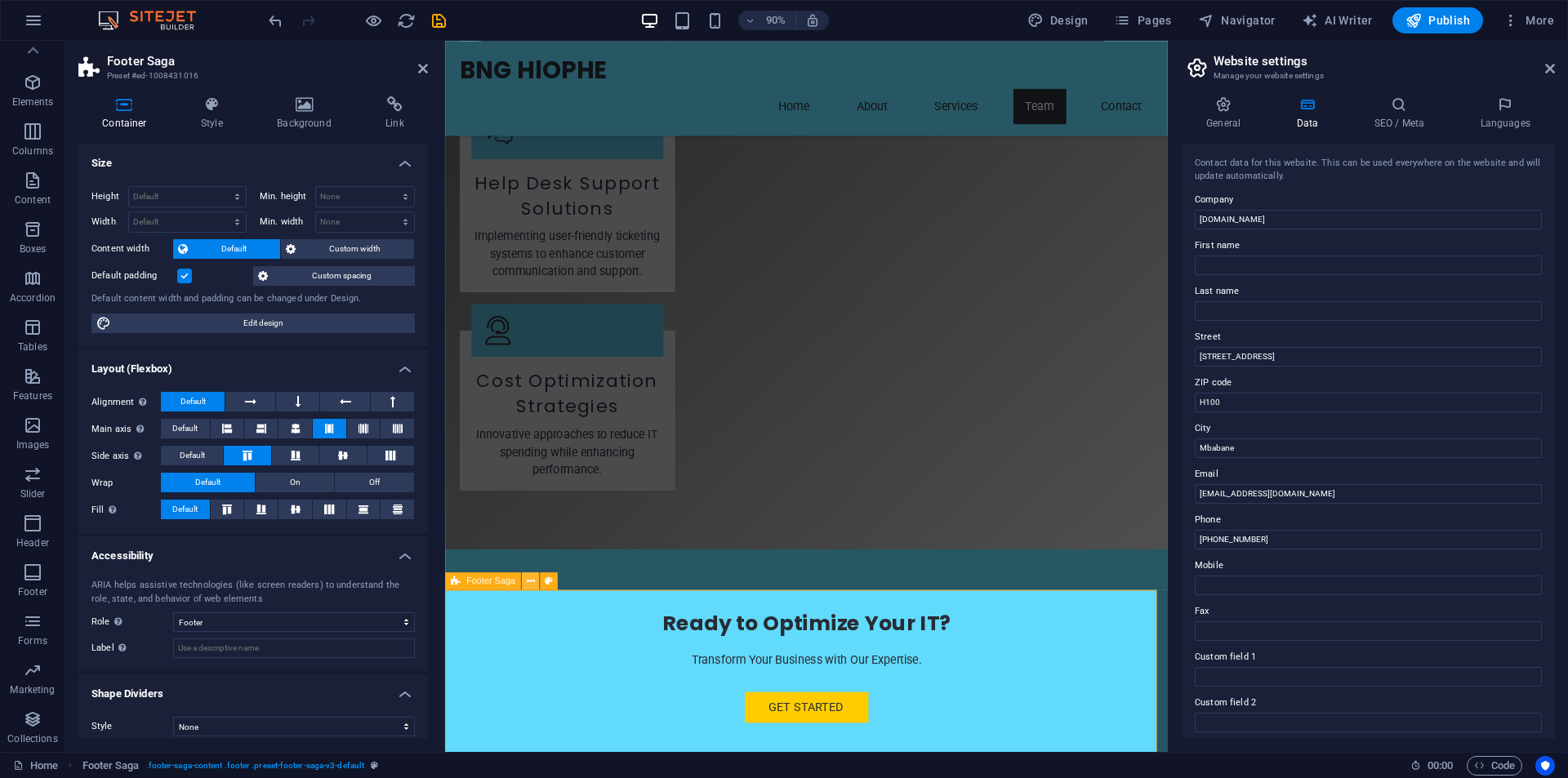
click at [536, 584] on button at bounding box center [530, 581] width 18 height 18
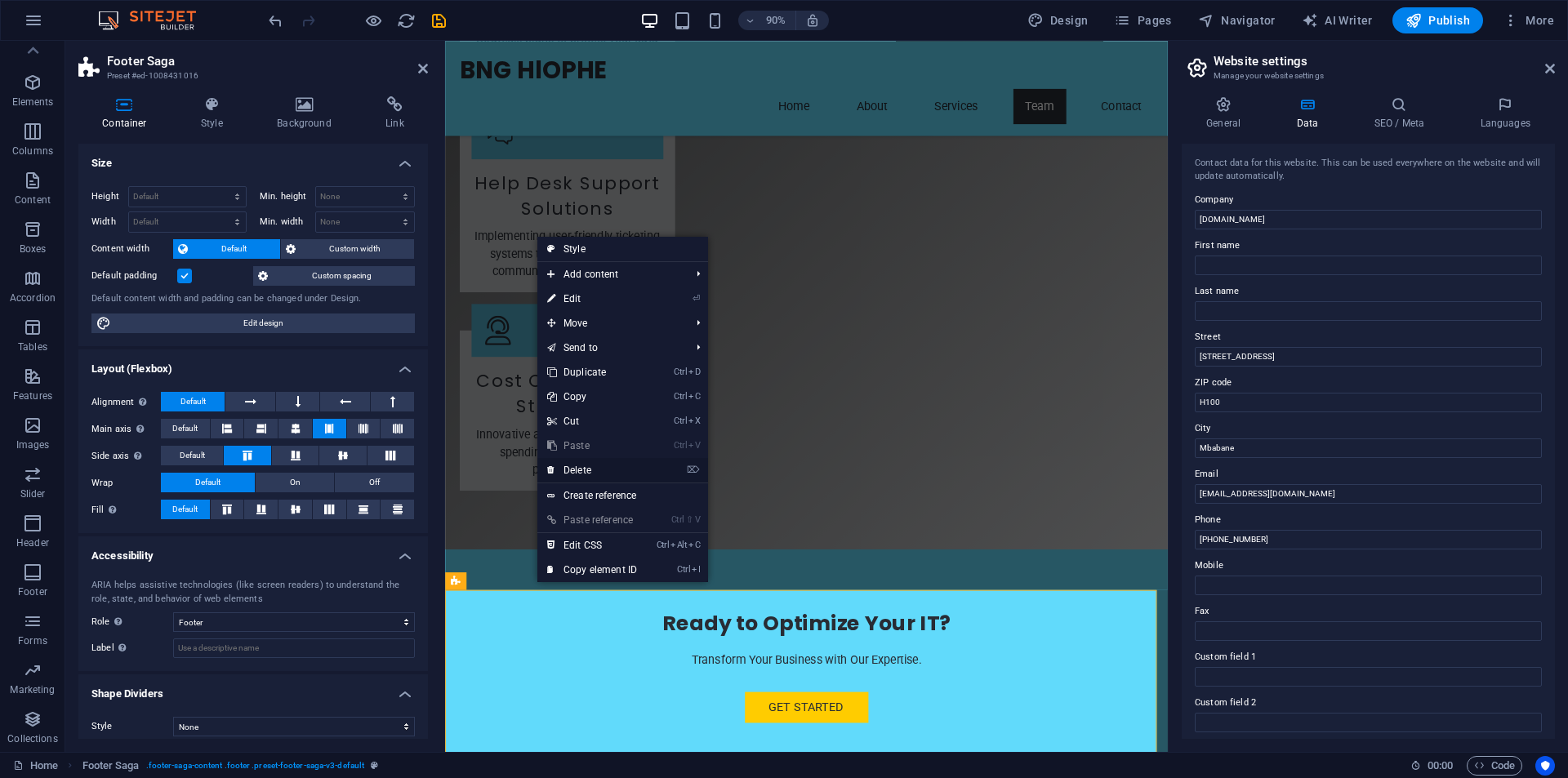
click at [576, 471] on link "⌦ Delete" at bounding box center [592, 470] width 109 height 24
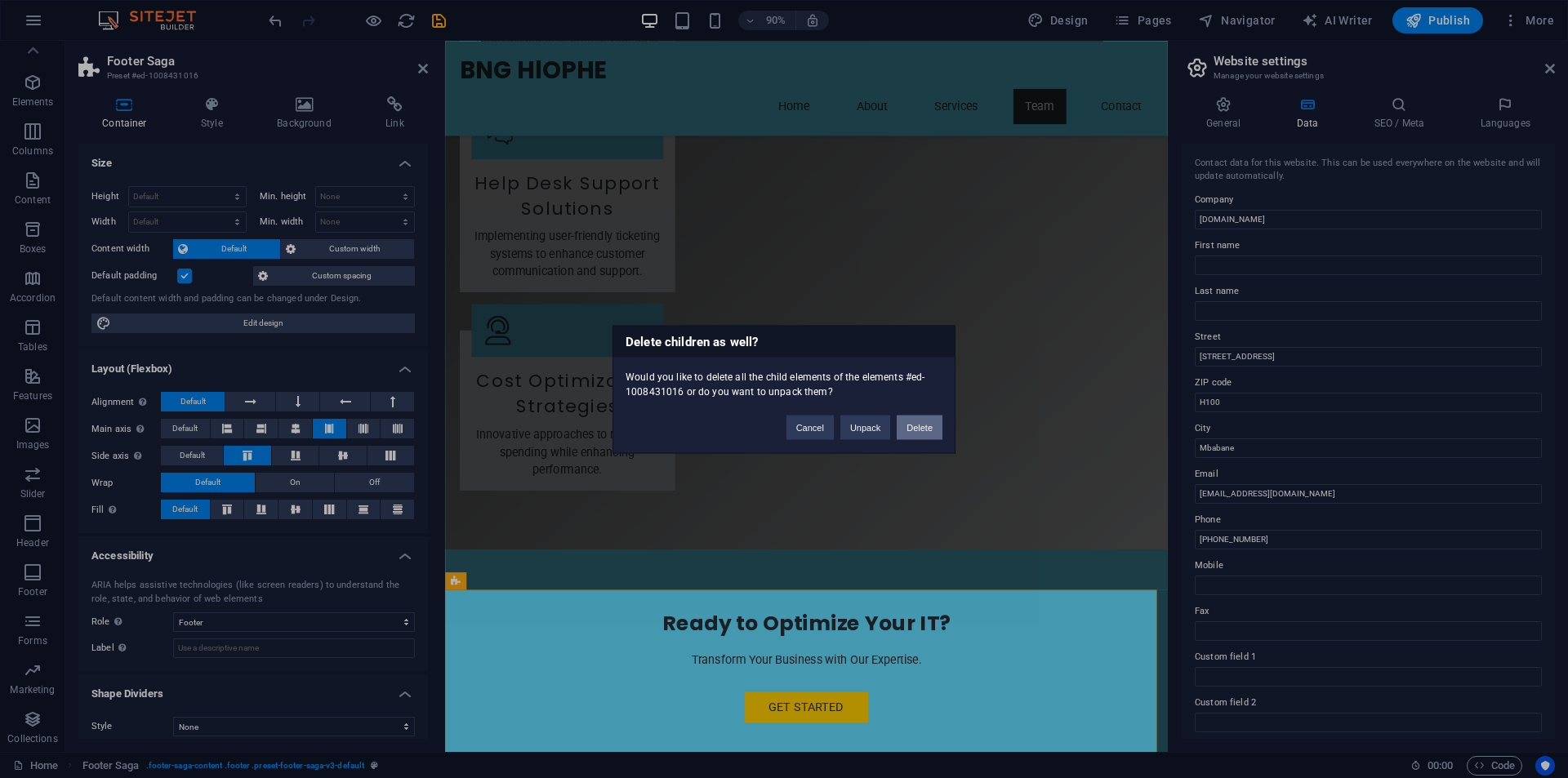
drag, startPoint x: 914, startPoint y: 425, endPoint x: 856, endPoint y: 410, distance: 59.9
click at [914, 425] on button "Delete" at bounding box center [919, 426] width 45 height 24
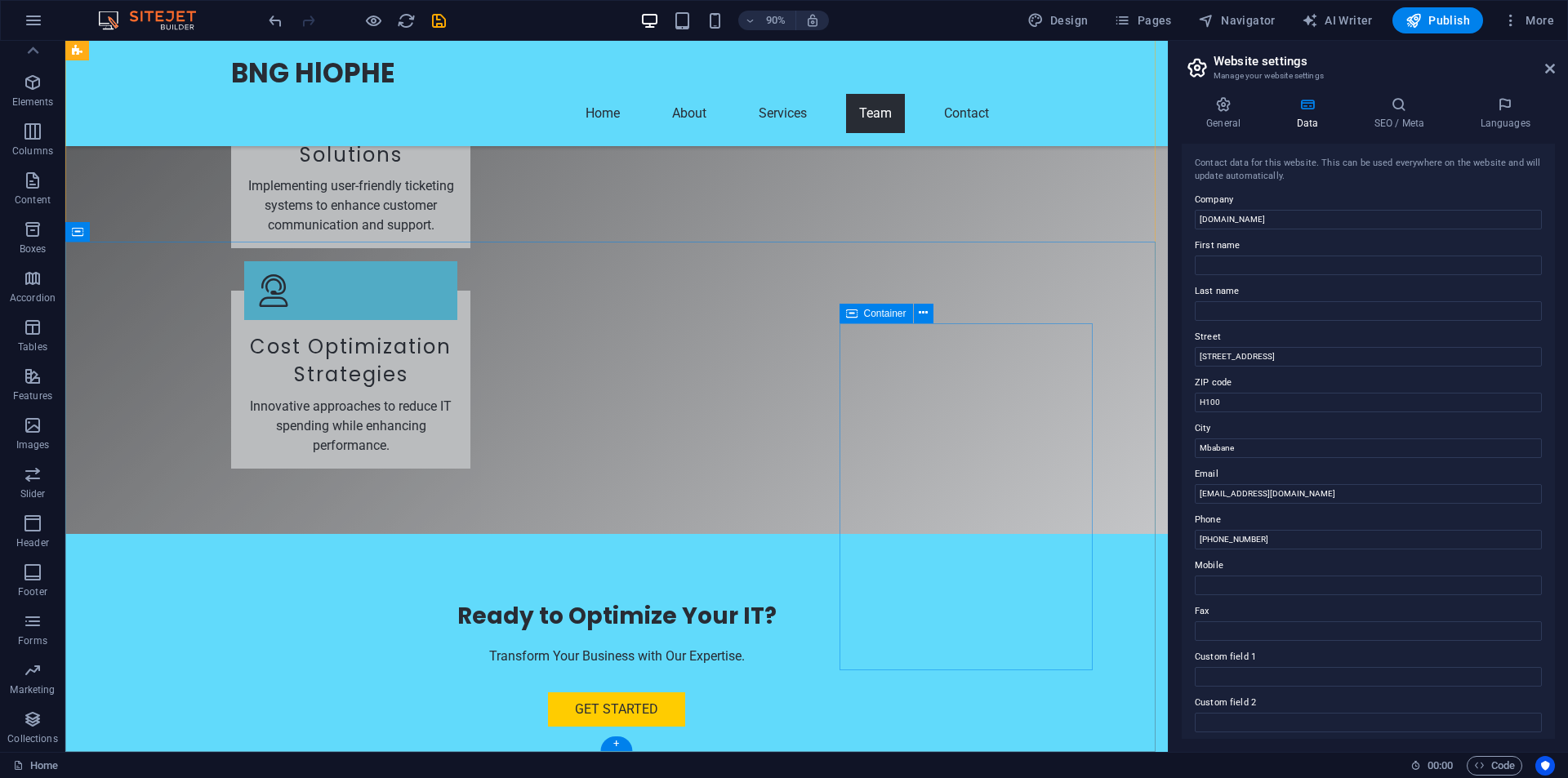
scroll to position [3628, 0]
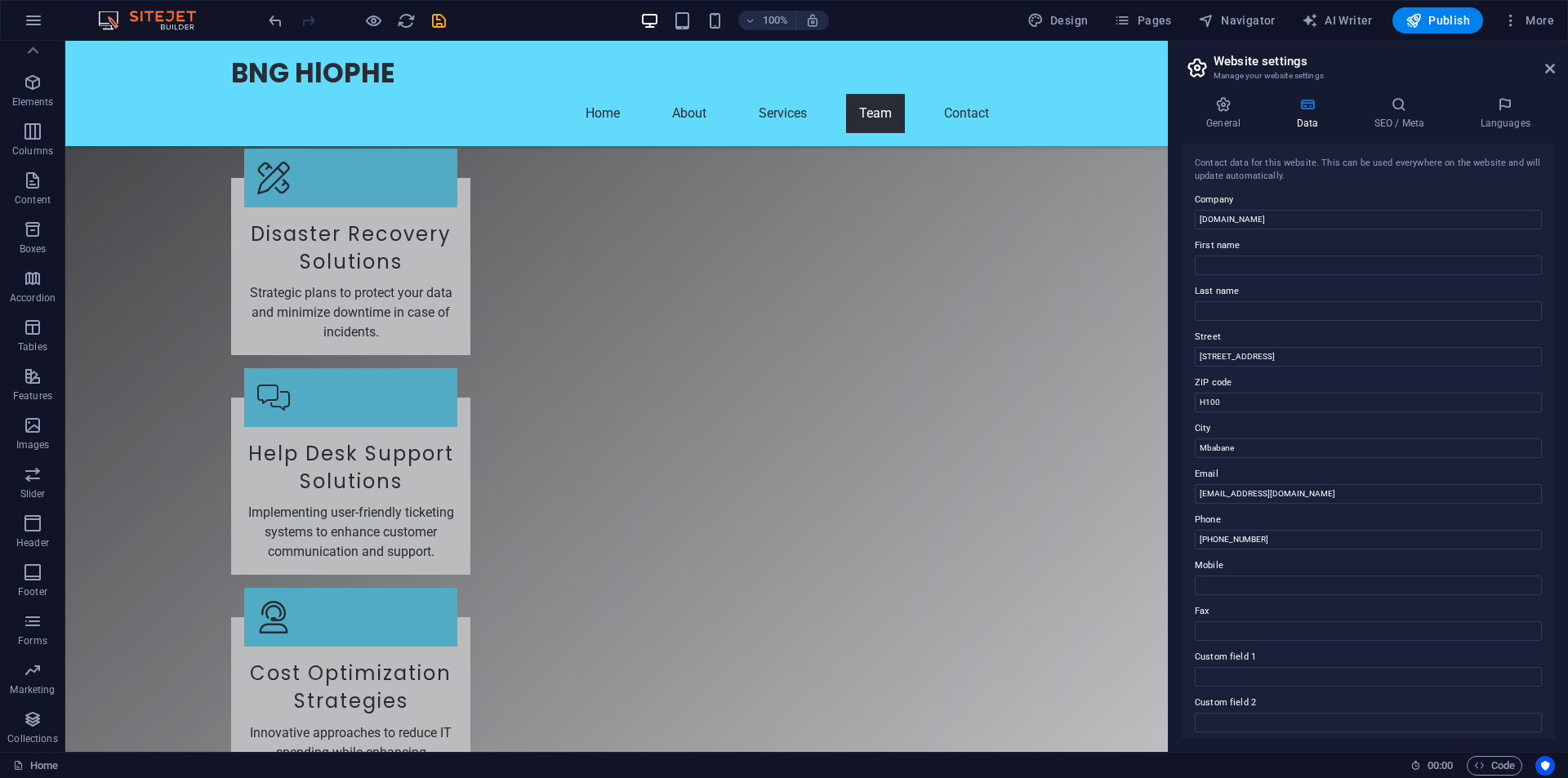
click at [388, 15] on div at bounding box center [357, 20] width 183 height 26
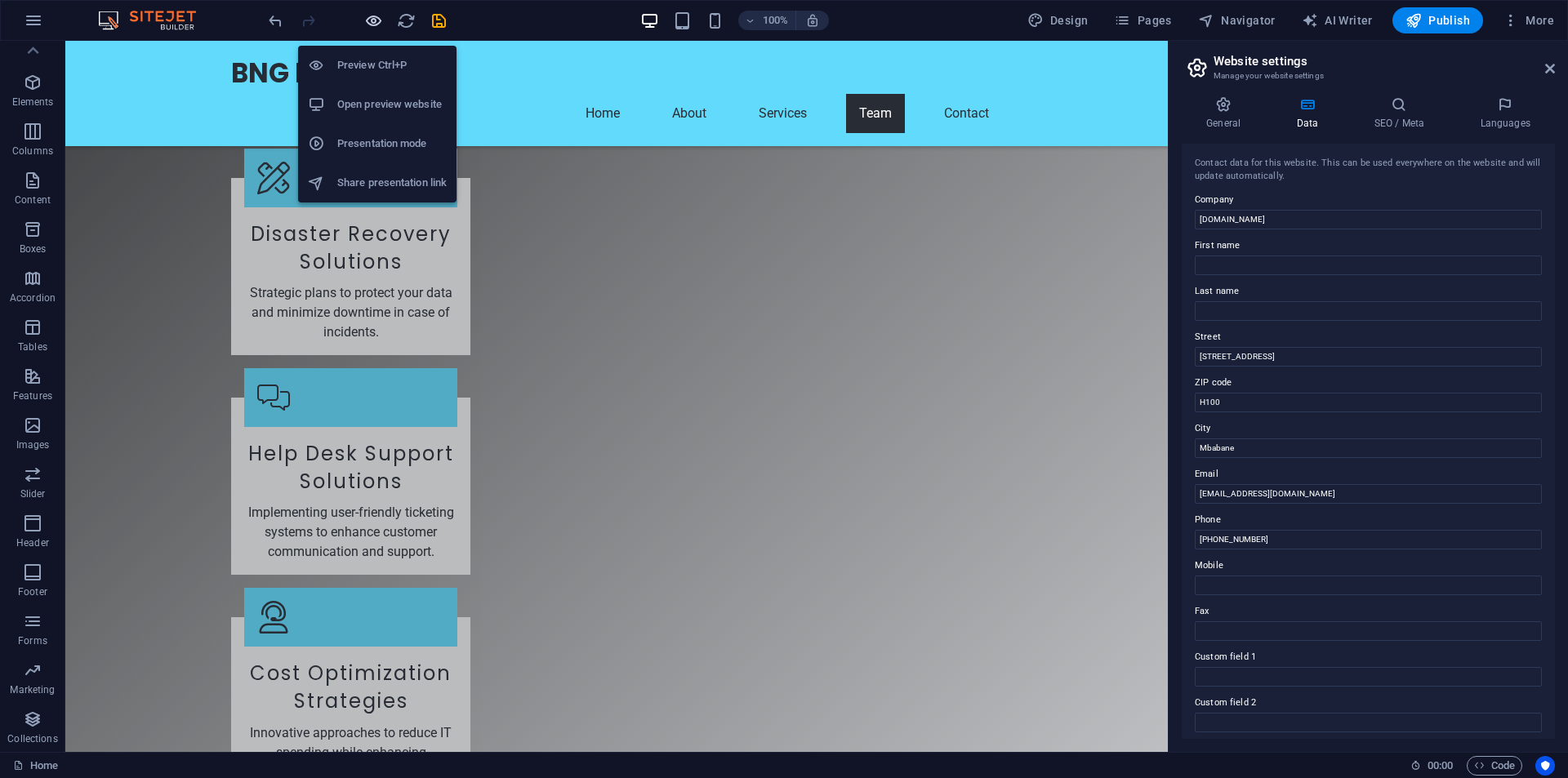
click at [382, 24] on icon "button" at bounding box center [373, 21] width 19 height 19
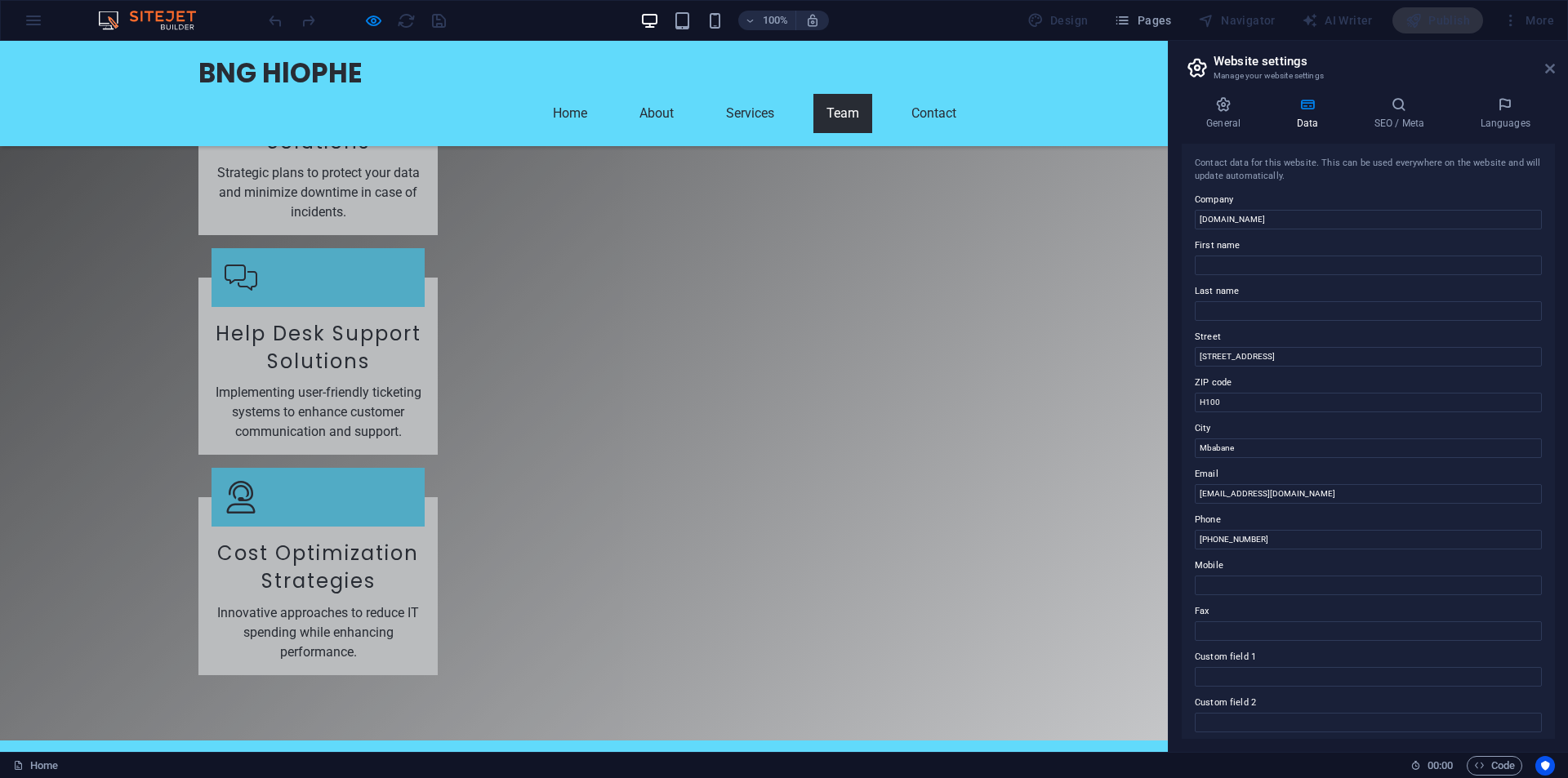
click at [1552, 70] on icon at bounding box center [1550, 69] width 10 height 13
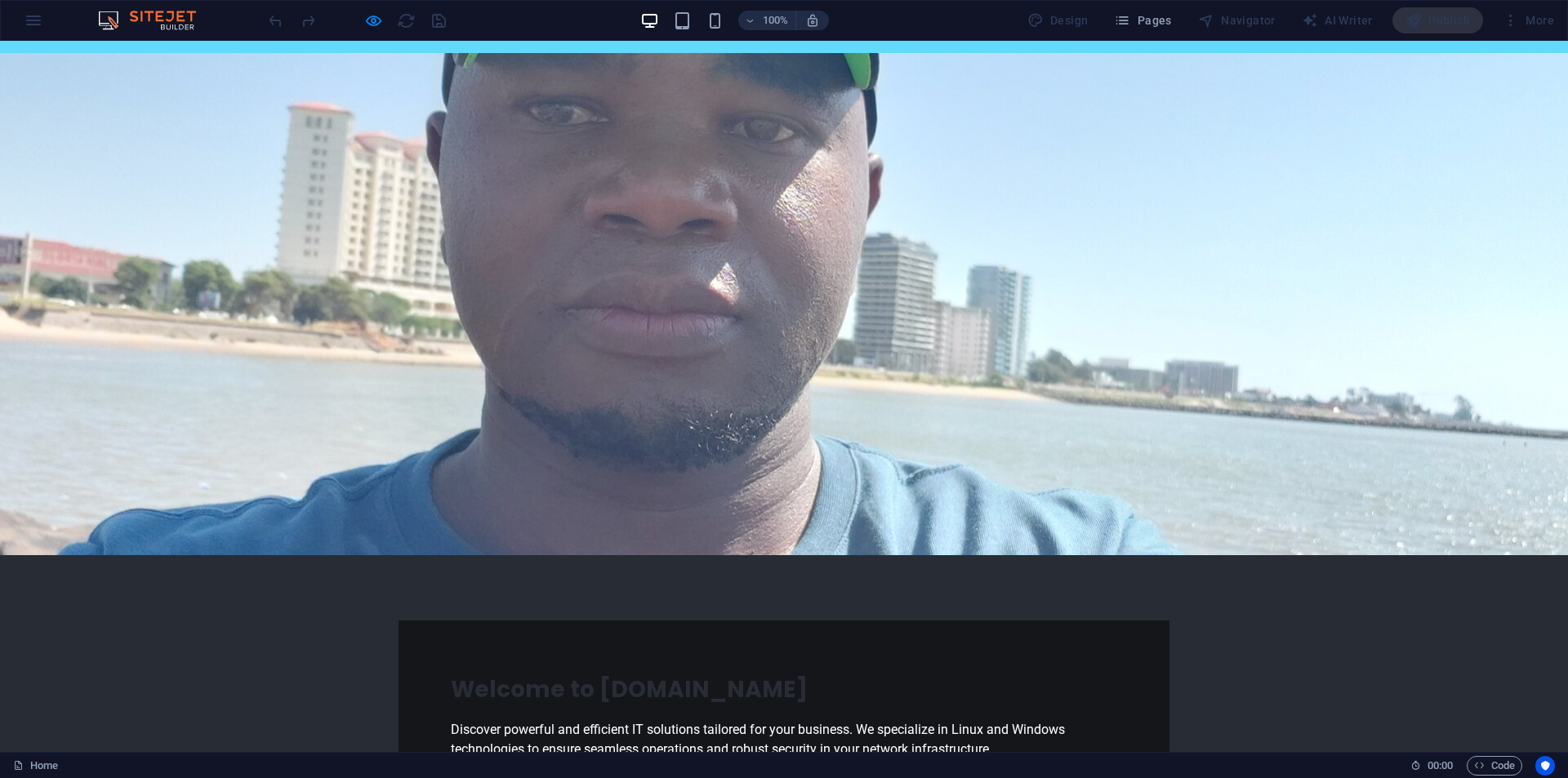
scroll to position [0, 0]
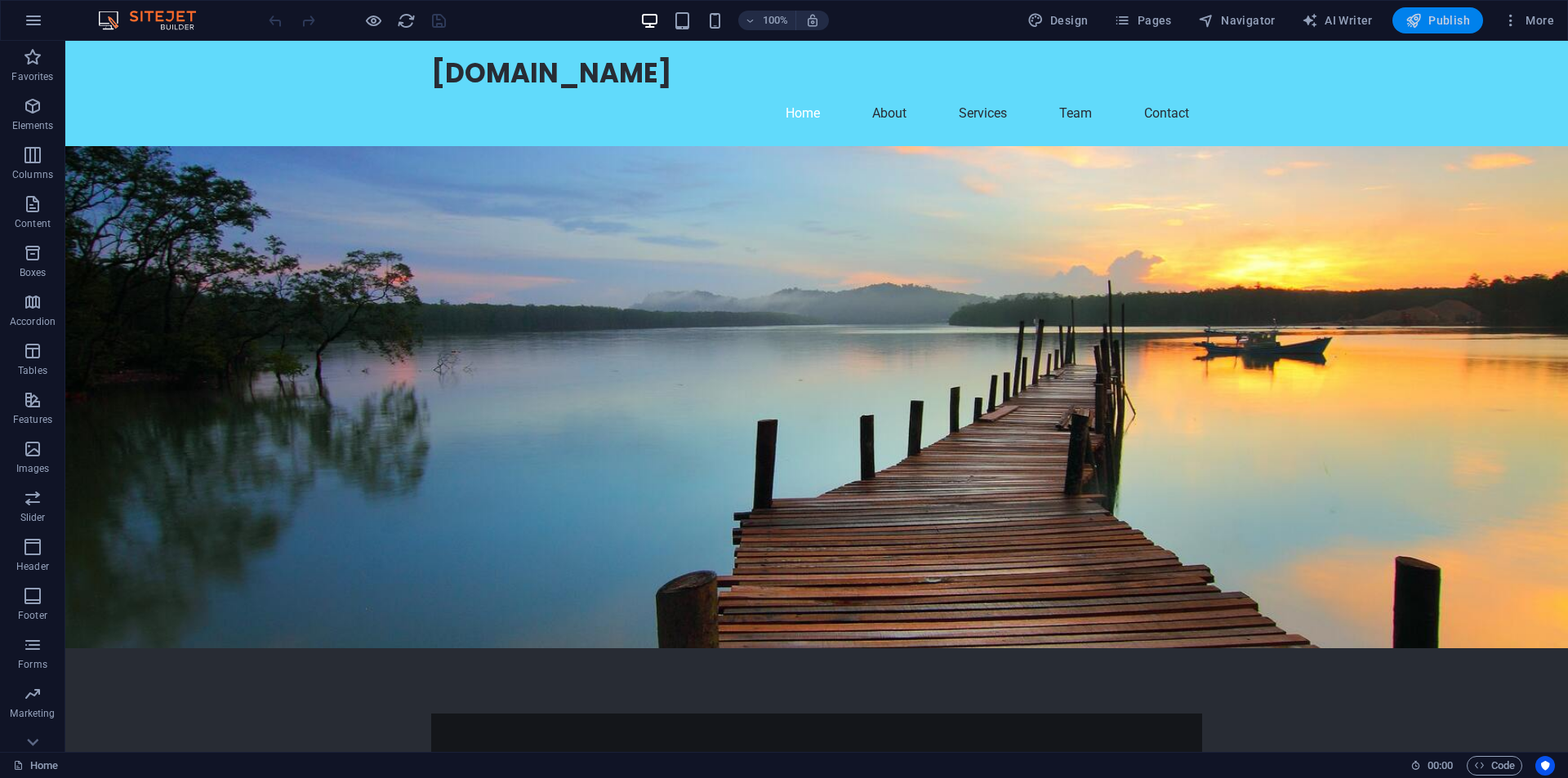
click at [1443, 18] on span "Publish" at bounding box center [1438, 20] width 65 height 16
